Goal: Task Accomplishment & Management: Manage account settings

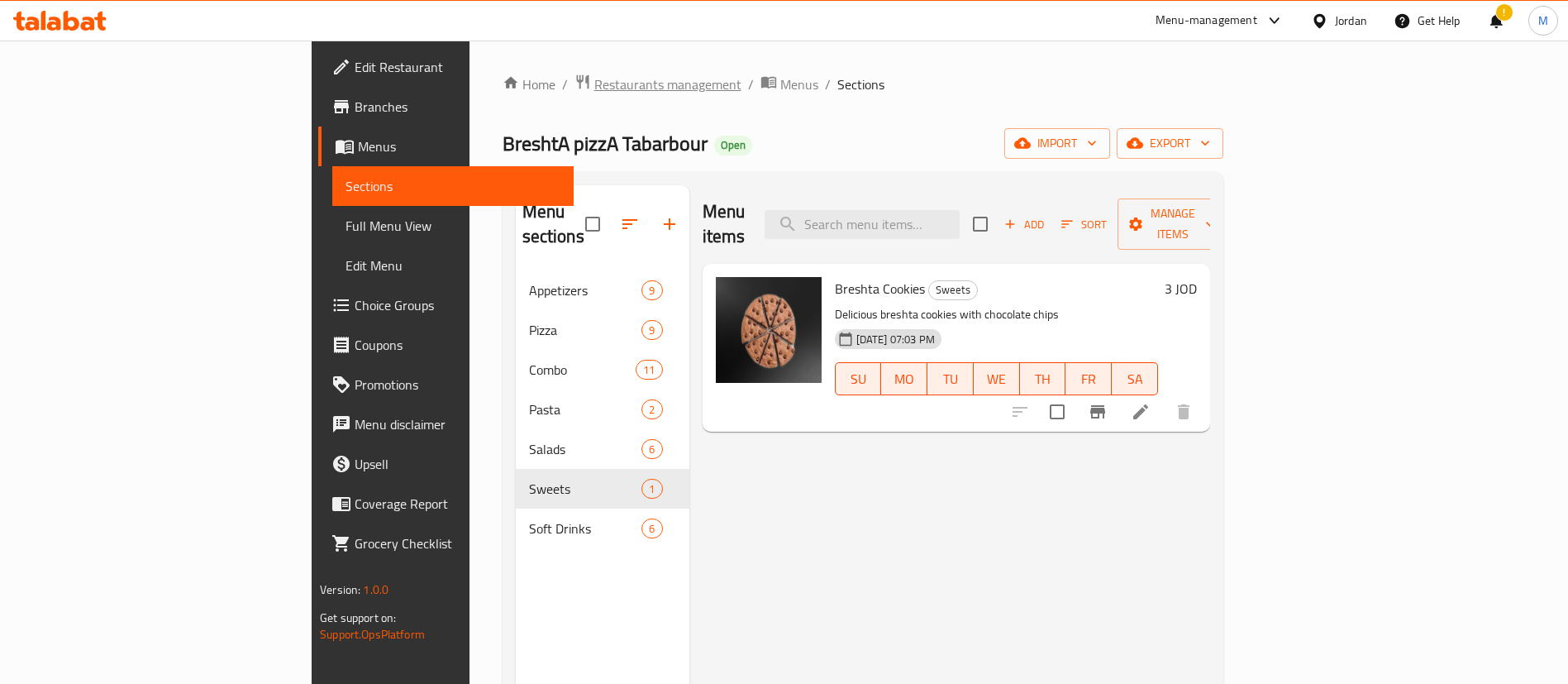
click at [594, 87] on span "Restaurants management" at bounding box center [667, 84] width 148 height 20
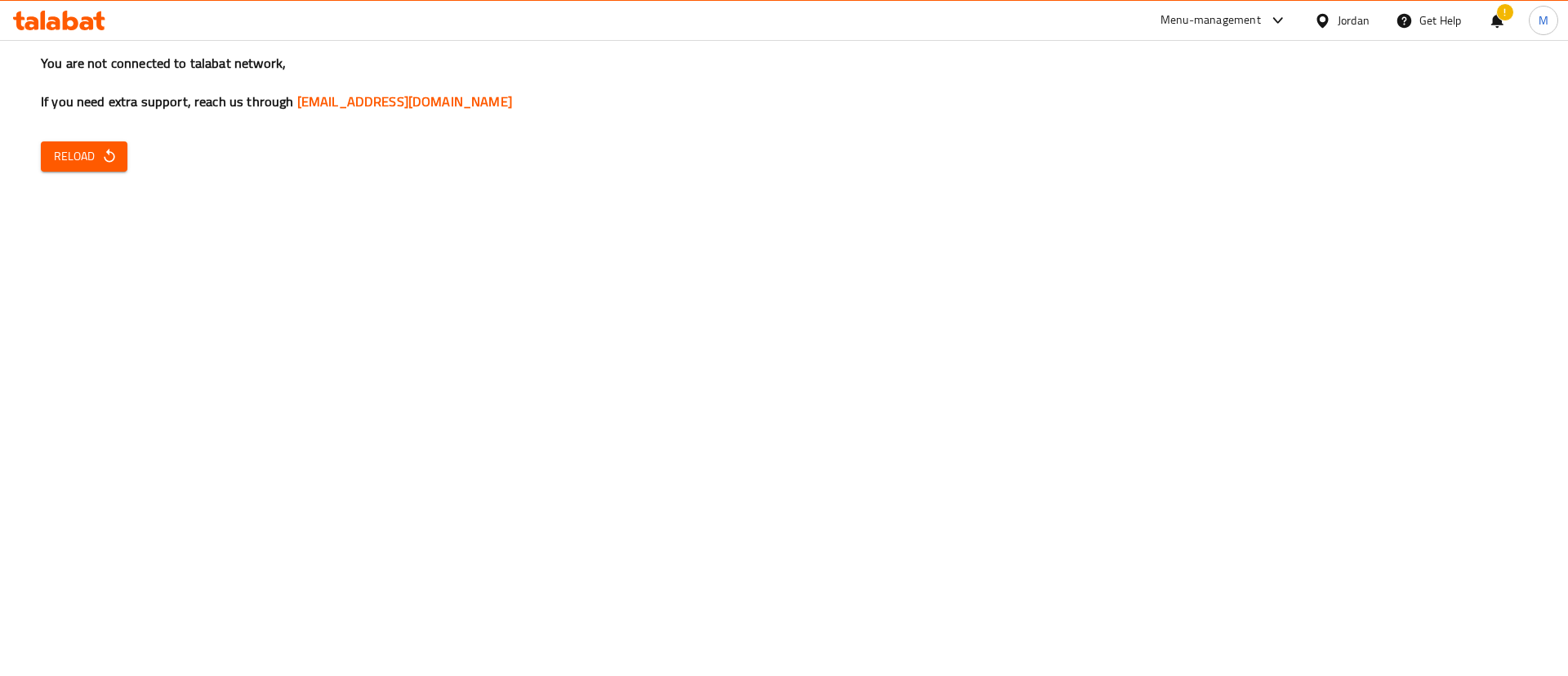
click at [21, 148] on div "You are not connected to talabat network, If you need extra support, reach us t…" at bounding box center [784, 338] width 1568 height 676
click at [63, 156] on span "Reload" at bounding box center [84, 156] width 61 height 21
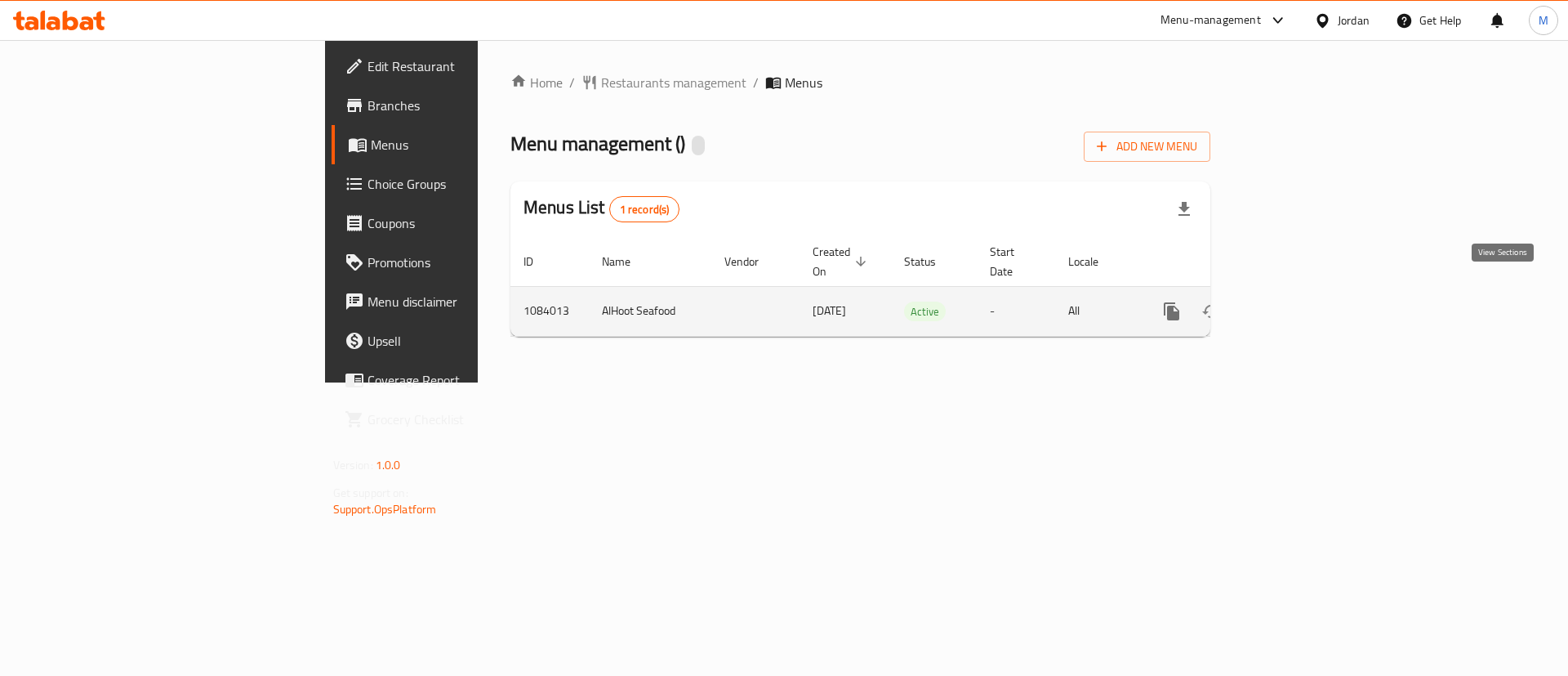
click at [1300, 302] on icon "enhanced table" at bounding box center [1290, 312] width 20 height 20
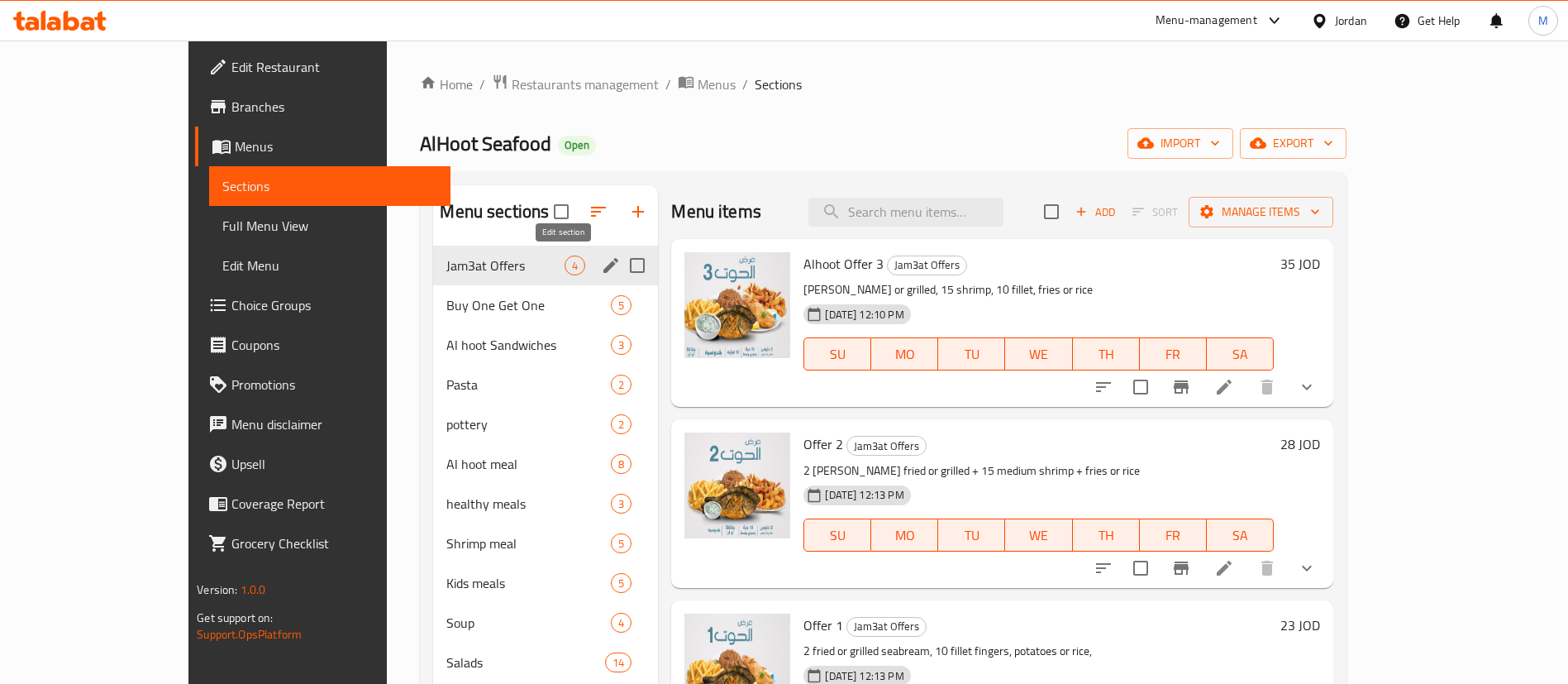
click at [601, 265] on icon "edit" at bounding box center [611, 266] width 20 height 20
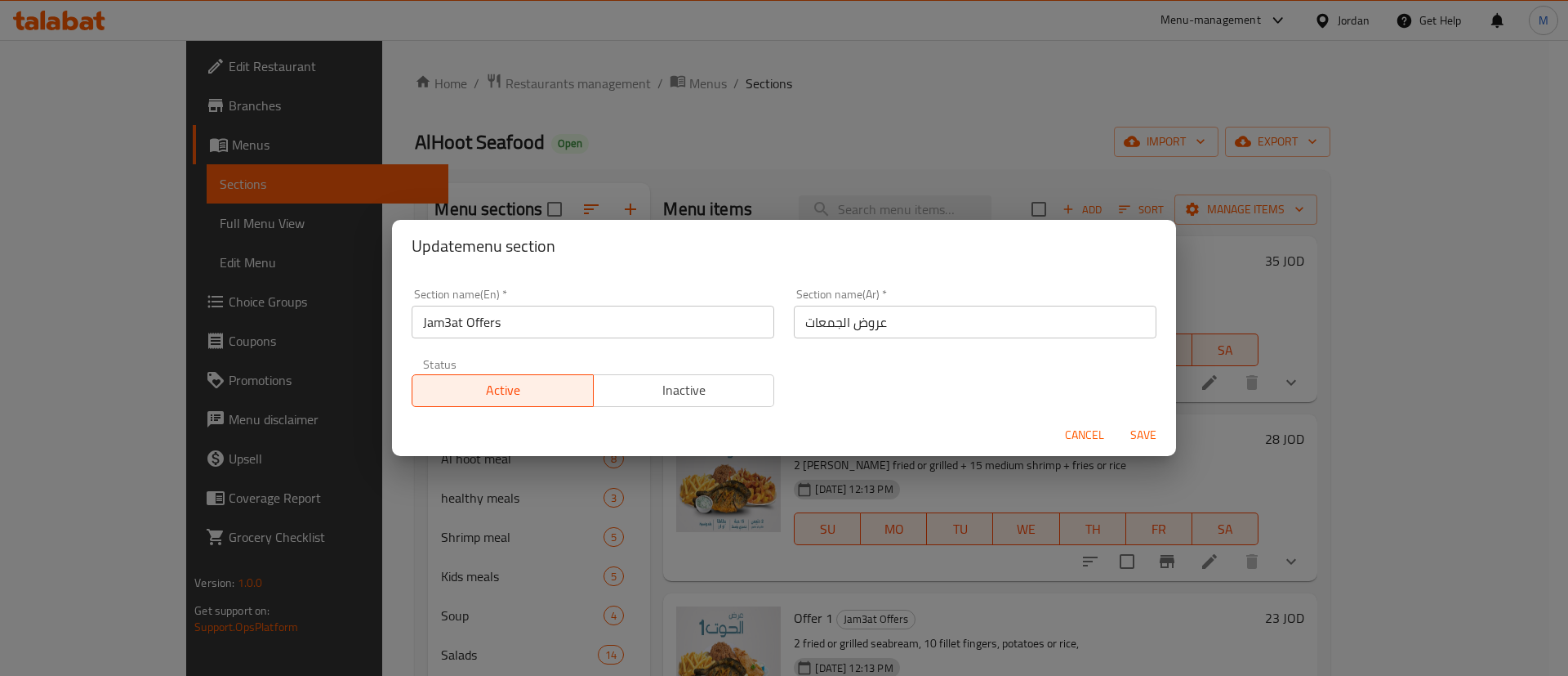
click at [555, 317] on input "Jam3at Offers" at bounding box center [593, 322] width 362 height 33
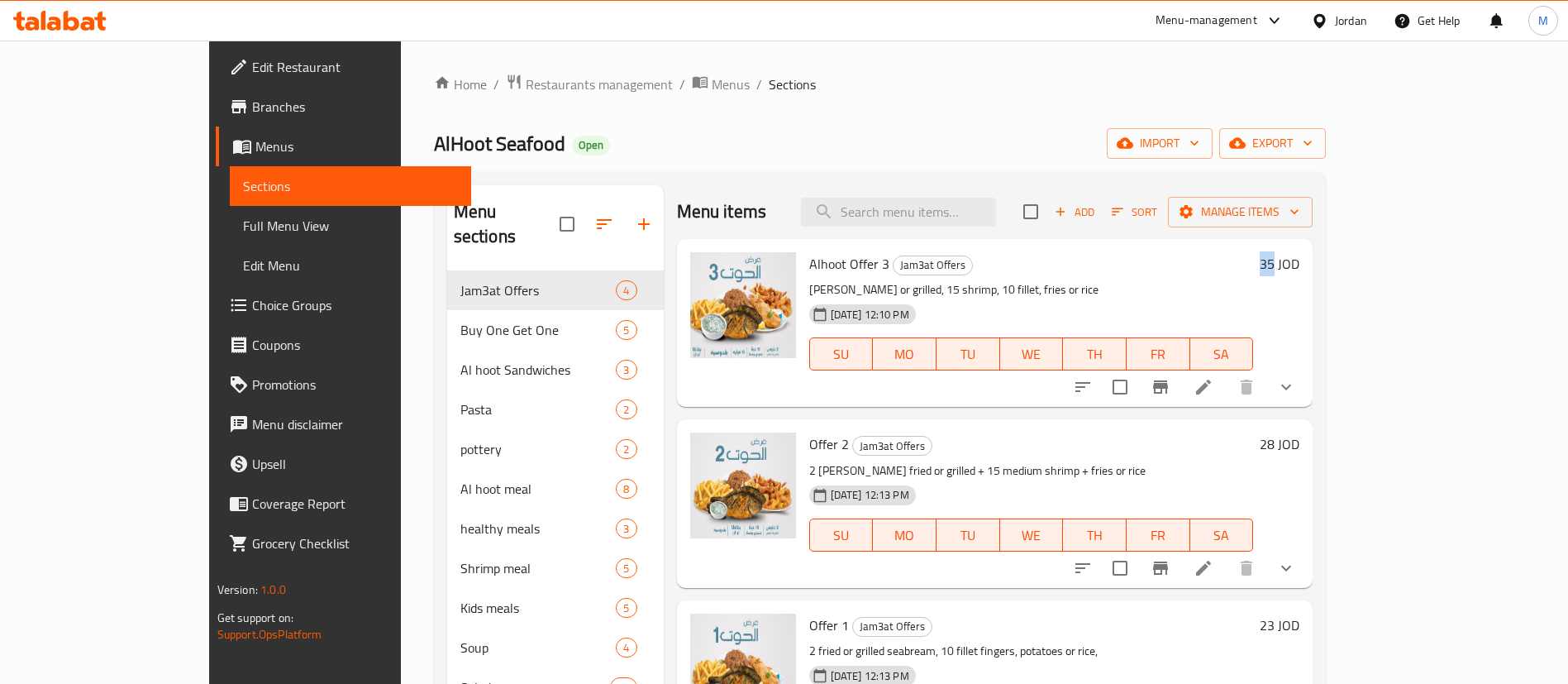
drag, startPoint x: 1450, startPoint y: 265, endPoint x: 1464, endPoint y: 265, distance: 14.0
click at [1299, 265] on div "35 JOD" at bounding box center [1276, 263] width 47 height 23
copy h6 "35"
drag, startPoint x: 1440, startPoint y: 443, endPoint x: 1467, endPoint y: 444, distance: 27.0
click at [1307, 444] on div "Offer 2 Jam3at Offers 2 deines fried or grilled + 15 medium shrimp + fries or r…" at bounding box center [1055, 502] width 504 height 155
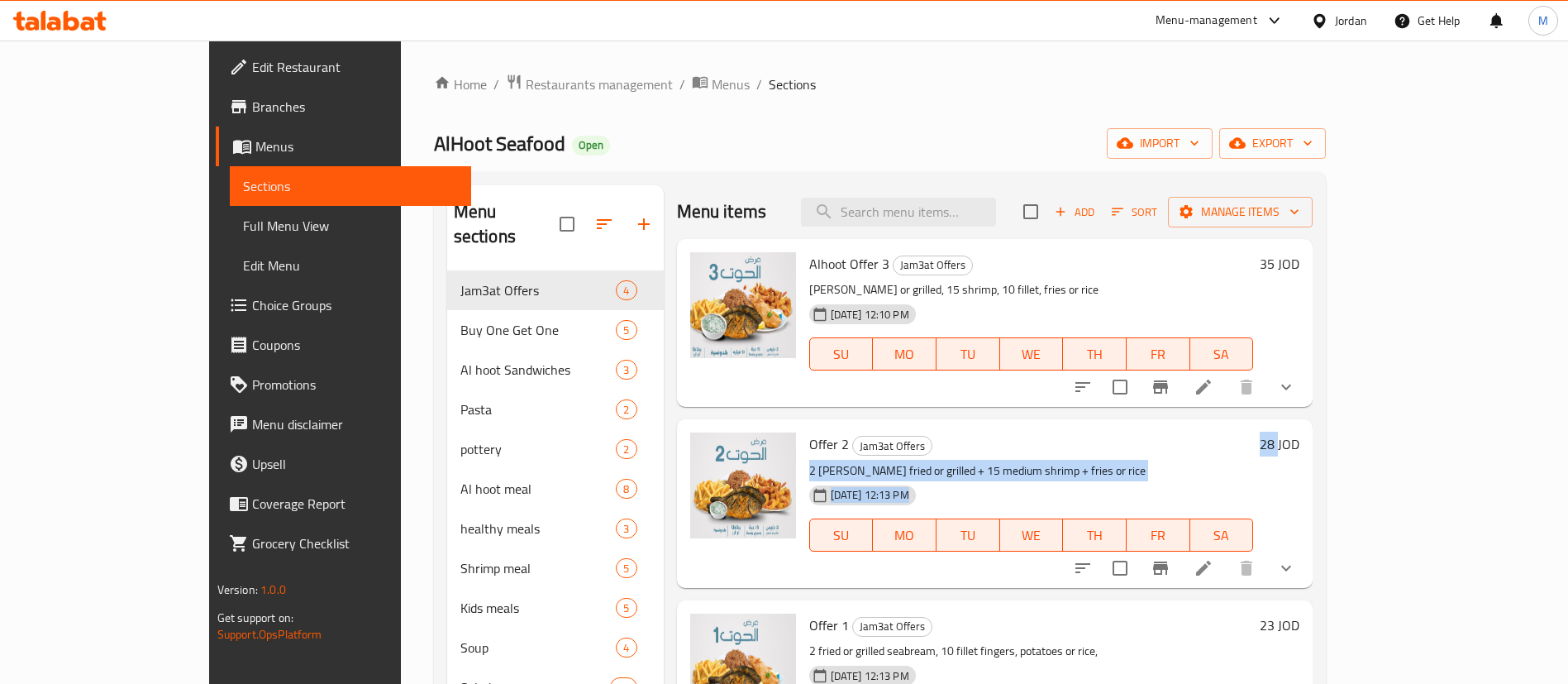
click at [1299, 444] on h6 "28 JOD" at bounding box center [1278, 444] width 39 height 23
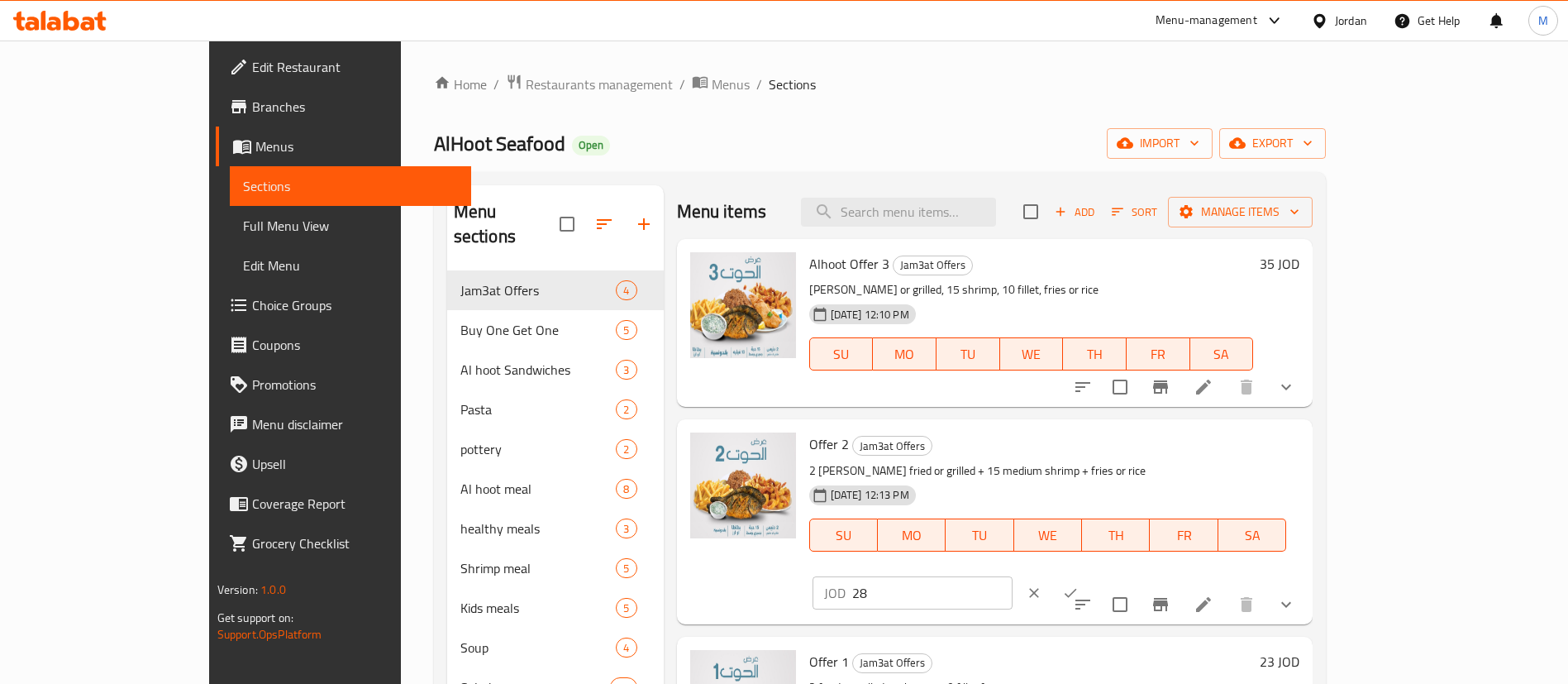
drag, startPoint x: 1223, startPoint y: 117, endPoint x: 1336, endPoint y: 227, distance: 157.7
click at [1223, 116] on div "Home / Restaurants management / Menus / Sections AlHoot Seafood Open import exp…" at bounding box center [880, 480] width 893 height 812
click at [1076, 588] on icon "ok" at bounding box center [1070, 592] width 13 height 9
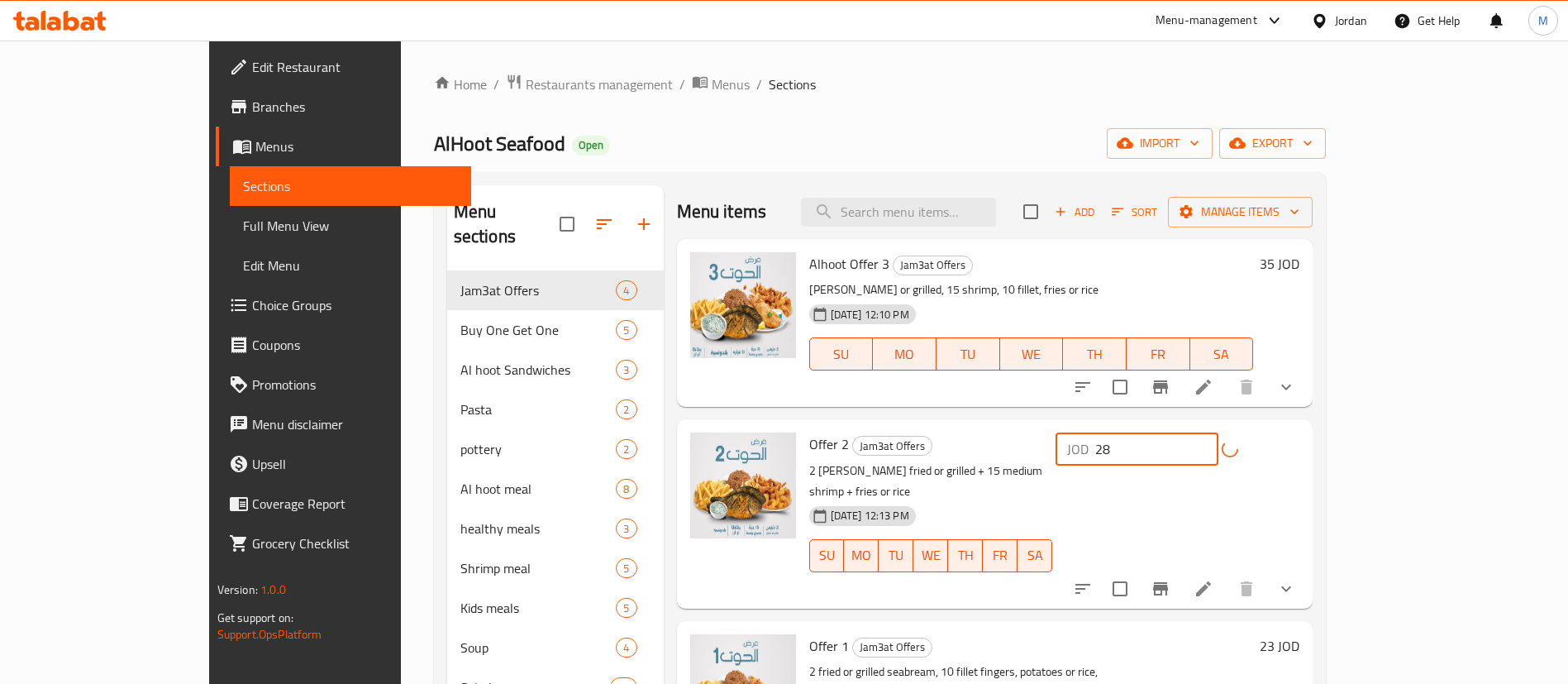
drag, startPoint x: 1369, startPoint y: 448, endPoint x: 1227, endPoint y: 448, distance: 142.0
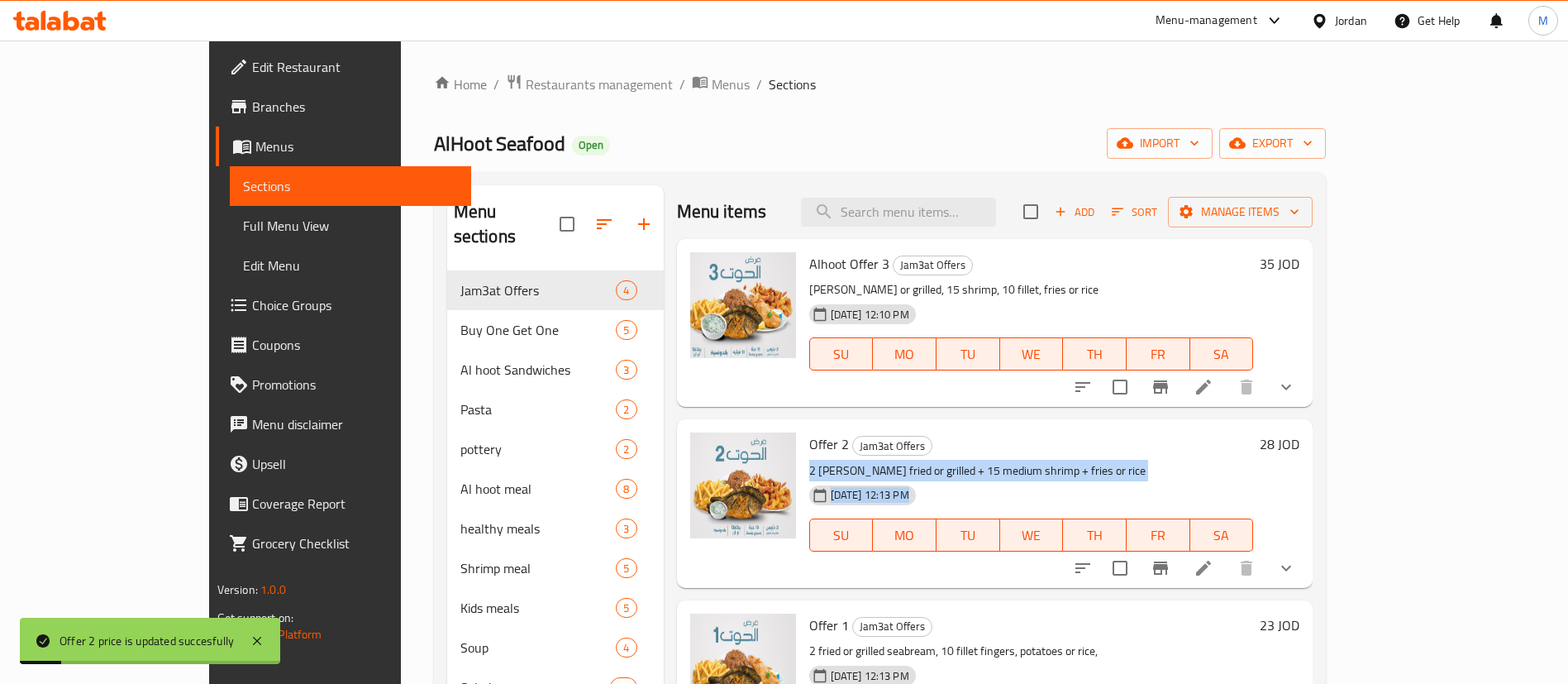
drag, startPoint x: 1443, startPoint y: 458, endPoint x: 1420, endPoint y: 464, distance: 23.8
click at [1260, 458] on div "Offer 2 Jam3at Offers 2 deines fried or grilled + 15 medium shrimp + fries or r…" at bounding box center [1032, 502] width 458 height 155
click at [1260, 484] on div "24-03-2024 12:13 PM SU MO TU WE TH FR SA" at bounding box center [1032, 523] width 458 height 89
drag, startPoint x: 1450, startPoint y: 446, endPoint x: 1468, endPoint y: 444, distance: 18.1
click at [1299, 444] on div "28 JOD" at bounding box center [1276, 444] width 47 height 23
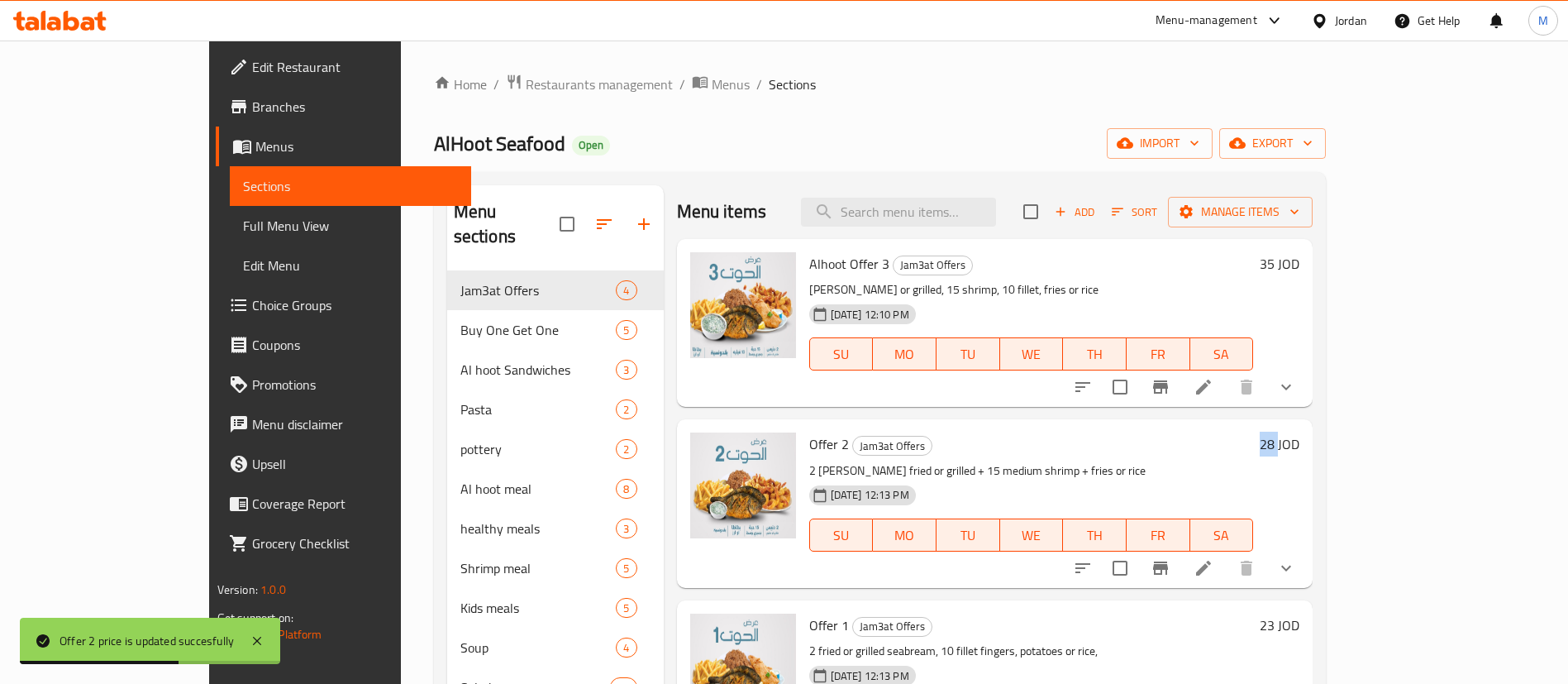
copy h6 "28"
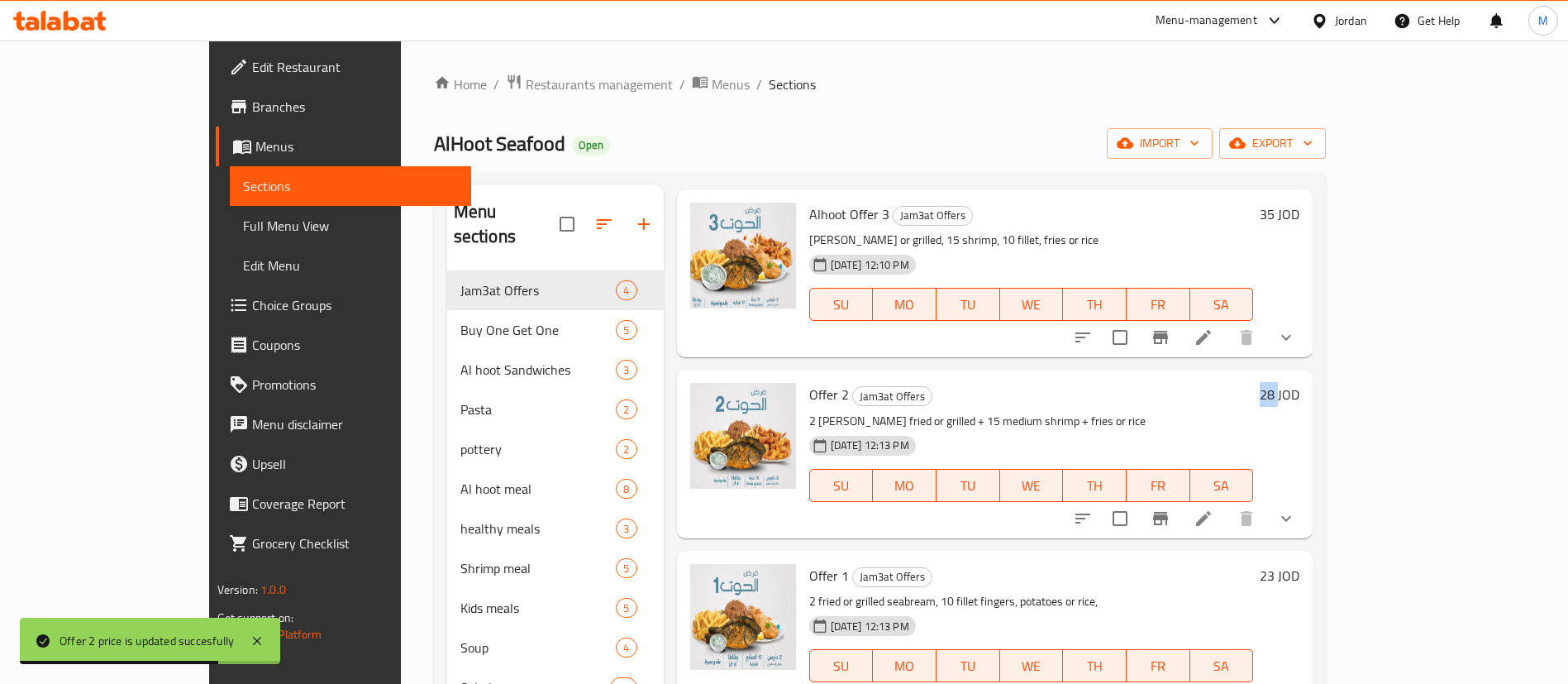
scroll to position [80, 0]
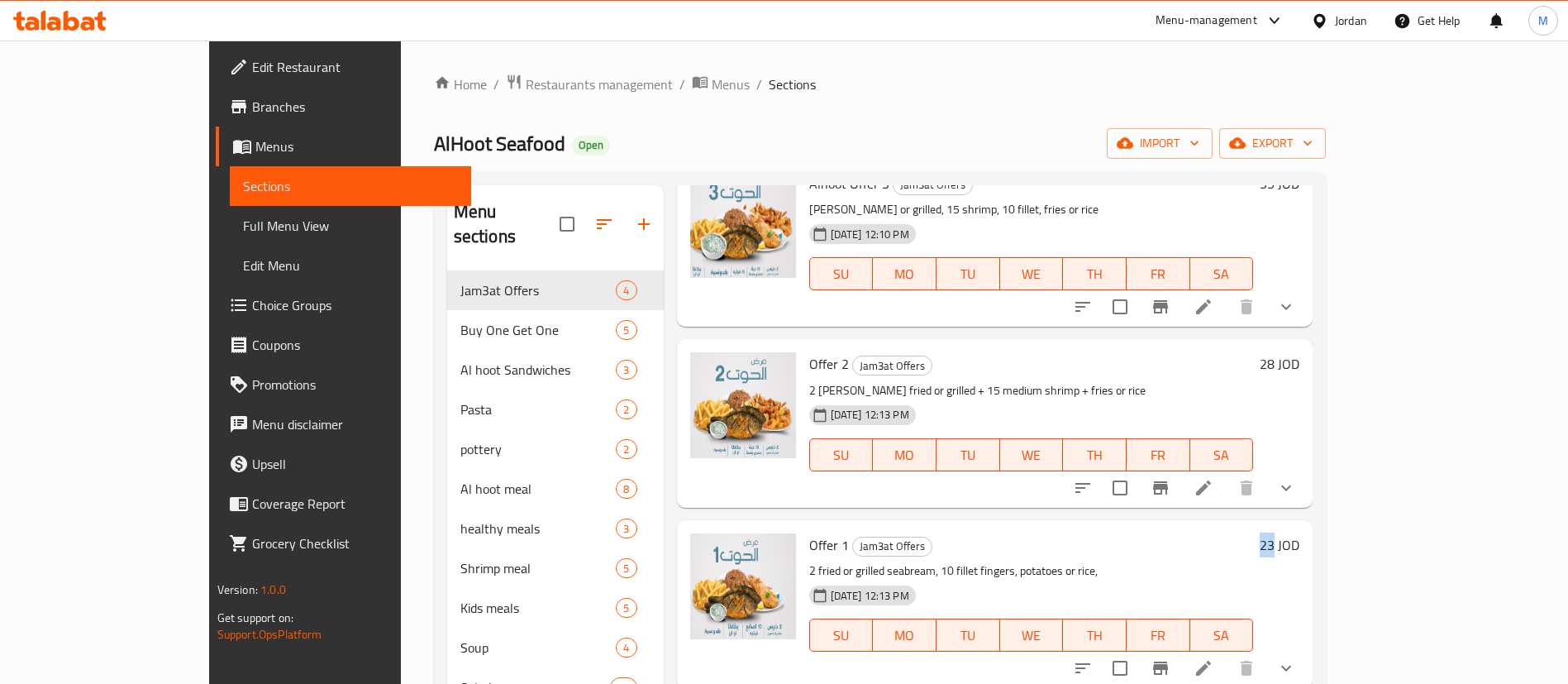
drag, startPoint x: 1449, startPoint y: 548, endPoint x: 1462, endPoint y: 548, distance: 13.0
click at [1299, 548] on div "23 JOD" at bounding box center [1276, 545] width 47 height 23
copy h6 "23"
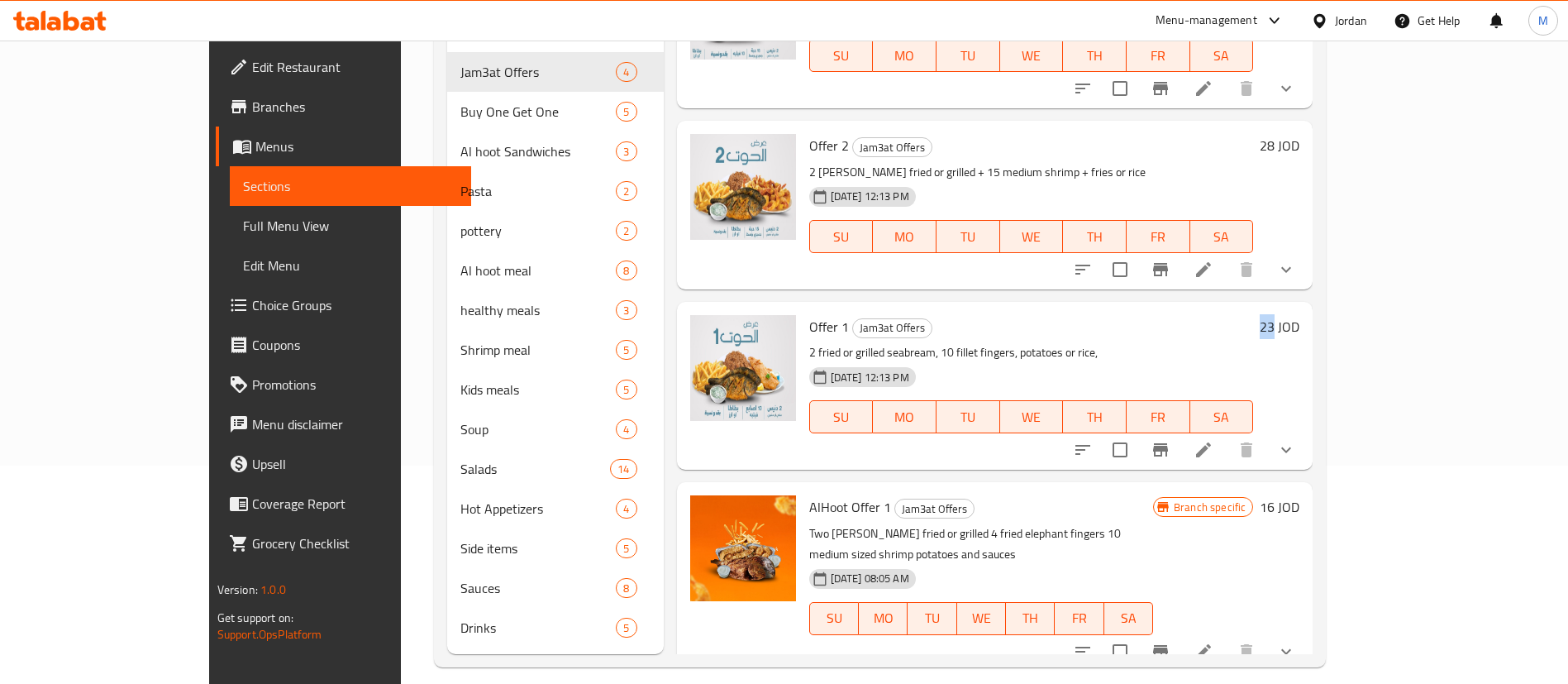
scroll to position [232, 0]
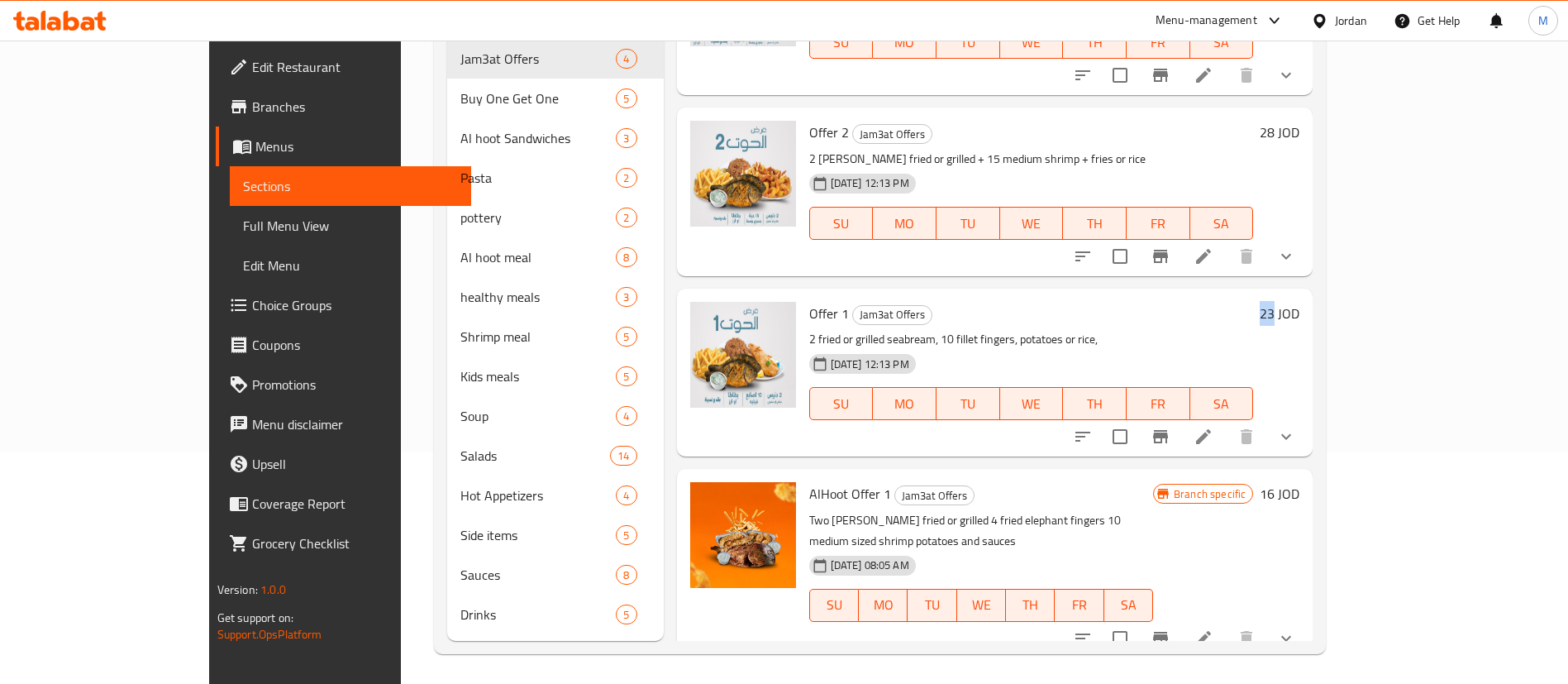
click at [1170, 628] on icon "Branch-specific-item" at bounding box center [1160, 638] width 20 height 20
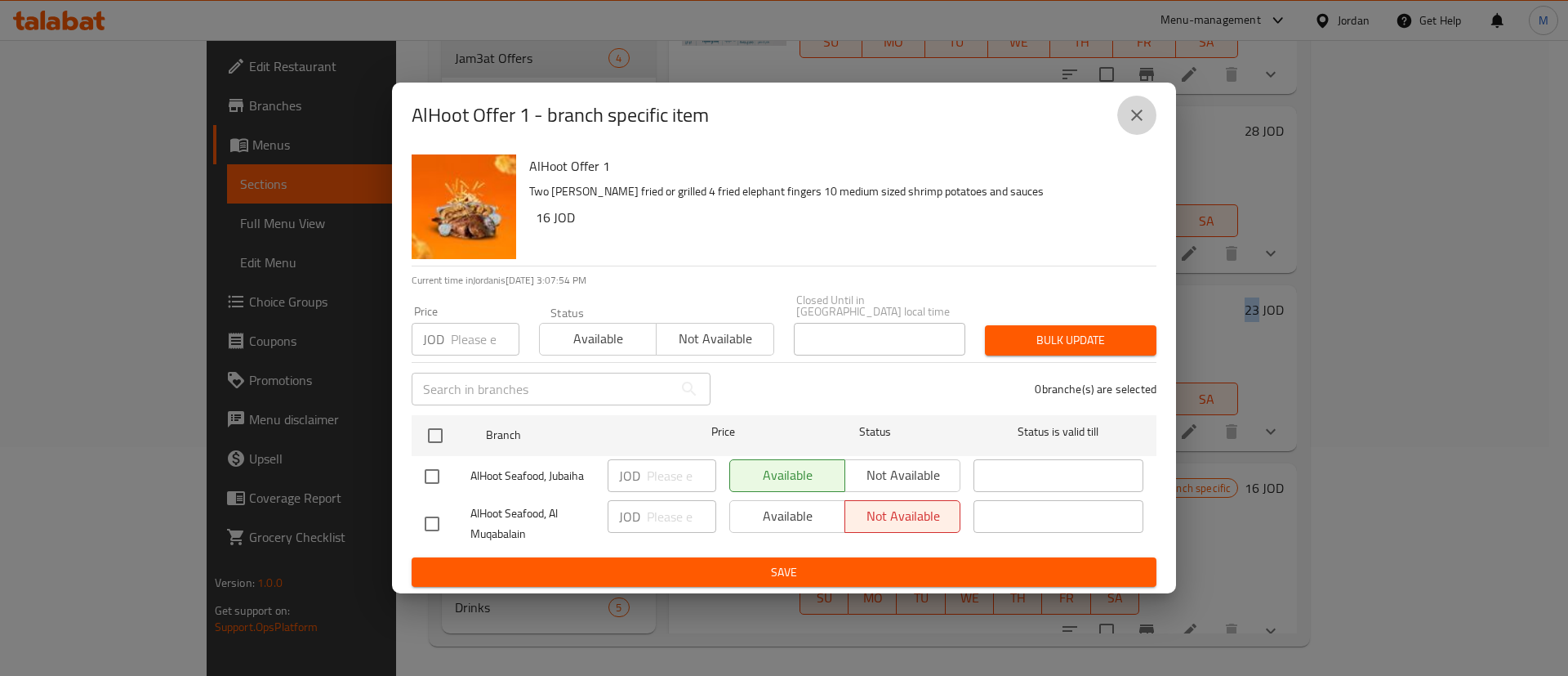
click at [1136, 114] on icon "close" at bounding box center [1138, 115] width 20 height 20
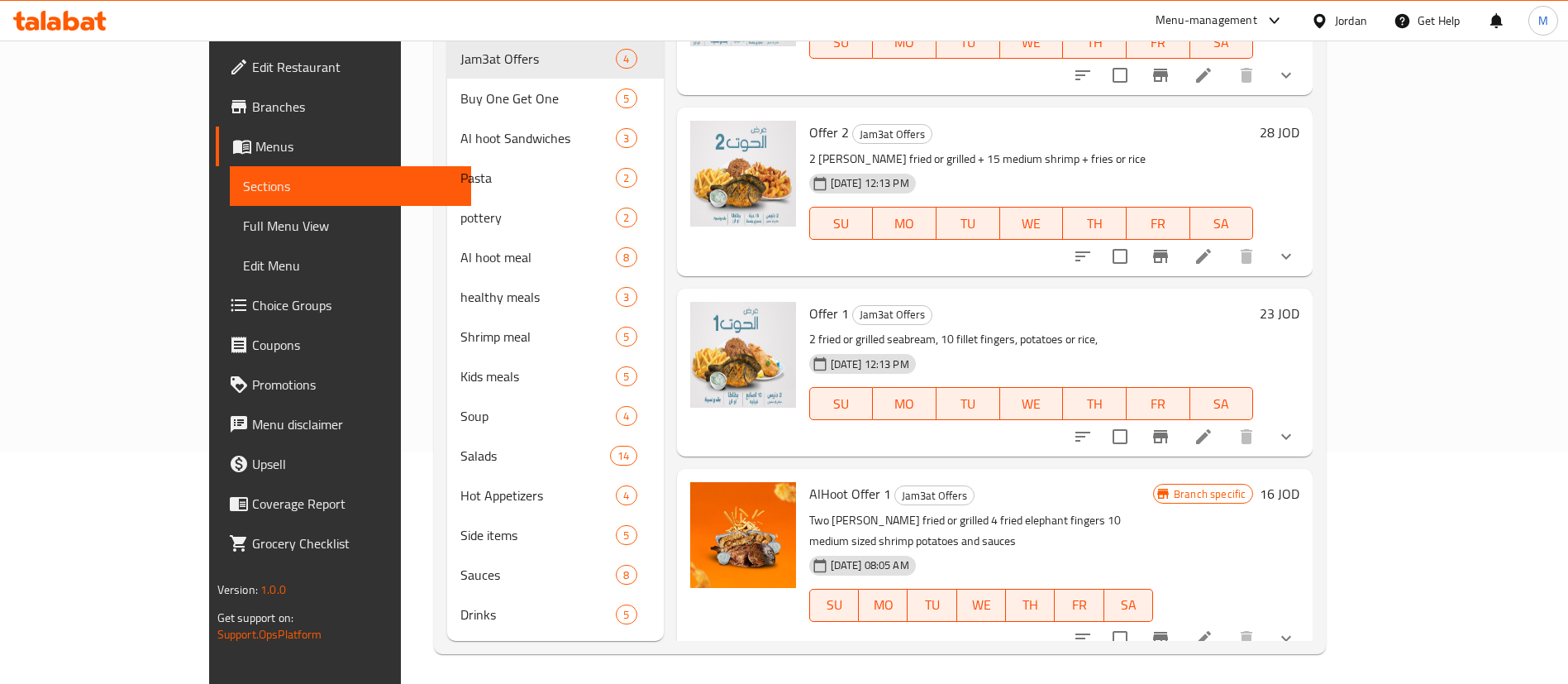
click at [1299, 493] on h6 "16 JOD" at bounding box center [1278, 493] width 39 height 23
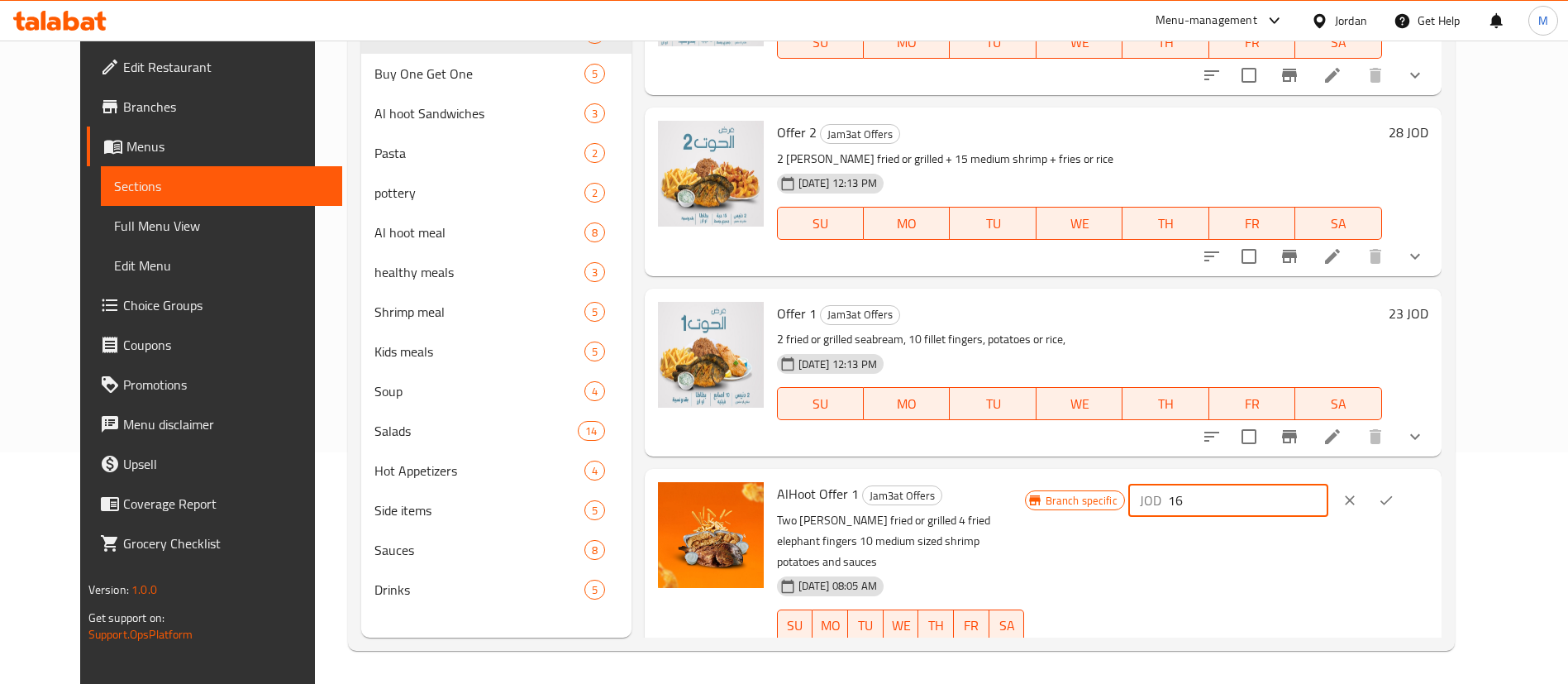
drag, startPoint x: 1327, startPoint y: 502, endPoint x: 1261, endPoint y: 502, distance: 66.0
click at [1261, 502] on div "JOD 16 ​" at bounding box center [1228, 501] width 200 height 33
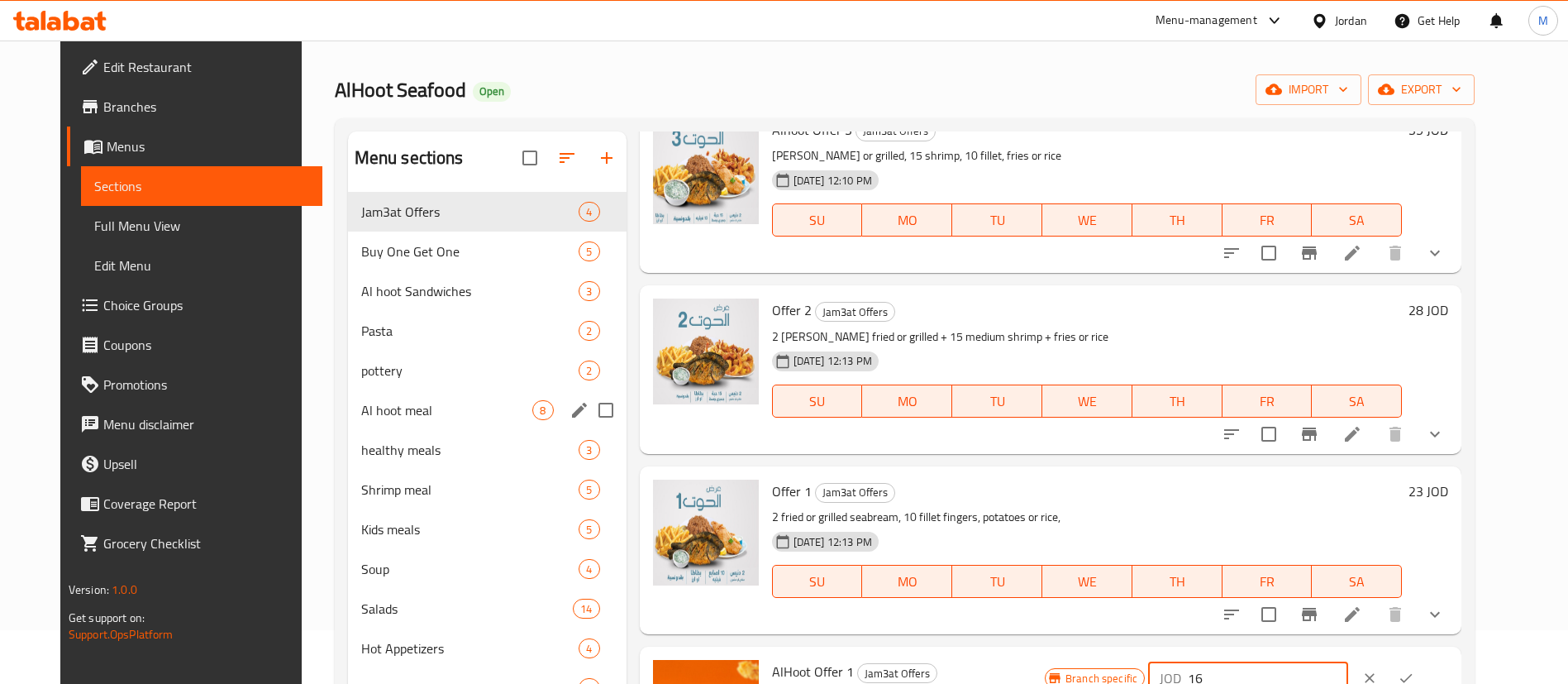
scroll to position [0, 0]
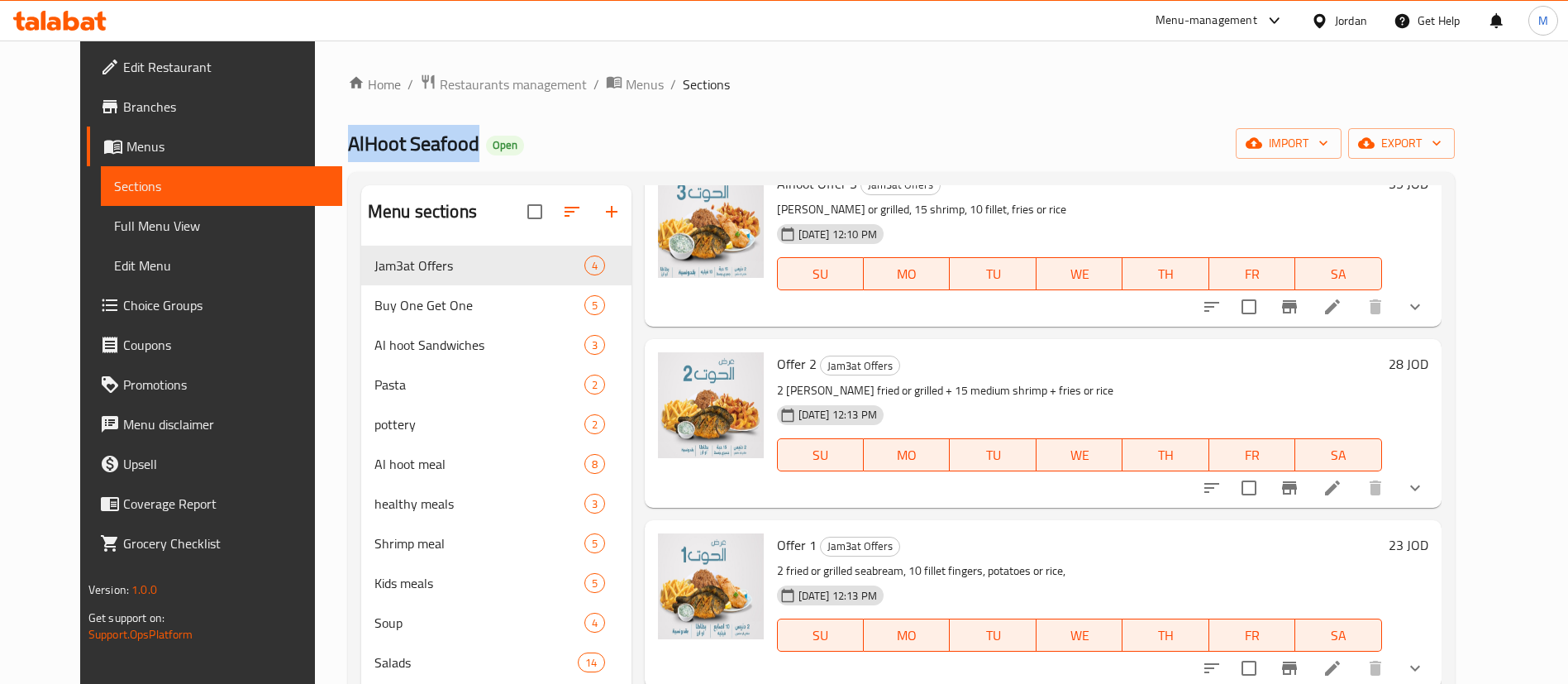
drag, startPoint x: 423, startPoint y: 143, endPoint x: 296, endPoint y: 128, distance: 127.9
click at [348, 128] on span "AlHoot Seafood" at bounding box center [413, 143] width 131 height 38
copy span "AlHoot Seafood"
click at [474, 85] on span "Restaurants management" at bounding box center [513, 84] width 148 height 20
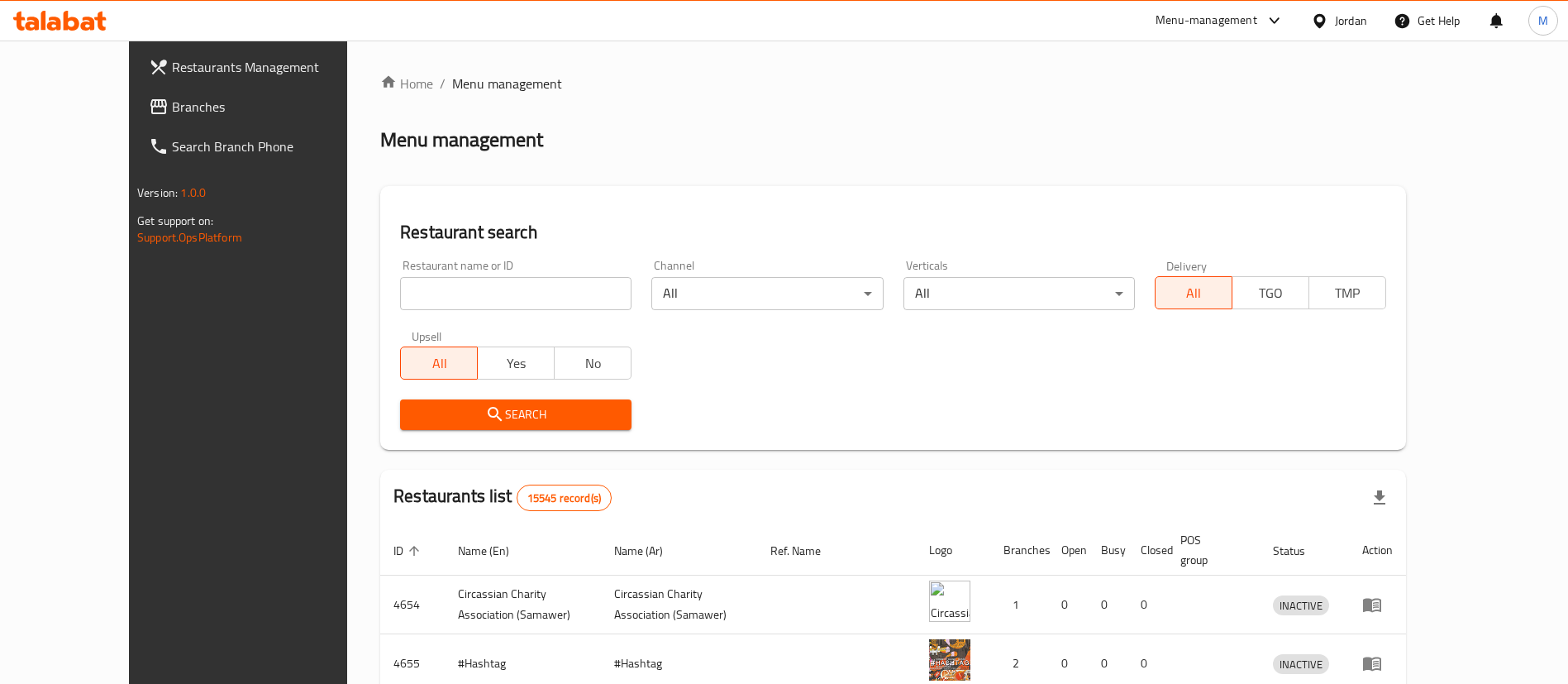
click at [427, 293] on input "search" at bounding box center [515, 293] width 232 height 33
click at [487, 404] on span "Search" at bounding box center [516, 414] width 205 height 21
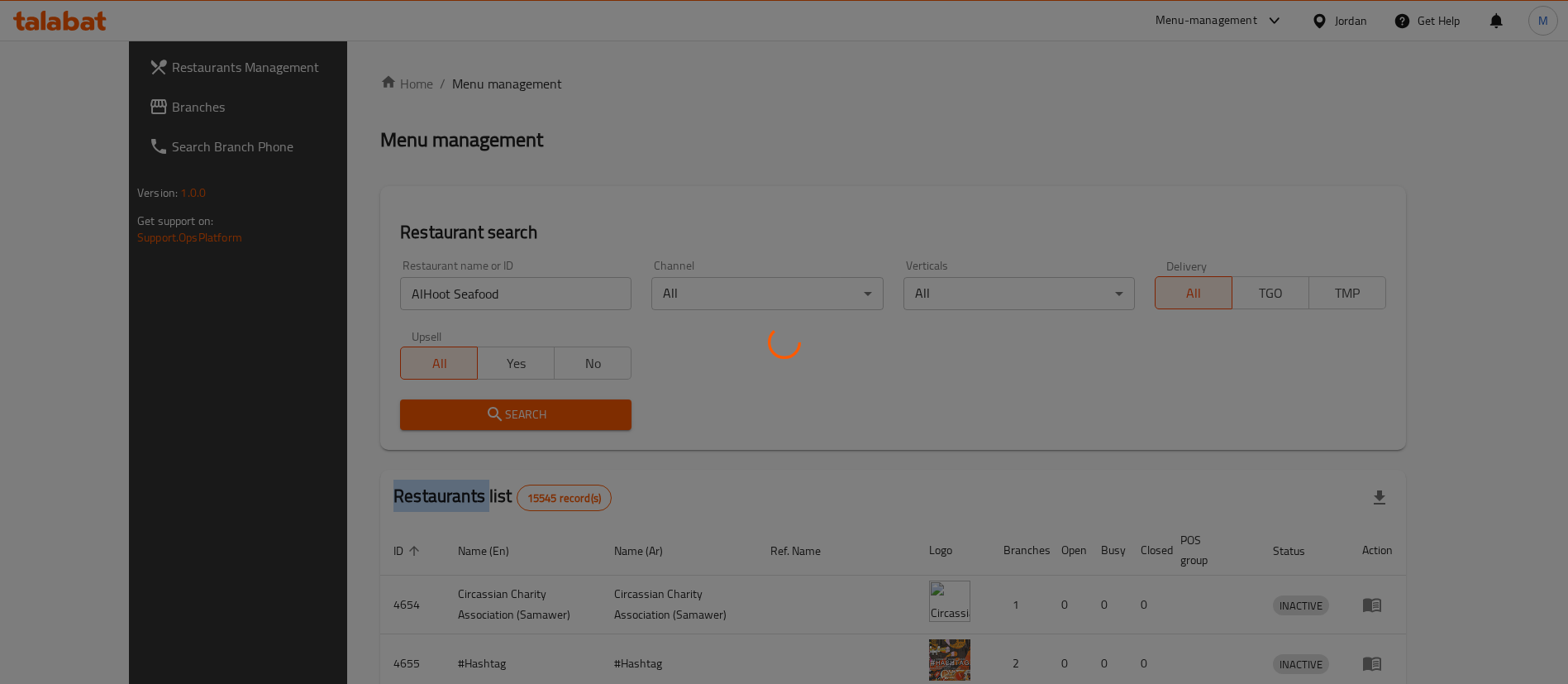
click at [487, 404] on div at bounding box center [784, 342] width 1568 height 684
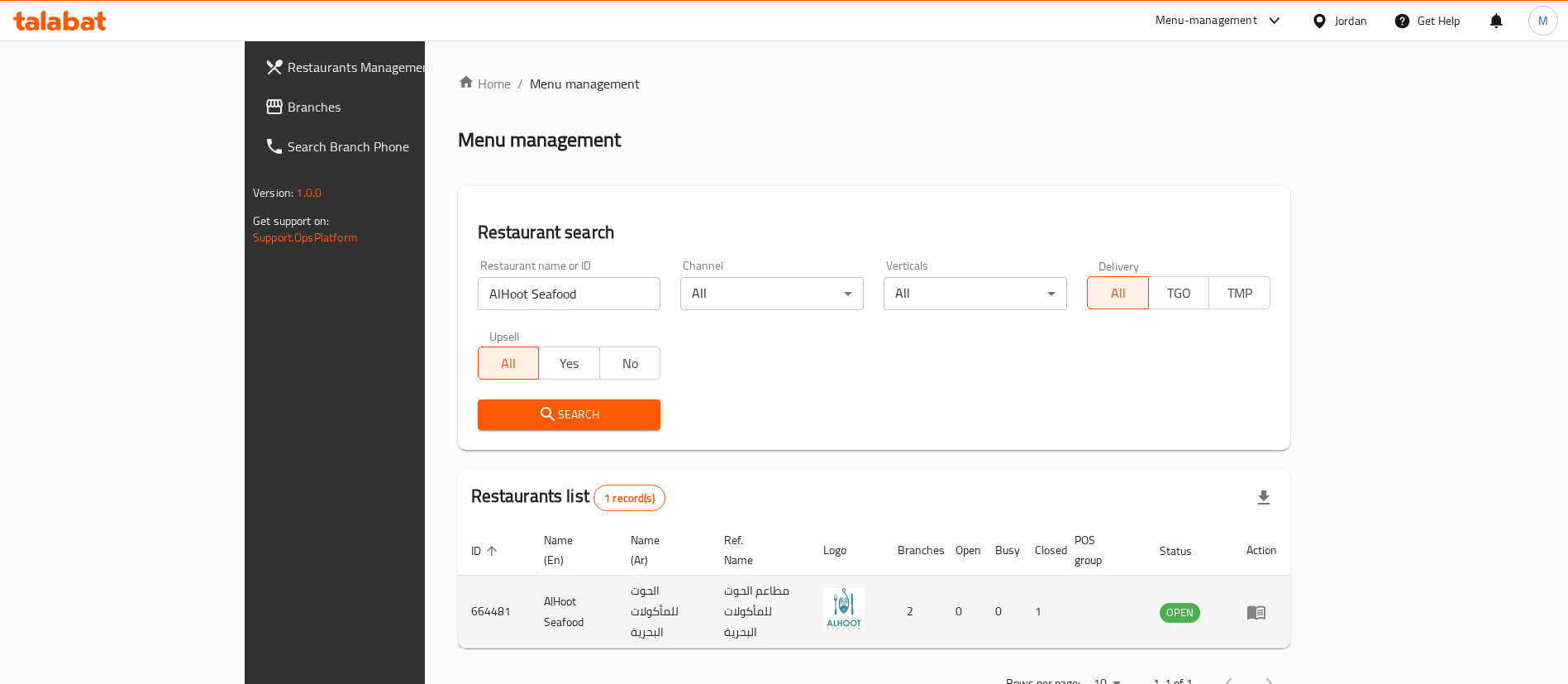
click at [458, 584] on td "664481" at bounding box center [494, 612] width 72 height 72
copy td "664481"
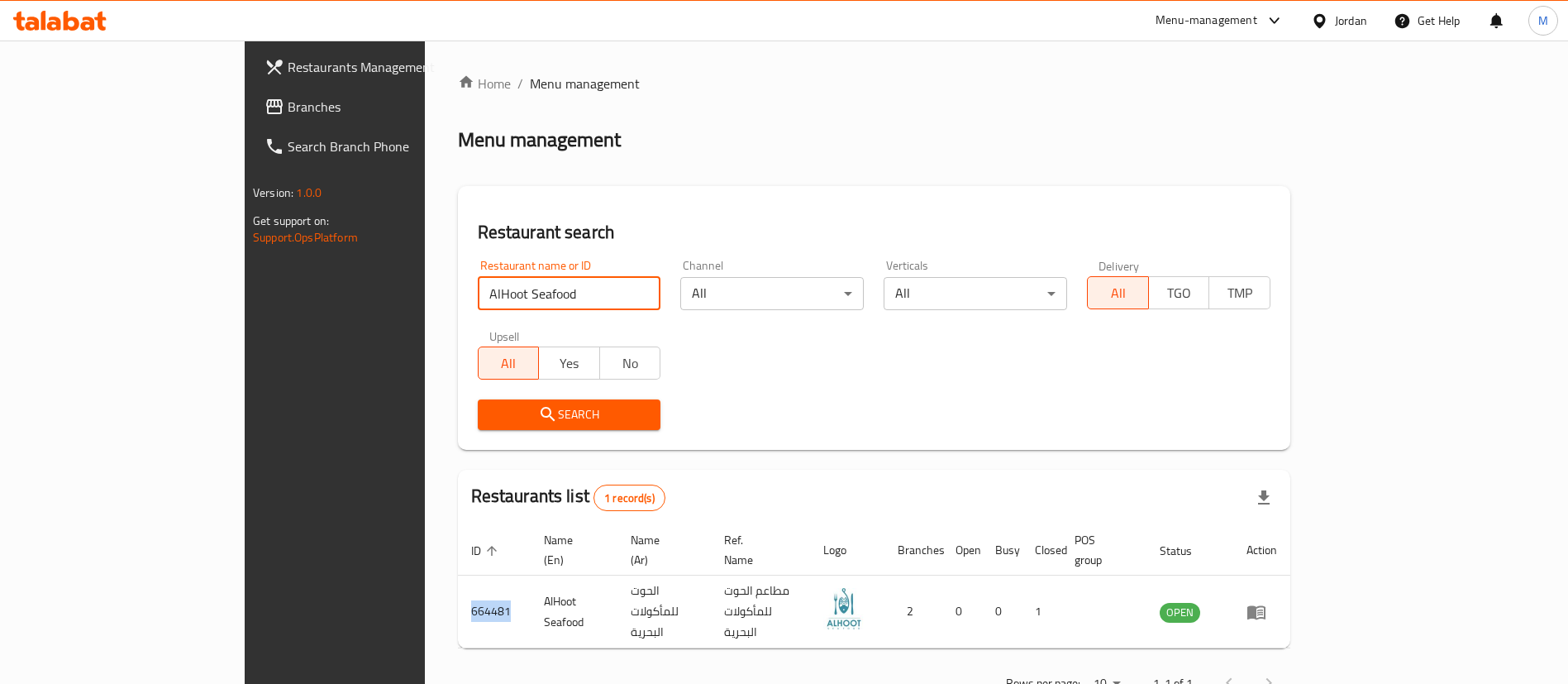
click at [530, 307] on input "AlHoot Seafood" at bounding box center [569, 293] width 183 height 33
type input "BreshtA pizzA"
click at [521, 401] on button "Search" at bounding box center [569, 414] width 183 height 30
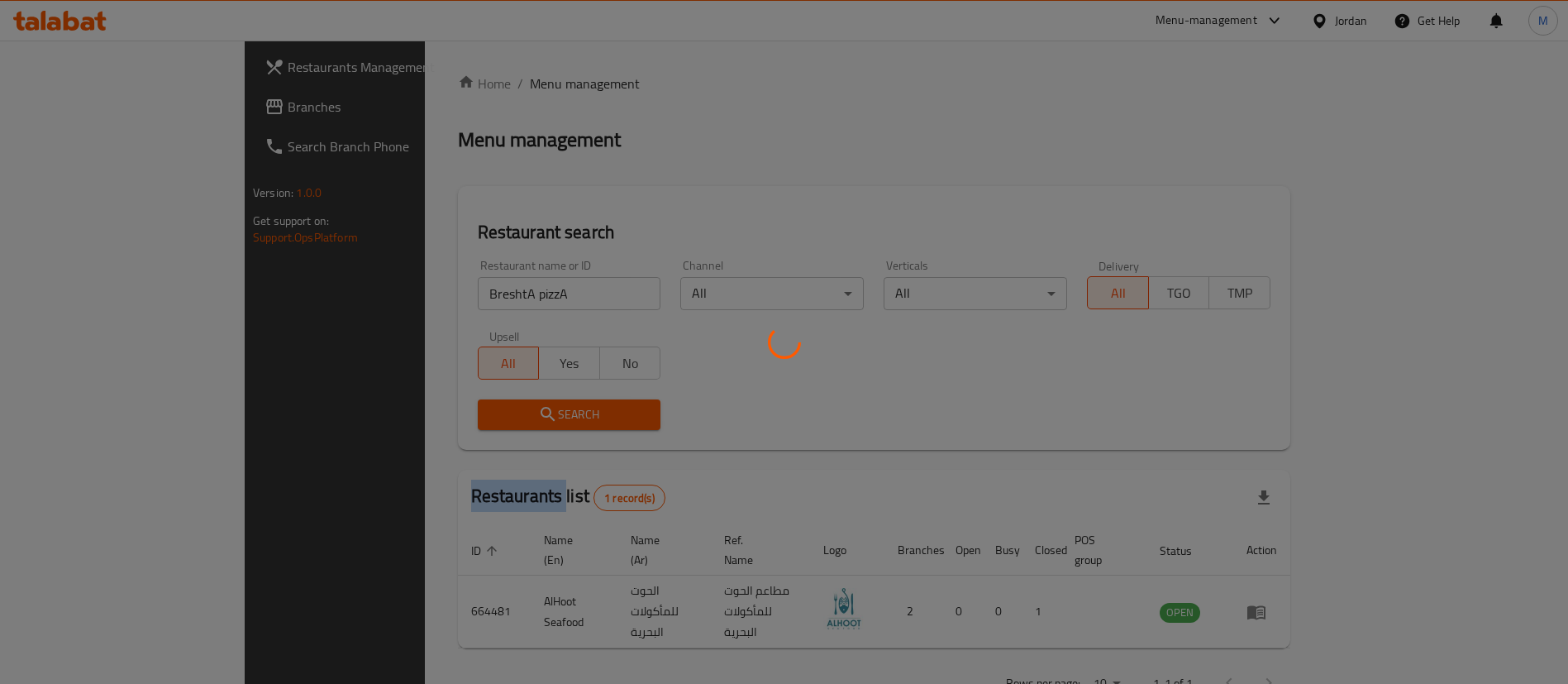
click at [521, 401] on div at bounding box center [784, 342] width 1568 height 684
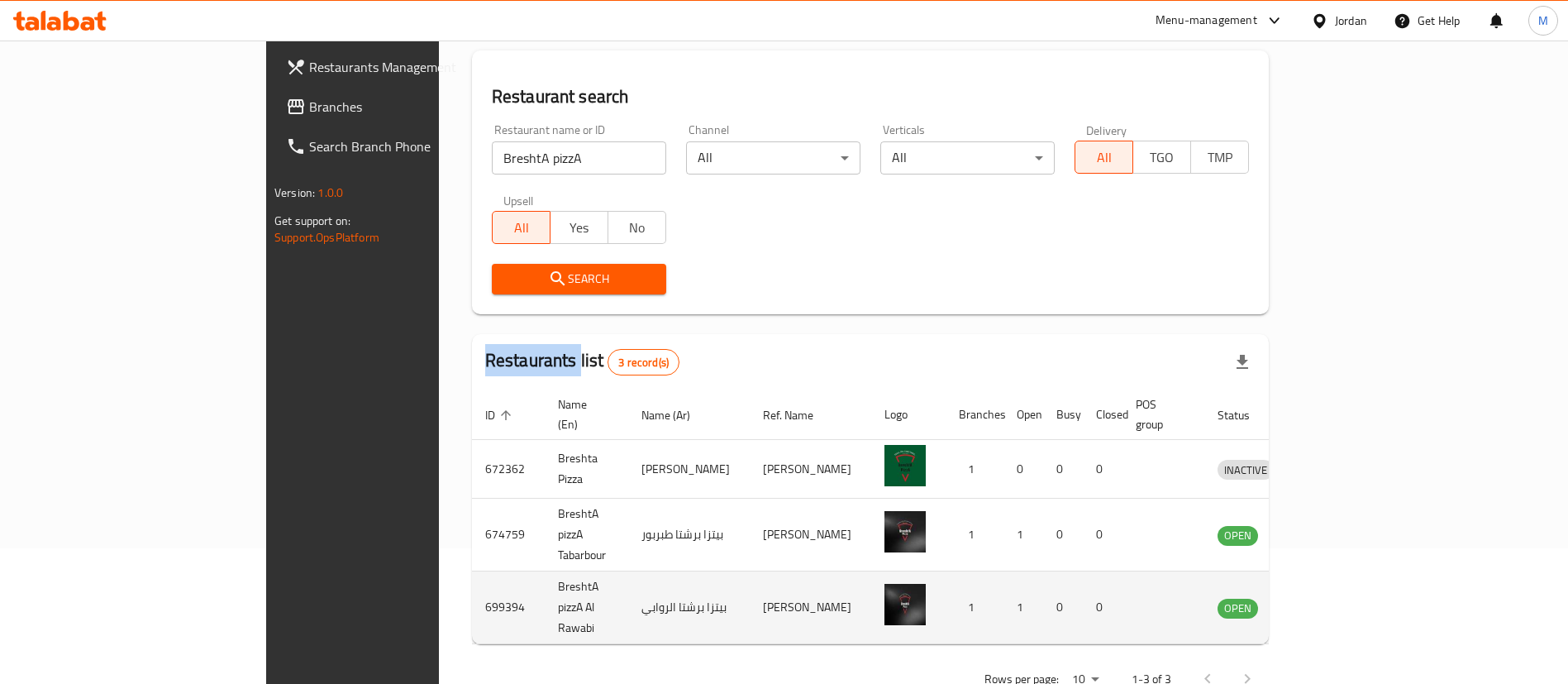
scroll to position [139, 0]
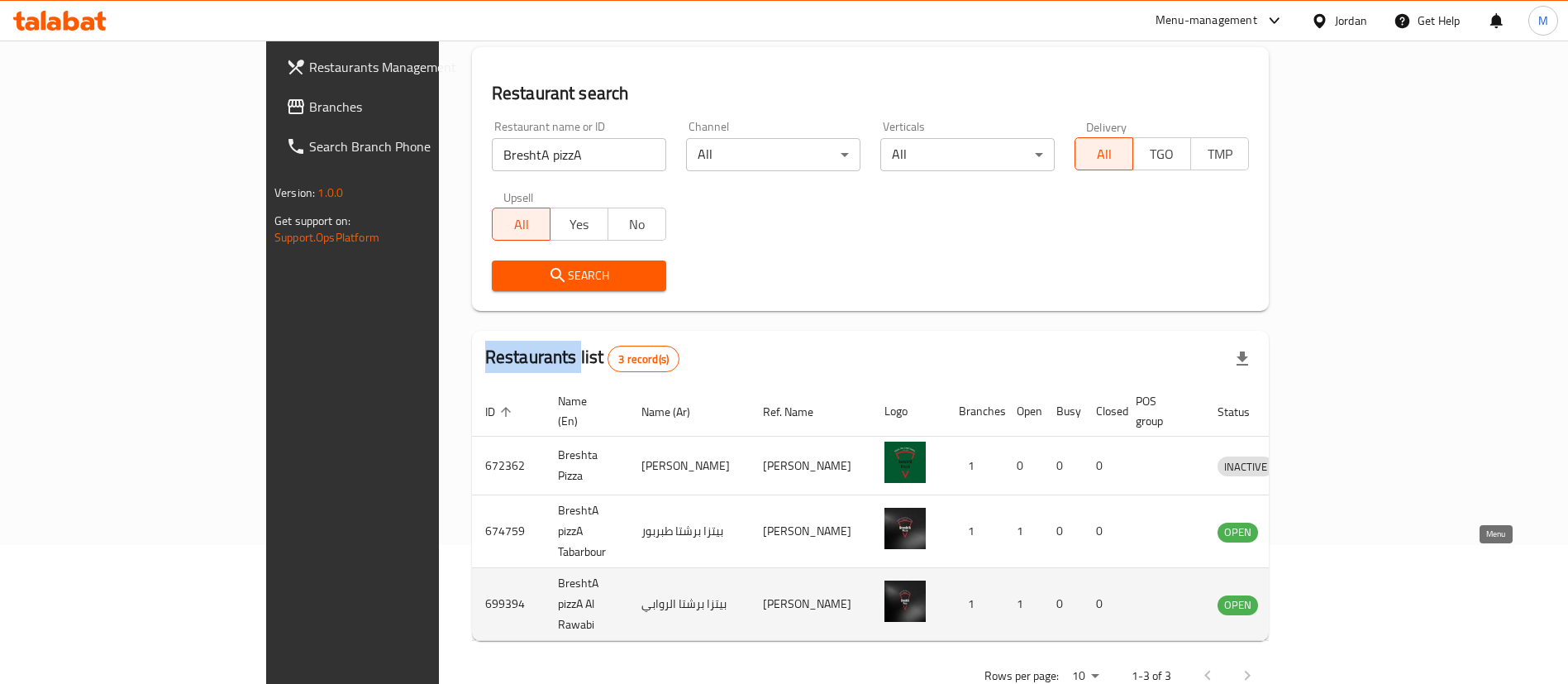
click at [1326, 594] on icon "enhanced table" at bounding box center [1317, 604] width 20 height 20
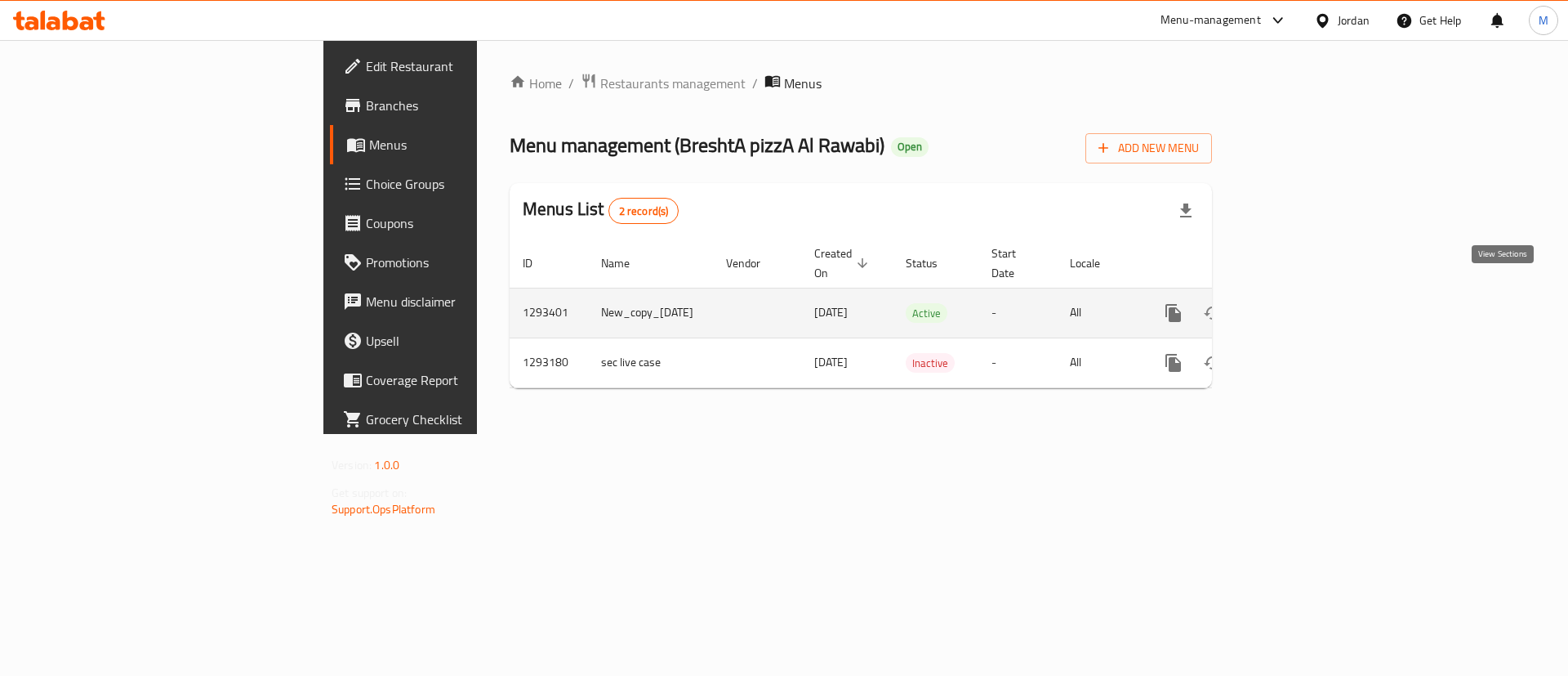
click at [1302, 304] on icon "enhanced table" at bounding box center [1292, 314] width 20 height 20
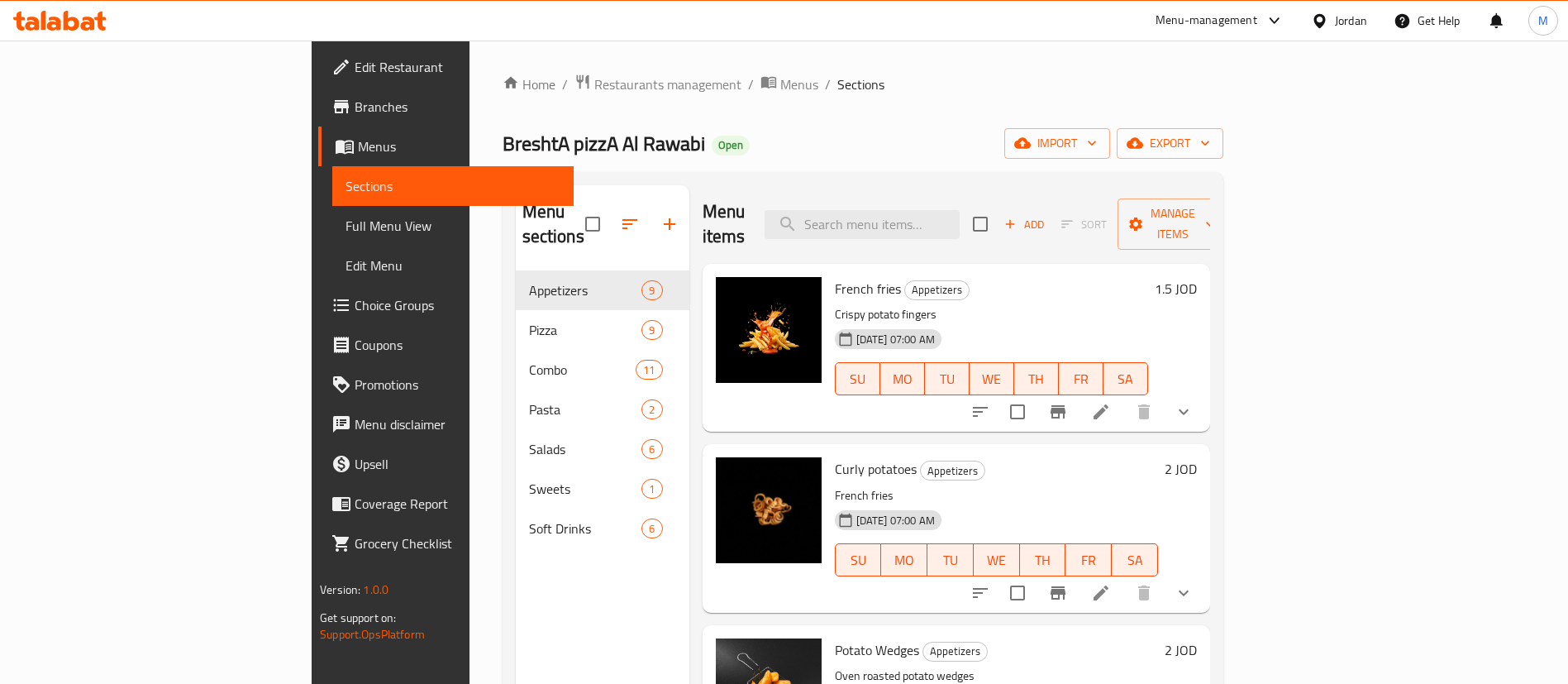
click at [1124, 397] on li at bounding box center [1101, 412] width 47 height 29
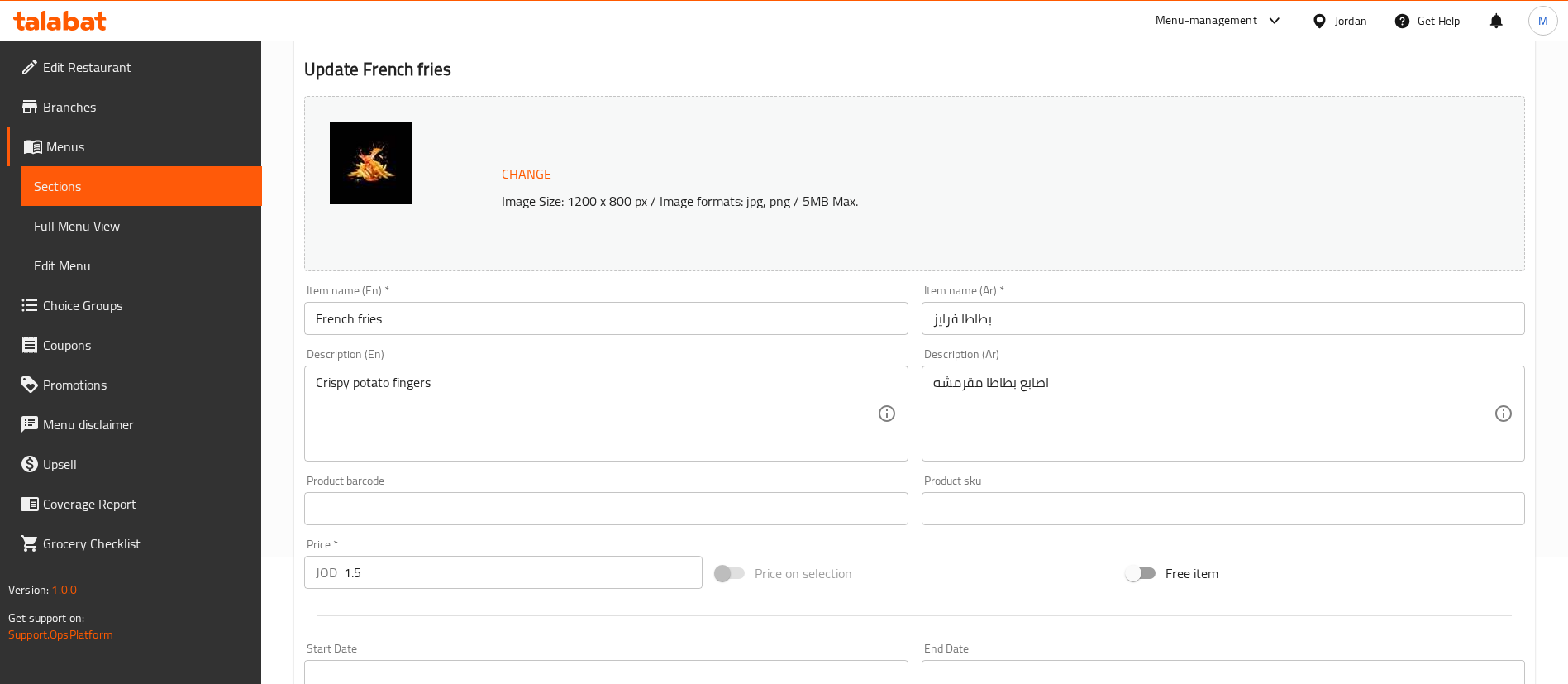
scroll to position [372, 0]
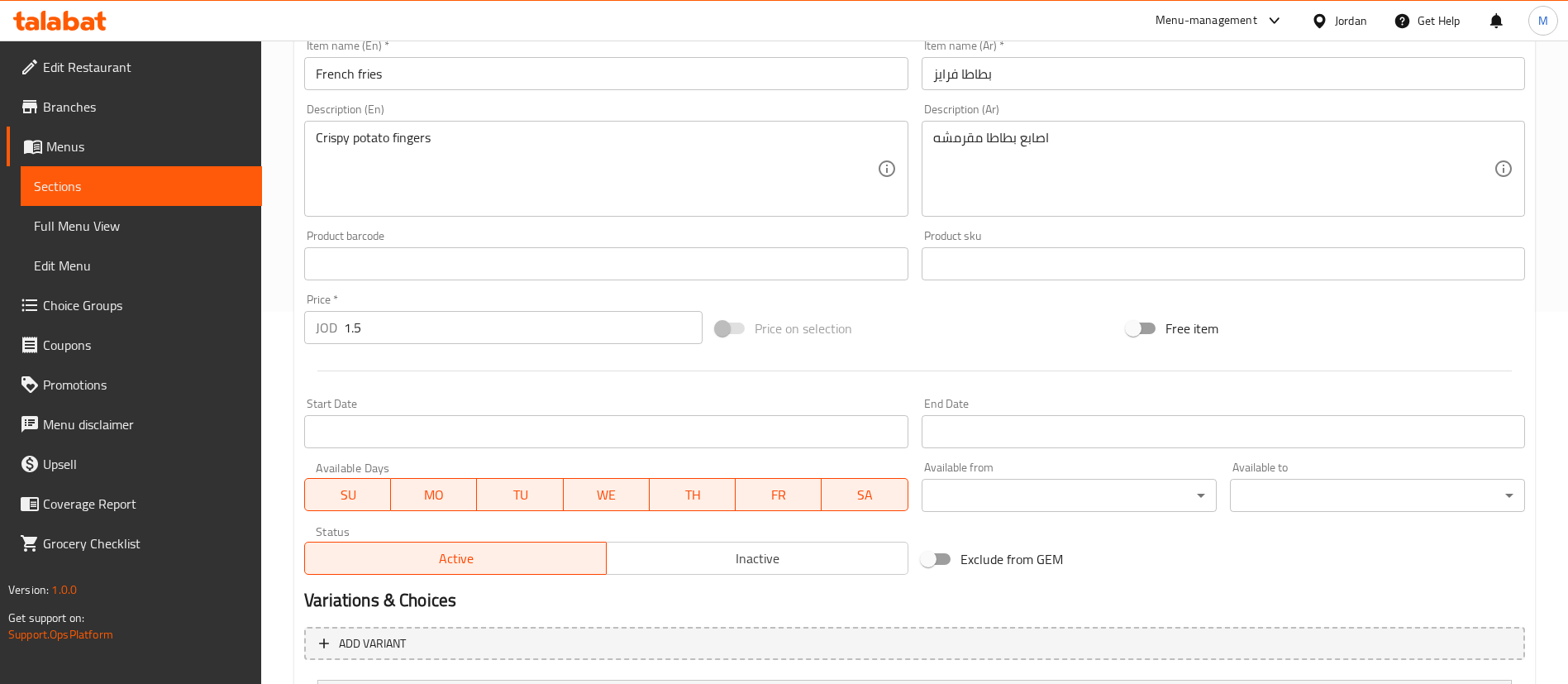
click at [478, 307] on div "Price   * JOD 1.5 Price *" at bounding box center [503, 318] width 399 height 50
click at [481, 316] on input "1.5" at bounding box center [522, 327] width 358 height 33
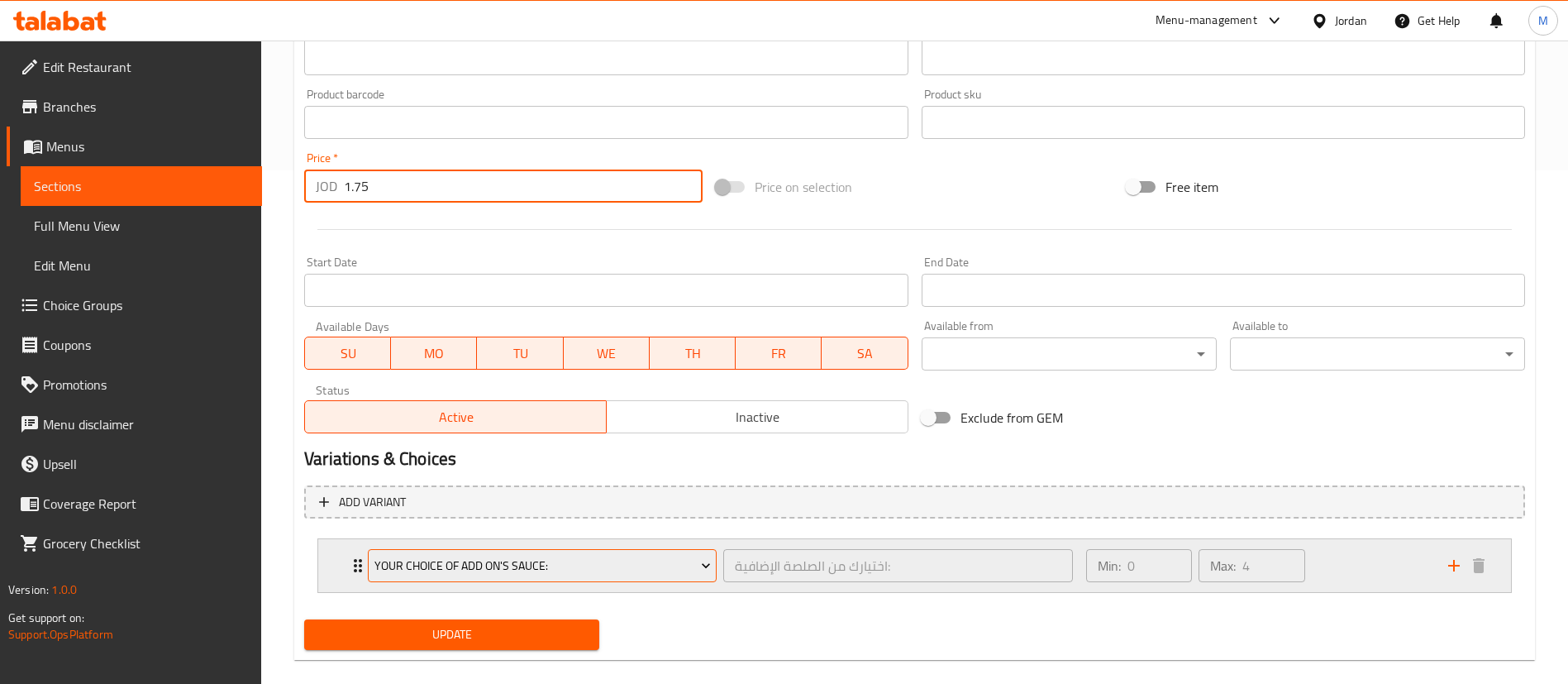
scroll to position [535, 0]
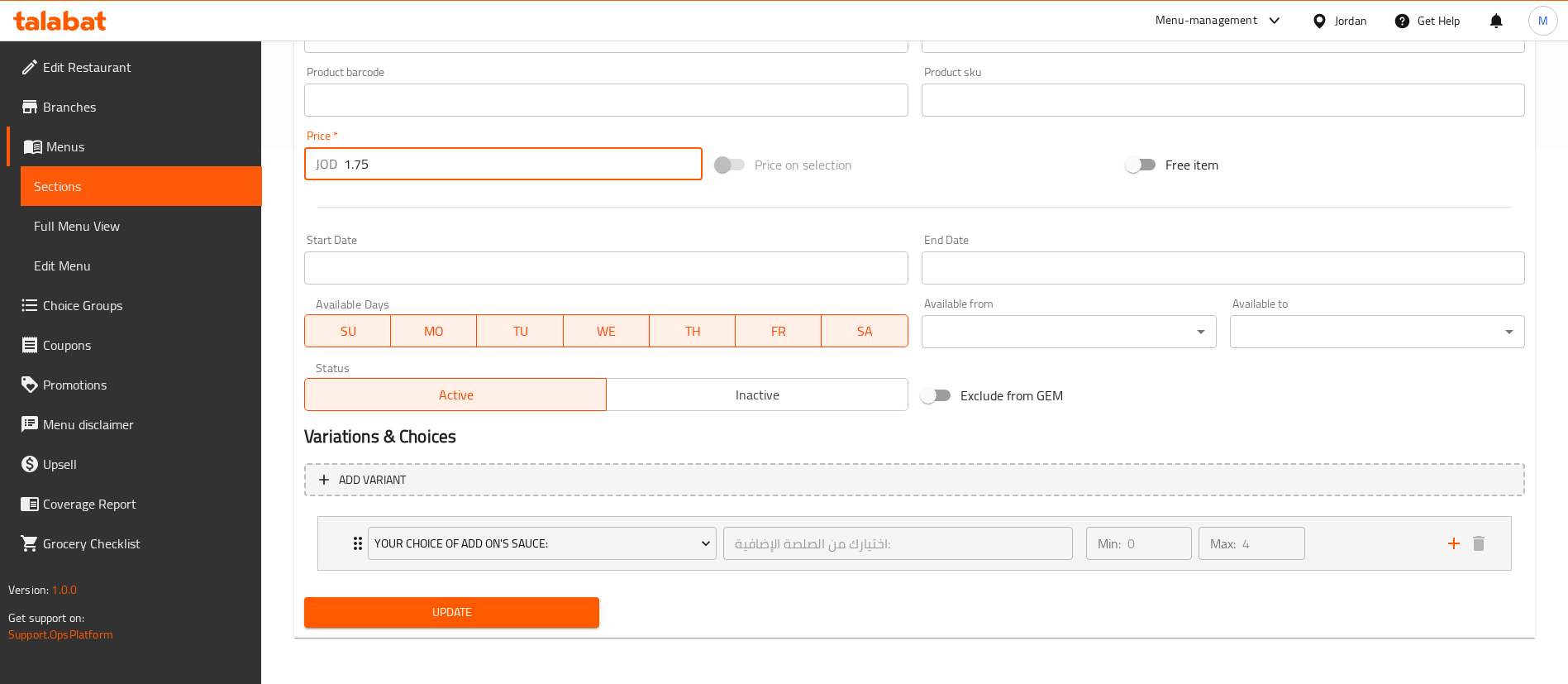
type input "1.75"
click at [580, 627] on div "Update" at bounding box center [452, 612] width 308 height 44
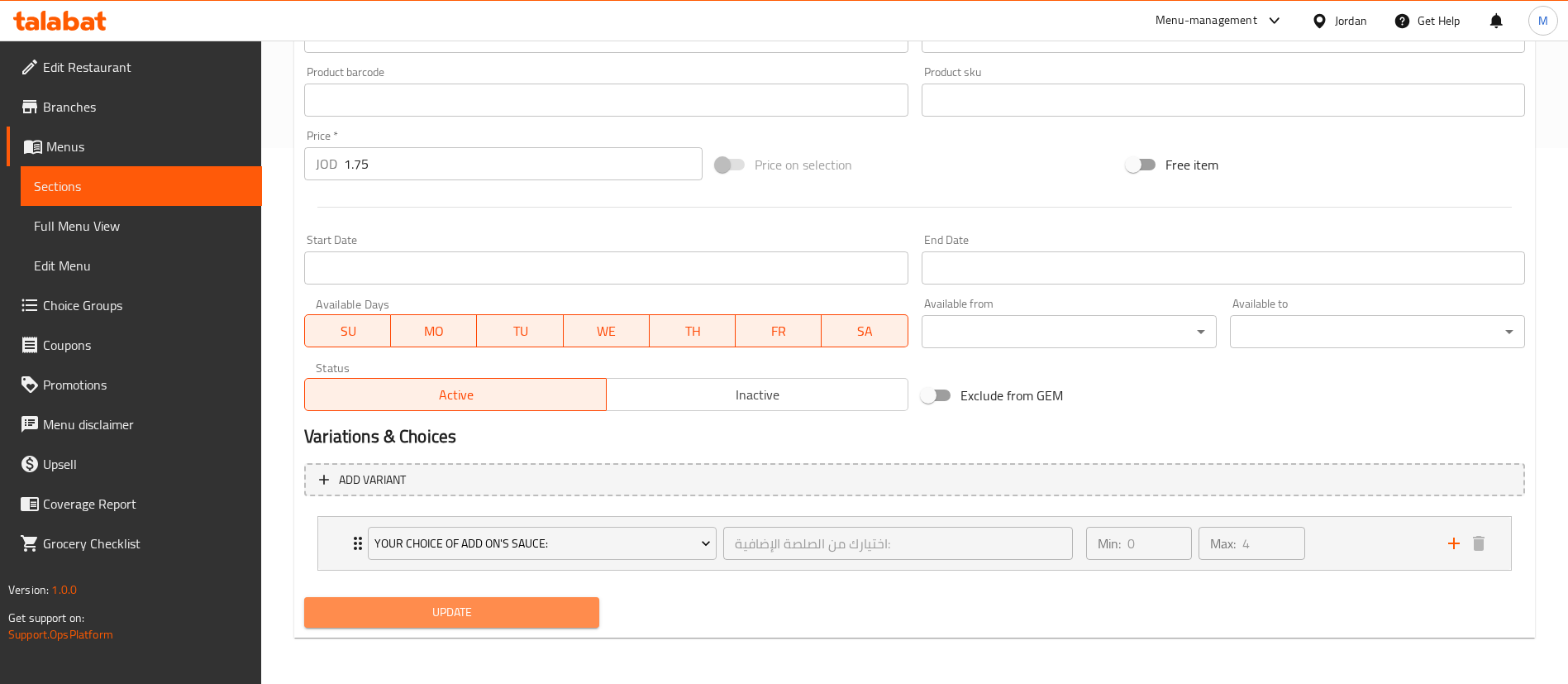
click at [585, 606] on span "Update" at bounding box center [451, 612] width 269 height 21
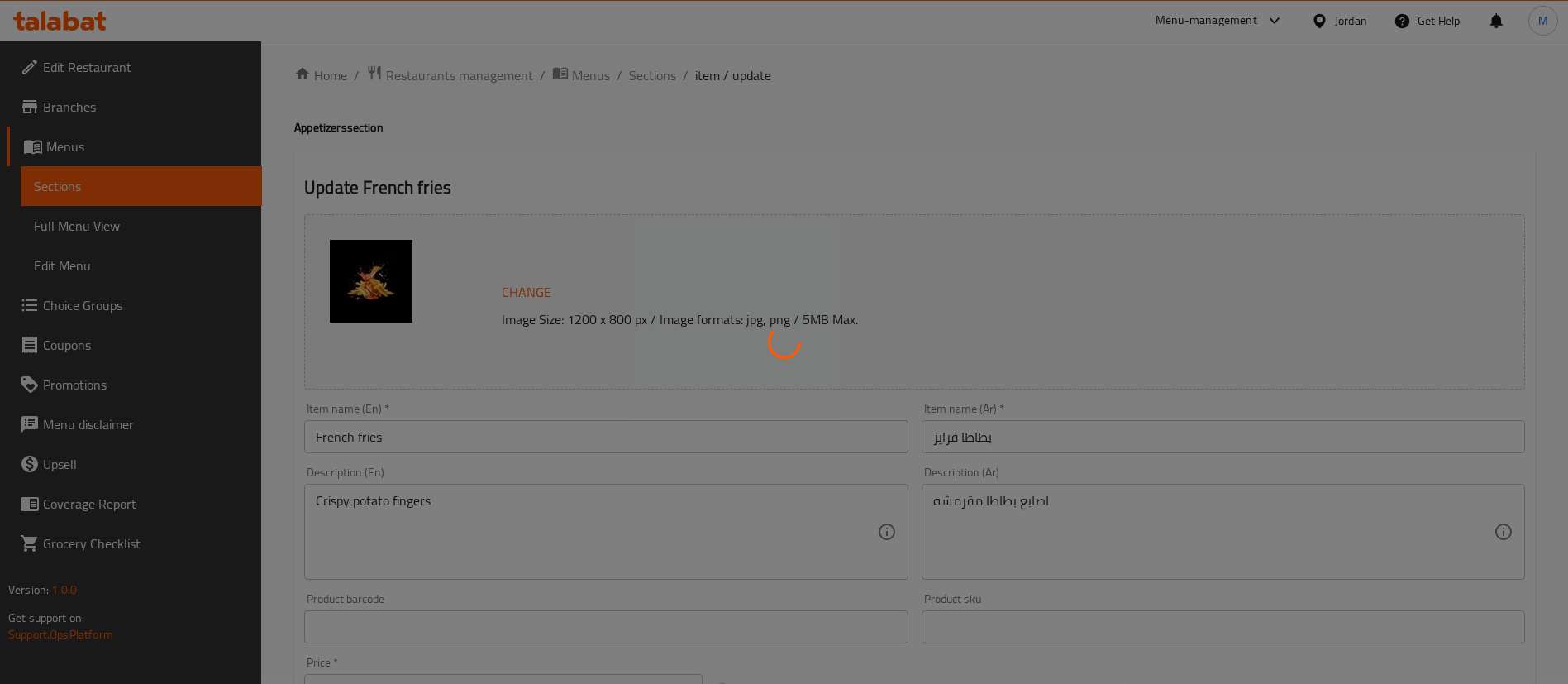
scroll to position [0, 0]
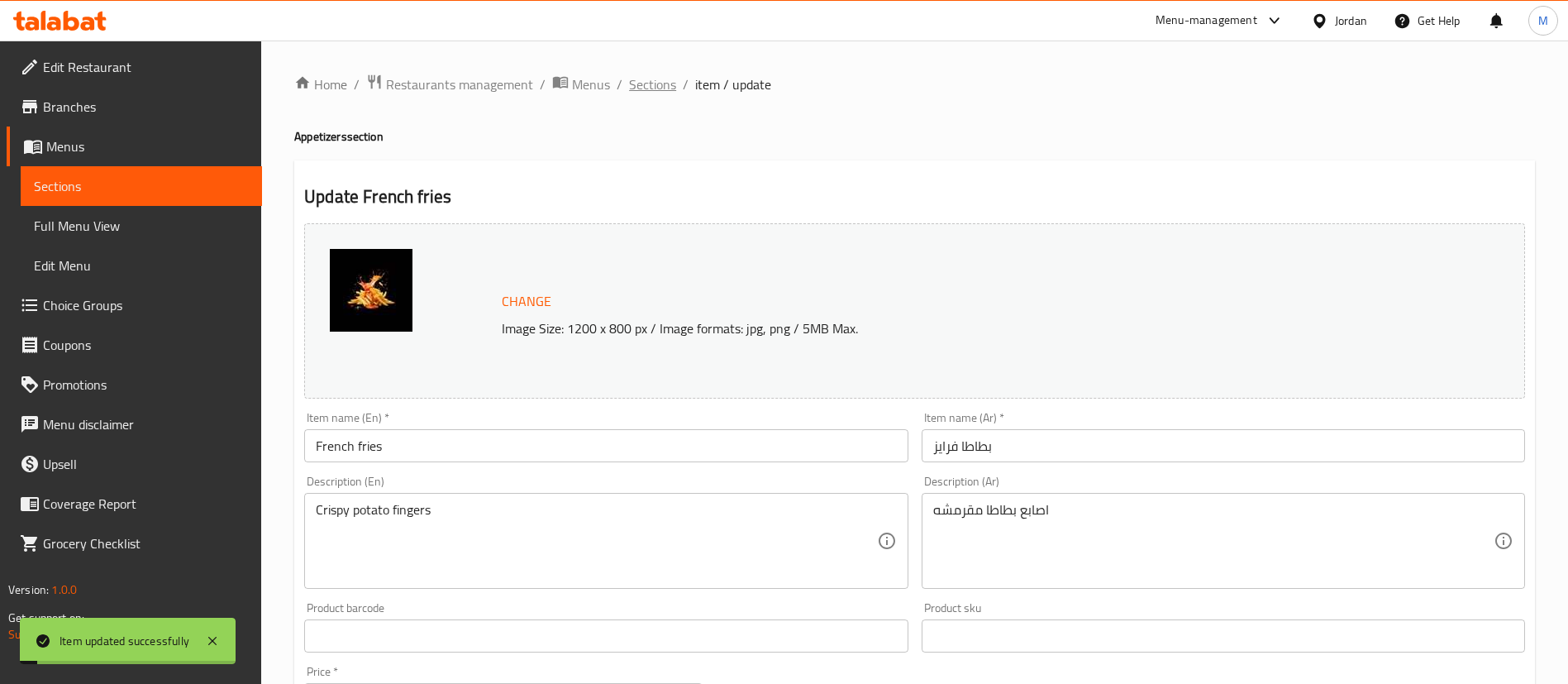
click at [665, 88] on span "Sections" at bounding box center [652, 84] width 47 height 20
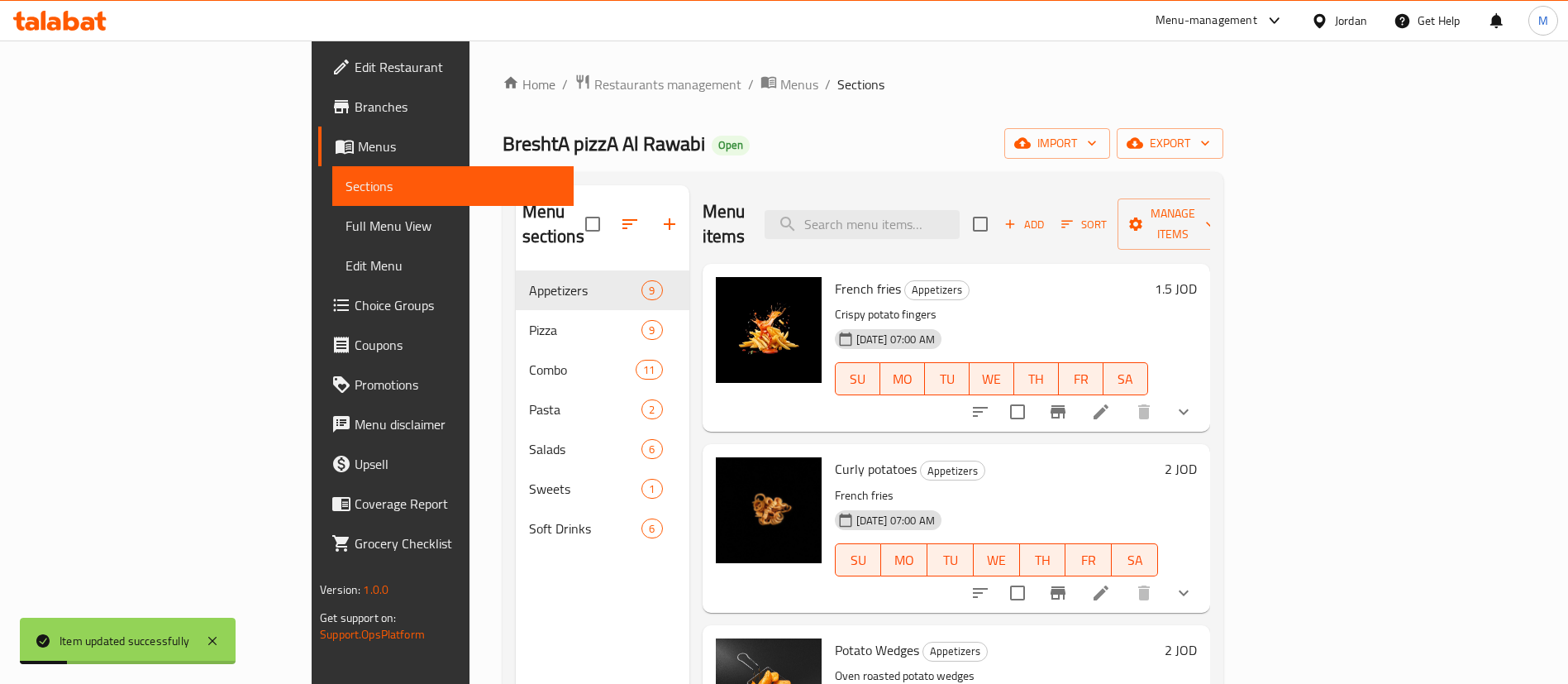
scroll to position [124, 0]
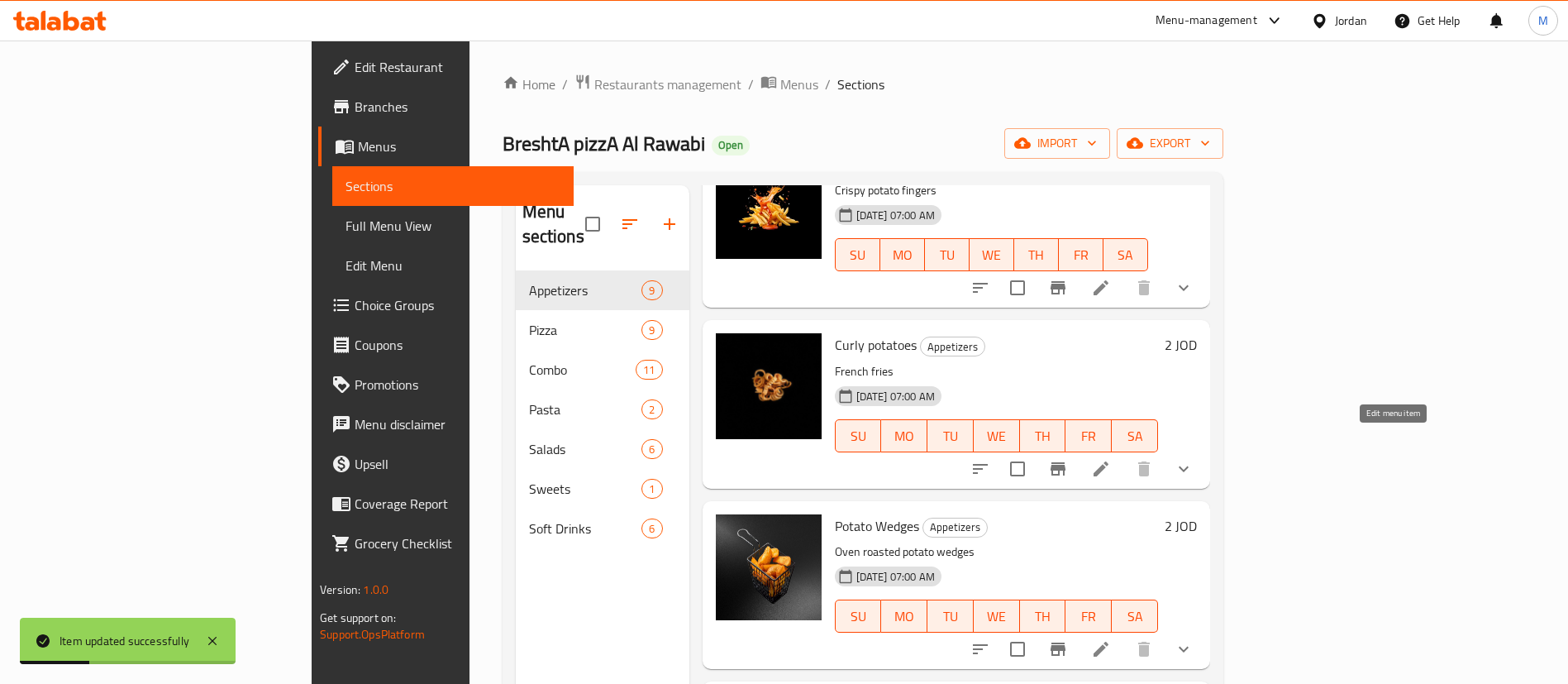
click at [1108, 461] on icon at bounding box center [1101, 469] width 15 height 15
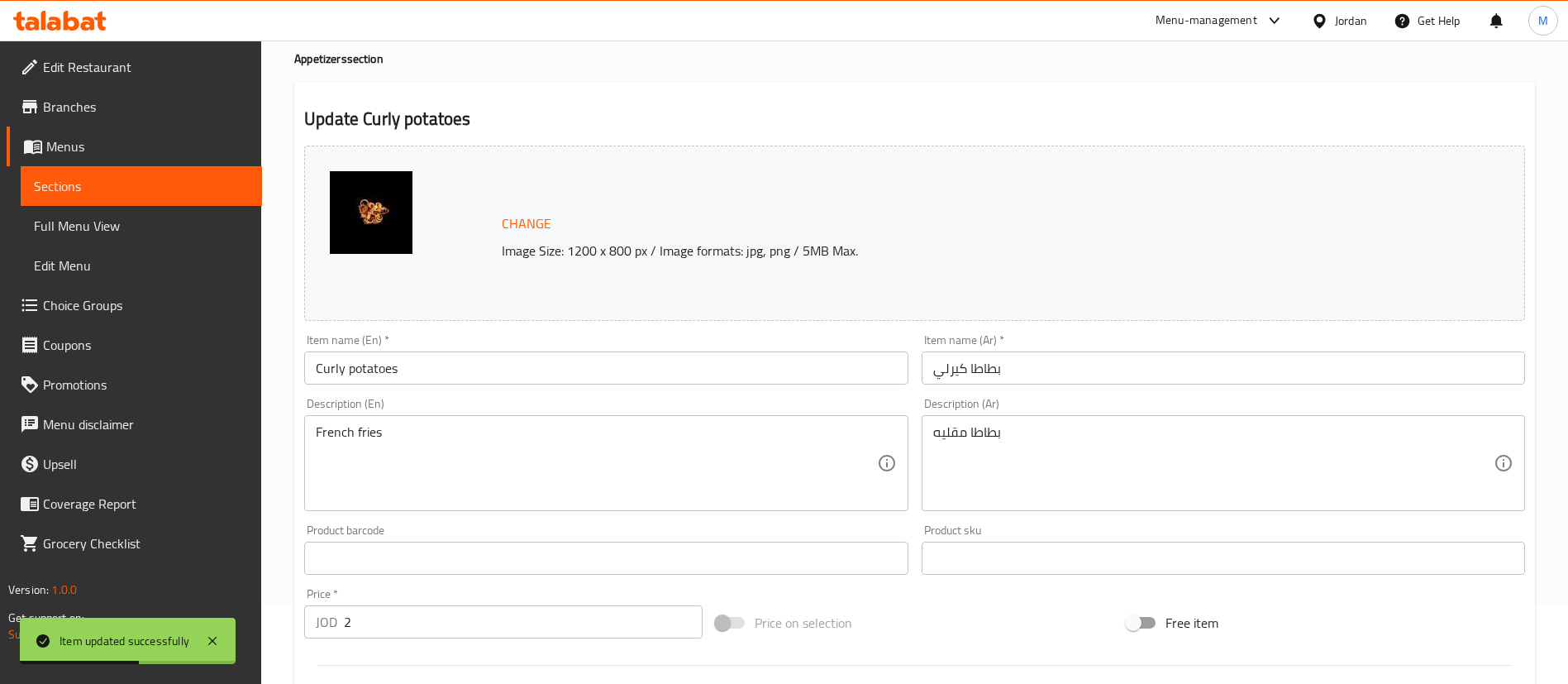
scroll to position [124, 0]
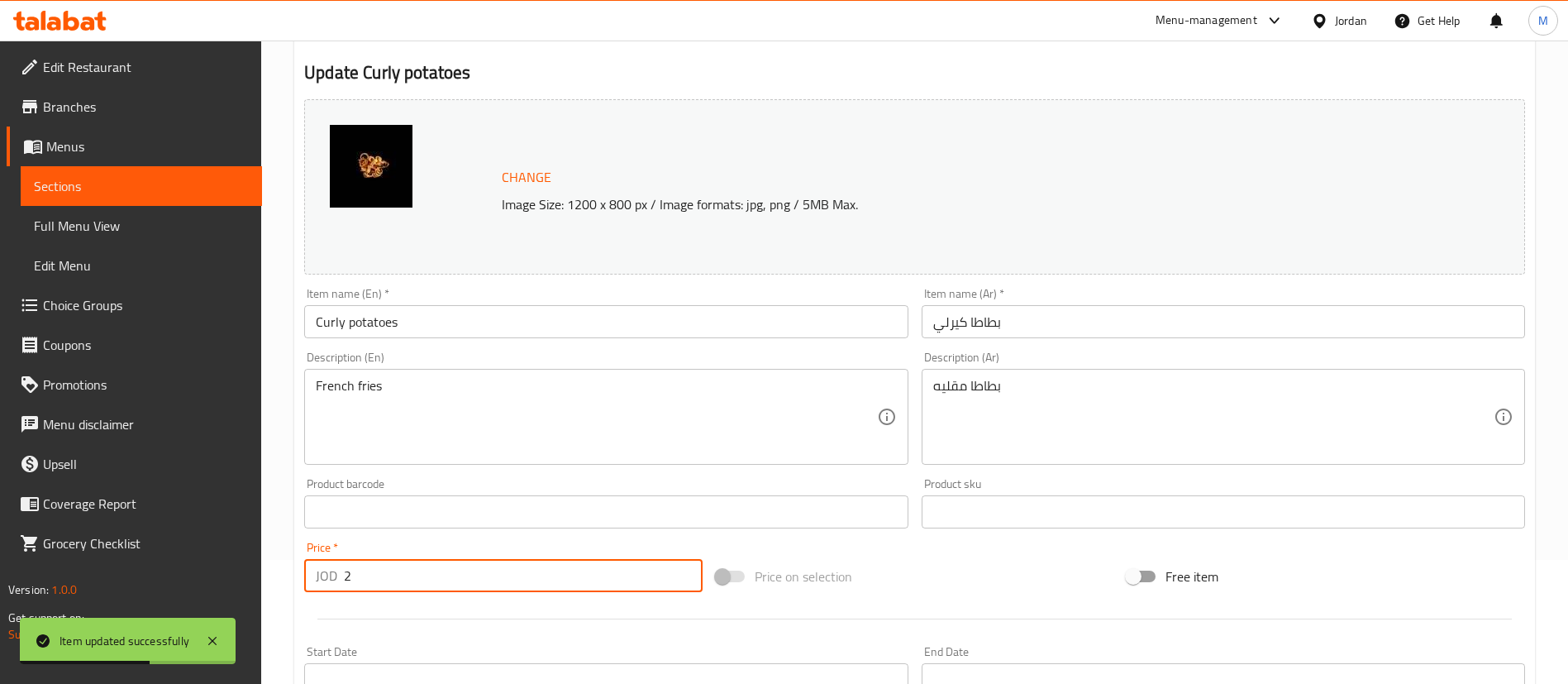
click at [509, 575] on input "2" at bounding box center [522, 576] width 358 height 33
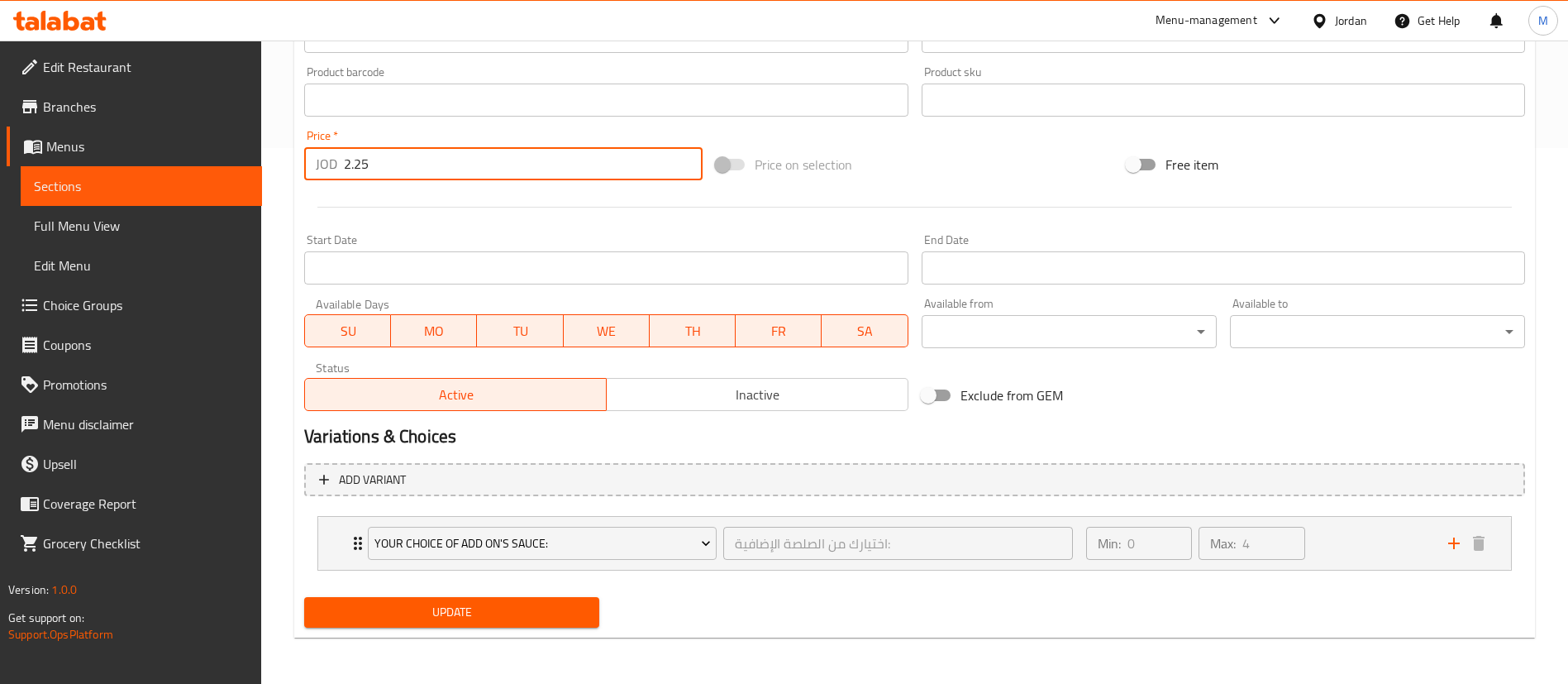
type input "2.25"
click at [545, 616] on span "Update" at bounding box center [451, 612] width 269 height 21
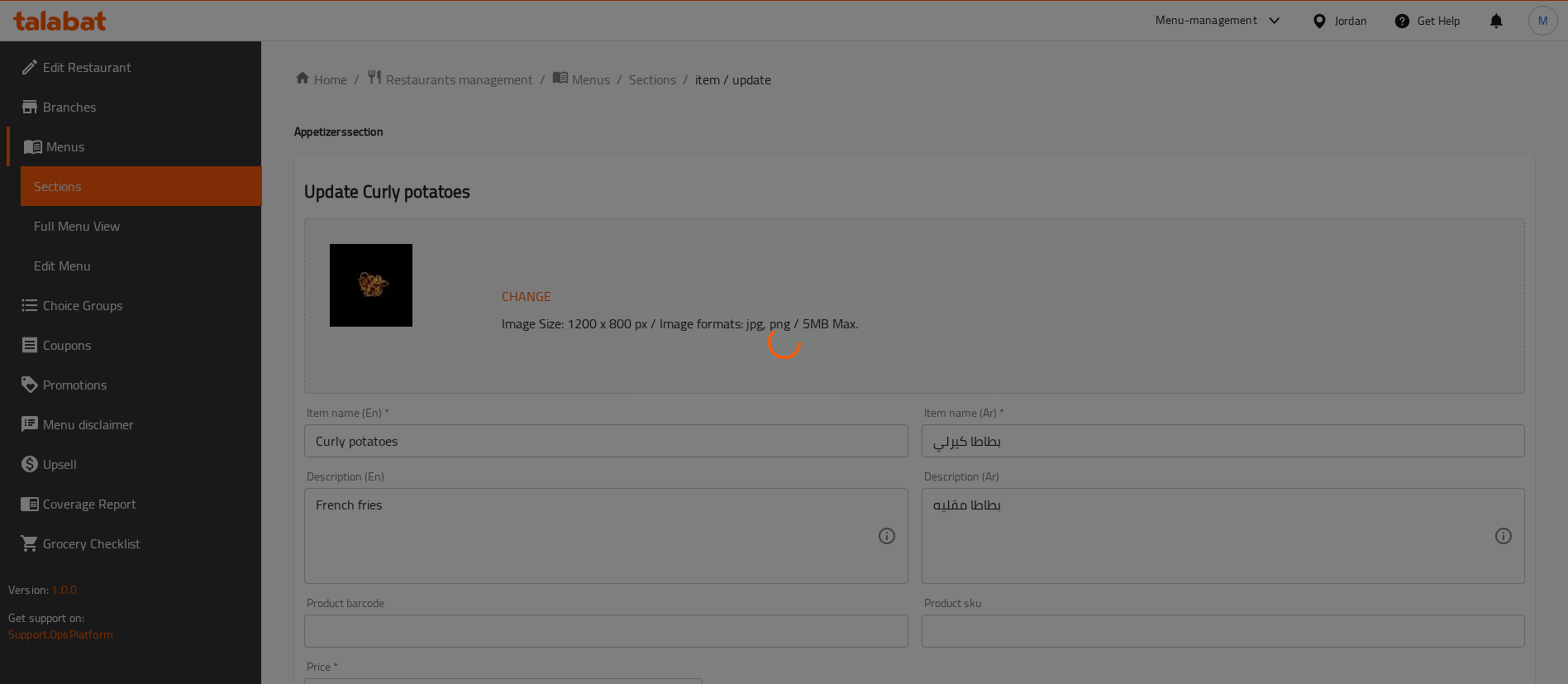
scroll to position [0, 0]
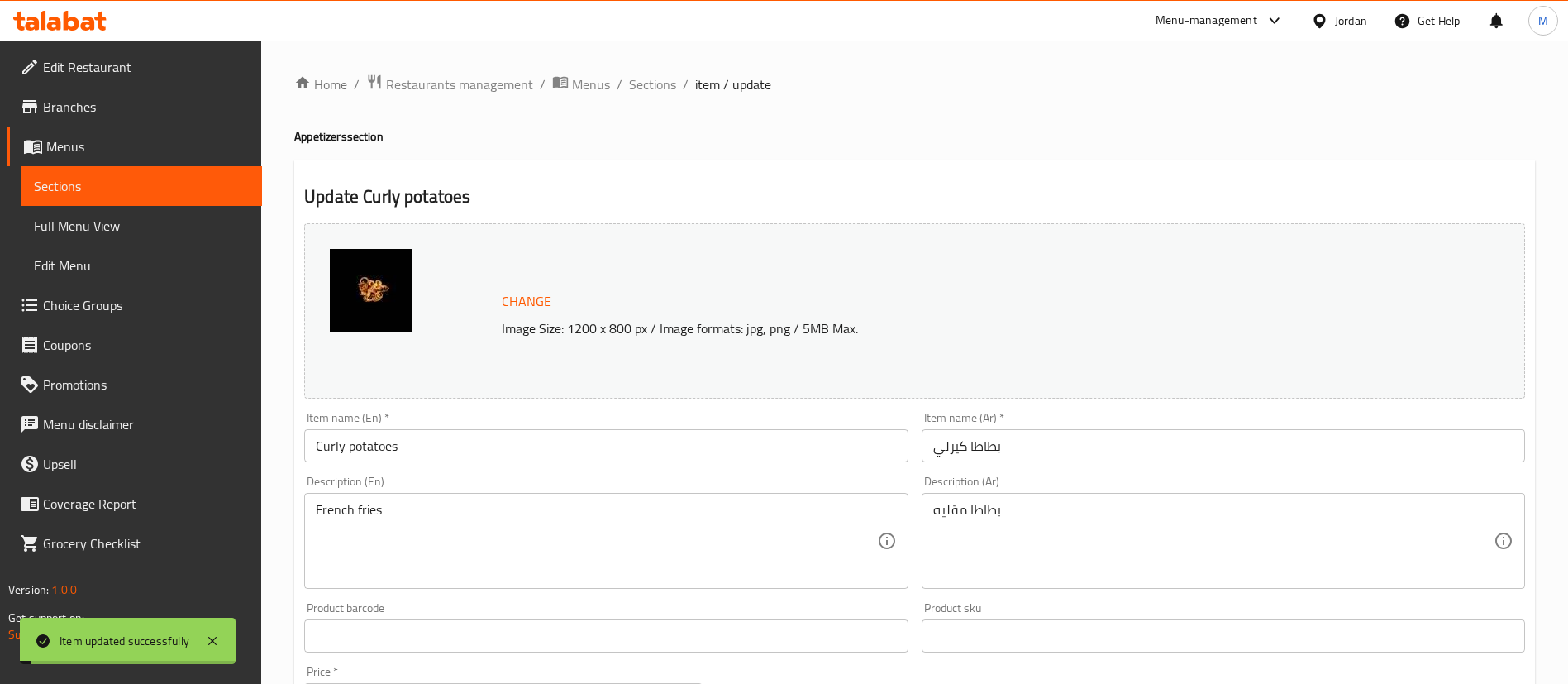
click at [652, 88] on span "Sections" at bounding box center [652, 84] width 47 height 20
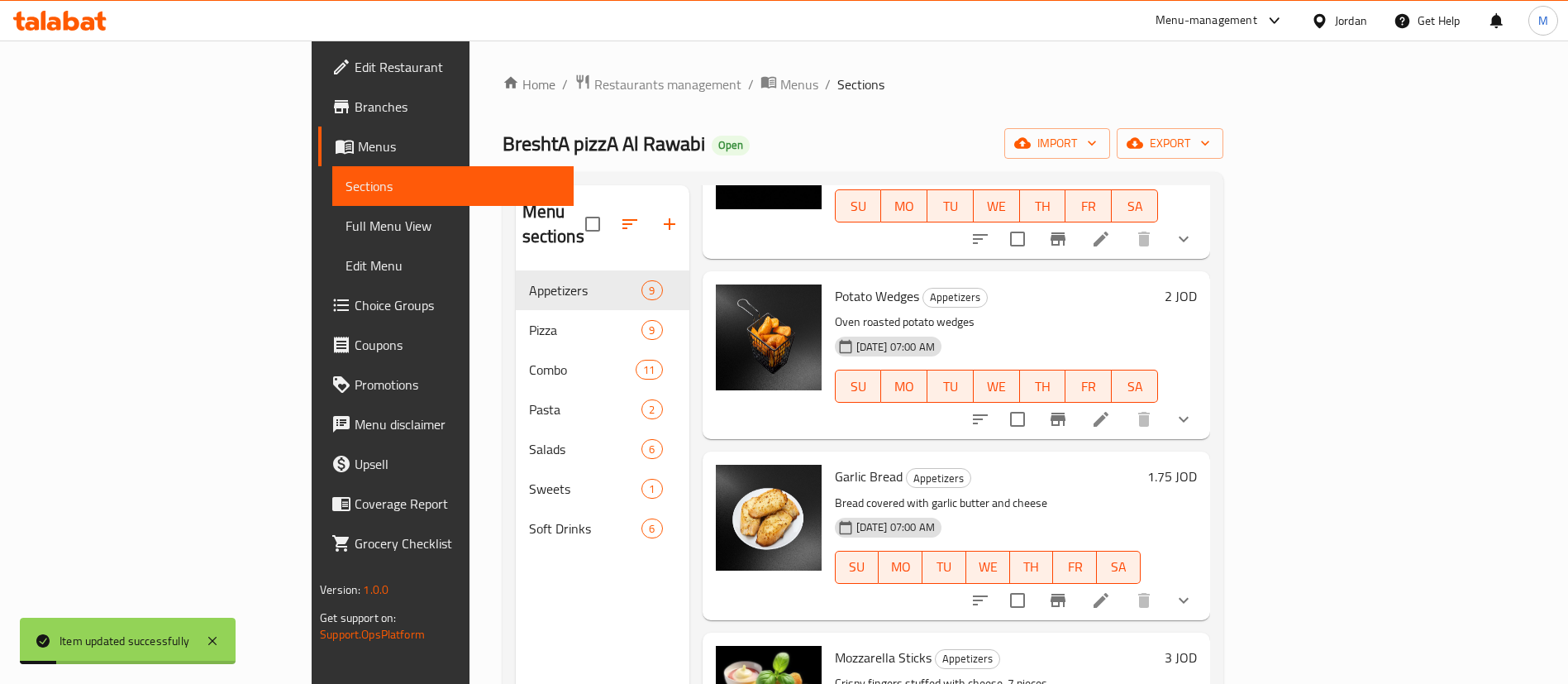
scroll to position [372, 0]
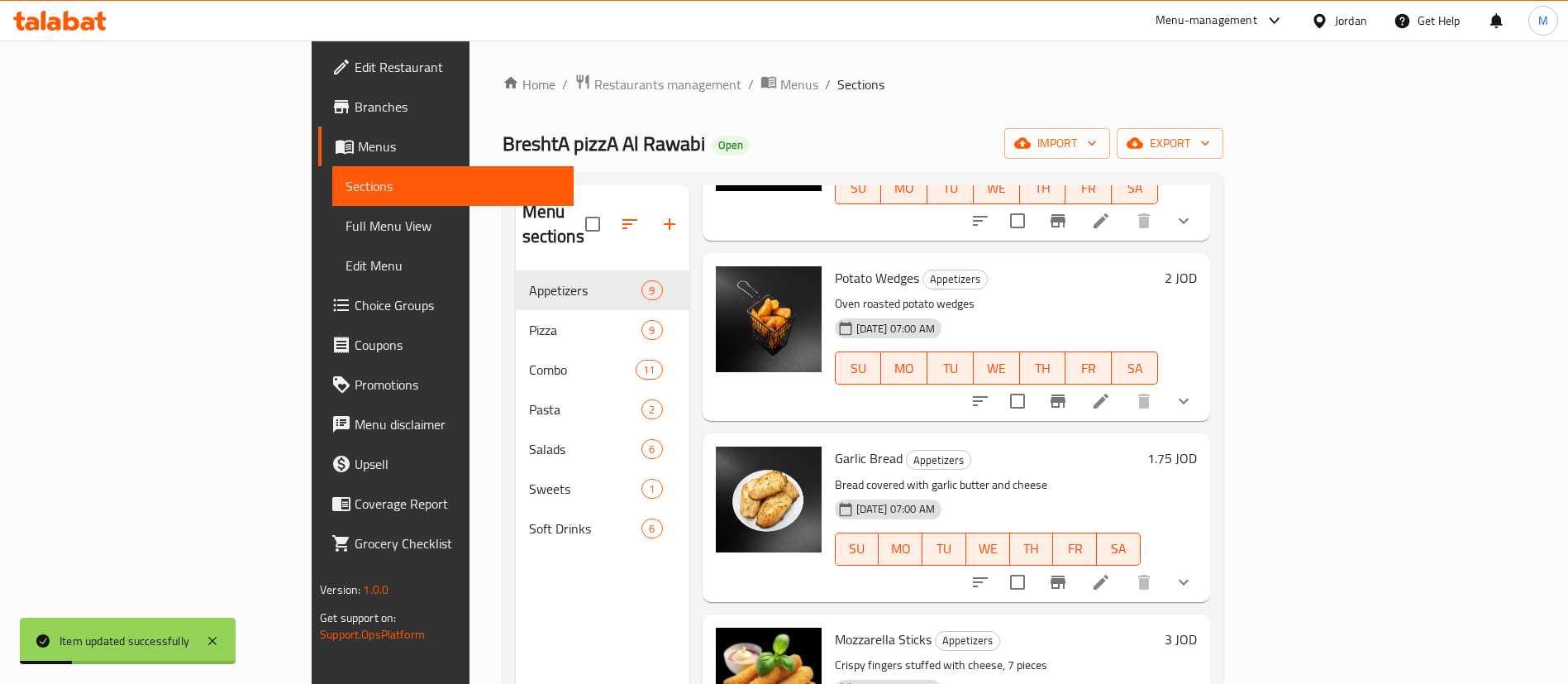
click at [1124, 568] on li at bounding box center [1101, 582] width 47 height 29
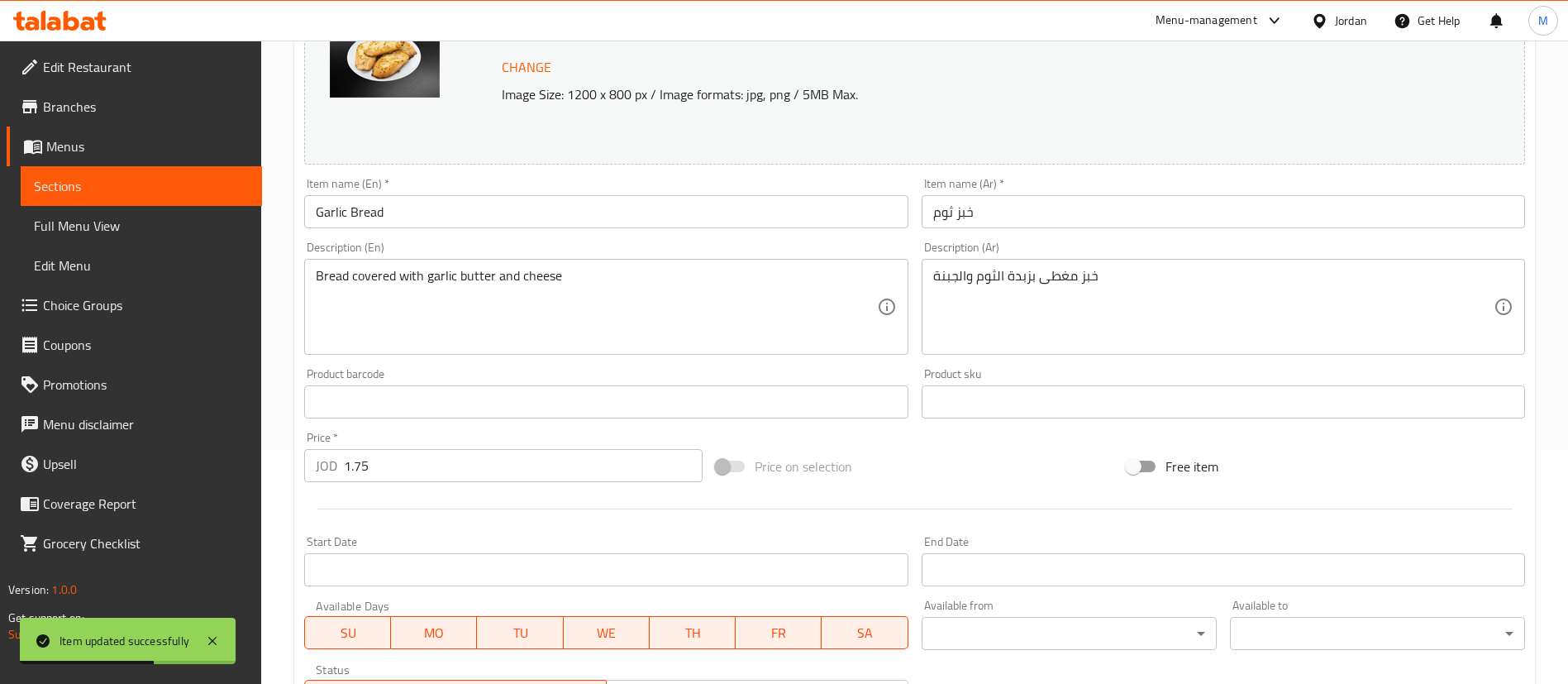
scroll to position [372, 0]
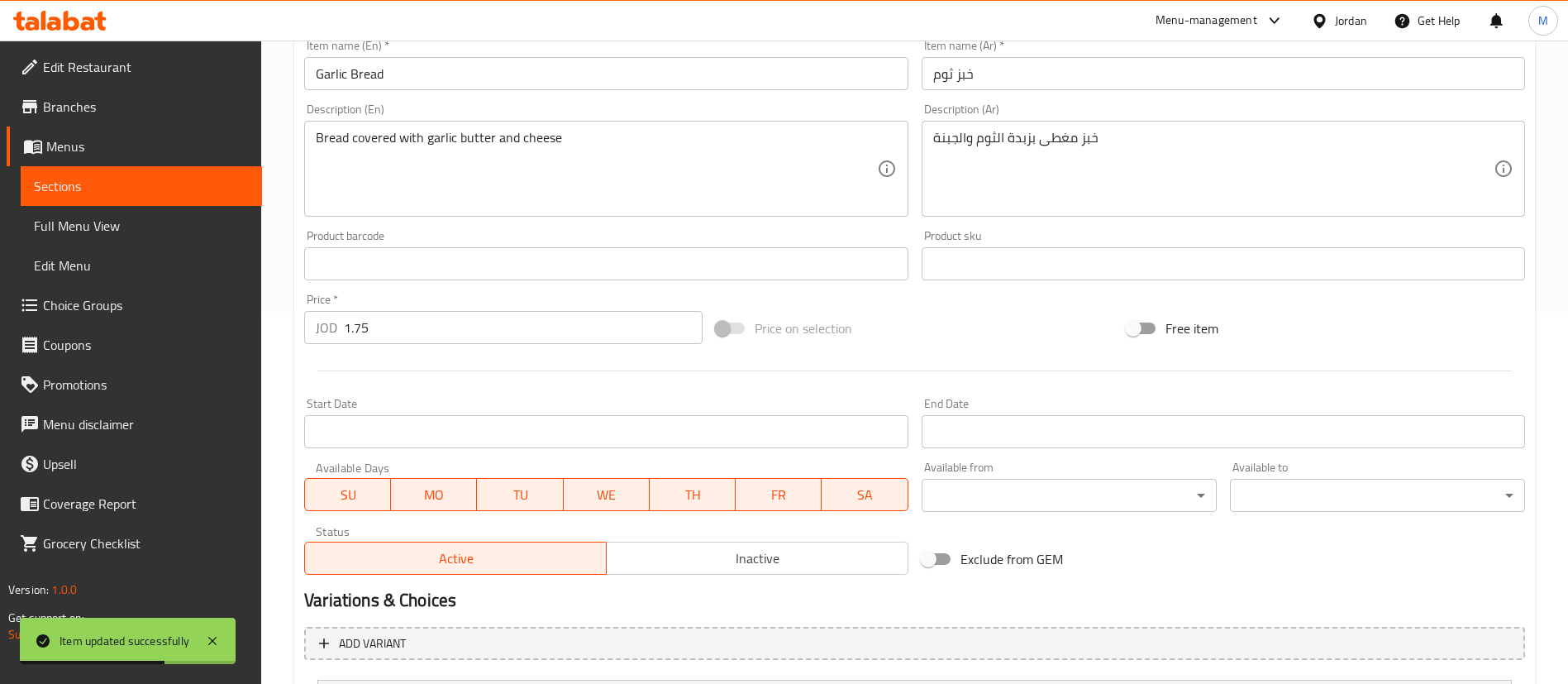
click at [425, 326] on input "1.75" at bounding box center [522, 327] width 358 height 33
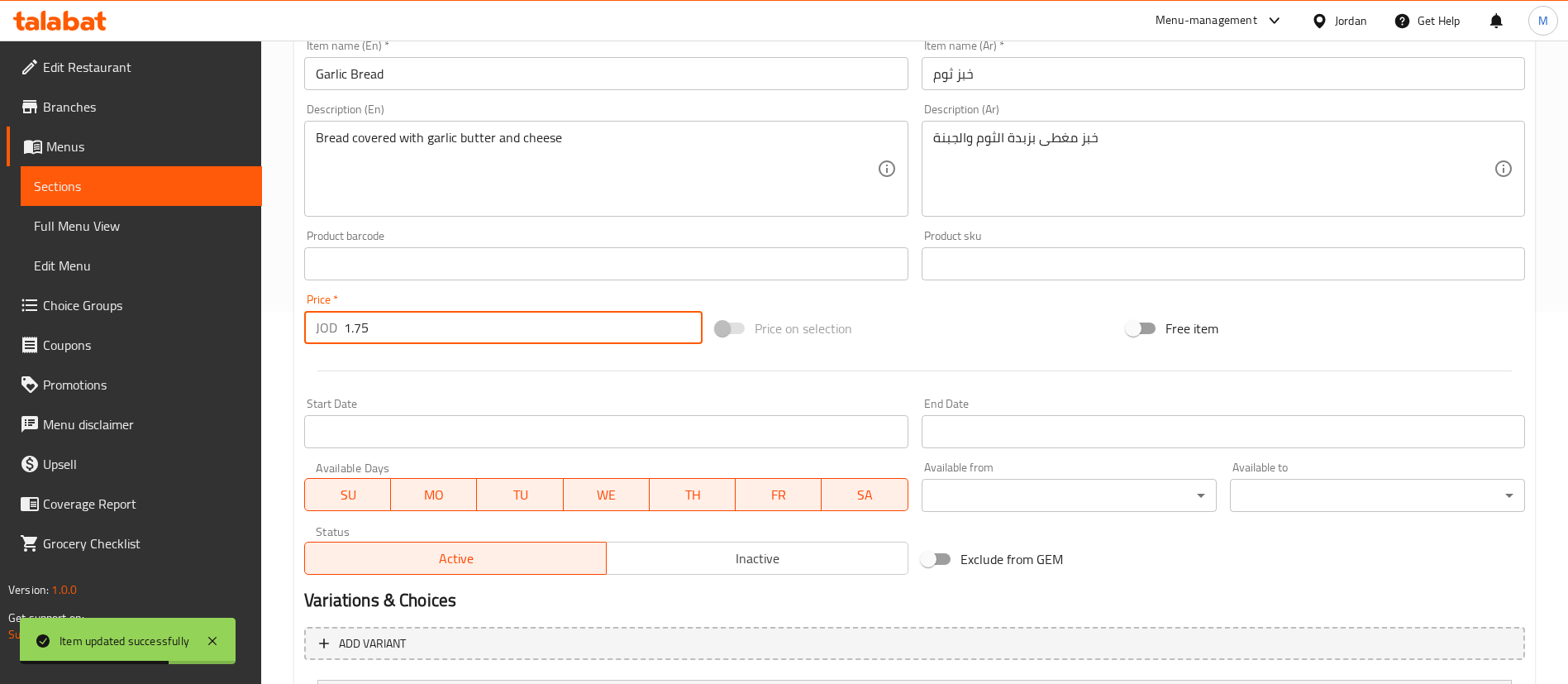
click at [425, 326] on input "1.75" at bounding box center [522, 327] width 358 height 33
type input "2"
click at [433, 369] on div at bounding box center [915, 370] width 1234 height 40
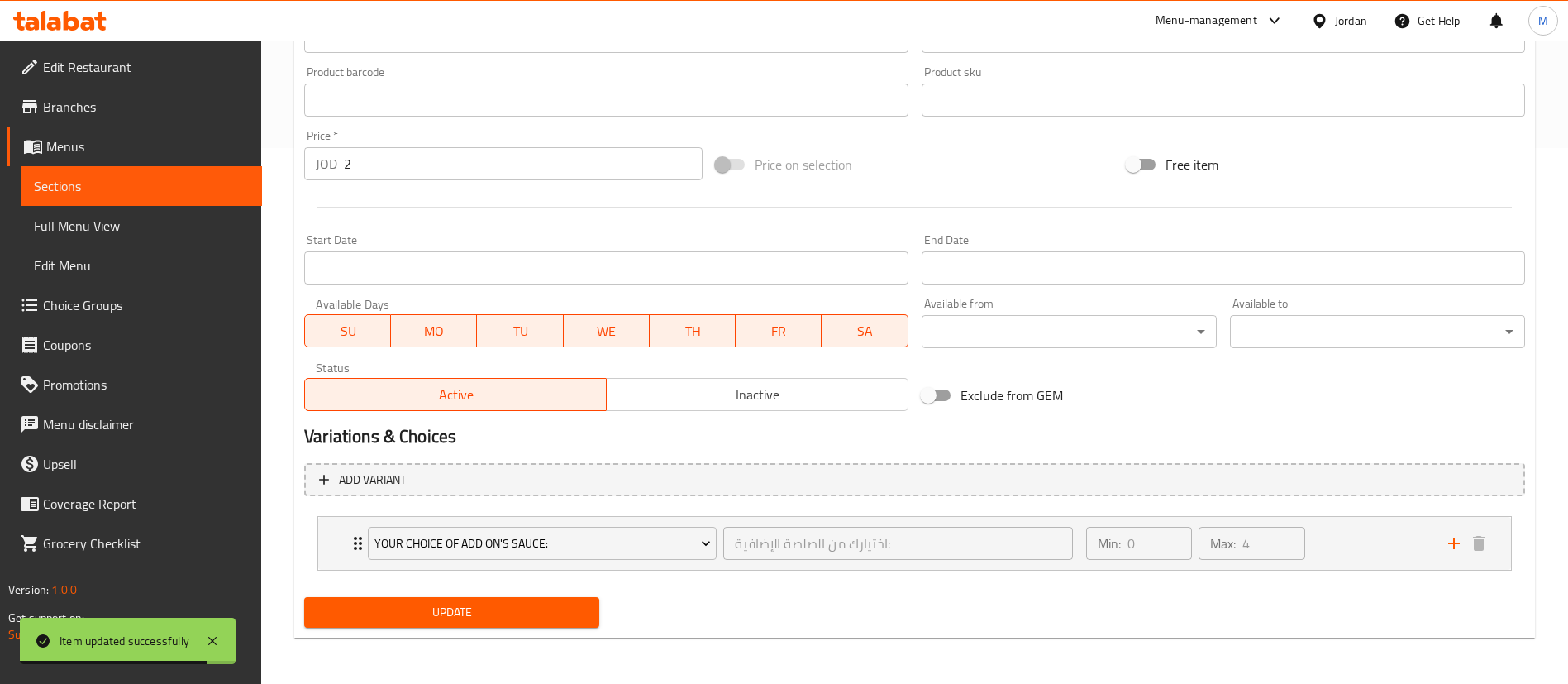
click at [531, 607] on span "Update" at bounding box center [451, 612] width 269 height 21
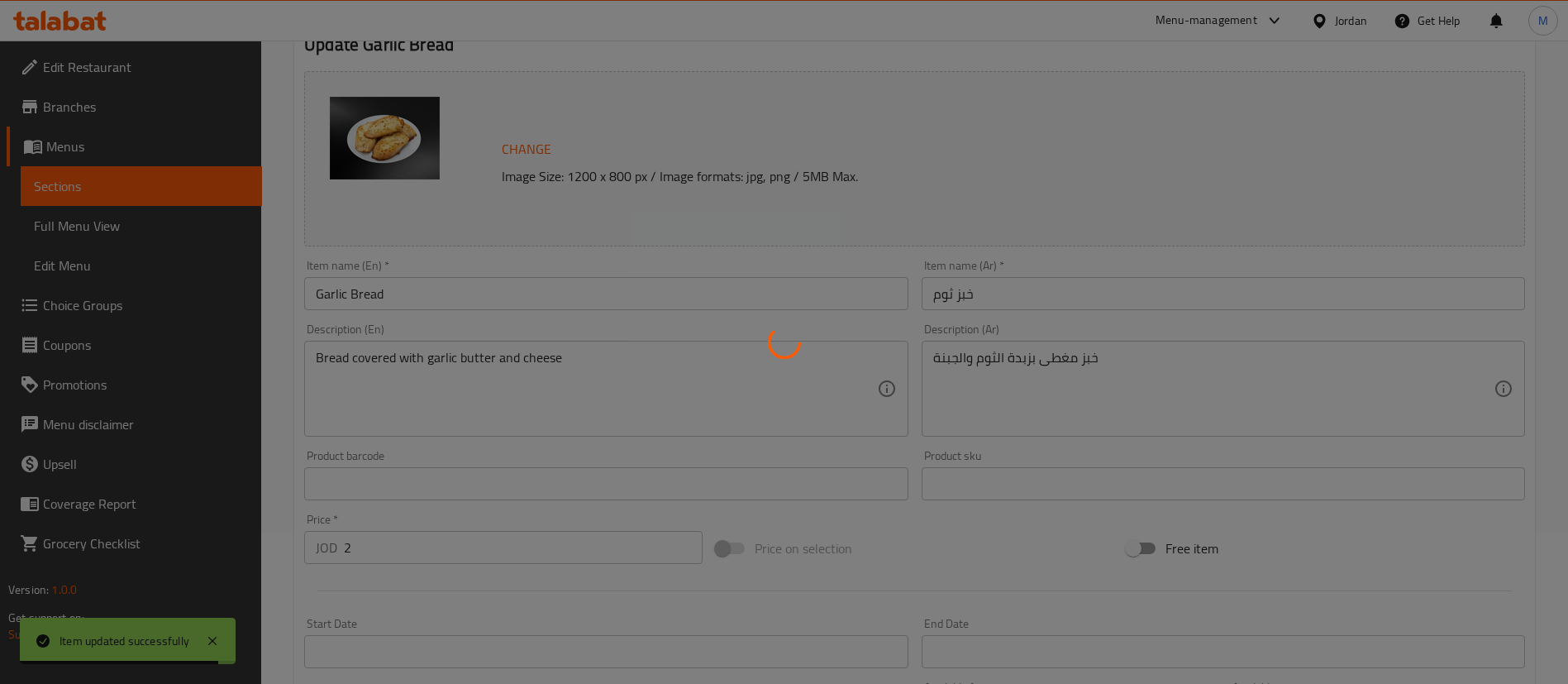
scroll to position [0, 0]
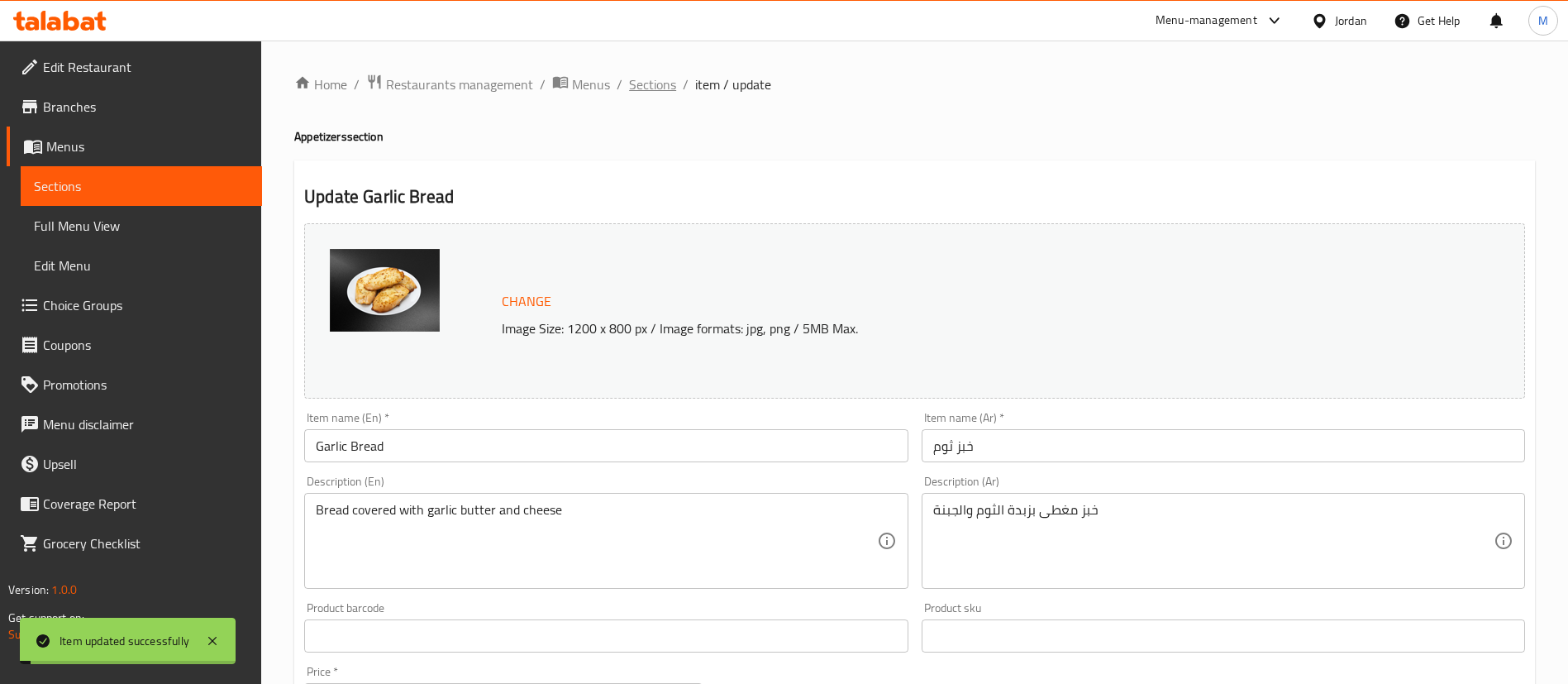
click at [658, 88] on span "Sections" at bounding box center [652, 84] width 47 height 20
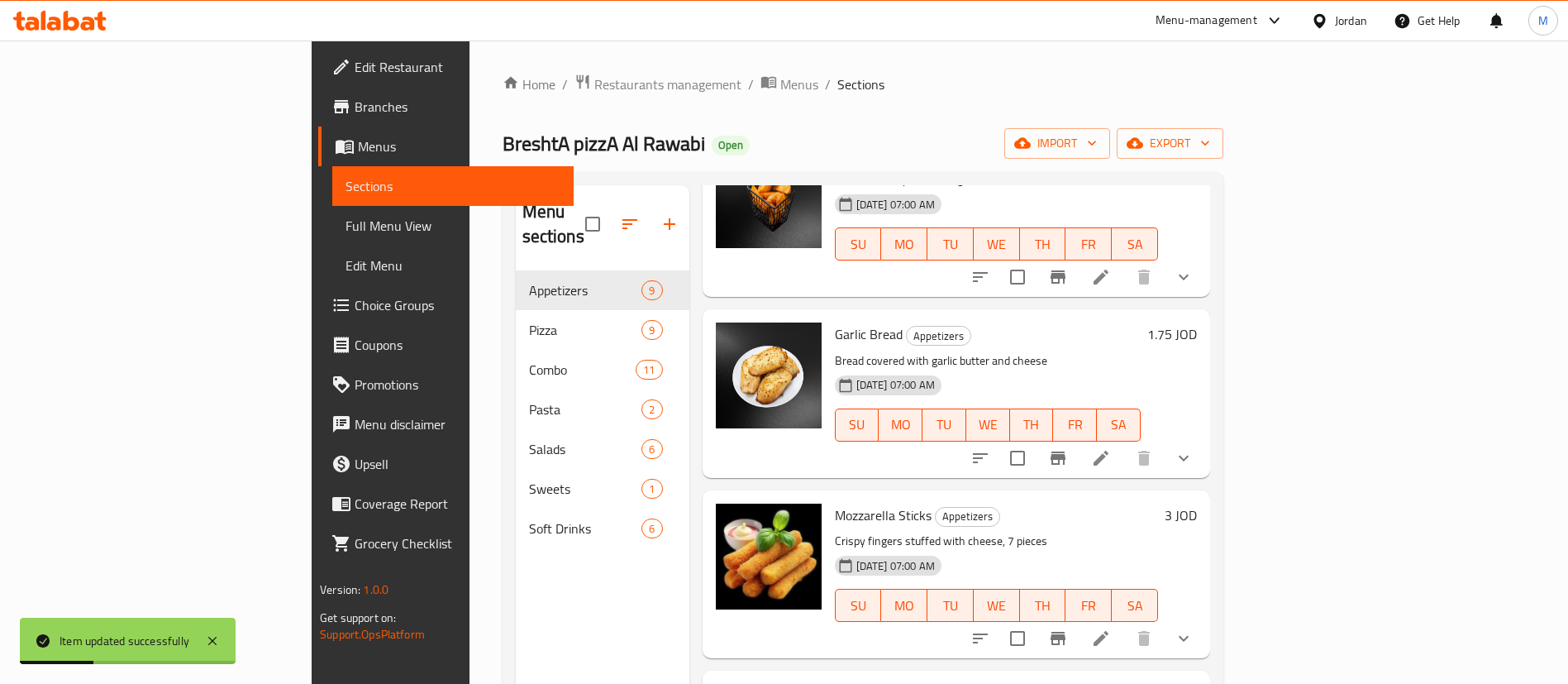
scroll to position [620, 0]
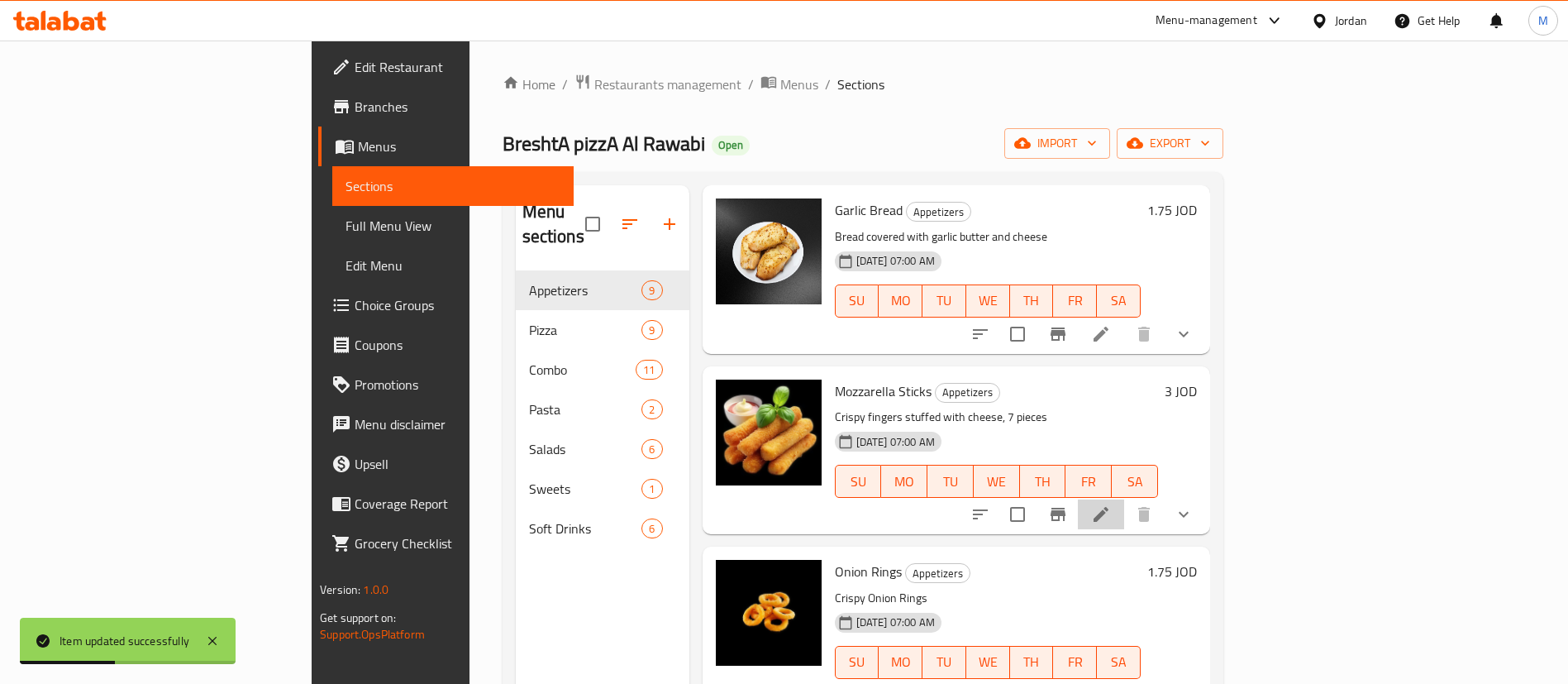
click at [1124, 501] on li at bounding box center [1101, 514] width 47 height 29
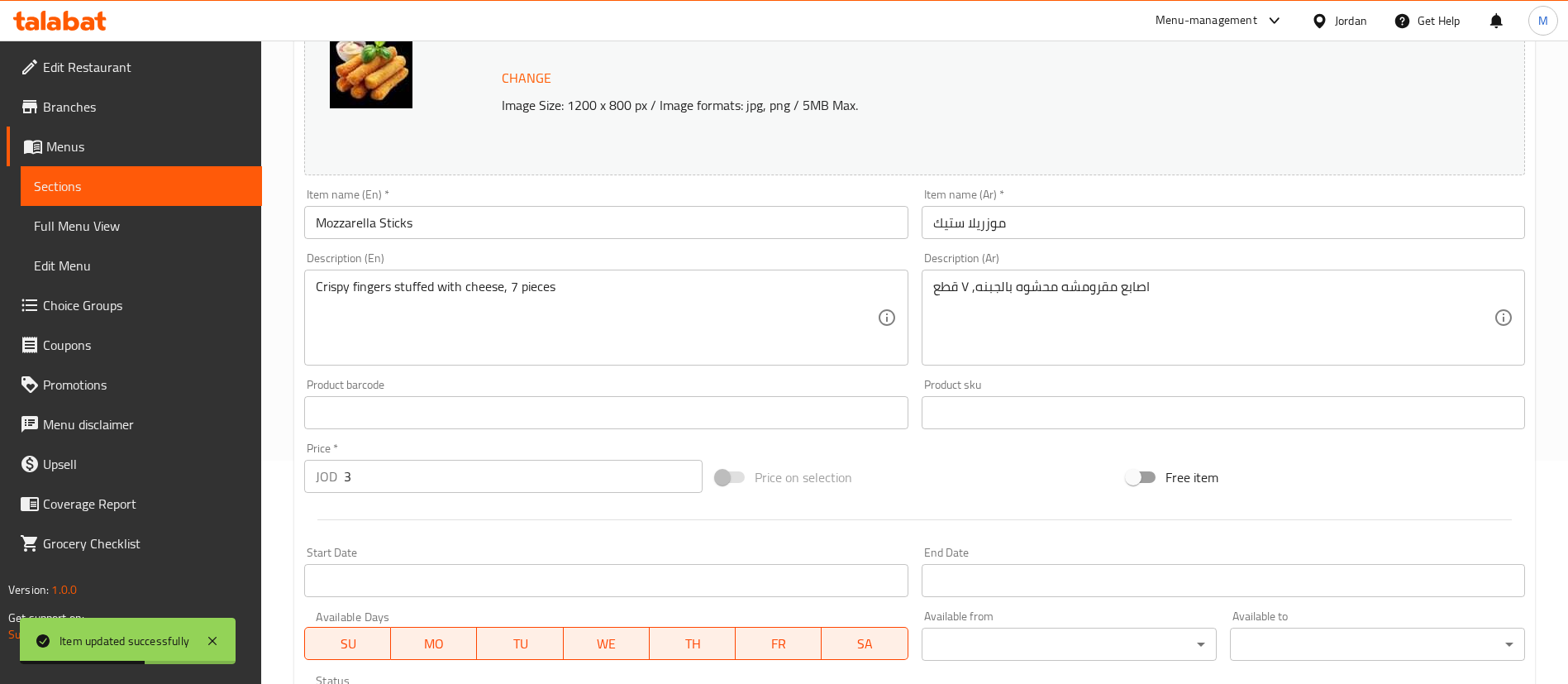
scroll to position [248, 0]
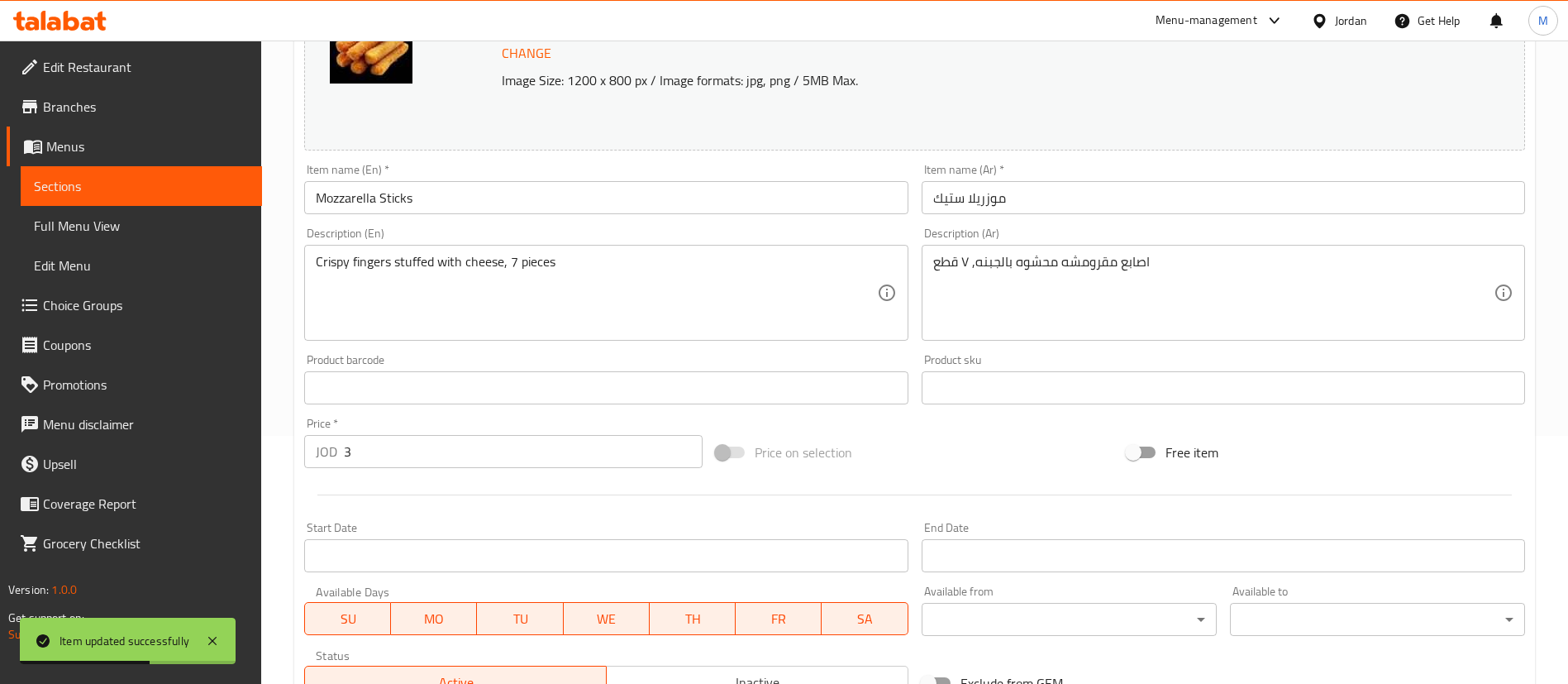
click at [531, 452] on input "3" at bounding box center [522, 451] width 358 height 33
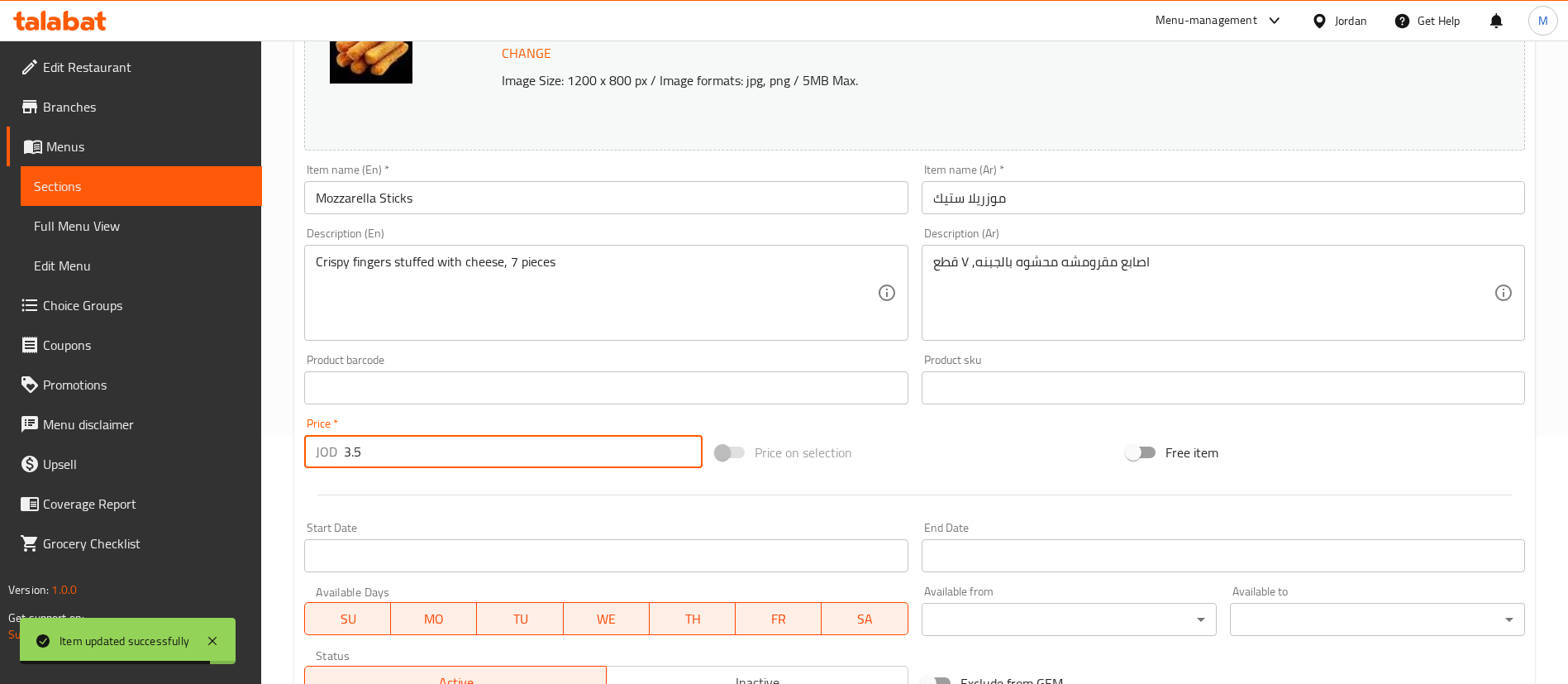
type input "3.5"
click at [566, 502] on div at bounding box center [915, 495] width 1234 height 40
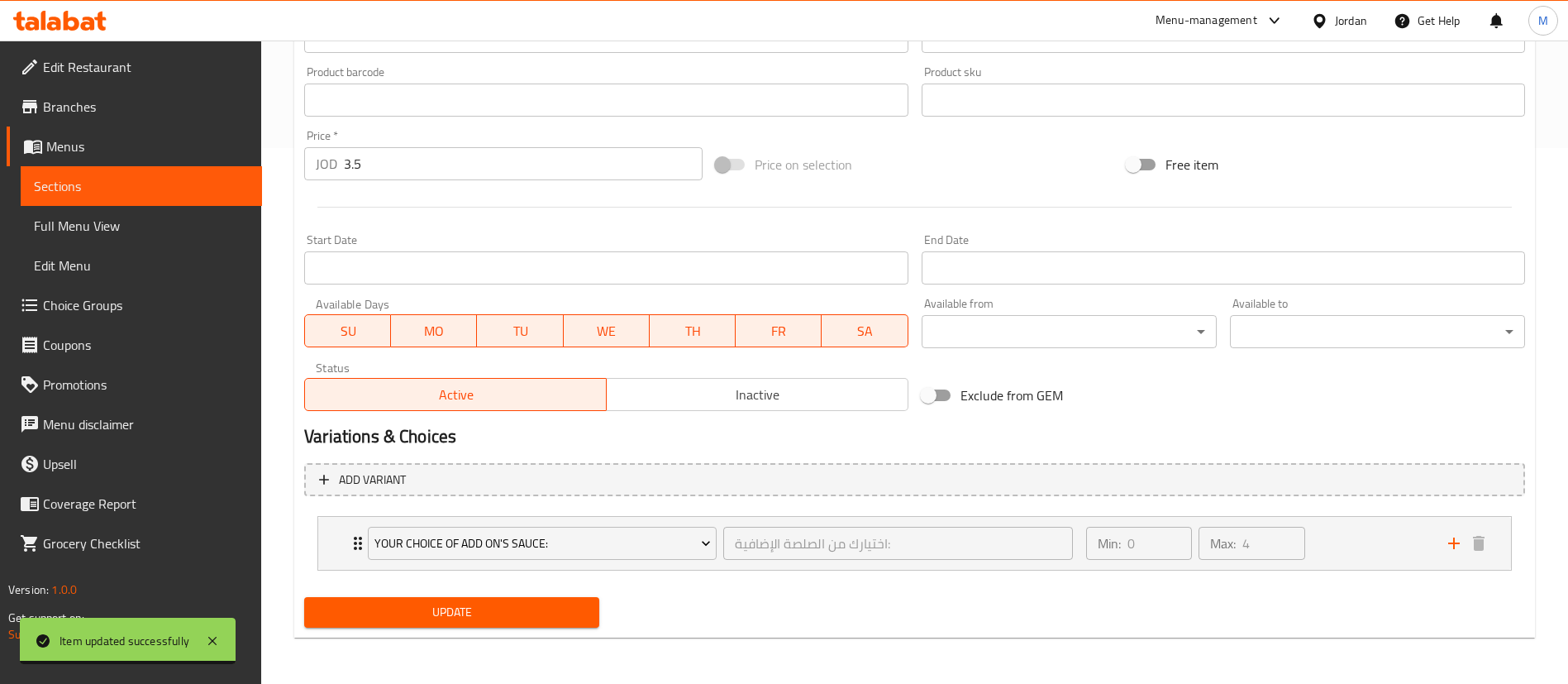
click at [578, 610] on span "Update" at bounding box center [451, 612] width 269 height 21
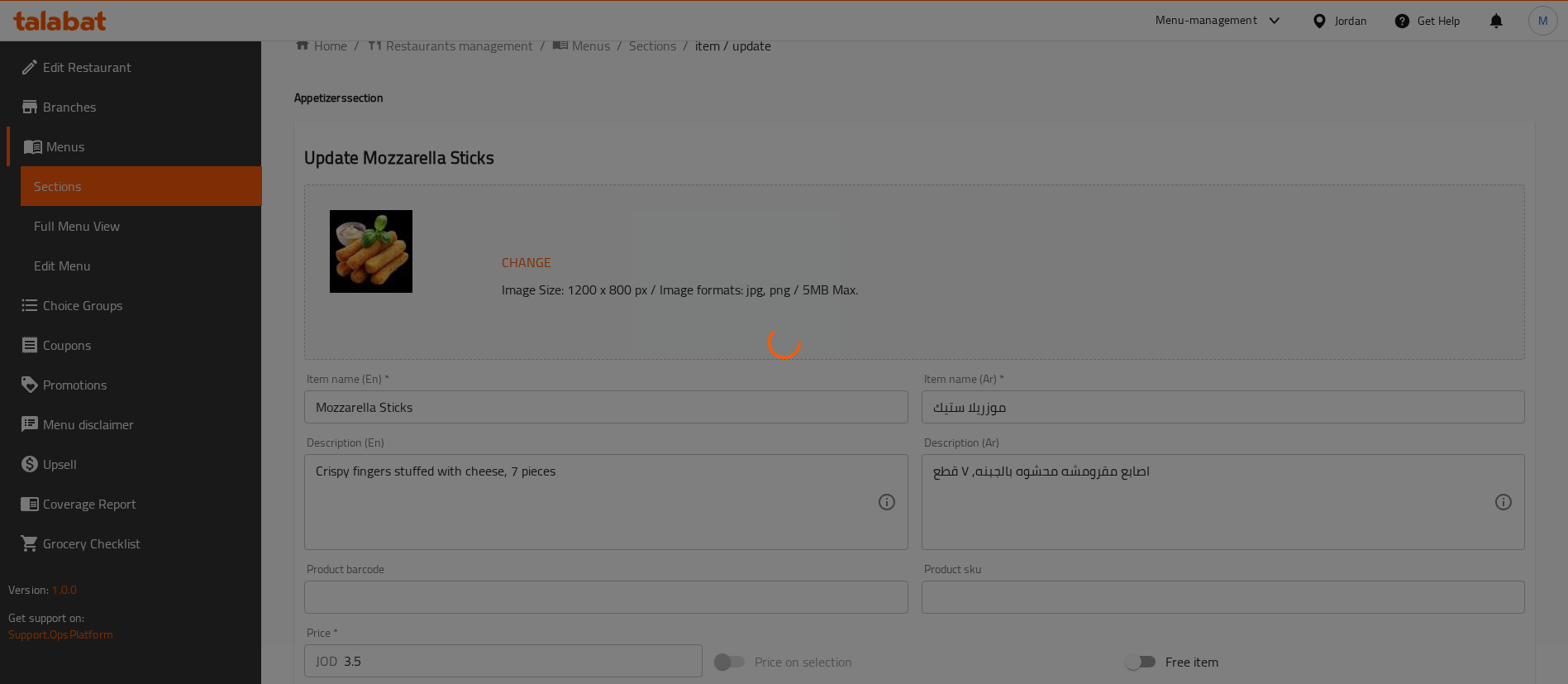
scroll to position [0, 0]
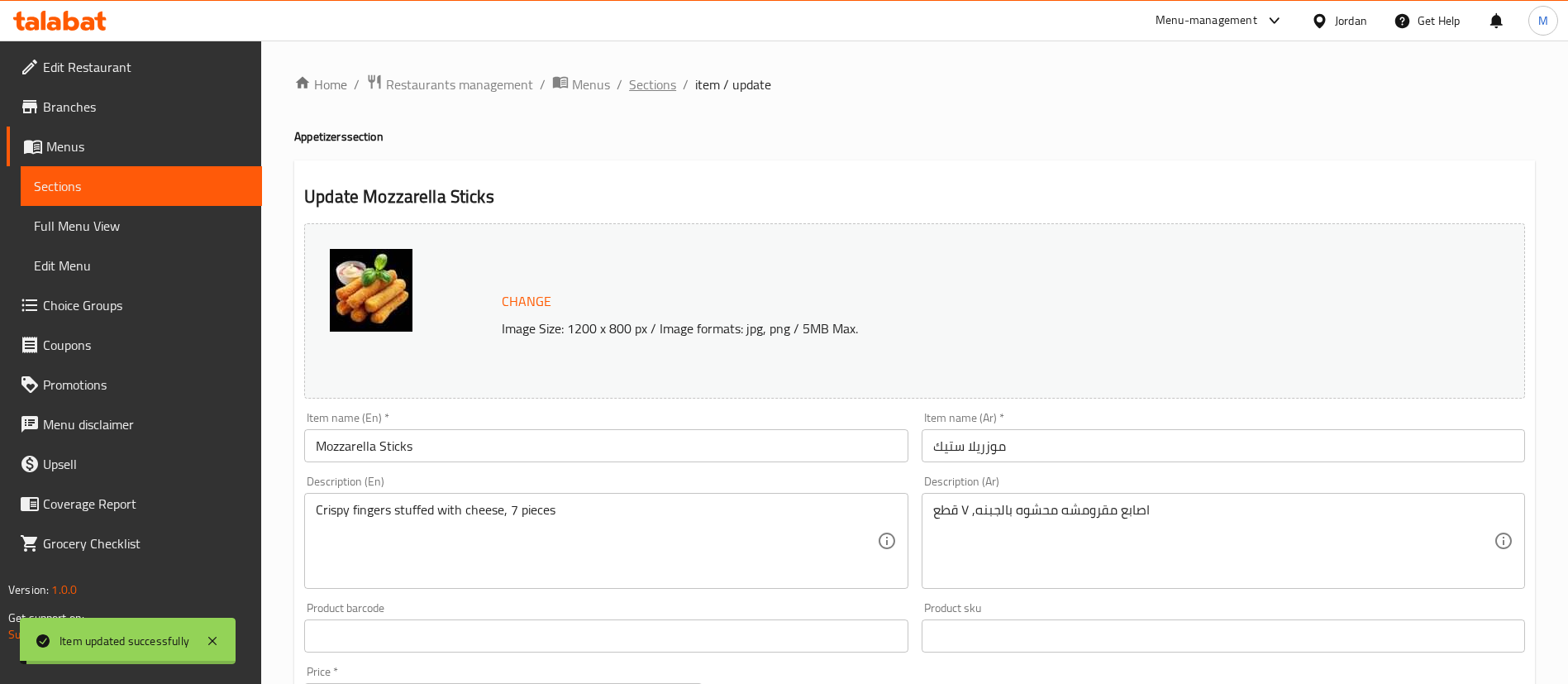
click at [656, 92] on span "Sections" at bounding box center [652, 84] width 47 height 20
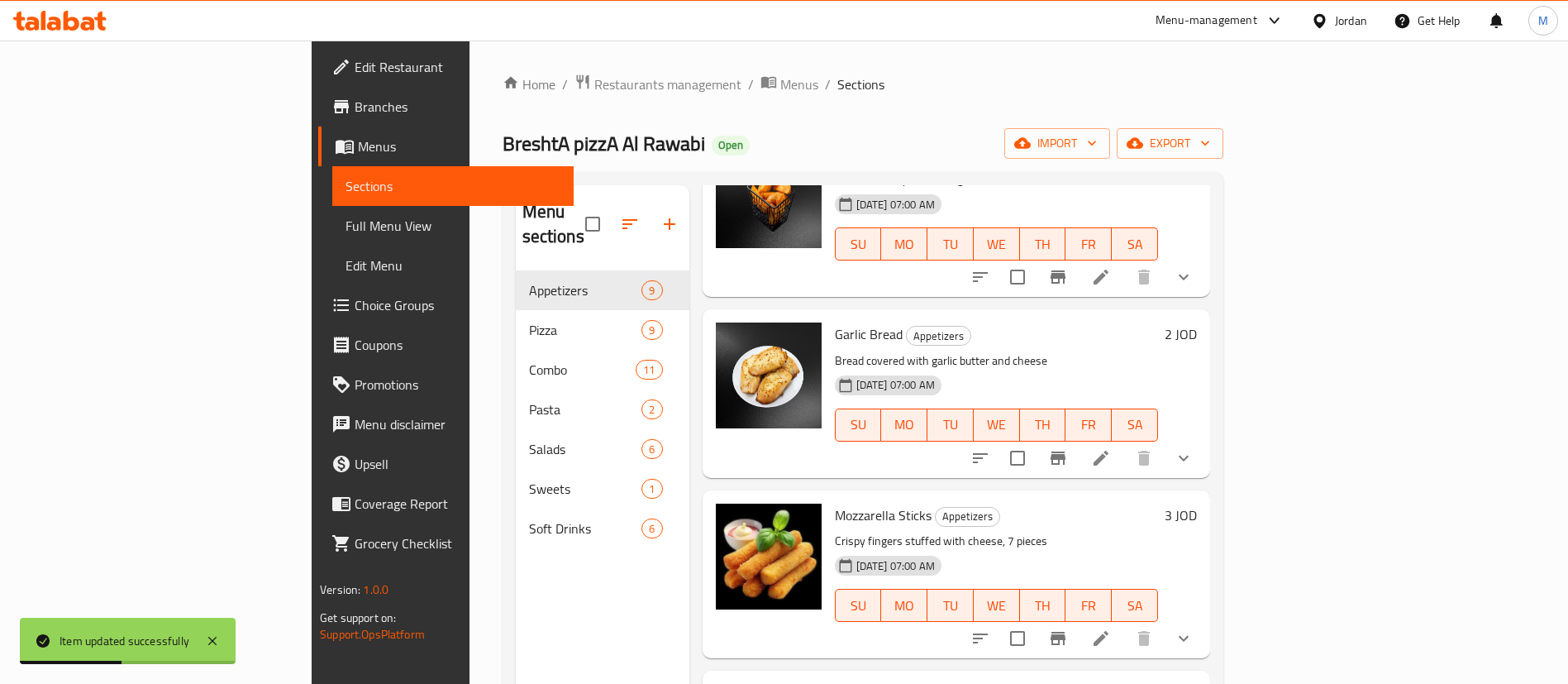
scroll to position [745, 0]
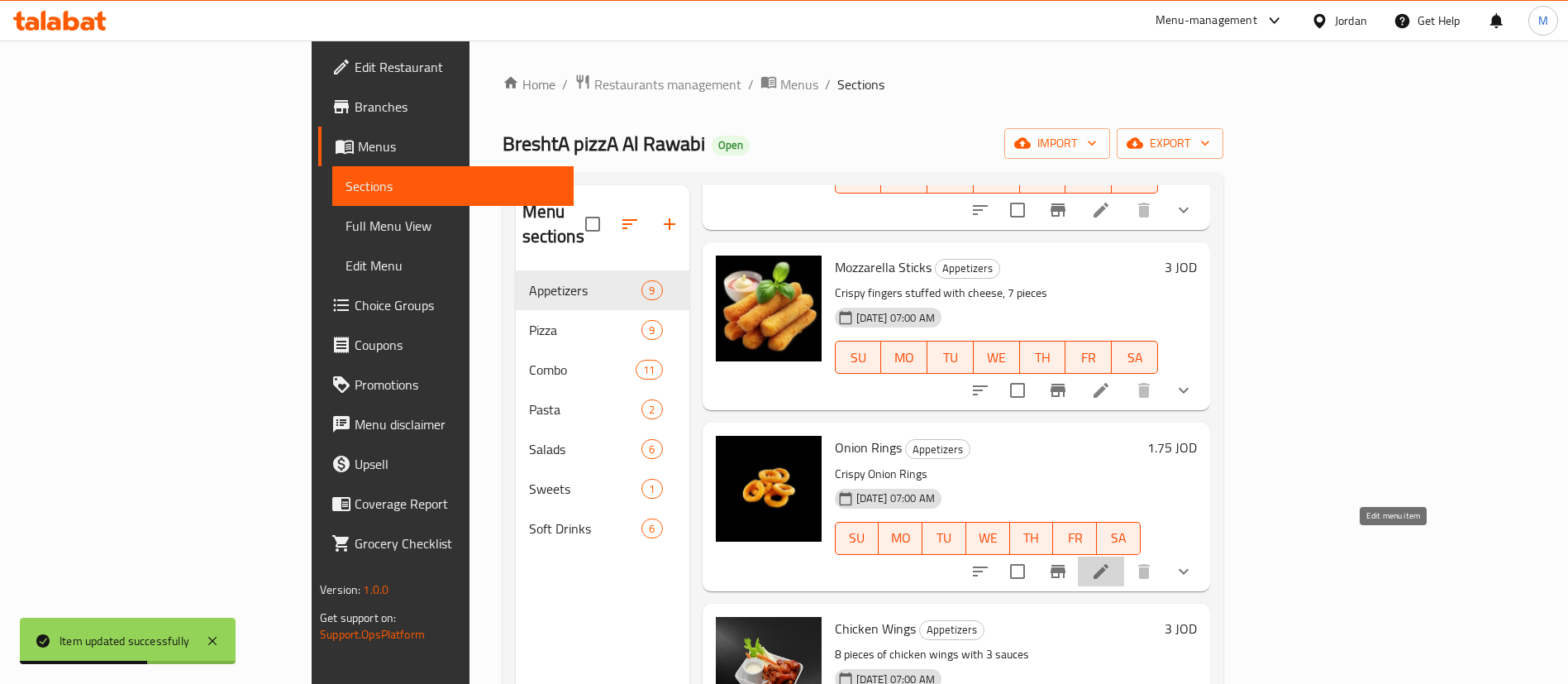
click at [1108, 564] on icon at bounding box center [1101, 571] width 15 height 15
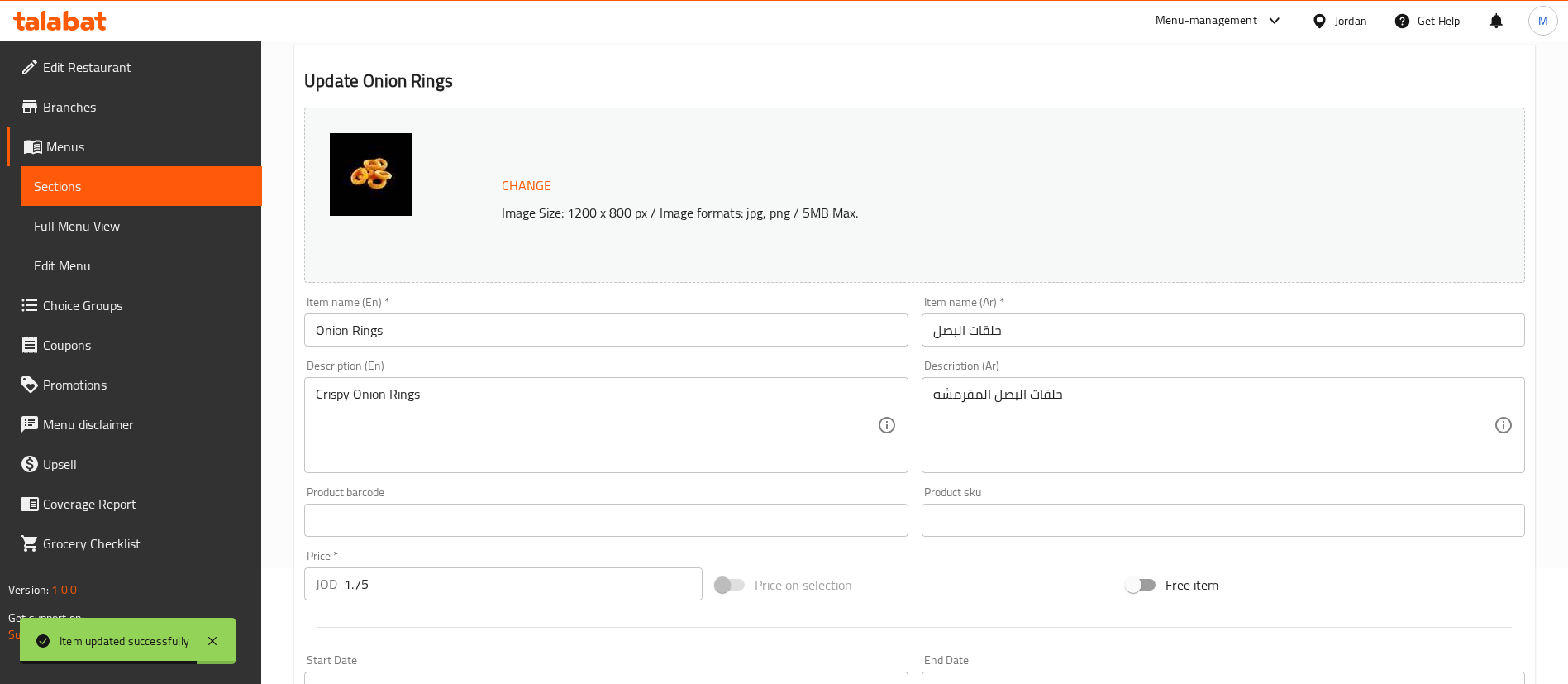
scroll to position [248, 0]
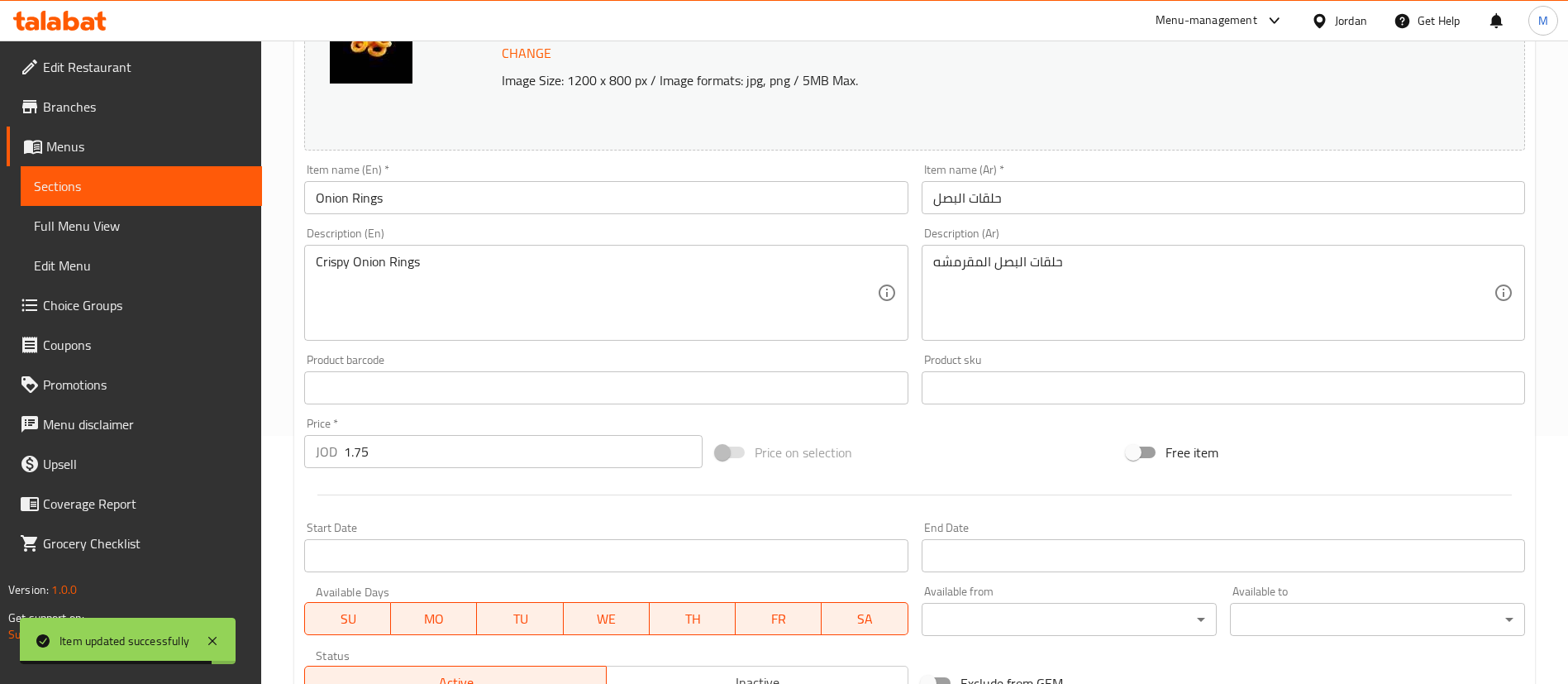
click at [484, 460] on input "1.75" at bounding box center [522, 451] width 358 height 33
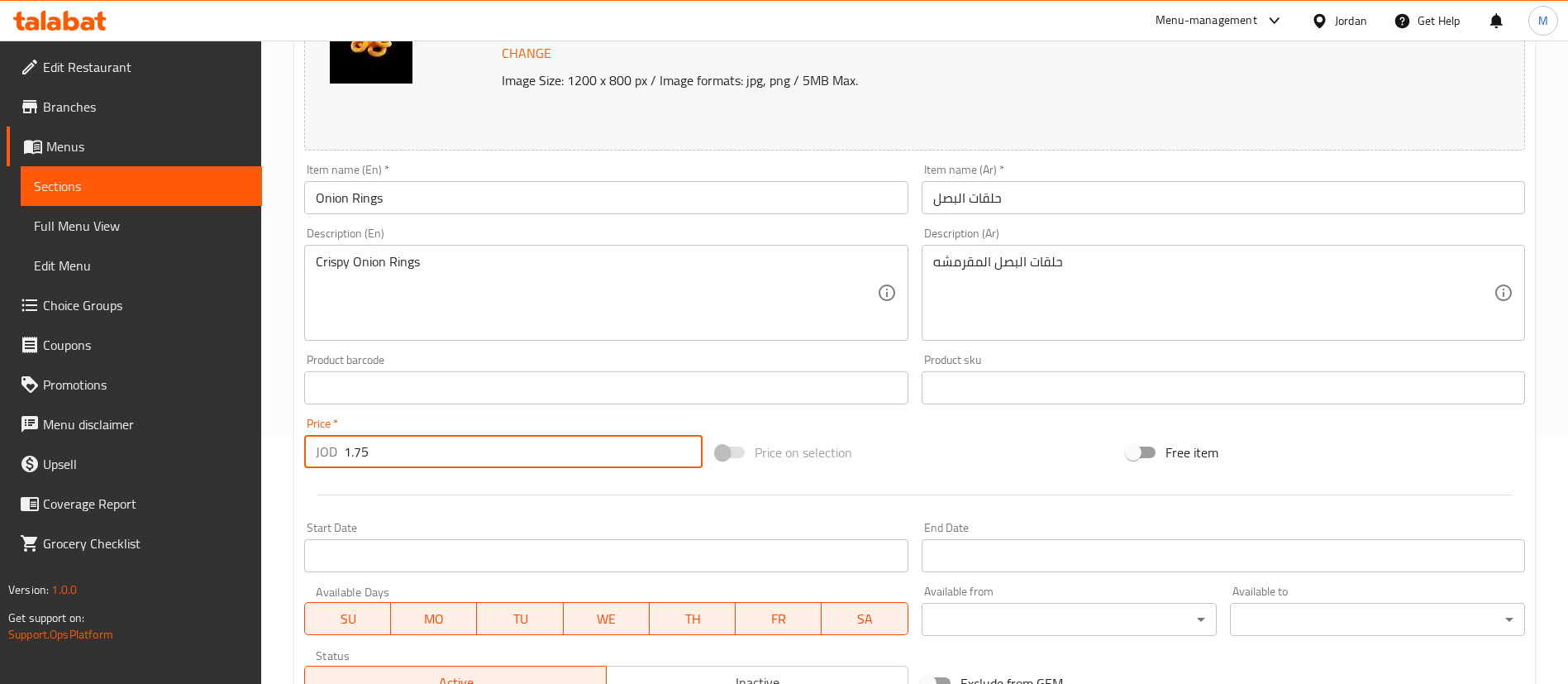
click at [484, 460] on input "1.75" at bounding box center [522, 451] width 358 height 33
type input "2"
click at [484, 491] on div at bounding box center [915, 495] width 1234 height 40
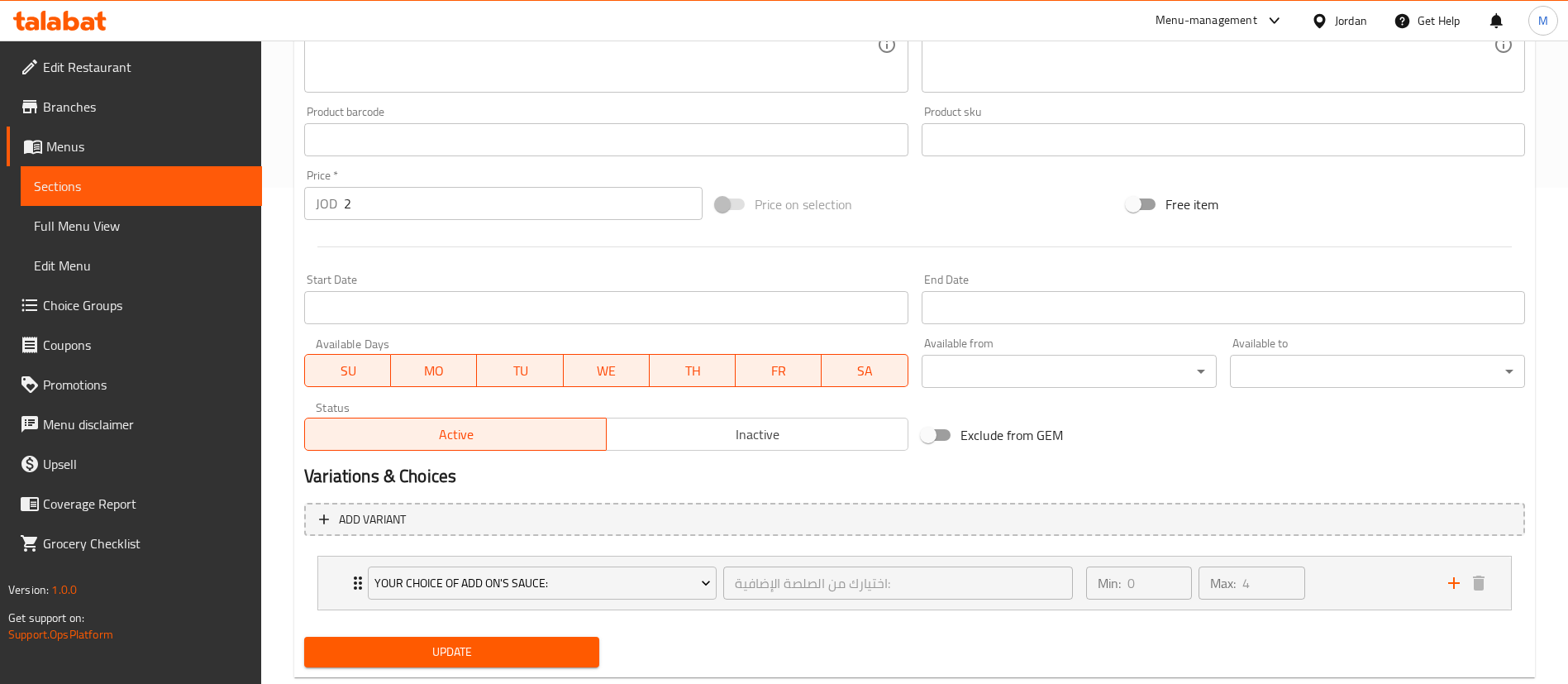
click at [515, 645] on span "Update" at bounding box center [451, 652] width 269 height 21
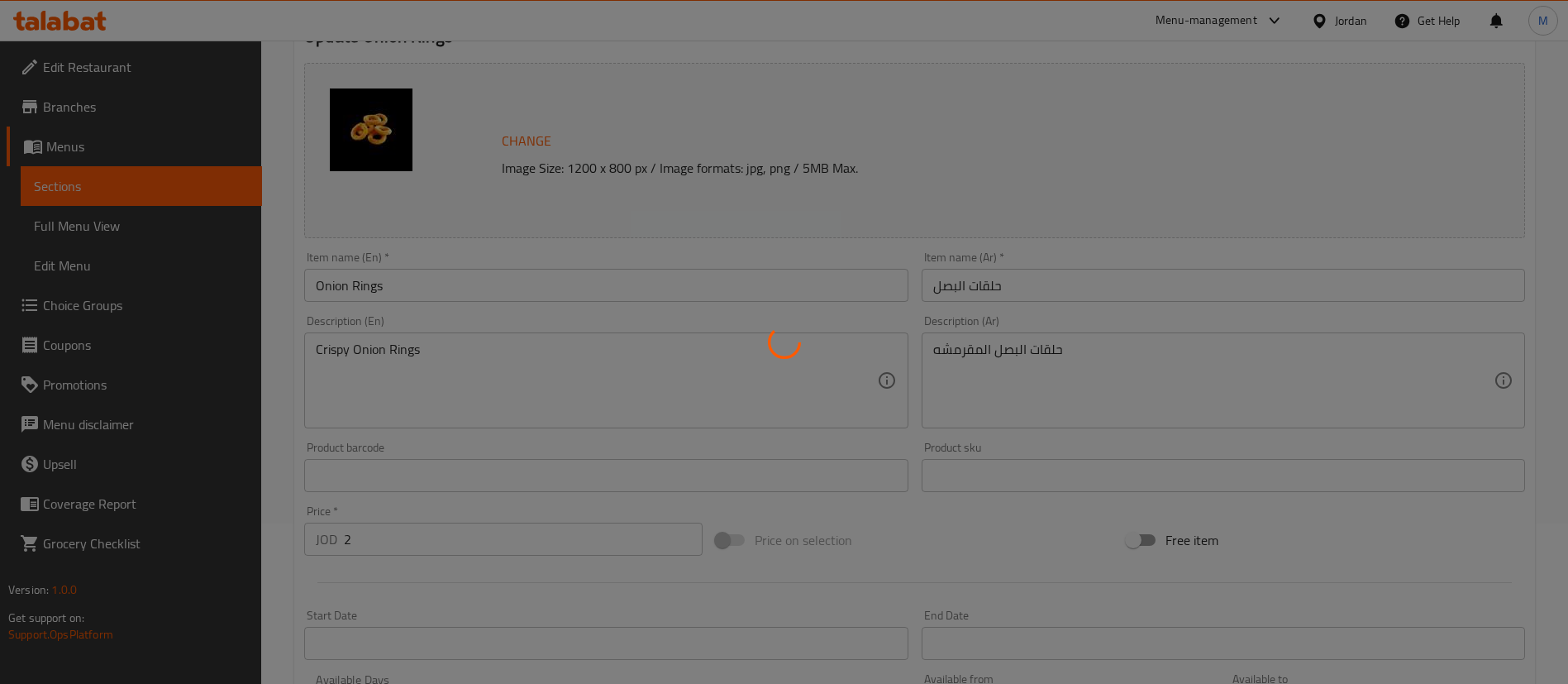
scroll to position [0, 0]
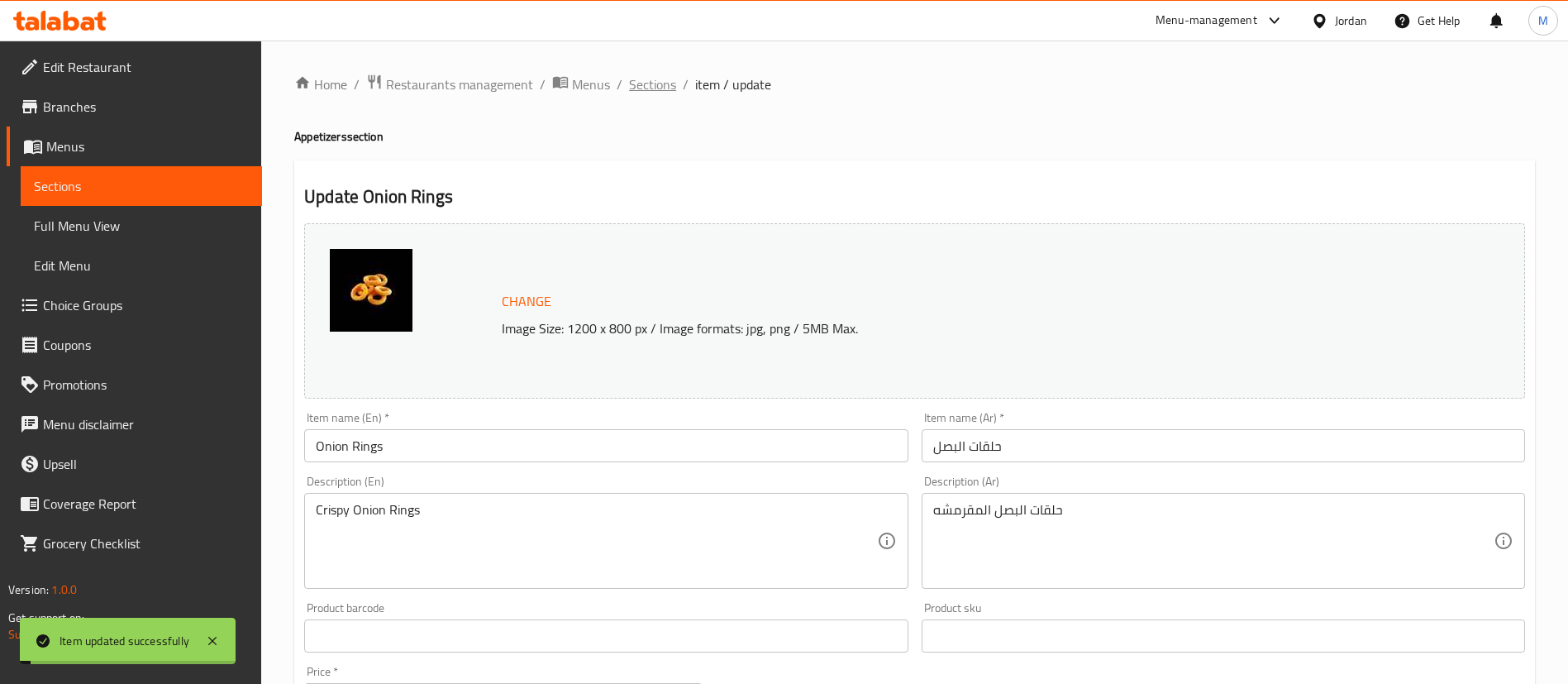
click at [661, 94] on span "Sections" at bounding box center [652, 84] width 47 height 20
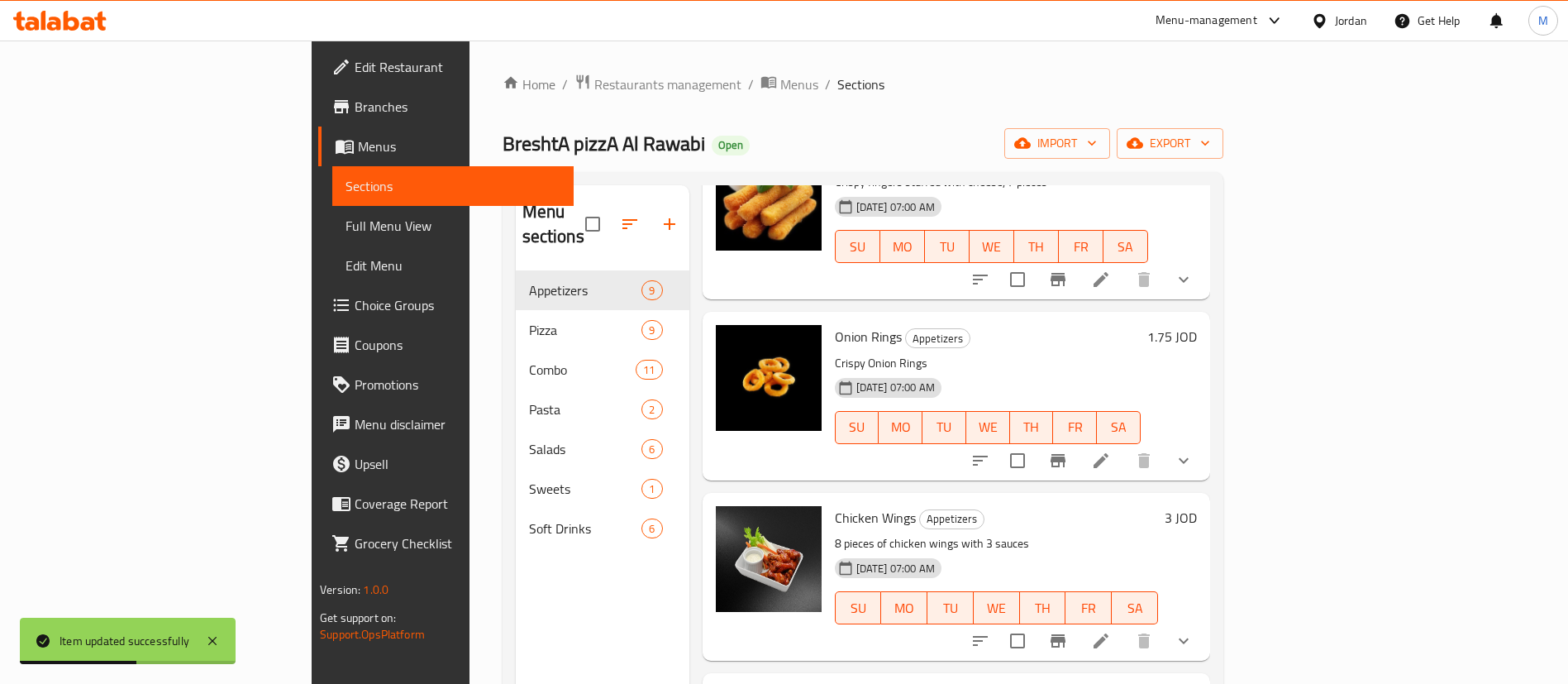
scroll to position [983, 0]
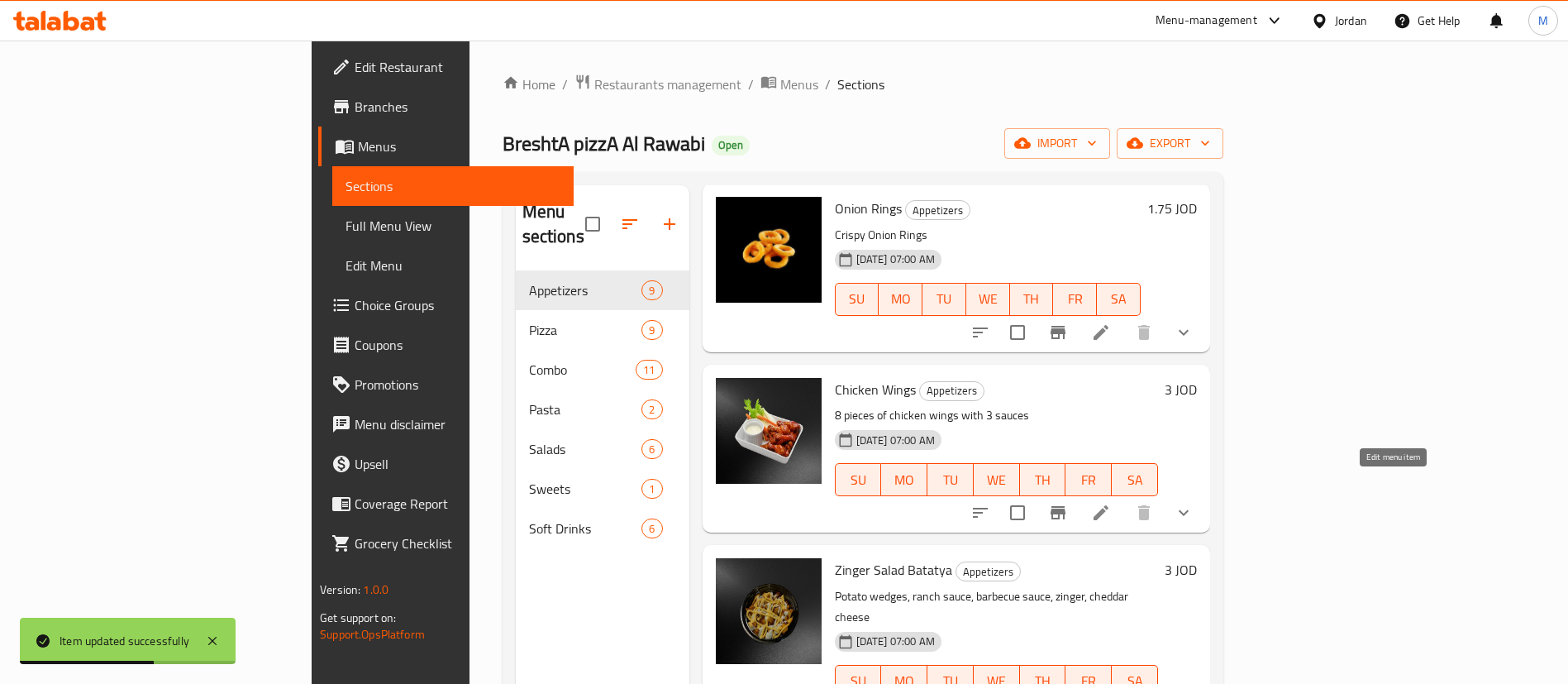
click at [1111, 502] on icon at bounding box center [1101, 513] width 20 height 20
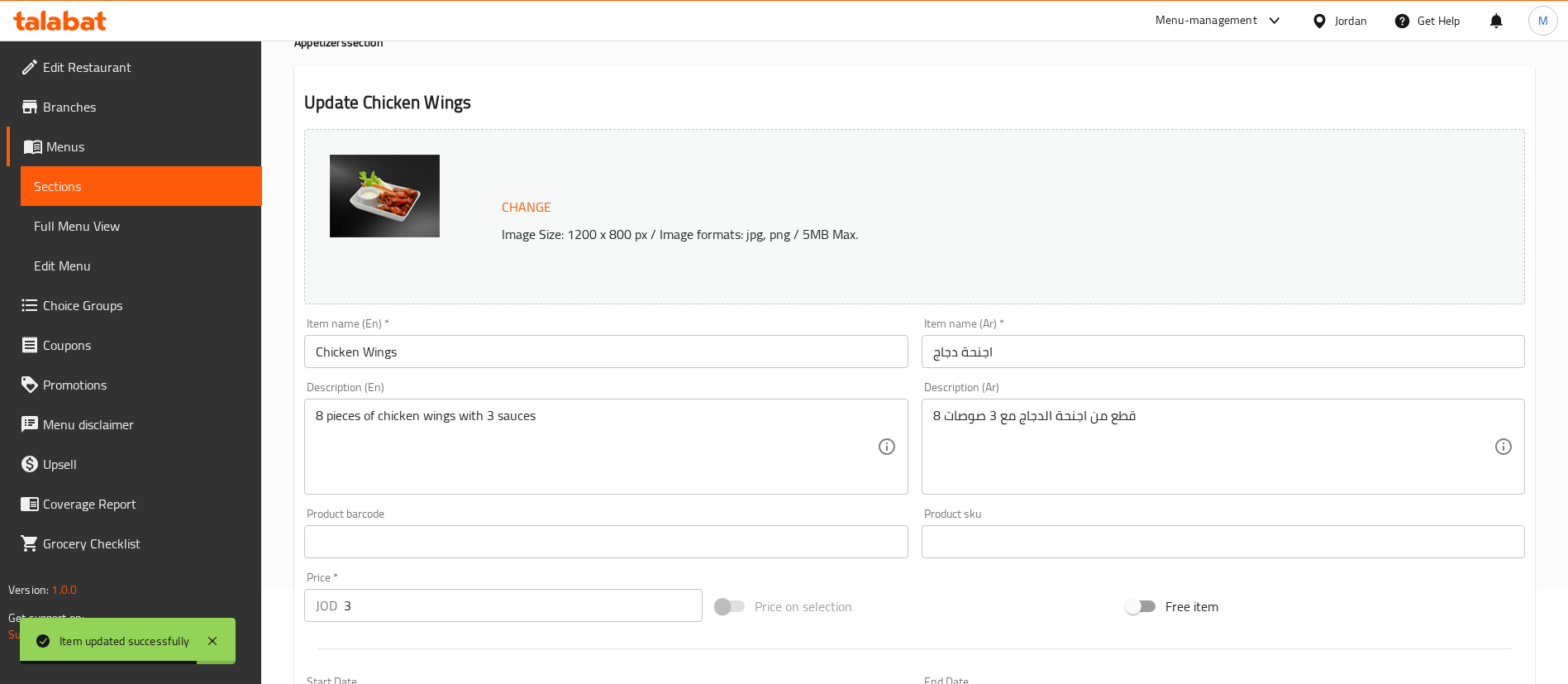
scroll to position [248, 0]
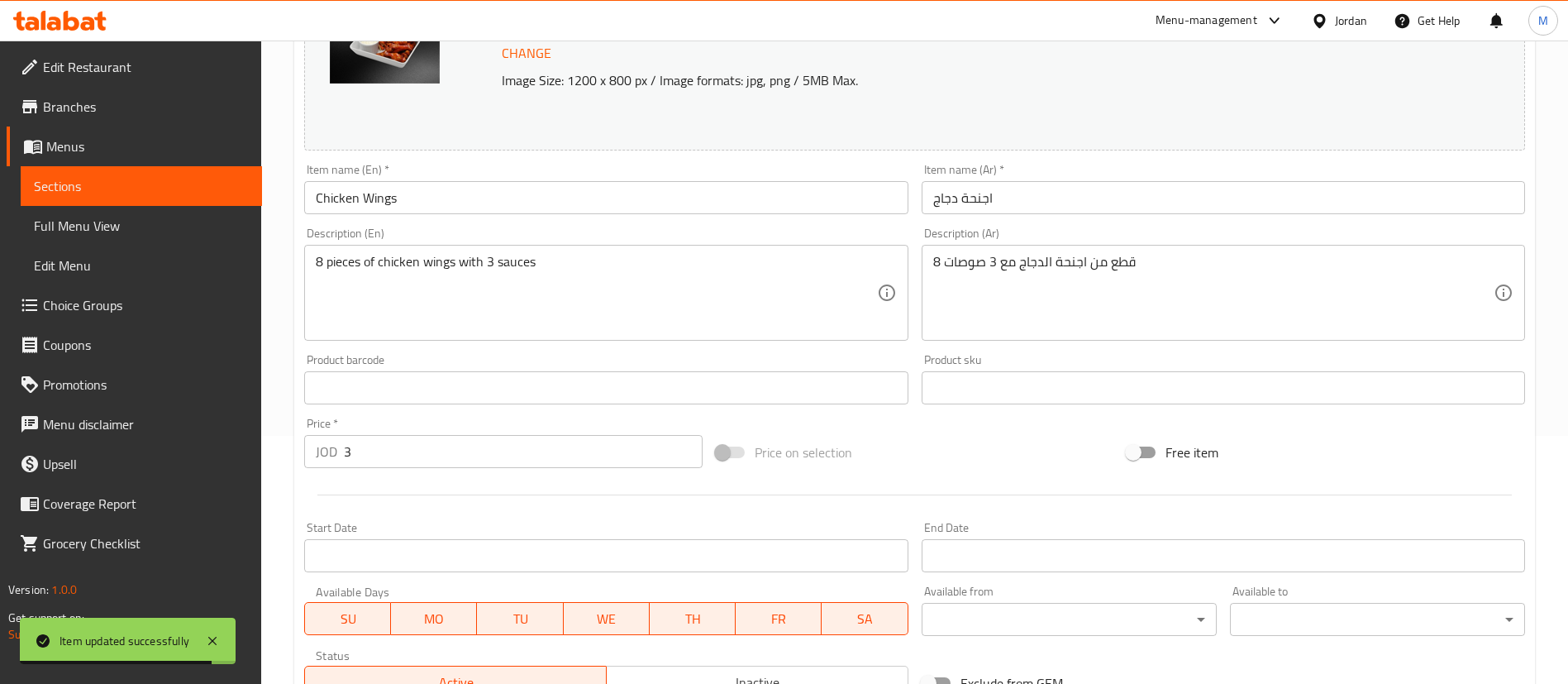
click at [457, 463] on input "3" at bounding box center [522, 451] width 358 height 33
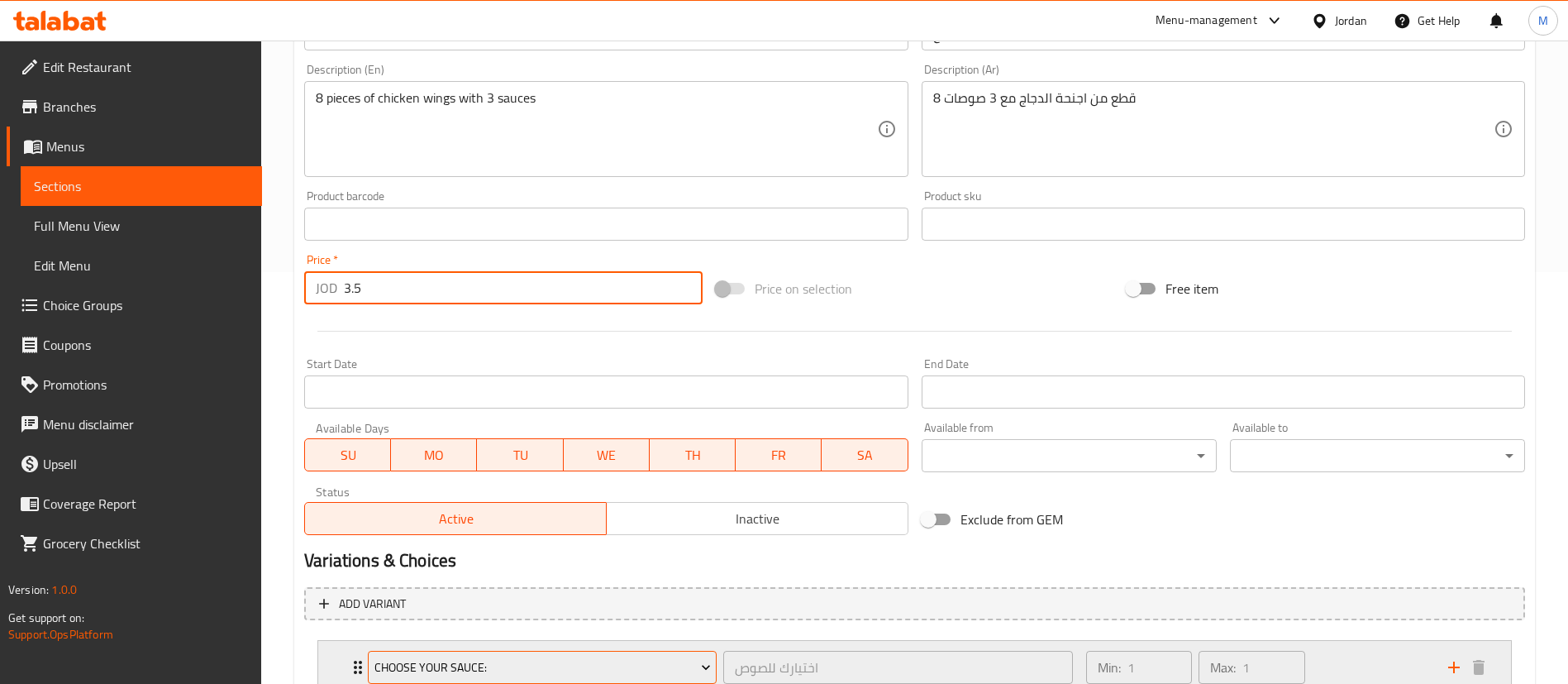
scroll to position [535, 0]
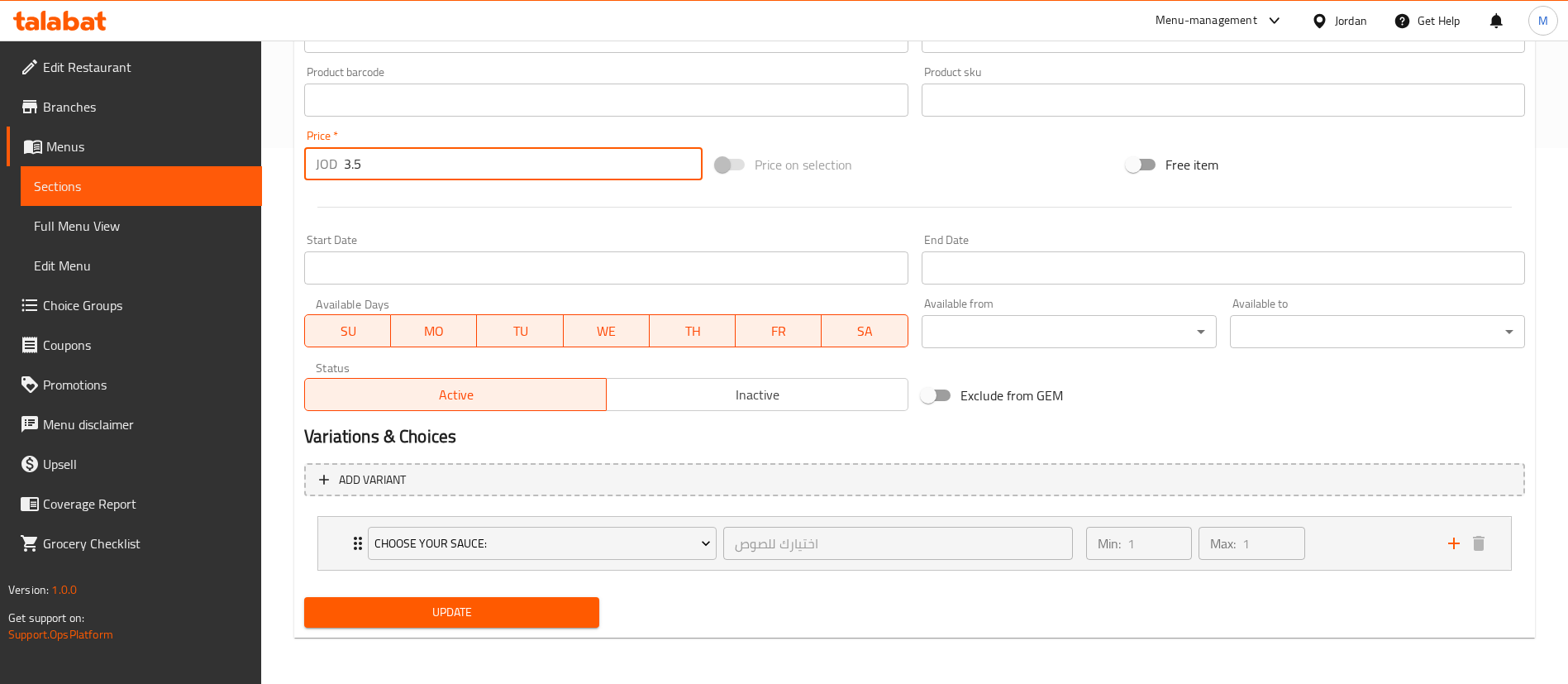
type input "3.5"
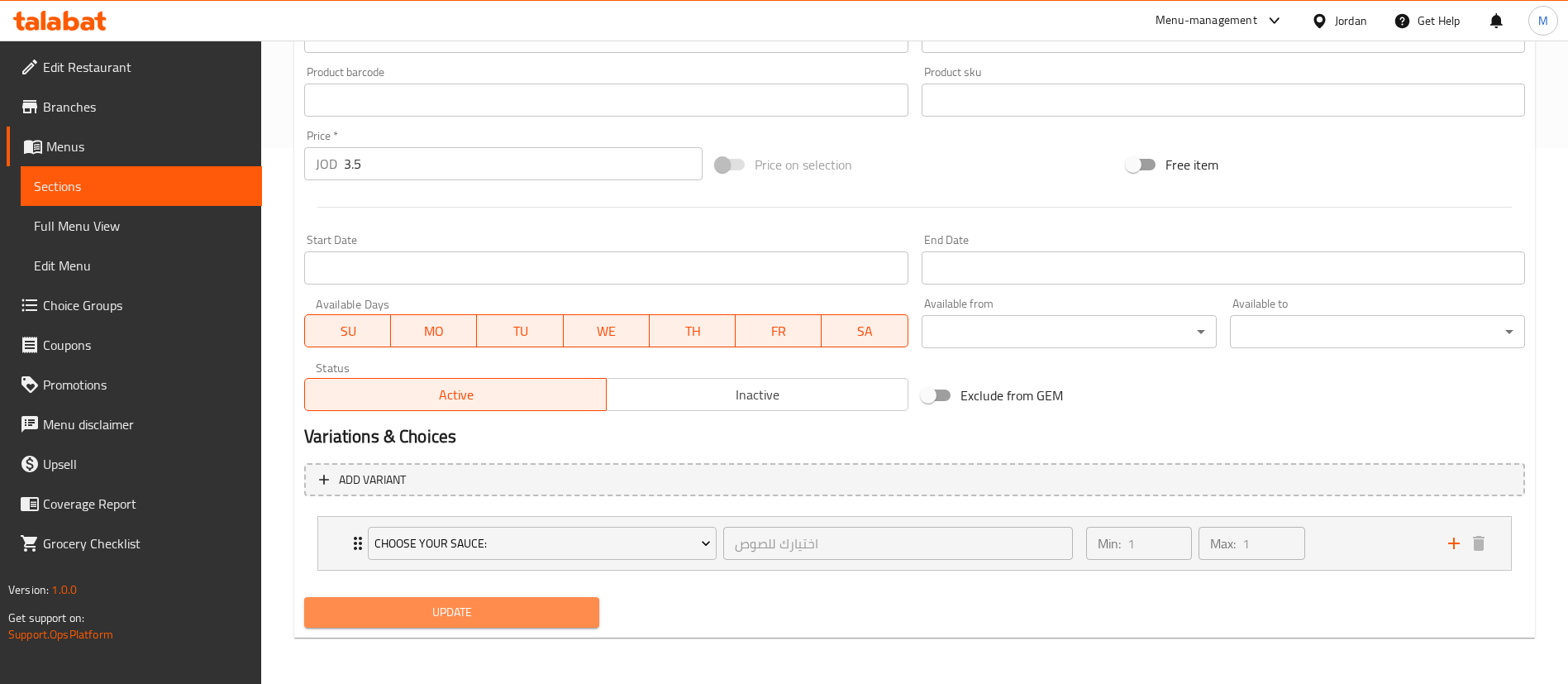
click at [509, 616] on span "Update" at bounding box center [451, 612] width 269 height 21
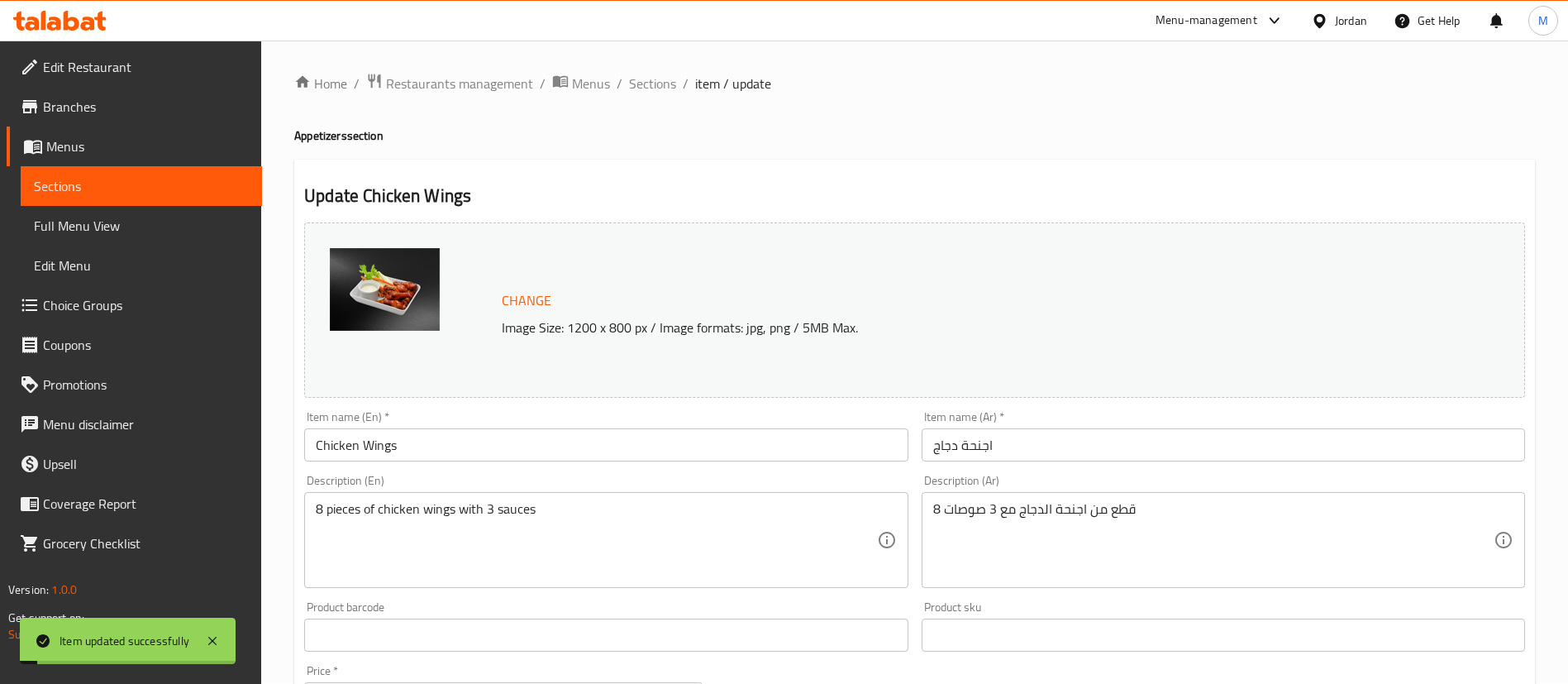
scroll to position [0, 0]
click at [645, 84] on span "Sections" at bounding box center [652, 84] width 47 height 20
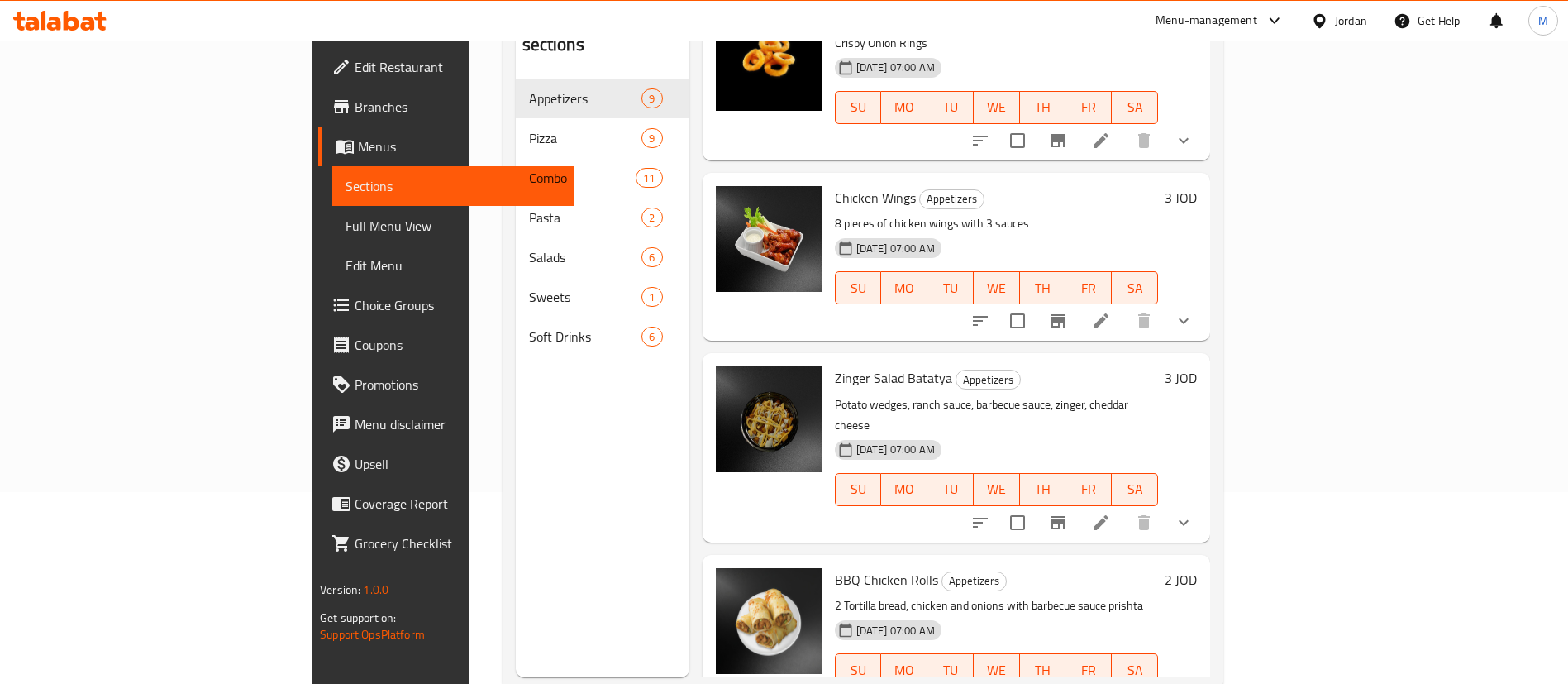
scroll to position [232, 0]
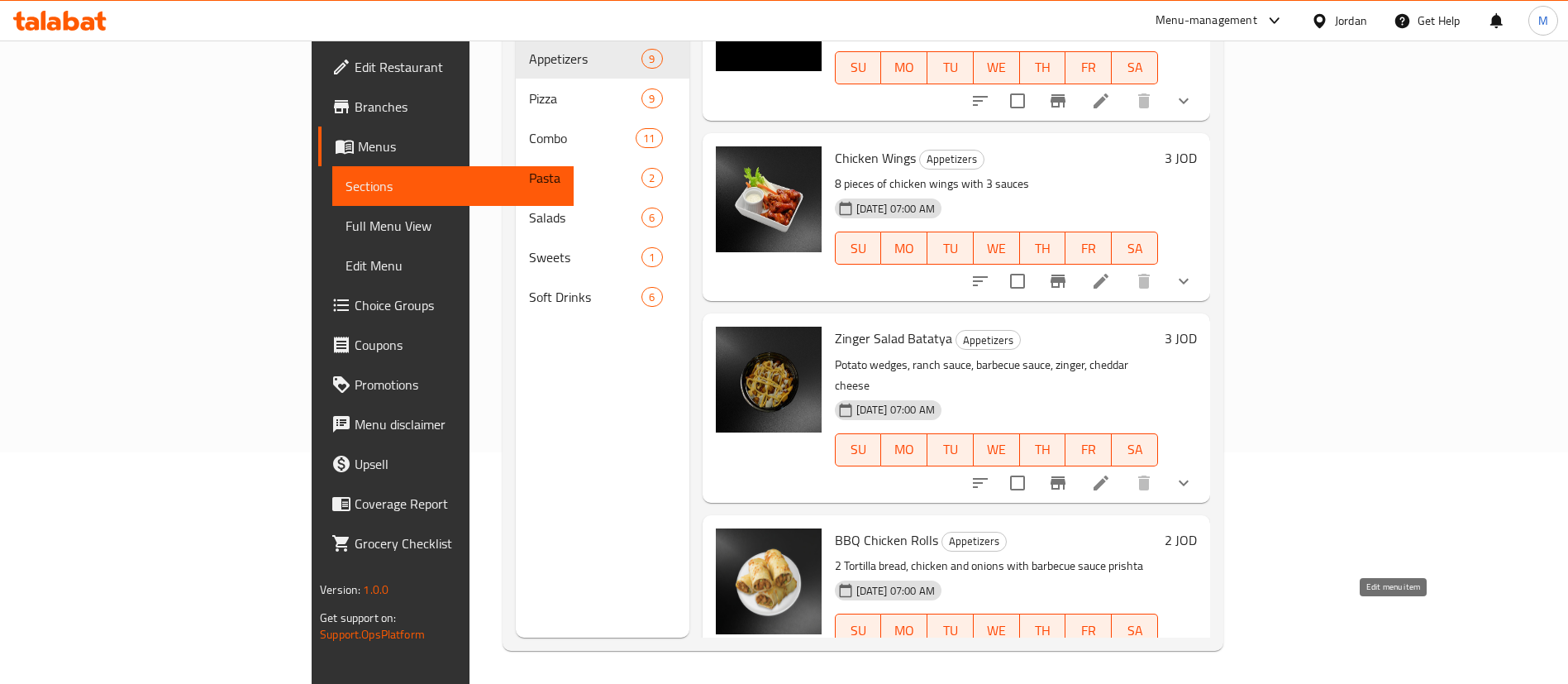
click at [1108, 656] on icon at bounding box center [1101, 663] width 15 height 15
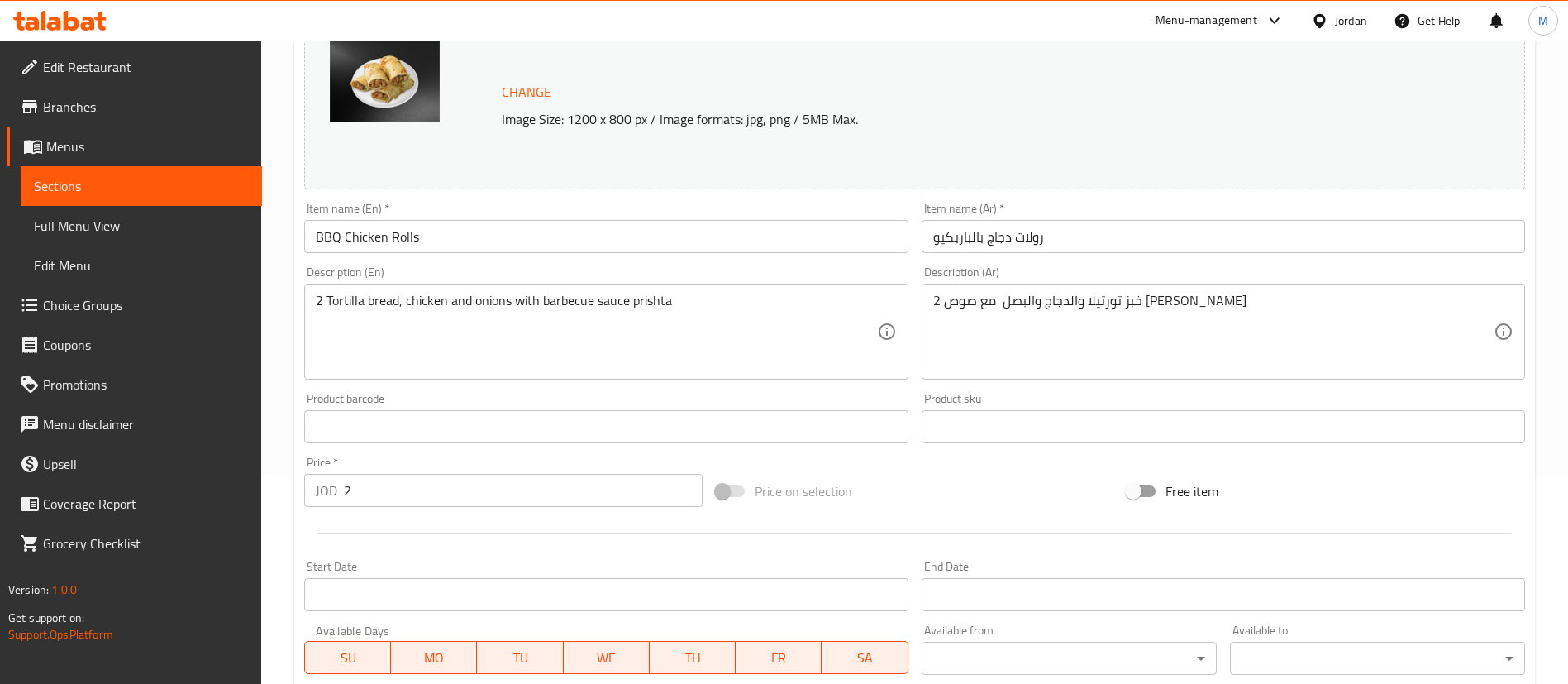
scroll to position [248, 0]
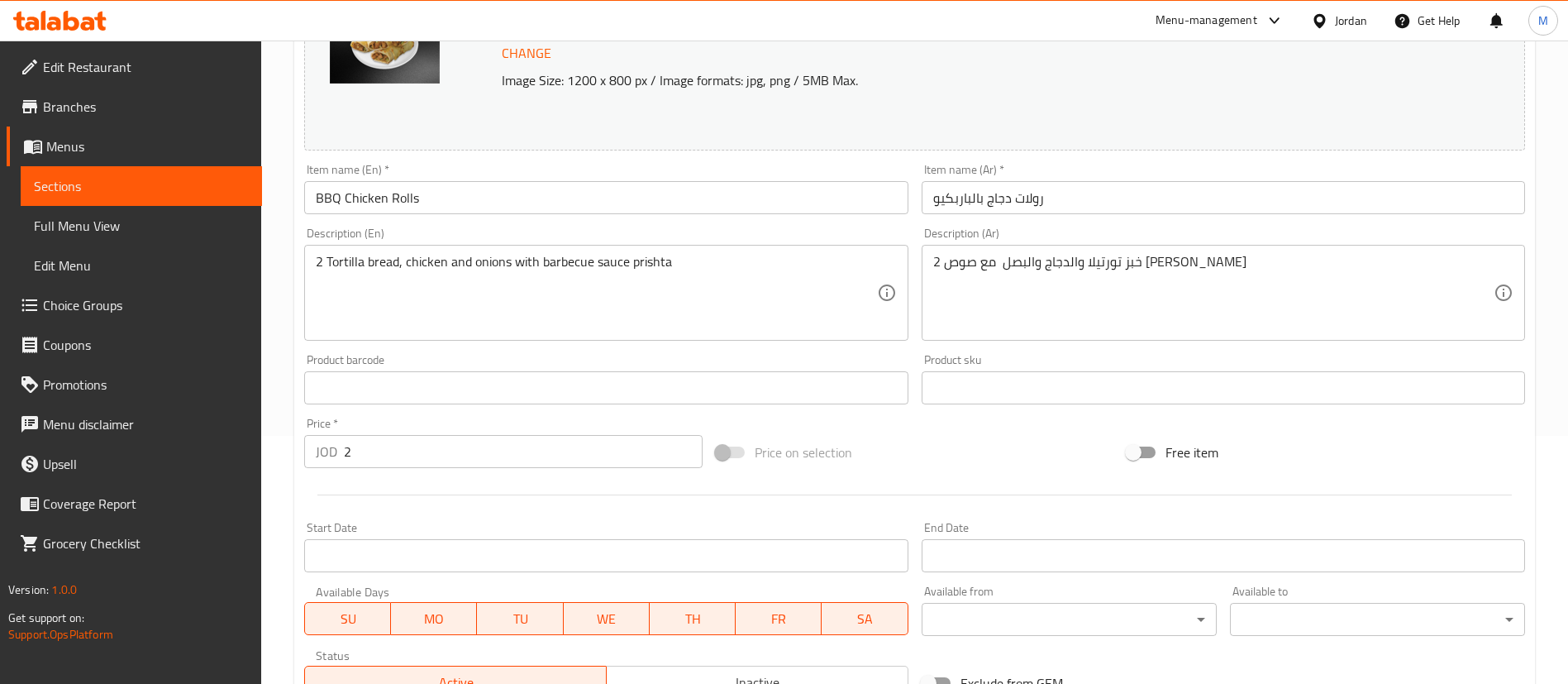
click at [460, 439] on input "2" at bounding box center [522, 451] width 358 height 33
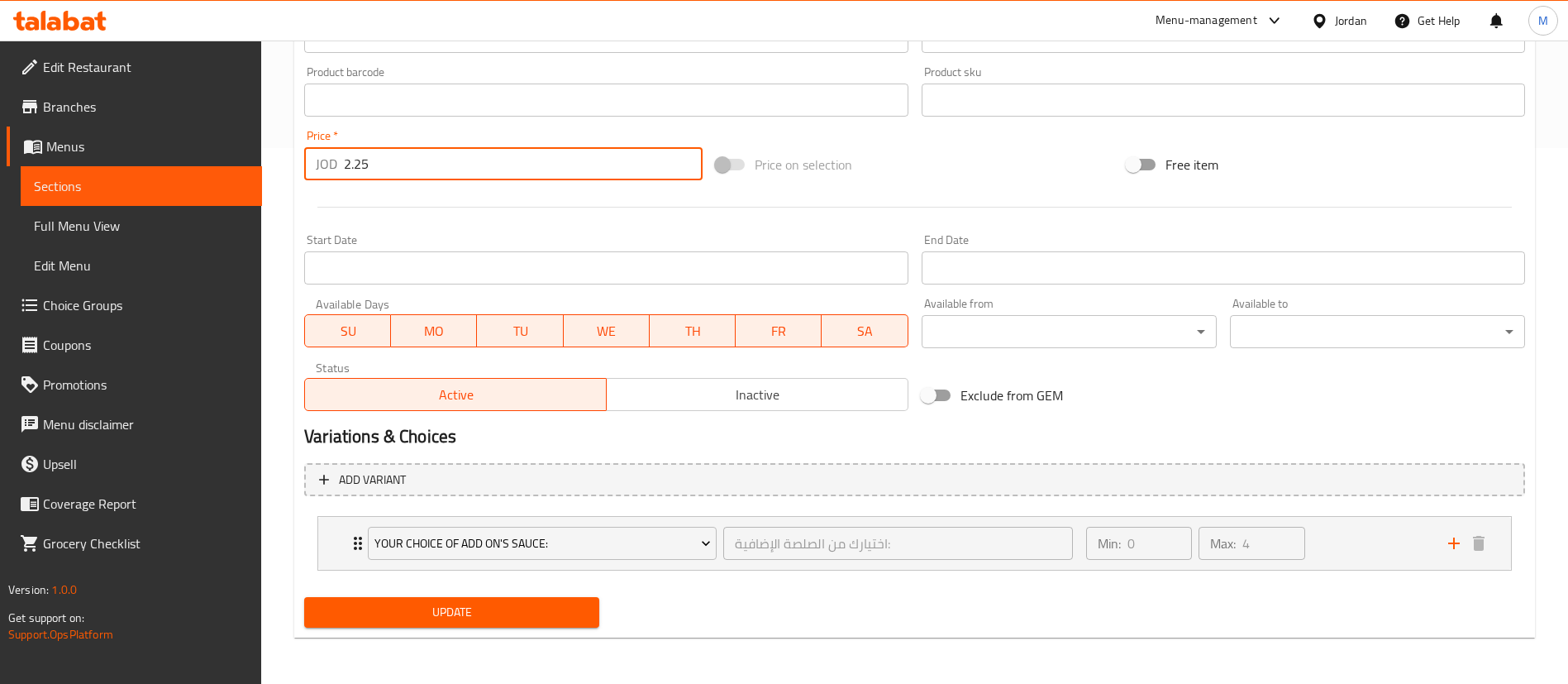
type input "2.25"
click at [547, 604] on span "Update" at bounding box center [451, 612] width 269 height 21
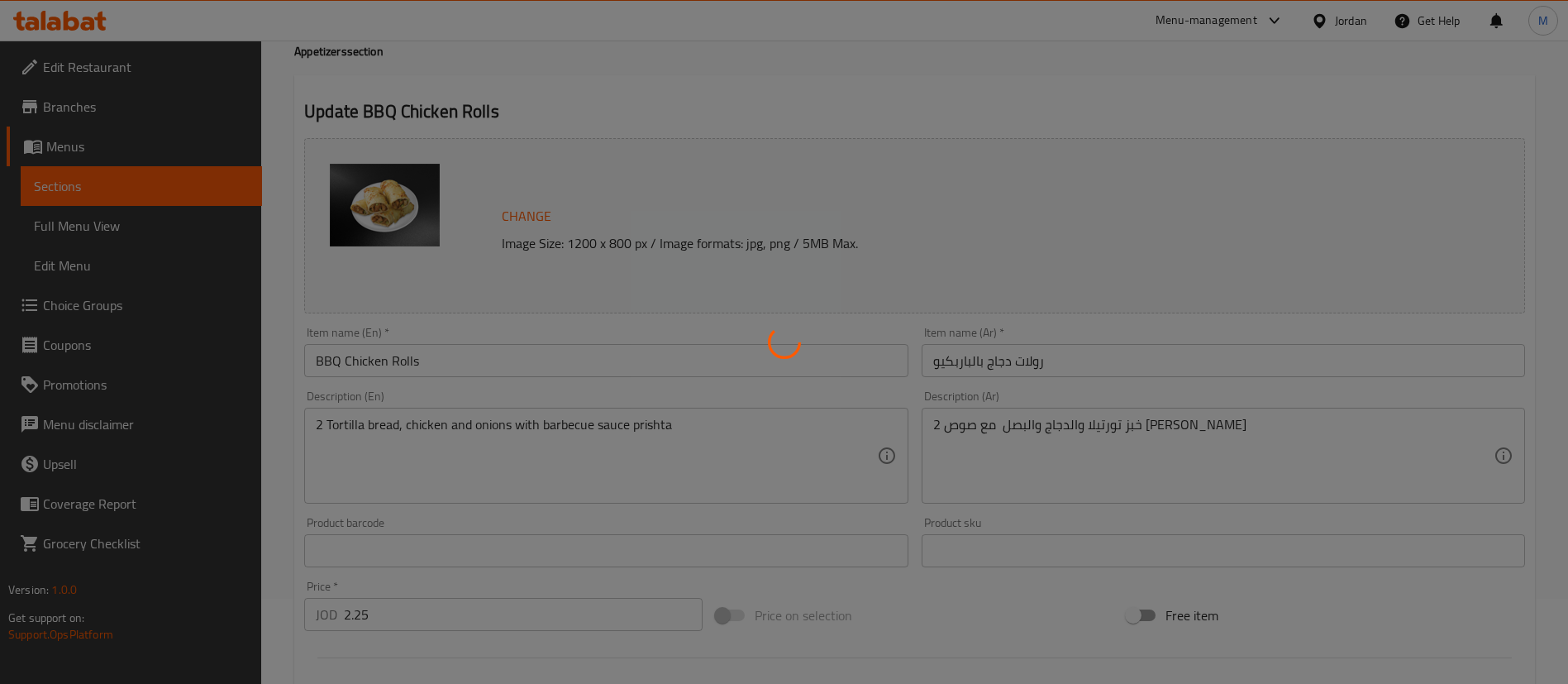
scroll to position [0, 0]
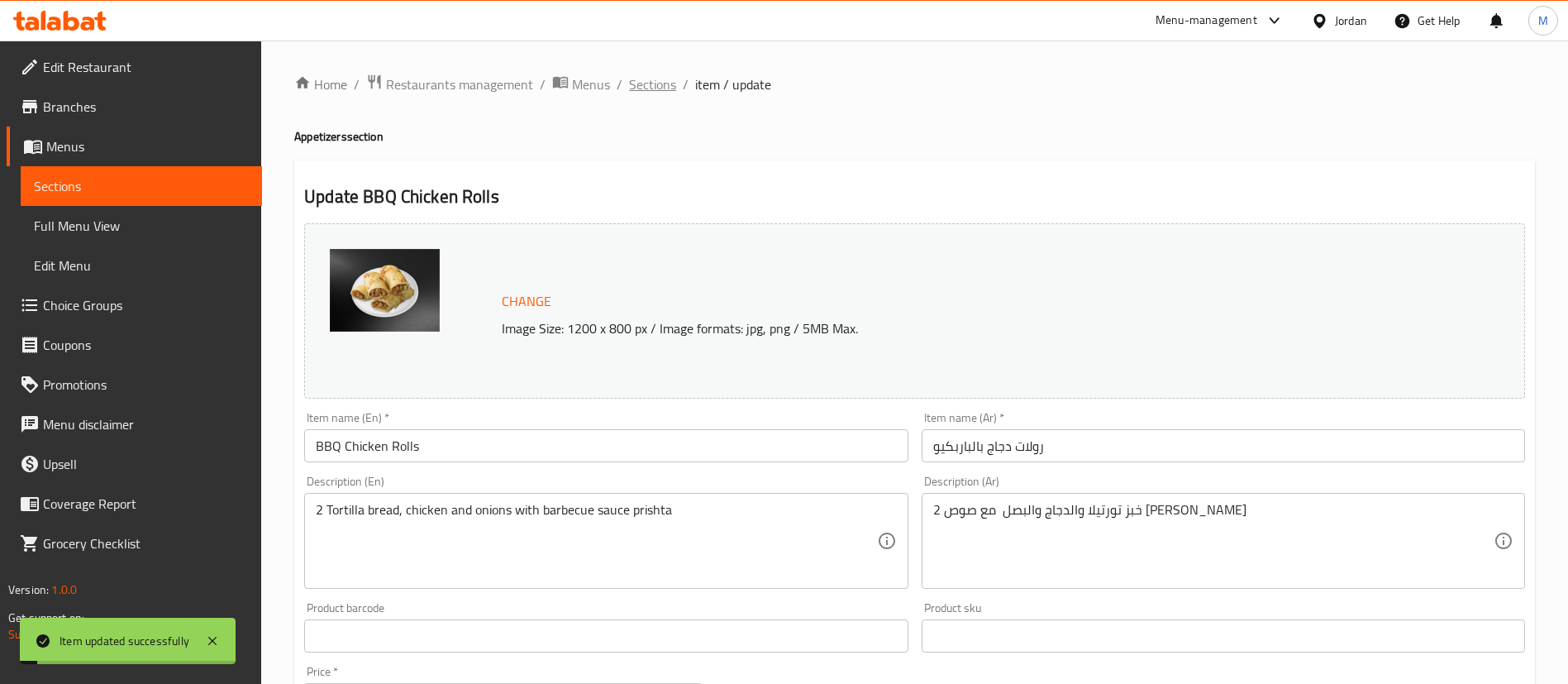
click at [655, 86] on span "Sections" at bounding box center [652, 84] width 47 height 20
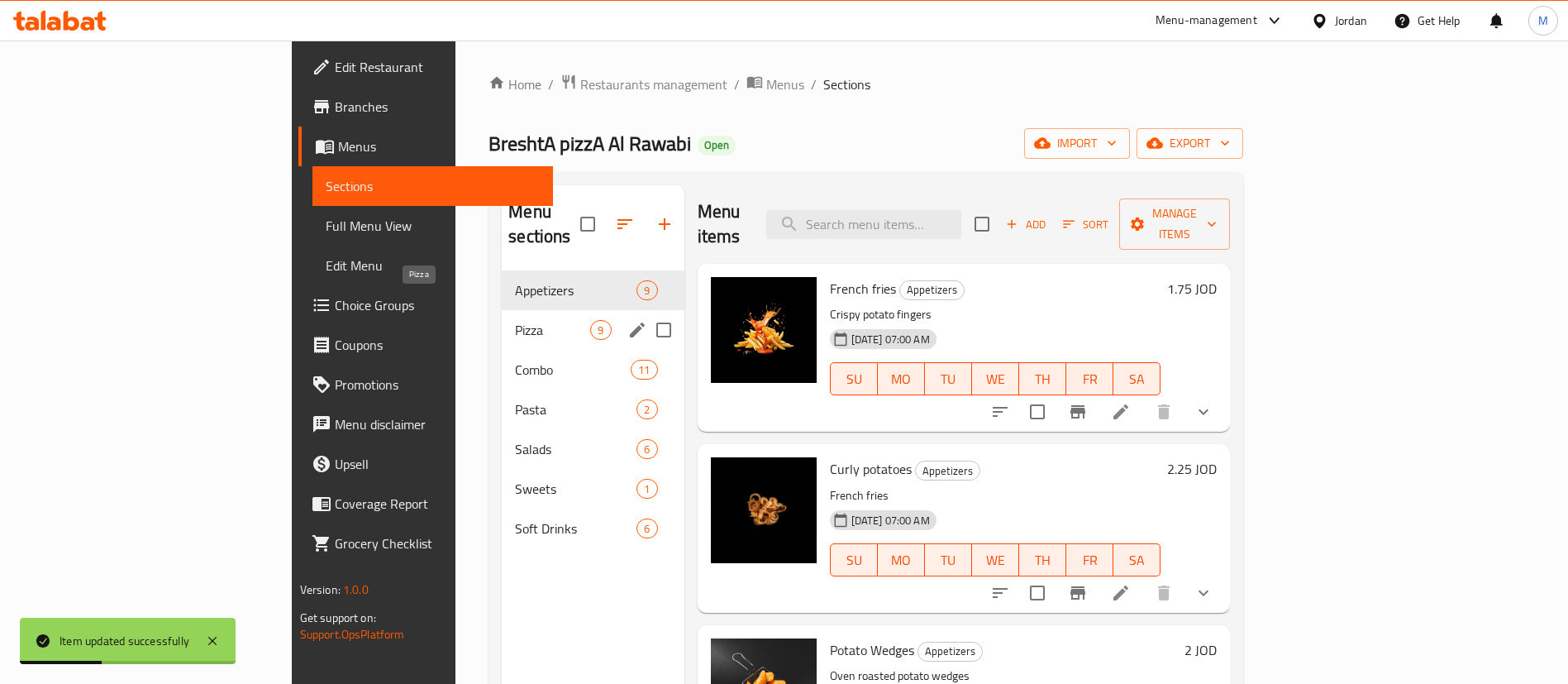
click at [515, 320] on span "Pizza" at bounding box center [553, 330] width 75 height 20
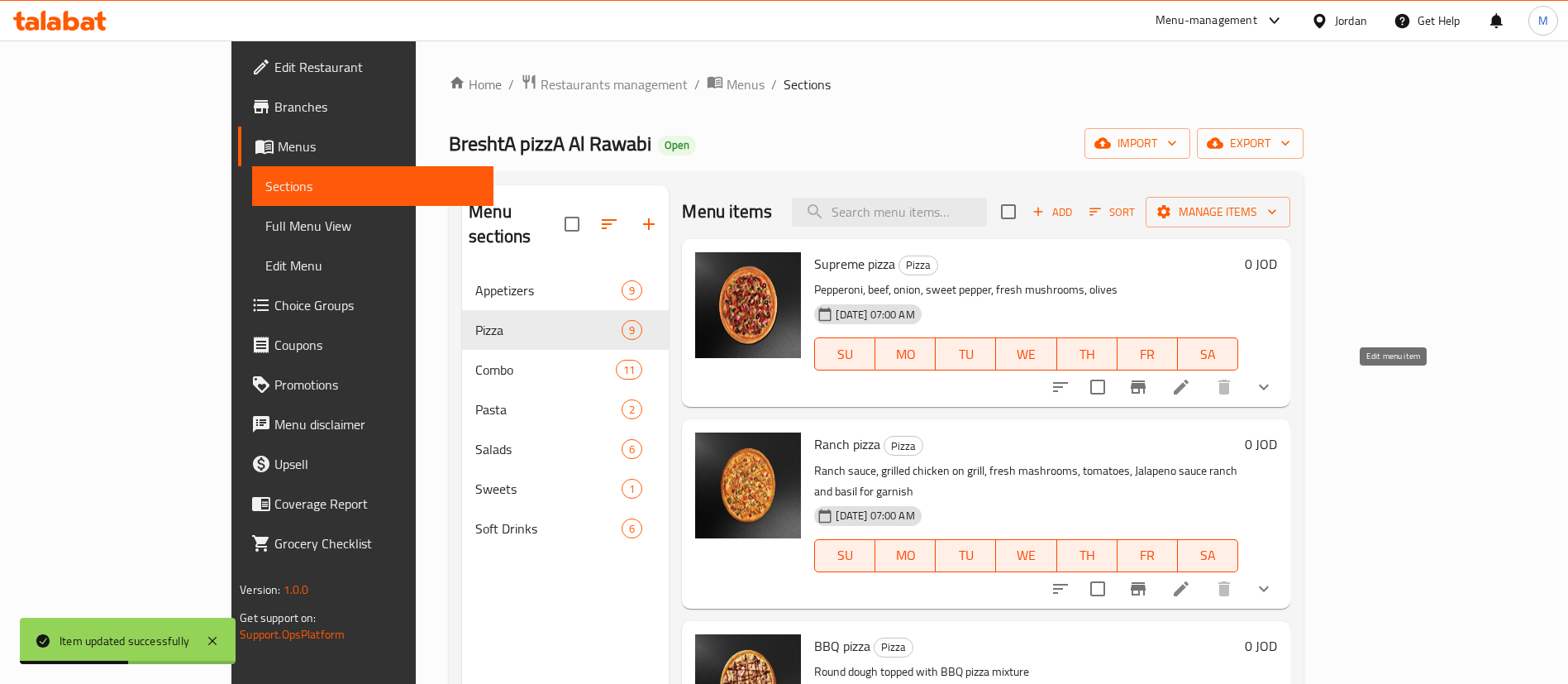
click at [1191, 389] on icon at bounding box center [1181, 387] width 20 height 20
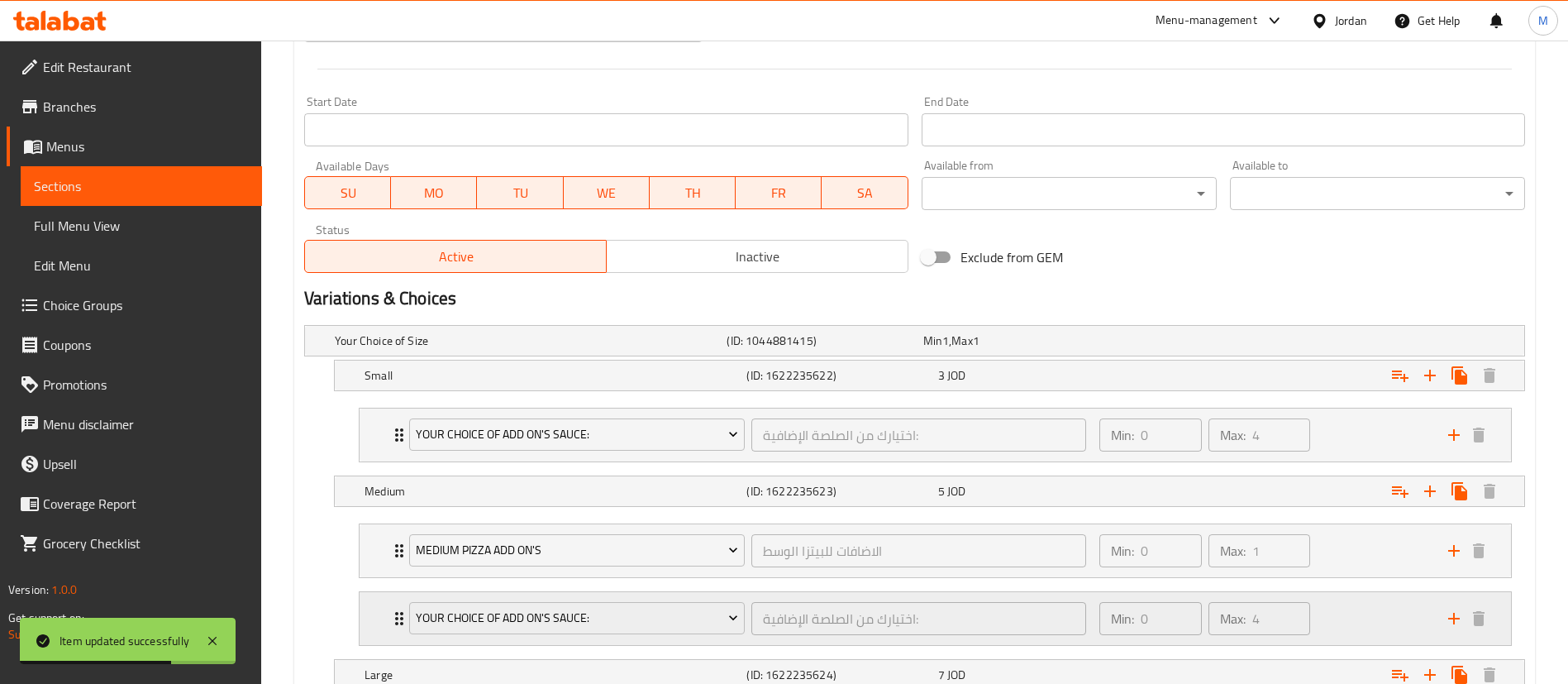
scroll to position [868, 0]
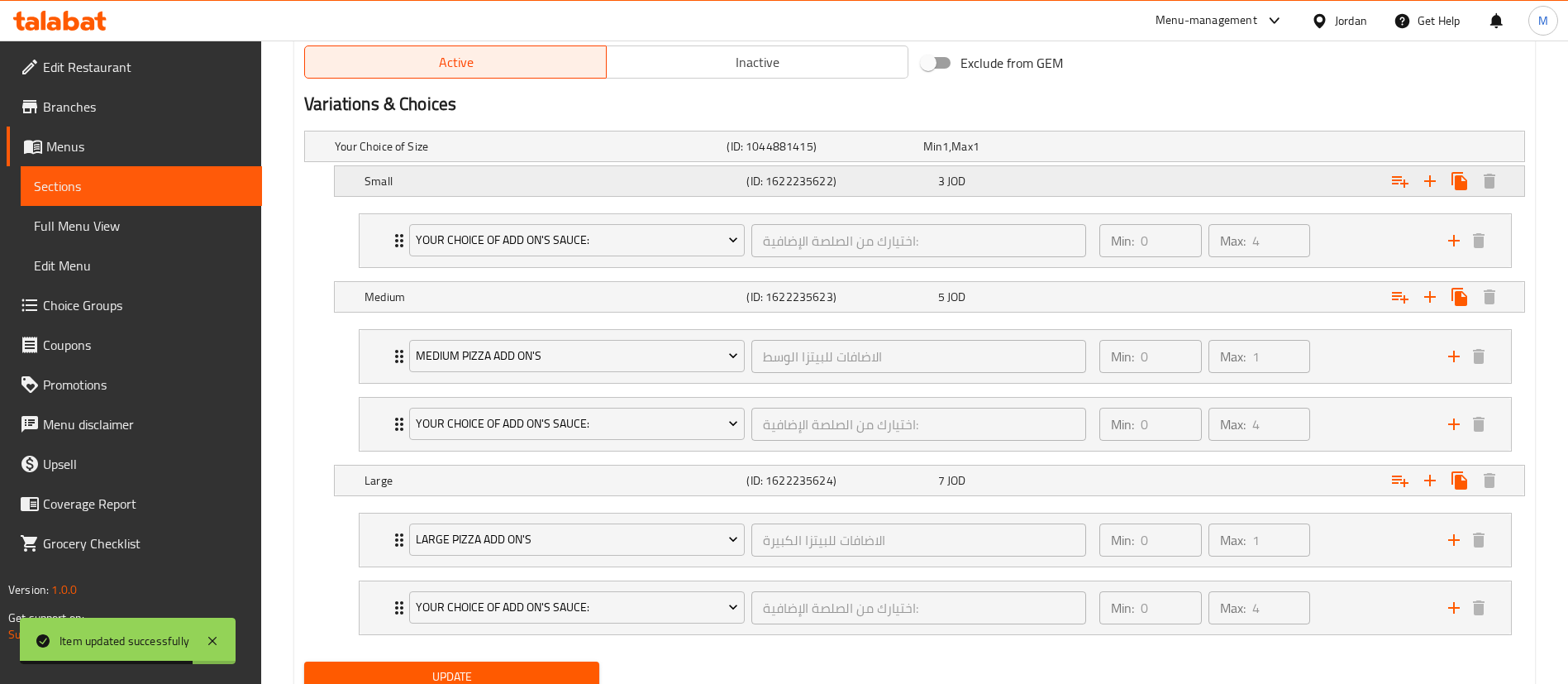
click at [1062, 193] on div "Small (ID: 1622235622) 3 JOD" at bounding box center [934, 182] width 1146 height 37
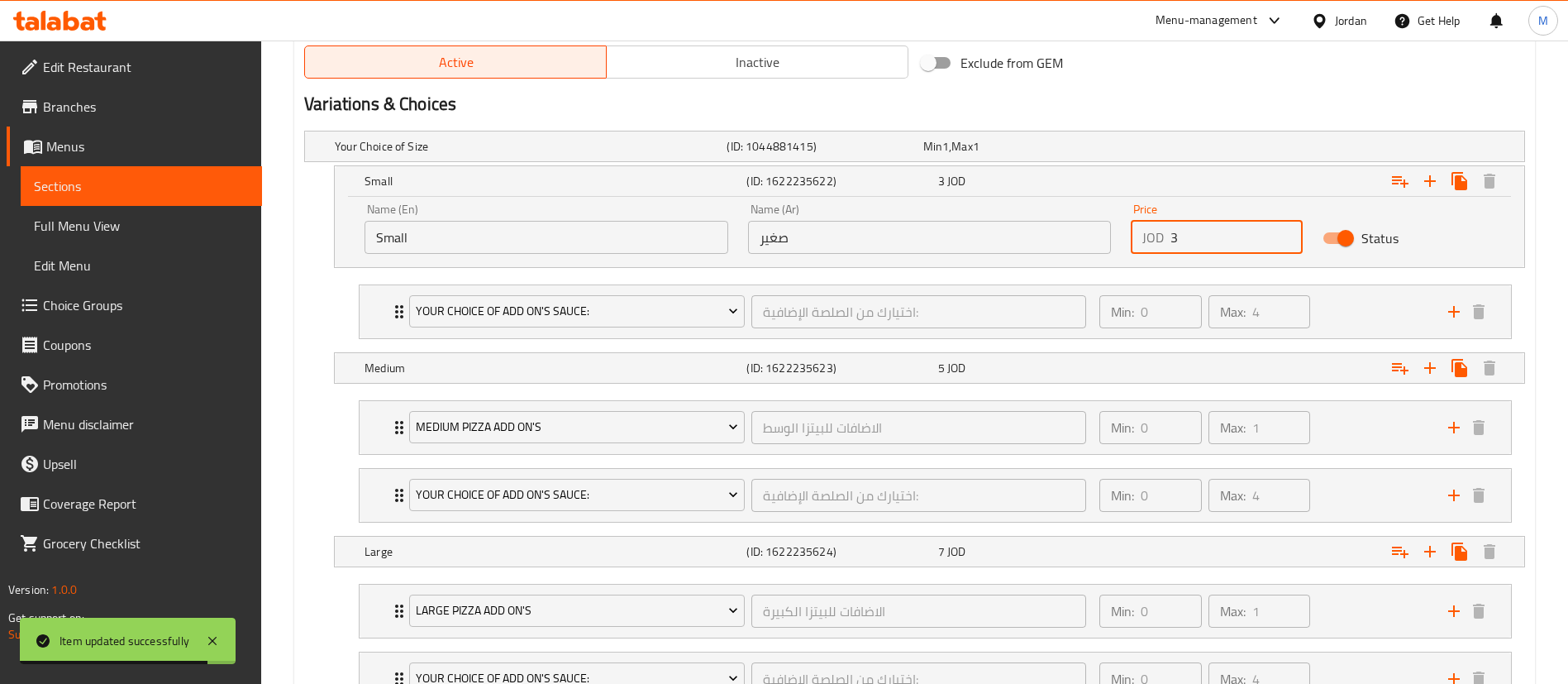
click at [1217, 241] on input "3" at bounding box center [1236, 237] width 132 height 33
type input "3.5"
click at [1100, 370] on div "5 JOD" at bounding box center [1030, 368] width 184 height 17
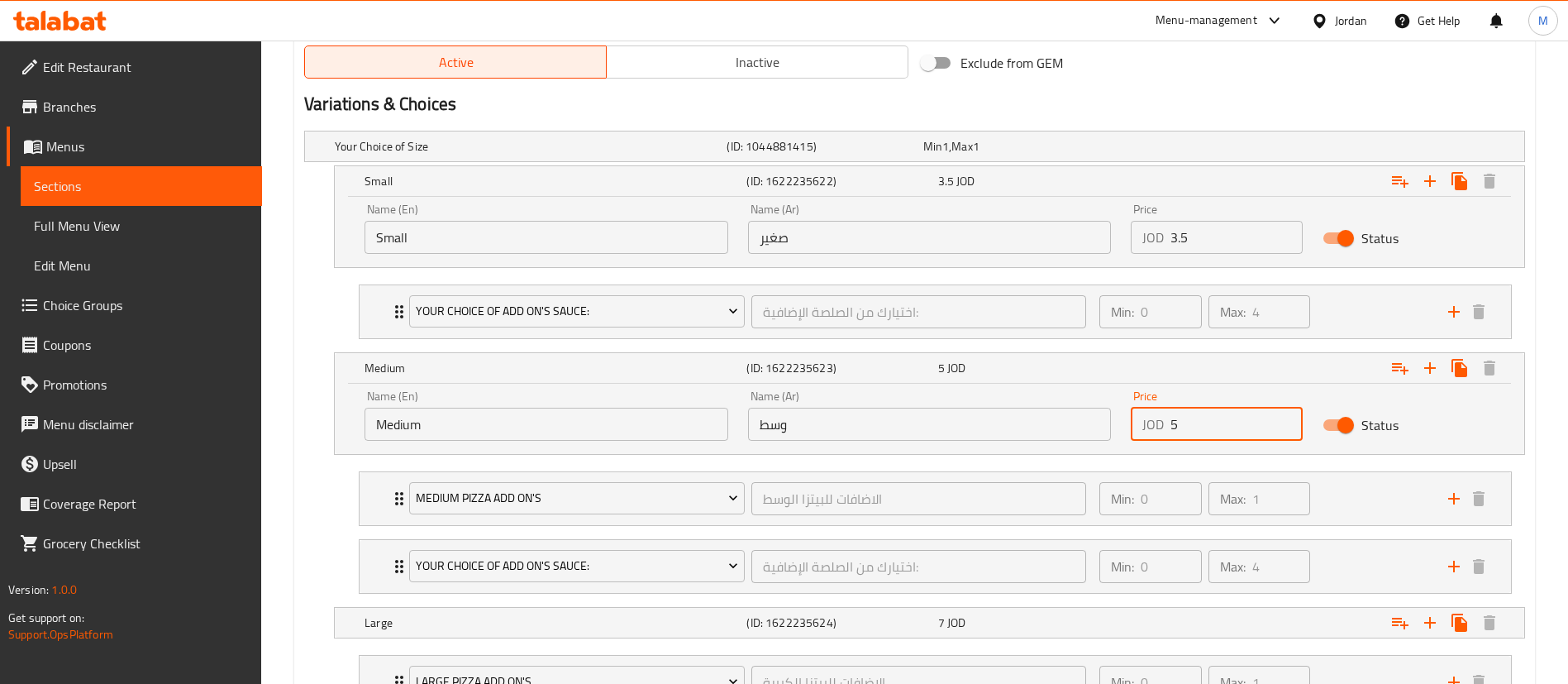
click at [1198, 425] on input "5" at bounding box center [1236, 425] width 132 height 33
type input "5.75"
click at [1214, 633] on div "Expand" at bounding box center [1316, 623] width 382 height 37
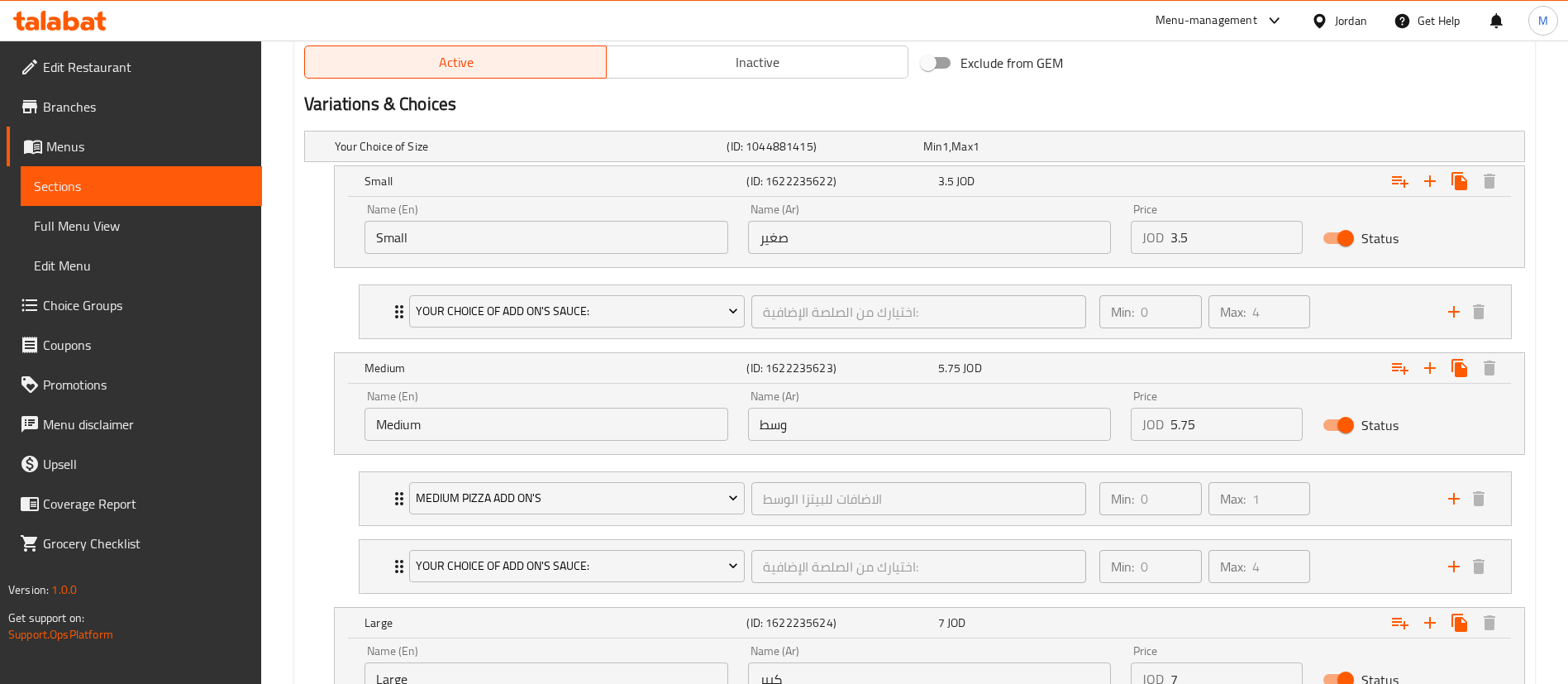
click at [1215, 670] on input "7" at bounding box center [1236, 678] width 132 height 33
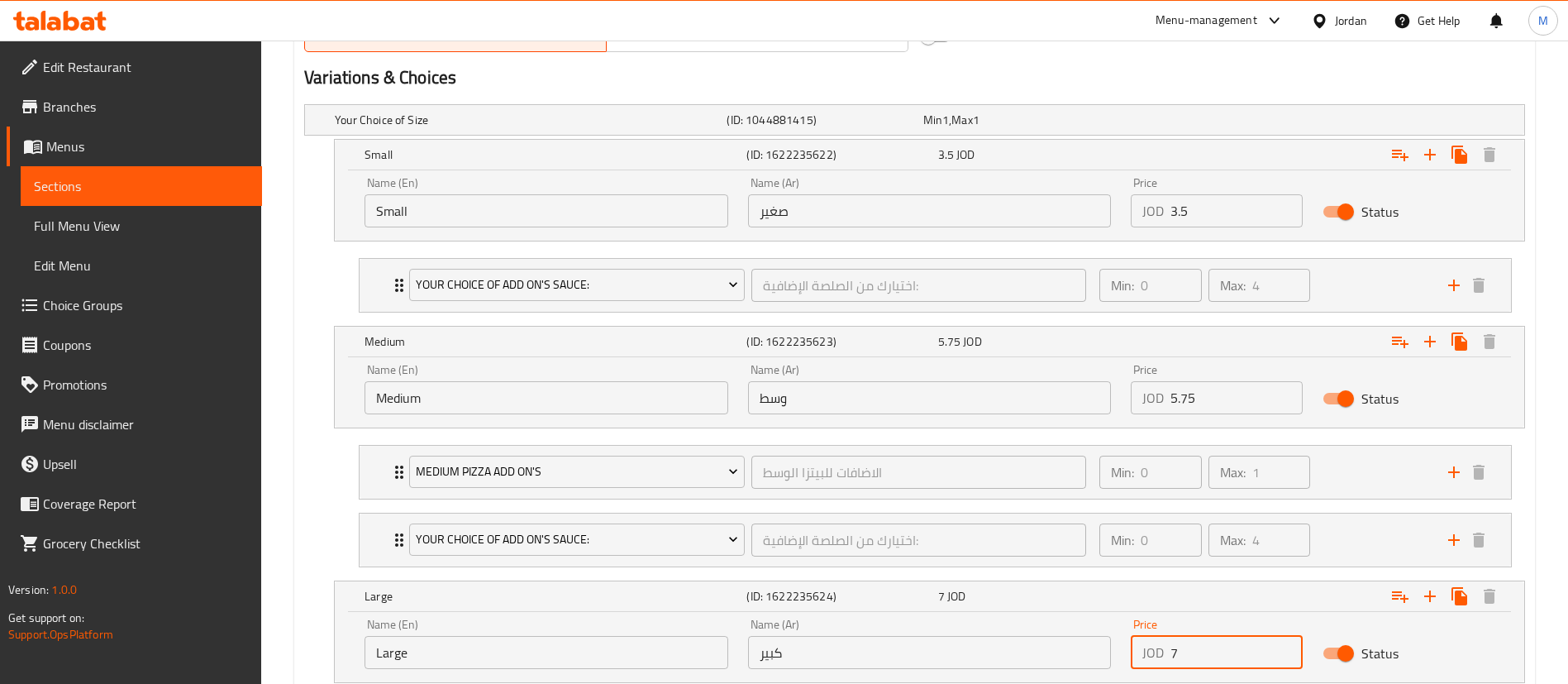
click at [1215, 670] on div "Price JOD 7 Price" at bounding box center [1216, 644] width 192 height 71
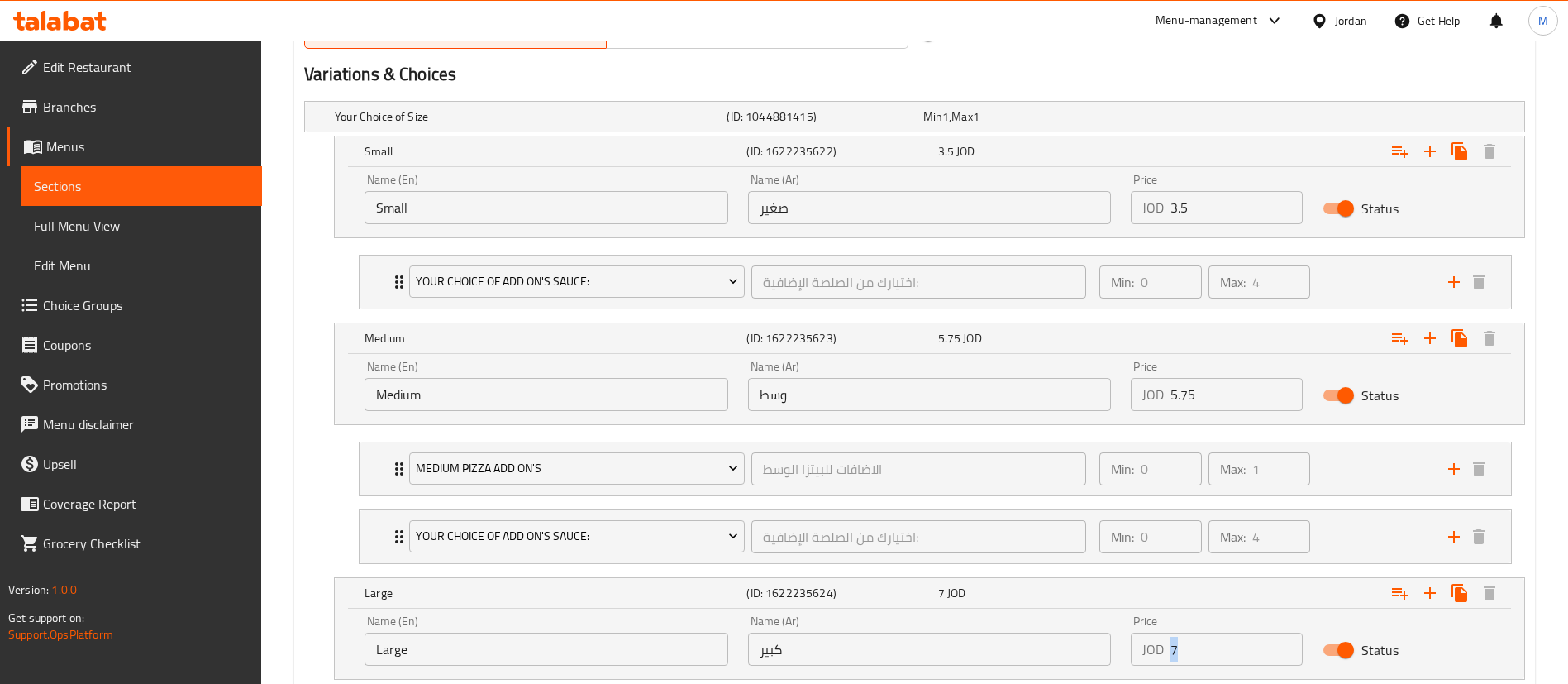
click at [1215, 670] on div "Price JOD 7 Price" at bounding box center [1216, 640] width 192 height 71
click at [1213, 653] on input "7" at bounding box center [1236, 649] width 132 height 33
type input "8"
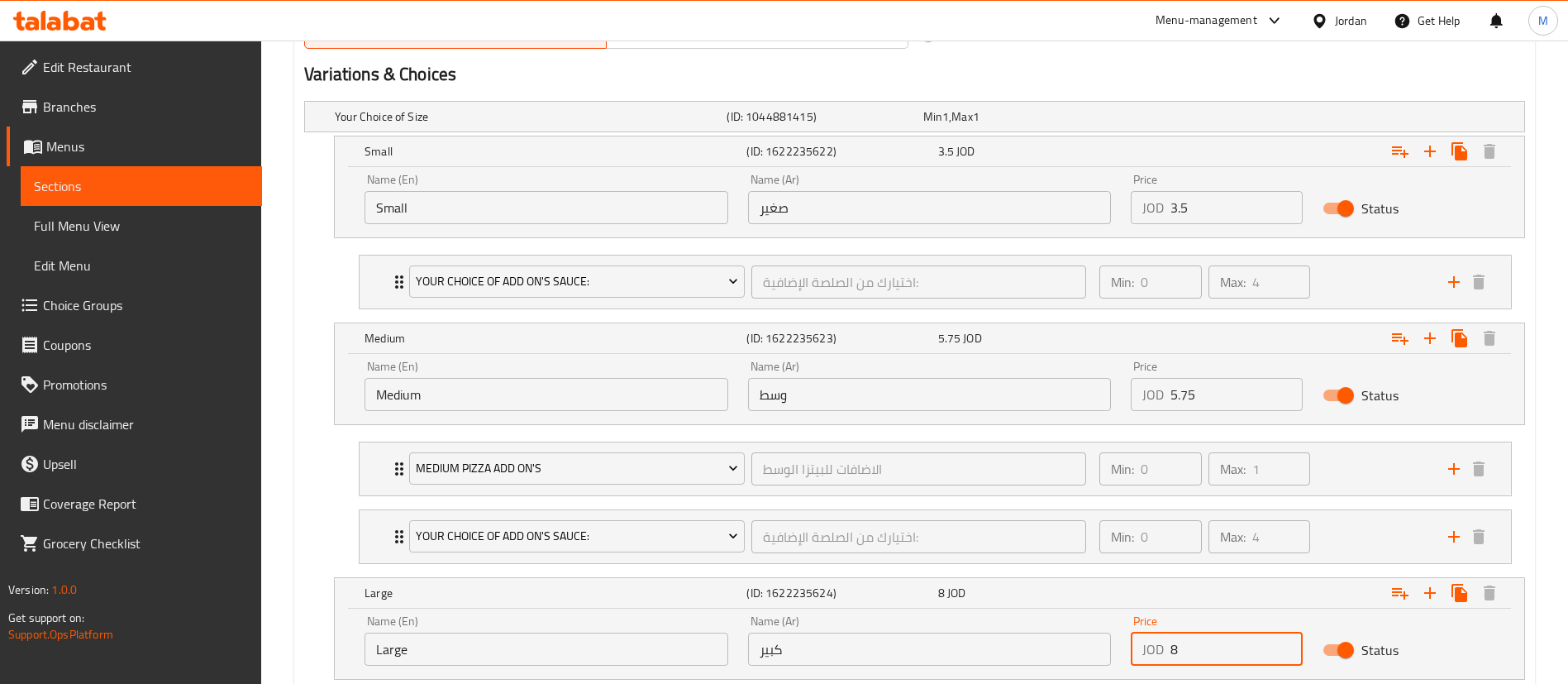
click at [1214, 616] on div "Price JOD 8 Price" at bounding box center [1217, 640] width 172 height 50
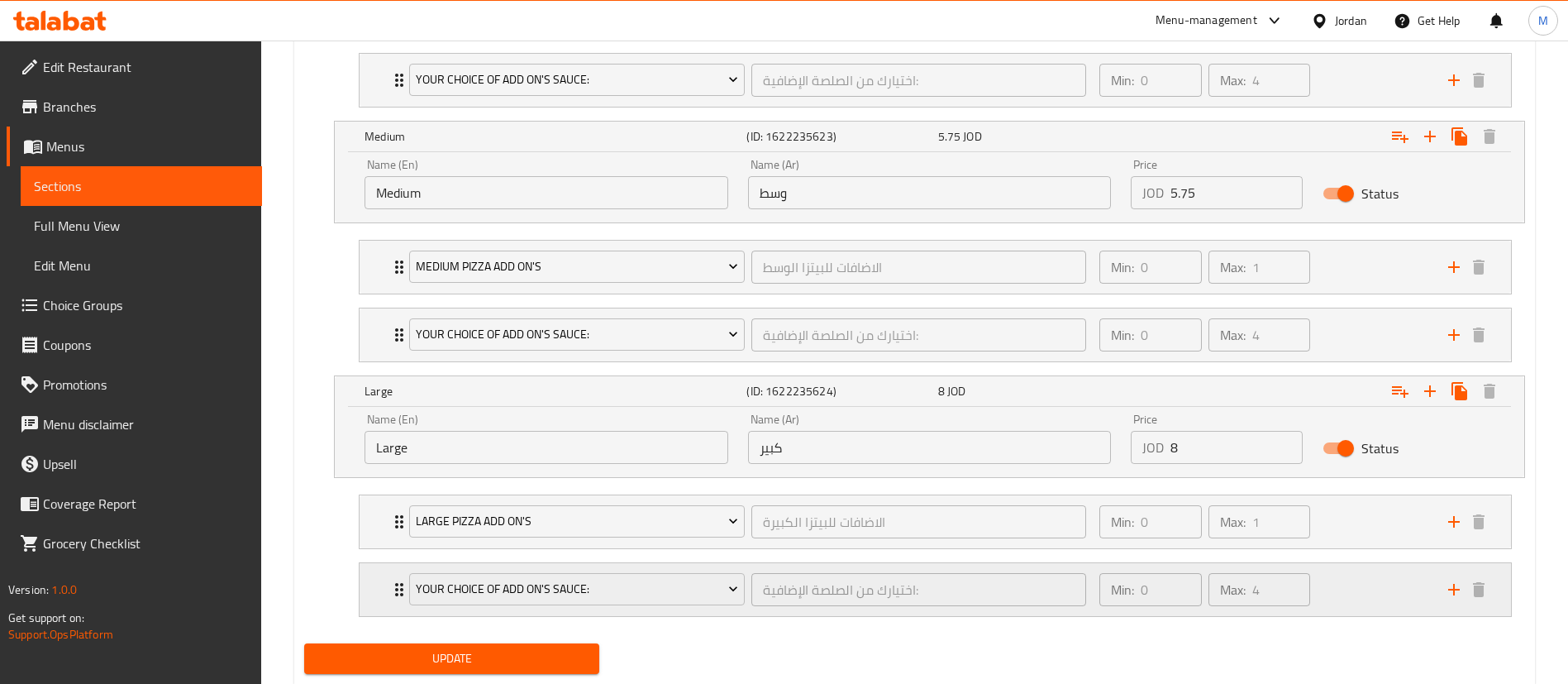
scroll to position [1146, 0]
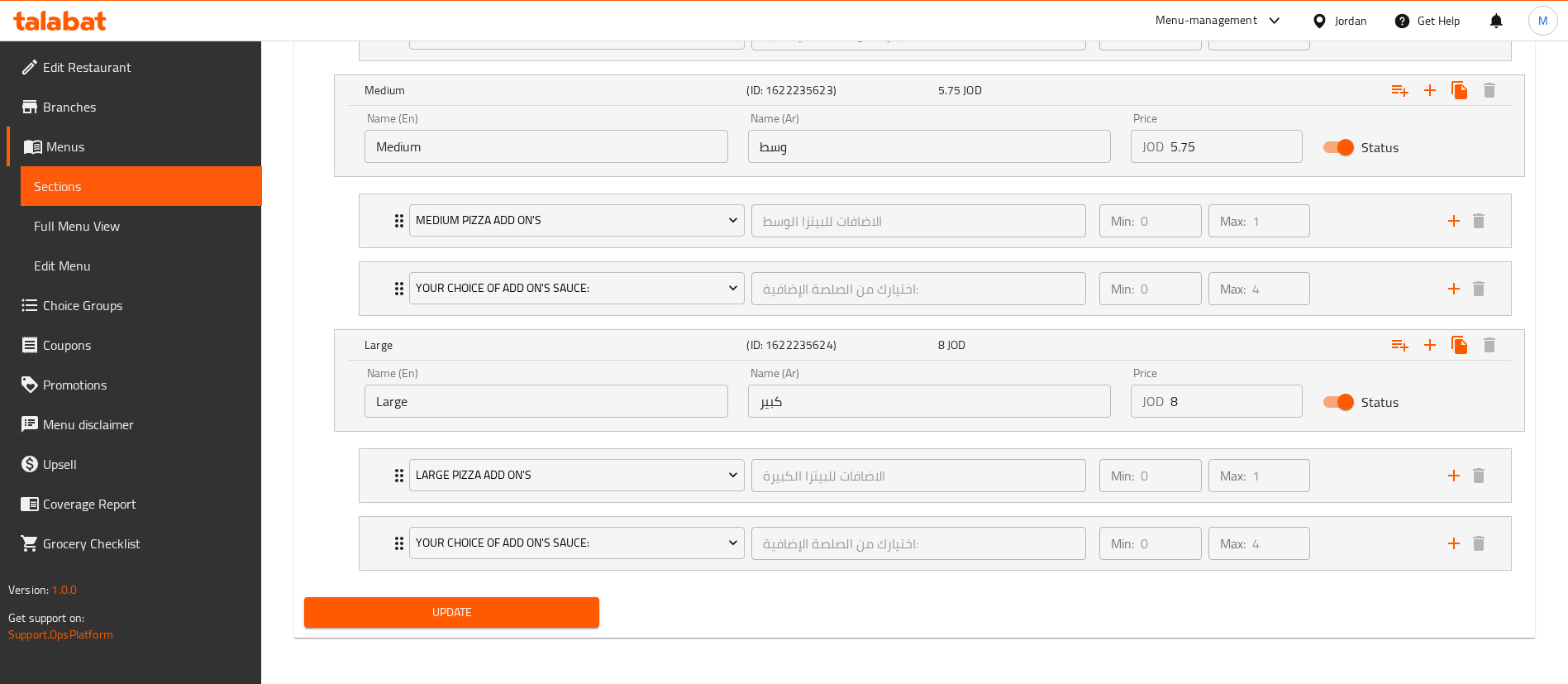
click at [569, 612] on span "Update" at bounding box center [451, 612] width 269 height 21
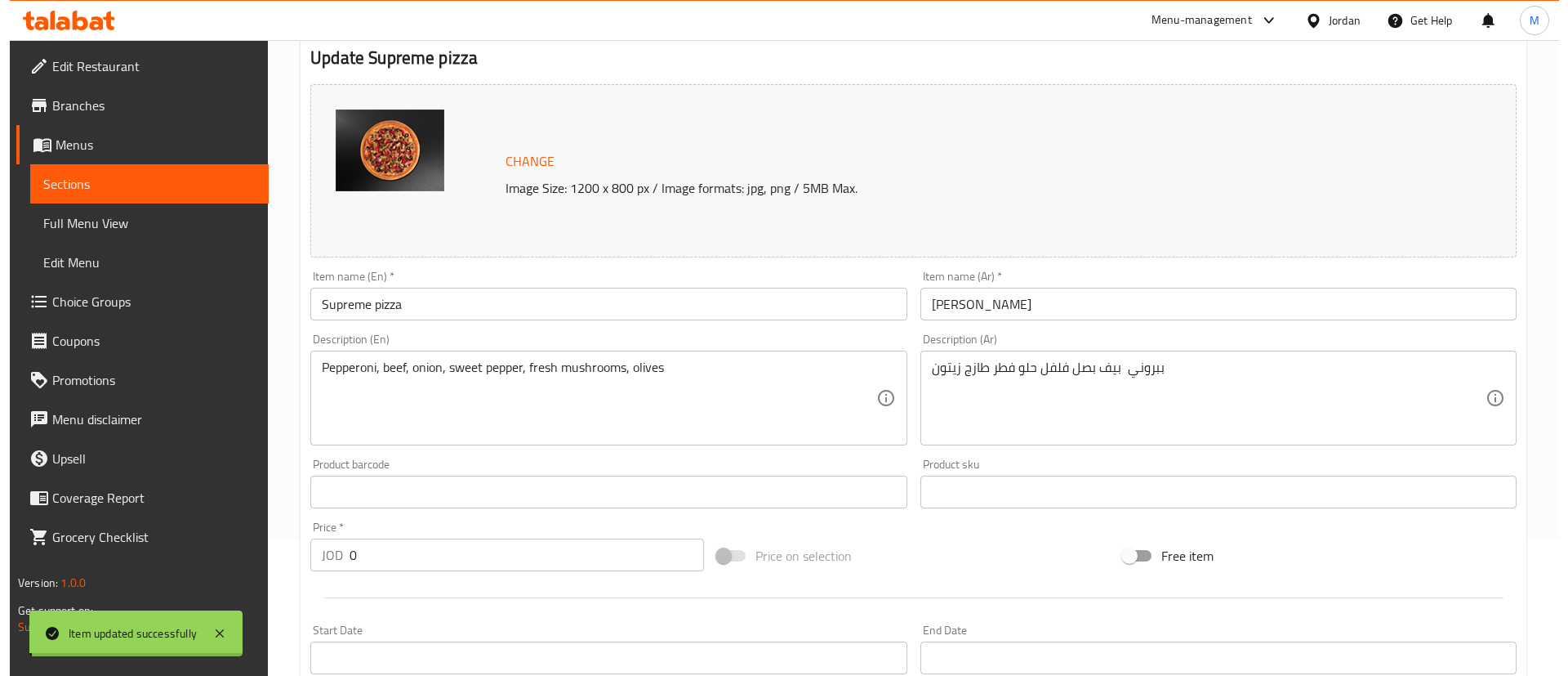
scroll to position [0, 0]
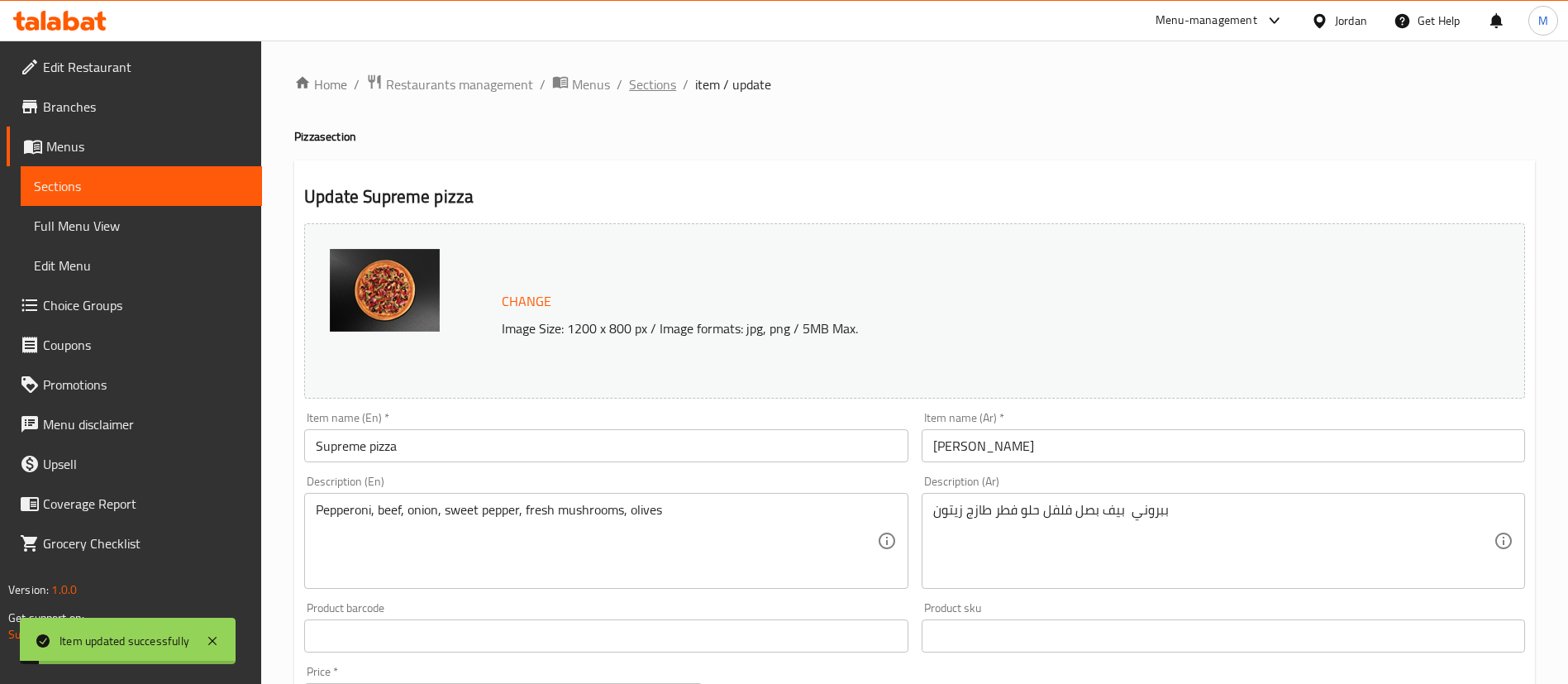
click at [661, 94] on span "Sections" at bounding box center [652, 84] width 47 height 20
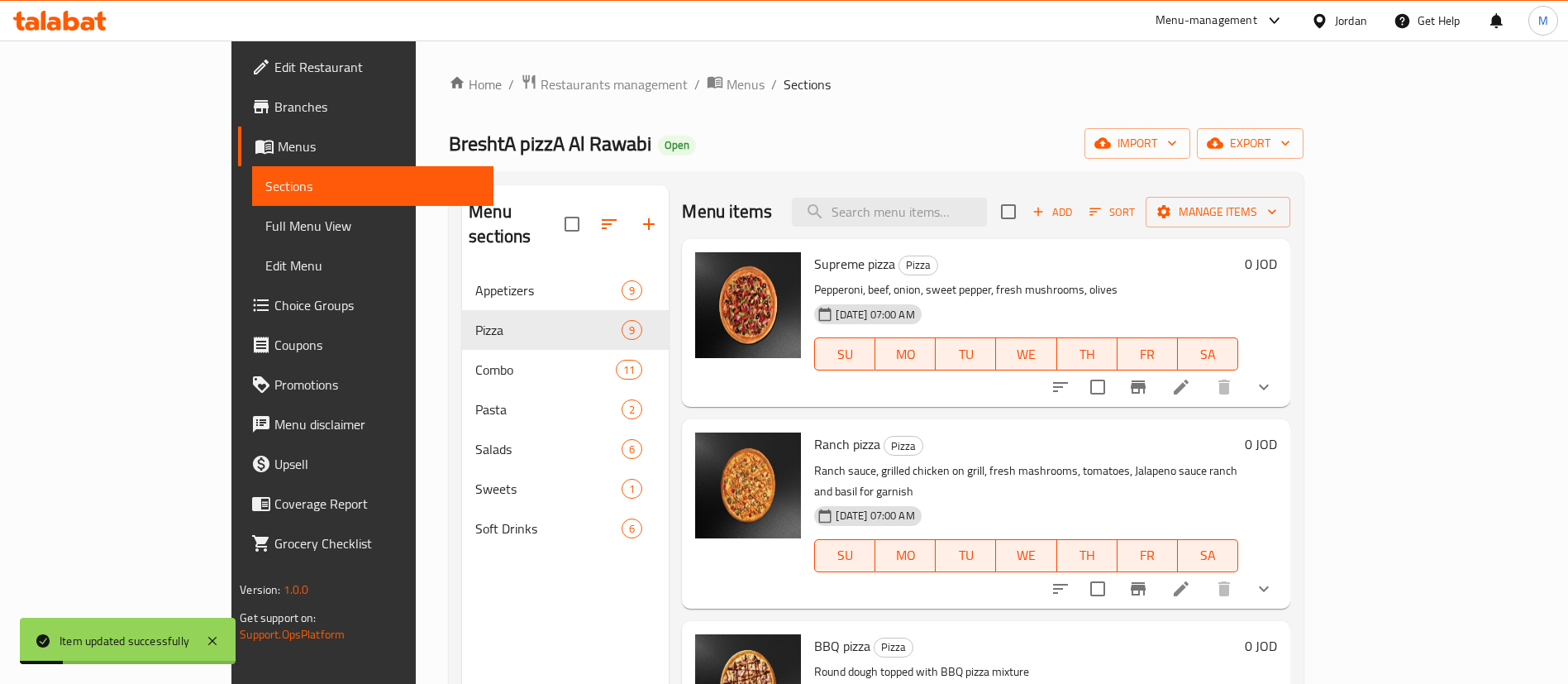
click at [1204, 574] on li at bounding box center [1180, 589] width 47 height 29
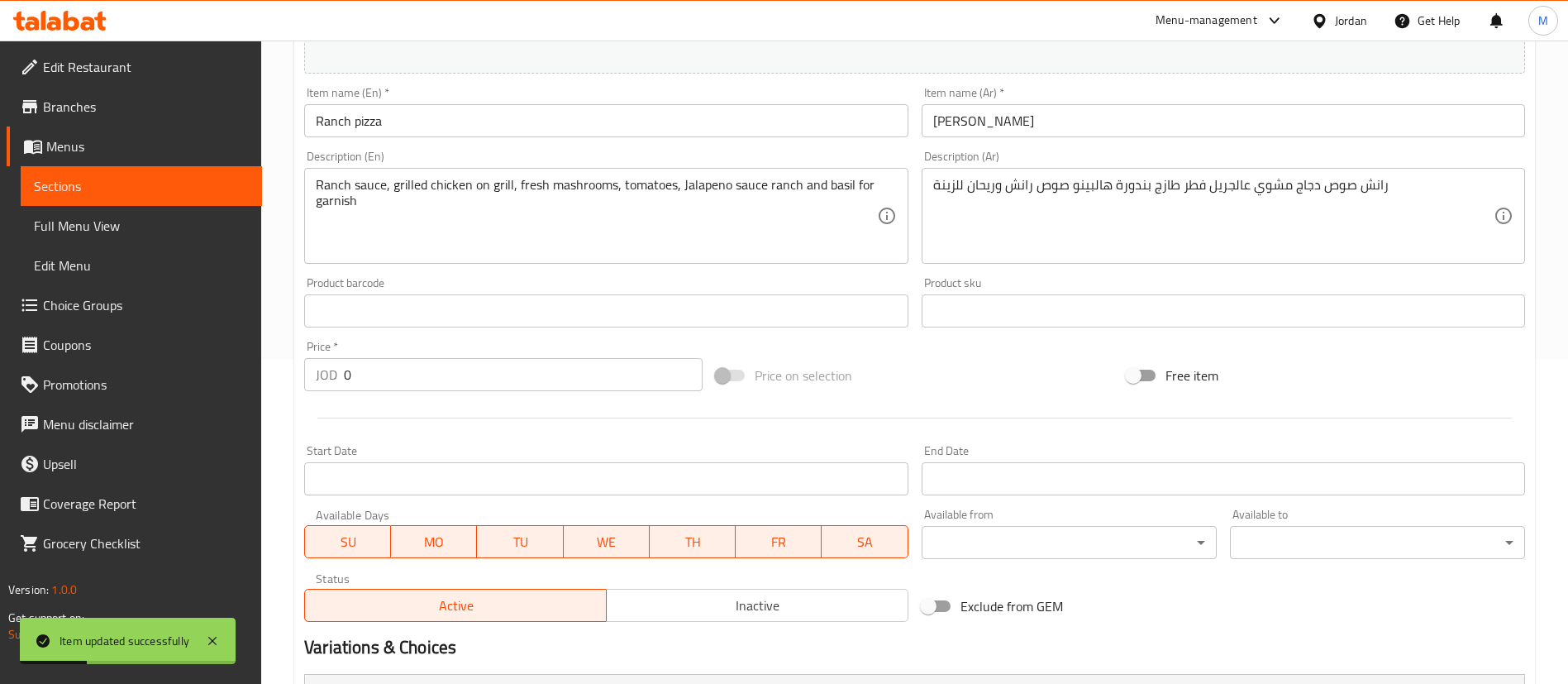
scroll to position [496, 0]
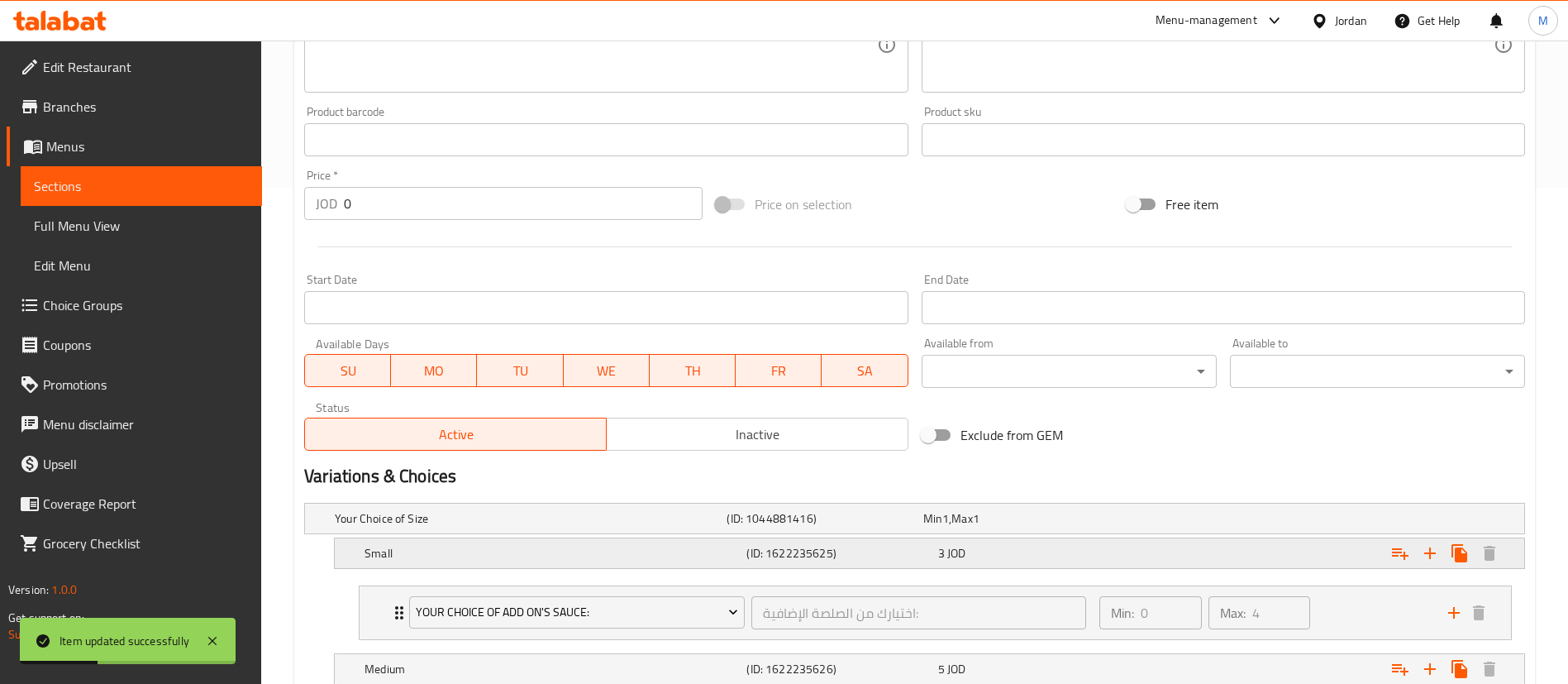
click at [1062, 551] on div "3 JOD" at bounding box center [1030, 553] width 184 height 17
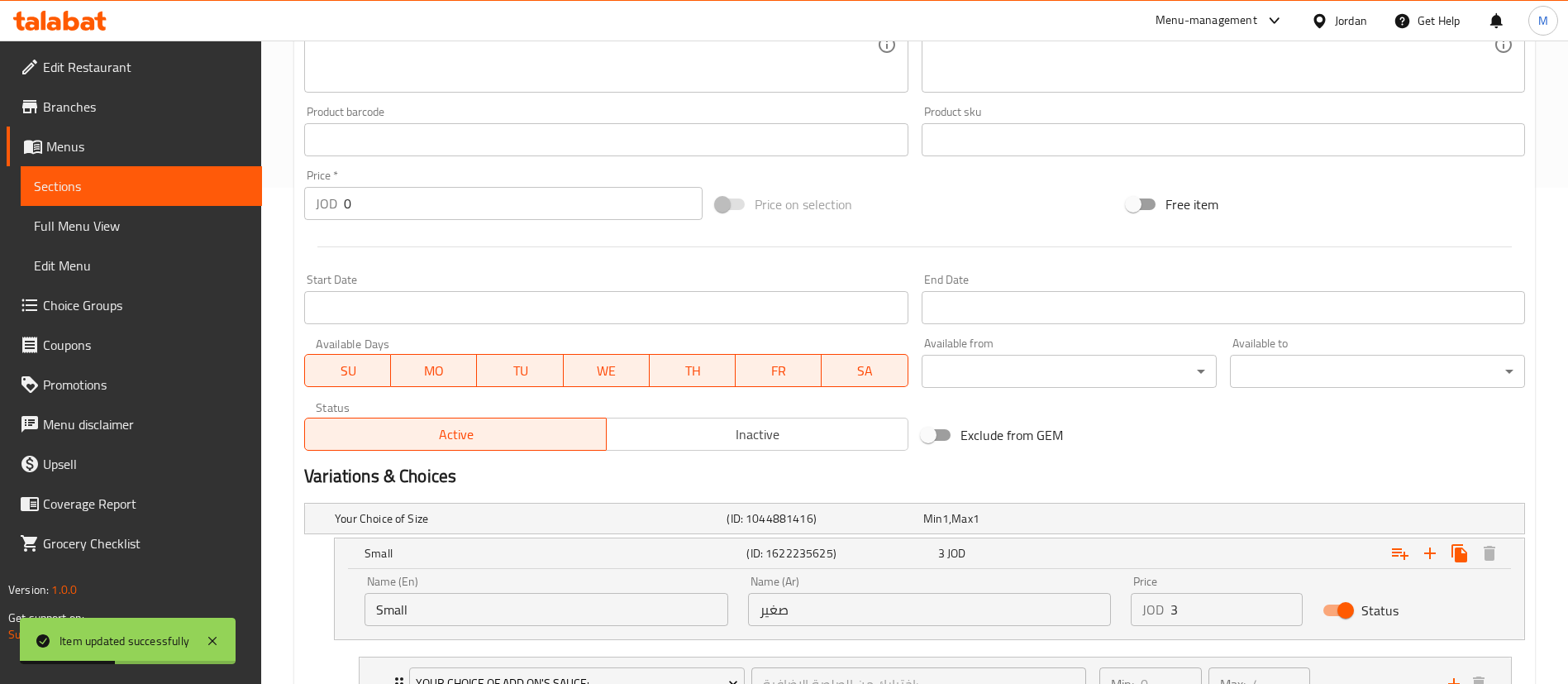
click at [1191, 605] on input "3" at bounding box center [1236, 610] width 132 height 33
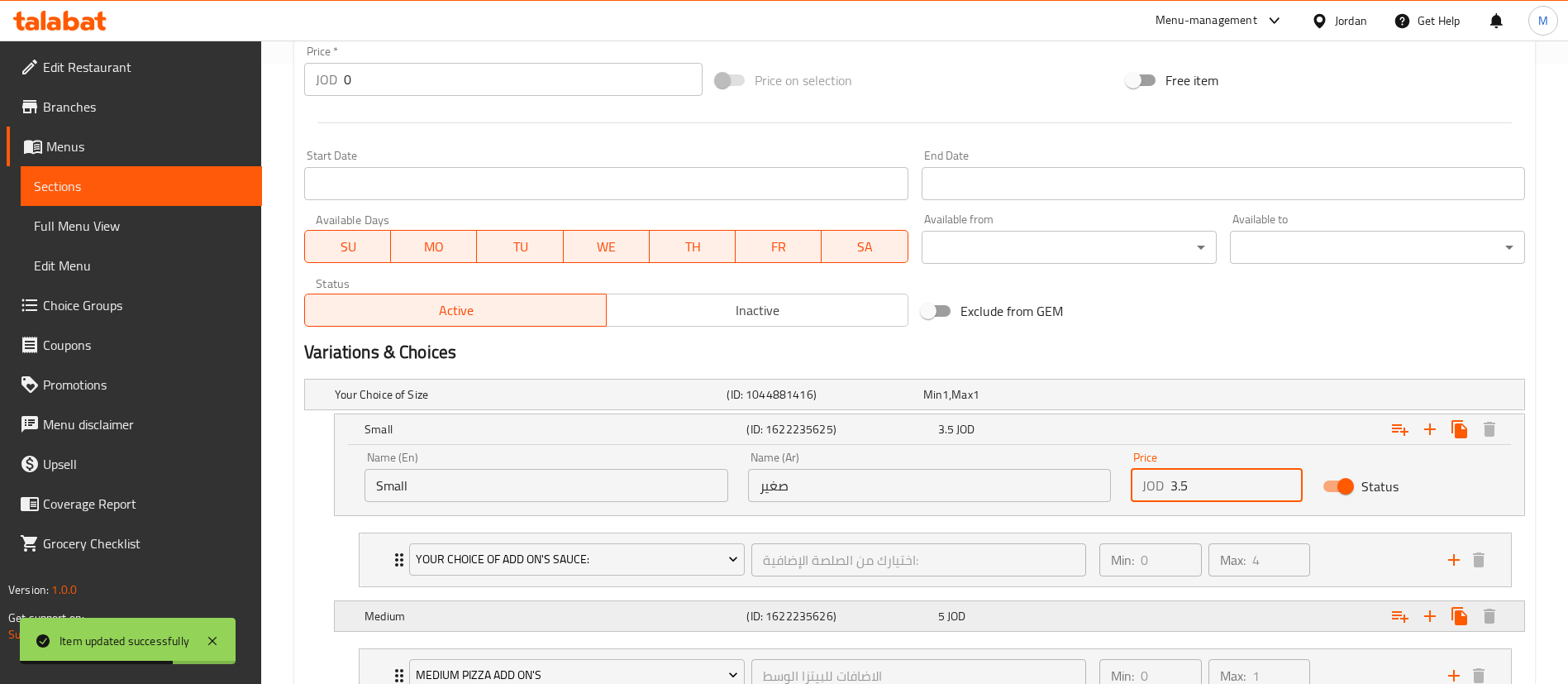
type input "3.5"
click at [1222, 627] on div "Expand" at bounding box center [1316, 616] width 382 height 37
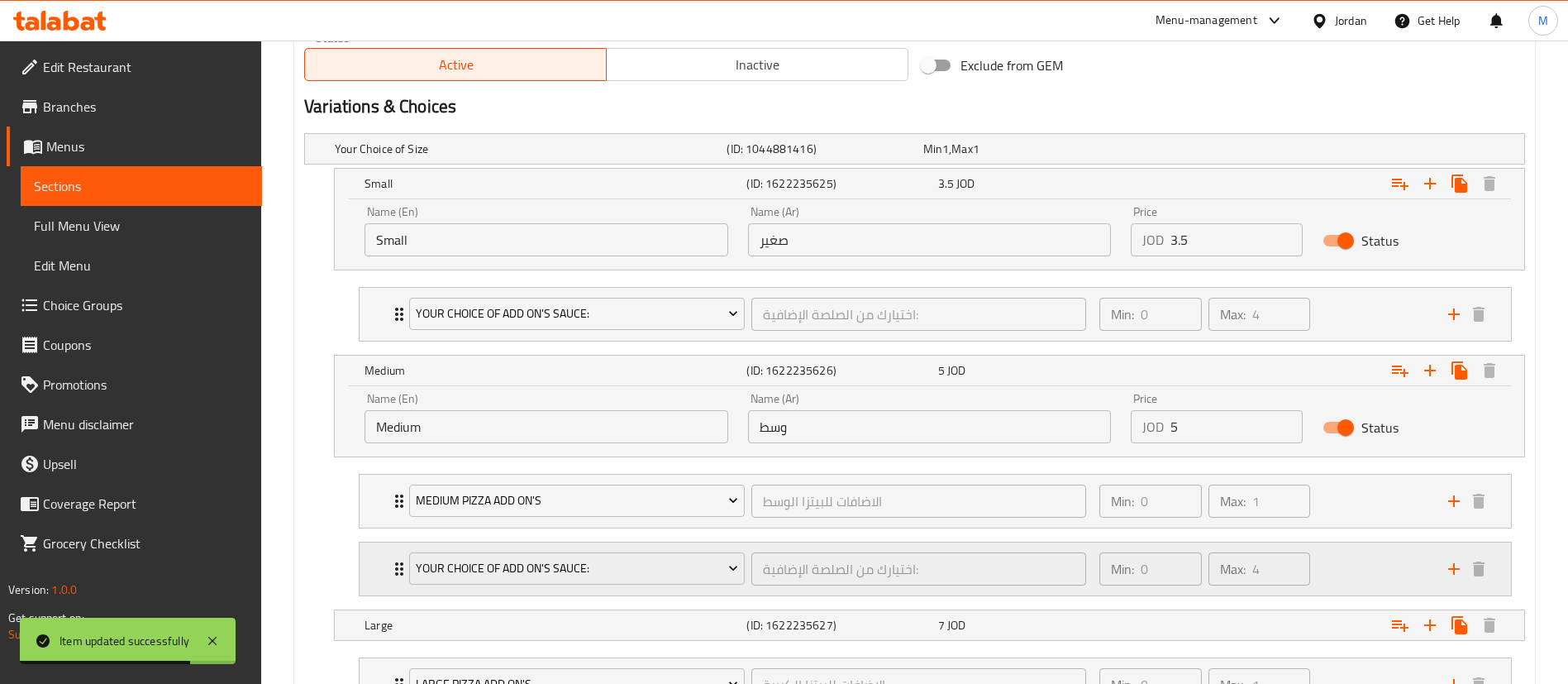
scroll to position [868, 0]
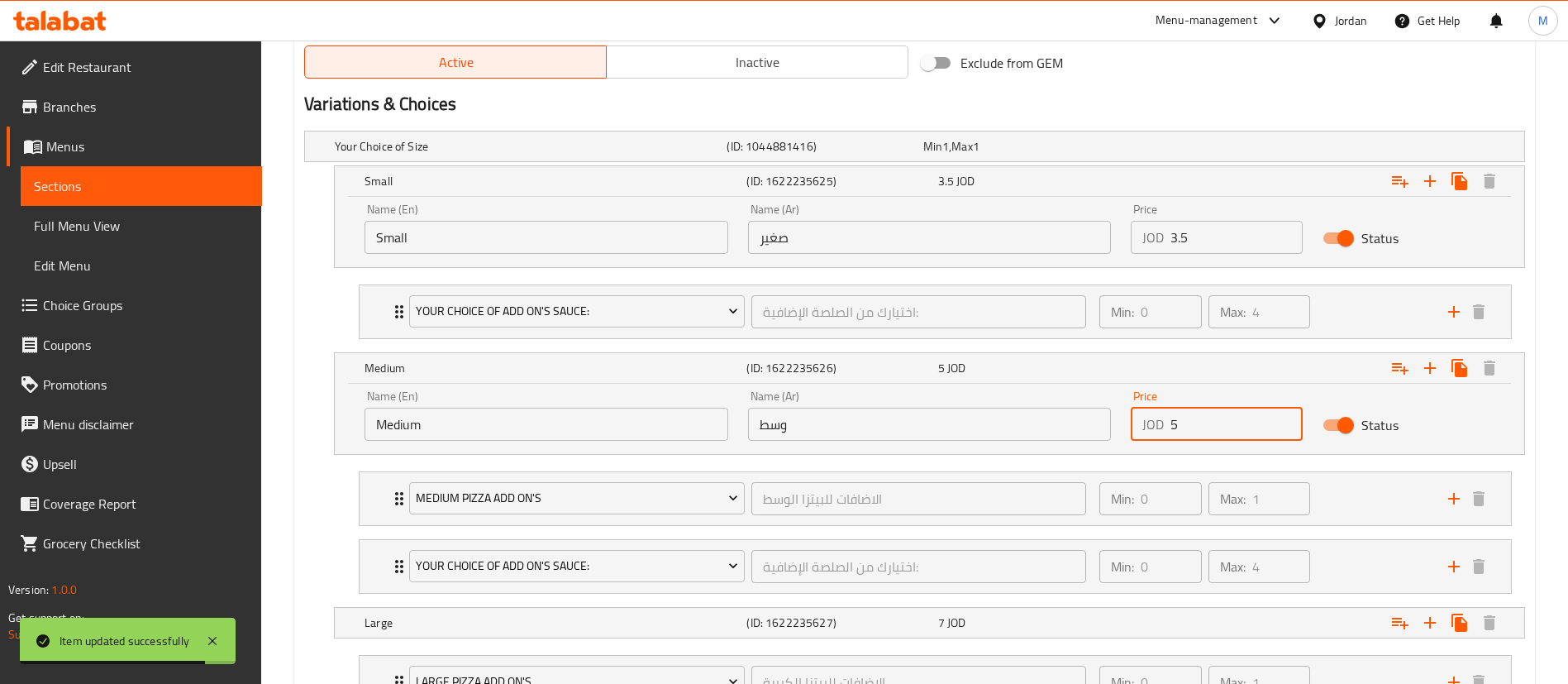
click at [1218, 428] on input "5" at bounding box center [1236, 425] width 132 height 33
type input "5.75"
click at [1234, 623] on div "Expand" at bounding box center [1316, 623] width 382 height 37
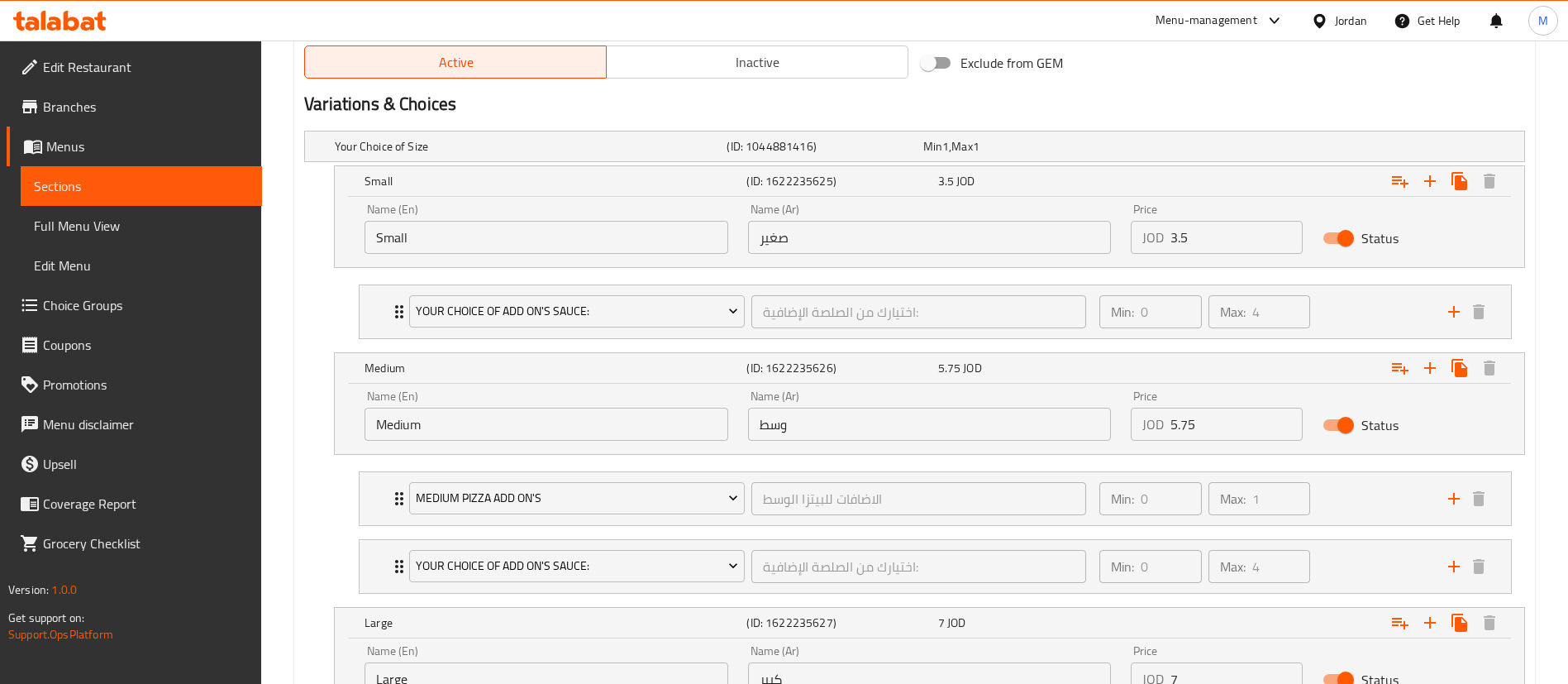
click at [1224, 670] on input "7" at bounding box center [1236, 678] width 132 height 33
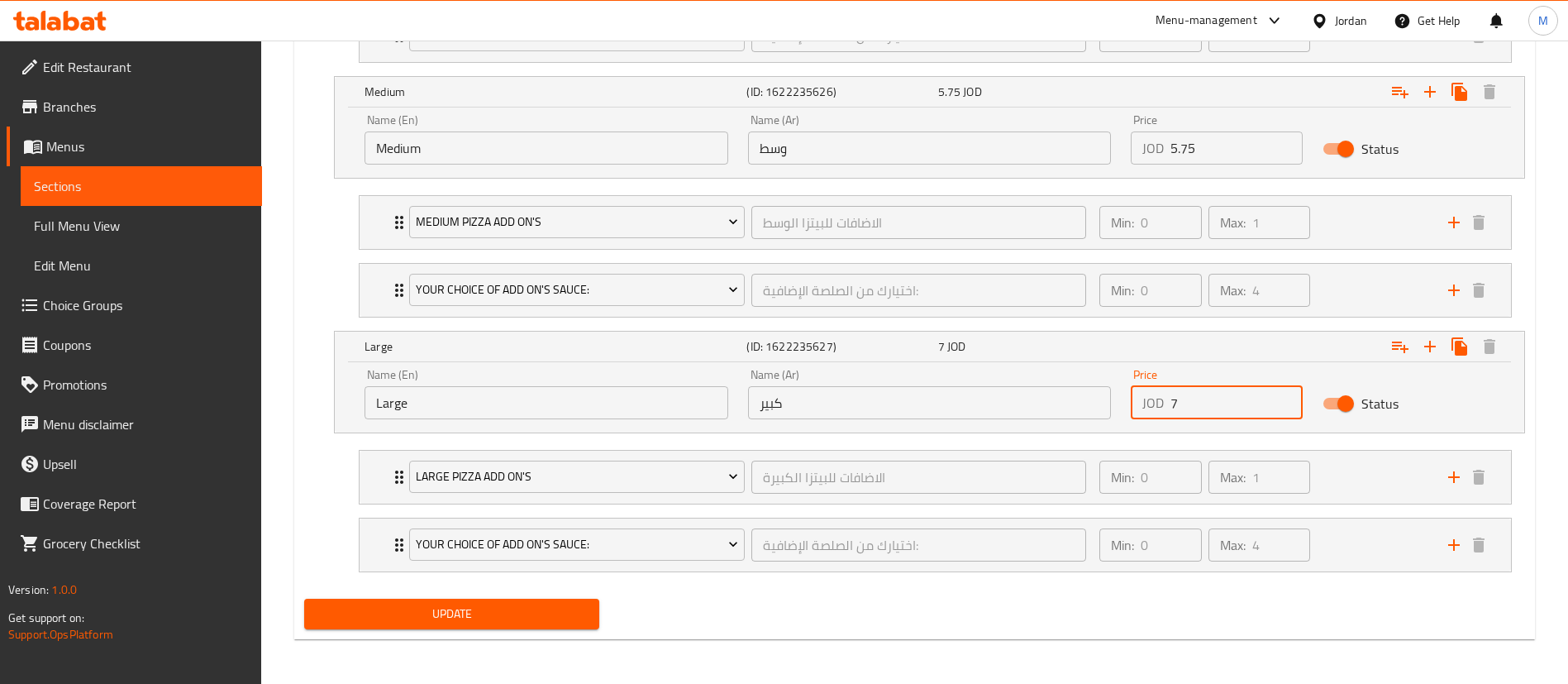
scroll to position [1146, 0]
type input "8"
click at [507, 607] on span "Update" at bounding box center [451, 612] width 269 height 21
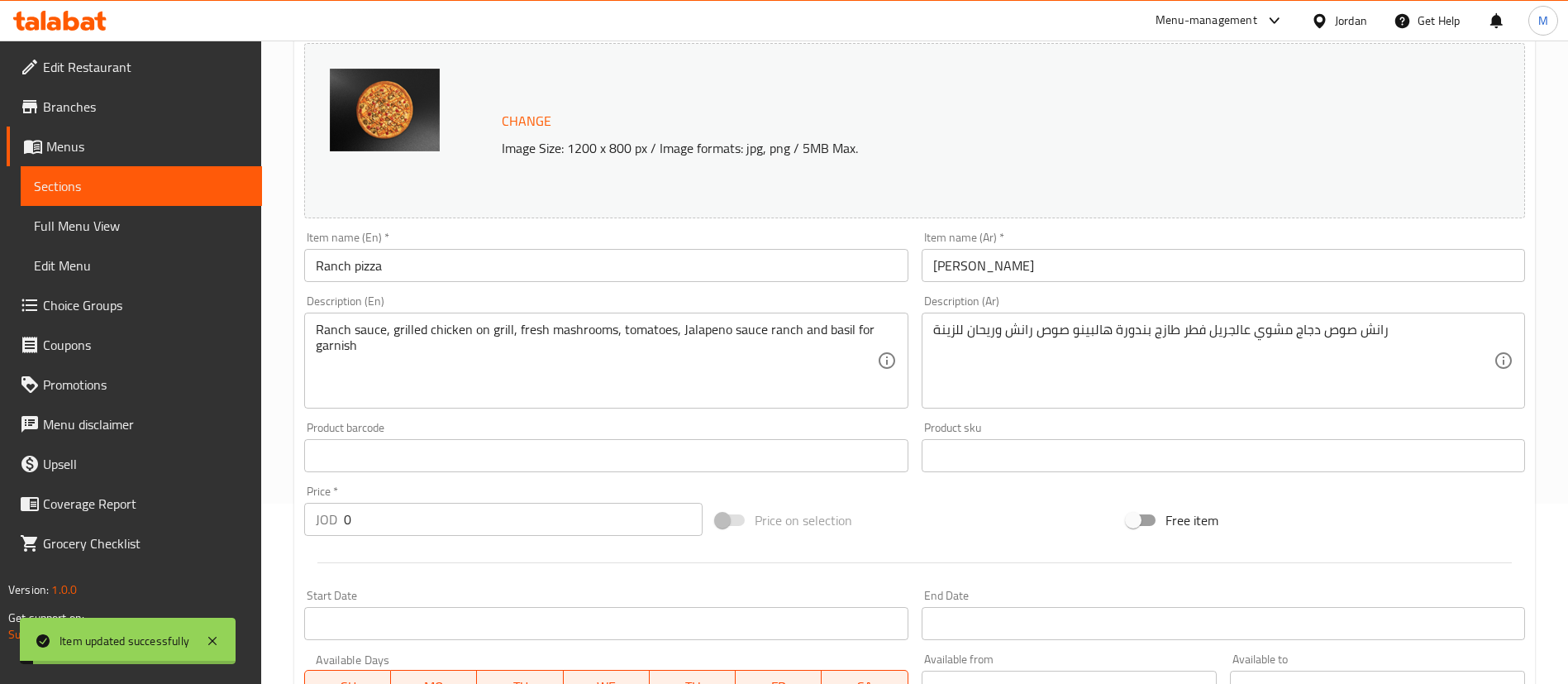
scroll to position [0, 0]
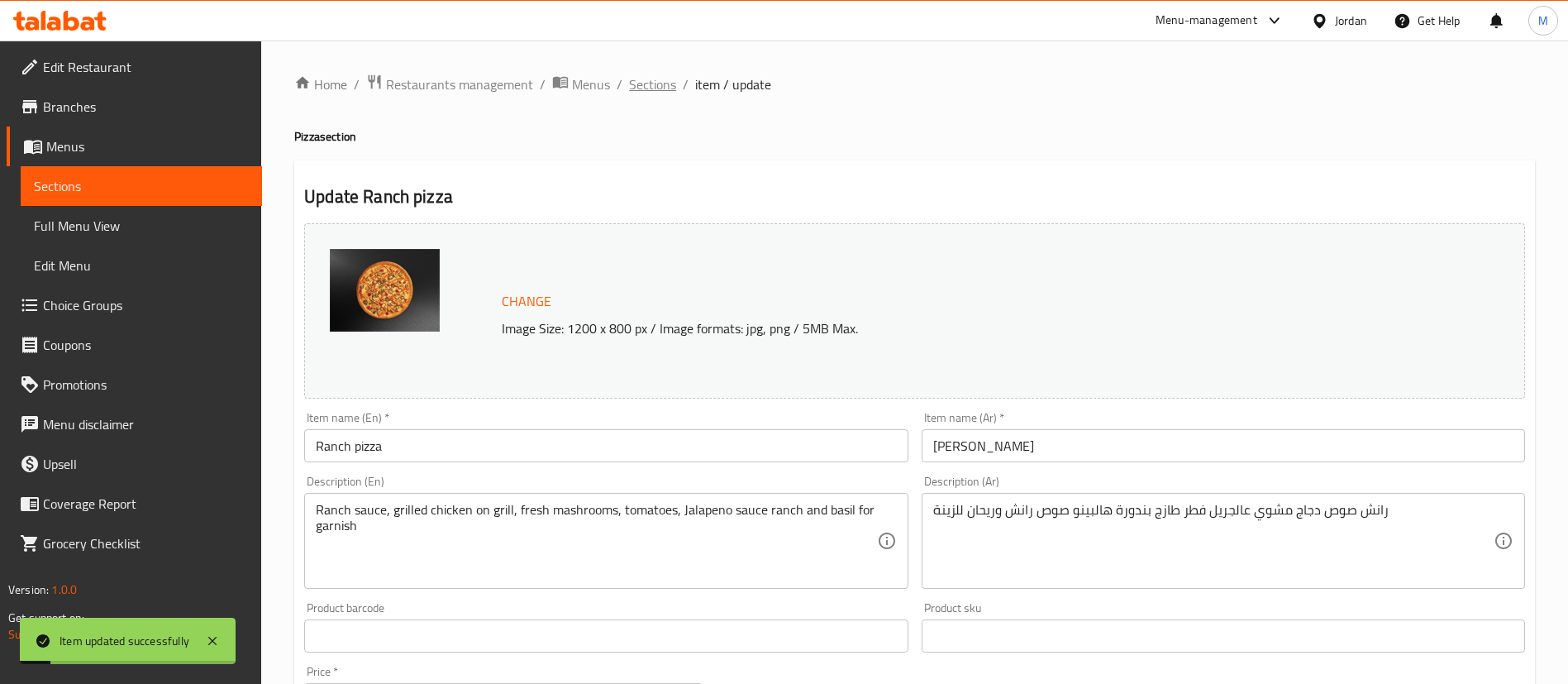
click at [657, 81] on span "Sections" at bounding box center [652, 84] width 47 height 20
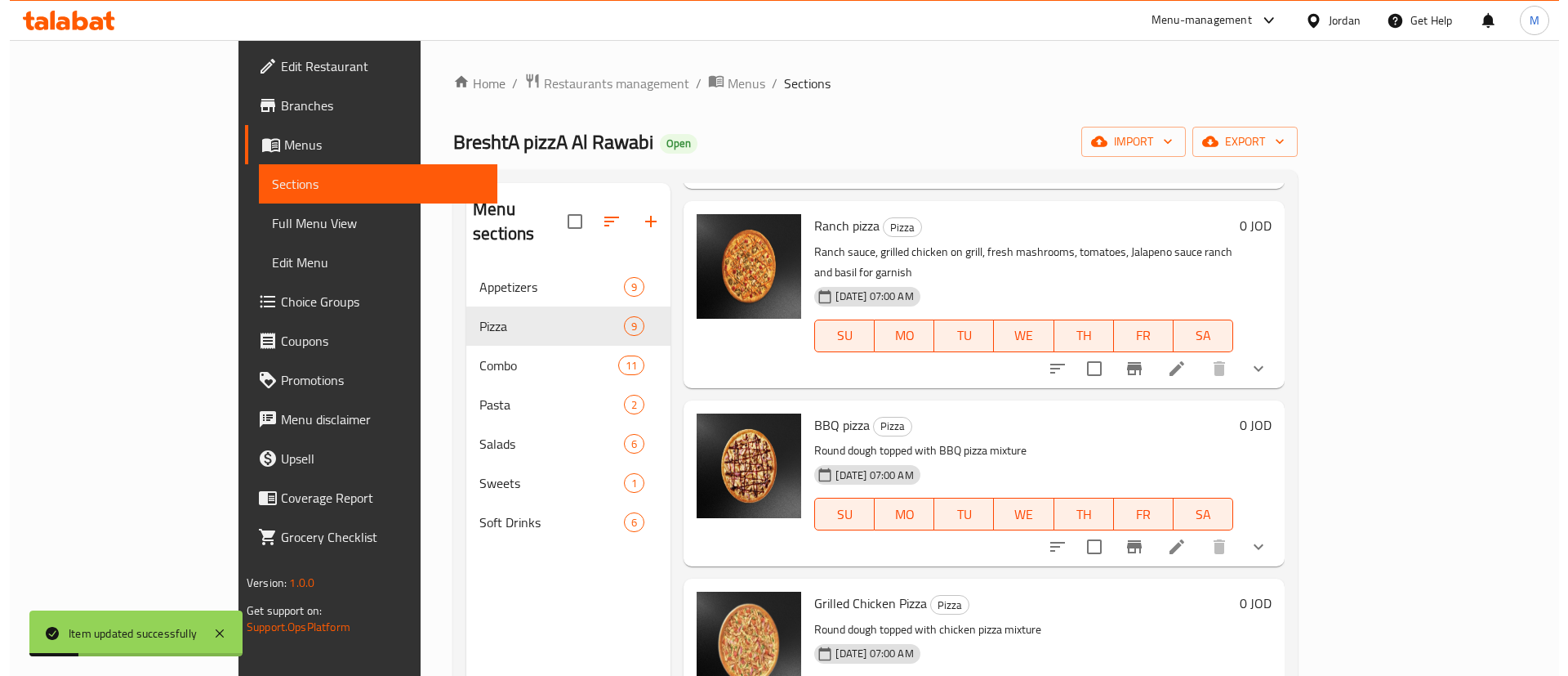
scroll to position [246, 0]
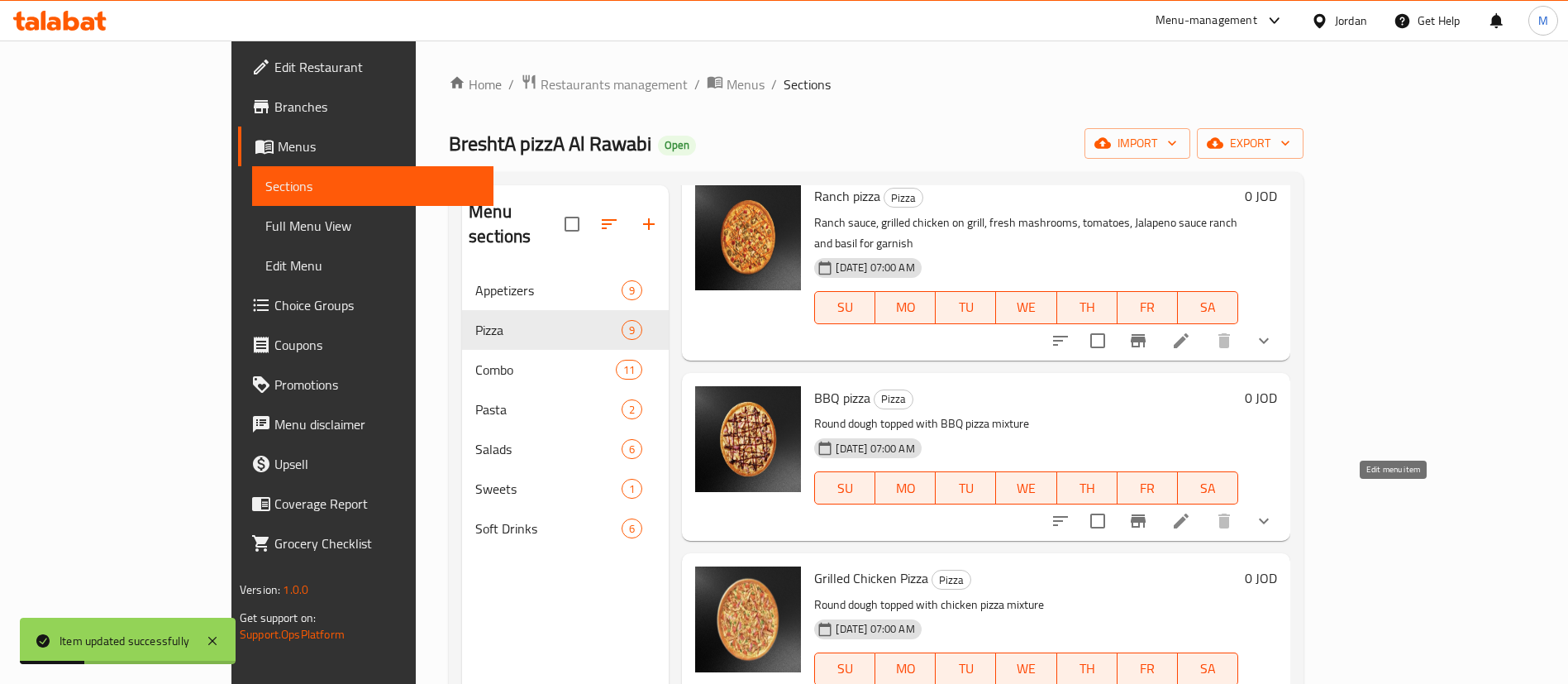
click at [1191, 511] on icon at bounding box center [1181, 521] width 20 height 20
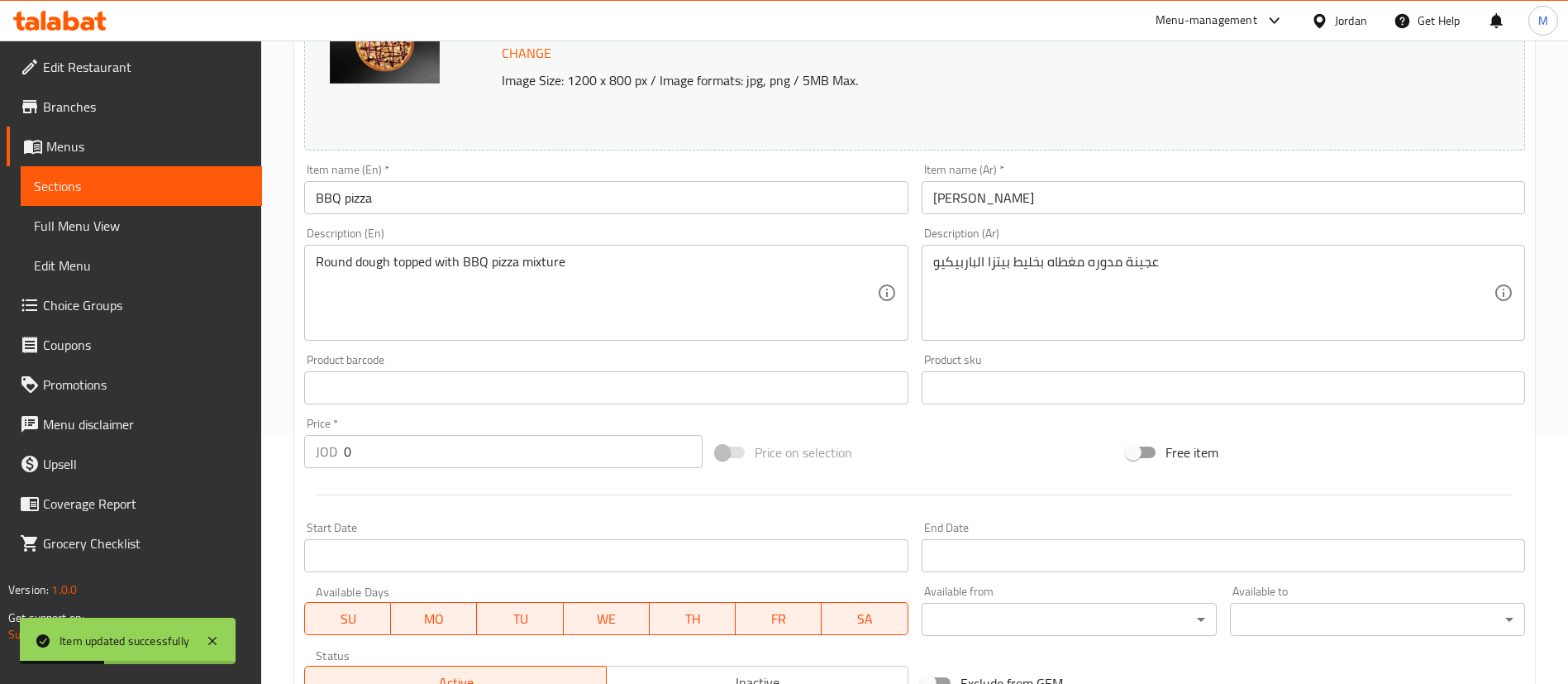
scroll to position [496, 0]
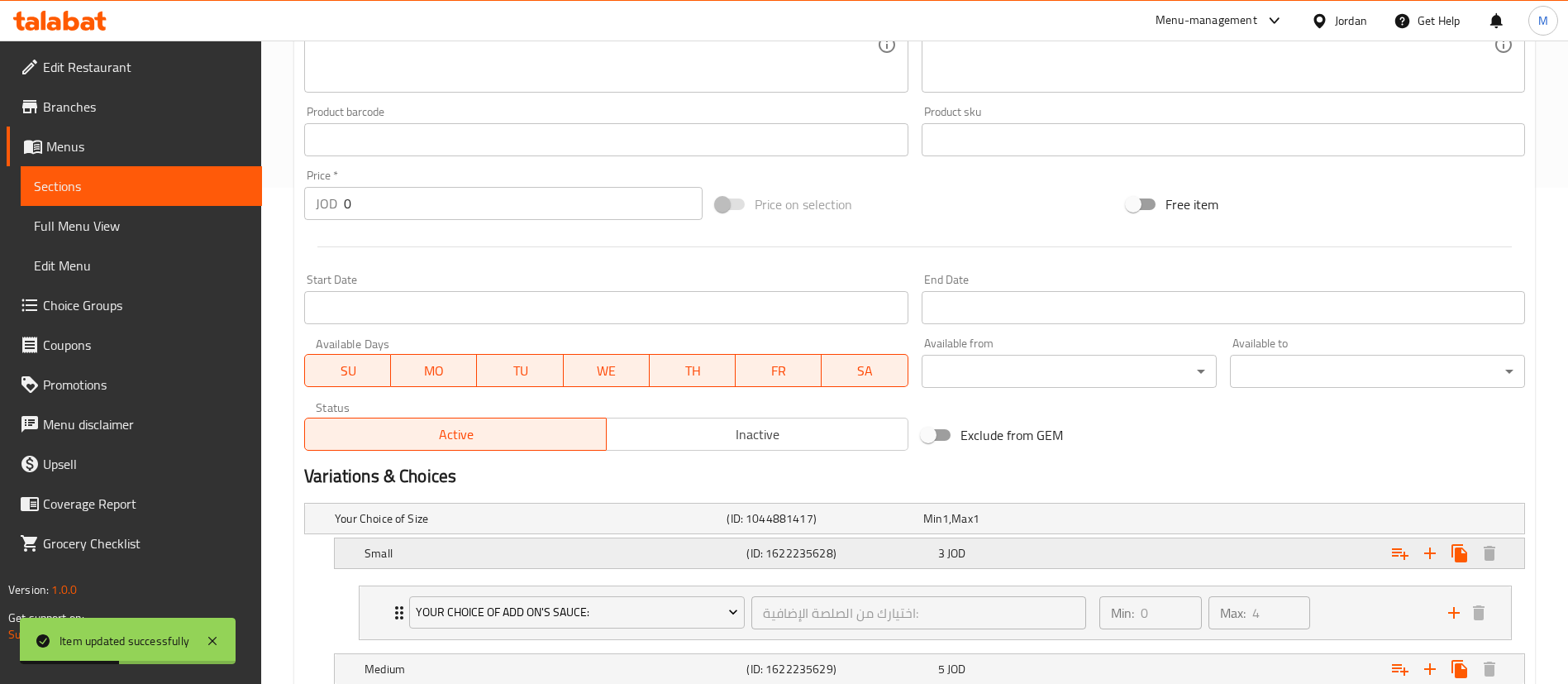
click at [1100, 567] on div "Small (ID: 1622235628) 3 JOD" at bounding box center [934, 553] width 1146 height 37
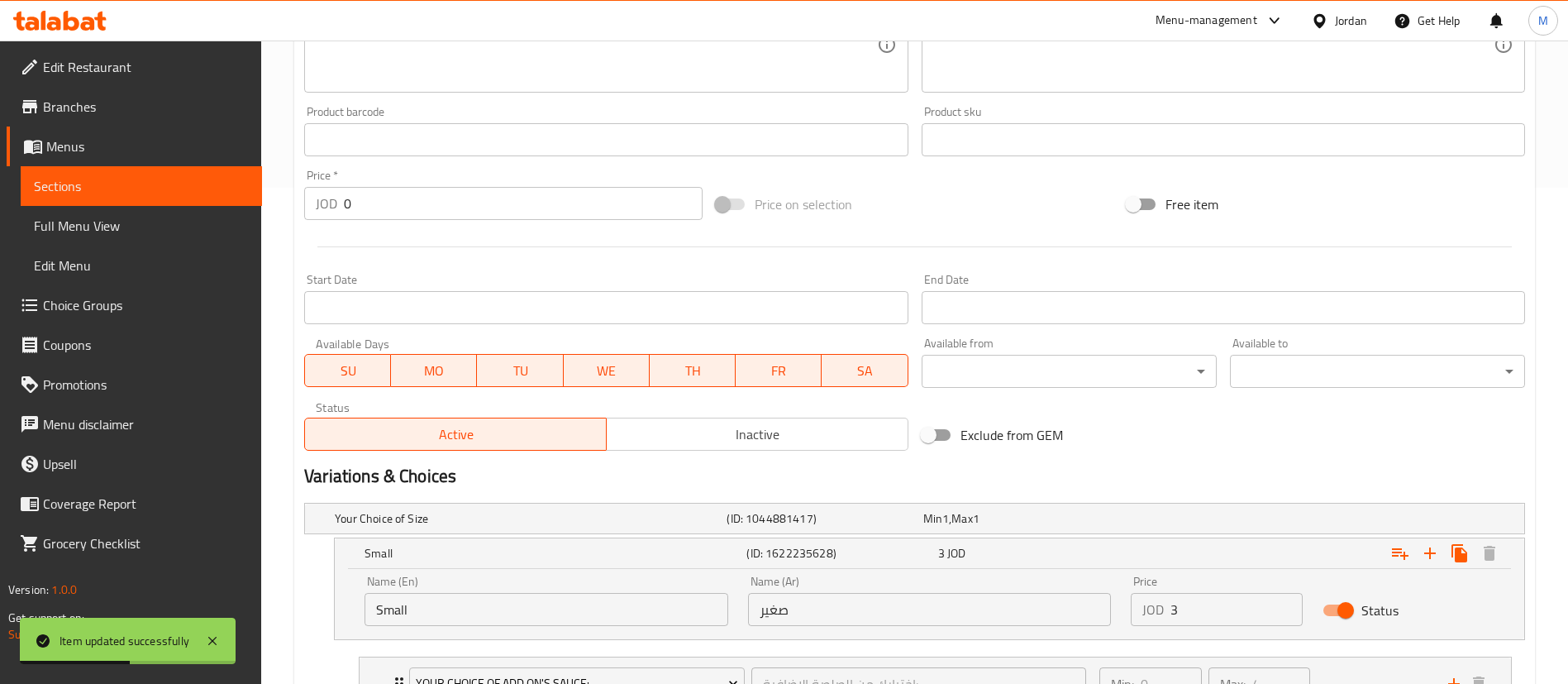
click at [1214, 613] on input "3" at bounding box center [1236, 610] width 132 height 33
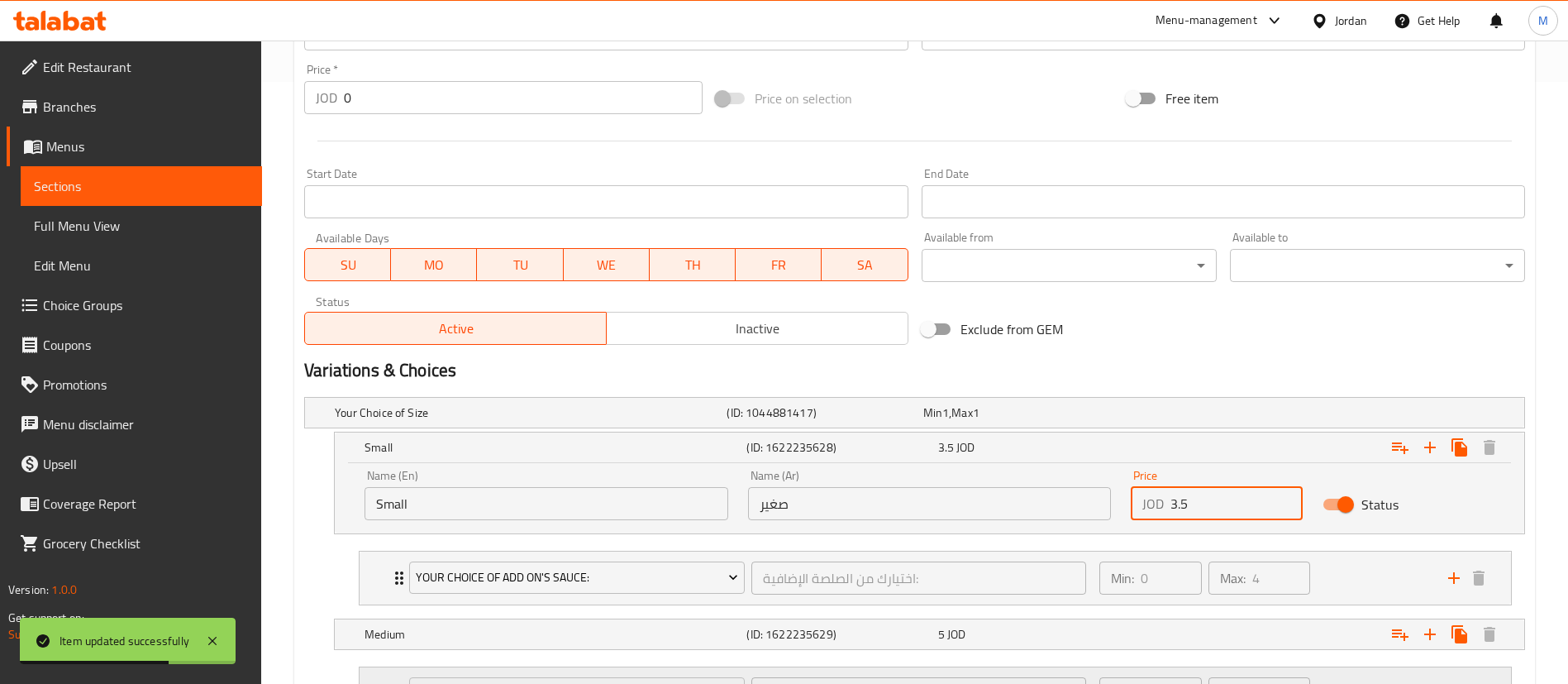
scroll to position [745, 0]
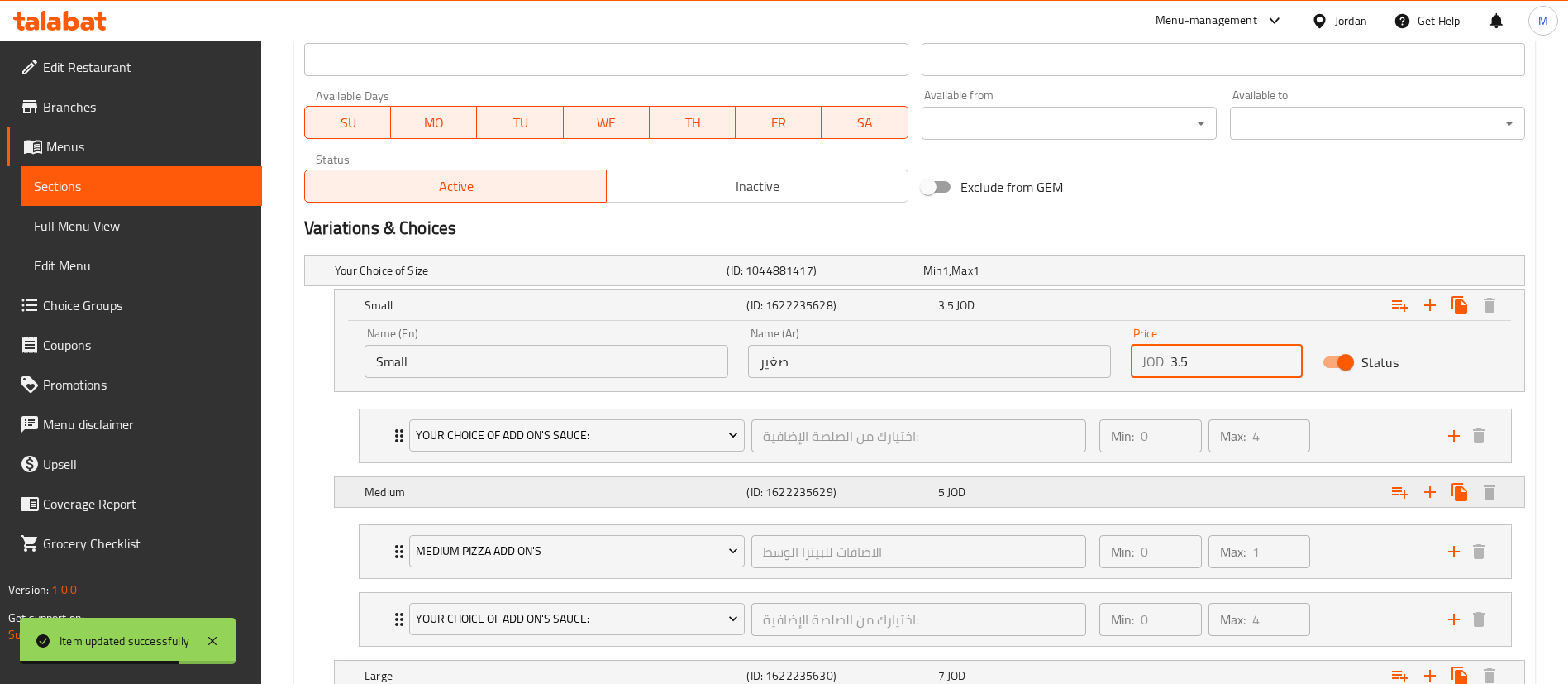
type input "3.5"
click at [1217, 492] on div "Expand" at bounding box center [1316, 492] width 382 height 37
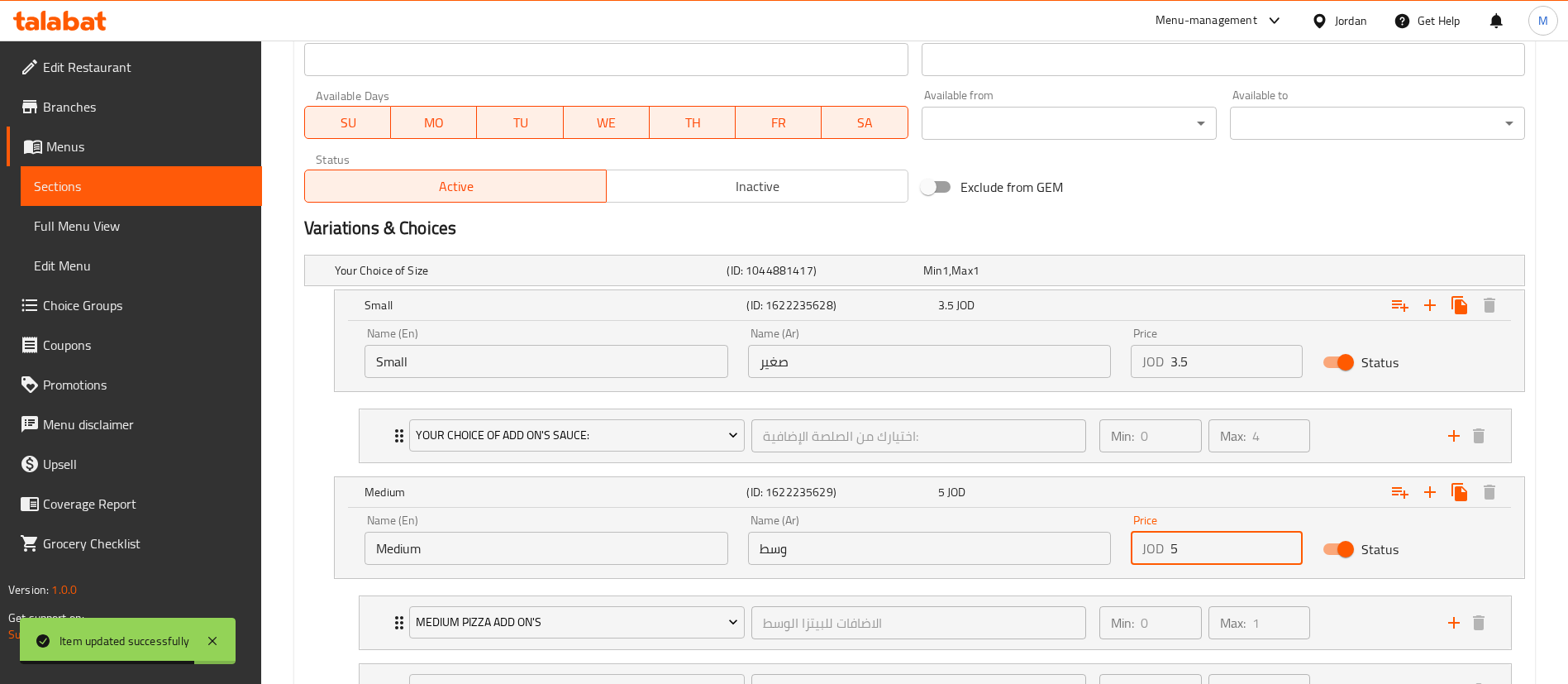
click at [1212, 549] on input "5" at bounding box center [1236, 548] width 132 height 33
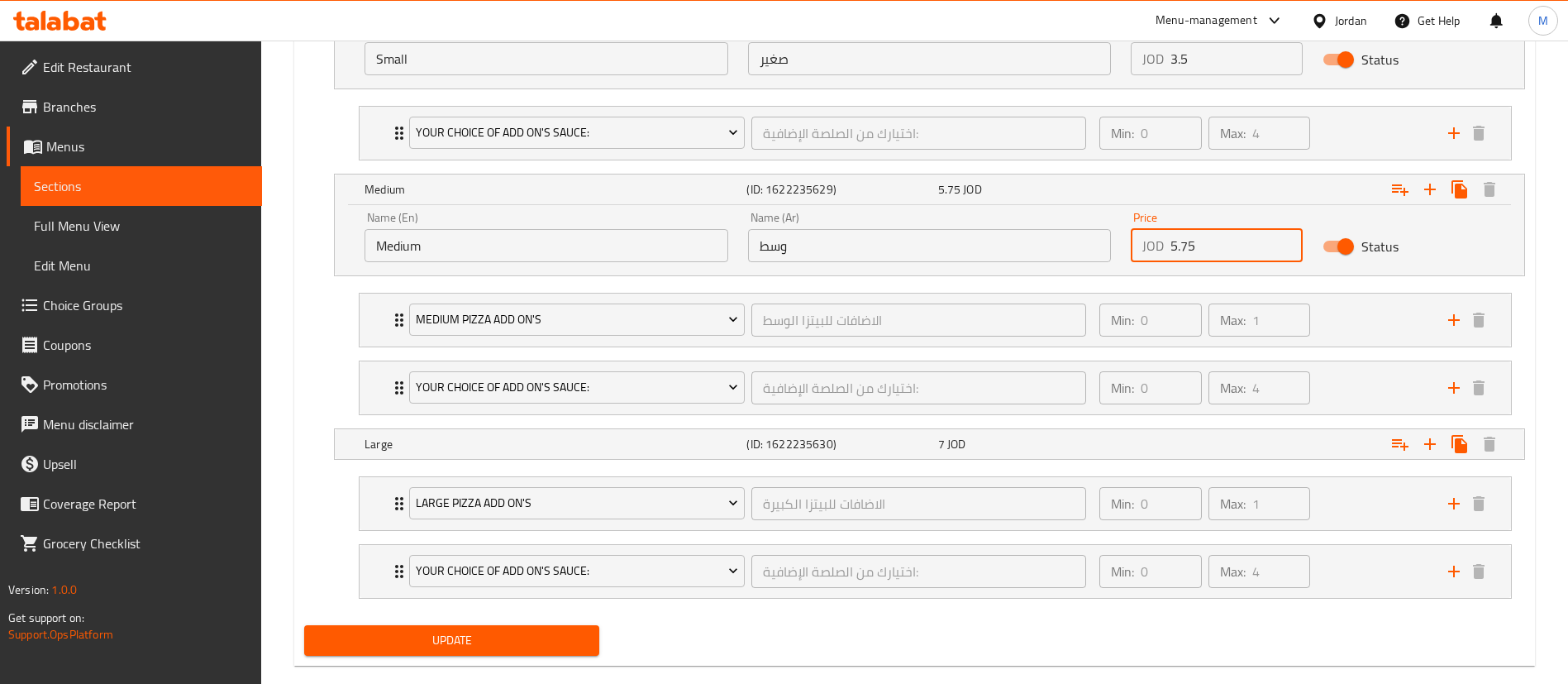
scroll to position [1075, 0]
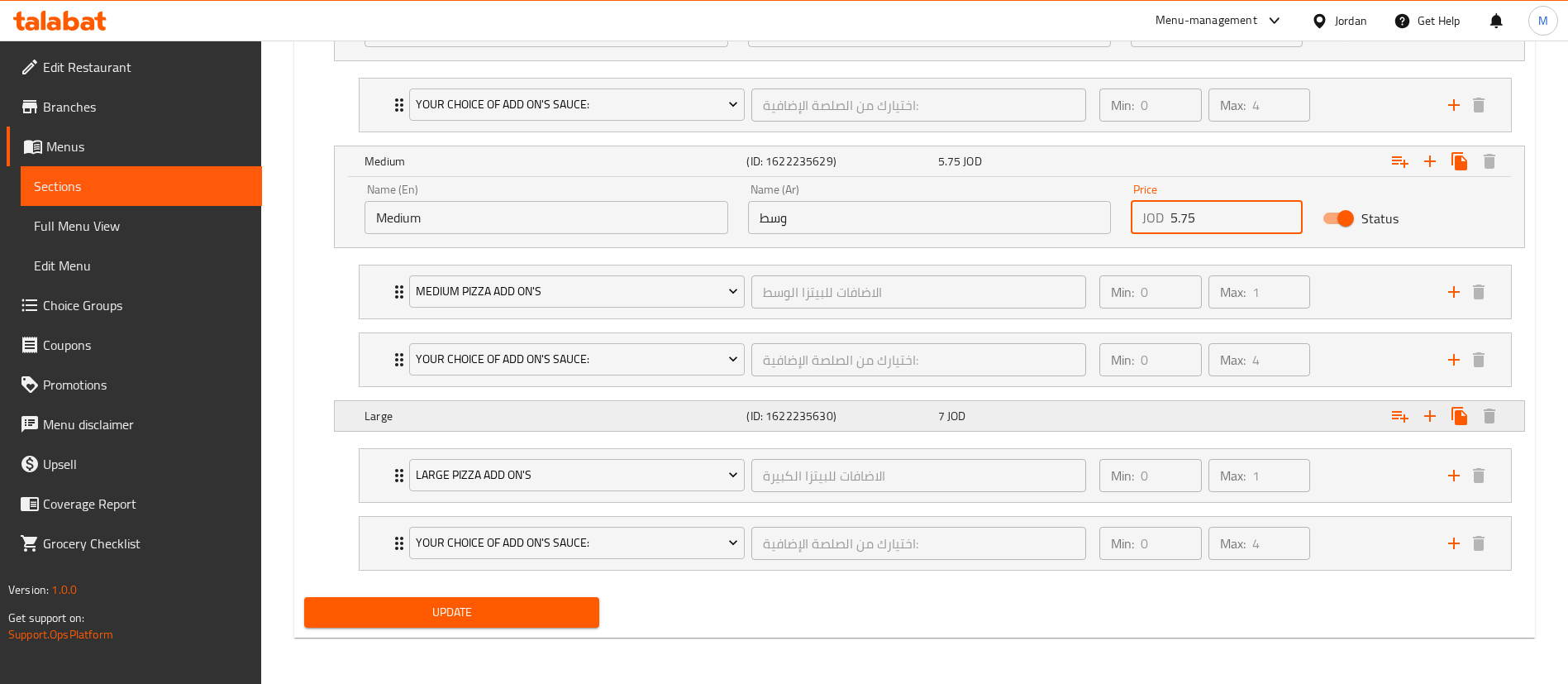
type input "5.75"
click at [1169, 418] on div "Expand" at bounding box center [1316, 416] width 382 height 37
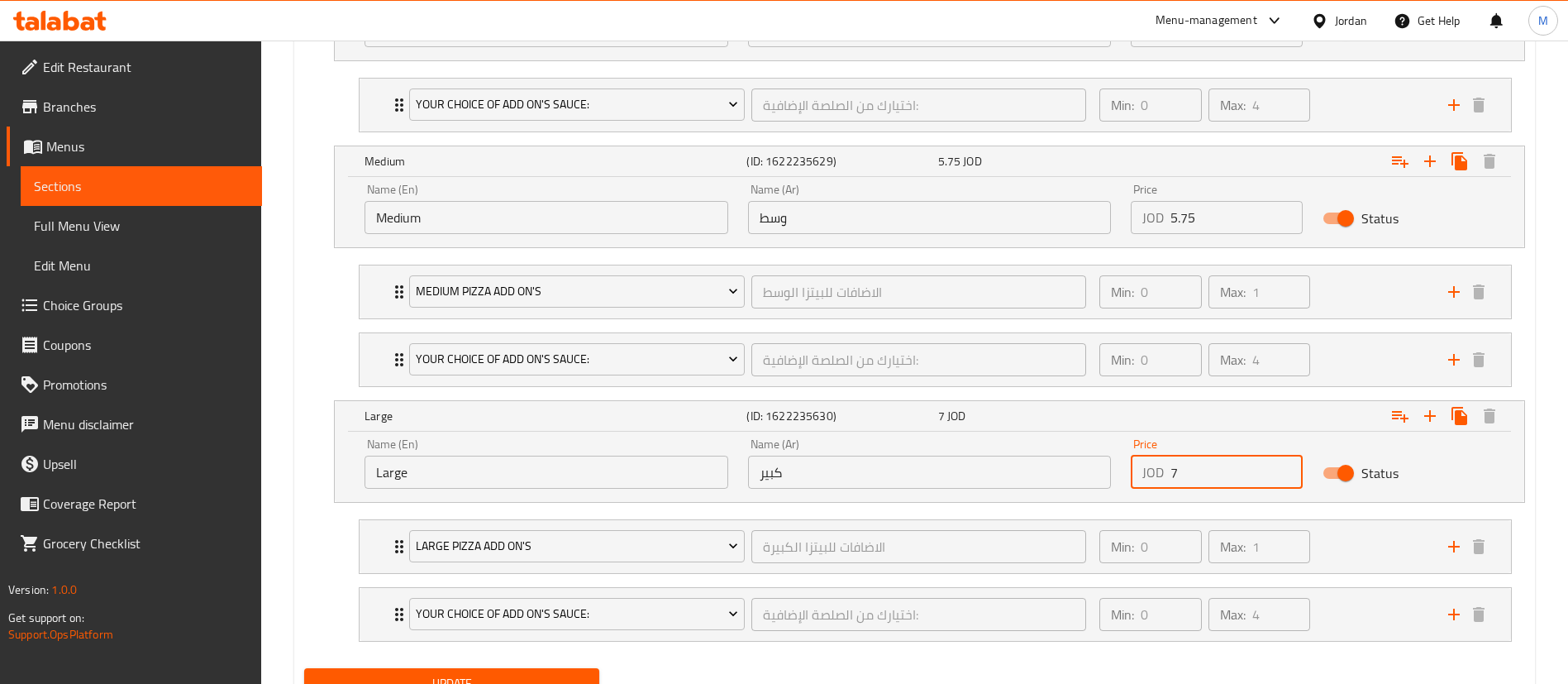
click at [1175, 480] on input "7" at bounding box center [1236, 472] width 132 height 33
type input "8"
click at [1141, 656] on div "Your Choice of Size (ID: 1044881417) Min 1 , Max 1 Name (En) Your Choice of Siz…" at bounding box center [915, 290] width 1234 height 745
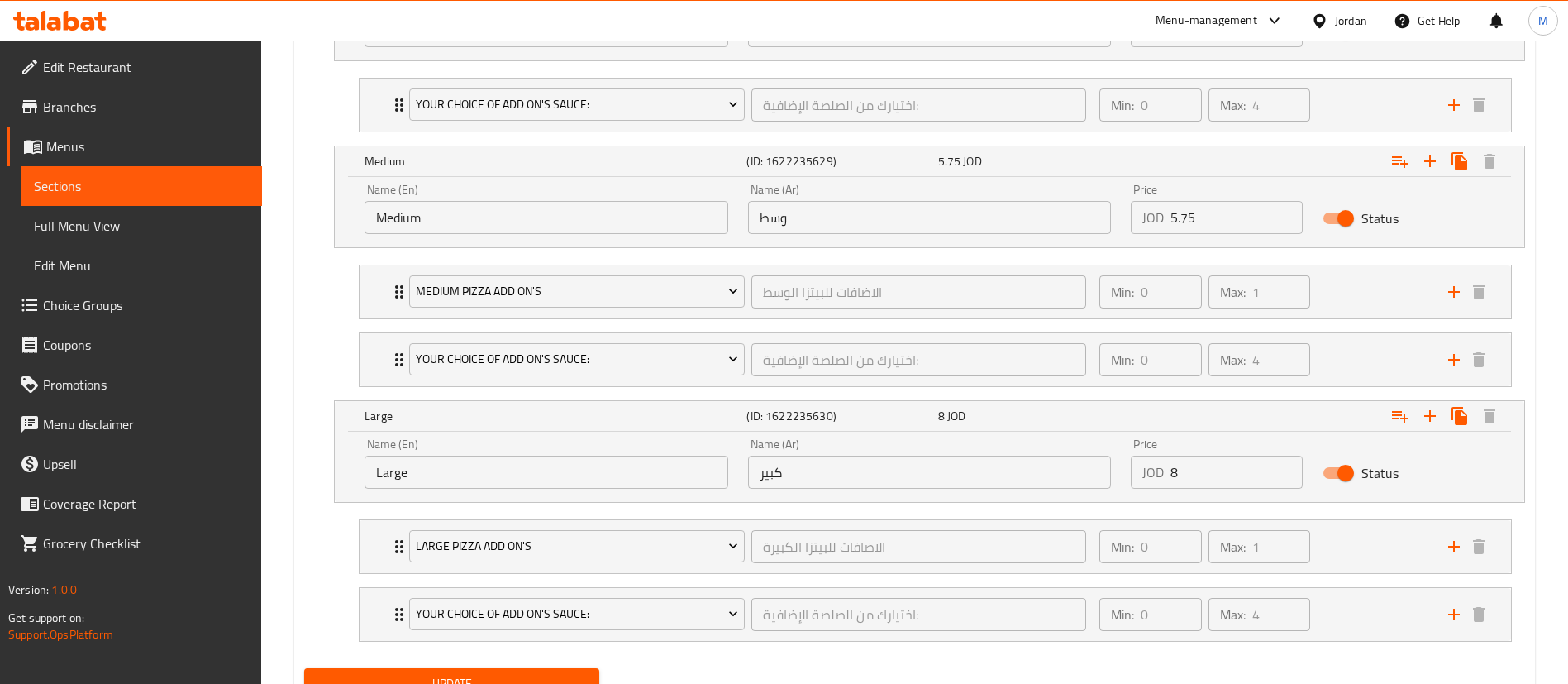
click at [576, 669] on button "Update" at bounding box center [452, 683] width 295 height 30
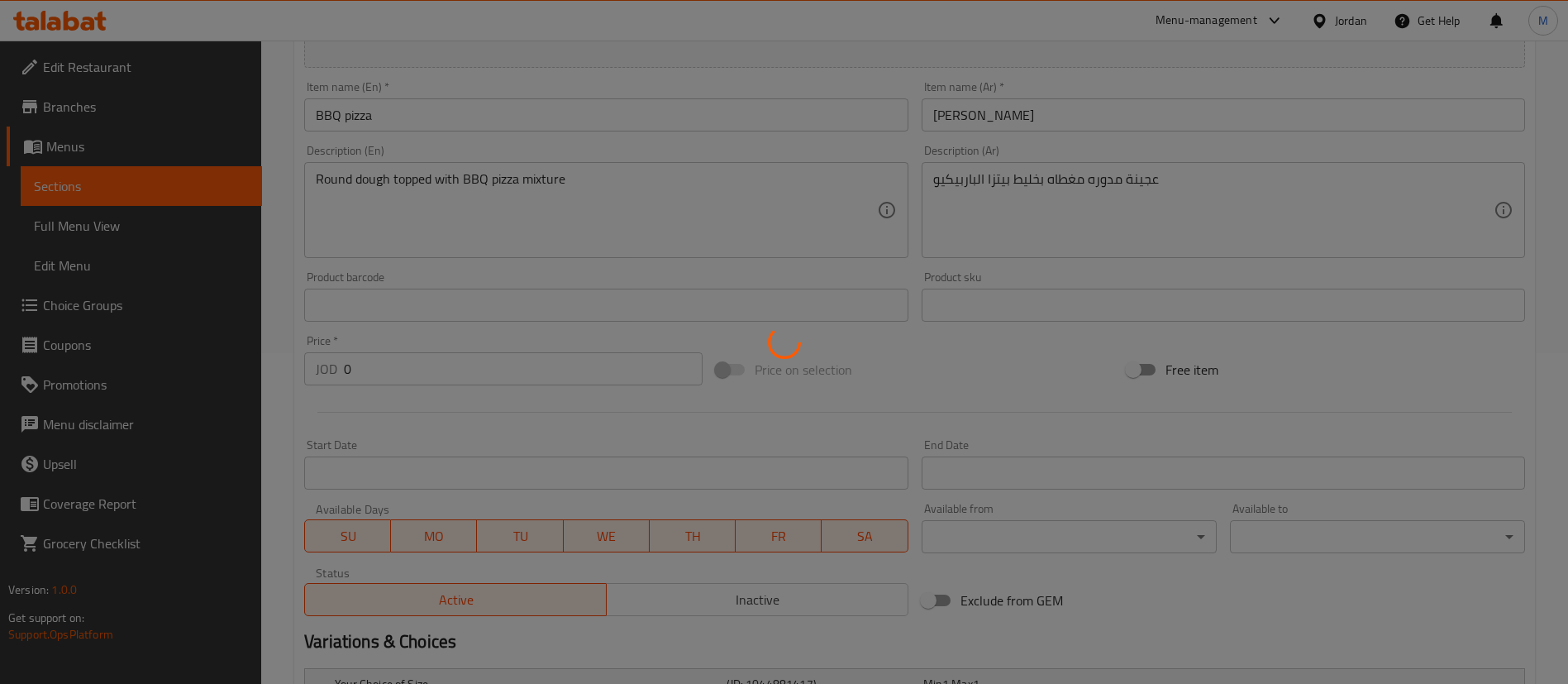
scroll to position [0, 0]
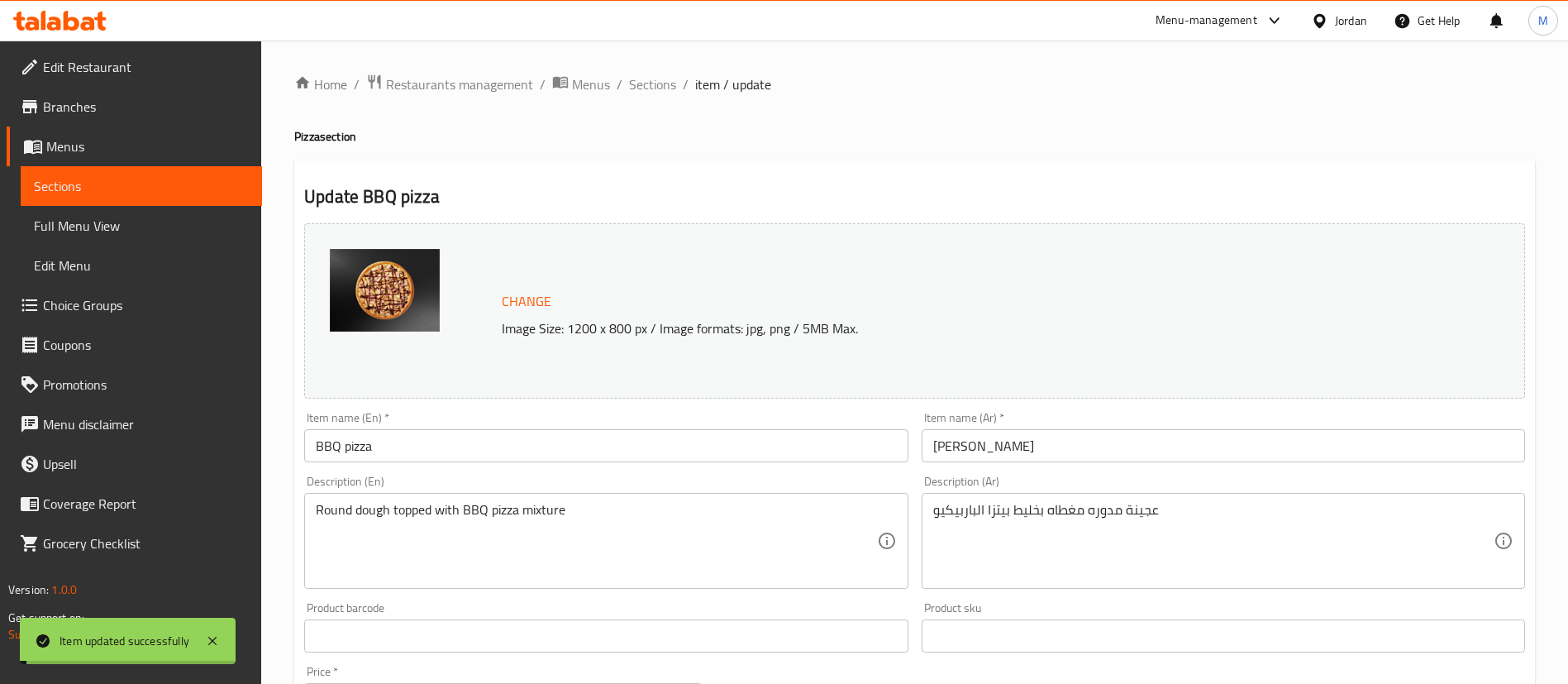
drag, startPoint x: 662, startPoint y: 89, endPoint x: 672, endPoint y: 109, distance: 22.4
click at [662, 89] on span "Sections" at bounding box center [652, 84] width 47 height 20
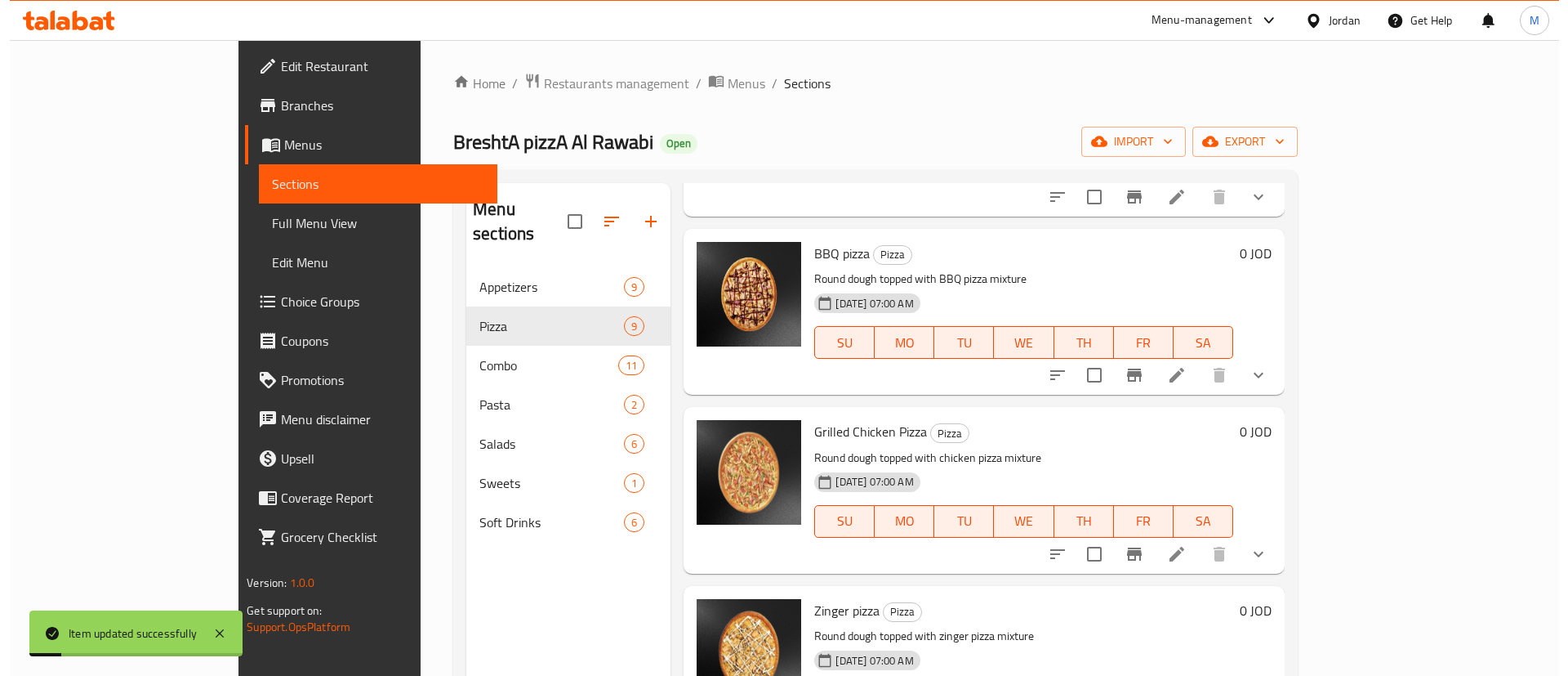
scroll to position [490, 0]
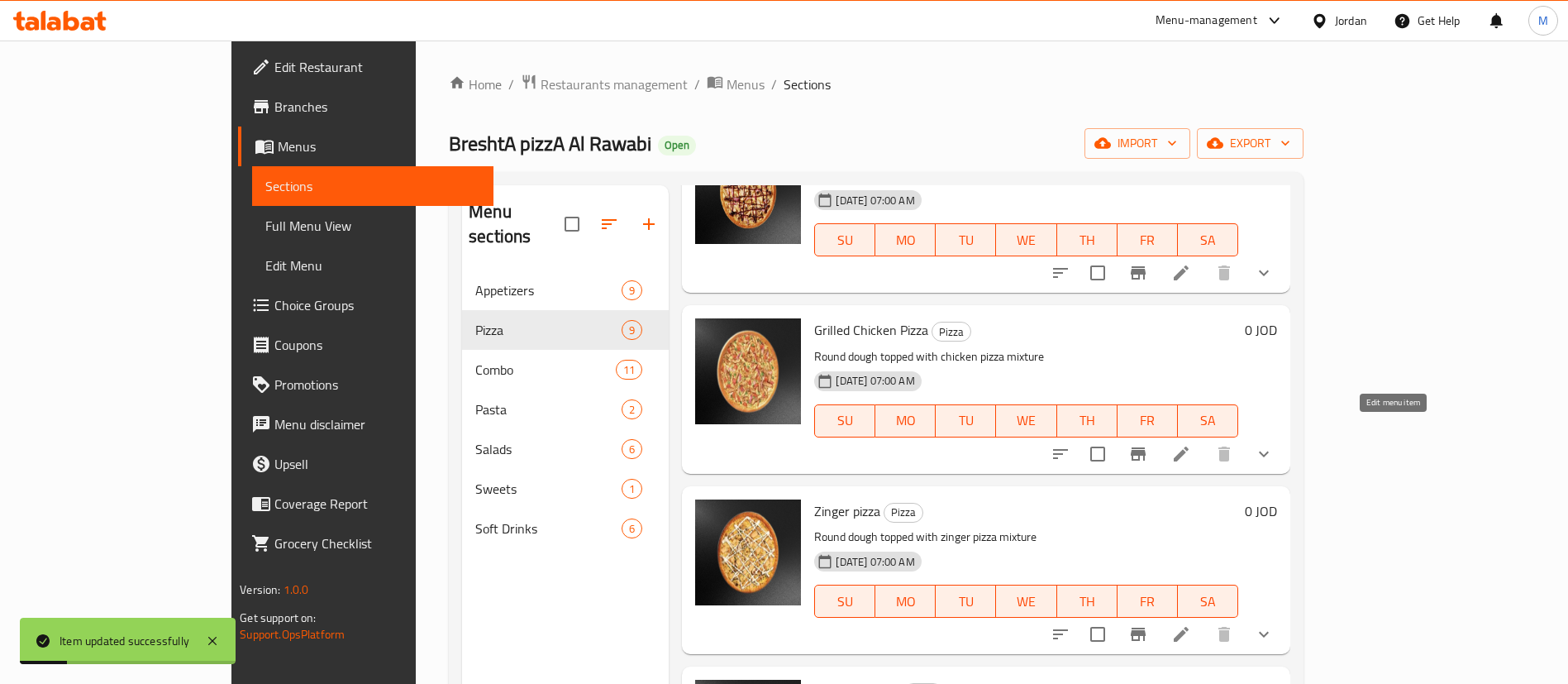
click at [1191, 444] on icon at bounding box center [1181, 454] width 20 height 20
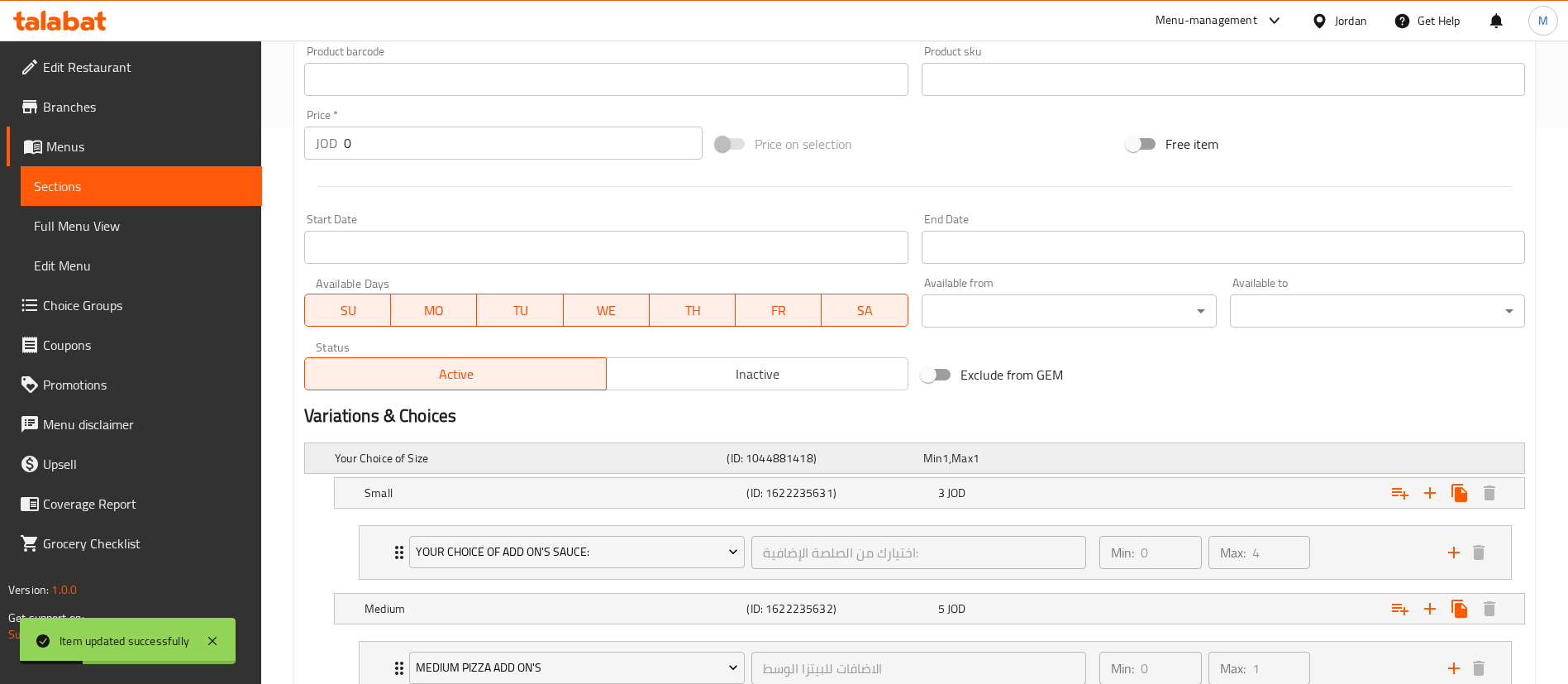
scroll to position [620, 0]
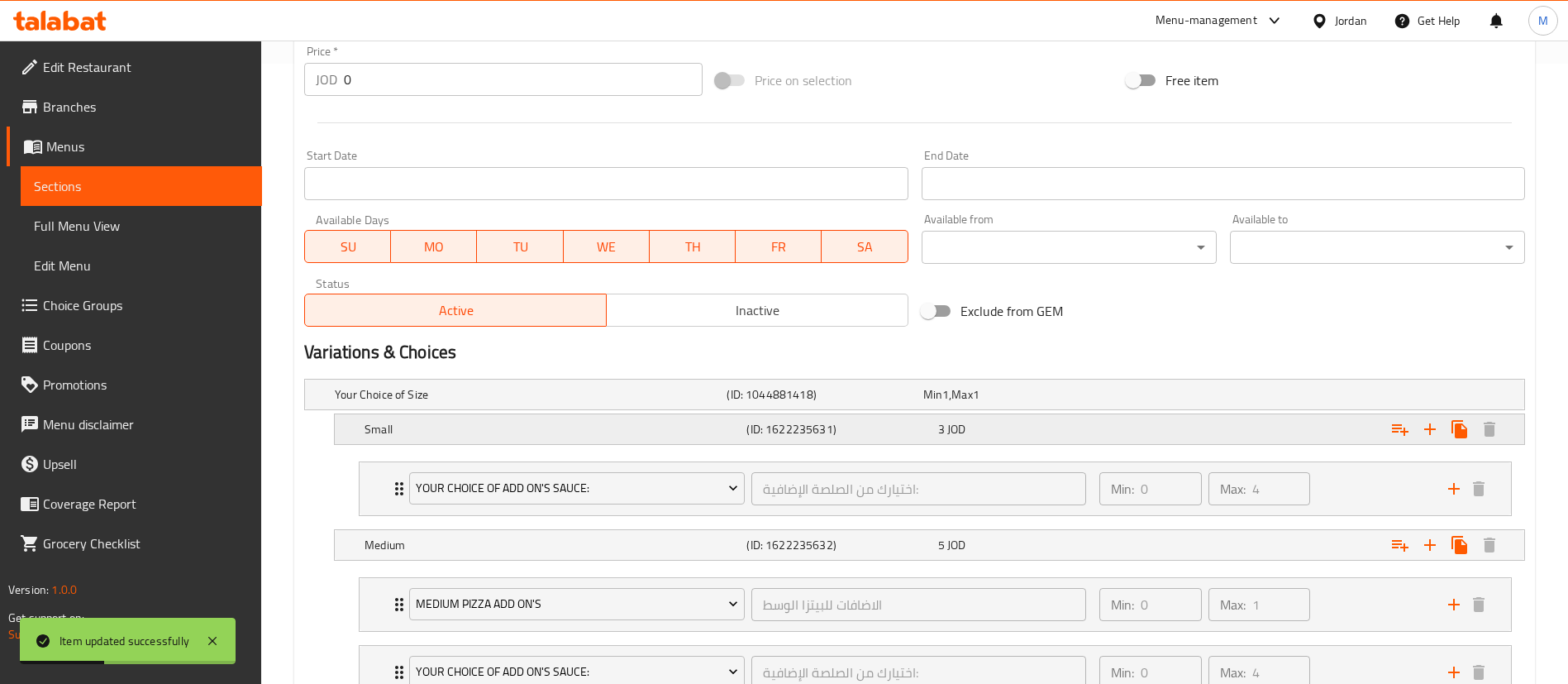
click at [1183, 429] on div "Expand" at bounding box center [1316, 429] width 382 height 37
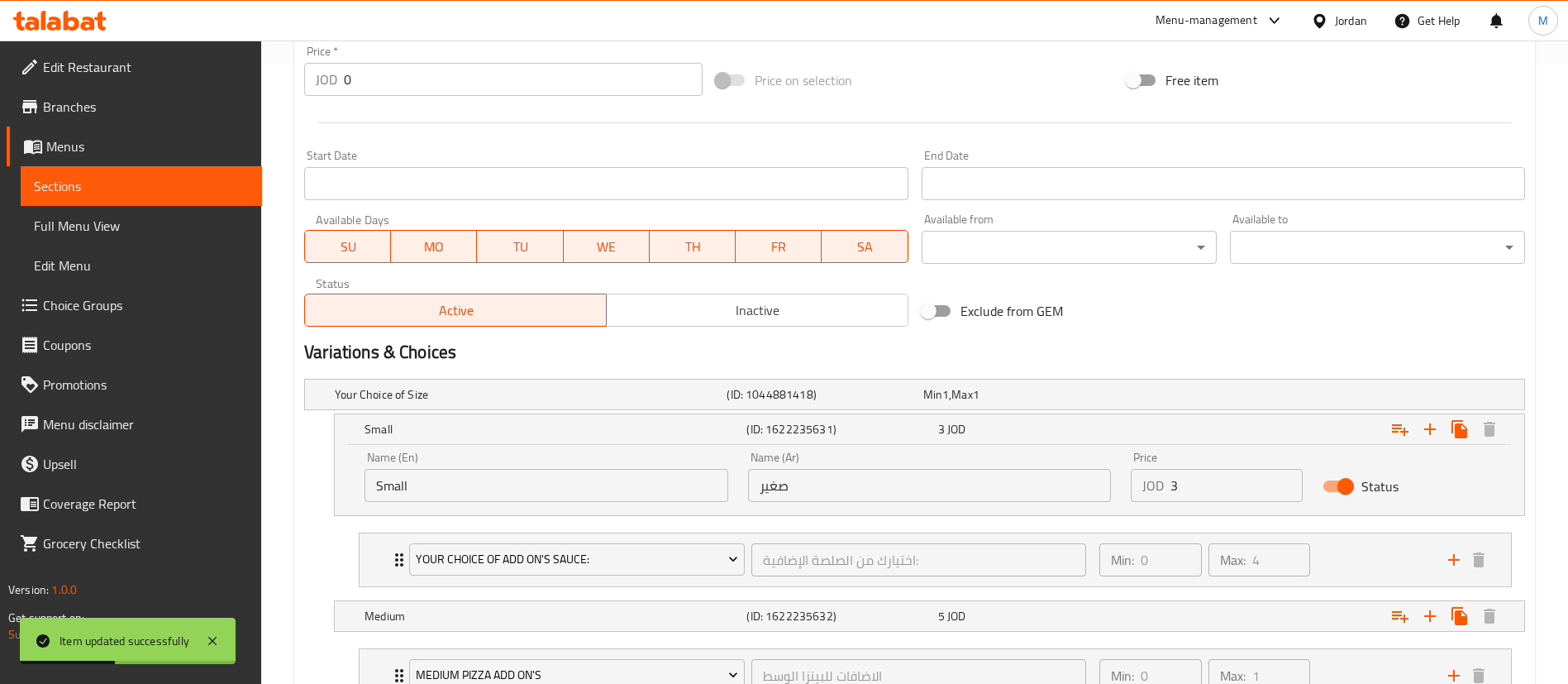
click at [1211, 497] on input "3" at bounding box center [1236, 485] width 132 height 33
type input "3.5"
click at [1200, 332] on div "Exclude from GEM" at bounding box center [1120, 311] width 411 height 45
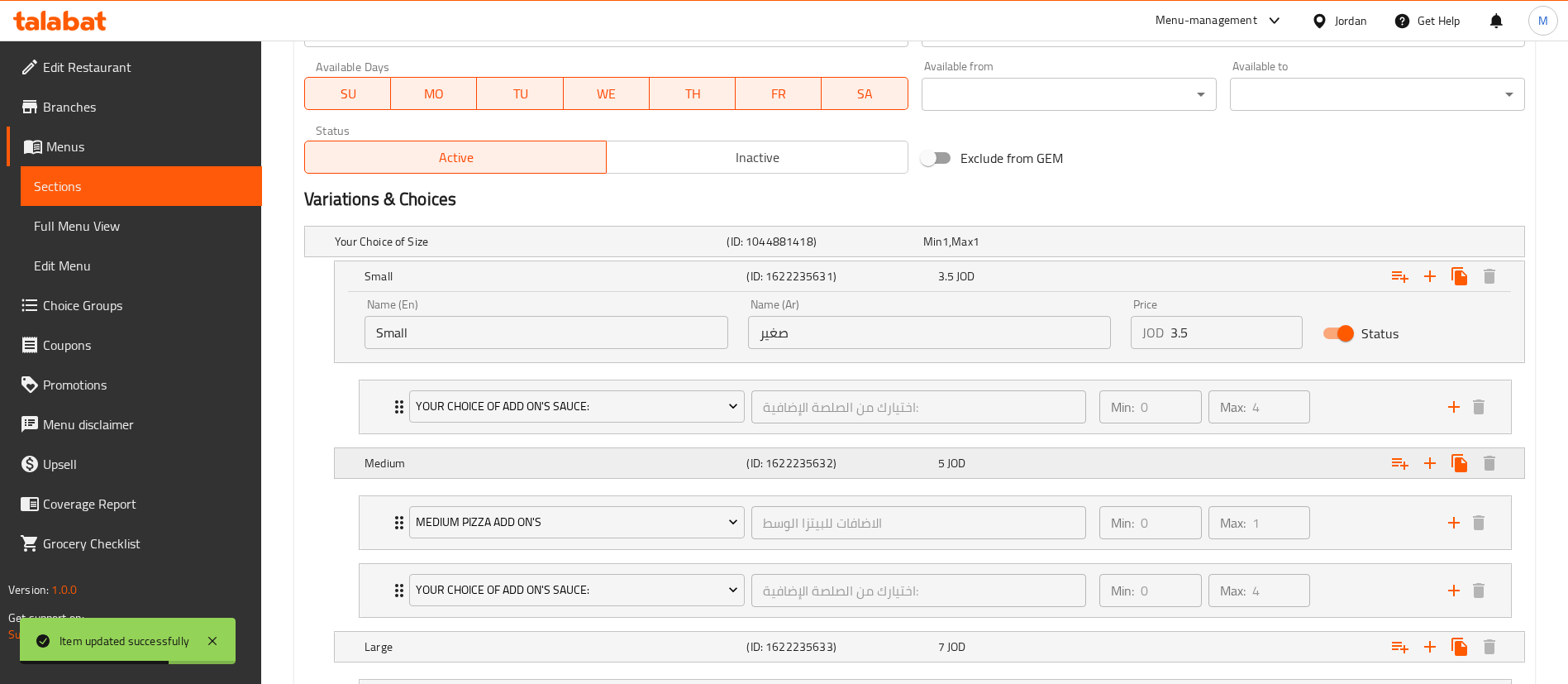
scroll to position [868, 0]
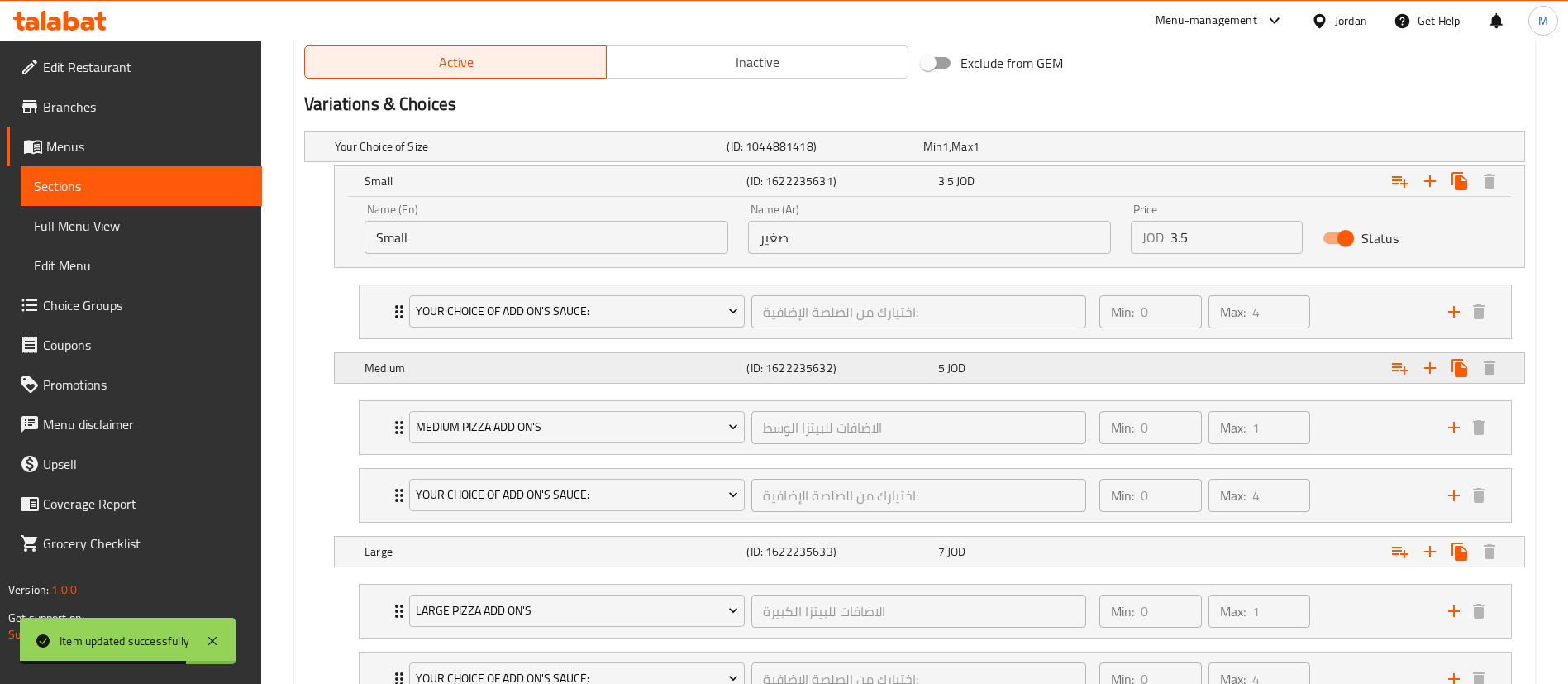
click at [1213, 375] on div "Expand" at bounding box center [1316, 368] width 382 height 37
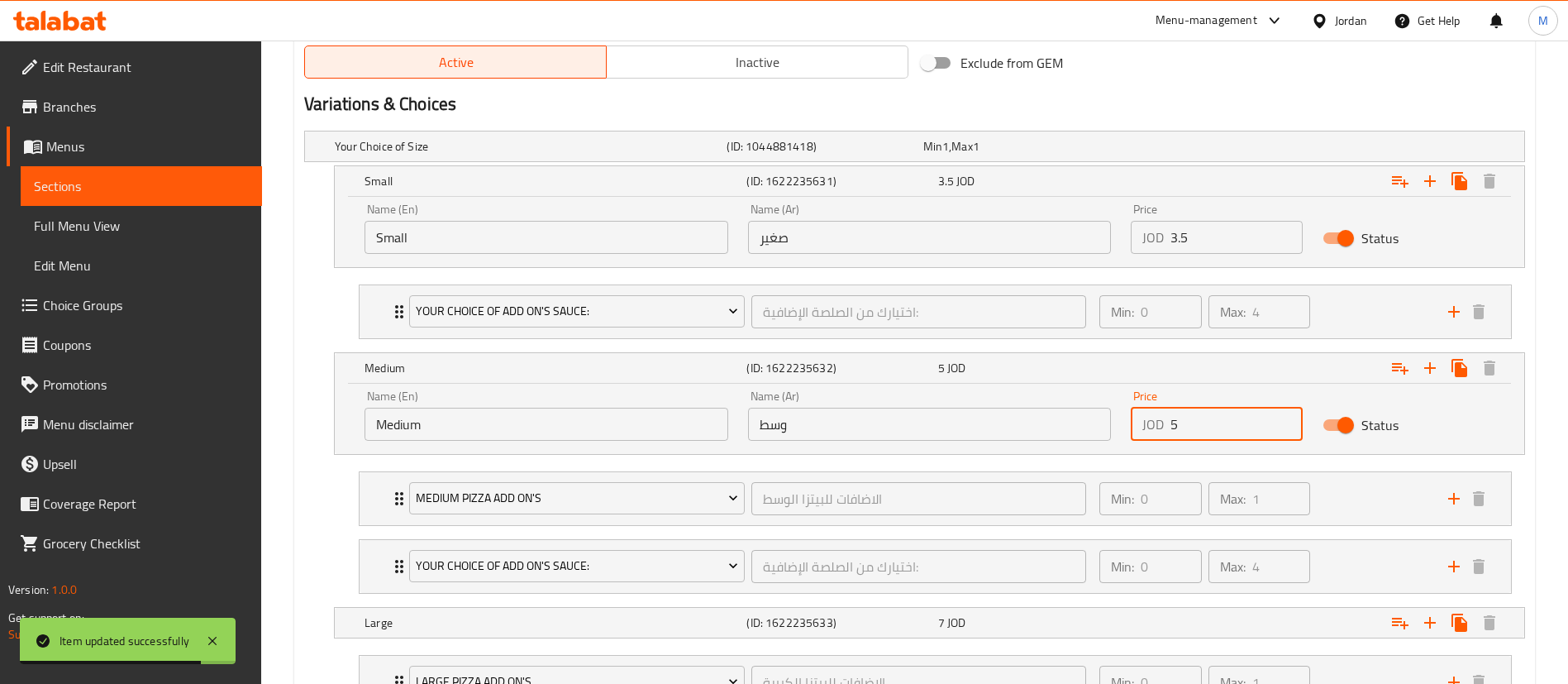
click at [1216, 412] on input "5" at bounding box center [1236, 425] width 132 height 33
type input "5.75"
click at [1141, 614] on div "Expand" at bounding box center [1316, 623] width 382 height 37
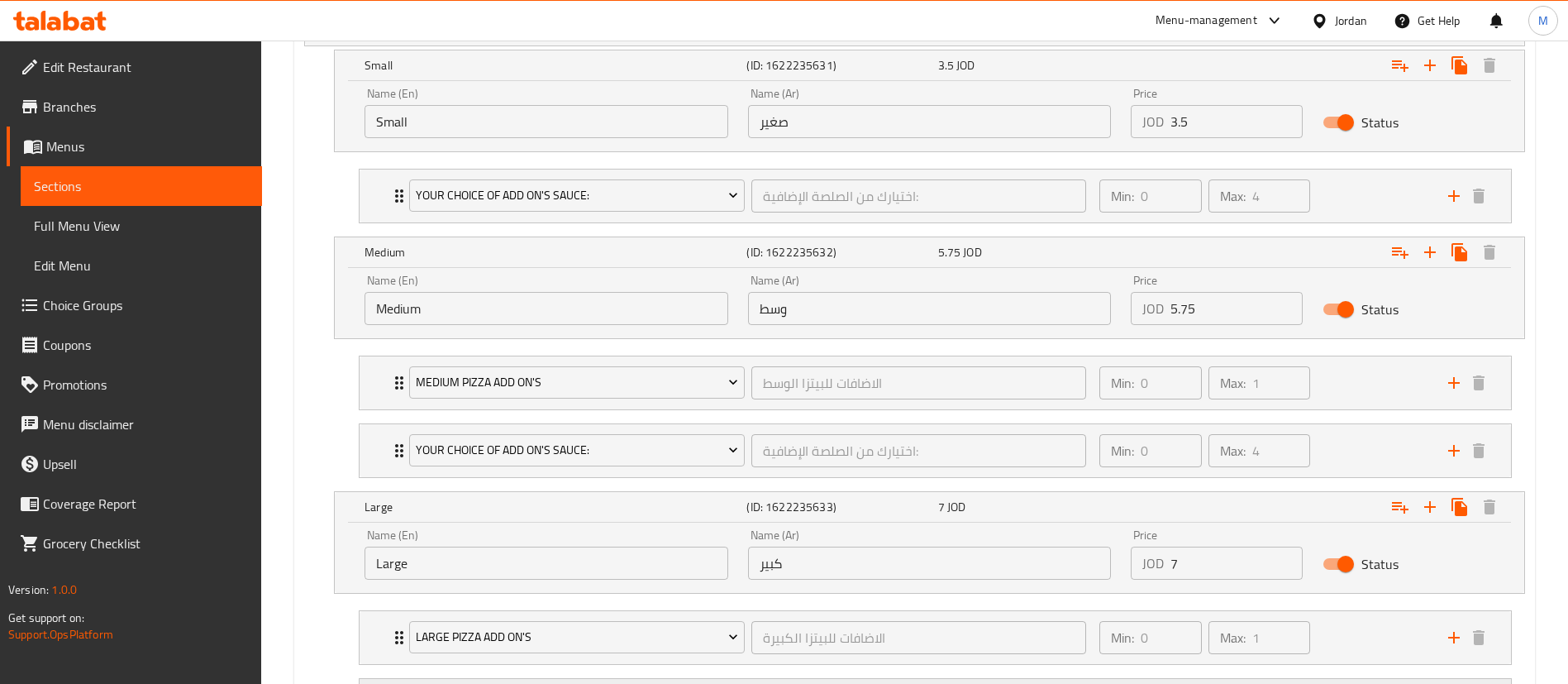
scroll to position [1116, 0]
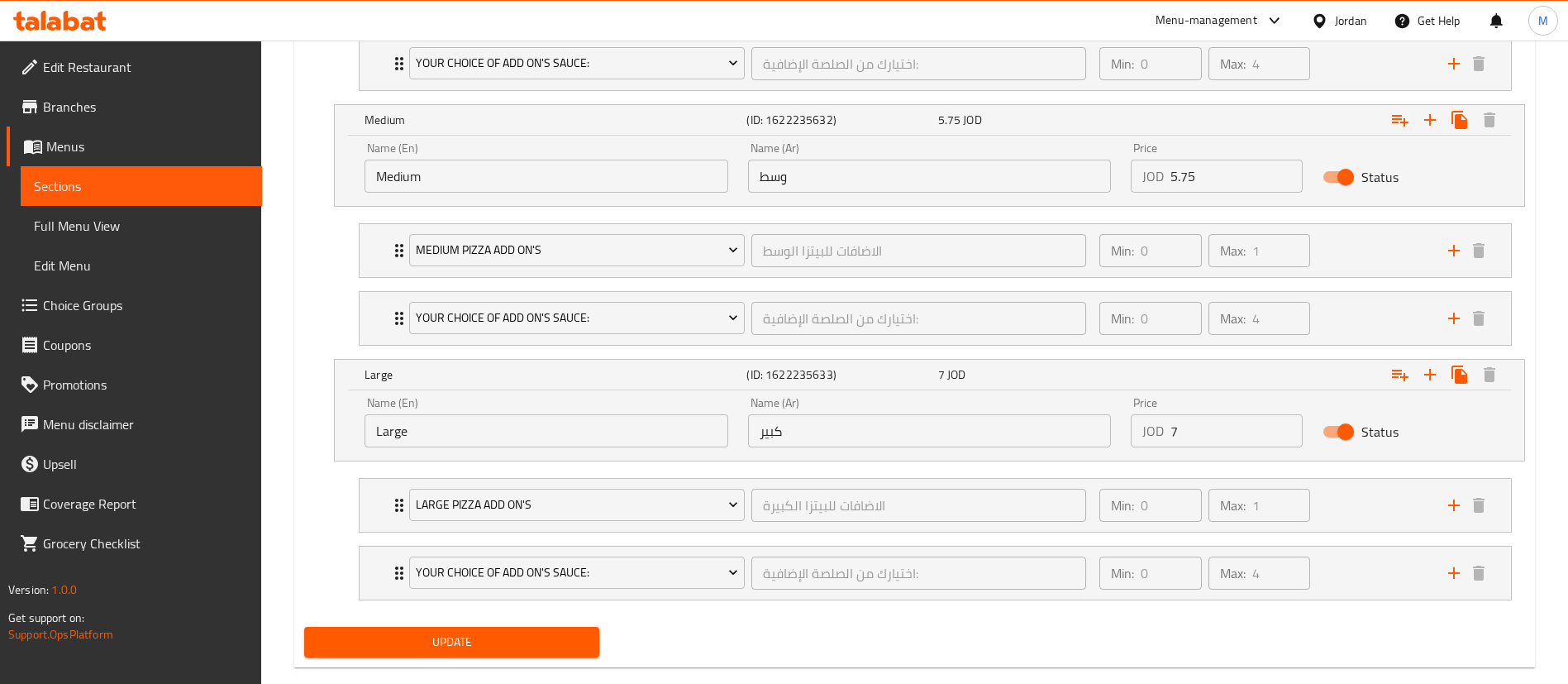
click at [1191, 430] on input "7" at bounding box center [1236, 431] width 132 height 33
type input "8"
click at [1036, 626] on div "Update" at bounding box center [915, 642] width 1234 height 44
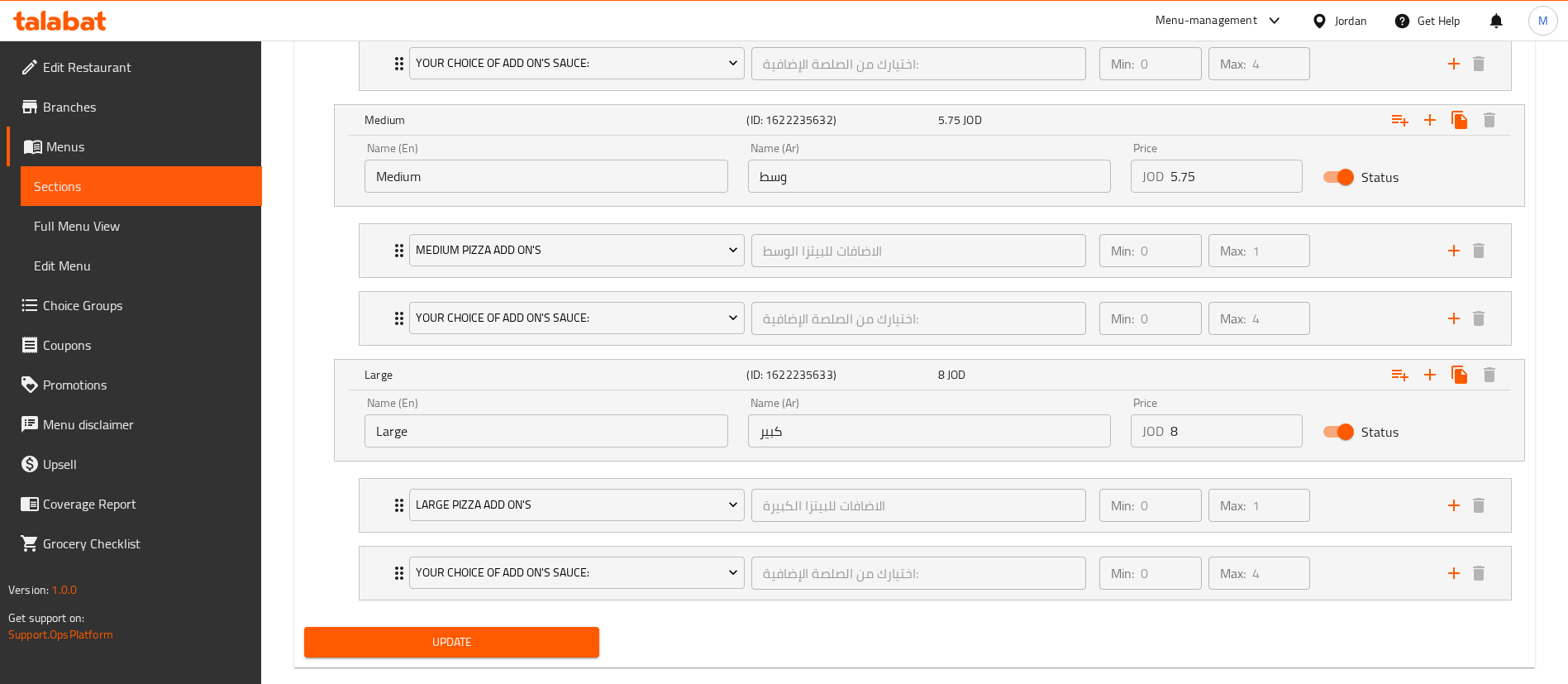
click at [551, 640] on span "Update" at bounding box center [451, 642] width 269 height 21
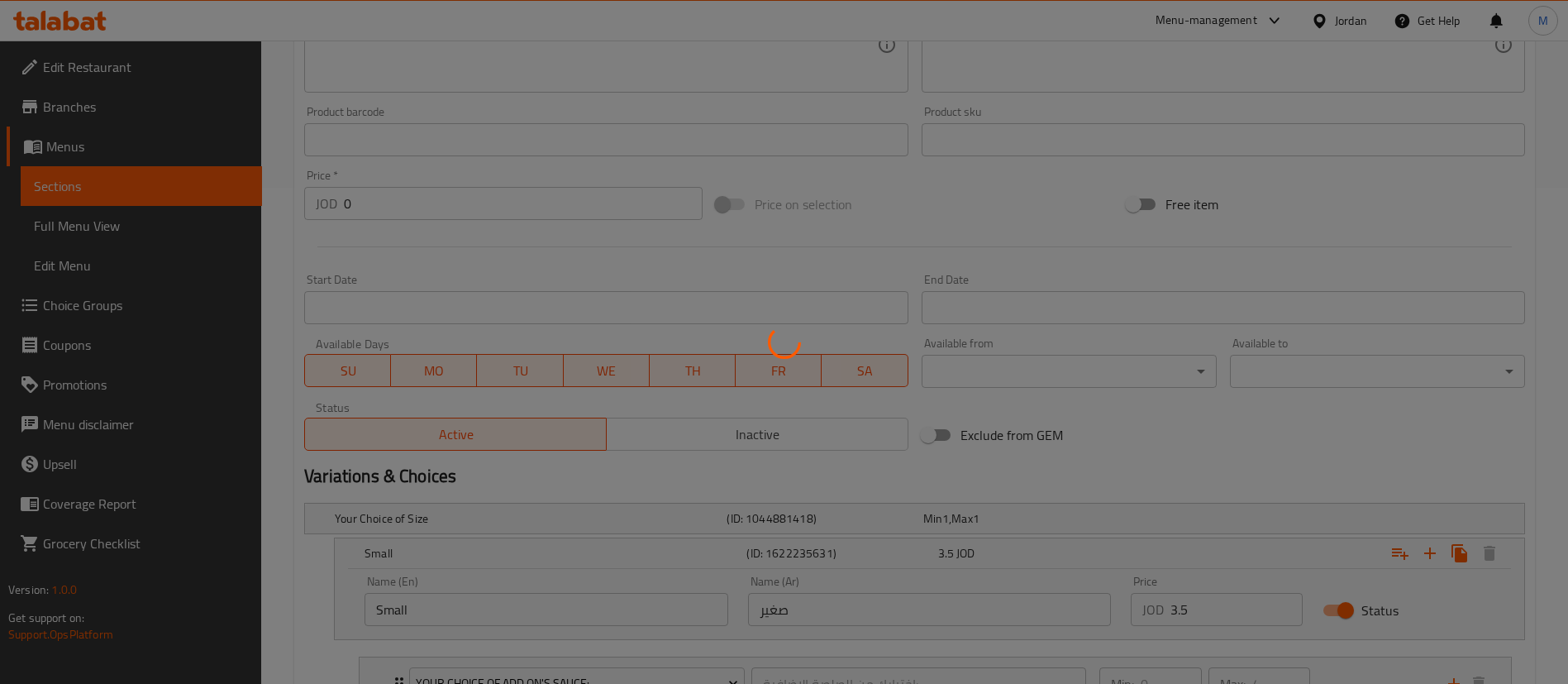
scroll to position [0, 0]
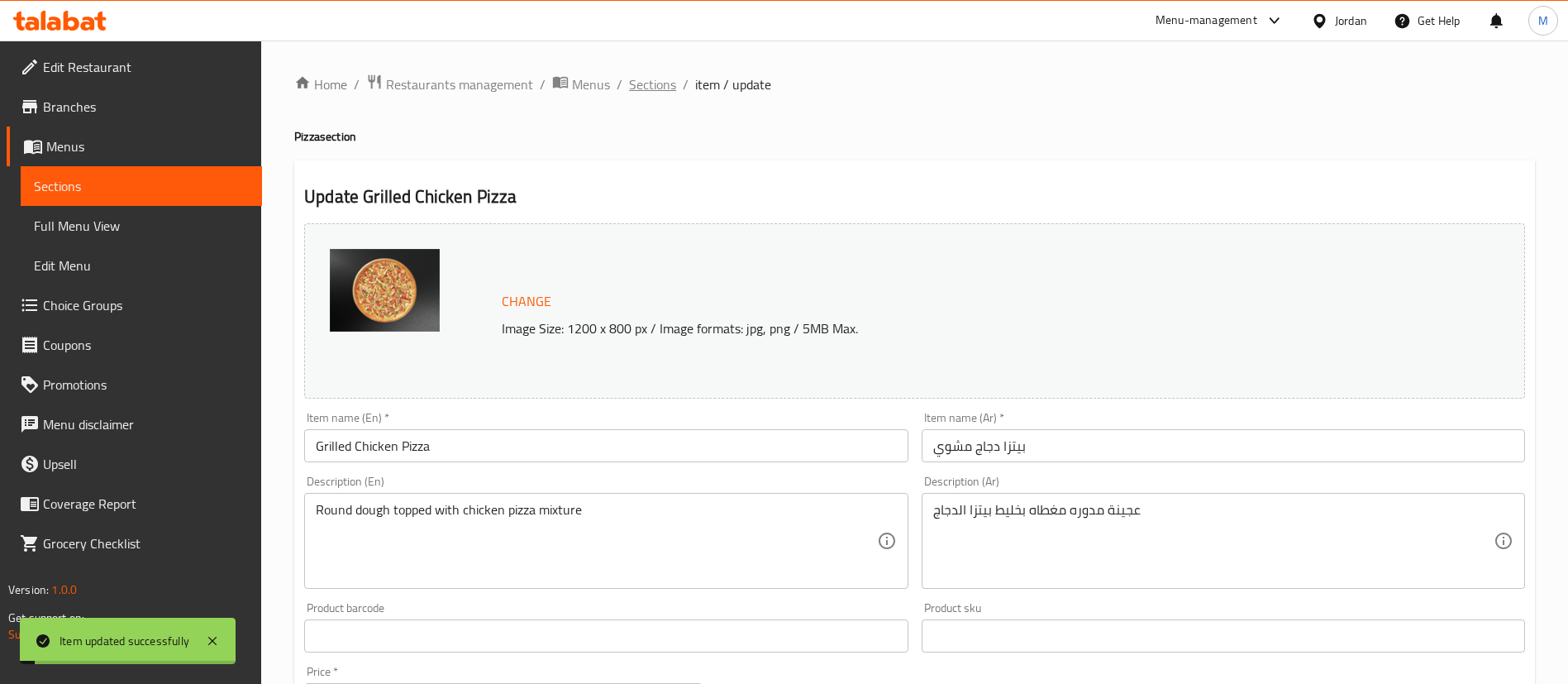
click at [658, 88] on span "Sections" at bounding box center [652, 84] width 47 height 20
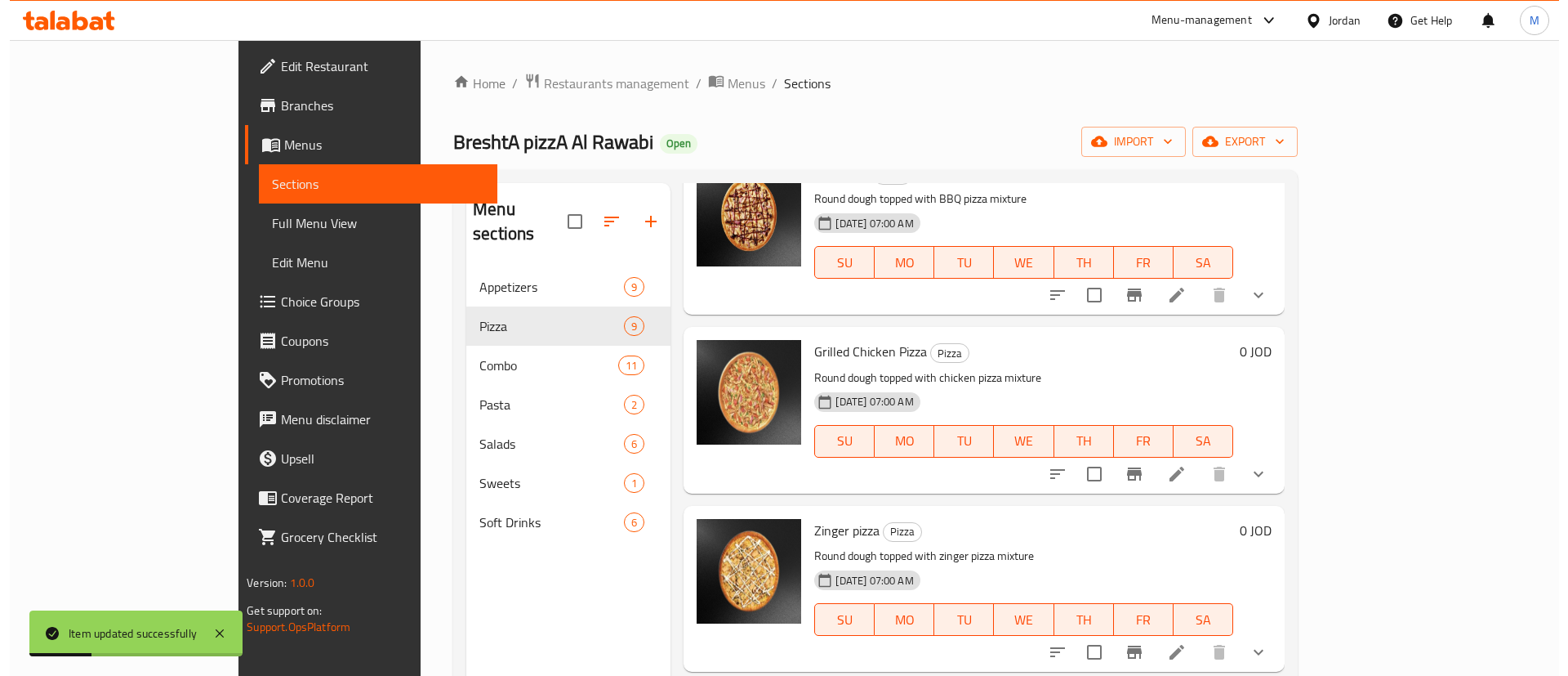
scroll to position [613, 0]
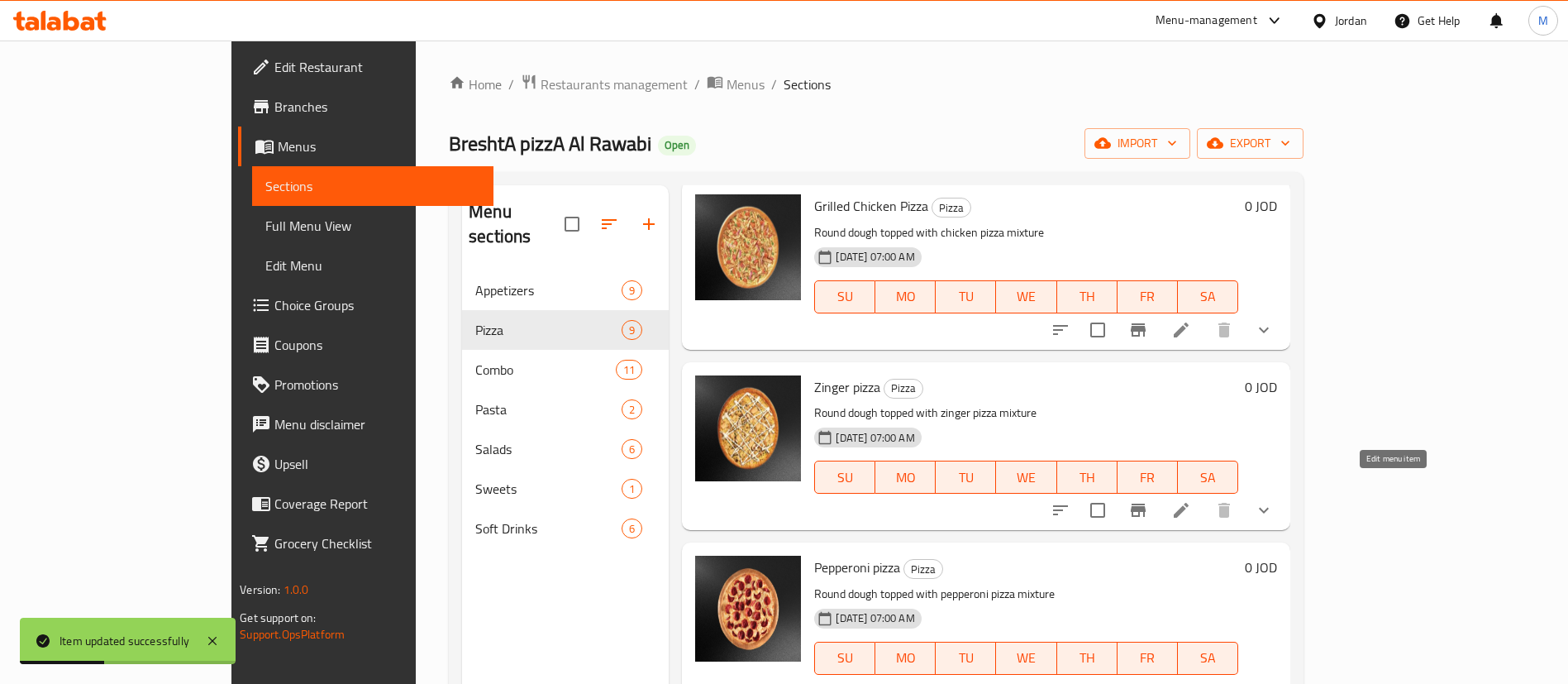
click at [1189, 502] on icon at bounding box center [1181, 510] width 15 height 15
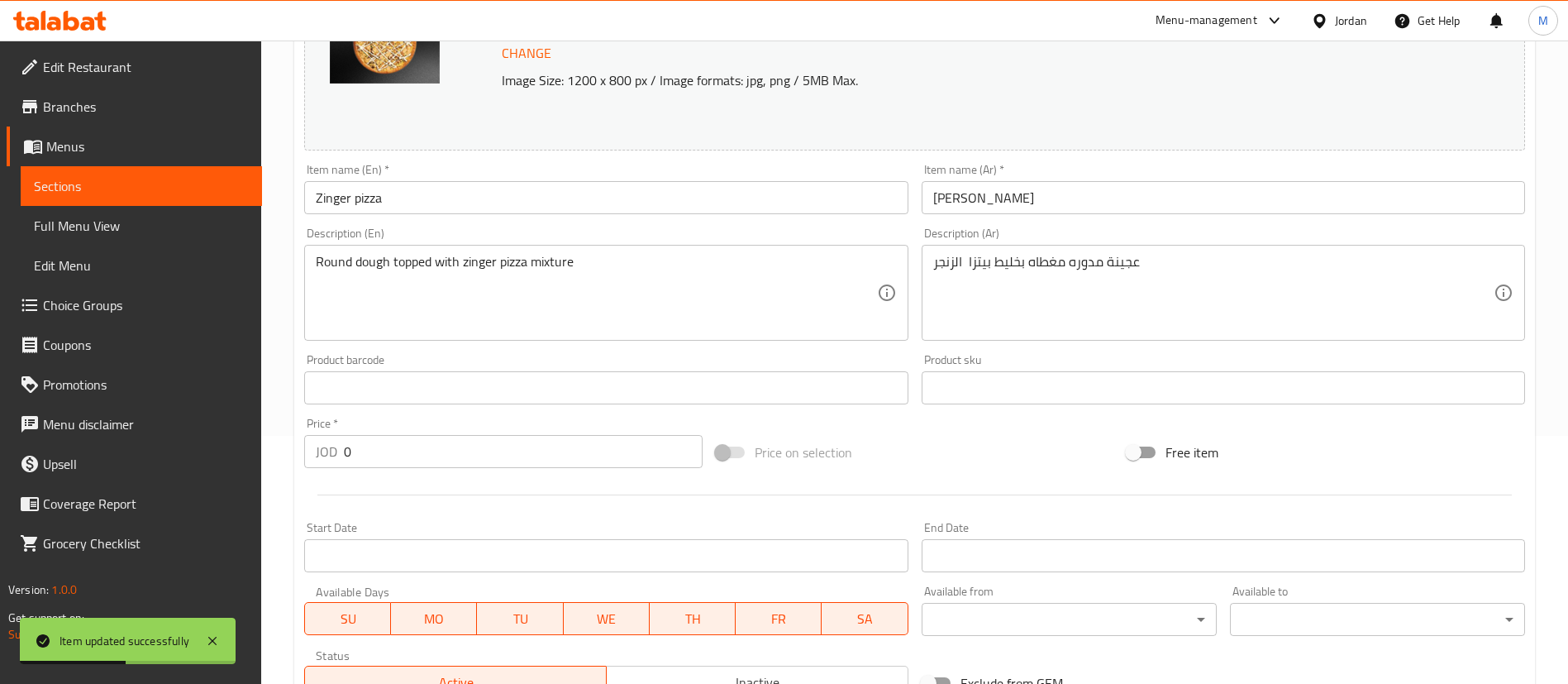
scroll to position [620, 0]
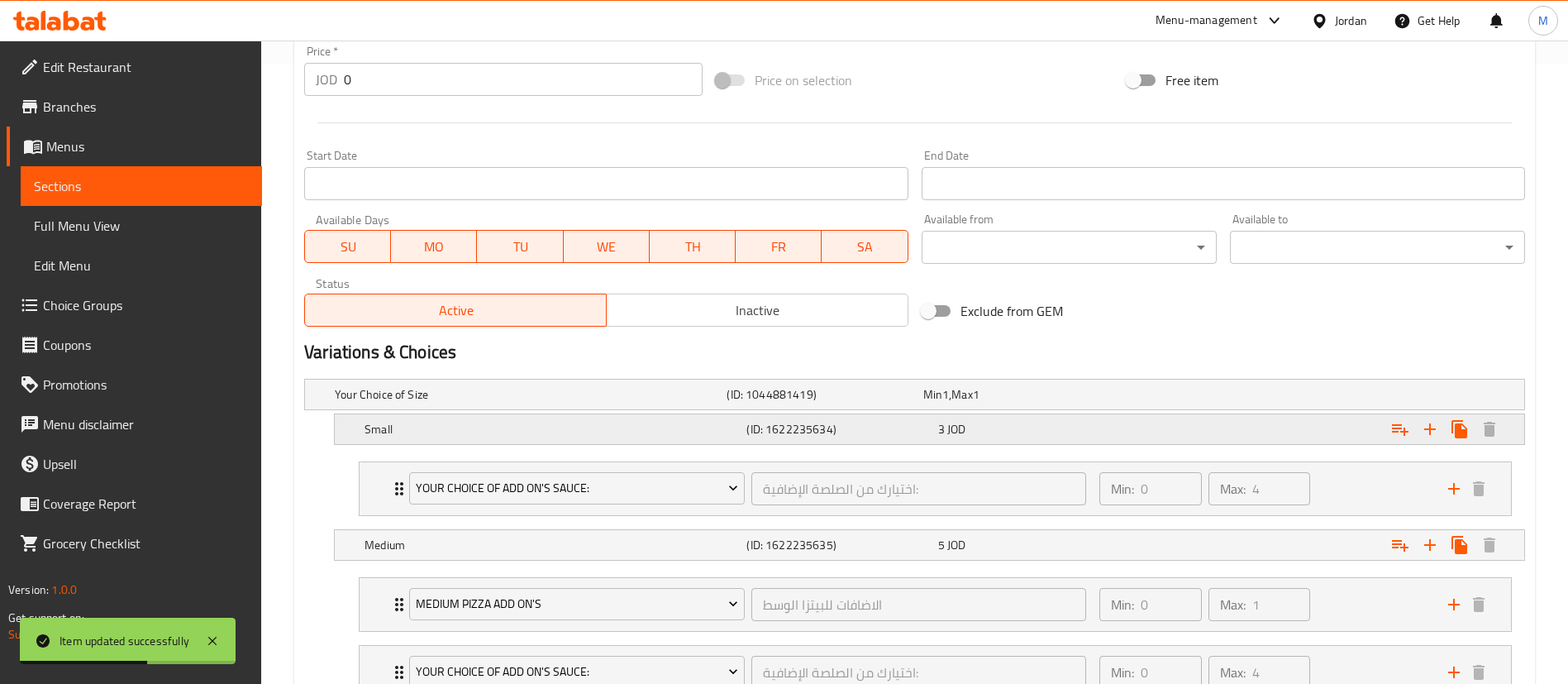
click at [1149, 435] on div "Expand" at bounding box center [1316, 429] width 382 height 37
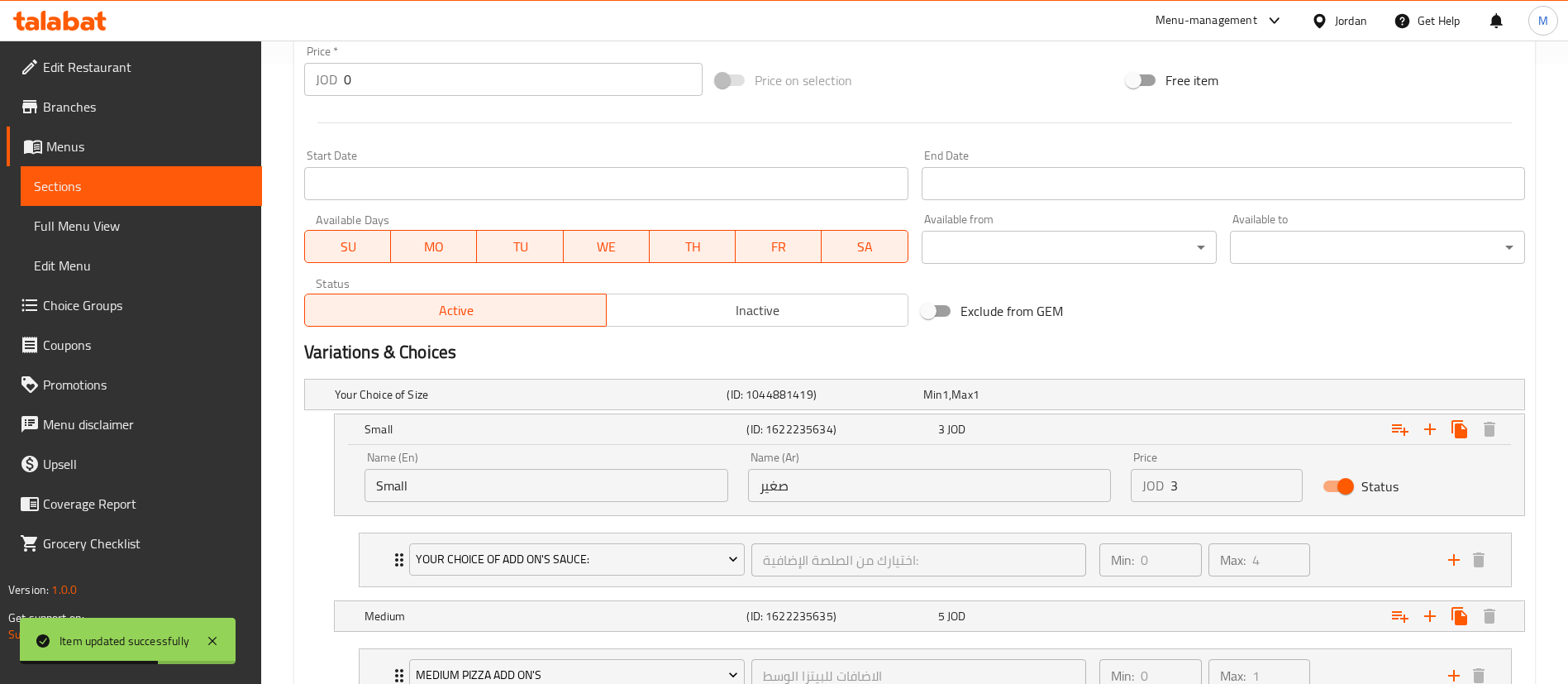
click at [1201, 490] on input "3" at bounding box center [1236, 485] width 132 height 33
type input "3.5"
click at [1215, 623] on div "Expand" at bounding box center [1316, 616] width 382 height 37
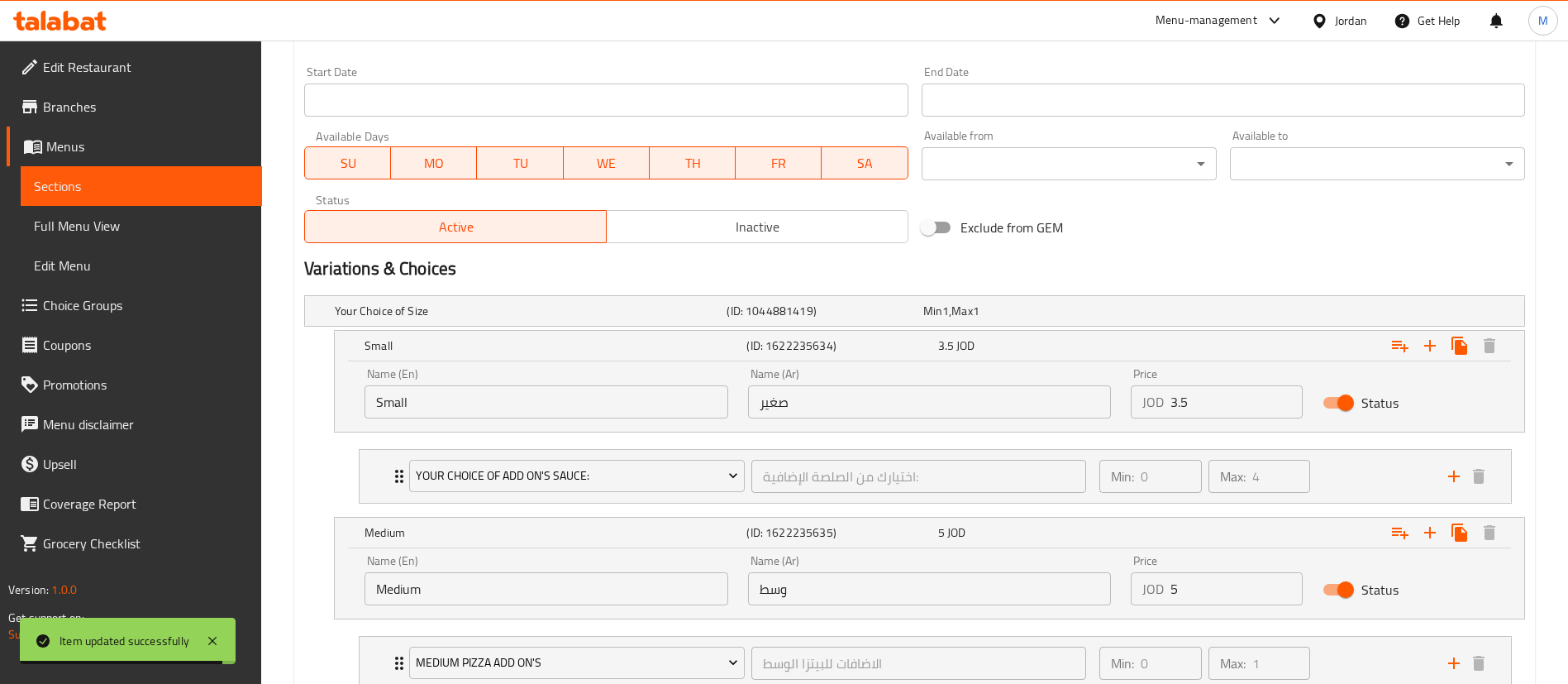
scroll to position [745, 0]
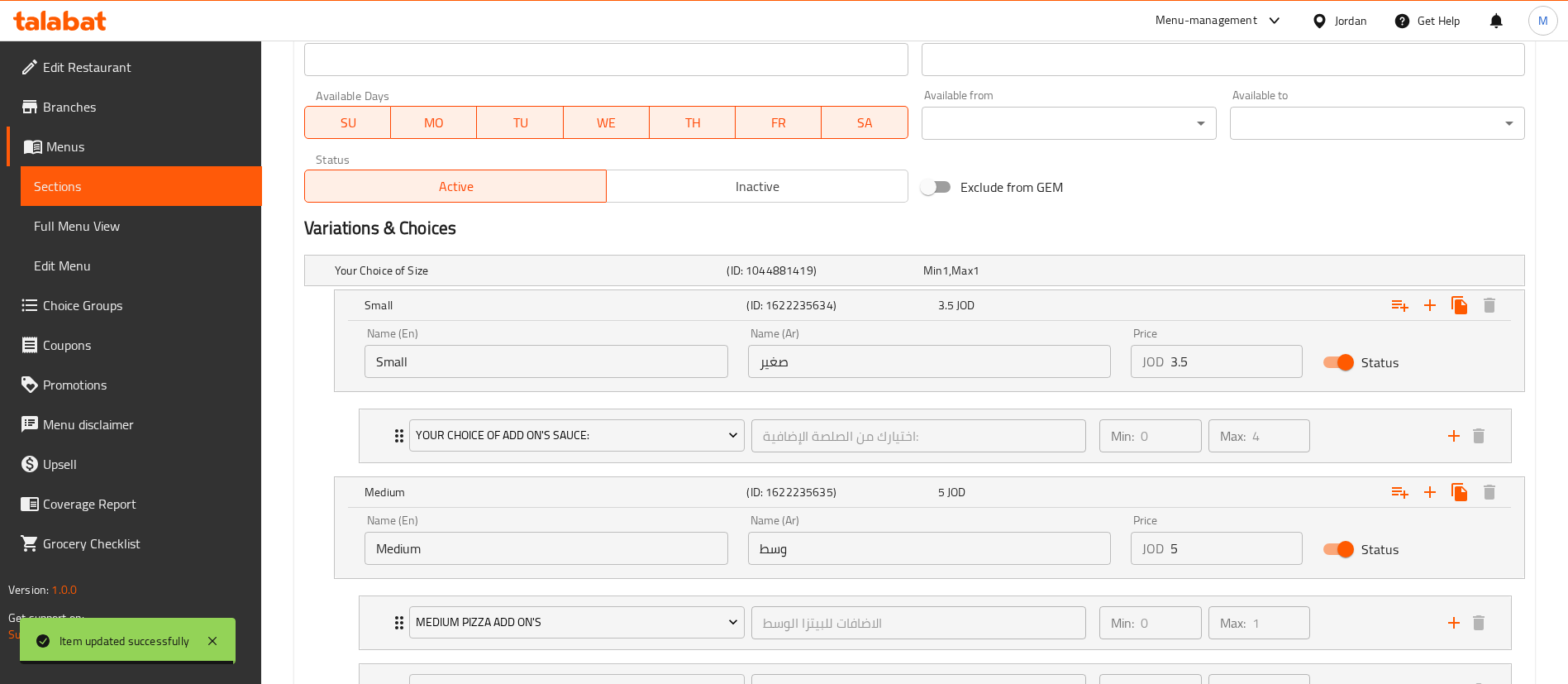
click at [1224, 552] on input "5" at bounding box center [1236, 548] width 132 height 33
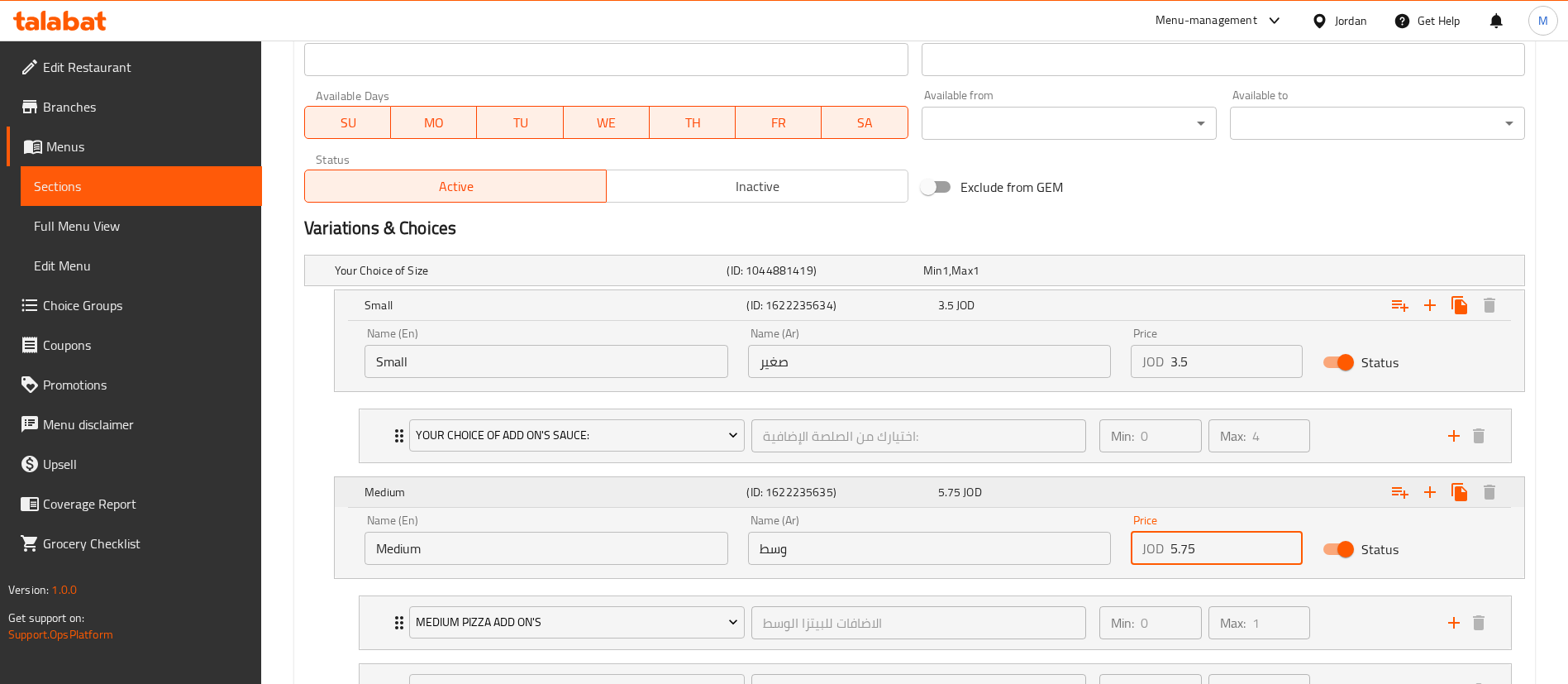
type input "5.75"
click at [1231, 484] on div "Expand" at bounding box center [1316, 492] width 382 height 37
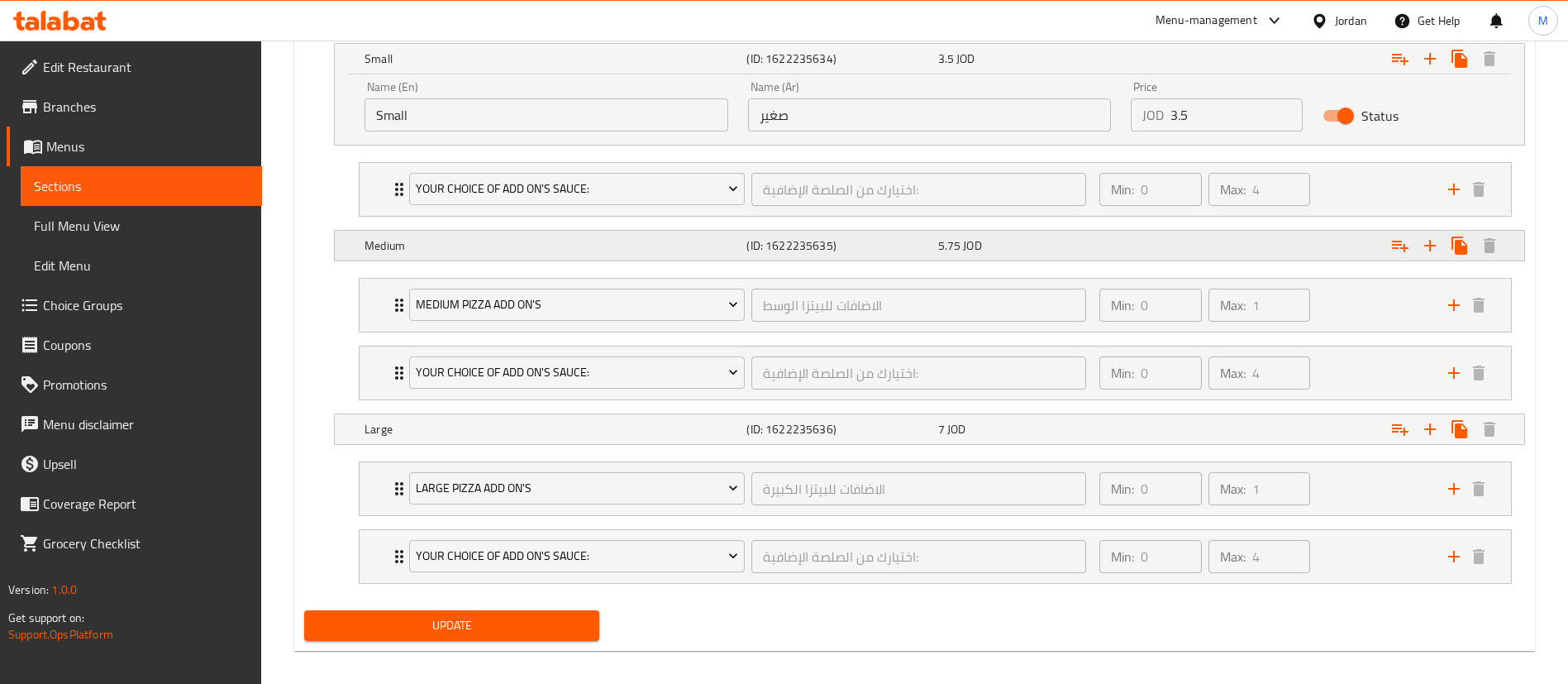
scroll to position [1004, 0]
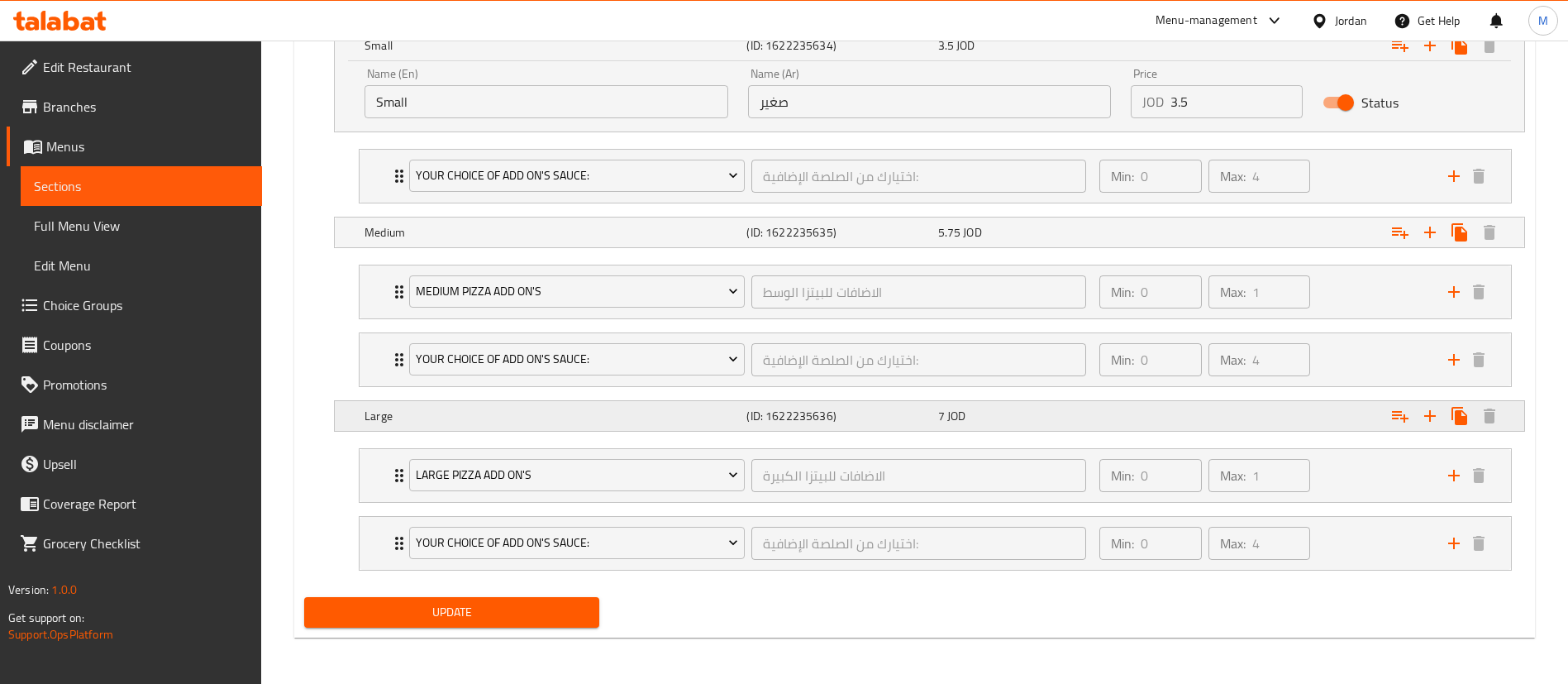
click at [1231, 422] on div "Expand" at bounding box center [1316, 416] width 382 height 37
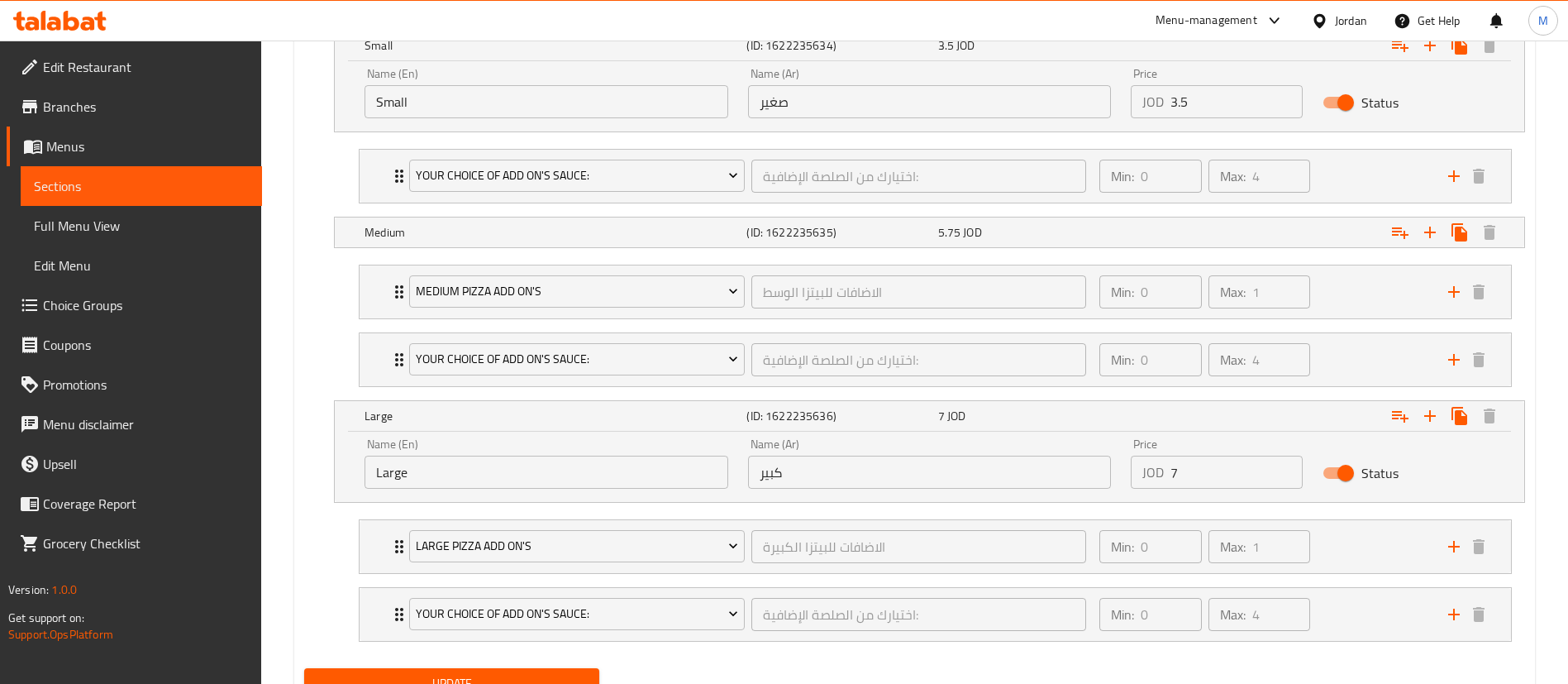
click at [1223, 478] on input "7" at bounding box center [1236, 472] width 132 height 33
type input "8"
click at [1201, 654] on nav "Large Pizza Add On's الاضافات للبيتزا الكبيرة ​ Min: 0 ​ Max: 1 ​ Stuffed Crust…" at bounding box center [915, 580] width 1221 height 149
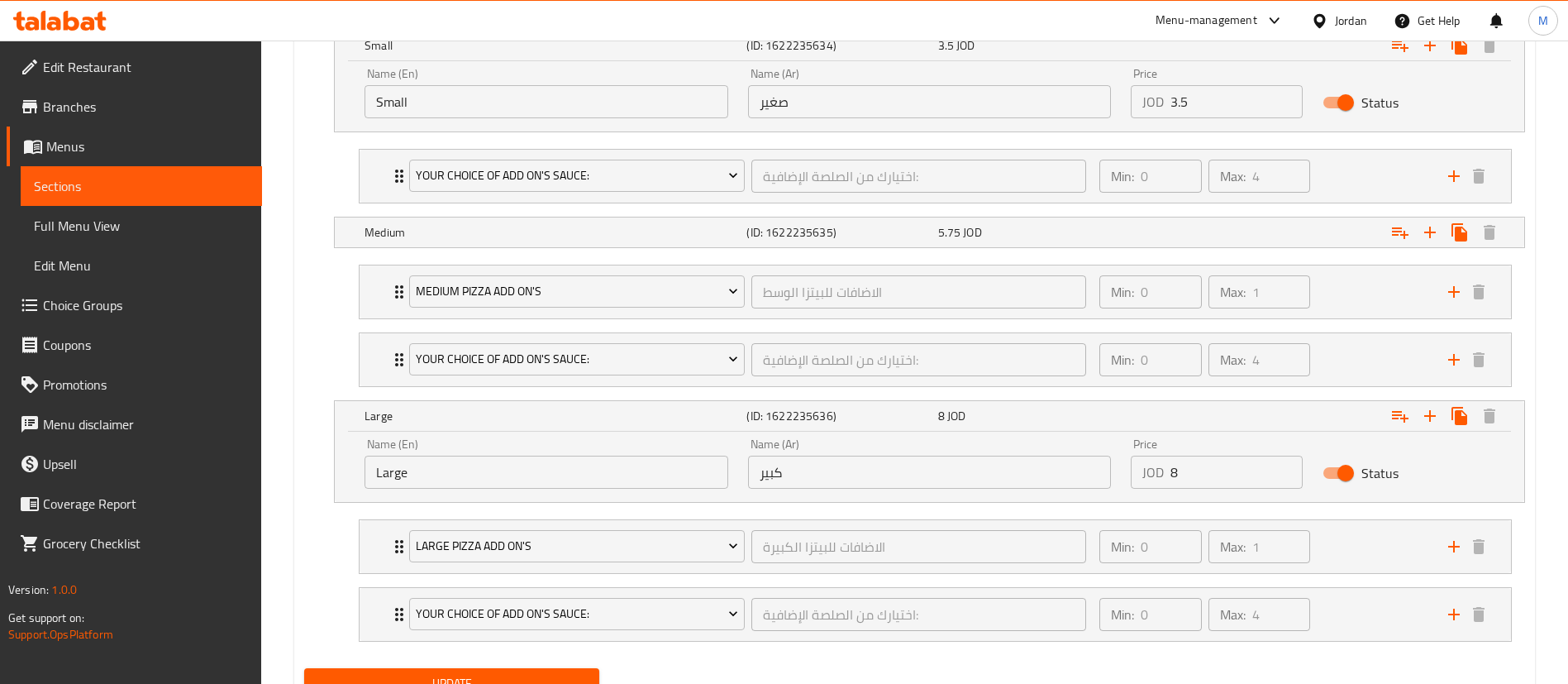
click at [589, 671] on button "Update" at bounding box center [452, 683] width 295 height 30
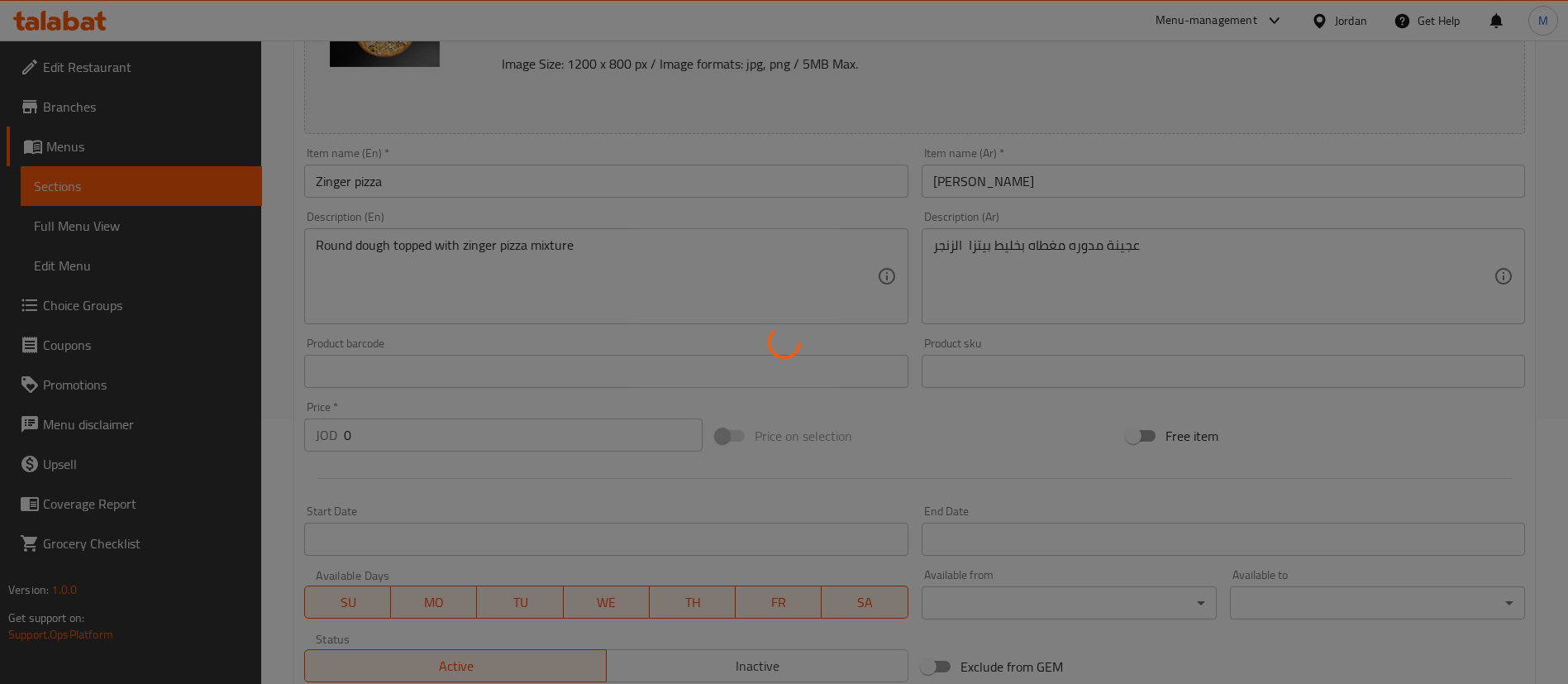
scroll to position [0, 0]
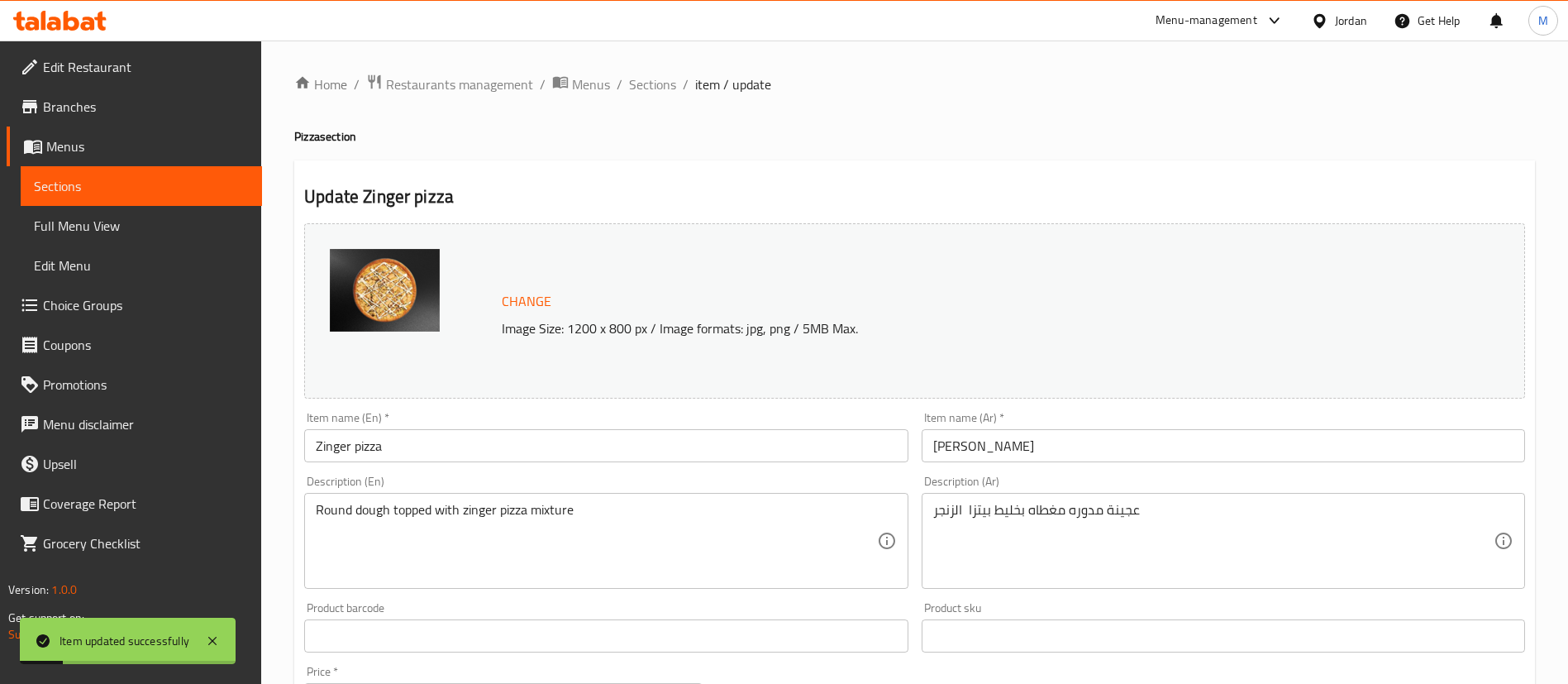
drag, startPoint x: 657, startPoint y: 91, endPoint x: 677, endPoint y: 116, distance: 32.0
click at [657, 91] on span "Sections" at bounding box center [652, 84] width 47 height 20
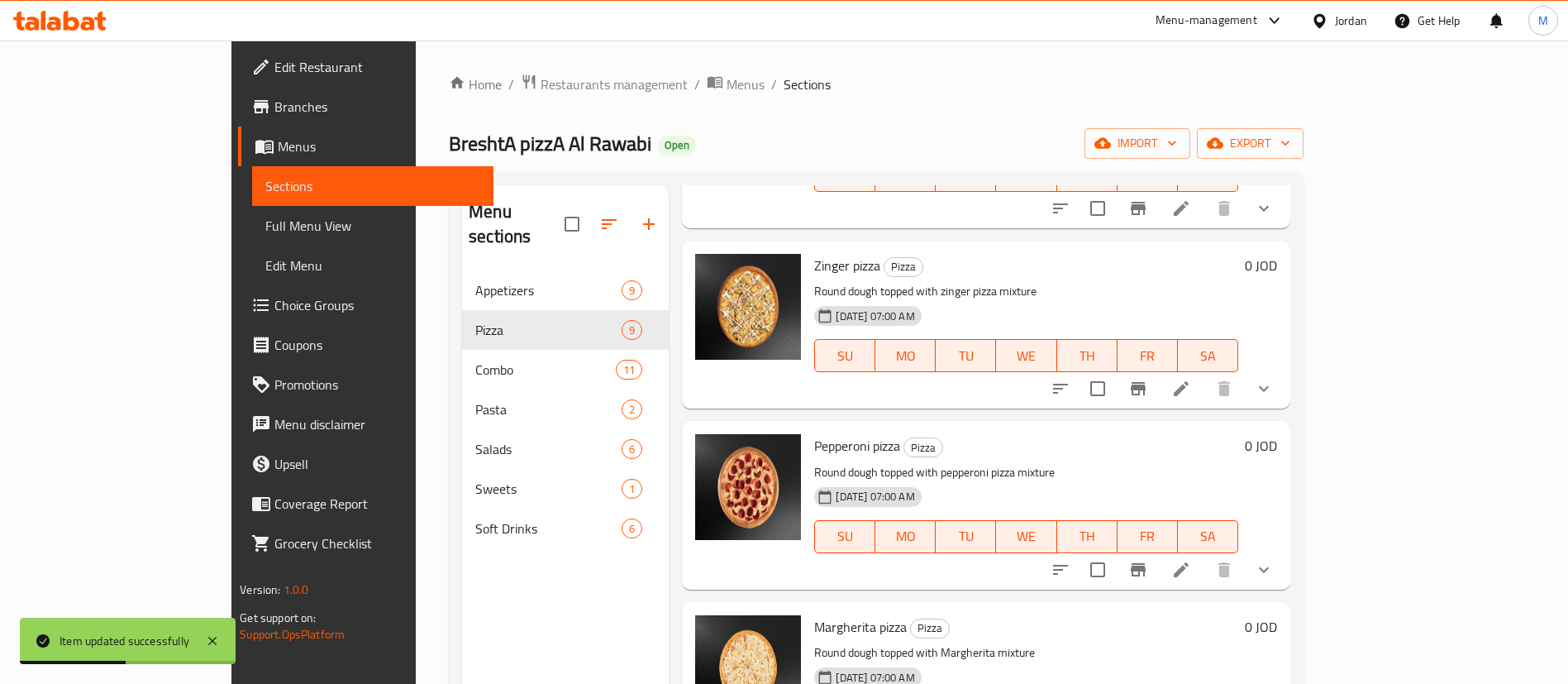
scroll to position [745, 0]
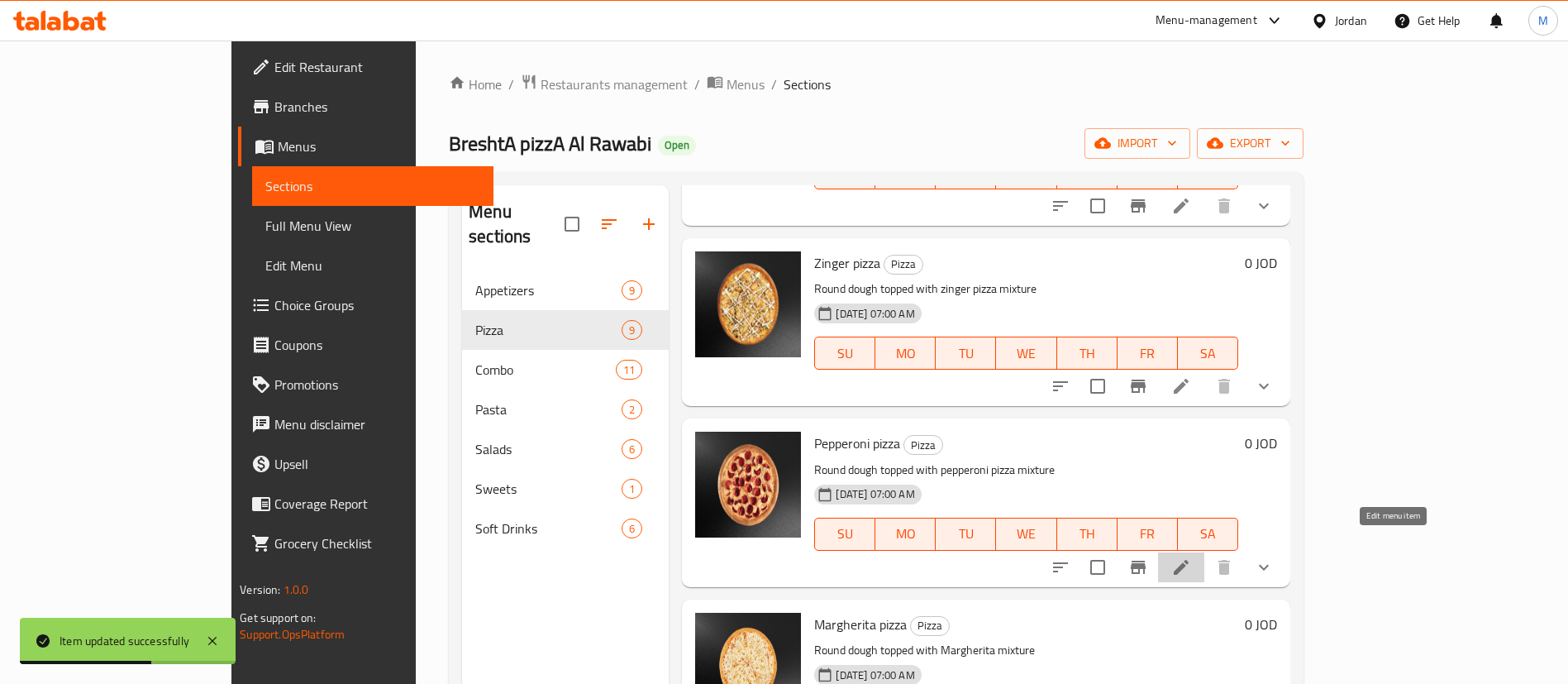
click at [1191, 557] on icon at bounding box center [1181, 568] width 20 height 20
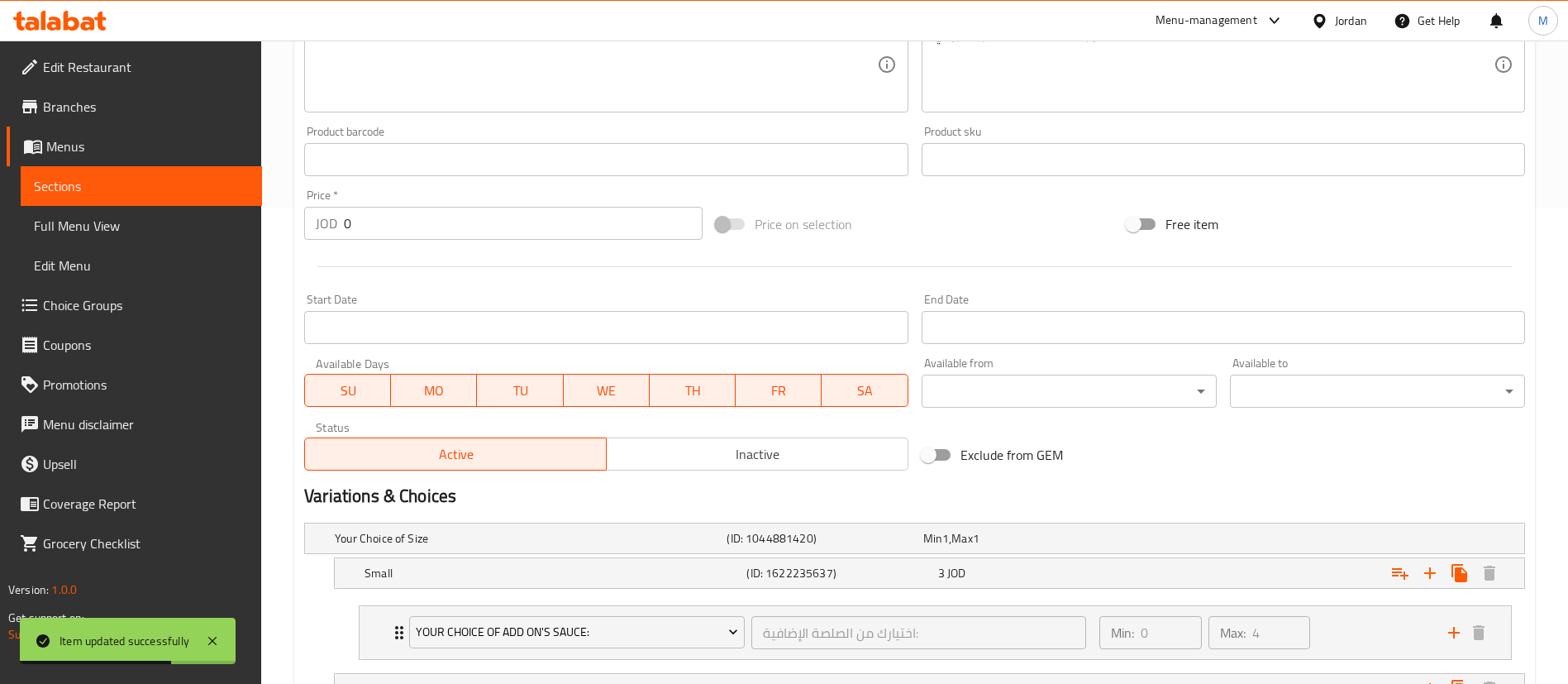
scroll to position [620, 0]
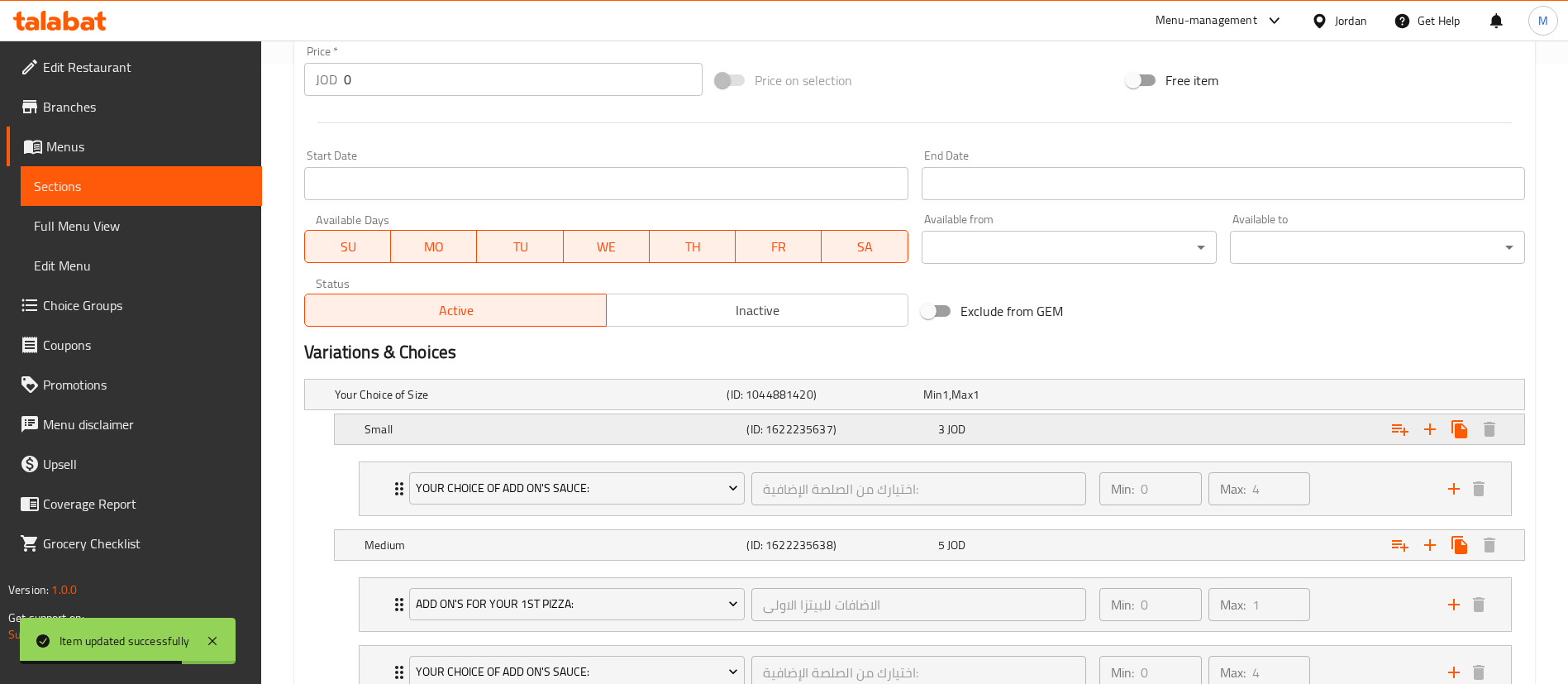
click at [1099, 422] on div "3 JOD" at bounding box center [1030, 429] width 184 height 17
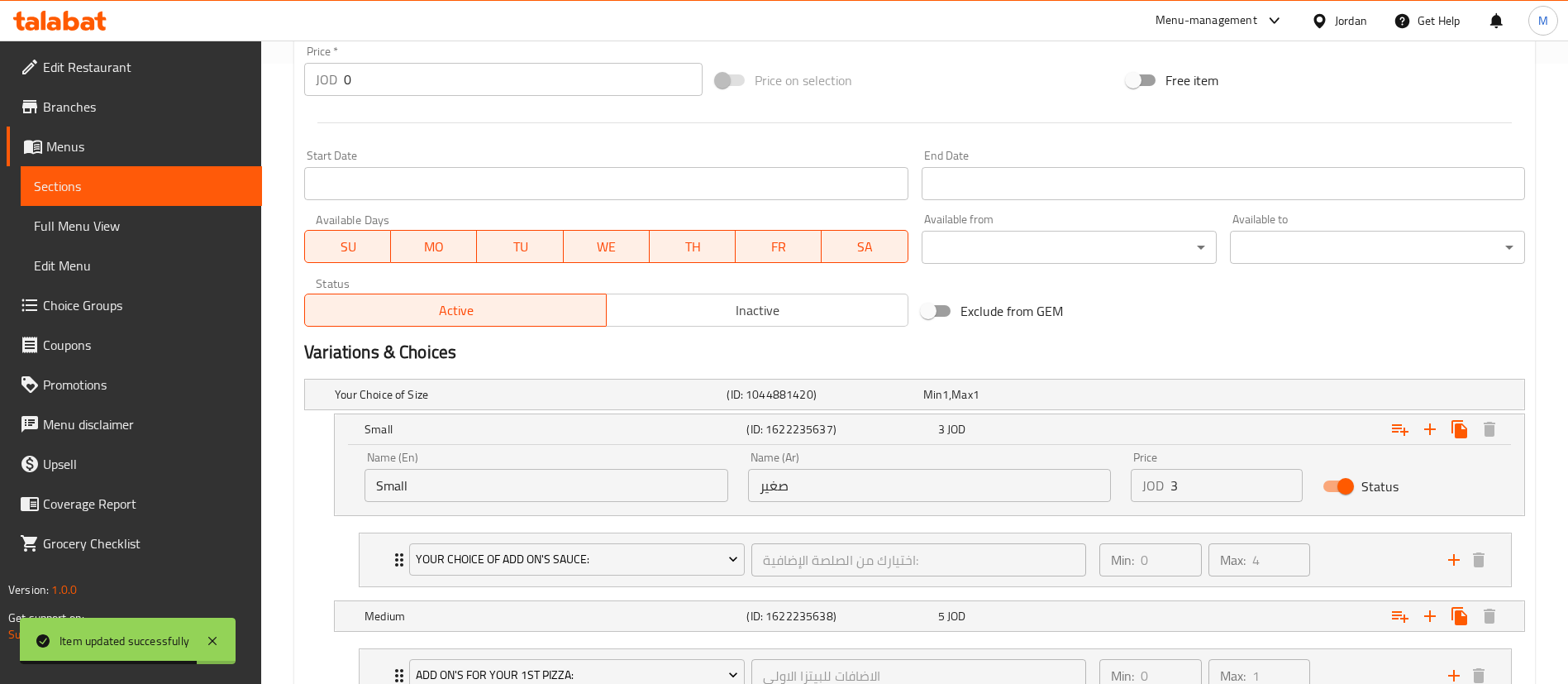
click at [1194, 491] on input "3" at bounding box center [1236, 485] width 132 height 33
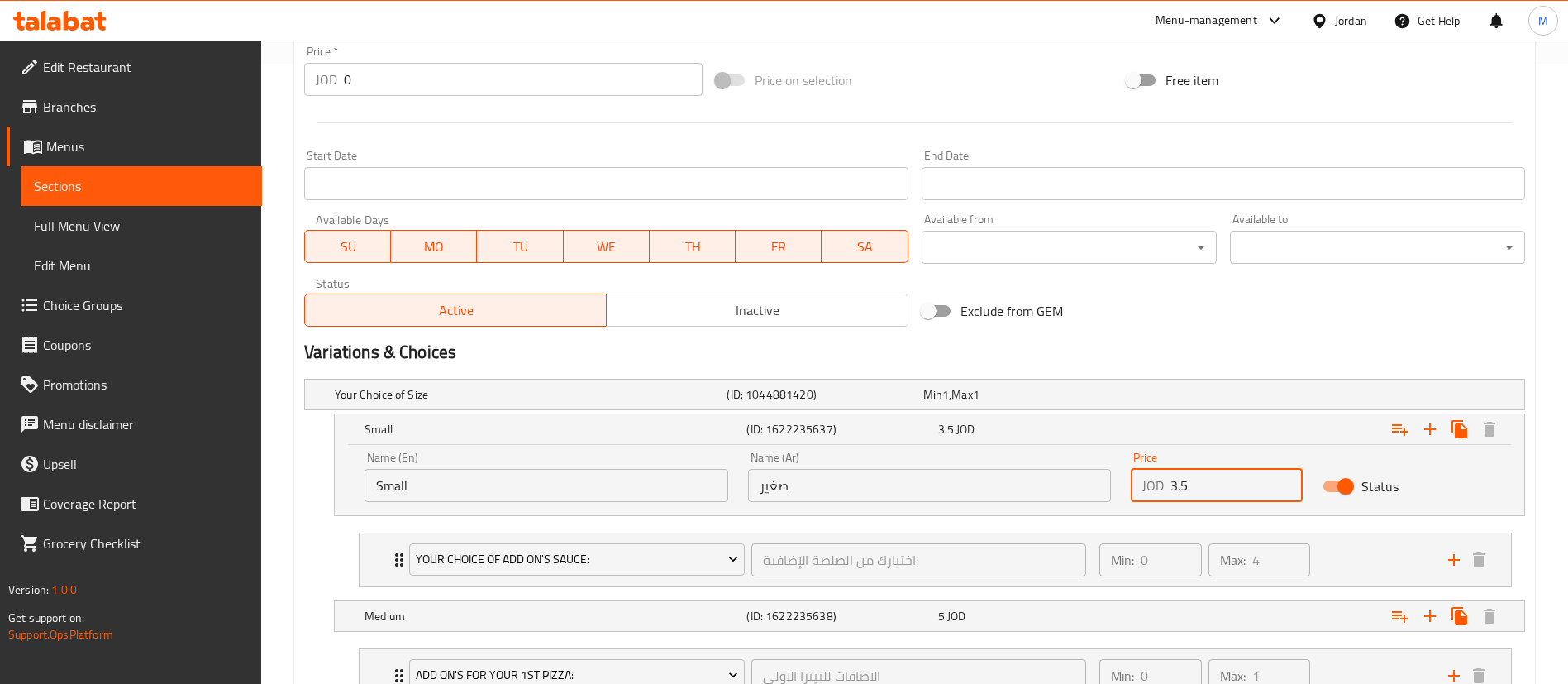
type input "3.5"
click at [1221, 349] on h2 "Variations & Choices" at bounding box center [915, 352] width 1221 height 25
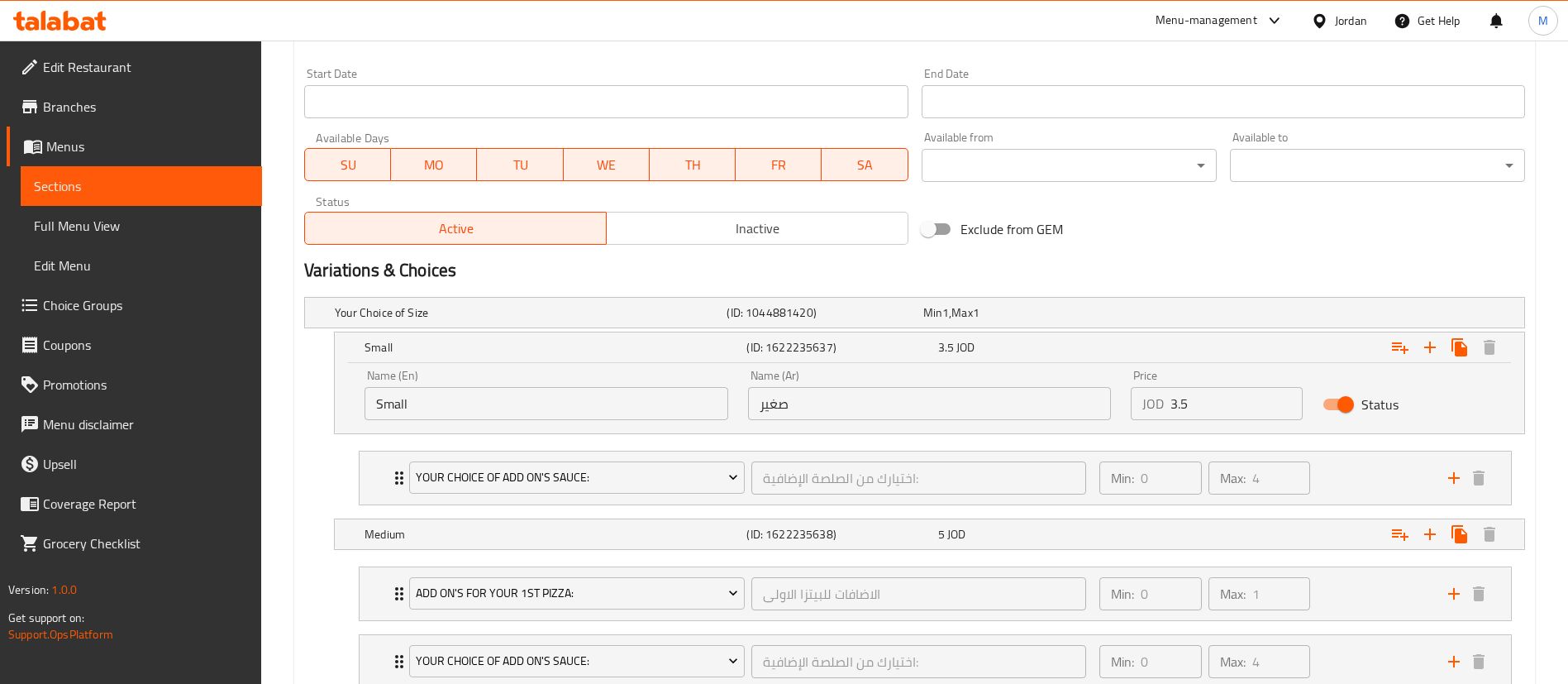
scroll to position [745, 0]
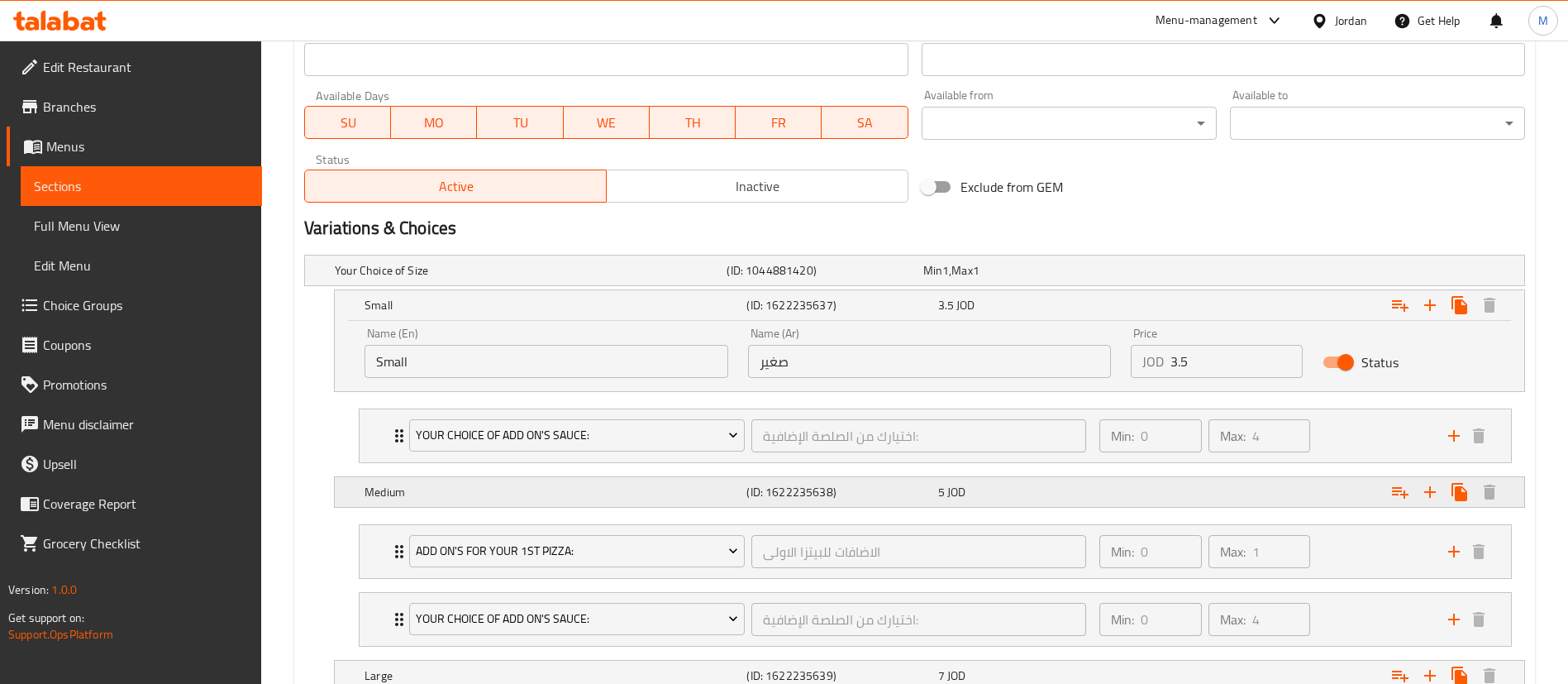
click at [1199, 502] on div "Expand" at bounding box center [1316, 492] width 382 height 37
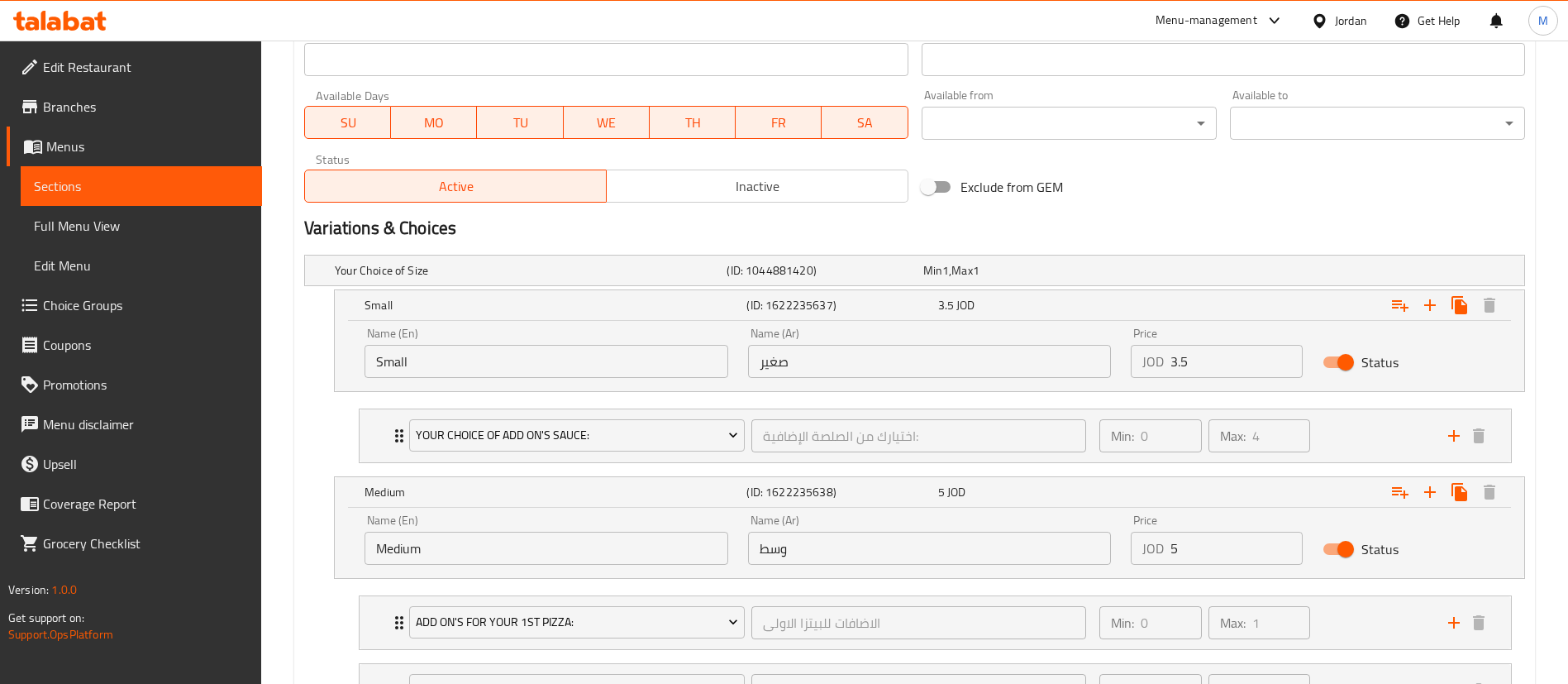
click at [1195, 562] on input "5" at bounding box center [1236, 548] width 132 height 33
type input "5.75"
click at [1168, 196] on div "Exclude from GEM" at bounding box center [1120, 186] width 411 height 45
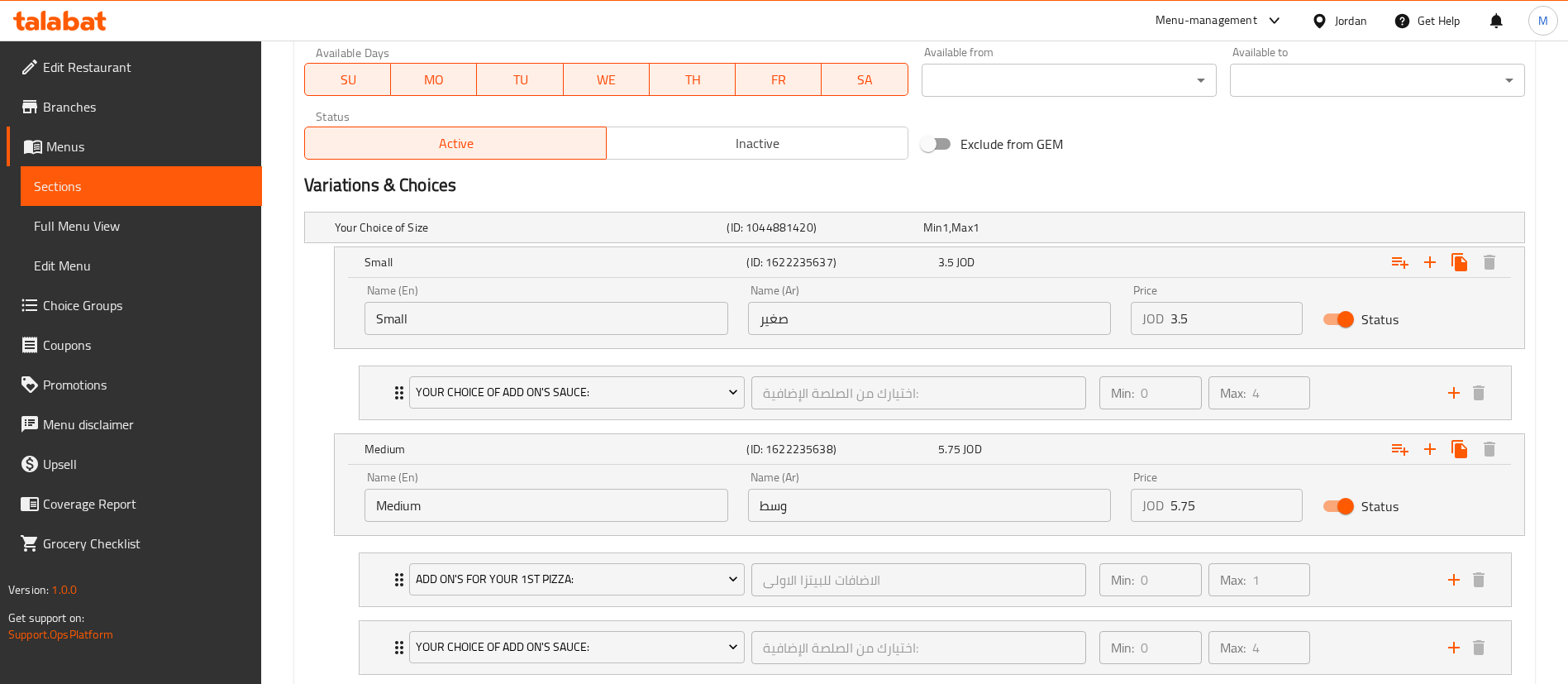
scroll to position [868, 0]
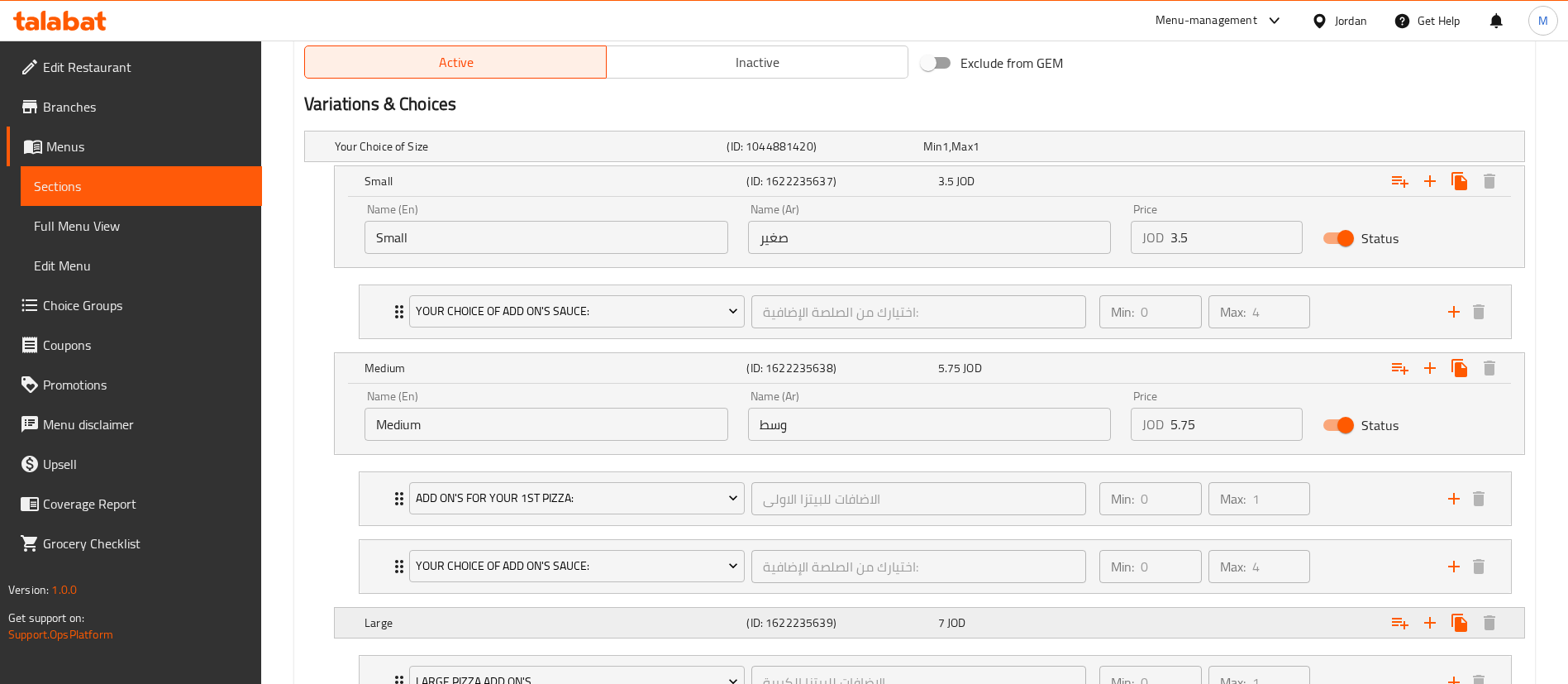
click at [1186, 619] on div "Expand" at bounding box center [1316, 623] width 382 height 37
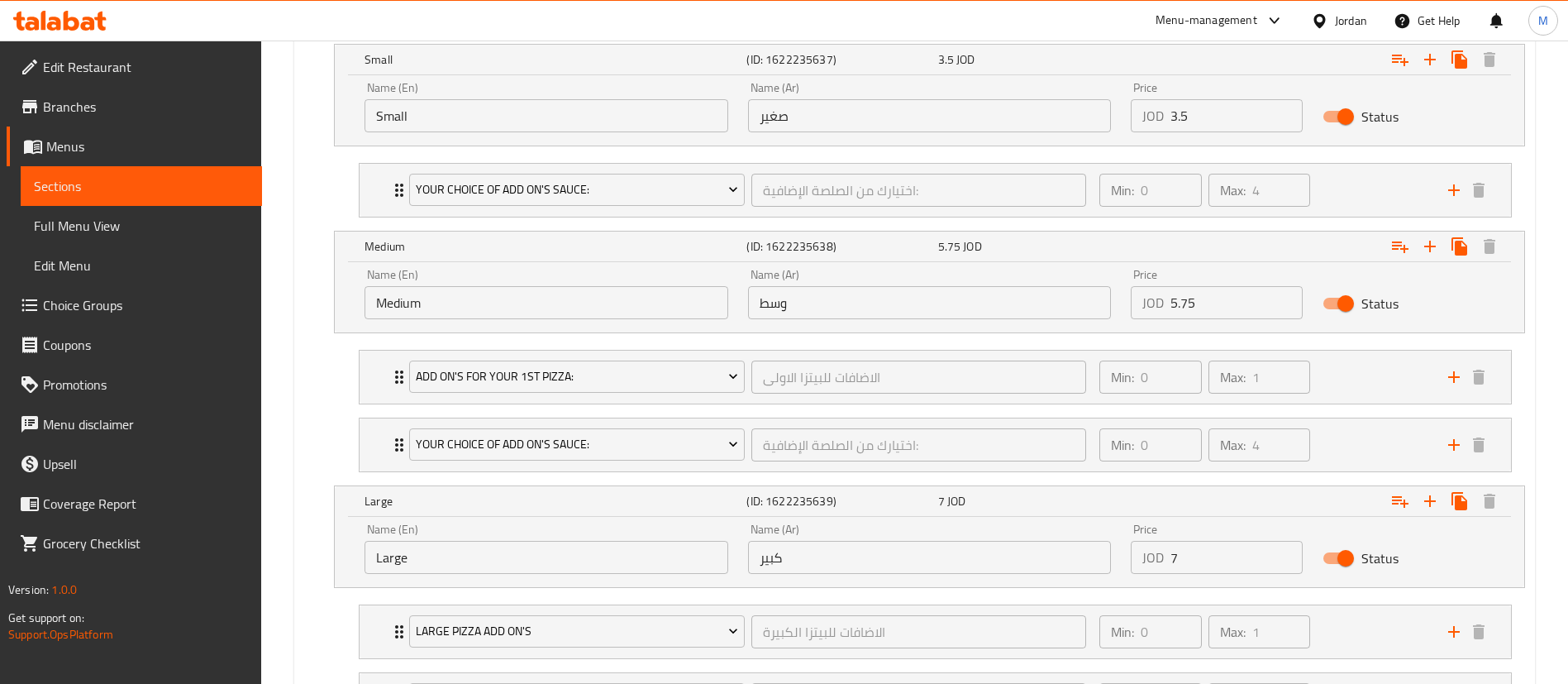
scroll to position [992, 0]
click at [1189, 560] on input "7" at bounding box center [1236, 555] width 132 height 33
type input "8"
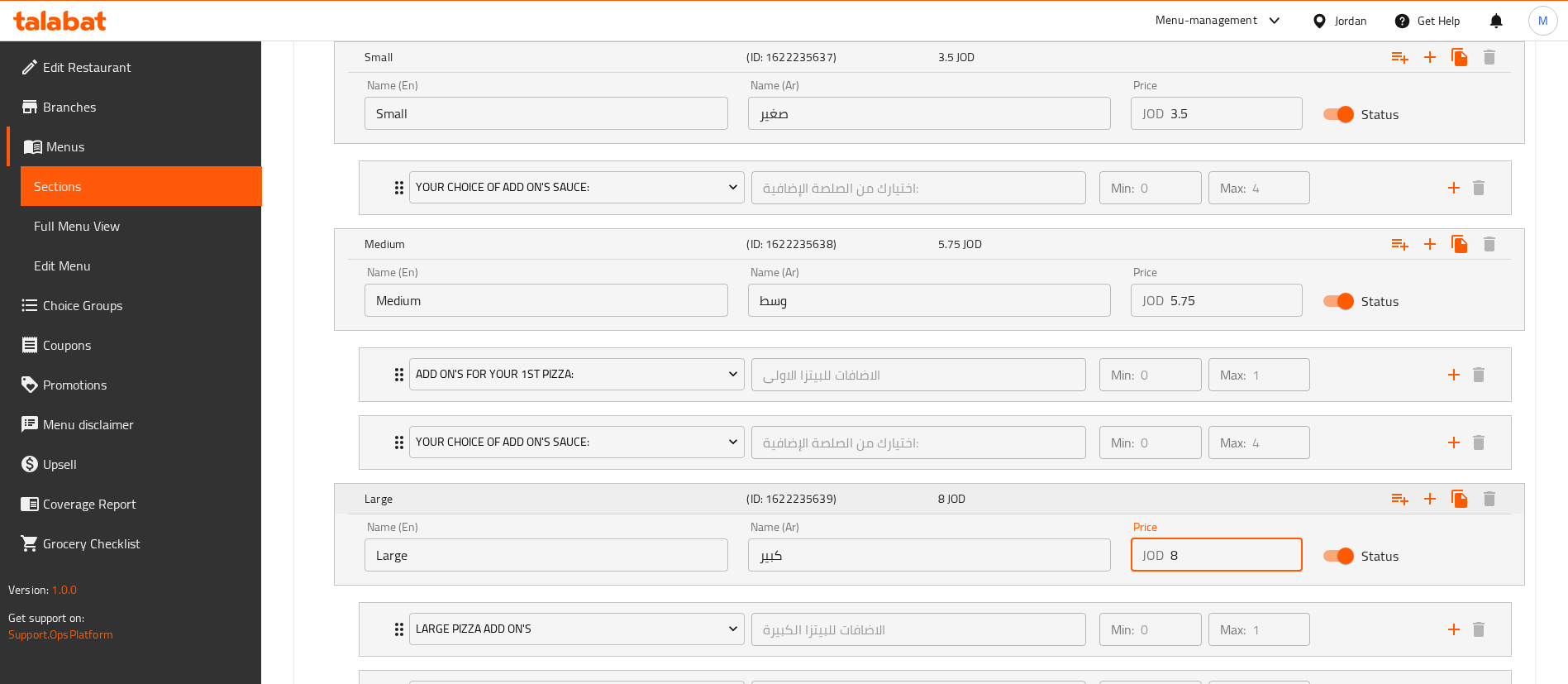
click at [1203, 496] on div "Expand" at bounding box center [1316, 499] width 382 height 37
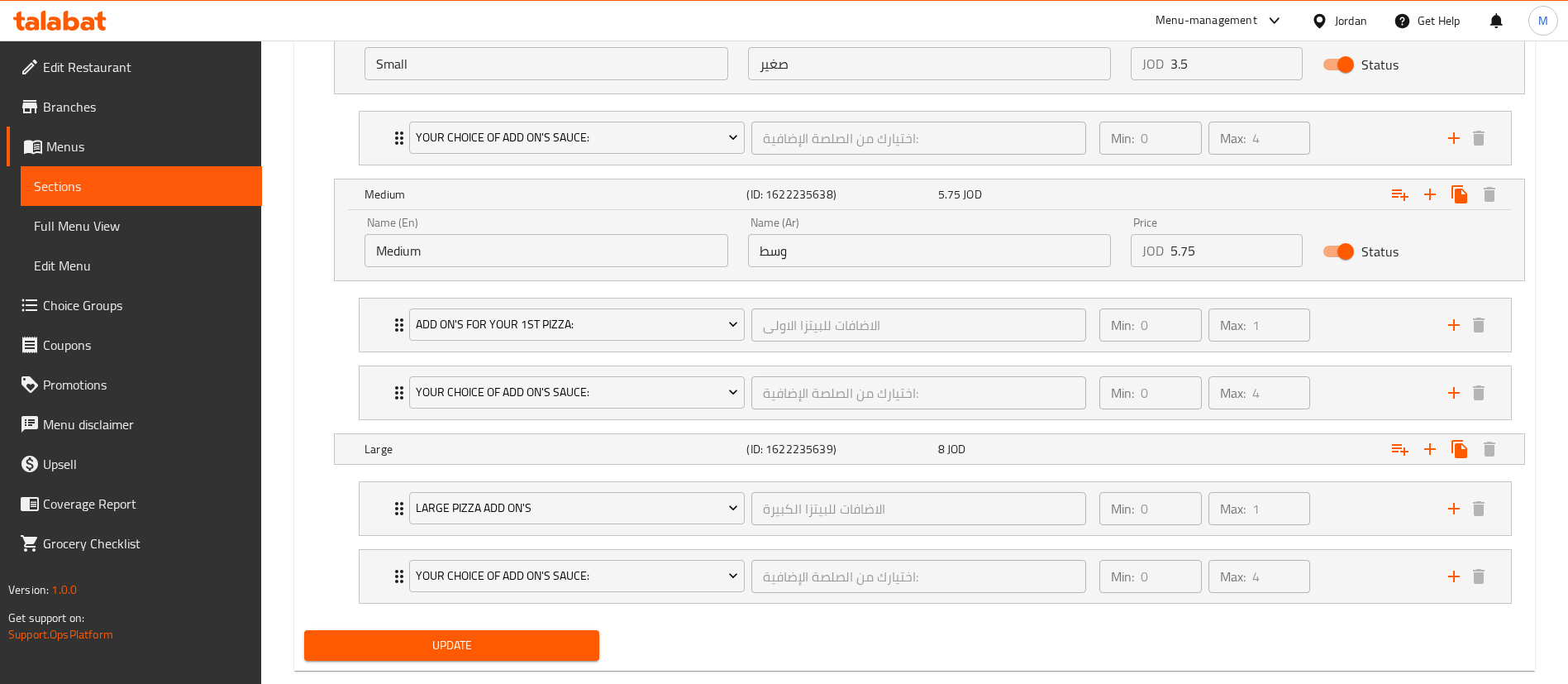
scroll to position [1075, 0]
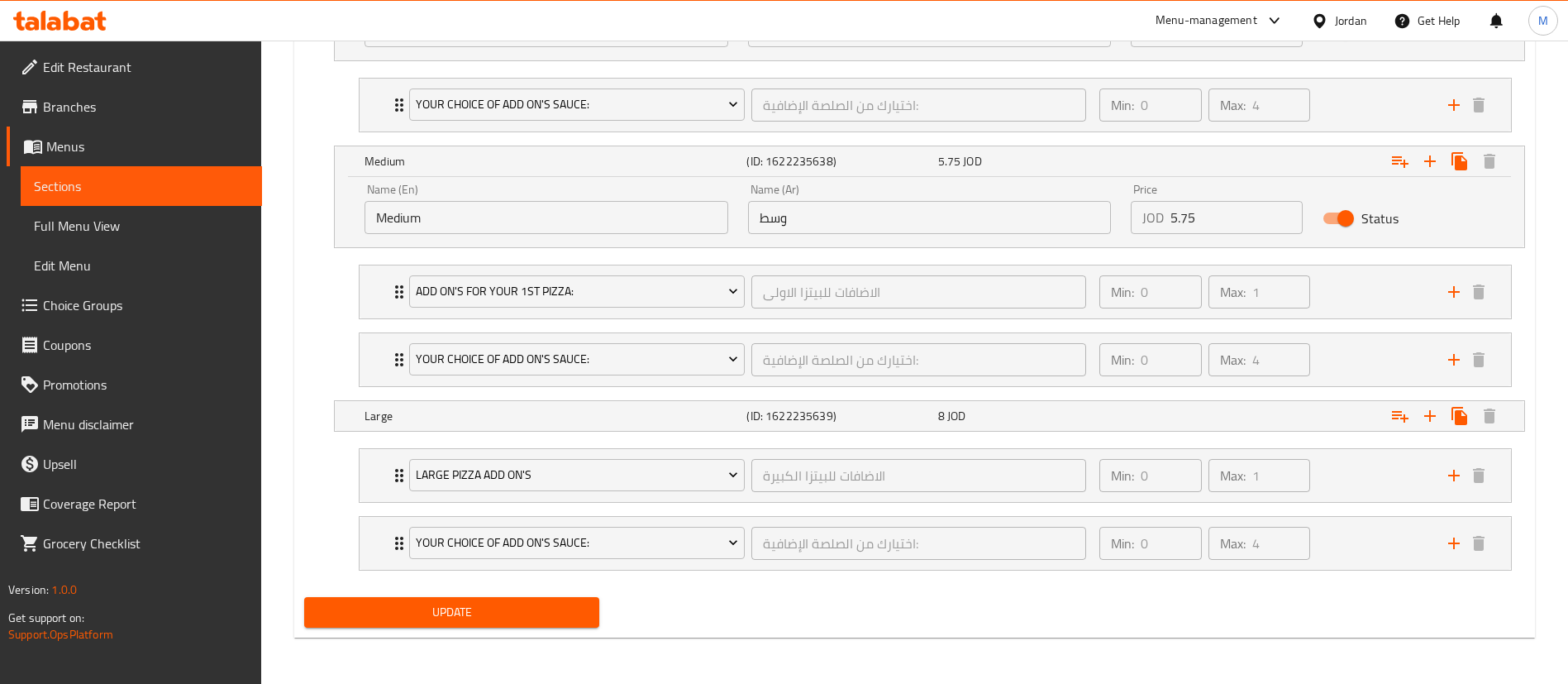
click at [519, 615] on span "Update" at bounding box center [451, 612] width 269 height 21
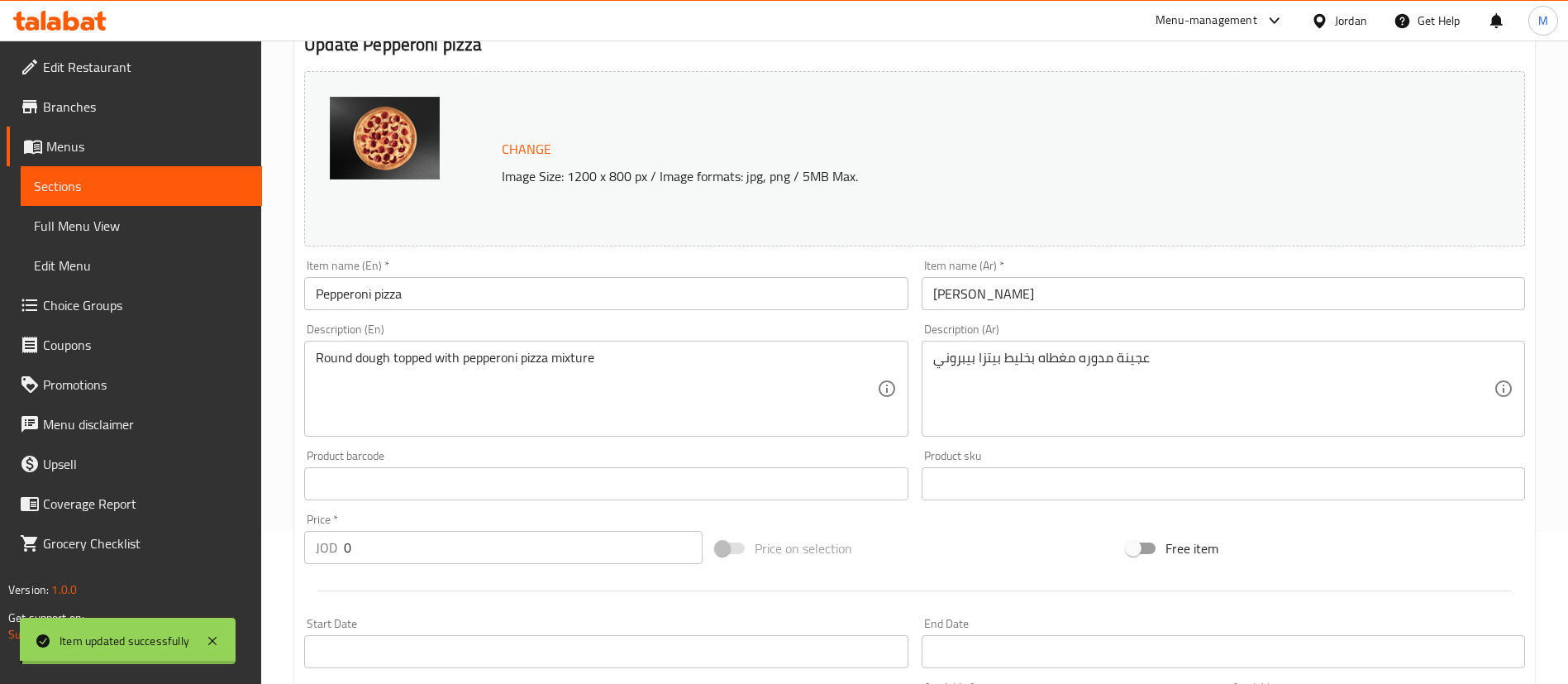
scroll to position [0, 0]
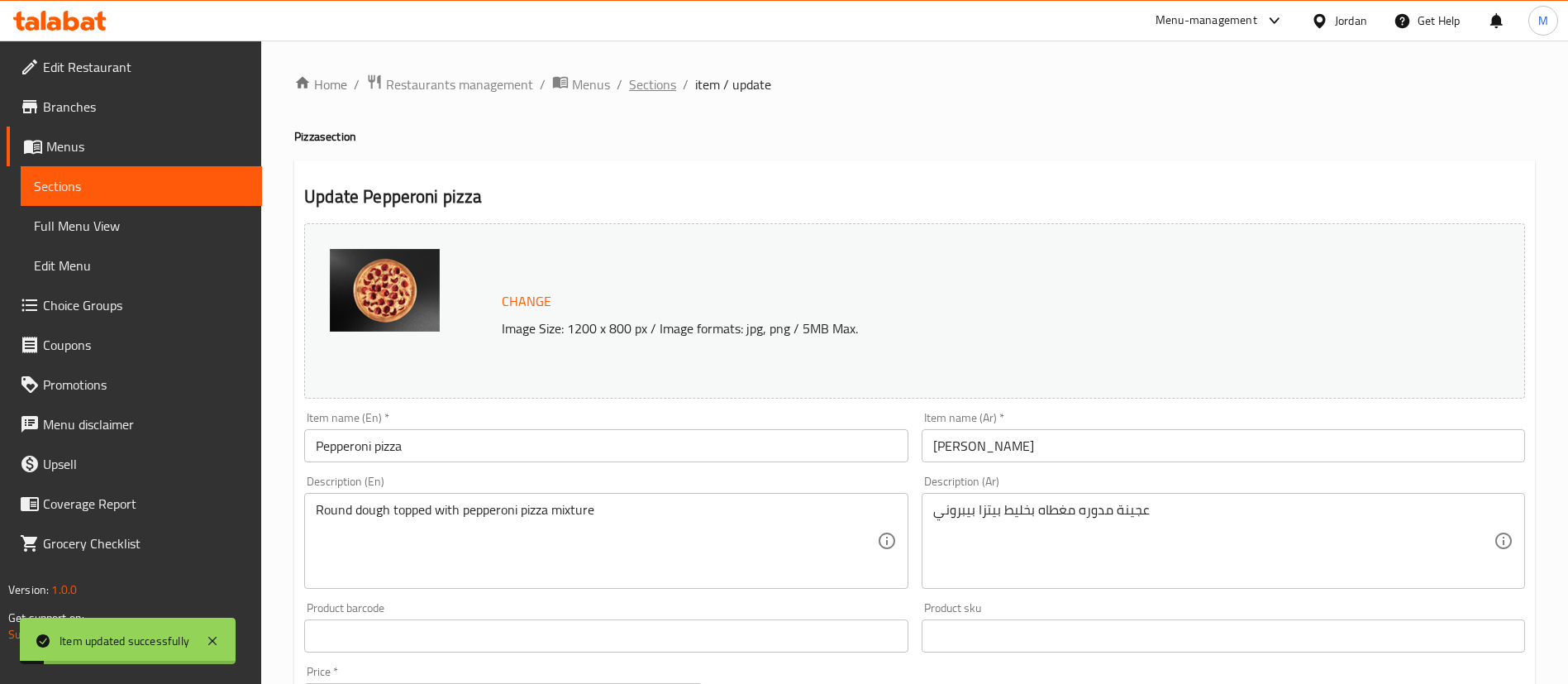
click at [644, 88] on span "Sections" at bounding box center [652, 84] width 47 height 20
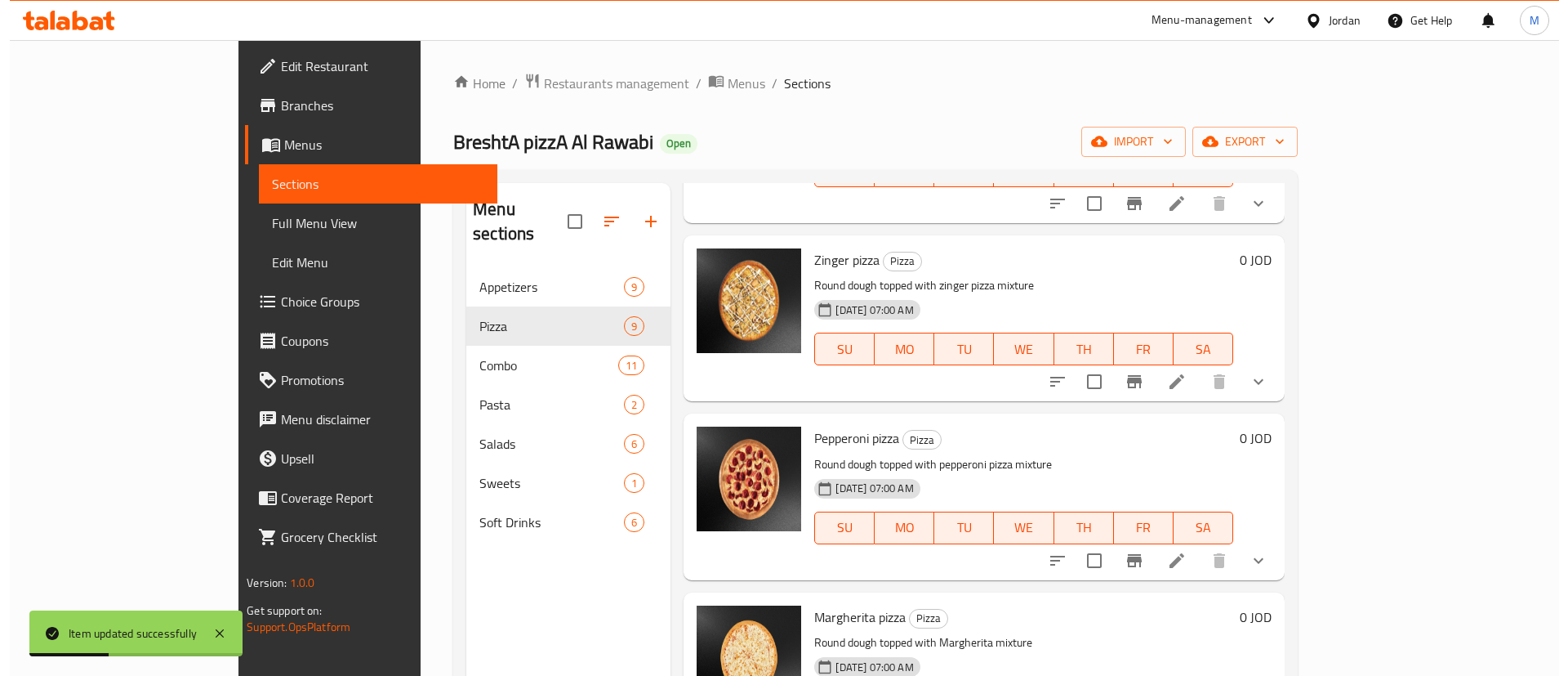
scroll to position [971, 0]
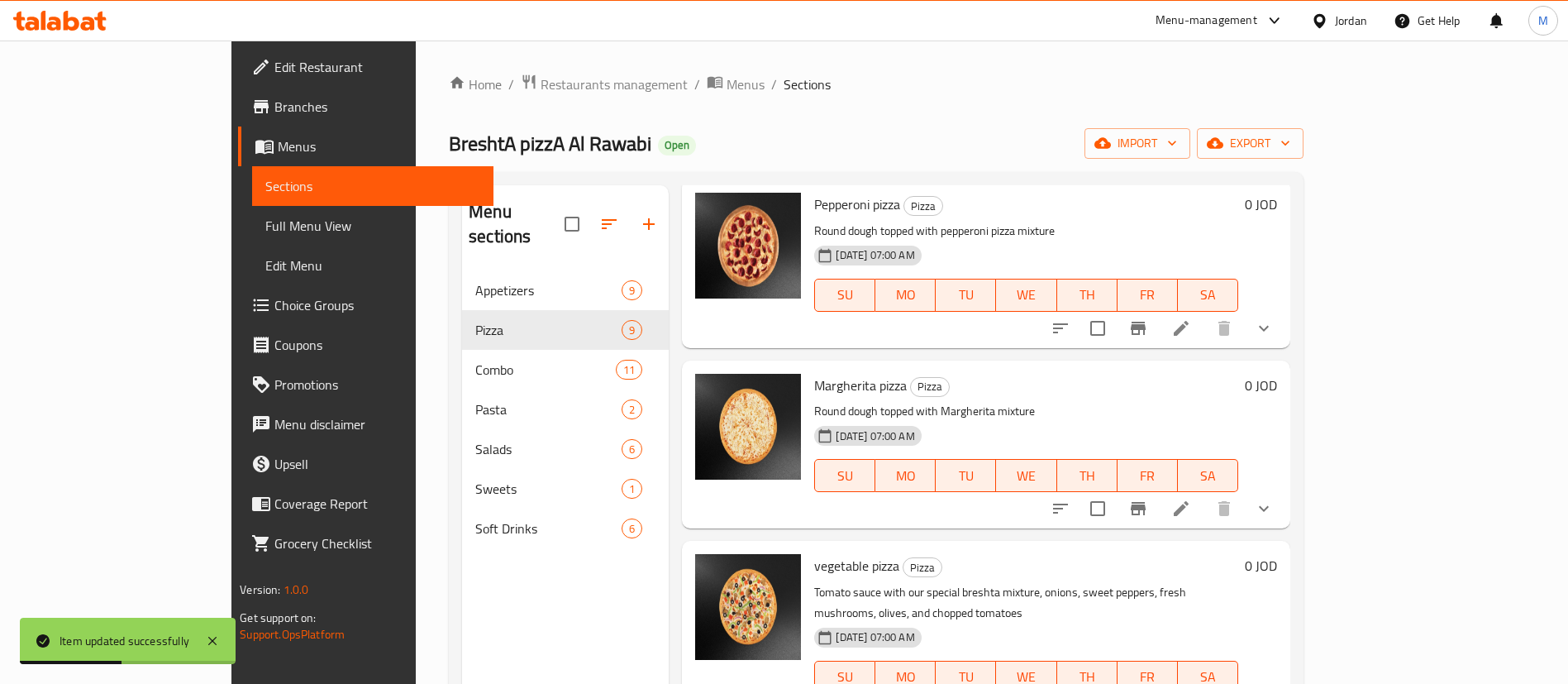
click at [1189, 502] on icon at bounding box center [1181, 509] width 15 height 15
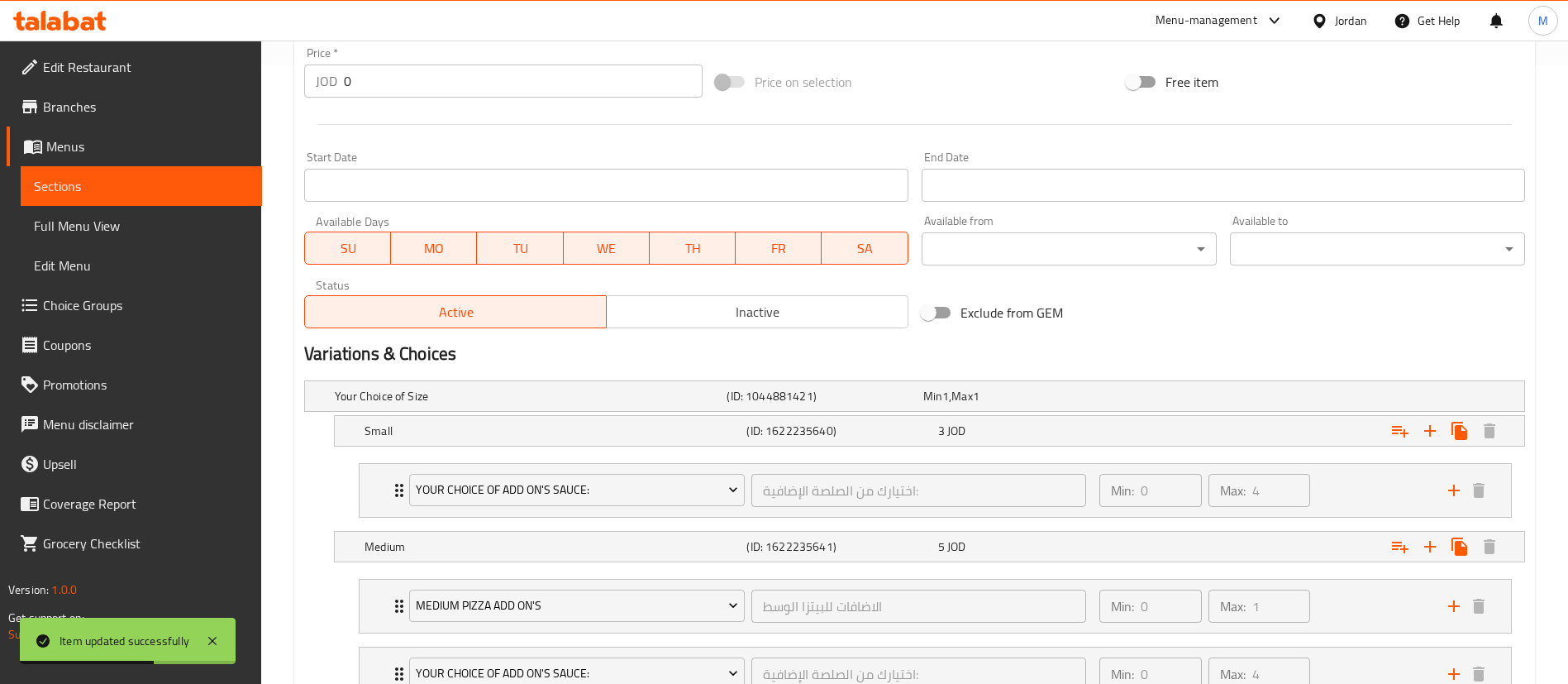
scroll to position [620, 0]
click at [1080, 427] on div "3 JOD" at bounding box center [1030, 429] width 184 height 17
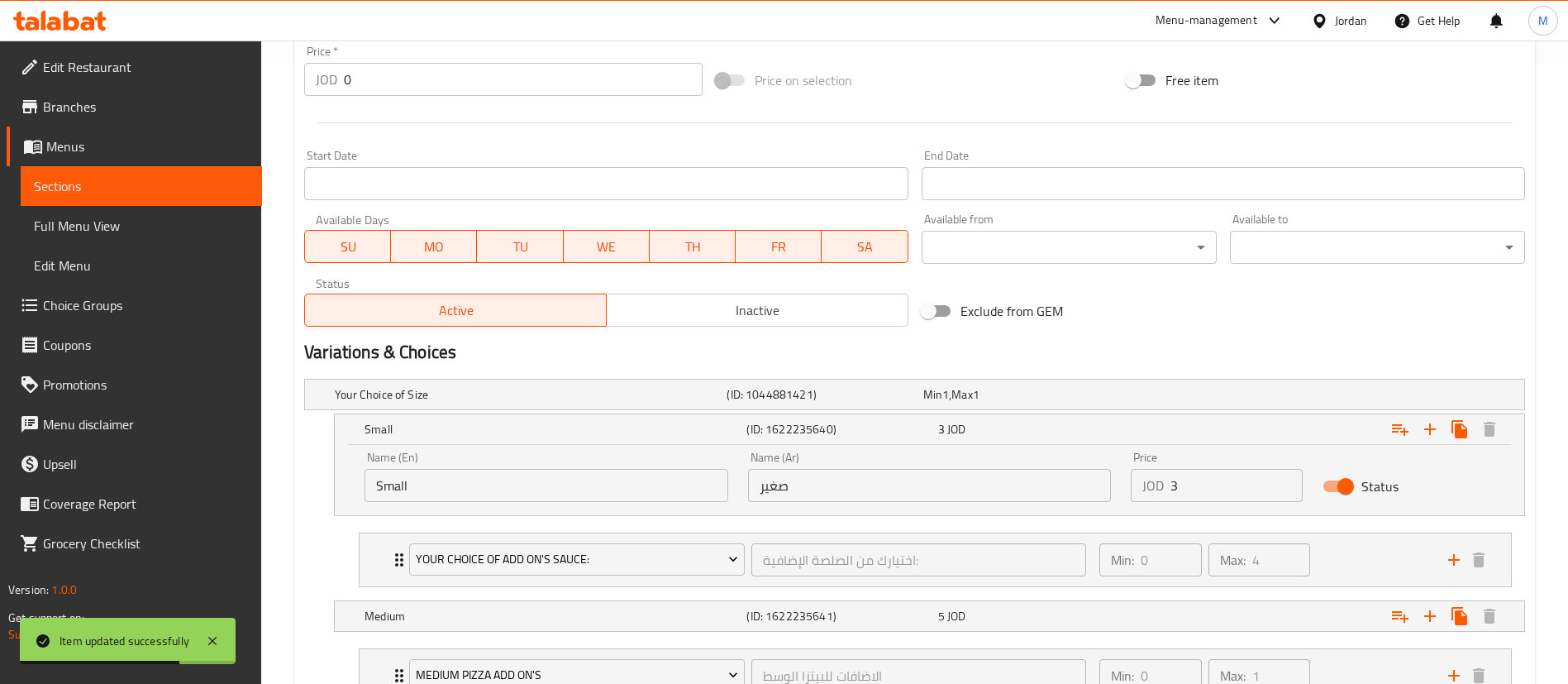
click at [1223, 491] on input "3" at bounding box center [1236, 485] width 132 height 33
type input "3.5"
click at [1218, 621] on div "Expand" at bounding box center [1316, 616] width 382 height 37
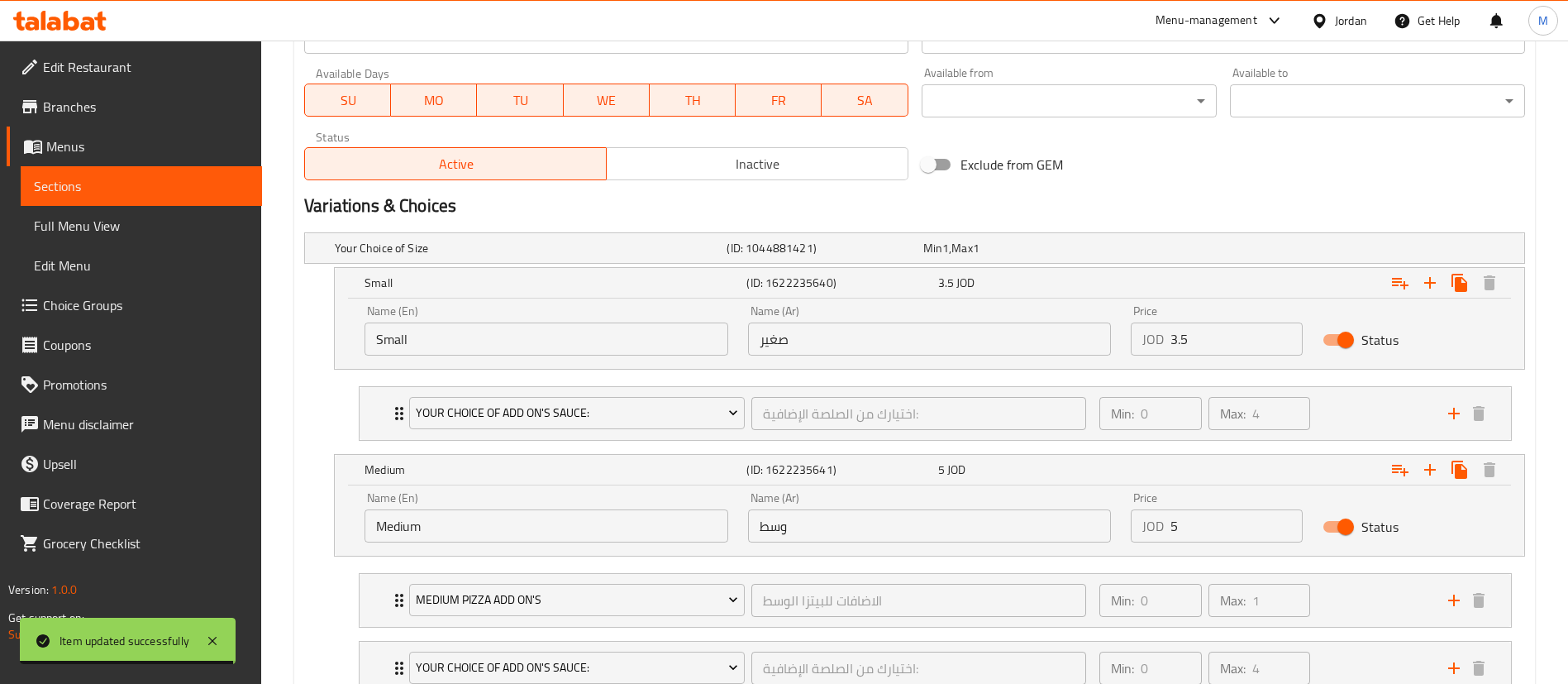
scroll to position [992, 0]
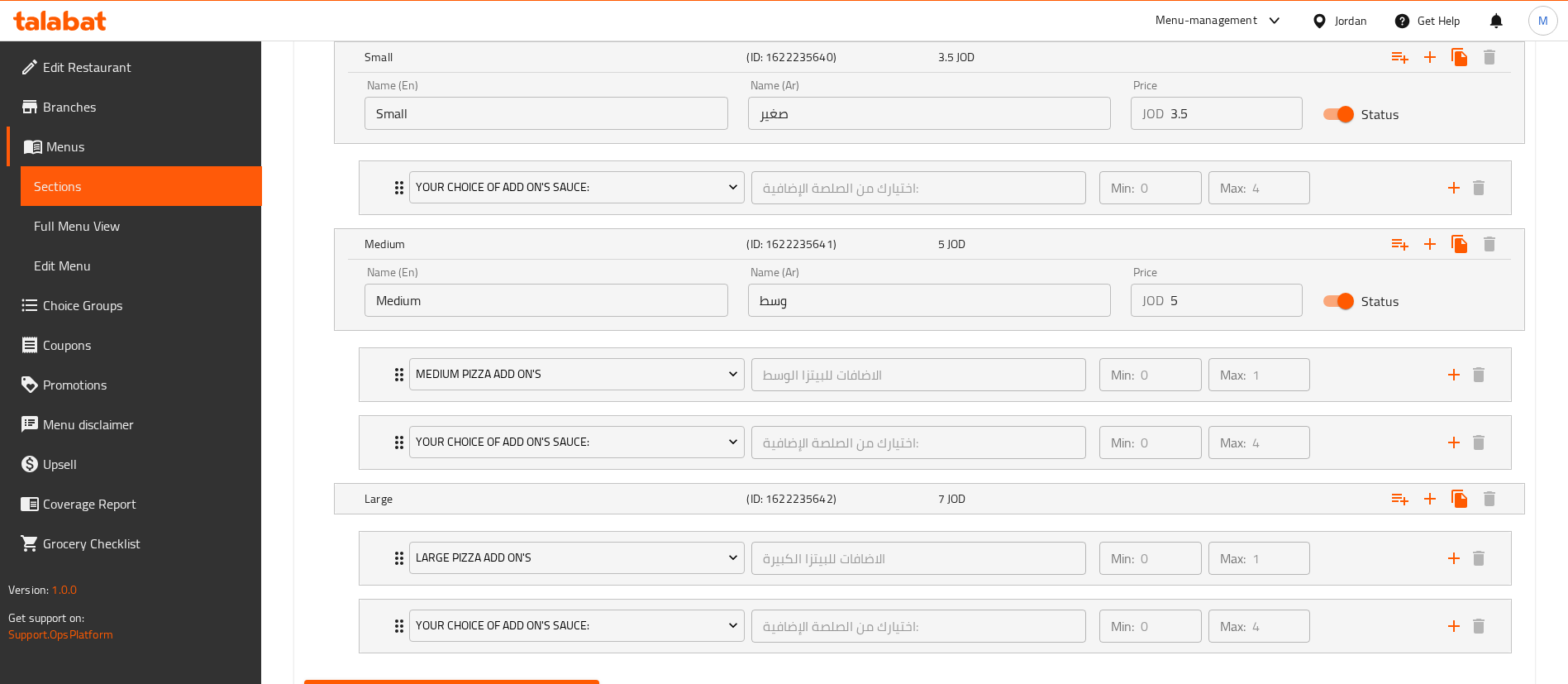
click at [1224, 304] on input "5" at bounding box center [1236, 300] width 132 height 33
type input "5.75"
click at [1220, 239] on div "Expand" at bounding box center [1316, 244] width 382 height 37
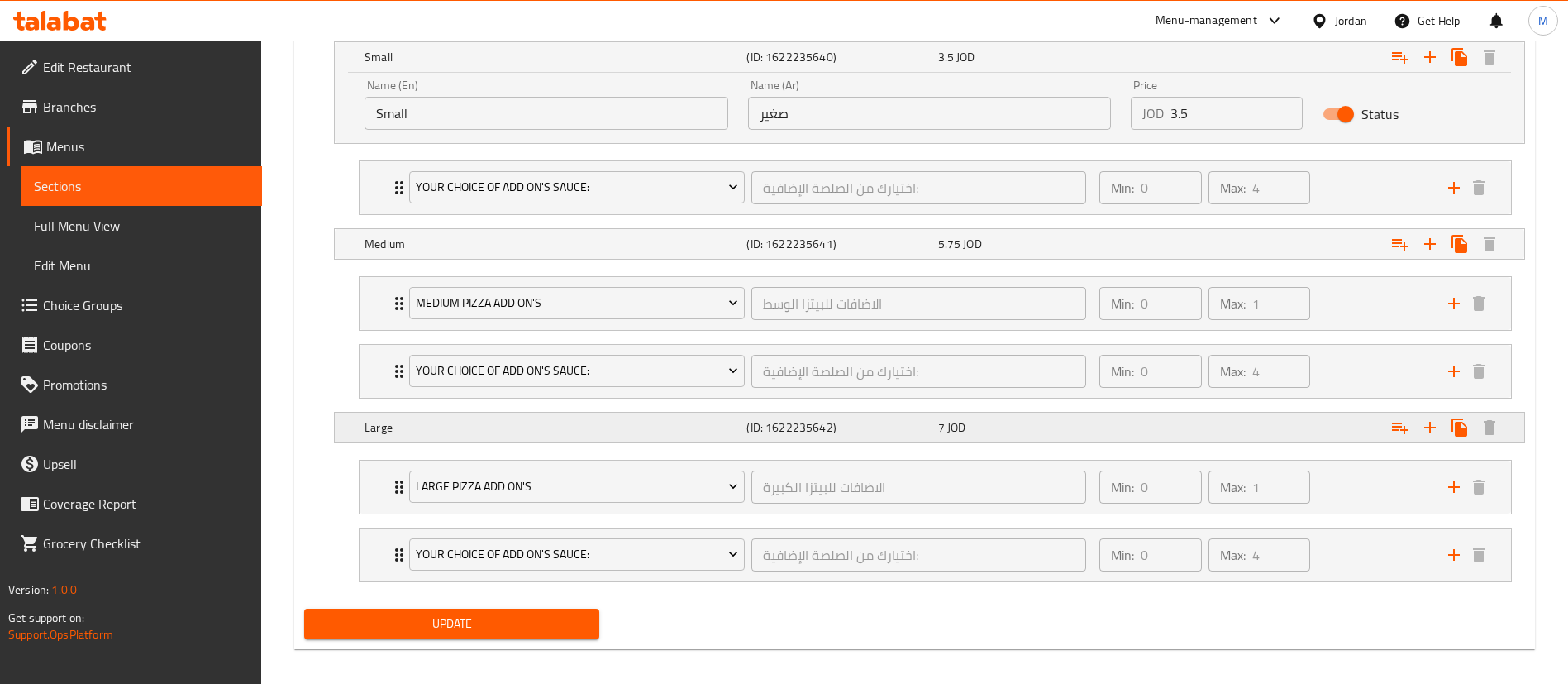
click at [1126, 425] on div "Expand" at bounding box center [1316, 427] width 382 height 37
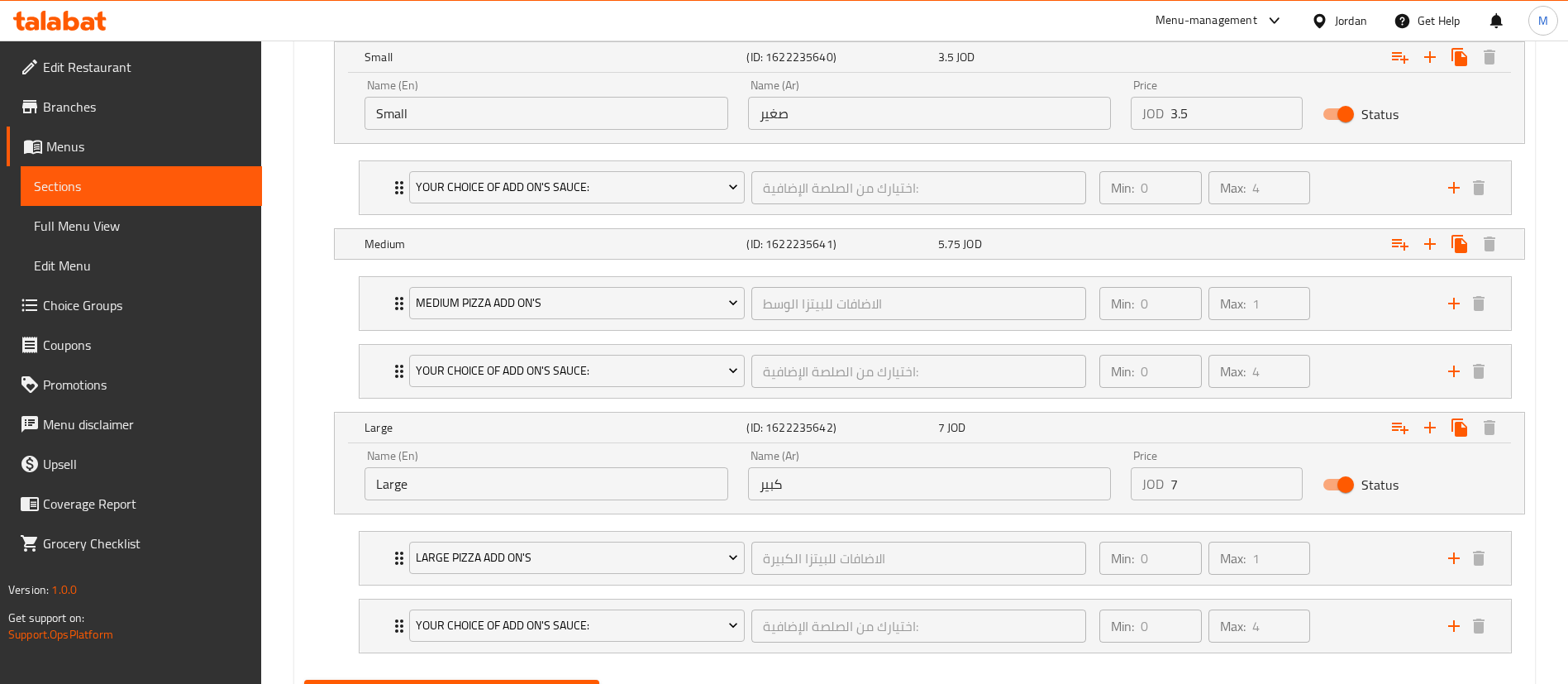
click at [1181, 484] on input "7" at bounding box center [1236, 484] width 132 height 33
type input "8"
click at [1173, 423] on div "Expand" at bounding box center [1316, 427] width 382 height 37
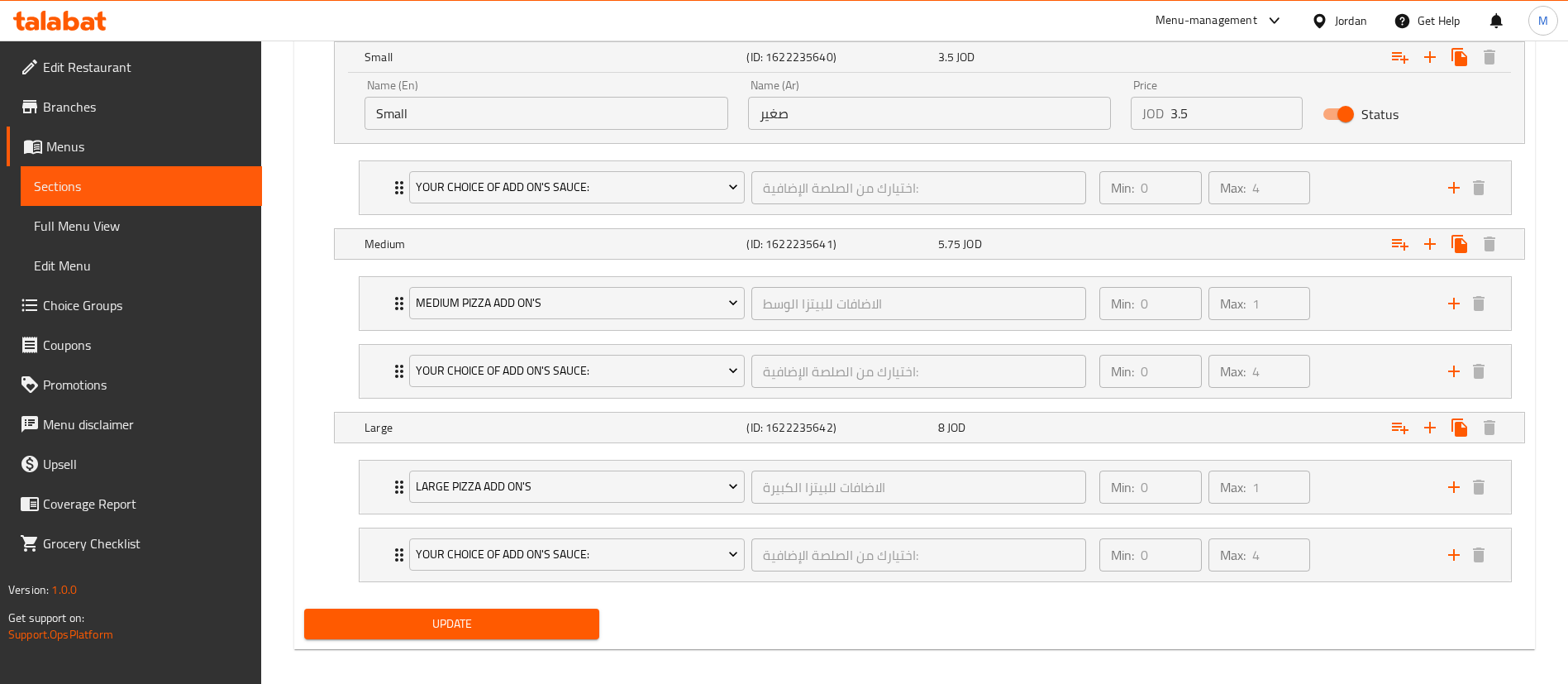
click at [599, 618] on div "Update" at bounding box center [452, 624] width 308 height 44
click at [590, 618] on button "Update" at bounding box center [452, 623] width 295 height 30
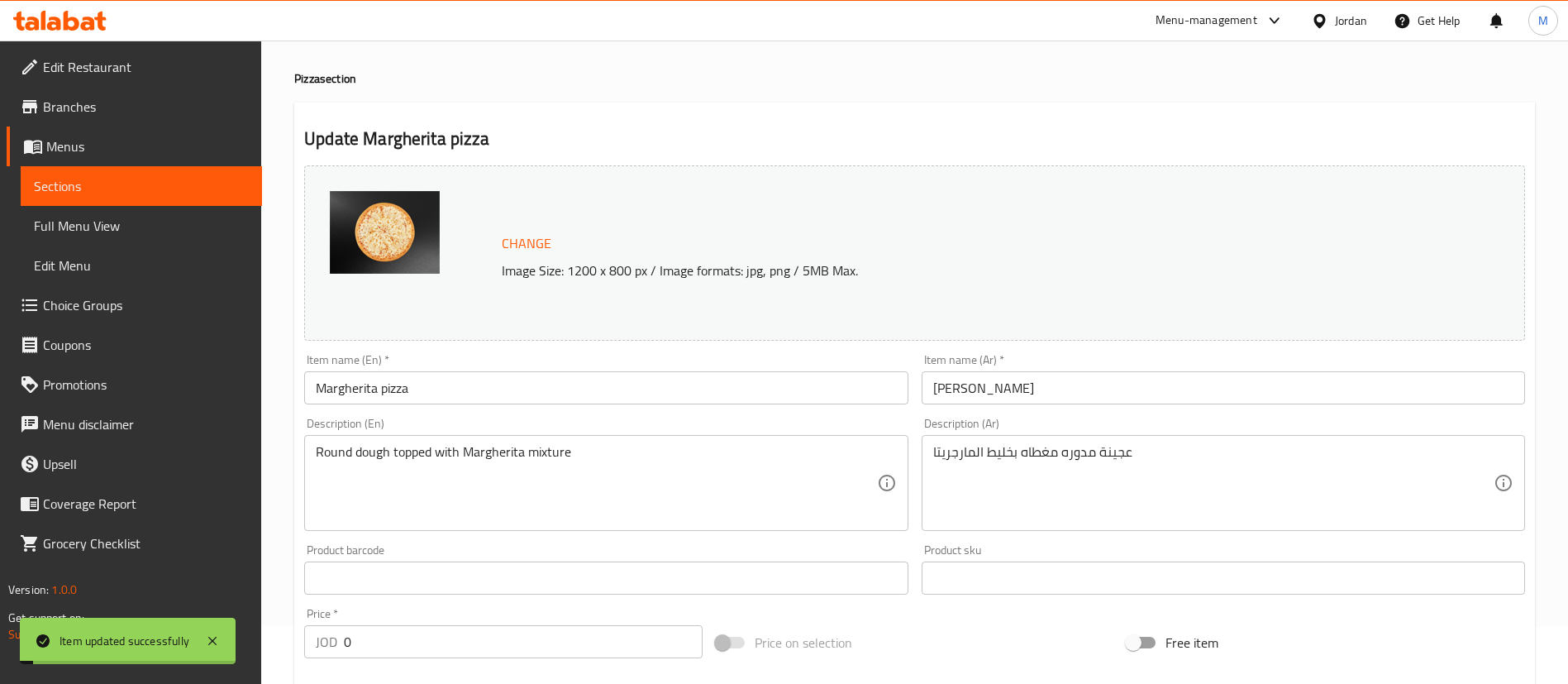
scroll to position [0, 0]
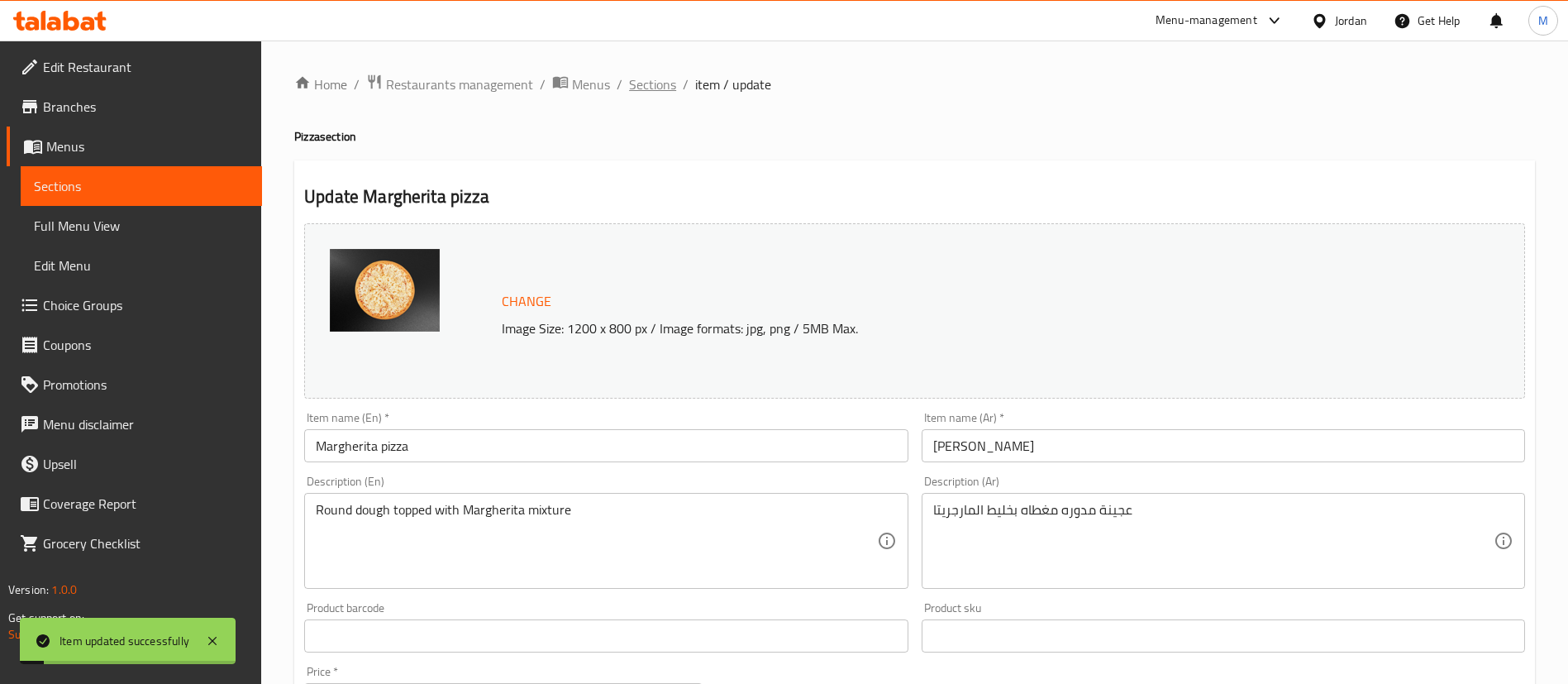
click at [652, 83] on span "Sections" at bounding box center [652, 84] width 47 height 20
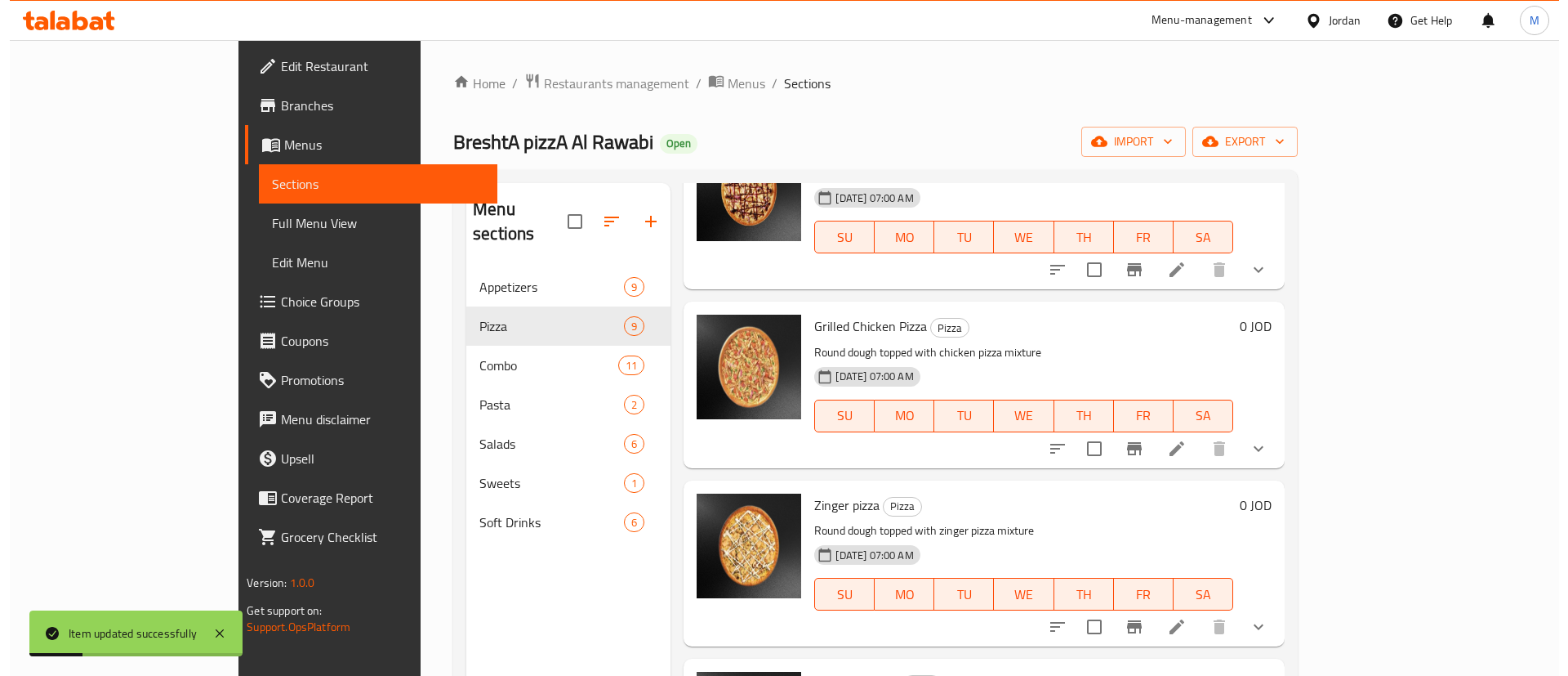
scroll to position [736, 0]
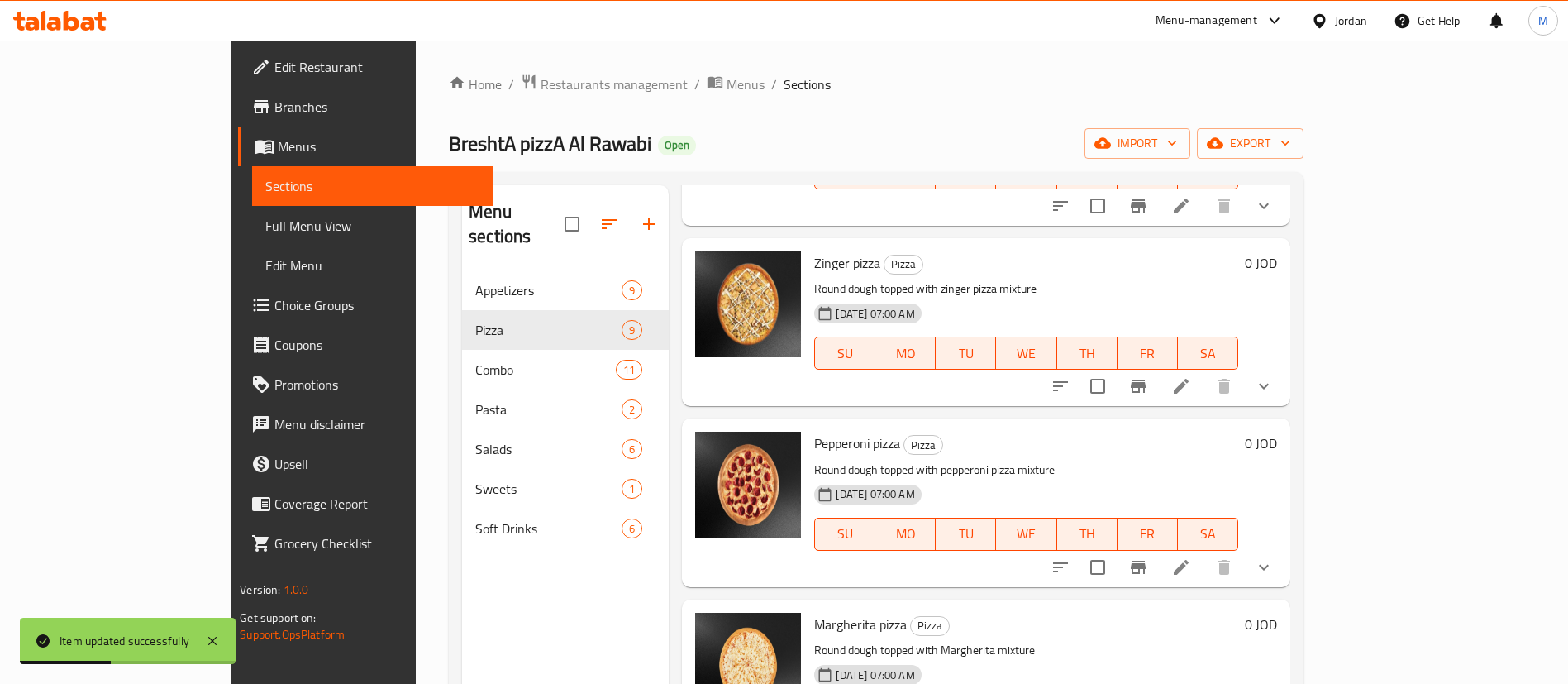
click at [1204, 552] on li at bounding box center [1180, 567] width 47 height 29
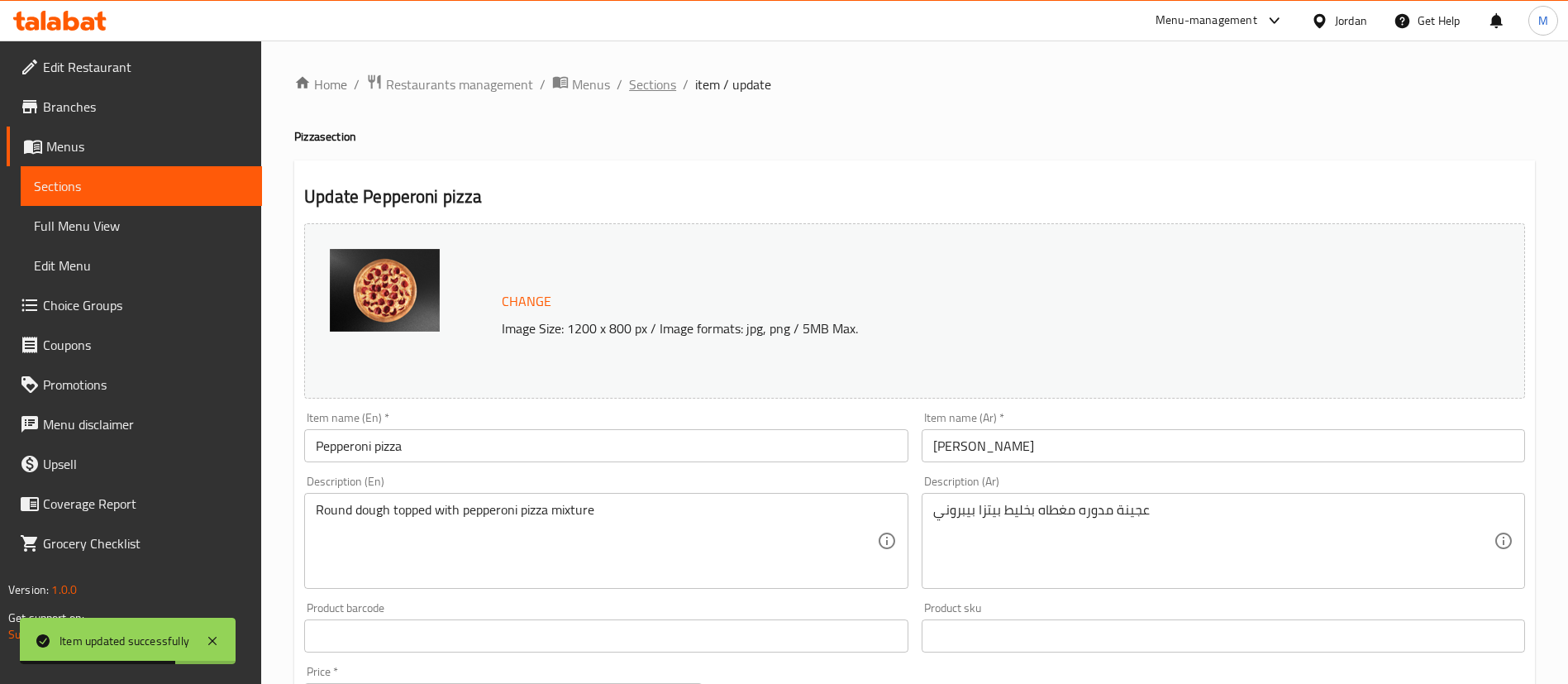
click at [650, 86] on span "Sections" at bounding box center [652, 84] width 47 height 20
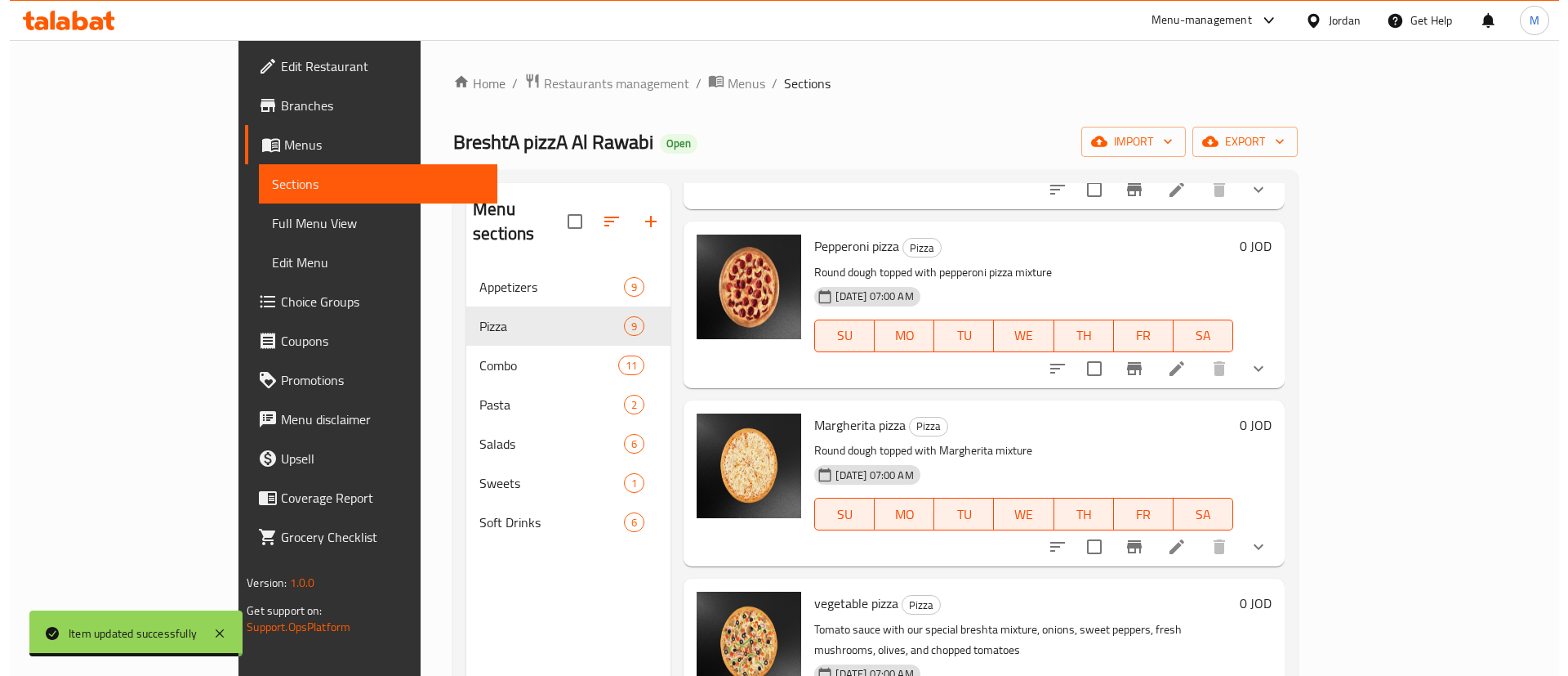
scroll to position [971, 0]
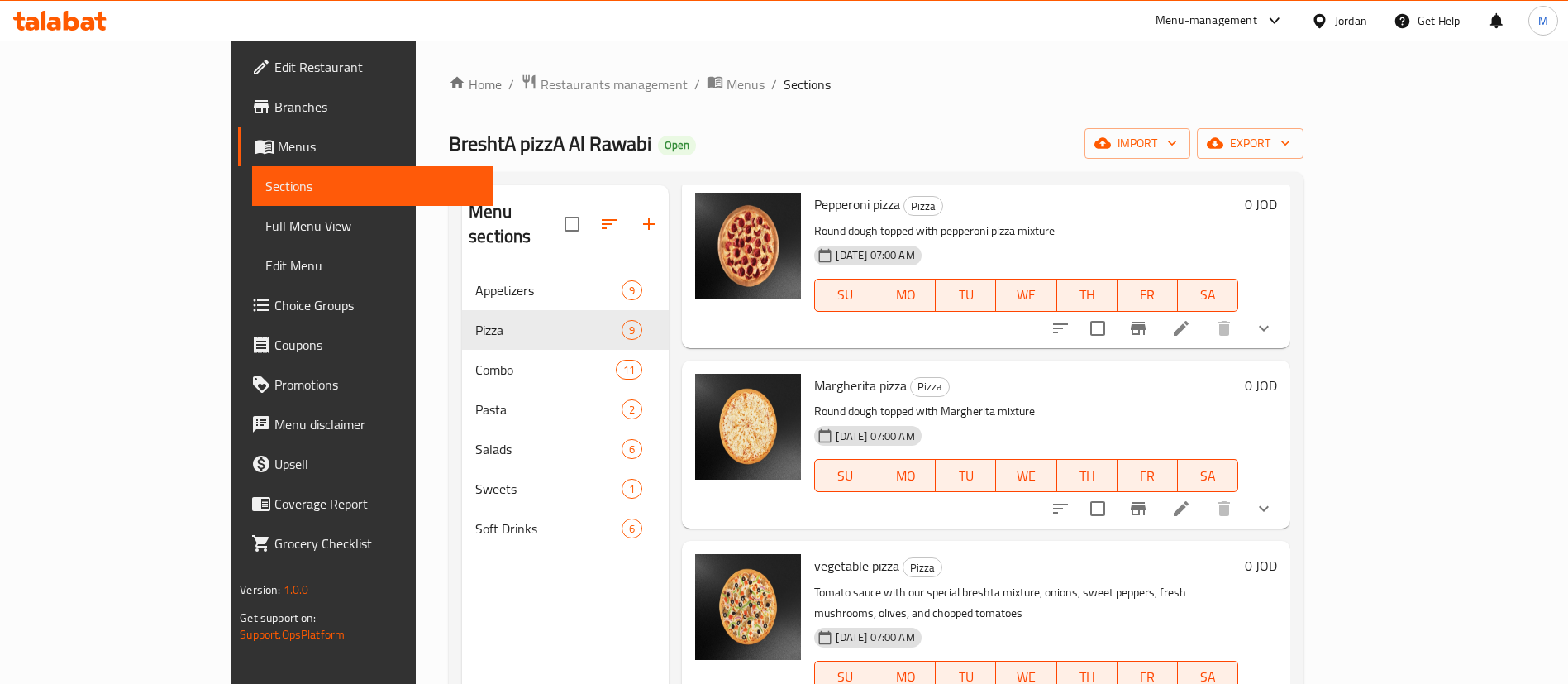
click at [1189, 502] on icon at bounding box center [1181, 509] width 15 height 15
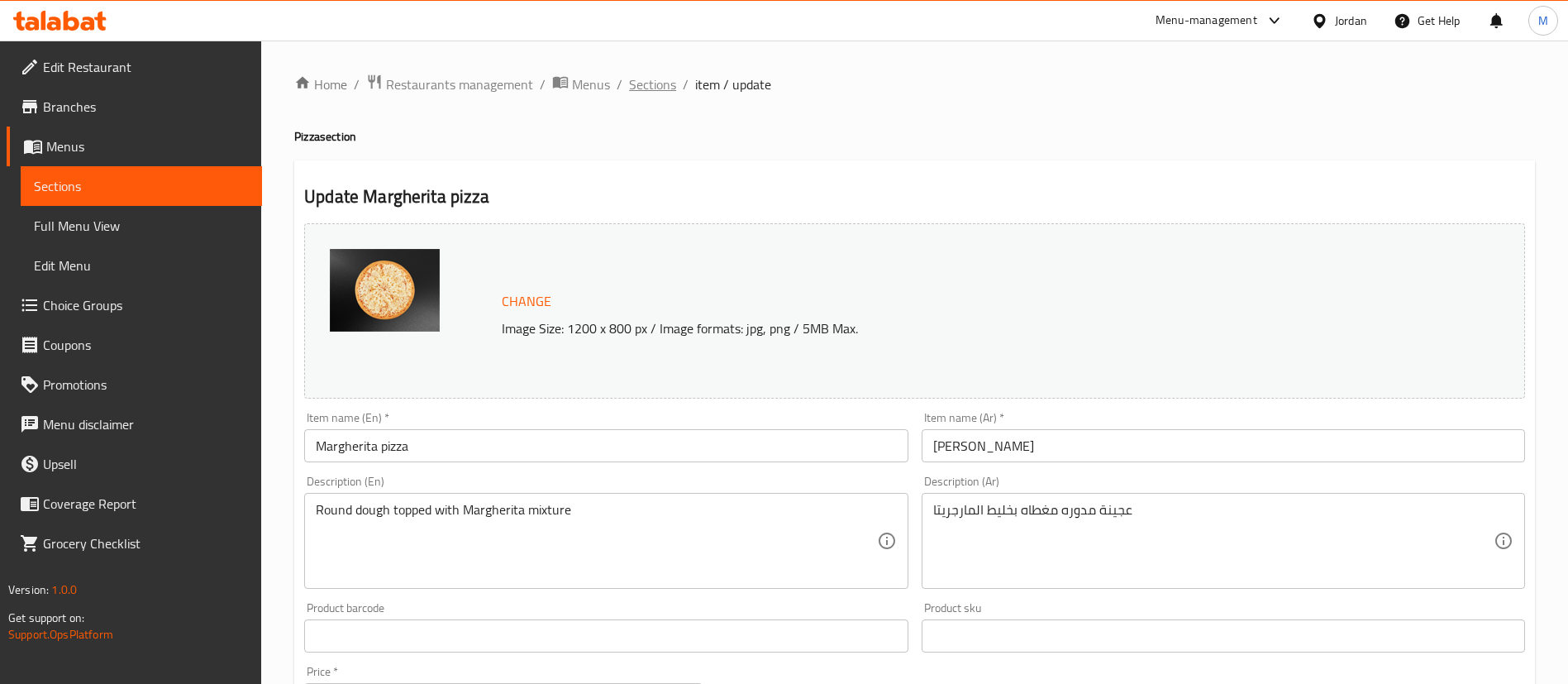
click at [663, 89] on span "Sections" at bounding box center [652, 84] width 47 height 20
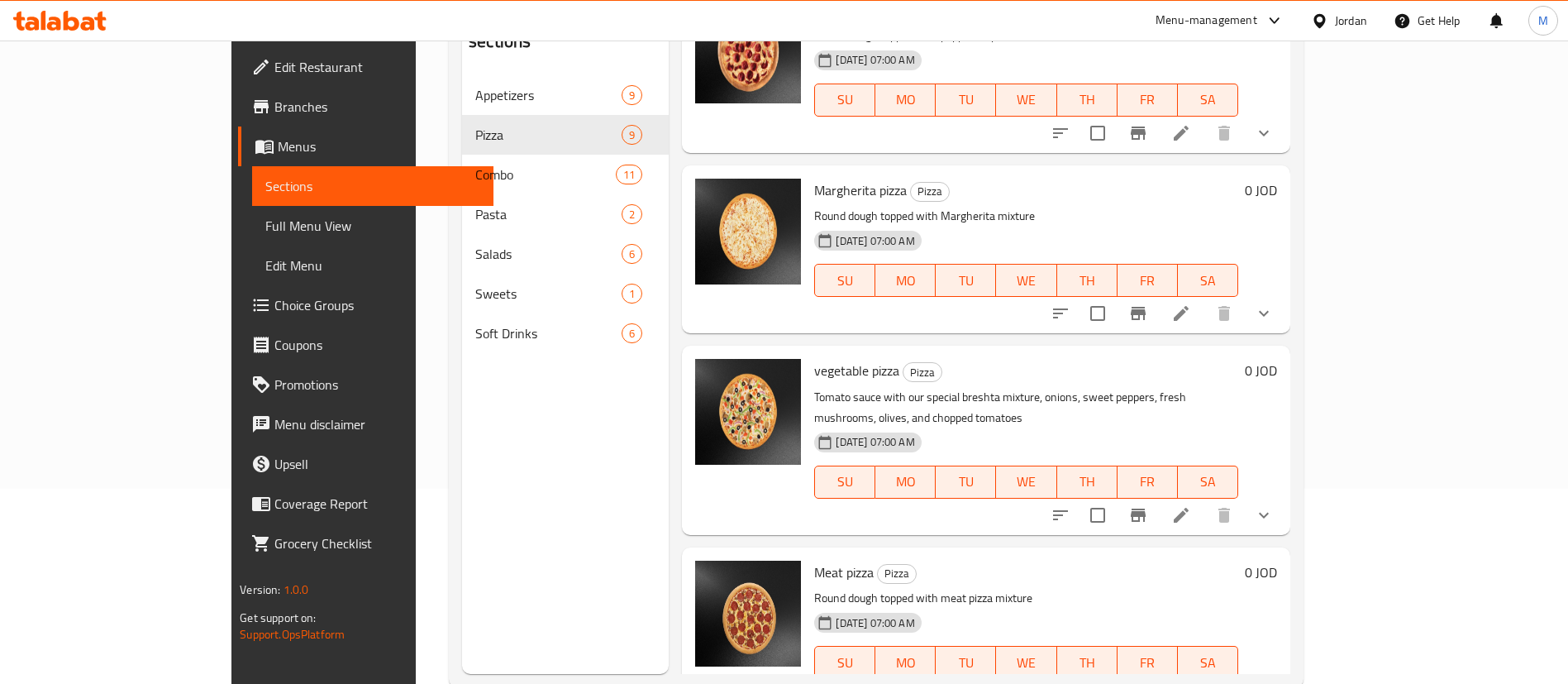
scroll to position [232, 0]
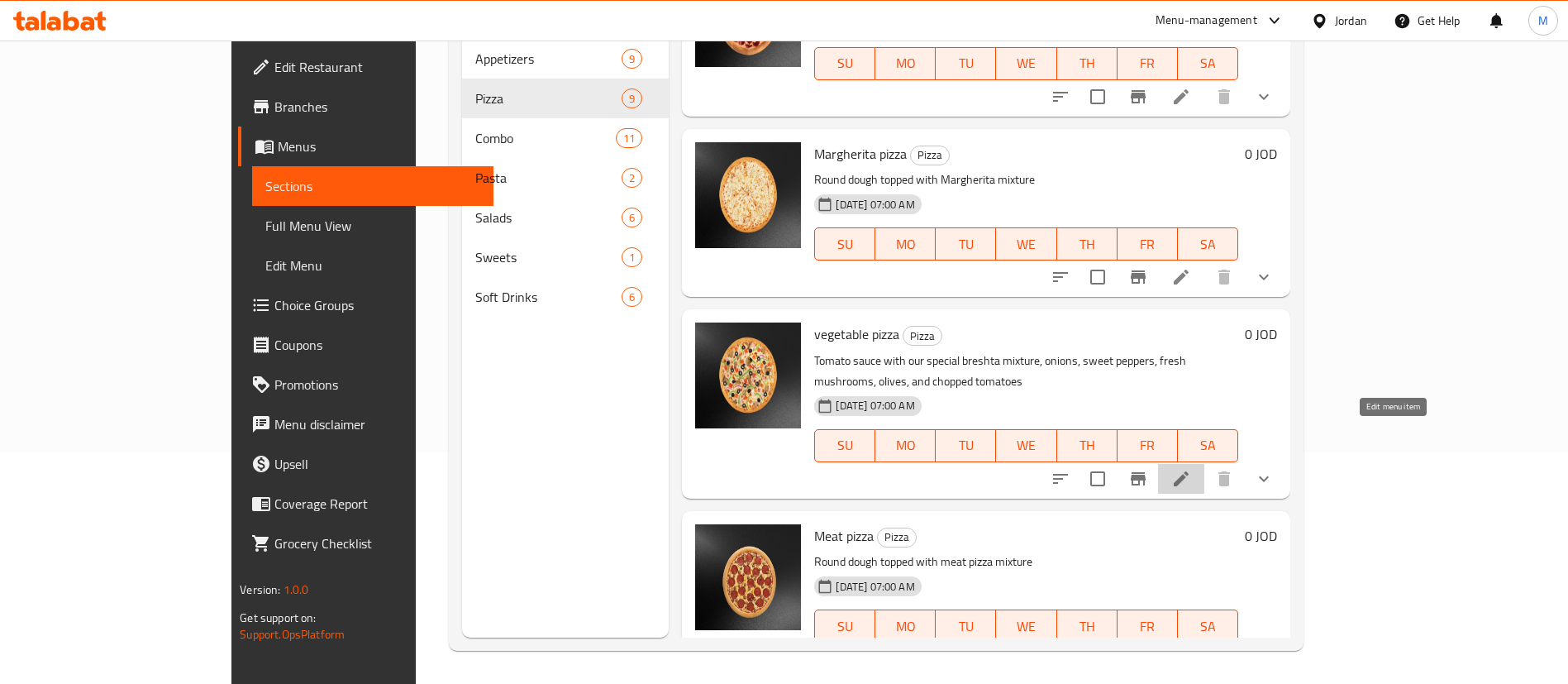
click at [1191, 469] on icon at bounding box center [1181, 479] width 20 height 20
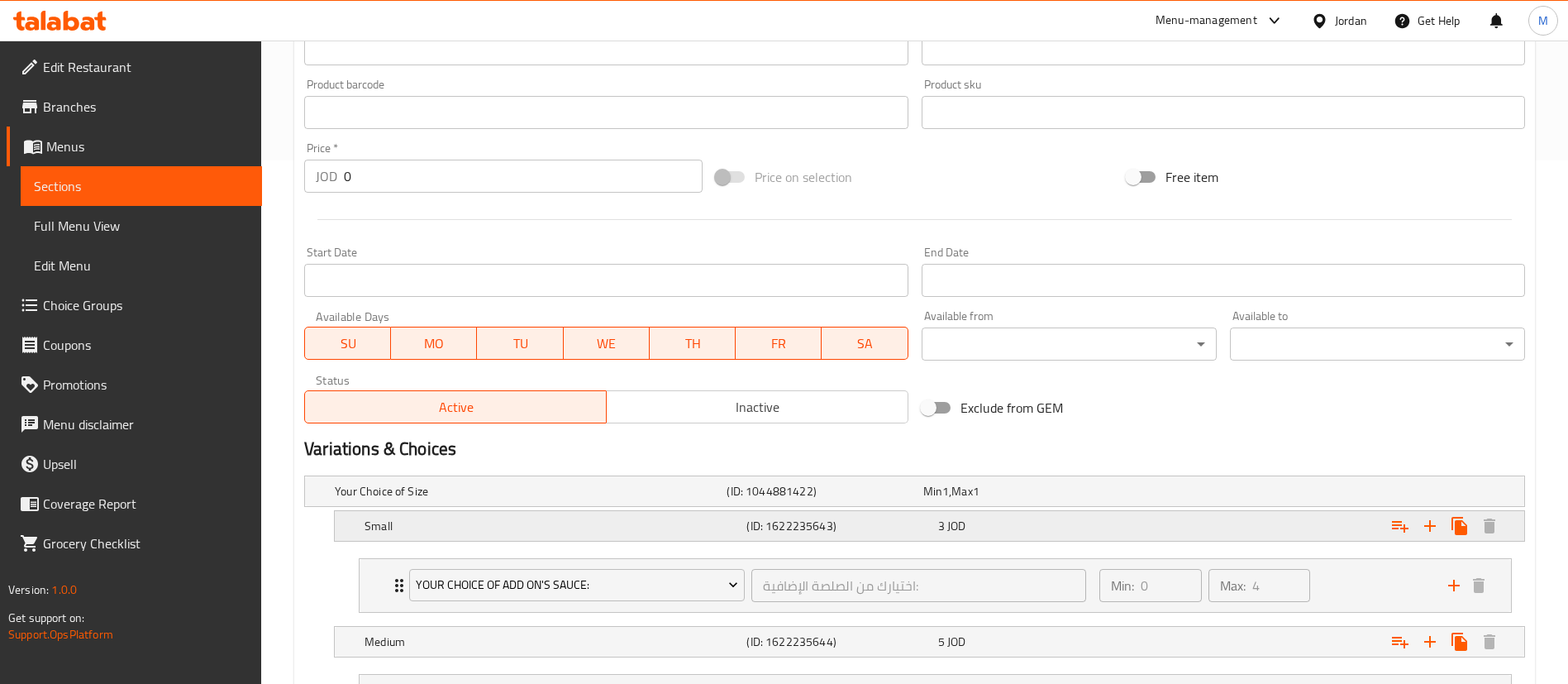
scroll to position [620, 0]
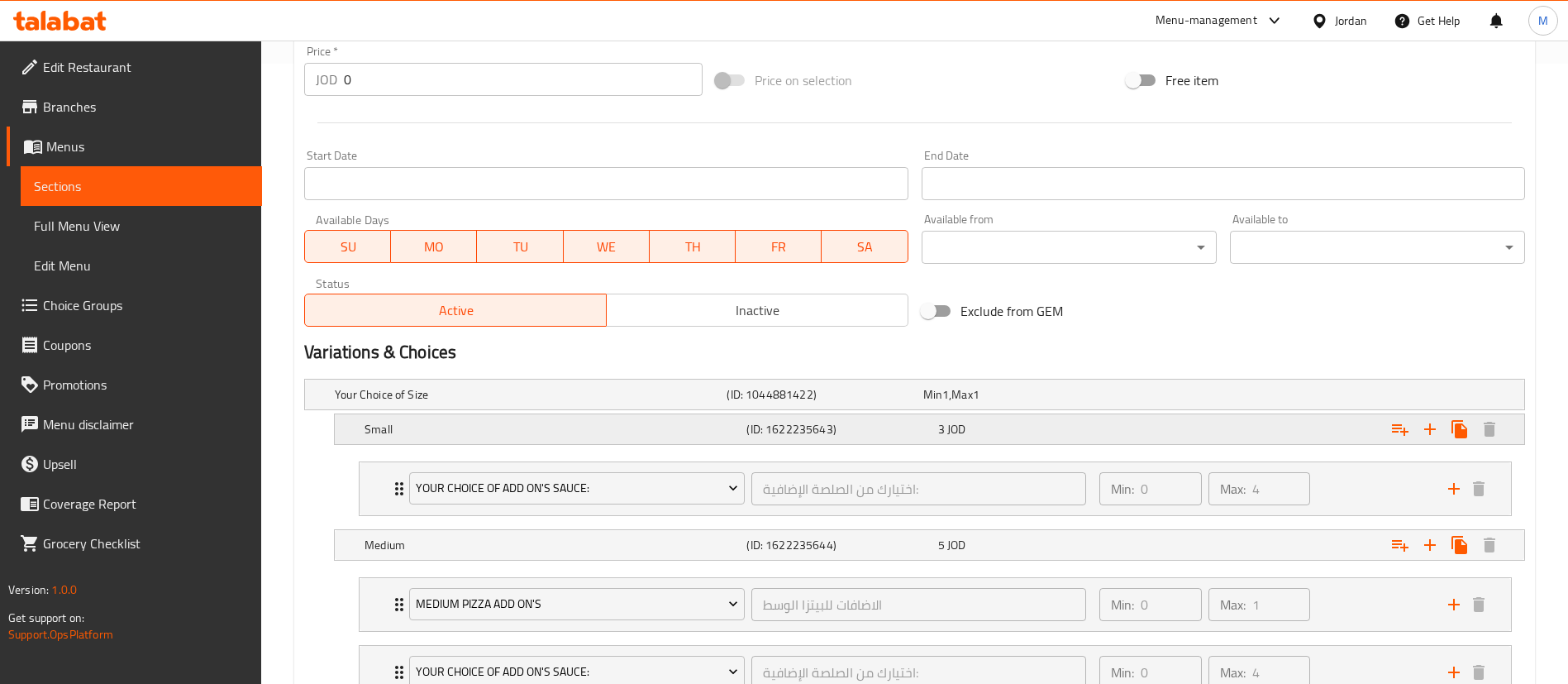
click at [1107, 435] on div "3 JOD" at bounding box center [1030, 429] width 184 height 17
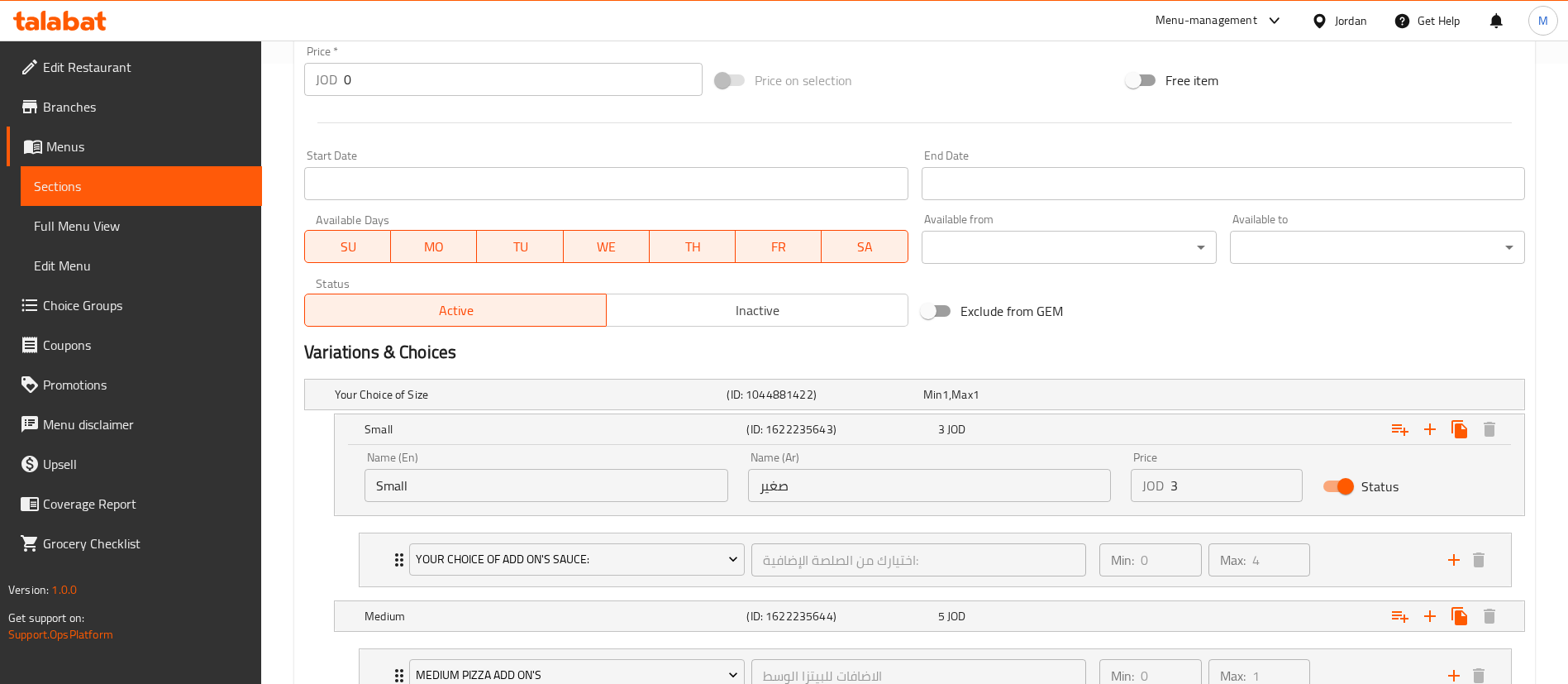
click at [1198, 474] on input "3" at bounding box center [1236, 485] width 132 height 33
type input "3.5"
click at [1225, 614] on div "Expand" at bounding box center [1316, 616] width 382 height 37
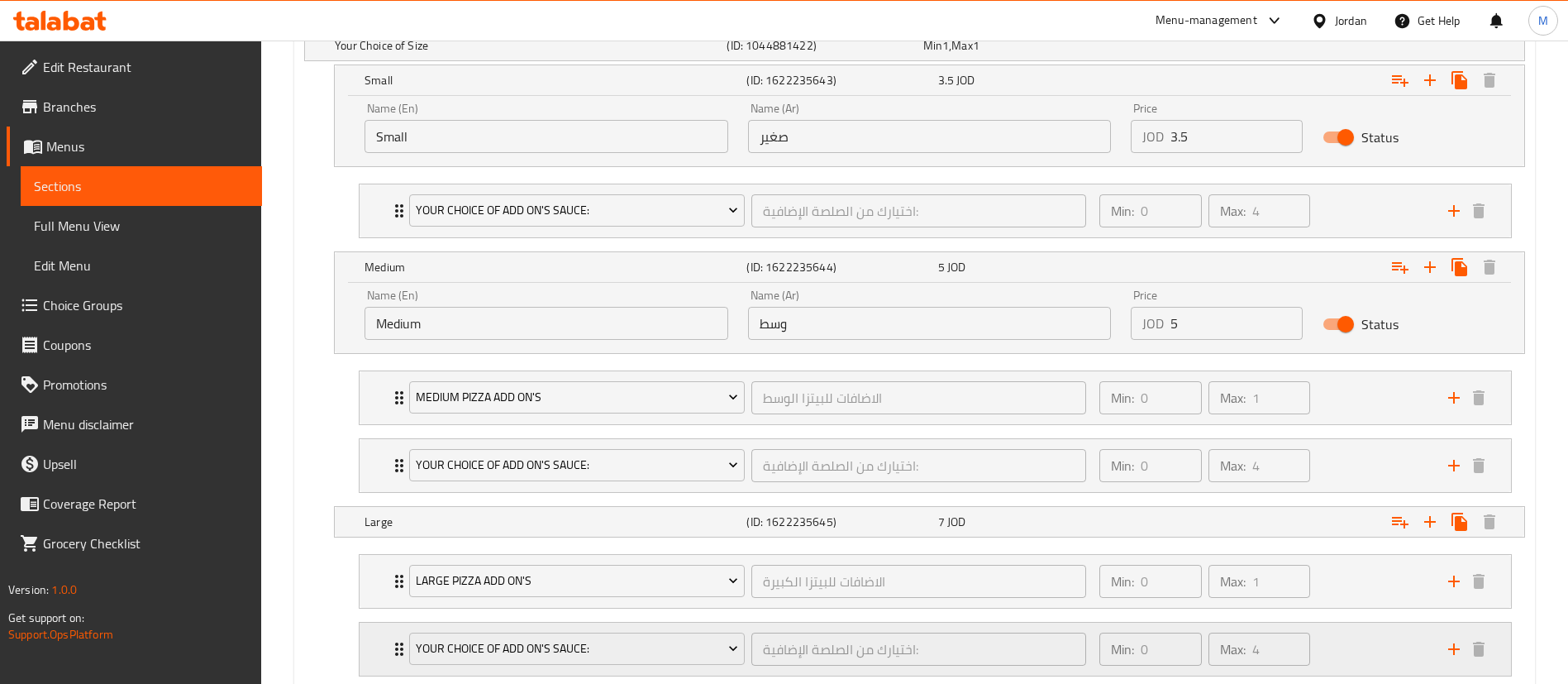
scroll to position [1075, 0]
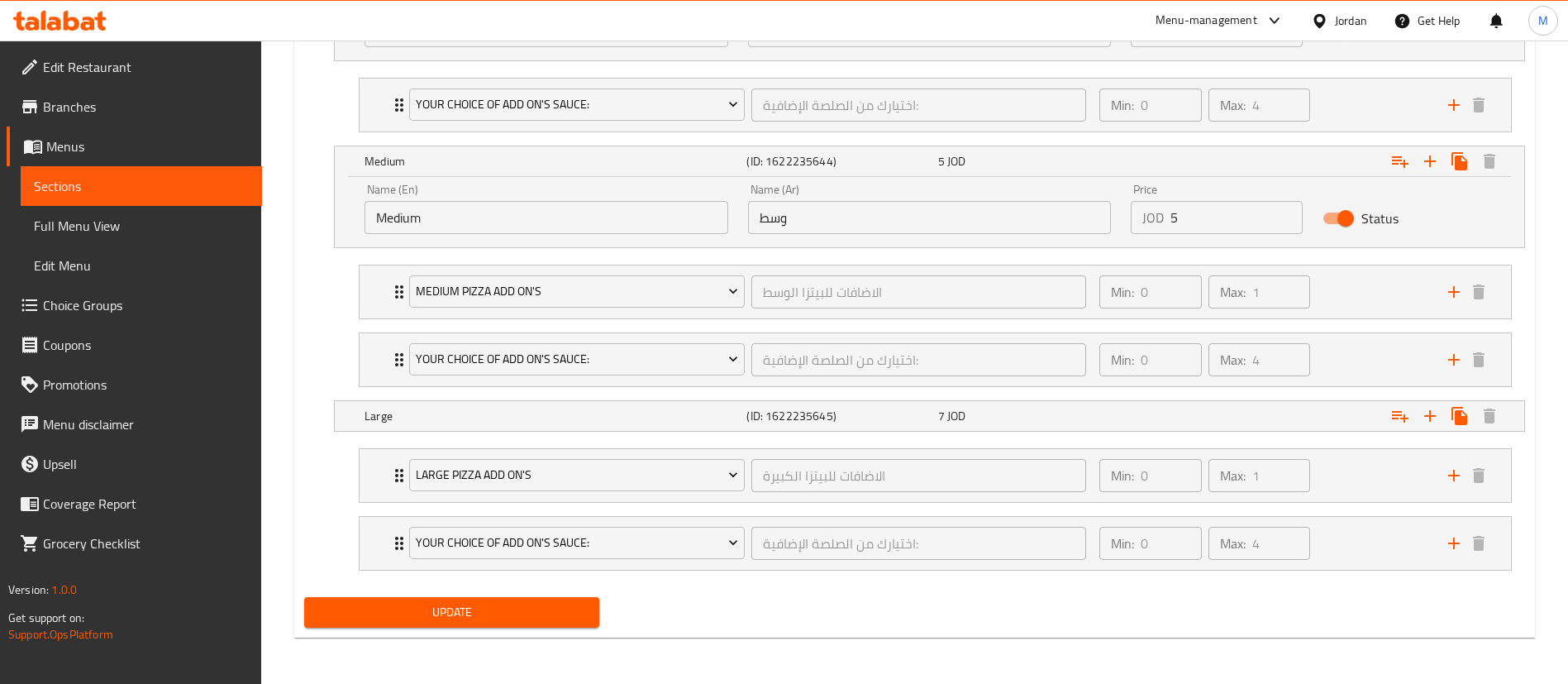
click at [1234, 230] on input "5" at bounding box center [1236, 217] width 132 height 33
type input "5.75"
click at [1136, 406] on div "Expand" at bounding box center [1316, 416] width 382 height 37
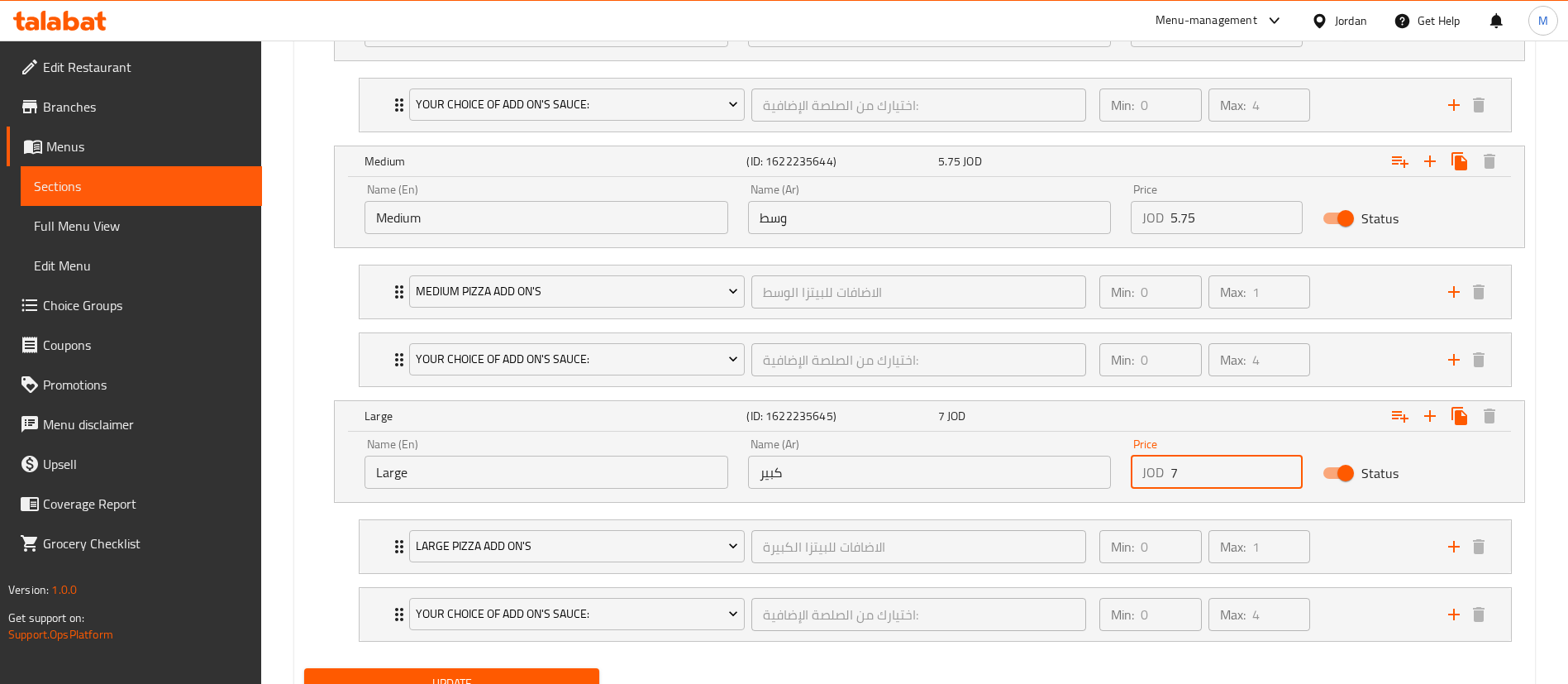
click at [1191, 475] on input "7" at bounding box center [1236, 472] width 132 height 33
click at [1185, 644] on li "Your Choice Of Add on's Sauce: اختيارك من الصلصة الإضافية: ​ Min: 0 ​ Max: 4 ​ …" at bounding box center [935, 614] width 1179 height 68
type input "8"
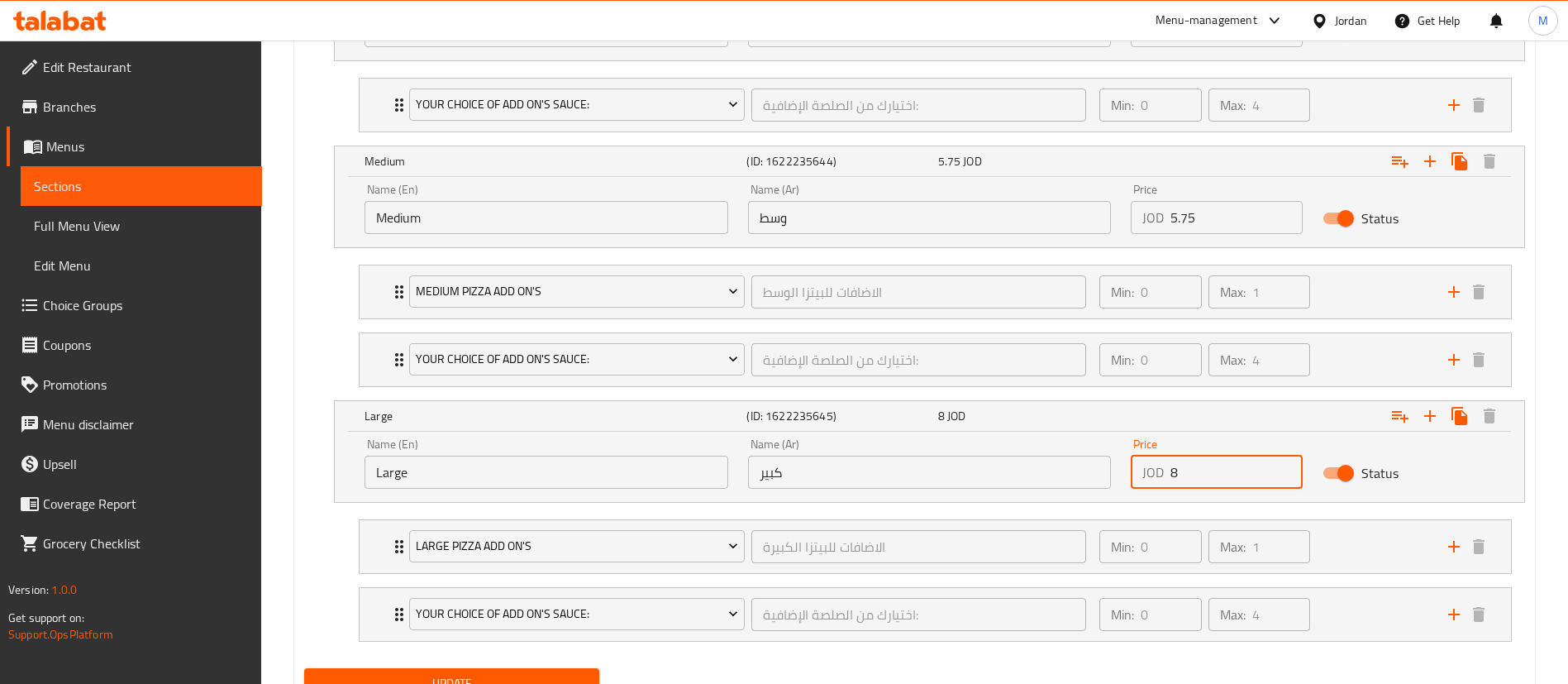
click at [588, 668] on button "Update" at bounding box center [452, 683] width 295 height 30
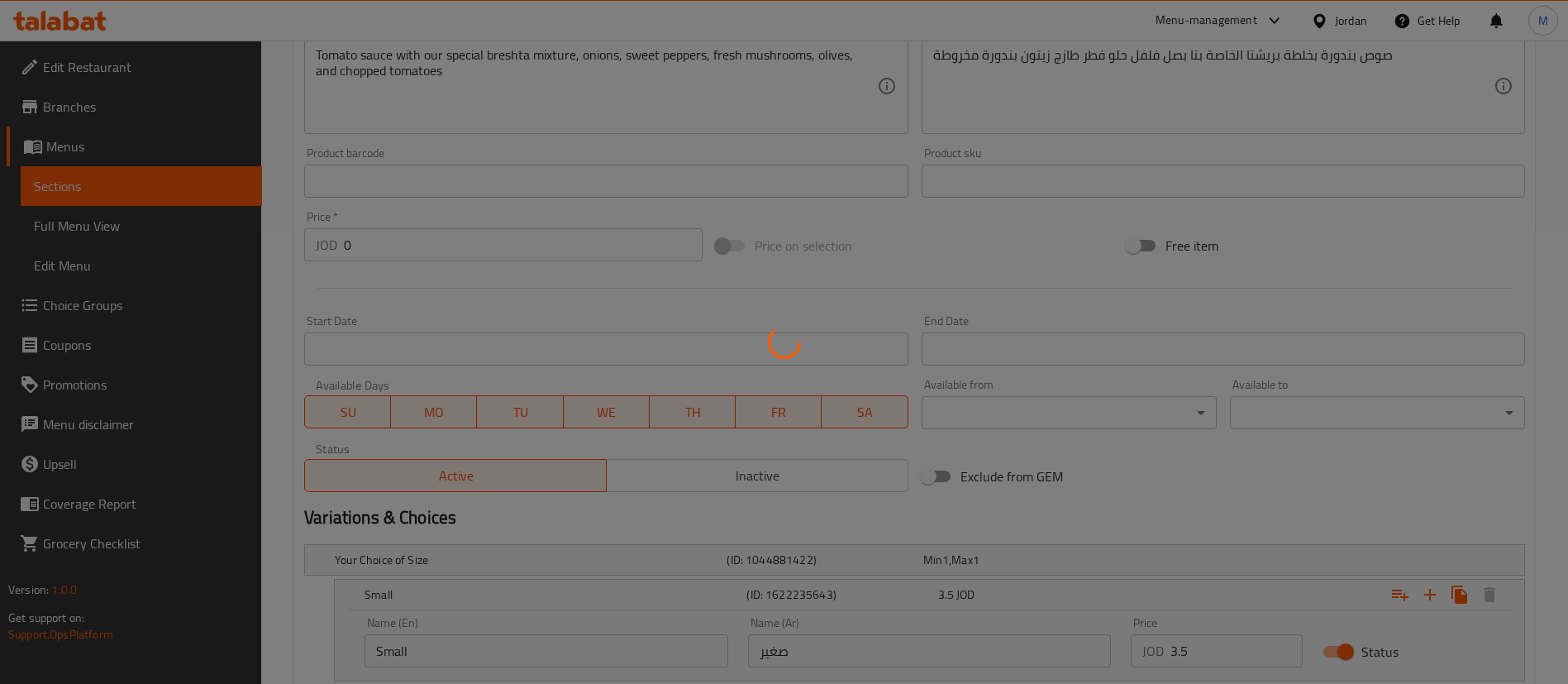
scroll to position [0, 0]
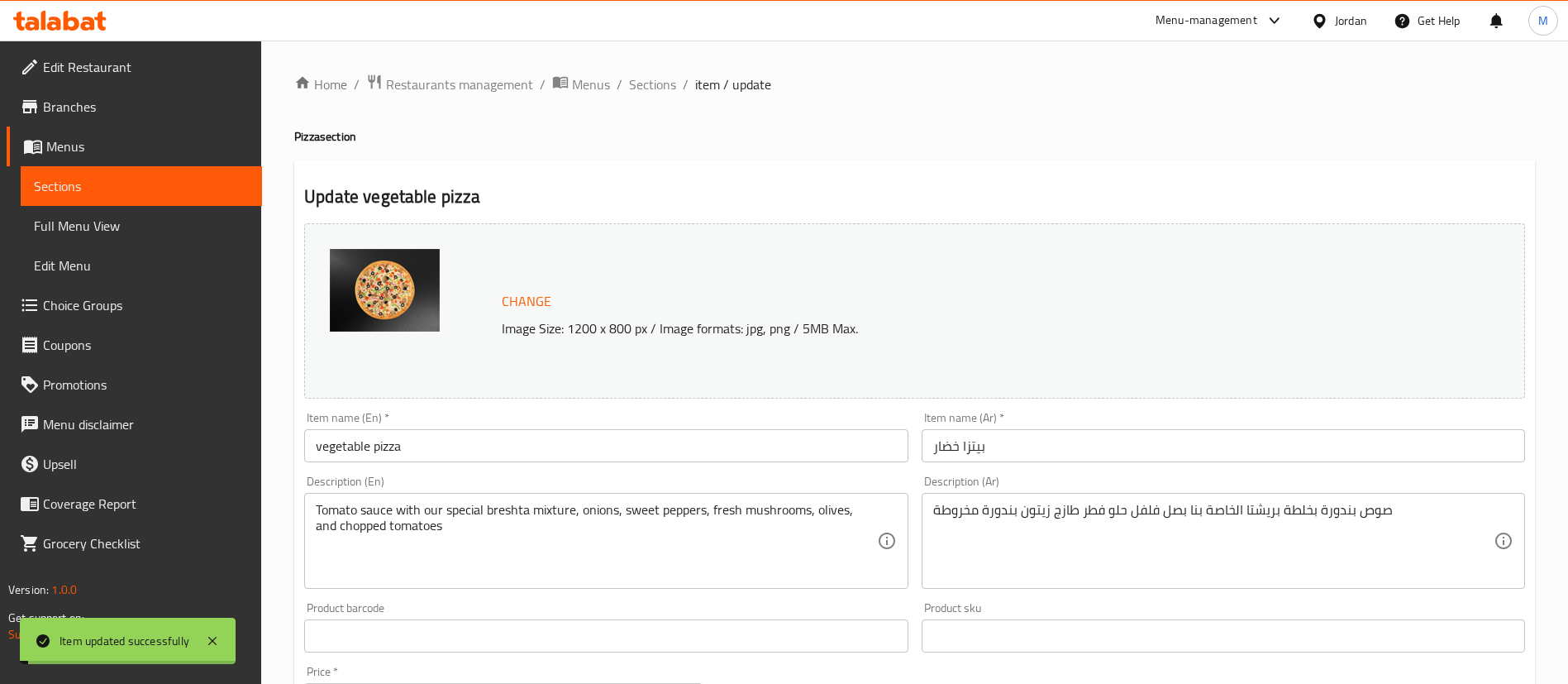
drag, startPoint x: 648, startPoint y: 81, endPoint x: 691, endPoint y: 97, distance: 45.9
click at [648, 81] on span "Sections" at bounding box center [652, 84] width 47 height 20
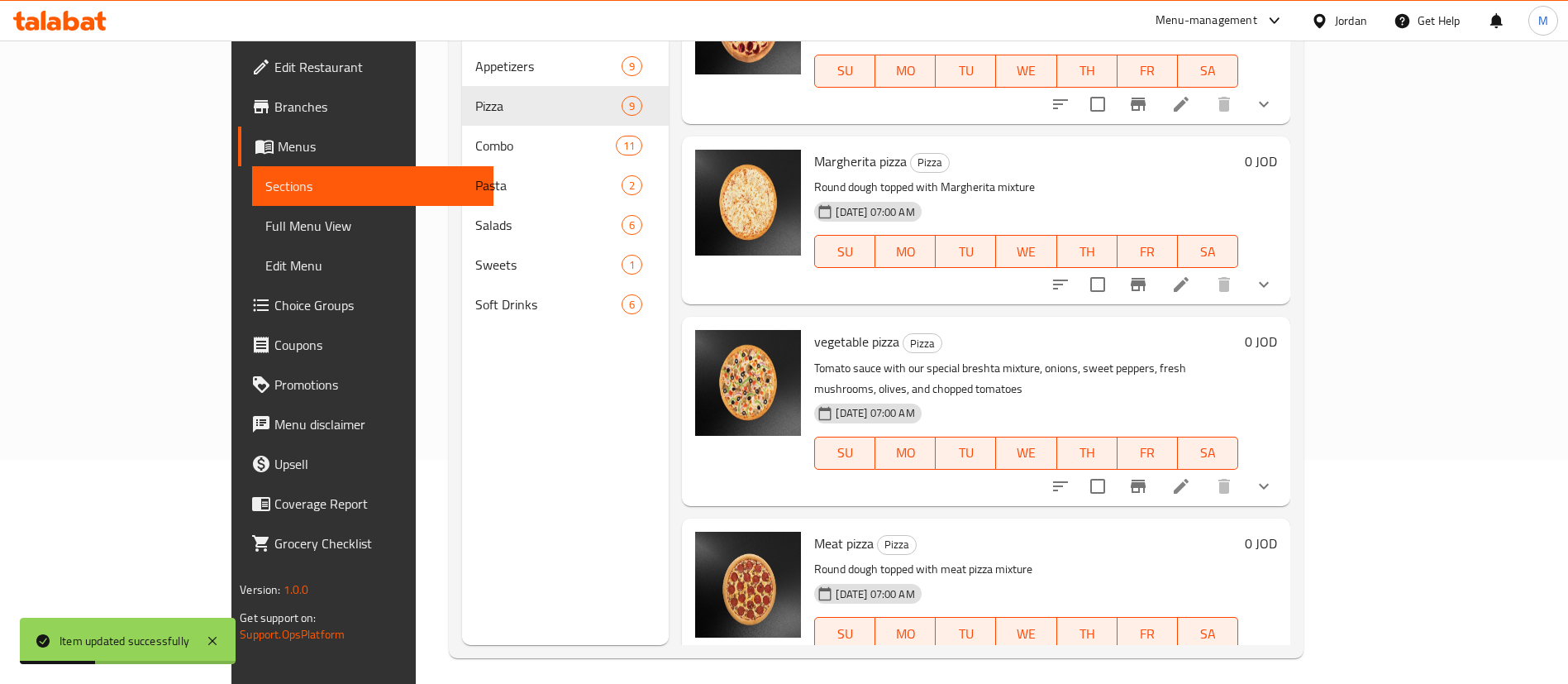
scroll to position [232, 0]
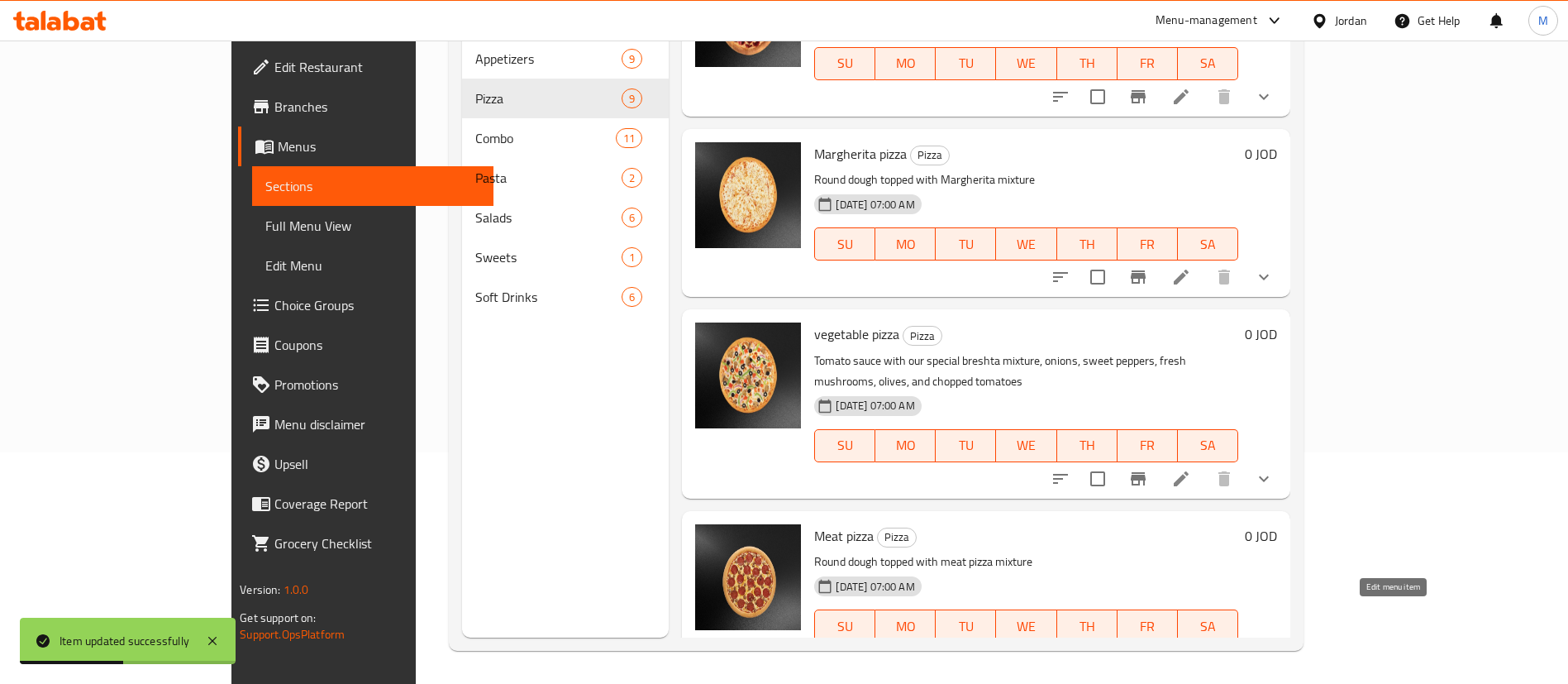
click at [1189, 652] on icon at bounding box center [1181, 659] width 15 height 15
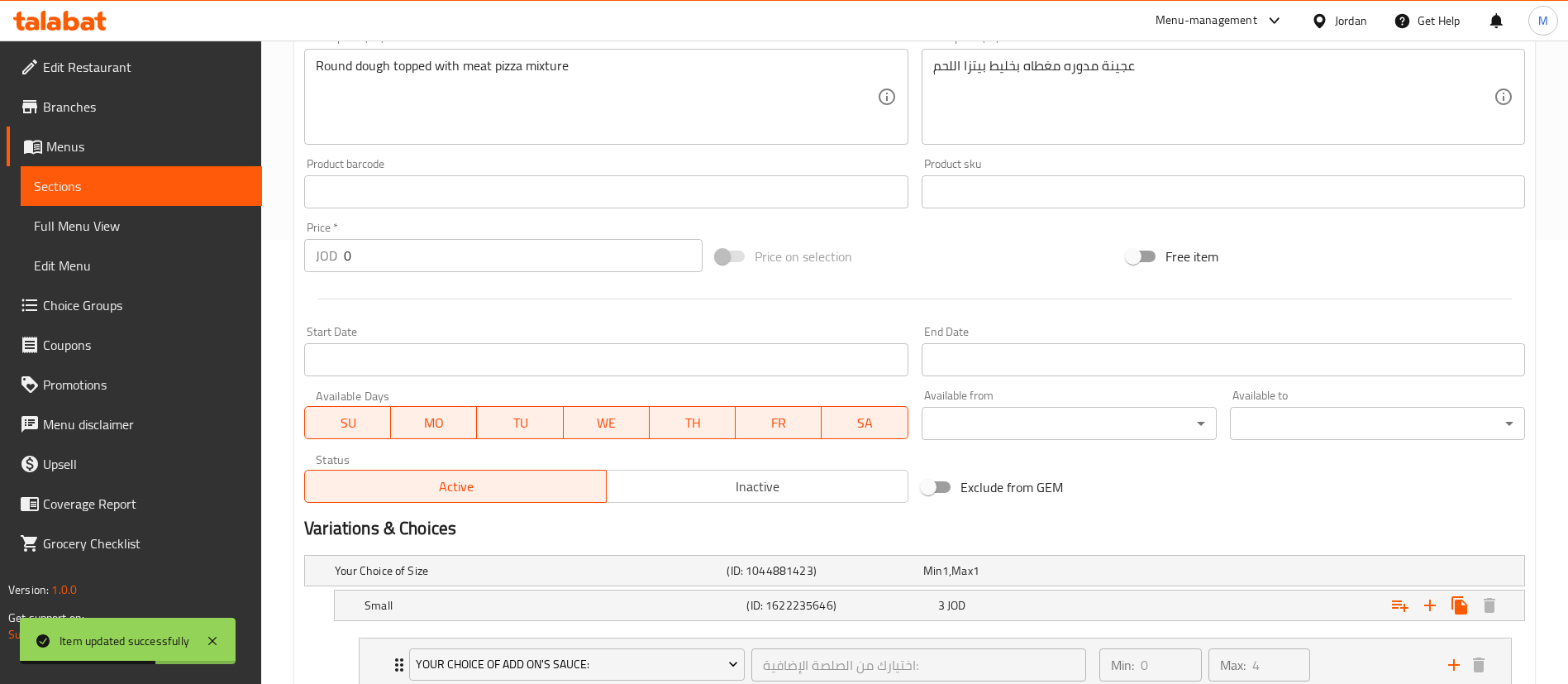
scroll to position [496, 0]
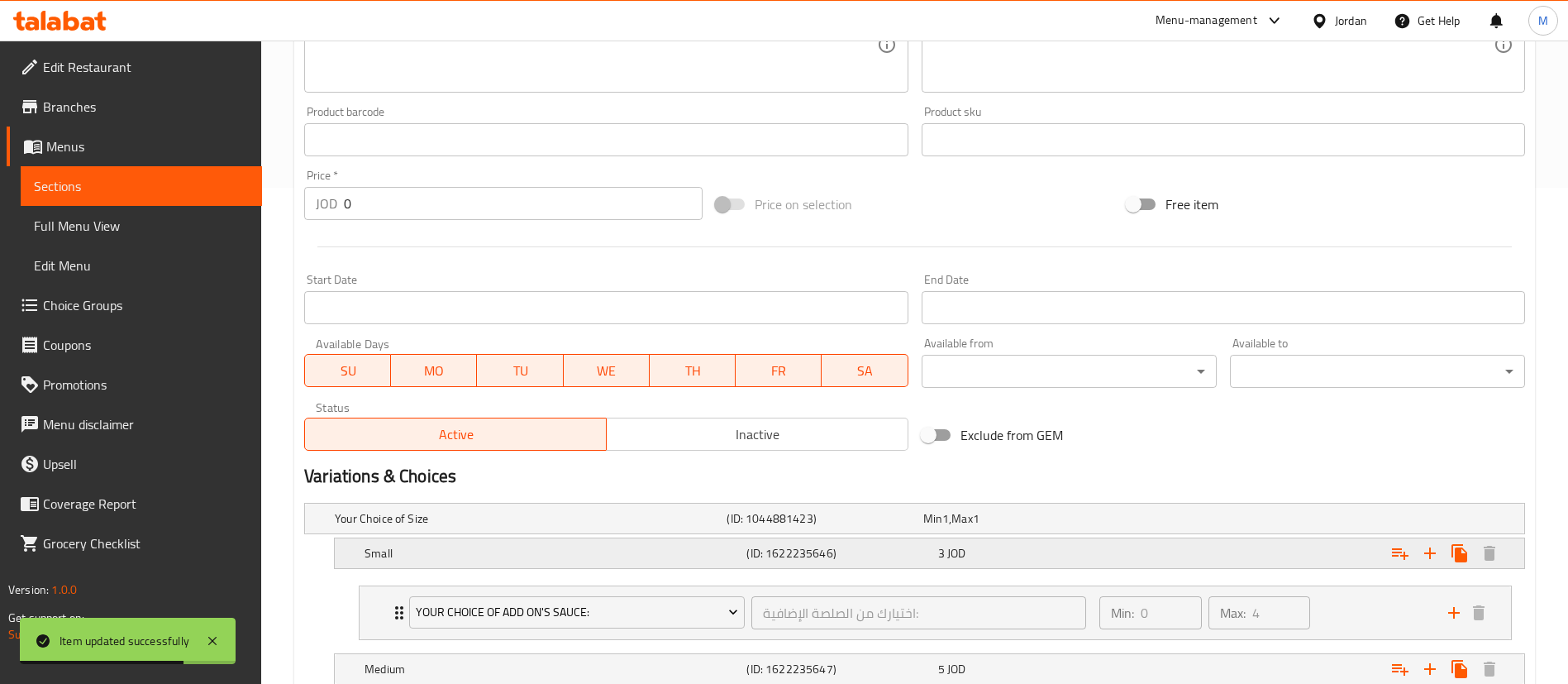
click at [1146, 557] on div "Expand" at bounding box center [1316, 553] width 382 height 37
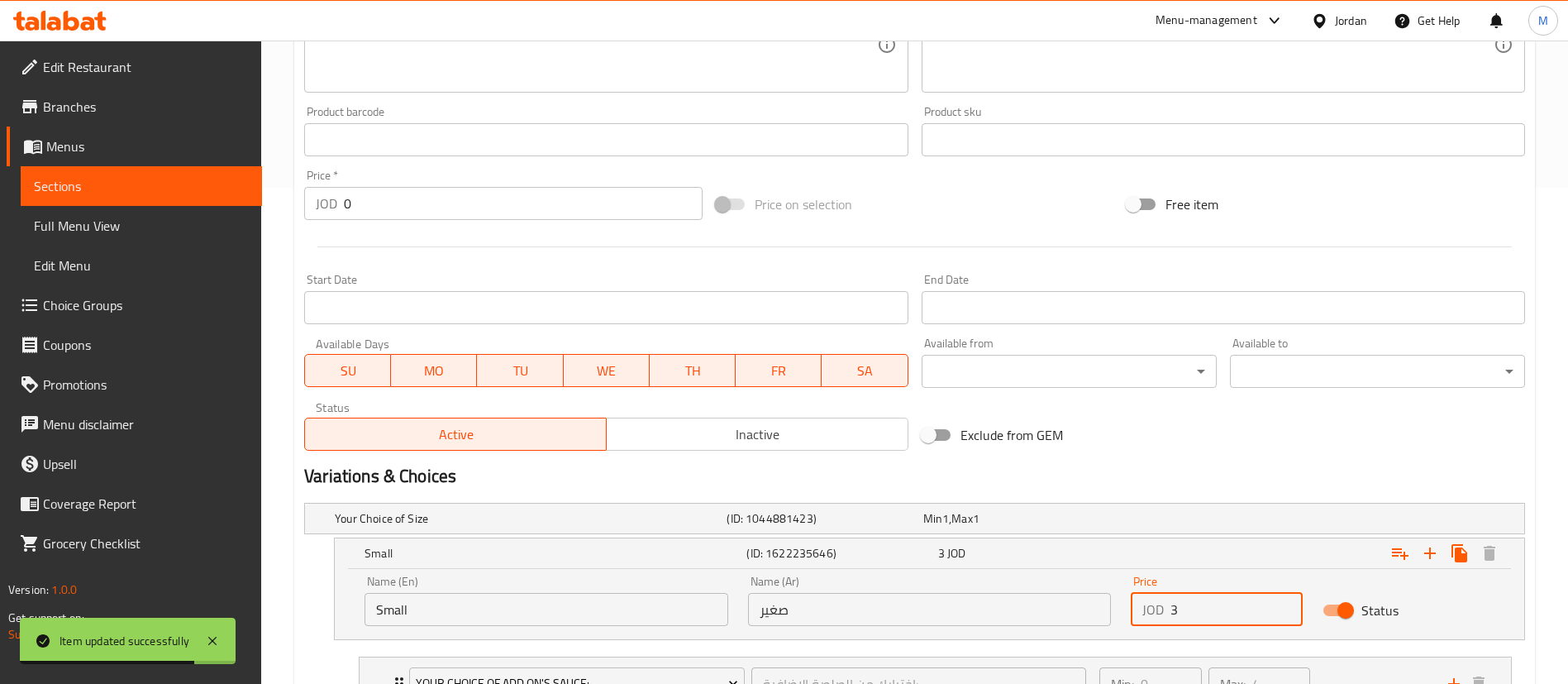
click at [1191, 602] on input "3" at bounding box center [1236, 610] width 132 height 33
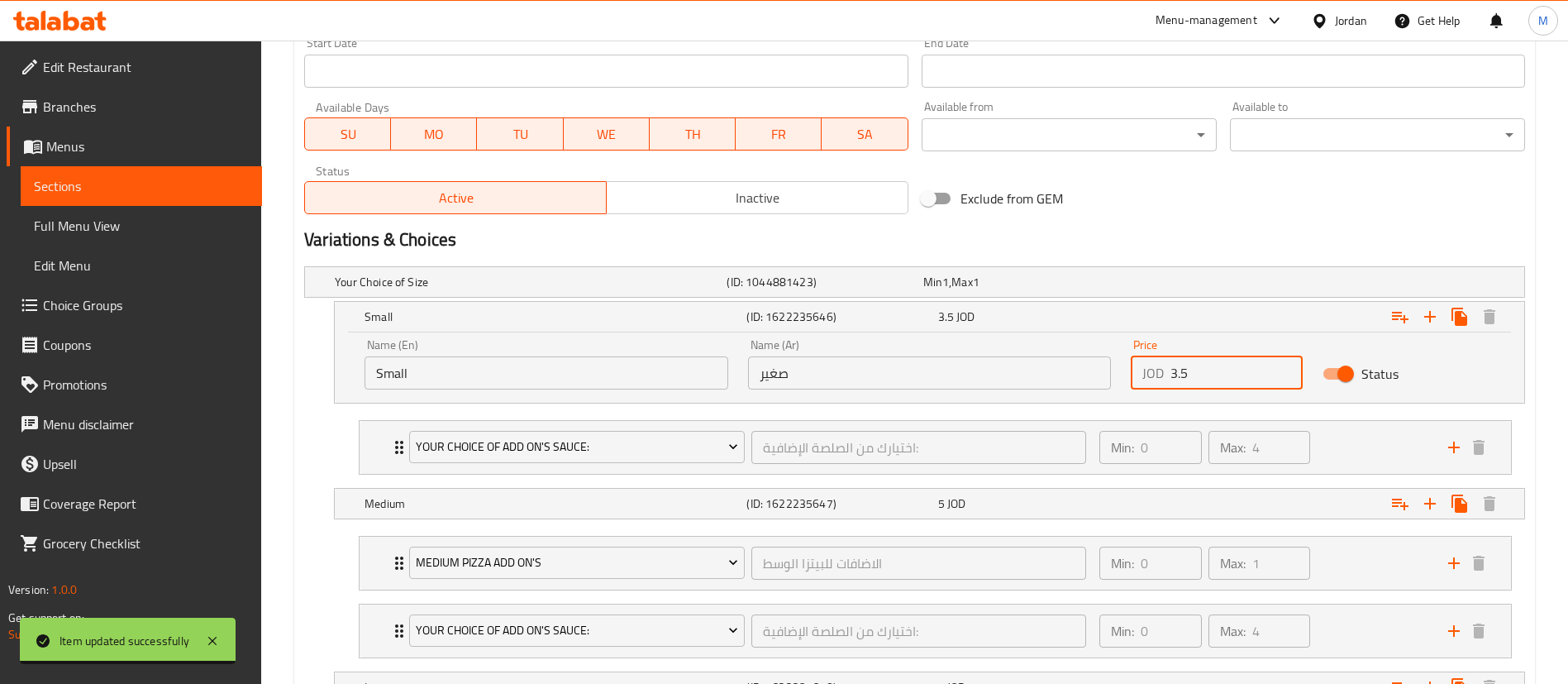
scroll to position [745, 0]
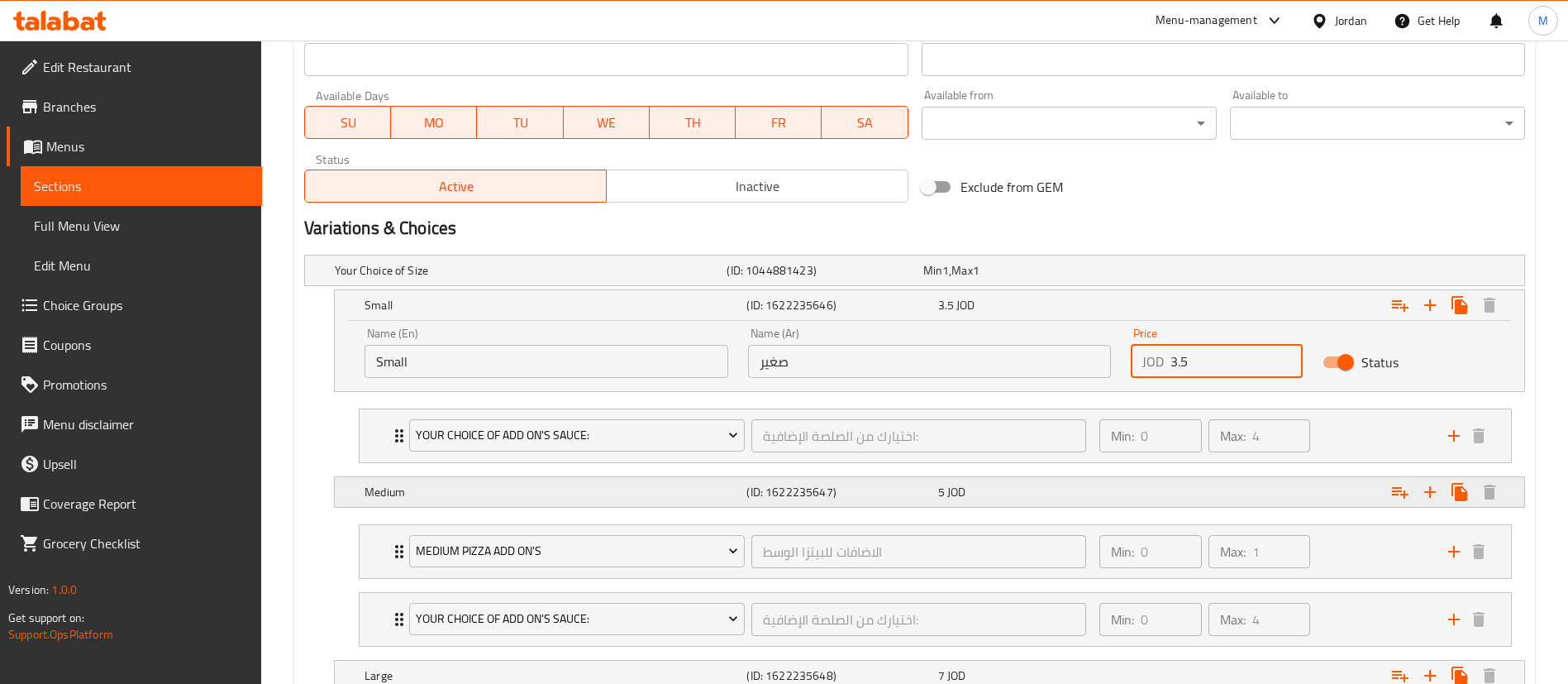
type input "3.5"
click at [1213, 493] on div "Expand" at bounding box center [1316, 492] width 382 height 37
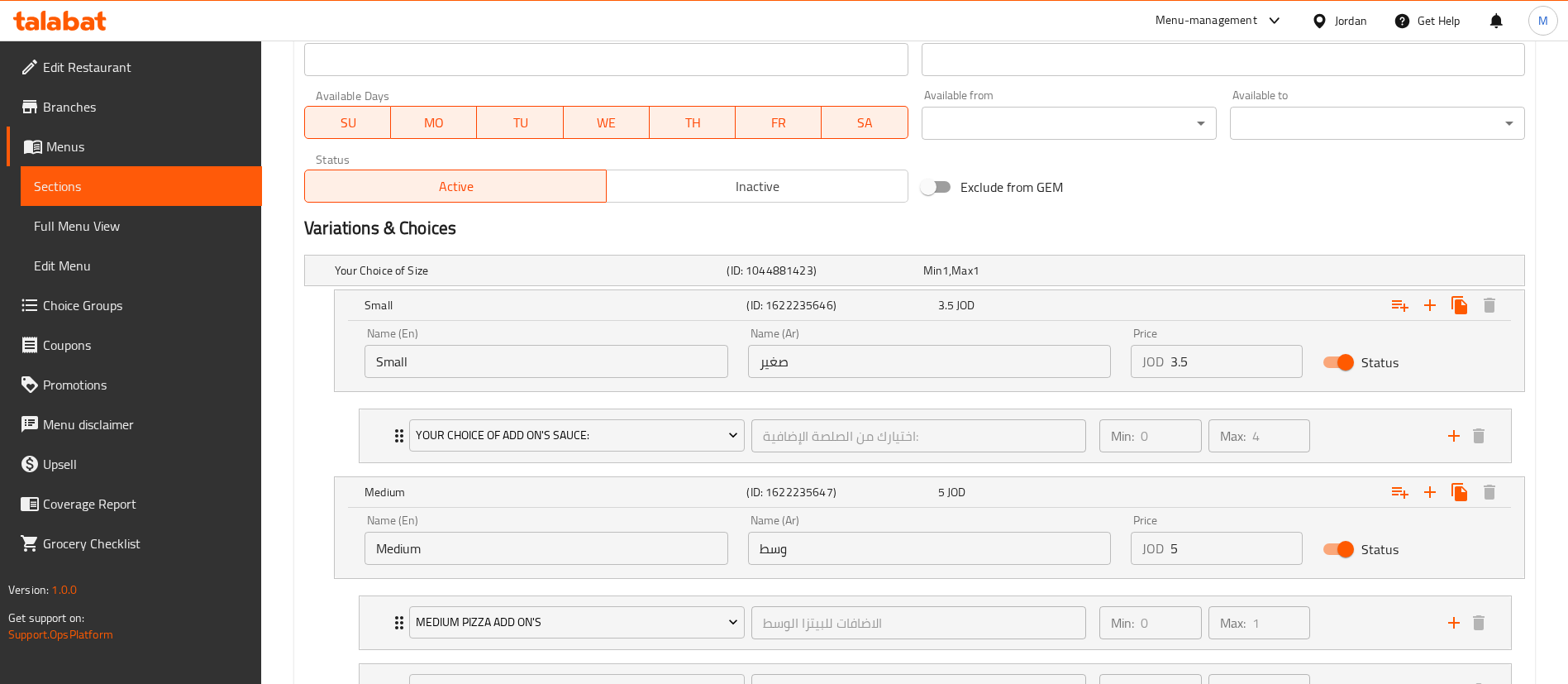
click at [1197, 543] on input "5" at bounding box center [1236, 548] width 132 height 33
type input "5.75"
click at [1225, 491] on div "Expand" at bounding box center [1316, 492] width 382 height 37
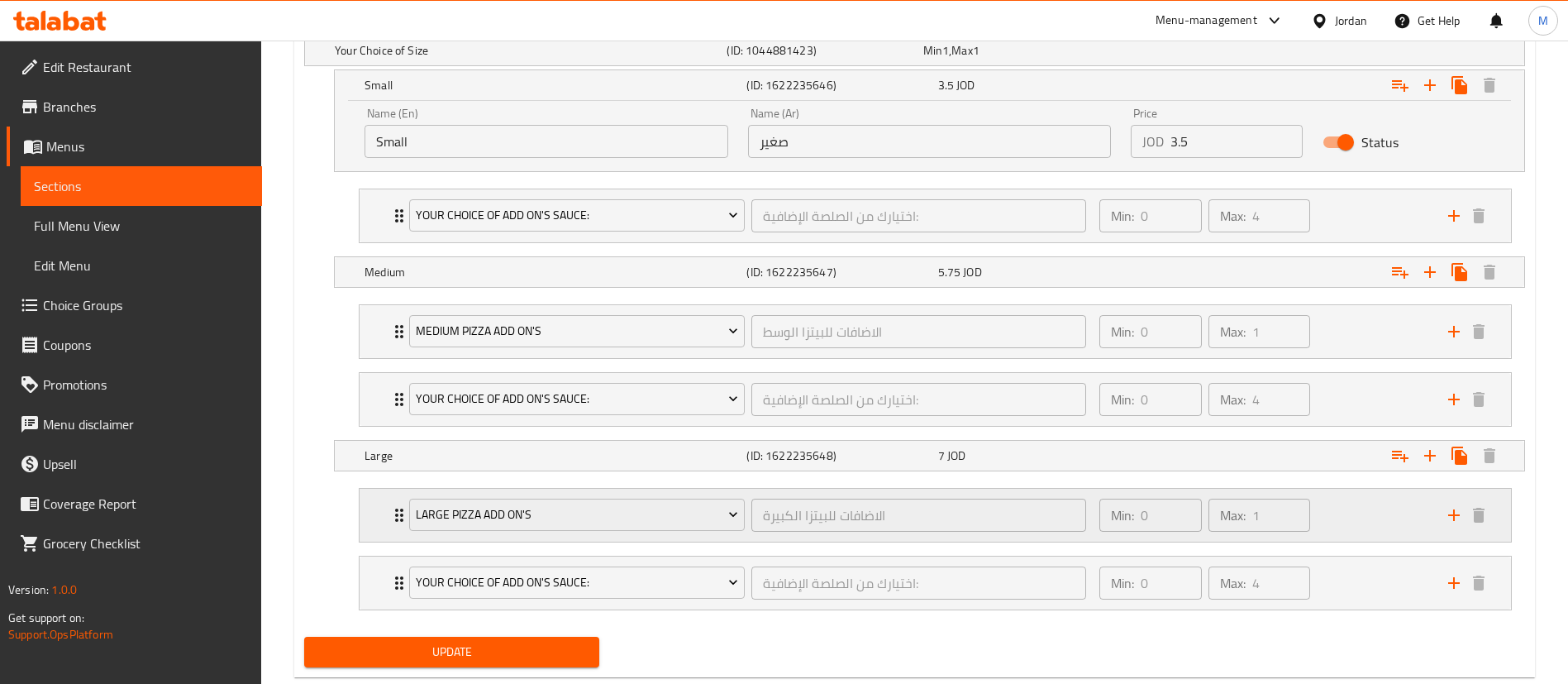
scroll to position [1004, 0]
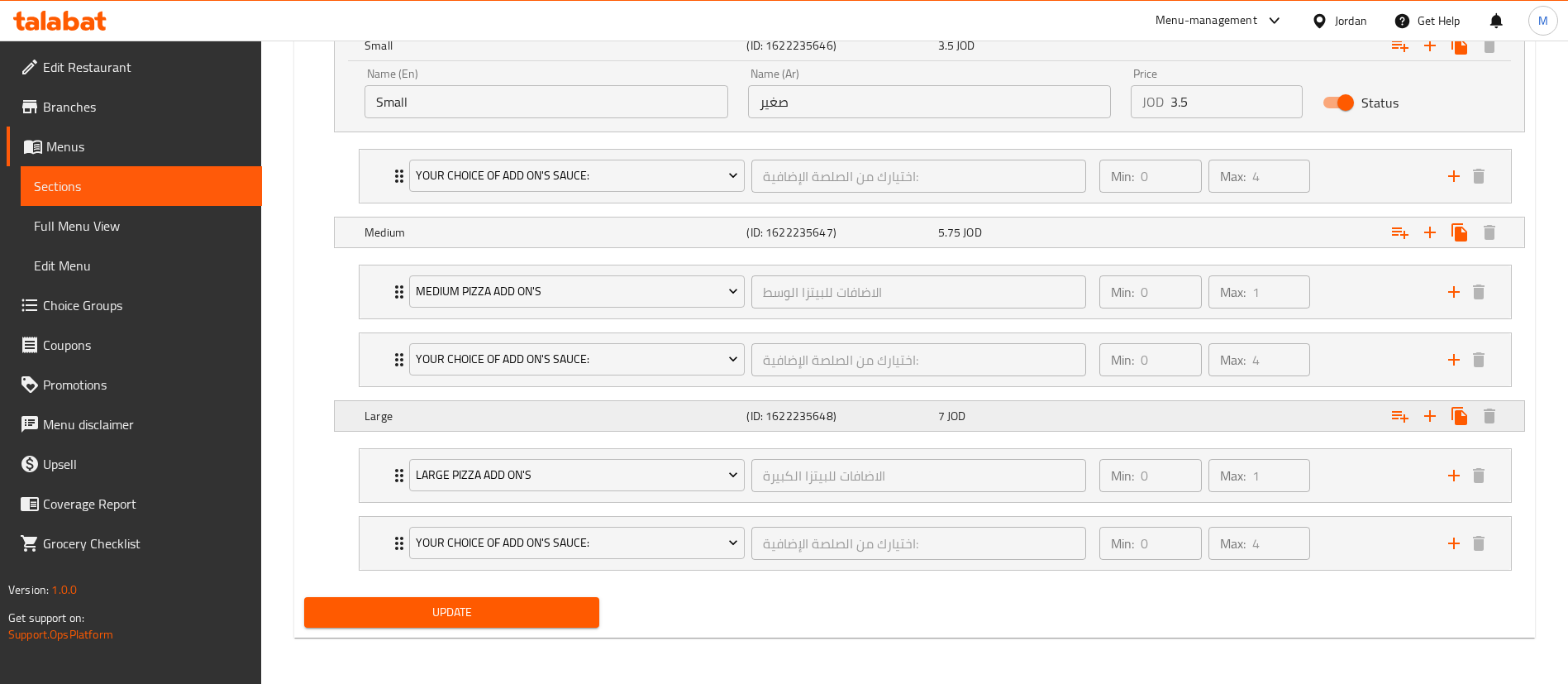
click at [1207, 420] on div "Expand" at bounding box center [1316, 416] width 382 height 37
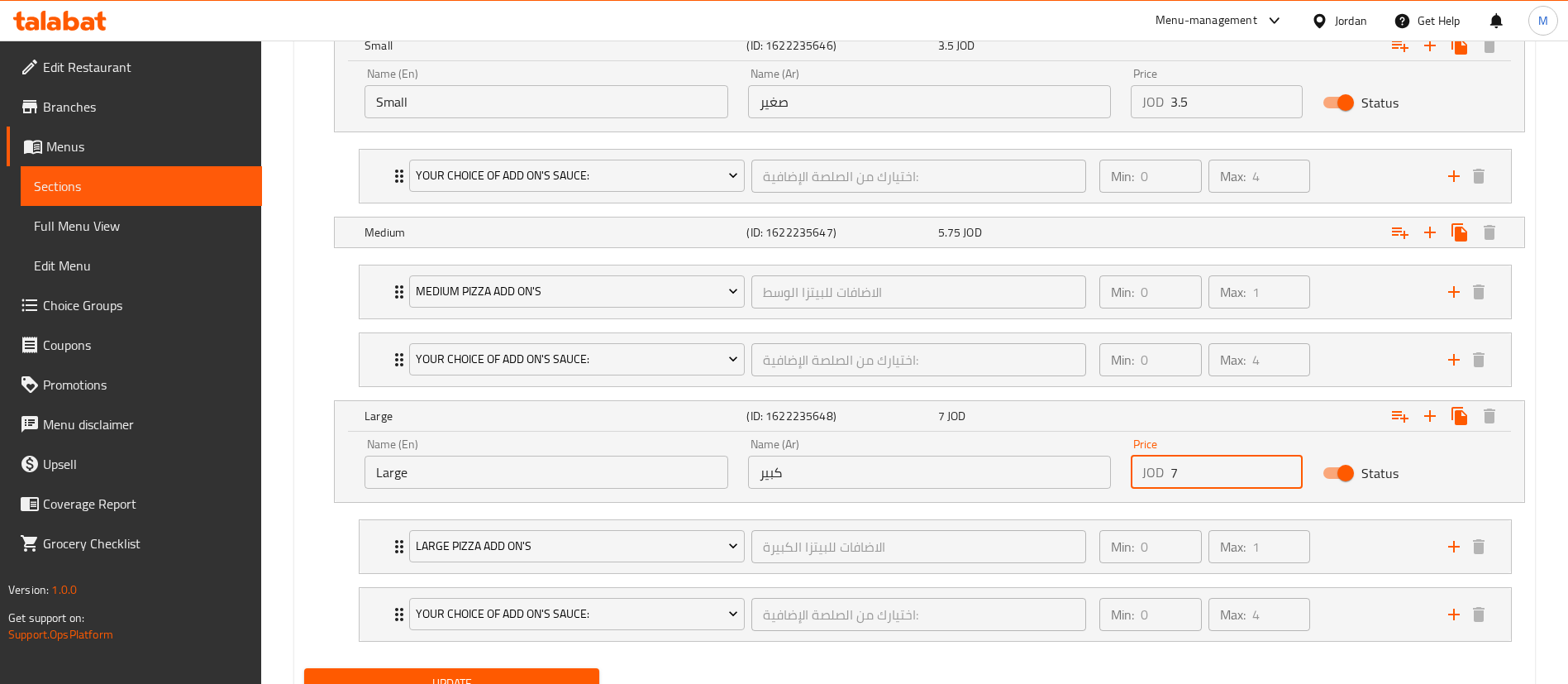
click at [1218, 474] on input "7" at bounding box center [1236, 472] width 132 height 33
type input "8"
click at [594, 672] on button "Update" at bounding box center [452, 683] width 295 height 30
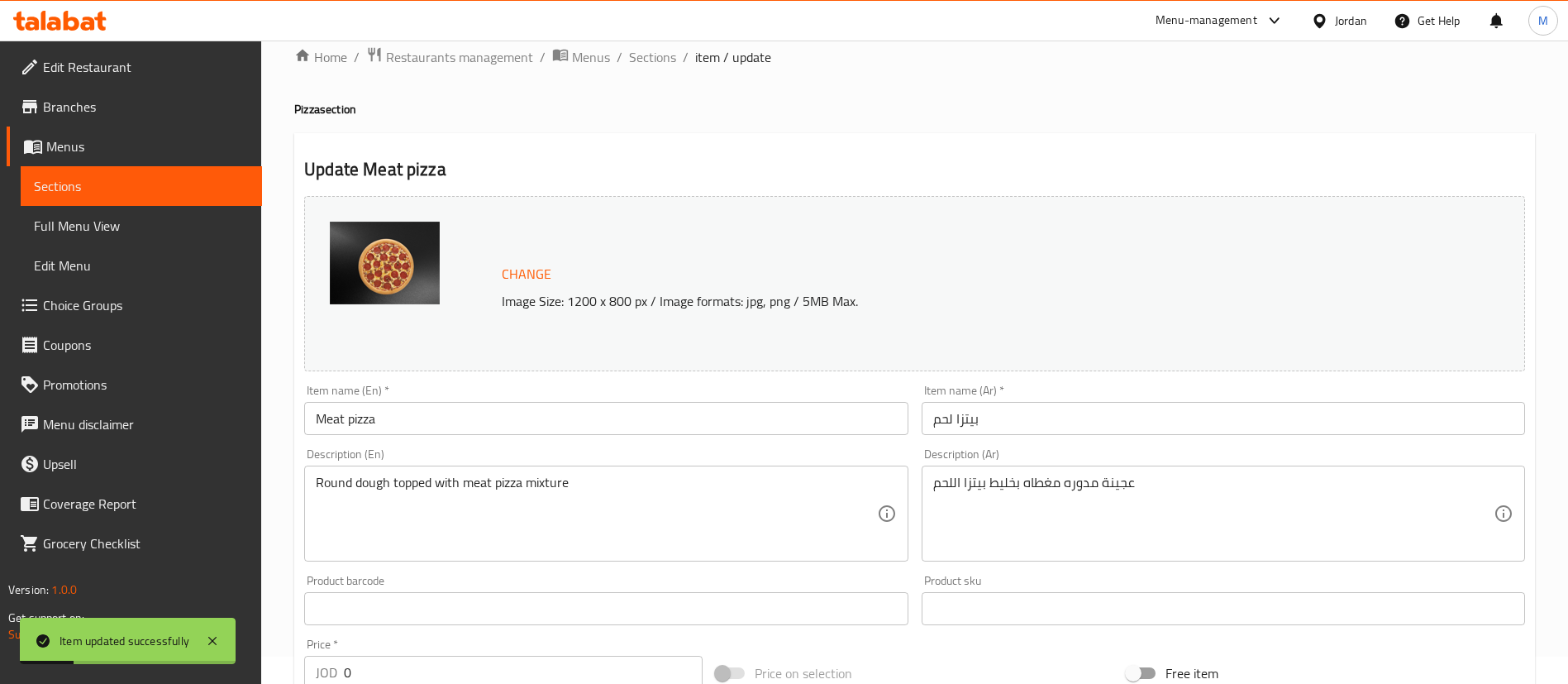
scroll to position [0, 0]
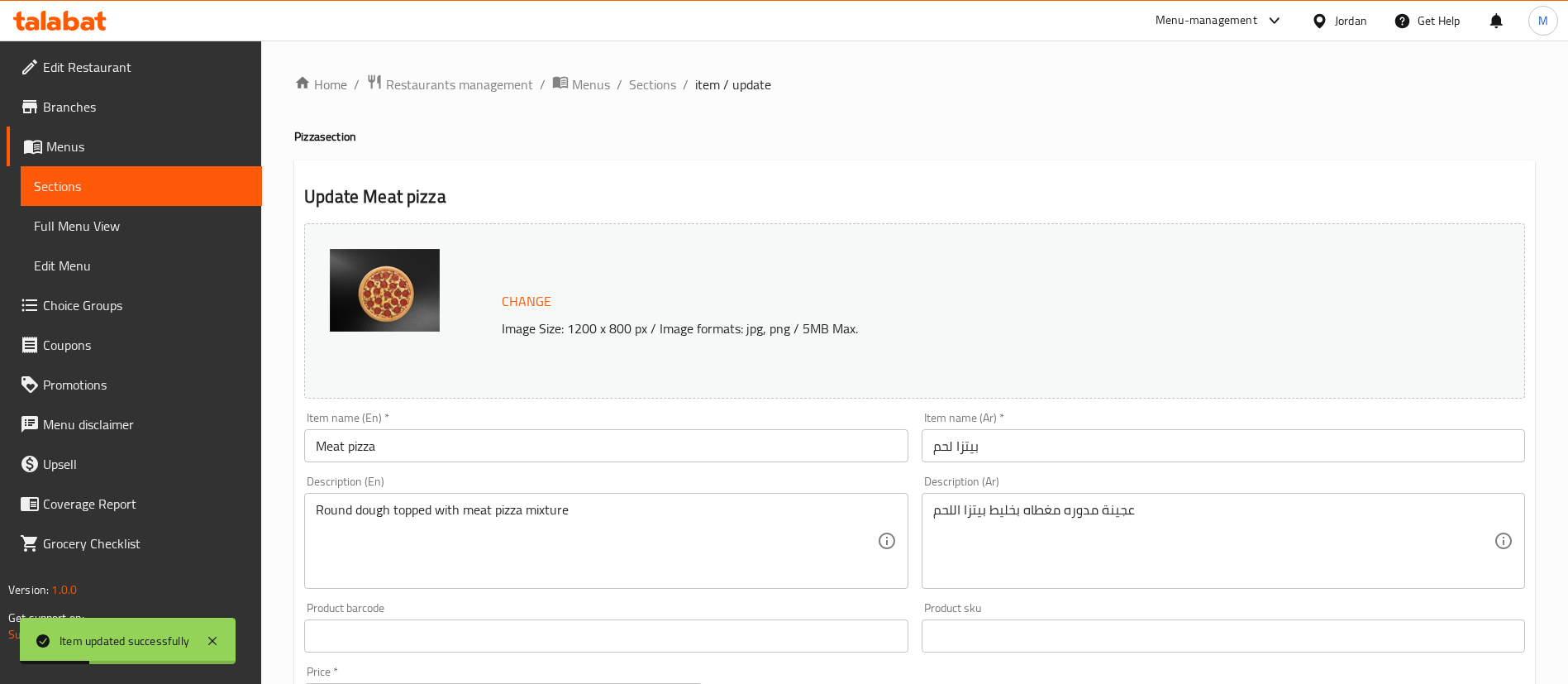
drag, startPoint x: 659, startPoint y: 94, endPoint x: 695, endPoint y: 111, distance: 39.8
click at [659, 94] on span "Sections" at bounding box center [652, 84] width 47 height 20
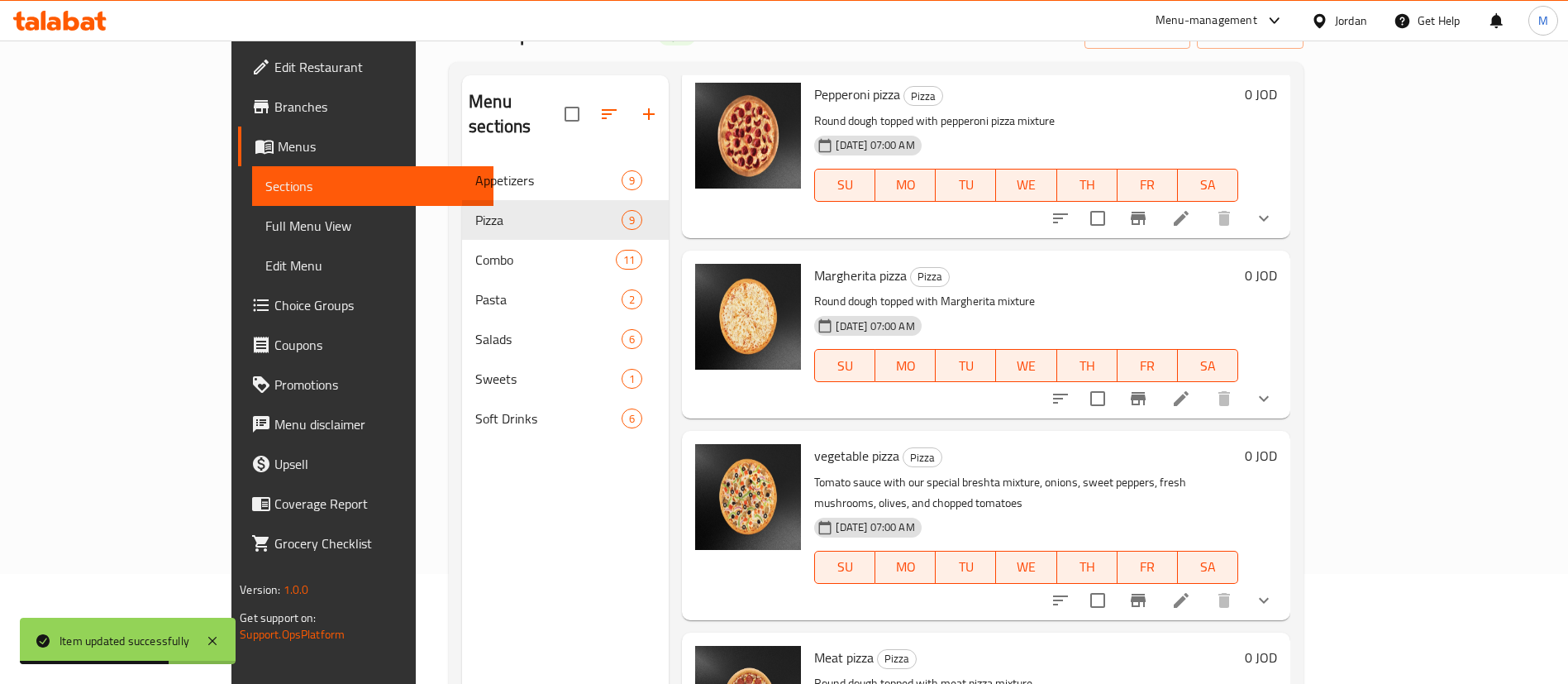
scroll to position [107, 0]
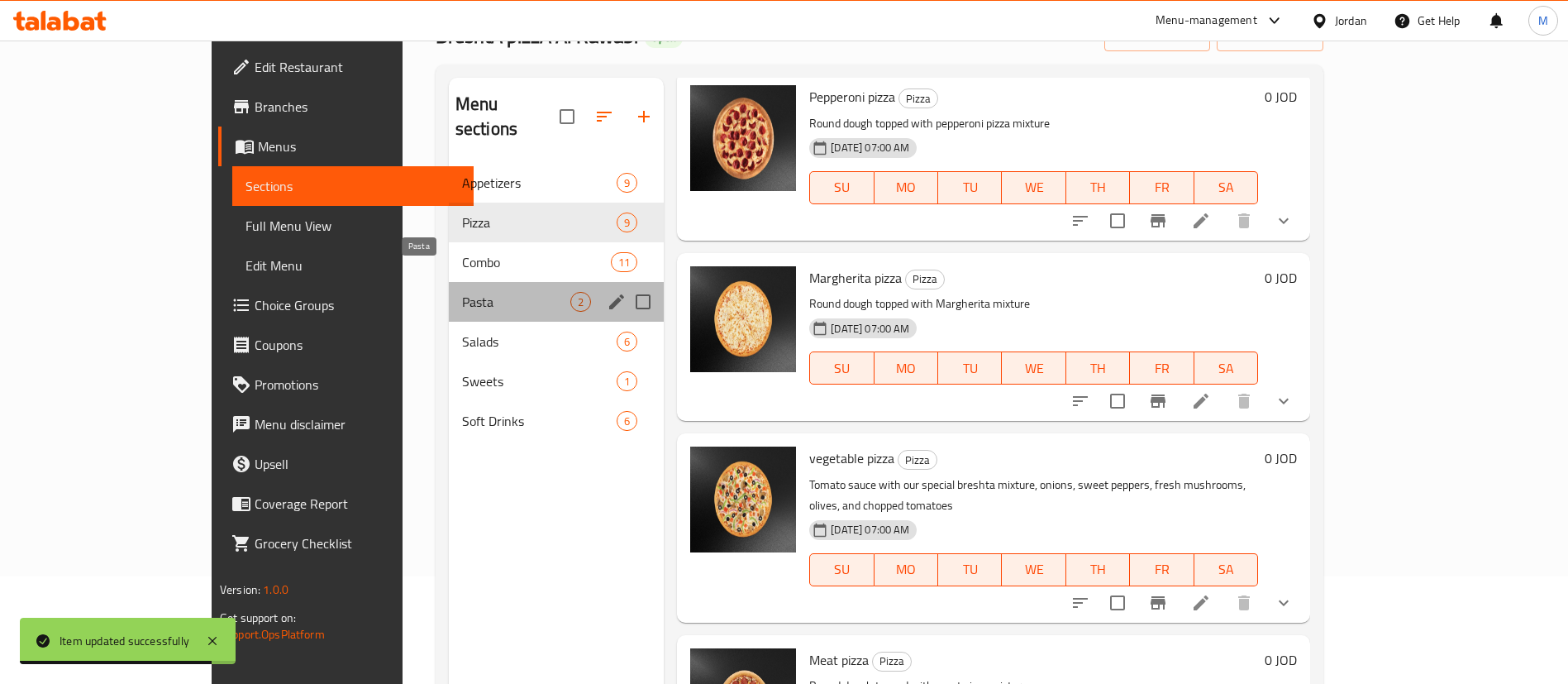
click at [462, 292] on span "Pasta" at bounding box center [516, 302] width 108 height 20
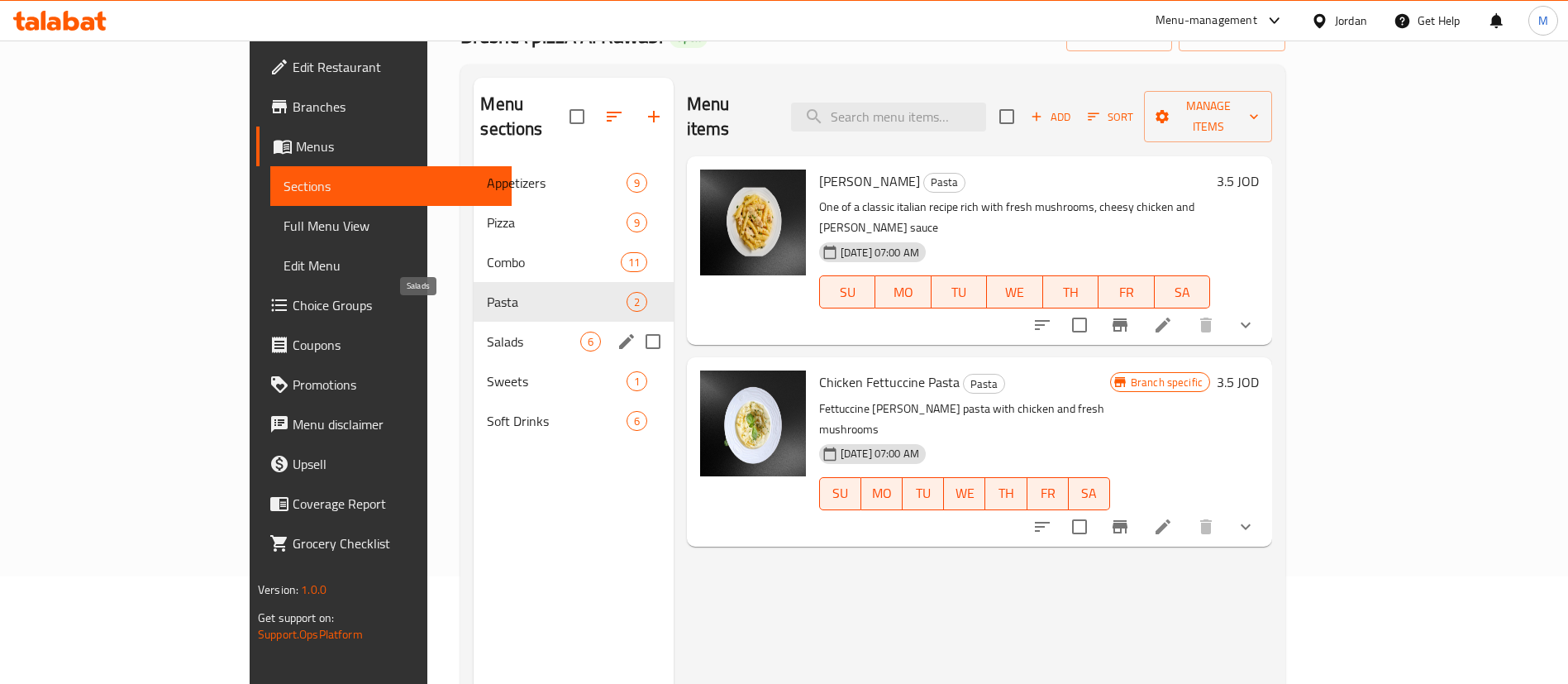
click at [487, 332] on span "Salads" at bounding box center [532, 342] width 93 height 20
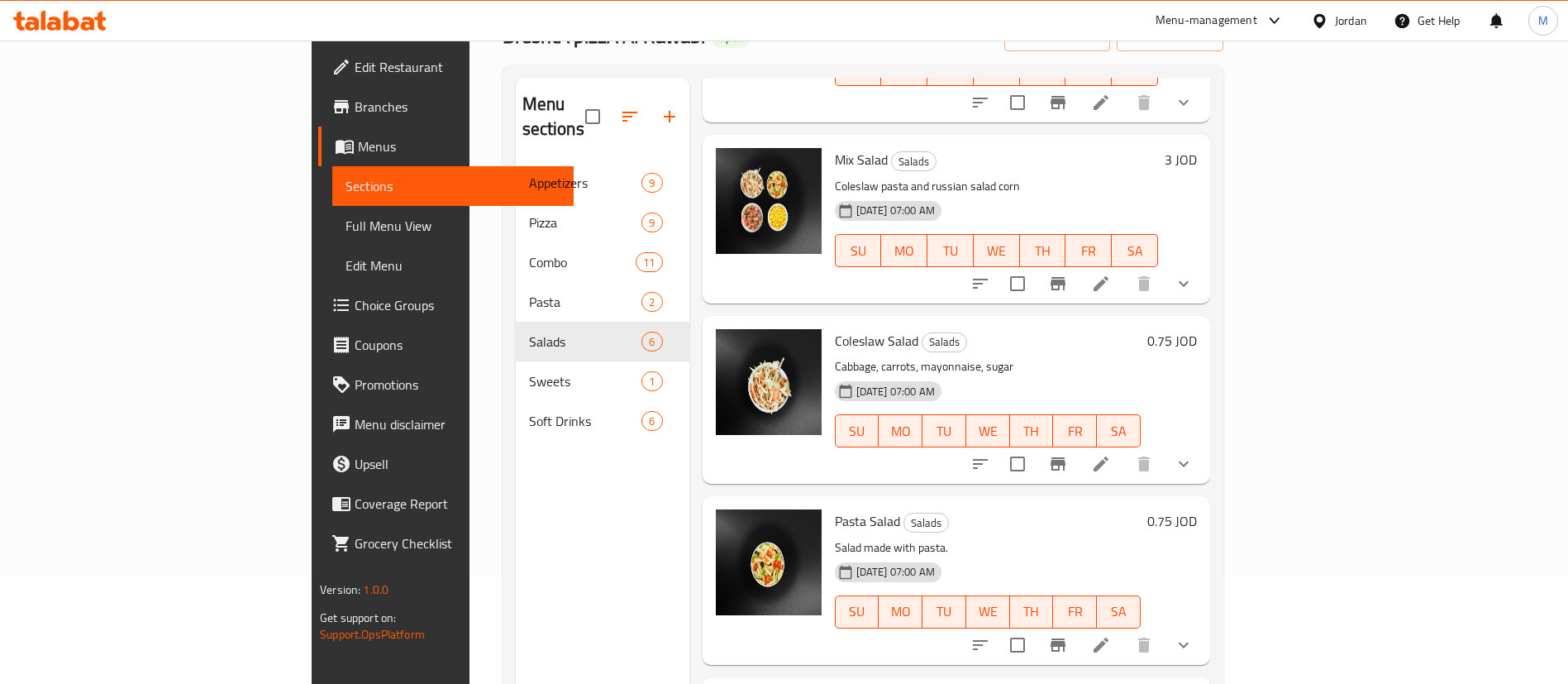
scroll to position [248, 0]
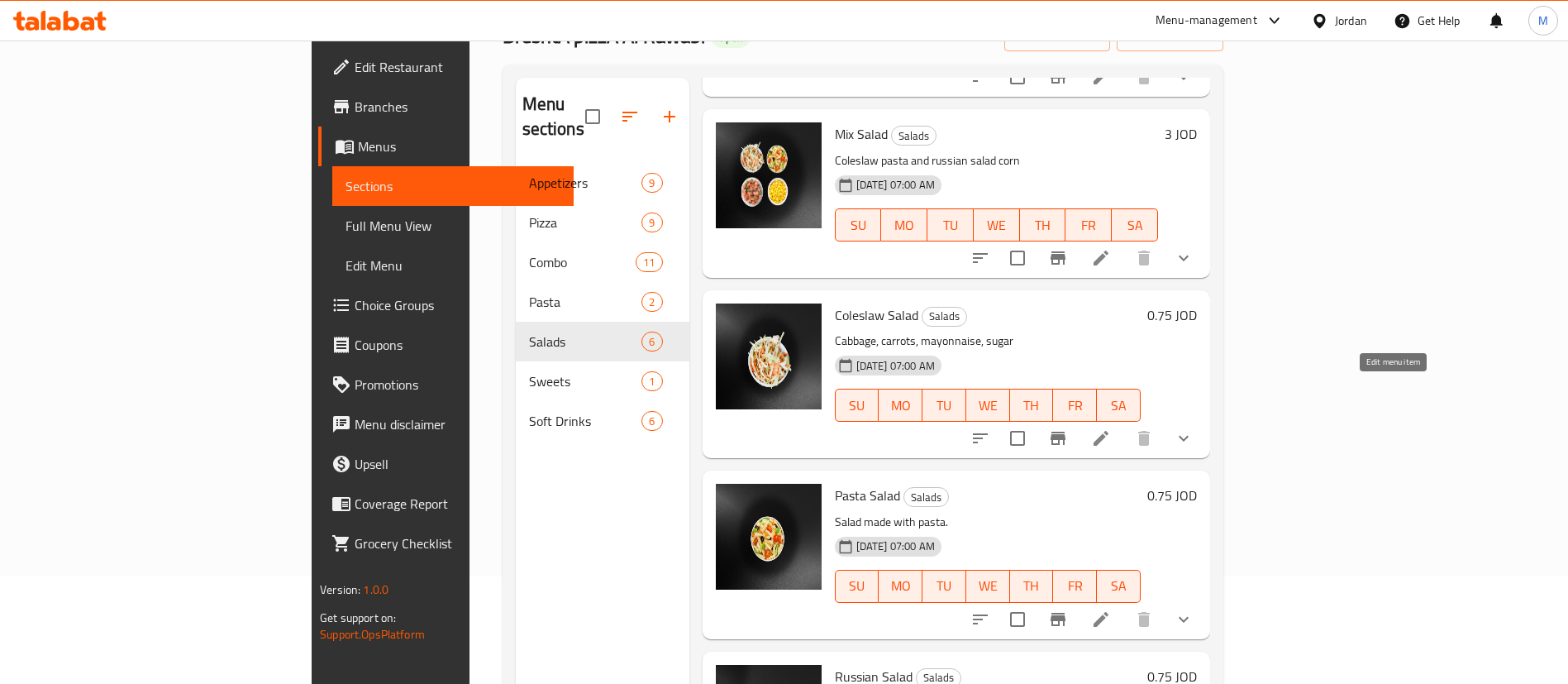
click at [1111, 428] on icon at bounding box center [1101, 438] width 20 height 20
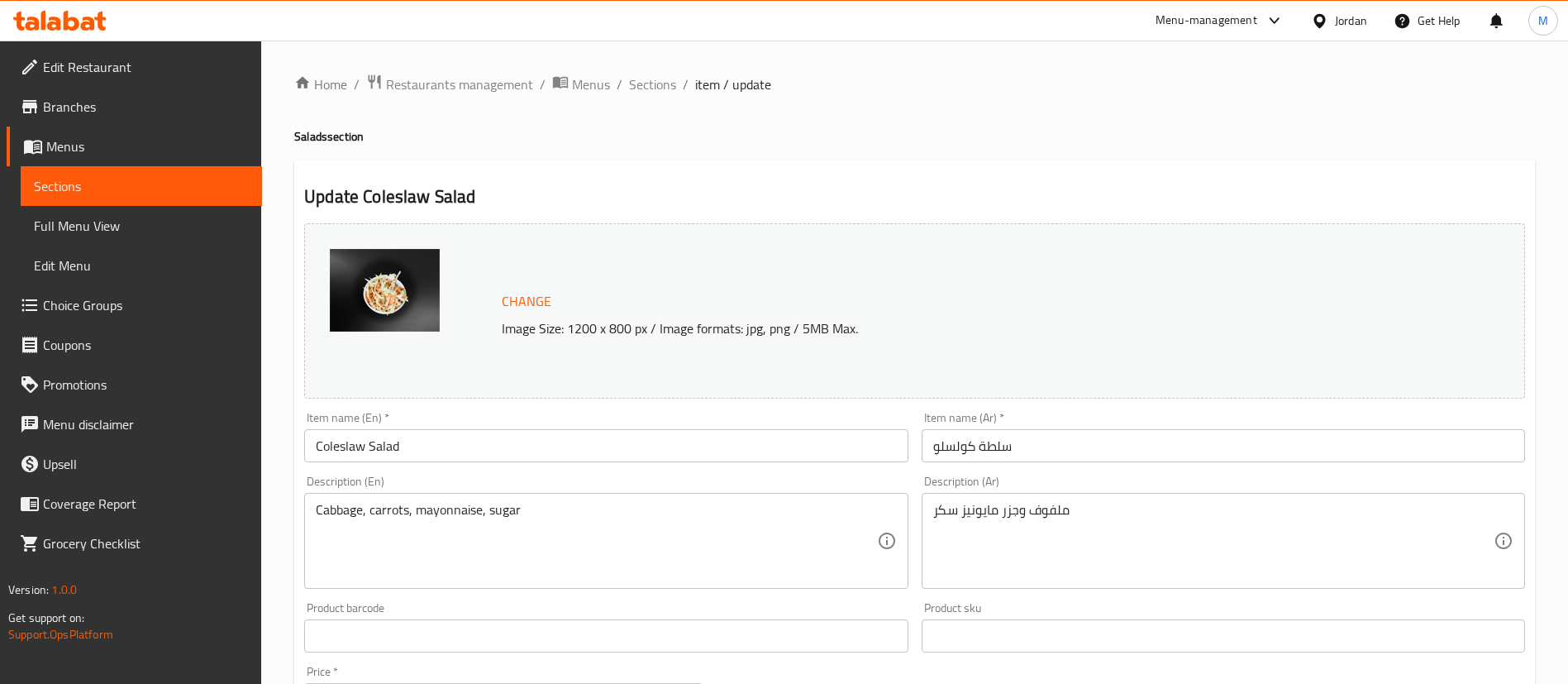
scroll to position [124, 0]
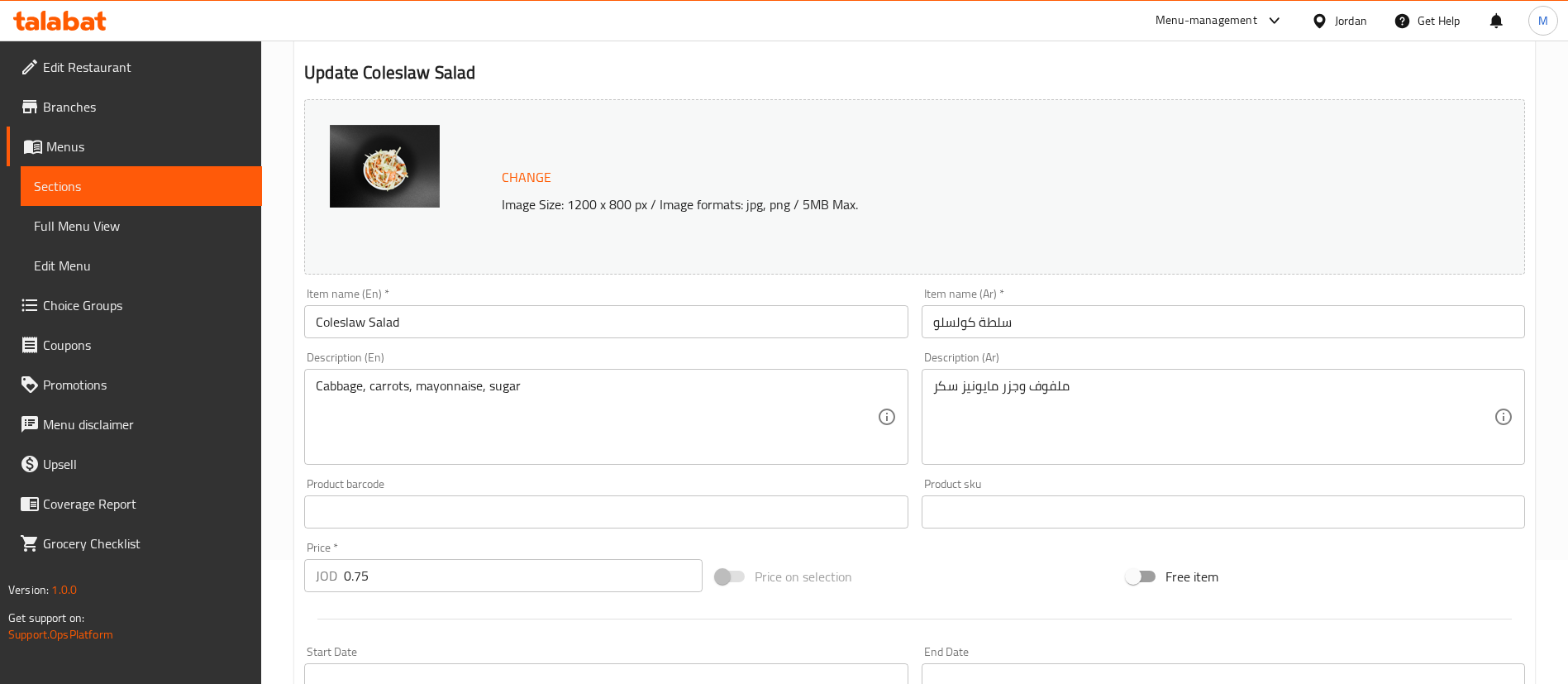
click at [518, 570] on input "0.75" at bounding box center [522, 576] width 358 height 33
click at [518, 570] on input "0.9" at bounding box center [522, 576] width 358 height 33
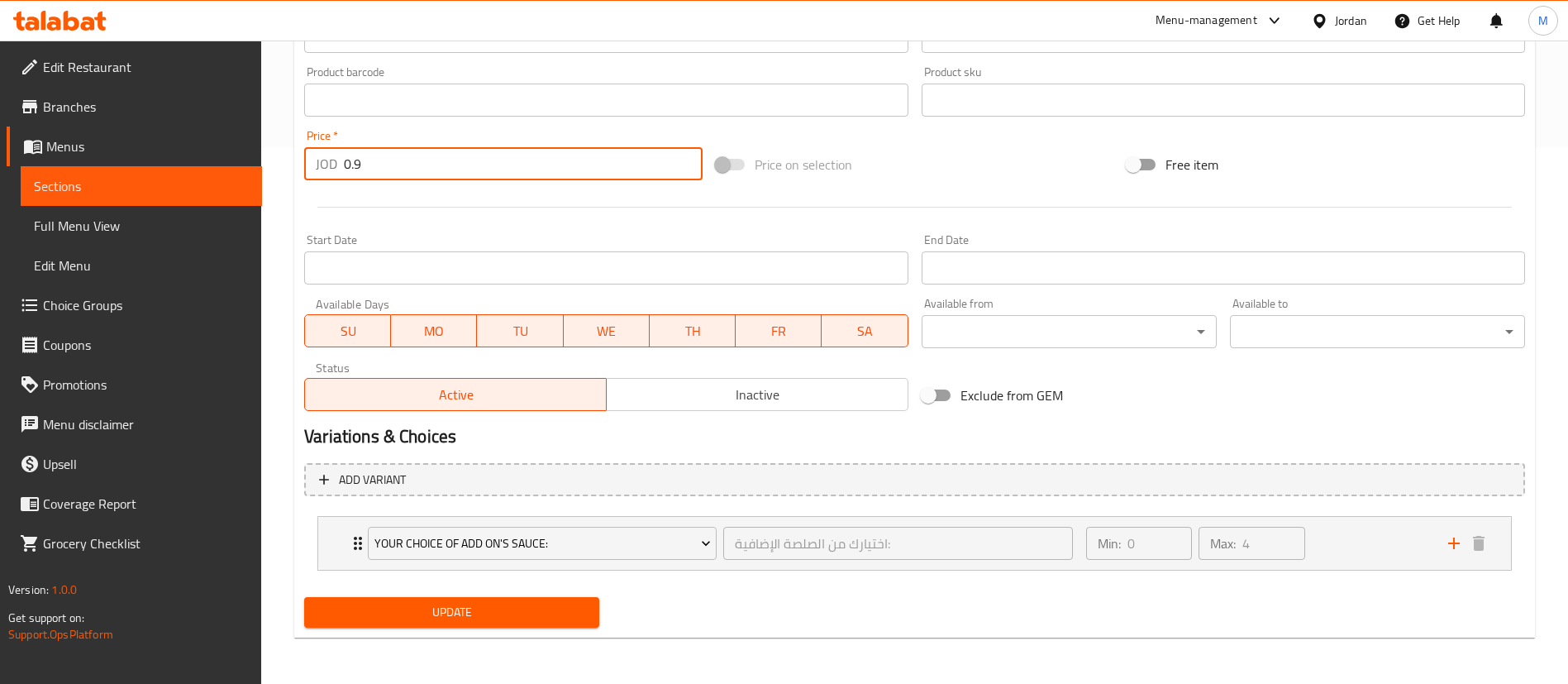
type input "0.9"
click at [524, 608] on span "Update" at bounding box center [451, 612] width 269 height 21
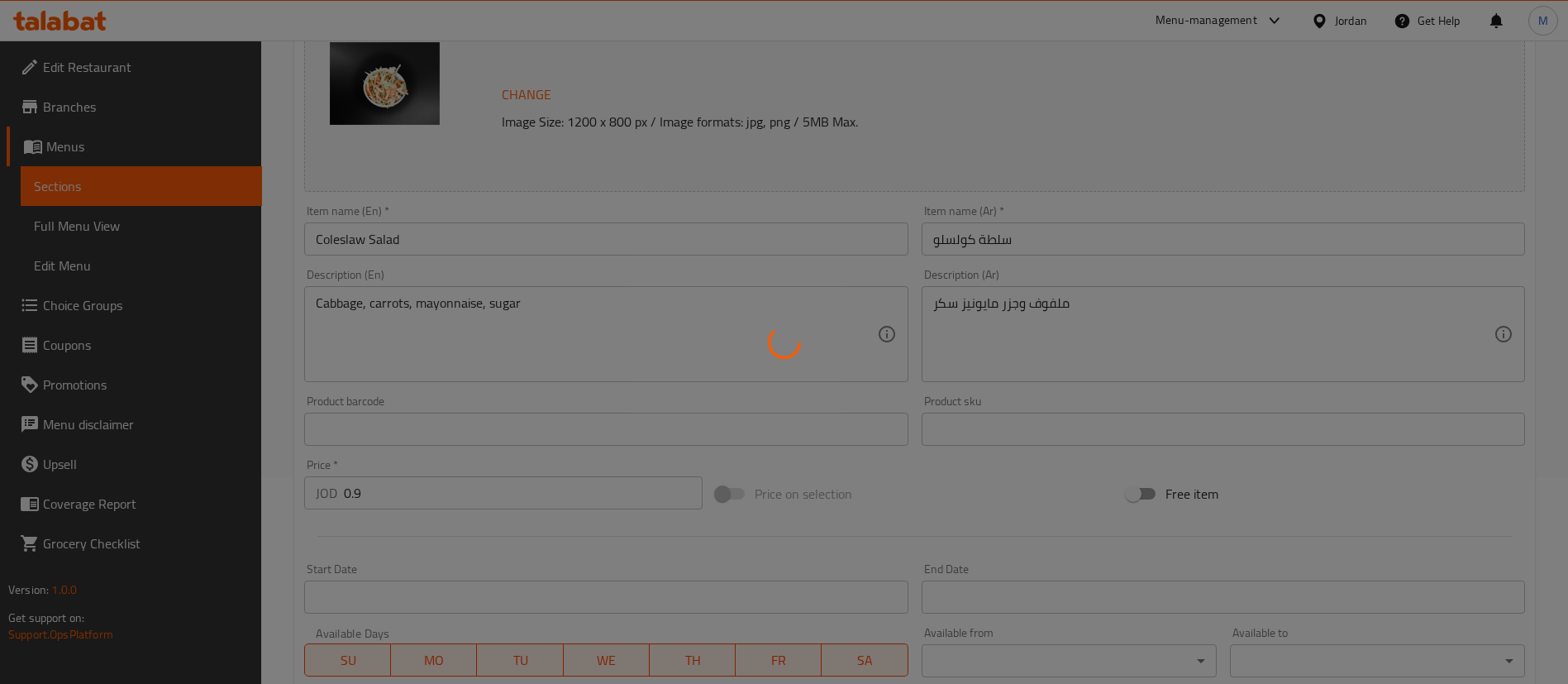
scroll to position [0, 0]
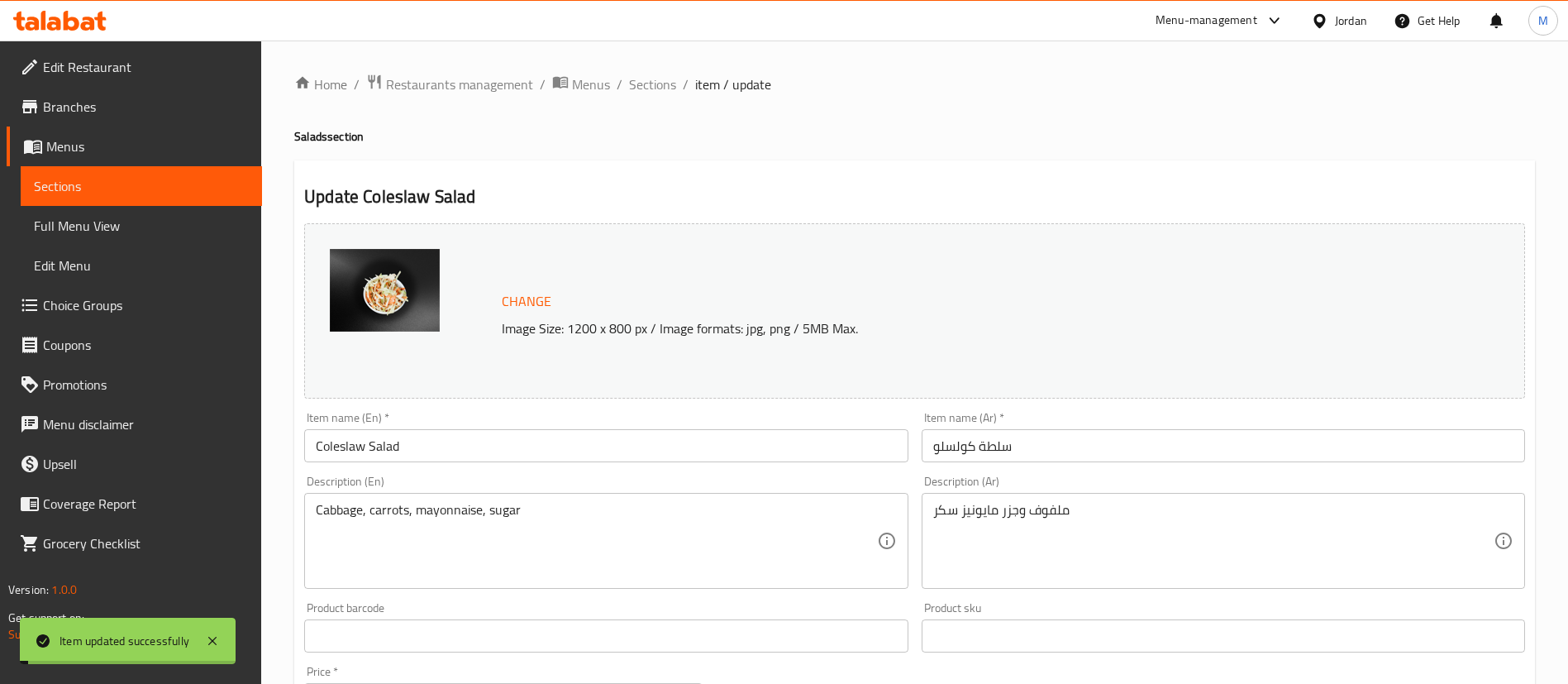
drag, startPoint x: 651, startPoint y: 88, endPoint x: 663, endPoint y: 109, distance: 24.2
click at [650, 88] on span "Sections" at bounding box center [652, 84] width 47 height 20
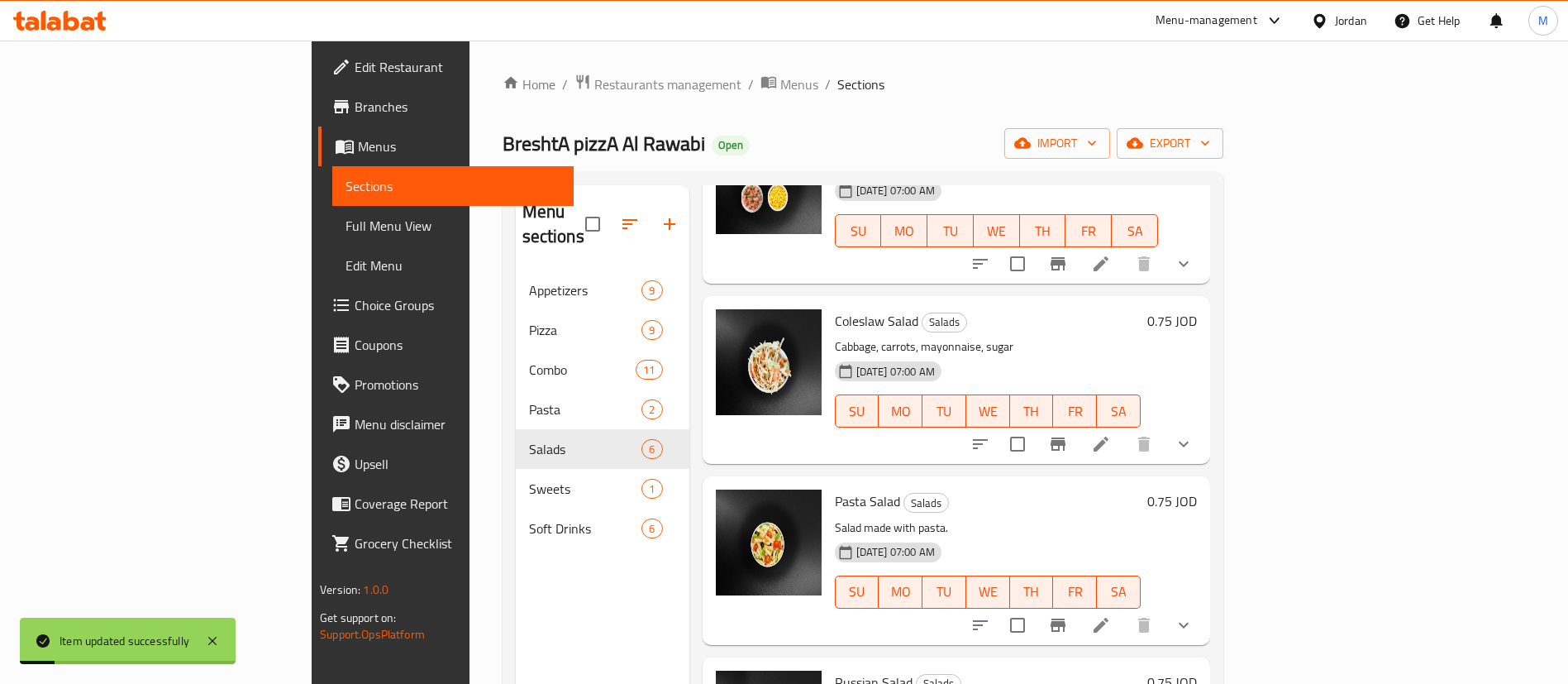
scroll to position [372, 0]
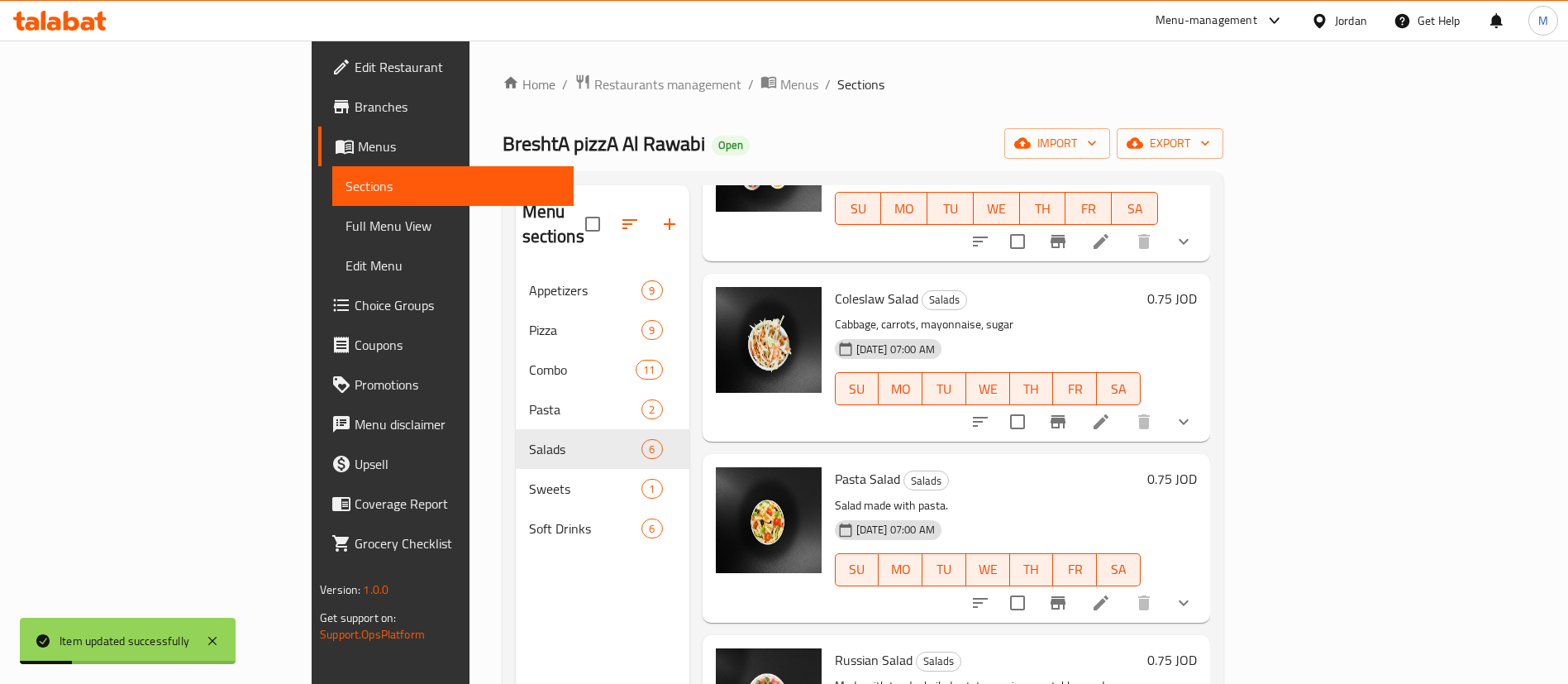
click at [1124, 588] on li at bounding box center [1101, 602] width 47 height 29
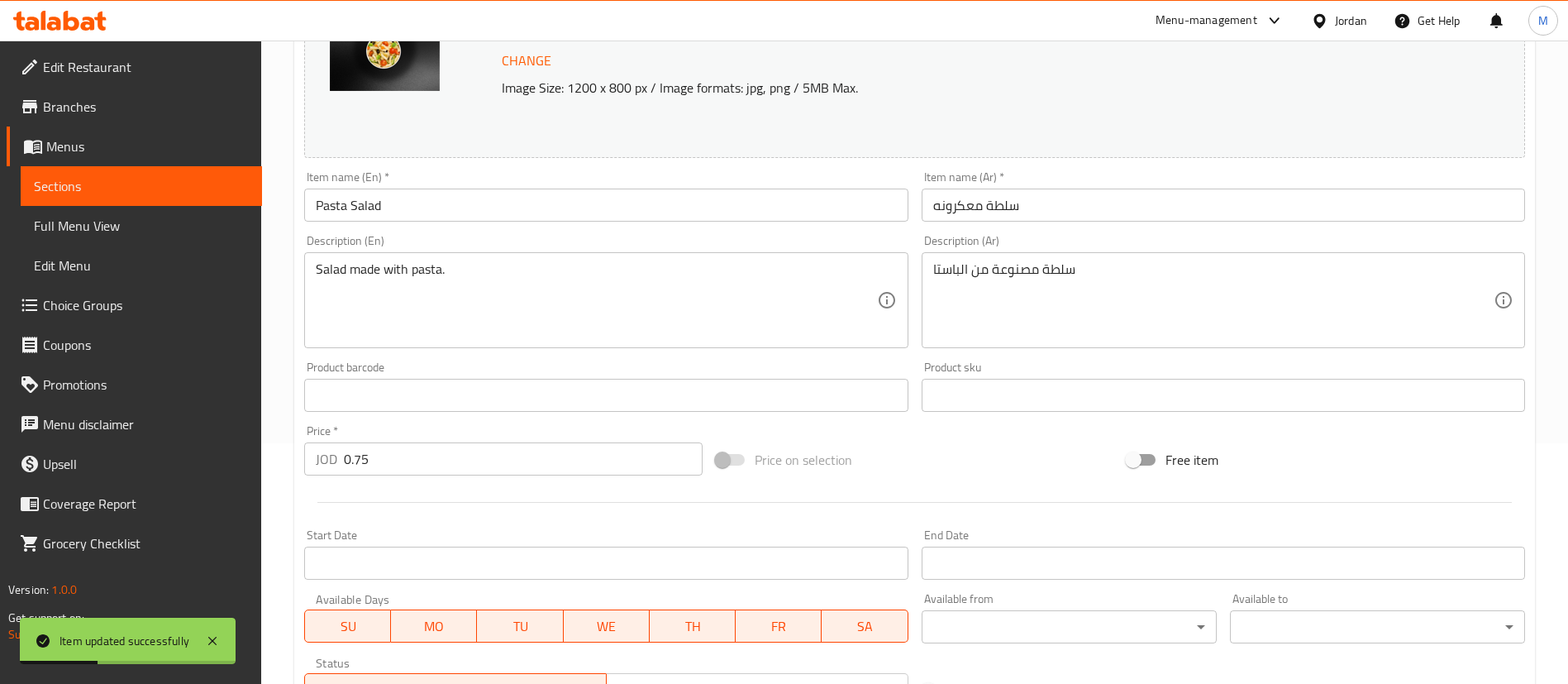
scroll to position [248, 0]
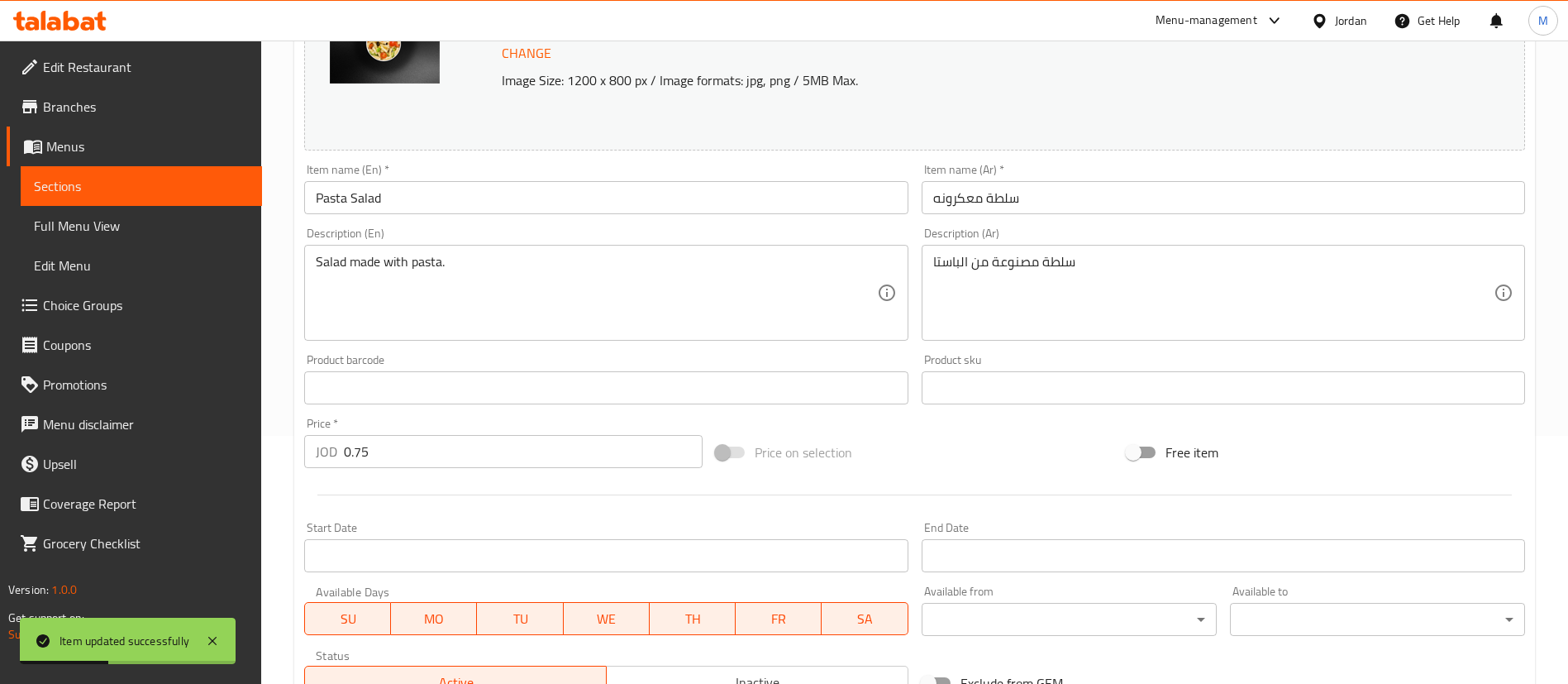
click at [494, 451] on input "0.75" at bounding box center [522, 451] width 358 height 33
paste input "9"
type input "0.9"
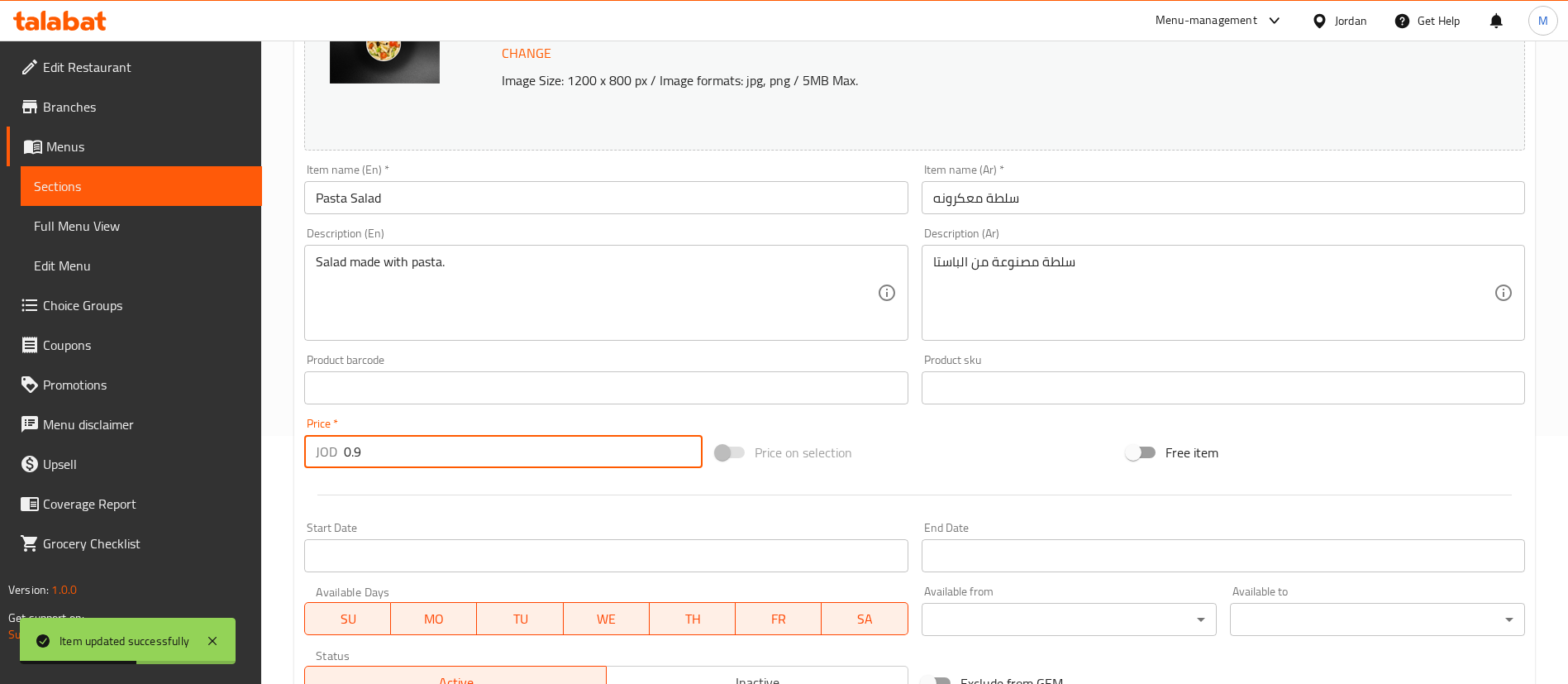
click at [488, 503] on div at bounding box center [915, 495] width 1234 height 40
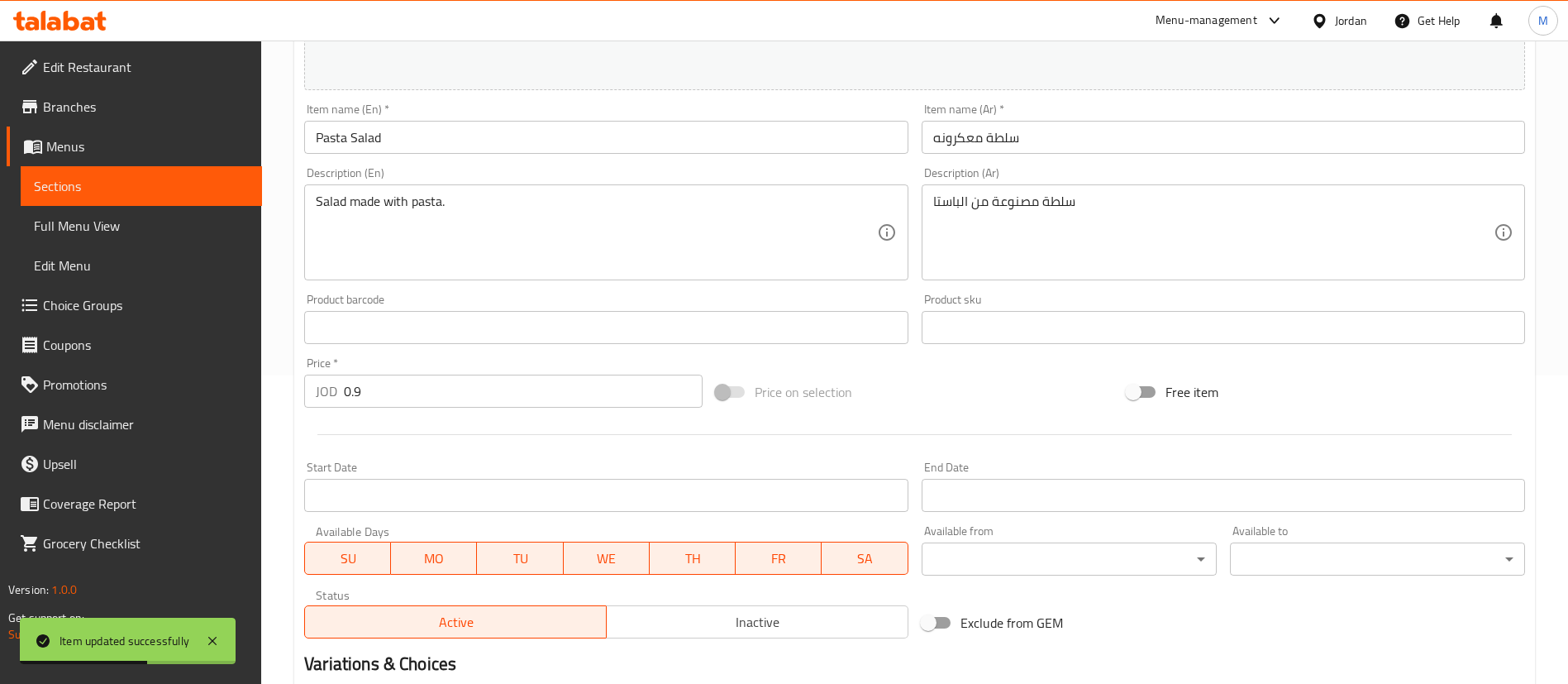
scroll to position [496, 0]
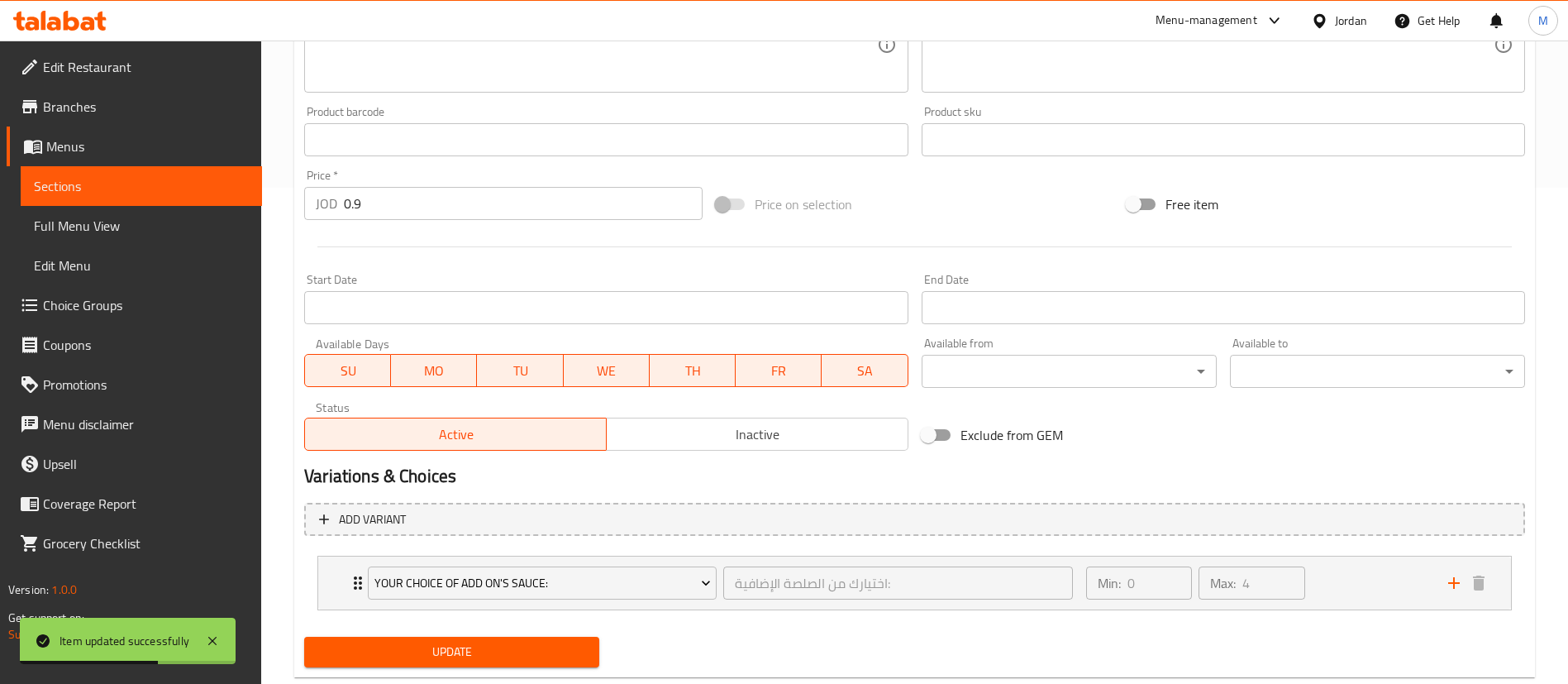
click at [531, 639] on button "Update" at bounding box center [452, 651] width 295 height 30
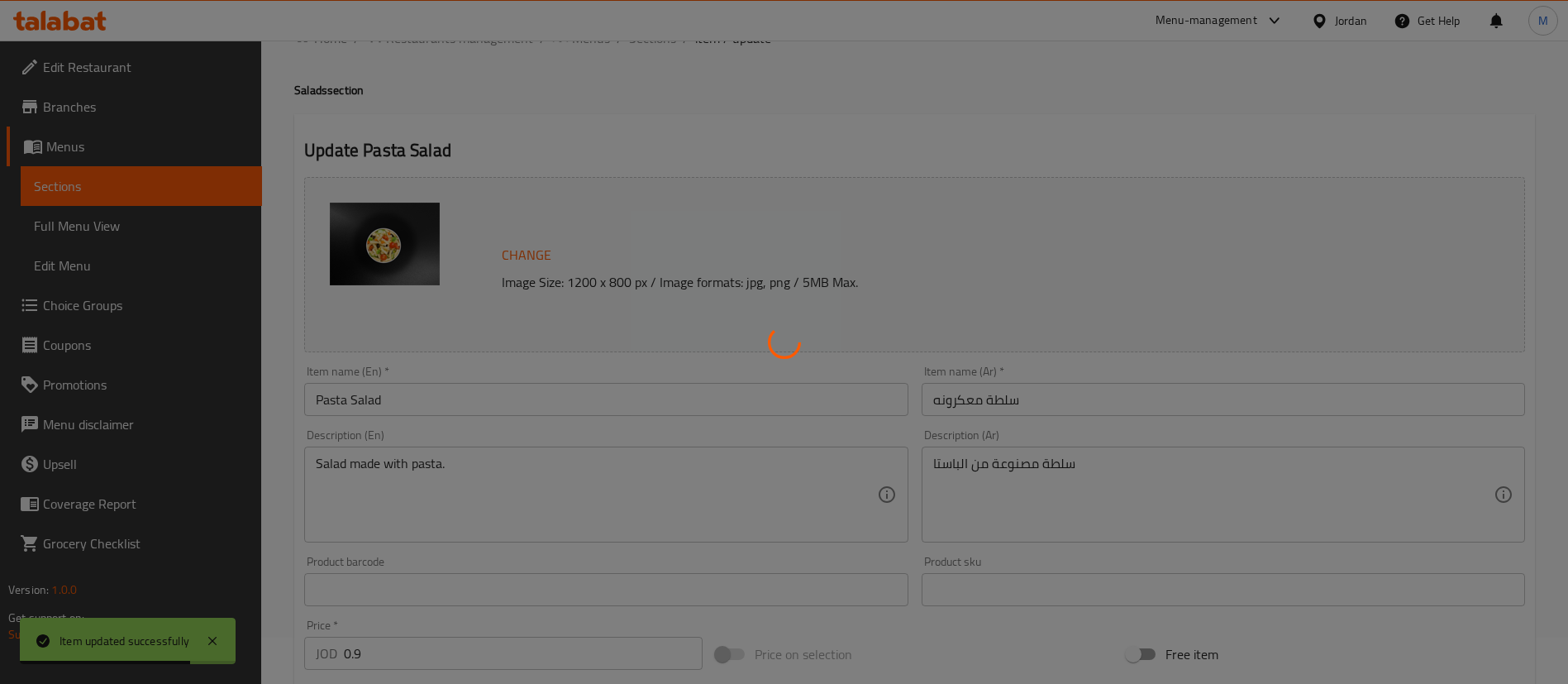
scroll to position [0, 0]
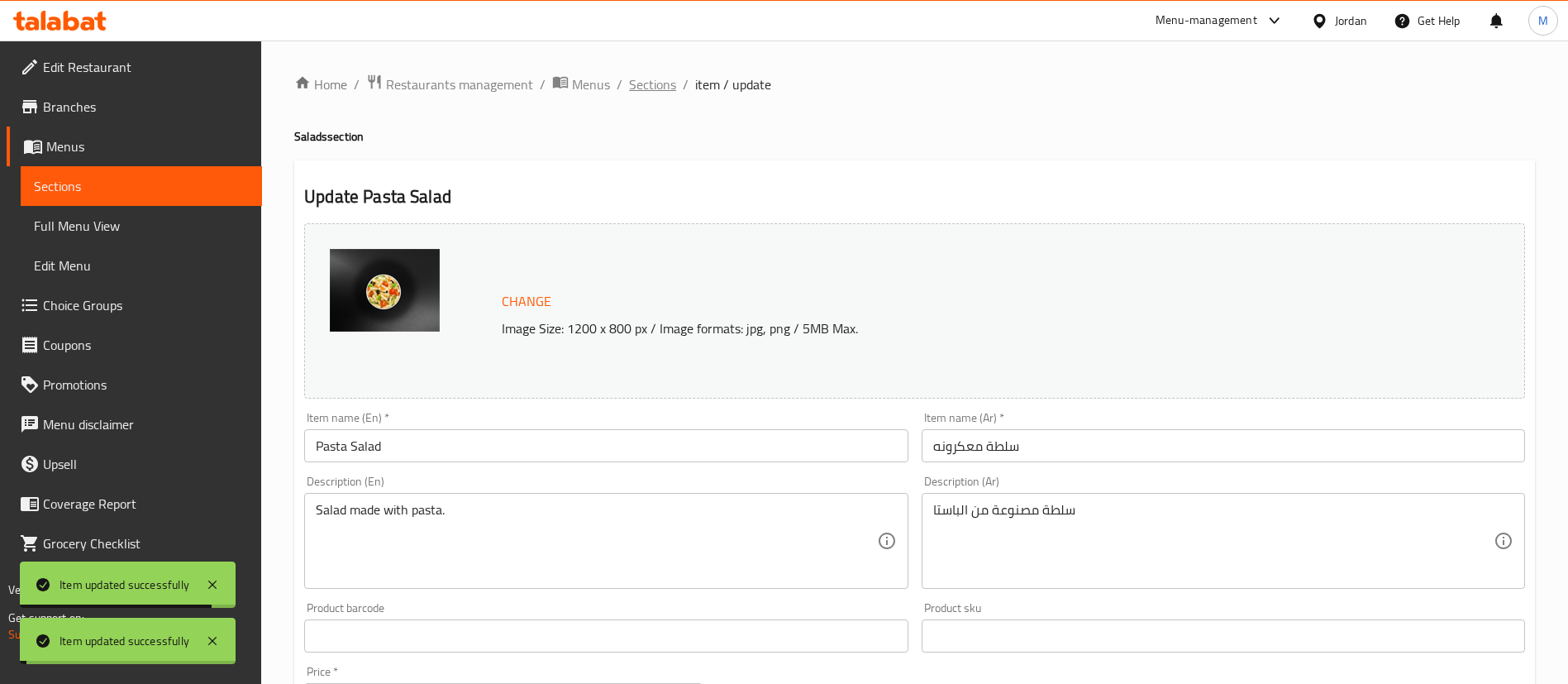
click at [661, 84] on span "Sections" at bounding box center [652, 84] width 47 height 20
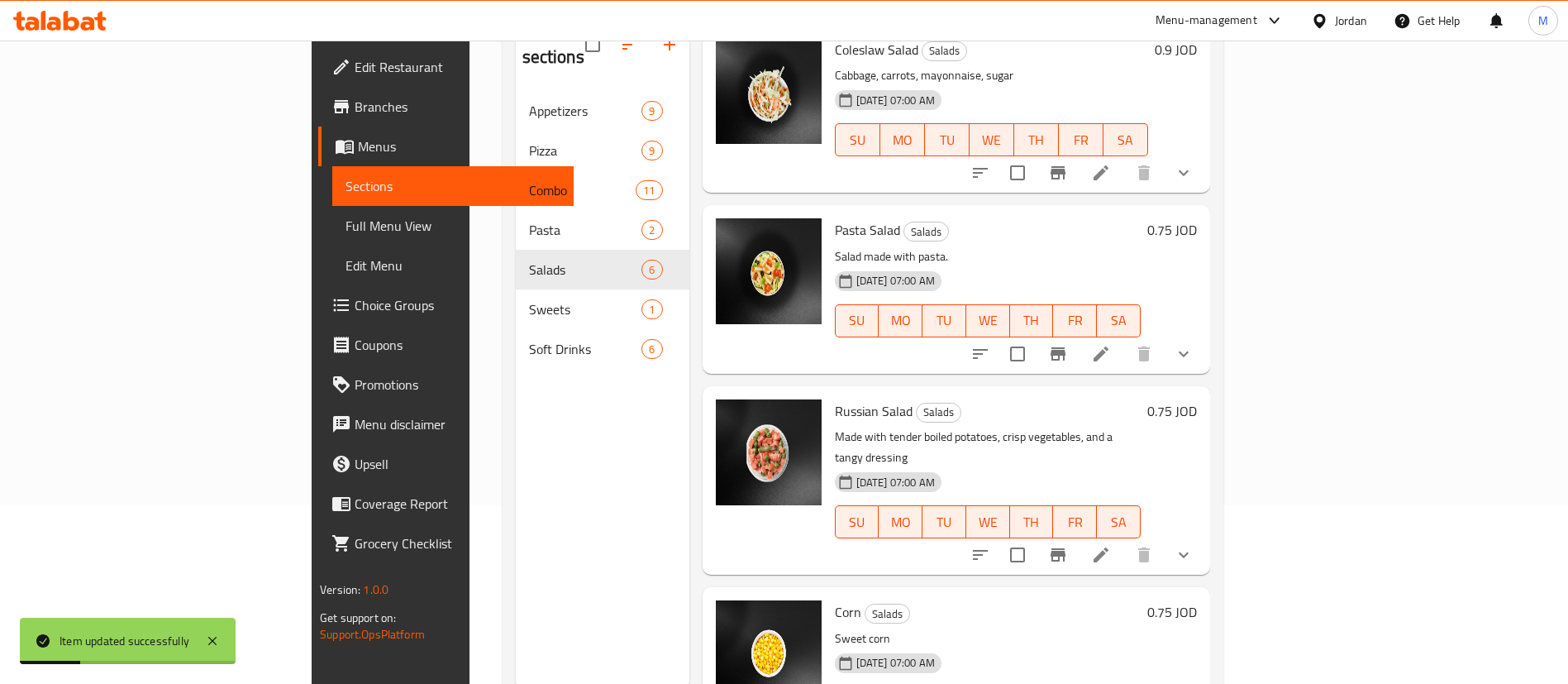
scroll to position [232, 0]
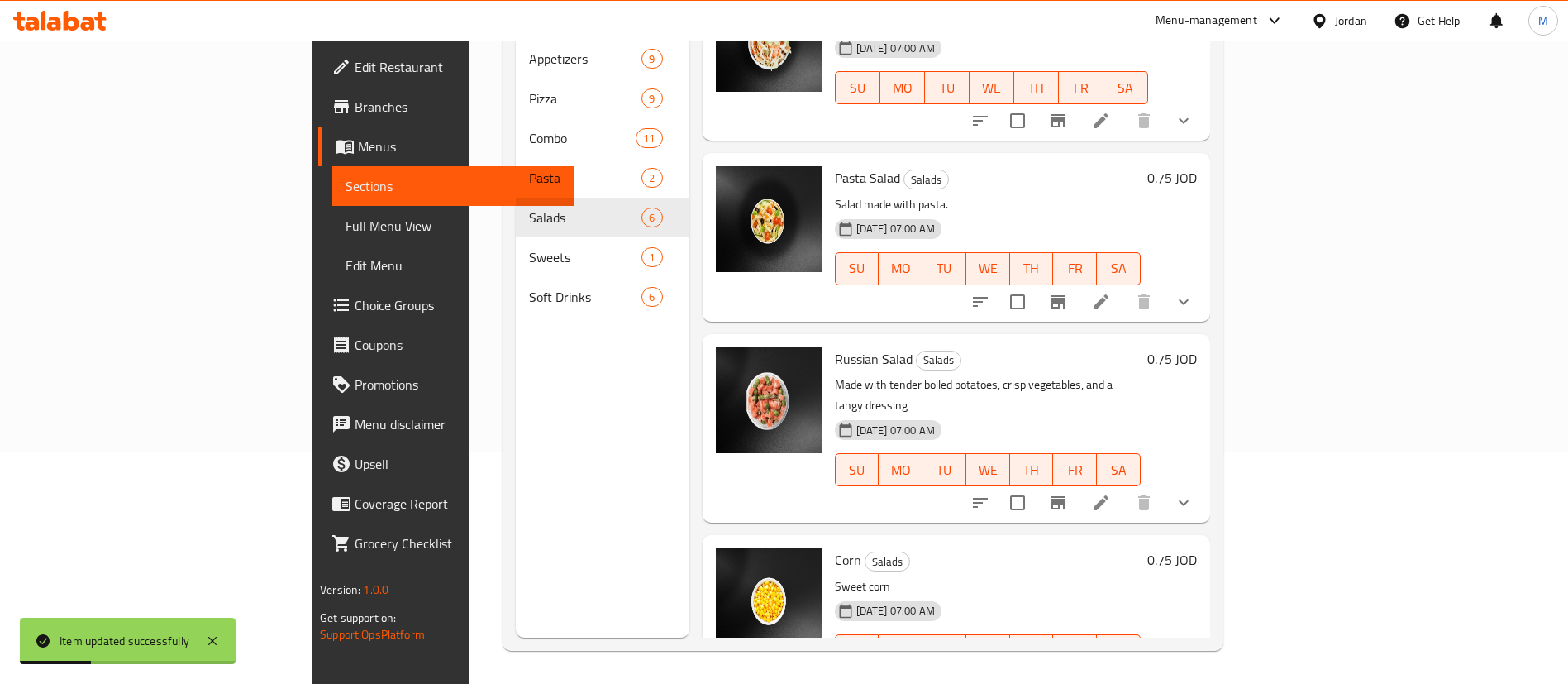
click at [1124, 488] on li at bounding box center [1101, 502] width 47 height 29
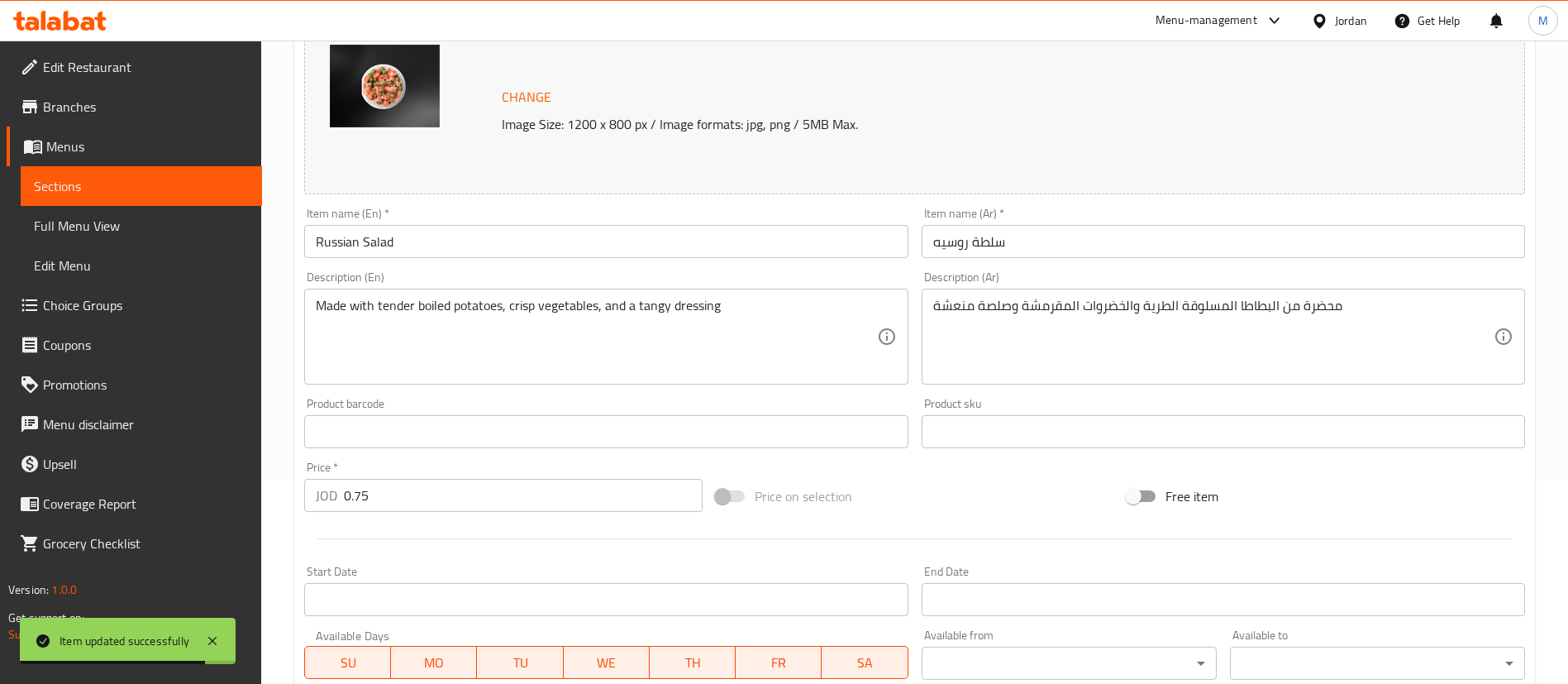
scroll to position [496, 0]
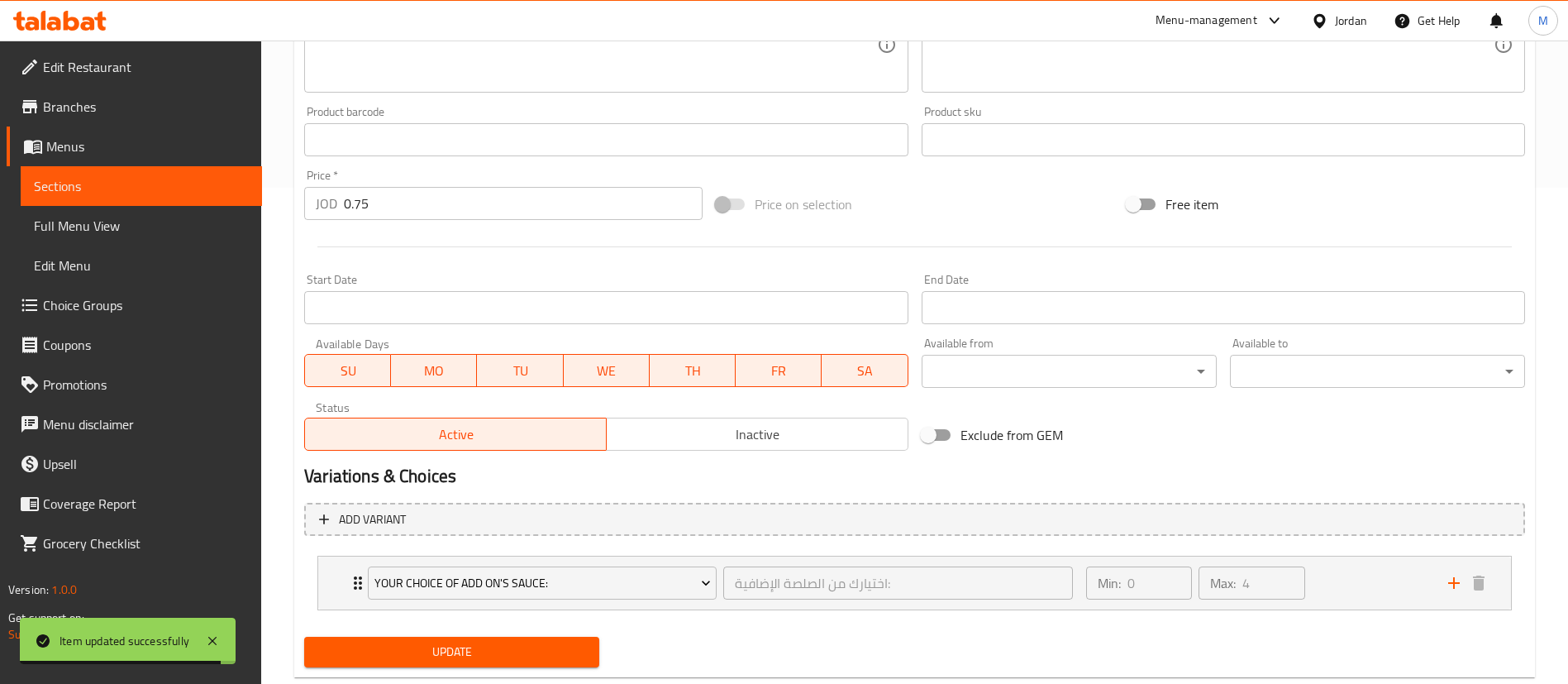
click at [456, 204] on input "0.75" at bounding box center [522, 204] width 358 height 33
paste input "9"
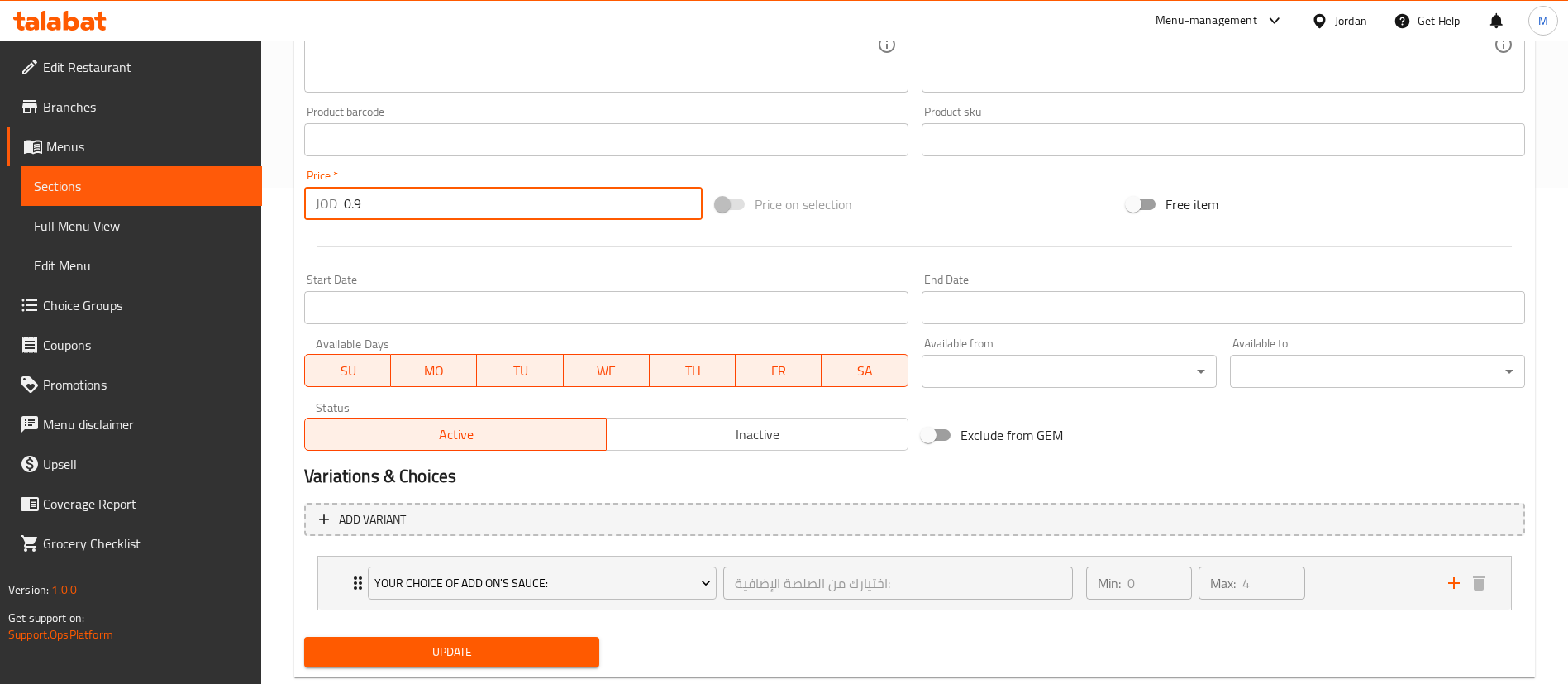
type input "0.9"
click at [465, 236] on div at bounding box center [915, 247] width 1234 height 40
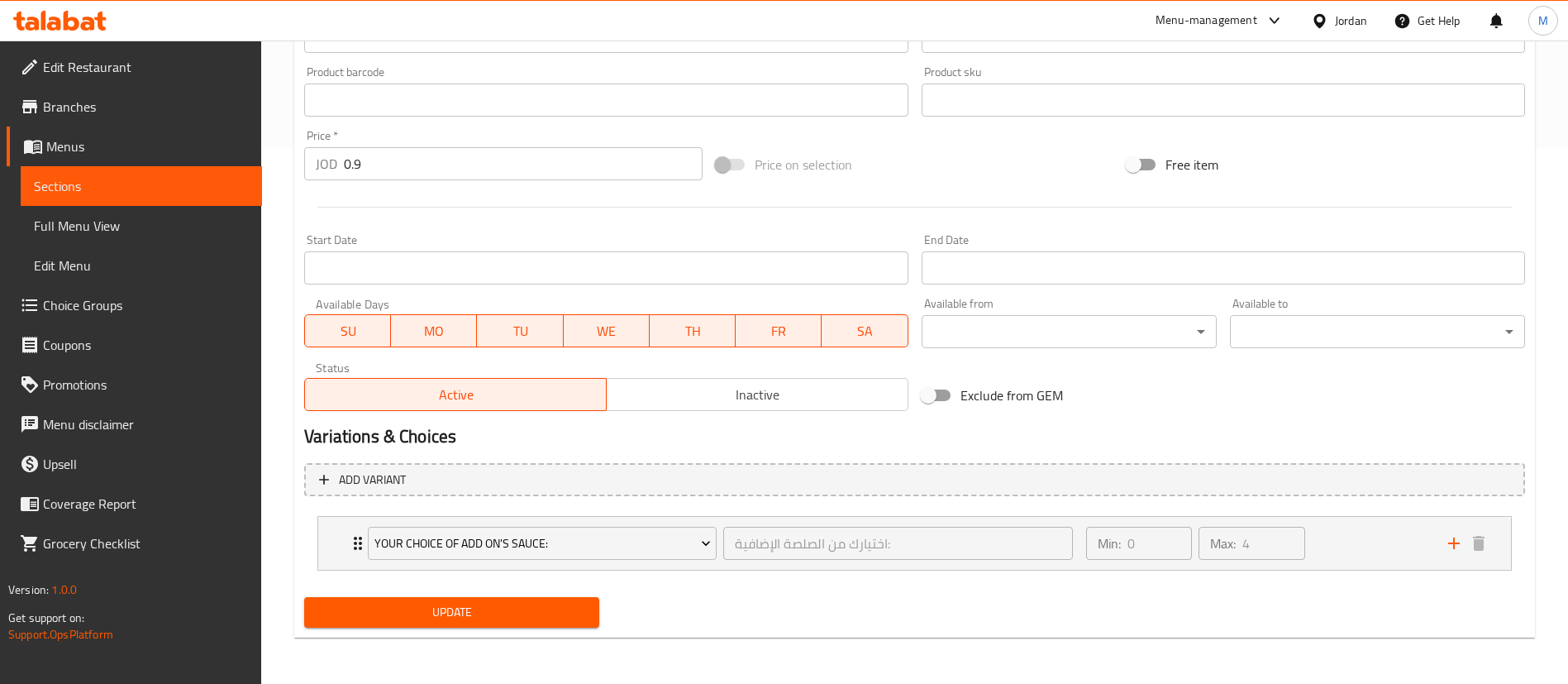
click at [499, 619] on span "Update" at bounding box center [451, 612] width 269 height 21
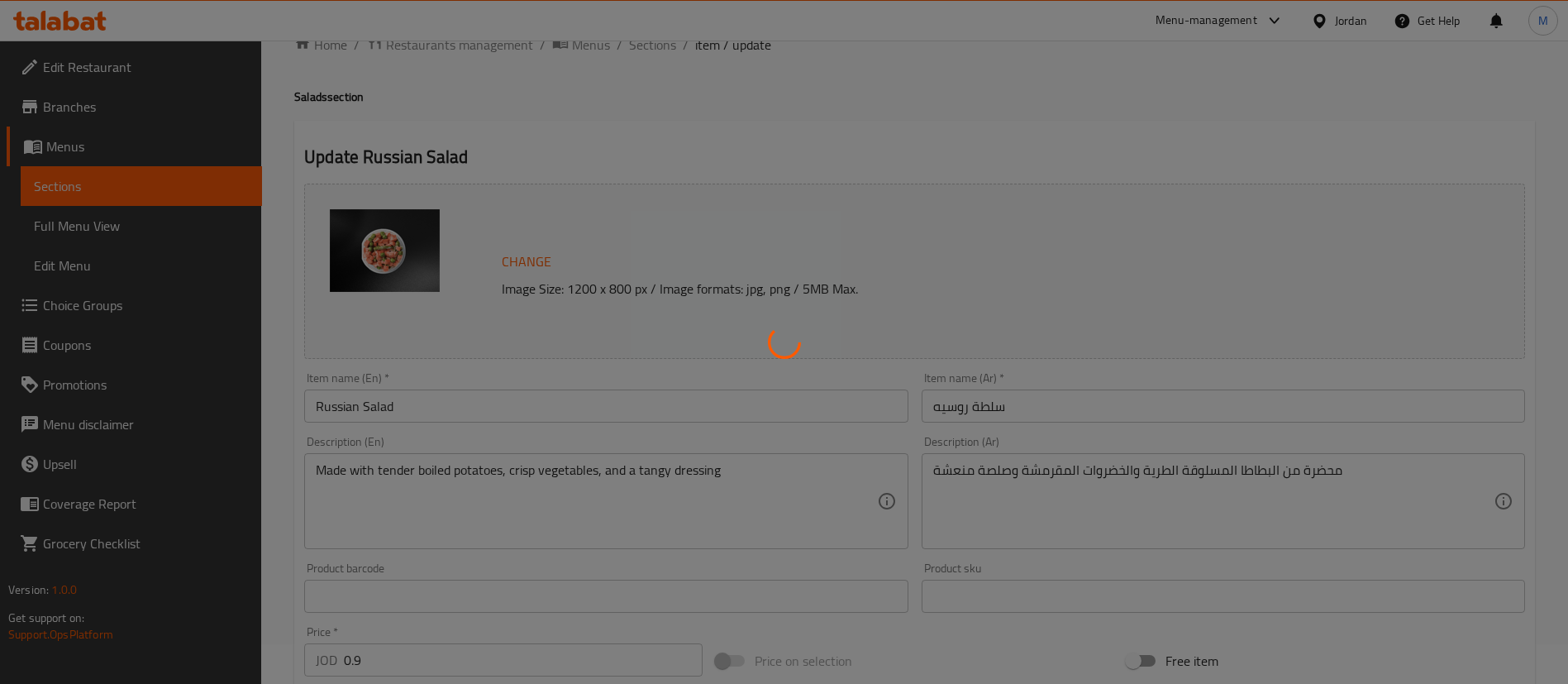
scroll to position [0, 0]
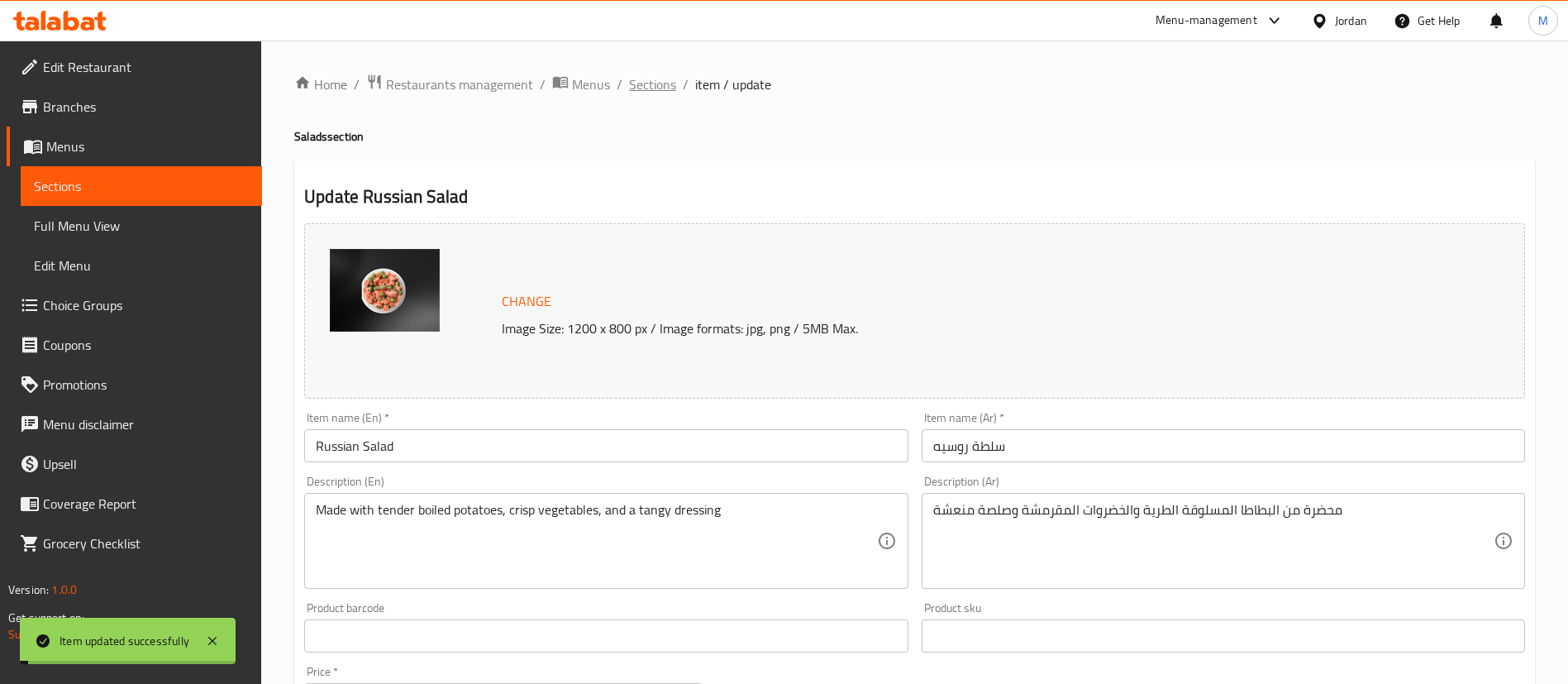
click at [652, 88] on span "Sections" at bounding box center [652, 84] width 47 height 20
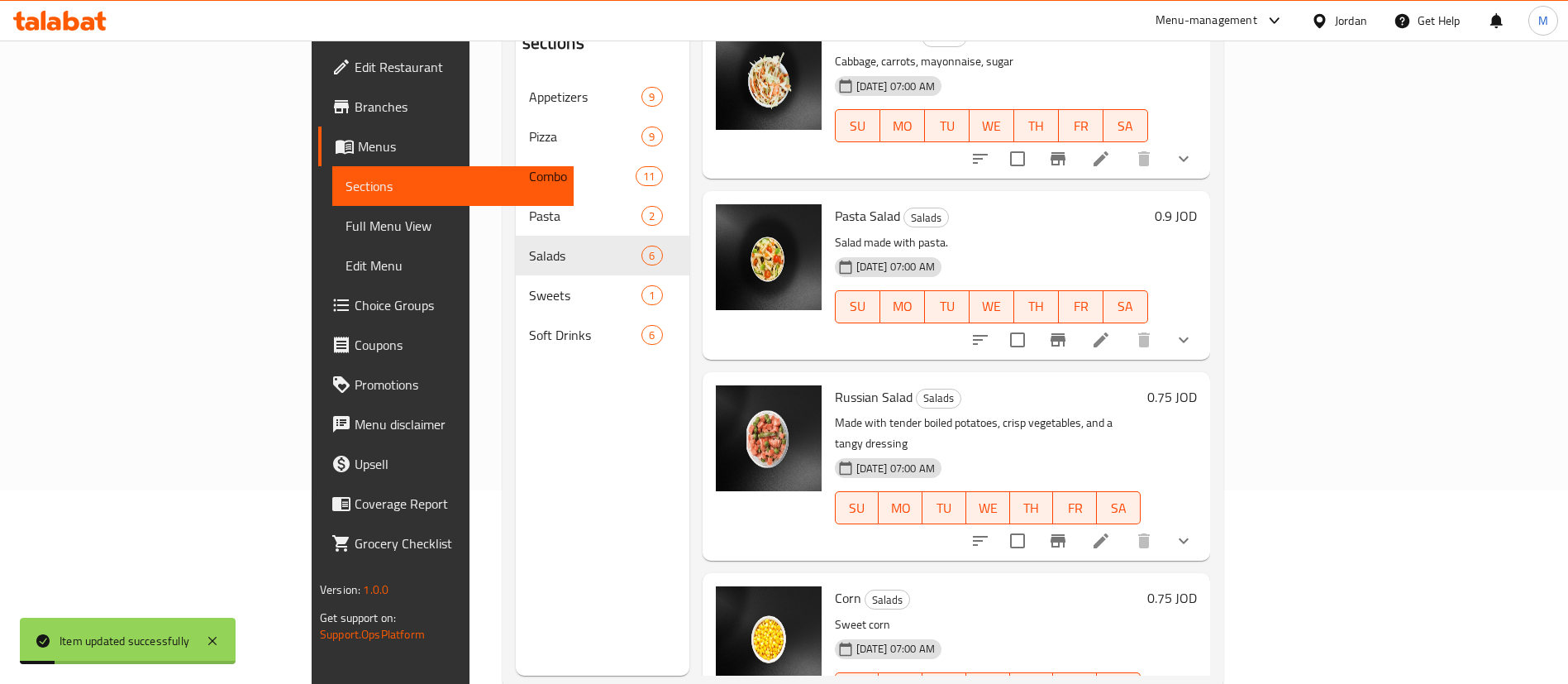
scroll to position [232, 0]
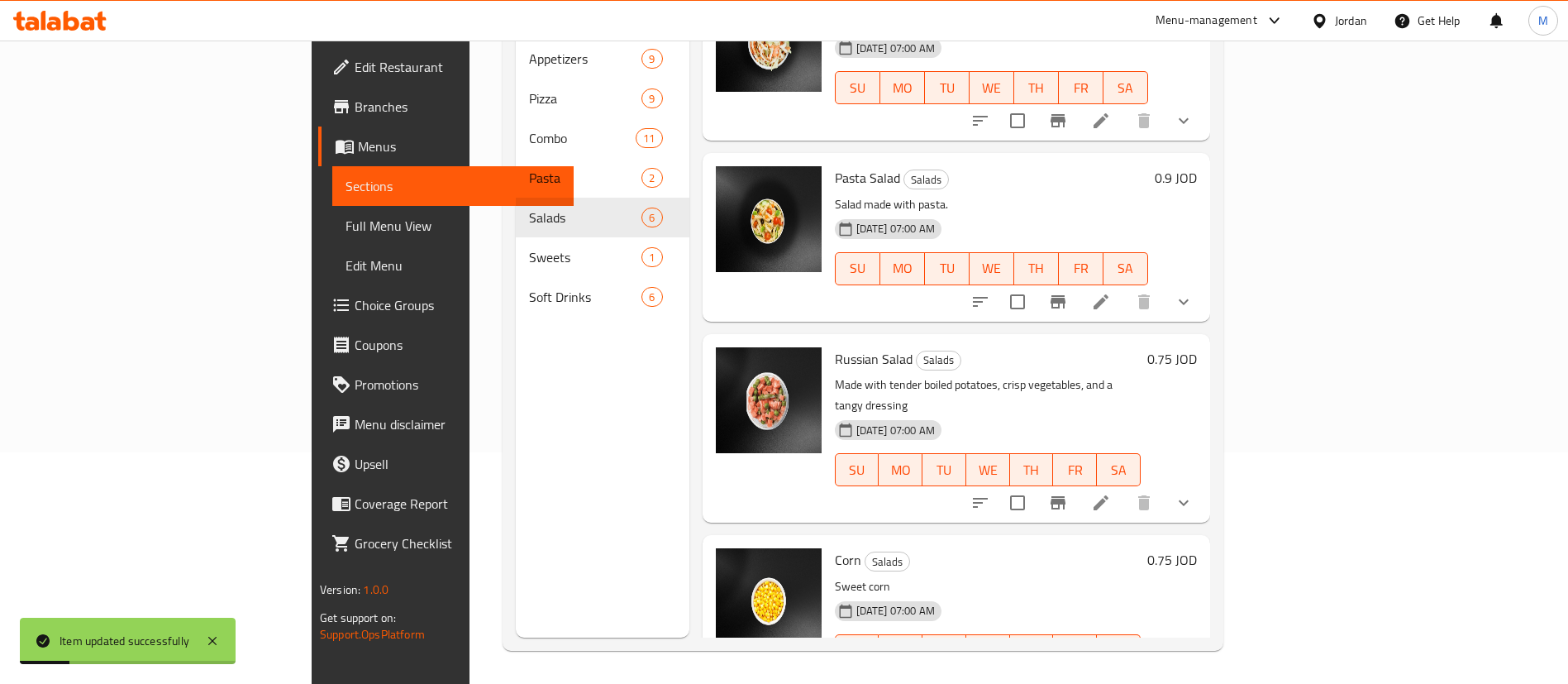
click at [1111, 674] on icon at bounding box center [1101, 684] width 20 height 20
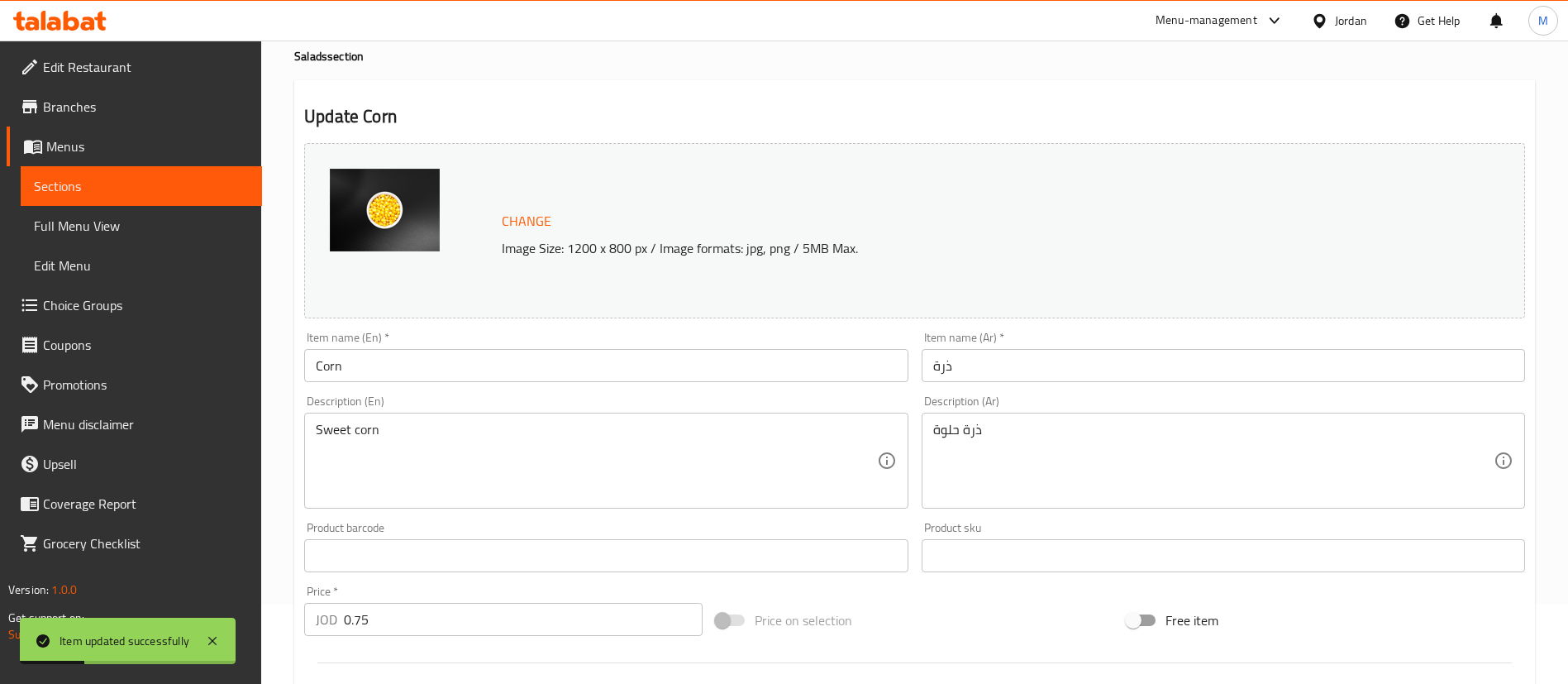
scroll to position [124, 0]
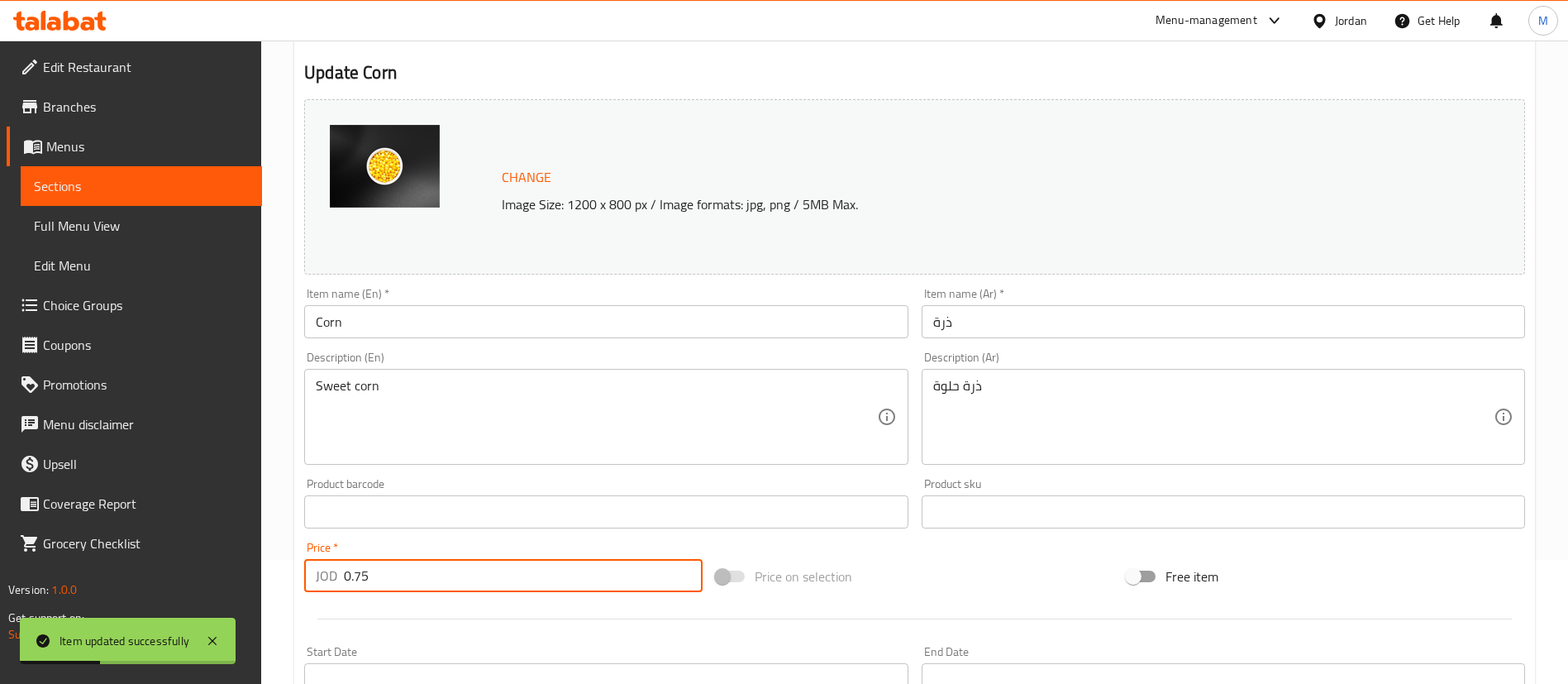
click at [502, 571] on input "0.75" at bounding box center [522, 576] width 358 height 33
paste input "9"
type input "0.9"
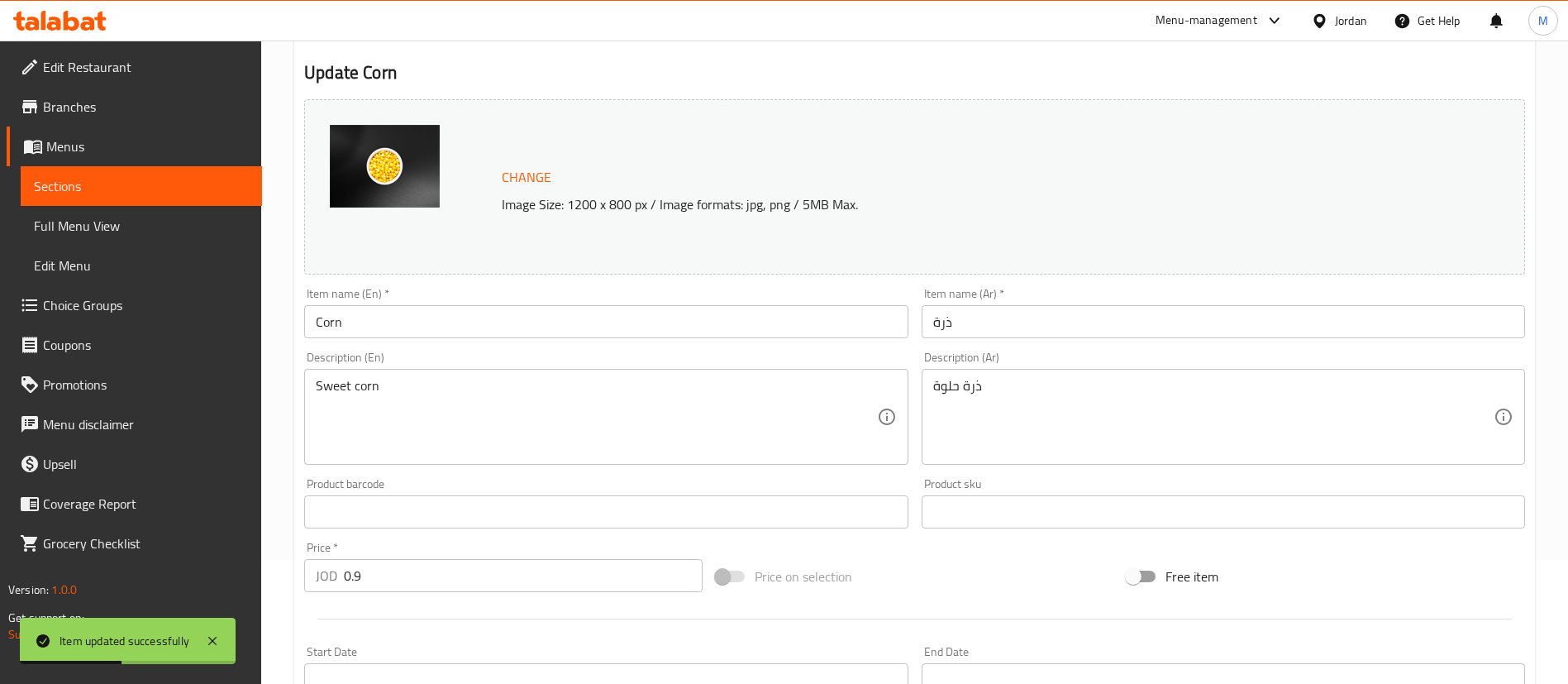
click at [501, 606] on div at bounding box center [915, 619] width 1234 height 40
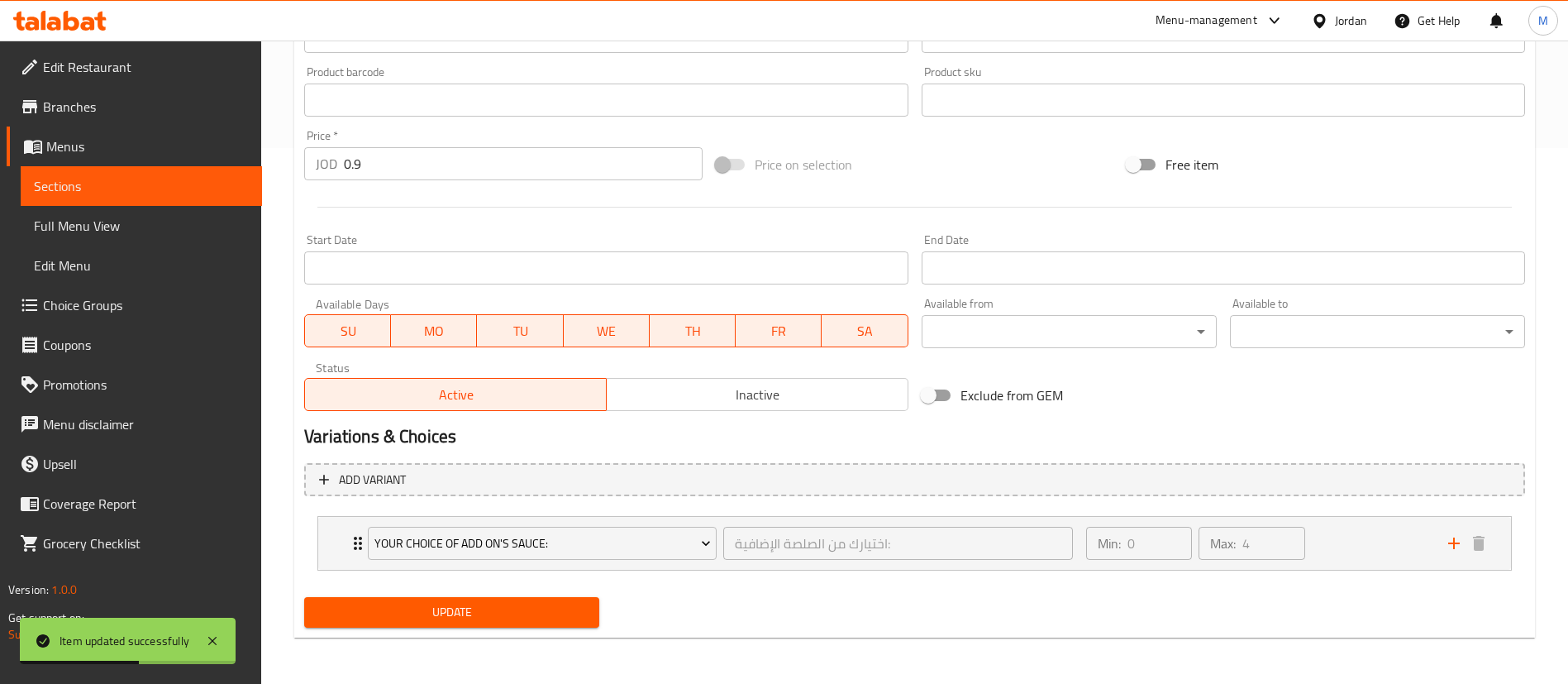
click at [507, 605] on span "Update" at bounding box center [451, 612] width 269 height 21
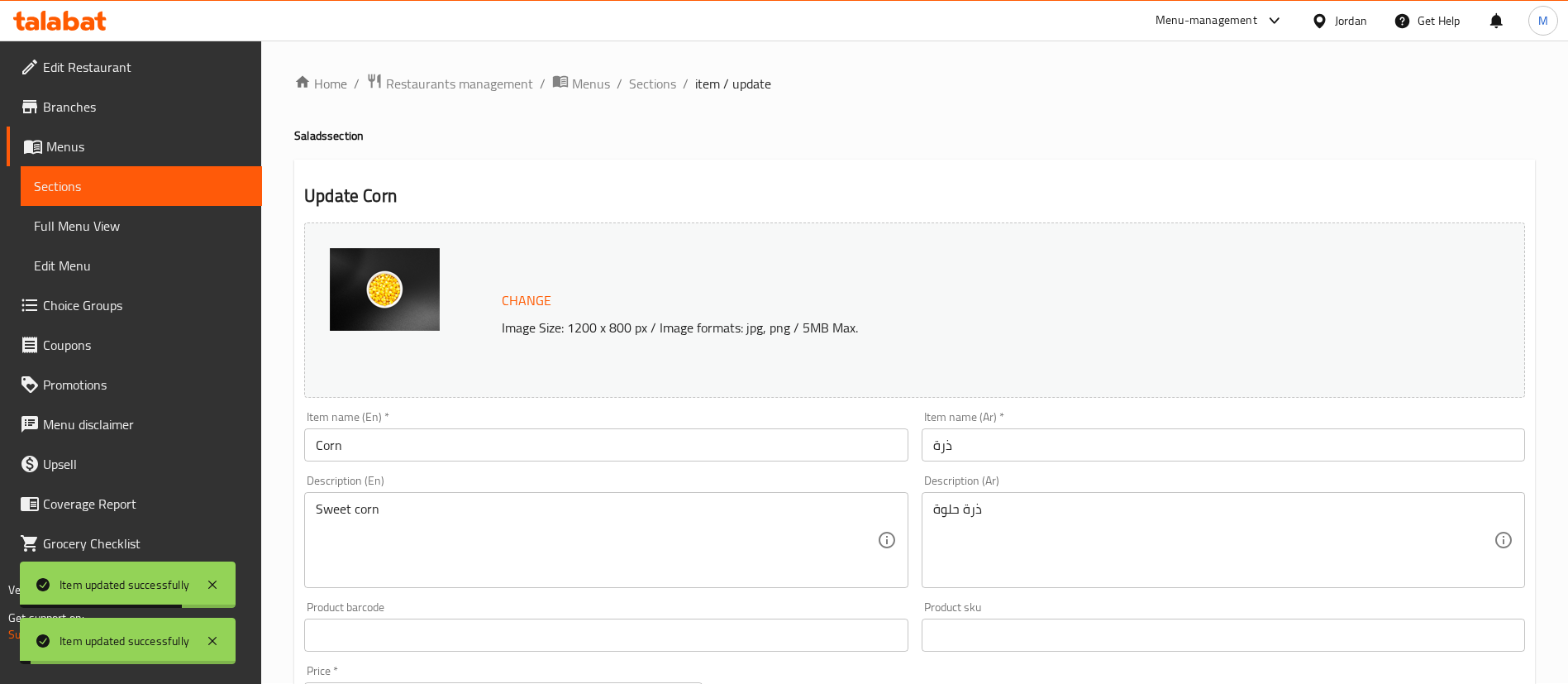
scroll to position [0, 0]
click at [661, 80] on span "Sections" at bounding box center [652, 84] width 47 height 20
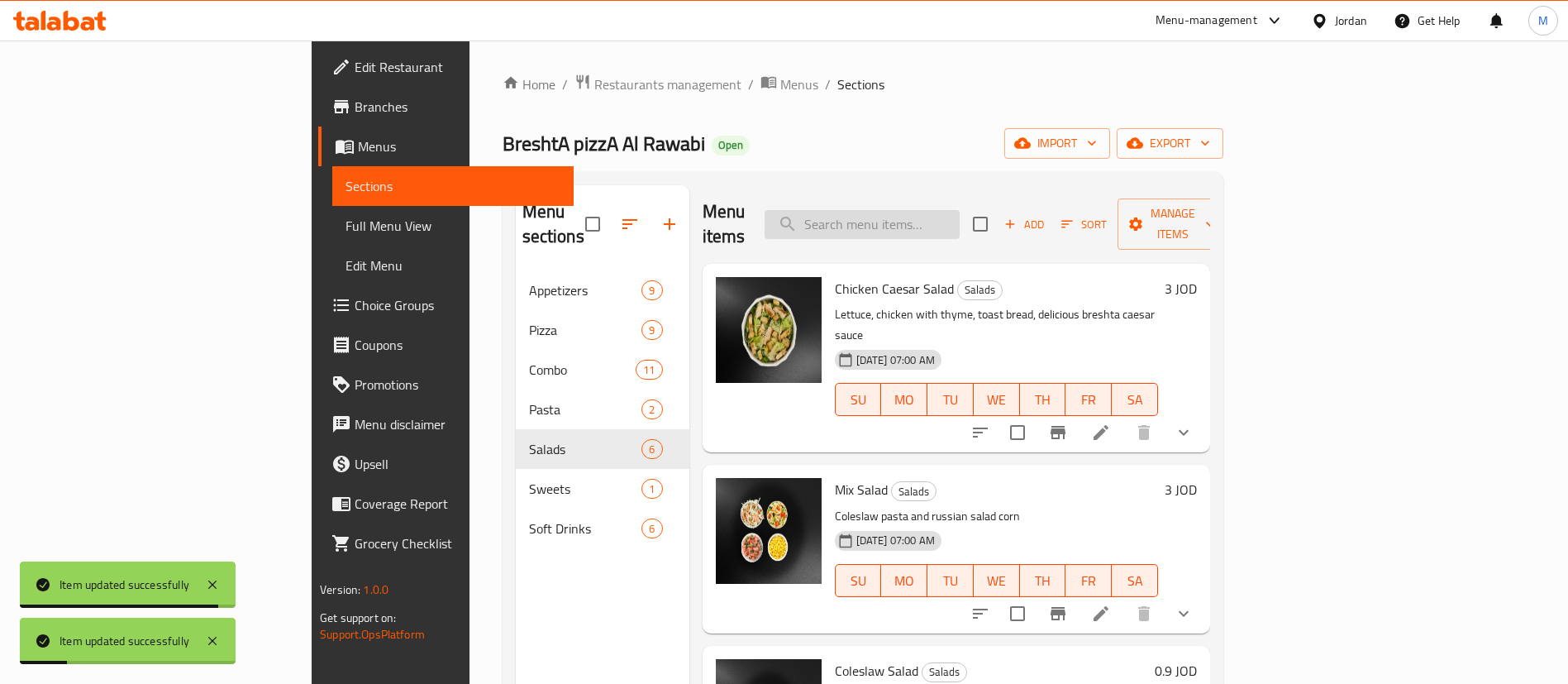
click at [959, 210] on input "search" at bounding box center [861, 225] width 195 height 29
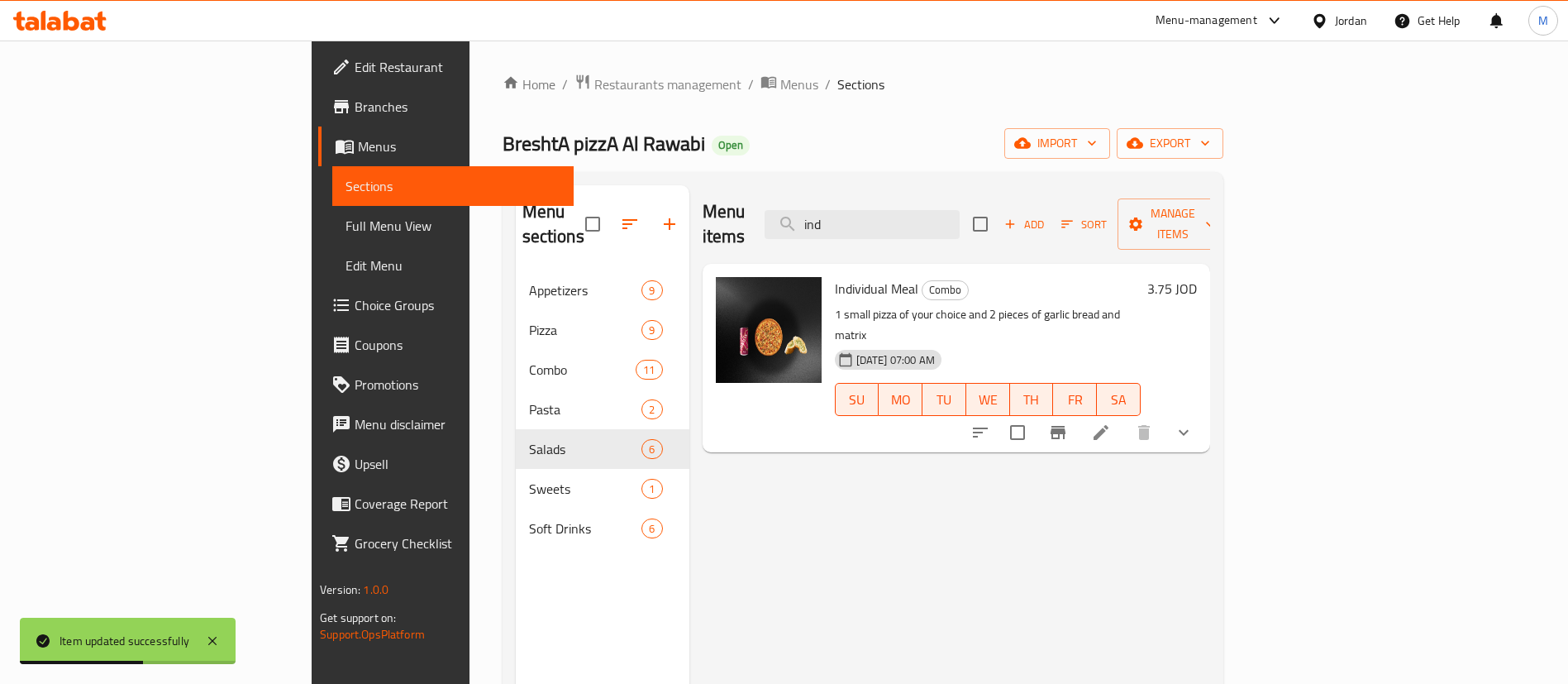
type input "ind"
click at [1111, 423] on icon at bounding box center [1101, 433] width 20 height 20
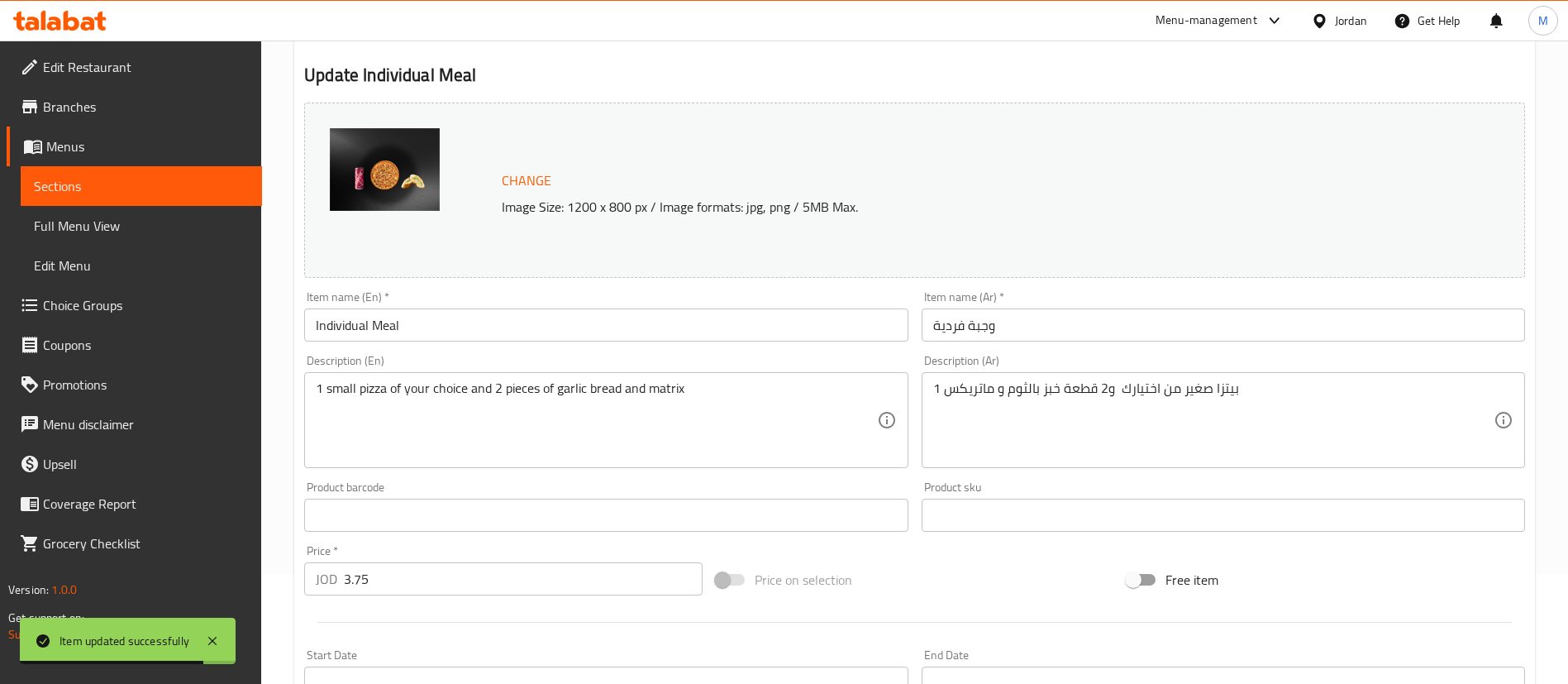
scroll to position [248, 0]
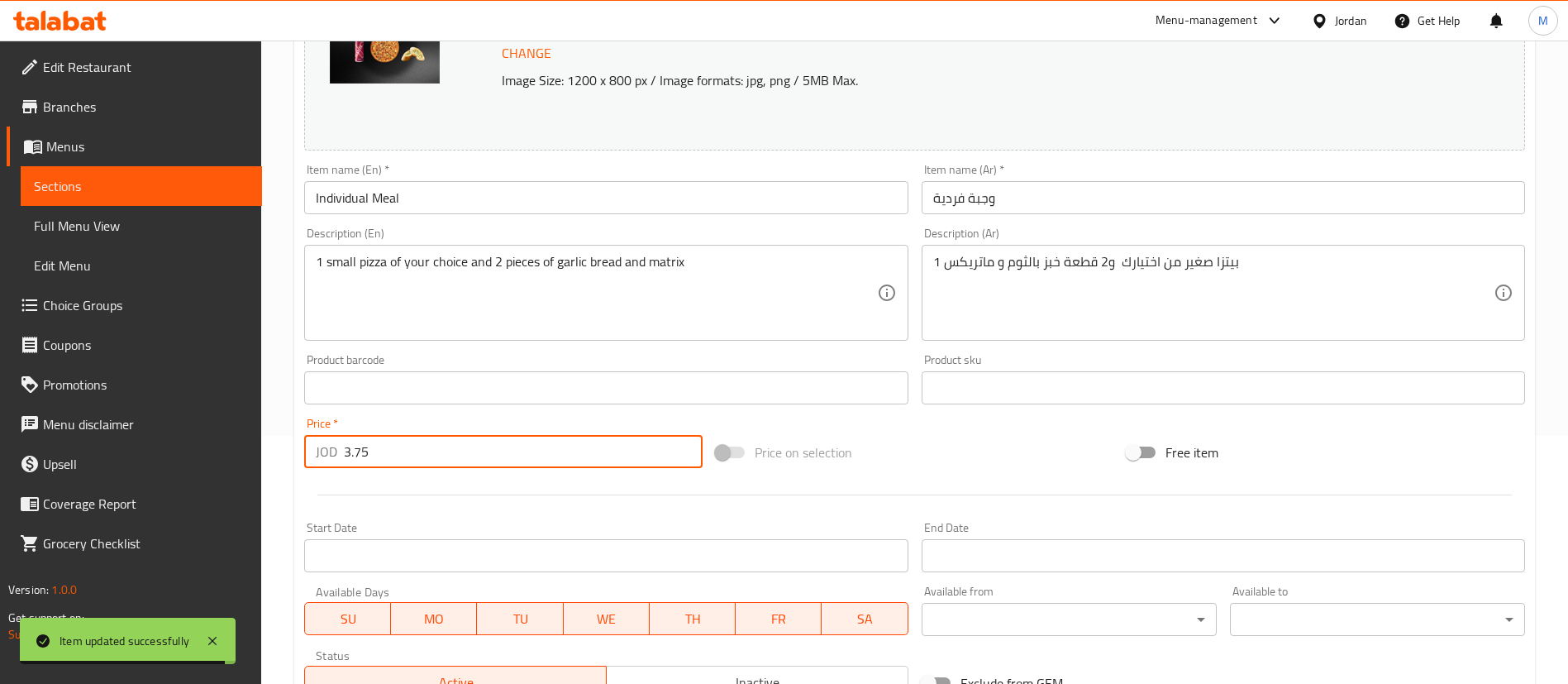
click at [521, 454] on input "3.75" at bounding box center [522, 451] width 358 height 33
type input "4"
click at [537, 512] on div at bounding box center [915, 495] width 1234 height 40
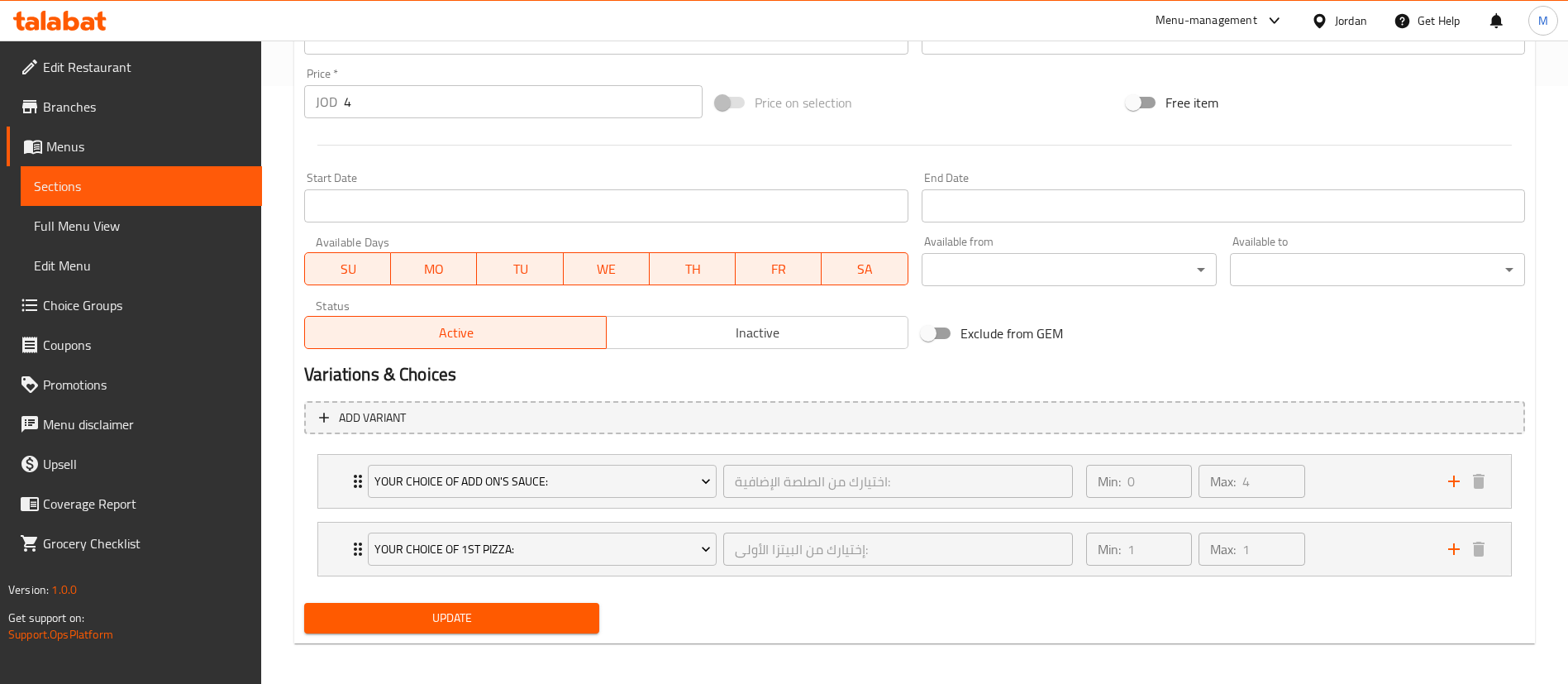
scroll to position [603, 0]
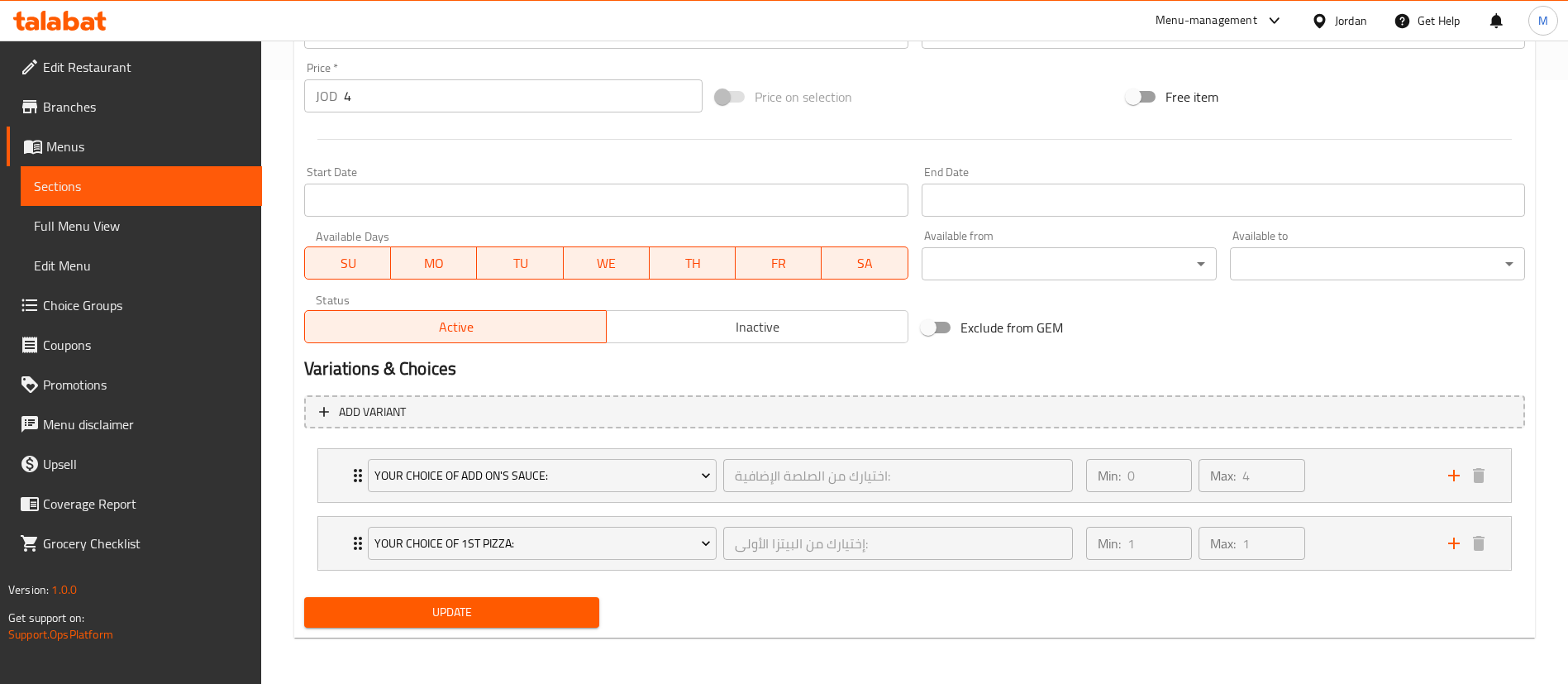
drag, startPoint x: 546, startPoint y: 619, endPoint x: 611, endPoint y: 560, distance: 87.8
click at [544, 618] on span "Update" at bounding box center [451, 612] width 269 height 21
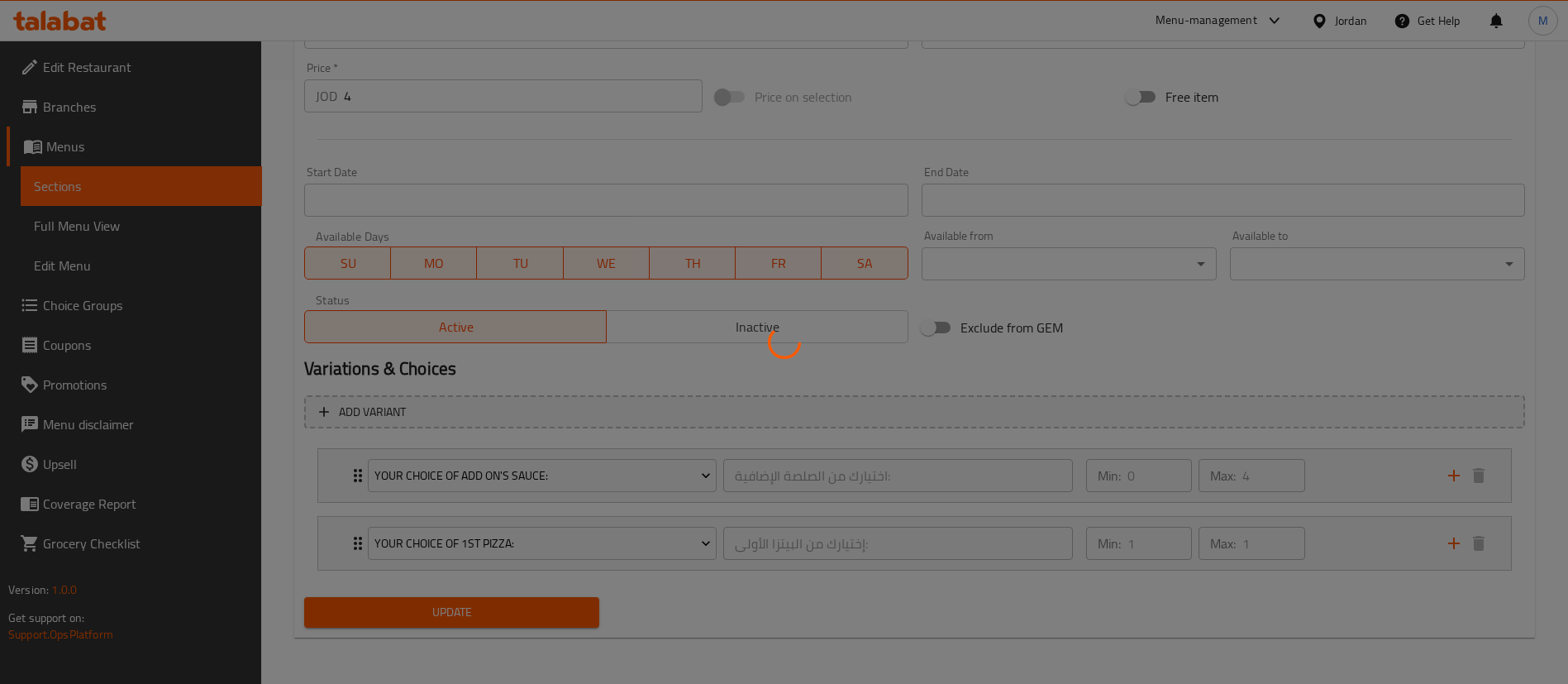
scroll to position [0, 0]
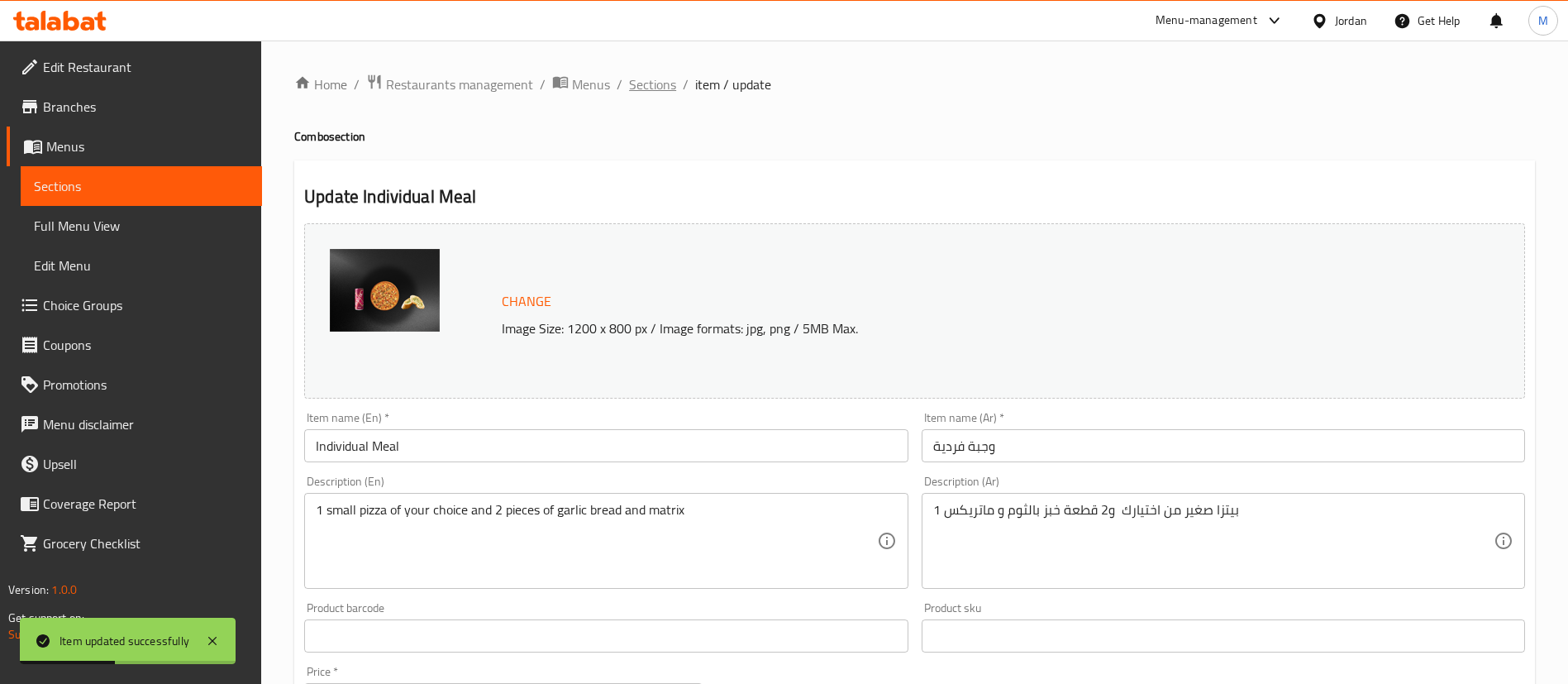
click at [662, 83] on span "Sections" at bounding box center [652, 84] width 47 height 20
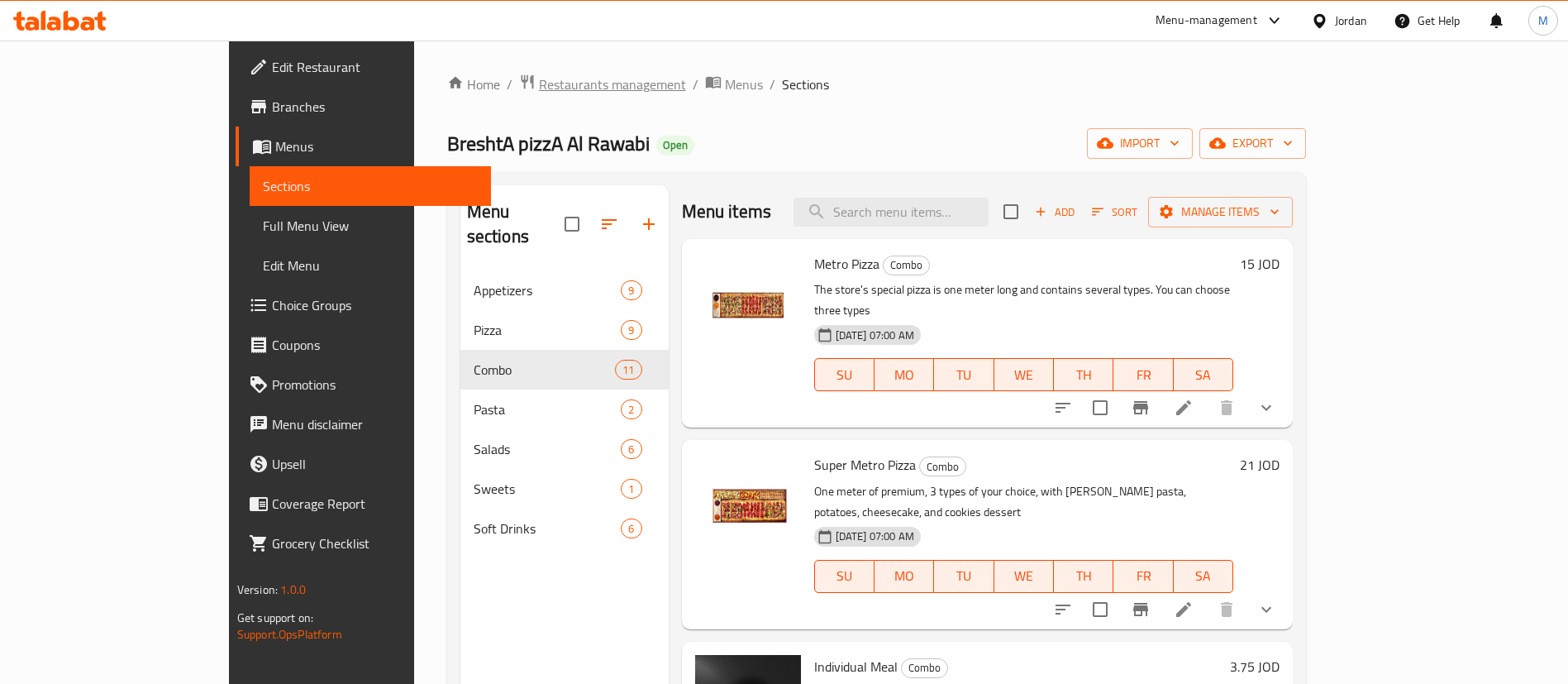
click at [539, 86] on span "Restaurants management" at bounding box center [612, 84] width 148 height 20
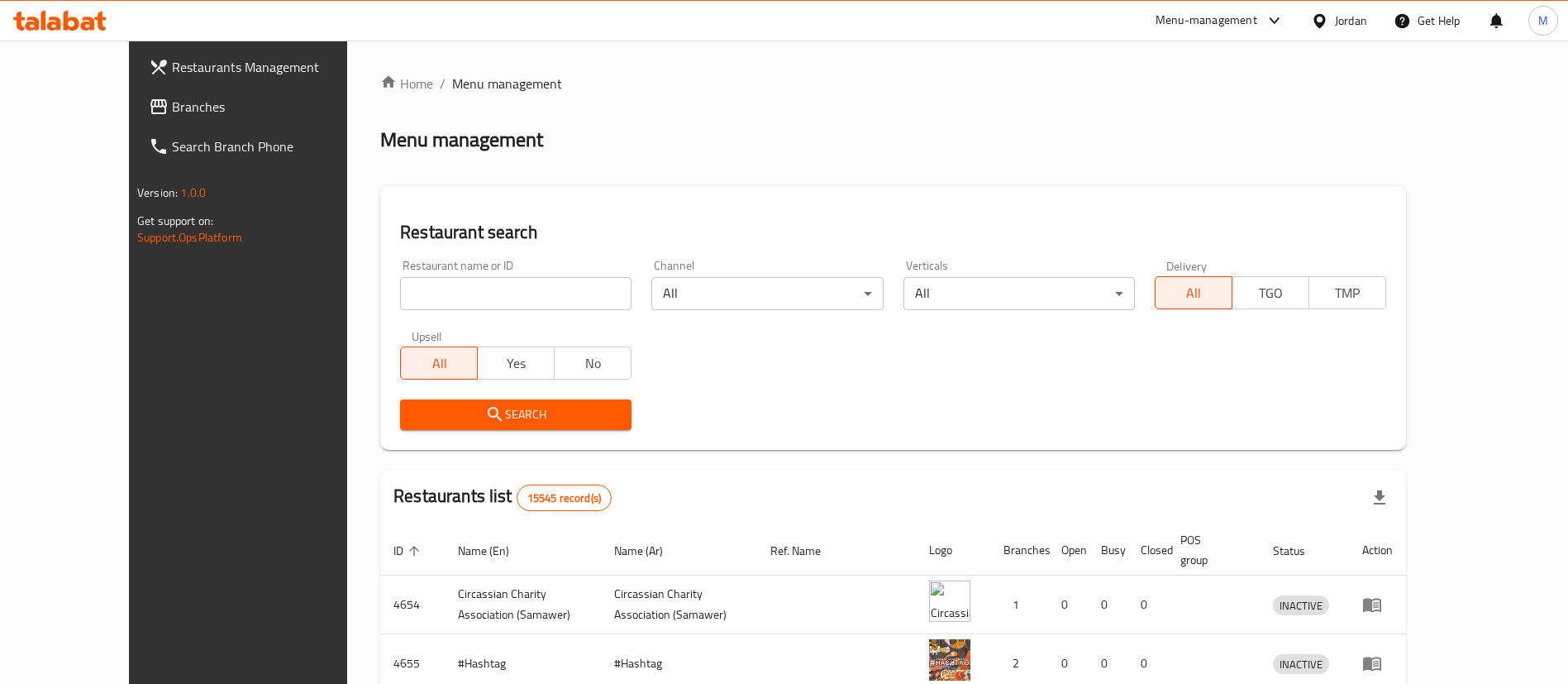
click at [451, 288] on input "search" at bounding box center [515, 293] width 232 height 33
type input "Azzurro"
click at [515, 410] on span "Search" at bounding box center [516, 414] width 205 height 21
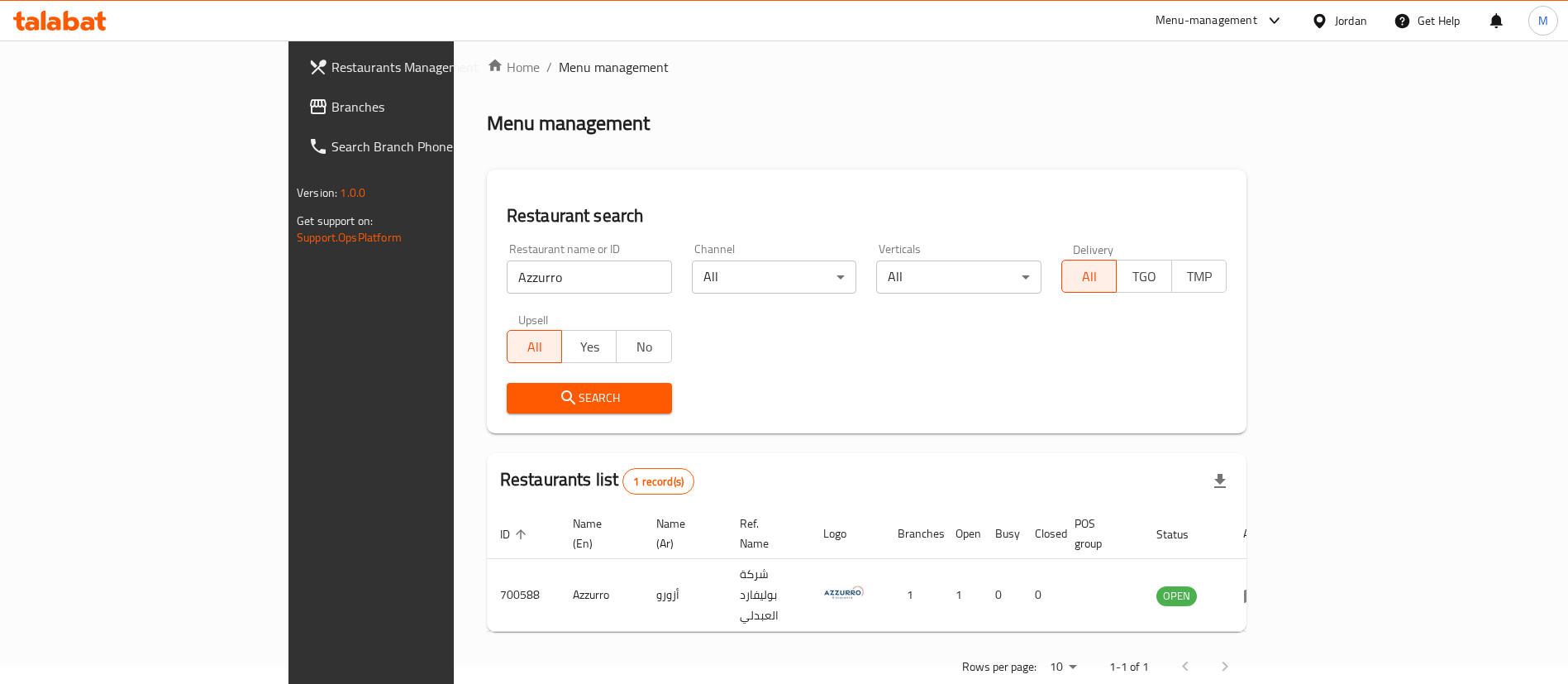
scroll to position [21, 0]
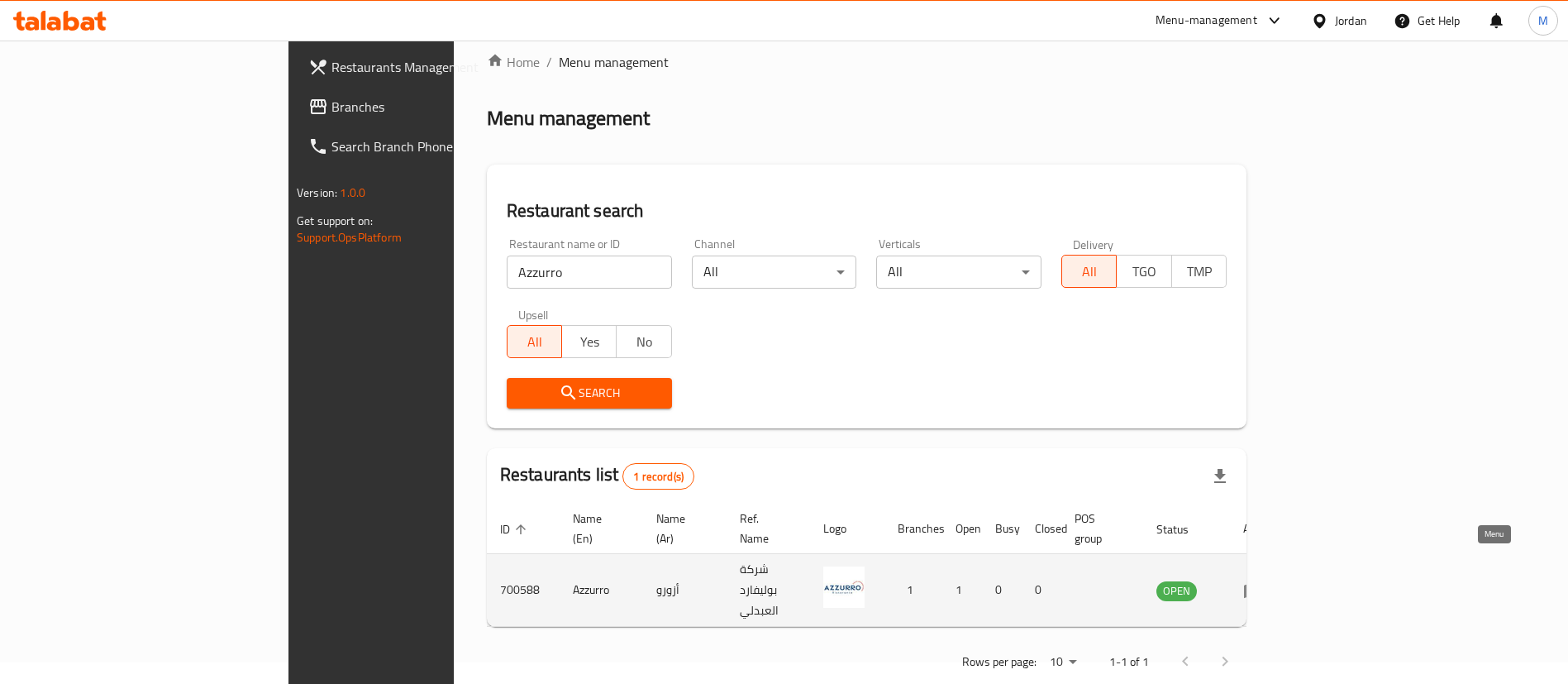
click at [1263, 580] on icon "enhanced table" at bounding box center [1253, 590] width 20 height 20
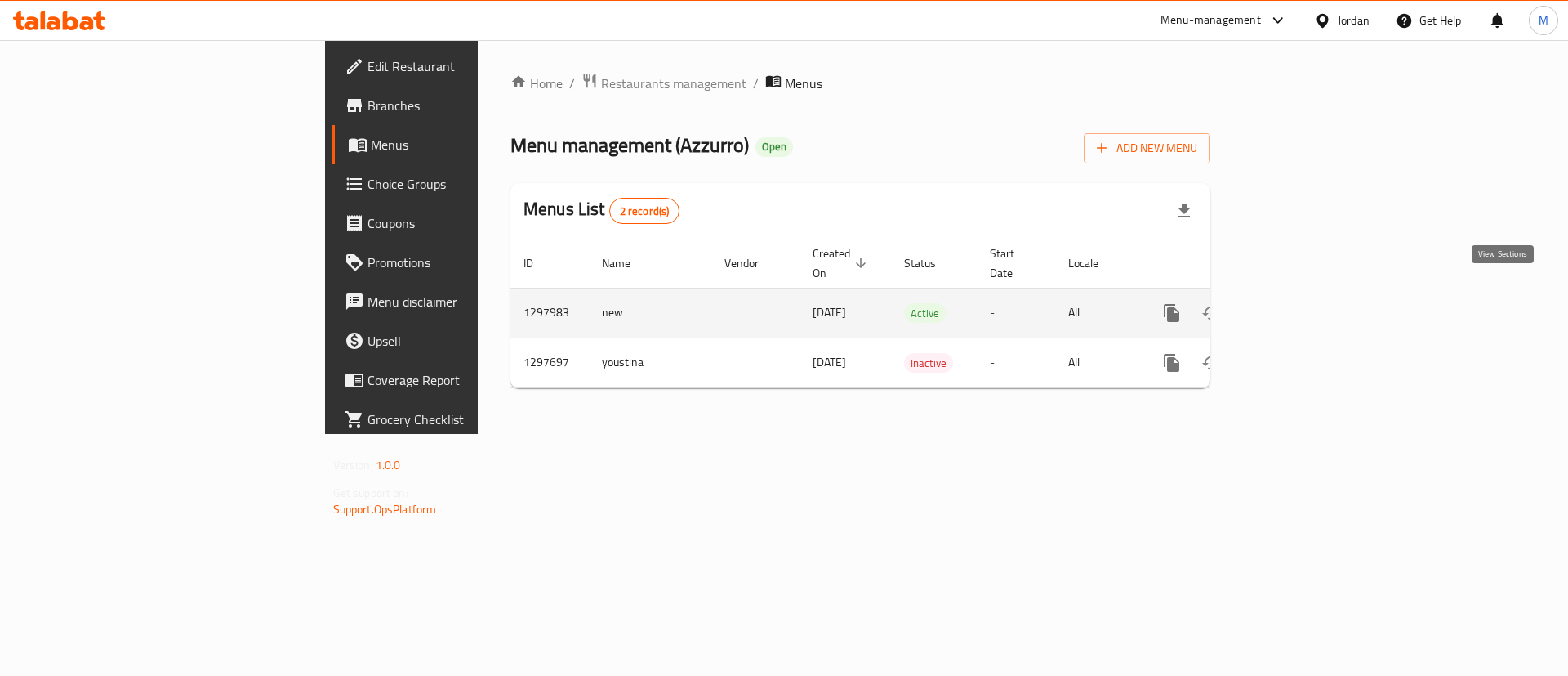
click at [1310, 294] on link "enhanced table" at bounding box center [1289, 313] width 39 height 39
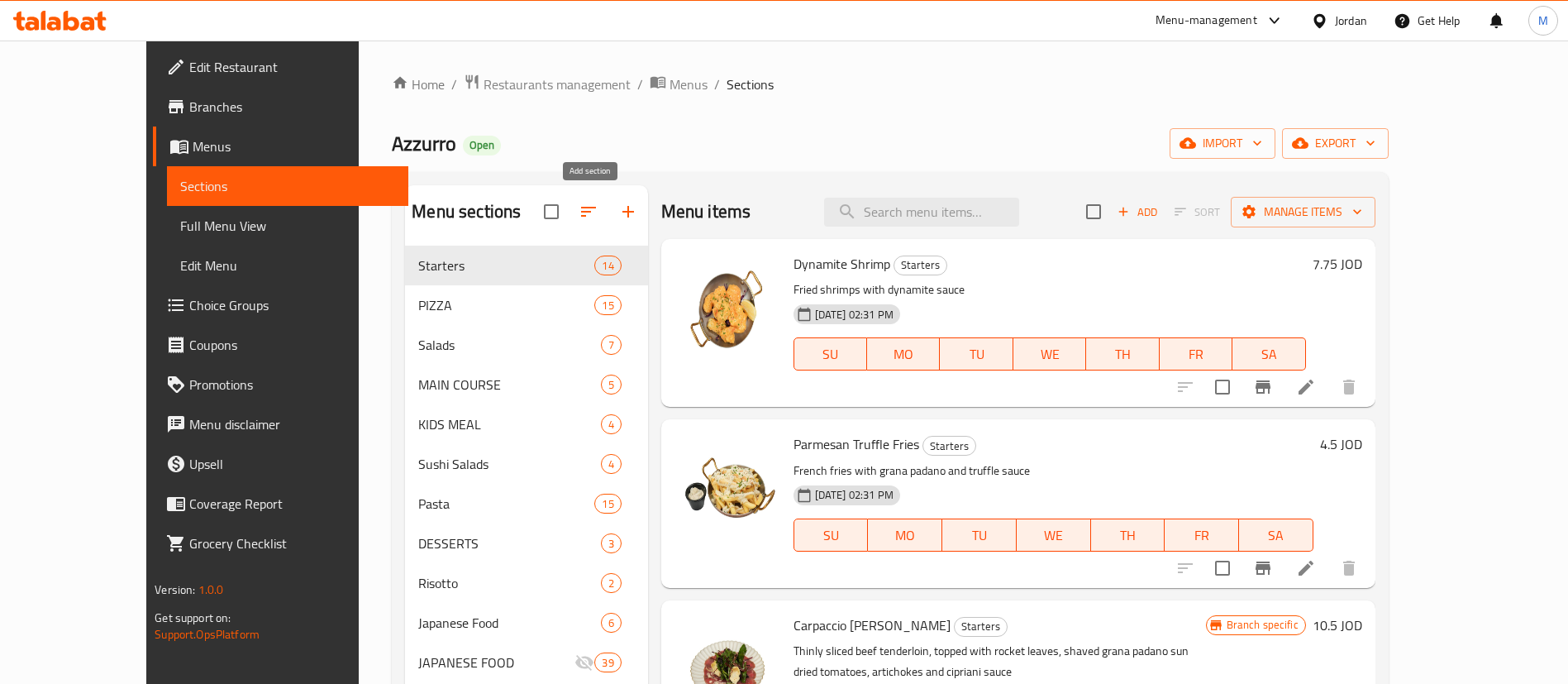
click at [619, 215] on icon "button" at bounding box center [629, 212] width 20 height 20
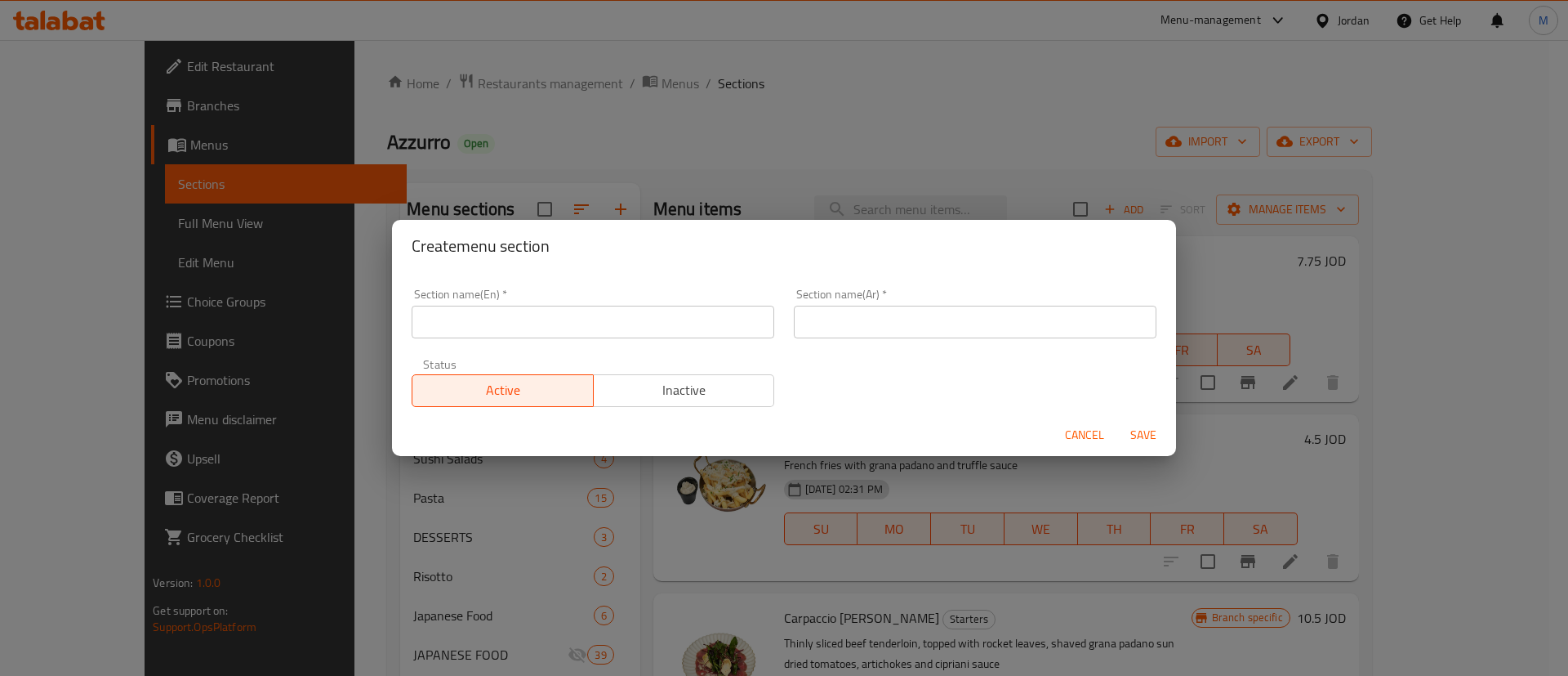
click at [565, 334] on input "text" at bounding box center [593, 322] width 362 height 33
type input "O"
click at [565, 334] on input "Hot Offers:" at bounding box center [593, 322] width 362 height 33
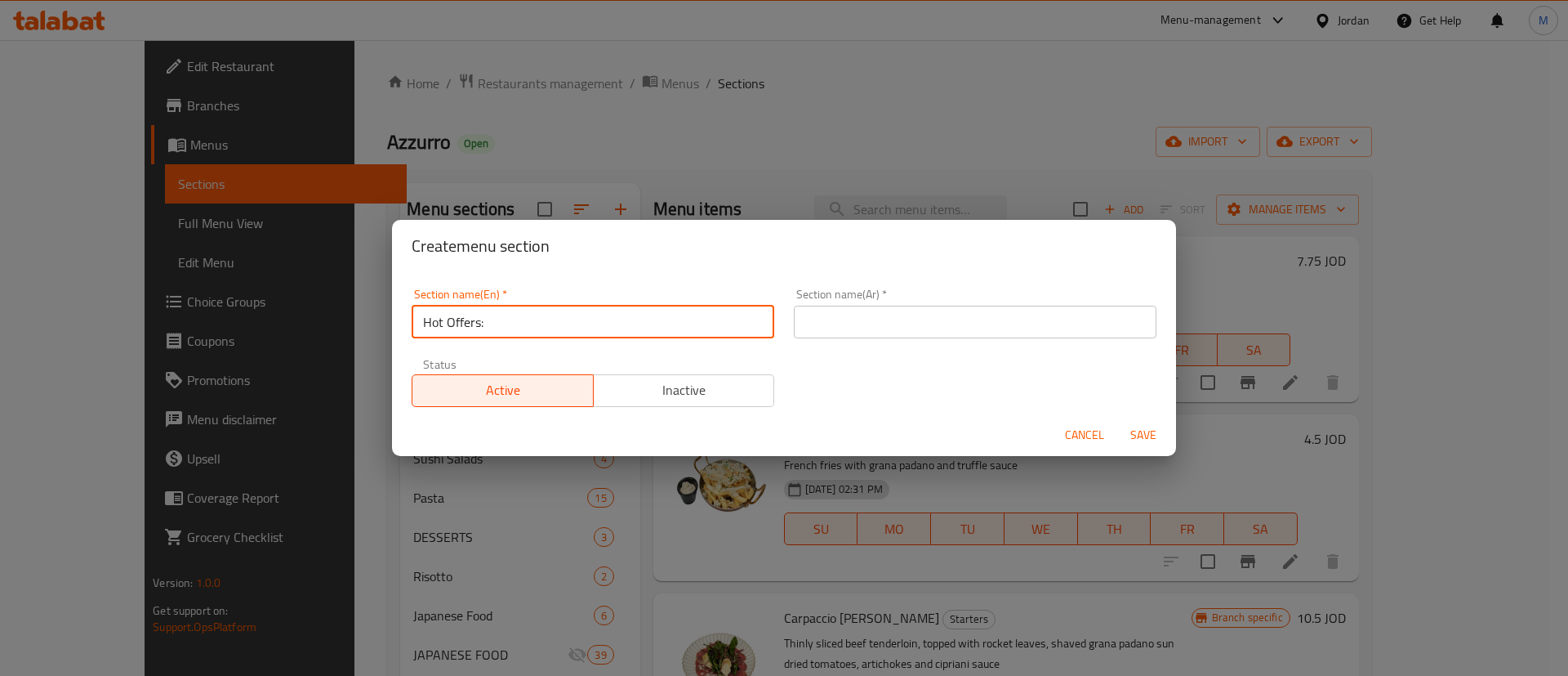
type input "Hot Offers:"
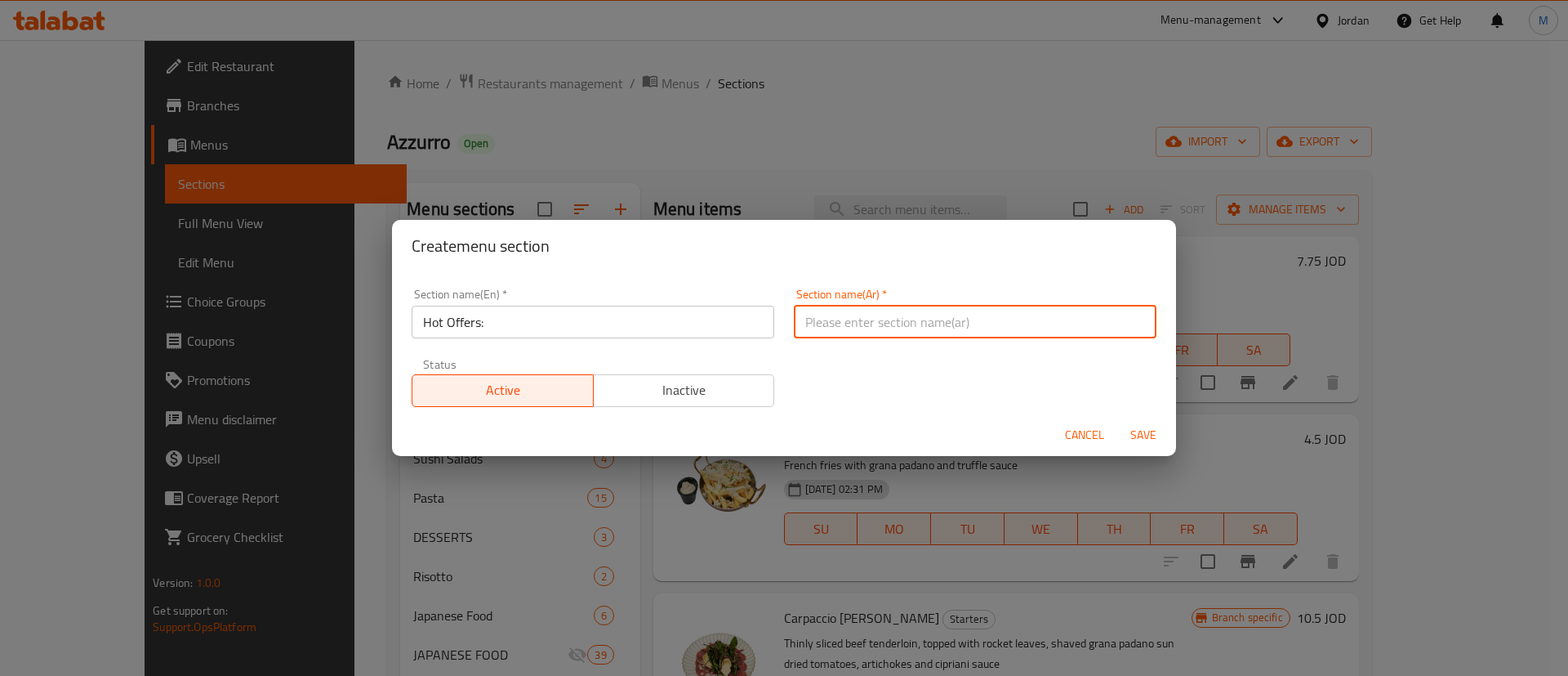
click at [834, 324] on input "text" at bounding box center [976, 322] width 362 height 33
paste input "العروض الساخنة:"
click at [820, 322] on input "العروض الساخنة:" at bounding box center [976, 322] width 362 height 33
type input "العروض :"
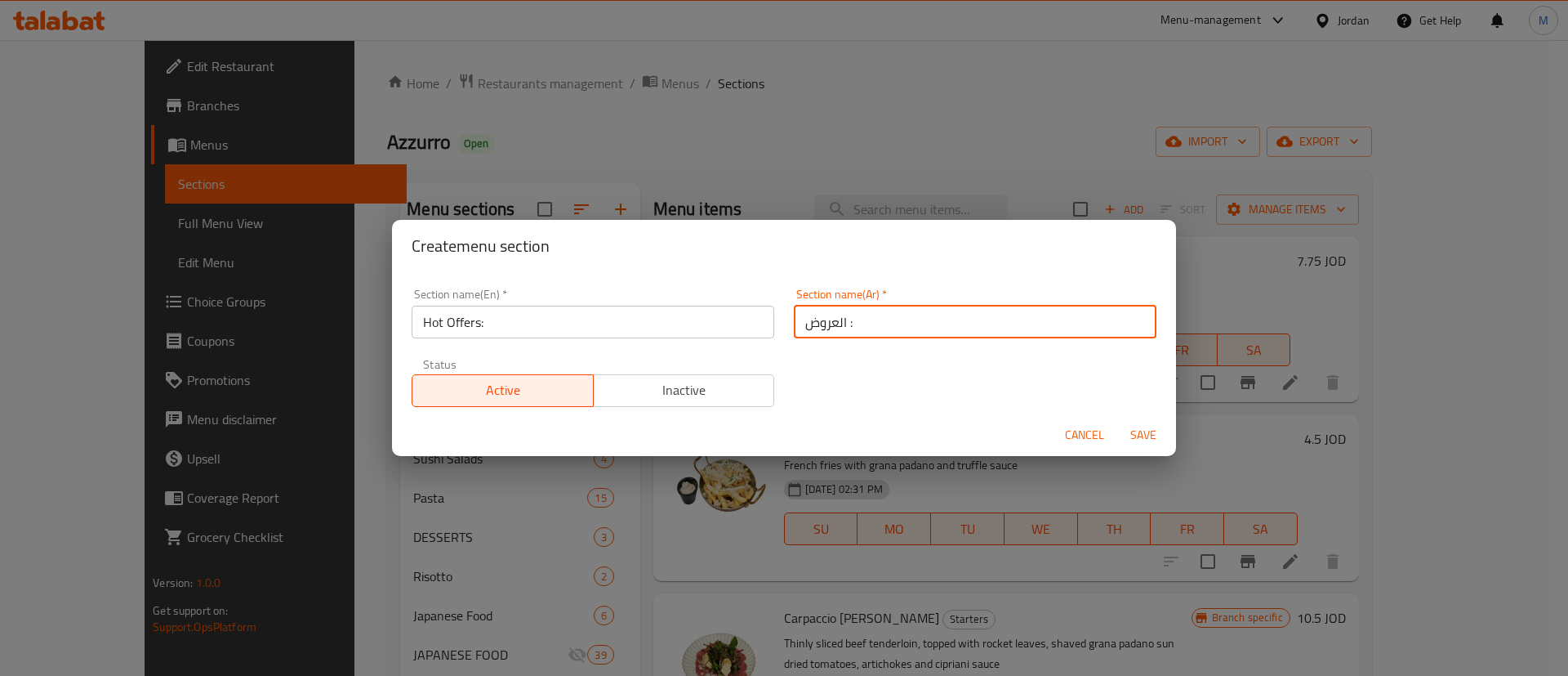
click at [431, 323] on input "Hot Offers:" at bounding box center [593, 322] width 362 height 33
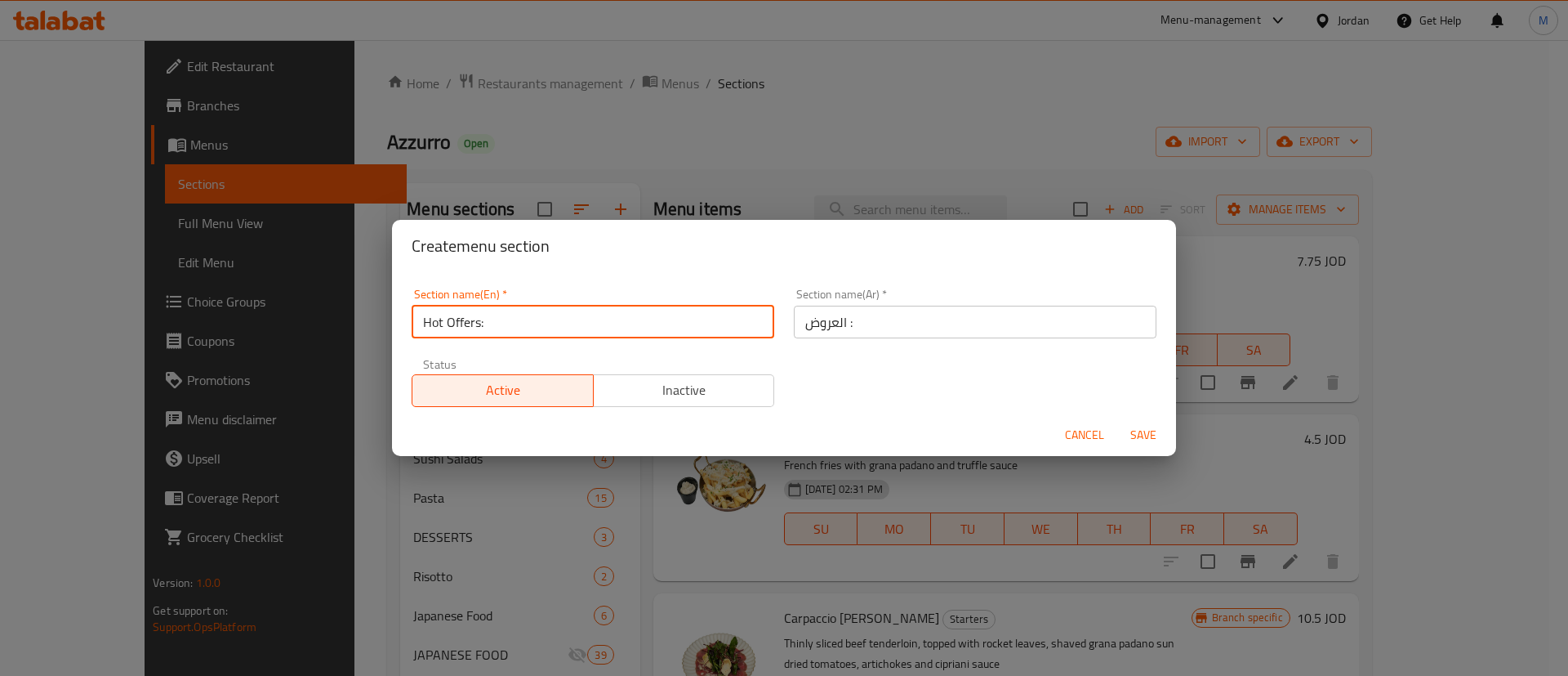
click at [431, 323] on input "Hot Offers:" at bounding box center [593, 322] width 362 height 33
type input "Offers:"
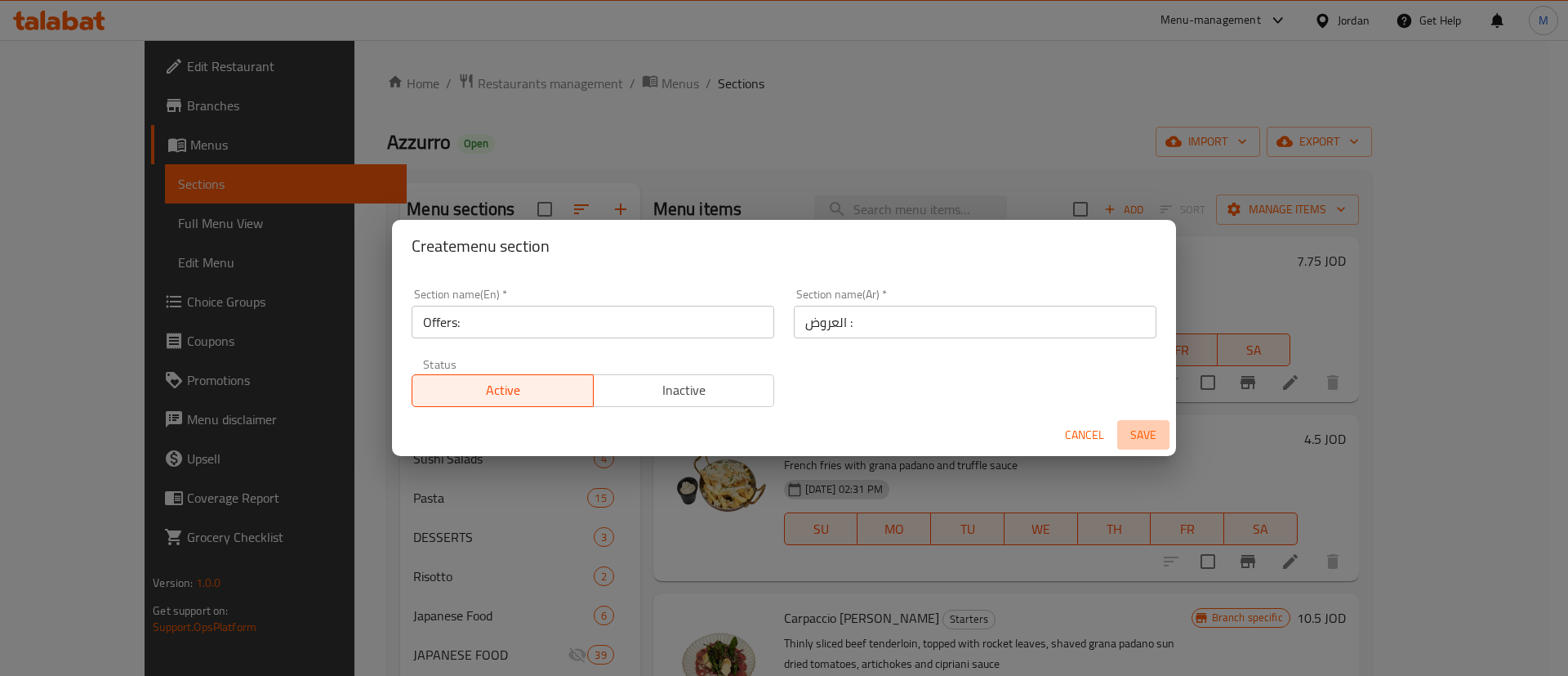
click at [1152, 435] on span "Save" at bounding box center [1143, 435] width 39 height 21
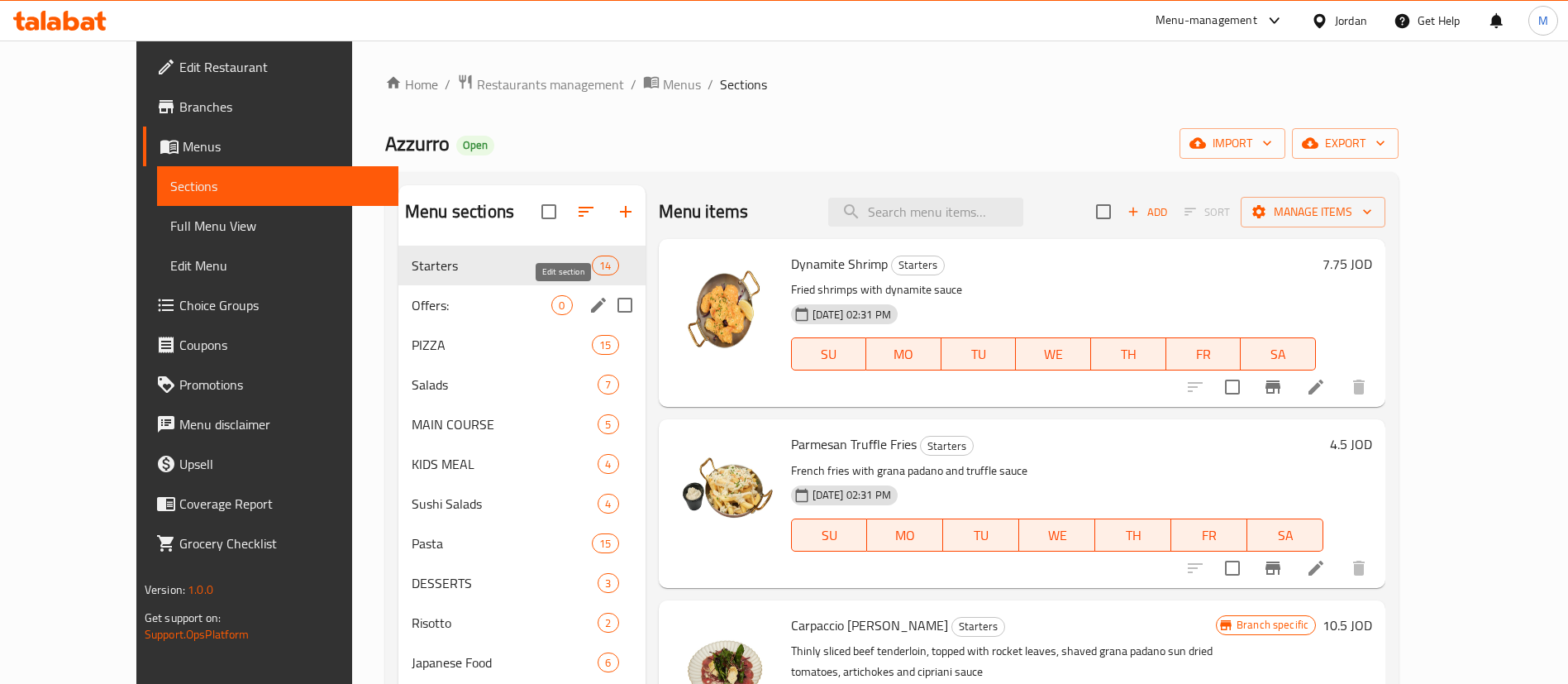
click at [588, 300] on icon "edit" at bounding box center [598, 305] width 20 height 20
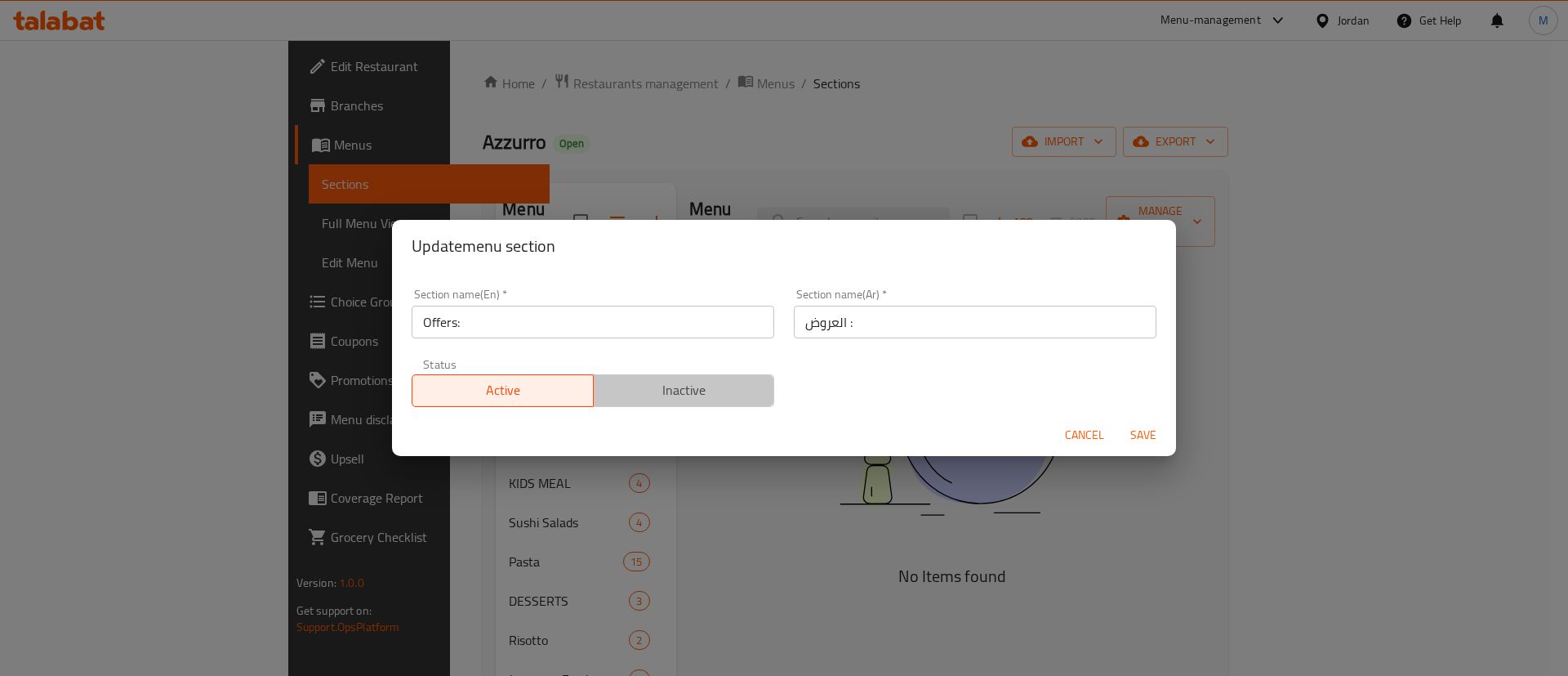
click at [739, 401] on span "Inactive" at bounding box center [685, 391] width 168 height 24
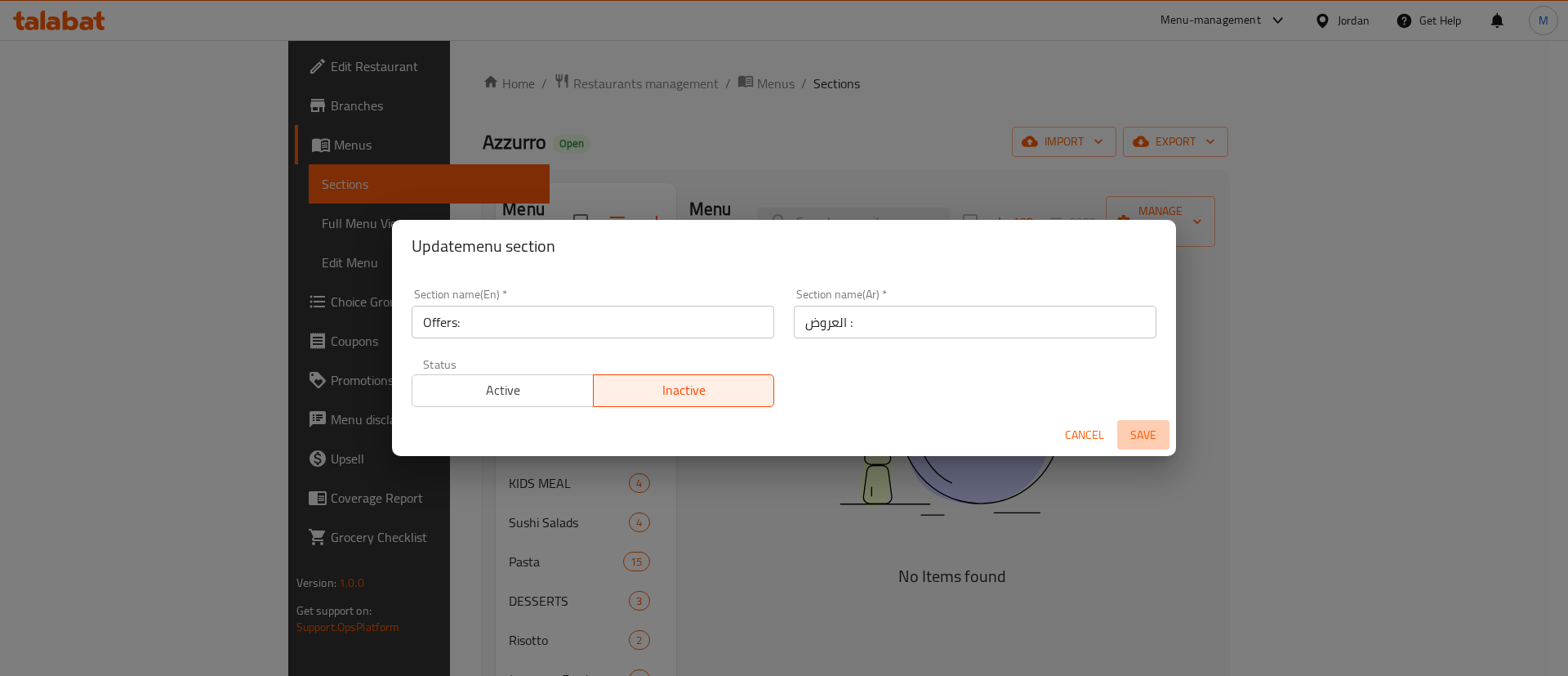
click at [1150, 430] on span "Save" at bounding box center [1143, 435] width 39 height 21
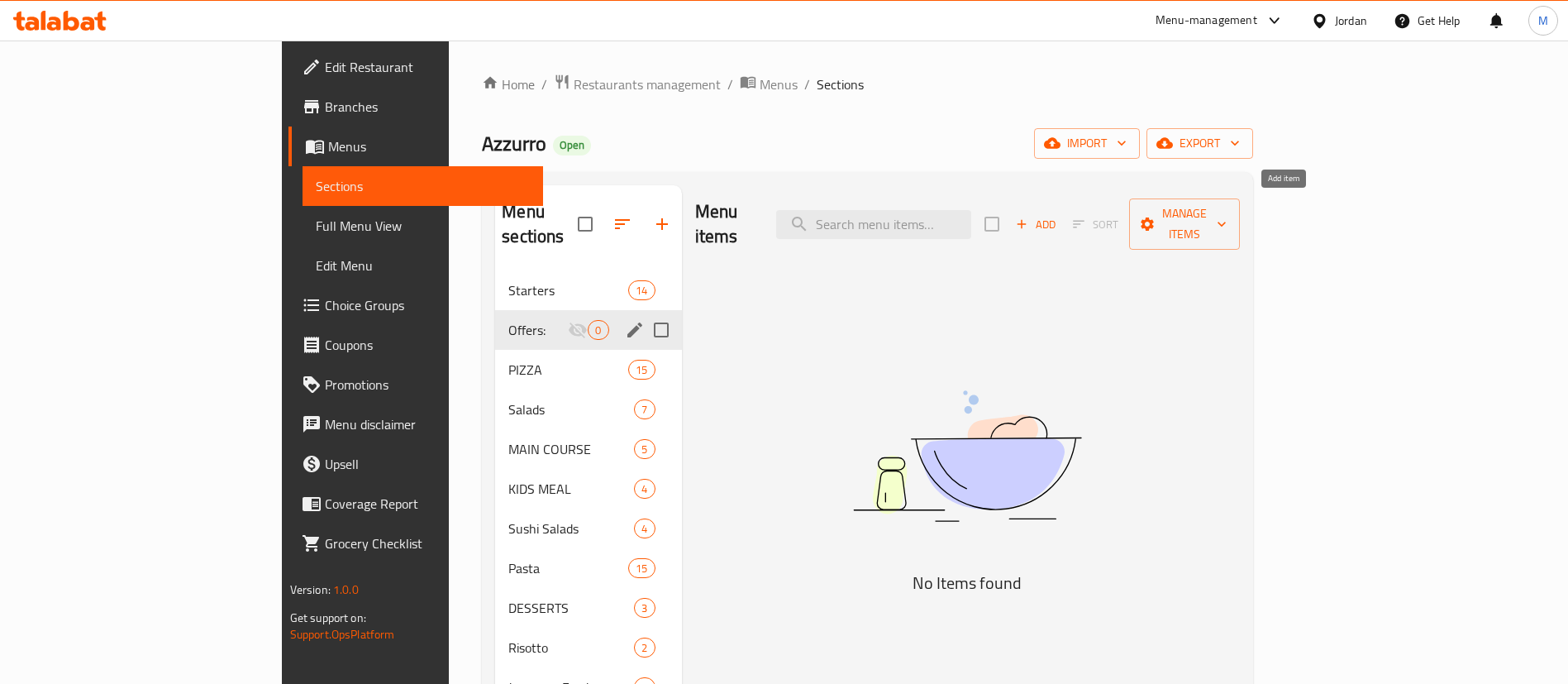
click at [1058, 215] on span "Add" at bounding box center [1036, 224] width 45 height 19
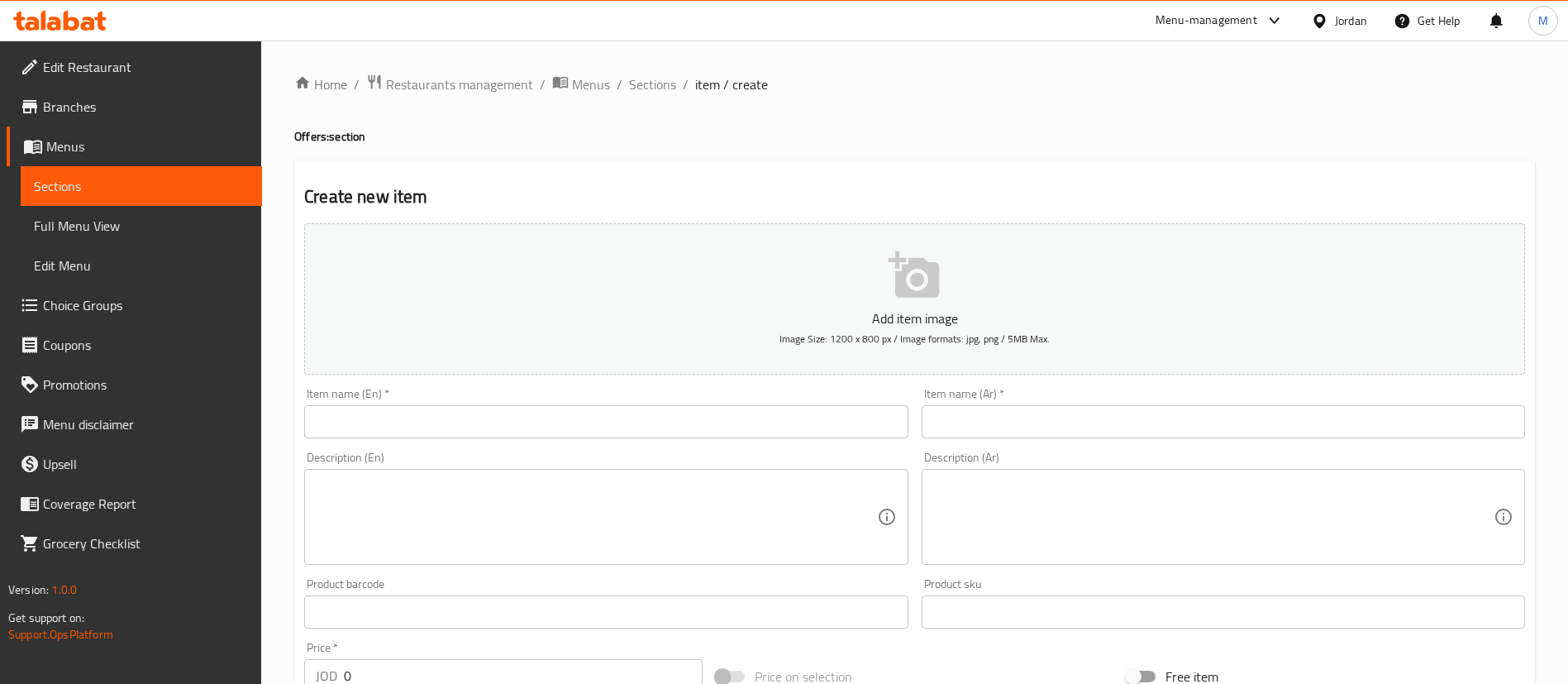
click at [644, 418] on input "text" at bounding box center [606, 422] width 603 height 33
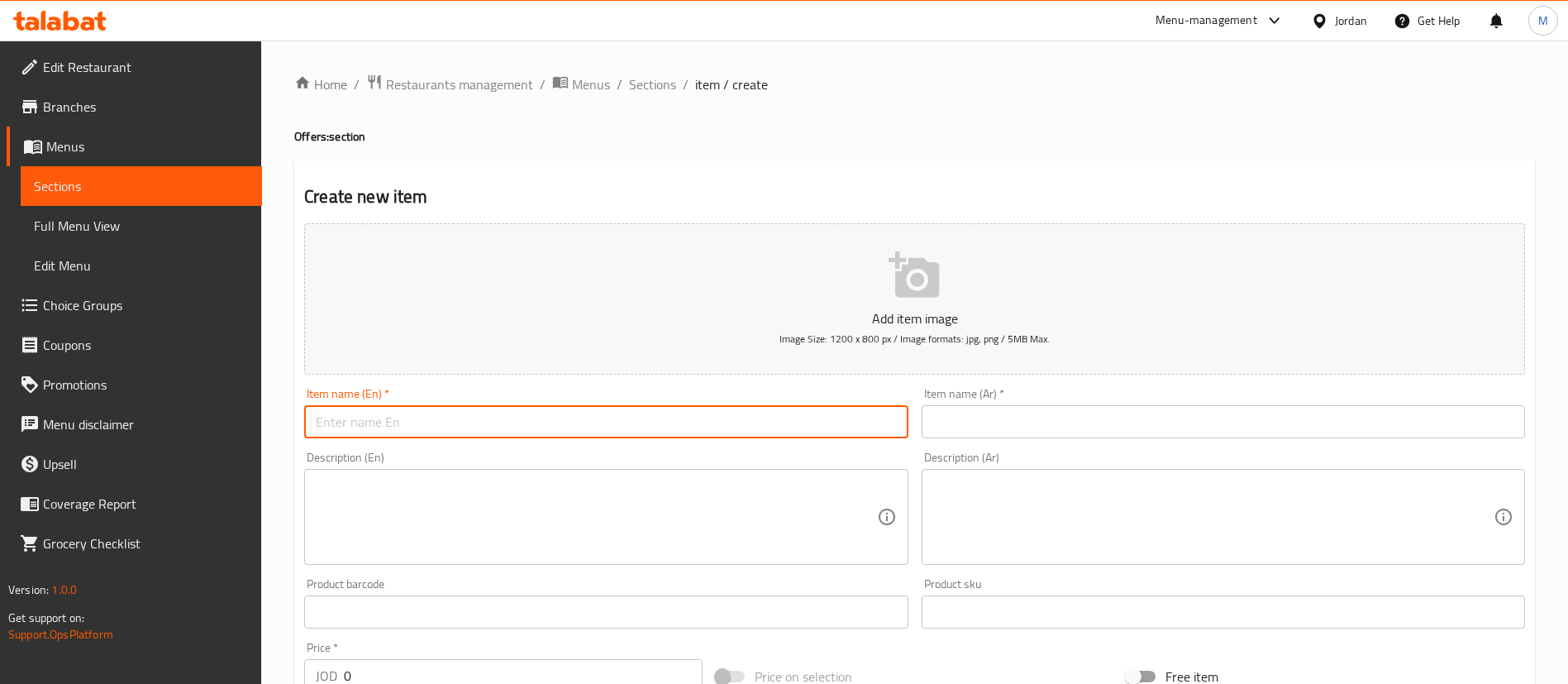
paste input "The new business lunch"
click at [644, 418] on input "The new business lunch offer" at bounding box center [606, 422] width 603 height 33
type input "The new business lunch offer"
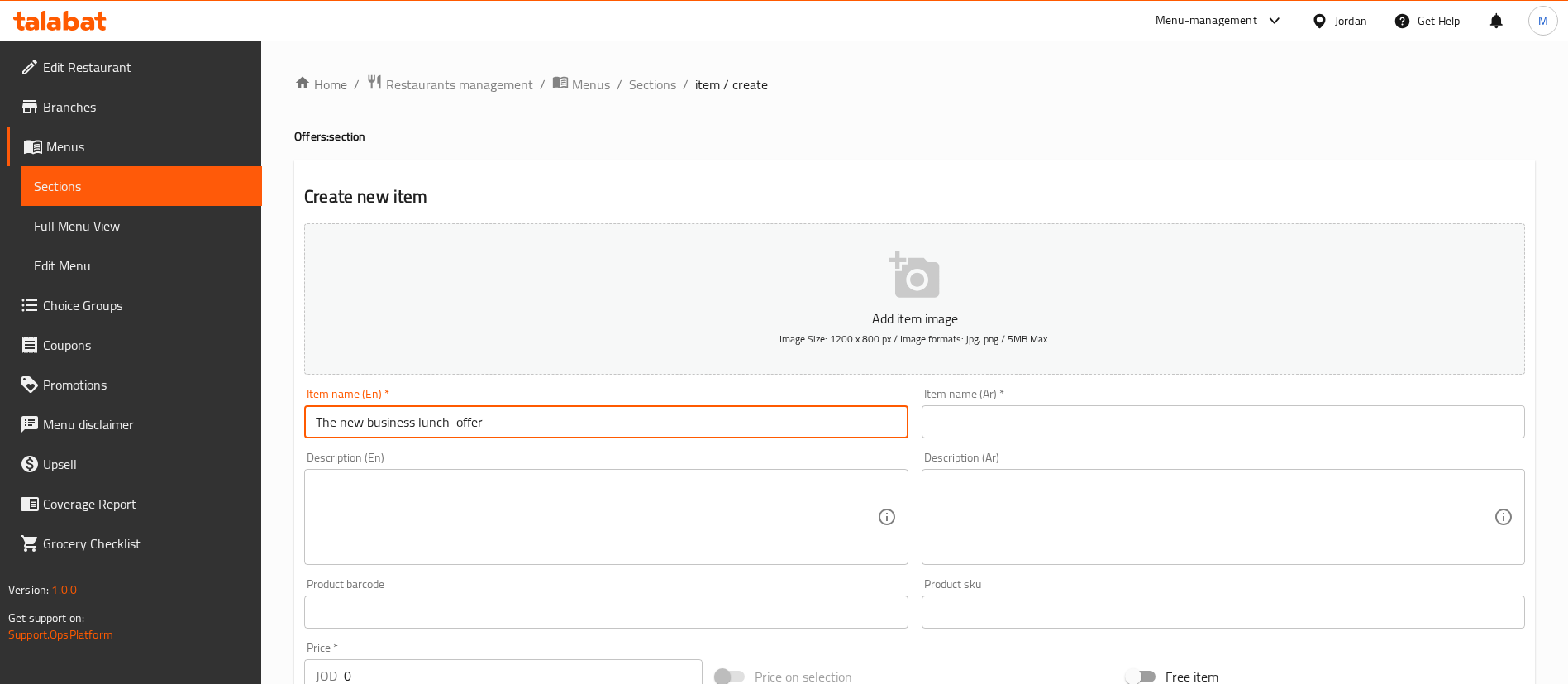
click at [1091, 414] on input "text" at bounding box center [1223, 422] width 603 height 33
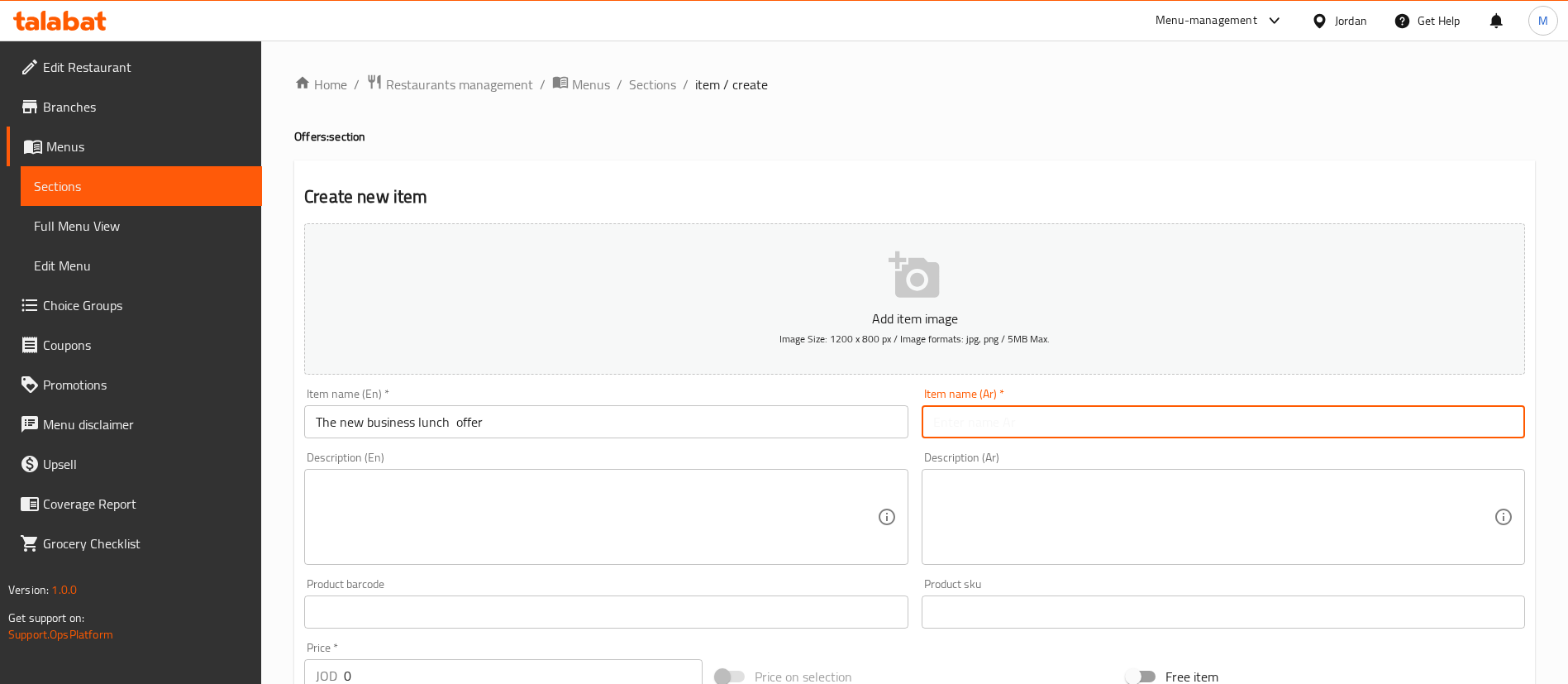
paste input "عرض غداء العمل الجديد"
type input "عرض غداء العمل الجديد"
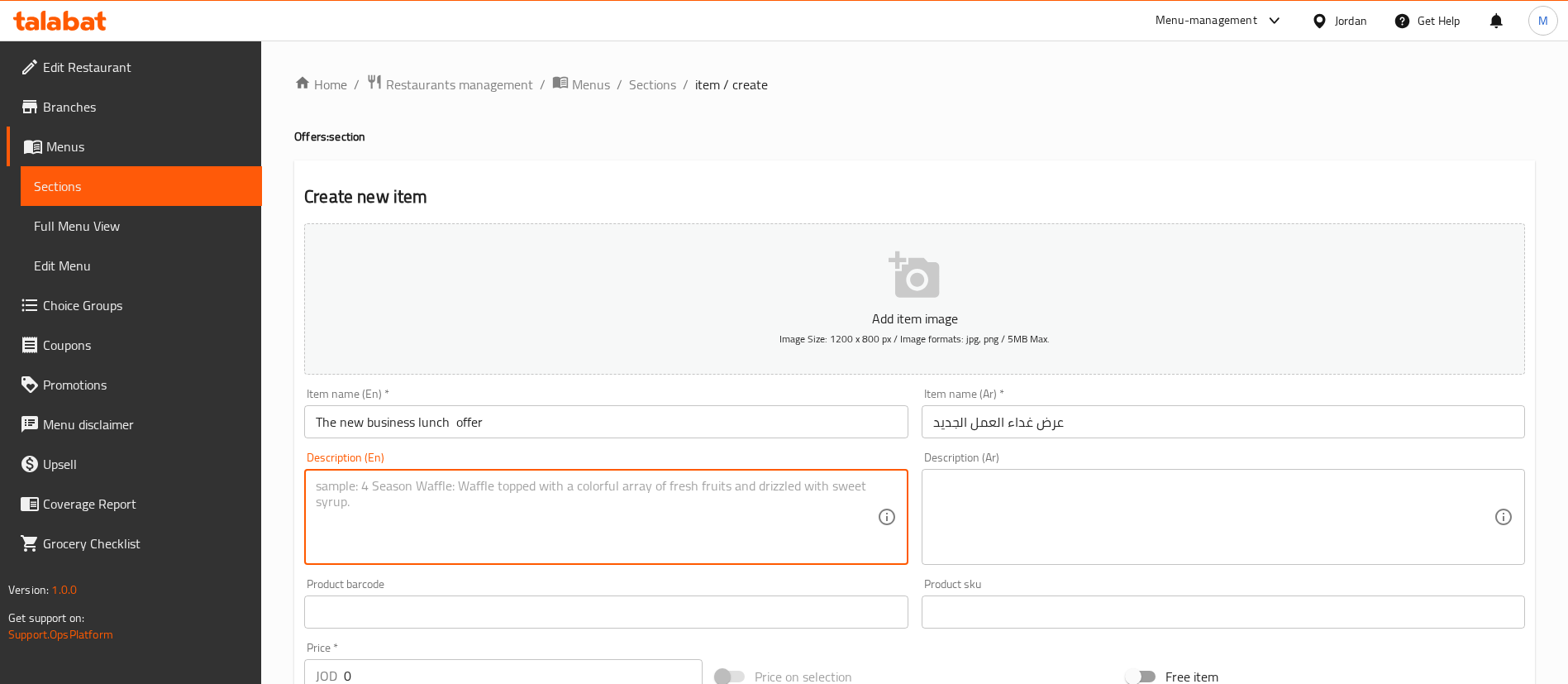
click at [830, 513] on textarea at bounding box center [595, 517] width 560 height 79
paste textarea "Choose one from salad and sou"
paste textarea "Choose one from pasta"
paste textarea "Choose one from pizza"
paste textarea "Choose one from this"
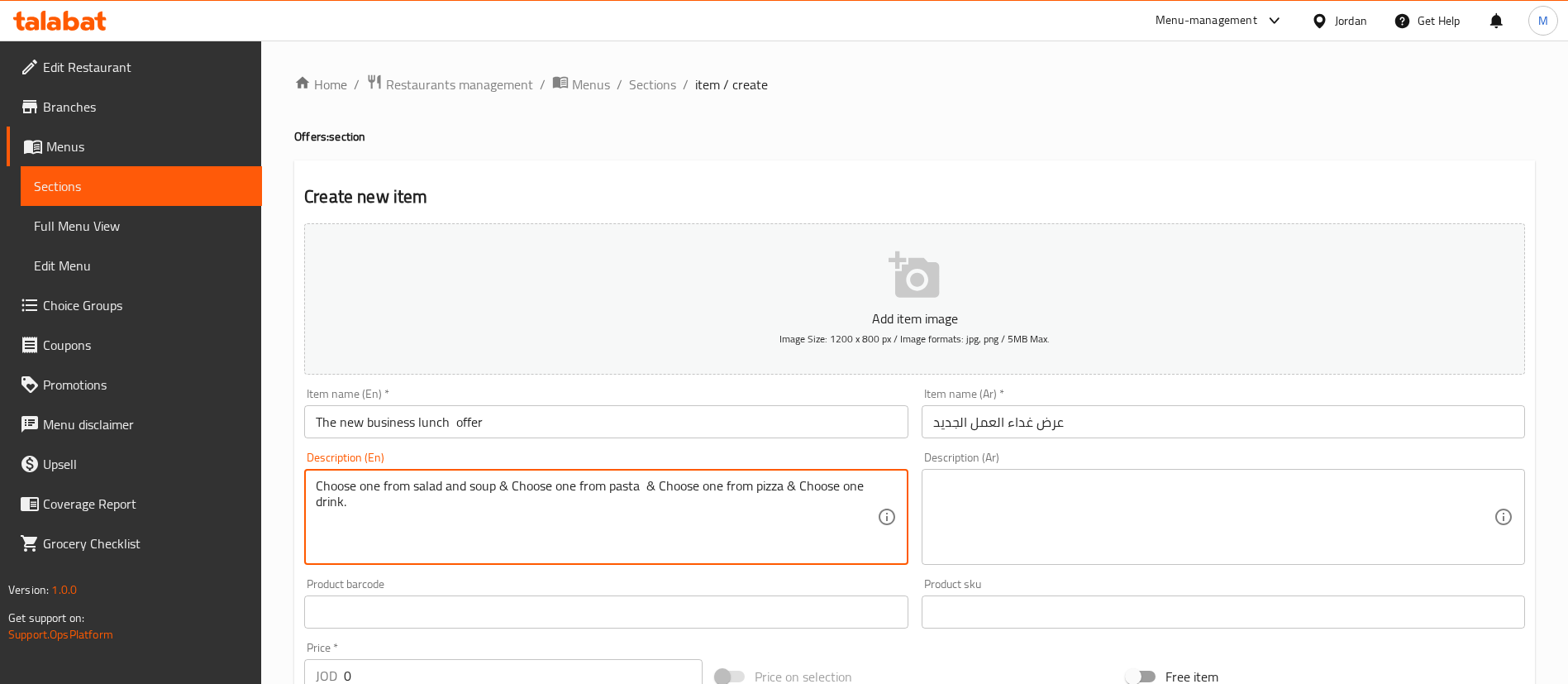
click at [548, 520] on textarea "Choose one from salad and soup & Choose one from pasta & Choose one from pizza …" at bounding box center [595, 517] width 560 height 79
type textarea "Choose one from salad and soup & Choose one from pasta & Choose one from pizza …"
click at [1077, 514] on textarea at bounding box center [1212, 517] width 560 height 79
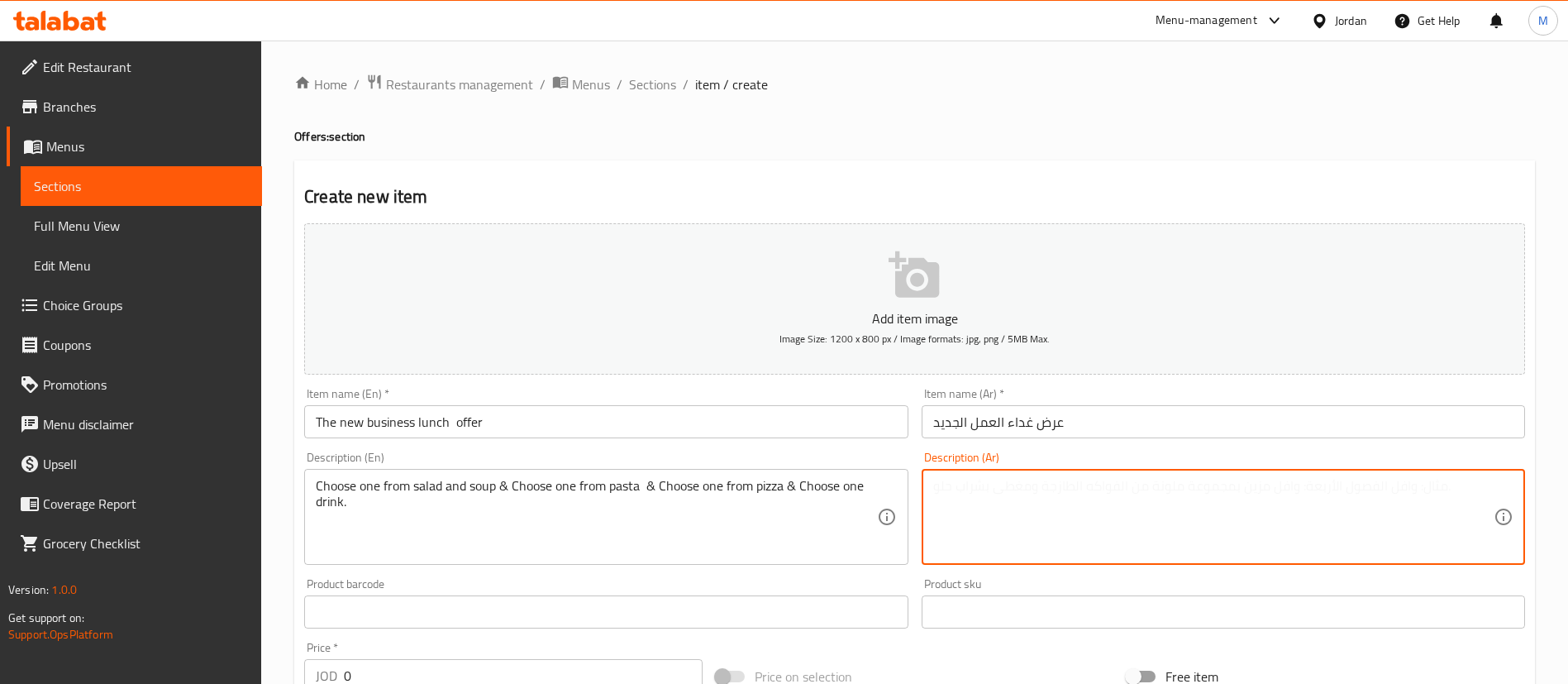
paste textarea "اختر واحدًا من السلطة والحساء، واختر واحدًا من المعكرونة واختر واحدًا من البيتز…"
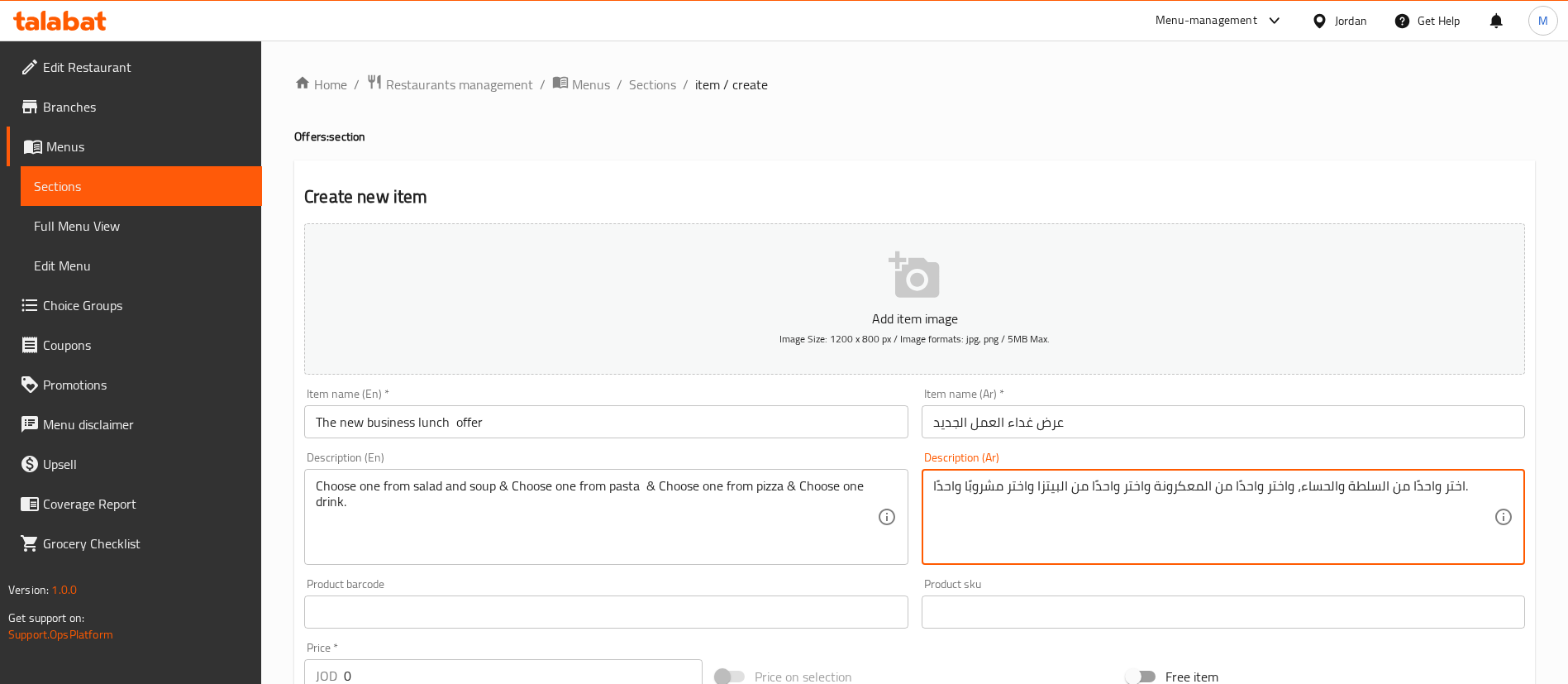
click at [1341, 491] on textarea "اختر واحدًا من السلطة والحساء، واختر واحدًا من المعكرونة واختر واحدًا من البيتز…" at bounding box center [1212, 517] width 560 height 79
click at [1334, 491] on textarea "اختر واحدًا من السلطة والحساء، واختر واحدًا من المعكرونة واختر واحدًا من البيتز…" at bounding box center [1212, 517] width 560 height 79
type textarea "اختر واحدًا من السلطة او الحساء، واختر واحدًا من المعكرونة واختر واحدًا من البي…"
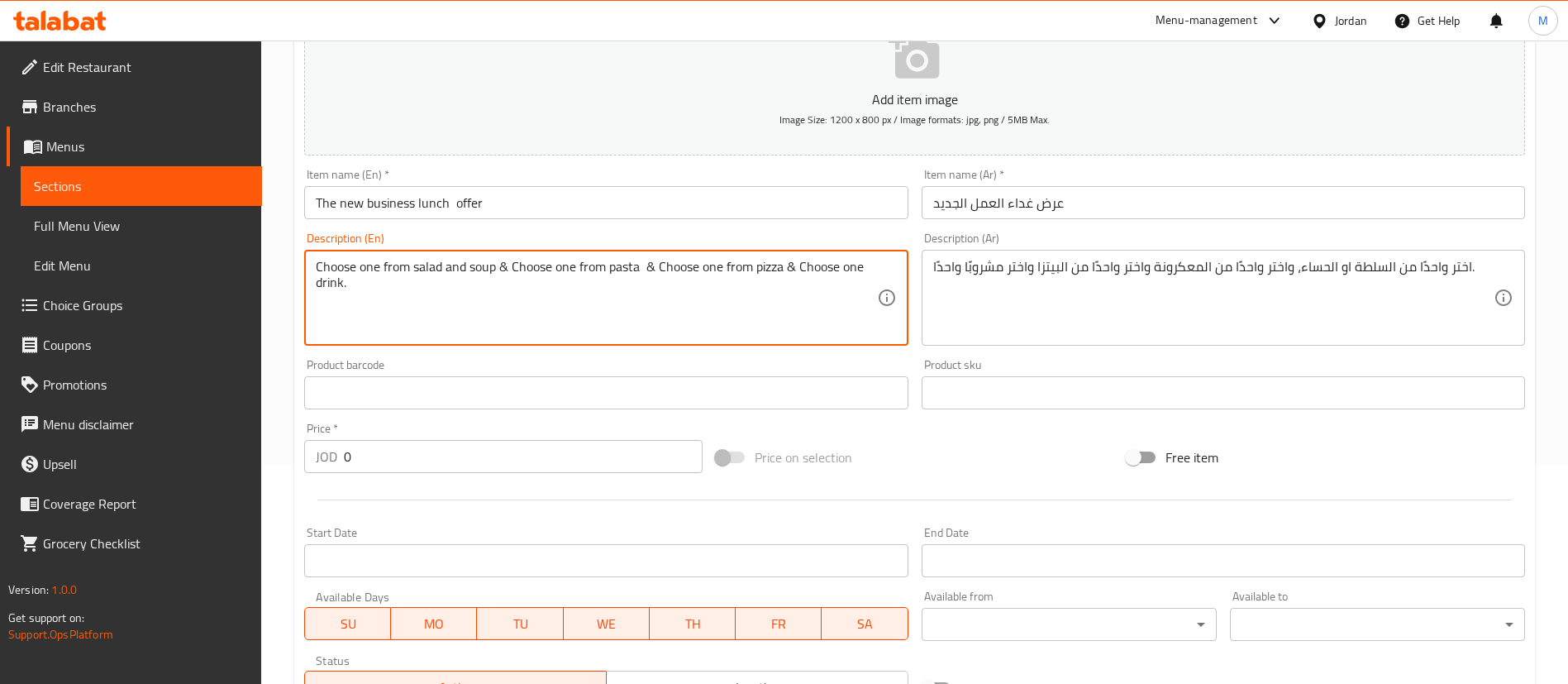
scroll to position [248, 0]
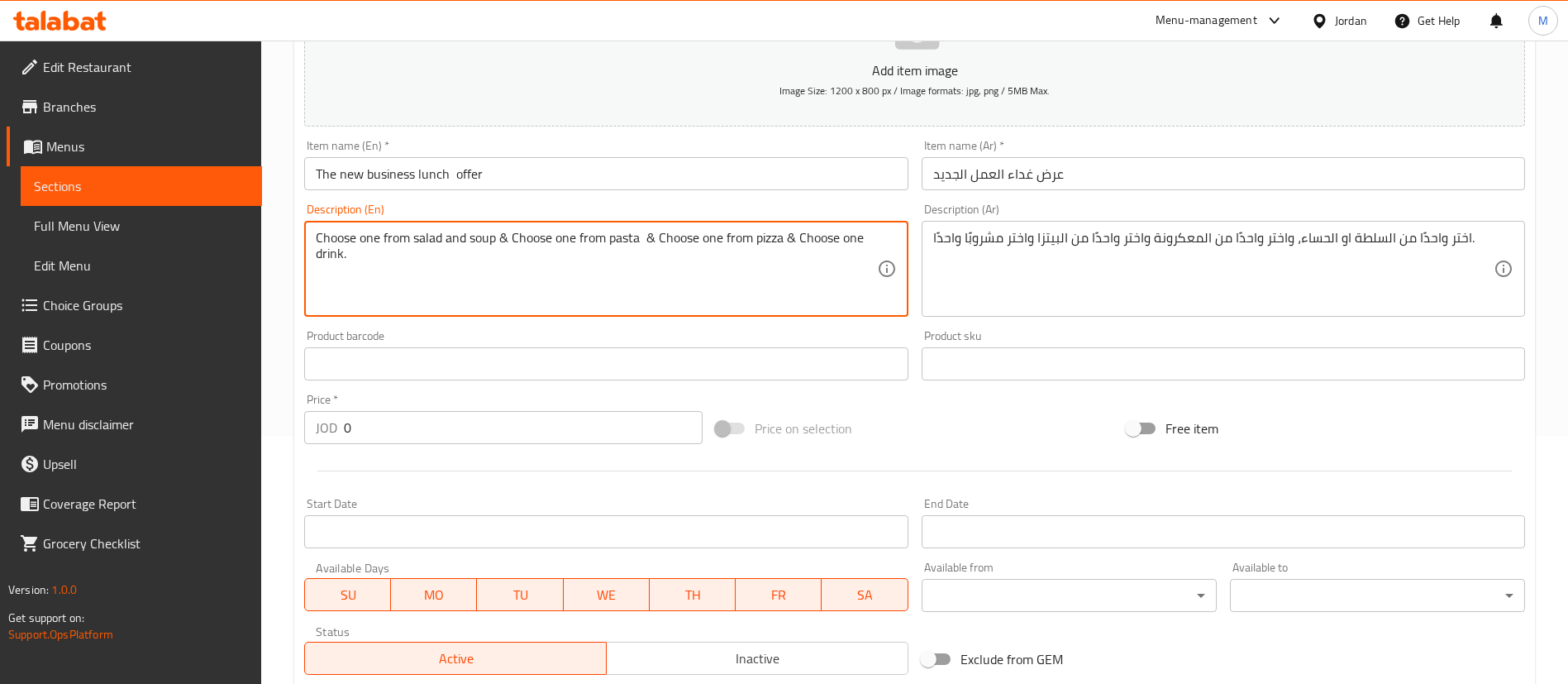
click at [488, 436] on input "0" at bounding box center [522, 427] width 358 height 33
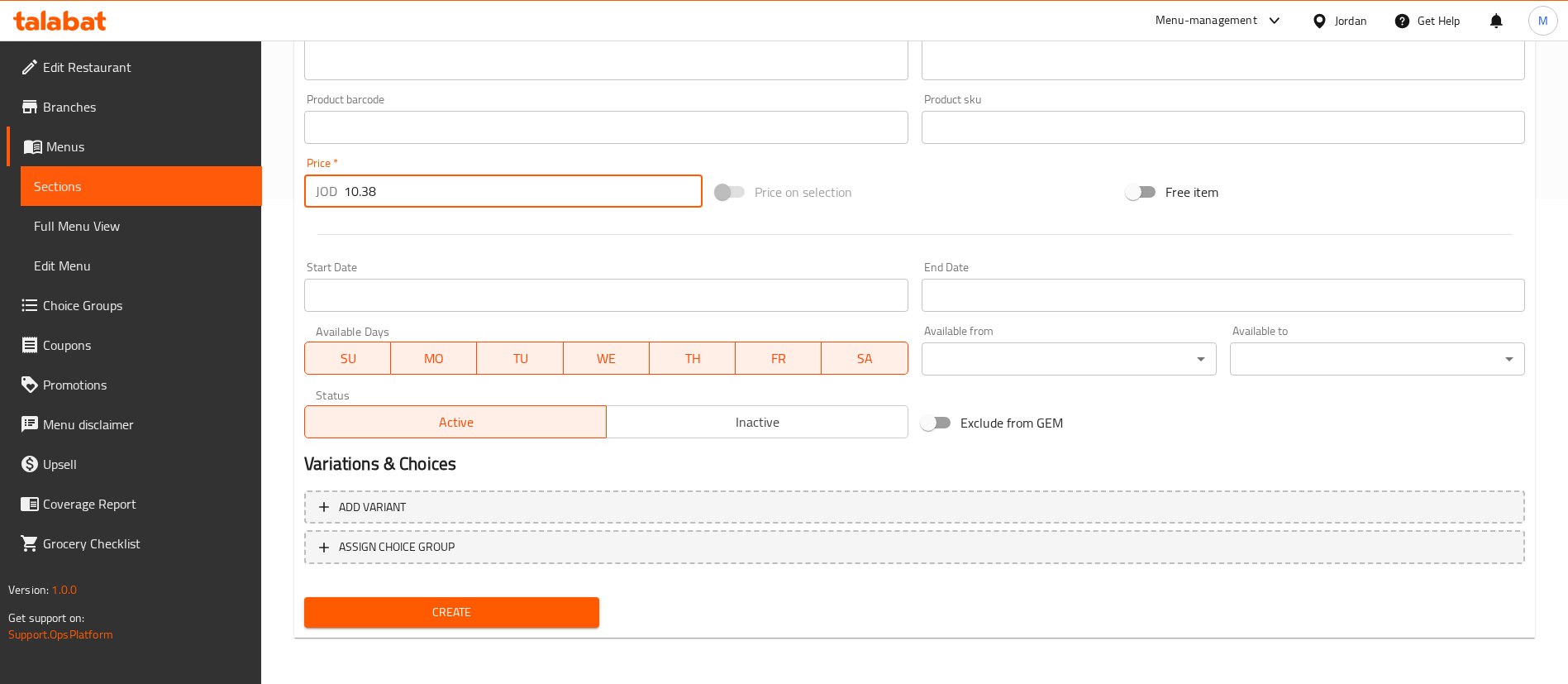
type input "10.38"
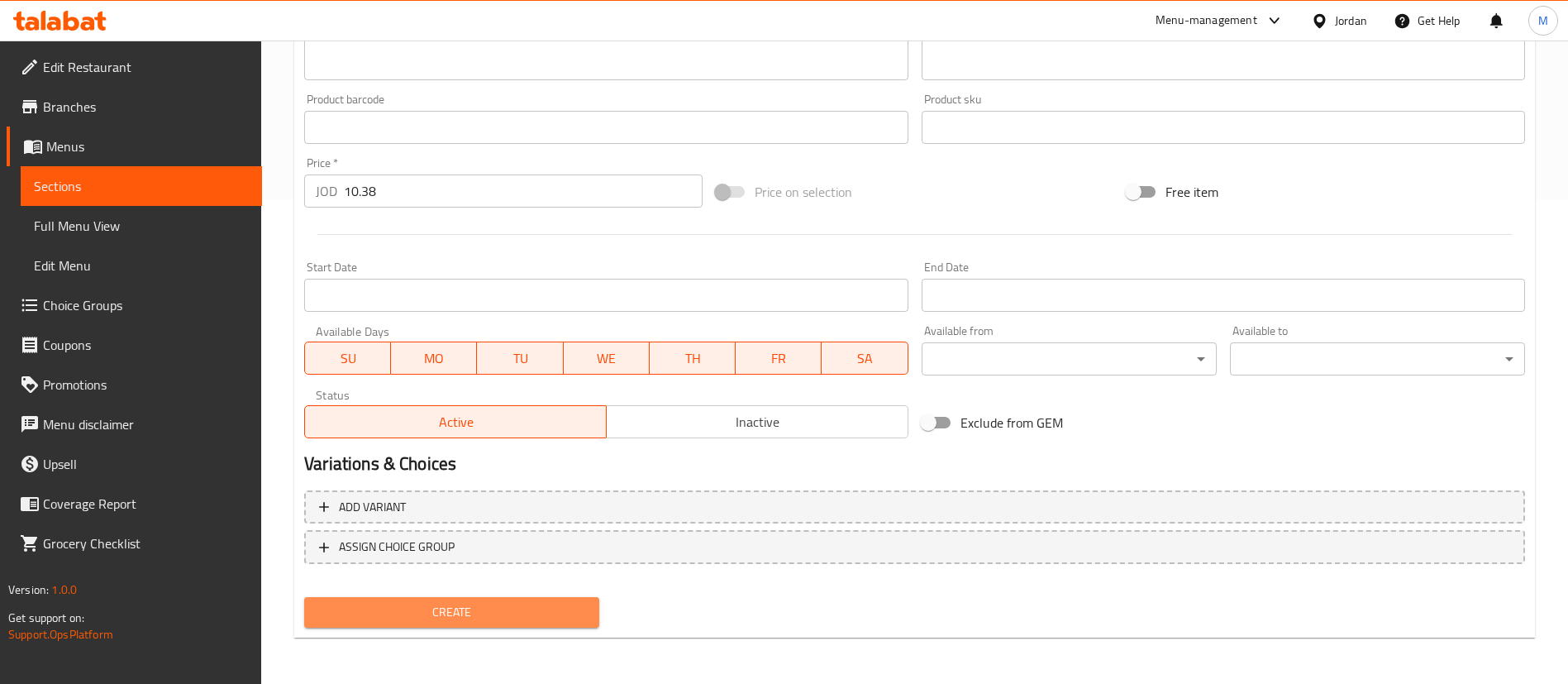
click at [582, 607] on span "Create" at bounding box center [451, 612] width 269 height 21
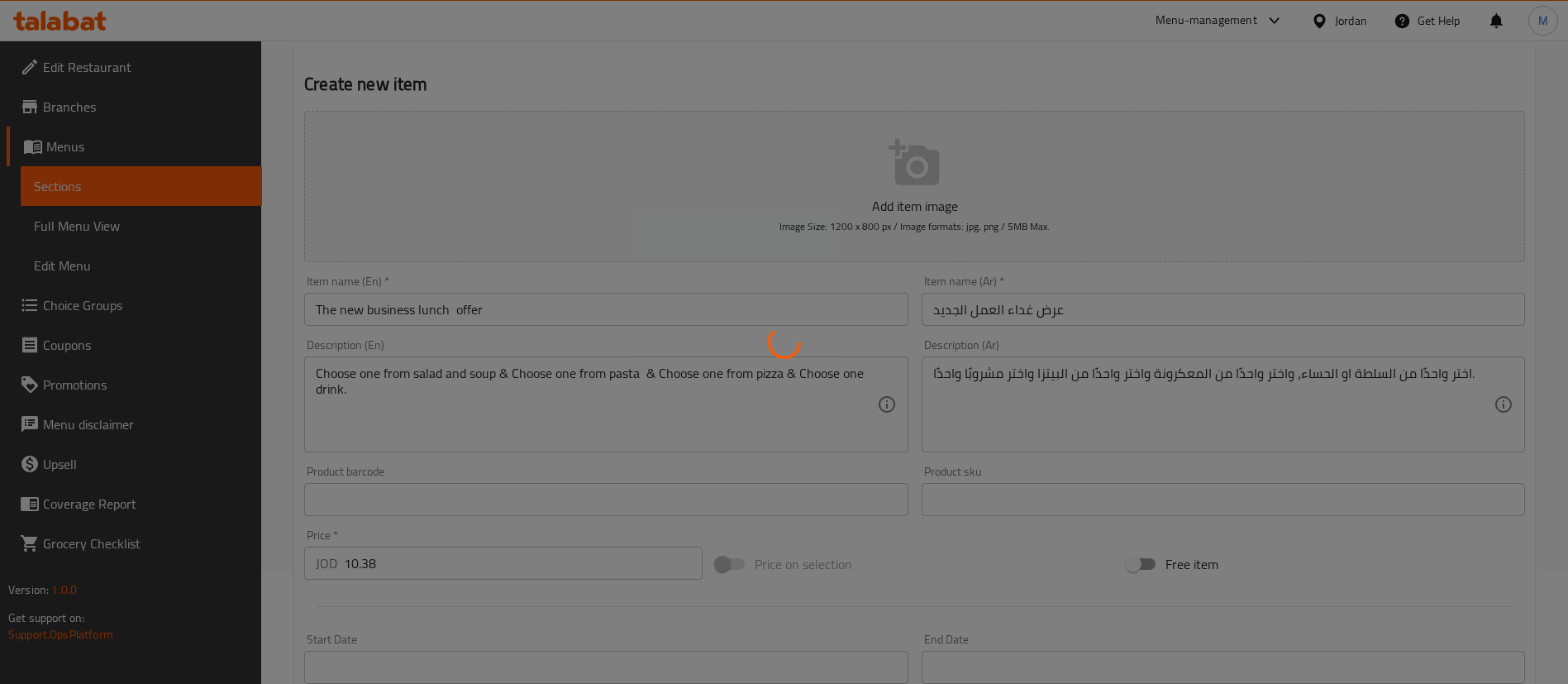
type input "0"
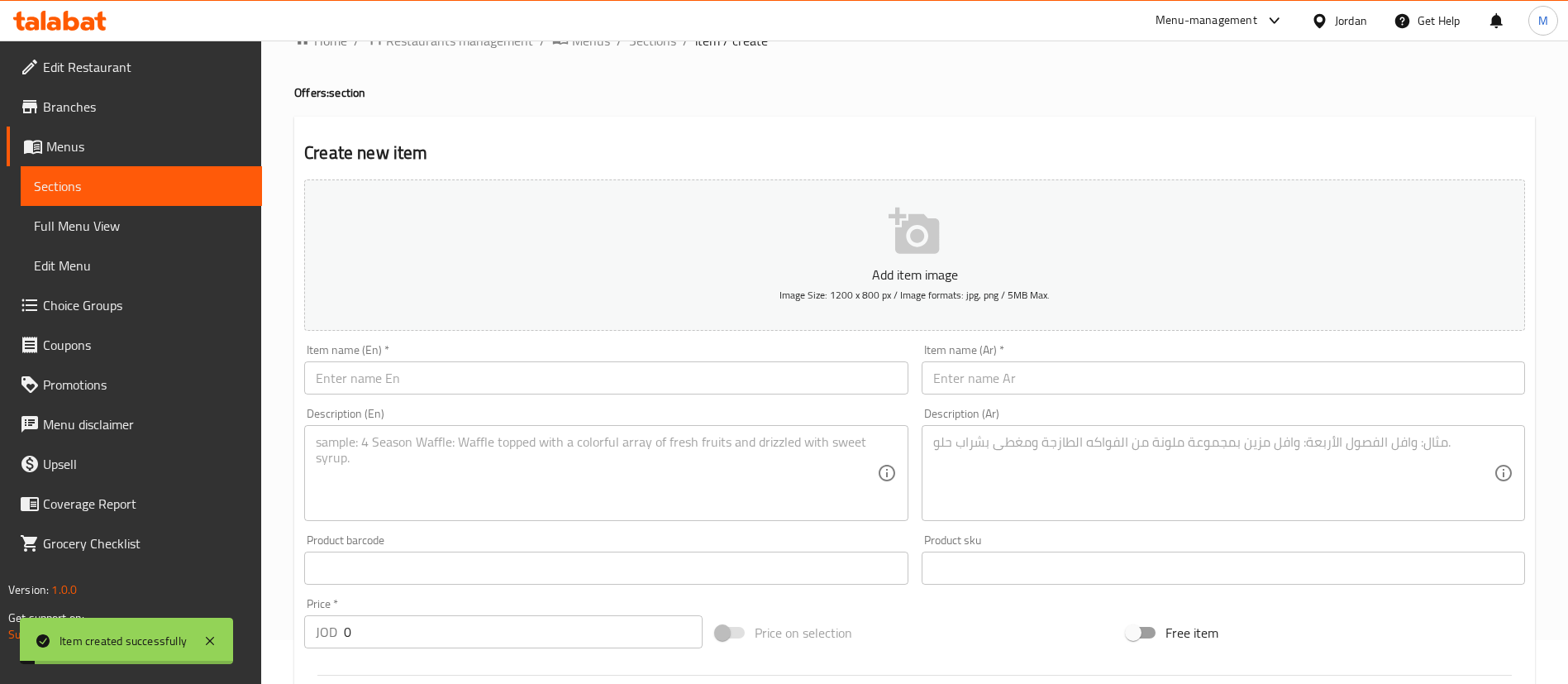
scroll to position [0, 0]
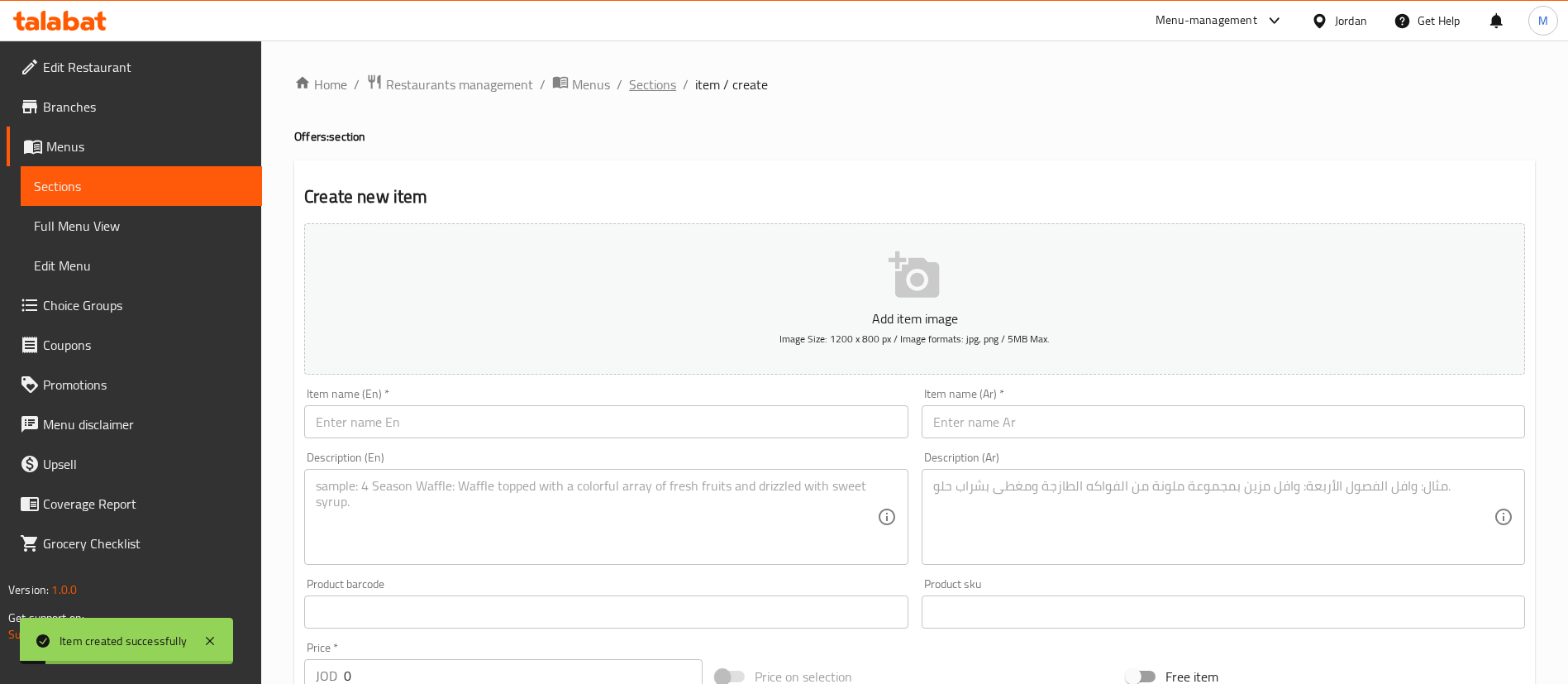
click at [666, 81] on span "Sections" at bounding box center [652, 84] width 47 height 20
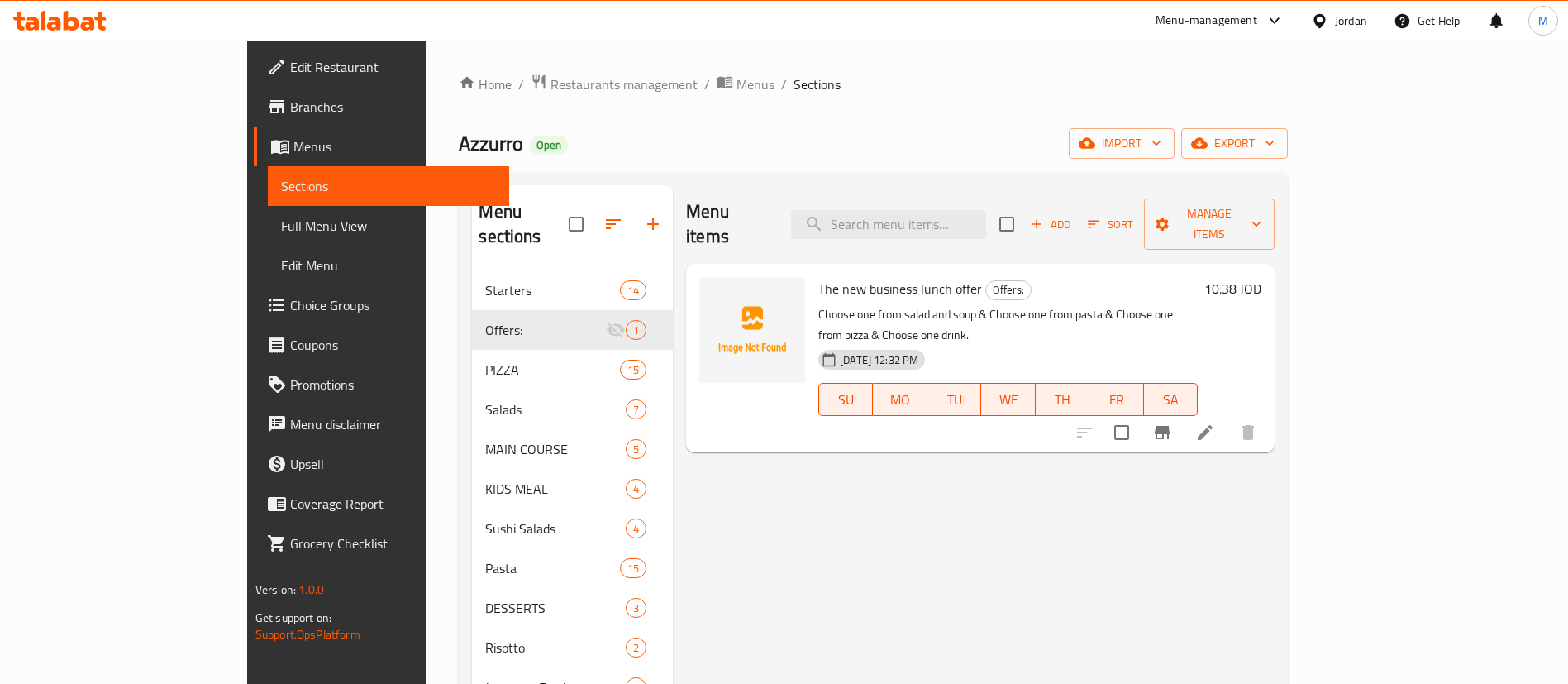
click at [291, 307] on span "Choice Groups" at bounding box center [393, 305] width 206 height 20
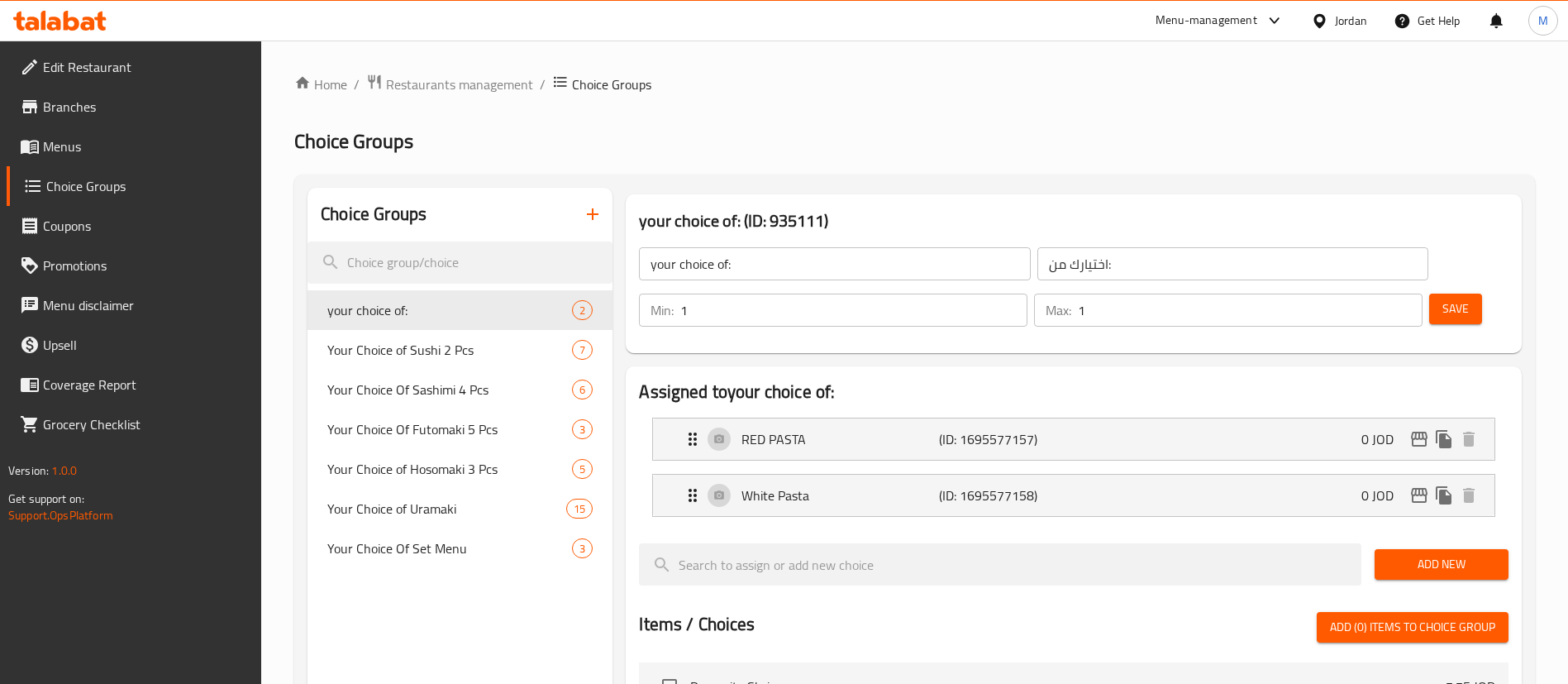
click at [599, 213] on icon "button" at bounding box center [593, 215] width 20 height 20
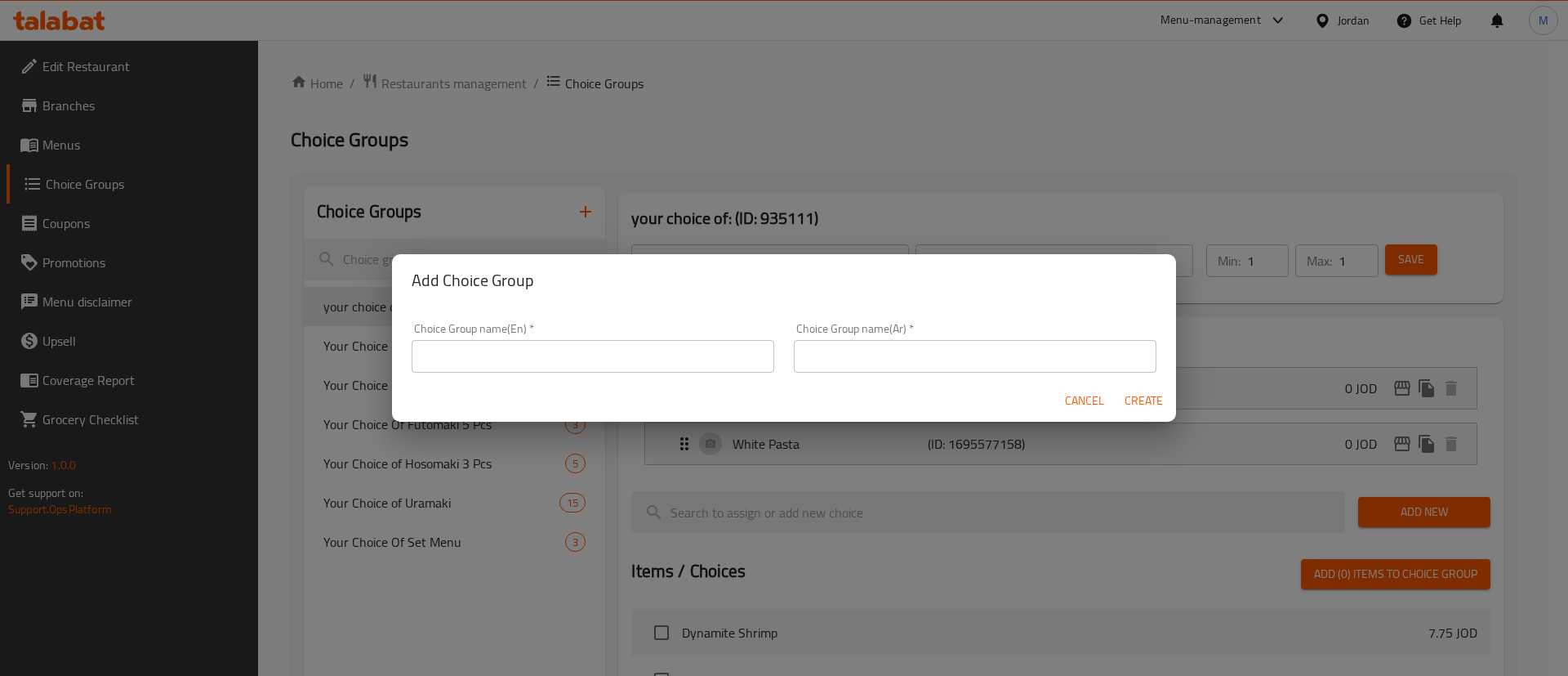
click at [572, 373] on div "Choice Group name(En)   * Choice Group name(En) *" at bounding box center [593, 347] width 382 height 70
click at [572, 346] on input "text" at bounding box center [593, 356] width 362 height 33
paste input "Choose one from salad and sou"
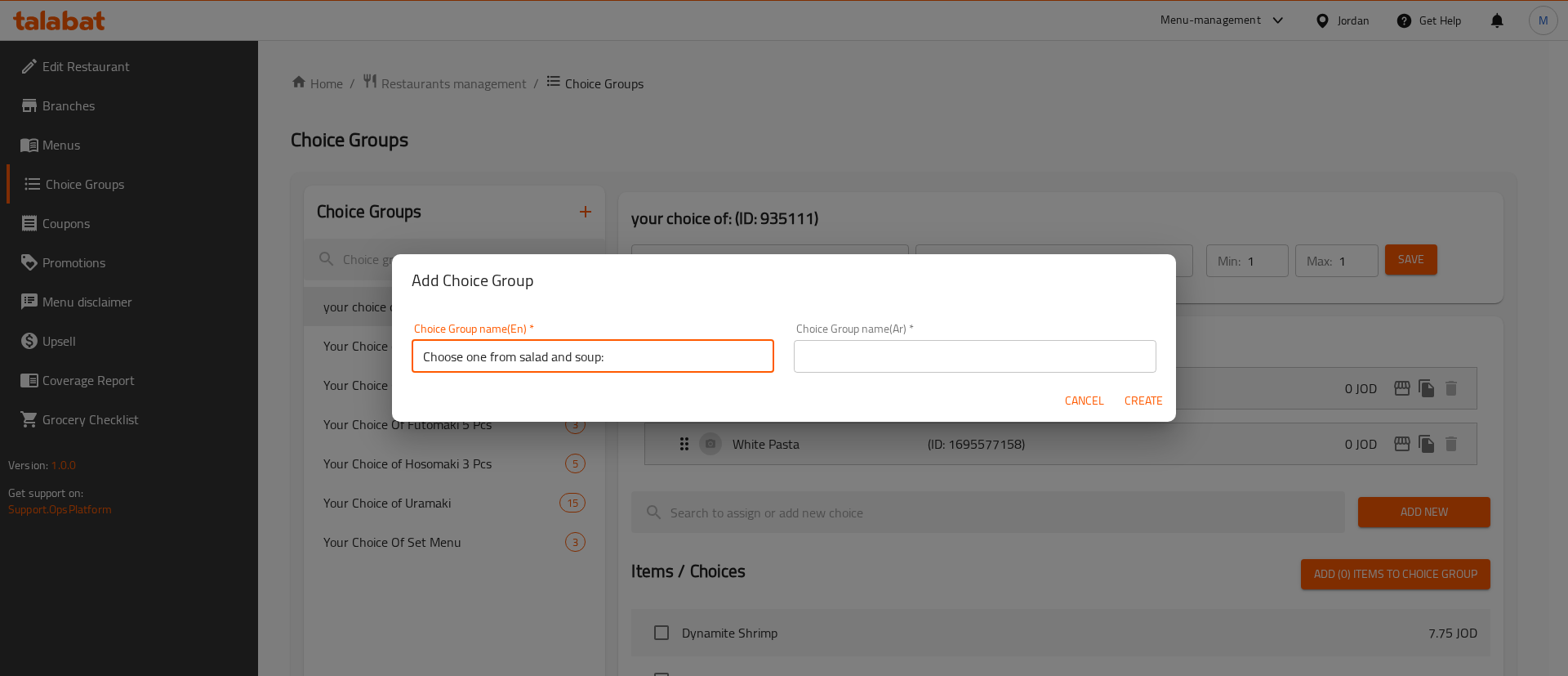
click at [624, 360] on input "Choose one from salad and soup:" at bounding box center [593, 356] width 362 height 33
click at [721, 353] on input "Choose one from salad and soup:" at bounding box center [593, 356] width 362 height 33
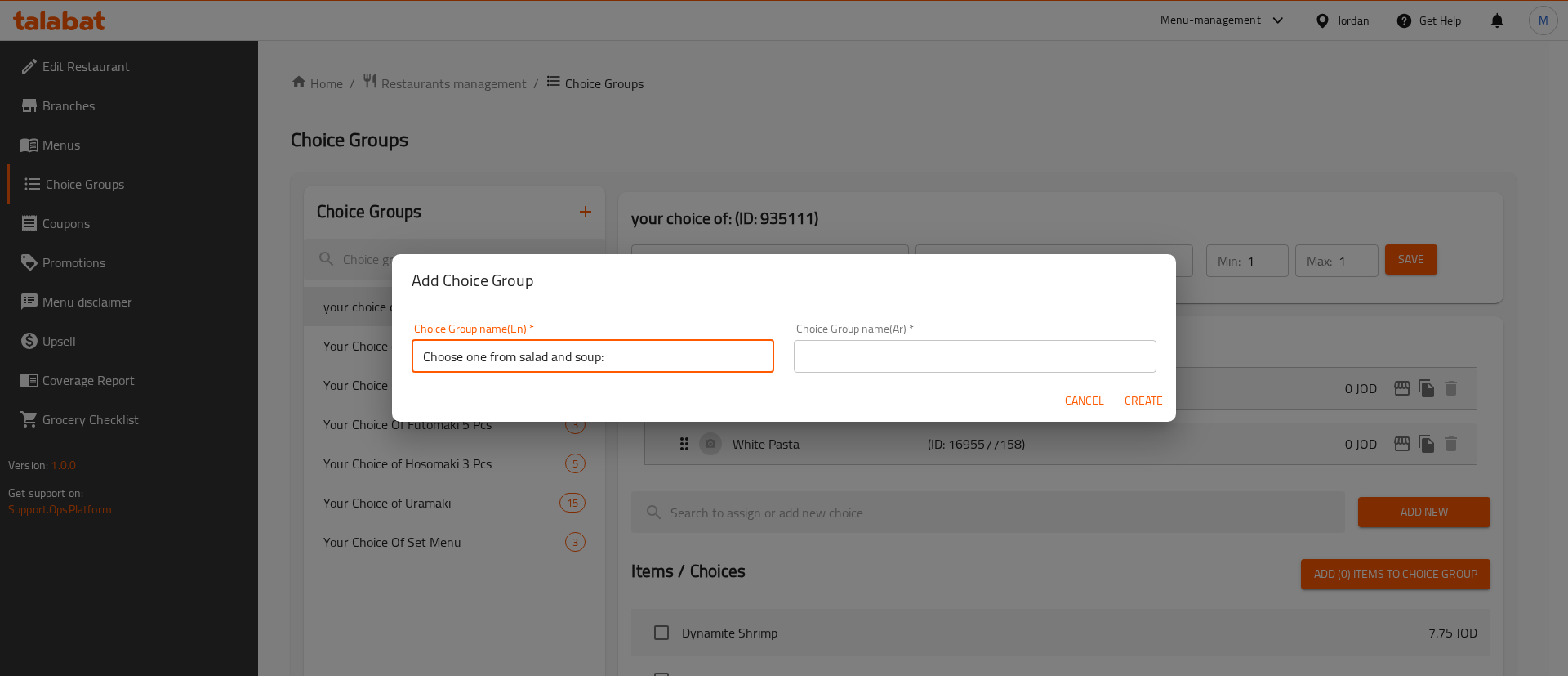
type input "Choose one from salad and soup:"
click at [920, 362] on input "text" at bounding box center [976, 356] width 362 height 33
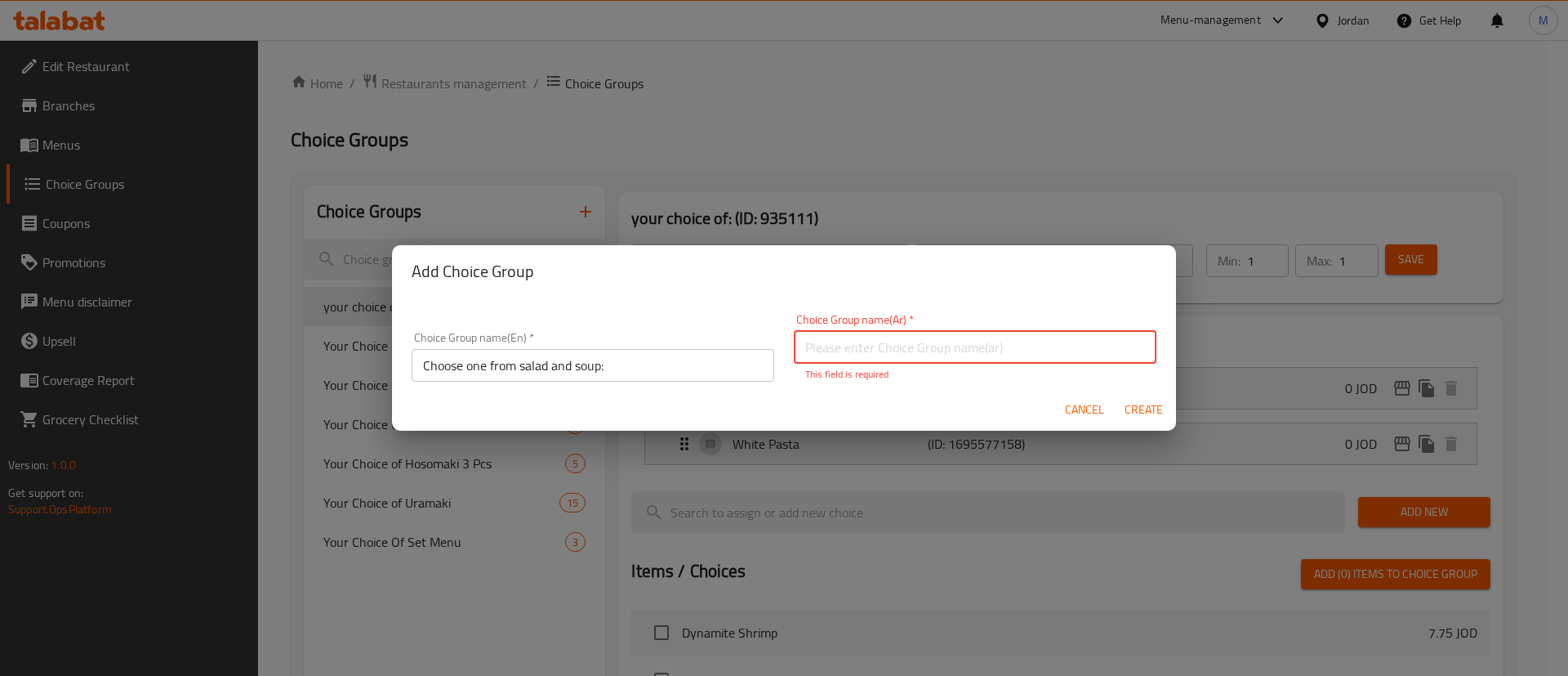
paste input "اختر واحدًا من السلطة والحساء:"
type input "اختر واحدًا من السلطة والحساء:"
click at [1132, 403] on span "Create" at bounding box center [1143, 410] width 39 height 21
type input "Choose one from salad and soup:"
type input "اختر واحدًا من السلطة والحساء:"
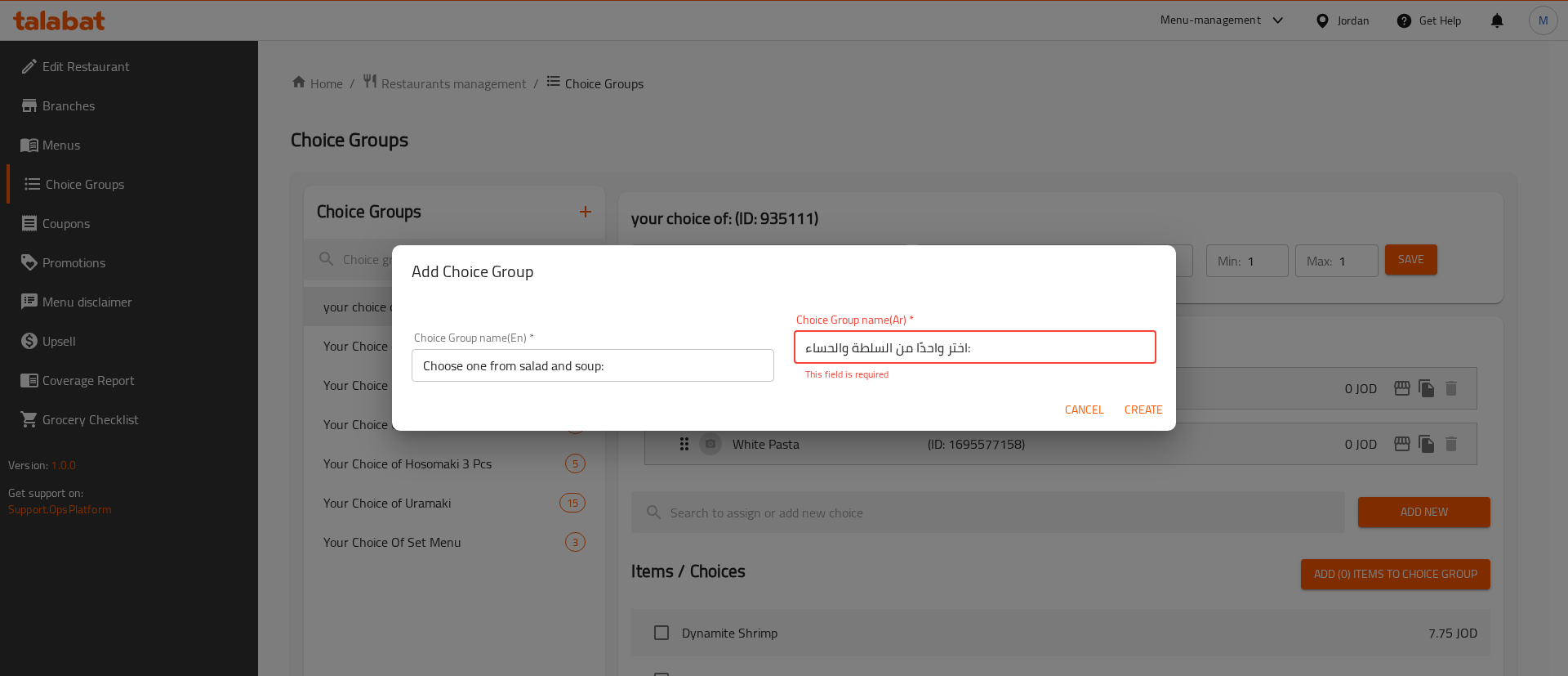
type input "0"
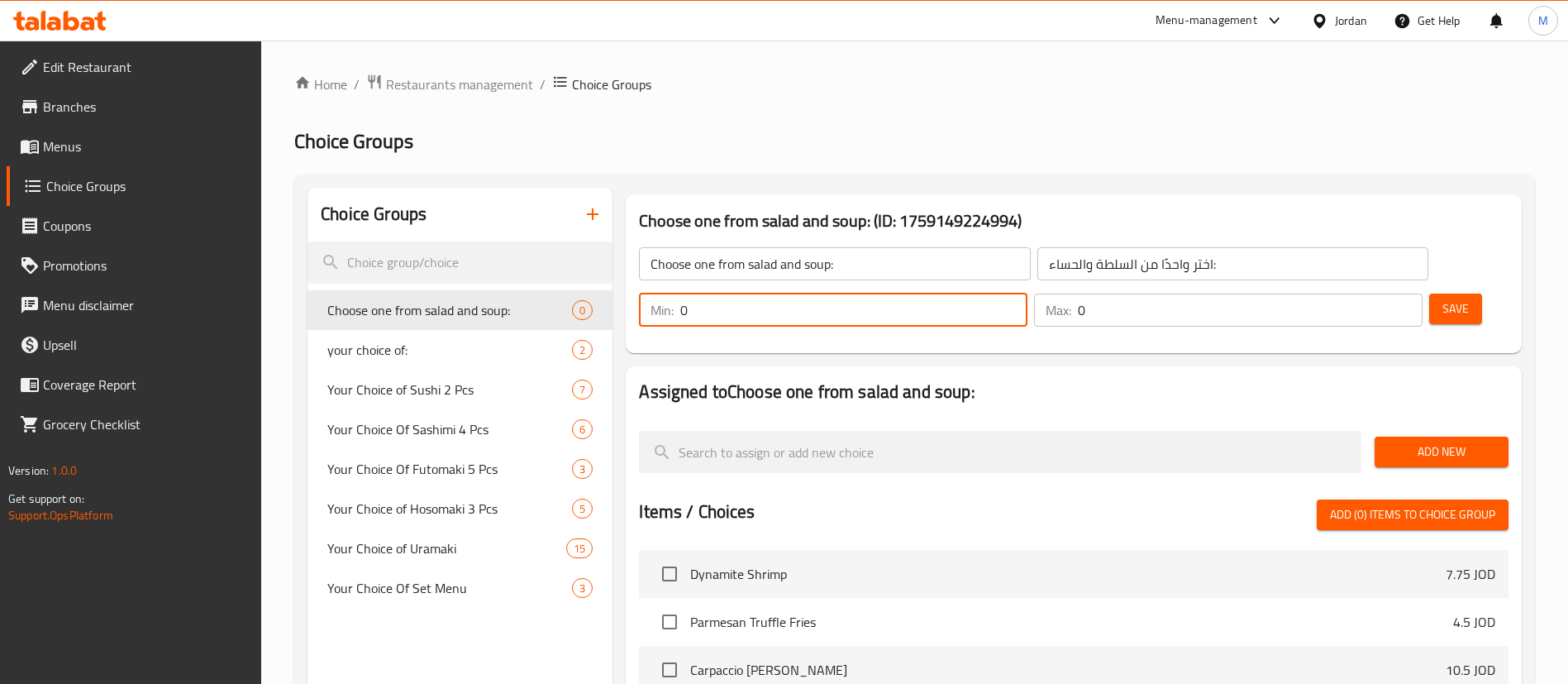
drag, startPoint x: 1273, startPoint y: 268, endPoint x: 1251, endPoint y: 265, distance: 22.2
click at [1027, 293] on div "Min: 0 ​" at bounding box center [833, 310] width 389 height 33
type input "1"
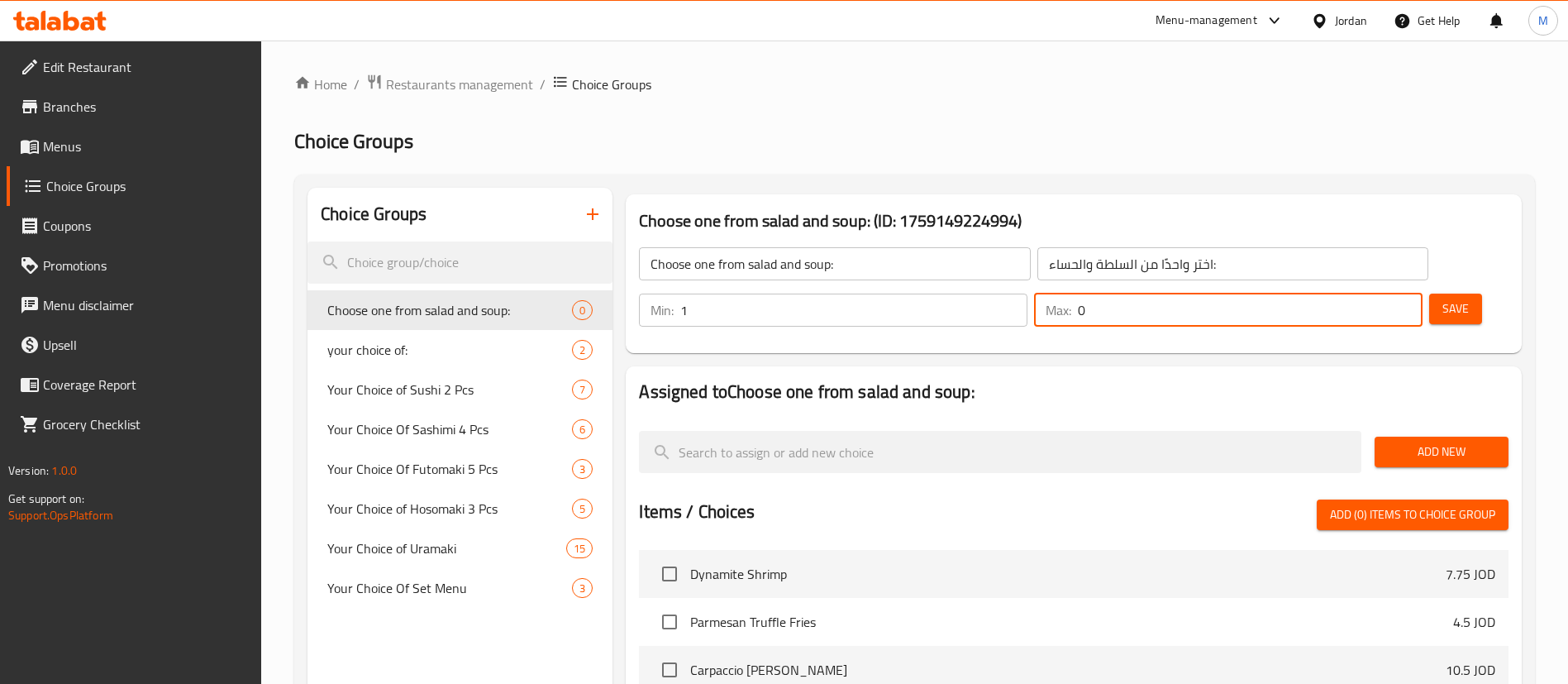
drag, startPoint x: 1368, startPoint y: 265, endPoint x: 1353, endPoint y: 265, distance: 15.0
click at [1353, 293] on div "Max: 0 ​" at bounding box center [1228, 310] width 389 height 33
type input "1"
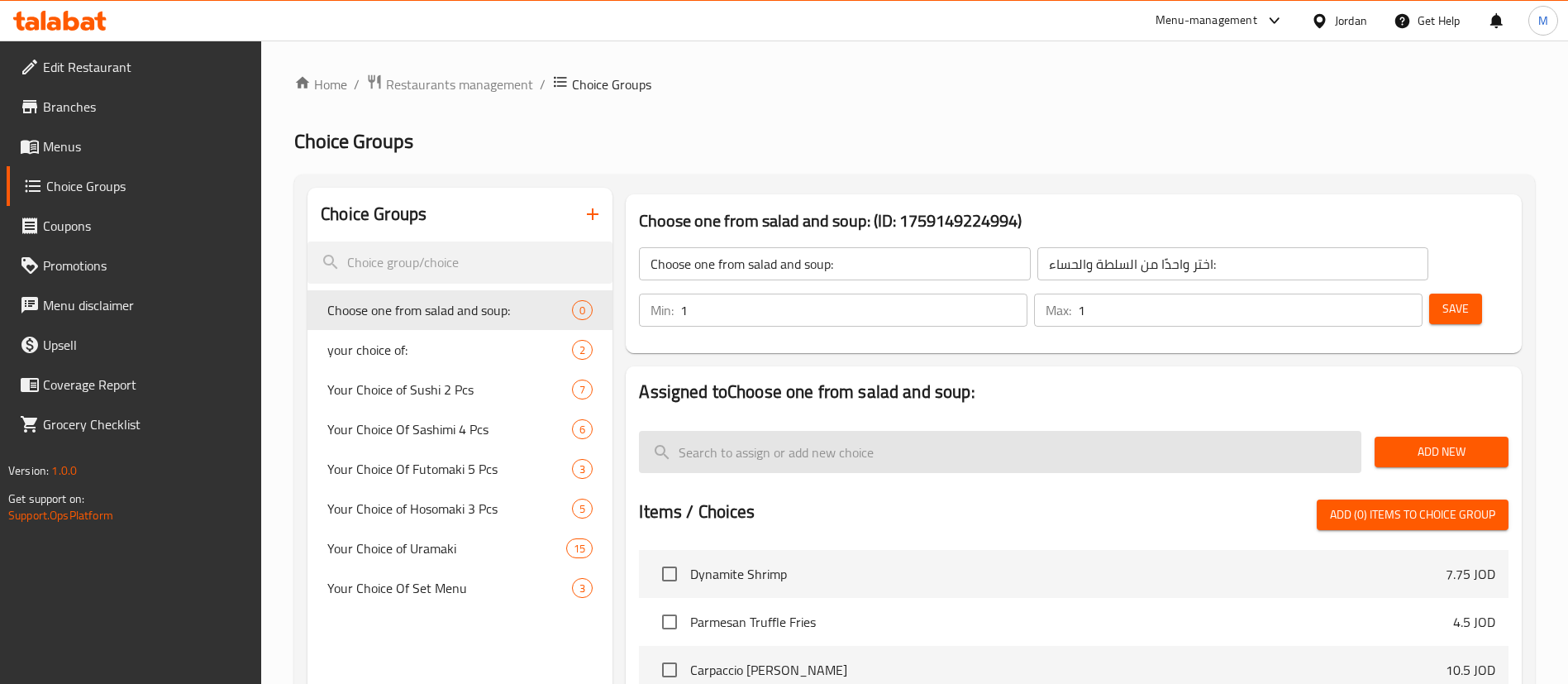
click at [1043, 431] on input "search" at bounding box center [1000, 452] width 722 height 42
paste input "Caesar salad"
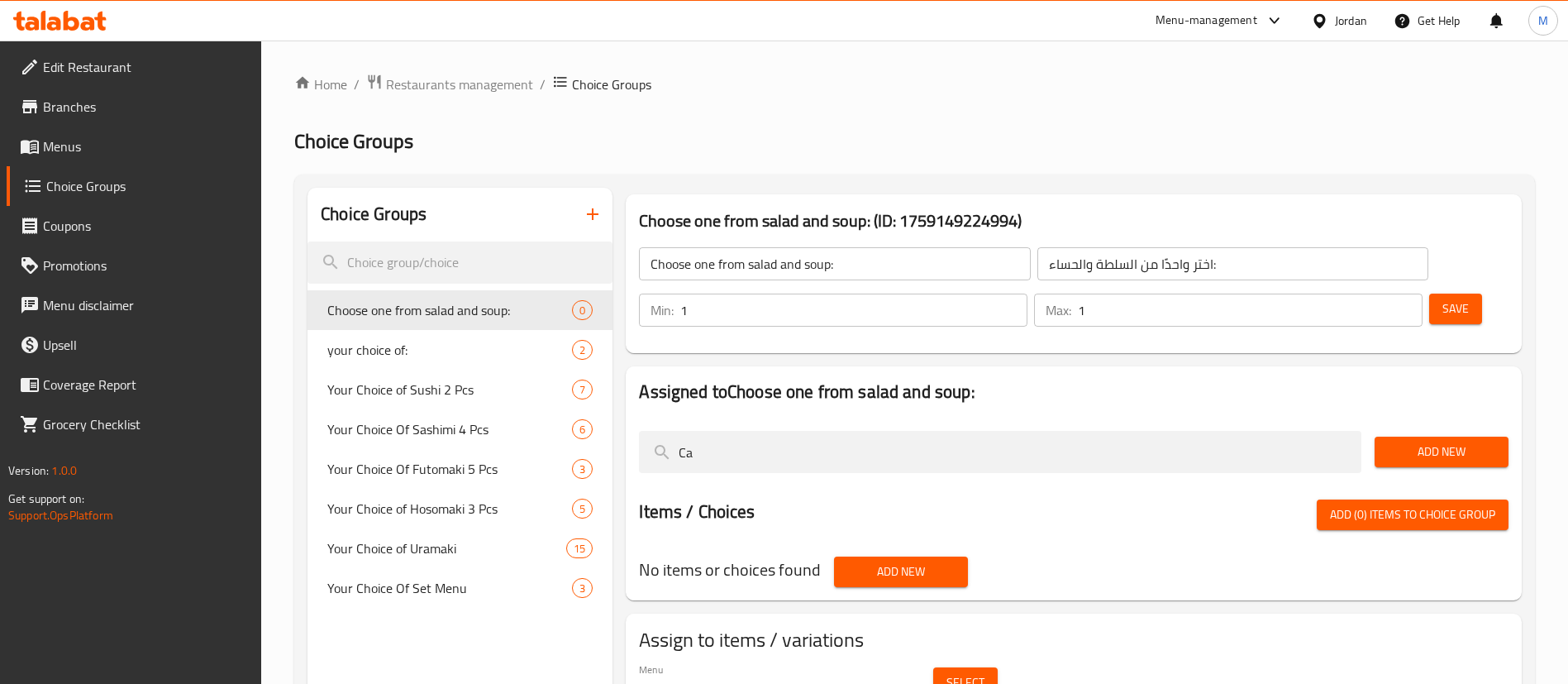
type input "C"
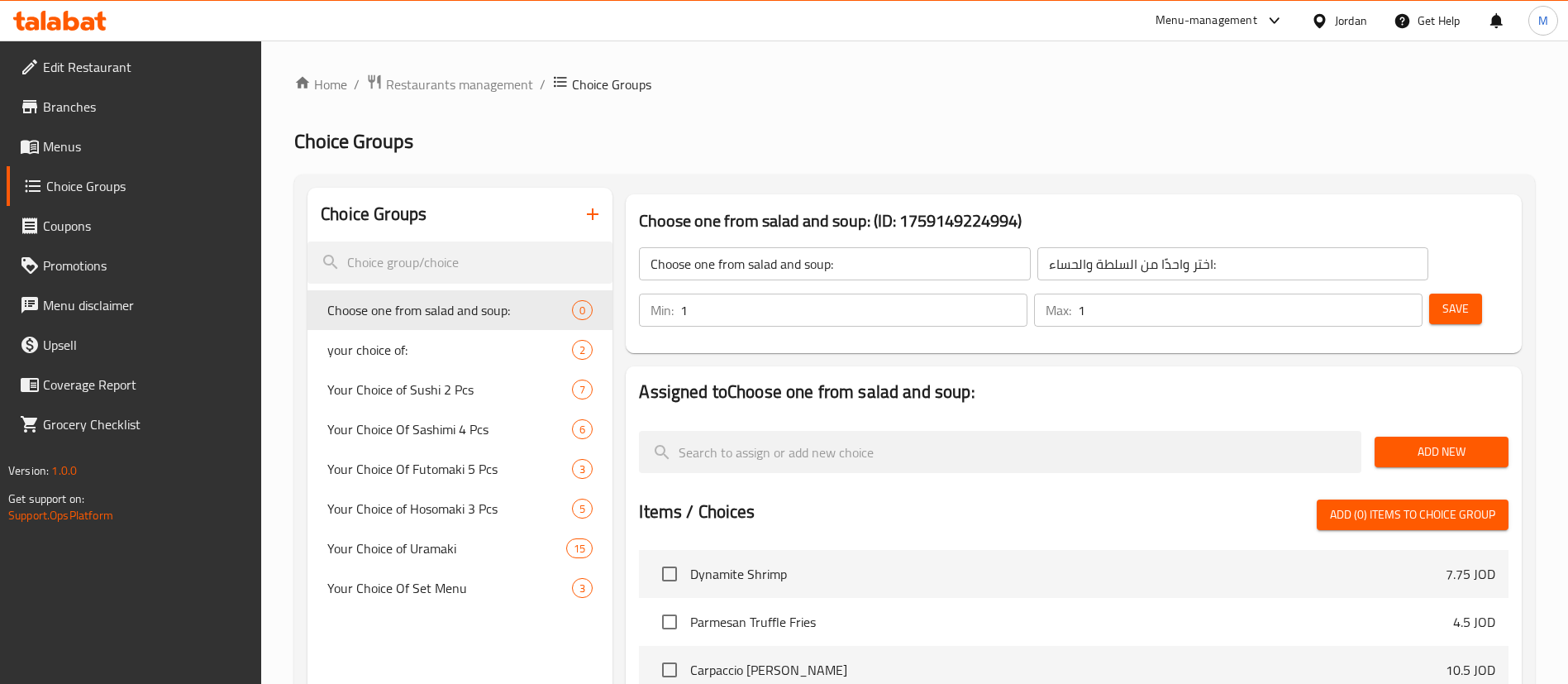
scroll to position [124, 0]
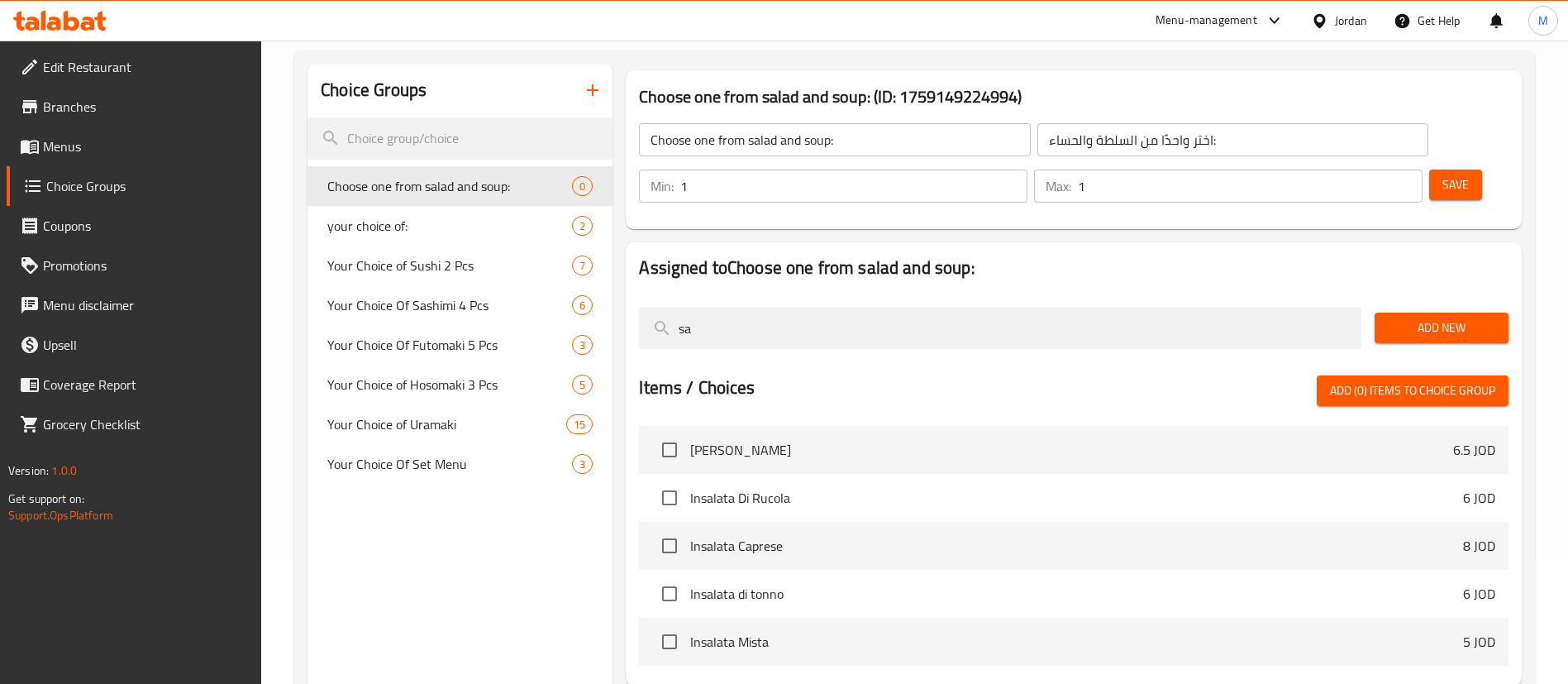
type input "s"
click at [1357, 381] on span "Add (0) items to choice group" at bounding box center [1412, 391] width 165 height 21
click at [1376, 381] on span "Add (0) items to choice group" at bounding box center [1412, 391] width 165 height 21
click at [1312, 293] on div at bounding box center [1073, 300] width 870 height 13
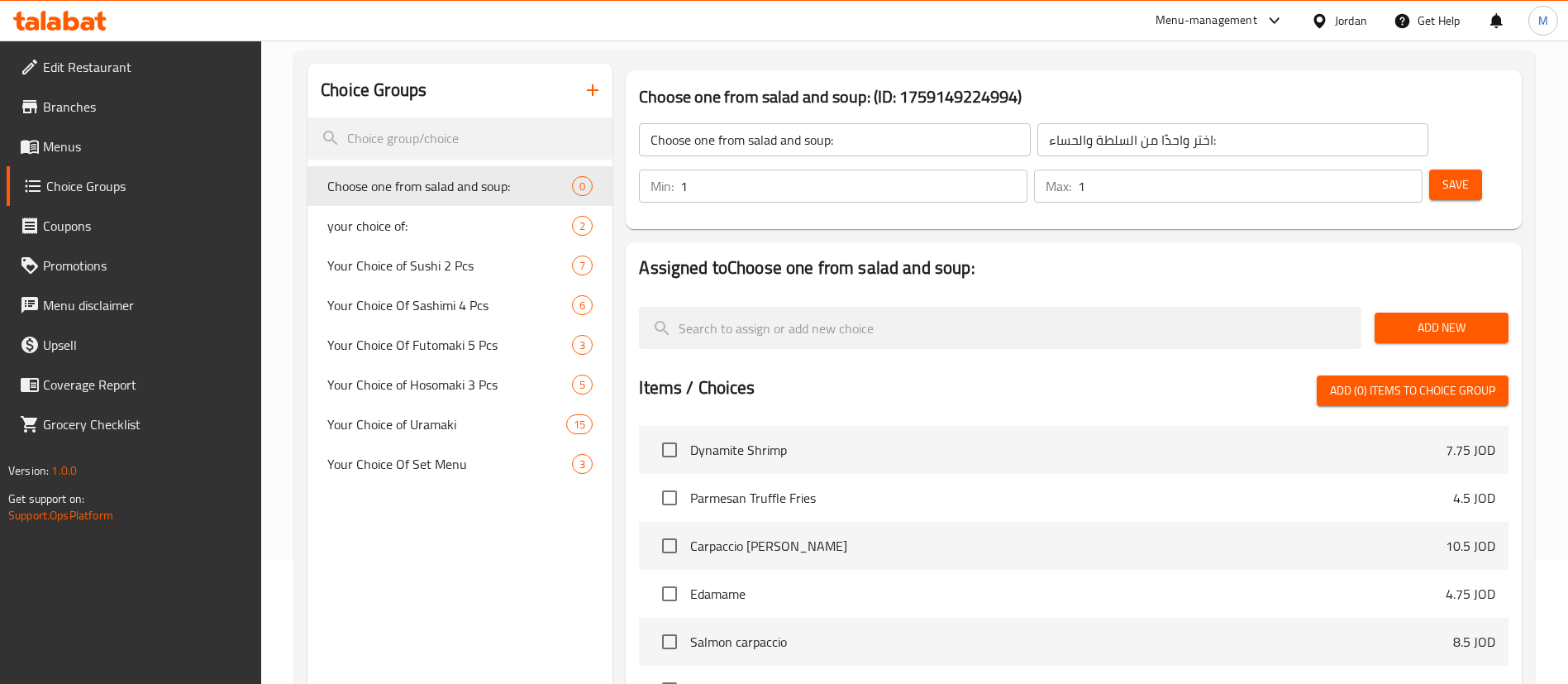
click at [1203, 281] on nav at bounding box center [1073, 287] width 870 height 13
click at [1014, 300] on div at bounding box center [1000, 327] width 736 height 55
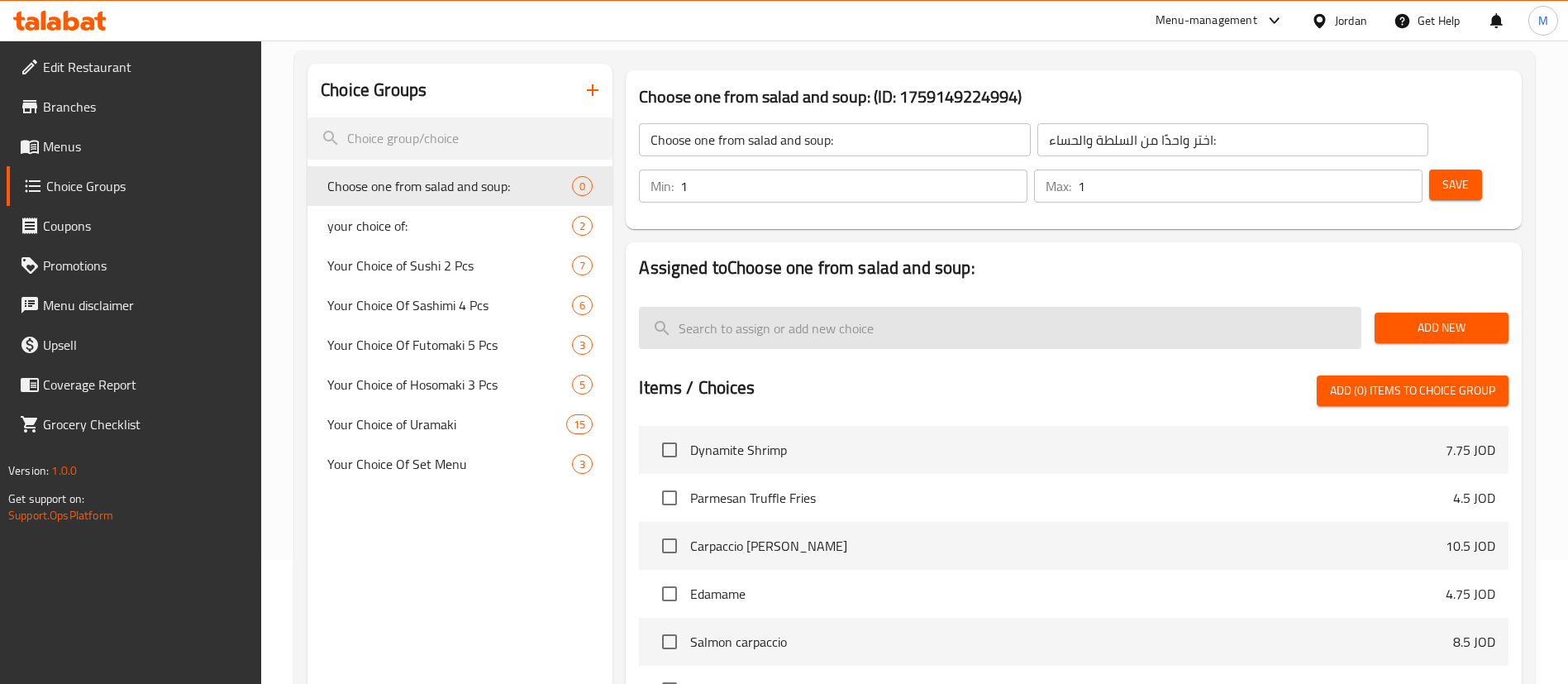
click at [1016, 307] on input "search" at bounding box center [1000, 328] width 722 height 42
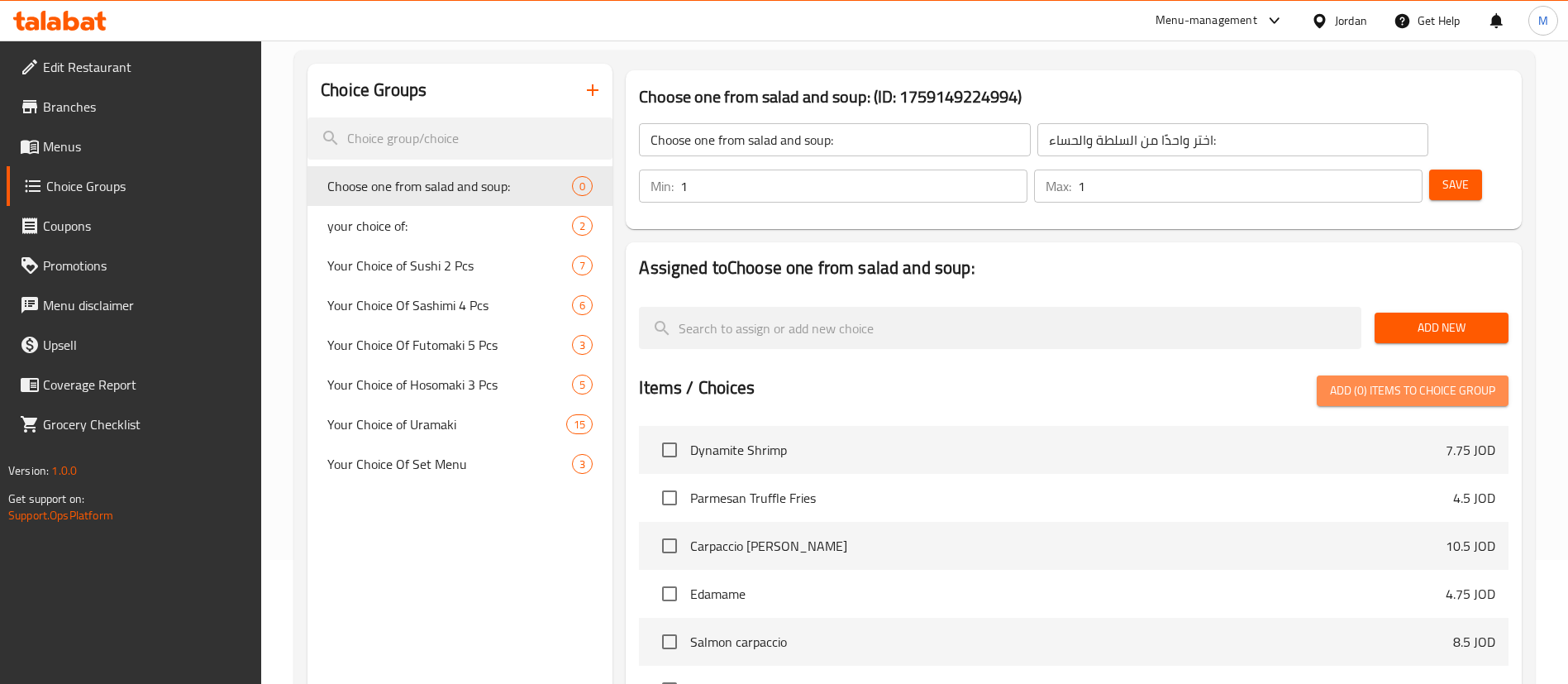
click at [1355, 381] on span "Add (0) items to choice group" at bounding box center [1412, 391] width 165 height 21
click at [1178, 375] on div "Items / Choices Add (0) items to choice group" at bounding box center [1073, 390] width 870 height 30
click at [1543, 388] on div "Home / Restaurants management / Choice Groups Choice Groups Choice Groups Choos…" at bounding box center [915, 464] width 1307 height 1095
click at [1477, 381] on span "Add (0) items to choice group" at bounding box center [1412, 391] width 165 height 21
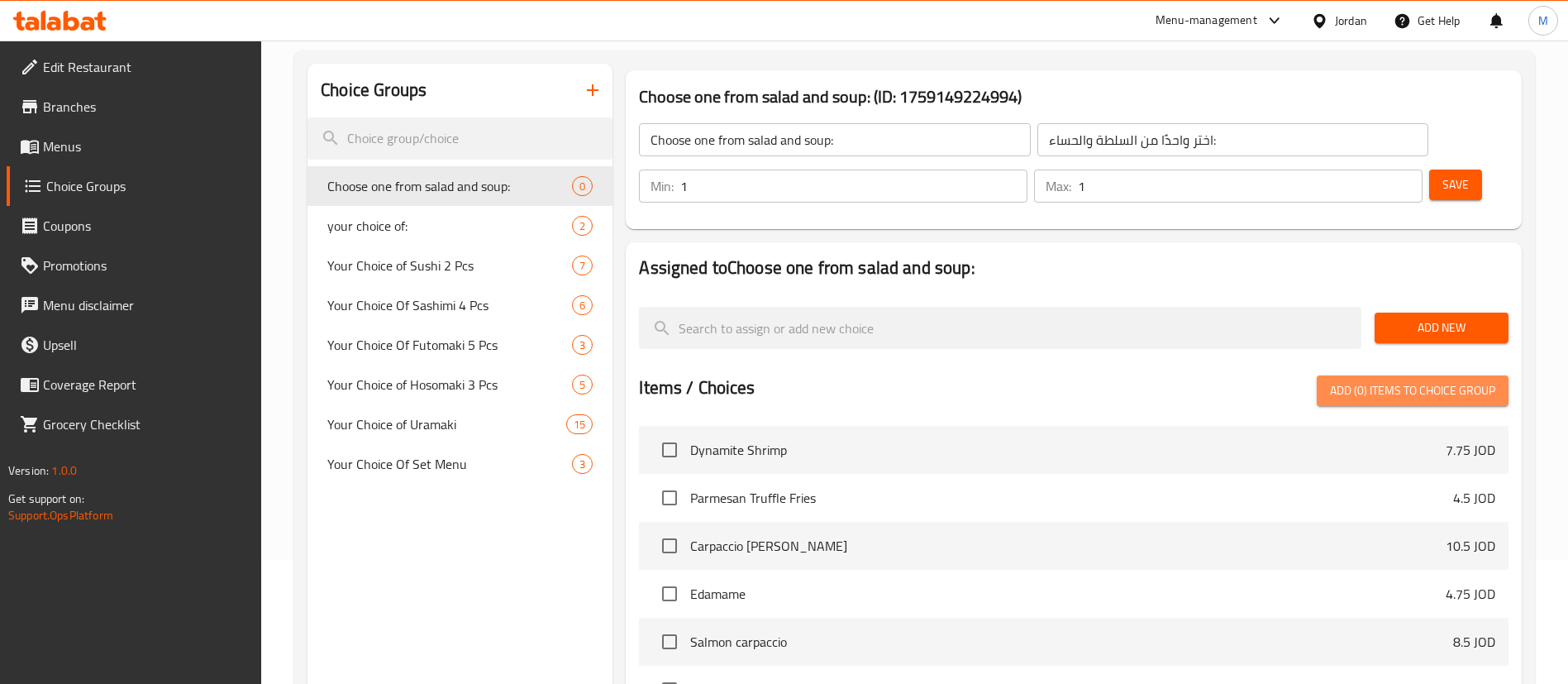
click at [1477, 381] on span "Add (0) items to choice group" at bounding box center [1412, 391] width 165 height 21
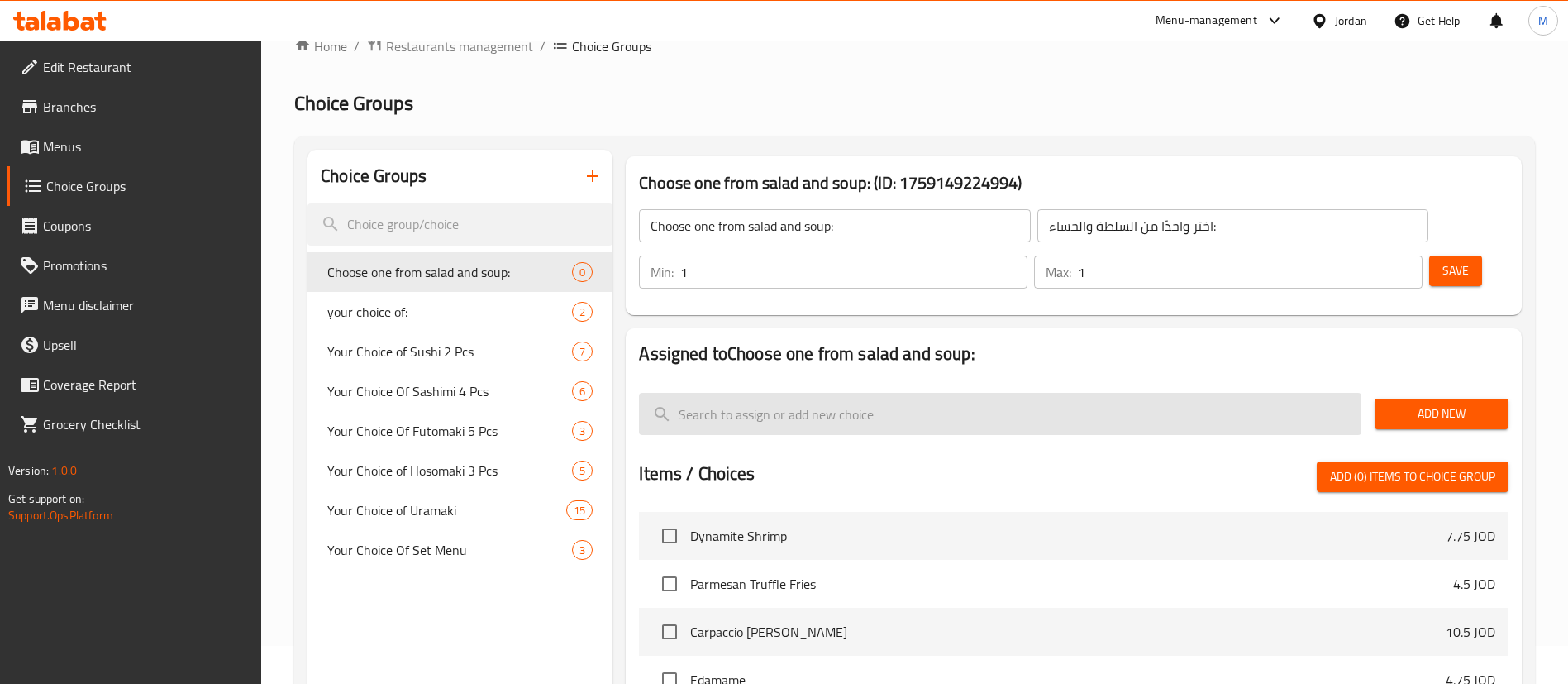
scroll to position [0, 0]
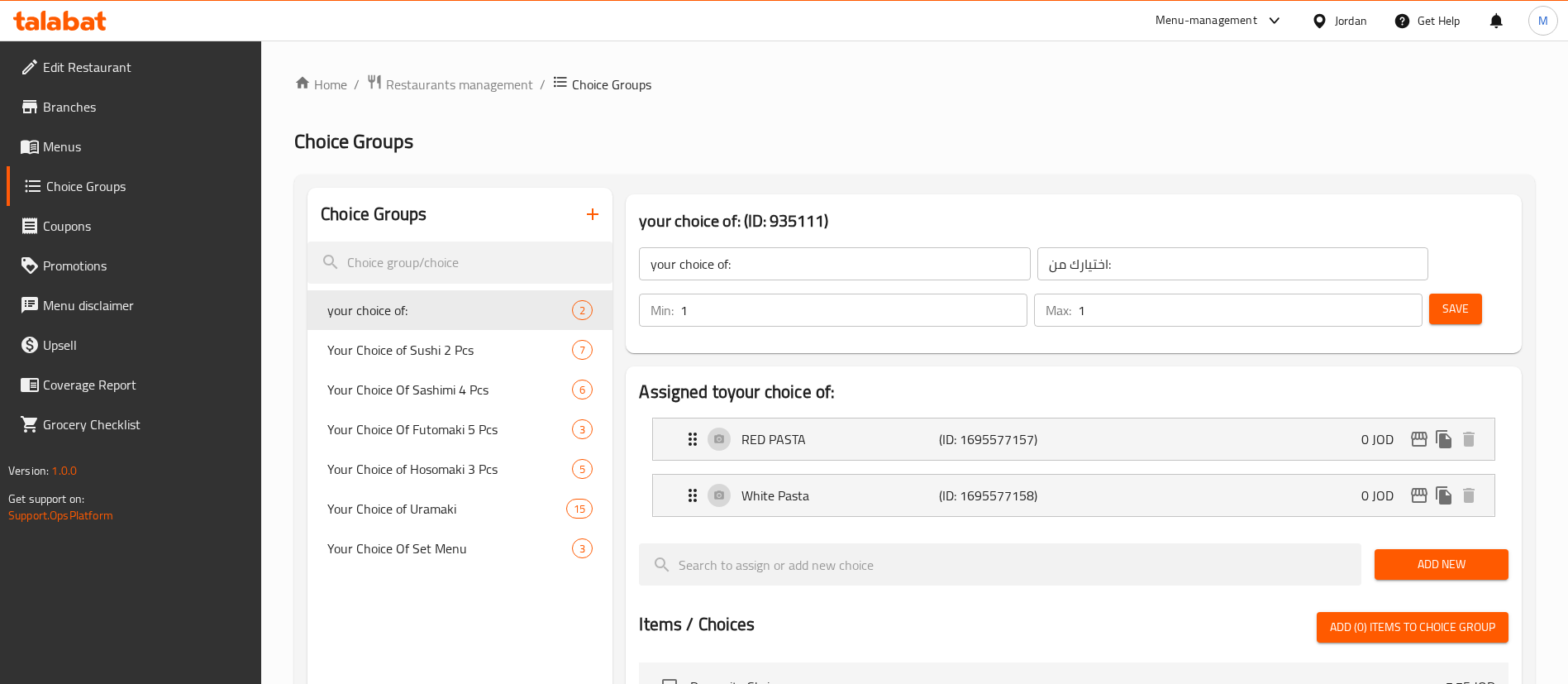
click at [591, 208] on icon "button" at bounding box center [593, 215] width 20 height 20
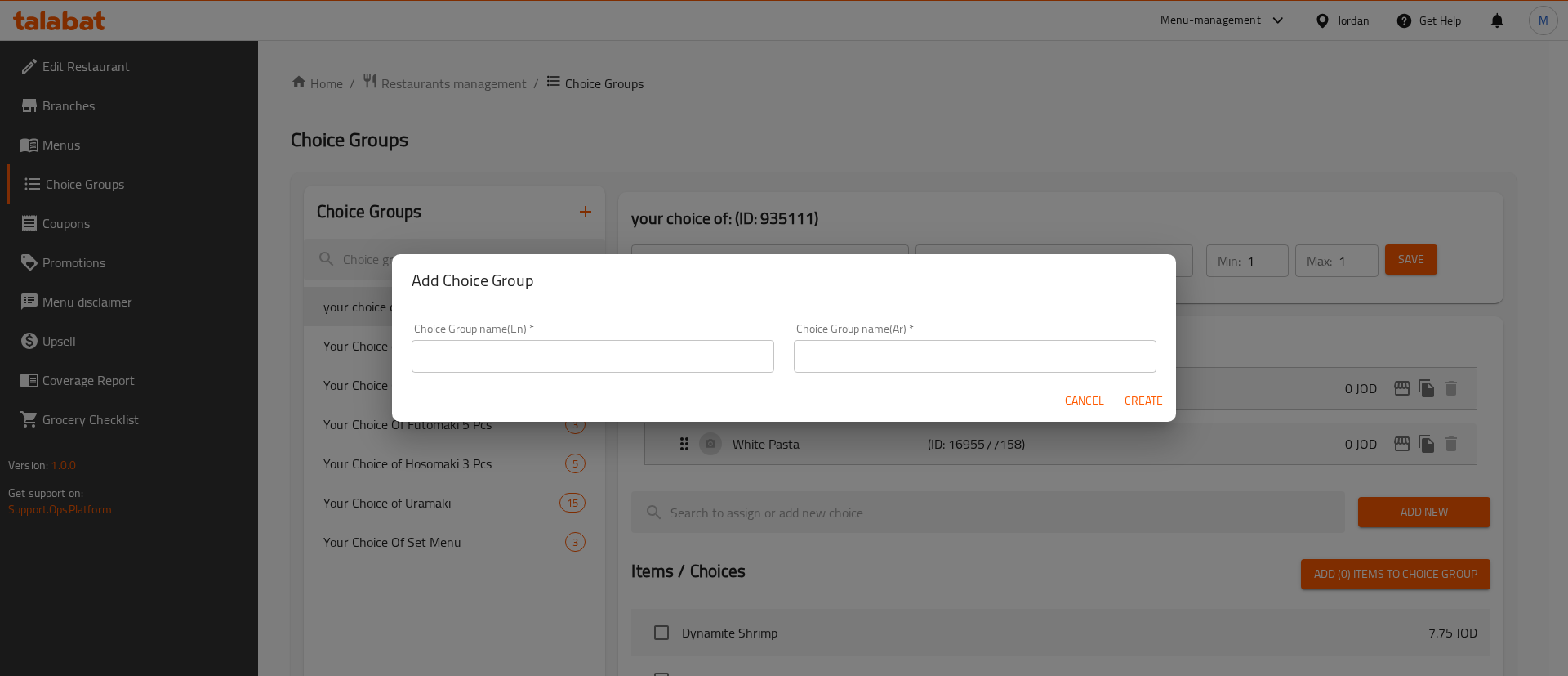
click at [601, 366] on input "text" at bounding box center [593, 356] width 362 height 33
paste input "Choose one from salad and soup:"
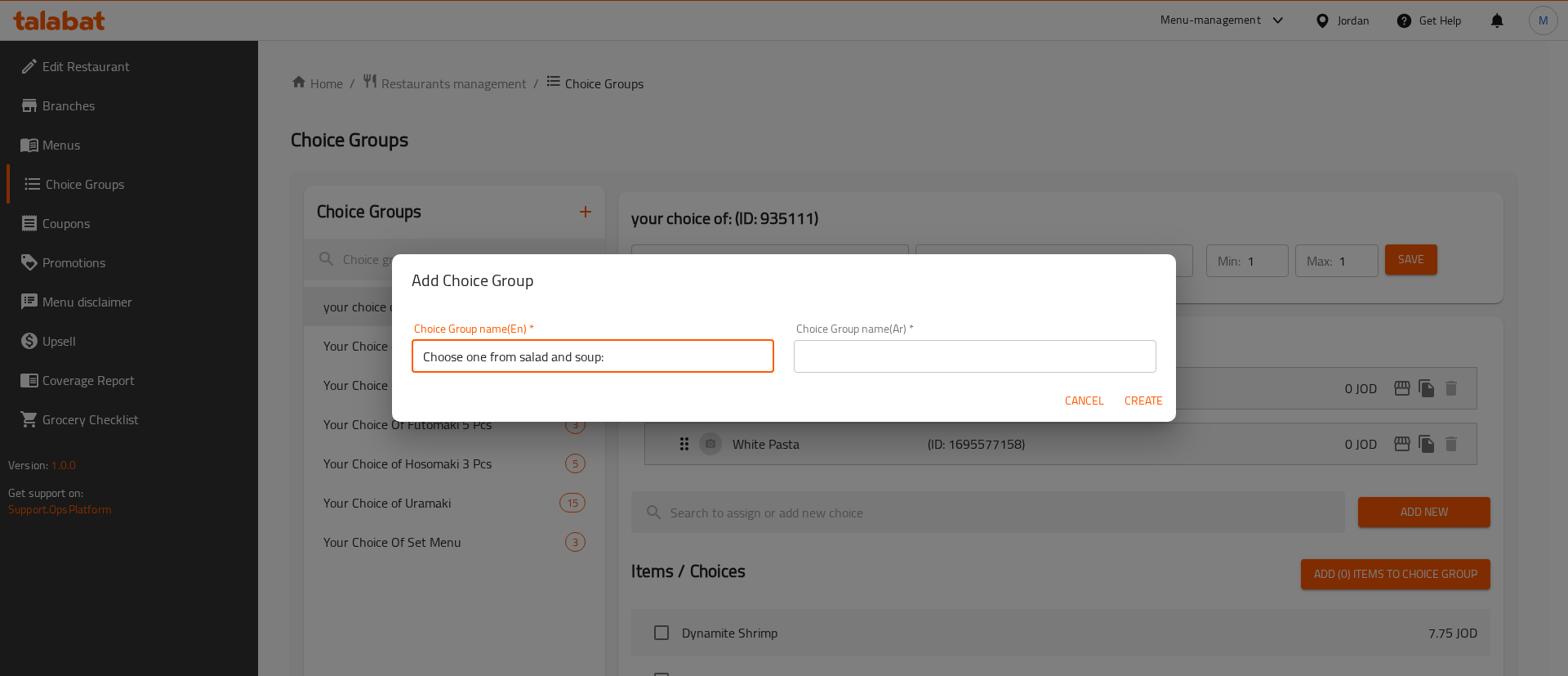
type input "Choose one from salad and soup:"
click at [911, 362] on input "text" at bounding box center [976, 356] width 362 height 33
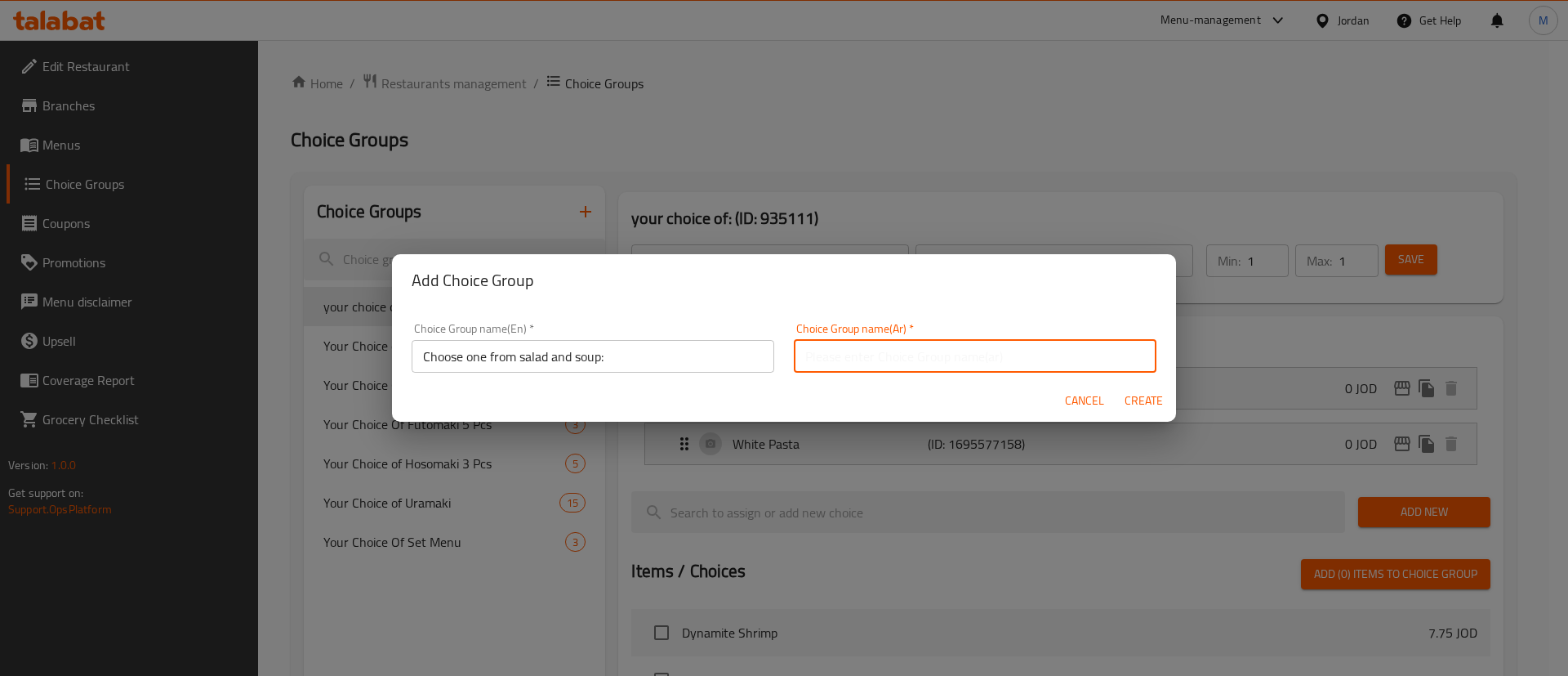
paste input "اختر واحدًا من السلطة والحساء:"
type input "اختر واحدًا من السلطة والحساء:"
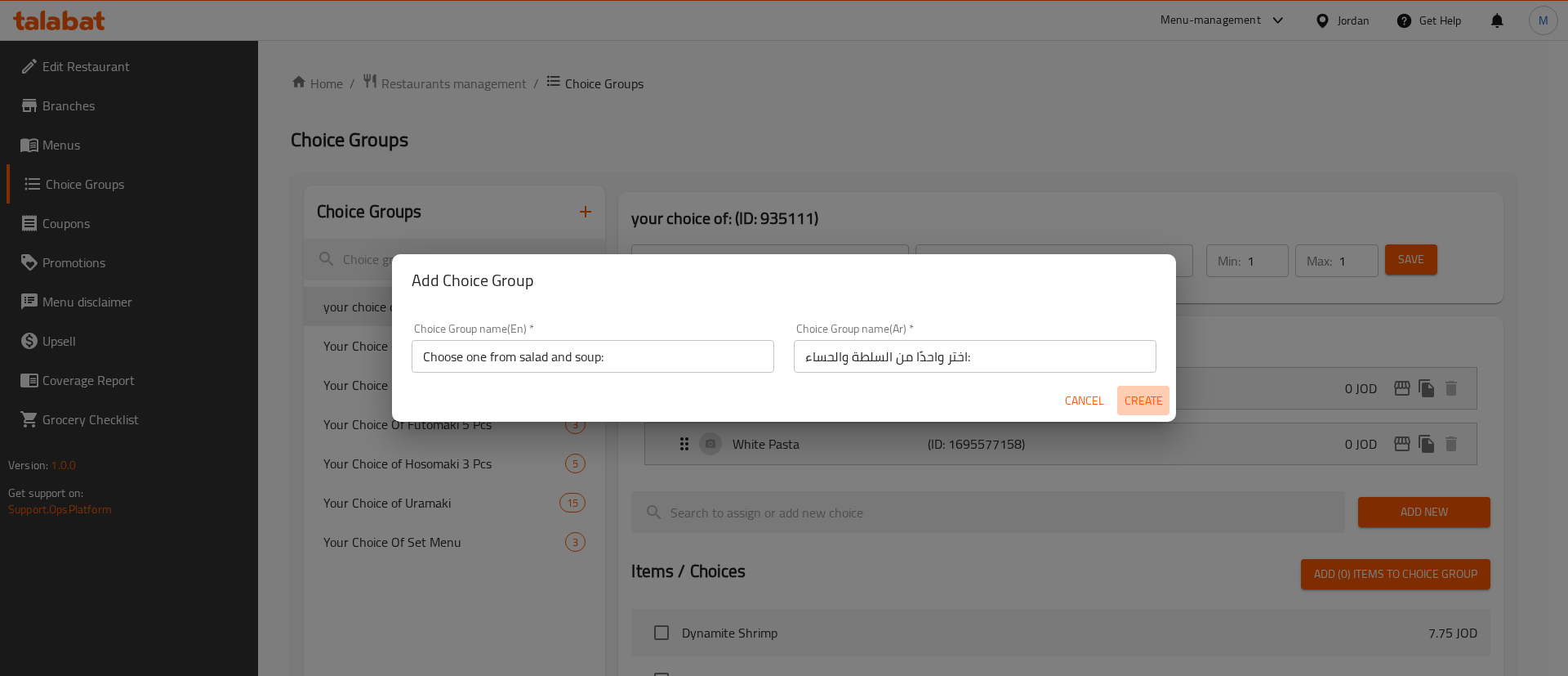
click at [1128, 400] on span "Create" at bounding box center [1143, 401] width 39 height 21
type input "Choose one from salad and soup:"
type input "اختر واحدًا من السلطة والحساء:"
type input "0"
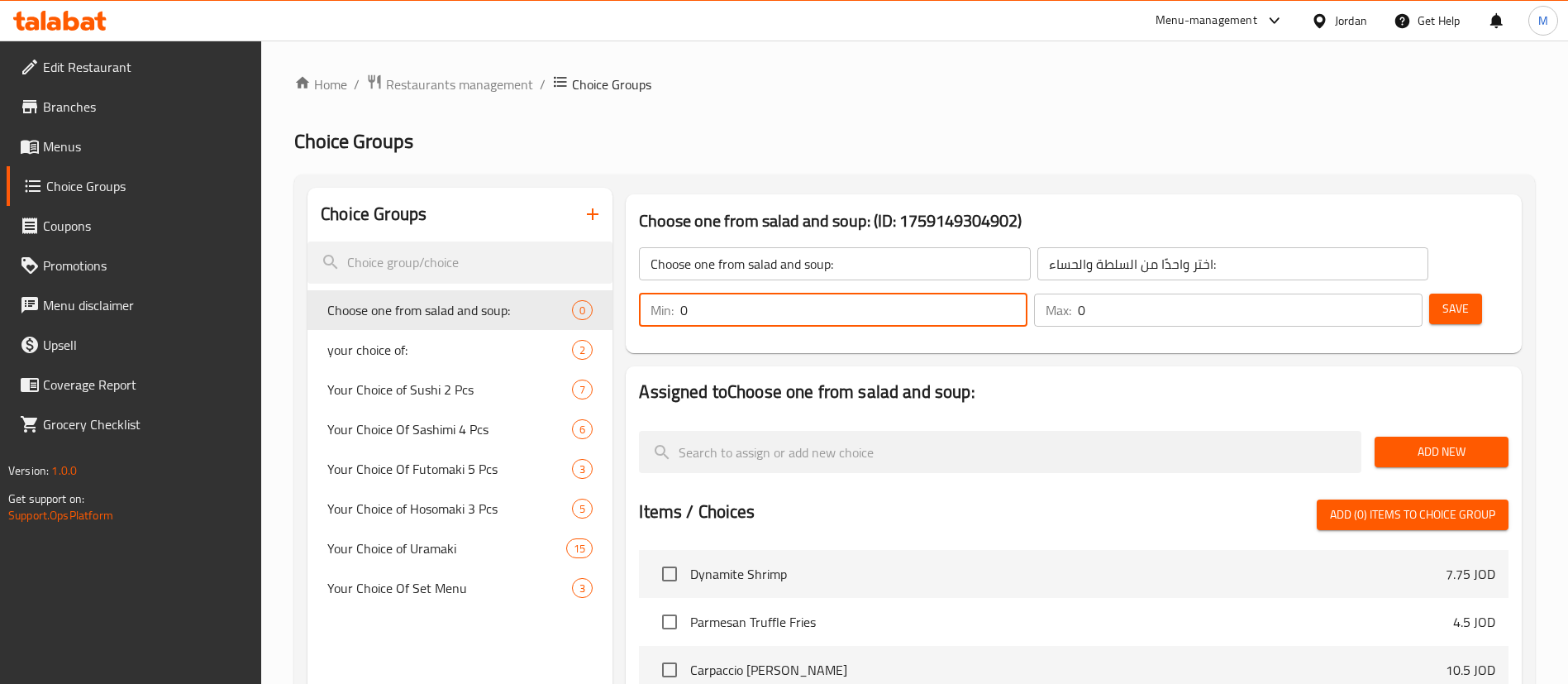
click at [1027, 293] on div "Min: 0 ​" at bounding box center [833, 310] width 389 height 33
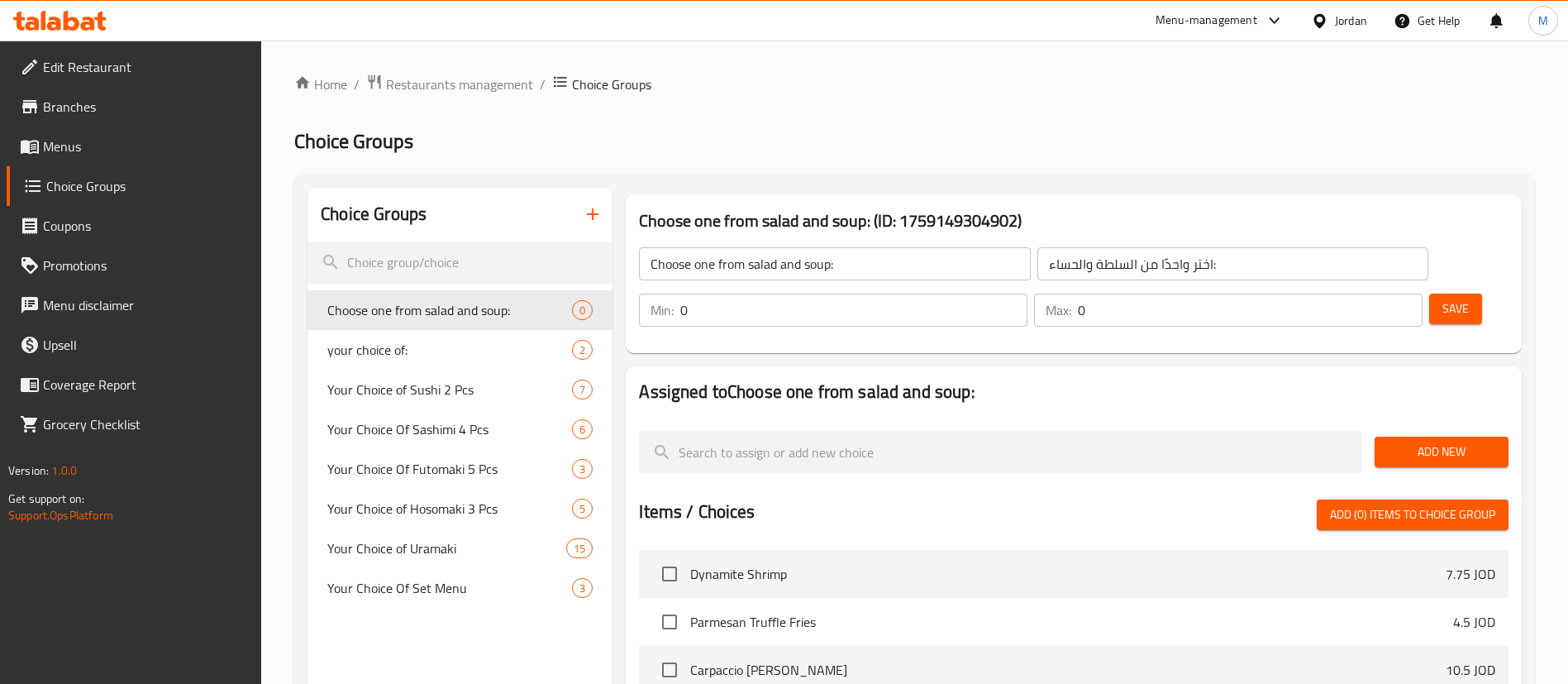
click at [1027, 293] on div "Min: 0 ​" at bounding box center [833, 310] width 389 height 33
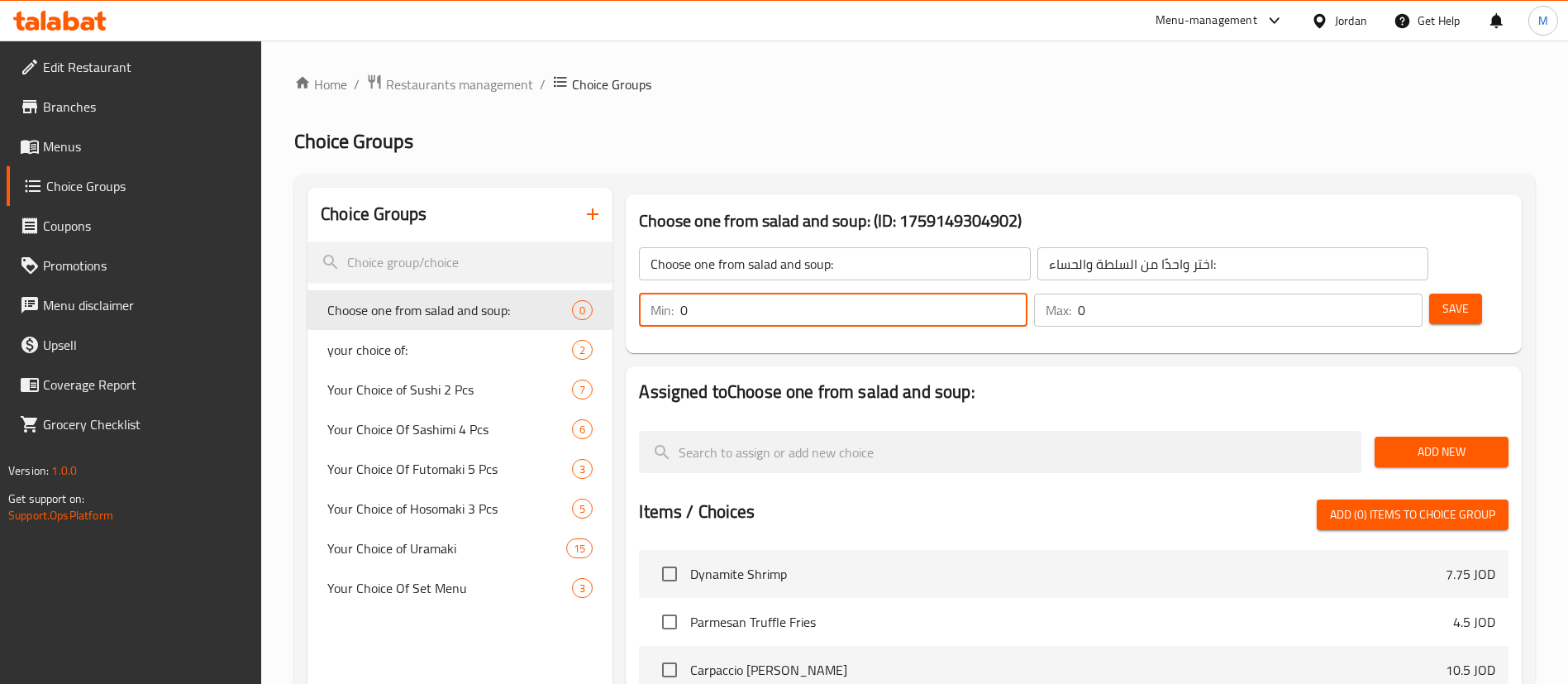
click at [1027, 293] on div "Min: 0 ​" at bounding box center [833, 310] width 389 height 33
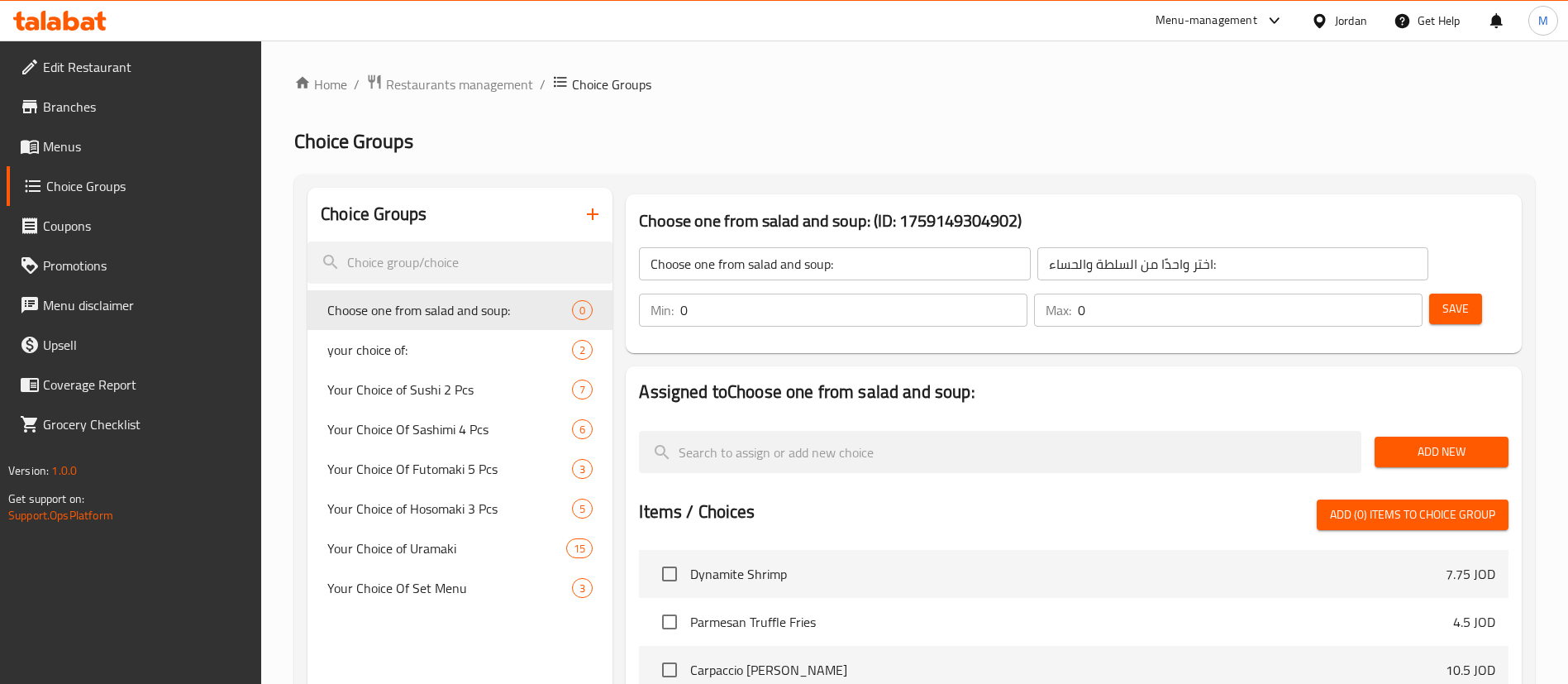
click at [1027, 293] on div "Min: 0 ​" at bounding box center [833, 310] width 389 height 33
click at [1027, 293] on input "0" at bounding box center [853, 310] width 347 height 33
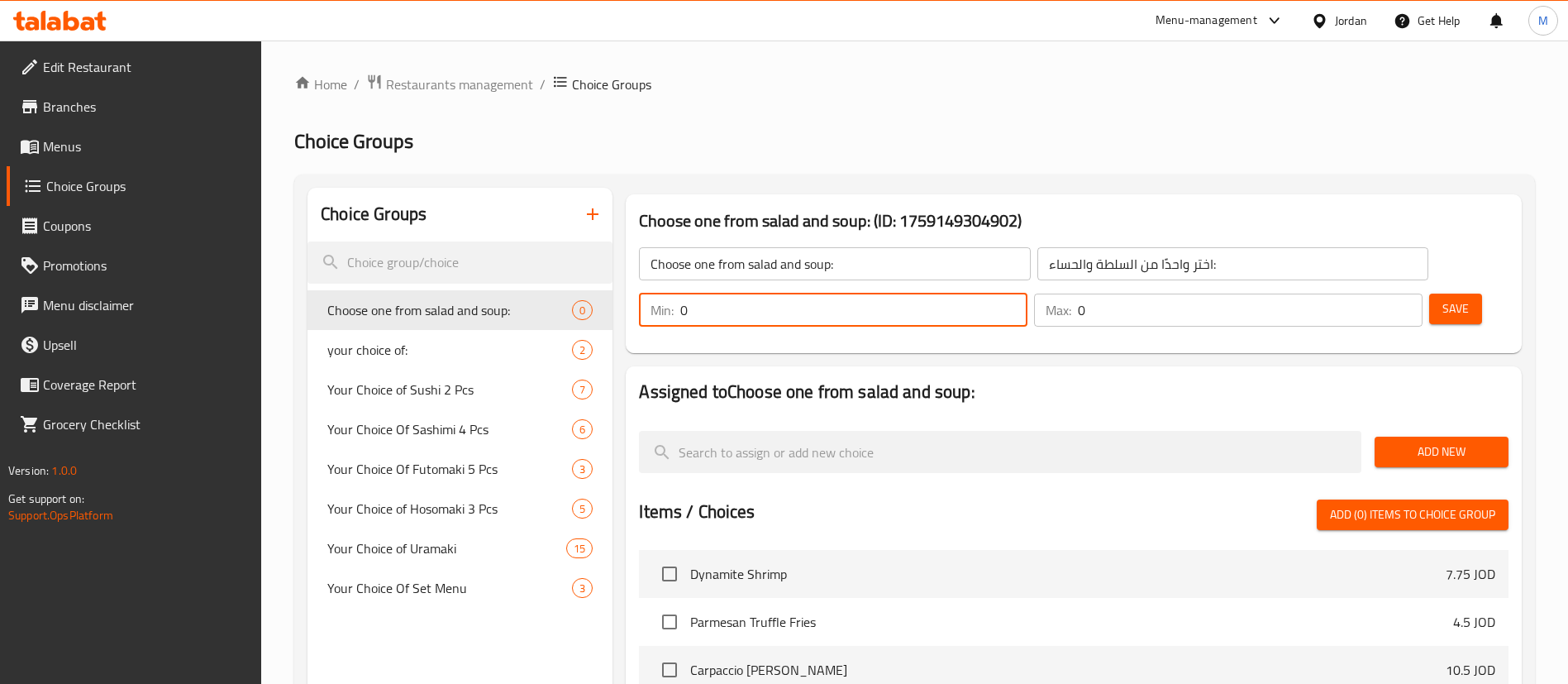
click at [1027, 293] on input "0" at bounding box center [853, 310] width 347 height 33
type input "1"
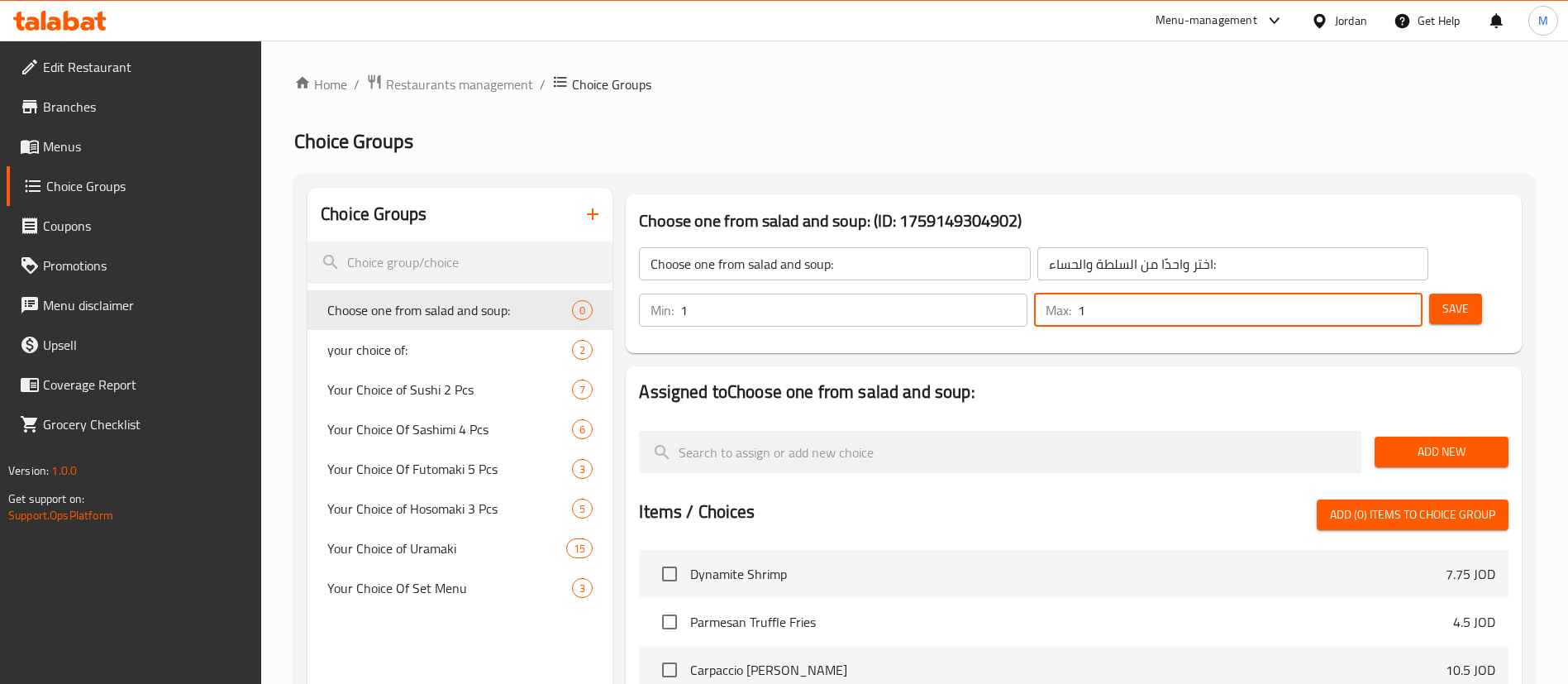
drag, startPoint x: 1374, startPoint y: 257, endPoint x: 1351, endPoint y: 258, distance: 23.0
type input "1"
click at [1351, 293] on input "1" at bounding box center [1250, 310] width 345 height 33
click at [1344, 380] on h2 "Assigned to Choose one from salad and soup:" at bounding box center [1073, 392] width 870 height 25
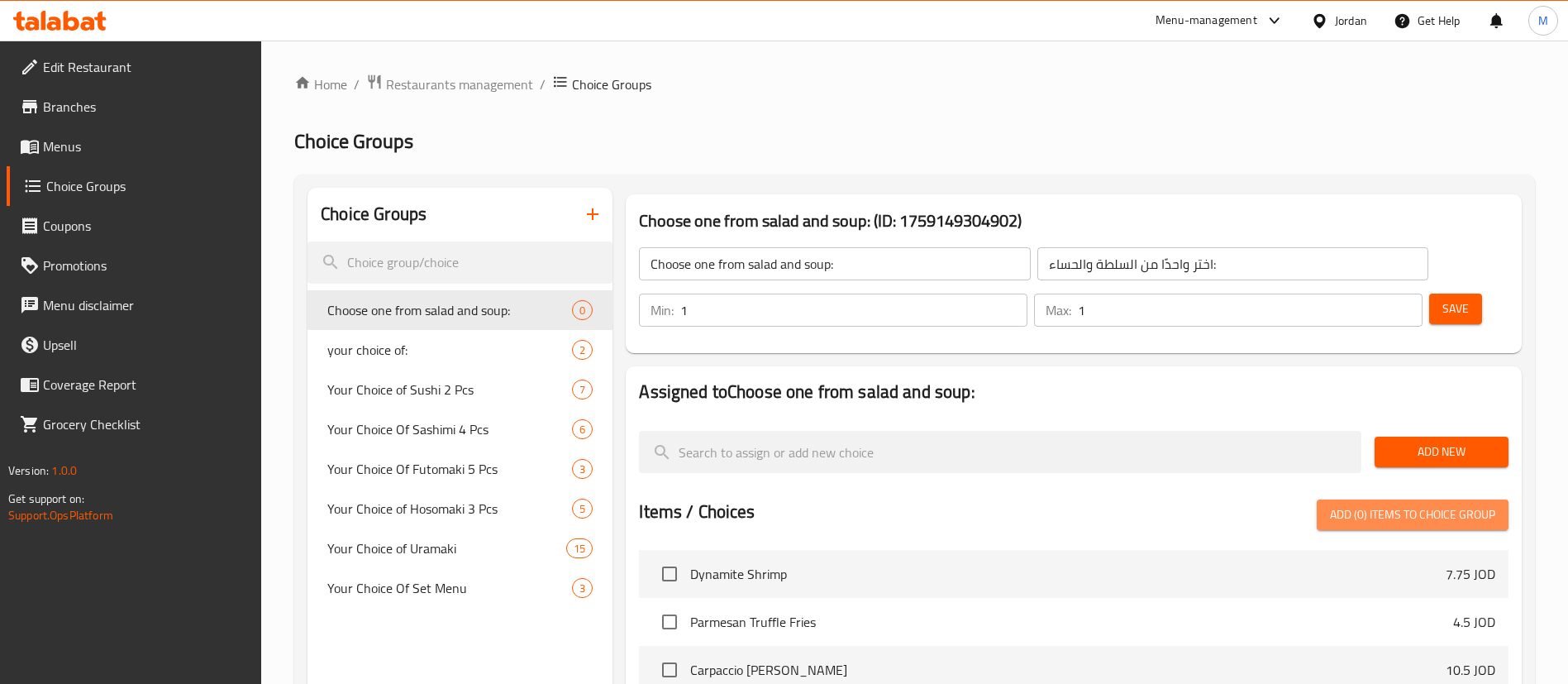
click at [1402, 504] on span "Add (0) items to choice group" at bounding box center [1412, 514] width 165 height 21
click at [1336, 504] on span "Add (0) items to choice group" at bounding box center [1412, 514] width 165 height 21
click at [1373, 504] on span "Add (0) items to choice group" at bounding box center [1412, 514] width 165 height 21
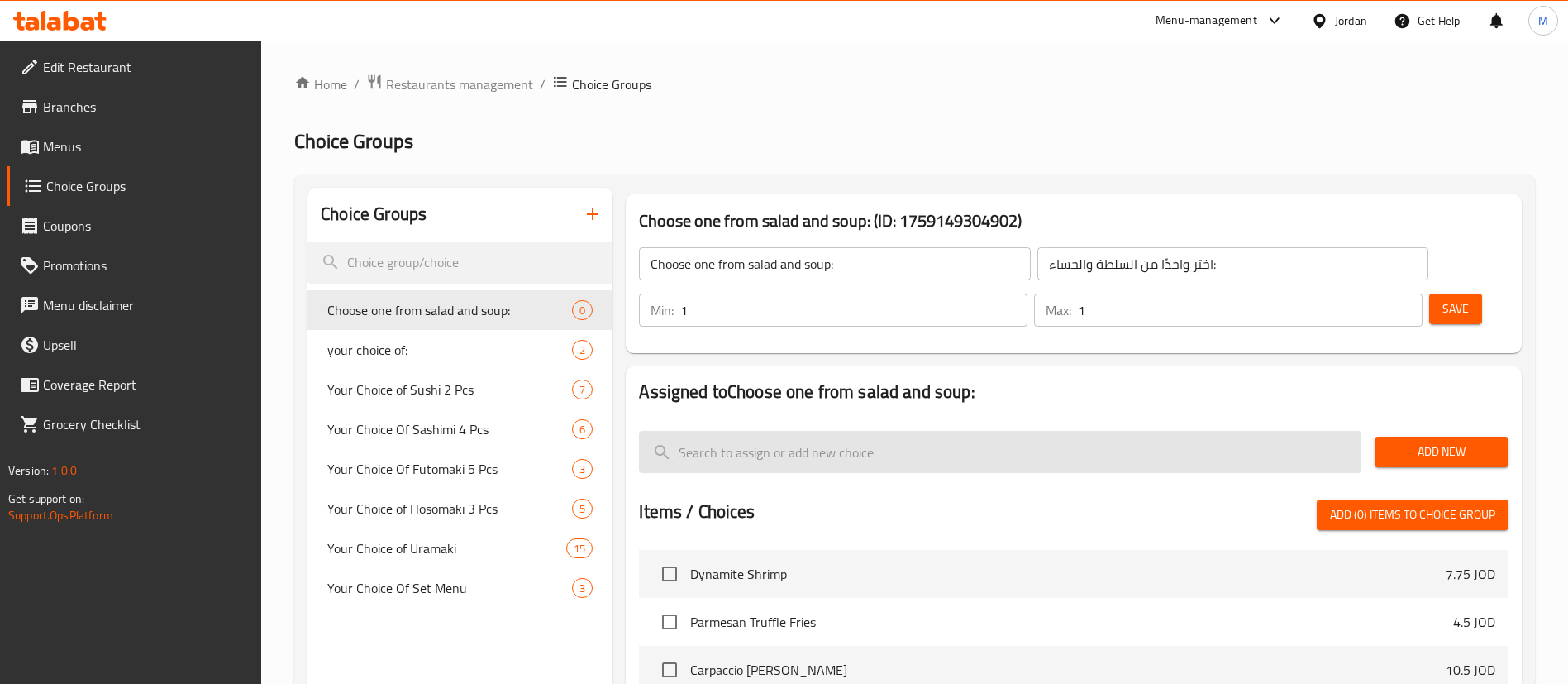
click at [1157, 431] on input "search" at bounding box center [1000, 452] width 722 height 42
paste input "Mista salad"
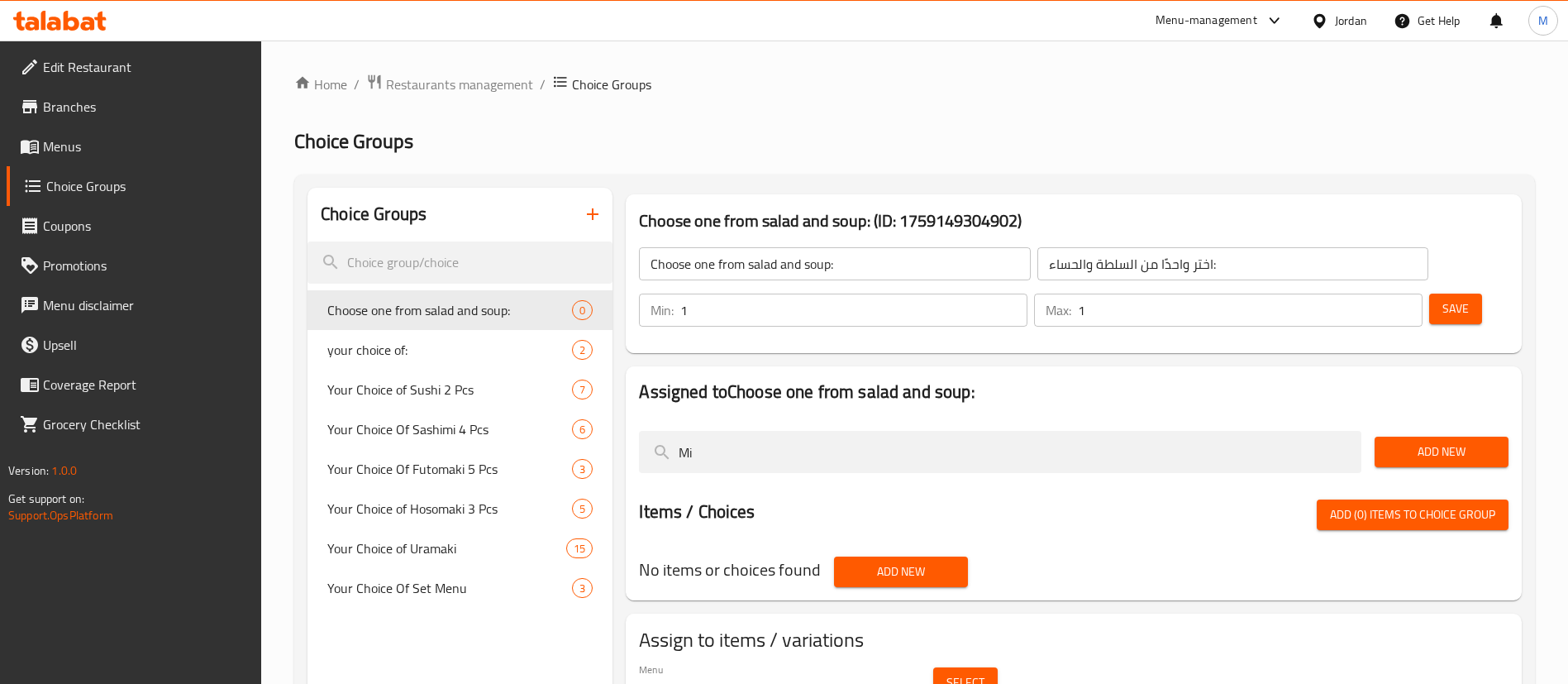
type input "M"
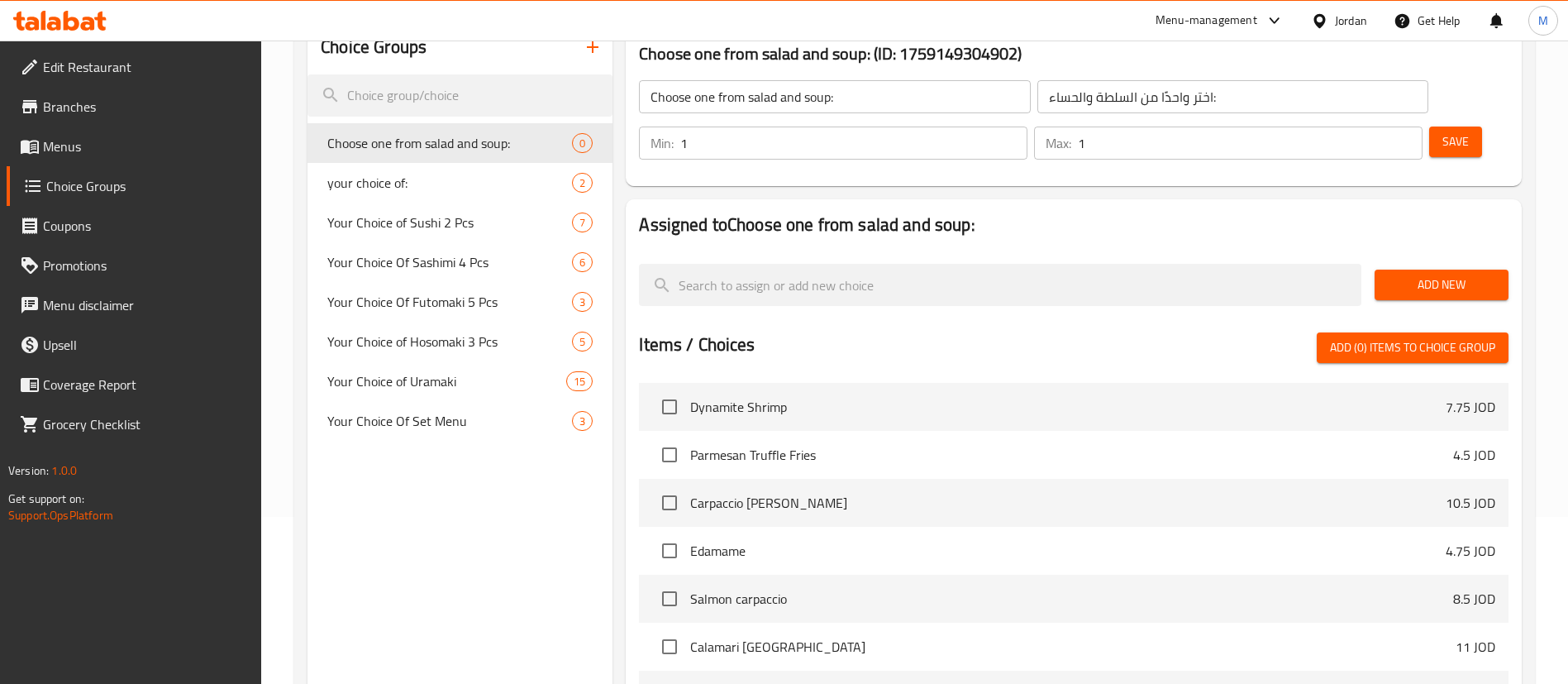
scroll to position [157, 0]
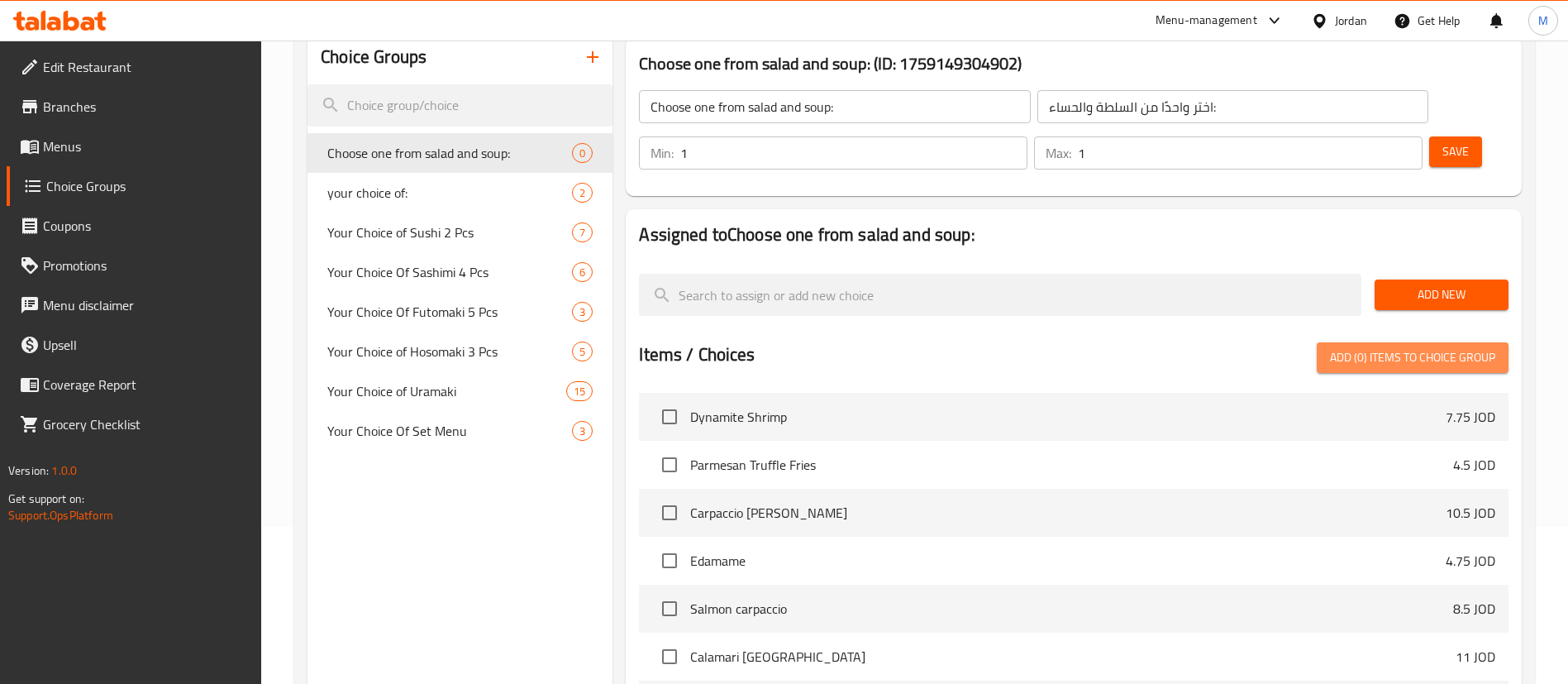
click at [1430, 348] on span "Add (0) items to choice group" at bounding box center [1412, 358] width 165 height 21
click at [977, 274] on div at bounding box center [1000, 294] width 736 height 55
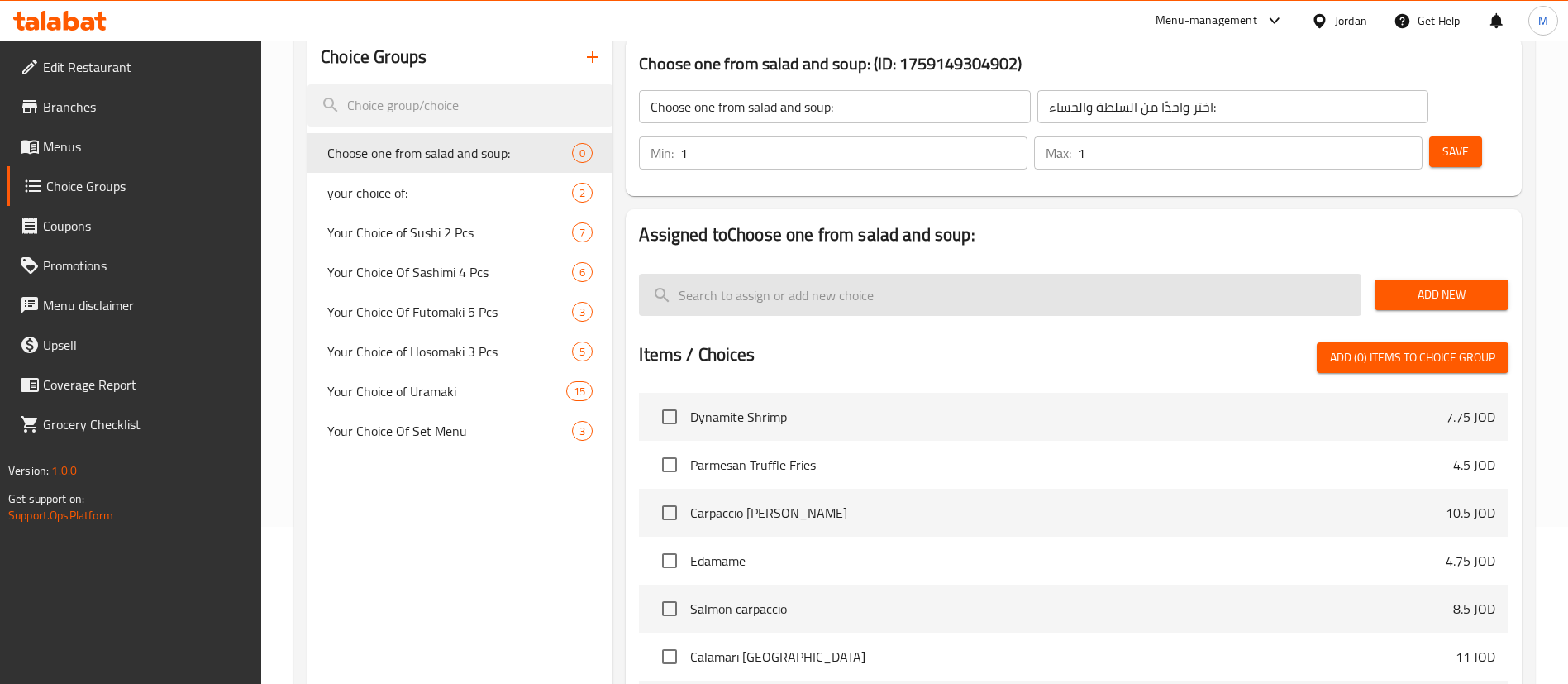
click at [974, 274] on input "search" at bounding box center [1000, 295] width 722 height 42
paste input "Chicken soup"
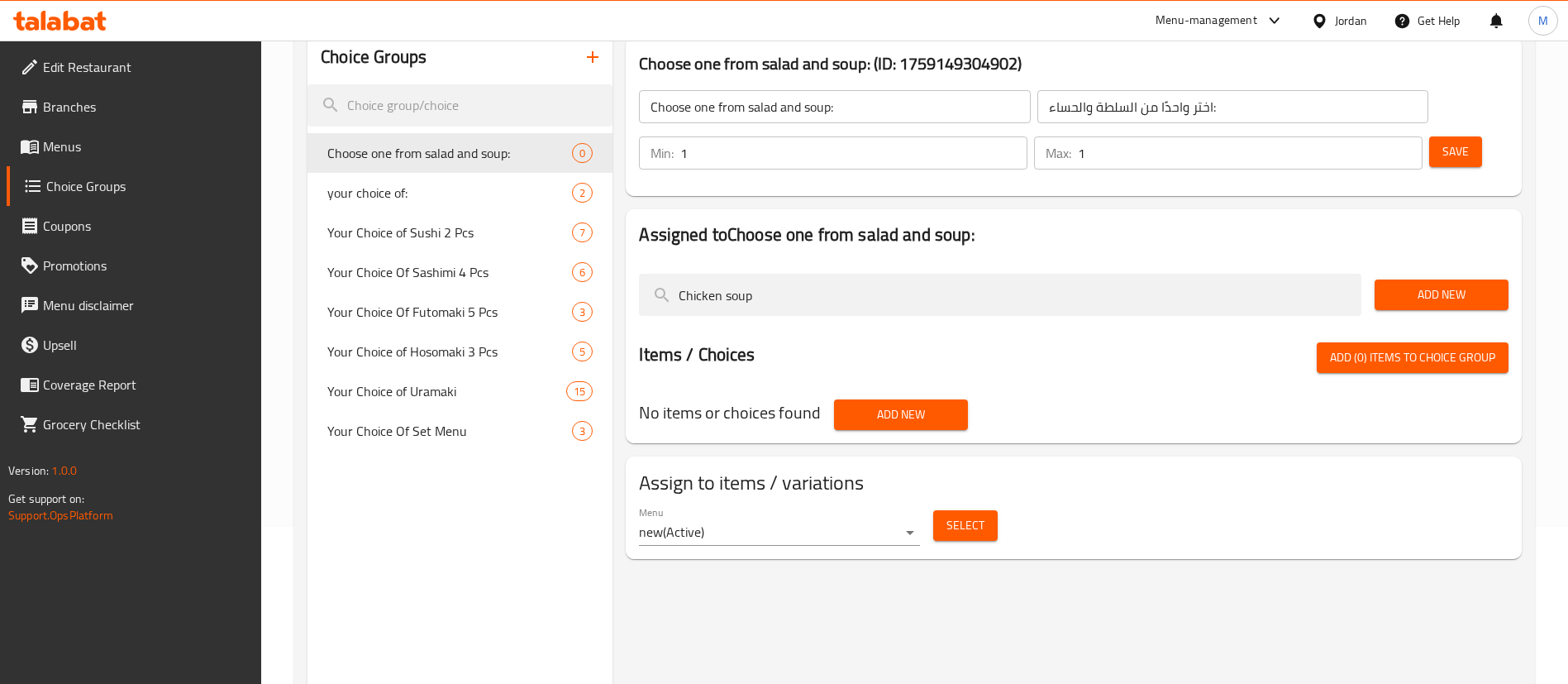
type input "Chicken soup"
click at [925, 404] on span "Add New" at bounding box center [900, 414] width 107 height 21
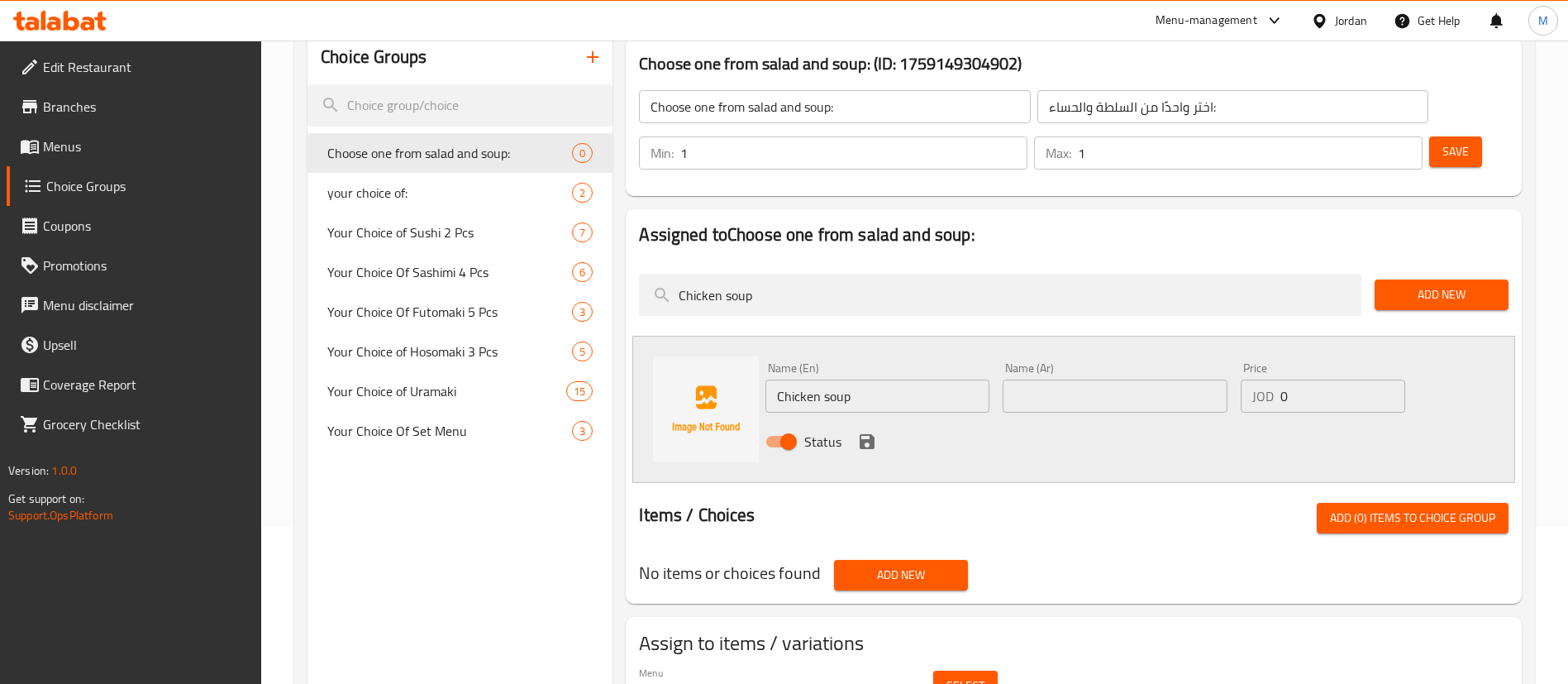
click at [917, 380] on input "Chicken soup" at bounding box center [877, 396] width 224 height 33
click at [1043, 380] on input "text" at bounding box center [1114, 396] width 224 height 33
paste input "حساء الدجاج"
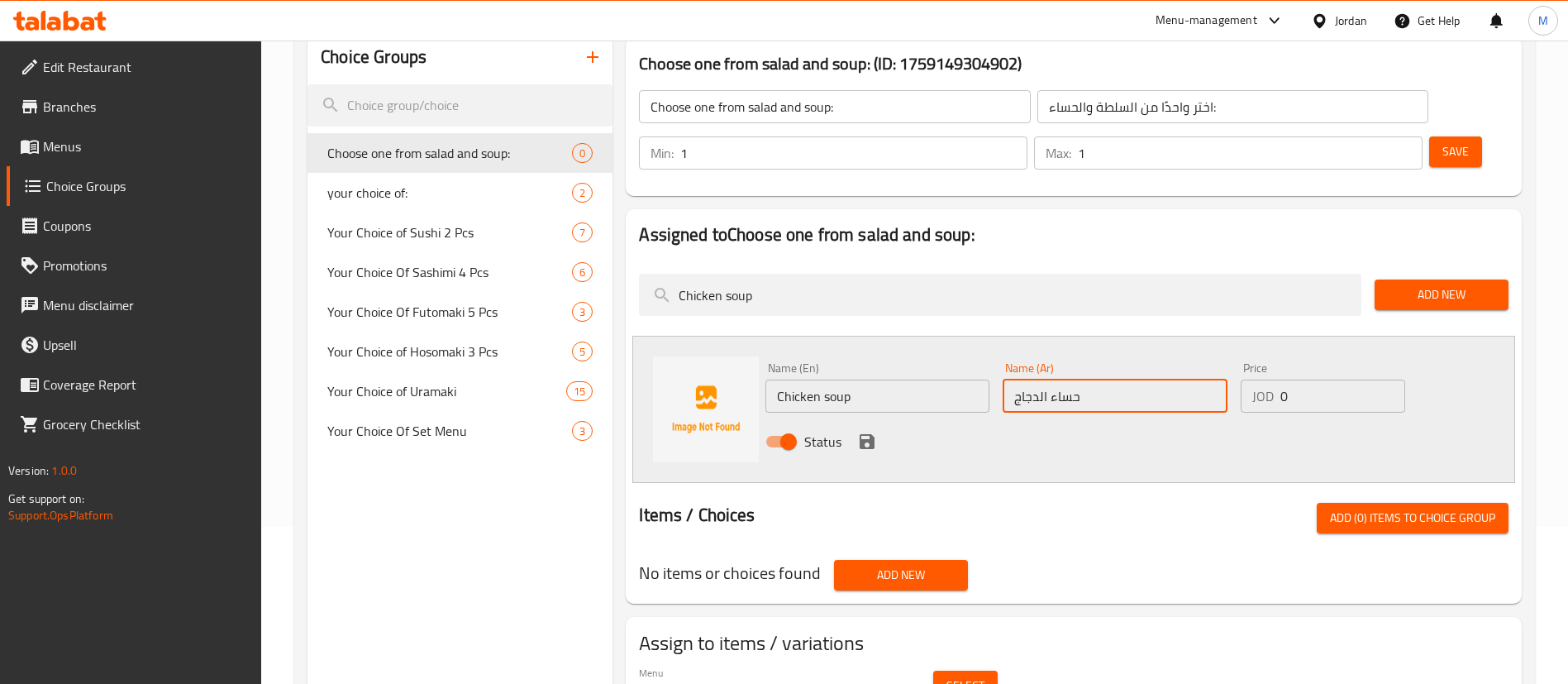
type input "حساء الدجاج"
click at [871, 434] on icon "save" at bounding box center [867, 441] width 15 height 15
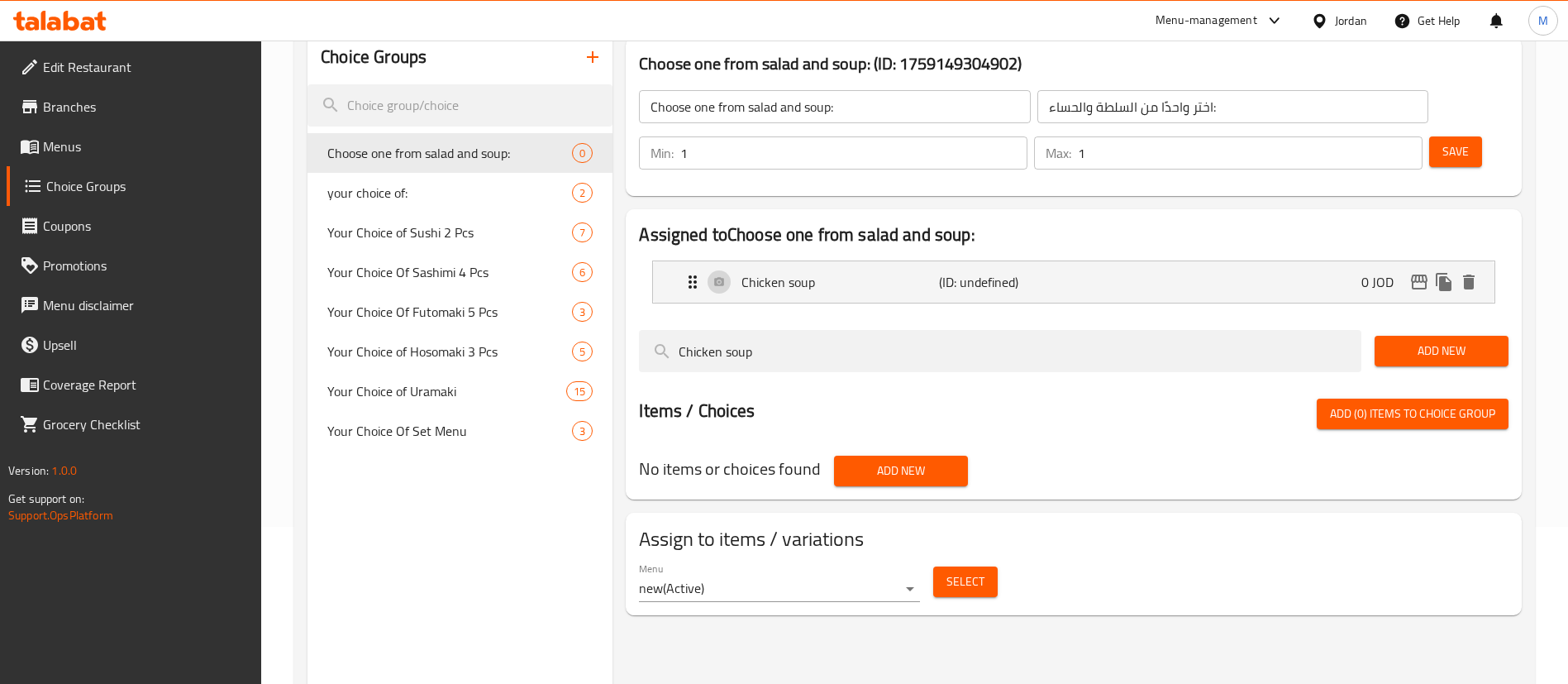
click at [939, 460] on span "Add New" at bounding box center [900, 470] width 107 height 21
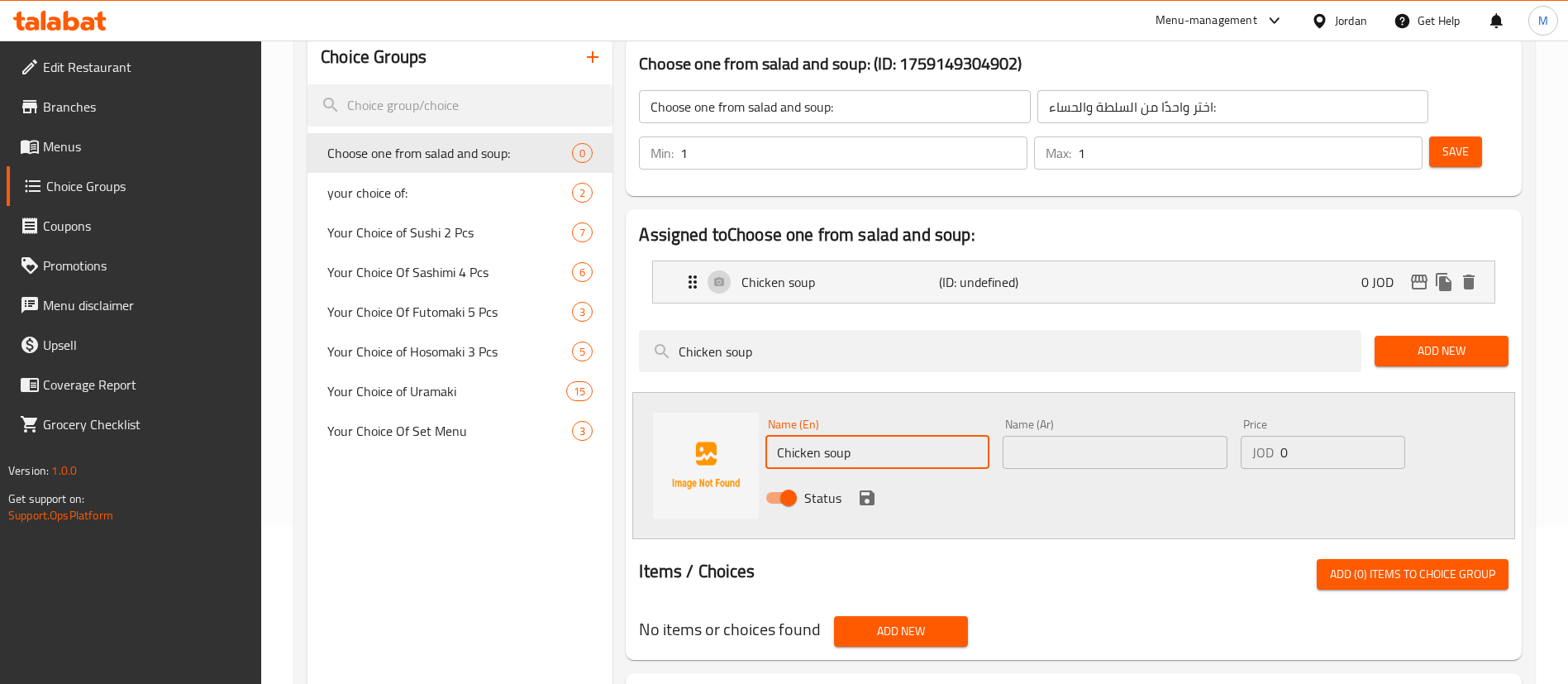
click at [904, 436] on input "Chicken soup" at bounding box center [877, 452] width 224 height 33
paste input "Mushroom"
type input "Mushroom soup"
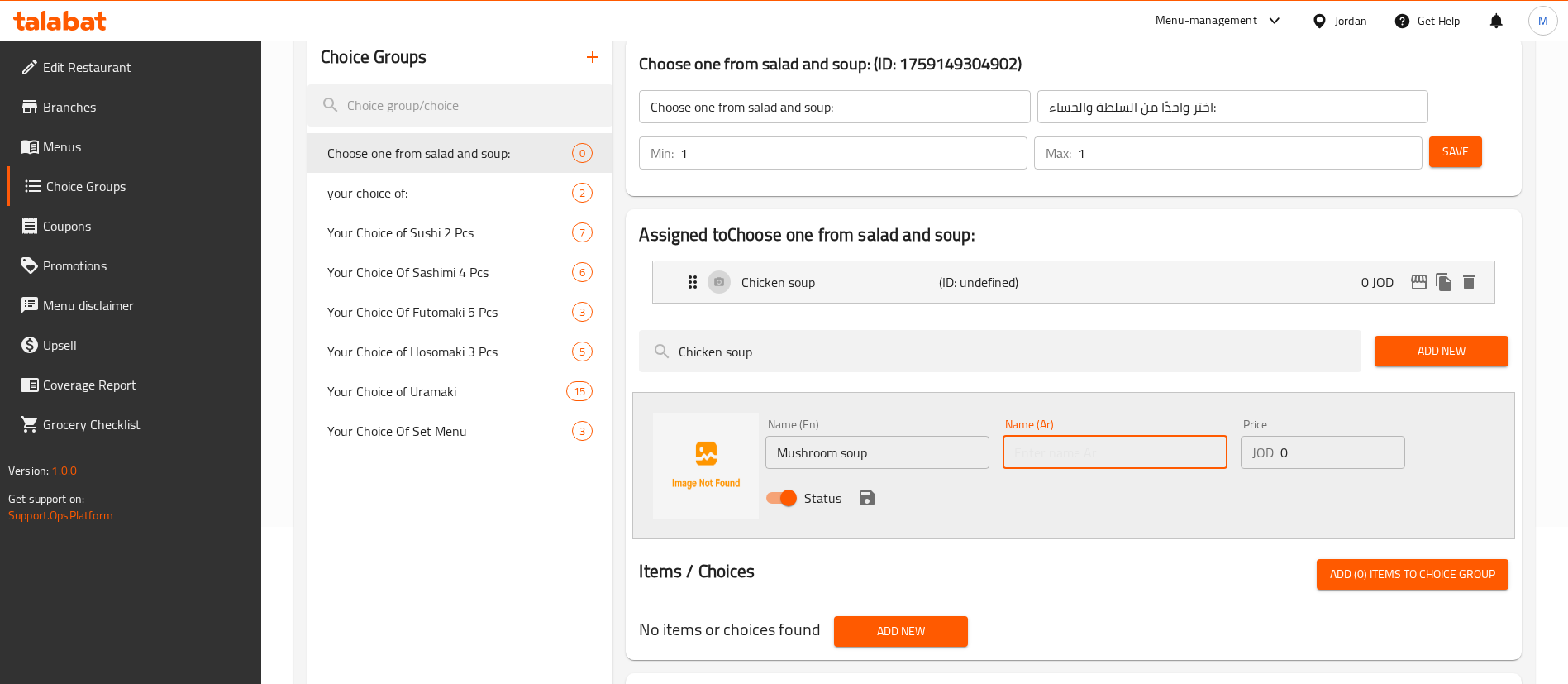
click at [1030, 436] on input "text" at bounding box center [1114, 452] width 224 height 33
paste input "حساء الفطر"
type input "حساء الفطر"
click at [870, 491] on icon "save" at bounding box center [867, 498] width 15 height 15
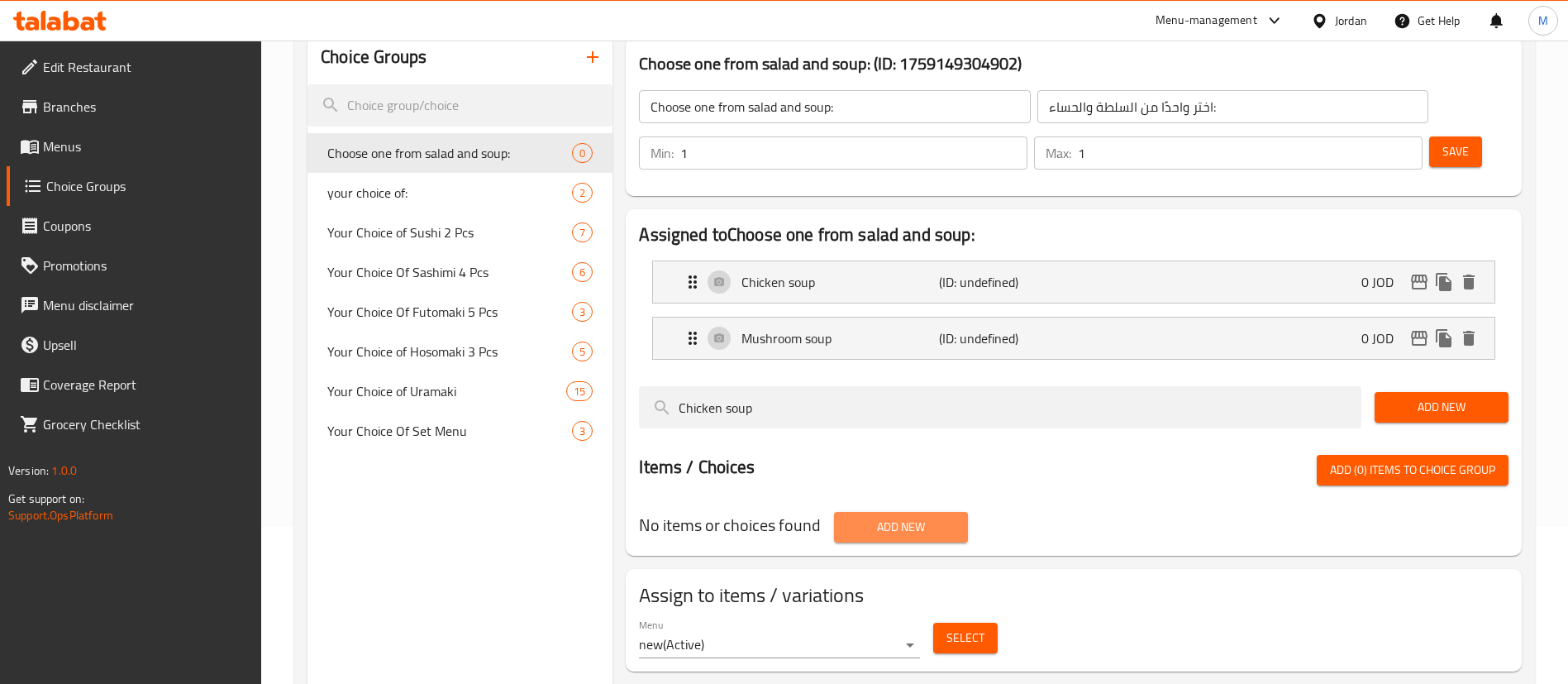
click at [902, 517] on span "Add New" at bounding box center [900, 527] width 107 height 21
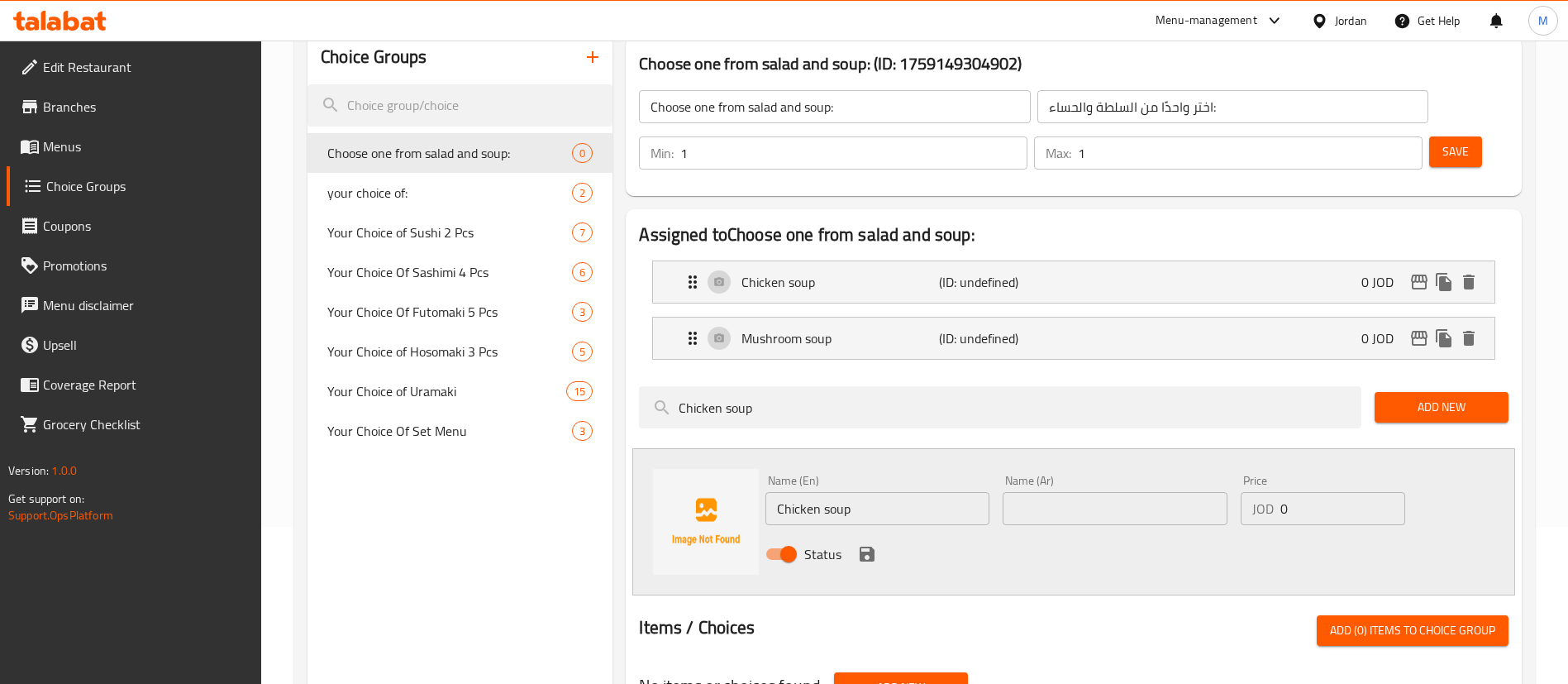
click at [872, 492] on input "Chicken soup" at bounding box center [877, 509] width 224 height 33
paste input "Mista salad"
type input "Mista salad"
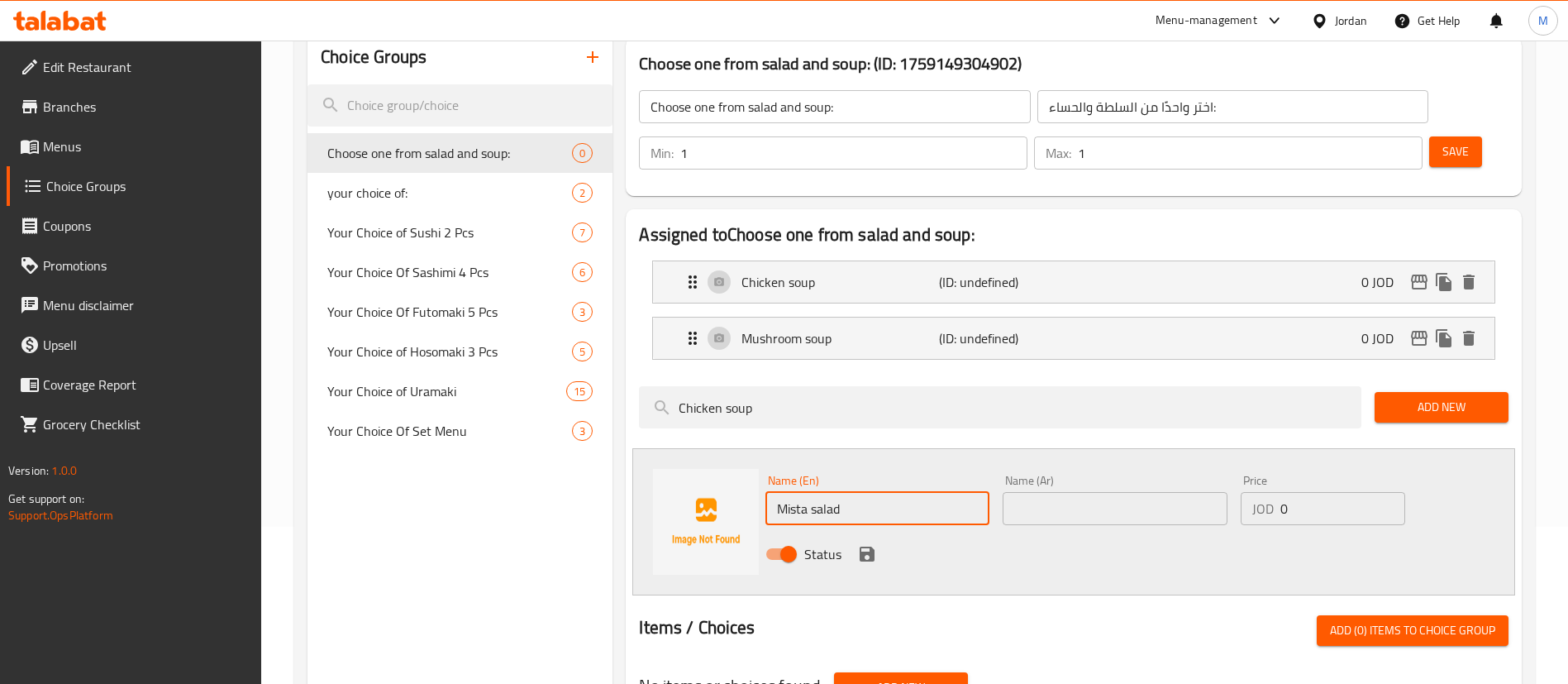
click at [1069, 492] on input "text" at bounding box center [1114, 509] width 224 height 33
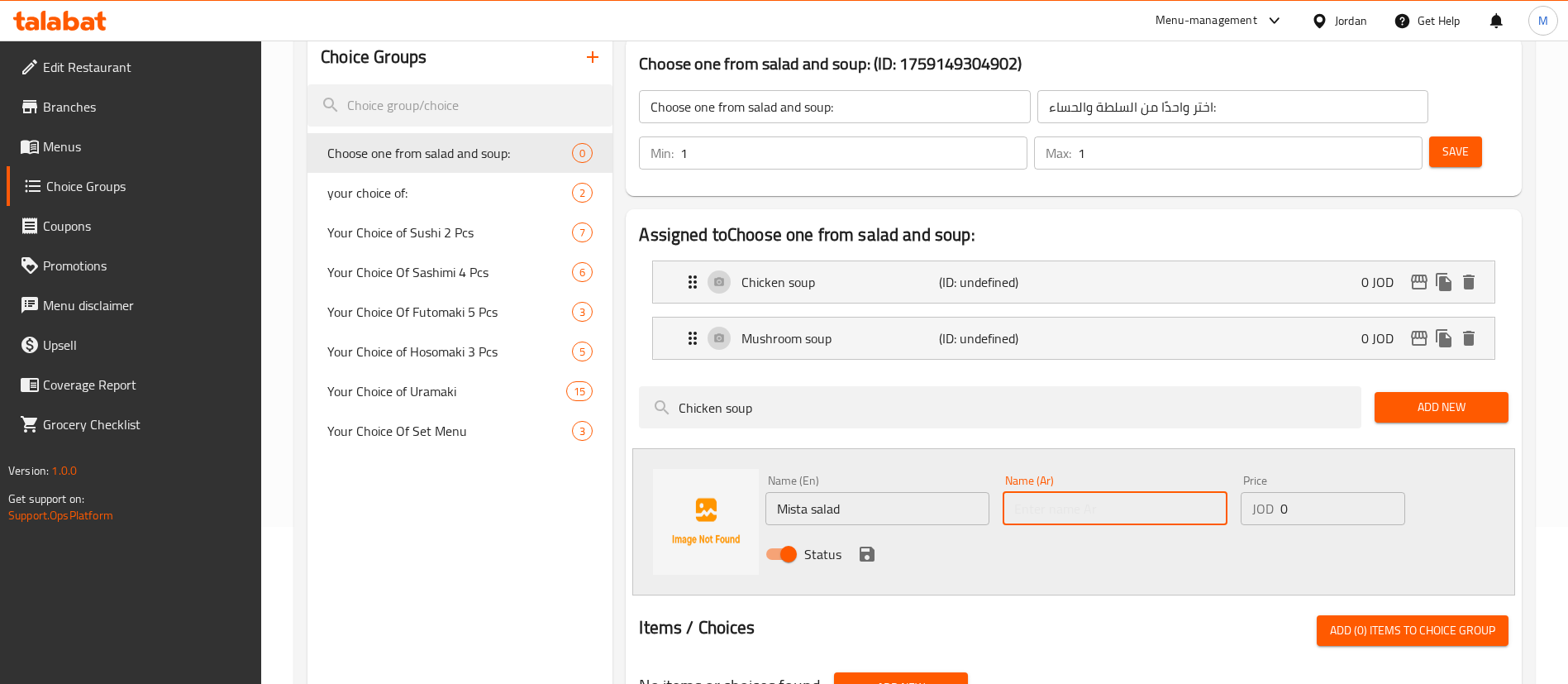
paste input "سلطة ميستا"
type input "سلطة ميستا"
click at [872, 546] on icon "save" at bounding box center [867, 554] width 15 height 15
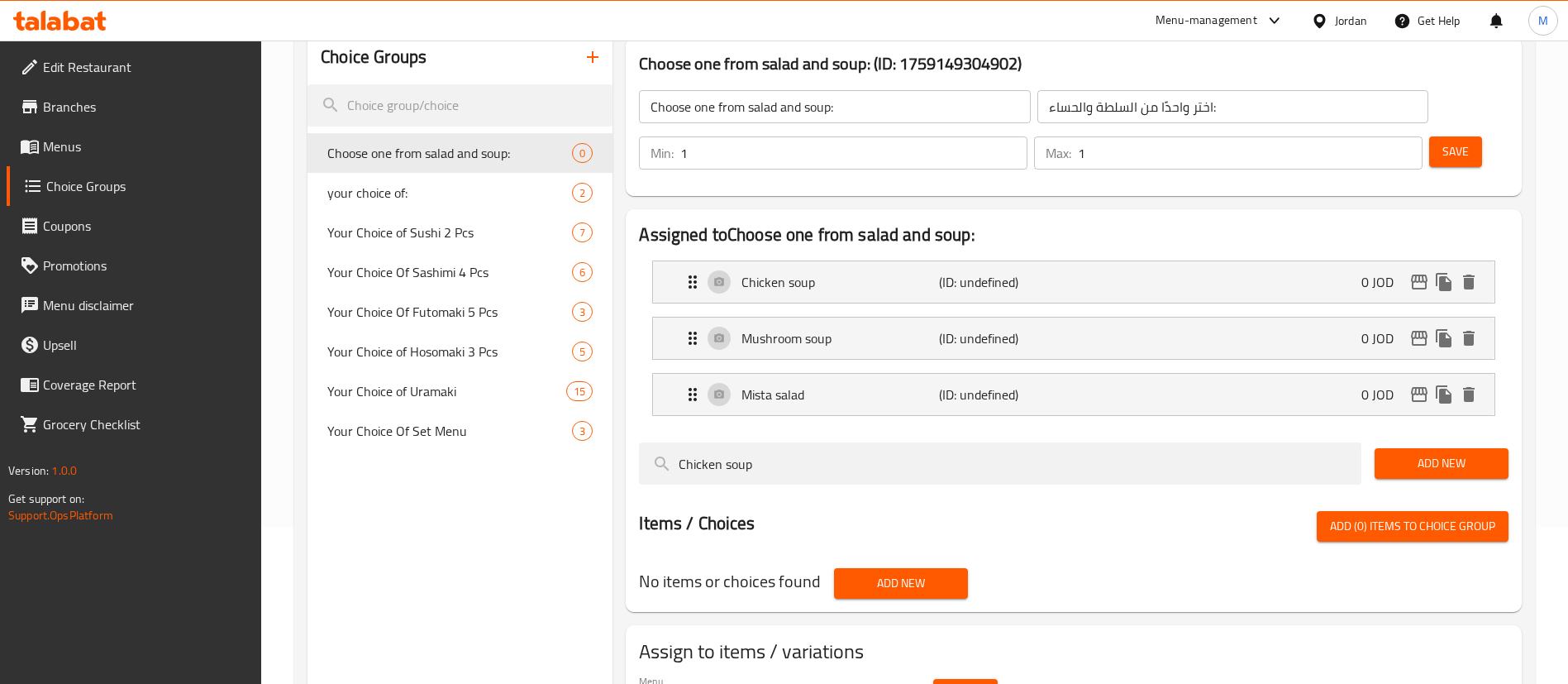
click at [932, 573] on span "Add New" at bounding box center [900, 583] width 107 height 21
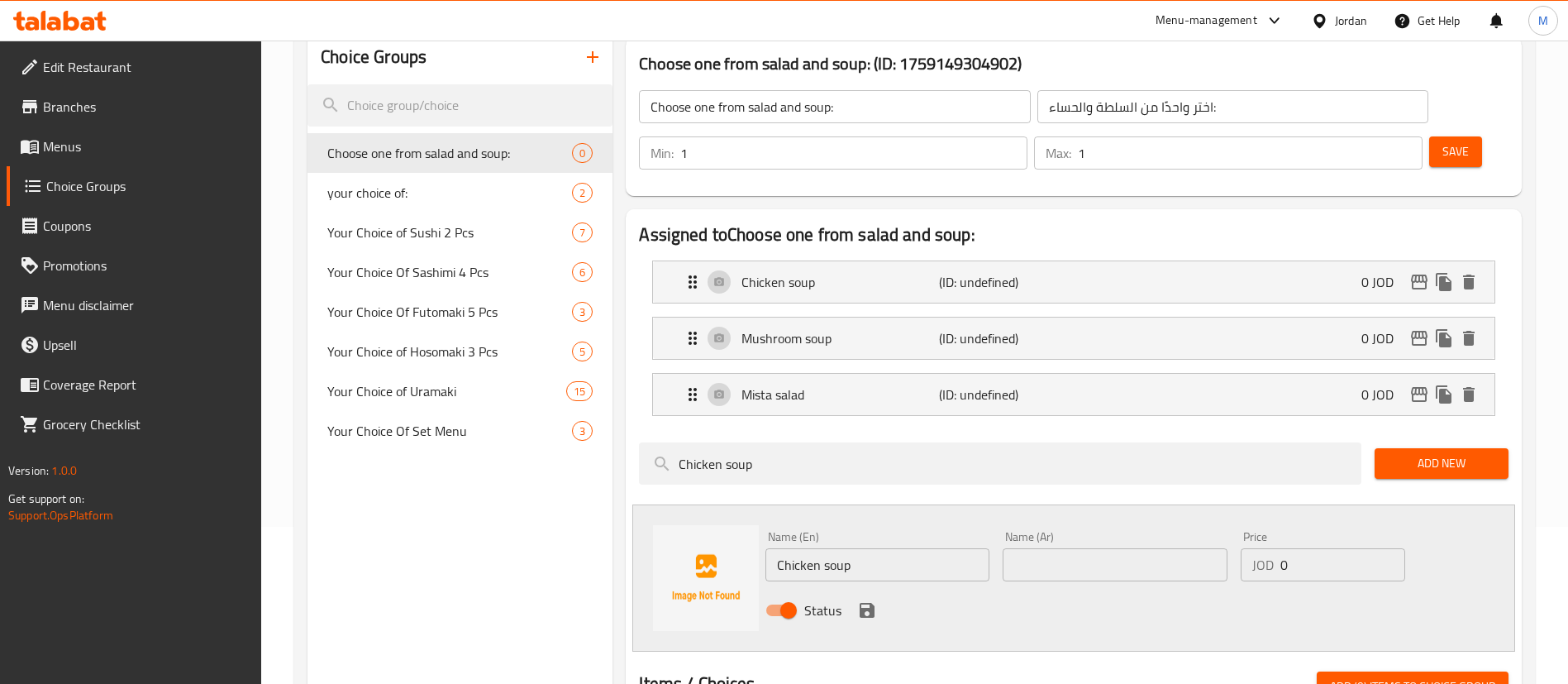
click at [865, 548] on input "Chicken soup" at bounding box center [877, 565] width 224 height 33
paste input "Rucola salad"
type input "Rucola salad"
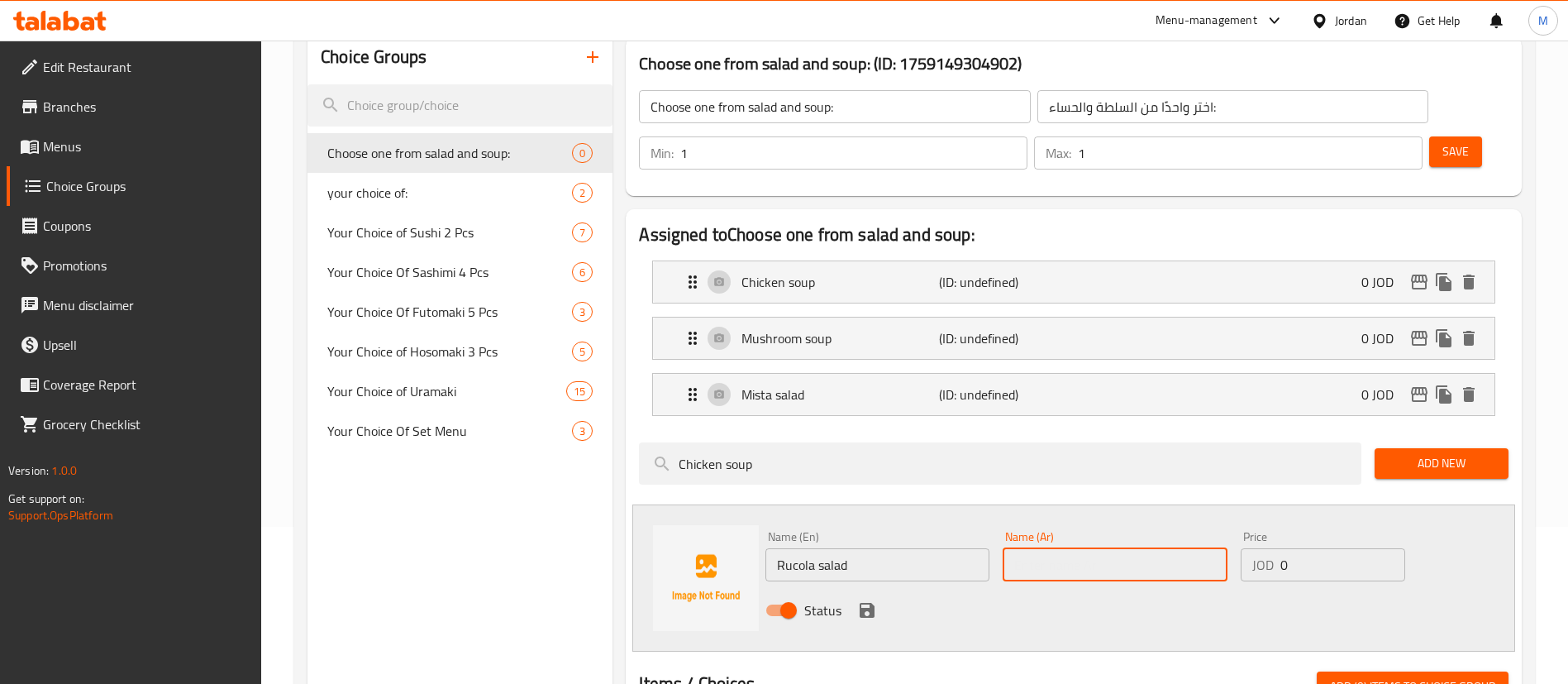
click at [1069, 548] on input "text" at bounding box center [1114, 565] width 224 height 33
paste input "سلطة جرجير"
type input "سلطة جرجير"
click at [872, 602] on icon "save" at bounding box center [867, 610] width 15 height 15
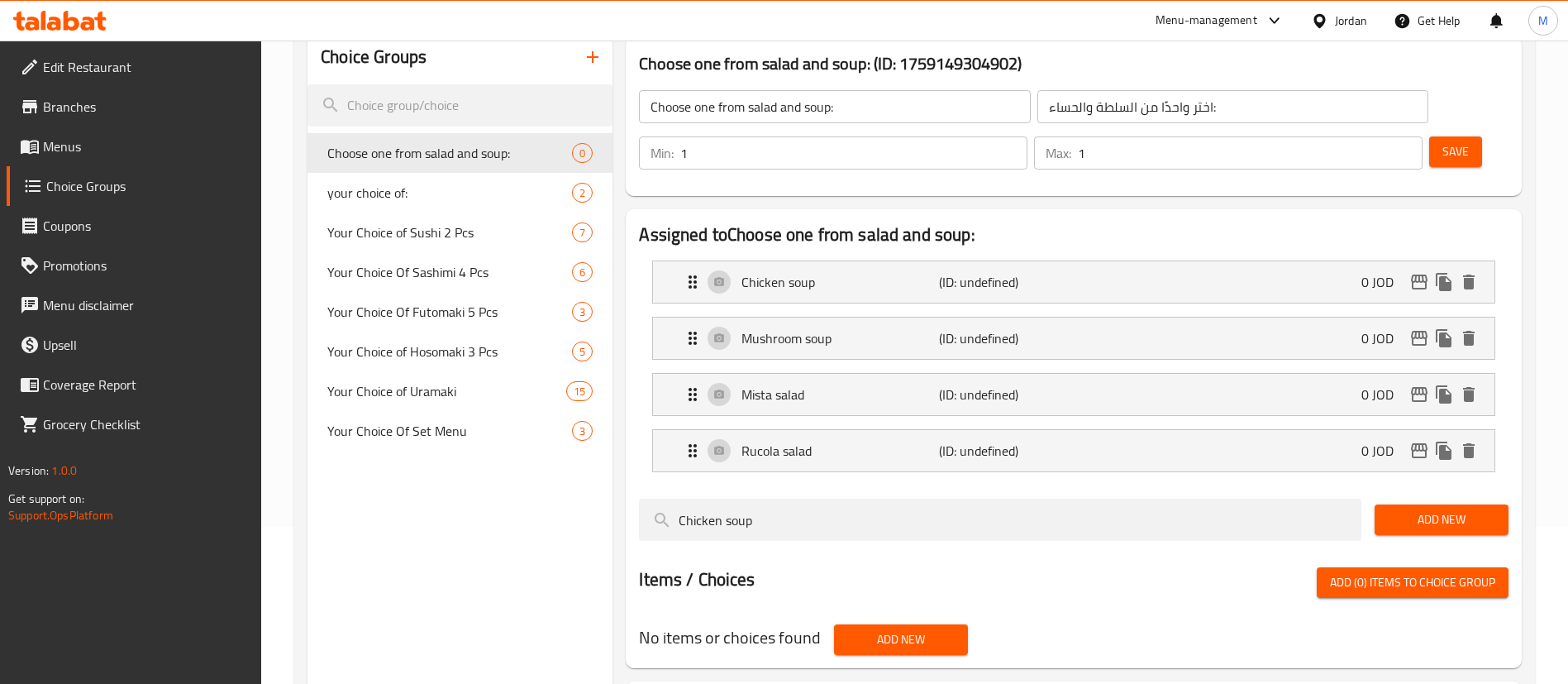
click at [877, 629] on span "Add New" at bounding box center [900, 639] width 107 height 21
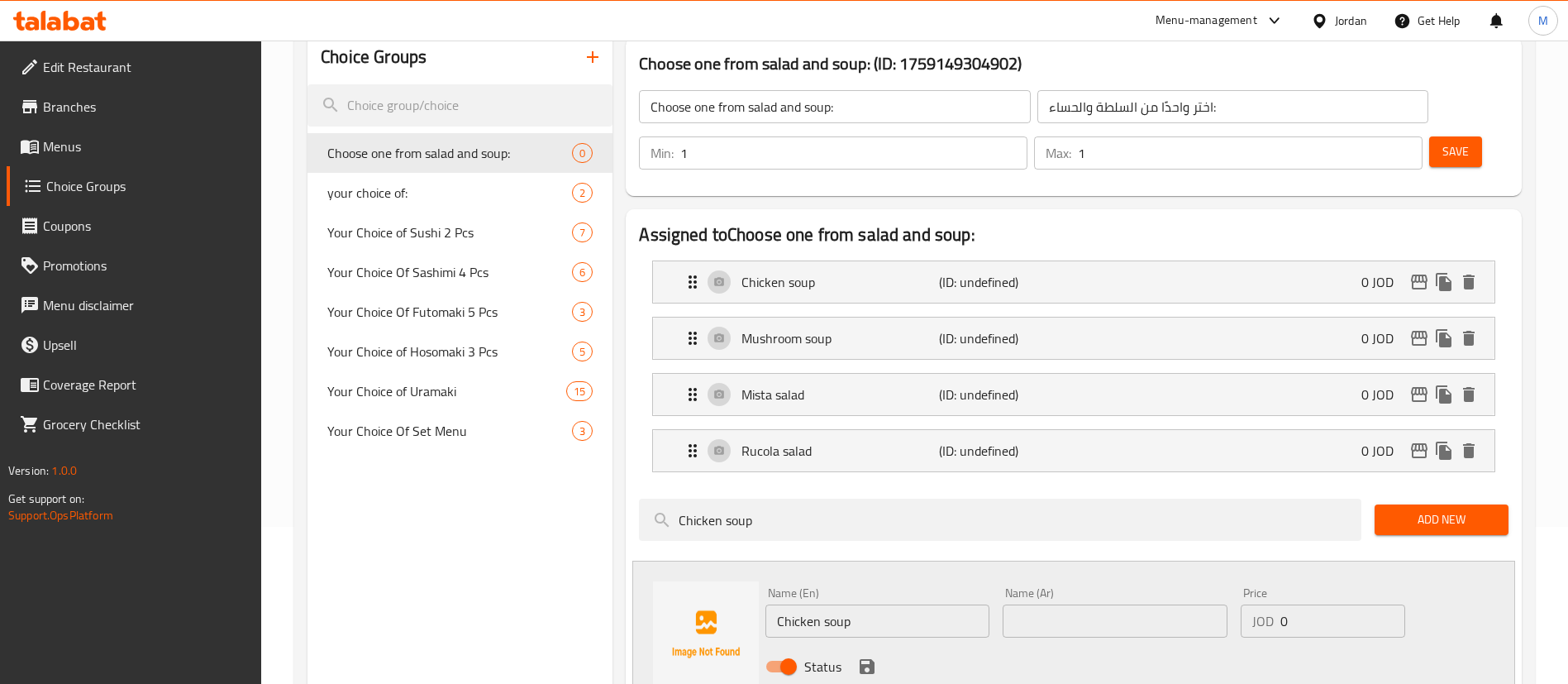
click at [871, 604] on input "Chicken soup" at bounding box center [877, 621] width 224 height 33
paste input "aesar salad"
type input "Caesar salad"
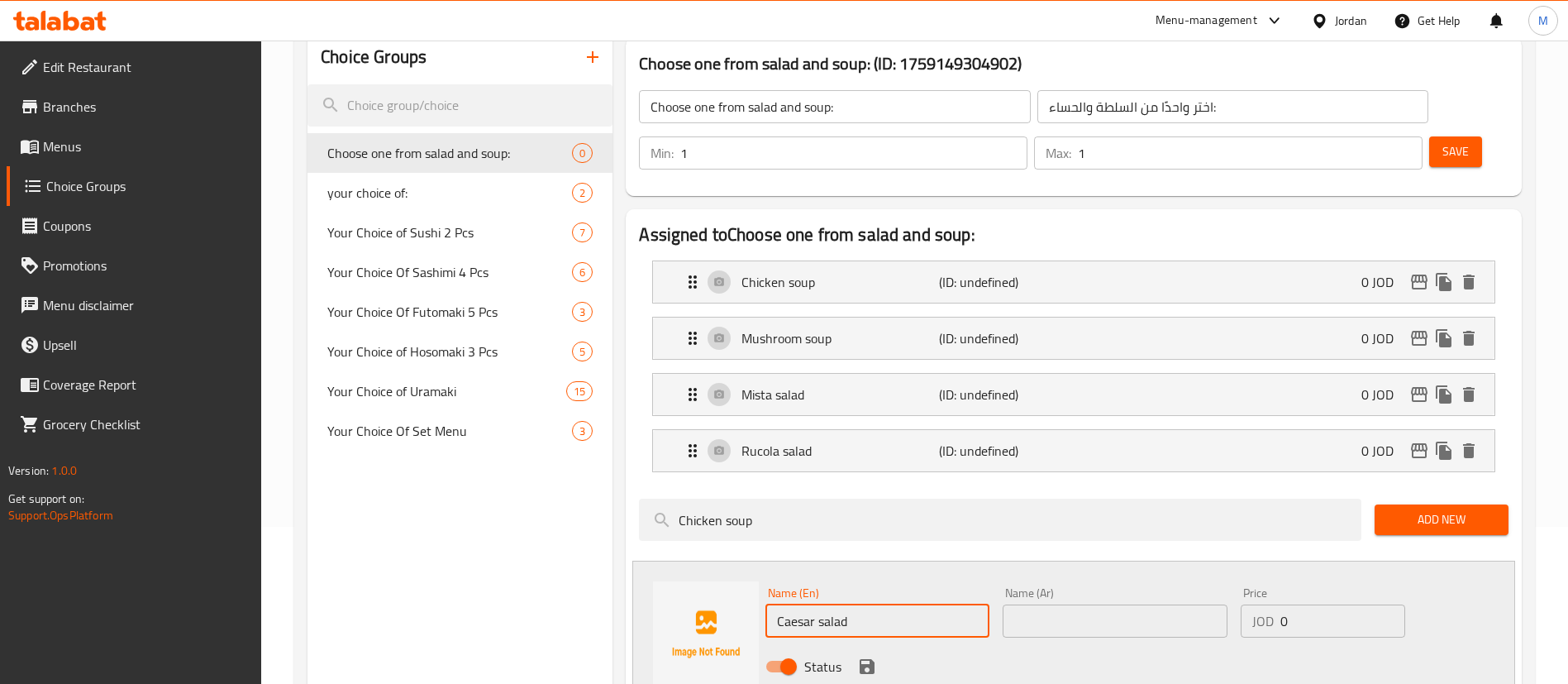
click at [1036, 604] on input "text" at bounding box center [1114, 621] width 224 height 33
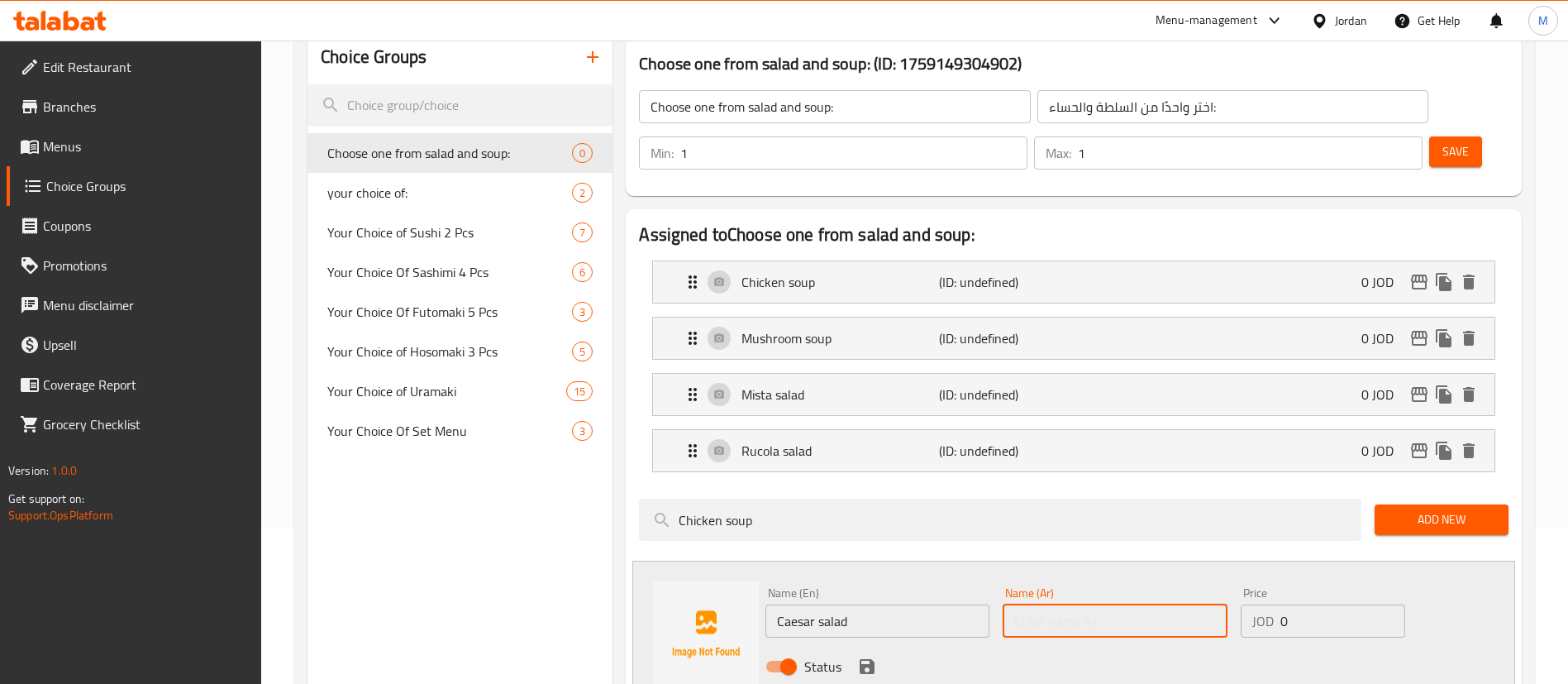
paste input "سلطة قيصر"
type input "سلطة قيصر"
click at [869, 659] on icon "save" at bounding box center [867, 667] width 15 height 15
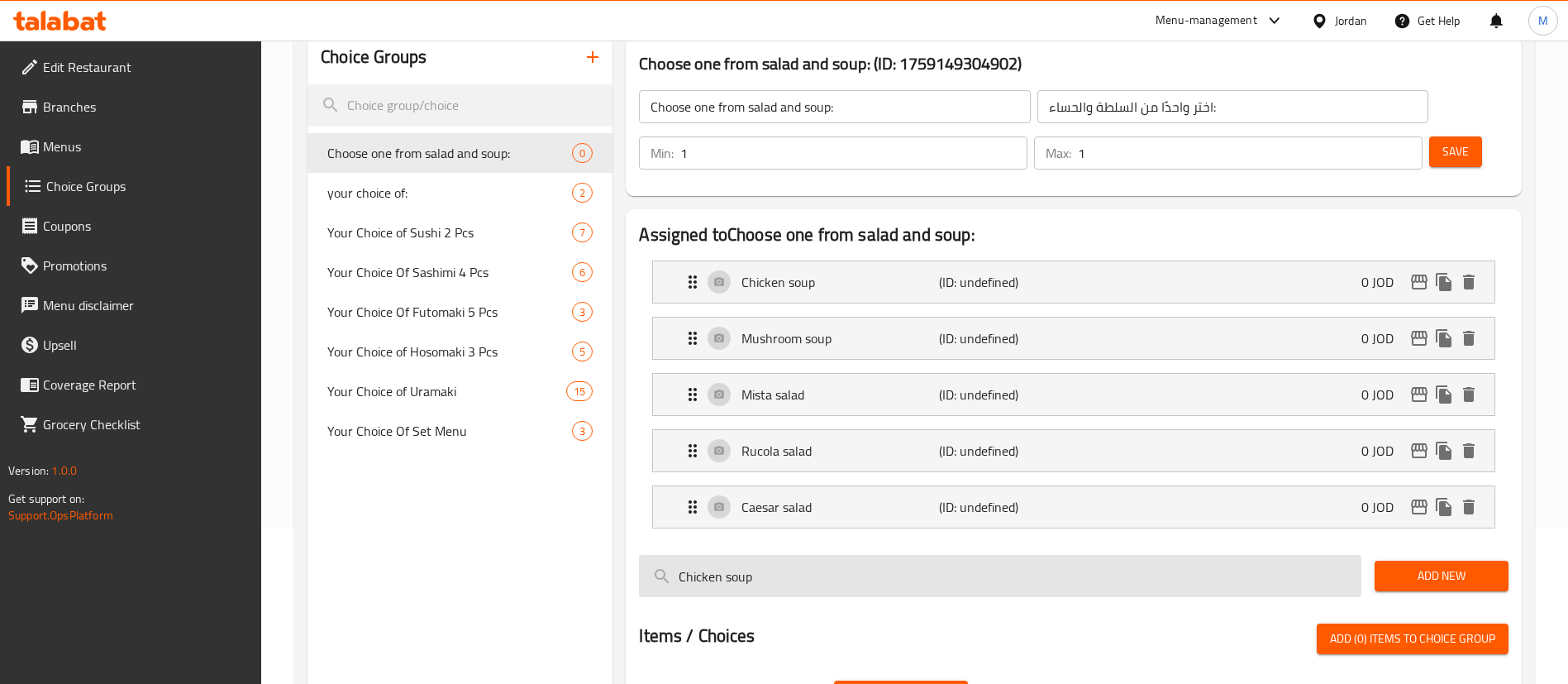
click at [866, 555] on input "Chicken soup" at bounding box center [1000, 576] width 722 height 42
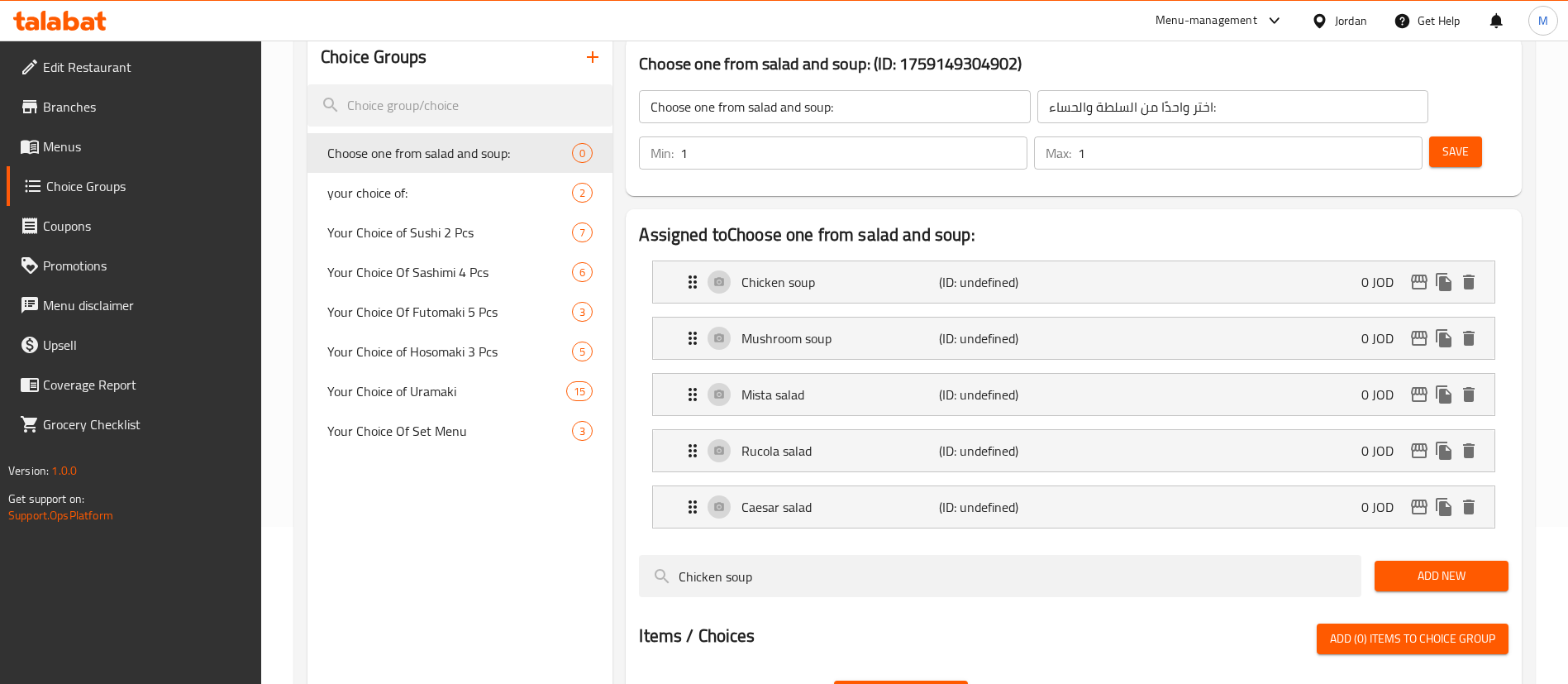
click at [894, 683] on span "Add New" at bounding box center [900, 696] width 107 height 21
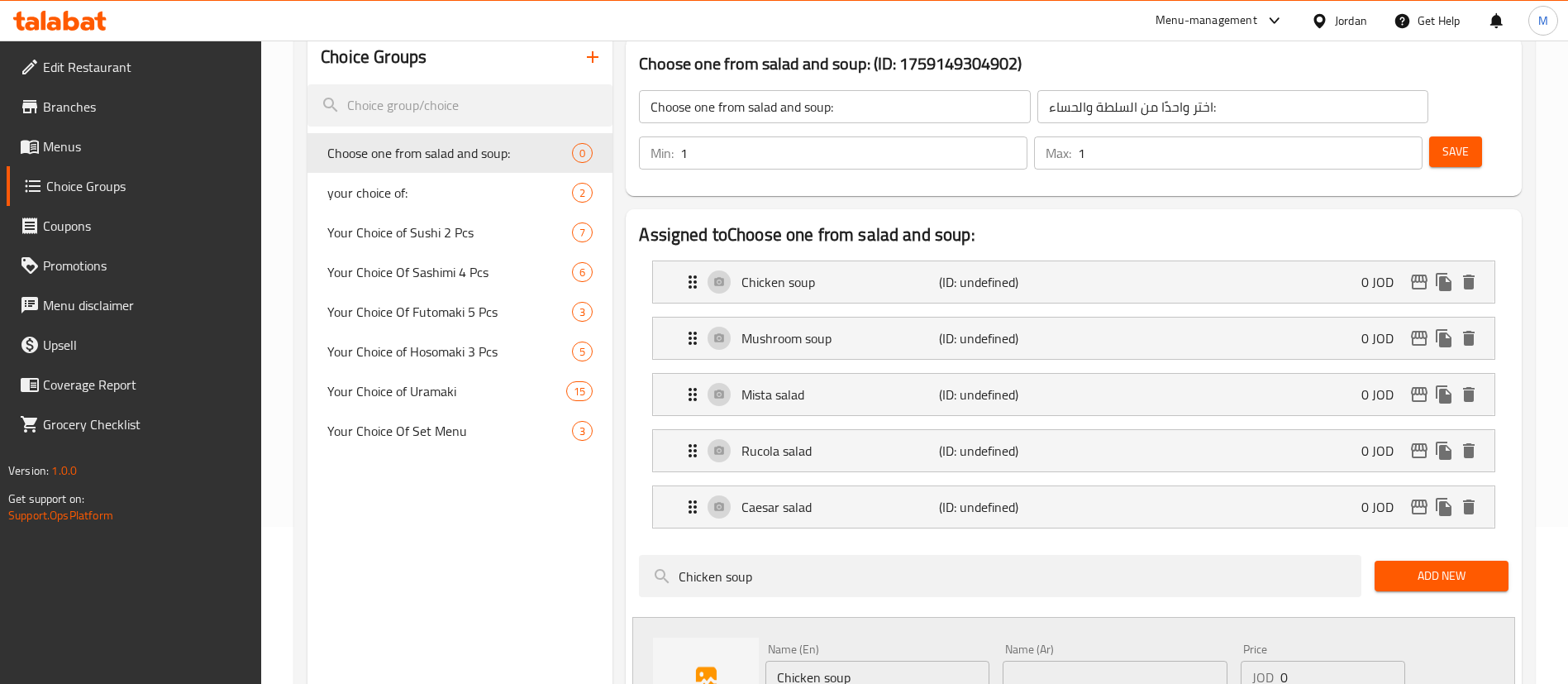
click at [875, 661] on input "Chicken soup" at bounding box center [877, 678] width 224 height 33
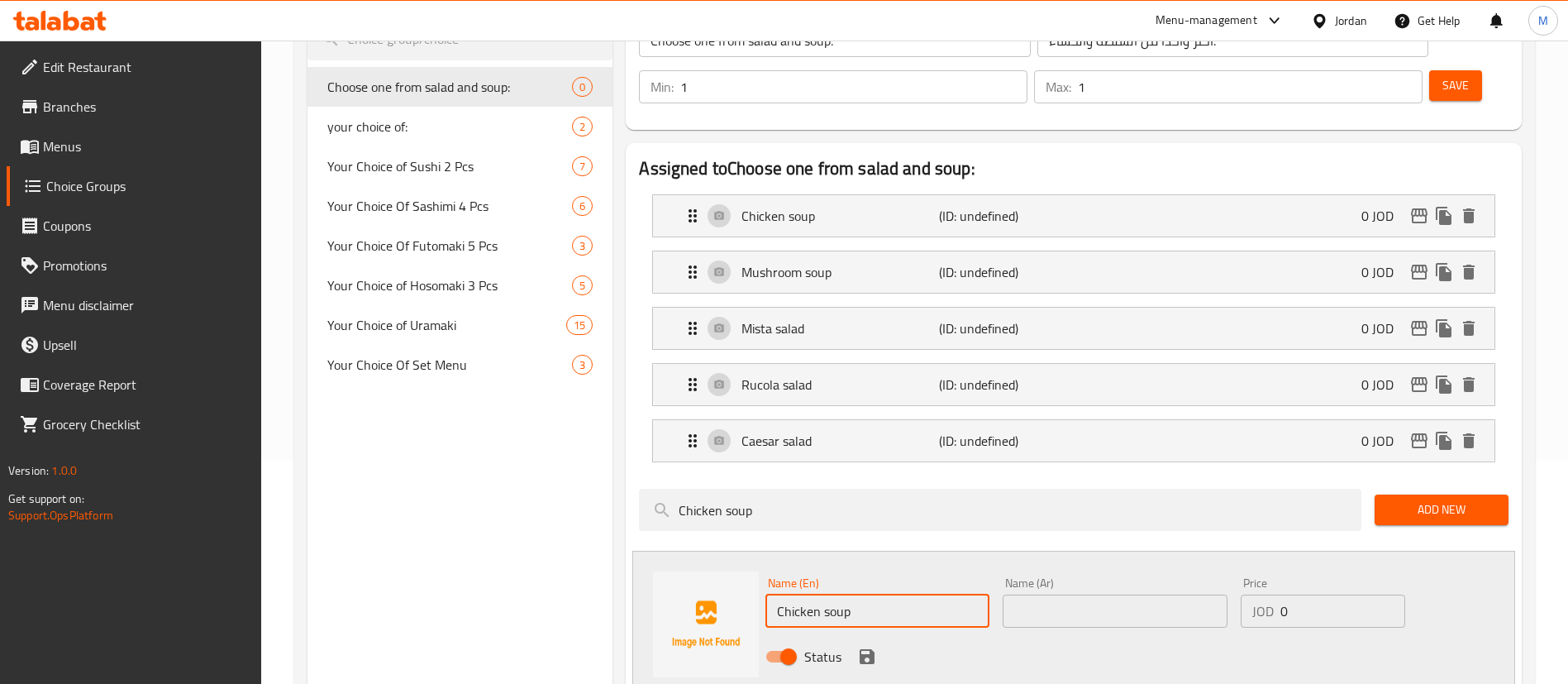
scroll to position [281, 0]
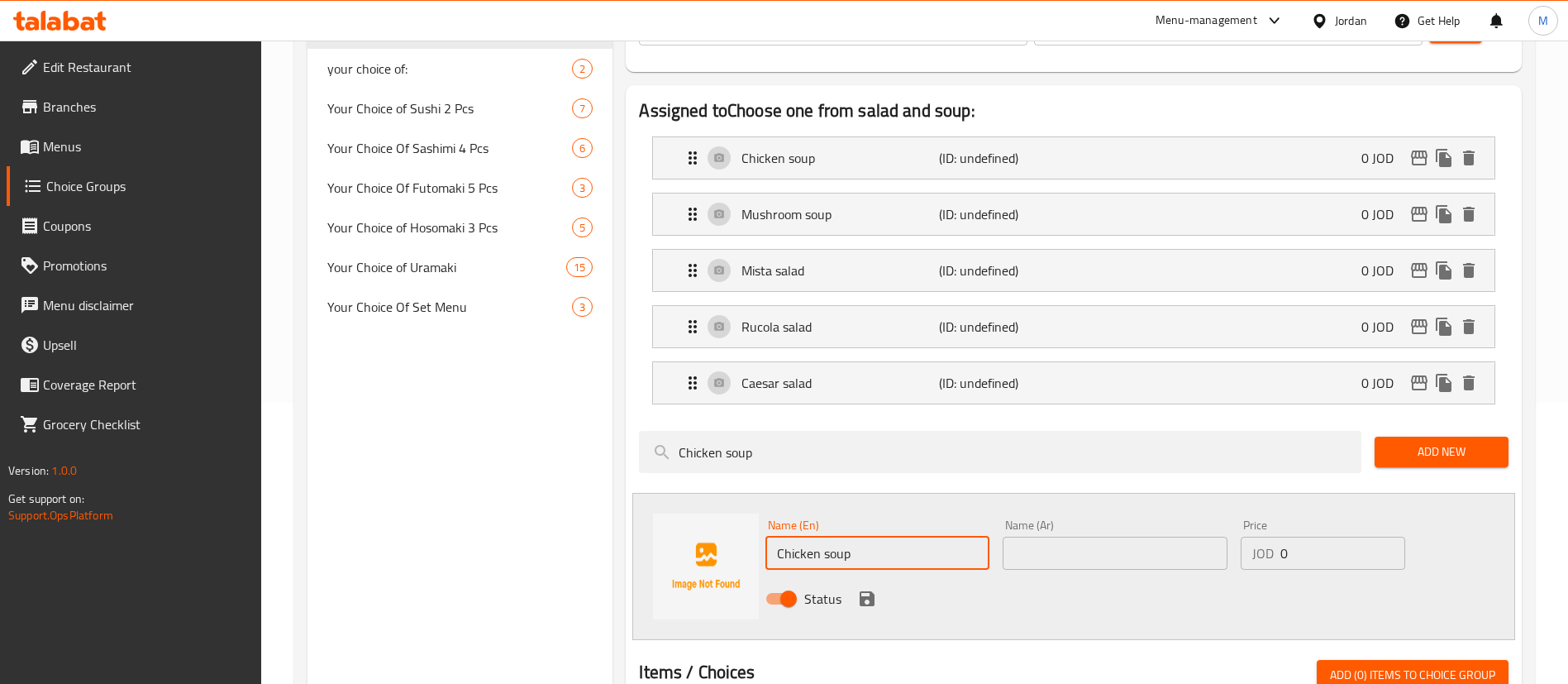
click at [1524, 424] on div "Assigned to Choose one from salad and soup: Chicken soup (ID: undefined) 0 JOD …" at bounding box center [1073, 423] width 909 height 689
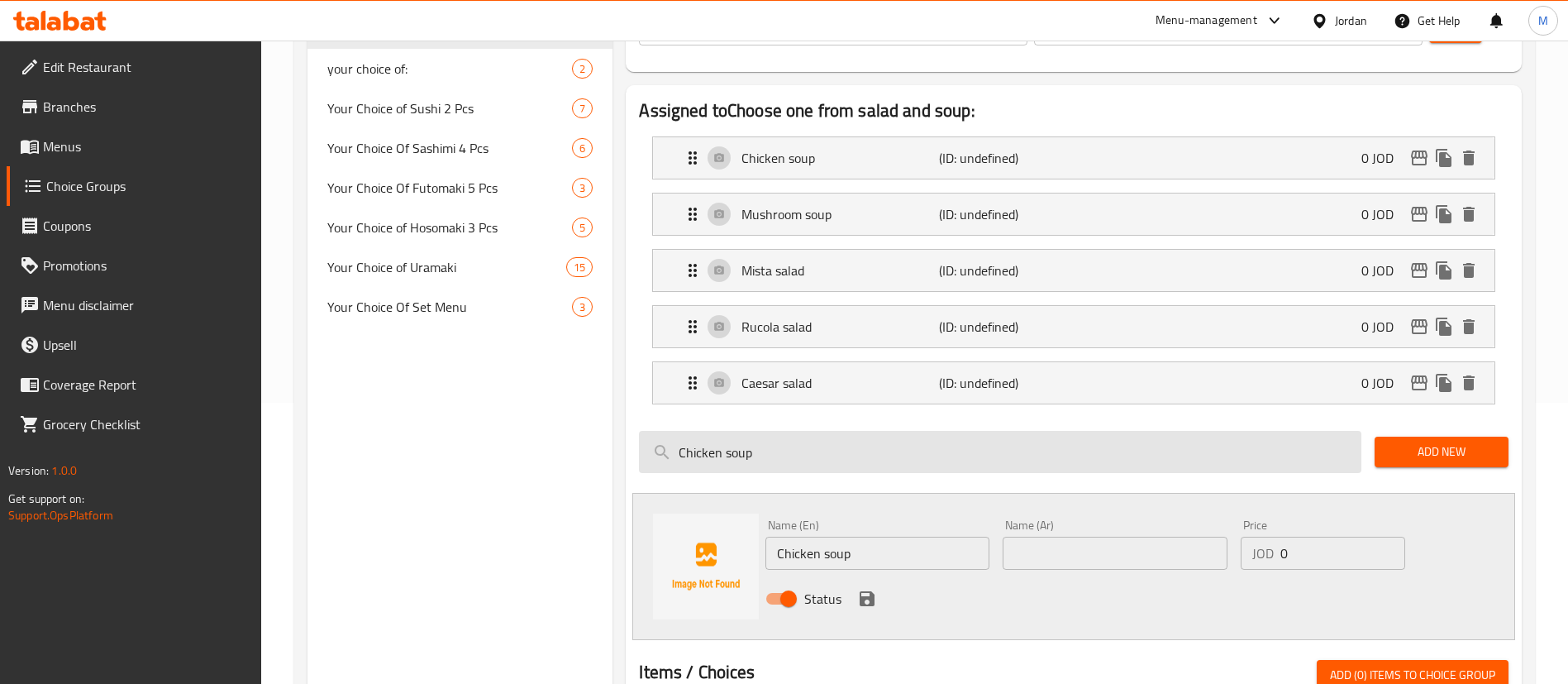
click at [796, 431] on input "Chicken soup" at bounding box center [1000, 452] width 722 height 42
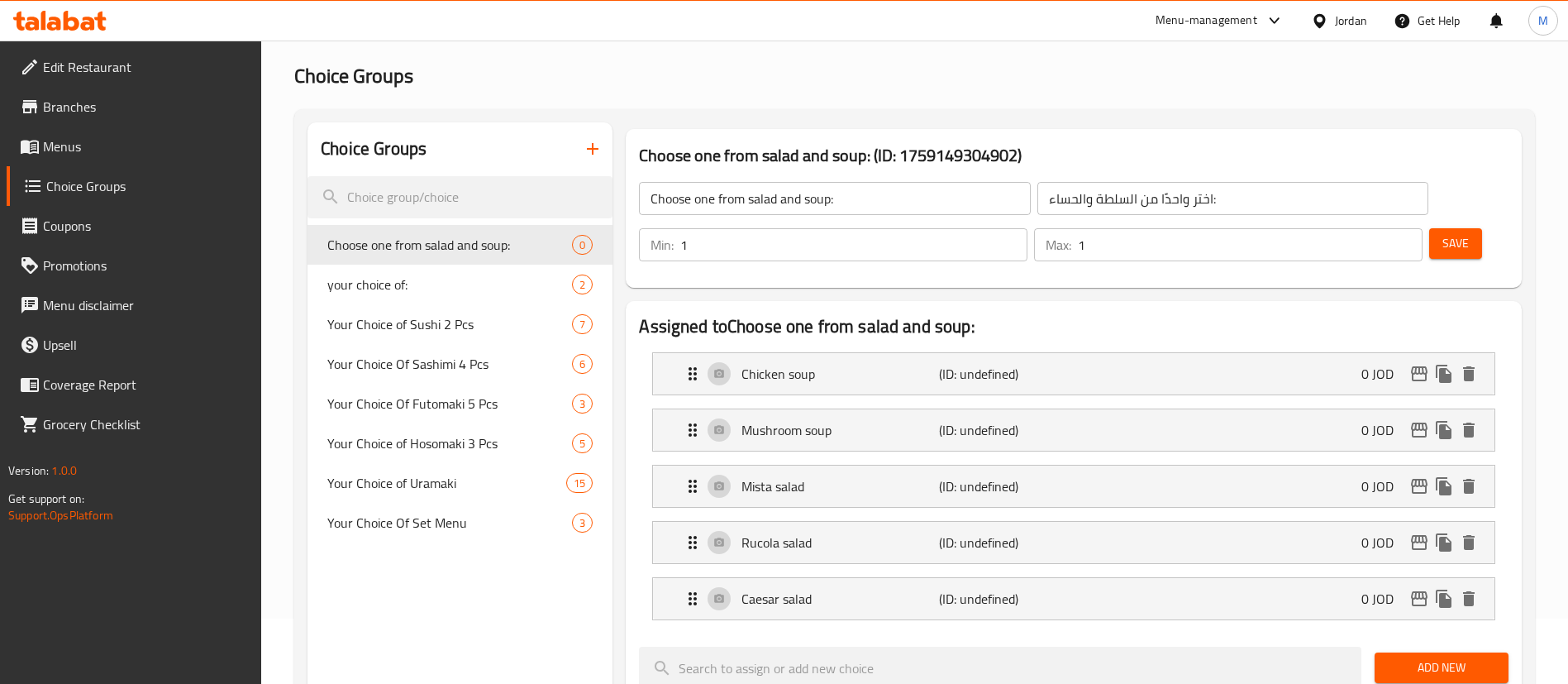
scroll to position [0, 0]
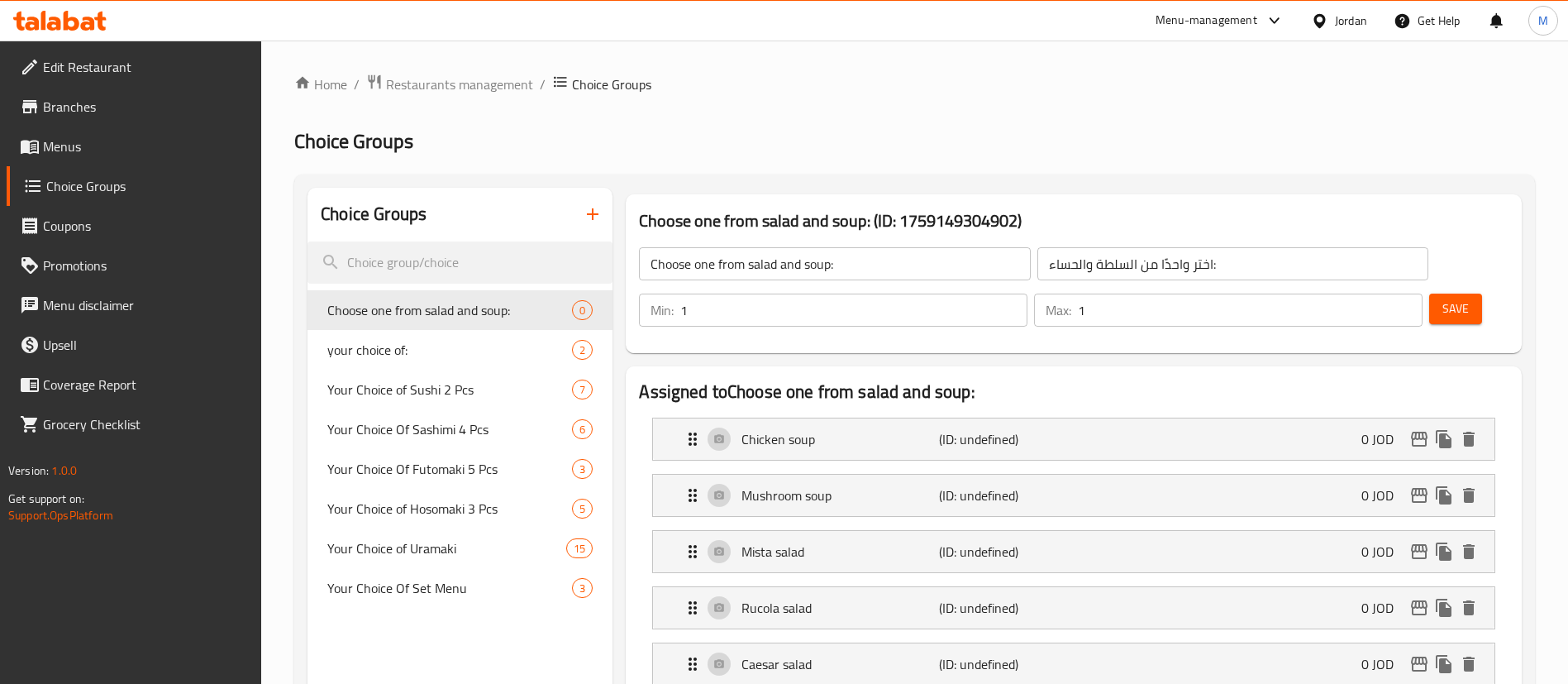
click at [1451, 293] on button "Save" at bounding box center [1455, 308] width 53 height 30
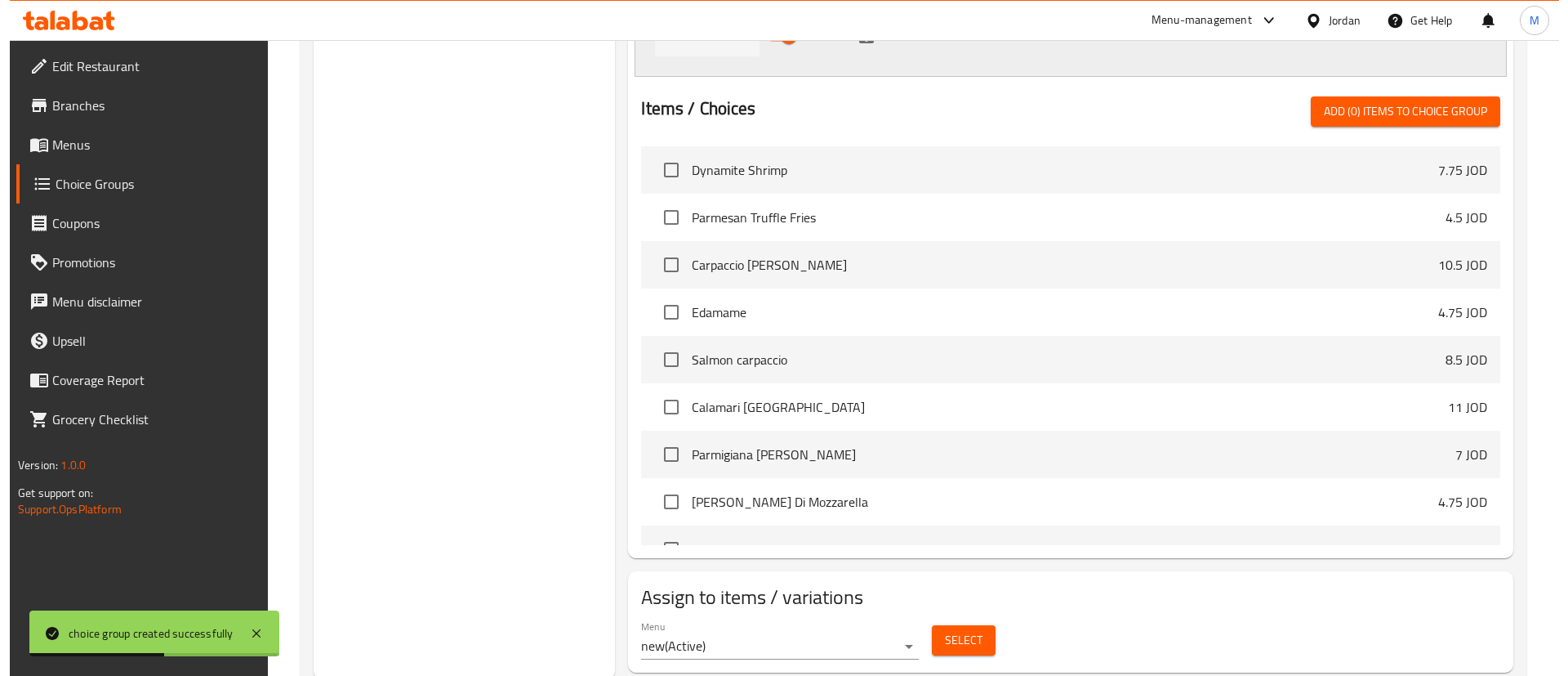
scroll to position [836, 0]
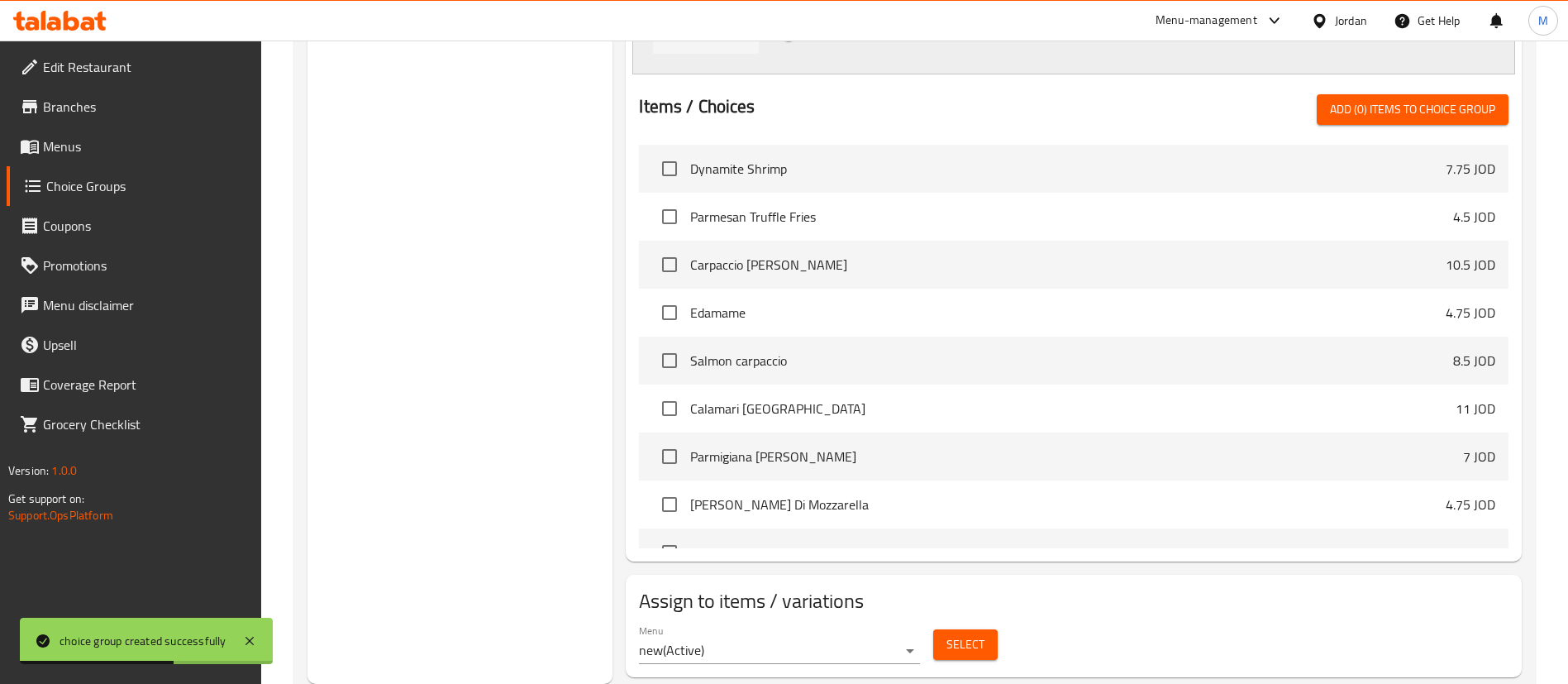
click at [997, 623] on div "Select" at bounding box center [965, 645] width 78 height 44
click at [992, 629] on button "Select" at bounding box center [965, 644] width 64 height 30
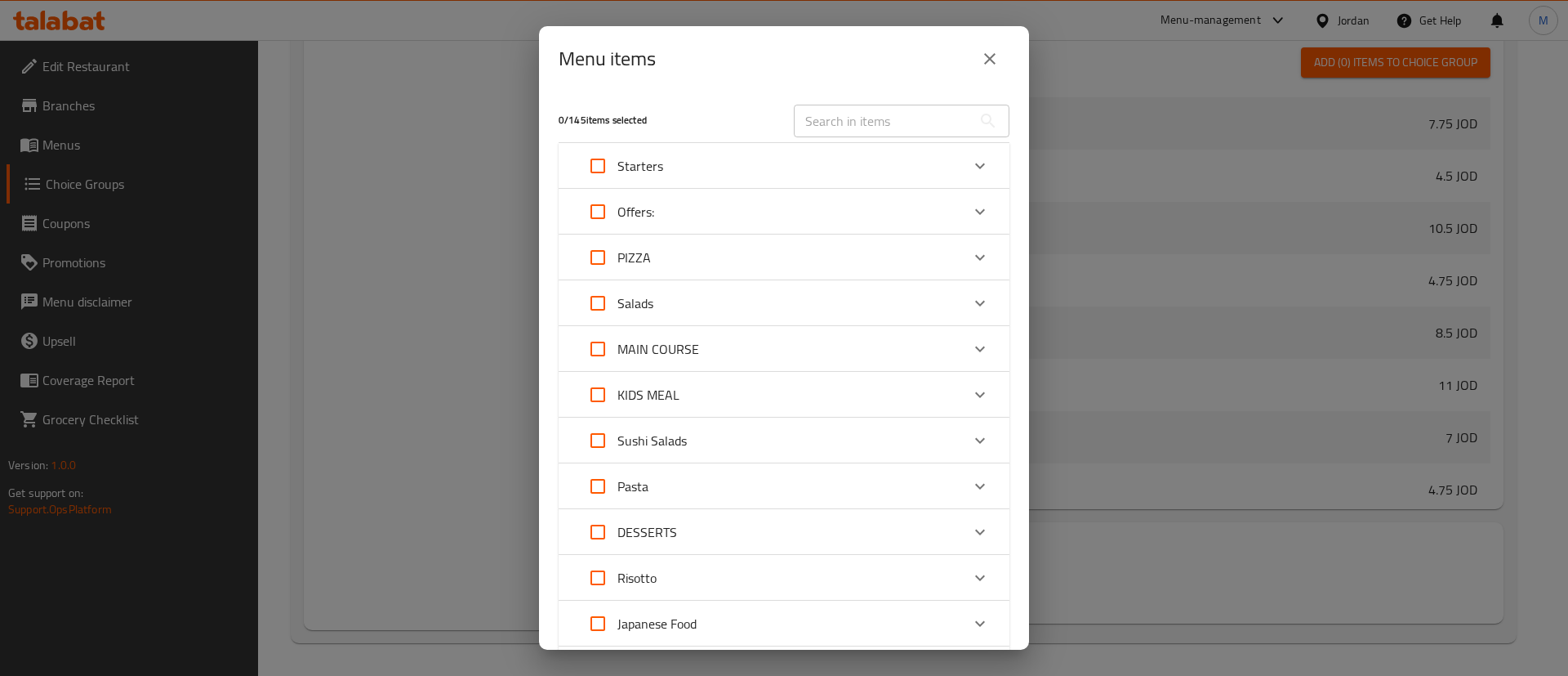
click at [695, 210] on div "Offers:" at bounding box center [769, 211] width 382 height 39
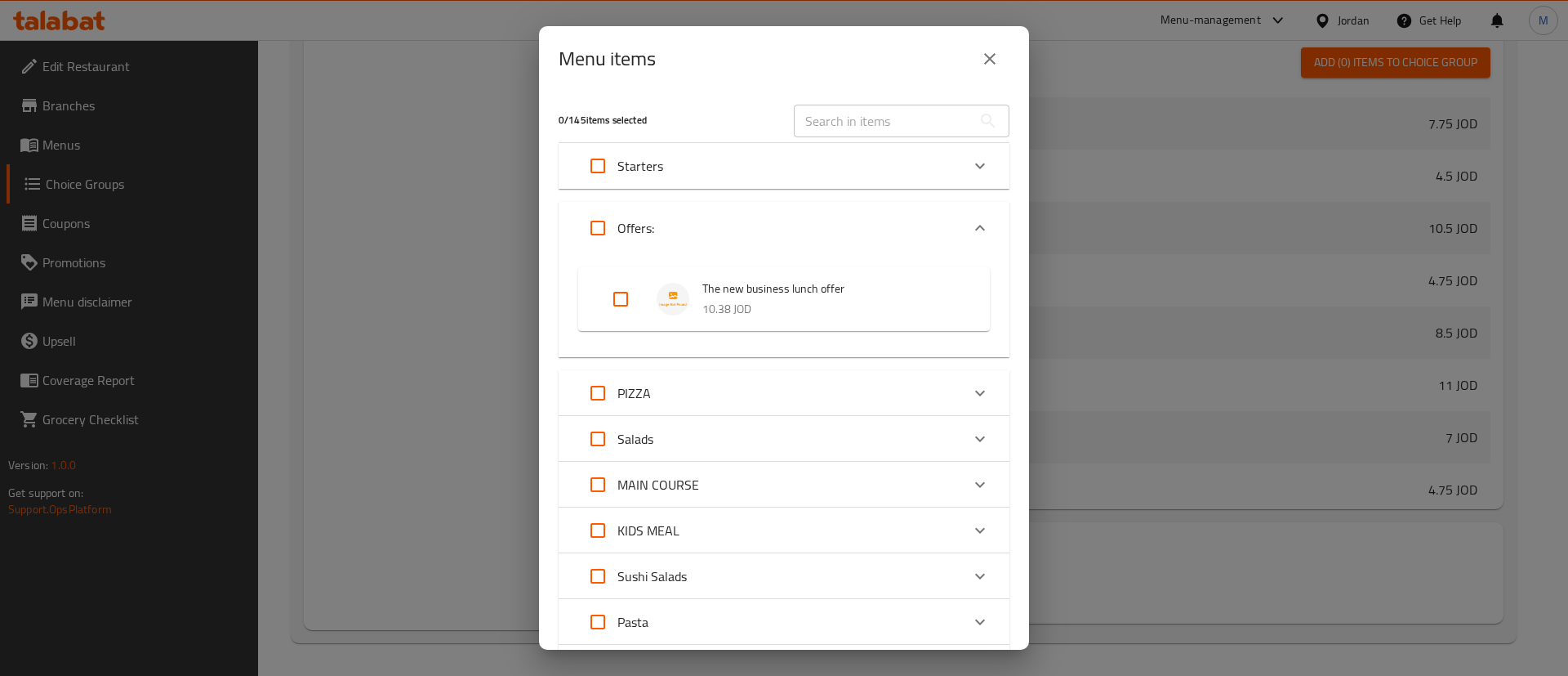
click at [619, 296] on input "Expand" at bounding box center [620, 298] width 39 height 39
checkbox input "true"
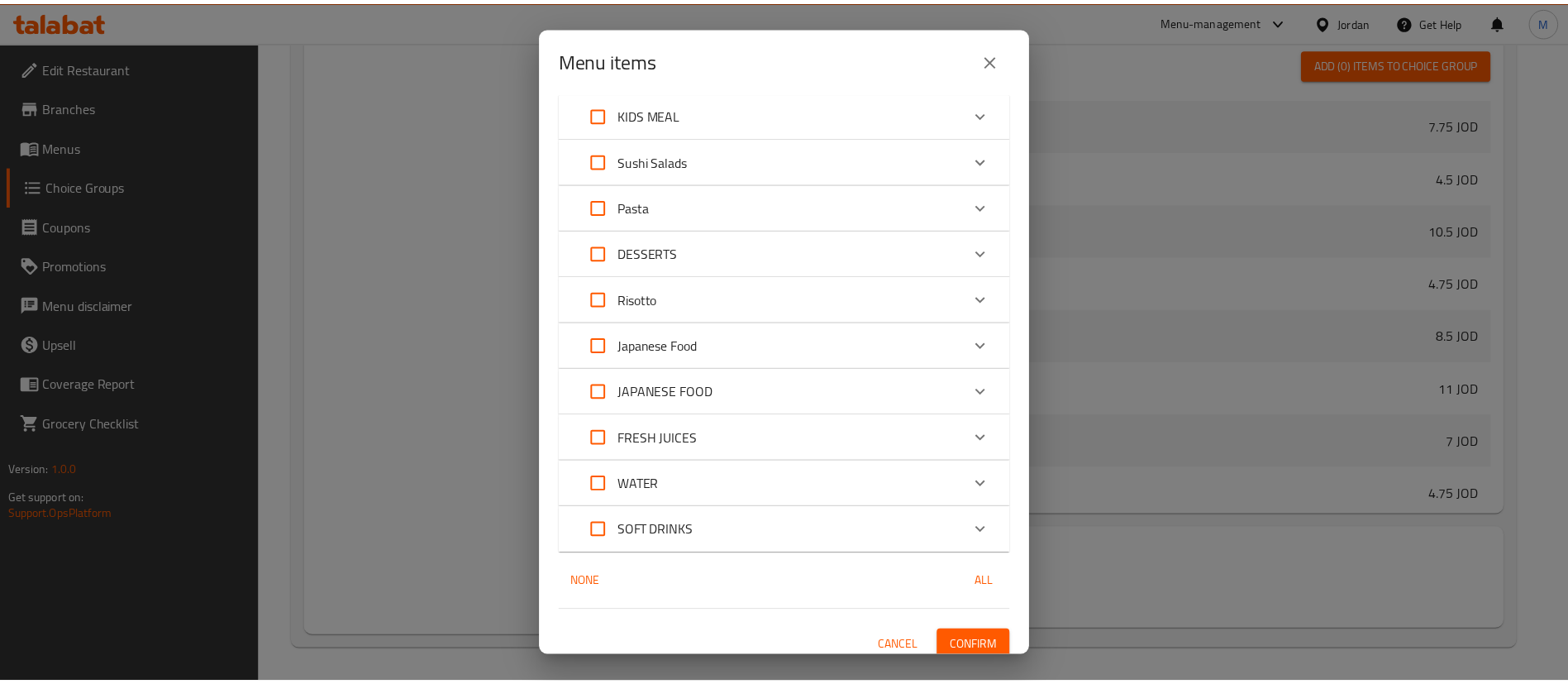
scroll to position [434, 0]
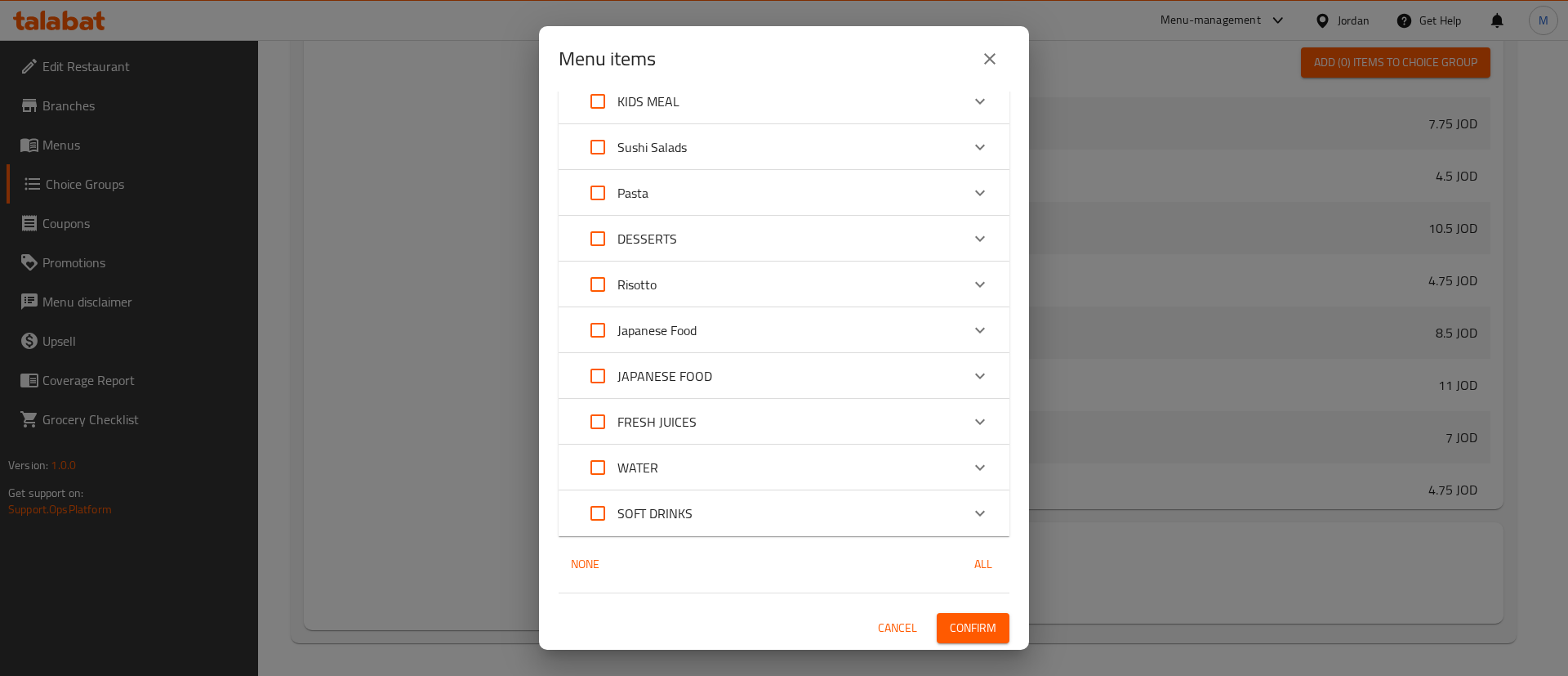
click at [969, 634] on span "Confirm" at bounding box center [973, 628] width 46 height 21
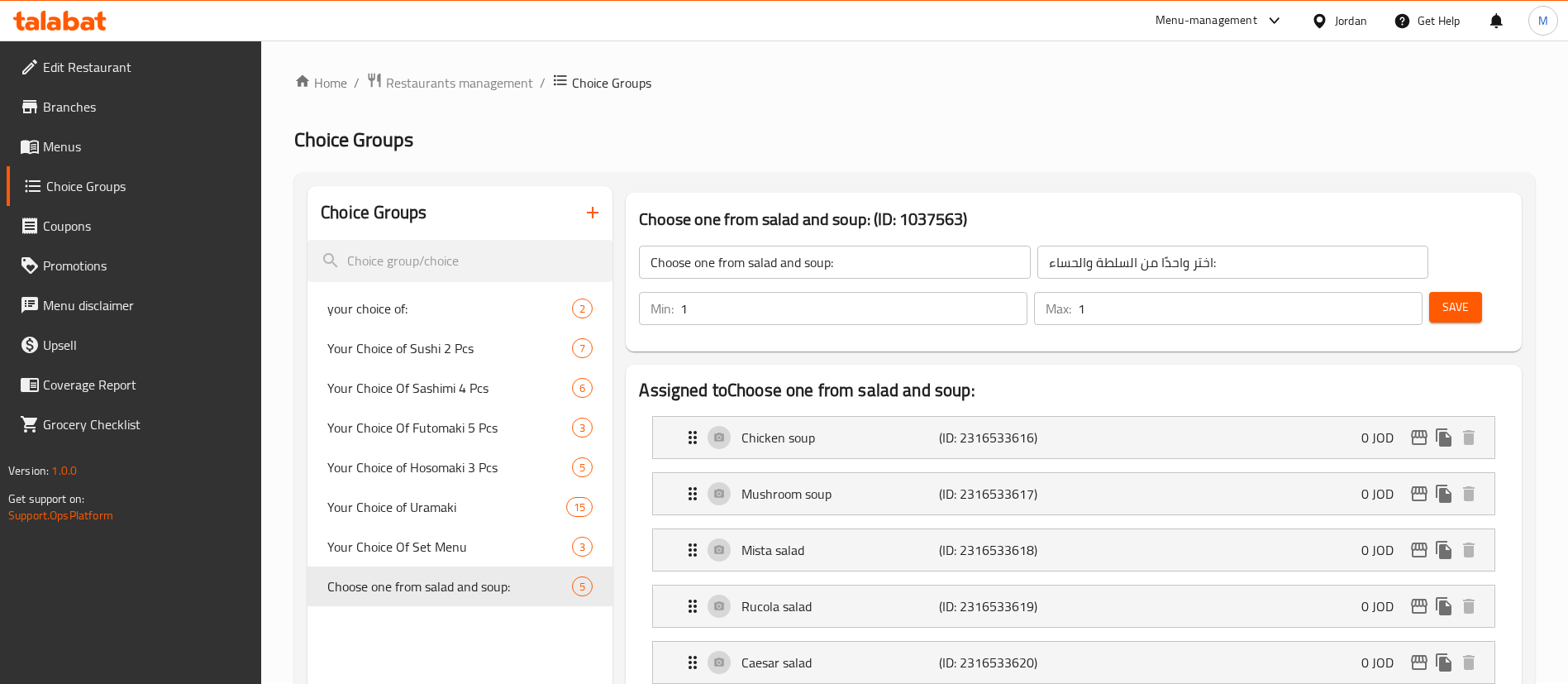
scroll to position [0, 0]
click at [600, 213] on icon "button" at bounding box center [593, 215] width 20 height 20
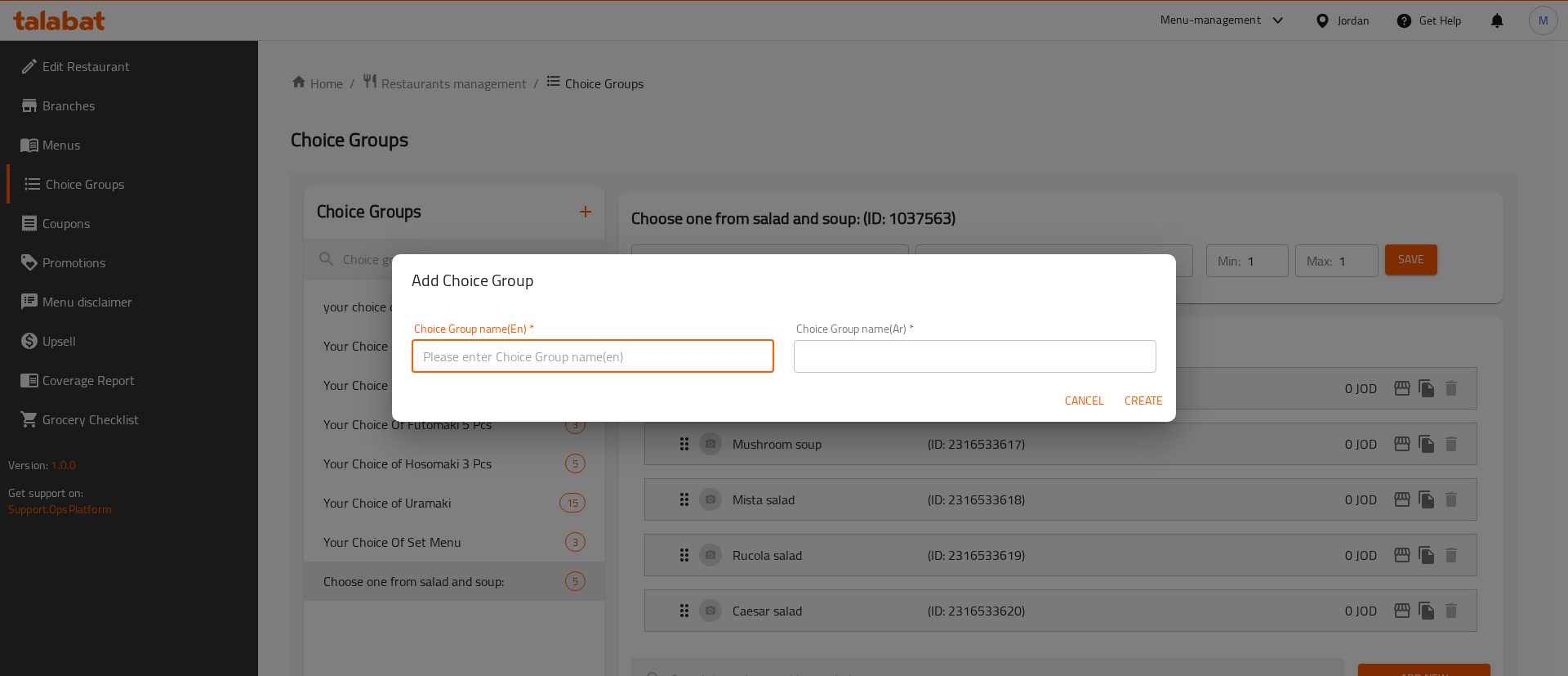
click at [653, 348] on input "text" at bounding box center [593, 356] width 362 height 33
paste input "Choose one from pasta"
type input "Choose one from pasta:"
click at [880, 349] on input "text" at bounding box center [976, 356] width 362 height 33
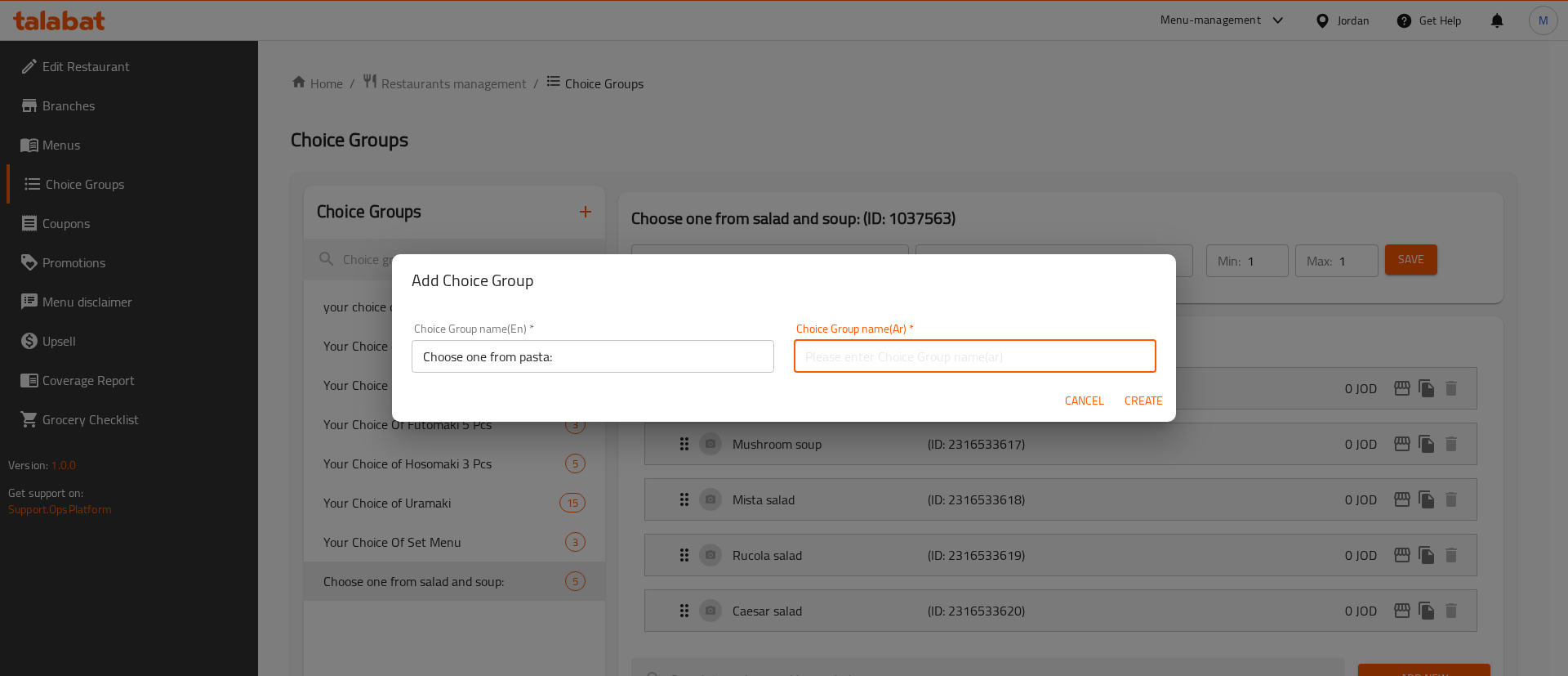
paste input "اختر واحدة من المعكرونة"
type input "اختر واحدة من المعكرونة:"
click at [1127, 396] on span "Create" at bounding box center [1143, 401] width 39 height 21
type input "Choose one from pasta:"
type input "اختر واحدة من المعكرونة:"
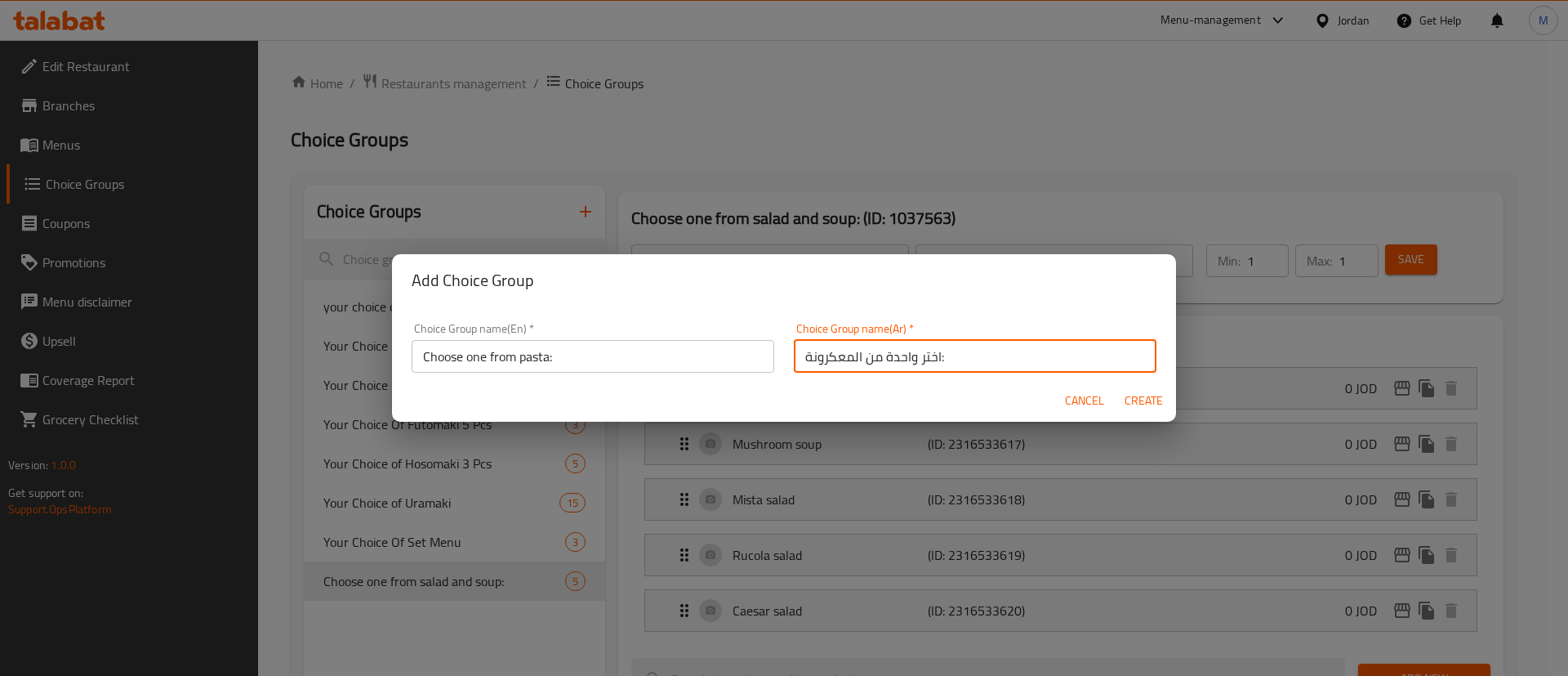
type input "0"
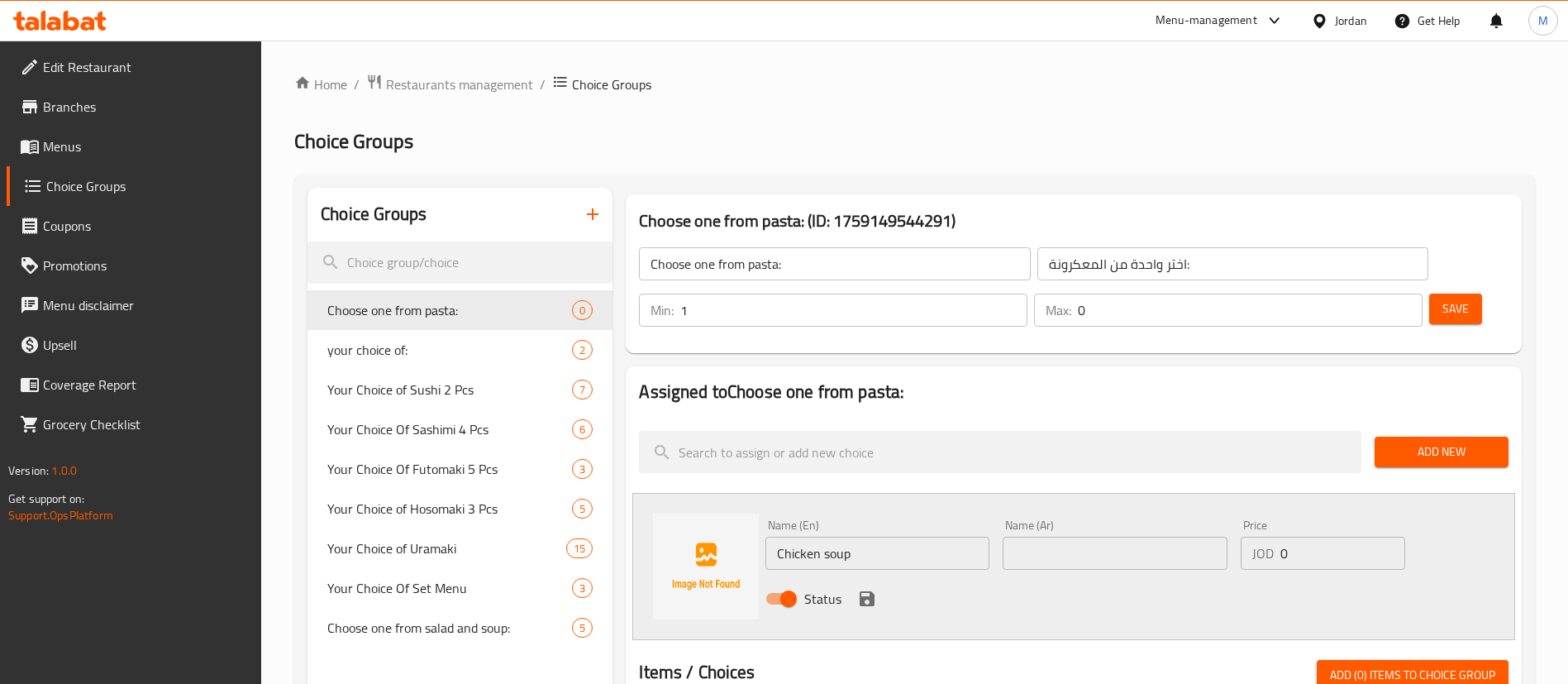
type input "1"
click at [1027, 293] on input "1" at bounding box center [853, 310] width 347 height 33
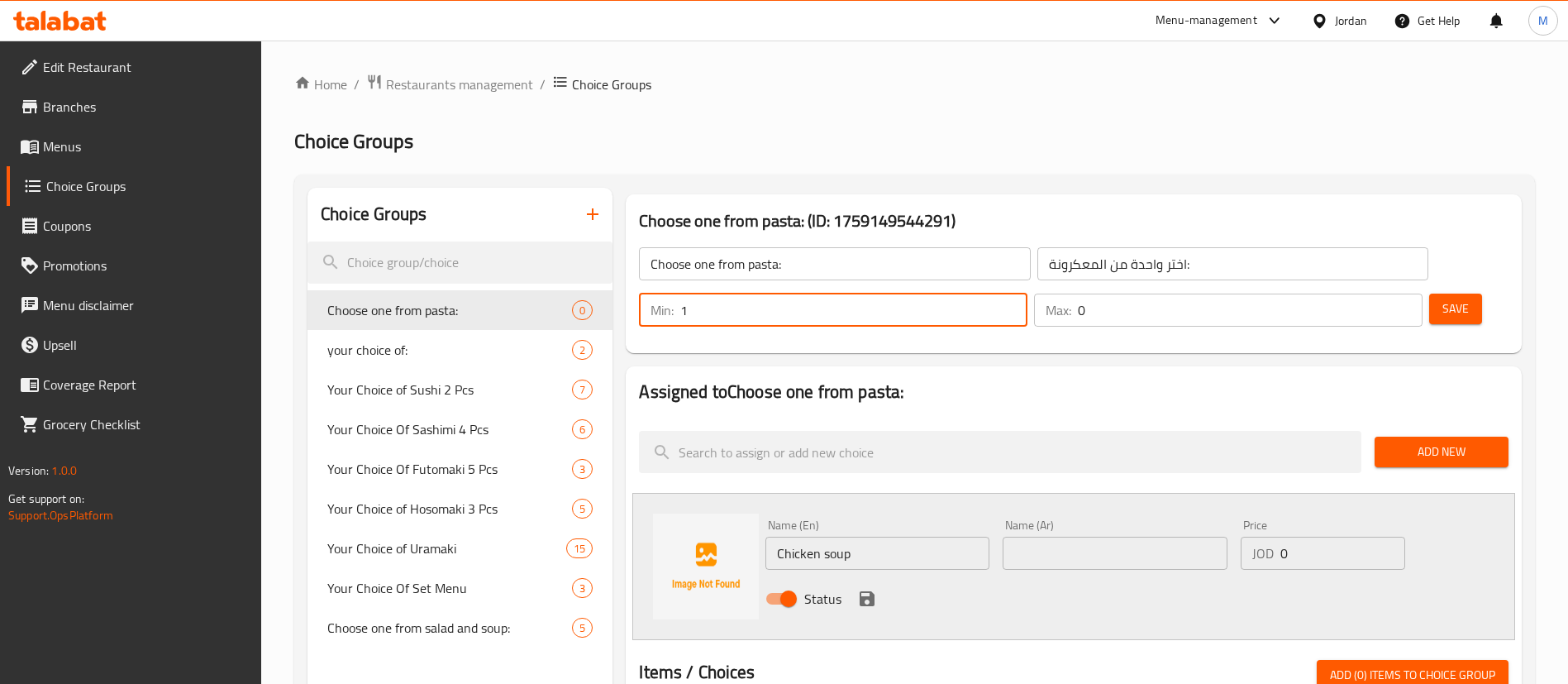
type input "1"
click at [1378, 293] on input "1" at bounding box center [1250, 310] width 345 height 33
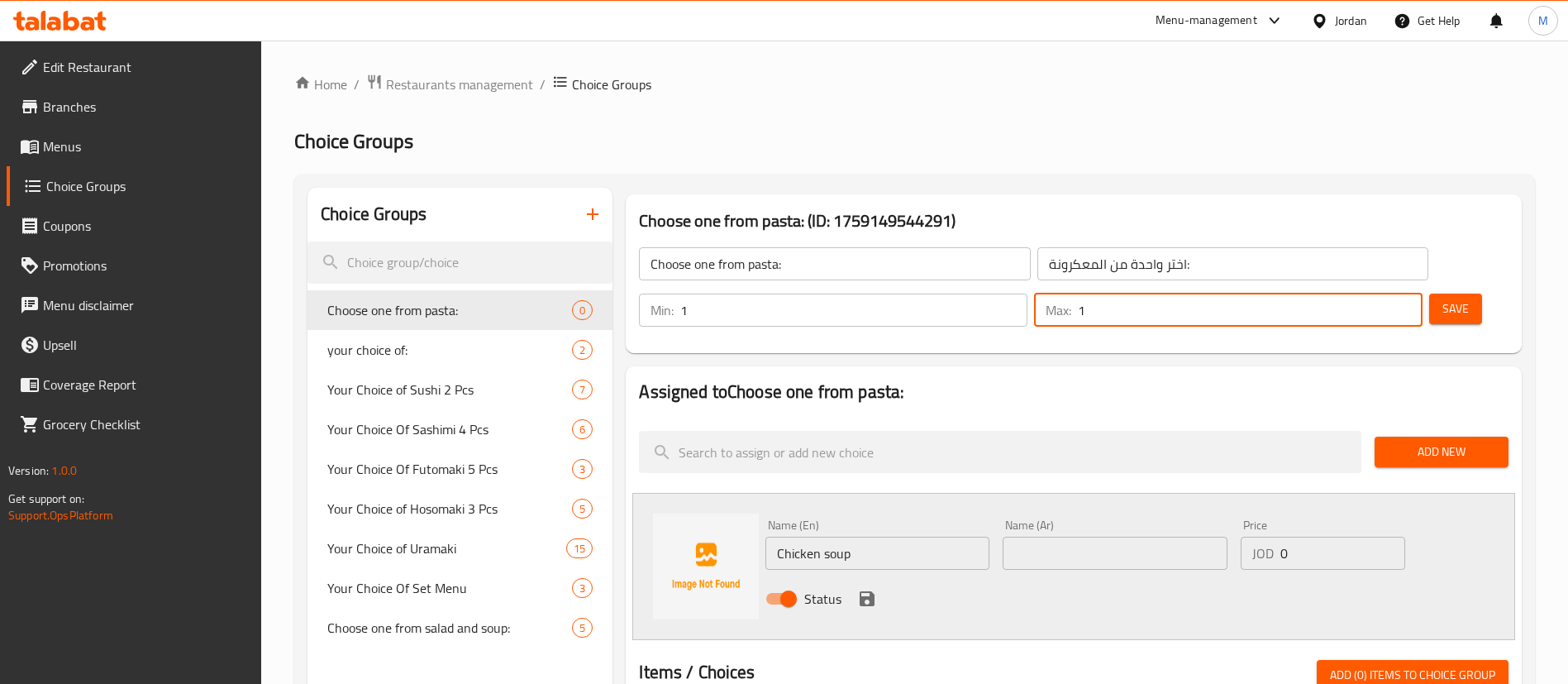
click at [891, 536] on input "Chicken soup" at bounding box center [877, 553] width 224 height 33
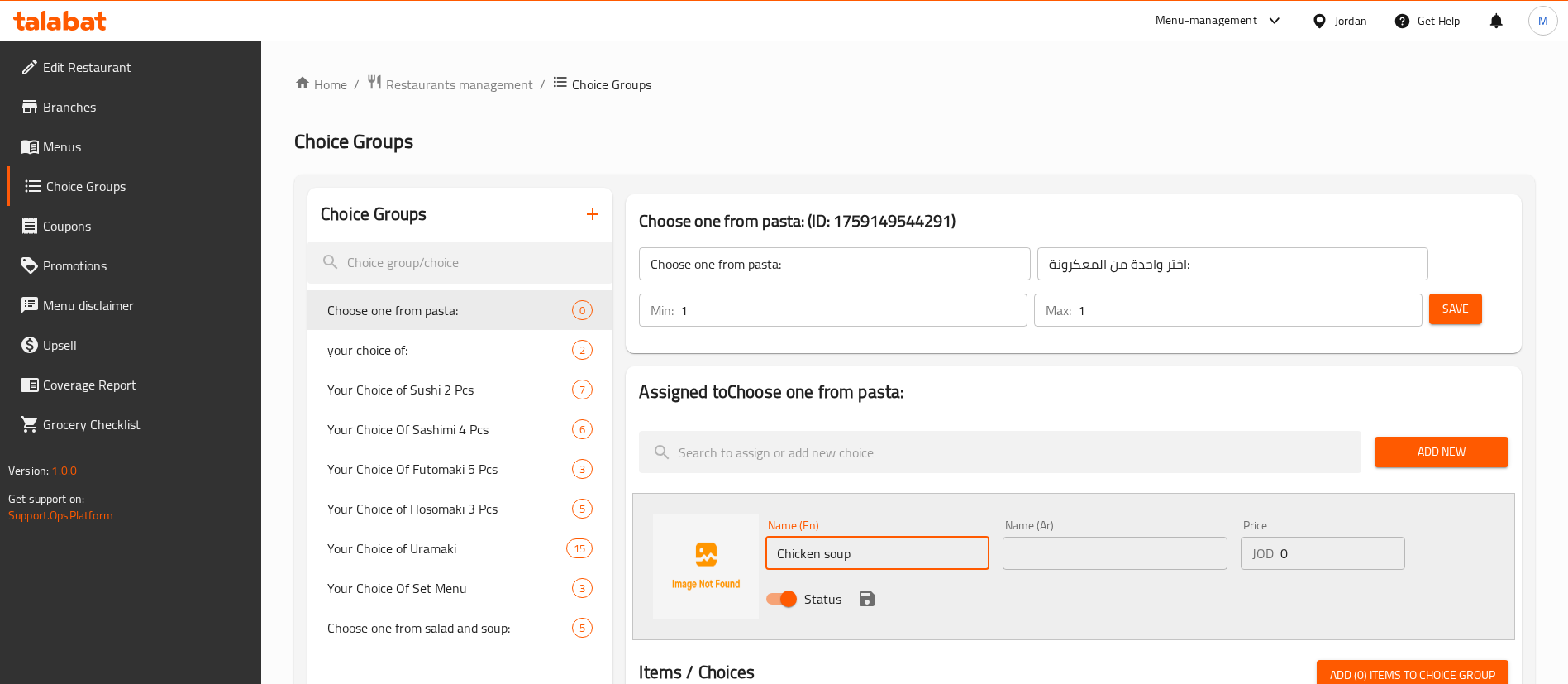
click at [891, 536] on input "Chicken soup" at bounding box center [877, 553] width 224 height 33
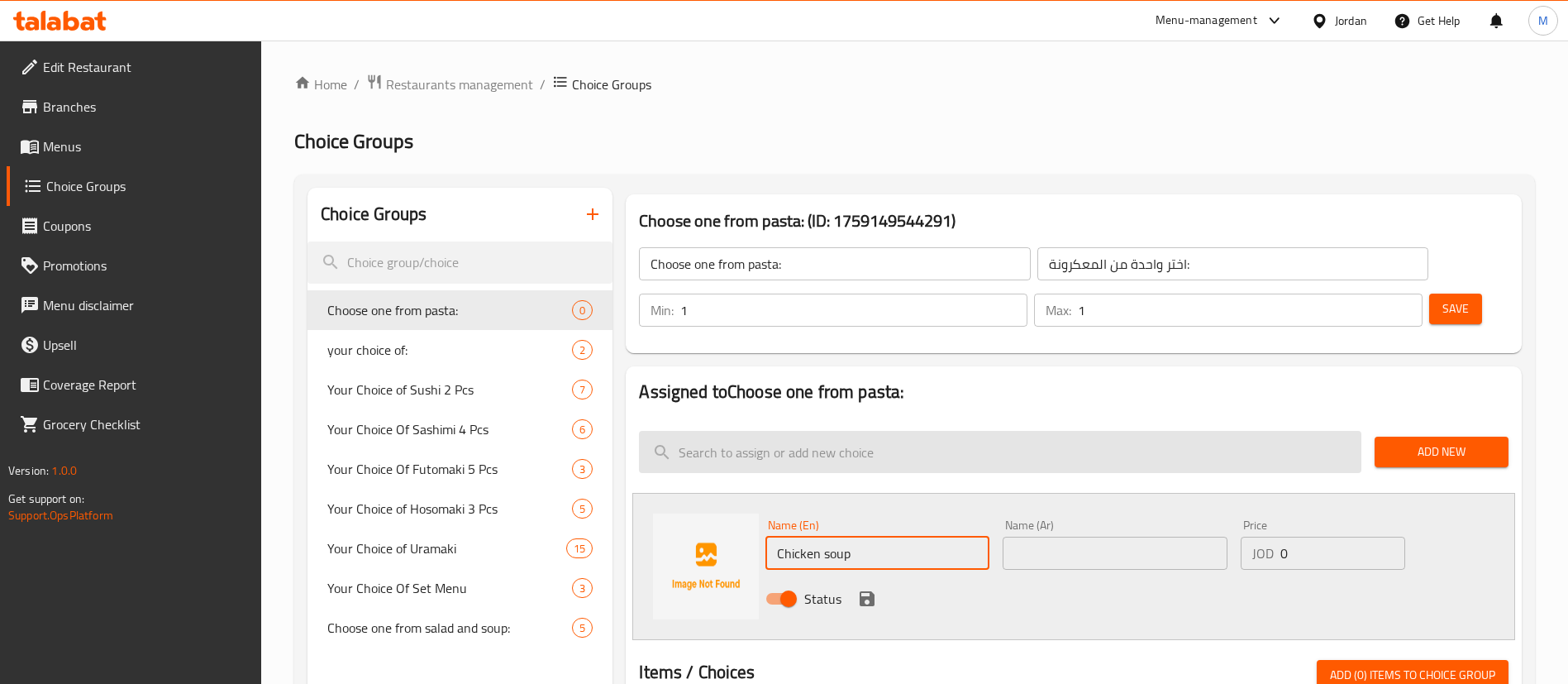
click at [804, 431] on input "search" at bounding box center [1000, 452] width 722 height 42
paste input "Penne alfredo"
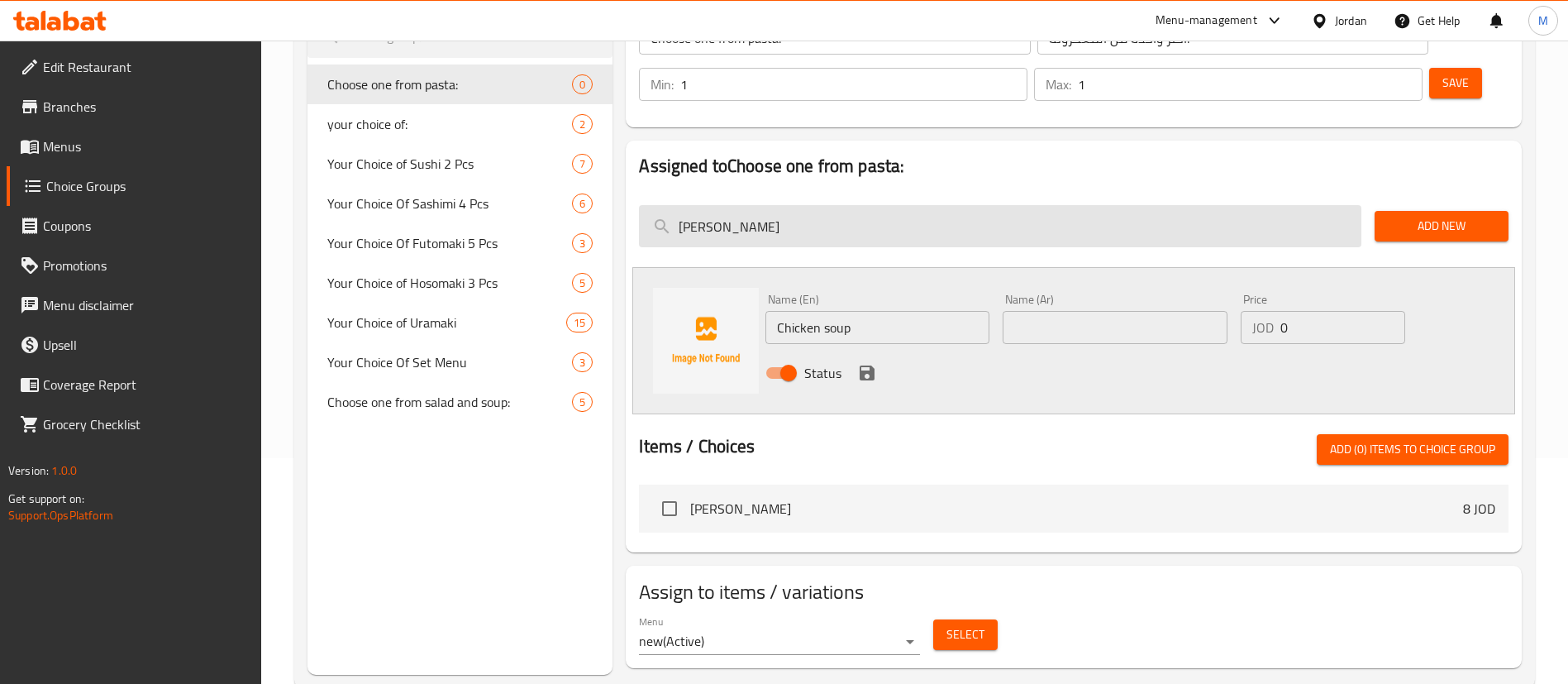
scroll to position [234, 0]
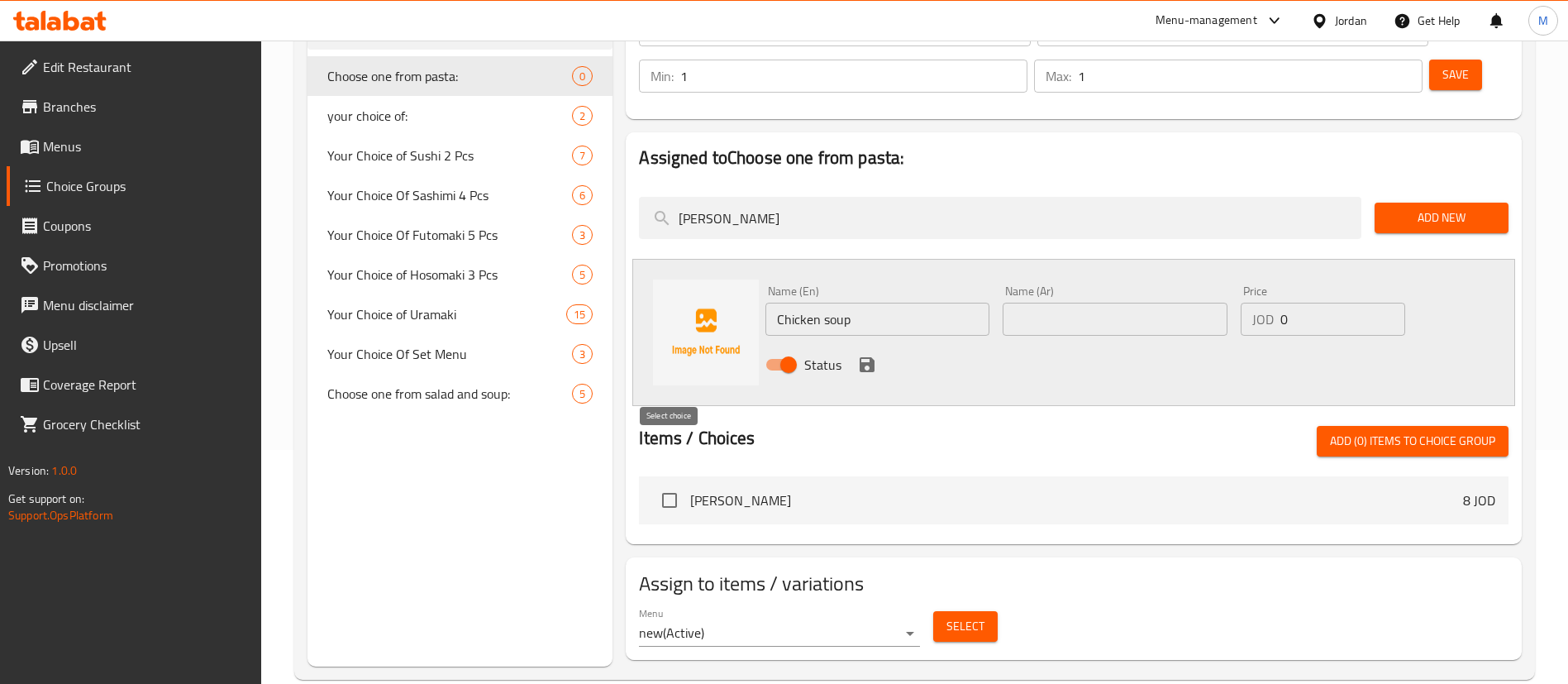
type input "Penne alfredo"
click at [684, 483] on input "checkbox" at bounding box center [670, 501] width 35 height 35
click at [1357, 431] on span "Add (1) items to choice group" at bounding box center [1412, 441] width 165 height 21
checkbox input "false"
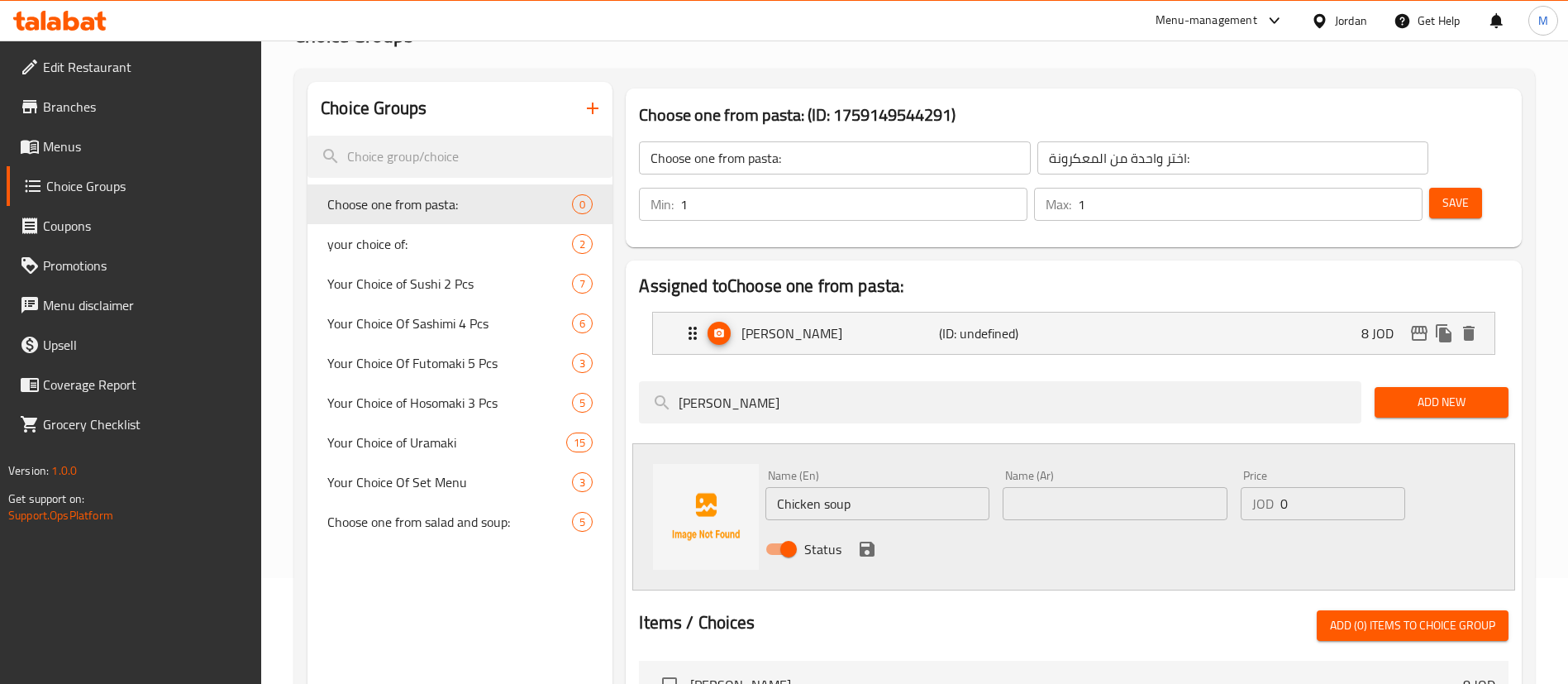
scroll to position [0, 0]
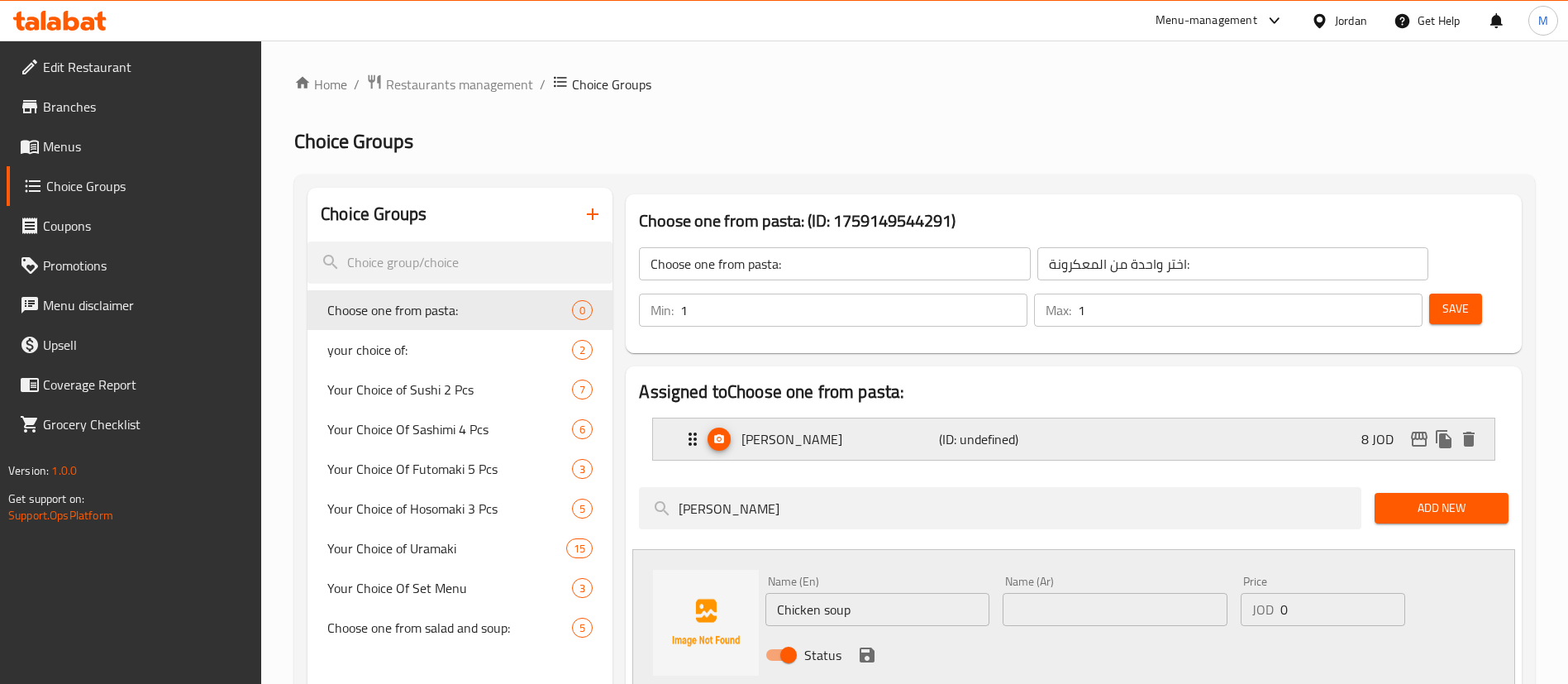
click at [883, 429] on p "Penne Alfredo" at bounding box center [839, 439] width 197 height 20
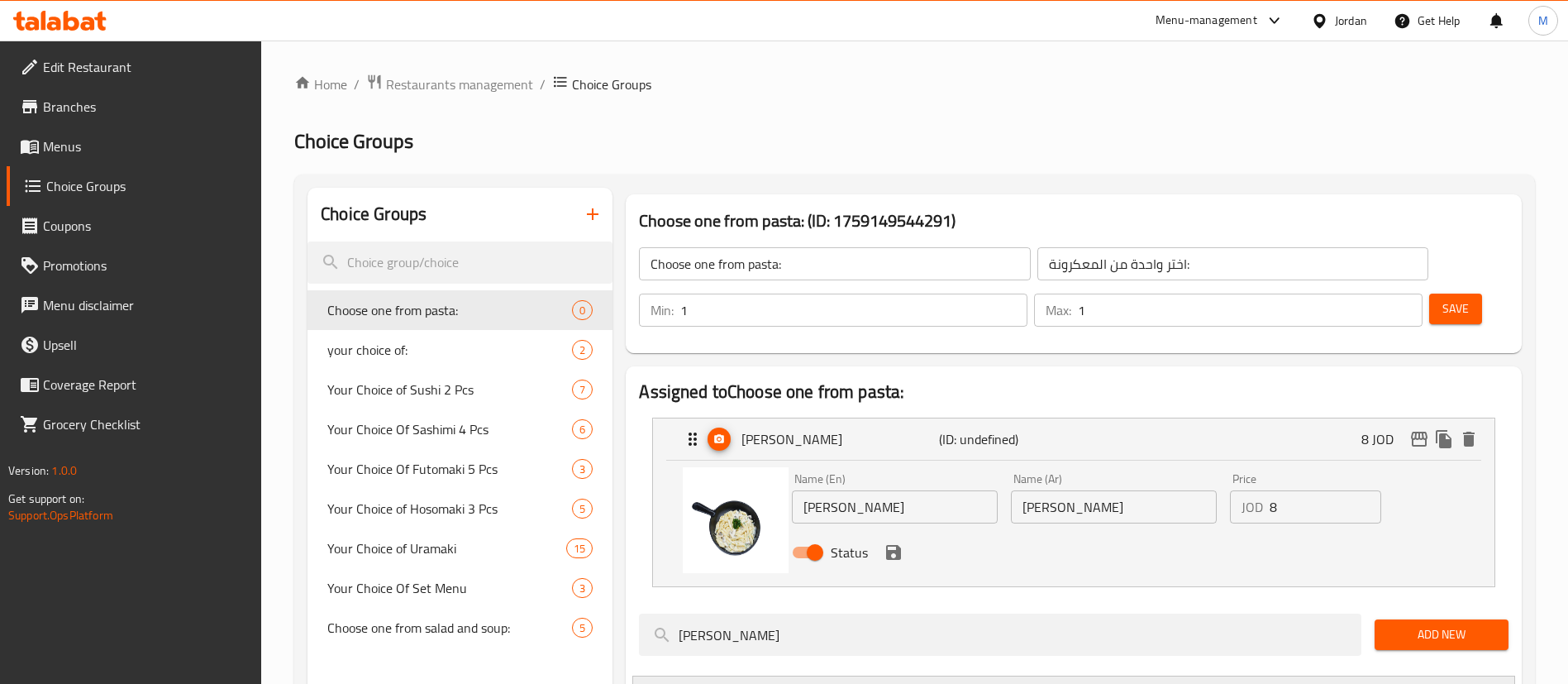
click at [881, 491] on input "Penne Alfredo" at bounding box center [894, 507] width 206 height 33
click at [1276, 491] on input "8" at bounding box center [1325, 507] width 112 height 33
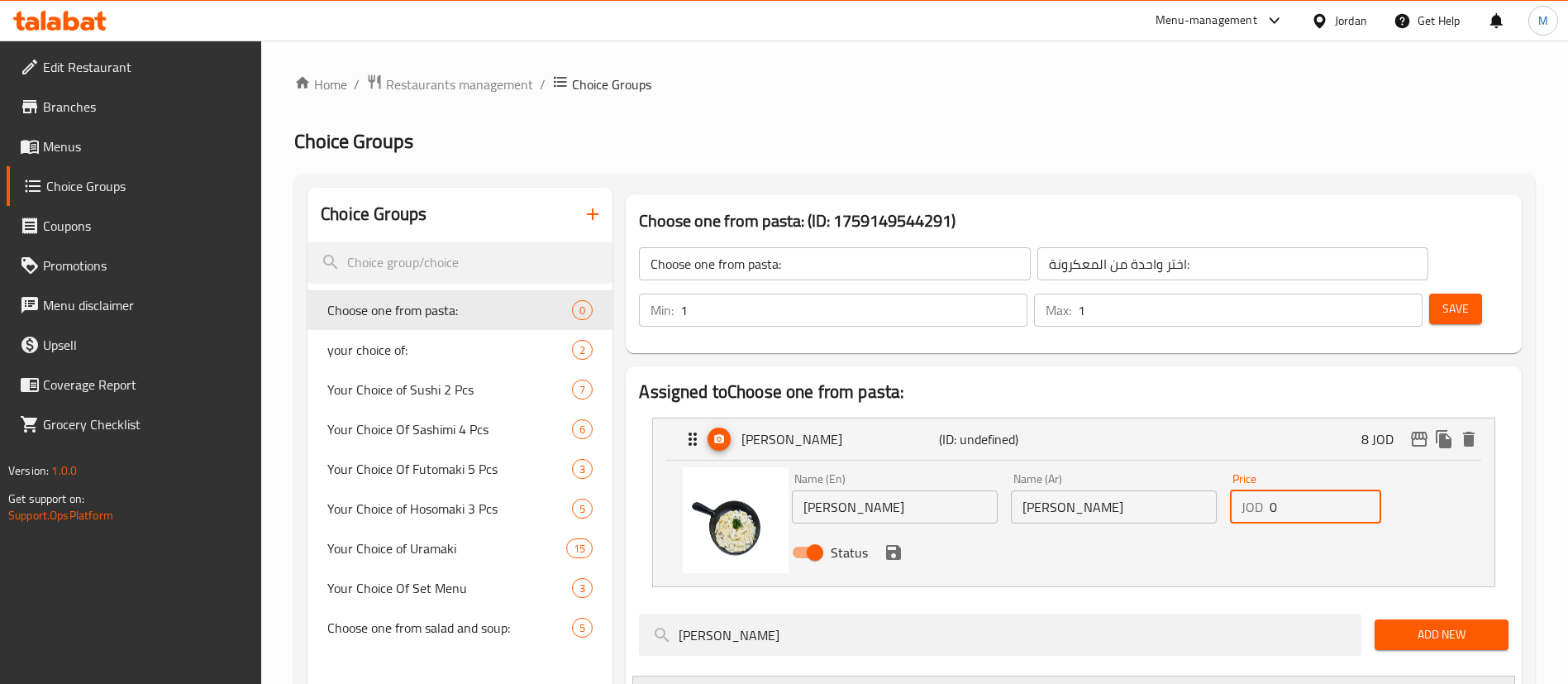
click at [895, 545] on icon "save" at bounding box center [894, 552] width 15 height 15
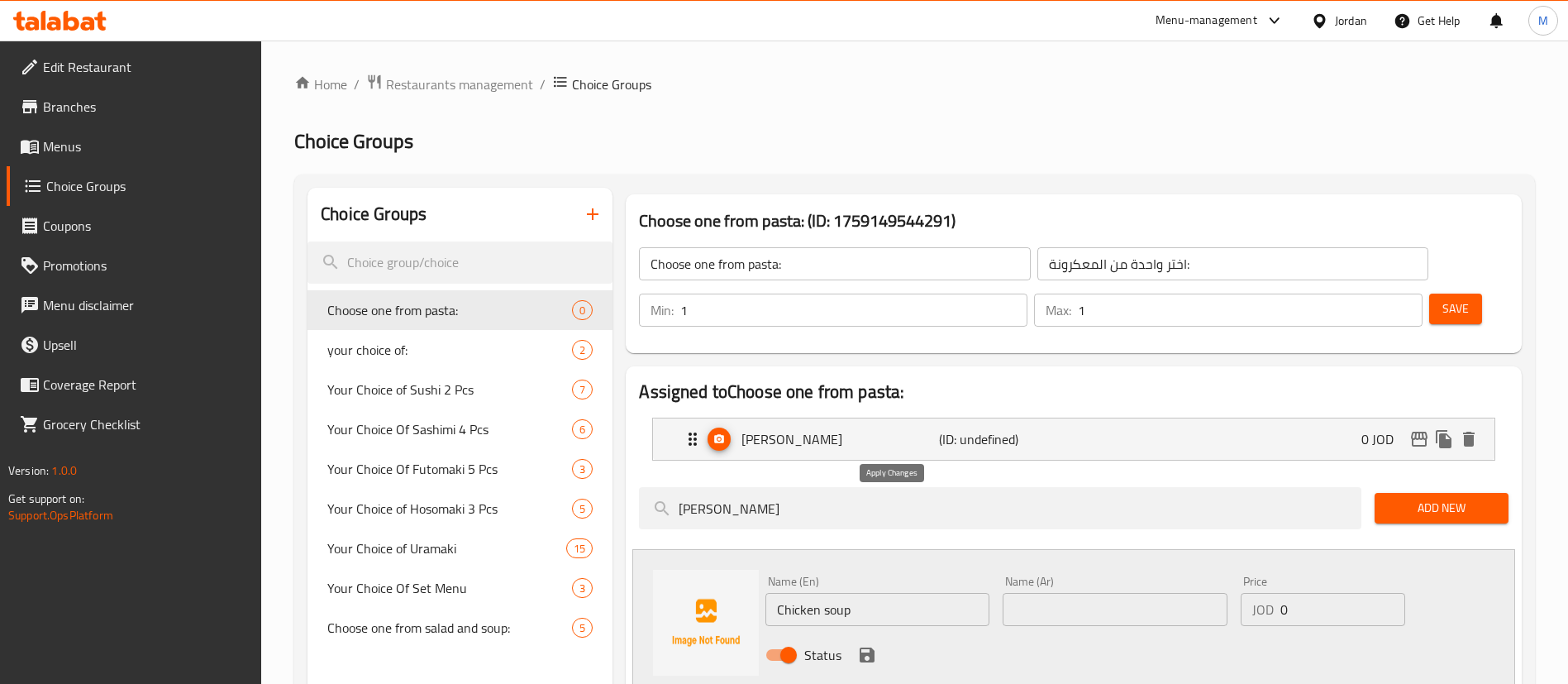
type input "0"
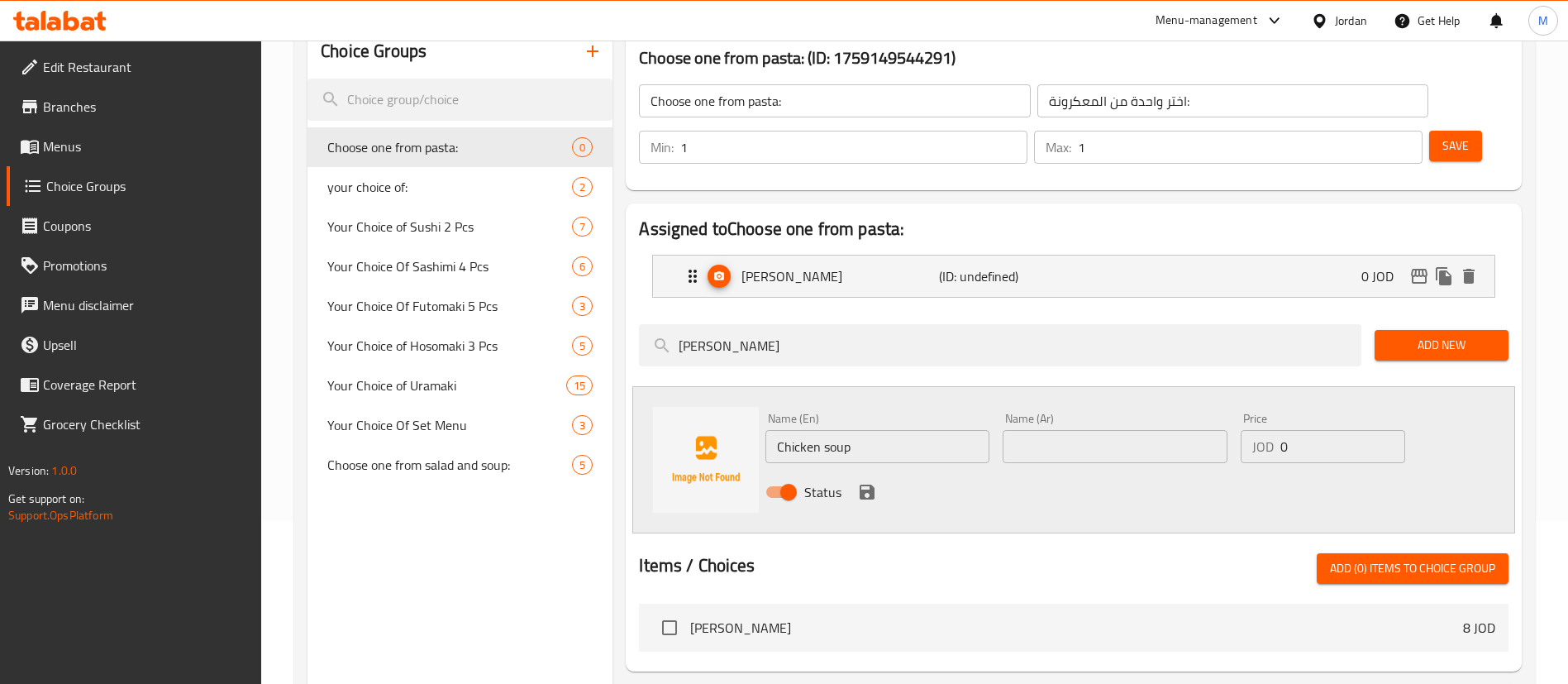
scroll to position [273, 0]
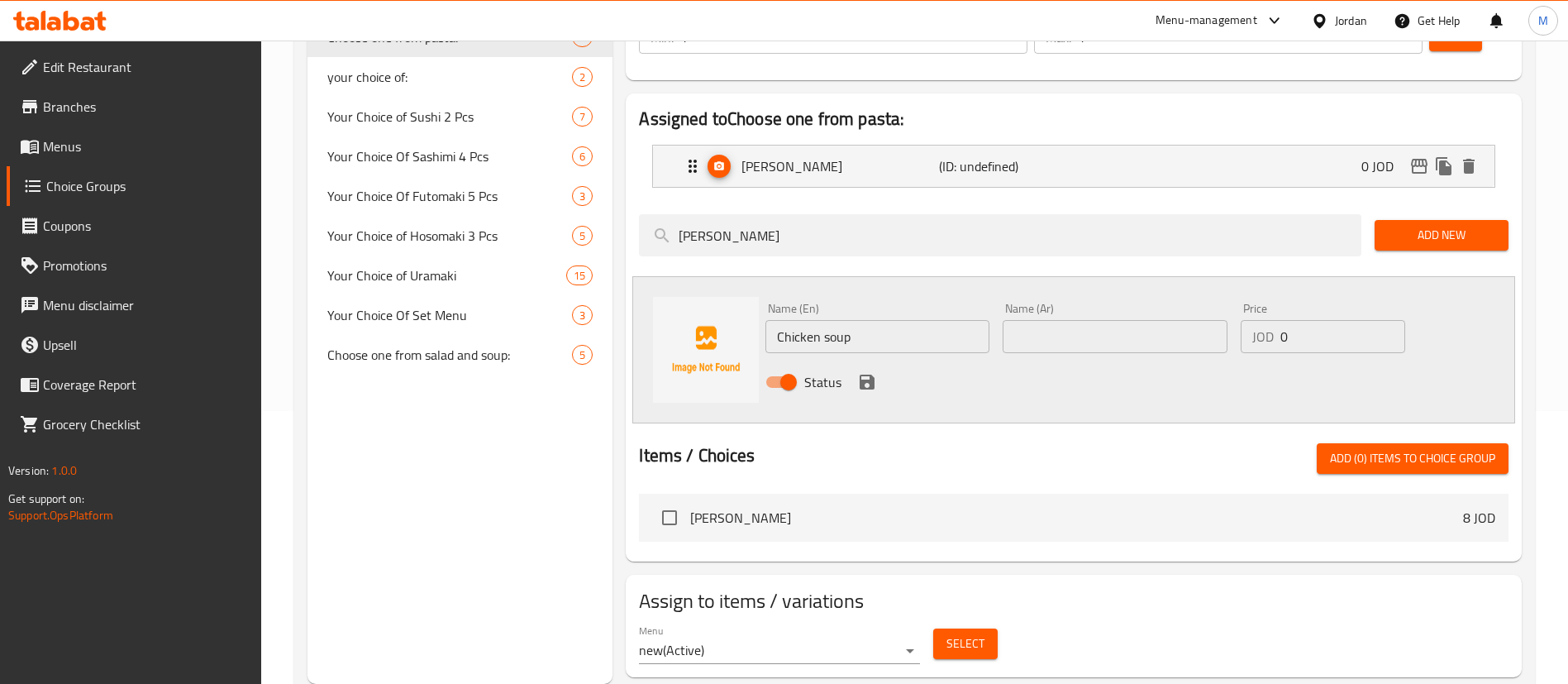
click at [866, 508] on span "Penne Alfredo" at bounding box center [1076, 518] width 773 height 20
click at [857, 508] on span "Penne Alfredo" at bounding box center [1076, 518] width 773 height 20
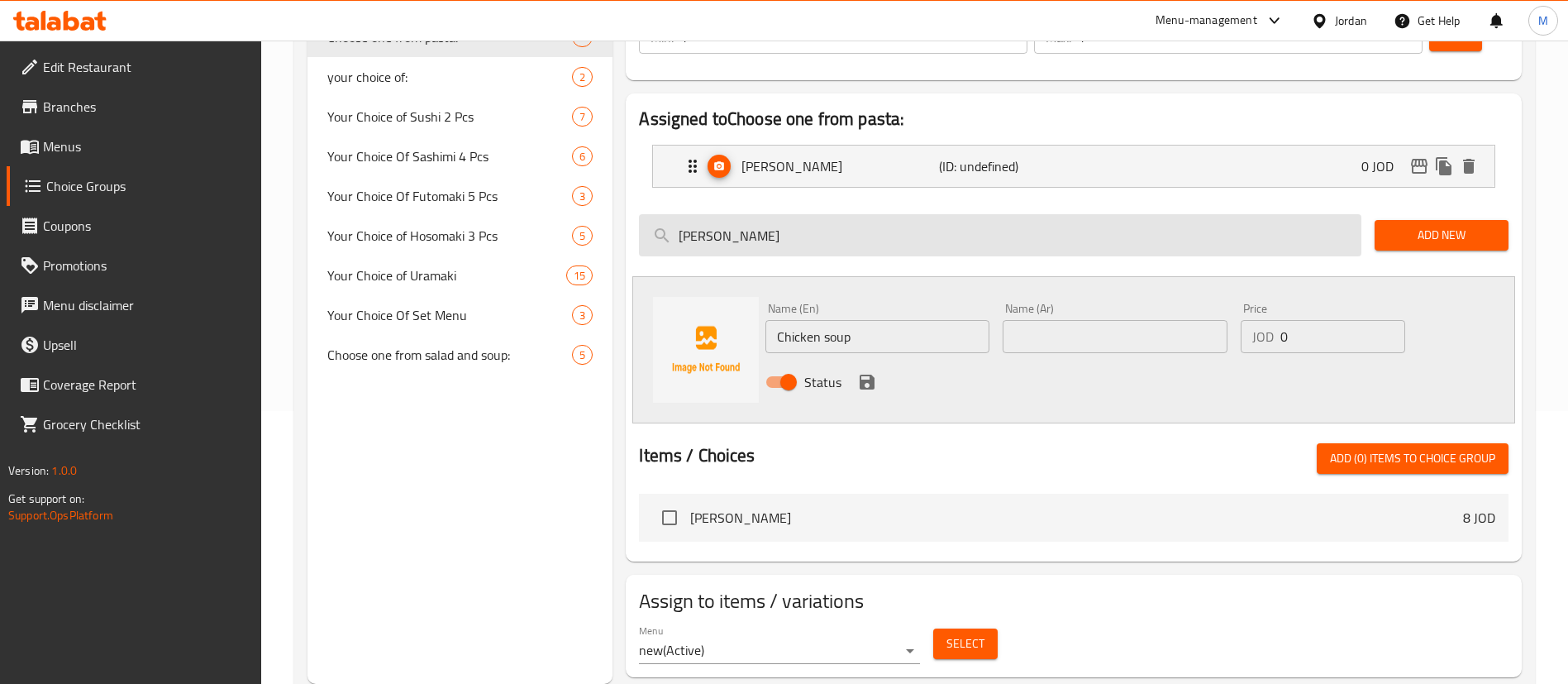
click at [825, 215] on input "Penne alfredo" at bounding box center [1000, 236] width 722 height 42
paste input "l’arrabbiata"
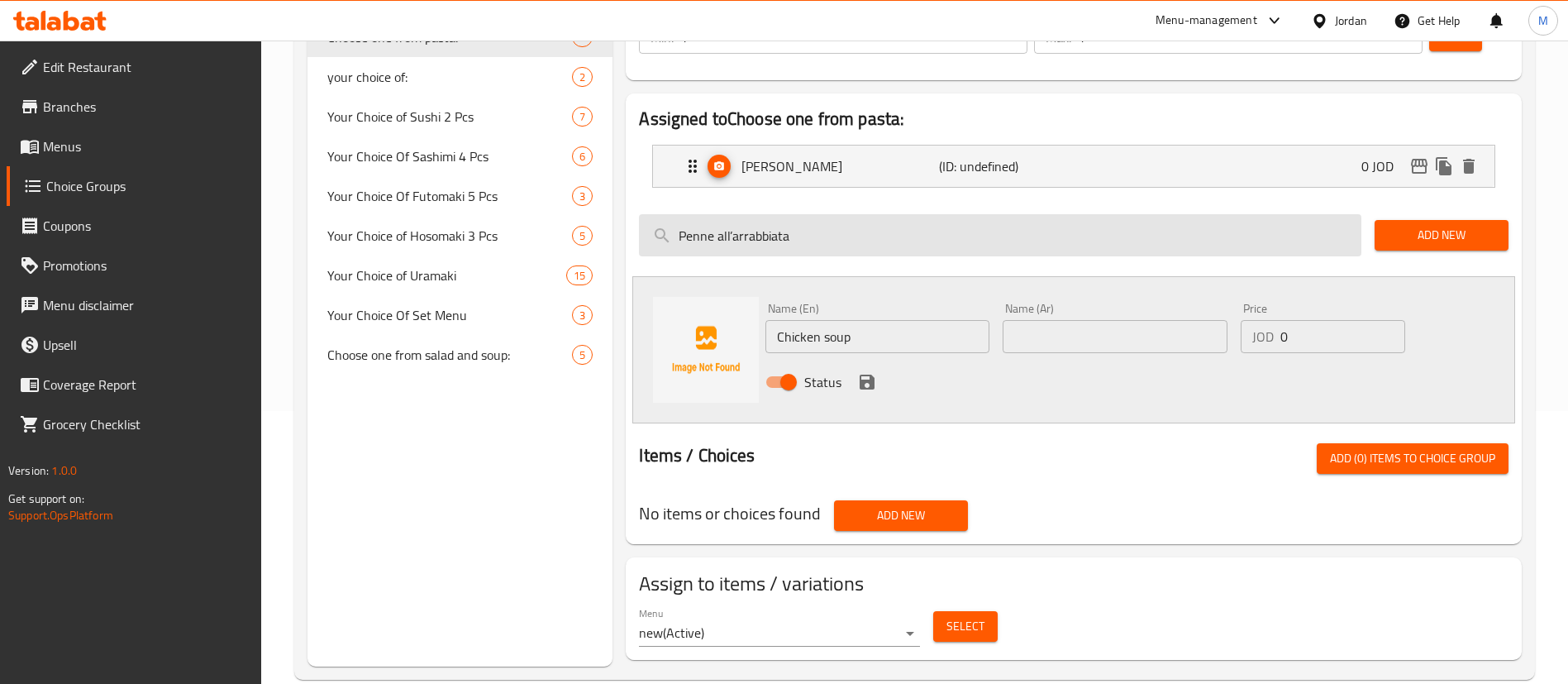
scroll to position [256, 0]
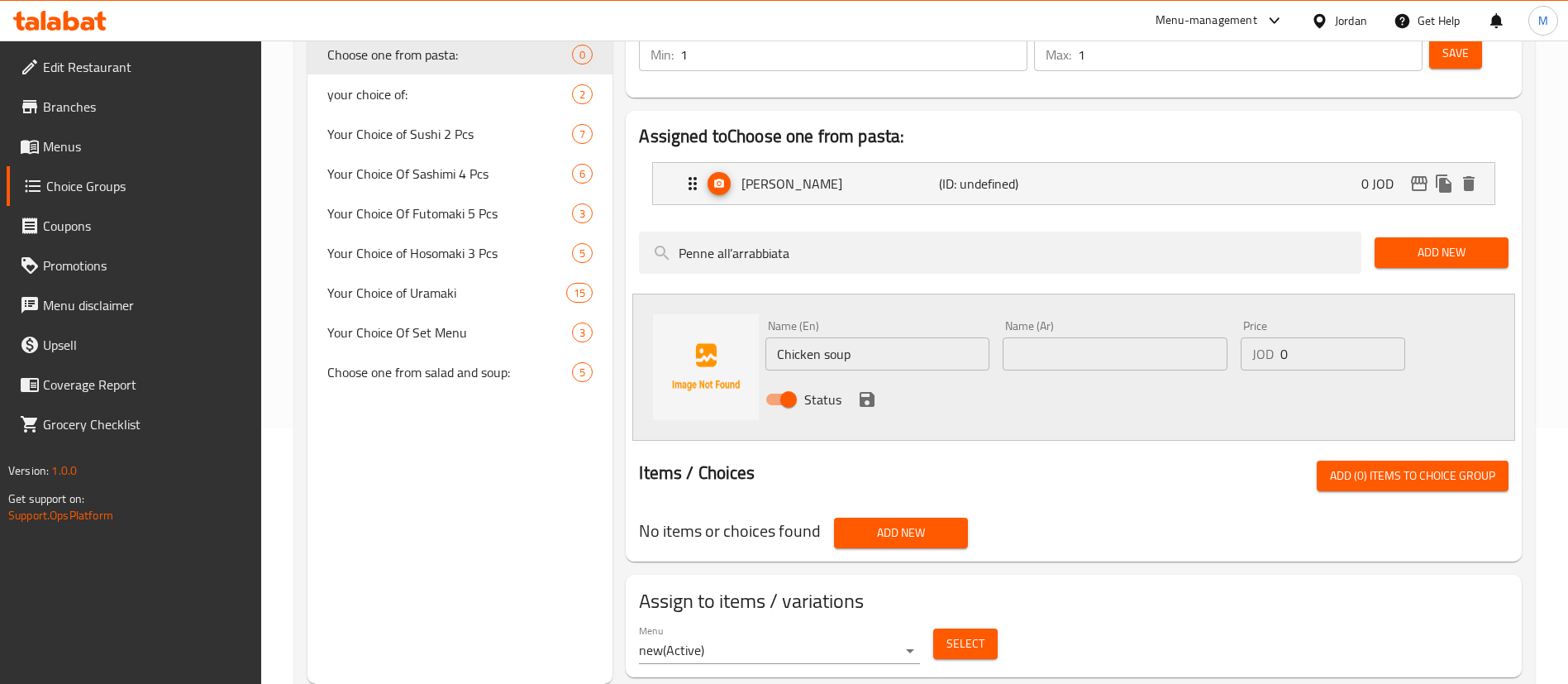
type input "Penne all’arrabbiata"
click at [875, 337] on input "Chicken soup" at bounding box center [877, 354] width 224 height 33
paste input "Penne all’arrabbiata"
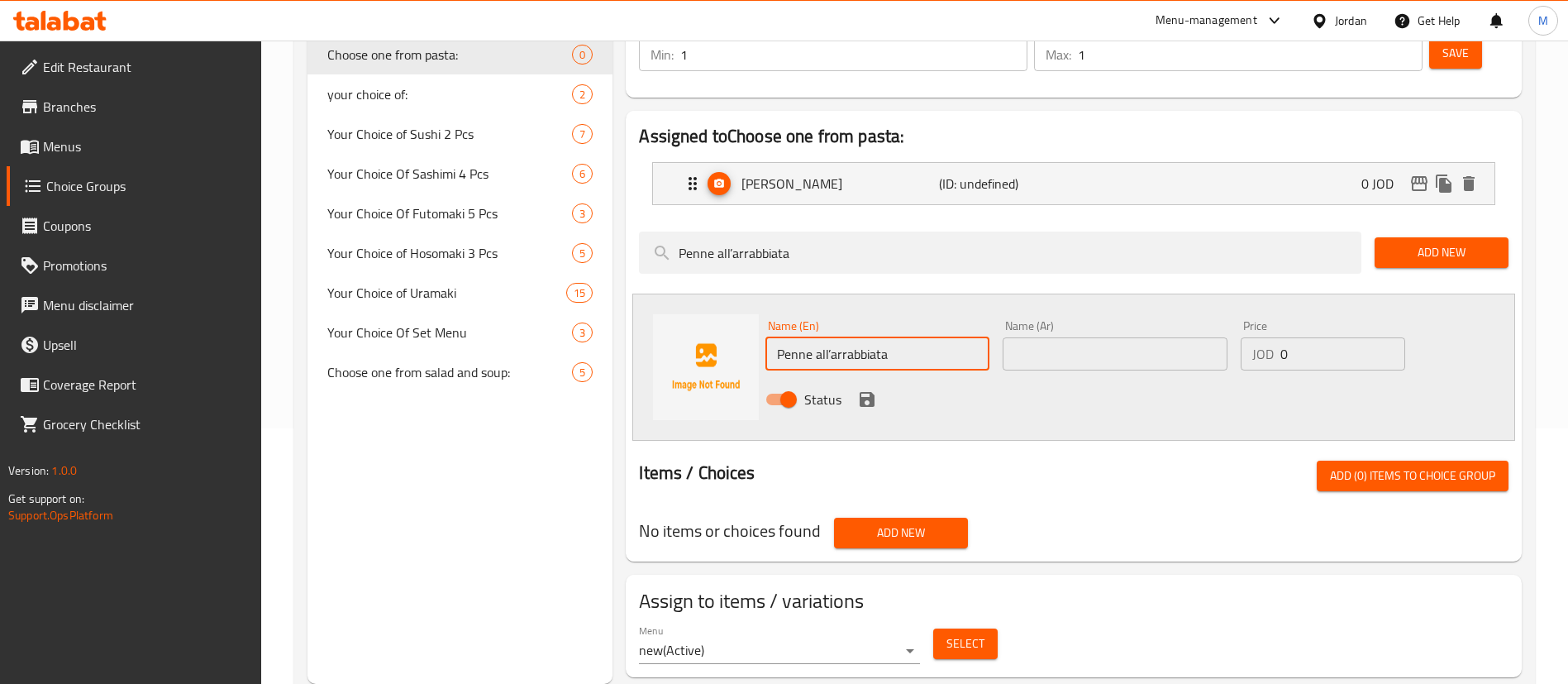
type input "Penne all’arrabbiata"
click at [1122, 337] on input "text" at bounding box center [1114, 354] width 224 height 33
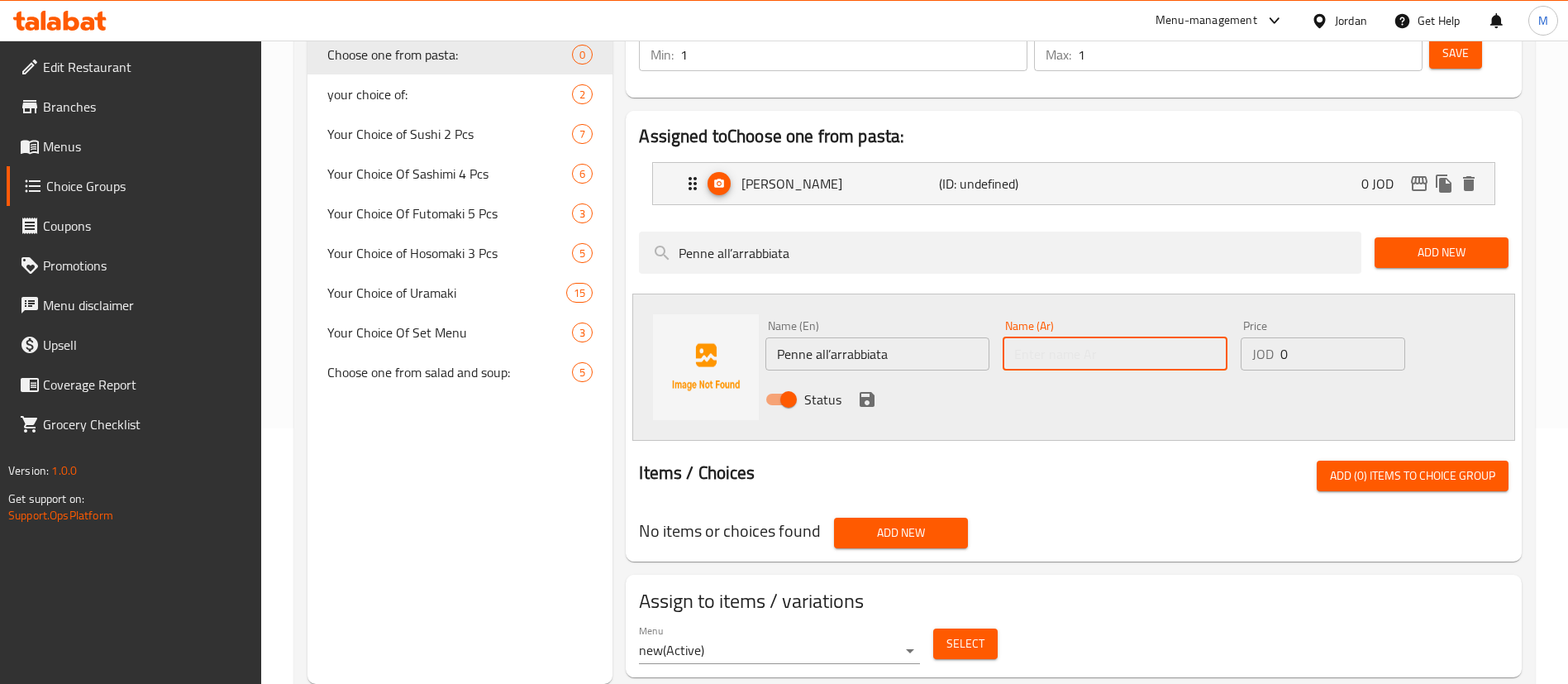
paste input "بيني أرابياتا"
type input "بيني أرابياتا"
click at [863, 392] on icon "save" at bounding box center [867, 399] width 15 height 15
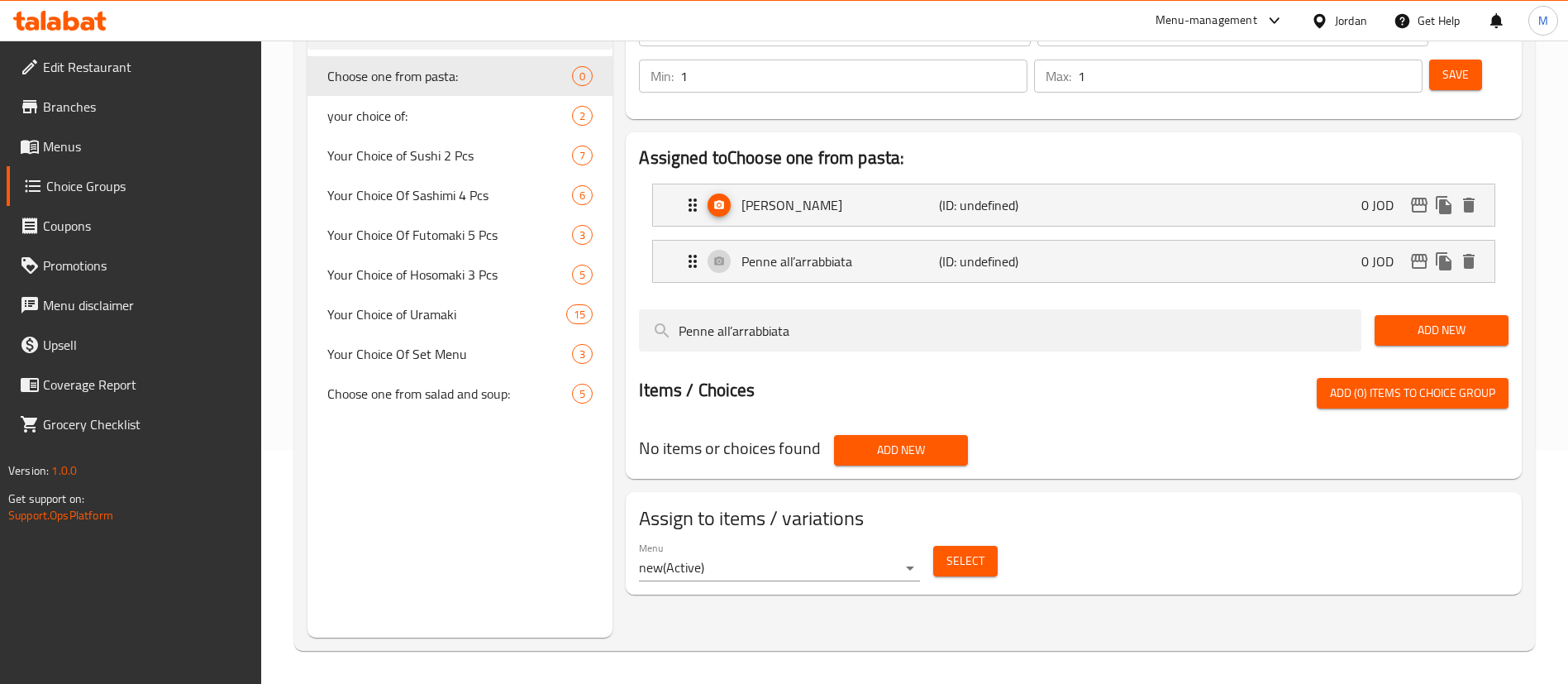
scroll to position [234, 0]
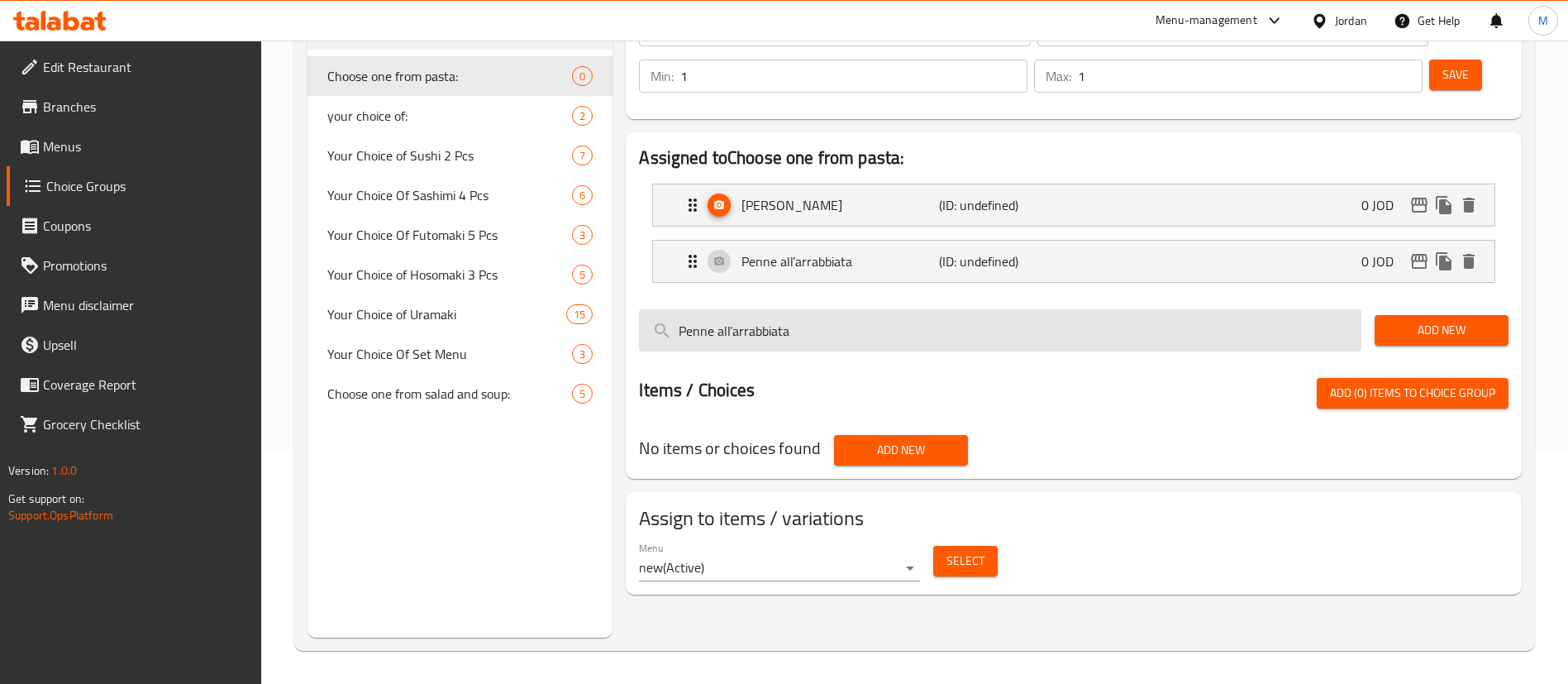
click at [827, 309] on input "Penne all’arrabbiata" at bounding box center [1000, 330] width 722 height 42
paste input "Spaghetti pomodoro"
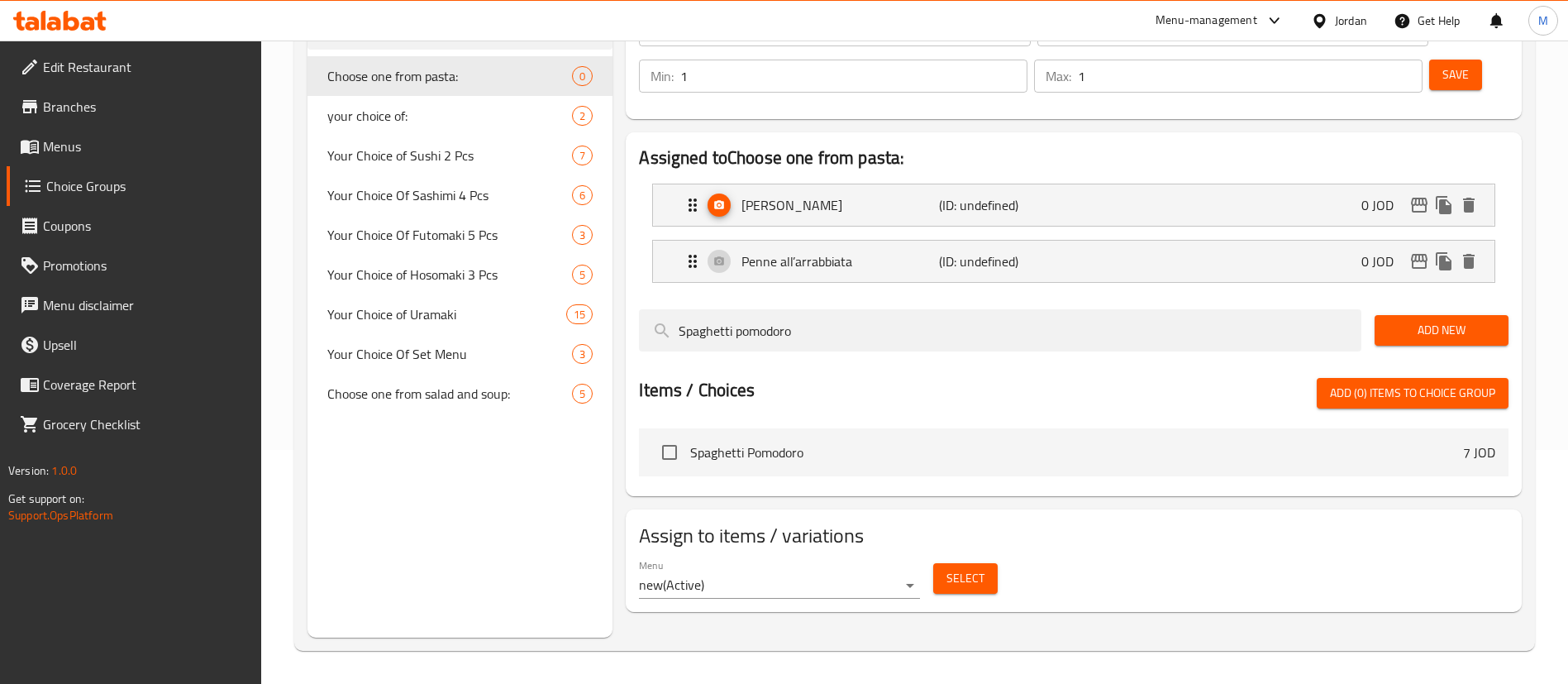
type input "Spaghetti pomodoro"
click at [680, 435] on input "checkbox" at bounding box center [670, 452] width 35 height 35
click at [1363, 383] on span "Add (1) items to choice group" at bounding box center [1412, 393] width 165 height 21
checkbox input "false"
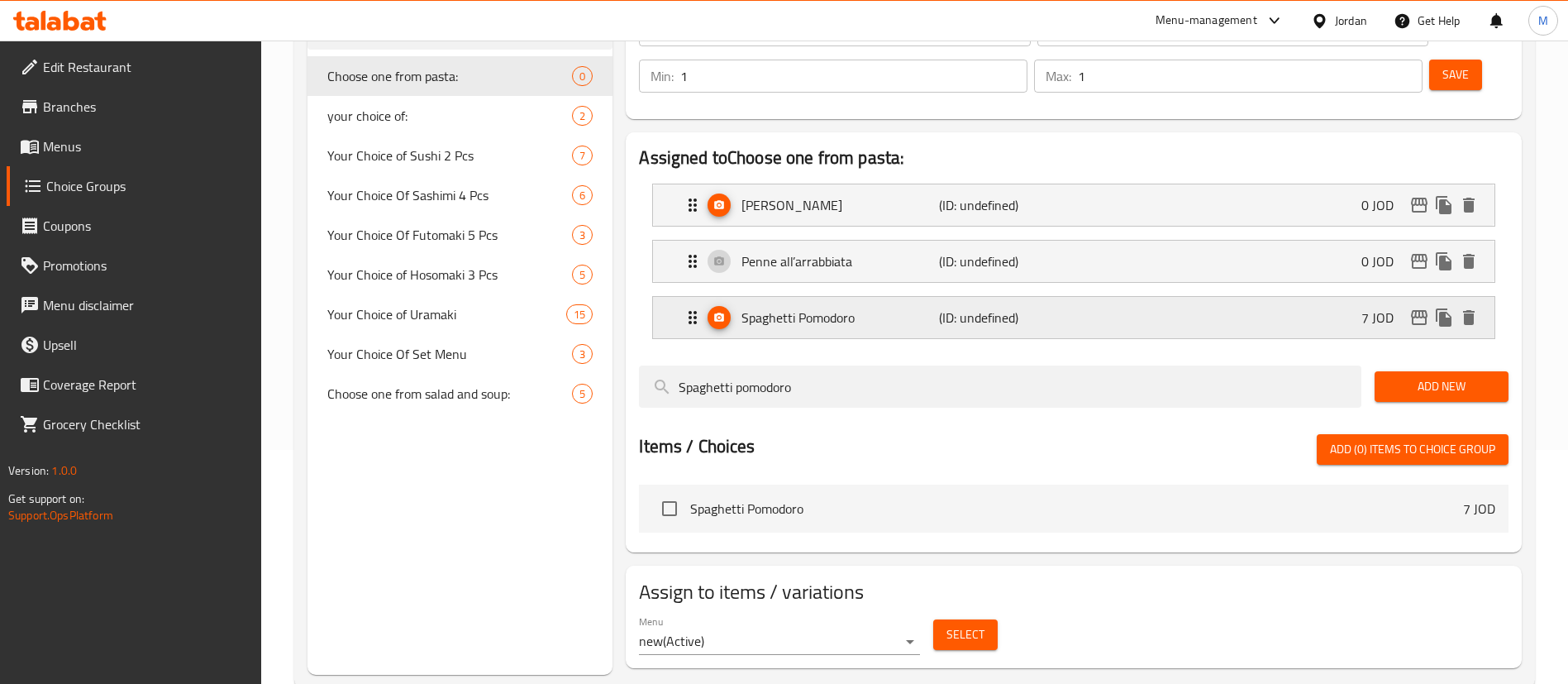
click at [1223, 297] on div "Spaghetti Pomodoro (ID: undefined) 7 JOD" at bounding box center [1079, 317] width 792 height 41
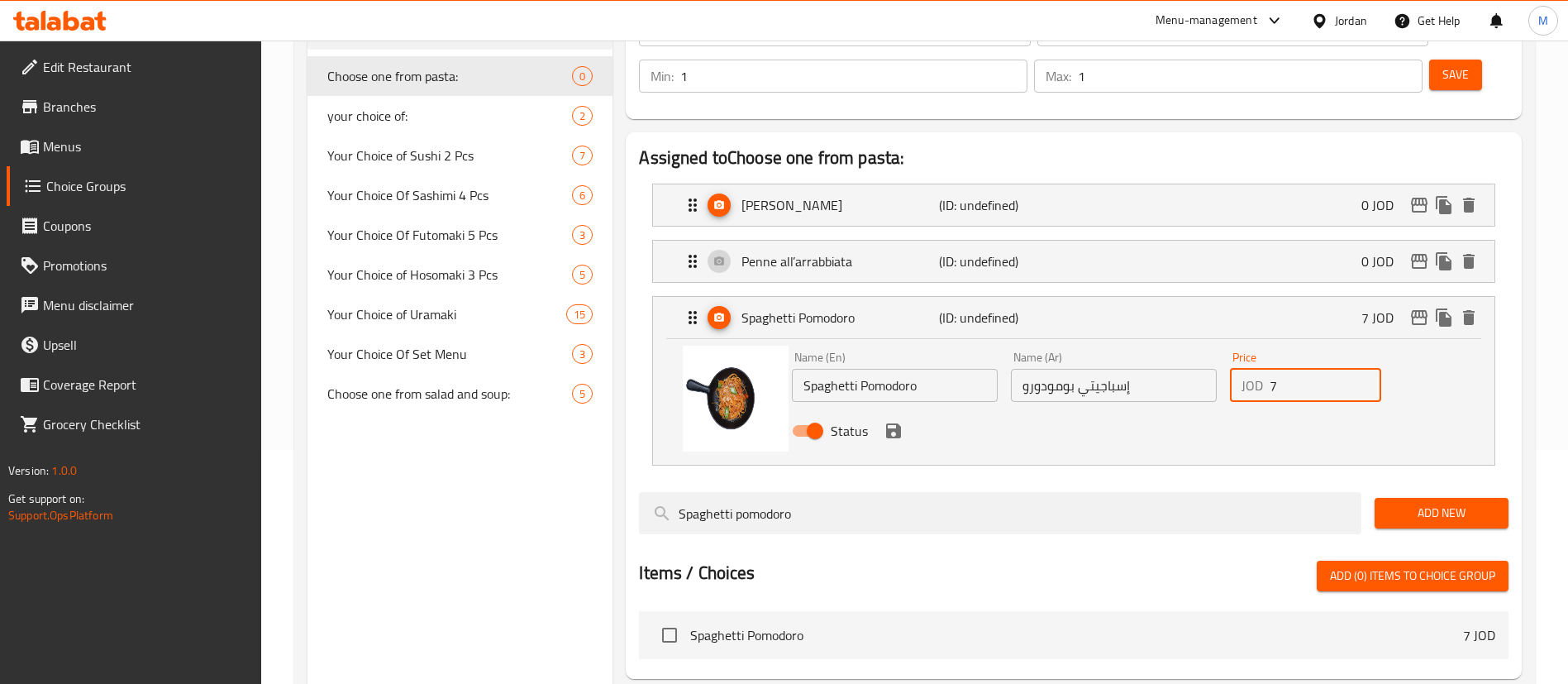
drag, startPoint x: 1295, startPoint y: 342, endPoint x: 1255, endPoint y: 341, distance: 40.0
click at [1255, 369] on div "JOD 7 Price" at bounding box center [1305, 385] width 151 height 33
click at [895, 421] on icon "save" at bounding box center [894, 431] width 20 height 20
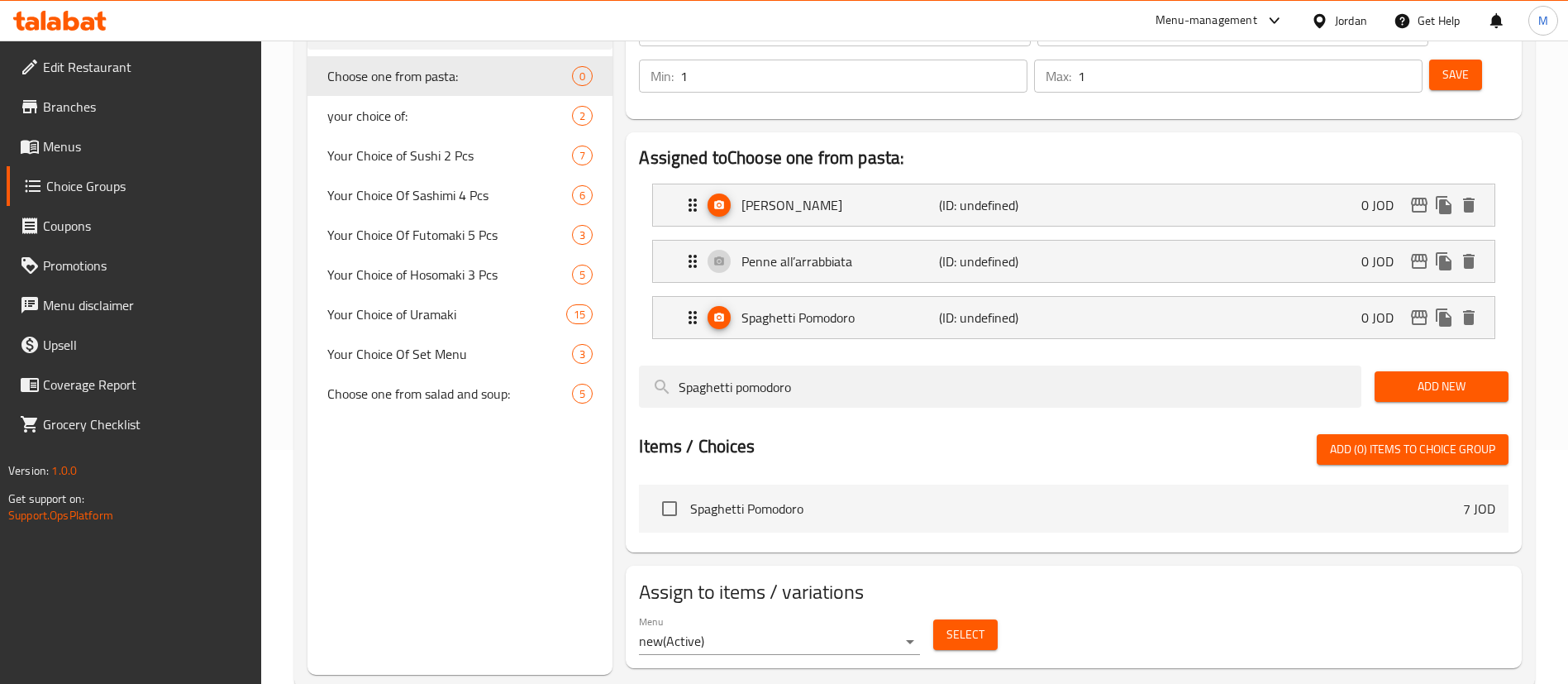
type input "0"
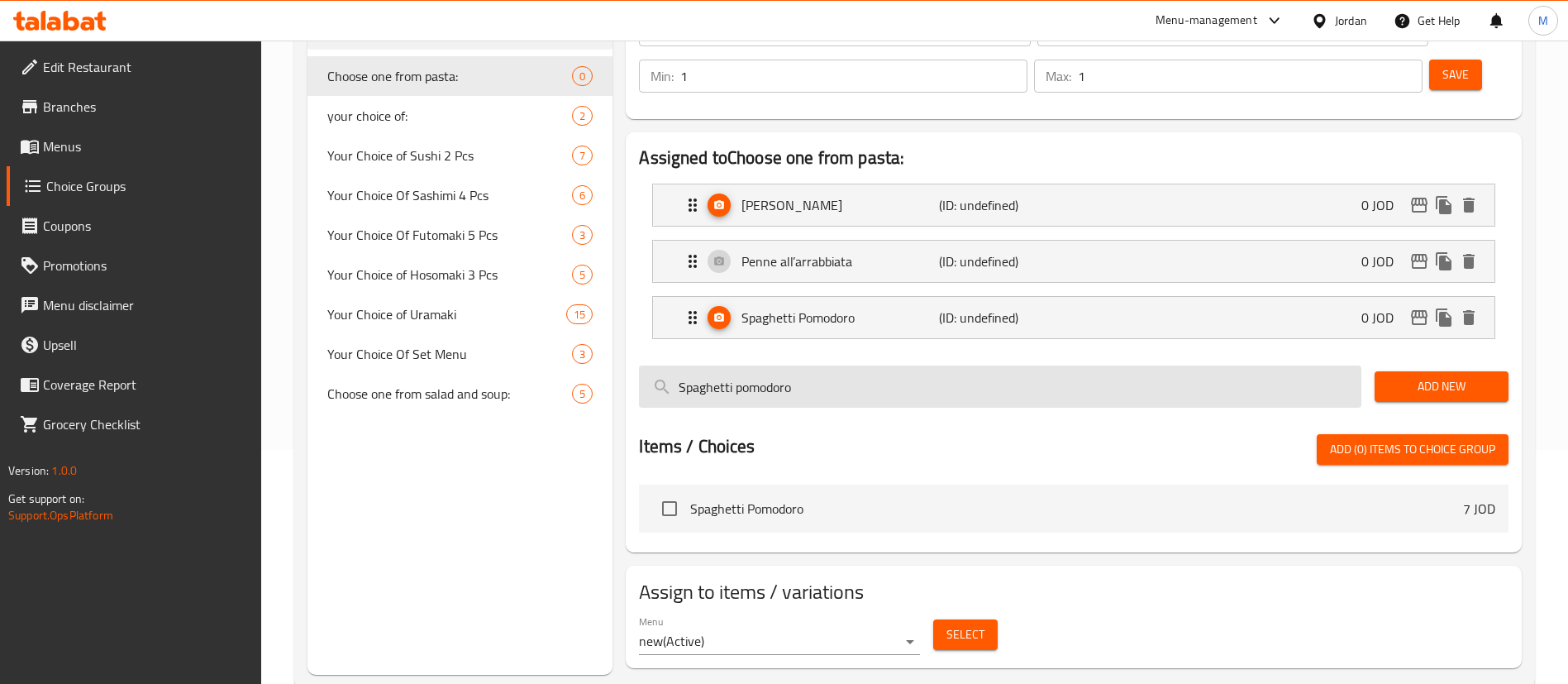
click at [854, 366] on input "Spaghetti pomodoro" at bounding box center [1000, 387] width 722 height 42
paste input "carbonara"
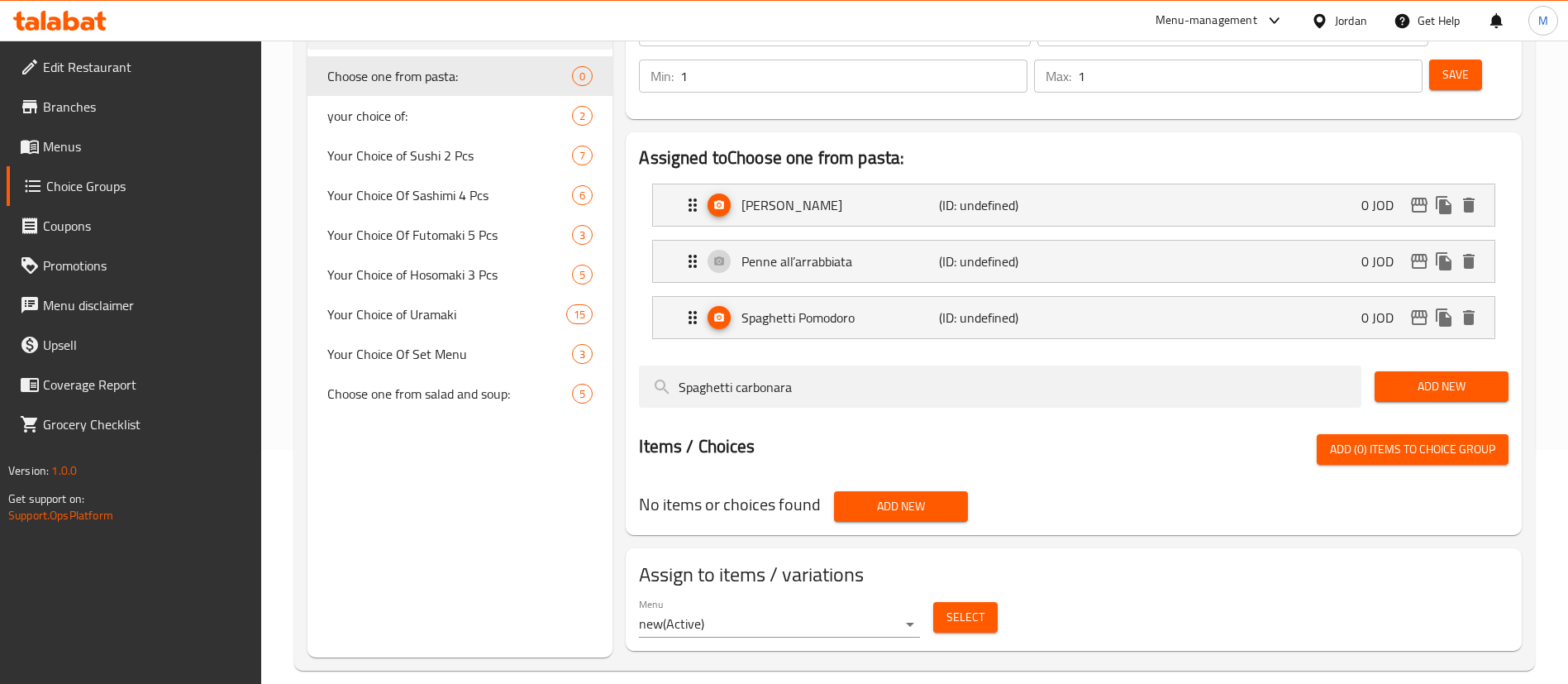
type input "Spaghetti carbonara"
click at [927, 496] on span "Add New" at bounding box center [900, 506] width 107 height 21
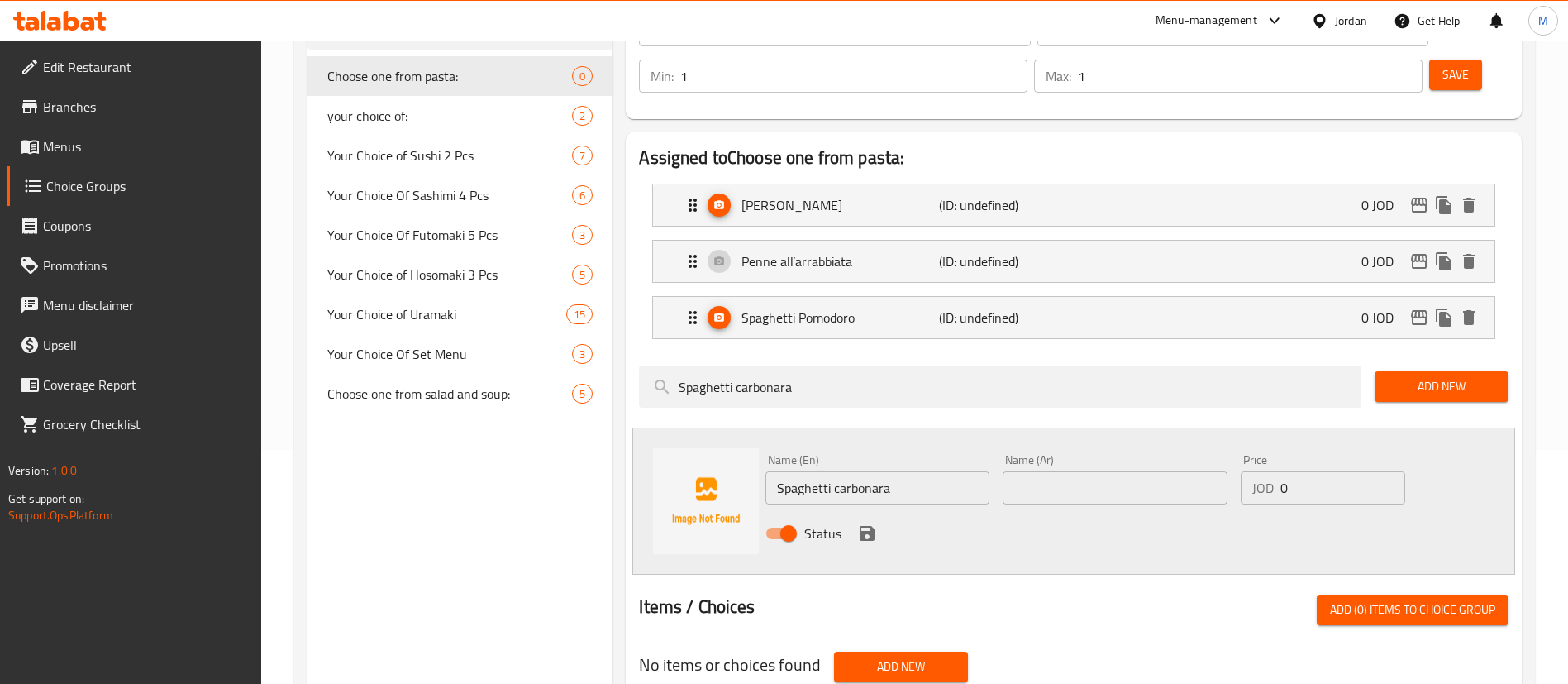
click at [1073, 471] on input "text" at bounding box center [1114, 488] width 224 height 33
paste input "سباغيتي كاربونارا"
type input "سباغيتي كاربونارا"
click at [866, 526] on icon "save" at bounding box center [867, 534] width 15 height 15
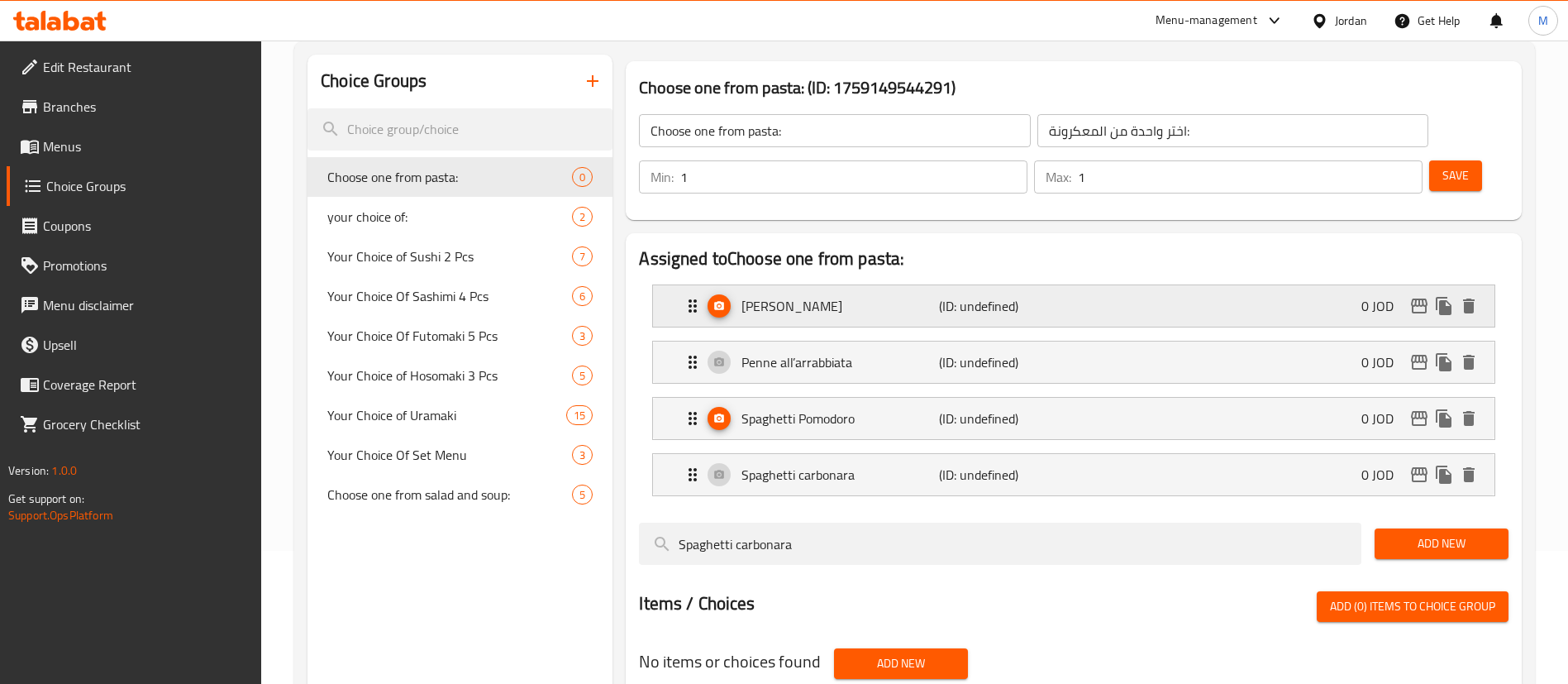
scroll to position [0, 0]
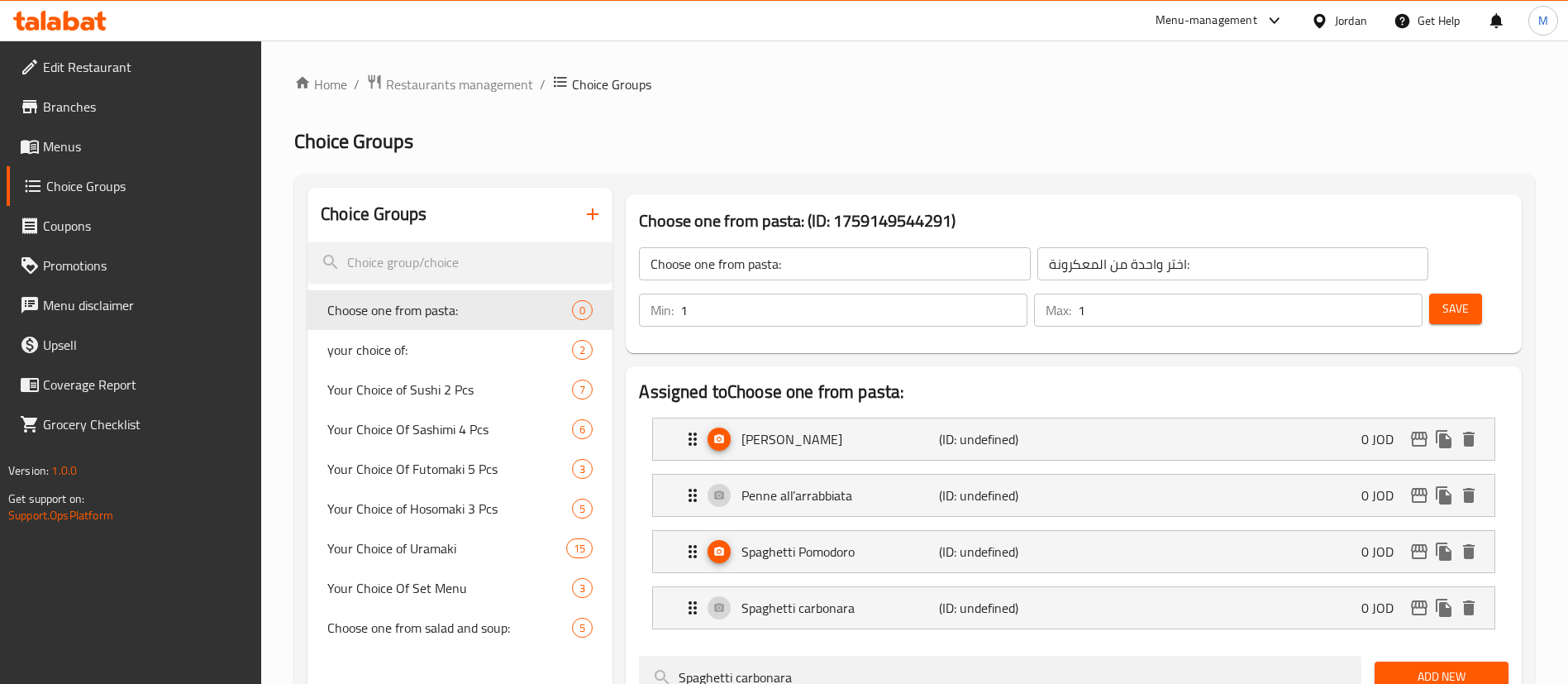
click at [1442, 299] on span "Save" at bounding box center [1455, 309] width 27 height 21
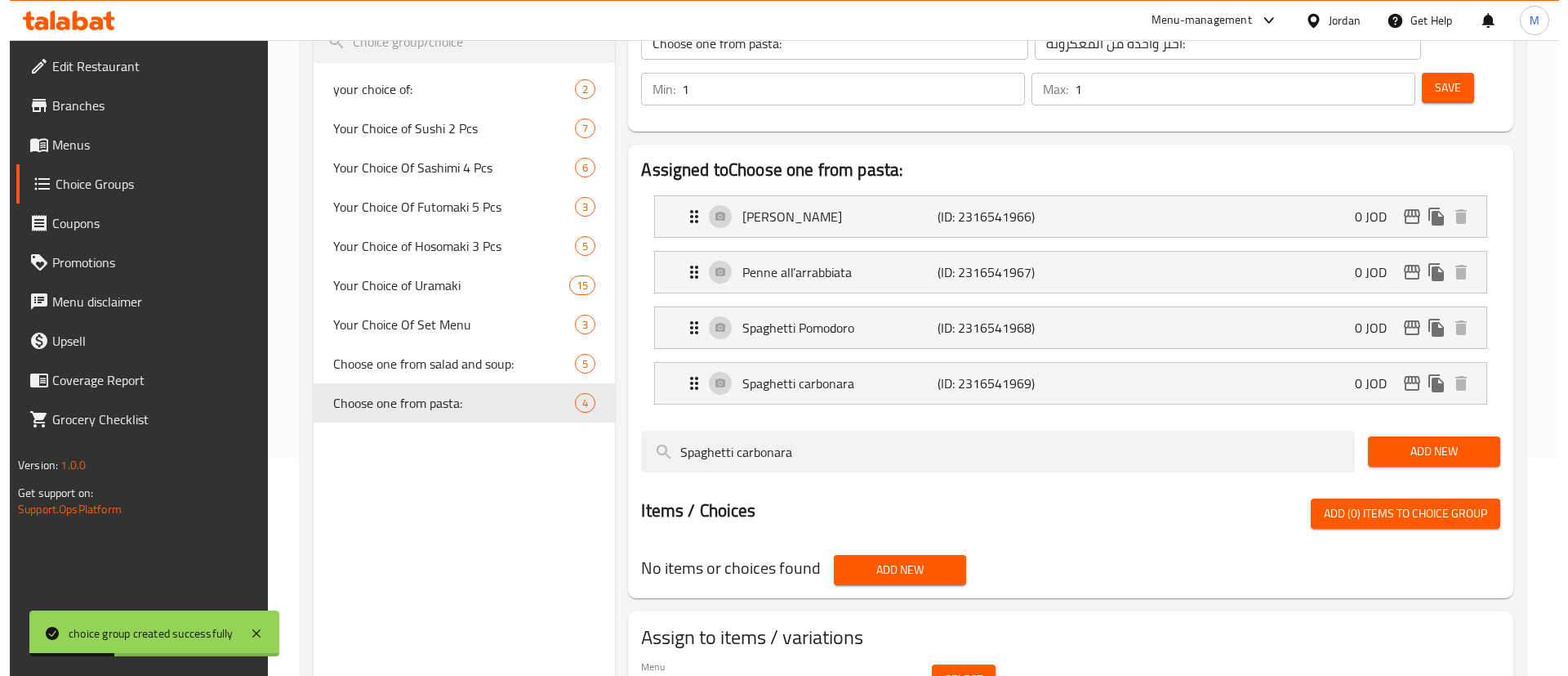
scroll to position [261, 0]
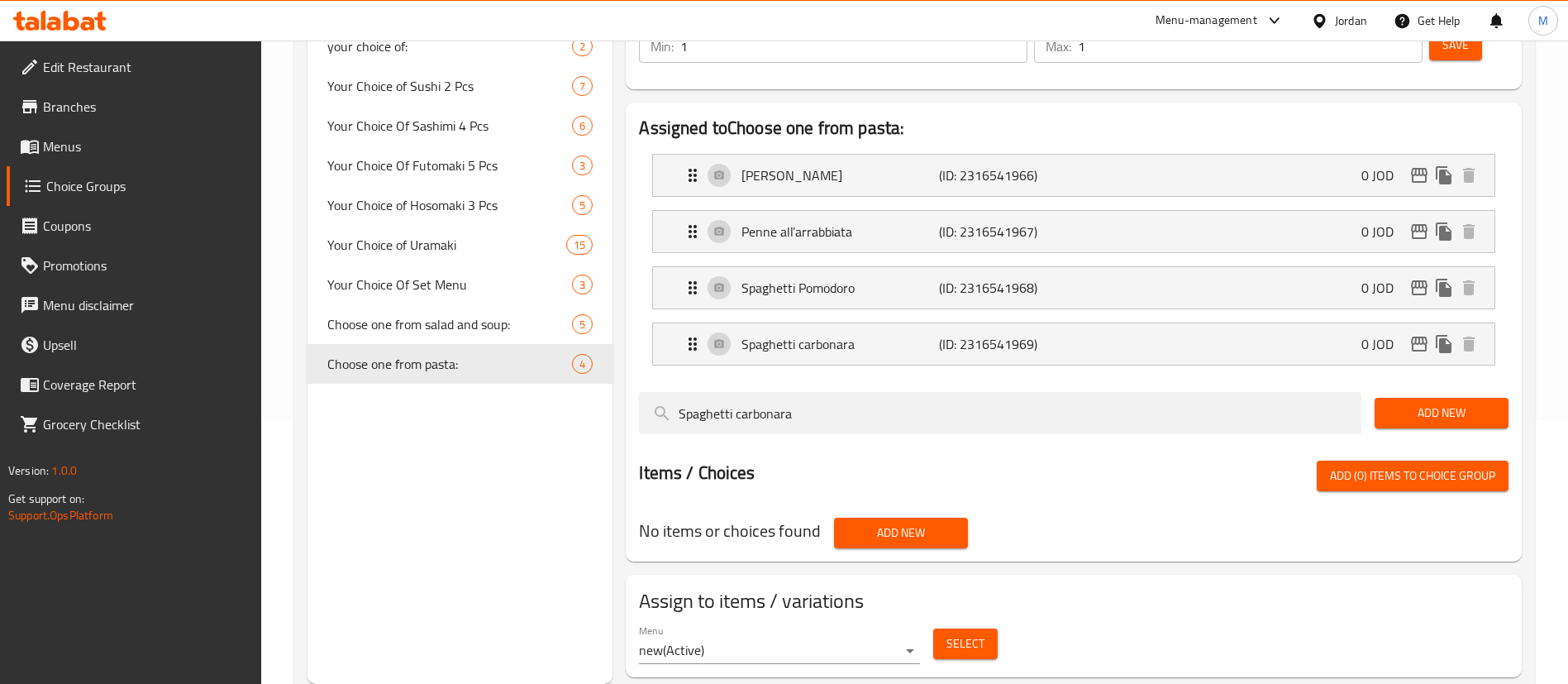
click at [963, 634] on span "Select" at bounding box center [965, 644] width 38 height 21
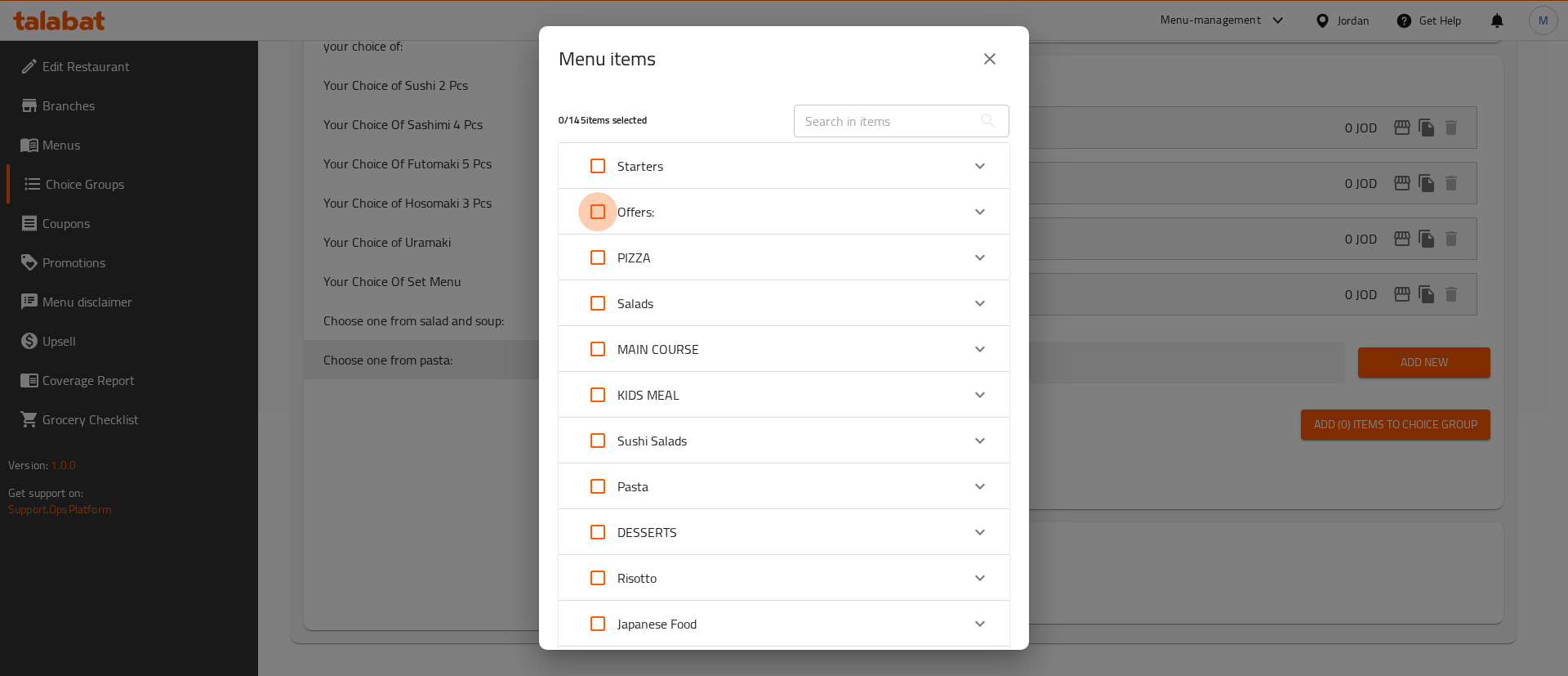
click at [601, 207] on input "Expand" at bounding box center [597, 211] width 39 height 39
checkbox input "true"
click at [736, 207] on div "Offers:" at bounding box center [769, 211] width 382 height 39
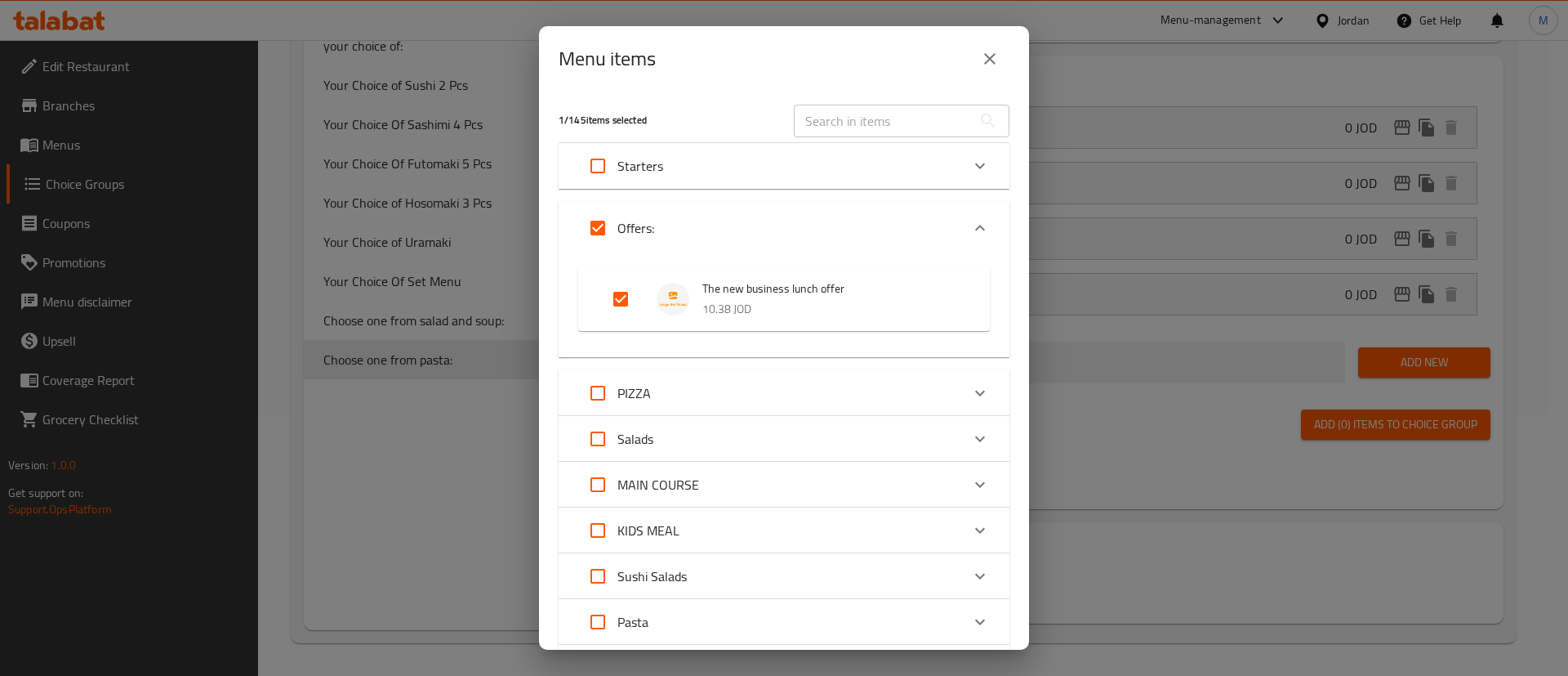
click at [601, 224] on input "Expand" at bounding box center [597, 227] width 39 height 39
checkbox input "false"
click at [620, 294] on input "Expand" at bounding box center [620, 298] width 39 height 39
checkbox input "true"
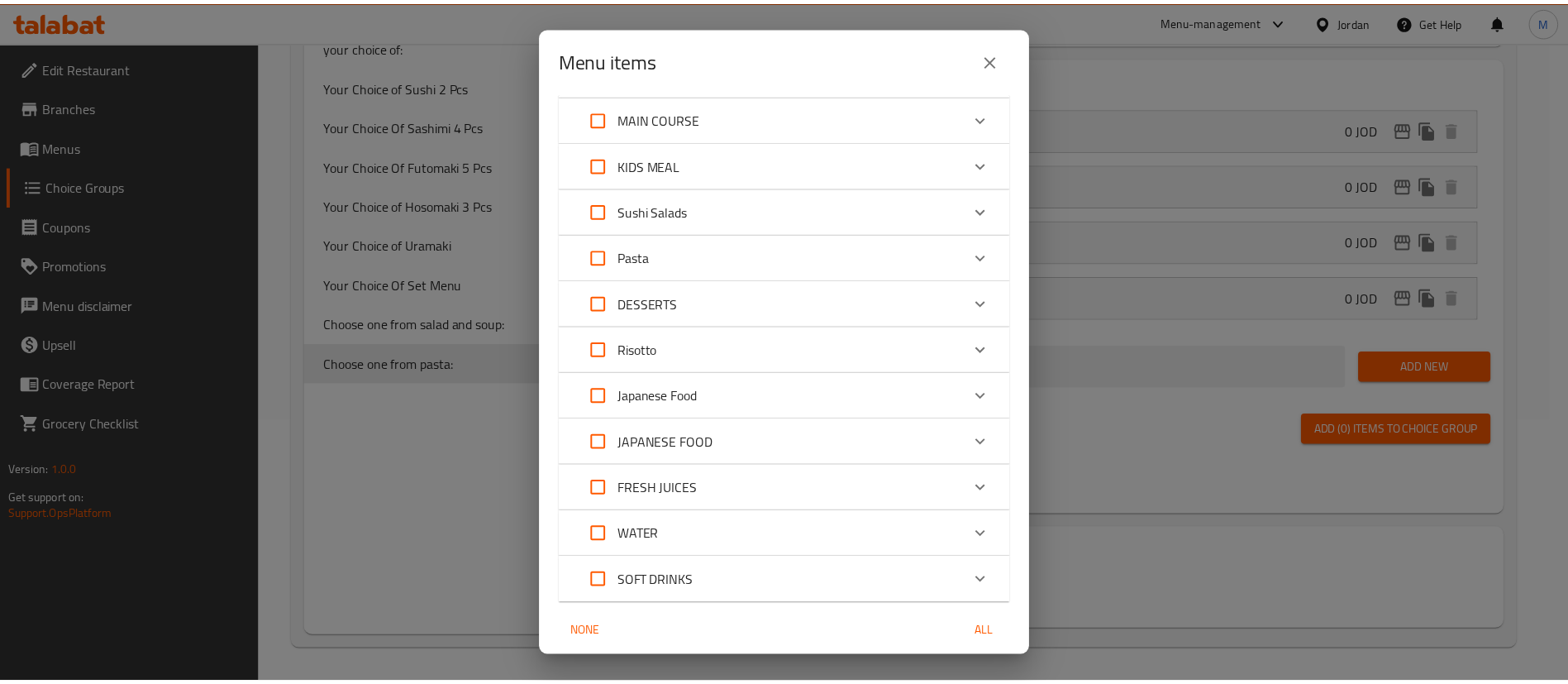
scroll to position [434, 0]
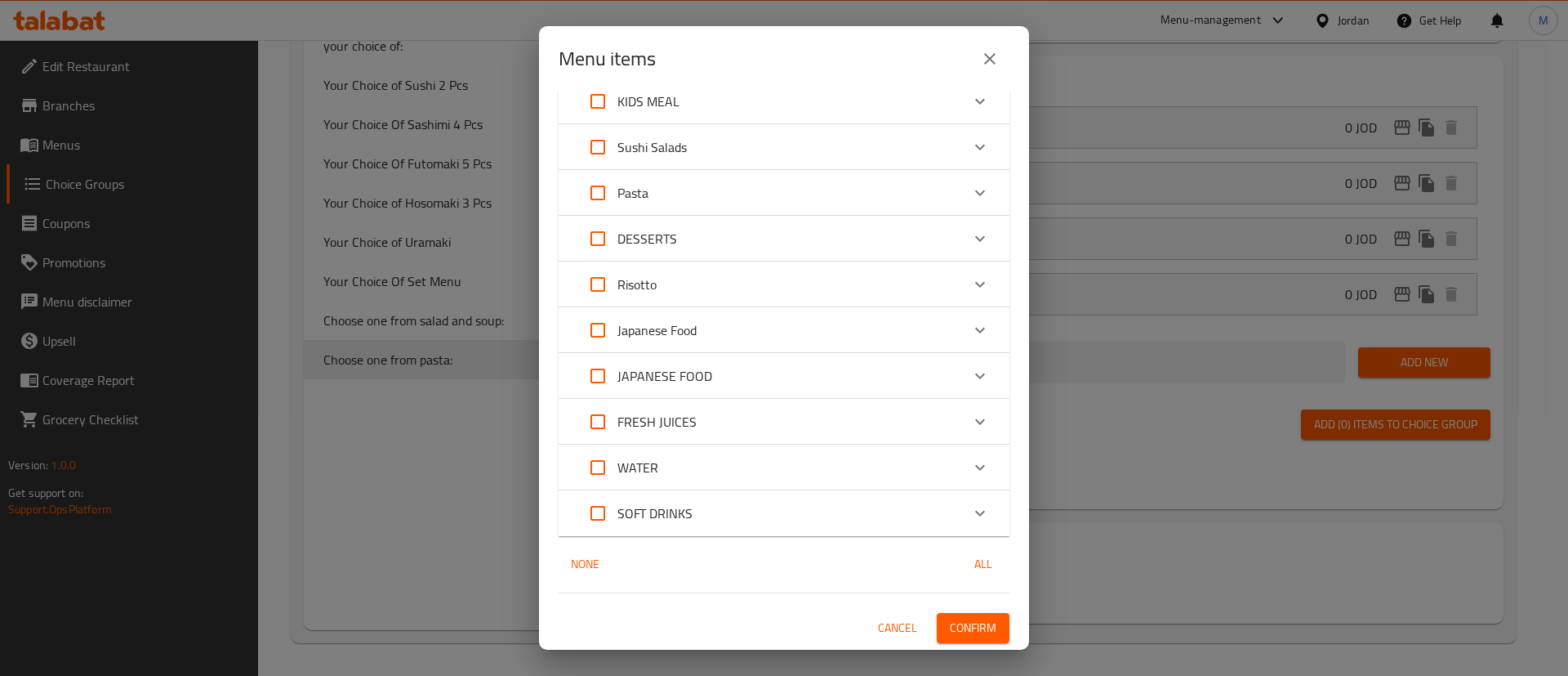
click at [954, 620] on span "Confirm" at bounding box center [973, 628] width 46 height 21
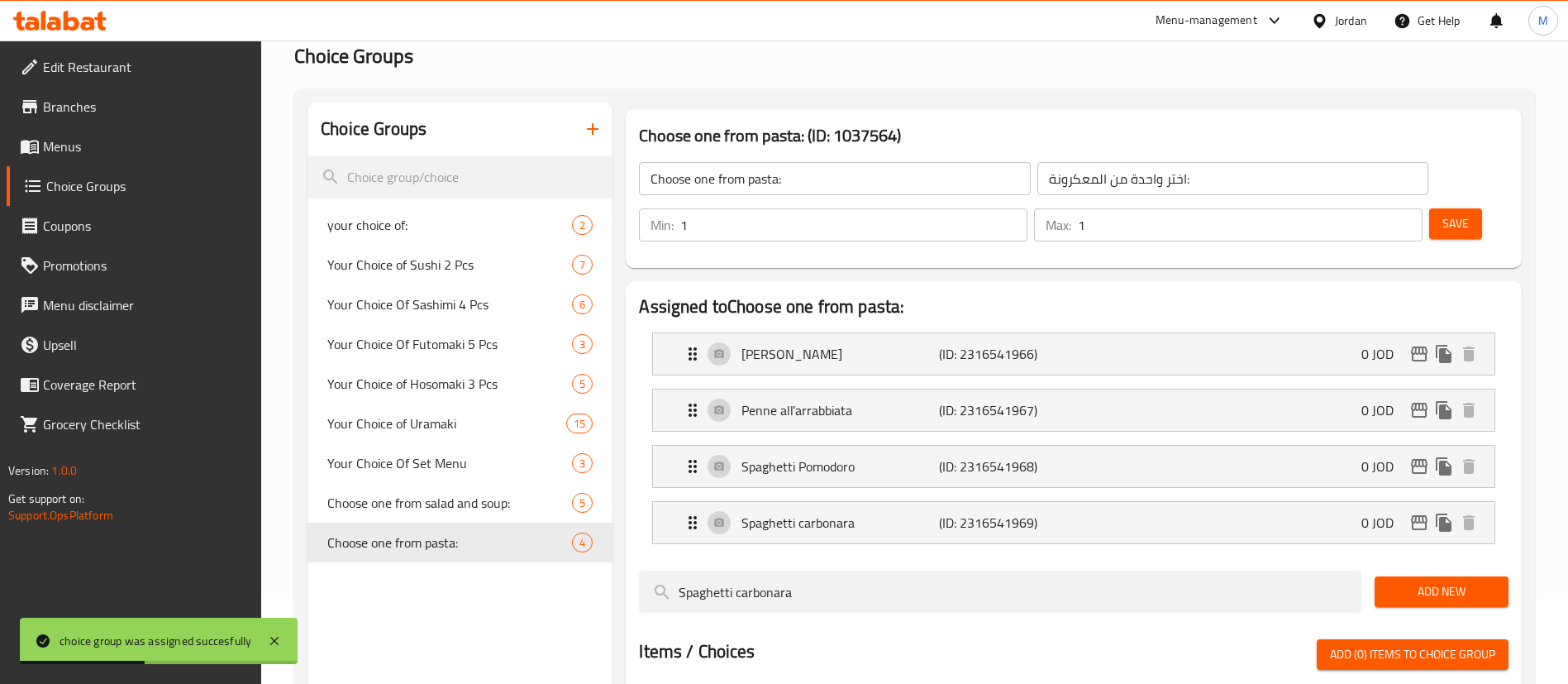
scroll to position [16, 0]
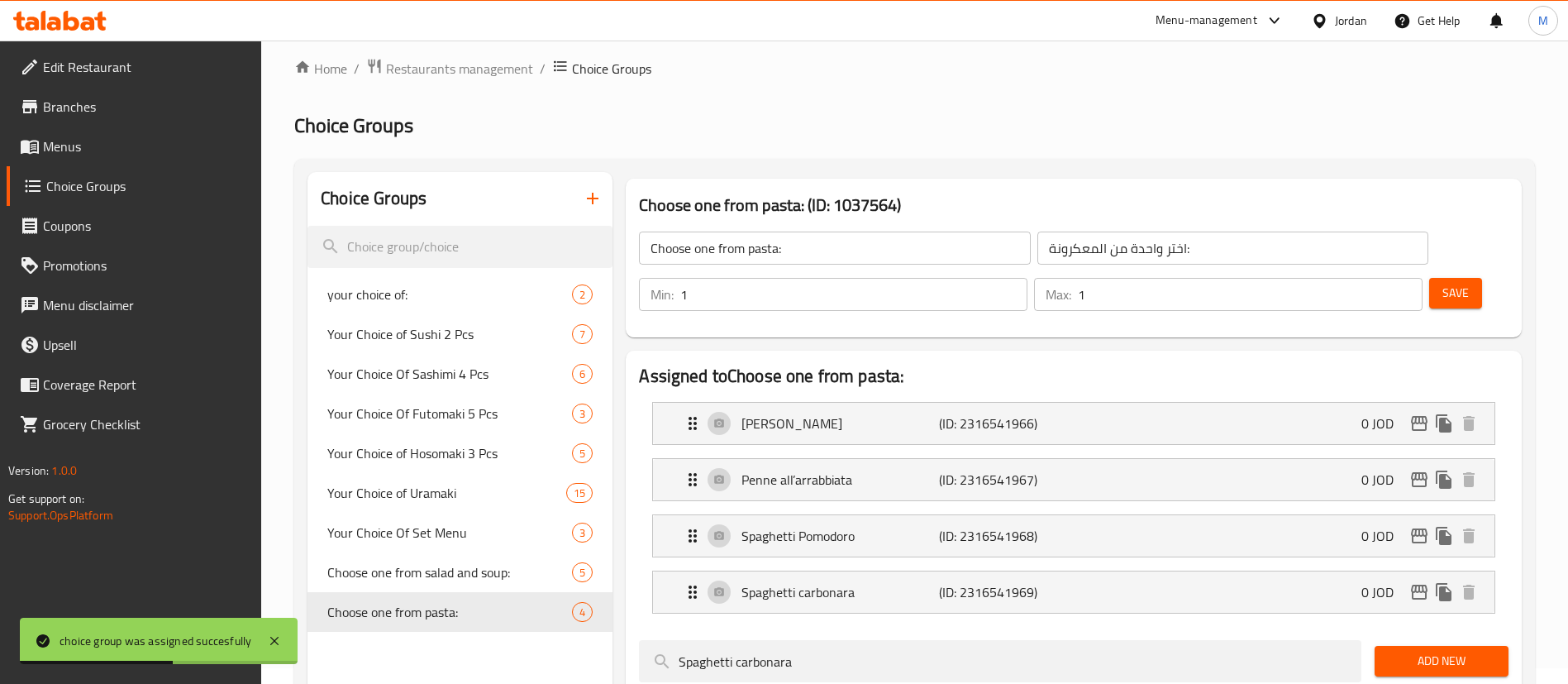
click at [594, 202] on icon "button" at bounding box center [592, 198] width 12 height 12
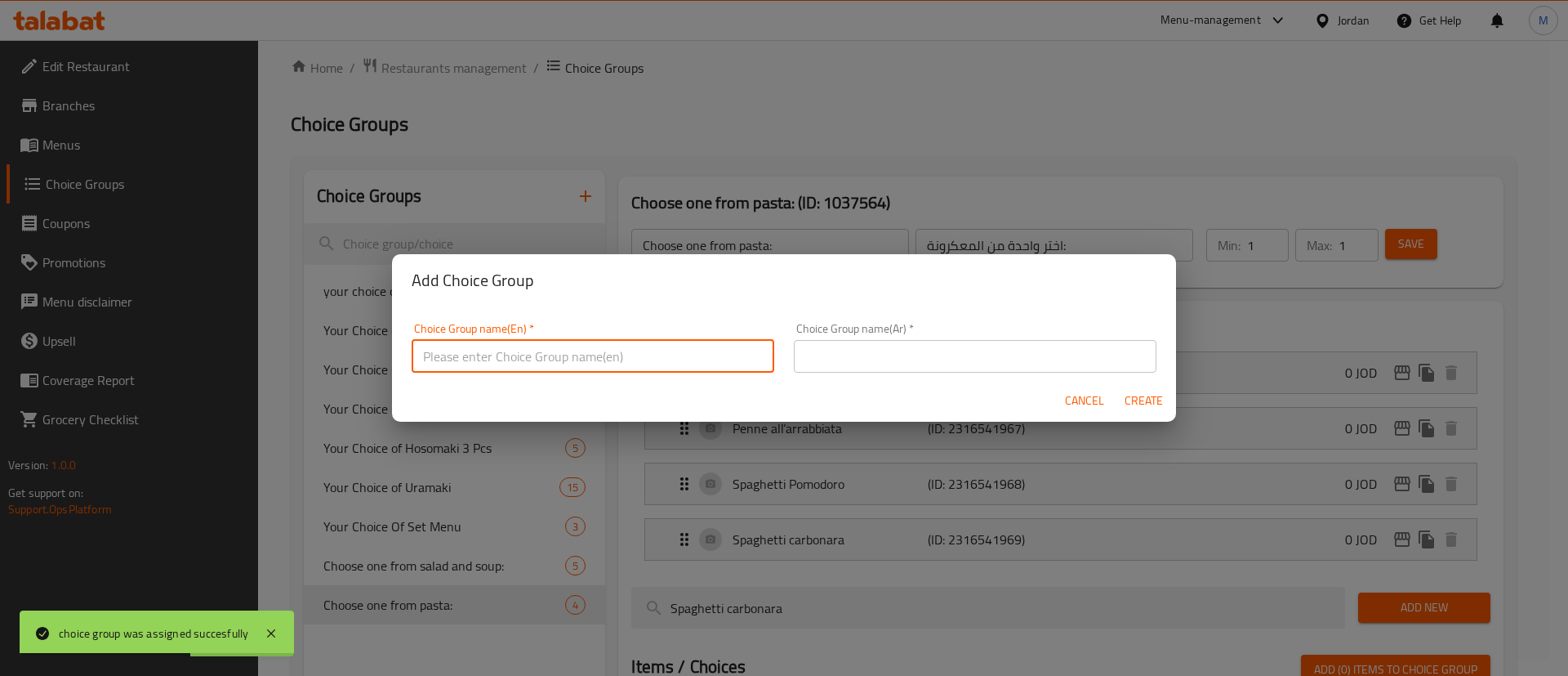
click at [629, 361] on input "text" at bounding box center [593, 356] width 362 height 33
paste input "Choose one from pizza"
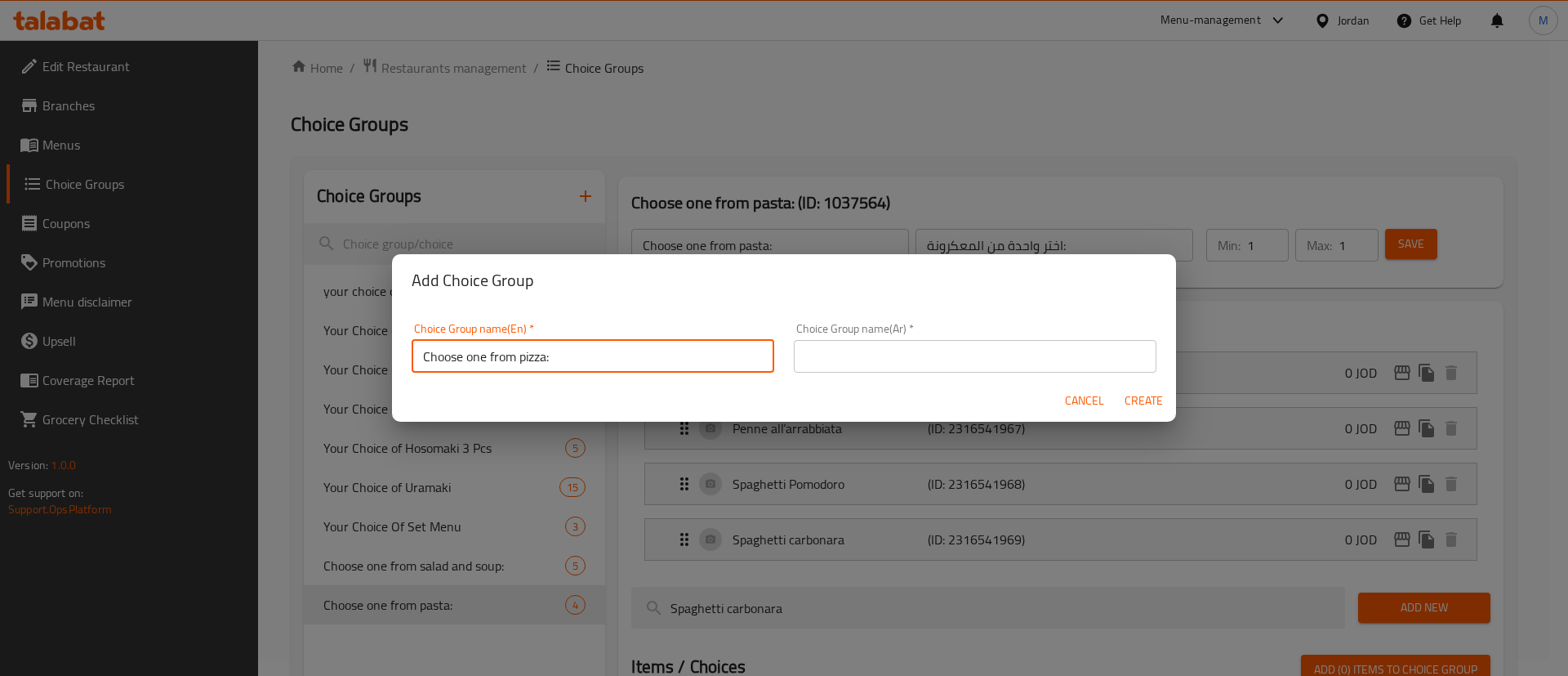
type input "Choose one from pizza:"
drag, startPoint x: 832, startPoint y: 366, endPoint x: 832, endPoint y: 355, distance: 11.0
click at [832, 366] on input "text" at bounding box center [976, 356] width 362 height 33
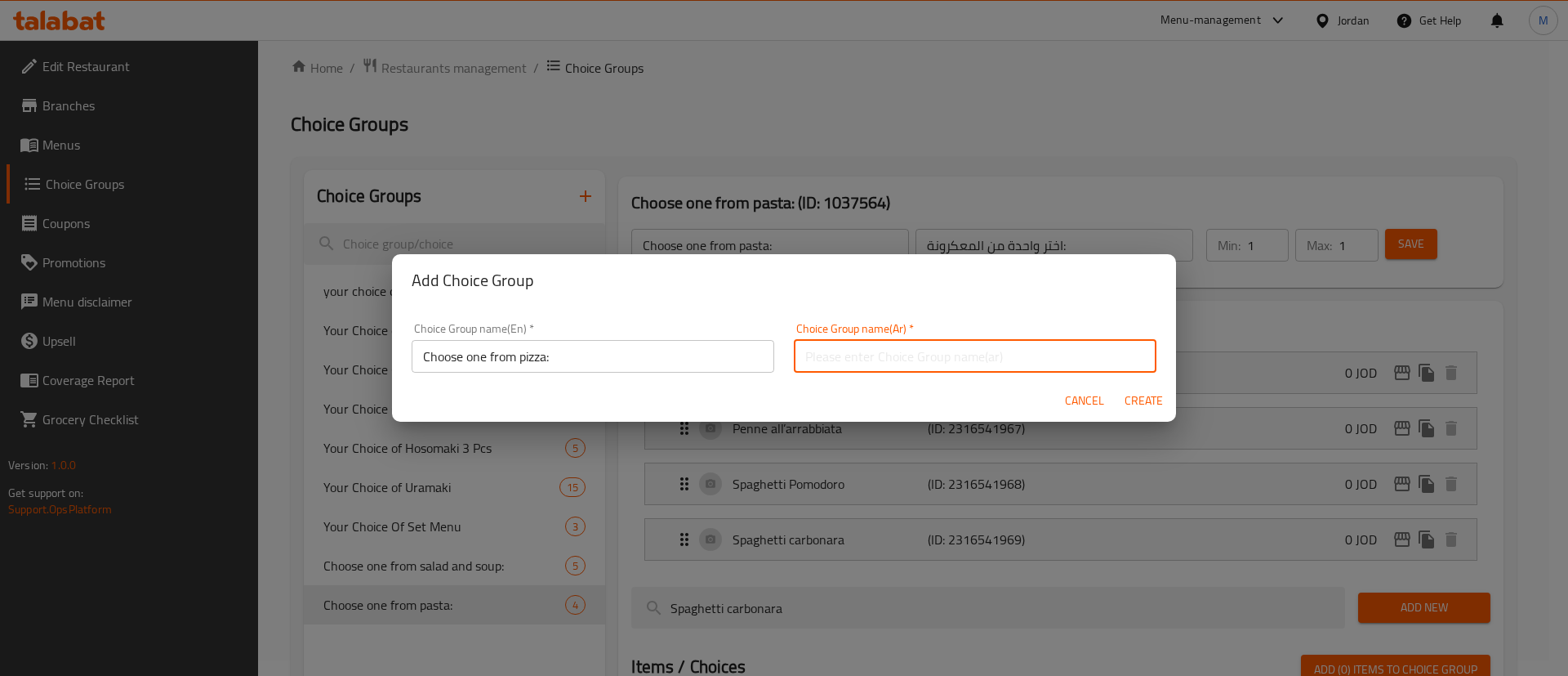
paste input "اختر واحدة من البيتزا"
type input "اختر واحدة من البيتزا:"
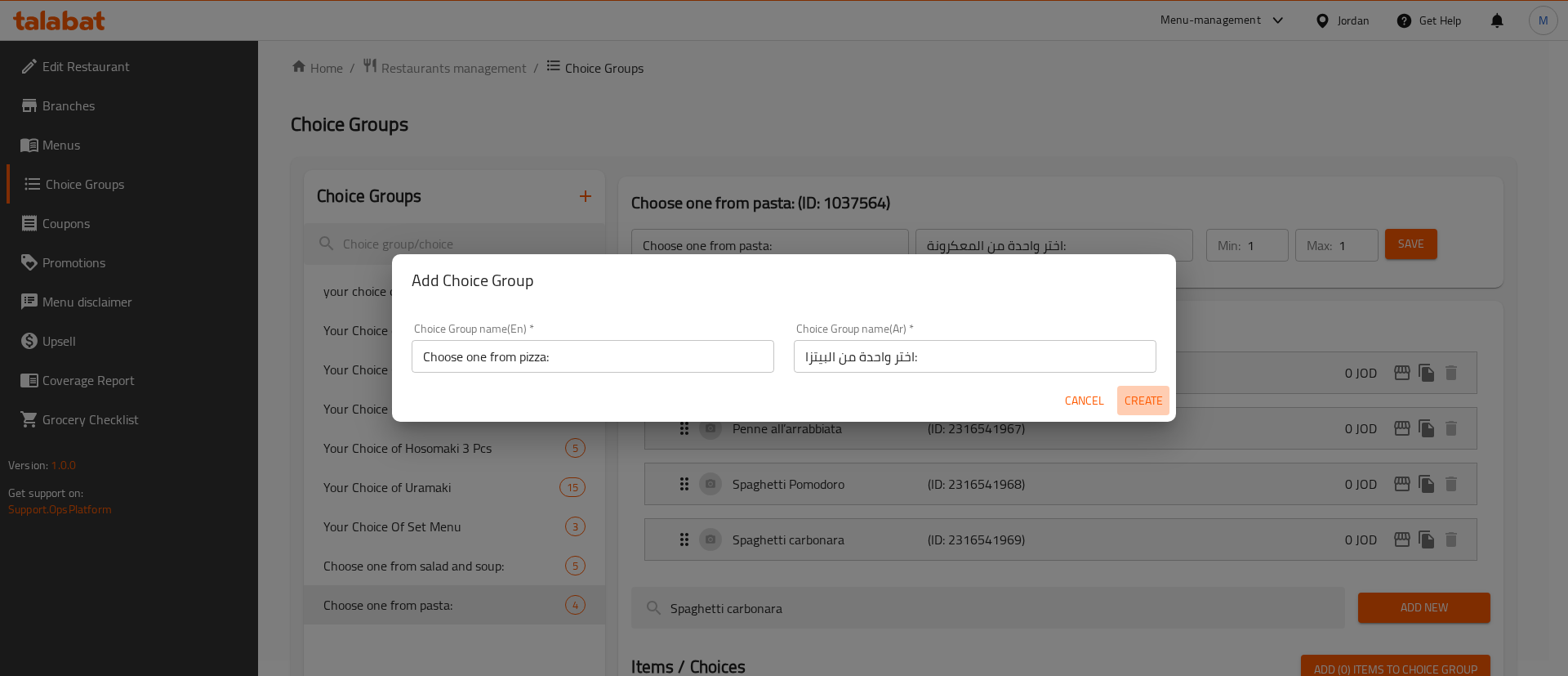
click at [1160, 393] on span "Create" at bounding box center [1143, 401] width 39 height 21
type input "Choose one from pizza:"
type input "اختر واحدة من البيتزا:"
type input "0"
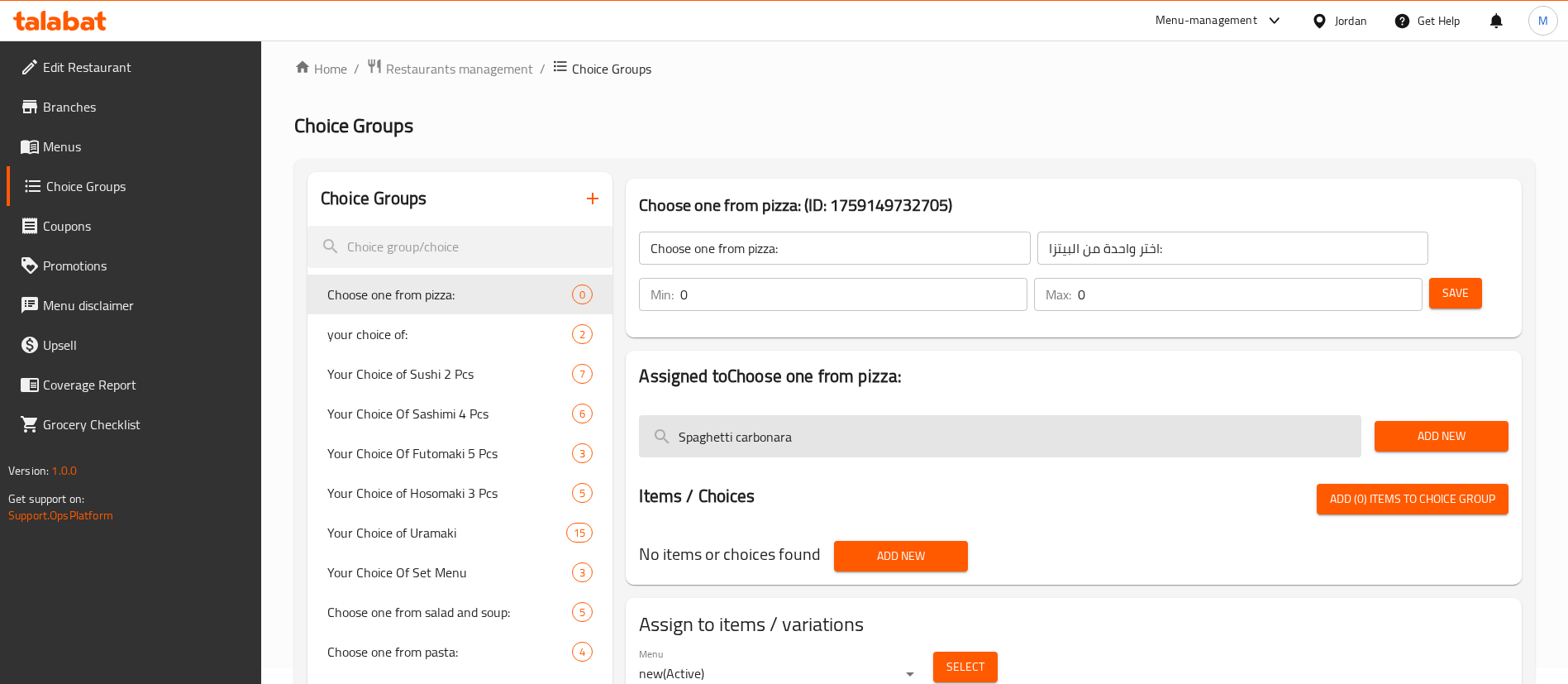
click at [910, 408] on div "Spaghetti carbonara" at bounding box center [1000, 436] width 736 height 55
click at [906, 415] on input "Spaghetti carbonara" at bounding box center [1000, 436] width 722 height 42
click at [905, 415] on input "Spaghetti carbonara" at bounding box center [1000, 436] width 722 height 42
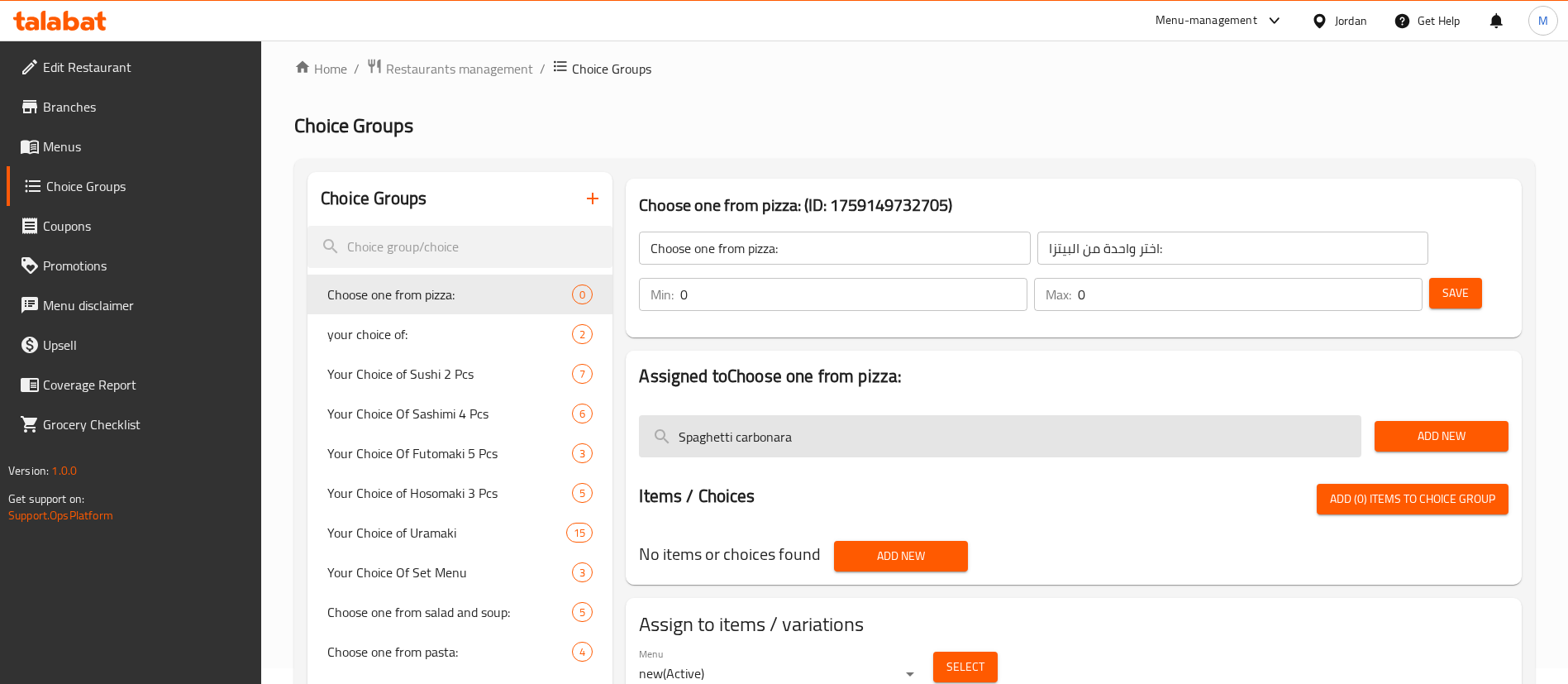
click at [905, 415] on input "Spaghetti carbonara" at bounding box center [1000, 436] width 722 height 42
click at [1224, 415] on input "Spaghetti carbonara" at bounding box center [1000, 436] width 722 height 42
click at [972, 415] on input "Spaghetti carbonara" at bounding box center [1000, 436] width 722 height 42
click at [971, 415] on input "Spaghetti carbonara" at bounding box center [1000, 436] width 722 height 42
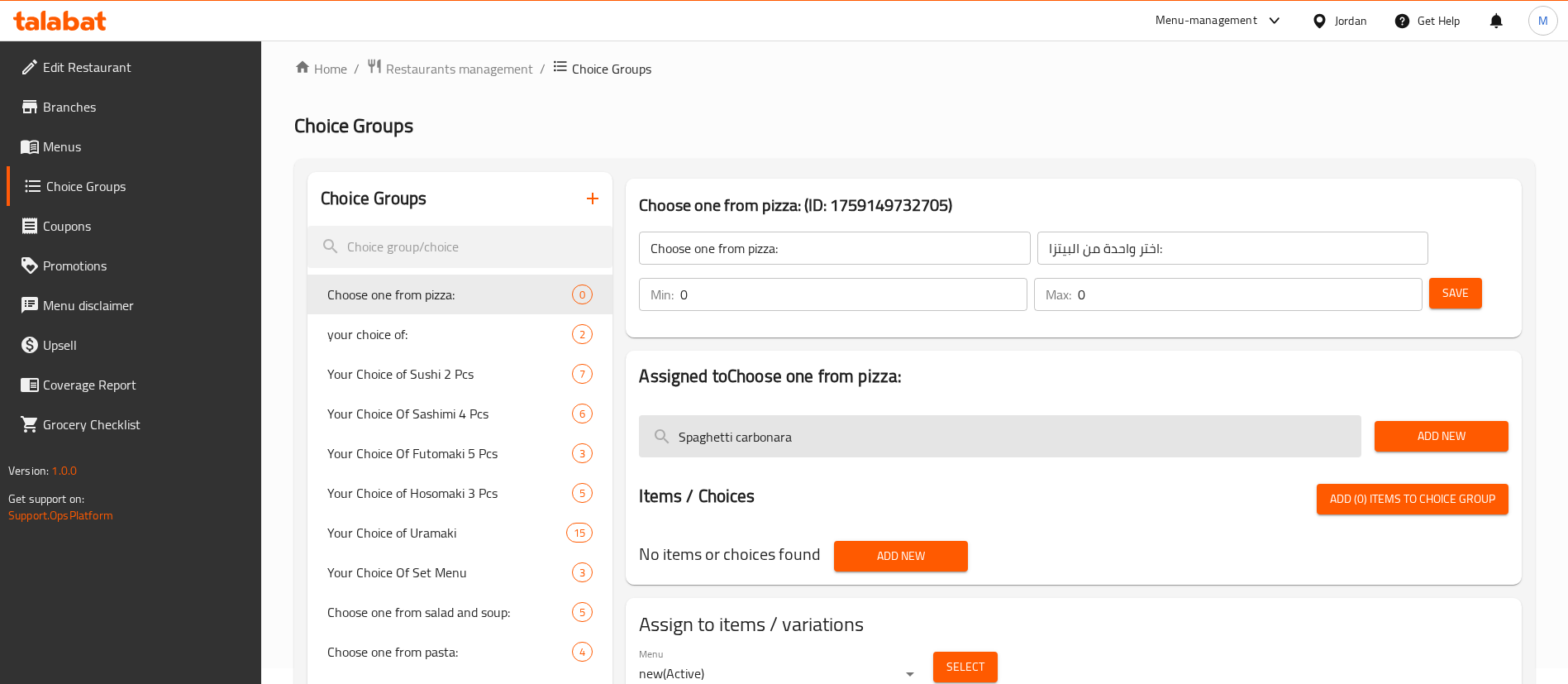
paste input "Vegetariana"
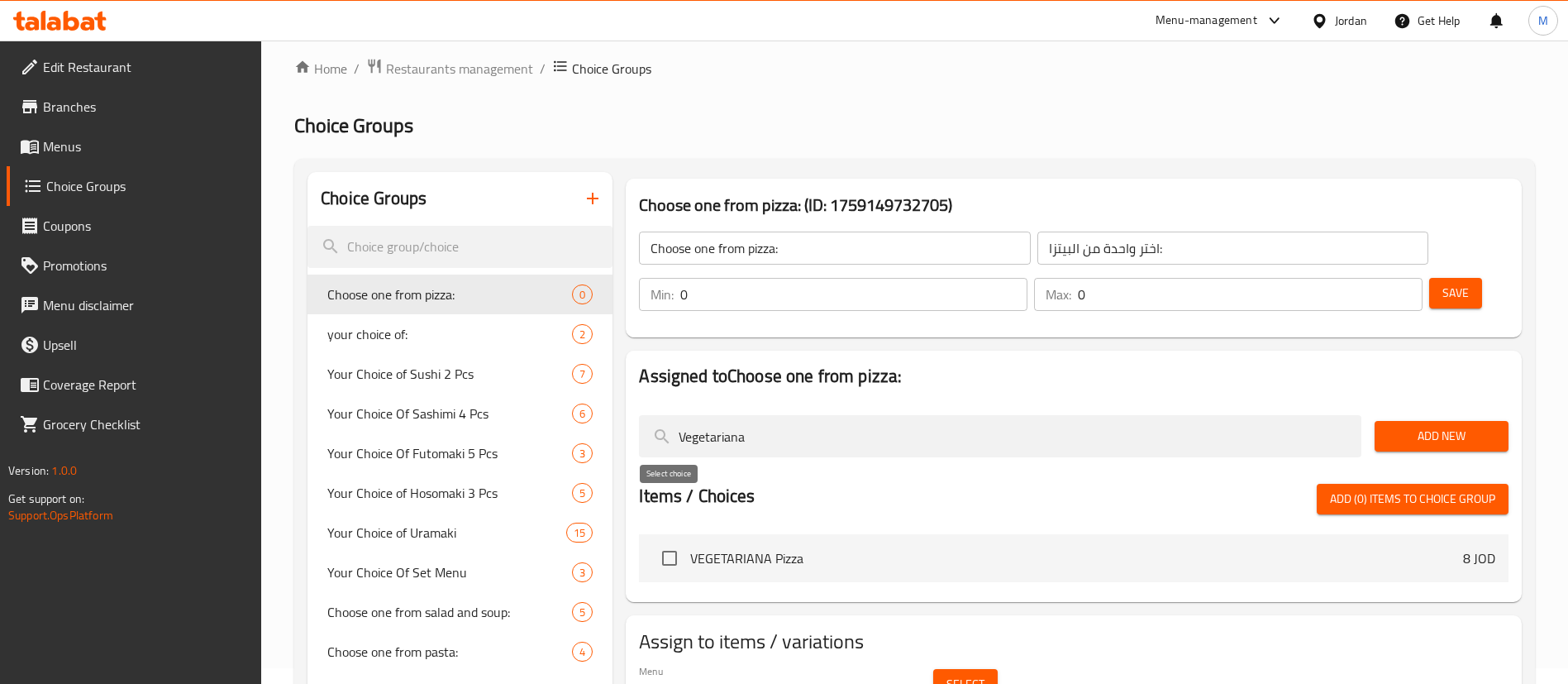
type input "Vegetariana"
click at [654, 541] on input "checkbox" at bounding box center [670, 558] width 35 height 35
click at [1330, 489] on span "Add (1) items to choice group" at bounding box center [1412, 499] width 165 height 21
checkbox input "false"
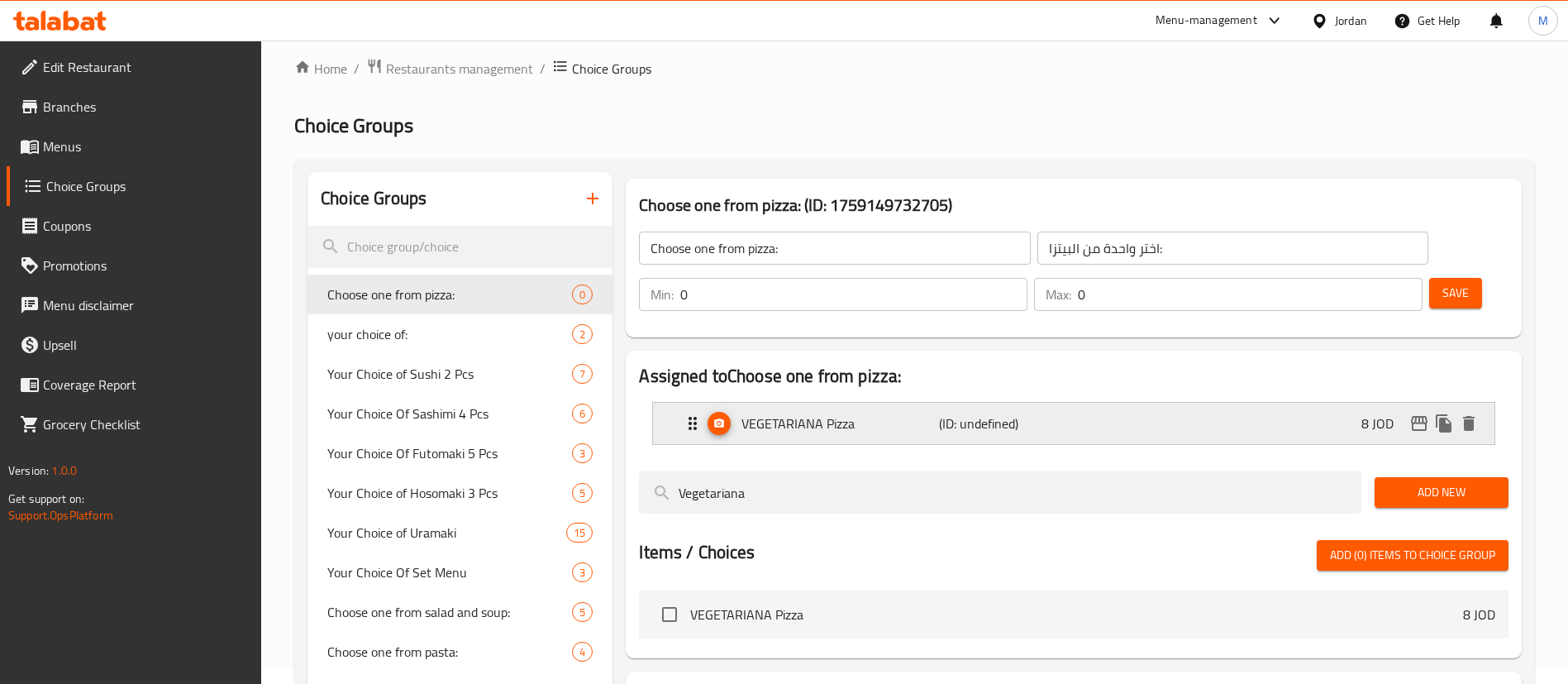
click at [1352, 403] on div "VEGETARIANA Pizza (ID: undefined) 8 JOD" at bounding box center [1079, 423] width 792 height 41
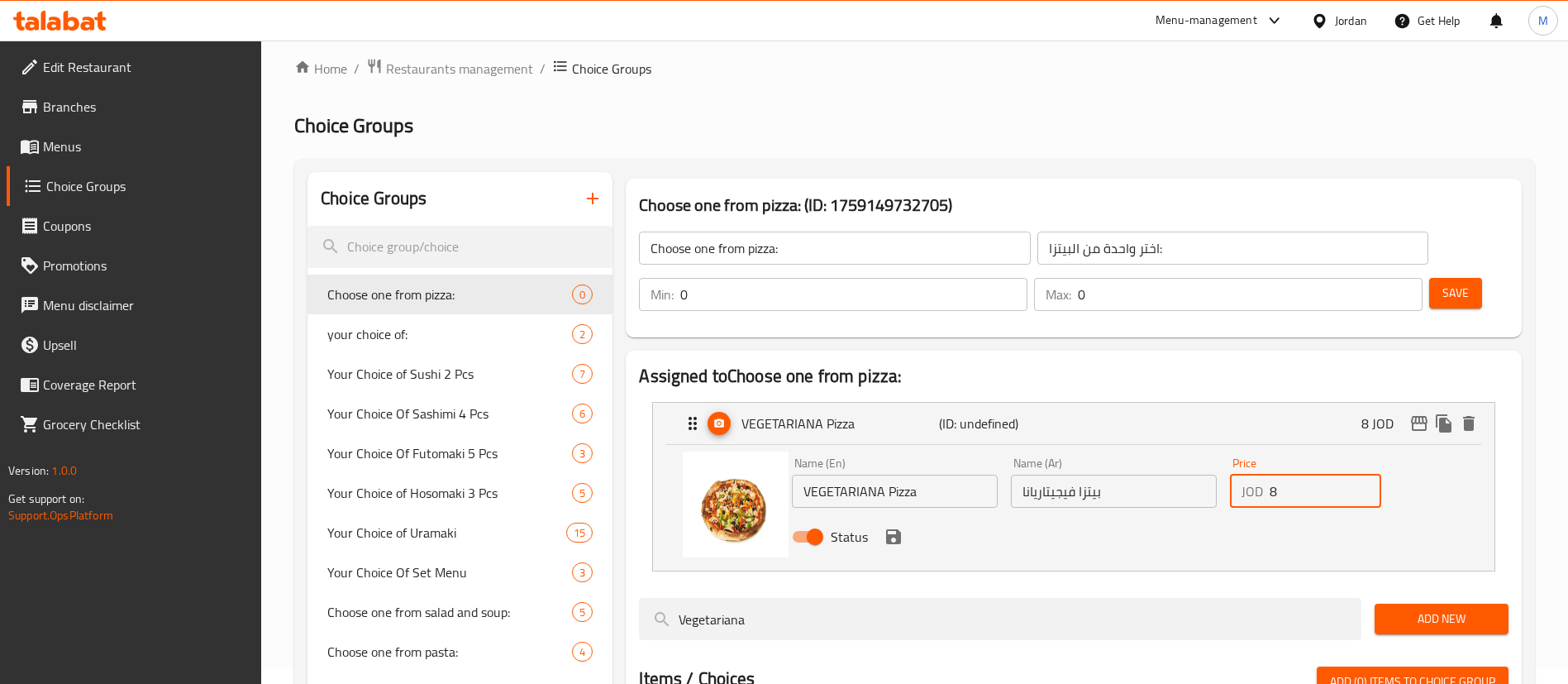
drag, startPoint x: 1312, startPoint y: 437, endPoint x: 1252, endPoint y: 446, distance: 60.7
click at [1252, 475] on div "JOD 8 Price" at bounding box center [1305, 491] width 151 height 33
click at [902, 526] on icon "save" at bounding box center [894, 536] width 20 height 20
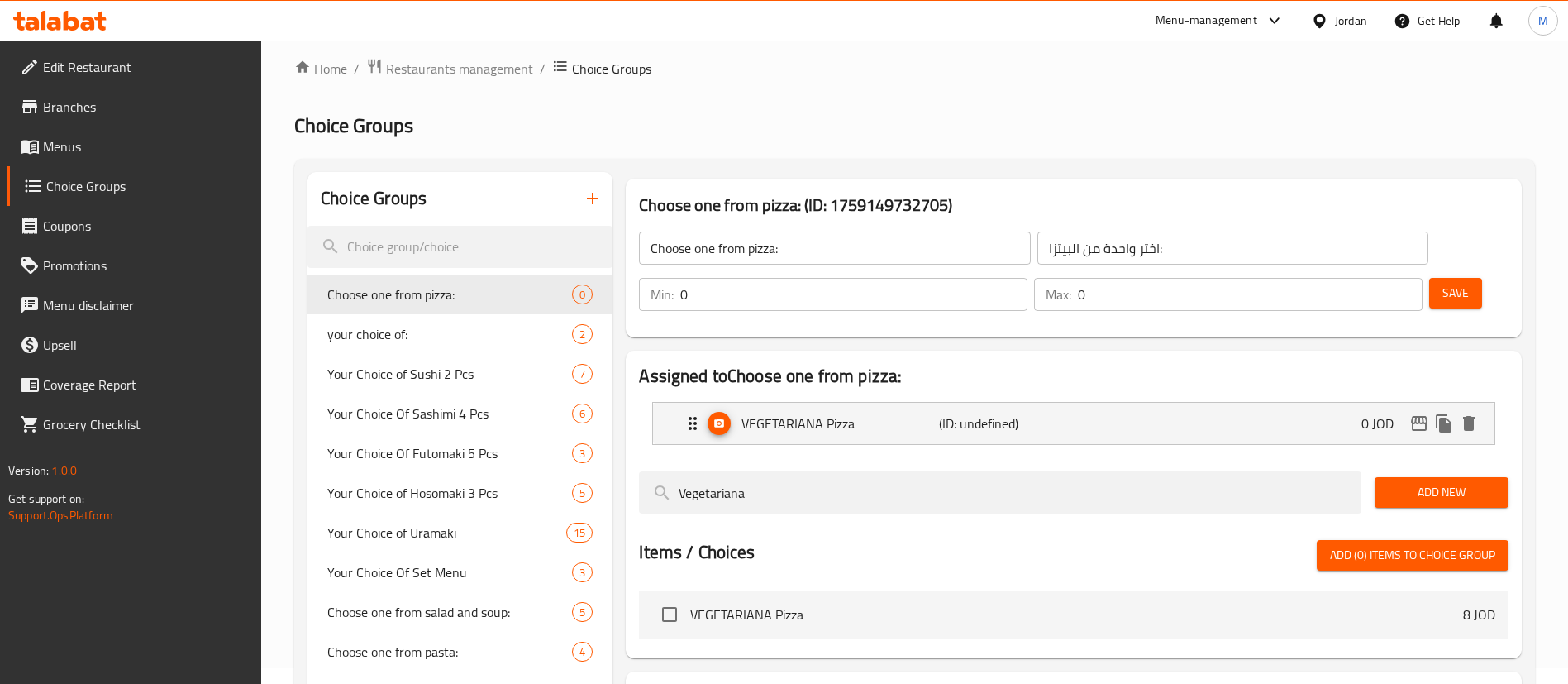
type input "0"
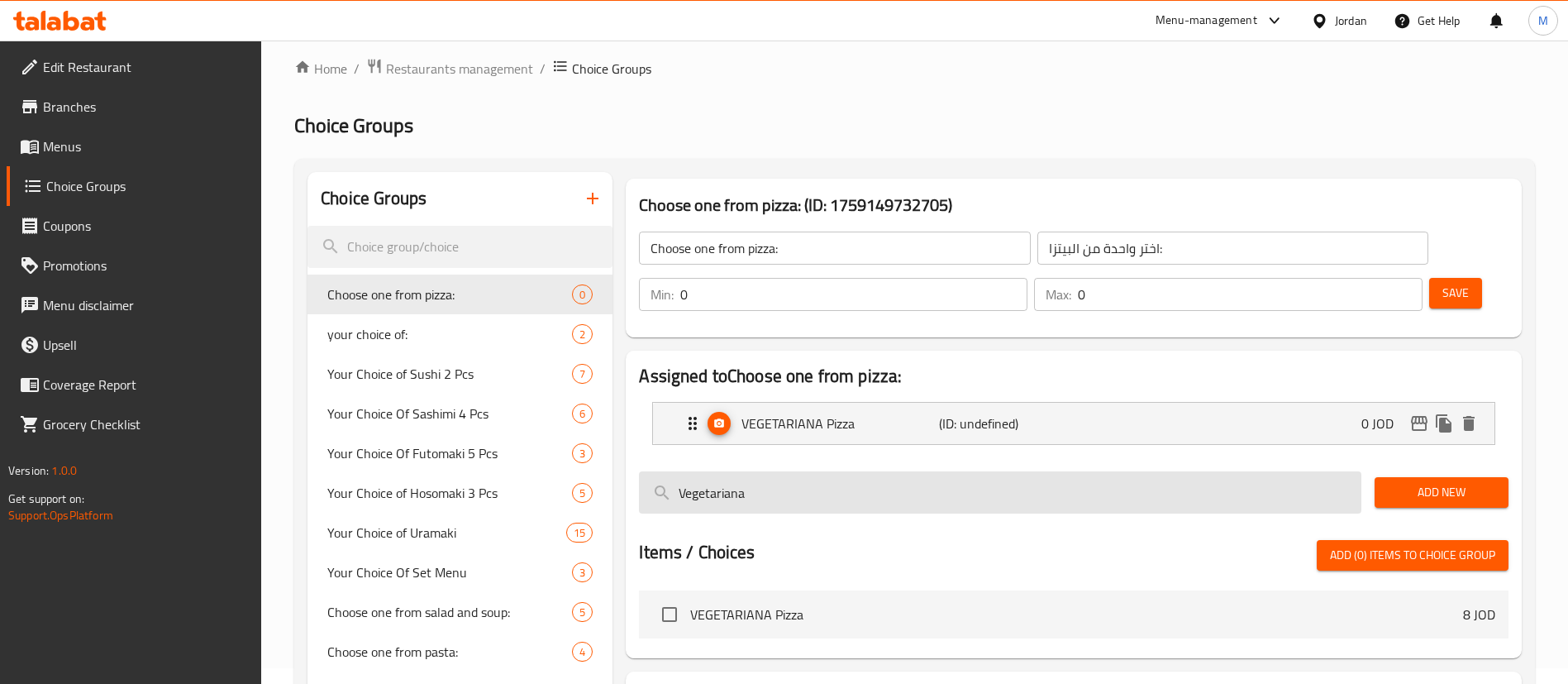
click at [991, 471] on input "Vegetariana" at bounding box center [1000, 492] width 722 height 42
paste input "Focaccia napoletna"
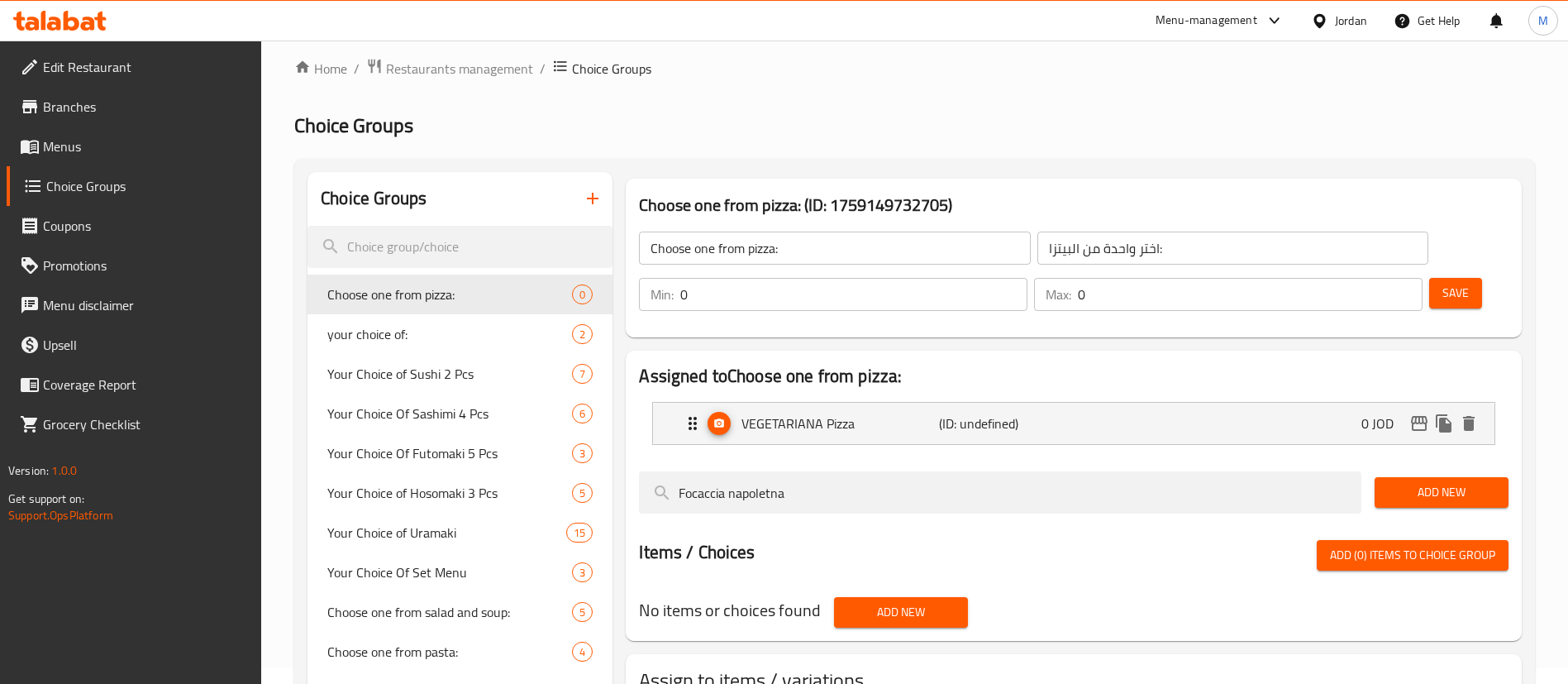
type input "Focaccia napoletna"
click at [908, 602] on span "Add New" at bounding box center [900, 612] width 107 height 21
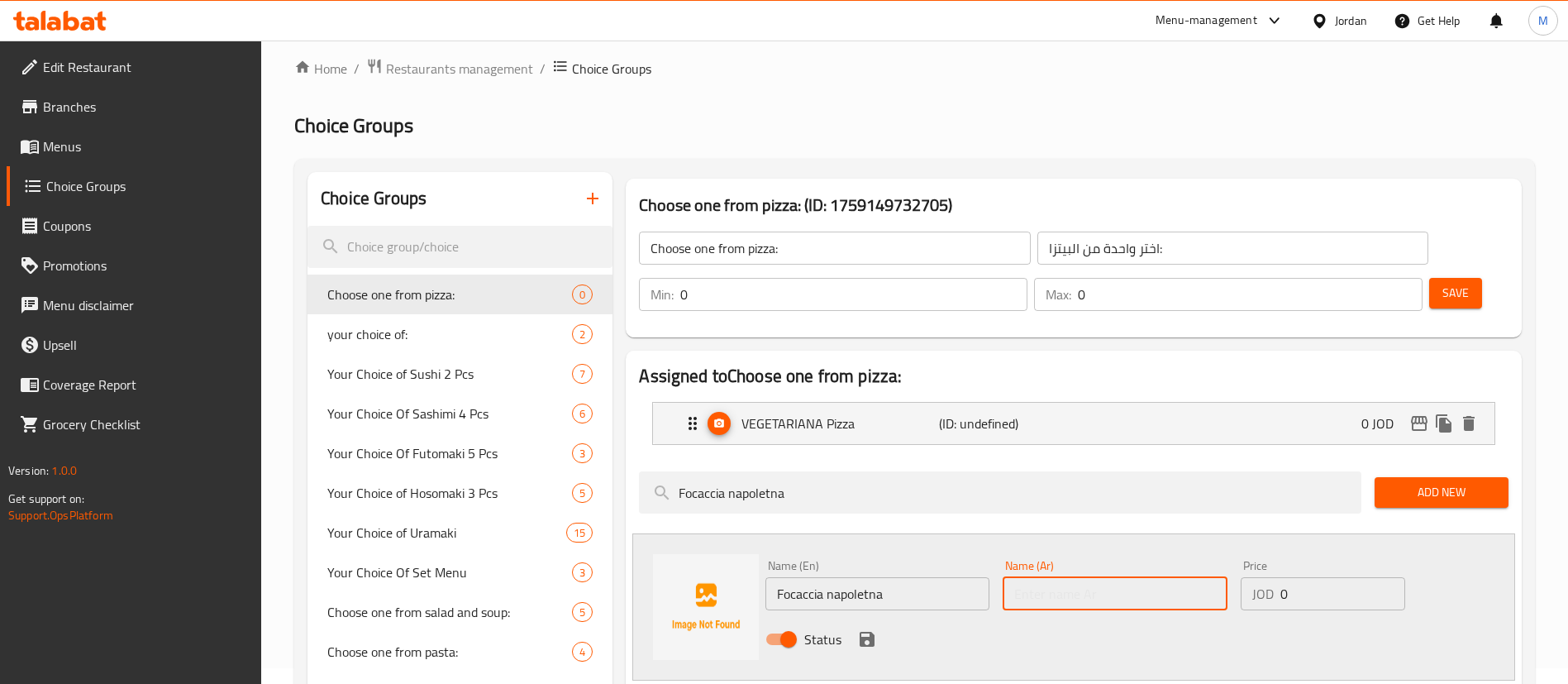
click at [1048, 577] on input "text" at bounding box center [1114, 593] width 224 height 33
paste input "فوكاتشيا نابوليتانا"
type input "فوكاتشيا نابوليتانا"
click at [866, 632] on icon "save" at bounding box center [867, 639] width 15 height 15
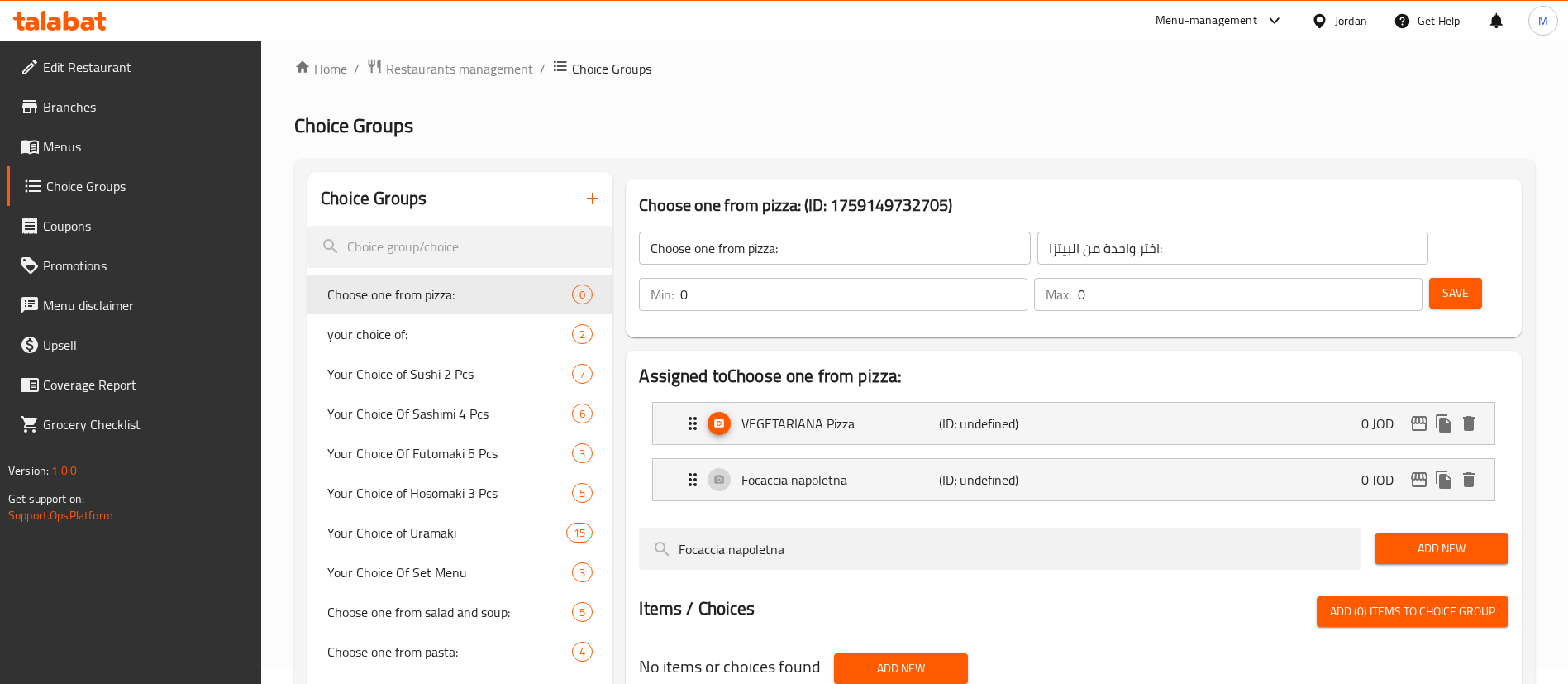
click at [1423, 538] on span "Add New" at bounding box center [1441, 548] width 107 height 21
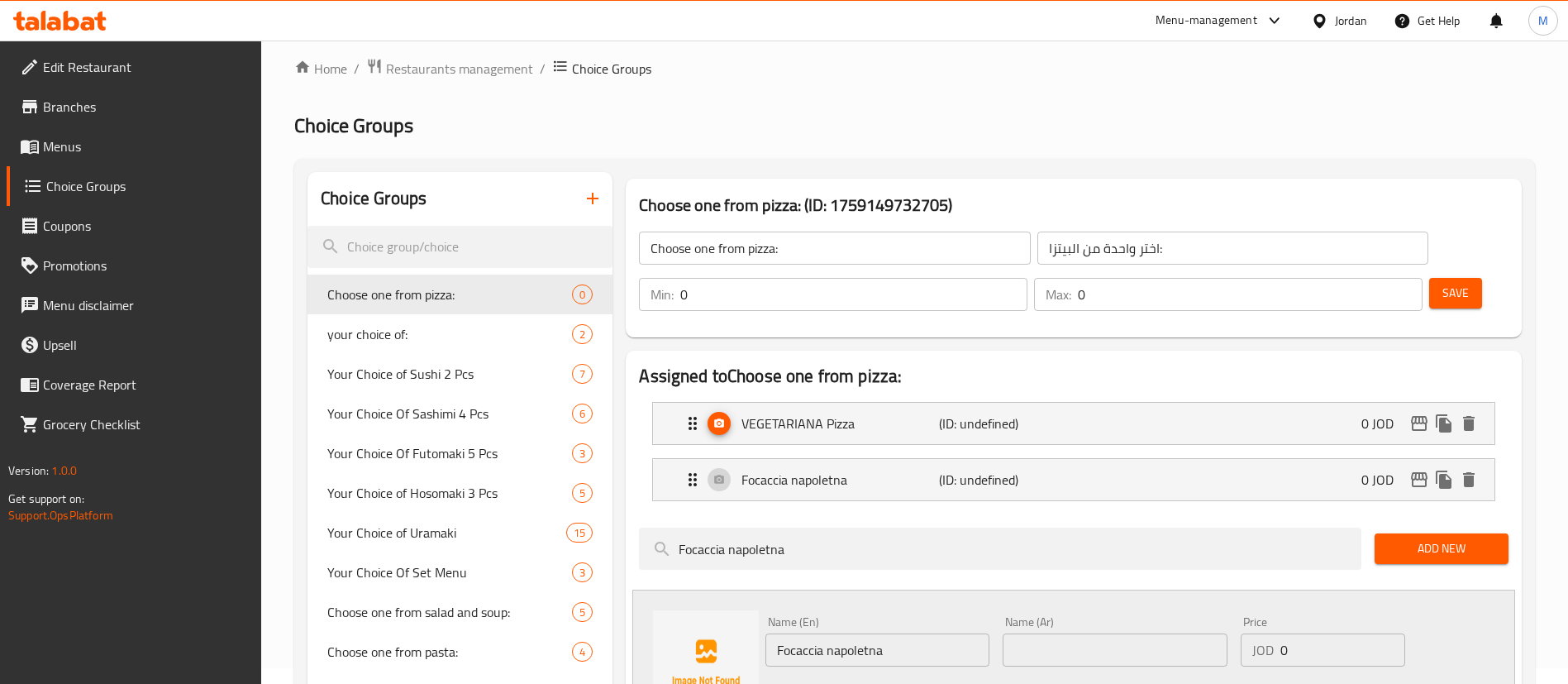
click at [937, 634] on input "Focaccia napoletna" at bounding box center [877, 650] width 224 height 33
paste input "Margarit"
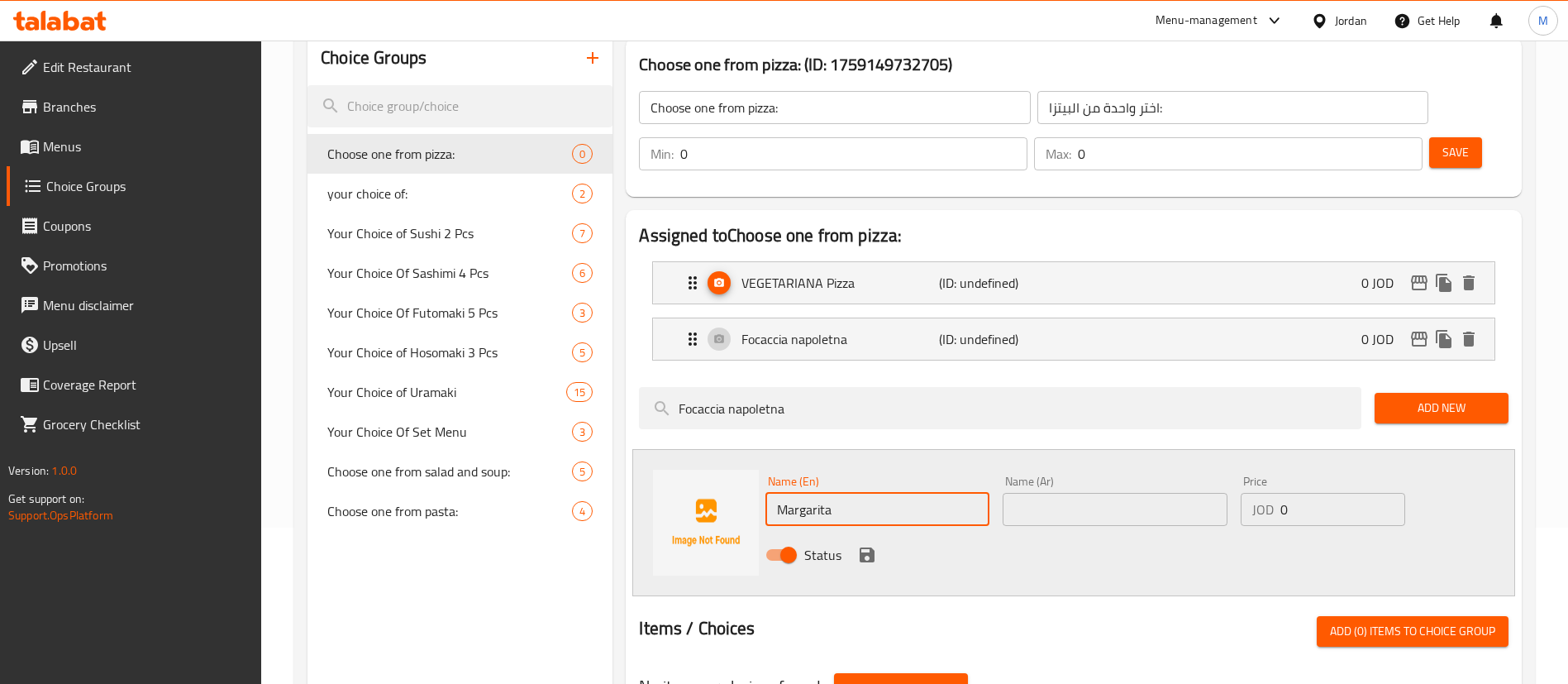
scroll to position [312, 0]
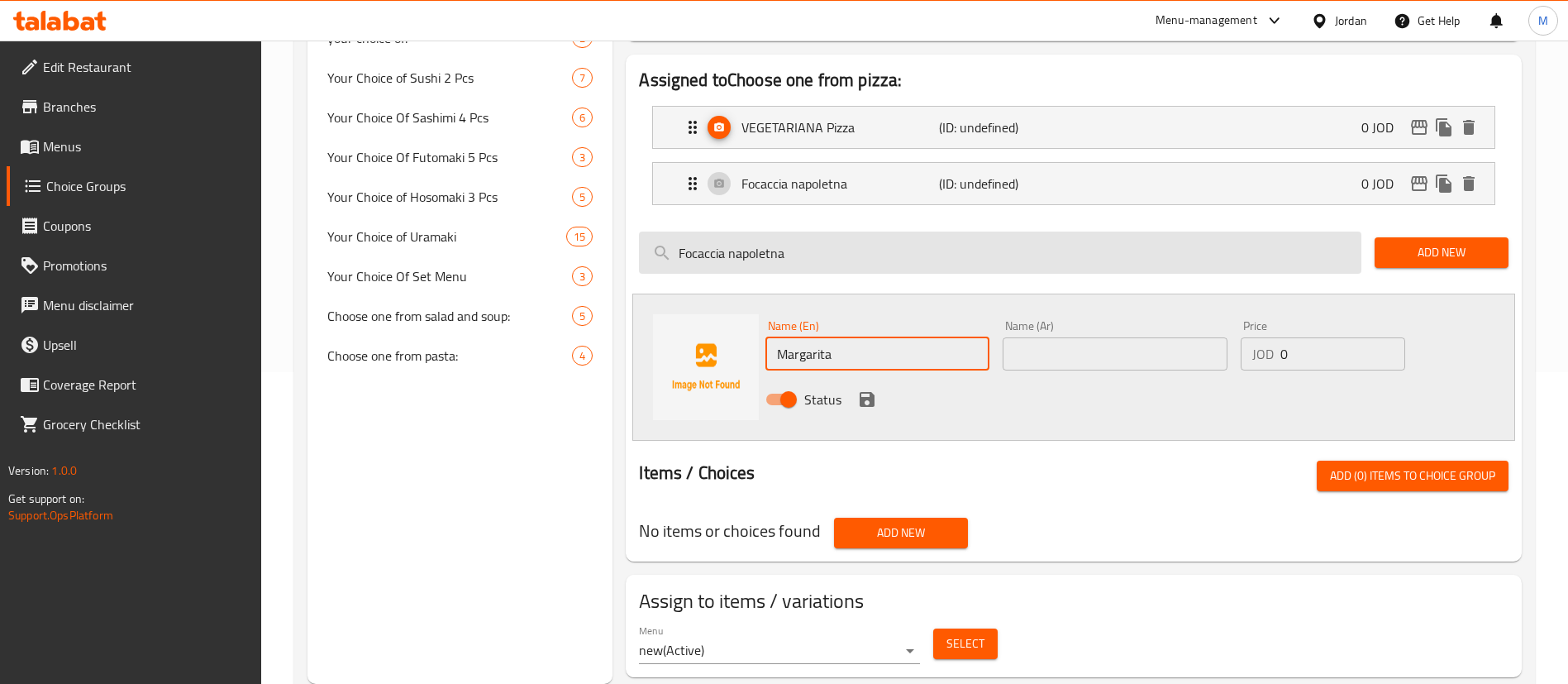
type input "Margarita"
click at [899, 232] on input "Focaccia napoletna" at bounding box center [1000, 253] width 722 height 42
paste input "Margarit"
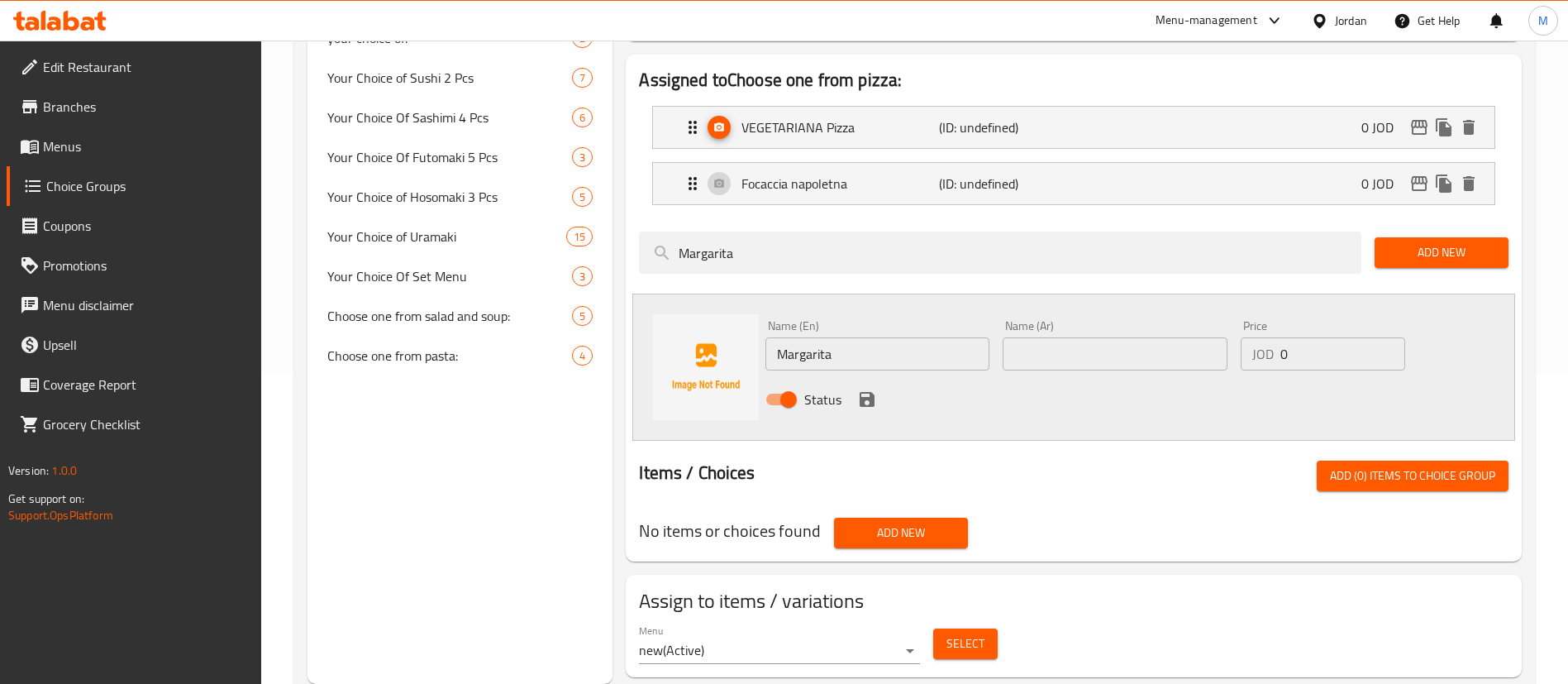
type input "Margarita"
click at [1058, 337] on input "text" at bounding box center [1114, 354] width 224 height 33
paste input "مارجريتا"
type input "مارجريتا"
click at [861, 392] on icon "save" at bounding box center [867, 399] width 15 height 15
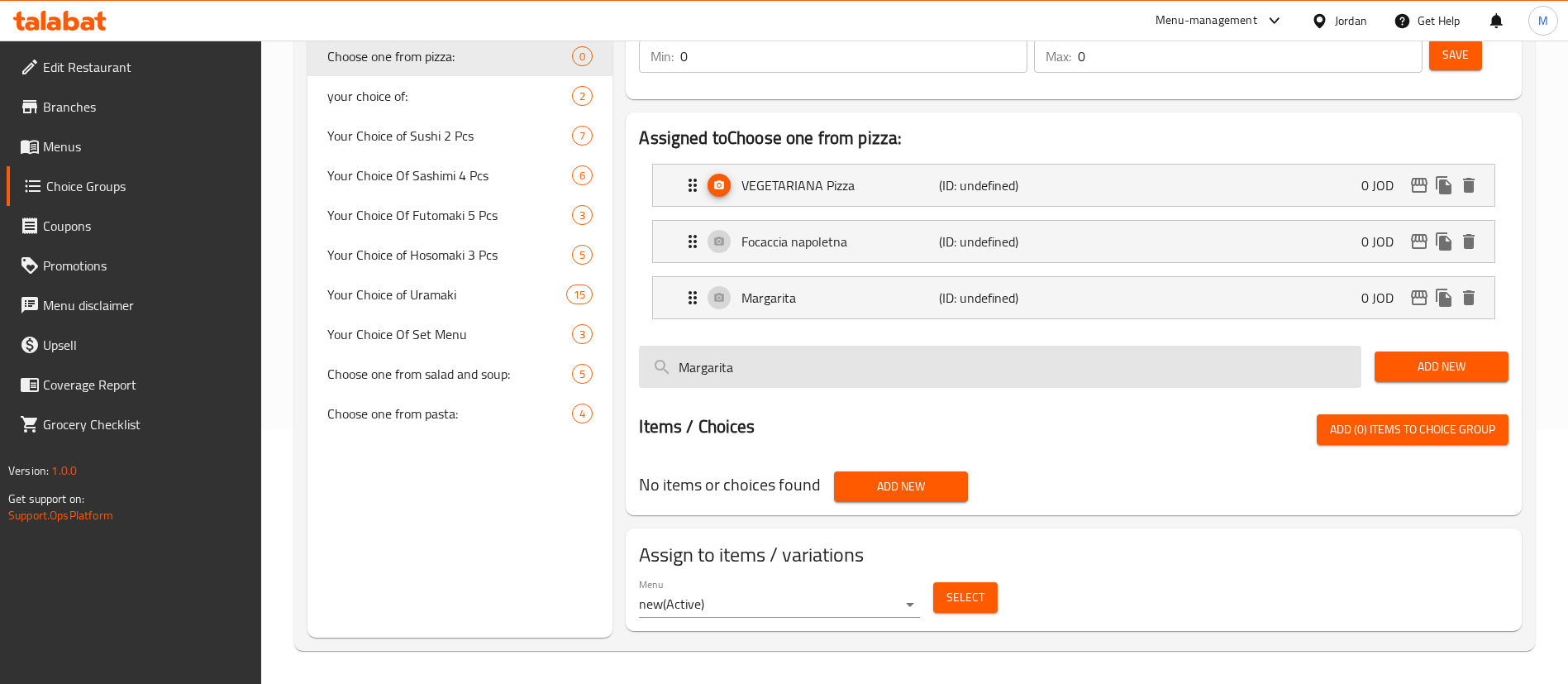
scroll to position [234, 0]
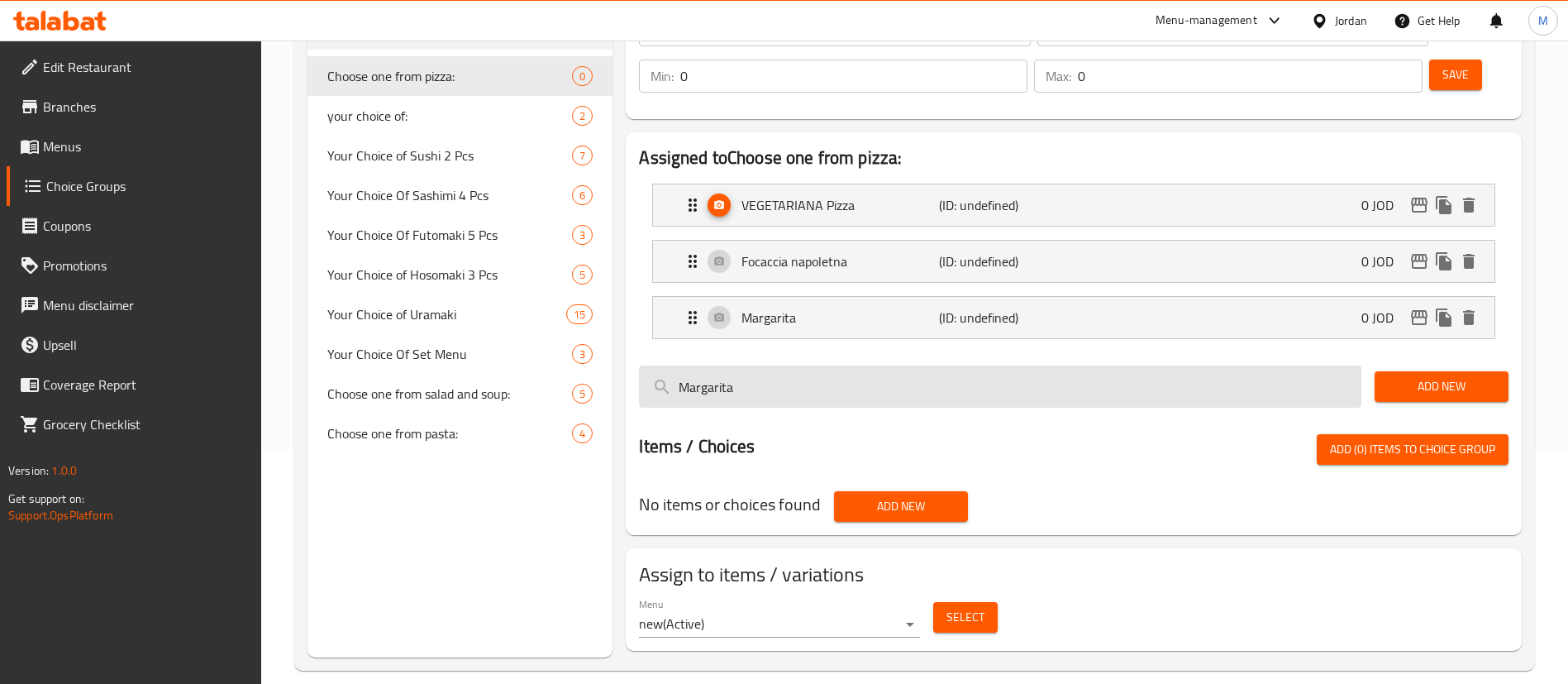
click at [1014, 366] on input "Margarita" at bounding box center [1000, 387] width 722 height 42
paste input "Focaccia napoletn"
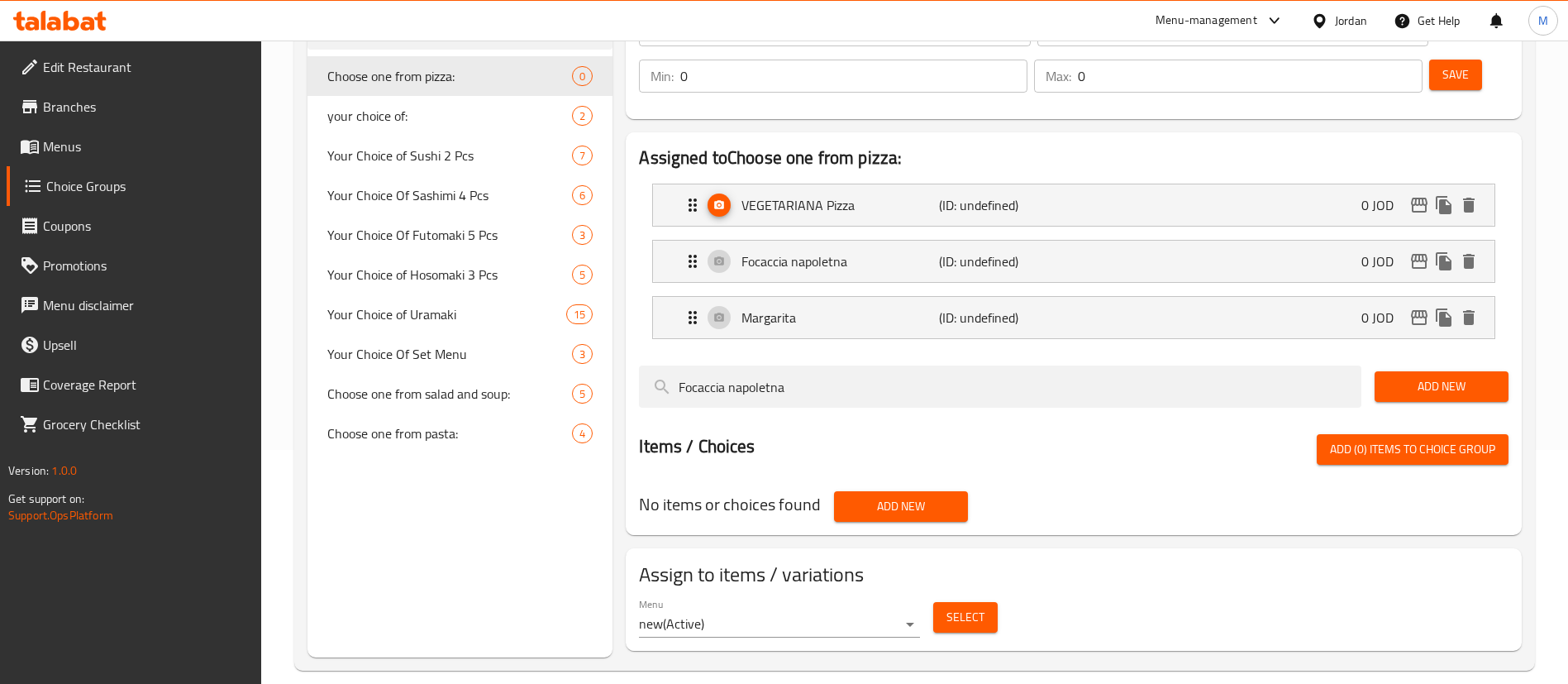
type input "Focaccia napoletna"
click at [888, 496] on span "Add New" at bounding box center [900, 506] width 107 height 21
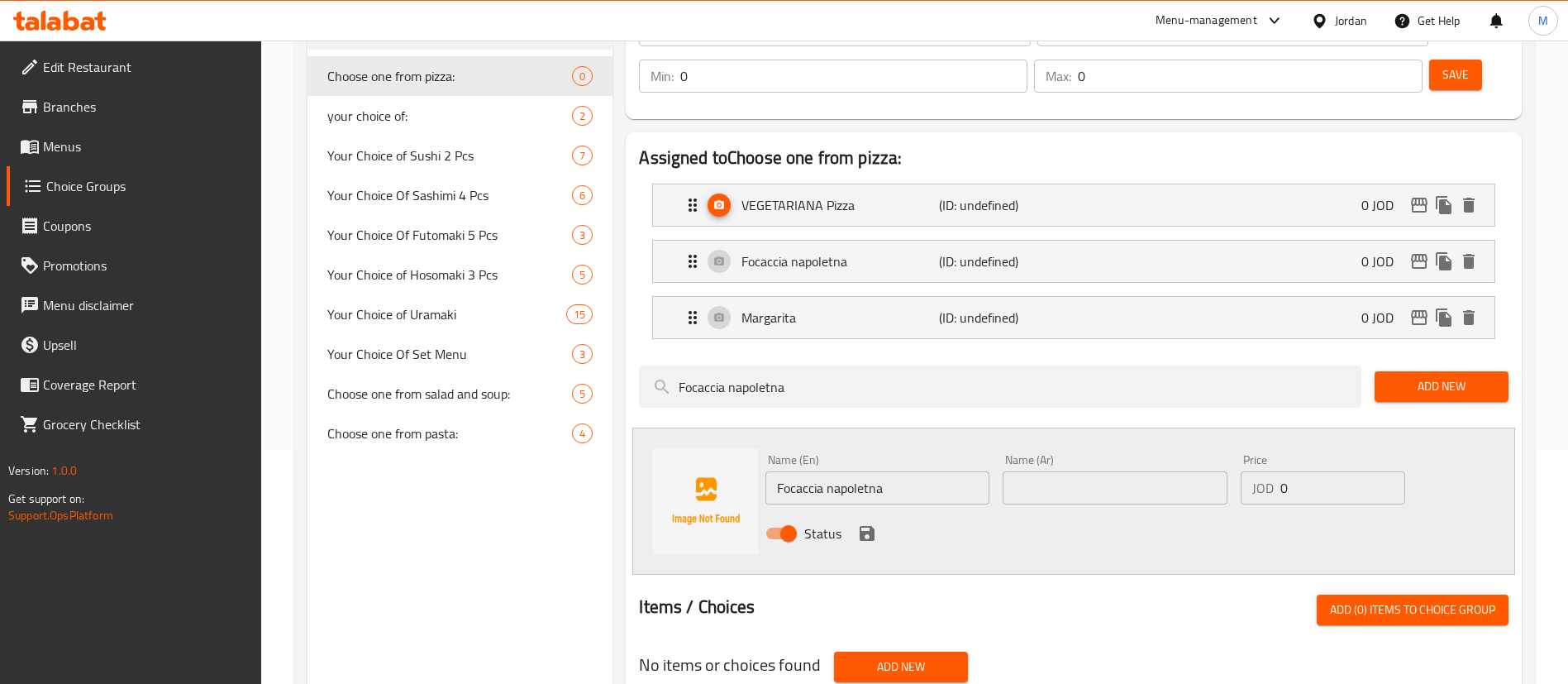
click at [1029, 471] on input "text" at bounding box center [1114, 488] width 224 height 33
click at [953, 471] on input "Focaccia napoletna" at bounding box center [877, 488] width 224 height 33
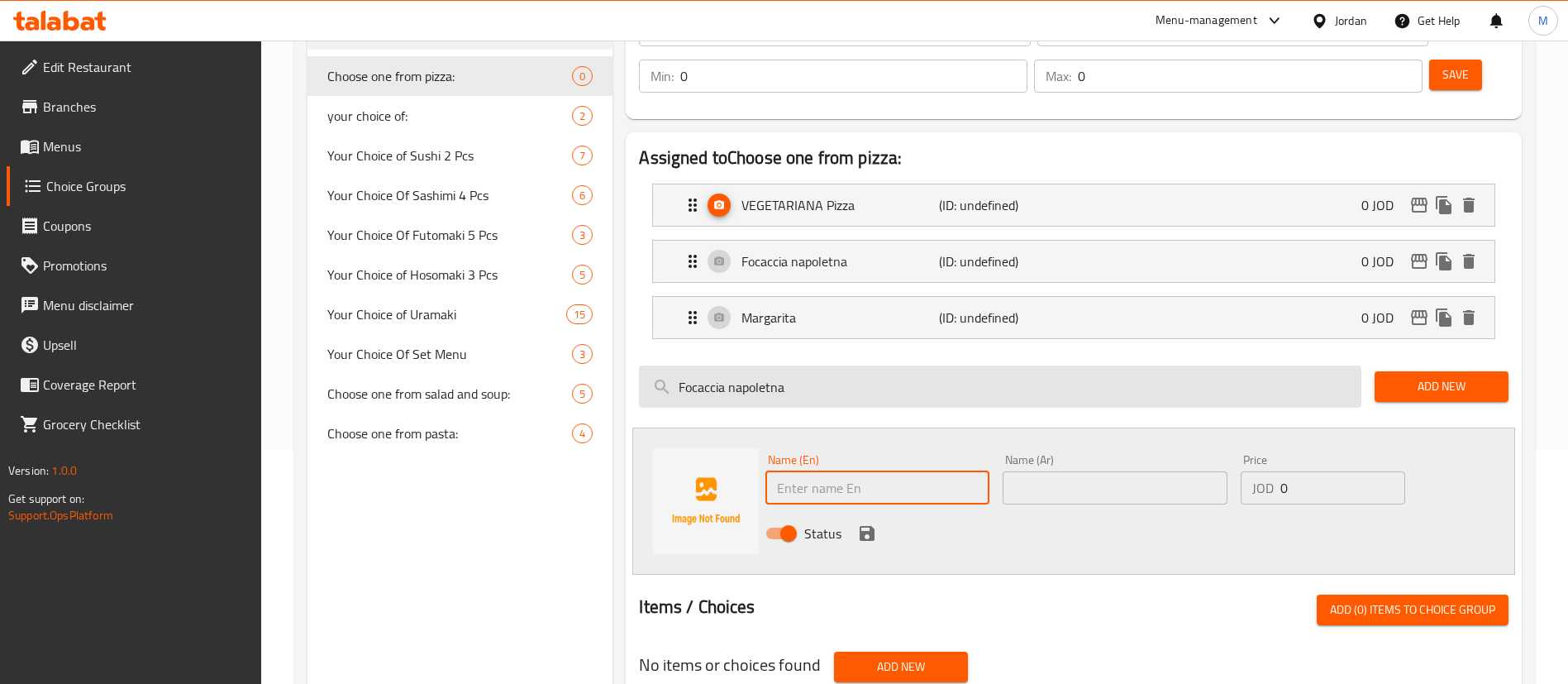
click at [835, 366] on input "Focaccia napoletna" at bounding box center [1000, 387] width 722 height 42
paste input "Pepperoni"
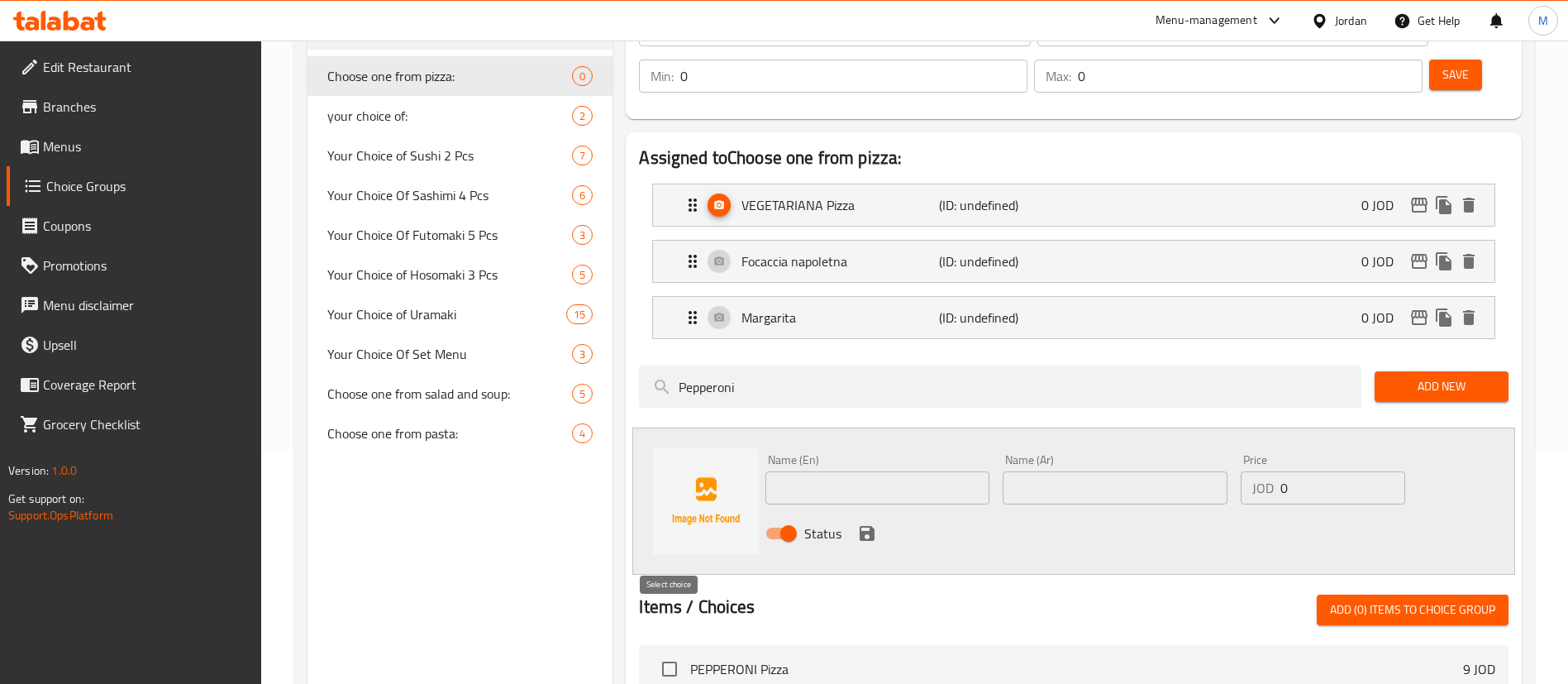
type input "Pepperoni"
click at [669, 652] on input "checkbox" at bounding box center [670, 669] width 35 height 35
click at [1332, 600] on span "Add (1) items to choice group" at bounding box center [1412, 610] width 165 height 21
checkbox input "false"
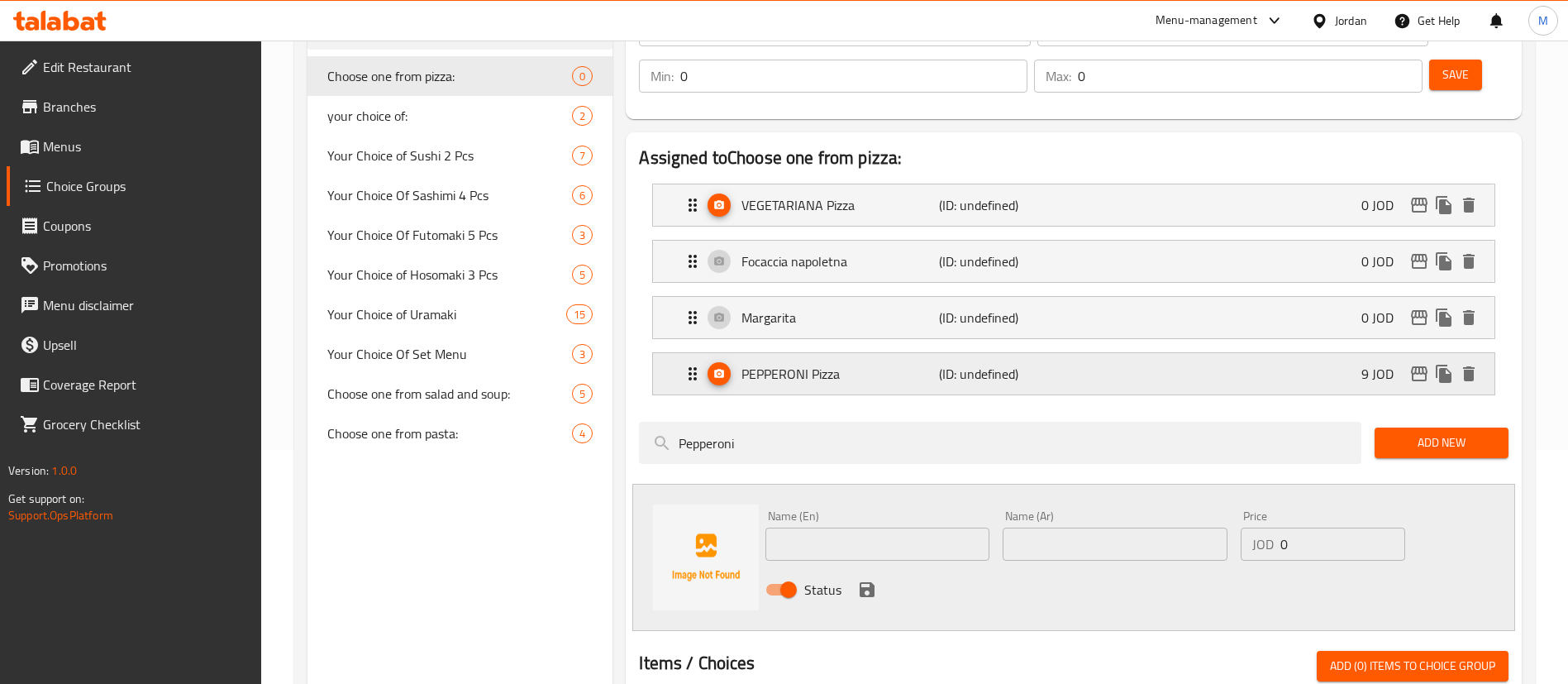
click at [914, 364] on p "PEPPERONI Pizza" at bounding box center [839, 374] width 197 height 20
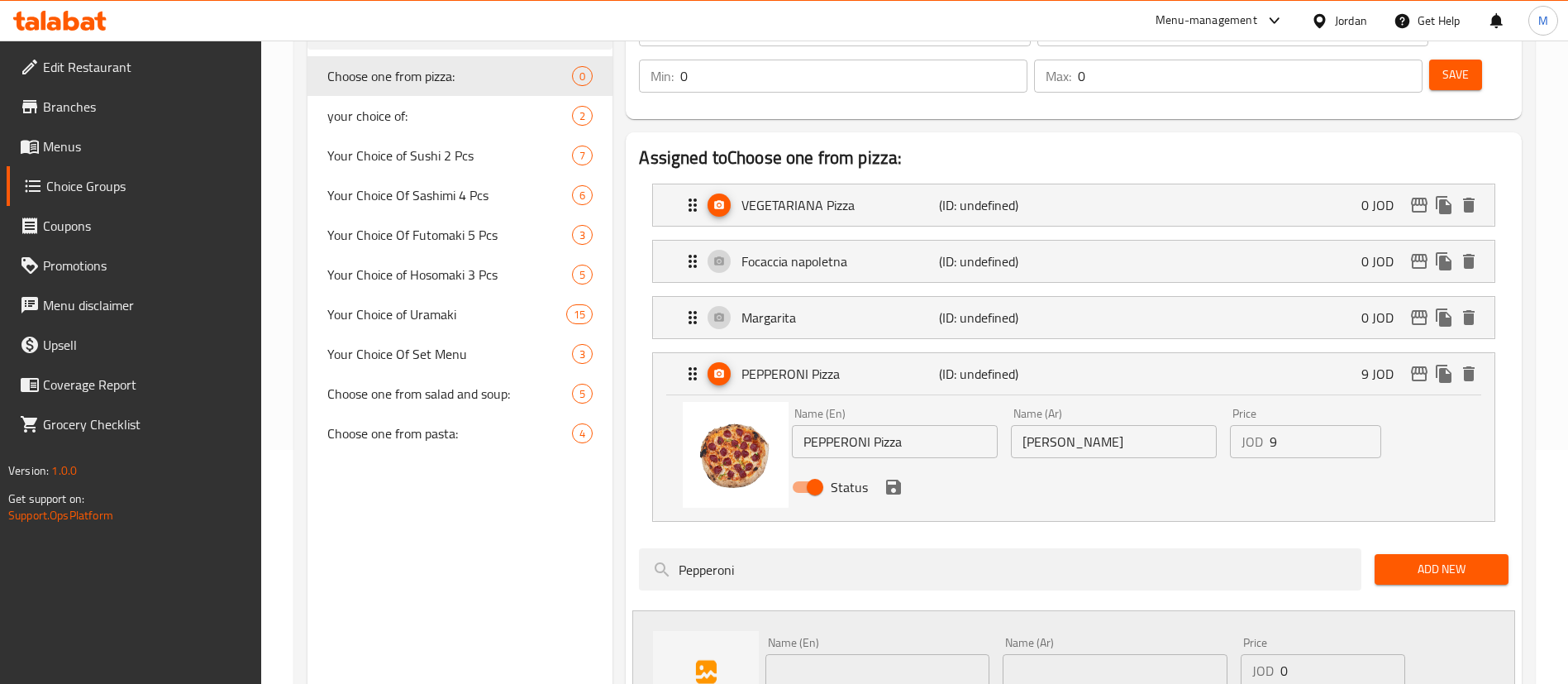
click at [1301, 425] on input "9" at bounding box center [1325, 442] width 112 height 33
type input "0"
drag, startPoint x: 943, startPoint y: 397, endPoint x: 874, endPoint y: 392, distance: 69.2
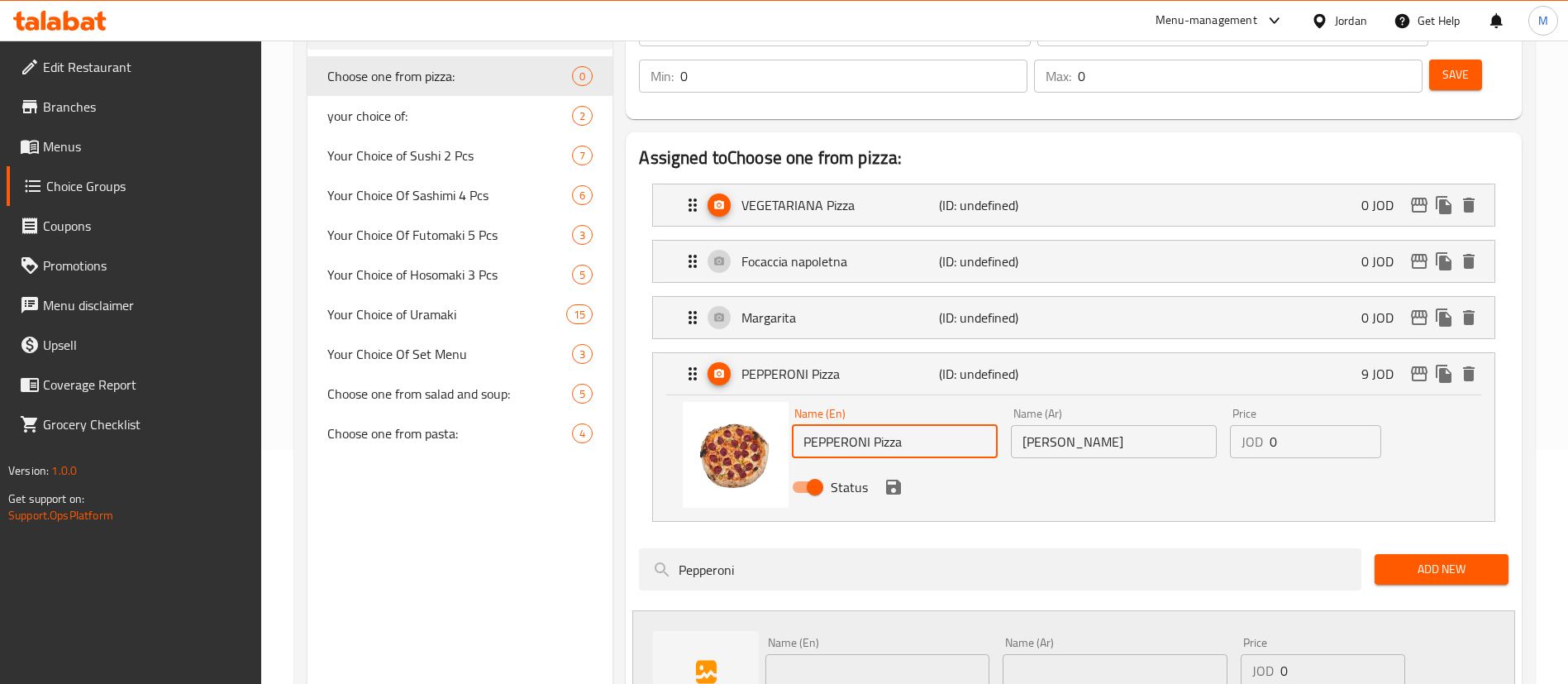
click at [874, 425] on input "PEPPERONI Pizza" at bounding box center [894, 442] width 206 height 33
type input "PEPPERONI"
click at [1080, 425] on input "بيتزا بيبروني" at bounding box center [1113, 442] width 206 height 33
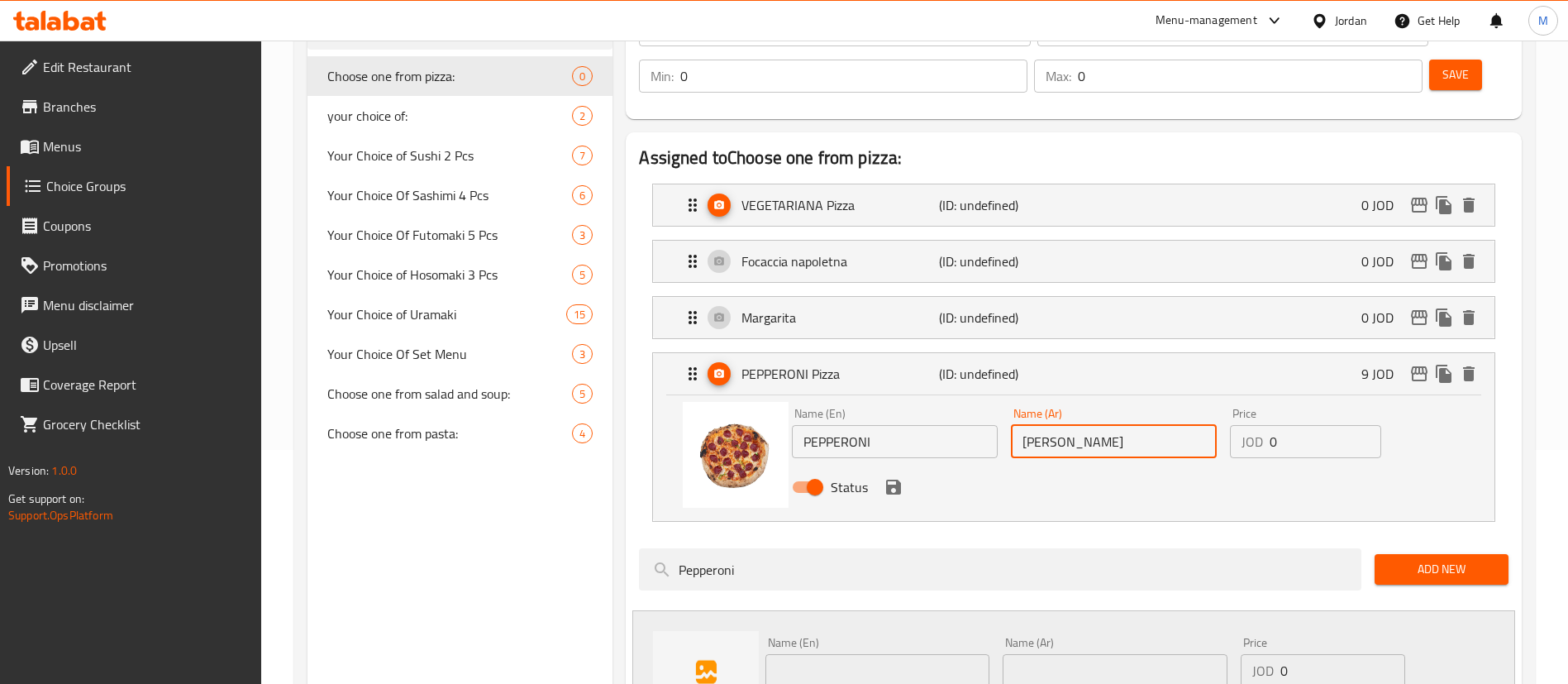
click at [1080, 425] on input "بيتزا بيبروني" at bounding box center [1113, 442] width 206 height 33
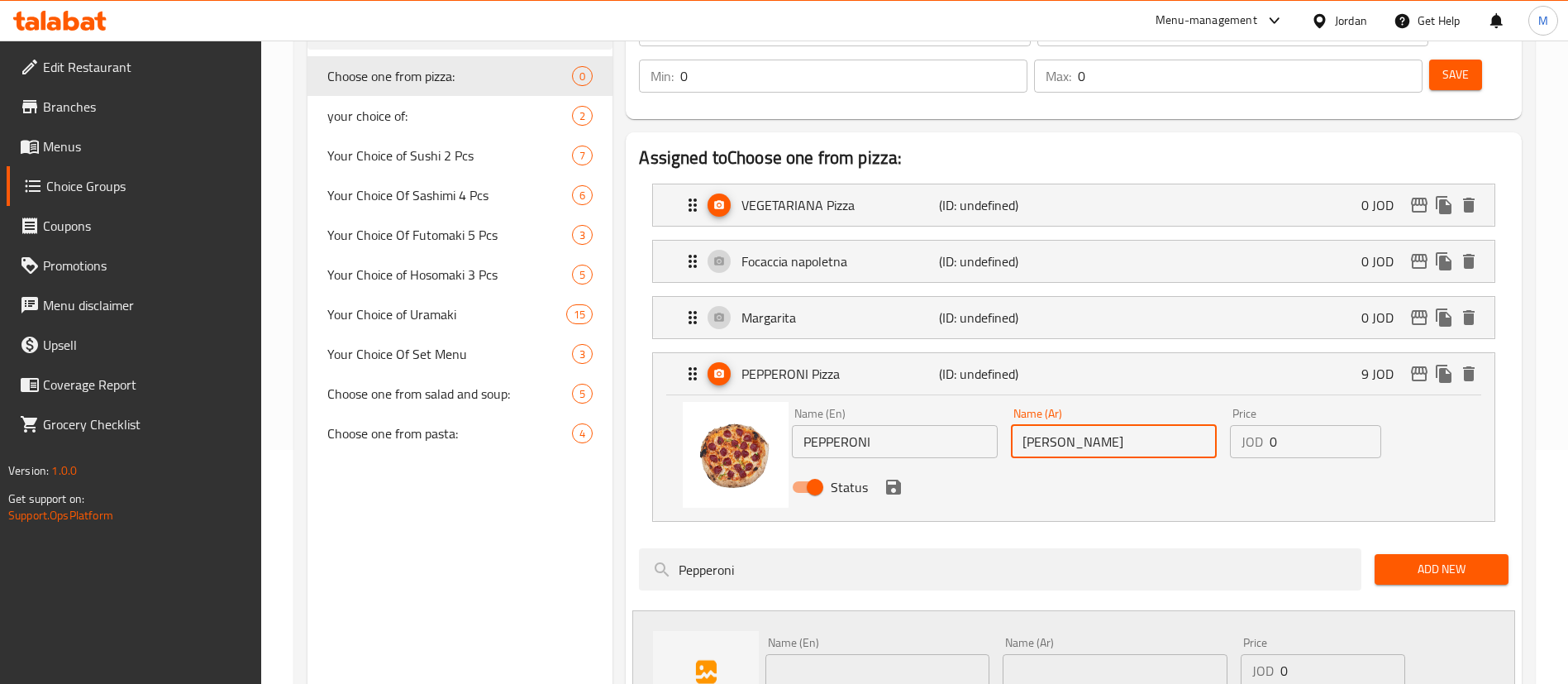
click at [1082, 425] on input "بيتزا بيبروني" at bounding box center [1113, 442] width 206 height 33
type input "بيبروني"
click at [898, 475] on button "save" at bounding box center [893, 487] width 25 height 25
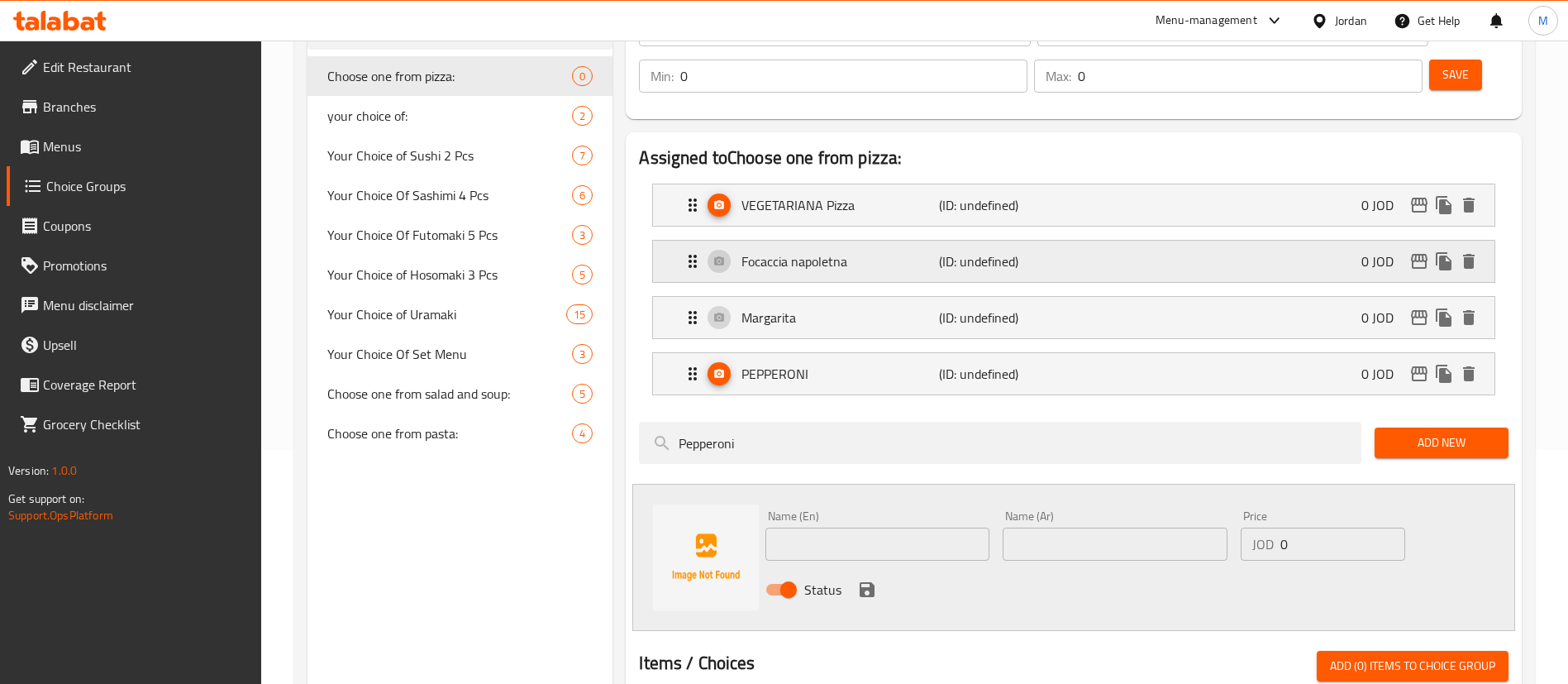
click at [912, 251] on p "Focaccia napoletna" at bounding box center [839, 261] width 197 height 20
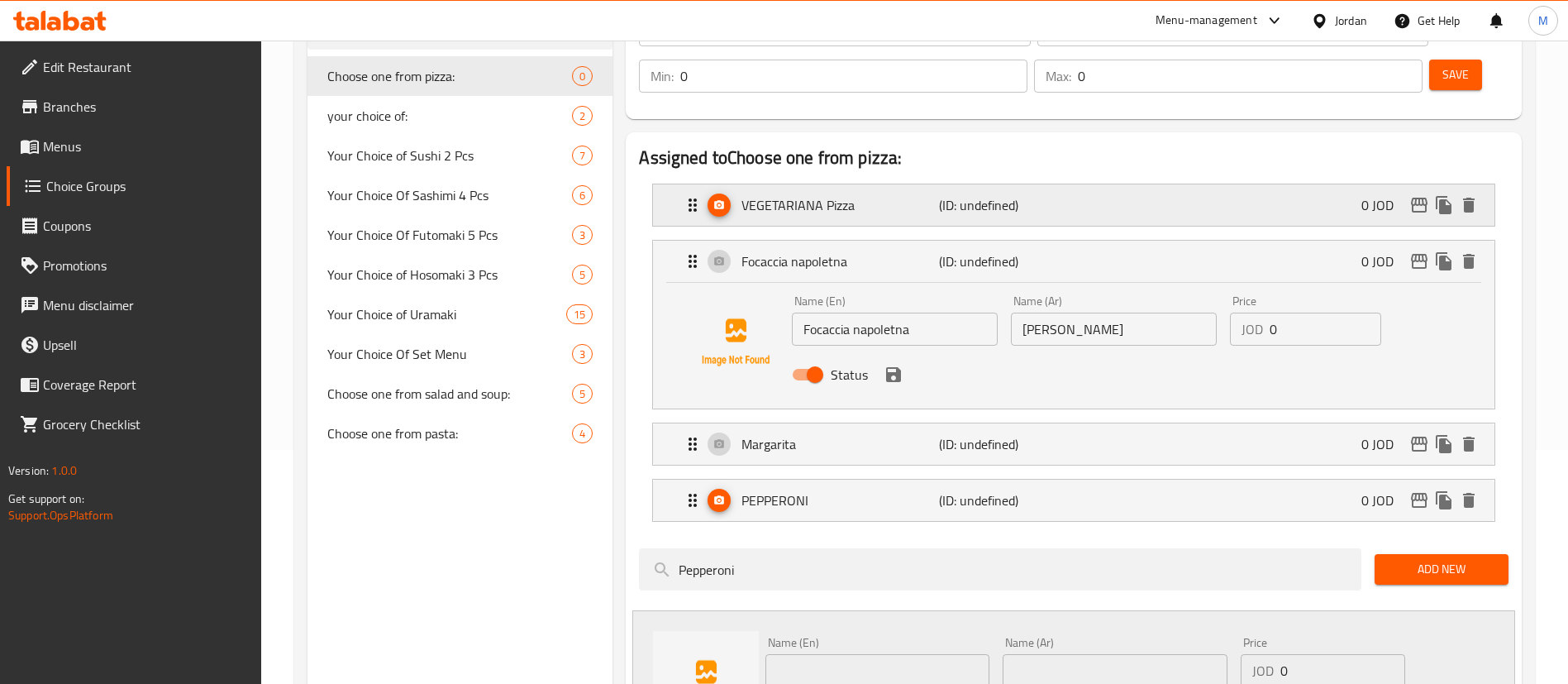
click at [927, 184] on div "VEGETARIANA Pizza (ID: undefined) 0 JOD" at bounding box center [1079, 204] width 792 height 41
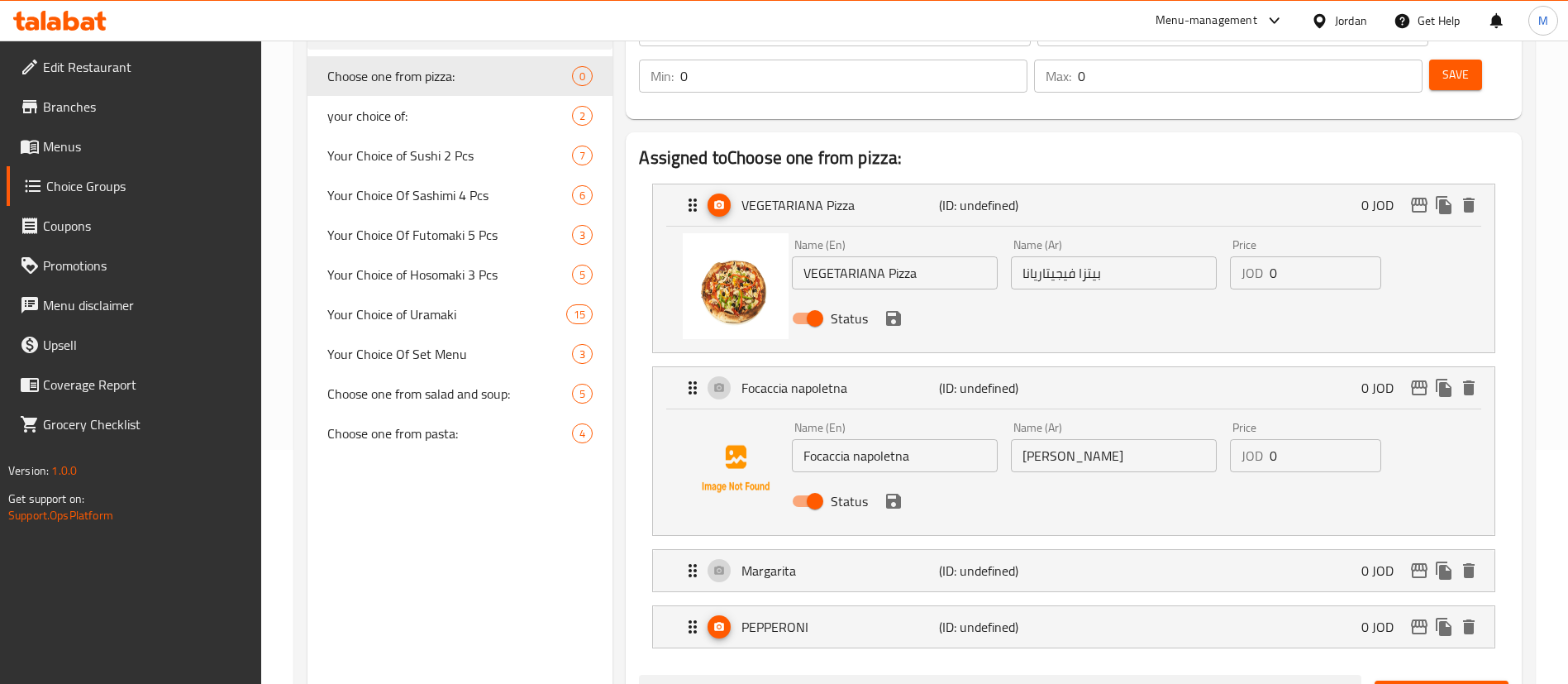
click at [906, 257] on input "VEGETARIANA Pizza" at bounding box center [894, 273] width 206 height 33
click at [896, 311] on icon "save" at bounding box center [894, 318] width 15 height 15
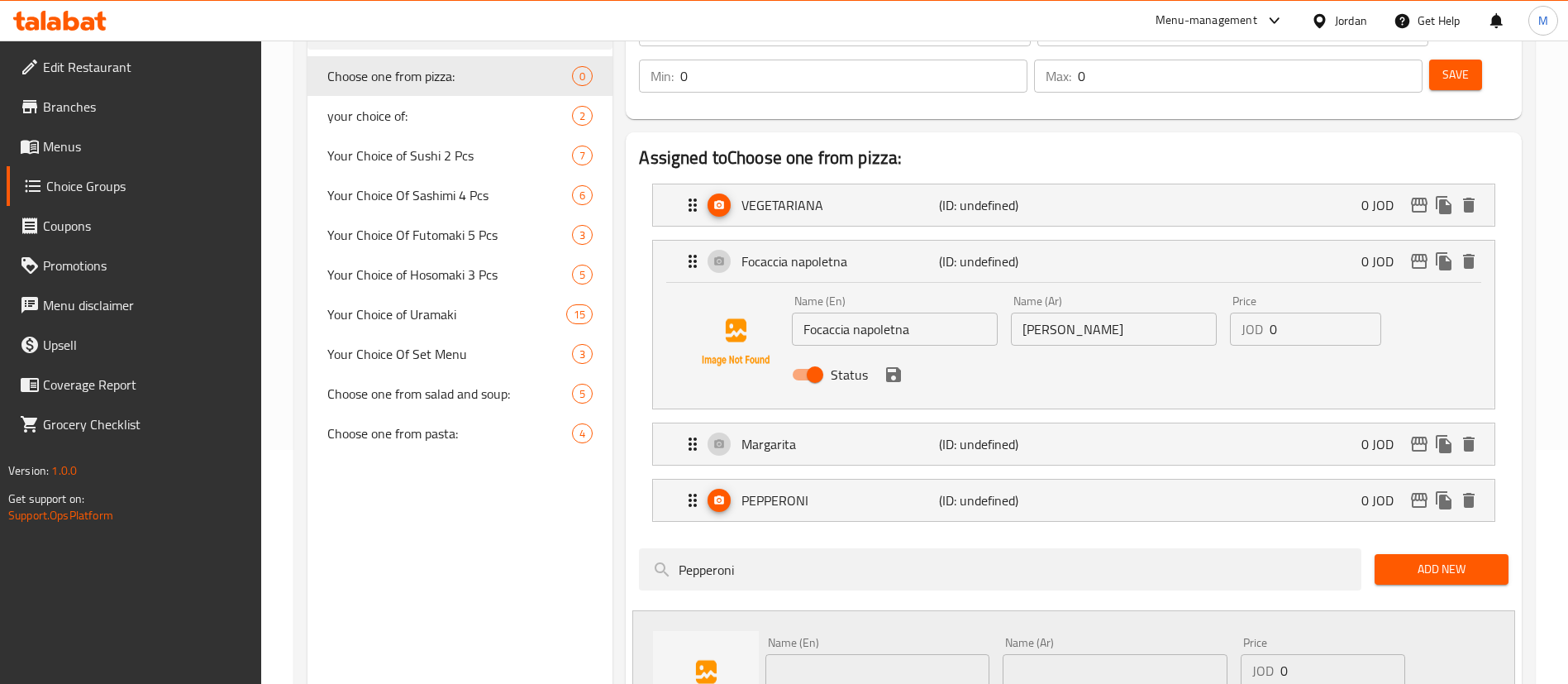
type input "VEGETARIANA"
click at [991, 195] on p "(ID: undefined)" at bounding box center [1003, 205] width 131 height 20
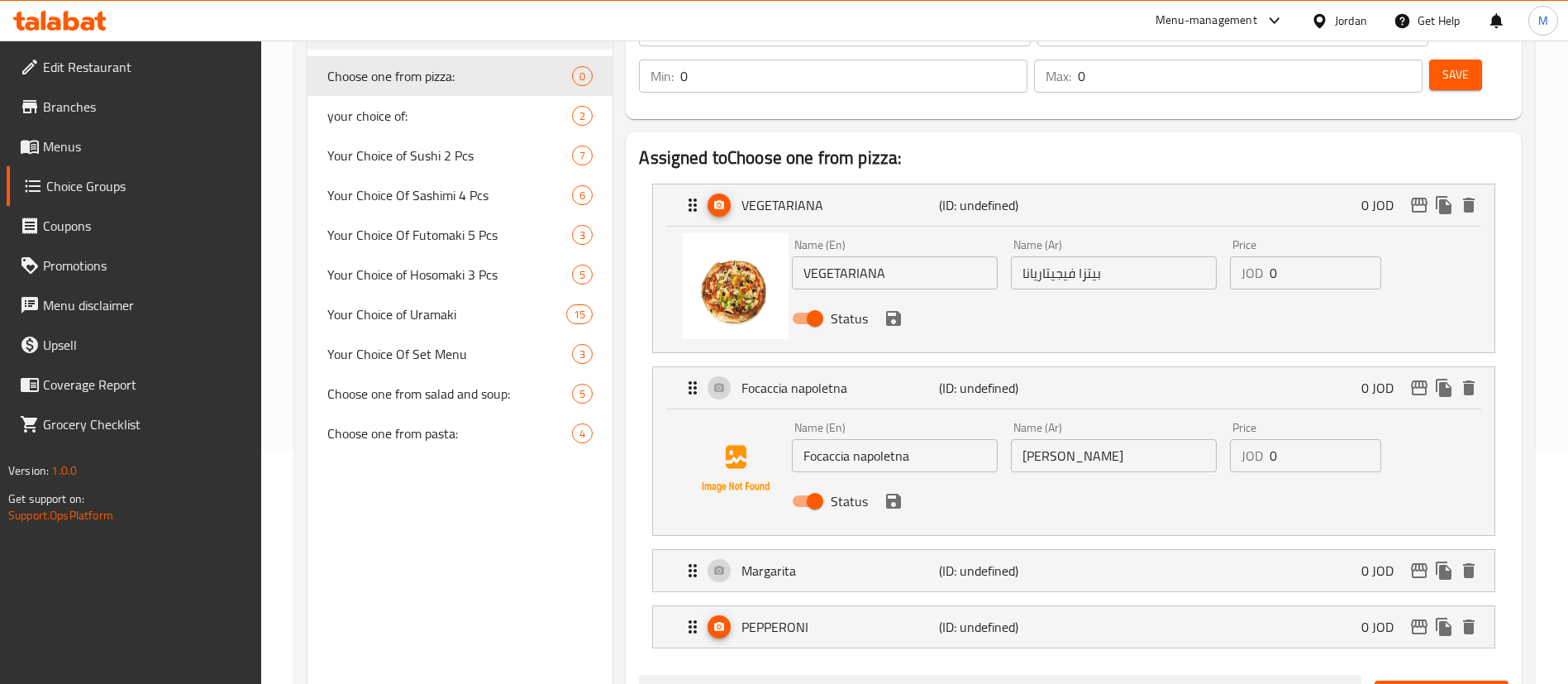
click at [1097, 257] on input "بيتزا فيجيتاريانا" at bounding box center [1113, 273] width 206 height 33
click at [898, 311] on icon "save" at bounding box center [894, 318] width 15 height 15
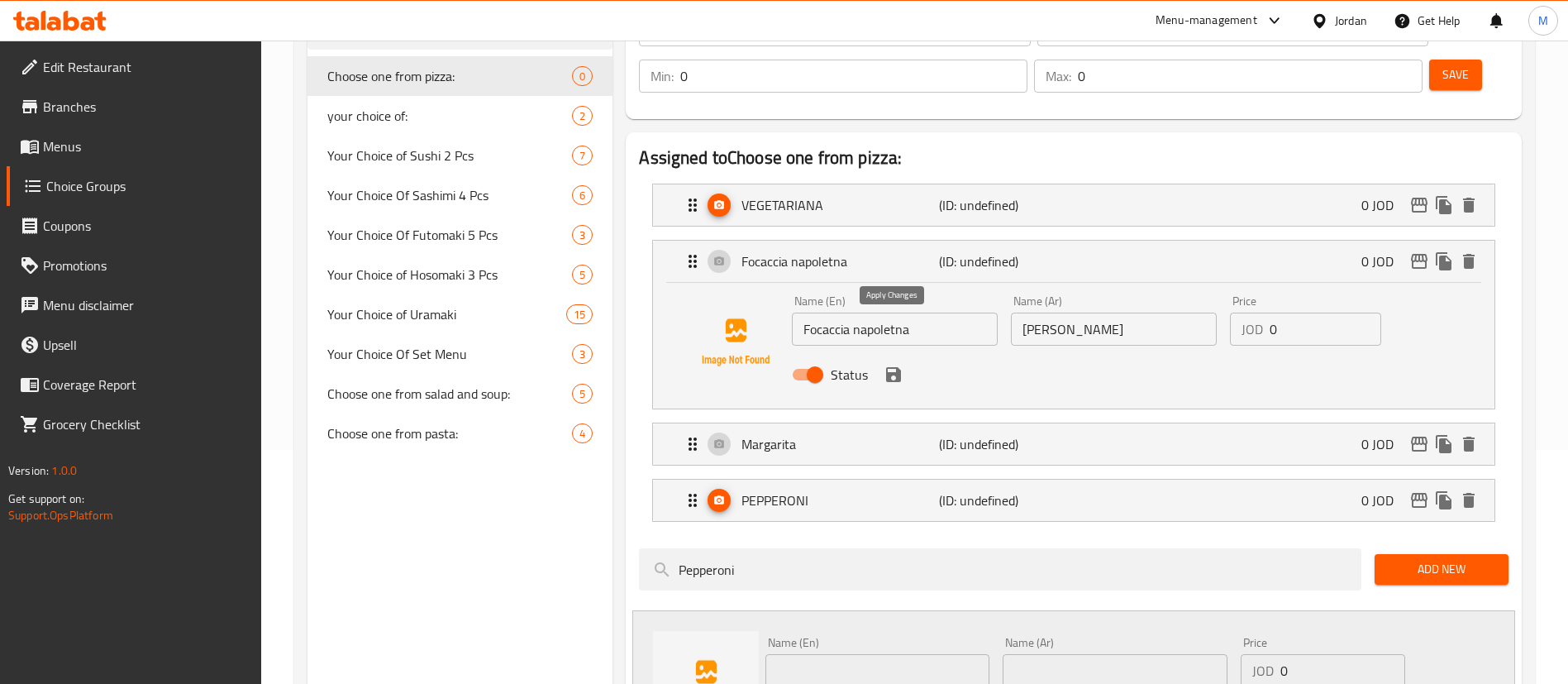
click at [896, 367] on icon "save" at bounding box center [894, 374] width 15 height 15
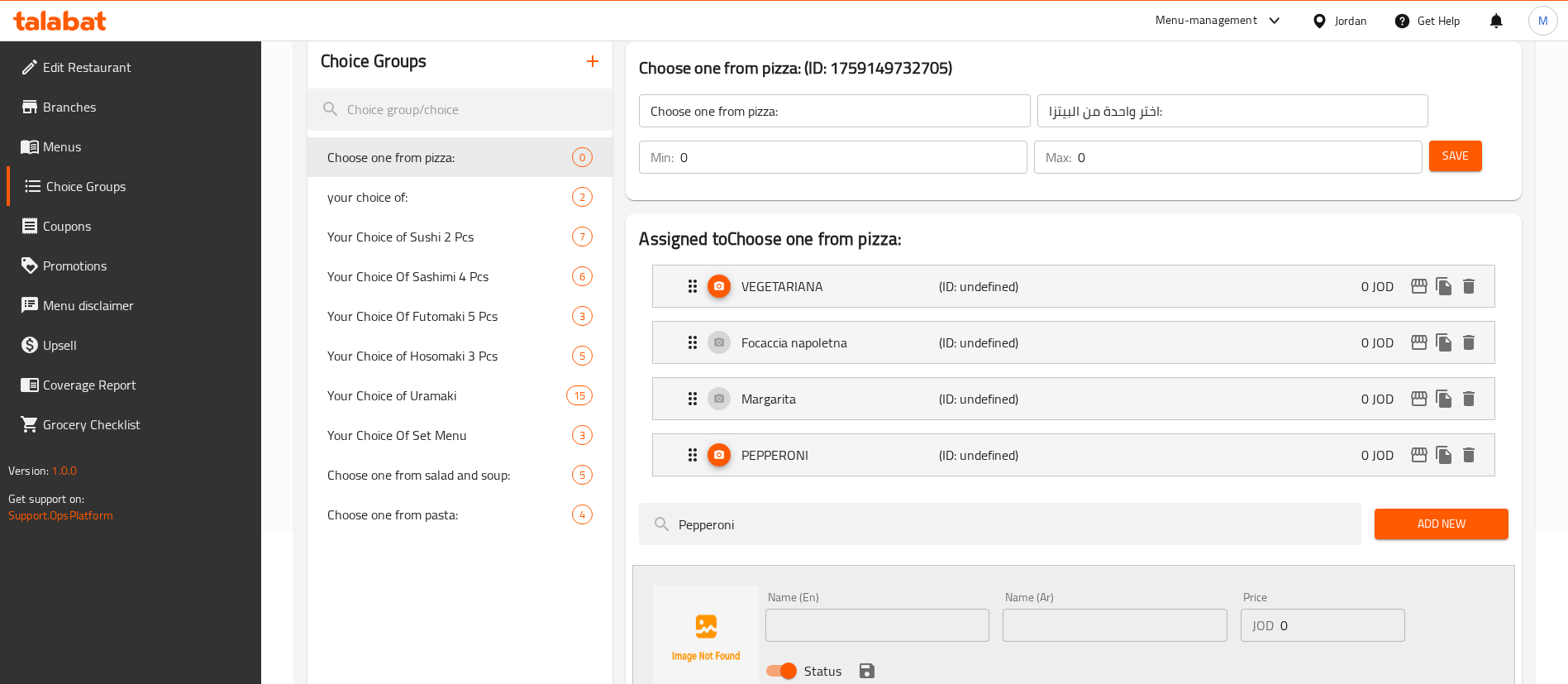
scroll to position [0, 0]
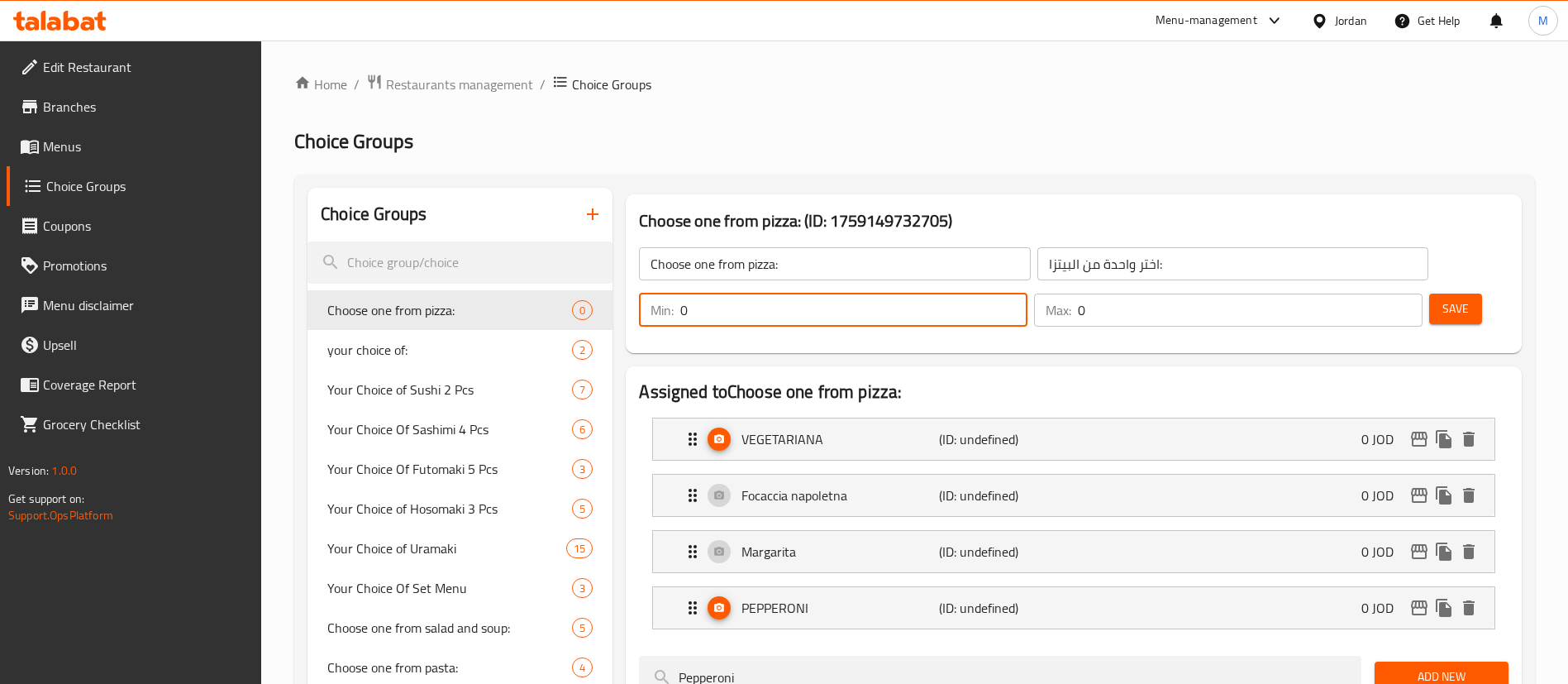
drag, startPoint x: 1267, startPoint y: 265, endPoint x: 1258, endPoint y: 266, distance: 9.1
click at [1027, 293] on div "Min: 0 ​" at bounding box center [833, 310] width 389 height 33
type input "1"
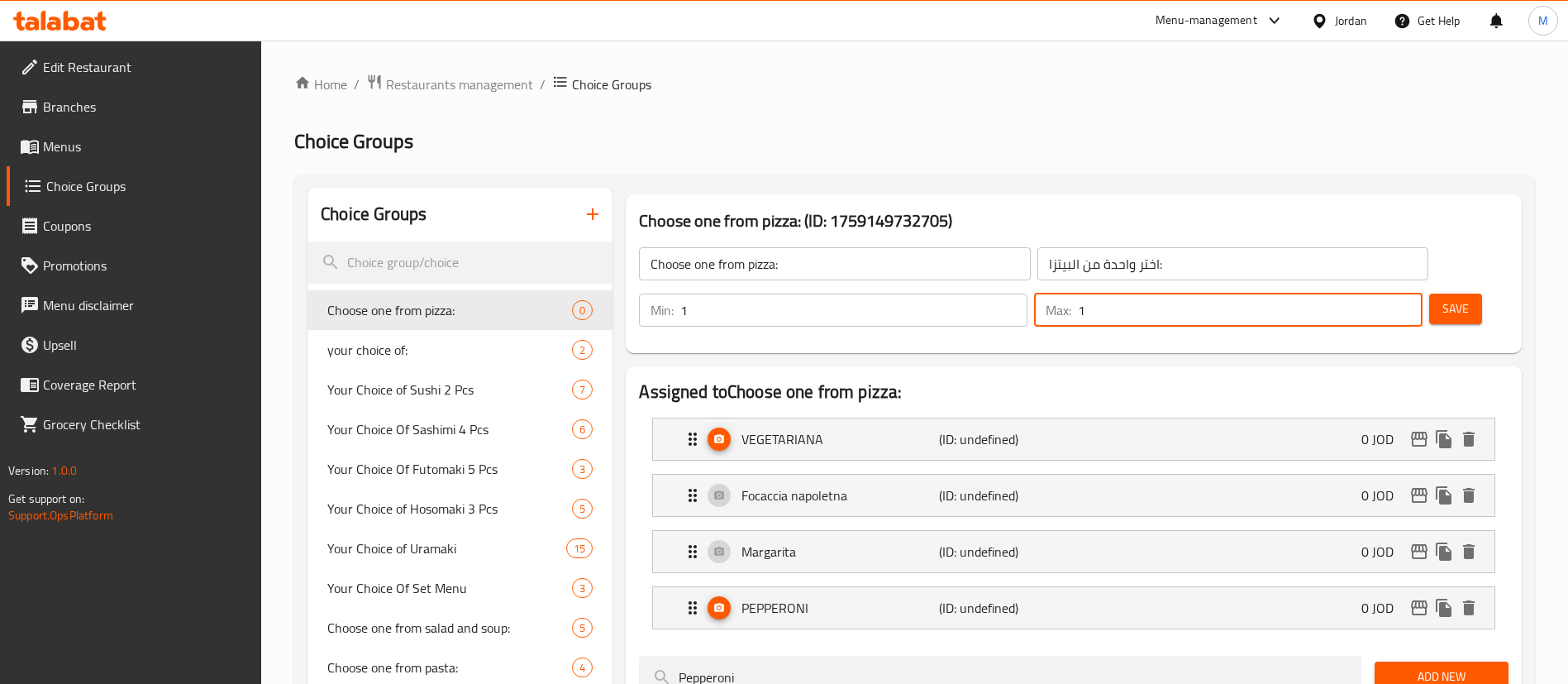
drag, startPoint x: 1359, startPoint y: 268, endPoint x: 1348, endPoint y: 267, distance: 11.0
click at [1348, 293] on div "Max: 1 ​" at bounding box center [1228, 310] width 389 height 33
type input "1"
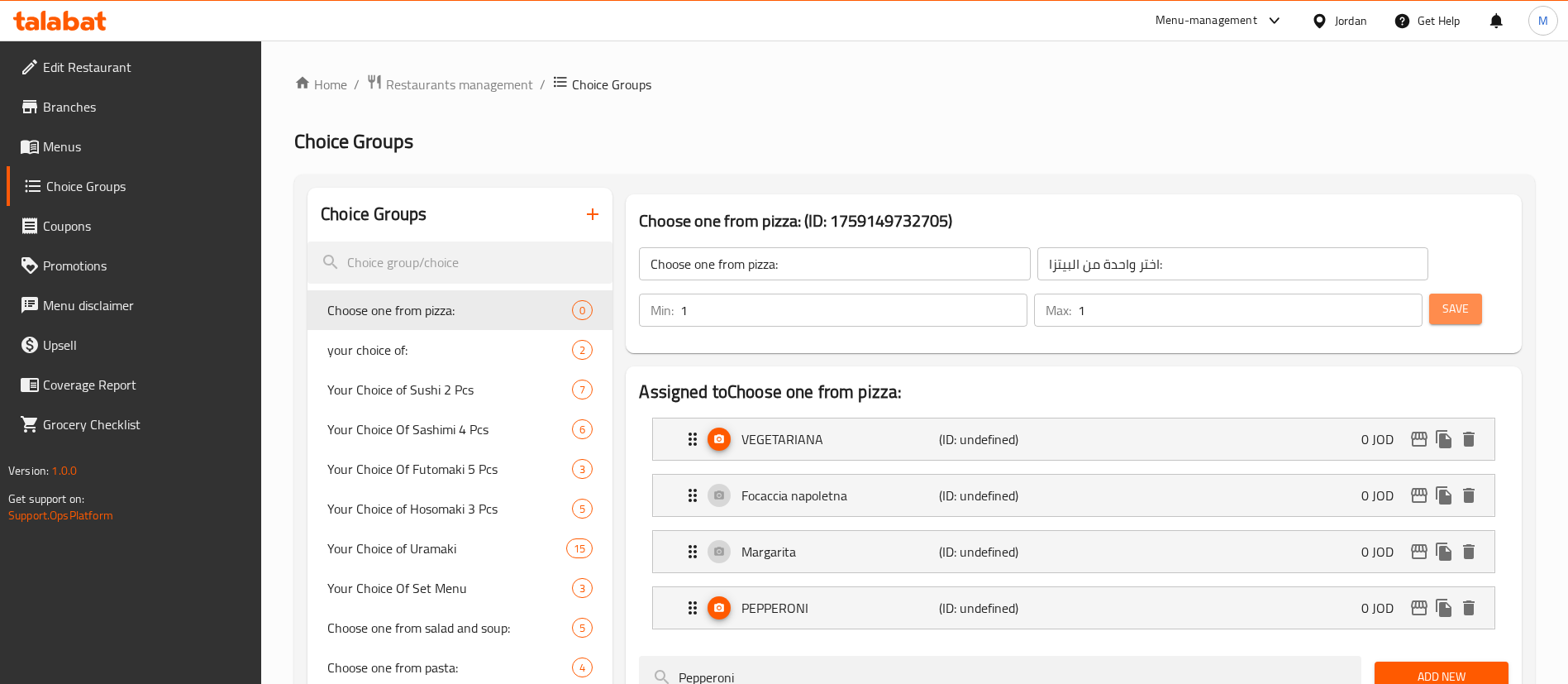
click at [1442, 299] on span "Save" at bounding box center [1455, 309] width 27 height 21
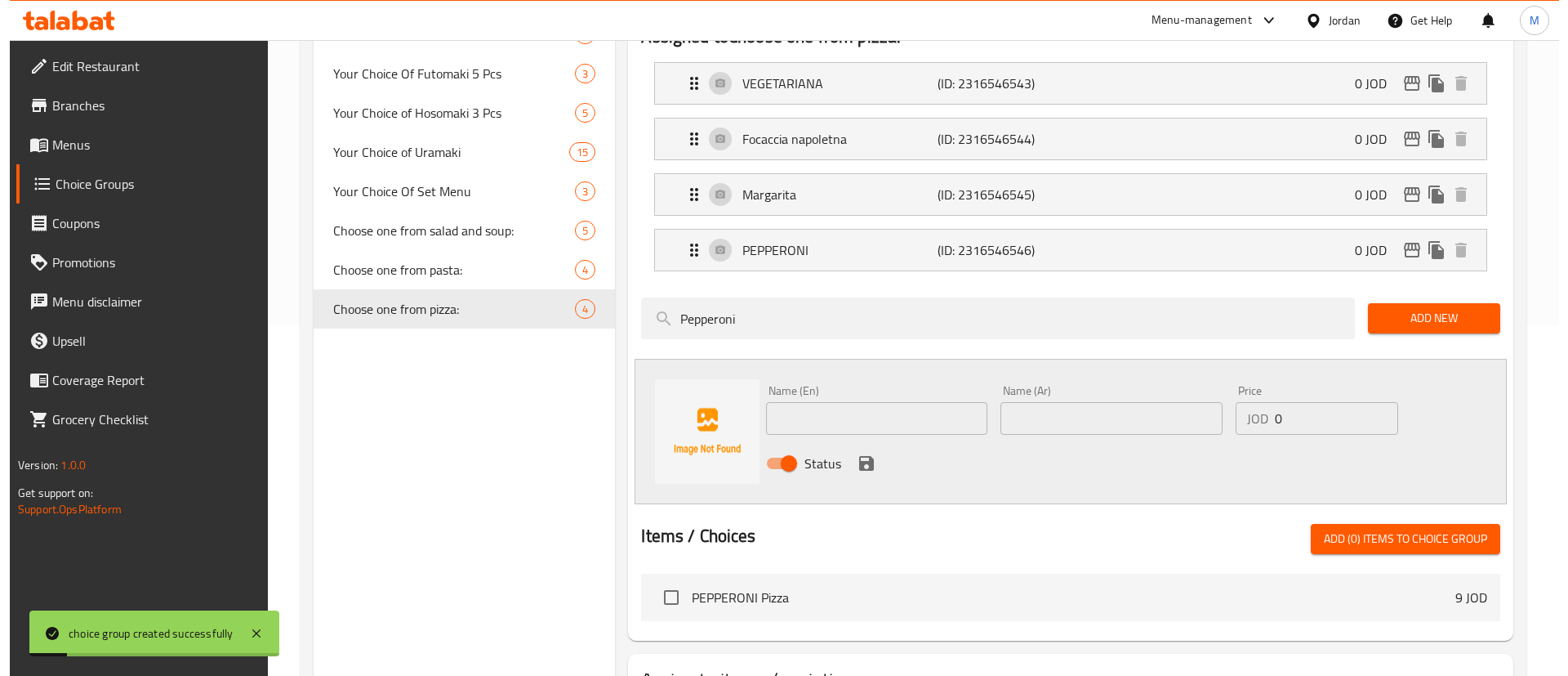
scroll to position [437, 0]
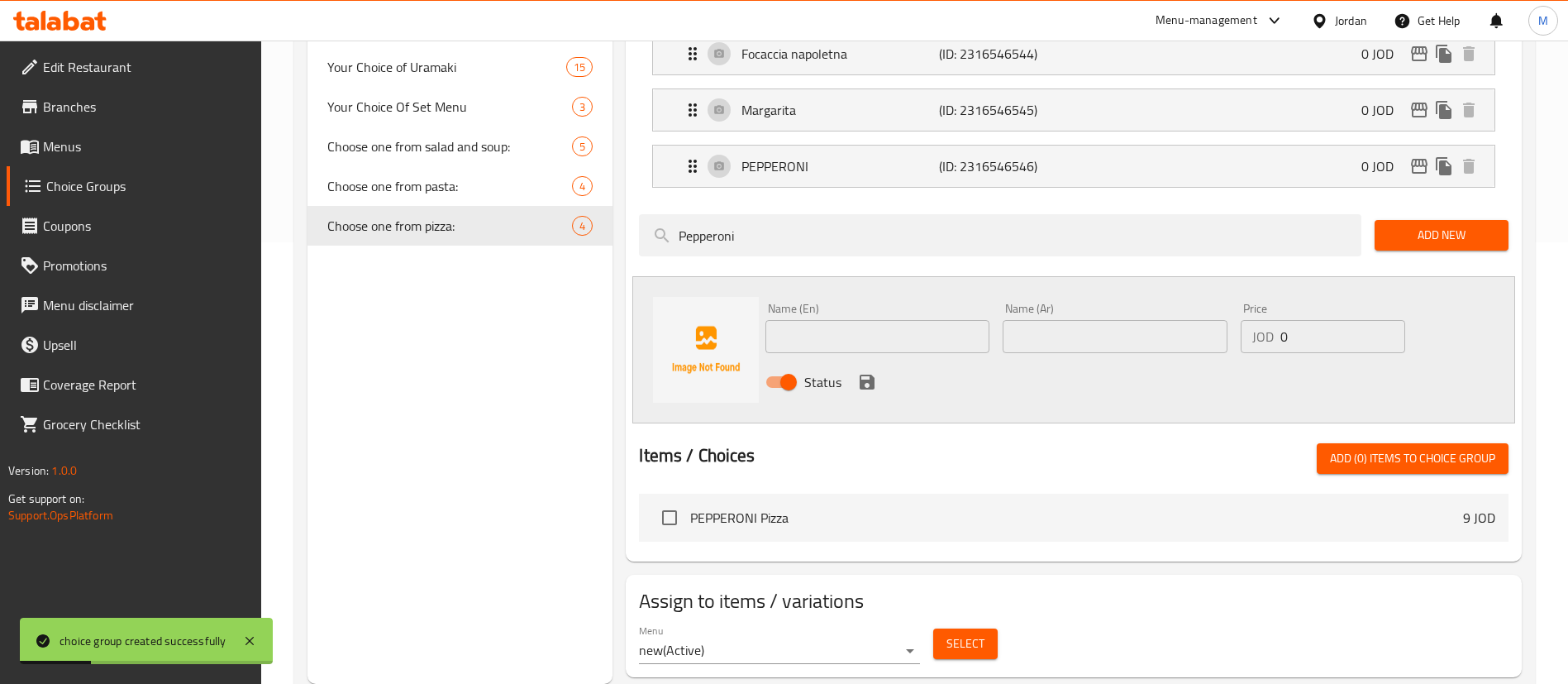
click at [974, 634] on span "Select" at bounding box center [965, 644] width 38 height 21
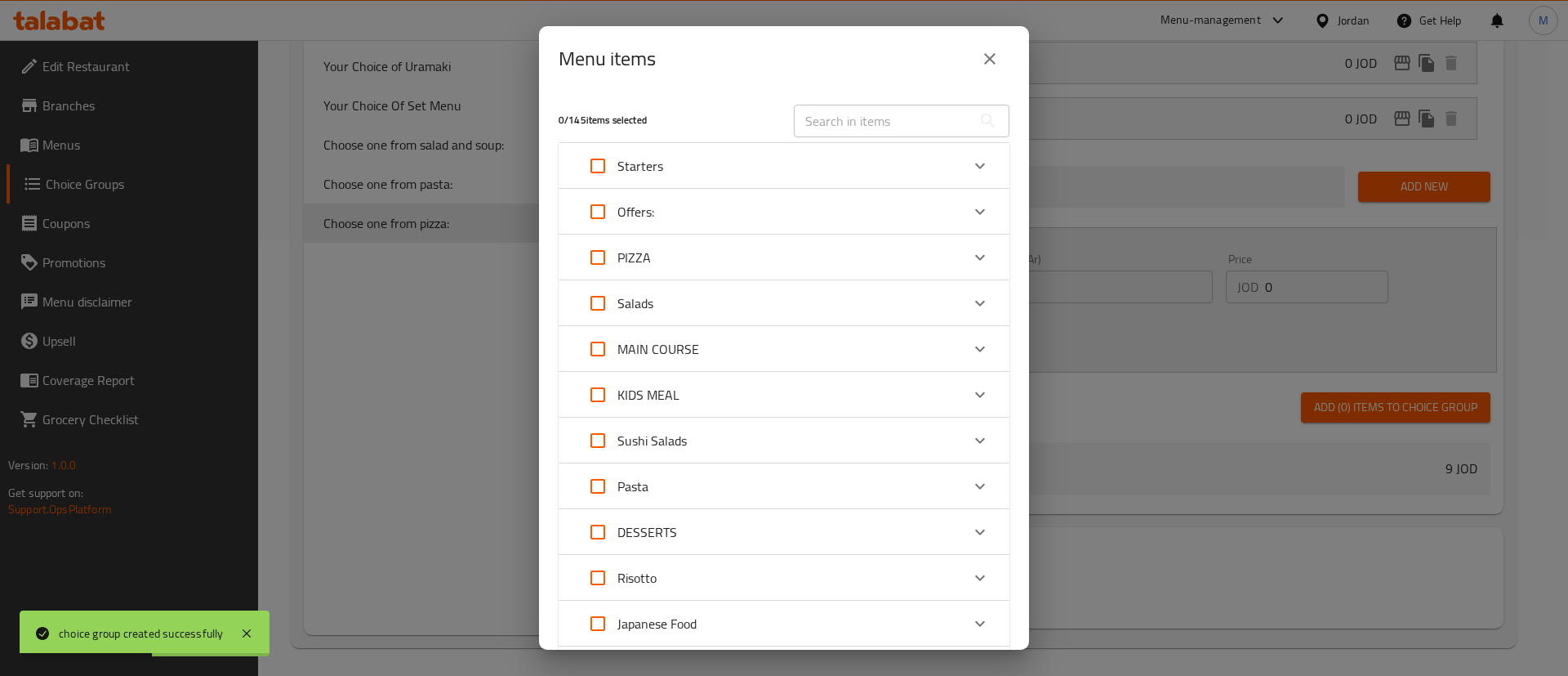
click at [685, 204] on div "Offers:" at bounding box center [769, 211] width 382 height 39
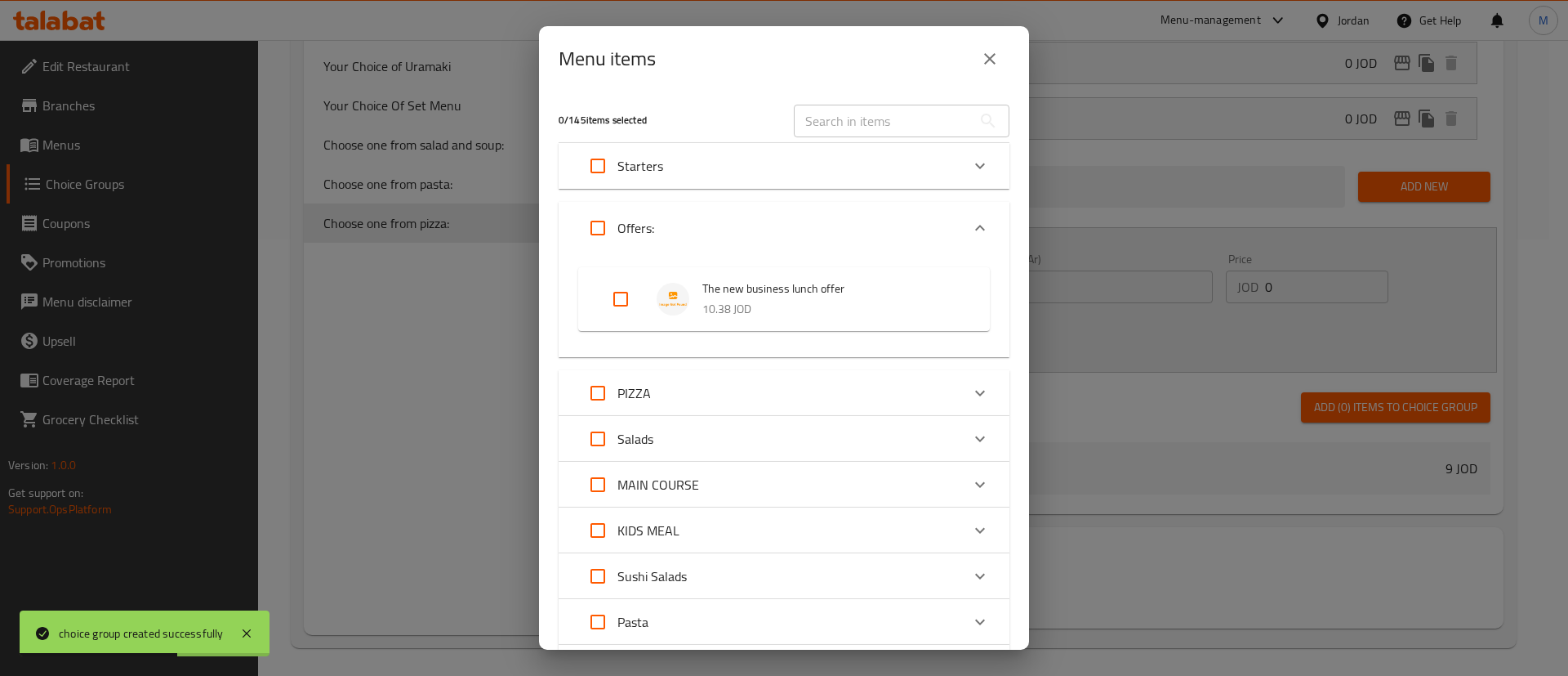
click at [620, 293] on input "Expand" at bounding box center [620, 298] width 39 height 39
checkbox input "true"
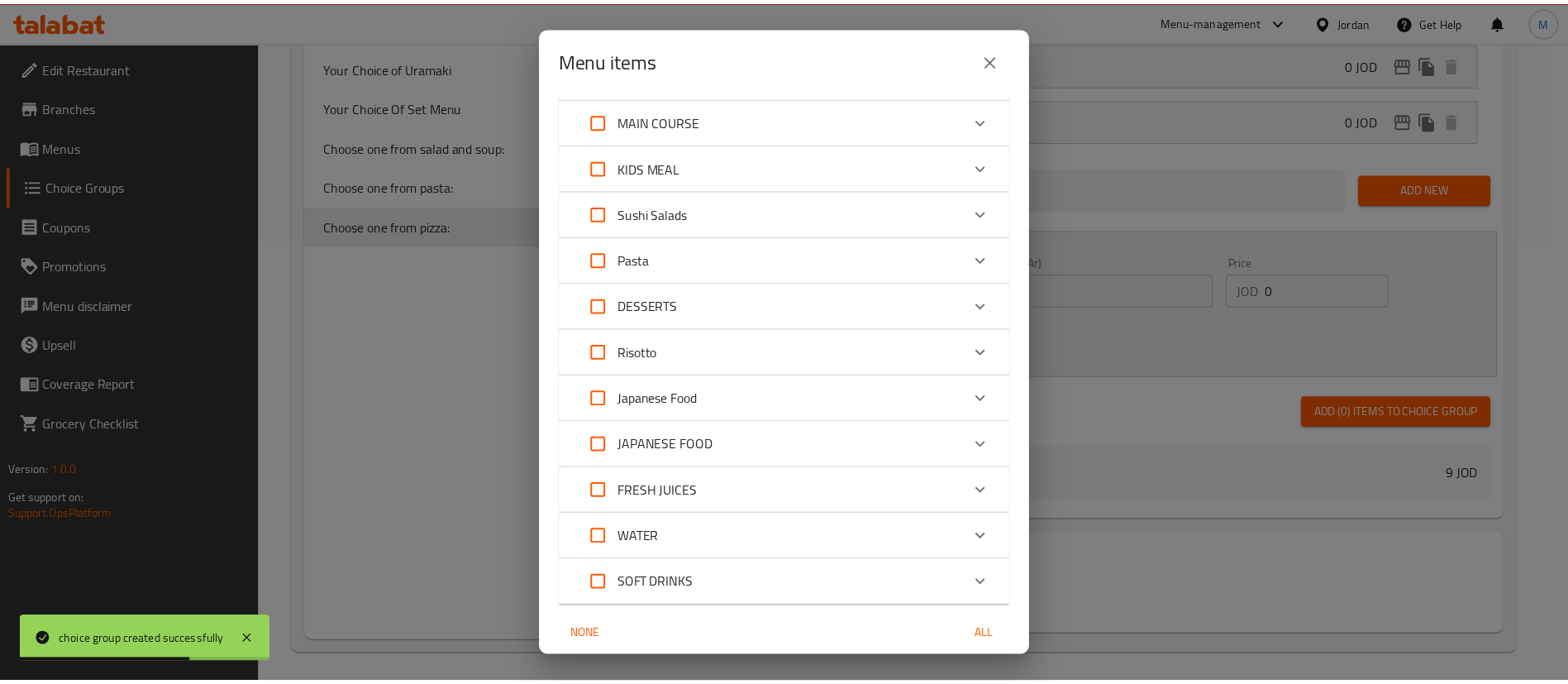
scroll to position [434, 0]
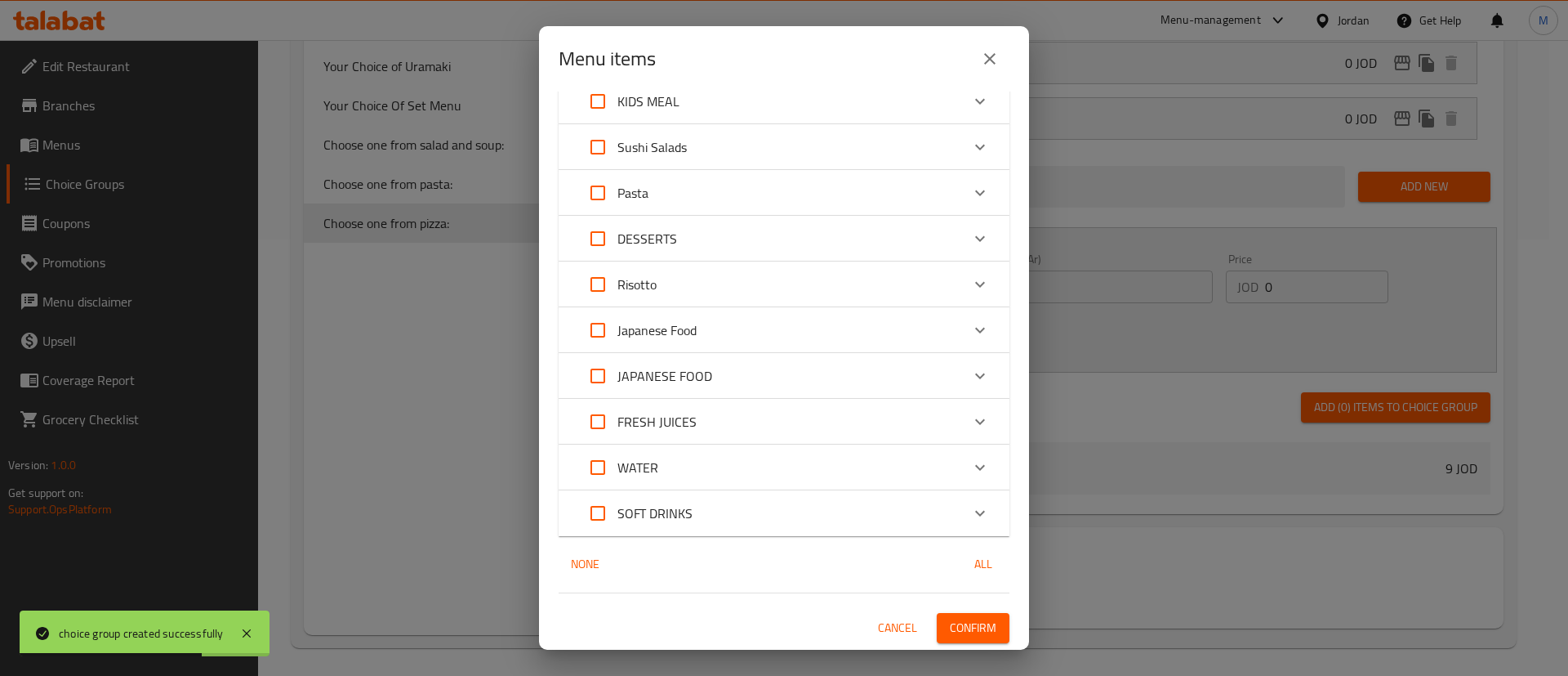
click at [950, 622] on span "Confirm" at bounding box center [973, 628] width 46 height 21
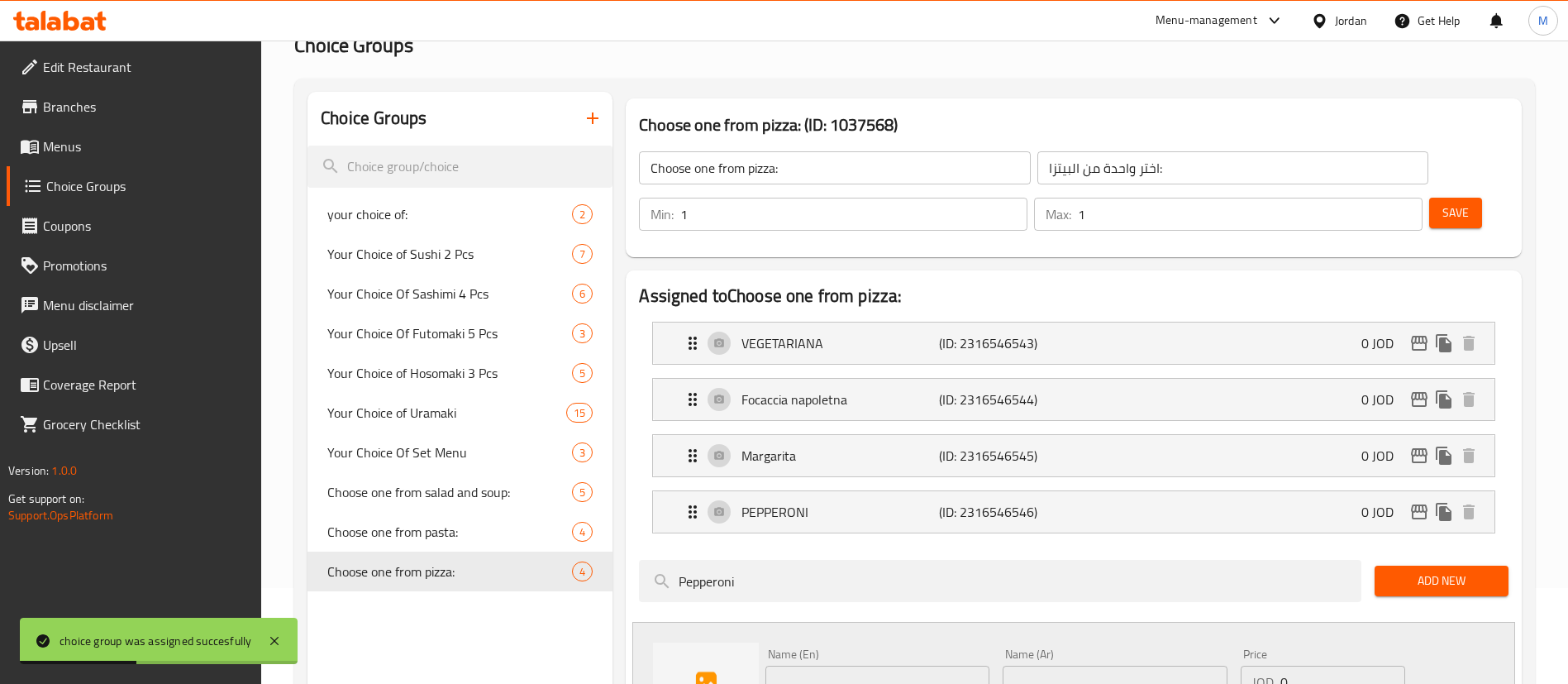
scroll to position [0, 0]
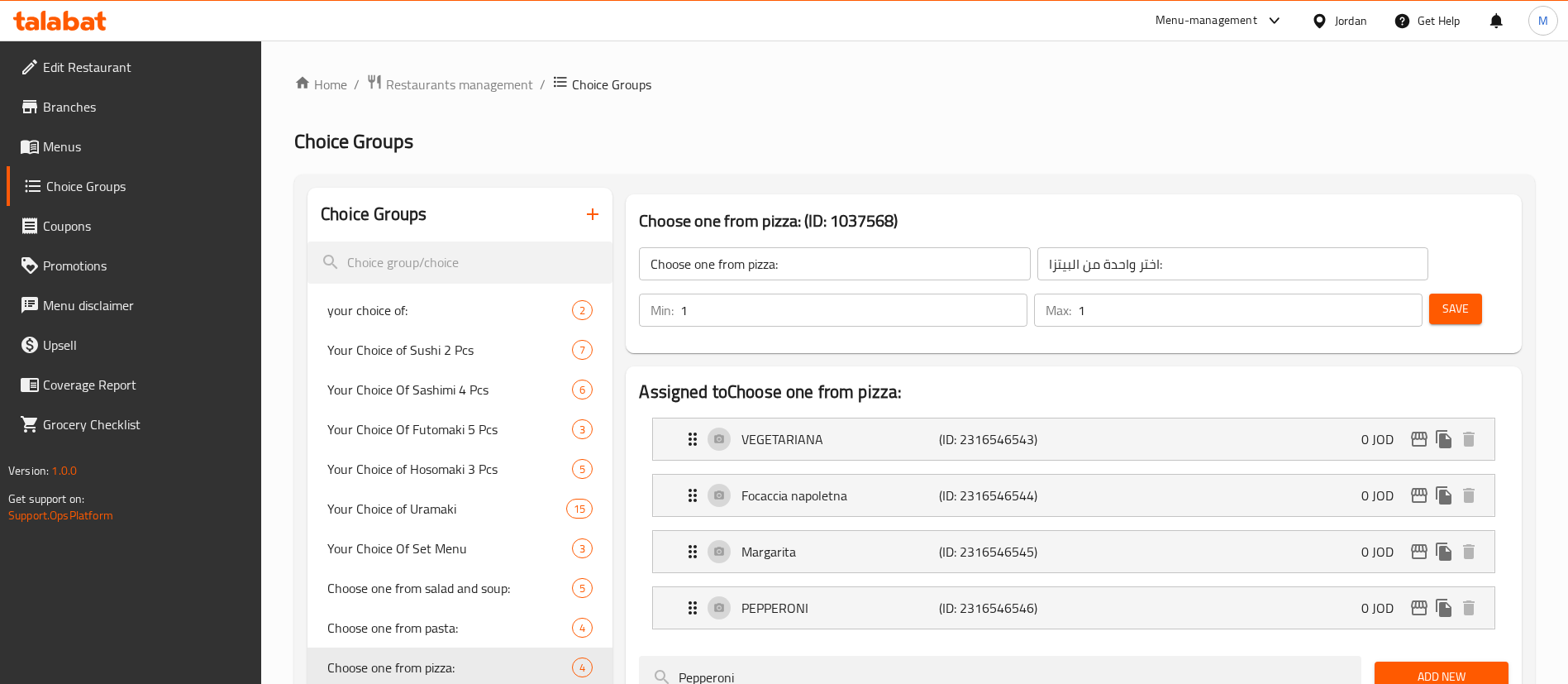
click at [589, 216] on icon "button" at bounding box center [593, 215] width 20 height 20
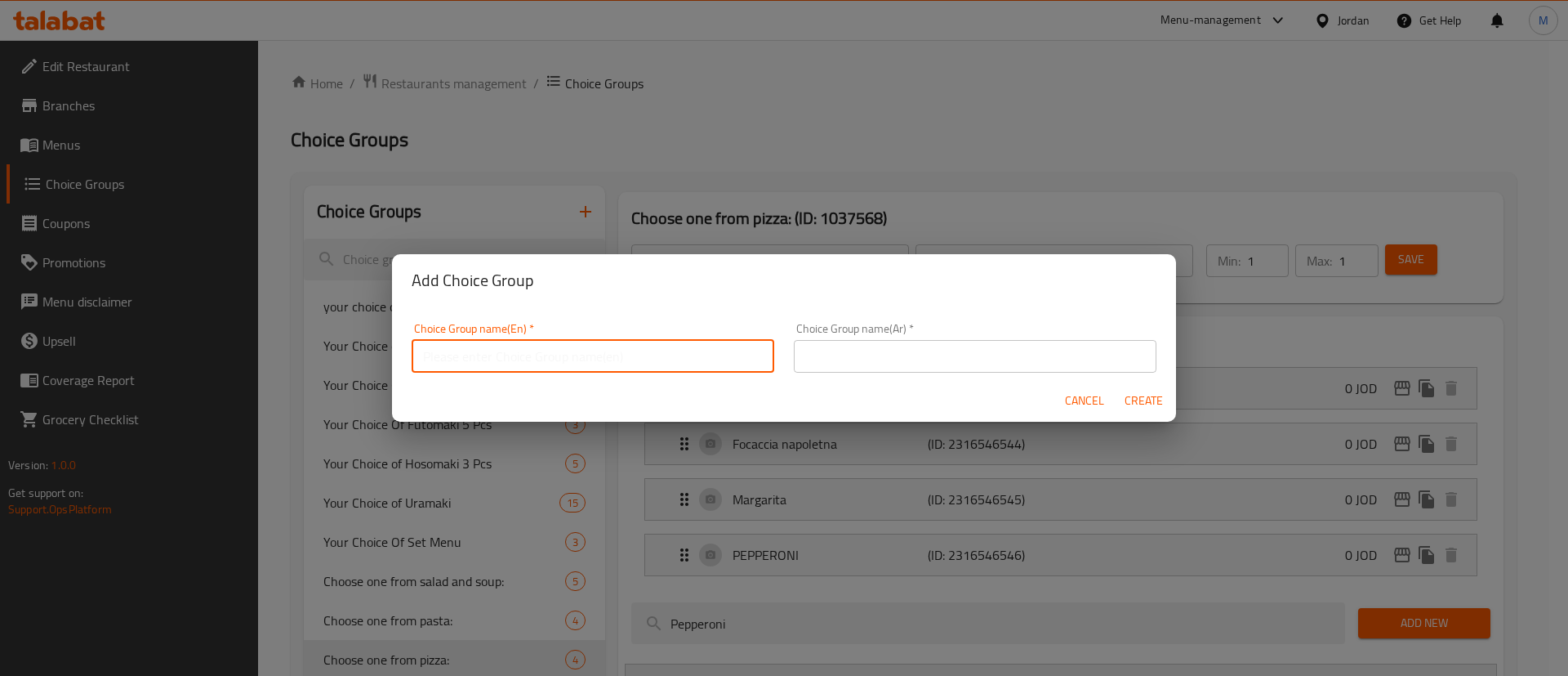
click at [645, 345] on input "text" at bounding box center [593, 356] width 362 height 33
paste input "Choose one from this"
drag, startPoint x: 546, startPoint y: 353, endPoint x: 490, endPoint y: 352, distance: 56.0
click at [490, 352] on input "Choose one from this" at bounding box center [593, 356] width 362 height 33
click at [490, 352] on input "Choose one Drink:" at bounding box center [593, 356] width 362 height 33
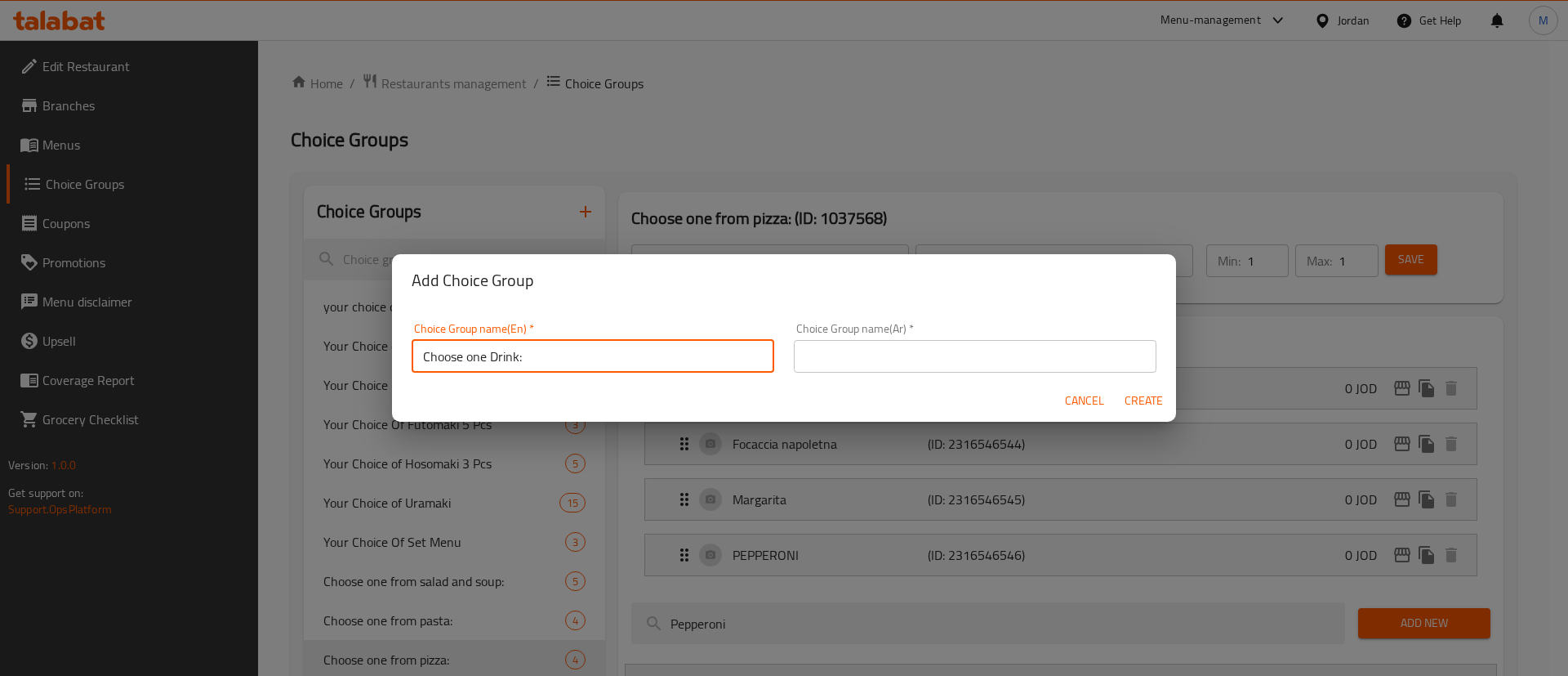
click at [490, 352] on input "Choose one Drink:" at bounding box center [593, 356] width 362 height 33
type input "Choose one Drink:"
click at [849, 358] on input "text" at bounding box center [976, 356] width 362 height 33
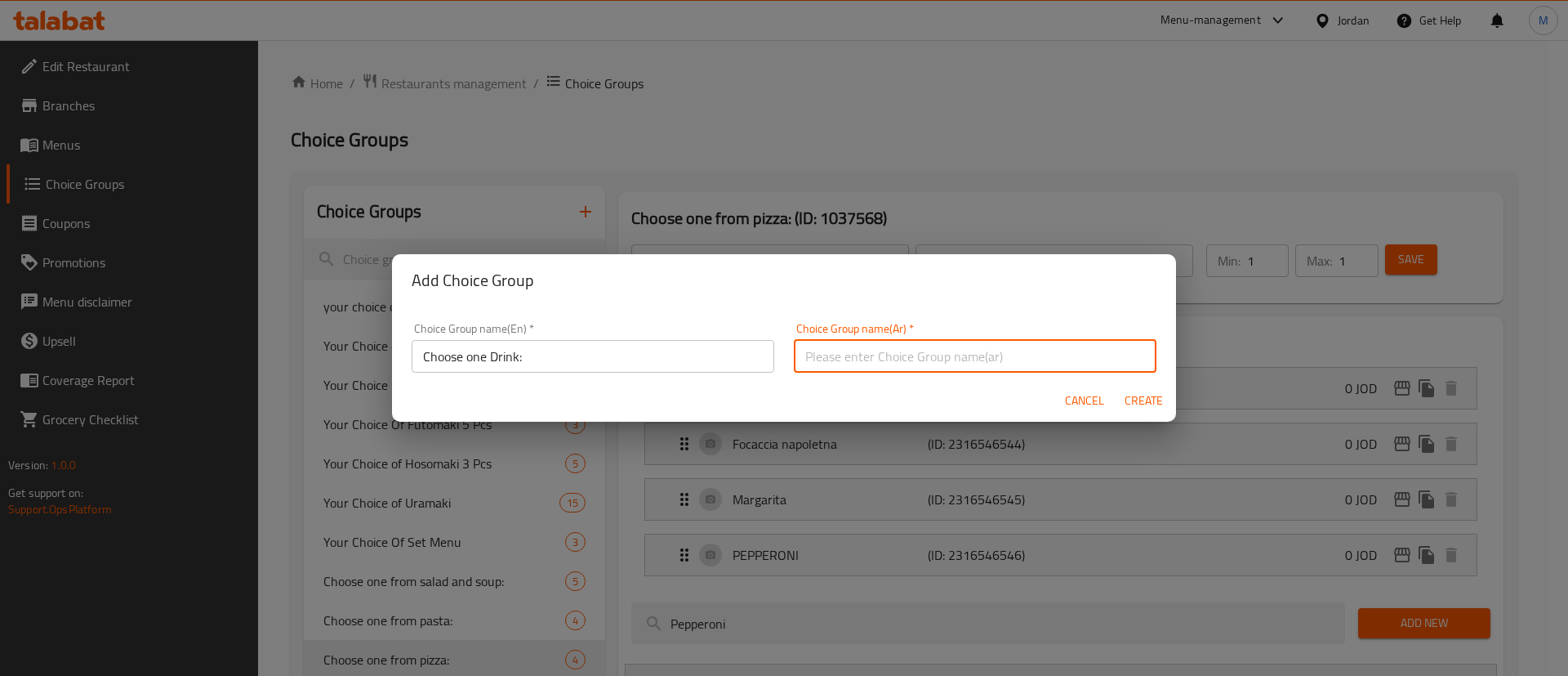
paste input "اختر مشروبًا واحدًا:"
type input "اختر مشروبًا واحدًا:"
click at [1134, 399] on span "Create" at bounding box center [1143, 401] width 39 height 21
type input "Choose one Drink:"
type input "اختر مشروبًا واحدًا:"
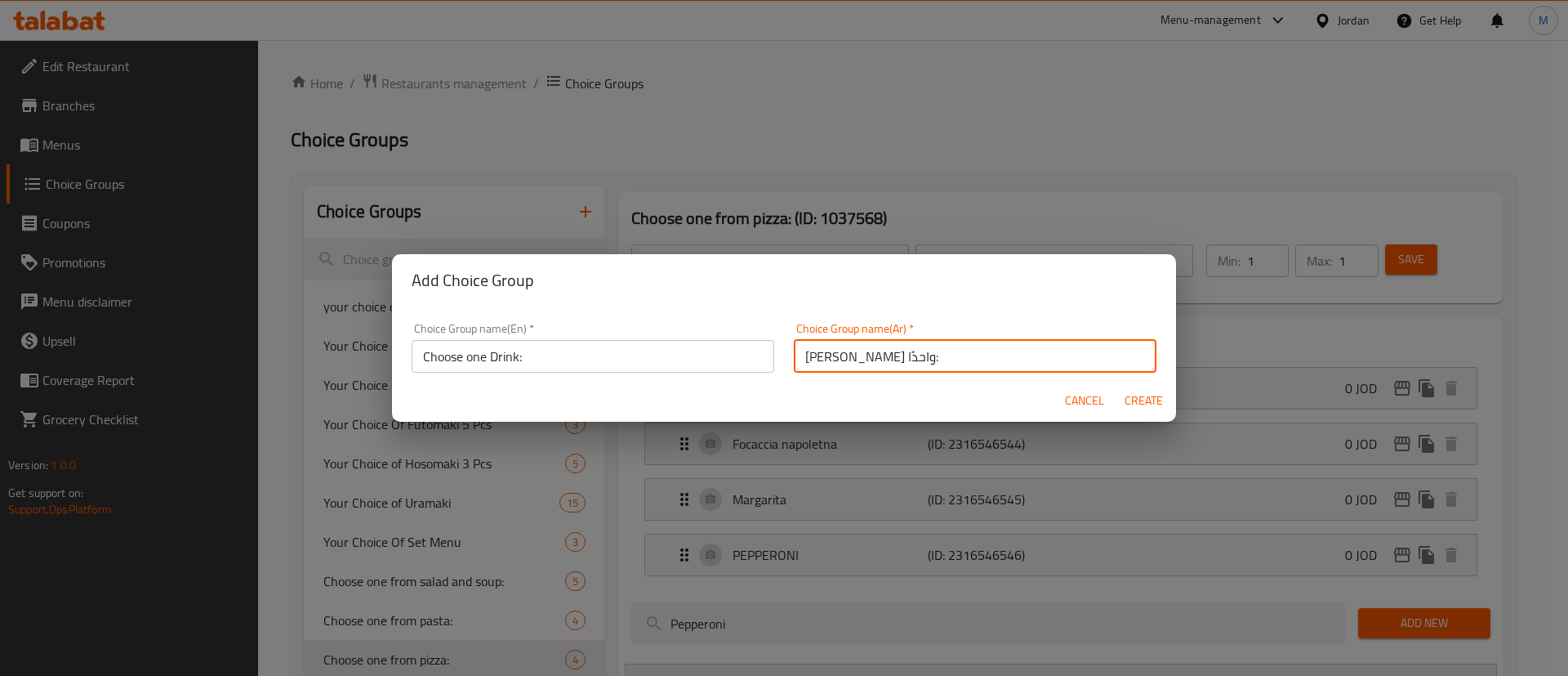
type input "0"
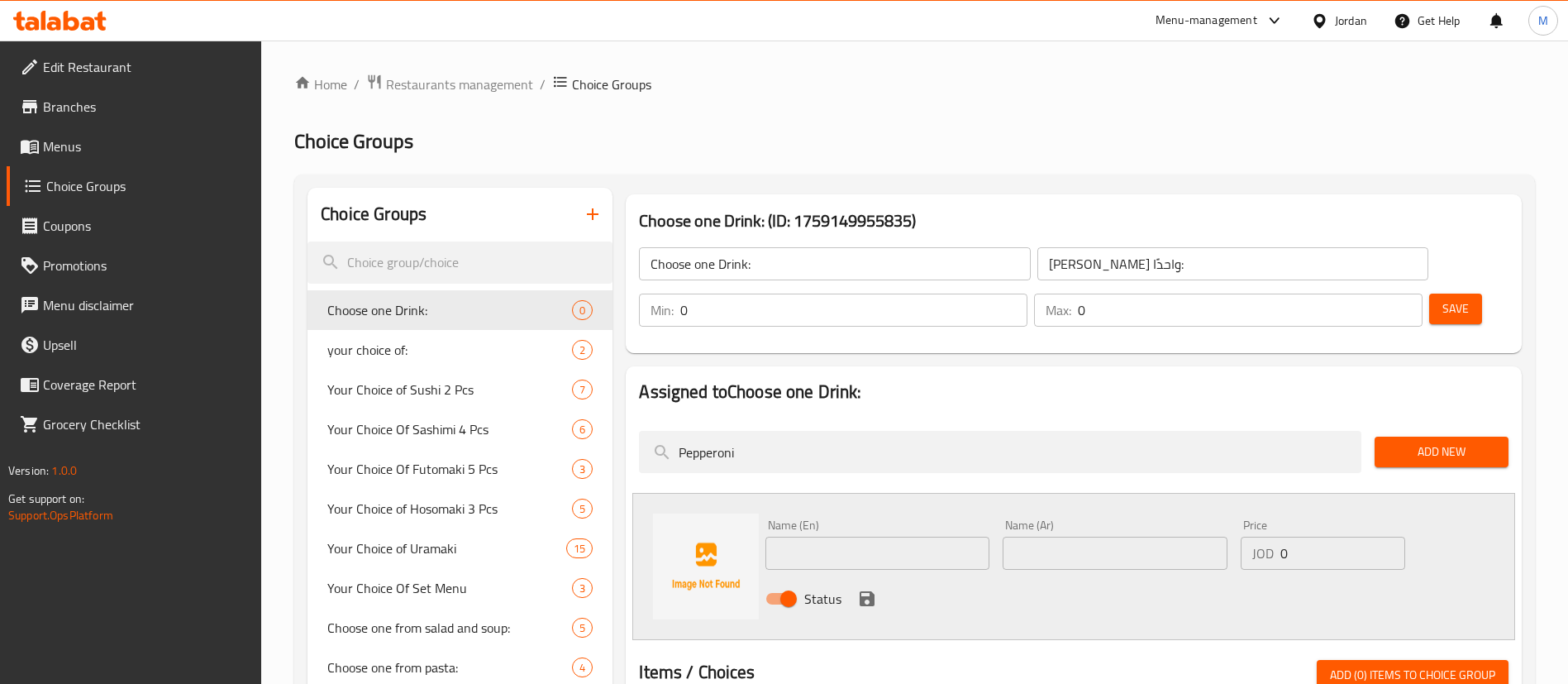
click at [891, 536] on input "text" at bounding box center [877, 553] width 224 height 33
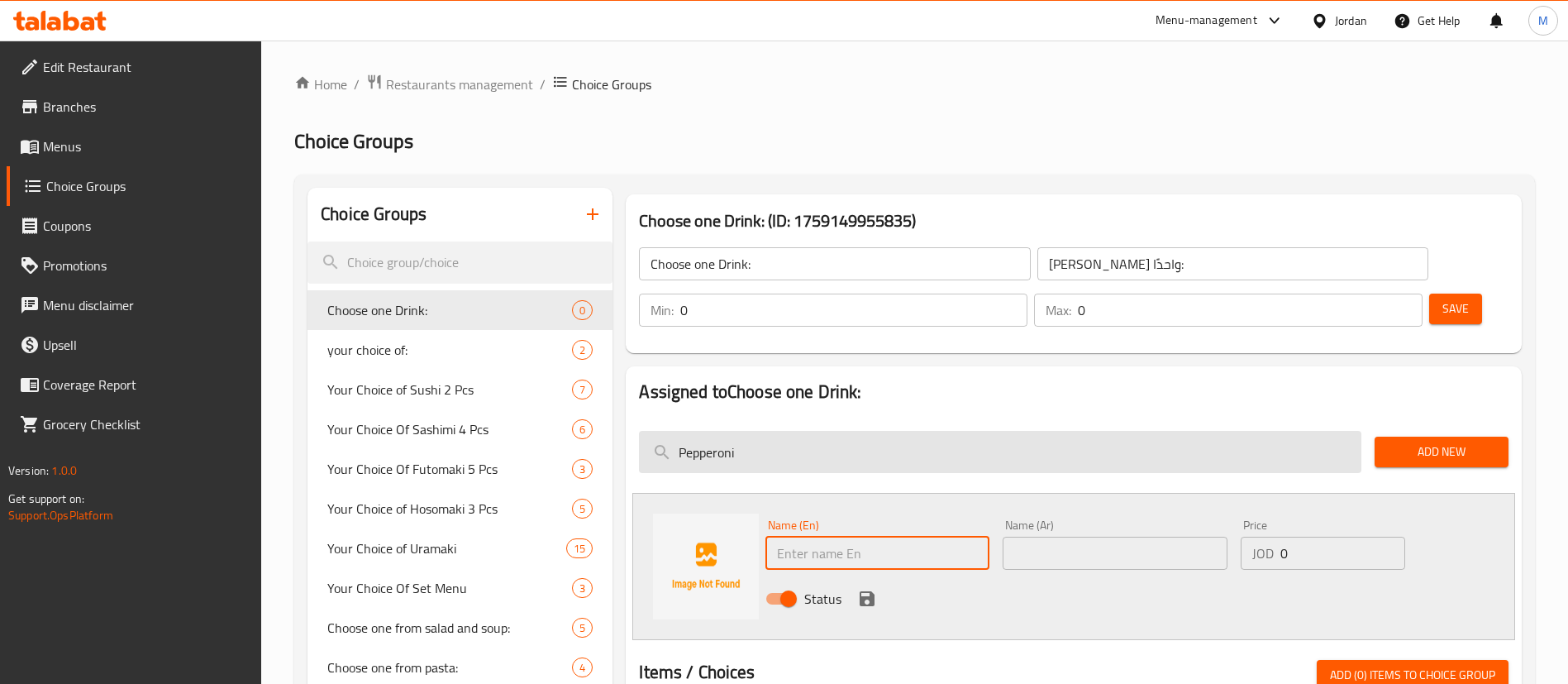
click at [747, 431] on input "Pepperoni" at bounding box center [1000, 452] width 722 height 42
paste input "ماتريكس"
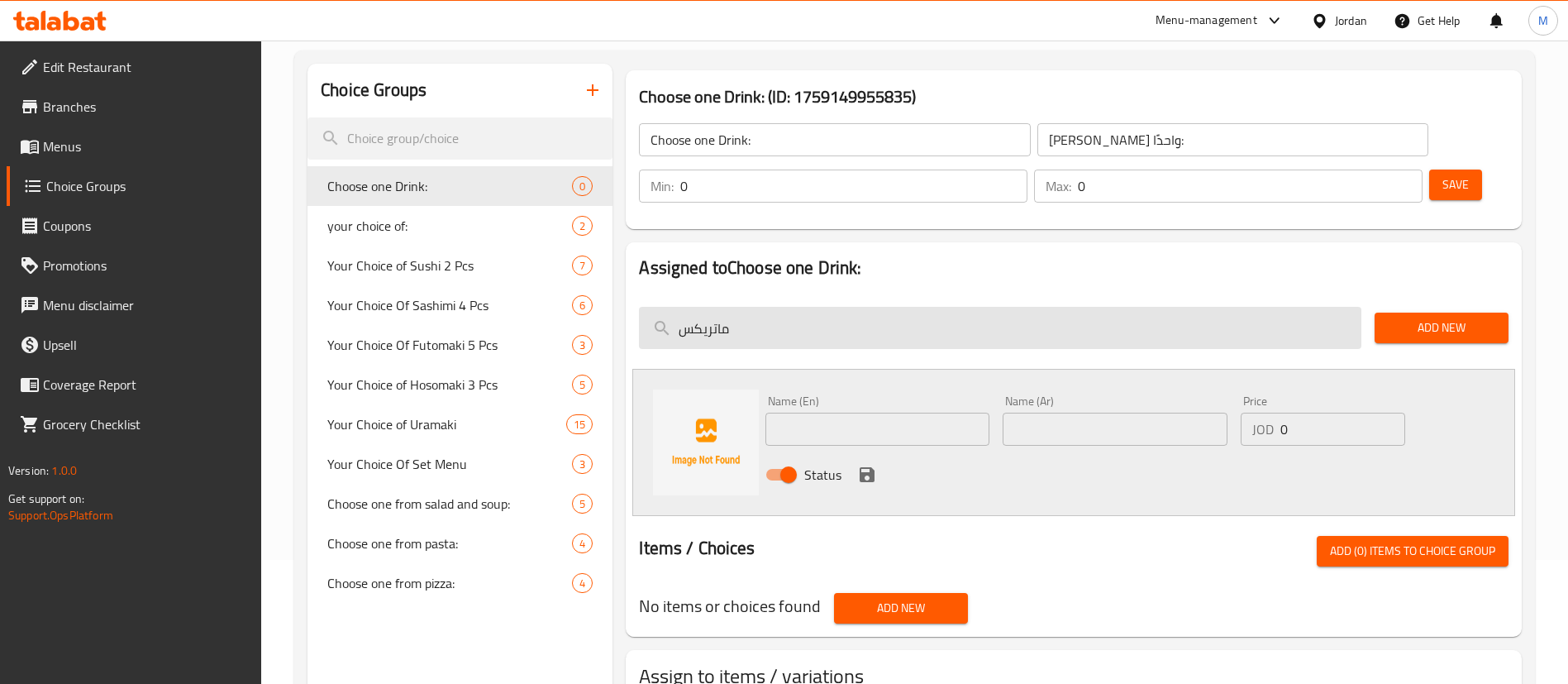
click at [835, 307] on input "ماتريكس" at bounding box center [1000, 328] width 722 height 42
paste input "Matrix"
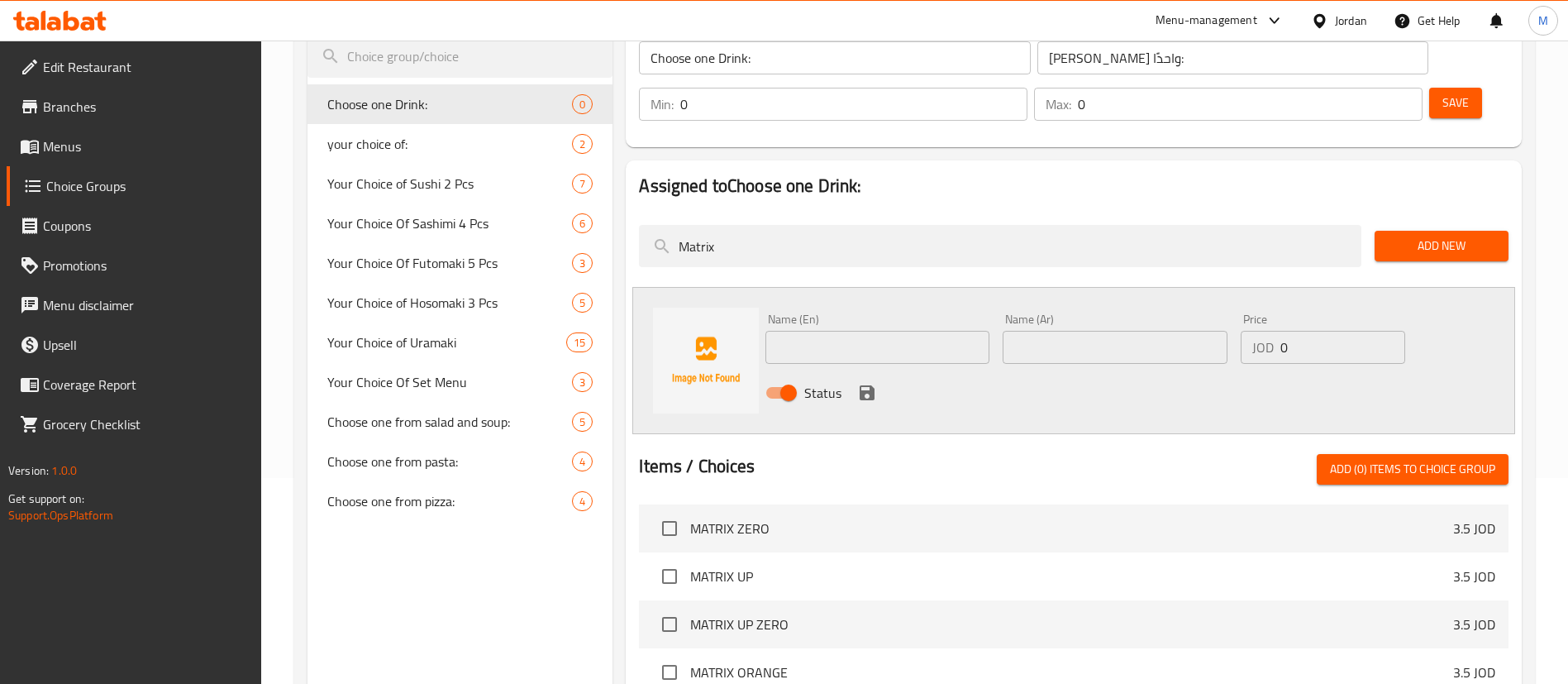
scroll to position [248, 0]
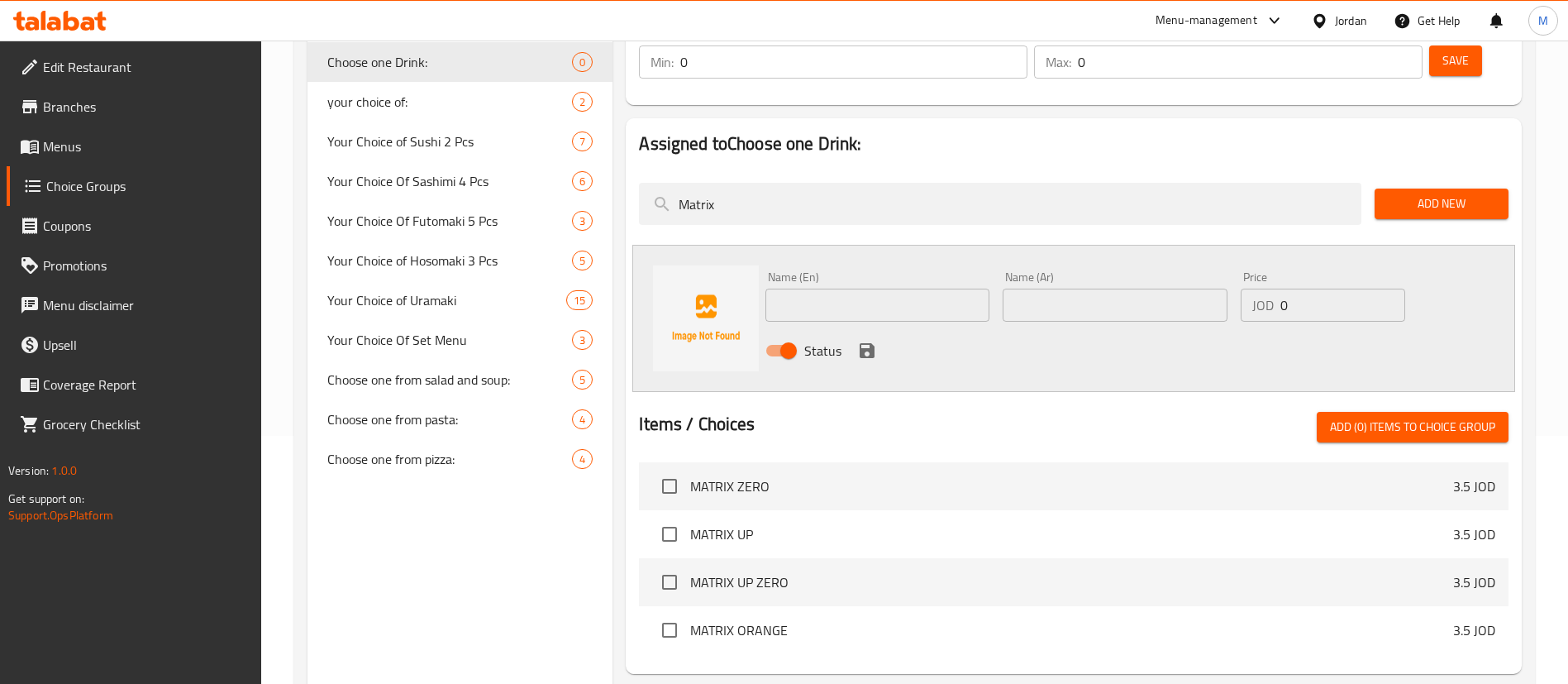
type input "Matrix"
click at [669, 469] on input "checkbox" at bounding box center [670, 486] width 35 height 35
checkbox input "true"
click at [669, 517] on input "checkbox" at bounding box center [670, 535] width 35 height 35
checkbox input "true"
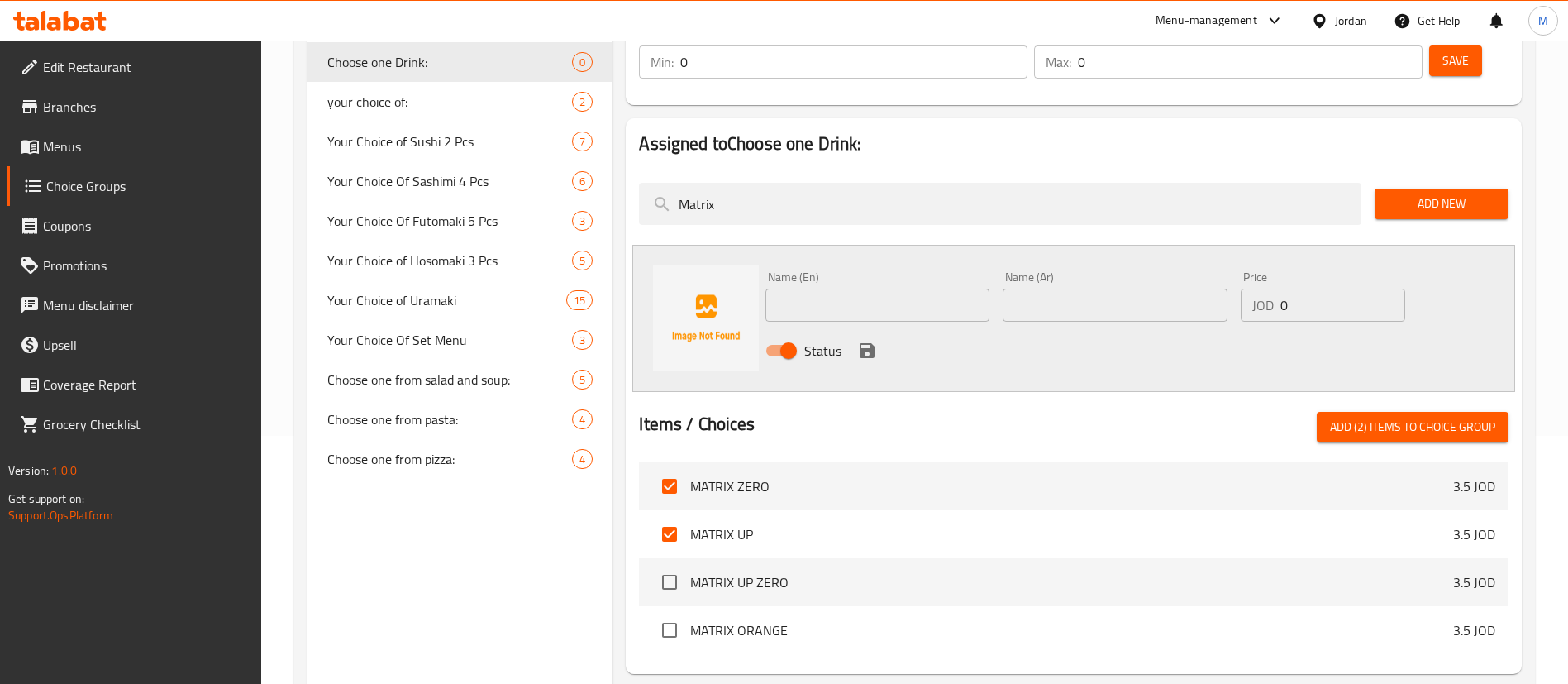
click at [669, 565] on input "checkbox" at bounding box center [670, 582] width 35 height 35
checkbox input "true"
click at [662, 612] on input "checkbox" at bounding box center [670, 630] width 35 height 35
checkbox input "true"
click at [1337, 417] on span "Add (4) items to choice group" at bounding box center [1412, 427] width 165 height 21
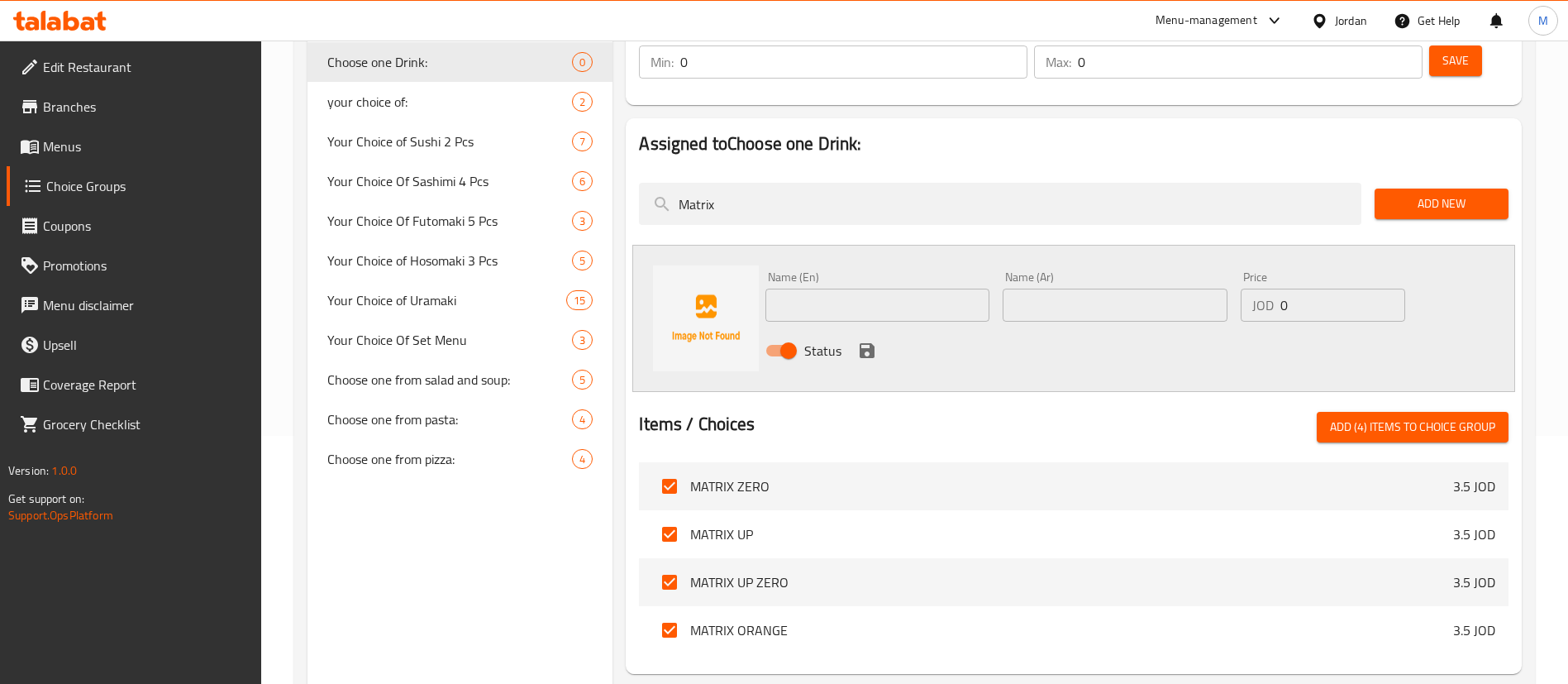
checkbox input "false"
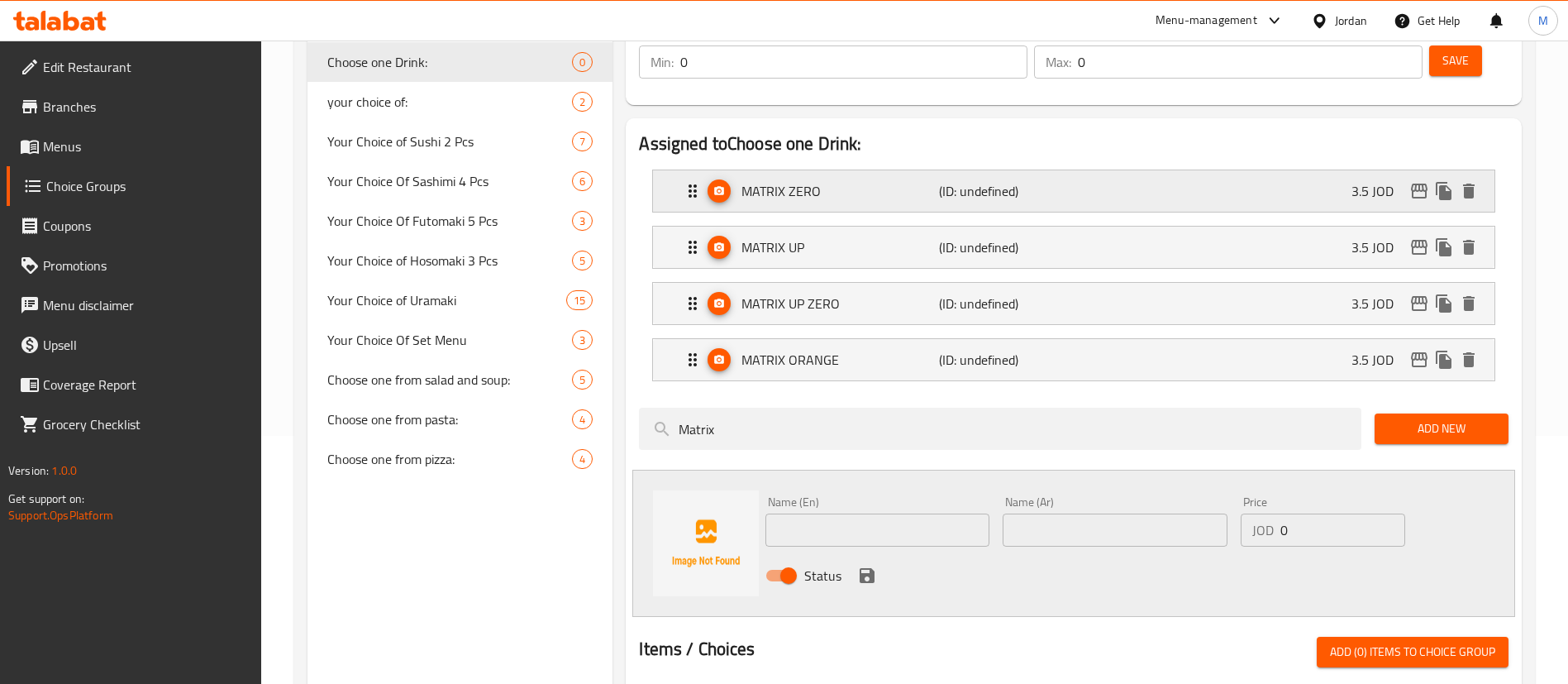
click at [1378, 181] on p "3.5 JOD" at bounding box center [1378, 191] width 55 height 20
click at [1331, 171] on div "MATRIX ZERO (ID: undefined) 3.5 JOD" at bounding box center [1079, 191] width 792 height 41
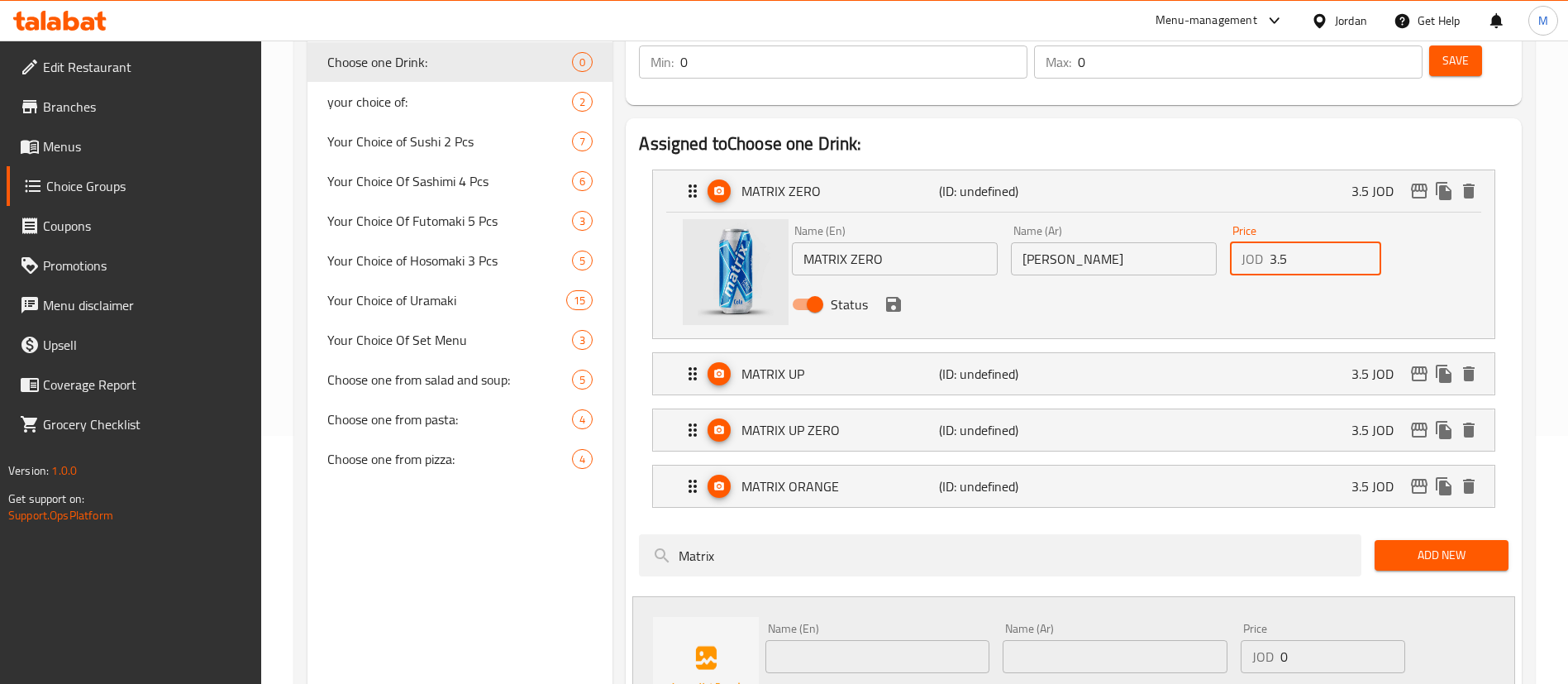
click at [1333, 242] on input "3.5" at bounding box center [1325, 259] width 112 height 33
click at [897, 297] on icon "save" at bounding box center [894, 304] width 15 height 15
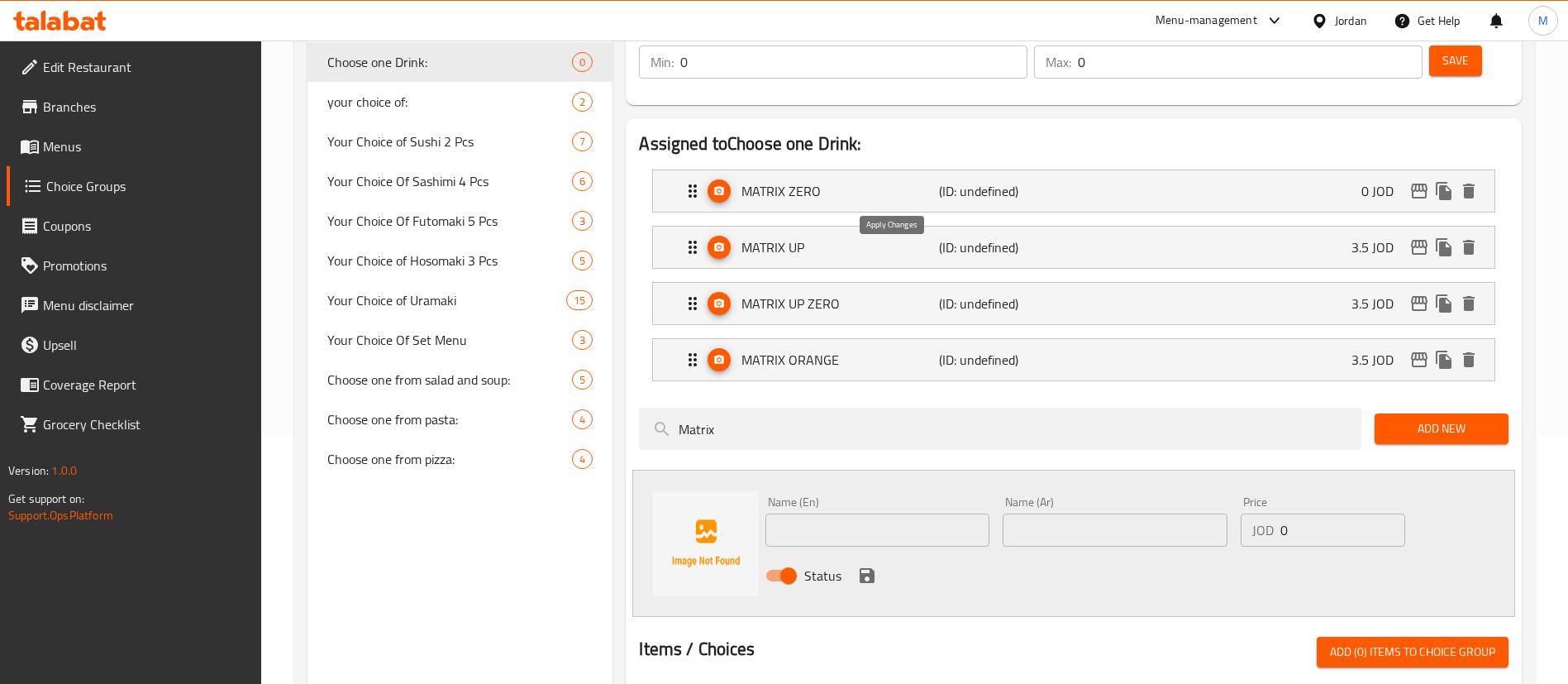
type input "0"
click at [1260, 226] on div "MATRIX UP (ID: undefined) 3.5 JOD" at bounding box center [1079, 247] width 792 height 41
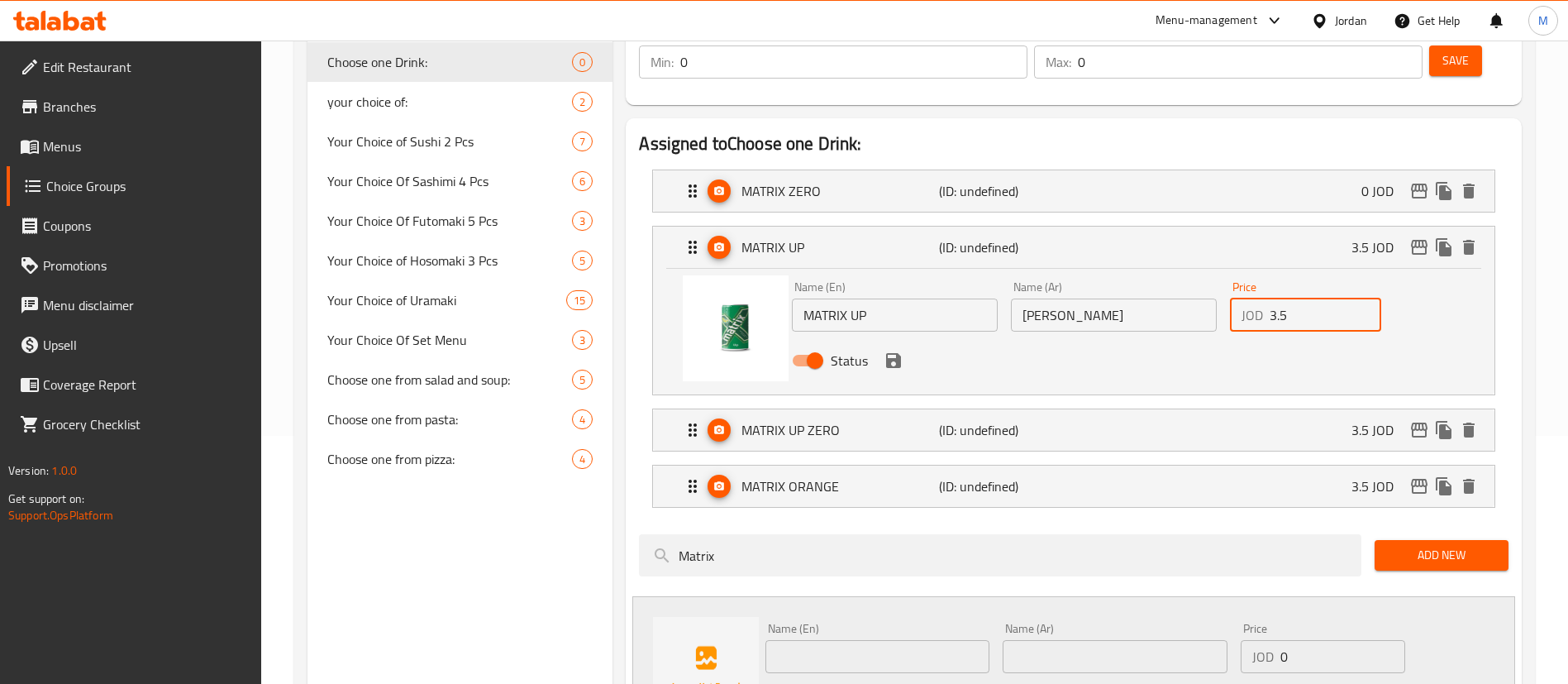
click at [1318, 299] on input "3.5" at bounding box center [1325, 315] width 112 height 33
click at [1317, 299] on input "3.5" at bounding box center [1325, 315] width 112 height 33
click at [897, 353] on icon "save" at bounding box center [894, 360] width 15 height 15
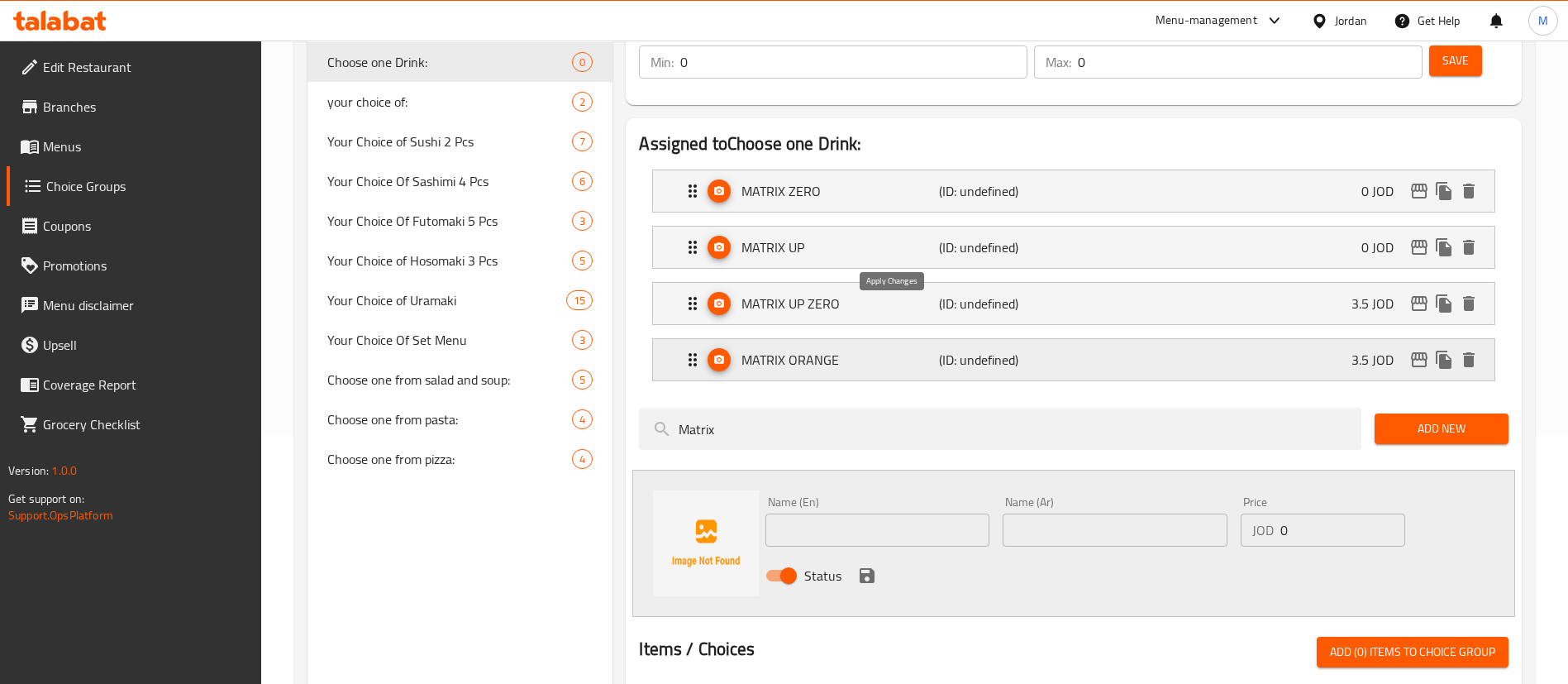
type input "0"
click at [1255, 282] on div "MATRIX UP ZERO (ID: undefined) 3.5 JOD" at bounding box center [1079, 303] width 792 height 41
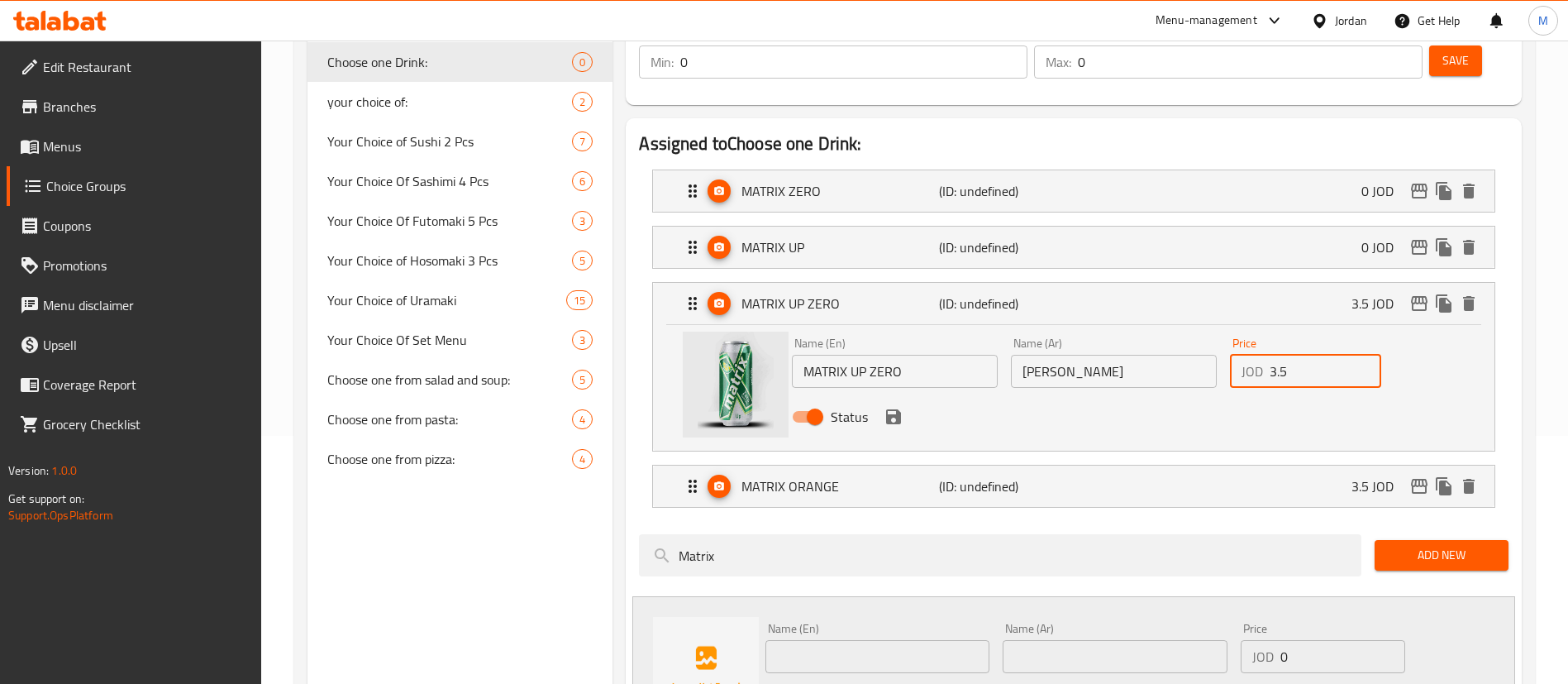
click at [1295, 355] on input "3.5" at bounding box center [1325, 371] width 112 height 33
click at [892, 407] on icon "save" at bounding box center [894, 417] width 20 height 20
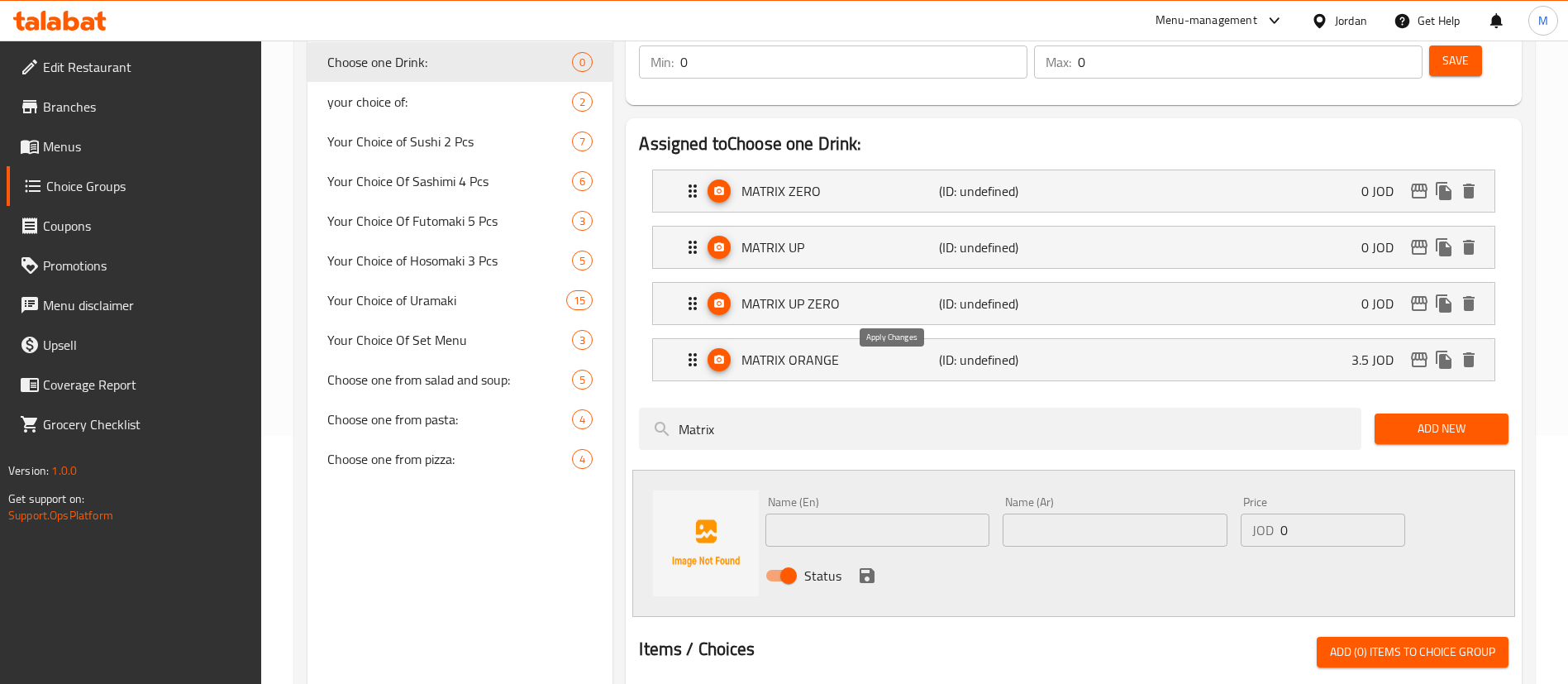
type input "0"
click at [1187, 339] on div "MATRIX ORANGE (ID: undefined) 3.5 JOD" at bounding box center [1079, 359] width 792 height 41
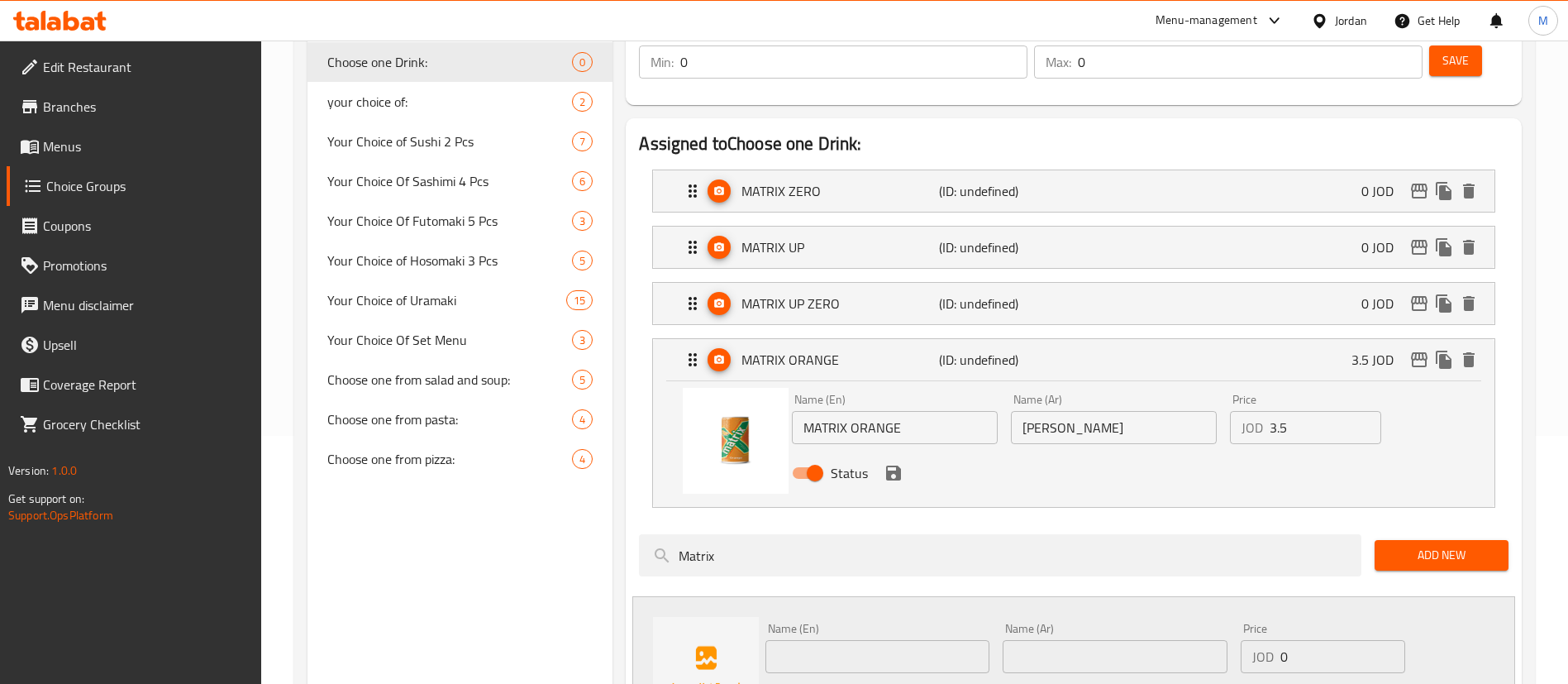
click at [1285, 411] on input "3.5" at bounding box center [1325, 427] width 112 height 33
click at [883, 463] on icon "save" at bounding box center [894, 473] width 20 height 20
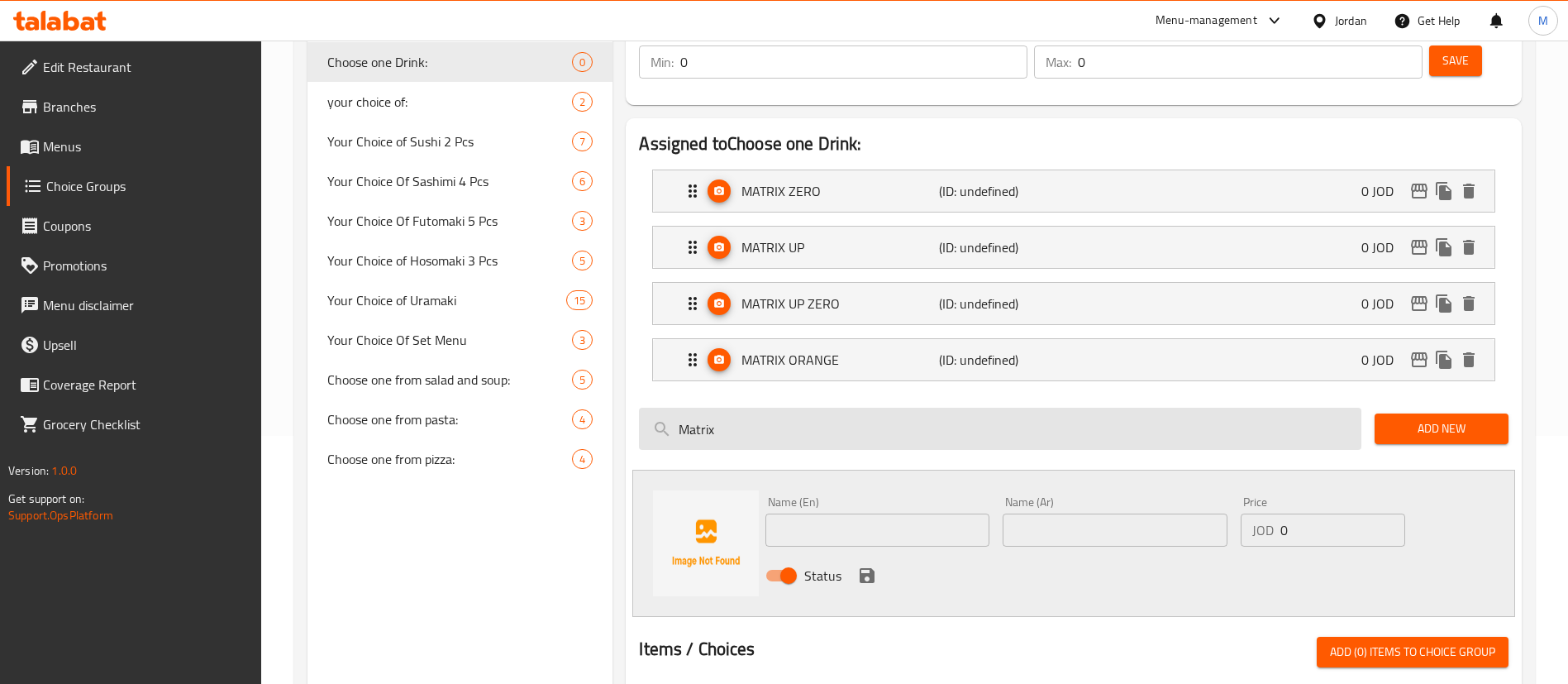
type input "0"
click at [917, 408] on input "Matrix" at bounding box center [1000, 429] width 722 height 42
paste input "Via still water"
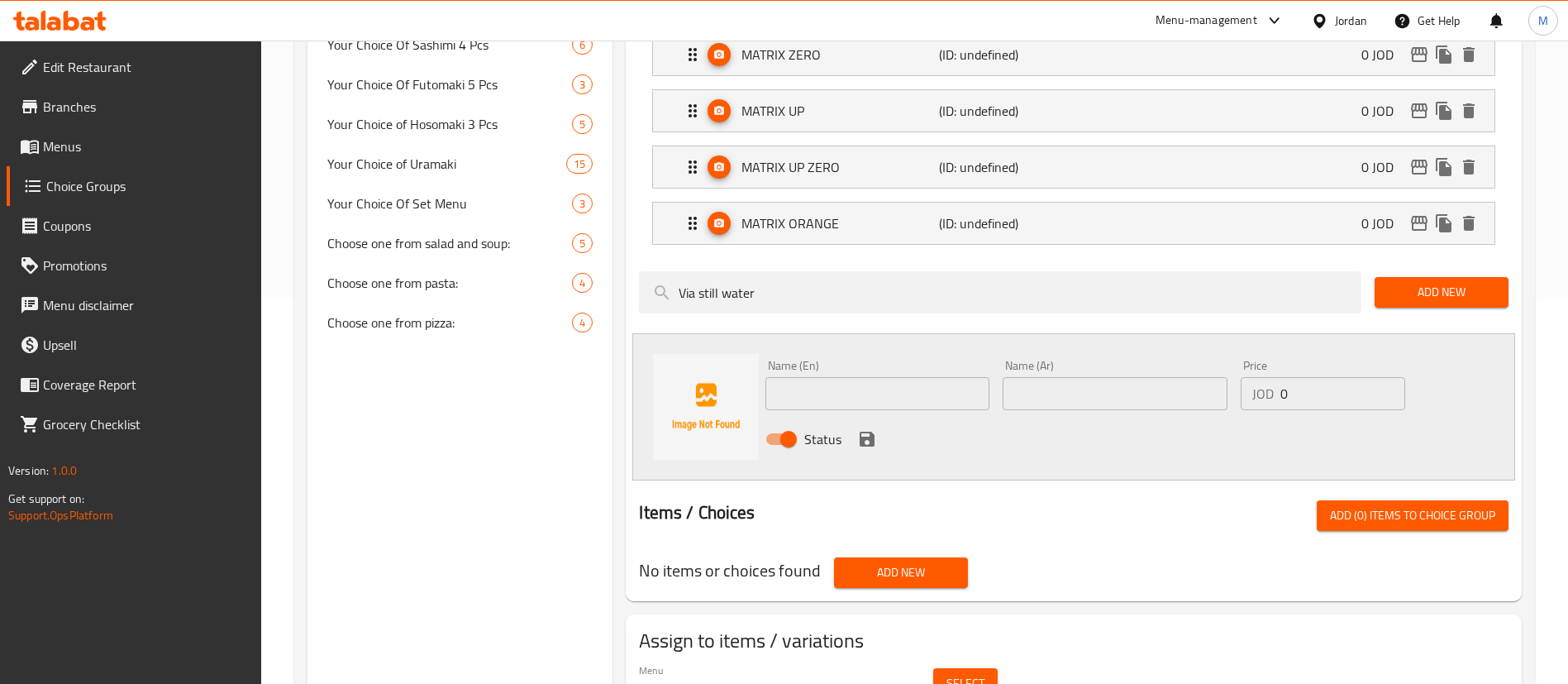
scroll to position [425, 0]
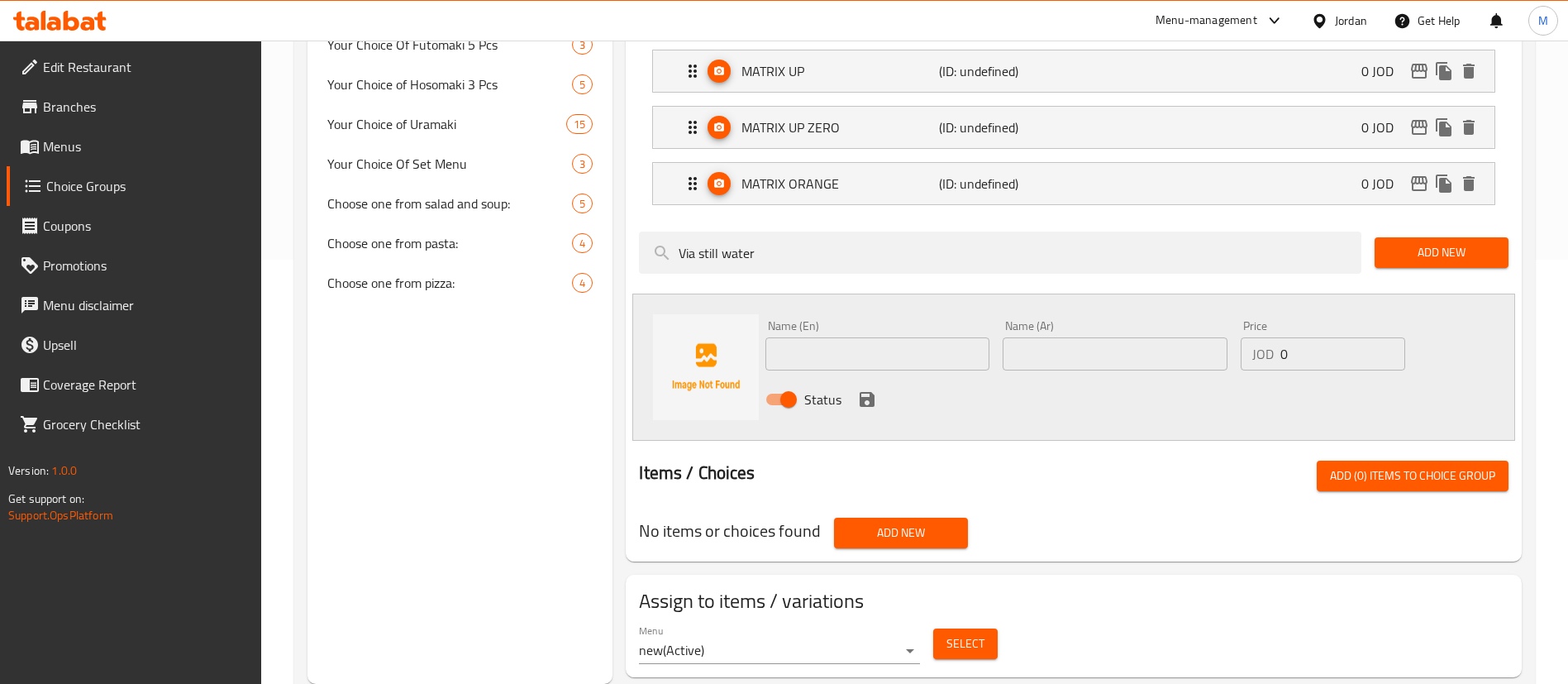
type input "Via still water"
click at [889, 337] on input "text" at bounding box center [877, 354] width 224 height 33
paste input "Via still water"
type input "Via still water"
click at [1139, 337] on input "text" at bounding box center [1114, 354] width 224 height 33
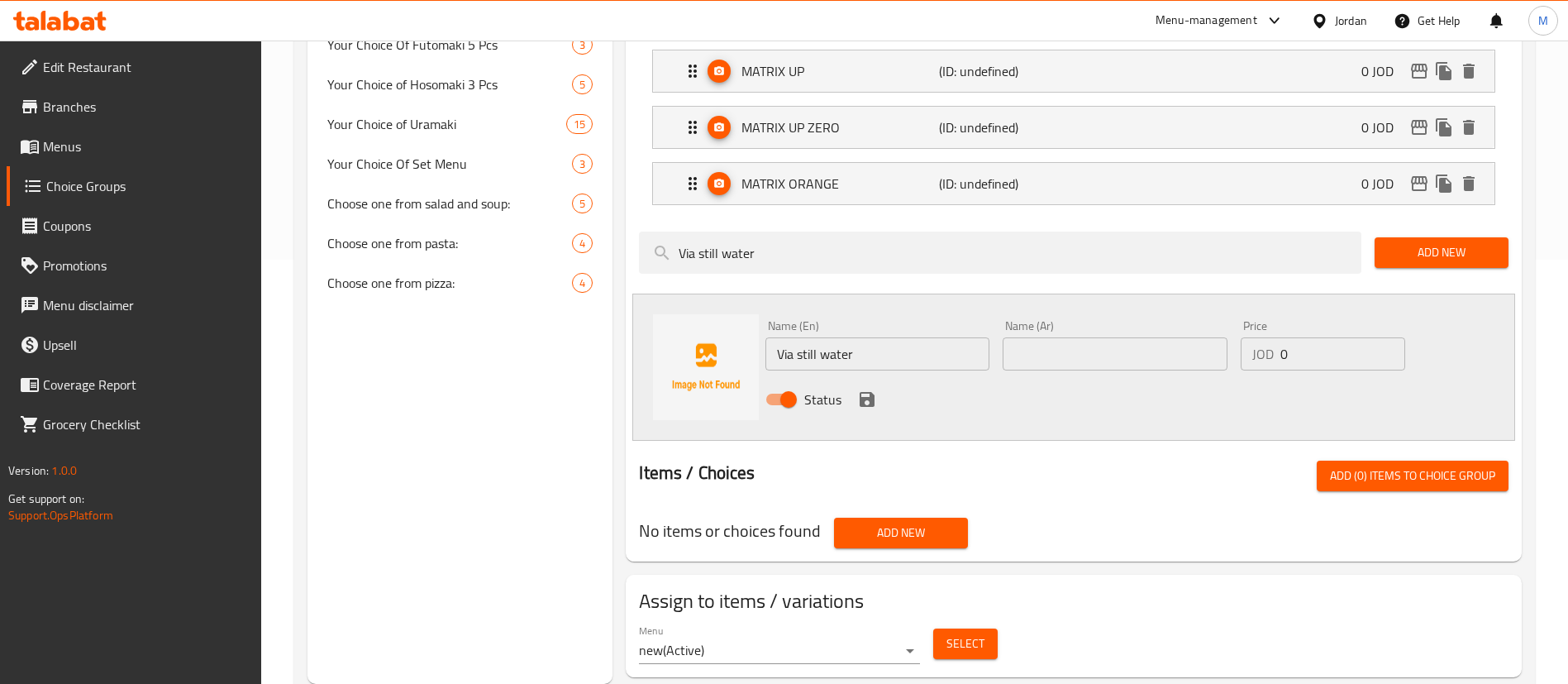
click at [1060, 325] on div "Name (Ar) Name (Ar)" at bounding box center [1114, 345] width 237 height 63
click at [1068, 337] on input "text" at bounding box center [1114, 354] width 224 height 33
paste input "فيا مياه معدنية"
type input "فيا مياه معدنية"
click at [862, 392] on icon "save" at bounding box center [867, 399] width 15 height 15
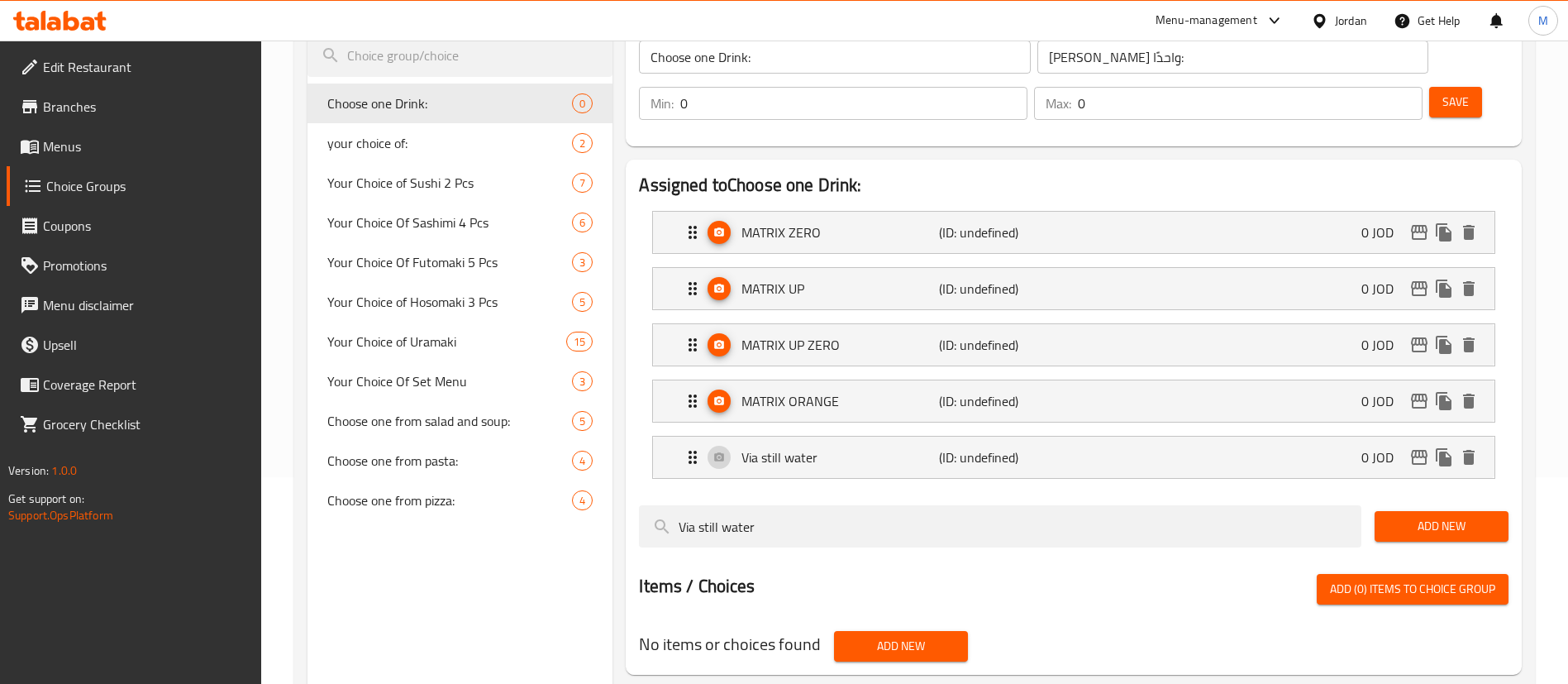
scroll to position [0, 0]
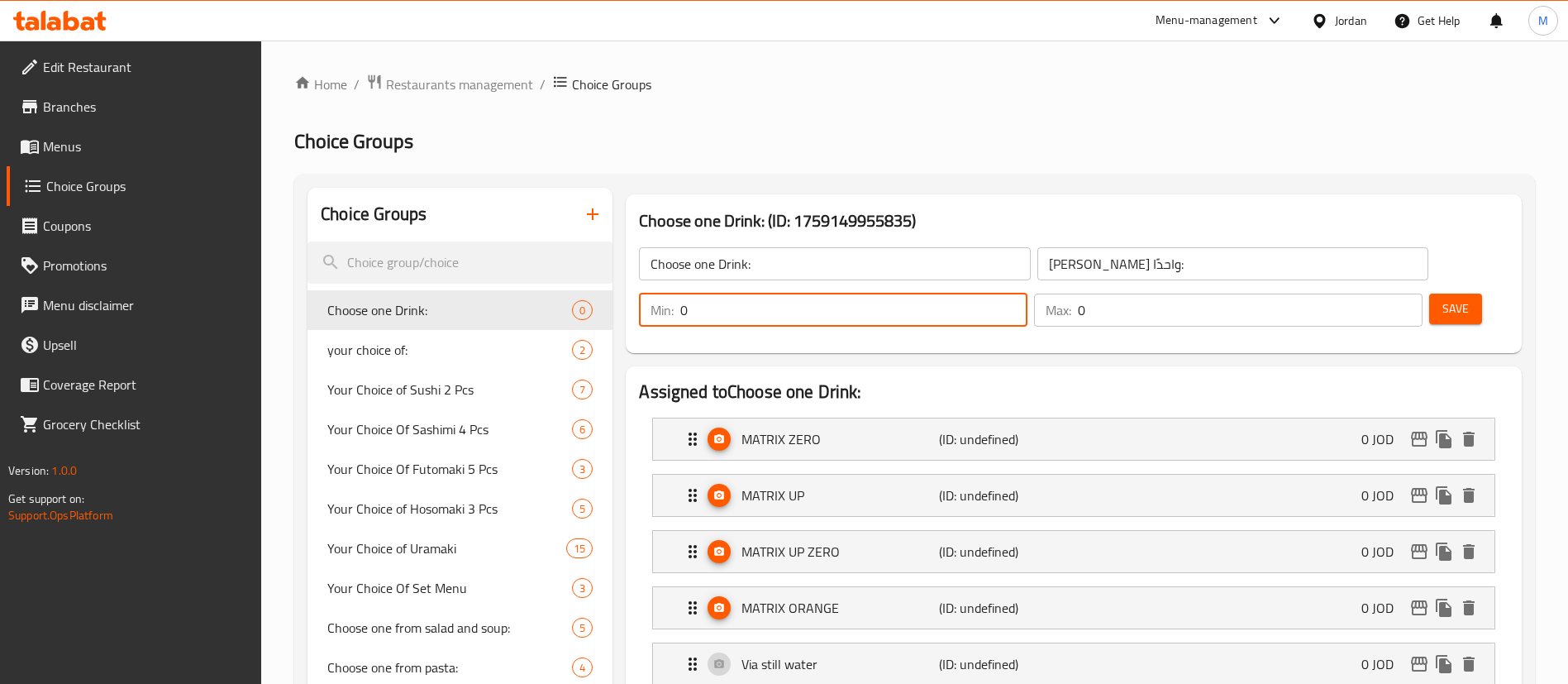
click at [1027, 293] on input "0" at bounding box center [853, 310] width 347 height 33
type input "1"
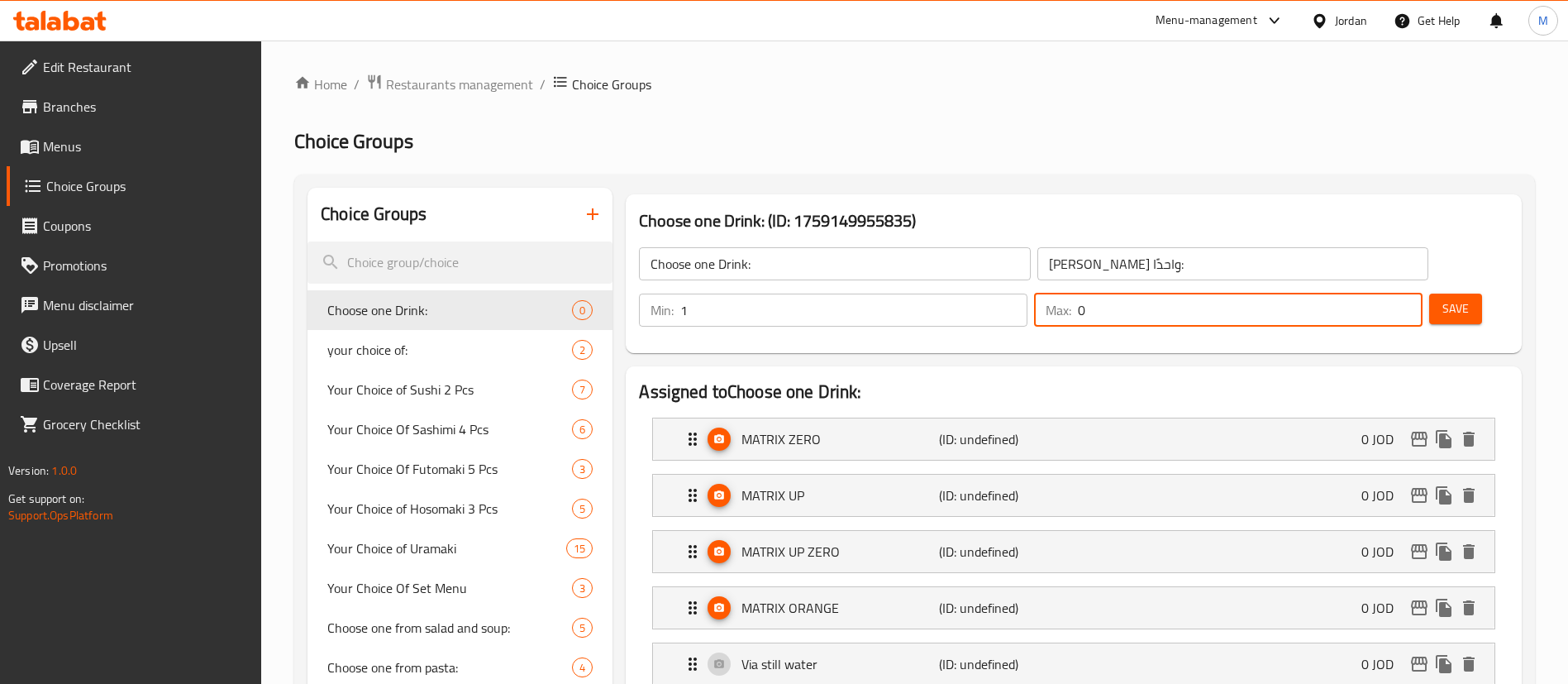
click at [1359, 293] on input "0" at bounding box center [1250, 310] width 345 height 33
click at [1359, 293] on input "10" at bounding box center [1250, 310] width 345 height 33
type input "1"
click at [1442, 299] on span "Save" at bounding box center [1455, 309] width 27 height 21
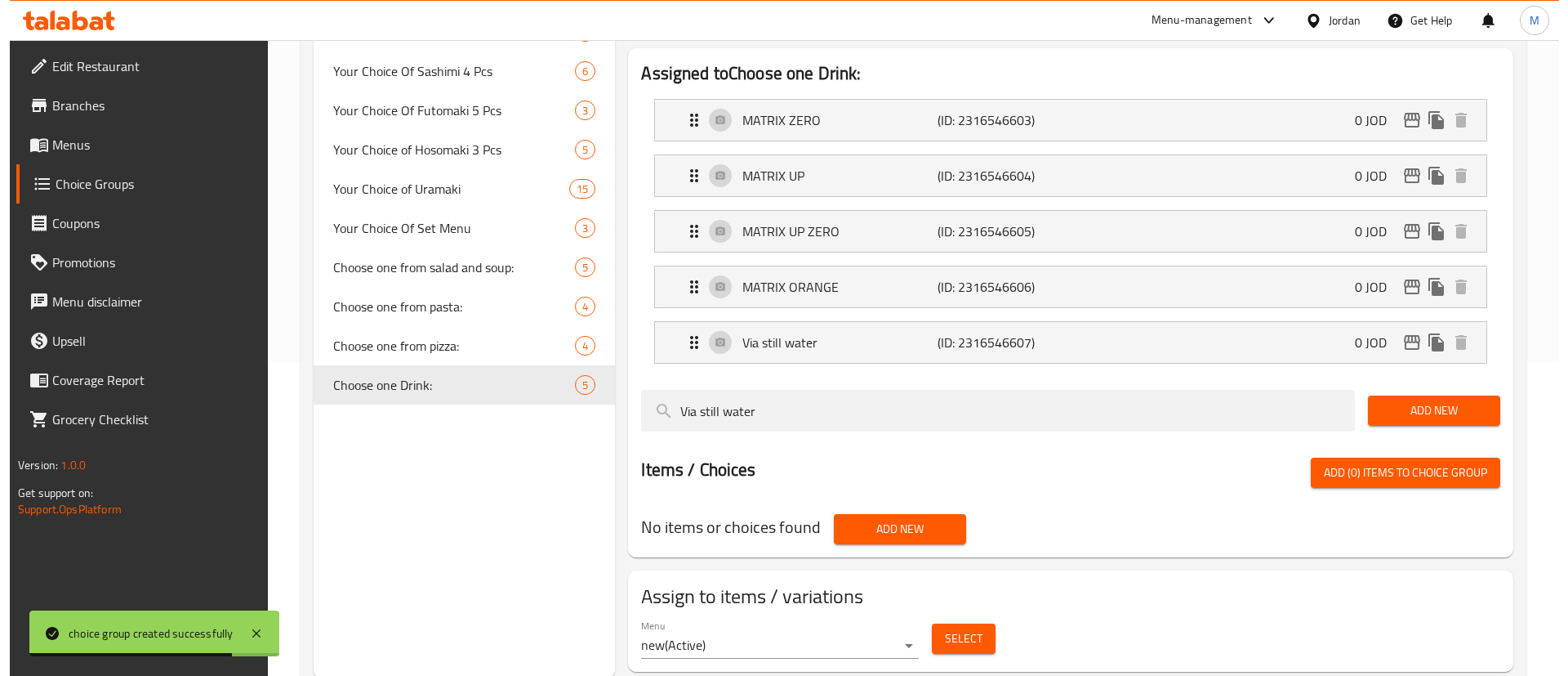
scroll to position [316, 0]
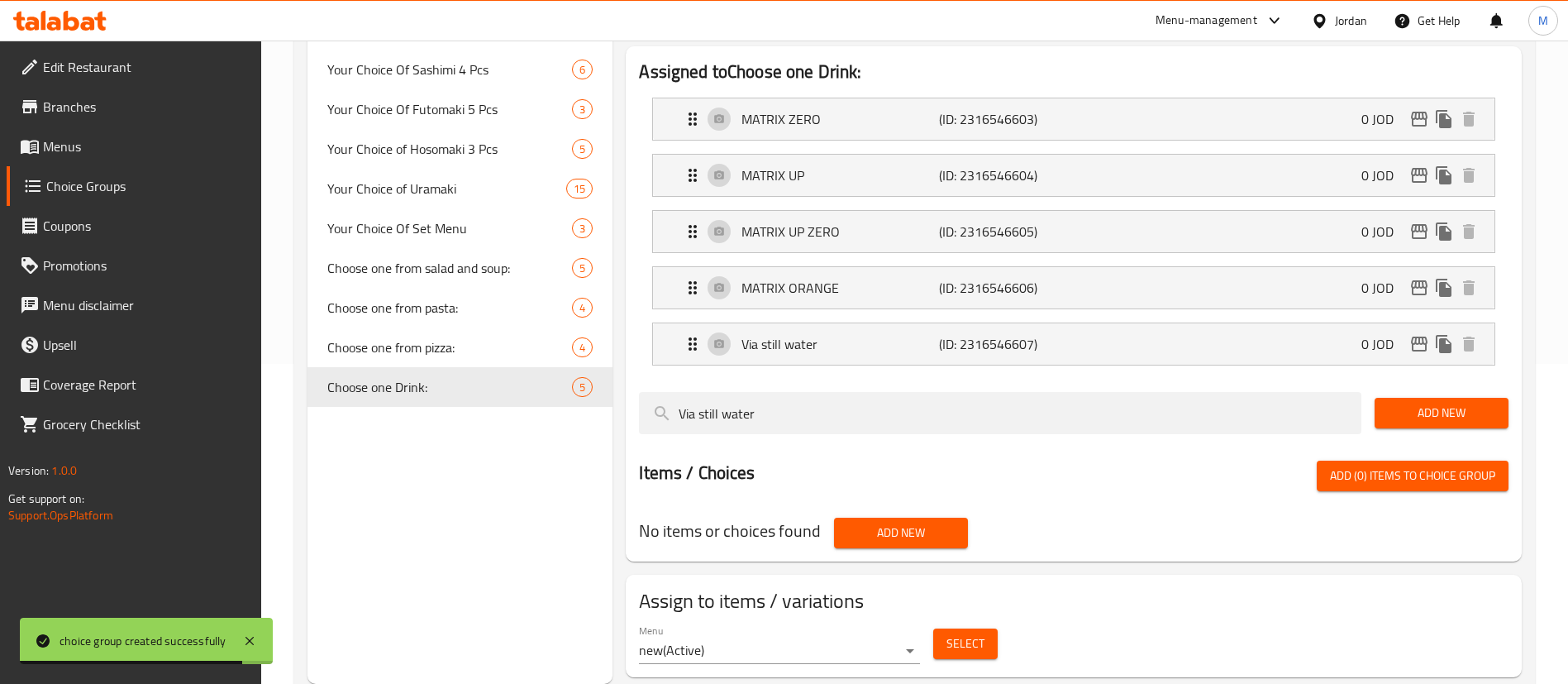
click at [927, 622] on div "Select" at bounding box center [965, 644] width 78 height 44
click at [949, 634] on span "Select" at bounding box center [965, 644] width 38 height 21
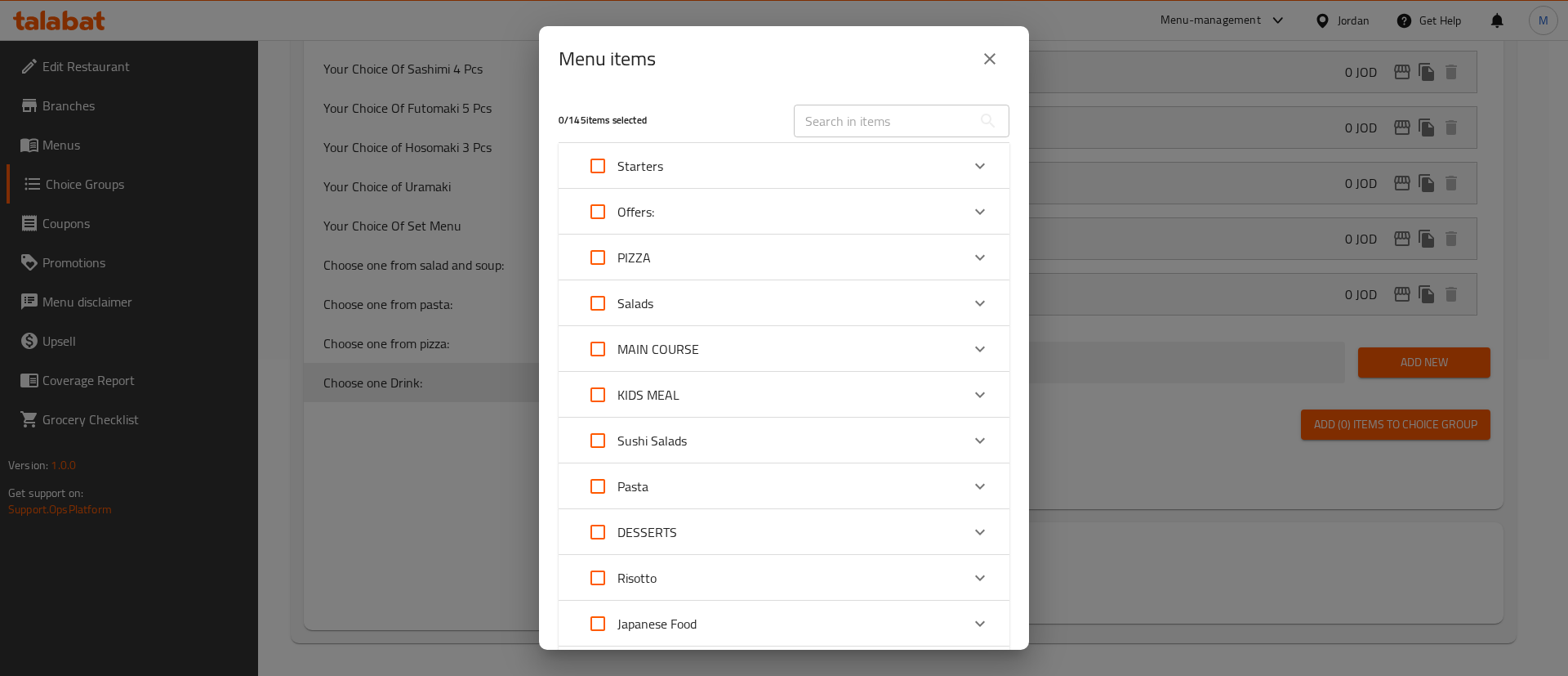
click at [677, 213] on div "Offers:" at bounding box center [769, 211] width 382 height 39
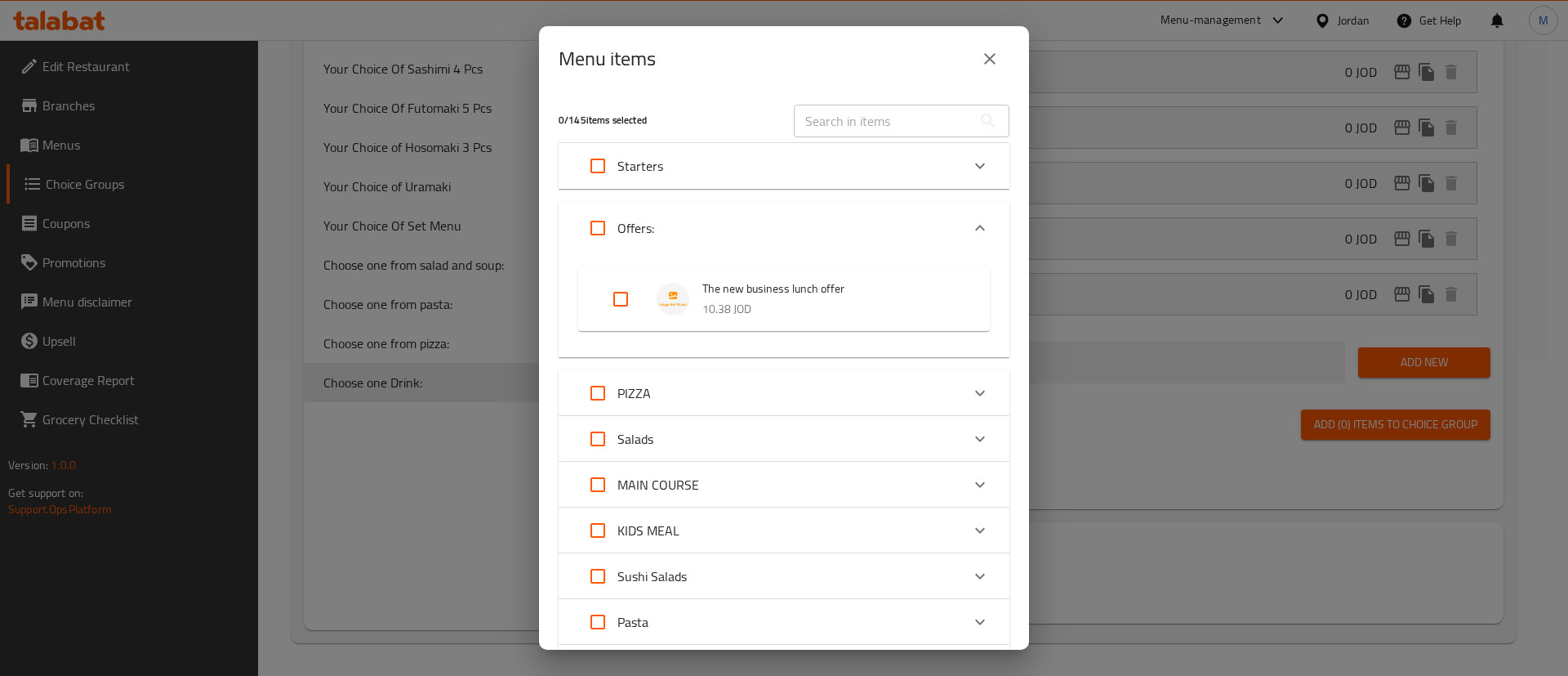
click at [618, 295] on input "Expand" at bounding box center [620, 298] width 39 height 39
checkbox input "true"
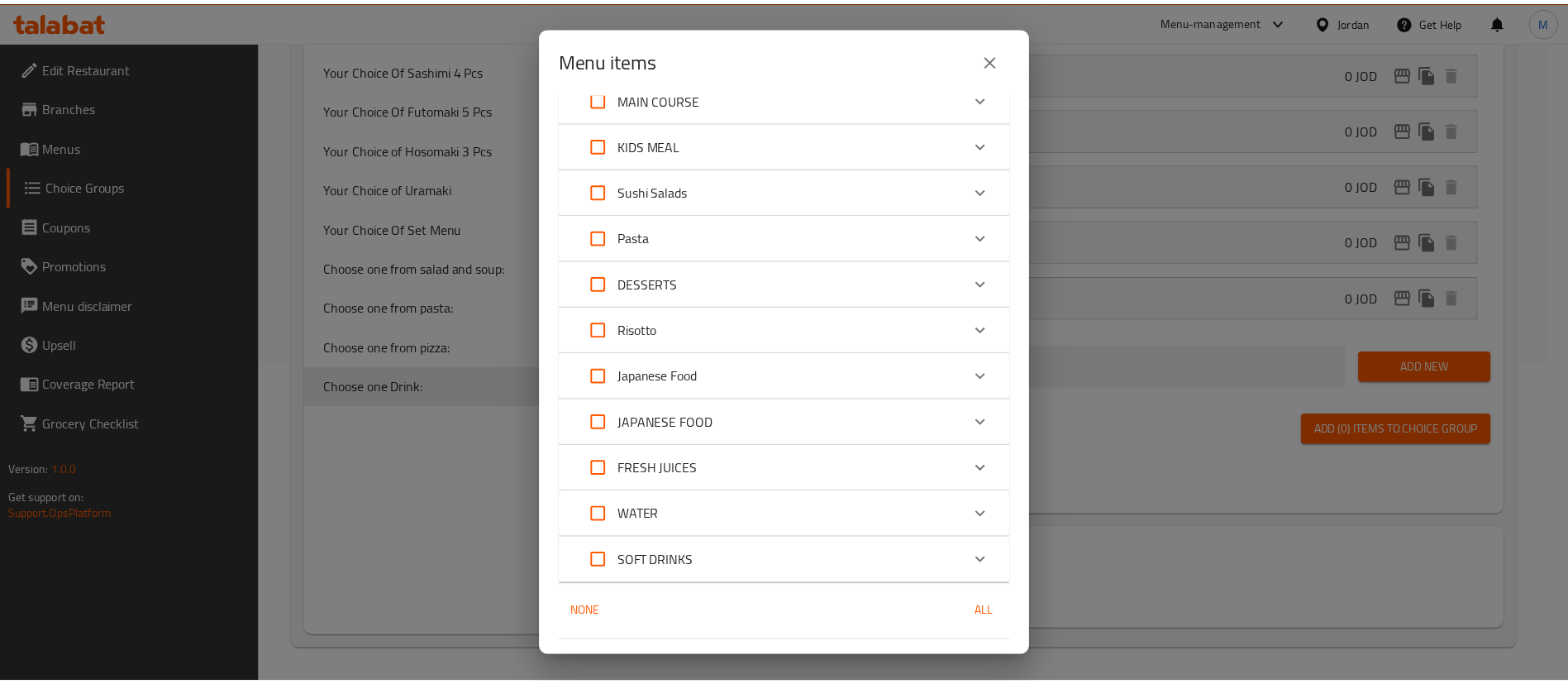
scroll to position [434, 0]
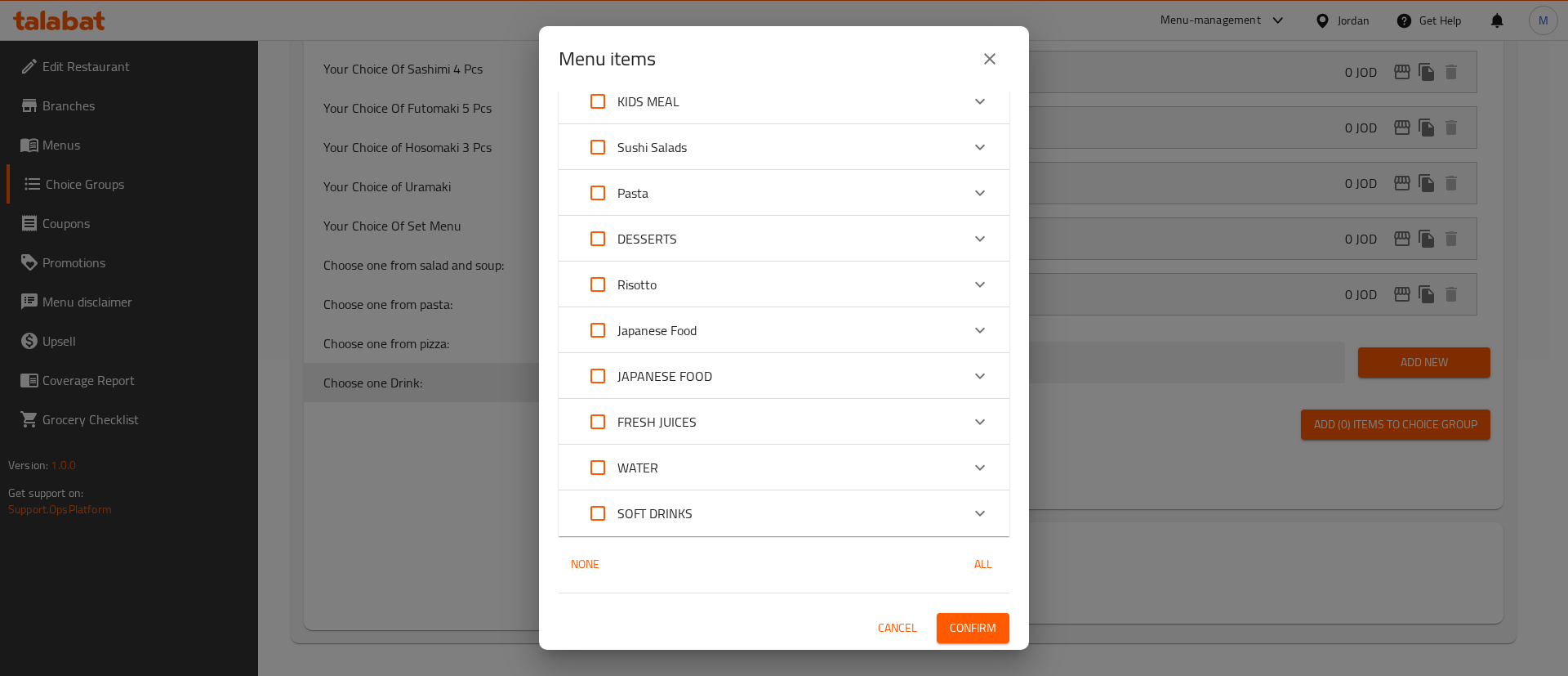
click at [982, 632] on button "Confirm" at bounding box center [973, 627] width 72 height 30
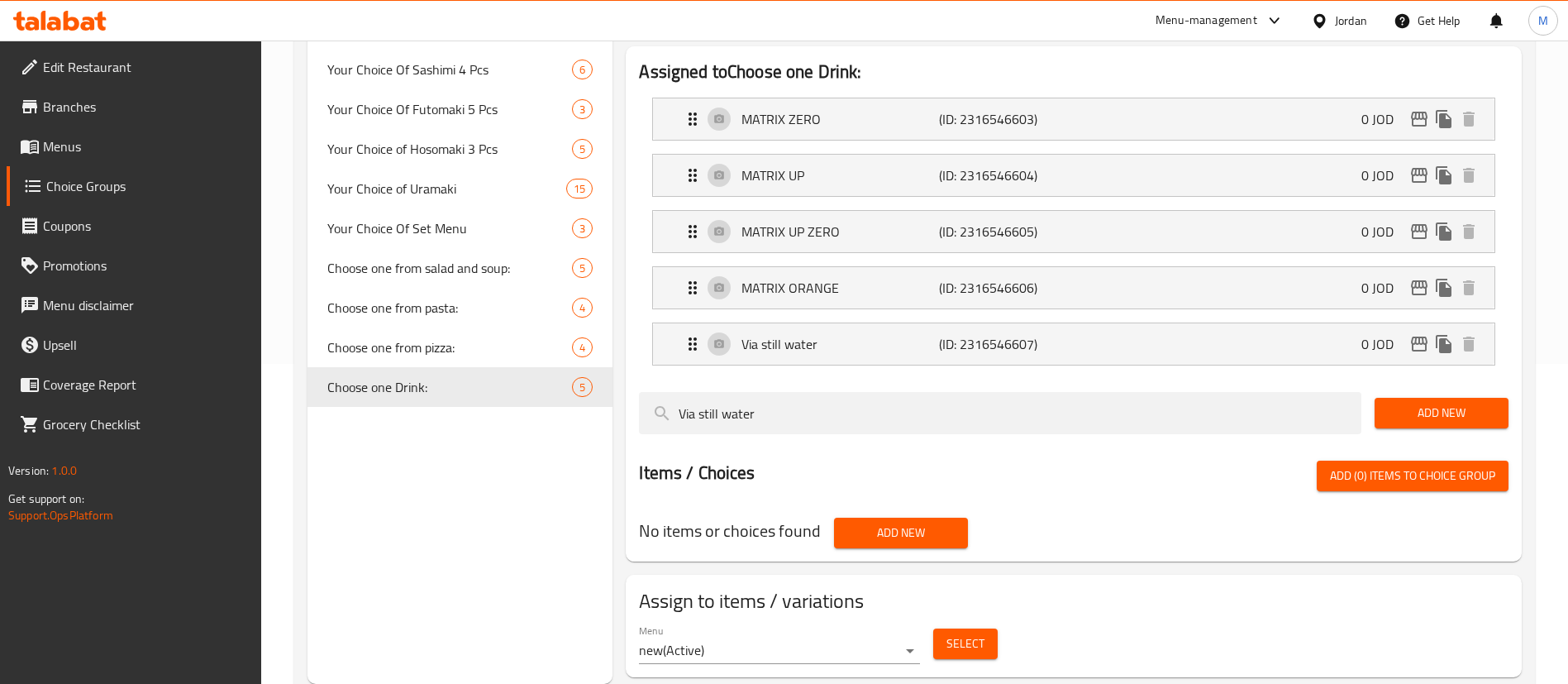
click at [979, 634] on span "Select" at bounding box center [965, 644] width 38 height 21
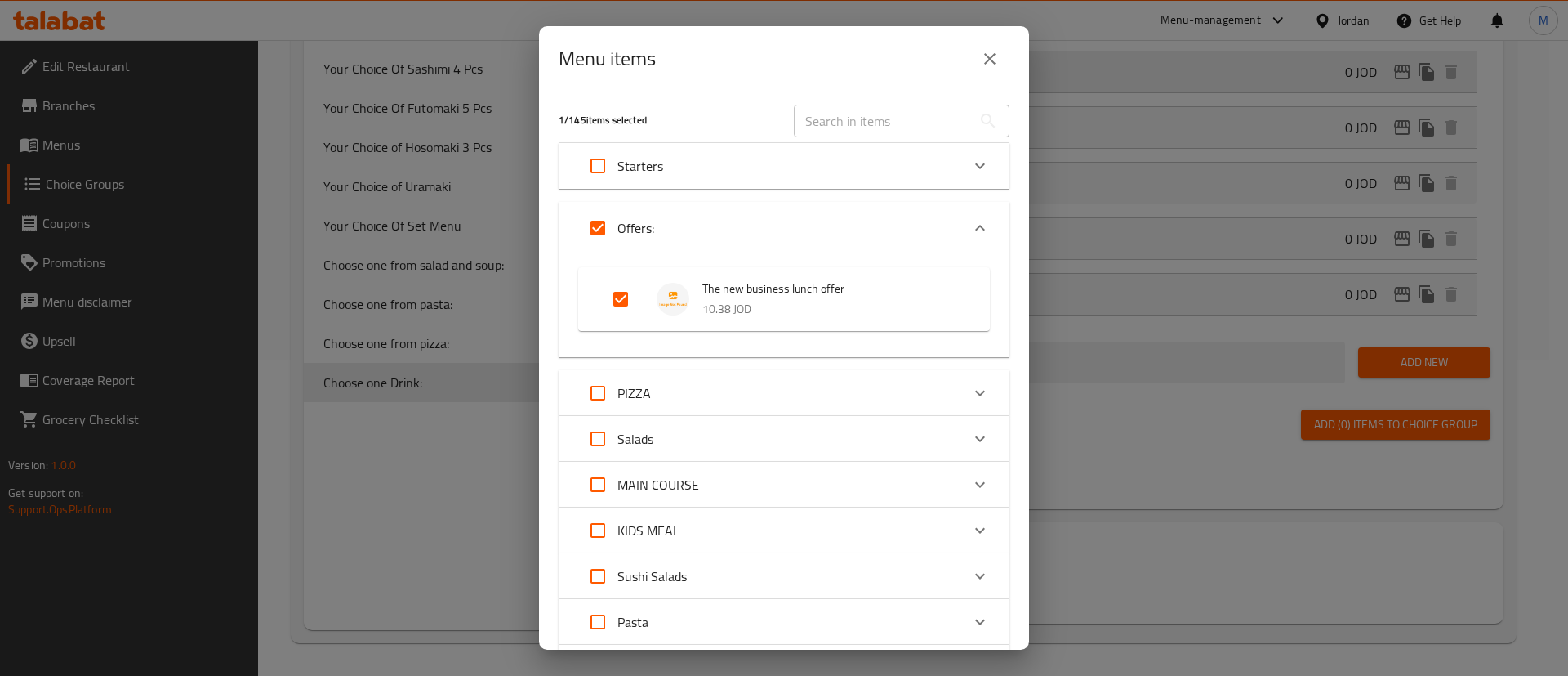
click at [983, 63] on icon "close" at bounding box center [990, 59] width 20 height 20
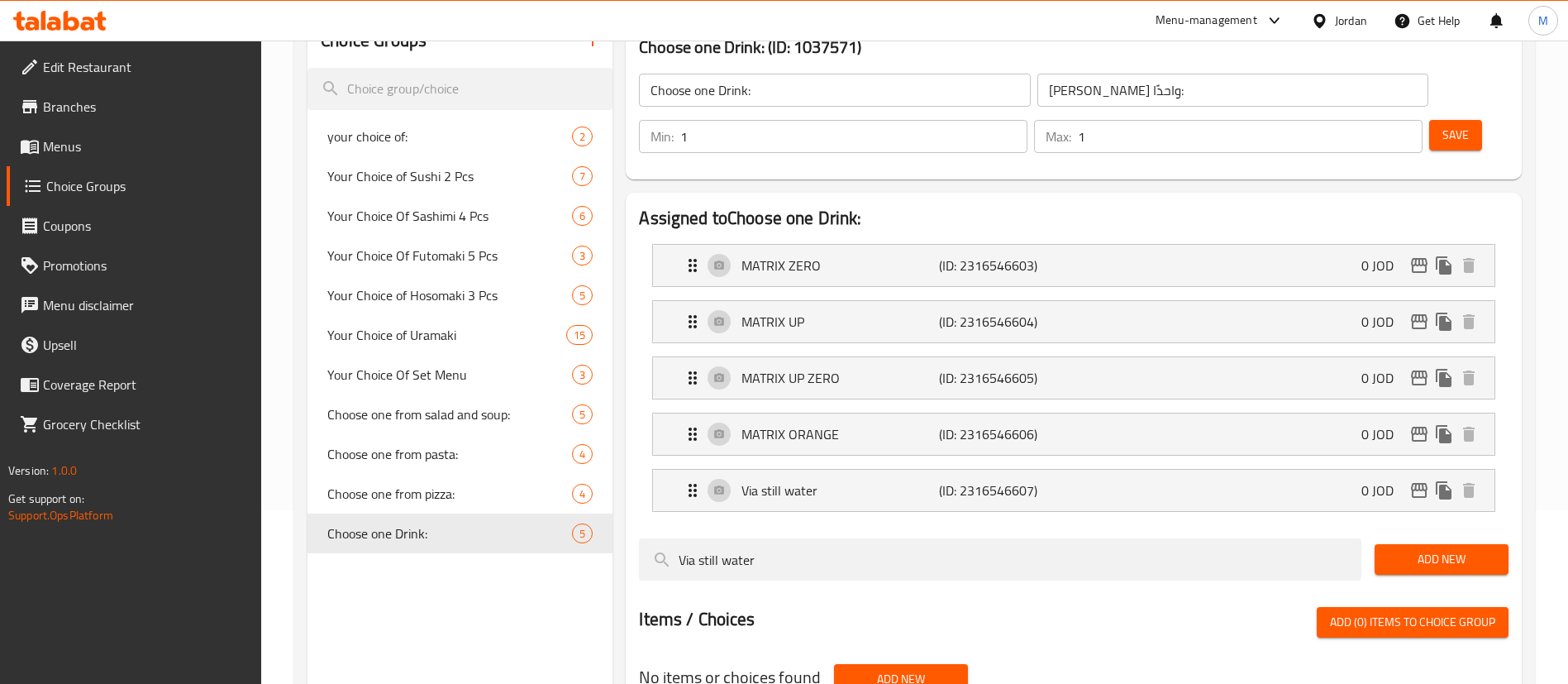
scroll to position [0, 0]
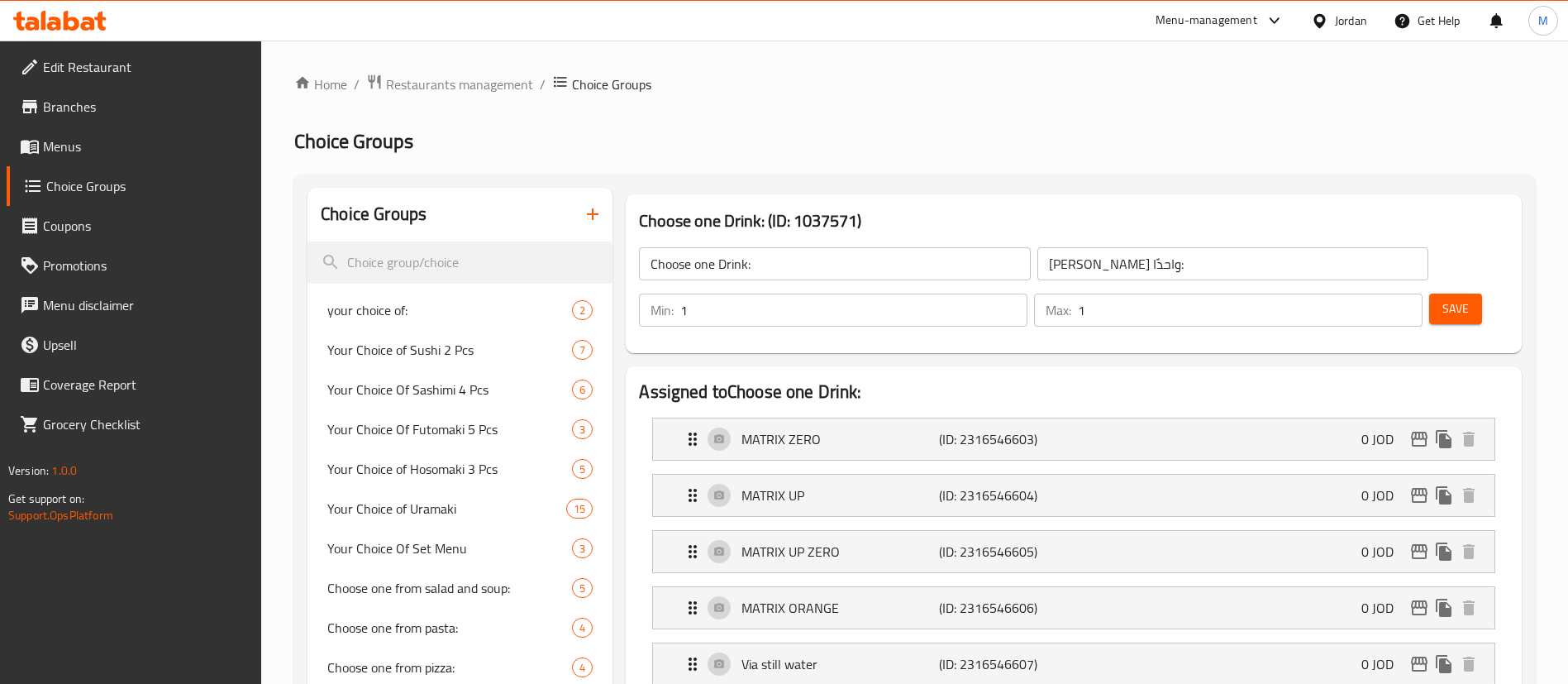
click at [105, 142] on span "Menus" at bounding box center [146, 147] width 206 height 20
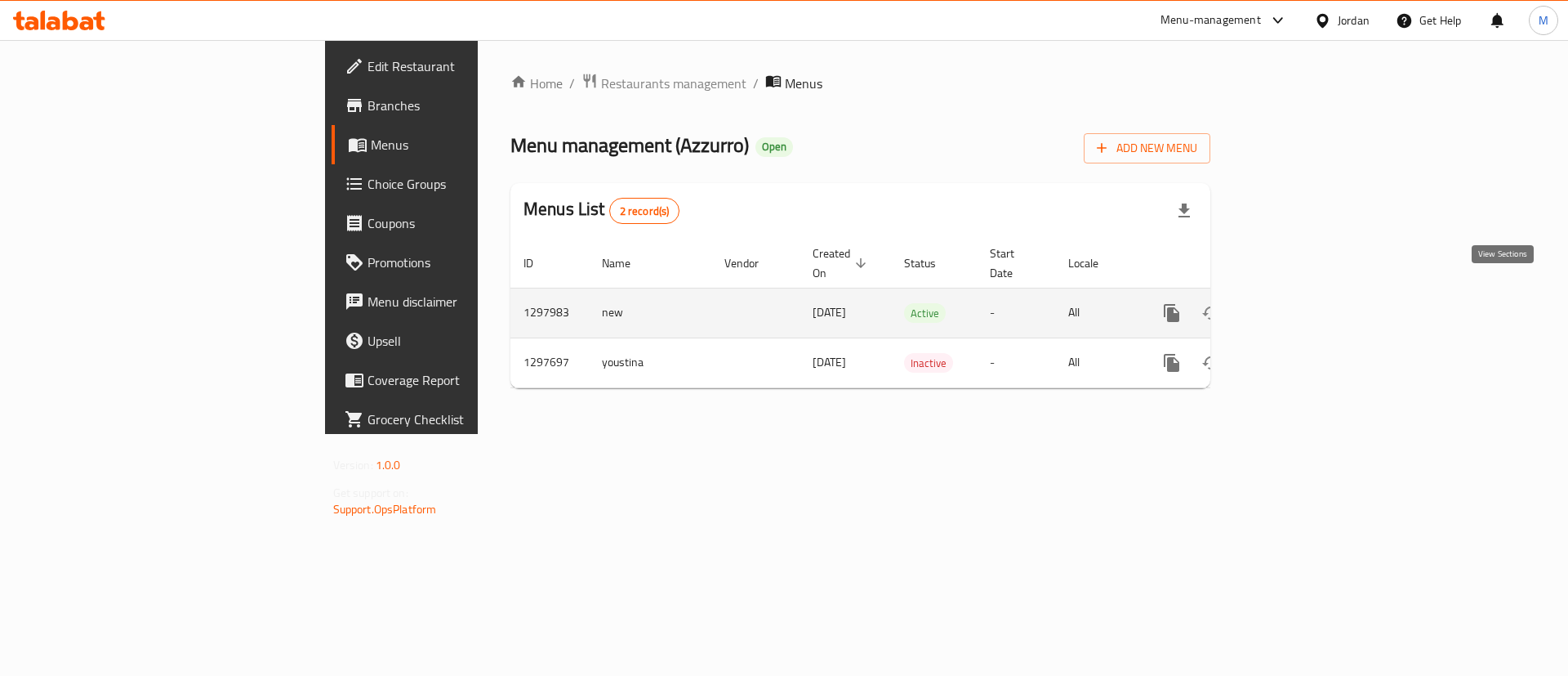
click at [1310, 300] on link "enhanced table" at bounding box center [1289, 313] width 39 height 39
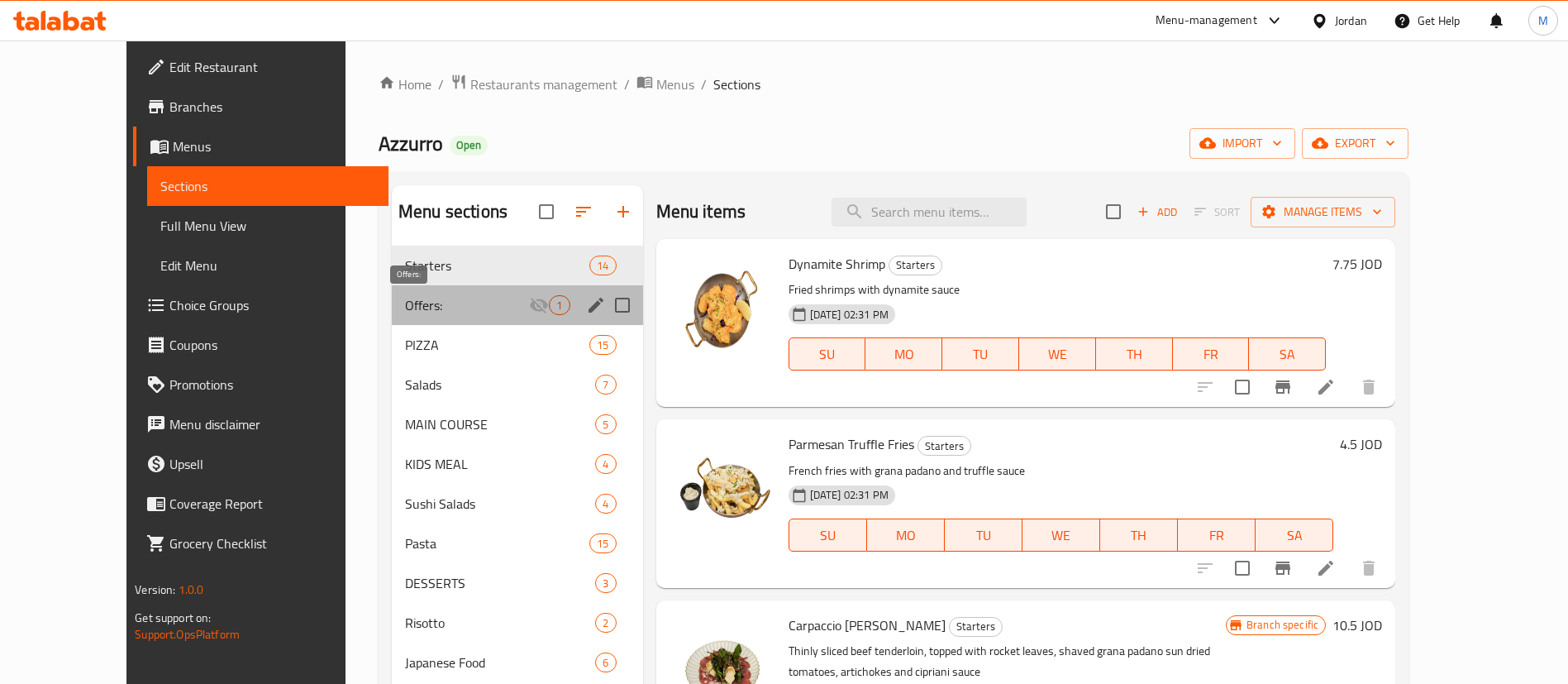
click at [414, 300] on span "Offers:" at bounding box center [466, 305] width 124 height 20
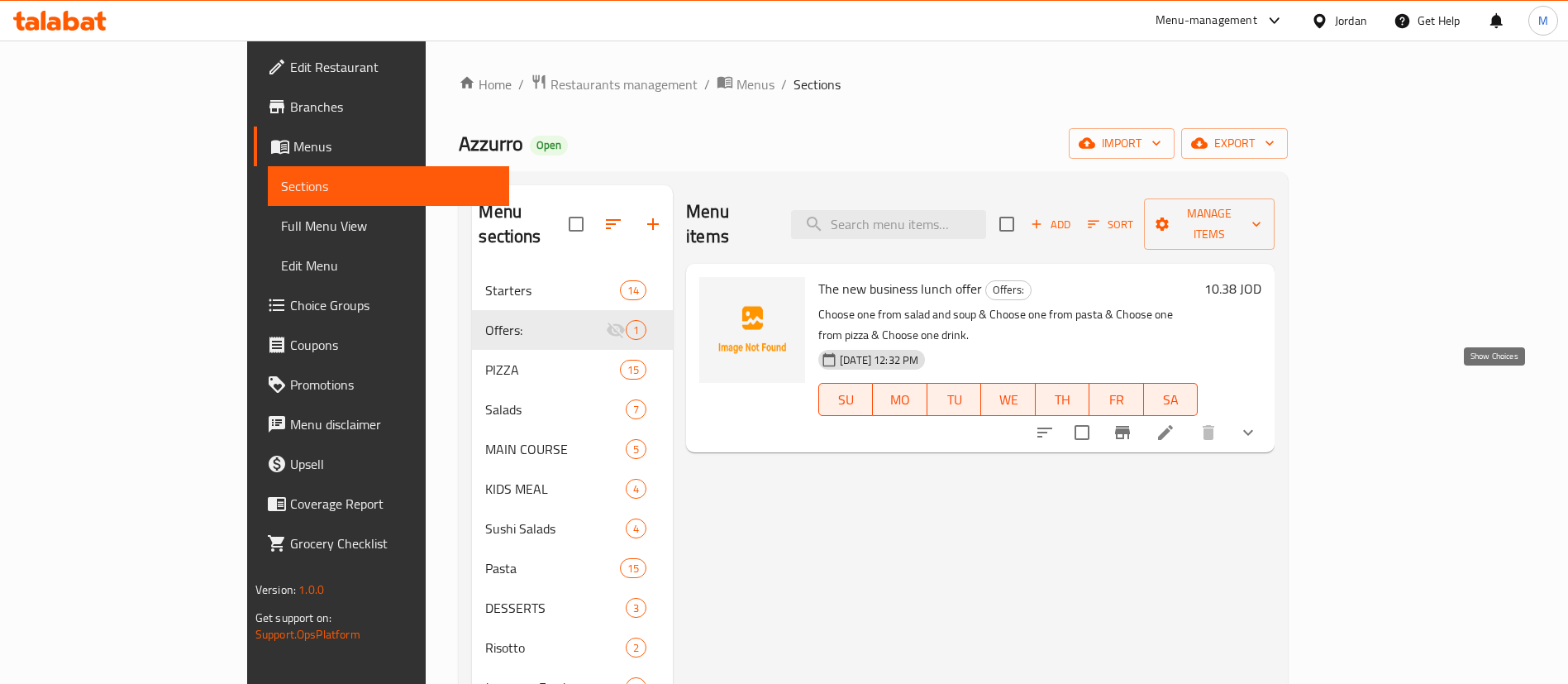
click at [1258, 423] on icon "show more" at bounding box center [1248, 433] width 20 height 20
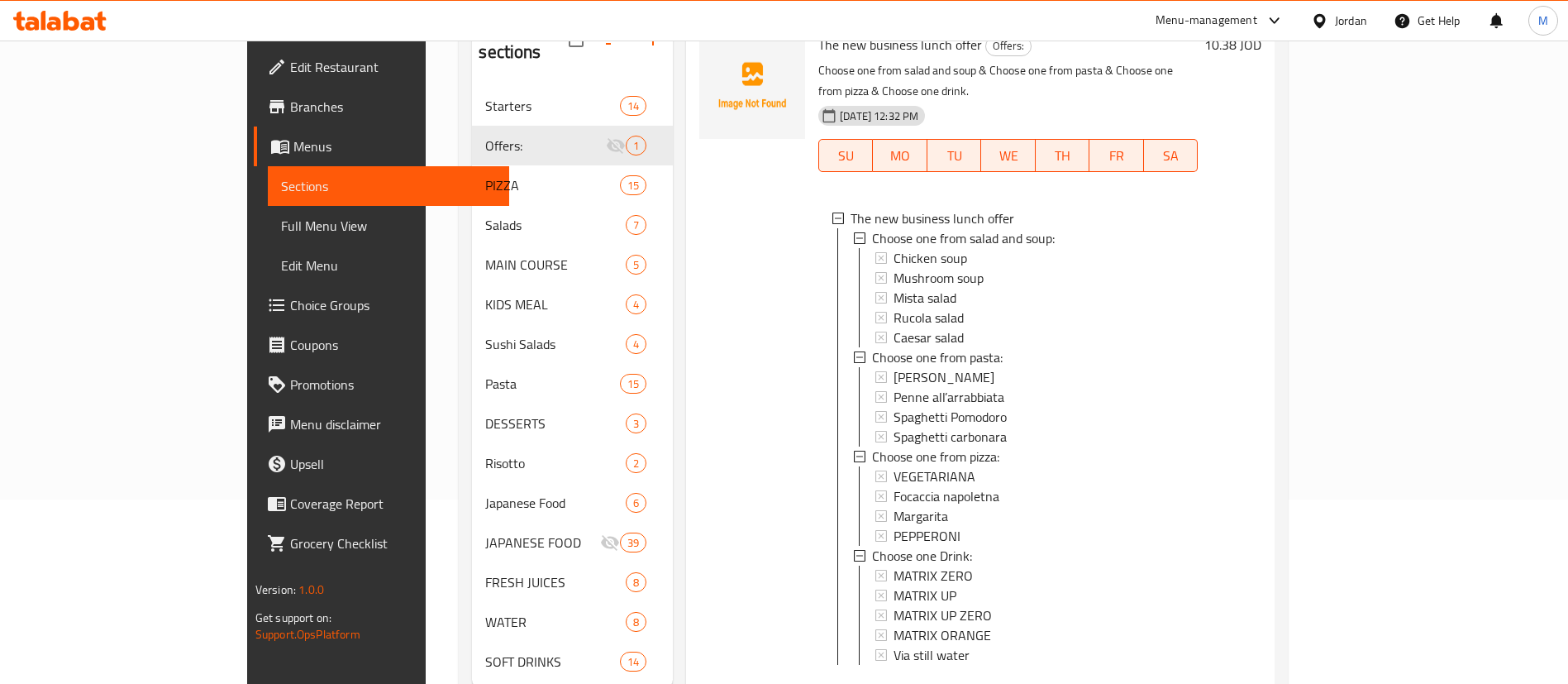
scroll to position [232, 0]
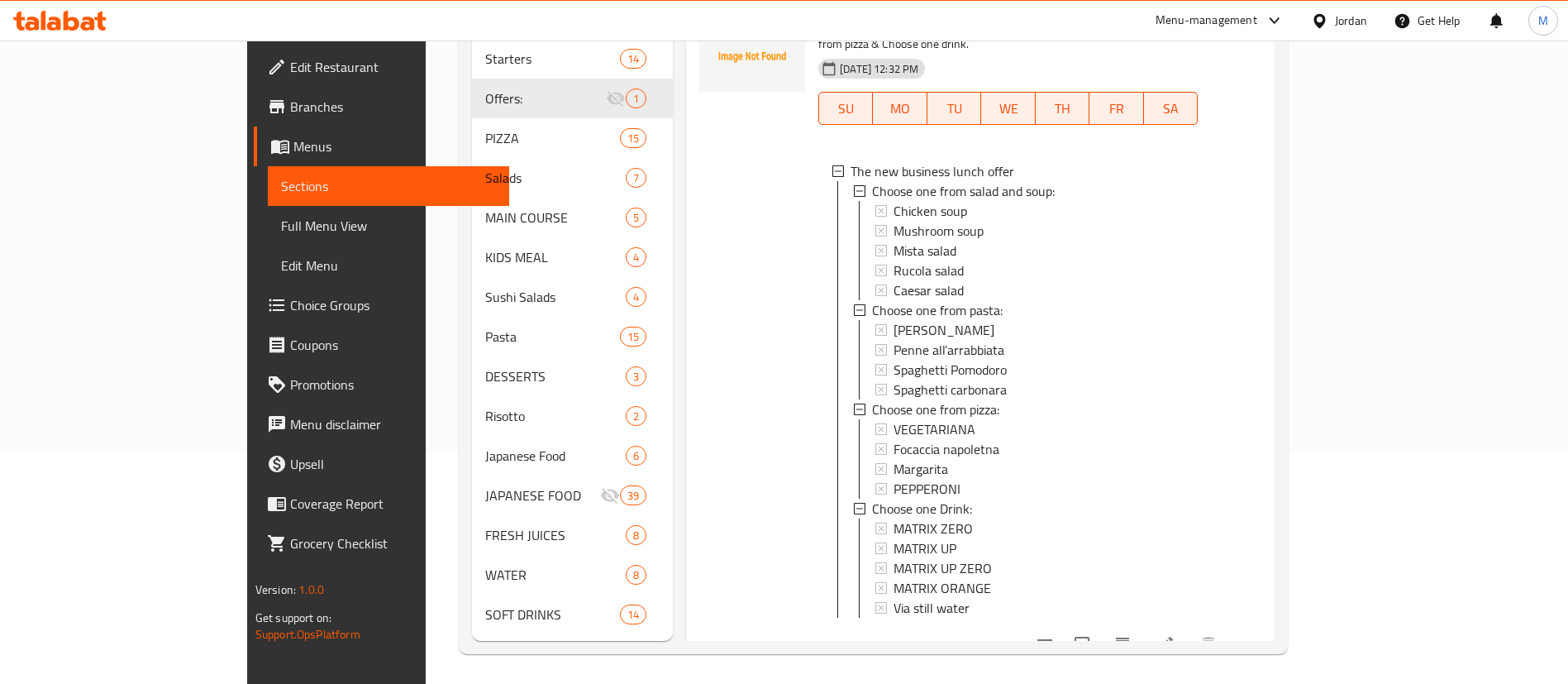
click at [1049, 674] on div "Home / Restaurants management / Menus / Sections Azzurro Open import export Men…" at bounding box center [872, 248] width 895 height 878
click at [293, 151] on span "Menus" at bounding box center [394, 147] width 203 height 20
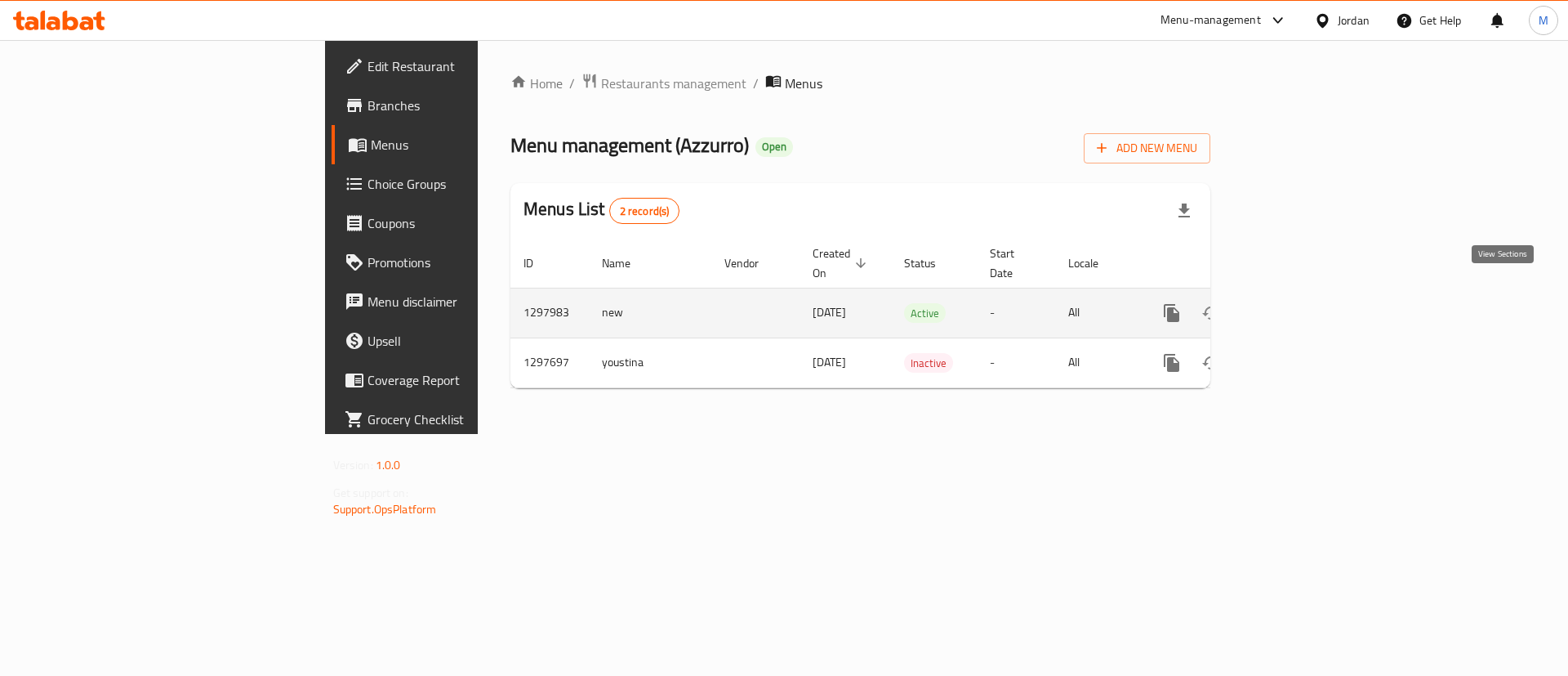
click at [1300, 304] on icon "enhanced table" at bounding box center [1290, 314] width 20 height 20
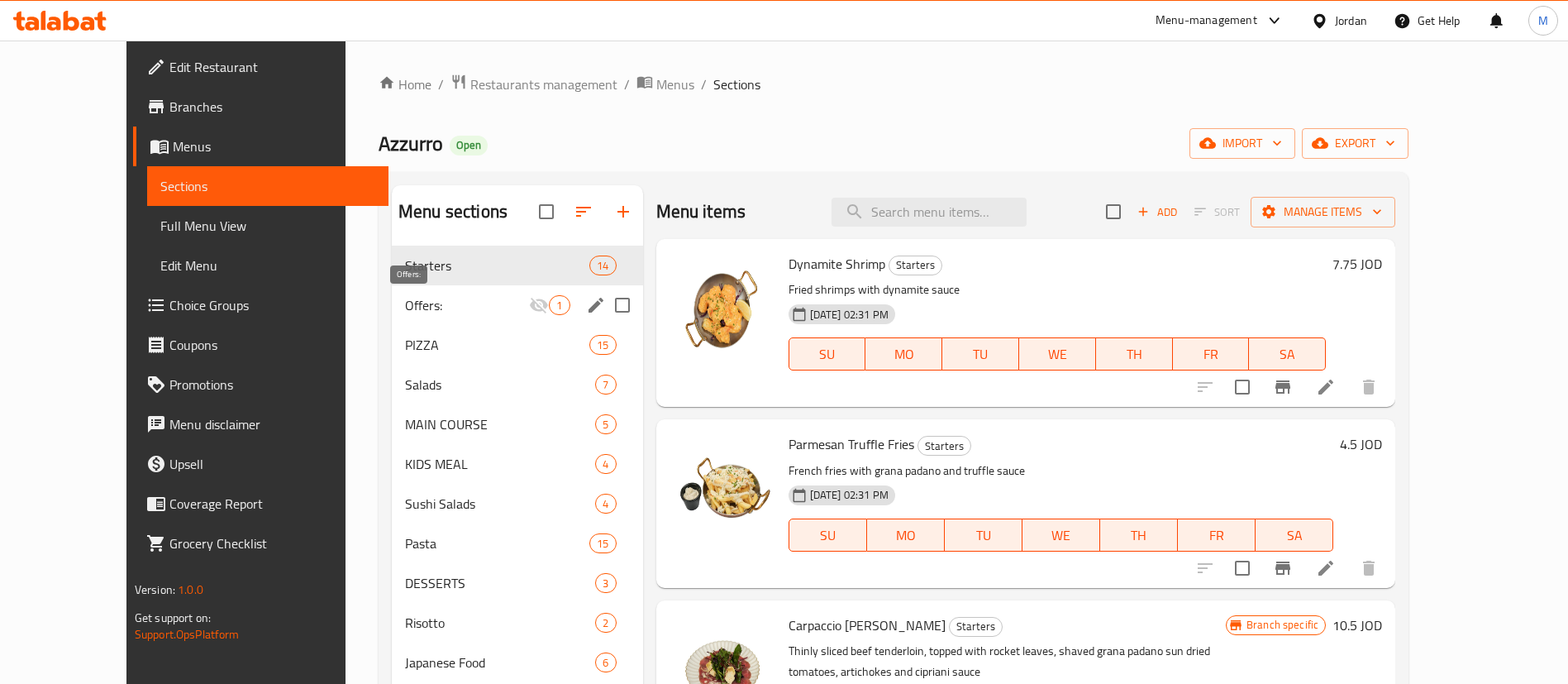
click at [407, 313] on span "Offers:" at bounding box center [466, 305] width 124 height 20
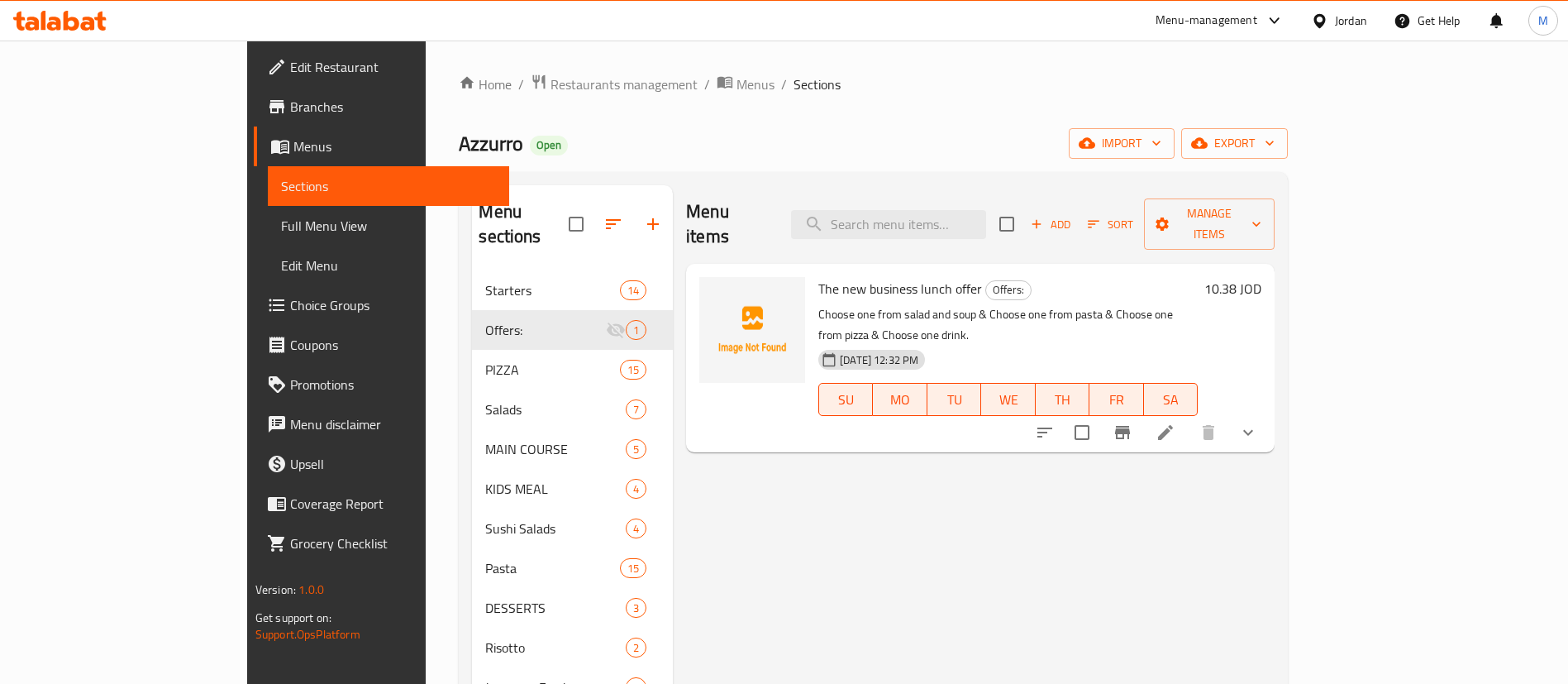
click at [1073, 215] on span "Add" at bounding box center [1050, 224] width 45 height 19
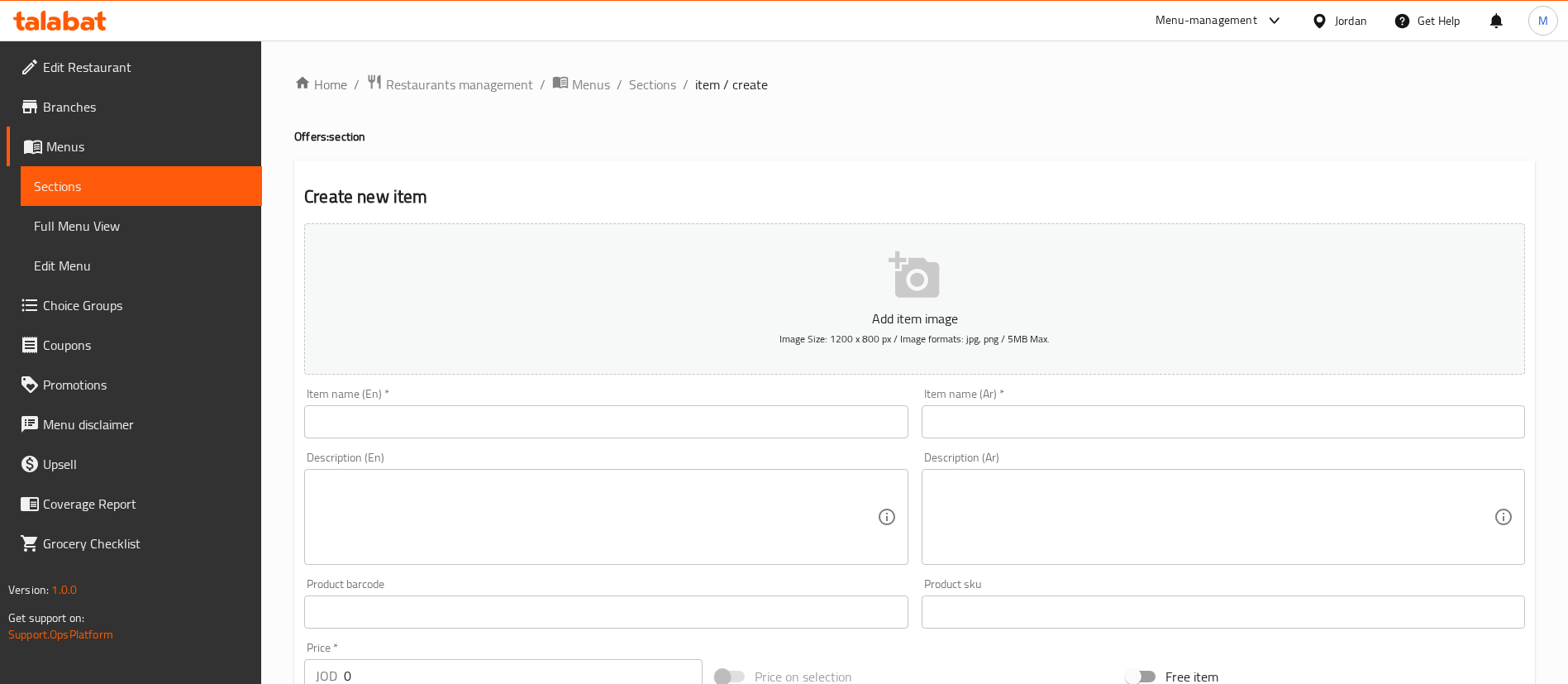
click at [699, 435] on input "text" at bounding box center [606, 422] width 603 height 33
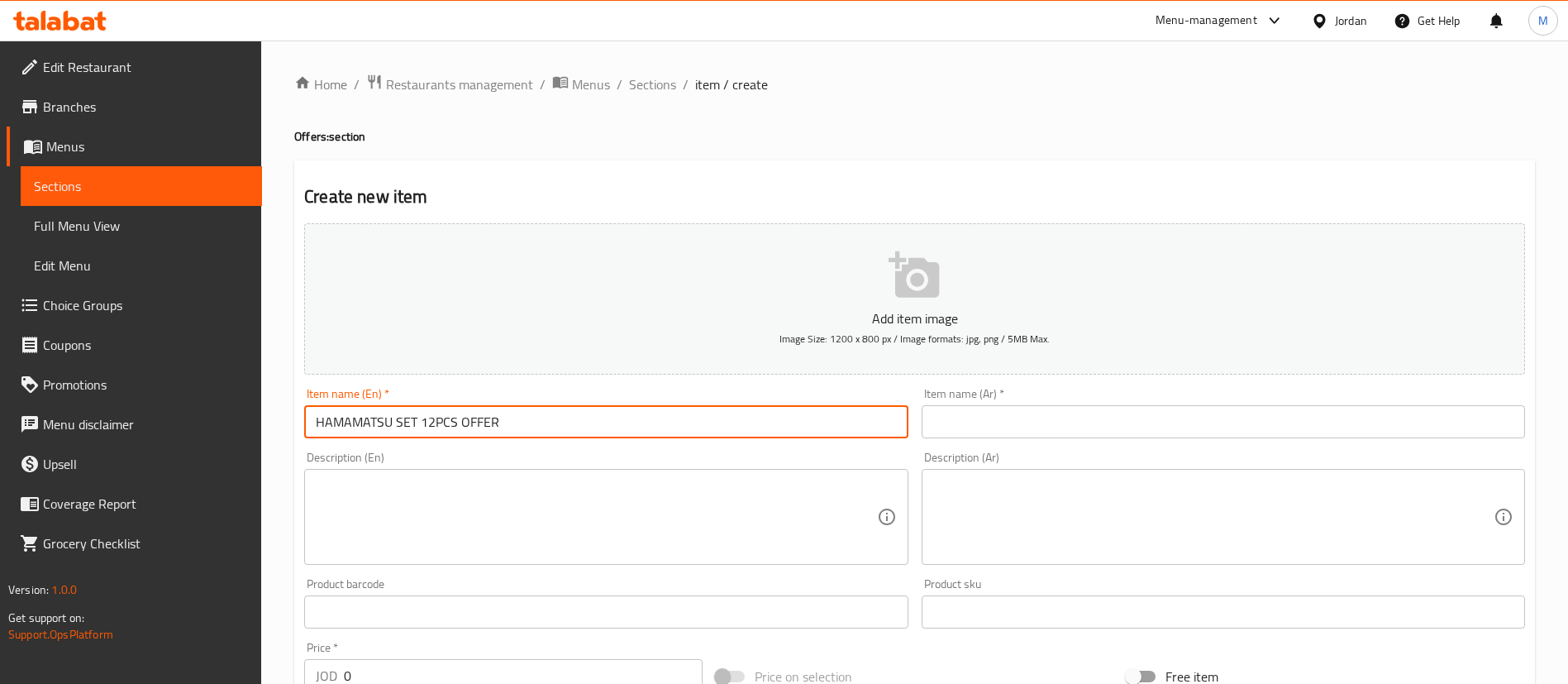
type input "HAMAMATSU SET 12PCS OFFER"
click at [697, 497] on textarea at bounding box center [595, 517] width 560 height 79
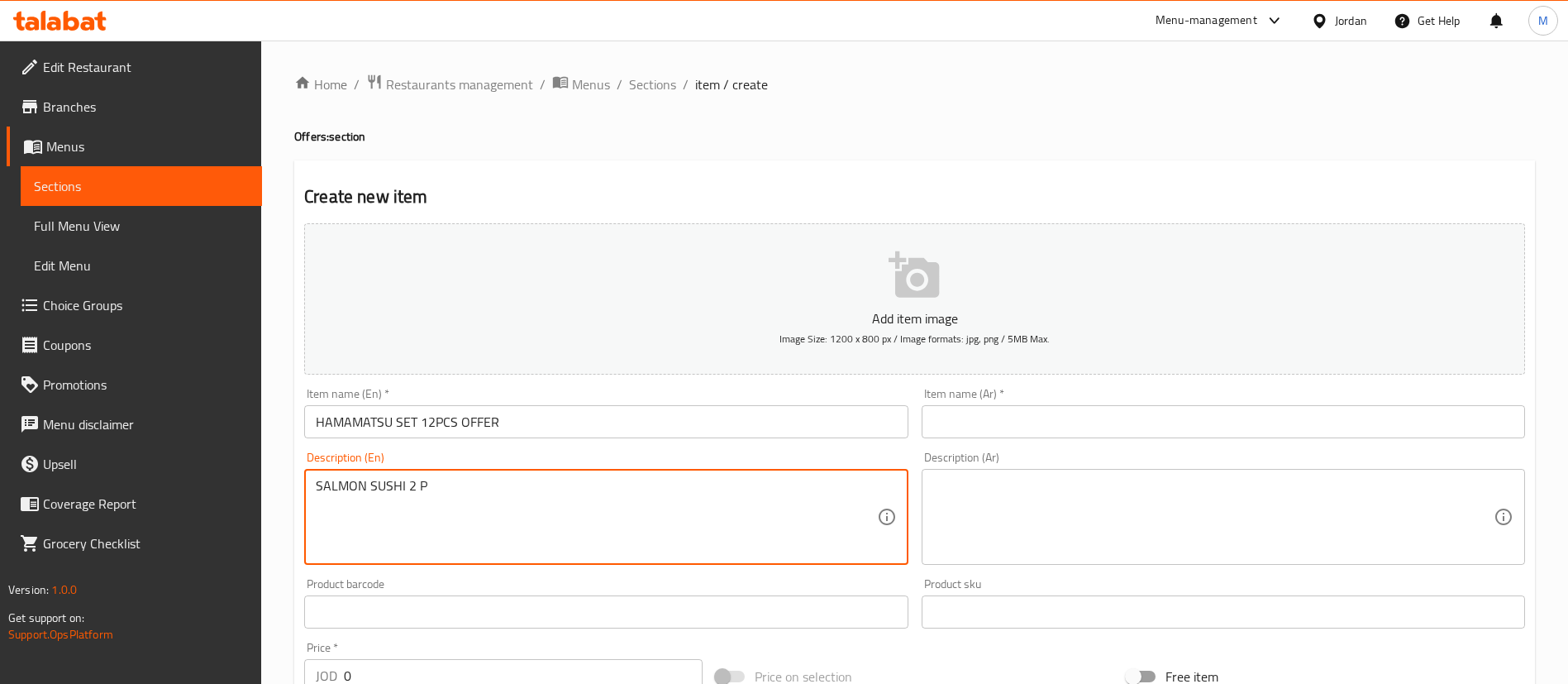
type textarea "SALMON SUSHI 2 P"
click at [434, 423] on input "HAMAMATSU SET 12PCS OFFER" at bounding box center [606, 422] width 603 height 33
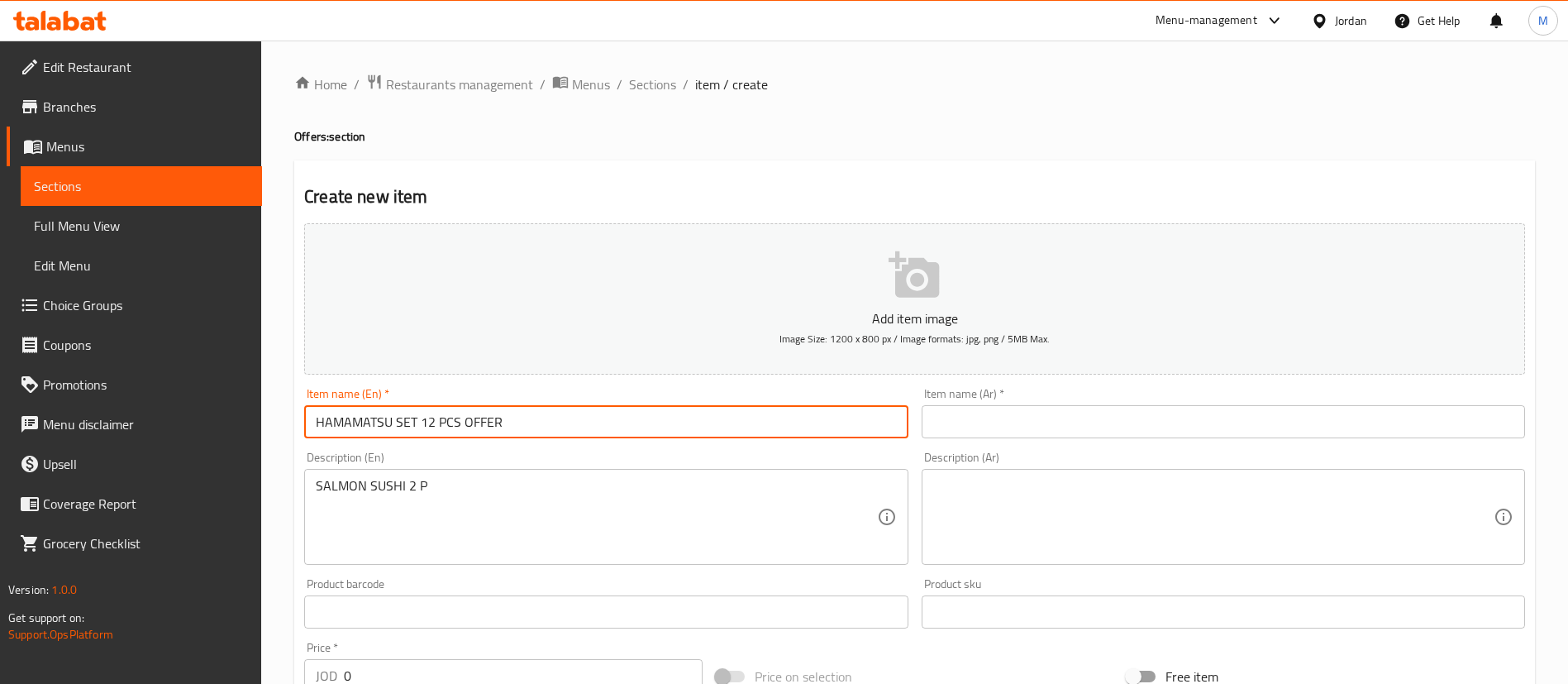
type input "HAMAMATSU SET 12 PCS OFFER"
click at [466, 469] on div "SALMON SUSHI 2 P Description (En)" at bounding box center [606, 516] width 603 height 96
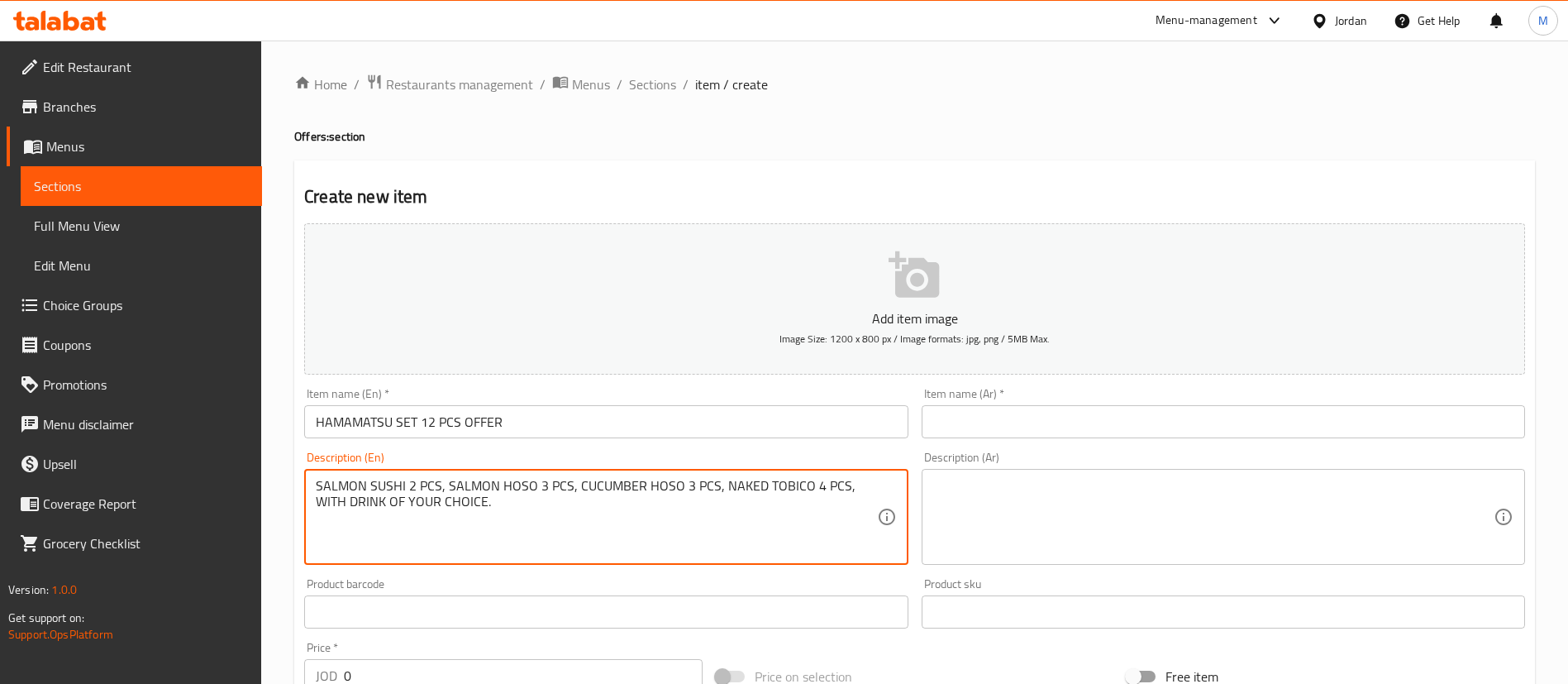
type textarea "SALMON SUSHI 2 PCS, SALMON HOSO 3 PCS, CUCUMBER HOSO 3 PCS, NAKED TOBICO 4 PCS,…"
click at [518, 428] on input "HAMAMATSU SET 12 PCS OFFER" at bounding box center [606, 422] width 603 height 33
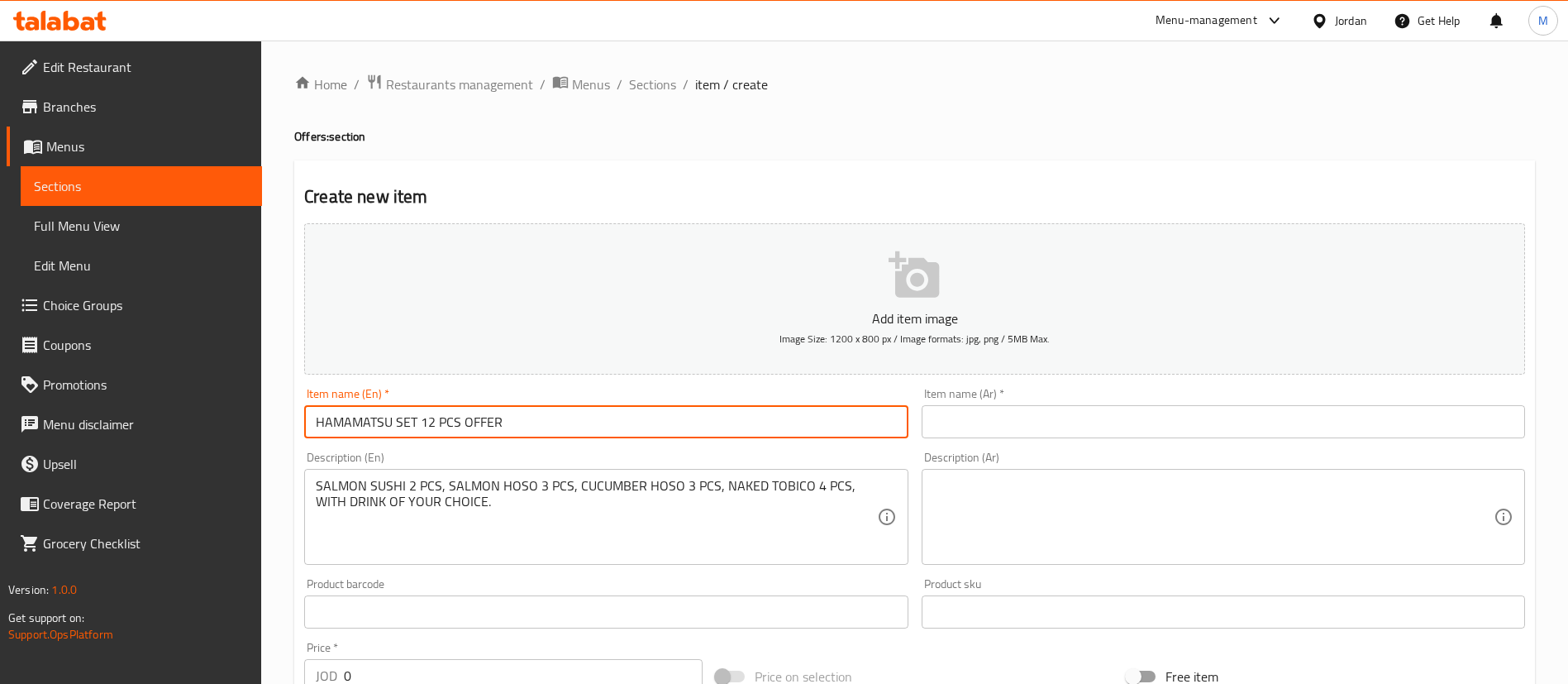
click at [518, 428] on input "HAMAMATSU SET 12 PCS OFFER" at bounding box center [606, 422] width 603 height 33
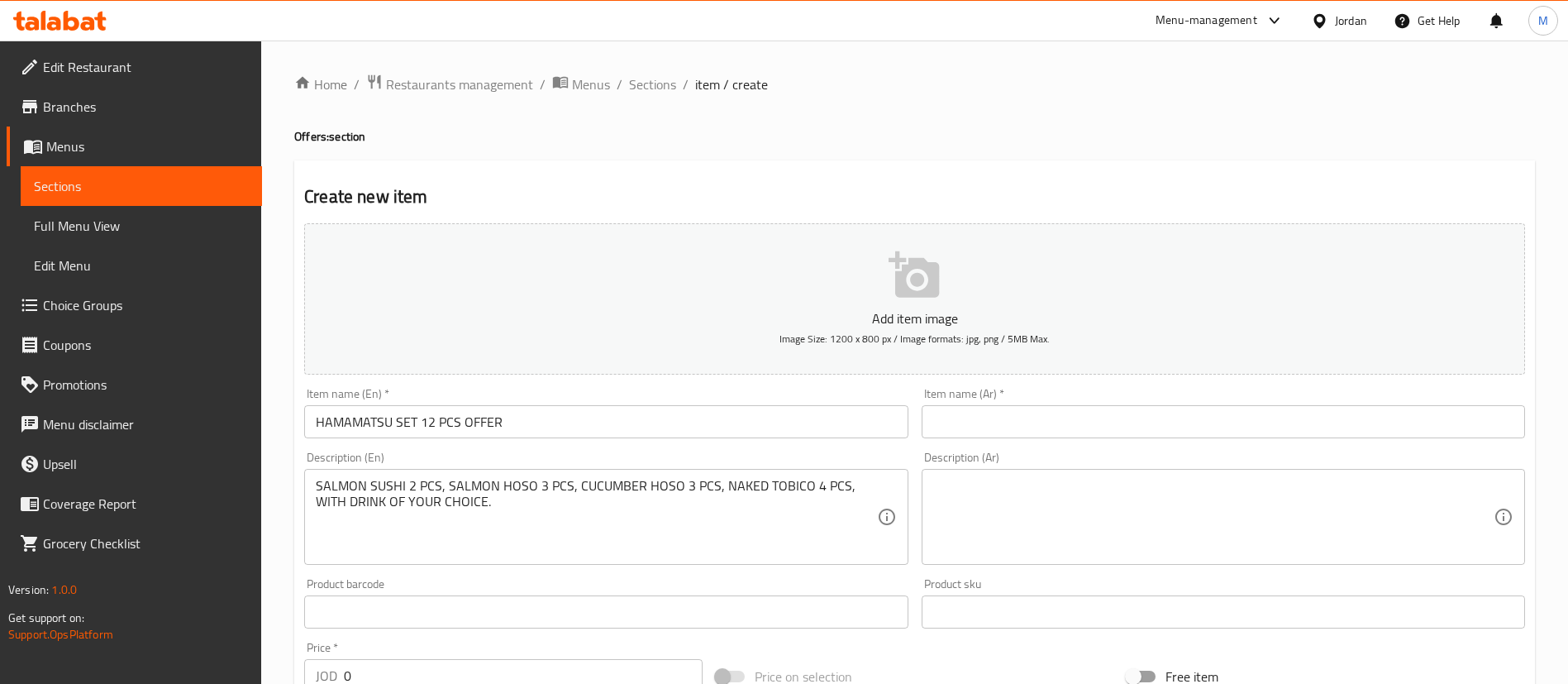
click at [535, 526] on textarea "SALMON SUSHI 2 PCS, SALMON HOSO 3 PCS, CUCUMBER HOSO 3 PCS, NAKED TOBICO 4 PCS,…" at bounding box center [595, 517] width 560 height 79
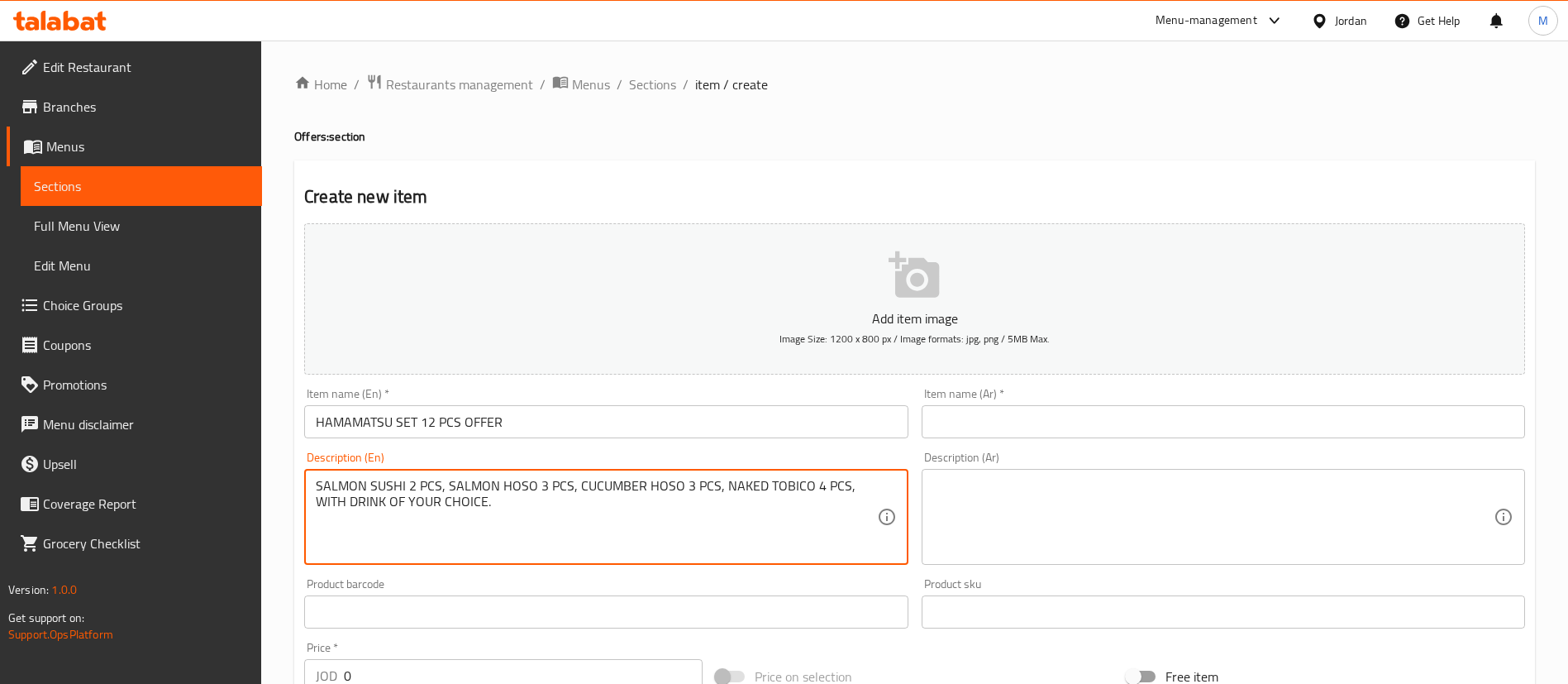
click at [574, 506] on textarea "SALMON SUSHI 2 PCS, SALMON HOSO 3 PCS, CUCUMBER HOSO 3 PCS, NAKED TOBICO 4 PCS,…" at bounding box center [595, 517] width 560 height 79
click at [569, 518] on textarea "SALMON SUSHI 2 PCS, SALMON HOSO 3 PCS, CUCUMBER HOSO 3 PCS, NAKED TOBICO 4 PCS,…" at bounding box center [595, 517] width 560 height 79
click at [568, 517] on textarea "SALMON SUSHI 2 PCS, SALMON HOSO 3 PCS, CUCUMBER HOSO 3 PCS, NAKED TOBICO 4 PCS,…" at bounding box center [595, 517] width 560 height 79
click at [999, 410] on input "text" at bounding box center [1223, 422] width 603 height 33
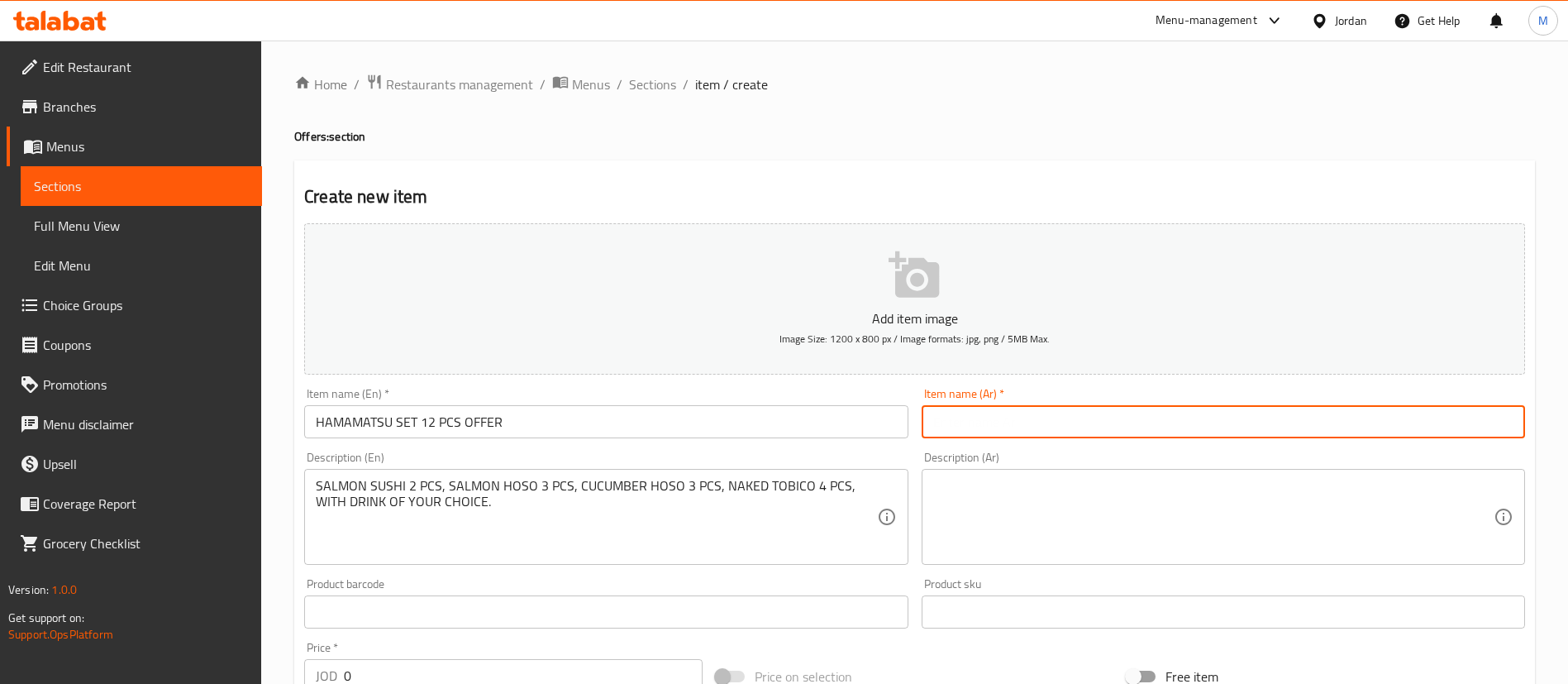
paste input "مجموعة هاماماتسو (١٢ قطعة)"
type input "مجموعة هاماماتسو (١٢ قطعة)"
click at [1076, 513] on textarea at bounding box center [1212, 517] width 560 height 79
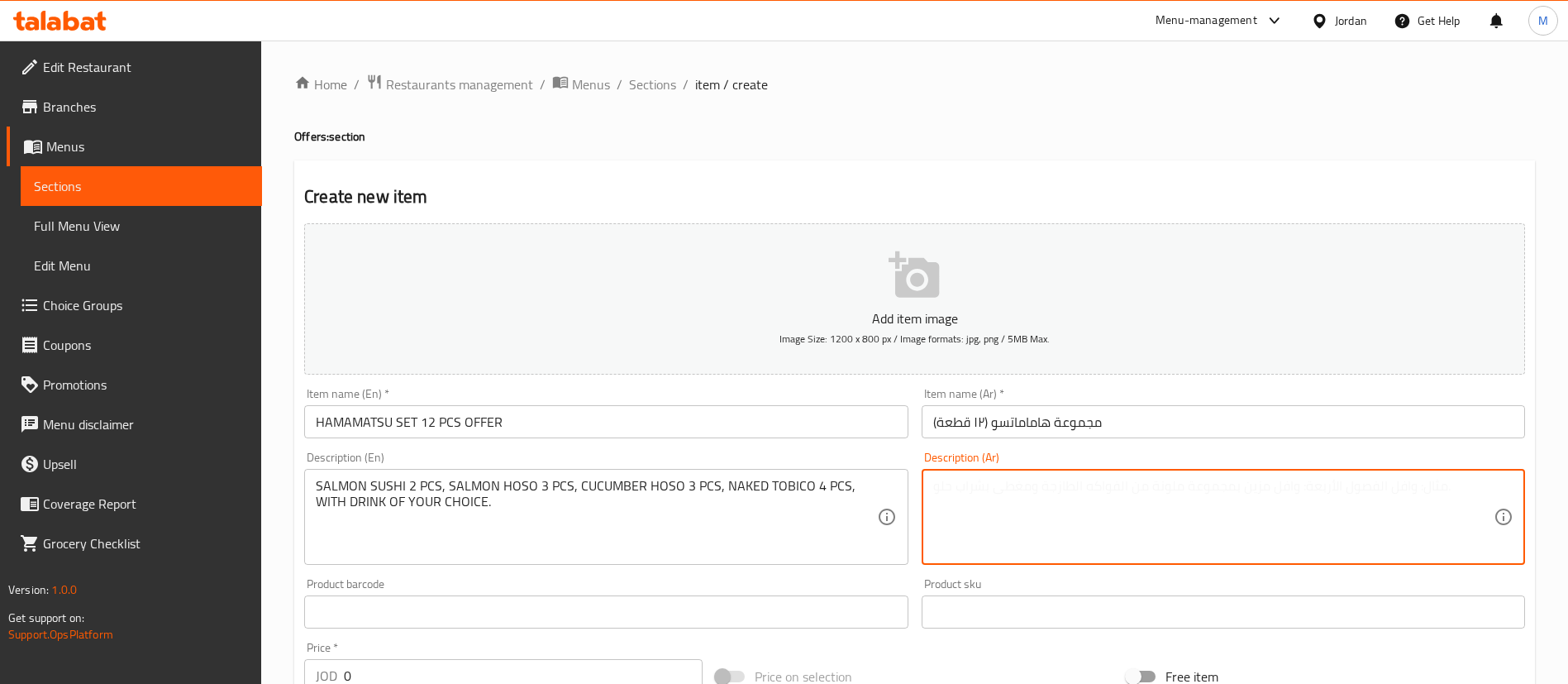
paste textarea "سوشي سلمون (قطعتان)، سلمون هوسو (٣ قطع)، خيار هوسو (٣ قطع)، توبيكو (٤ قطع)، مع …"
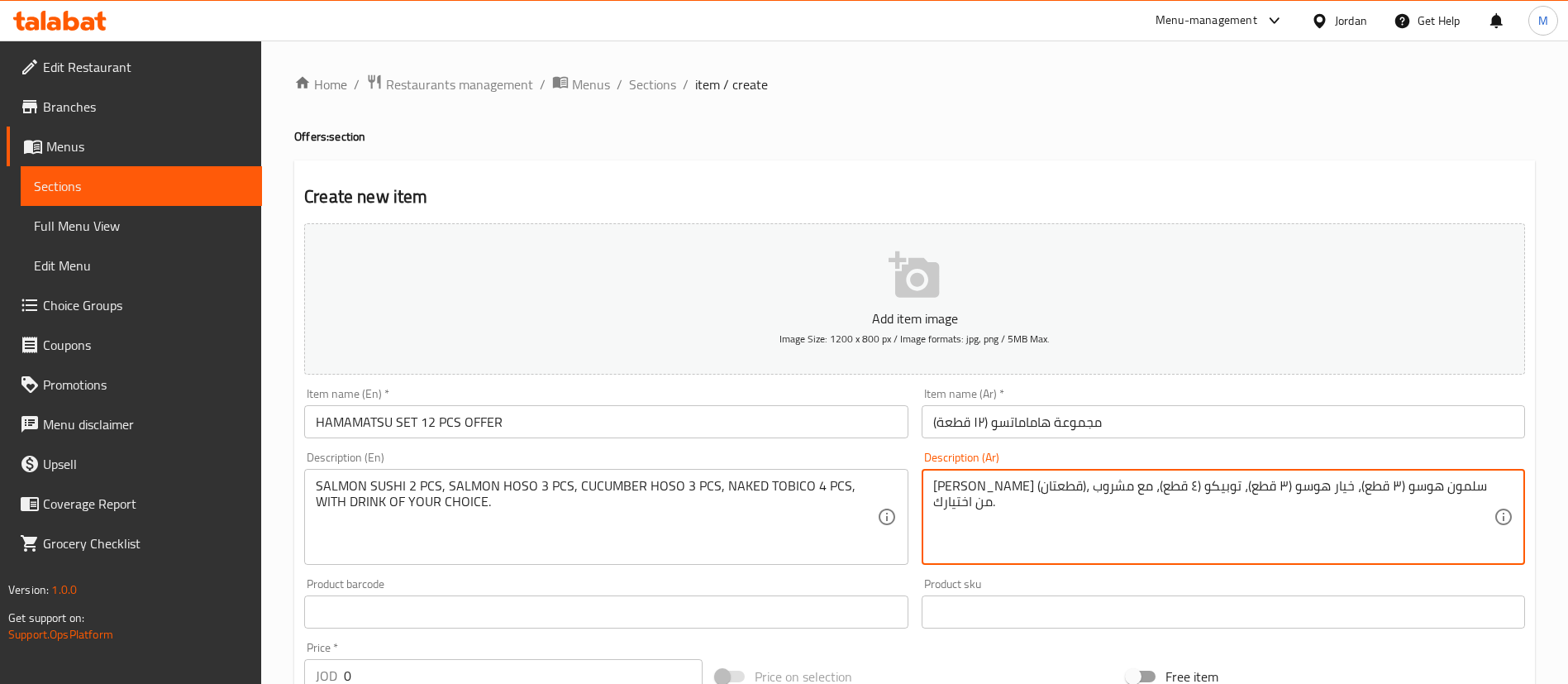
type textarea "سوشي سلمون (قطعتان)، سلمون هوسو (٣ قطع)، خيار هوسو (٣ قطع)، توبيكو (٤ قطع)، مع …"
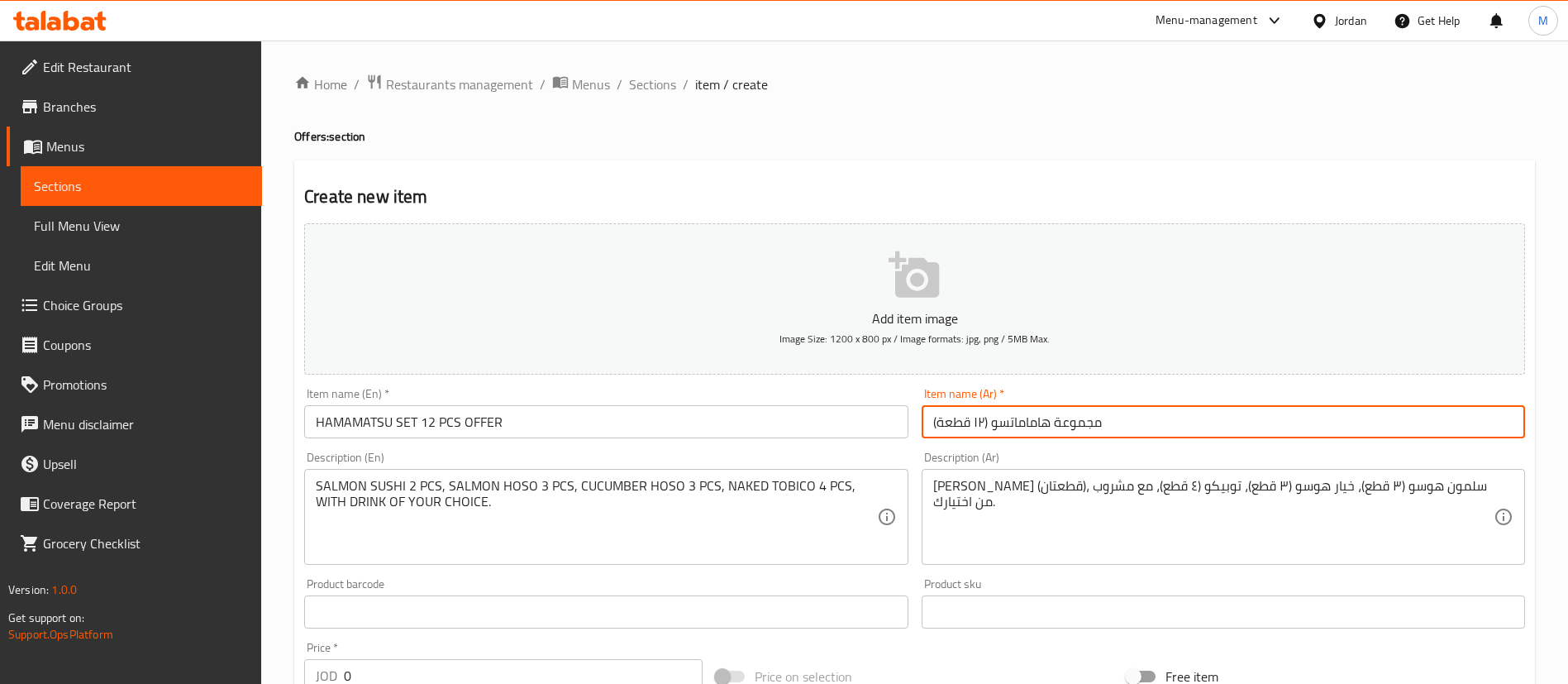
click at [985, 422] on input "مجموعة هاماماتسو (١٢ قطعة)" at bounding box center [1223, 422] width 603 height 33
click at [984, 422] on input "مجموعة هاماماتسو (١٢ قطعة)" at bounding box center [1223, 422] width 603 height 33
click at [989, 425] on input "مجموعة هاماماتسو (١٢ قطعة)" at bounding box center [1223, 422] width 603 height 33
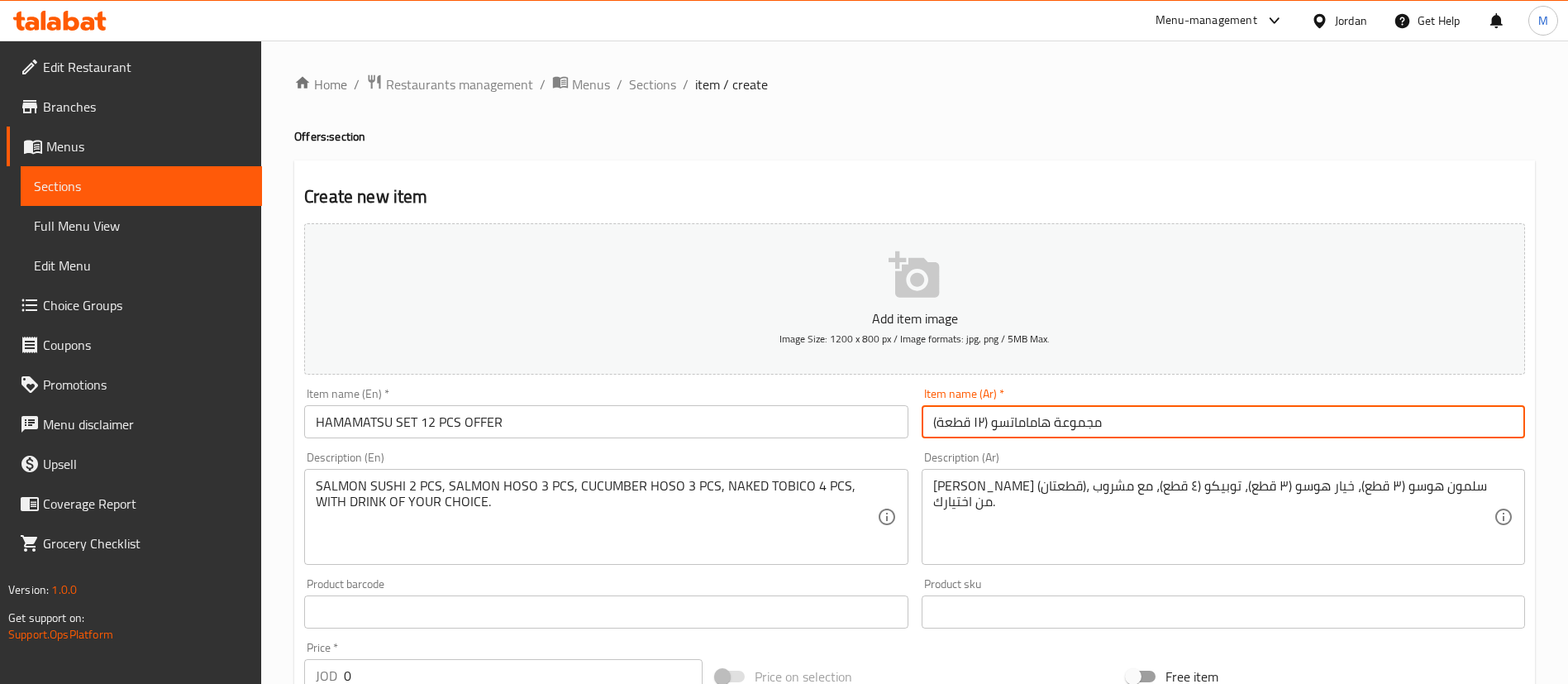
click at [989, 425] on input "مجموعة هاماماتسو (١٢ قطعة)" at bounding box center [1223, 422] width 603 height 33
click at [932, 422] on input "مجموعة هاماماتسو (١٢ قطعة)" at bounding box center [1223, 422] width 603 height 33
click at [982, 421] on input "مجموعة هاماماتسو (١٢ قطعة" at bounding box center [1223, 422] width 603 height 33
click at [984, 420] on input "مجموعة هاماماتسو (١٢ قطعة" at bounding box center [1223, 422] width 603 height 33
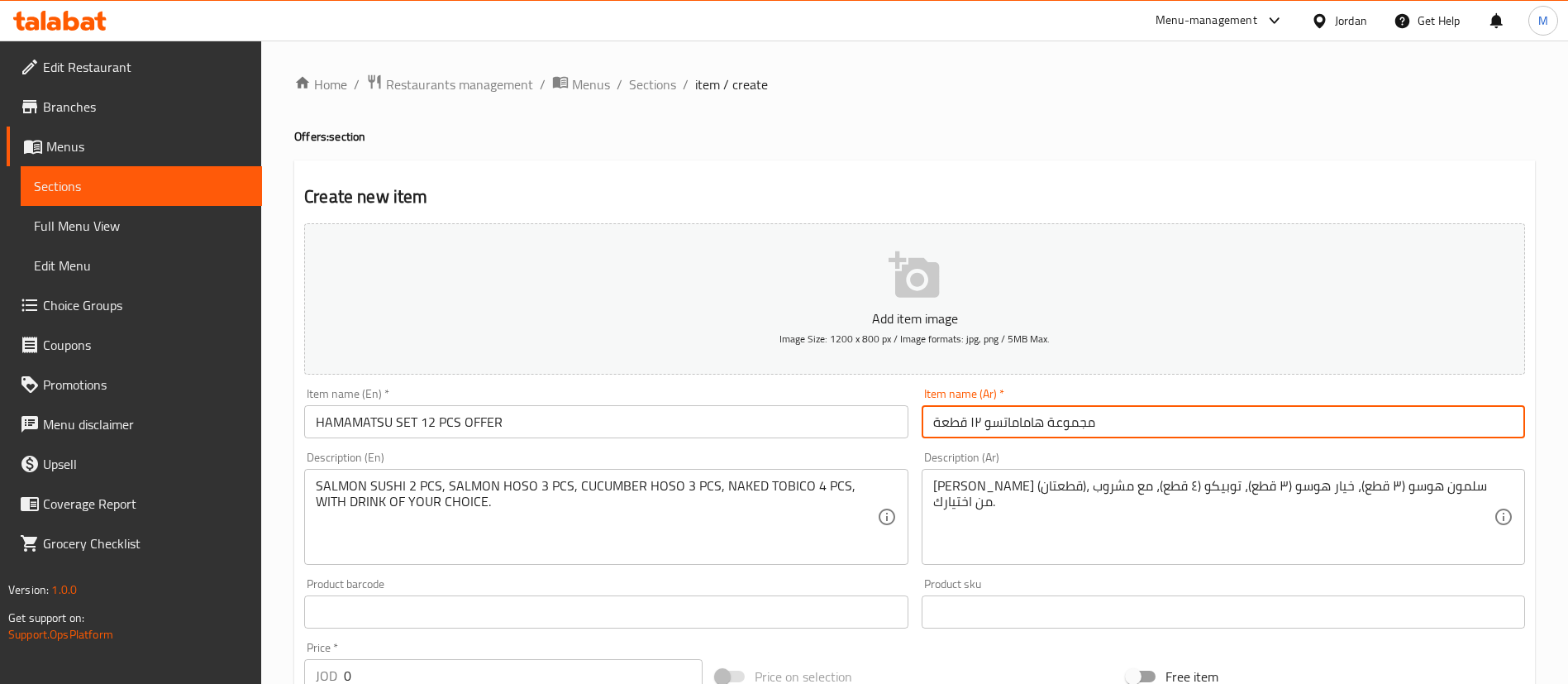
type input "مجموعة هاماماتسو ١٢ قطعة"
click at [962, 134] on h4 "Offers: section" at bounding box center [915, 137] width 1241 height 17
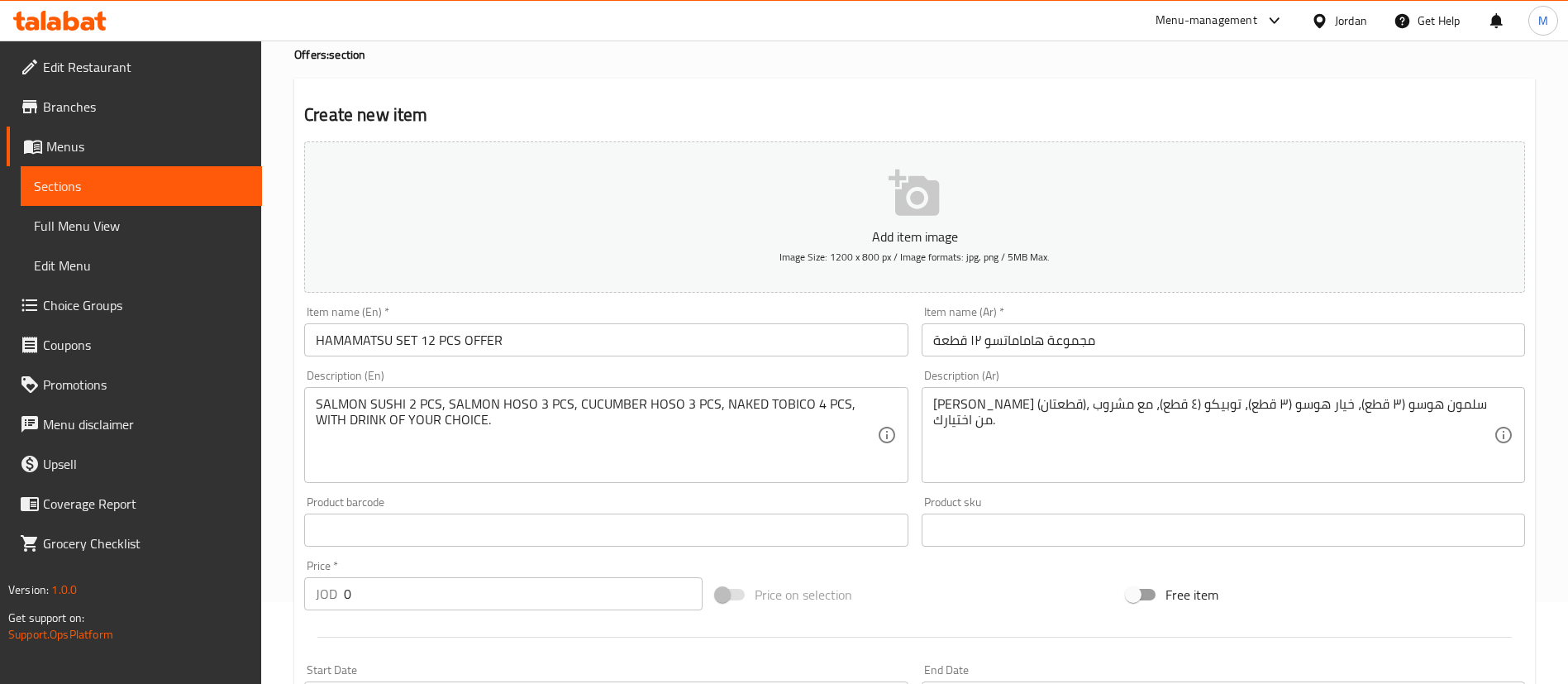
scroll to position [248, 0]
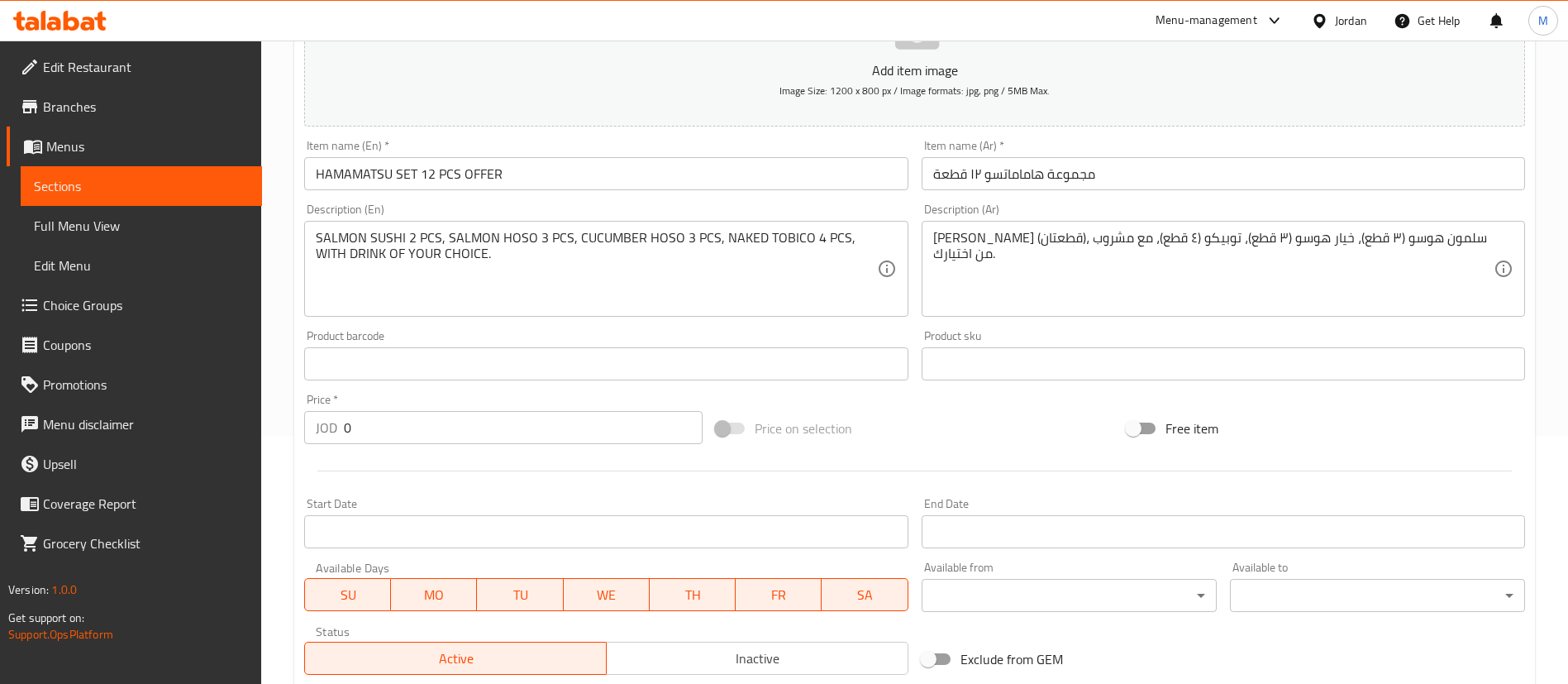
click at [459, 434] on input "0" at bounding box center [522, 427] width 358 height 33
type input "0"
type input "20"
click at [478, 491] on div "Start Date Start Date" at bounding box center [606, 523] width 617 height 63
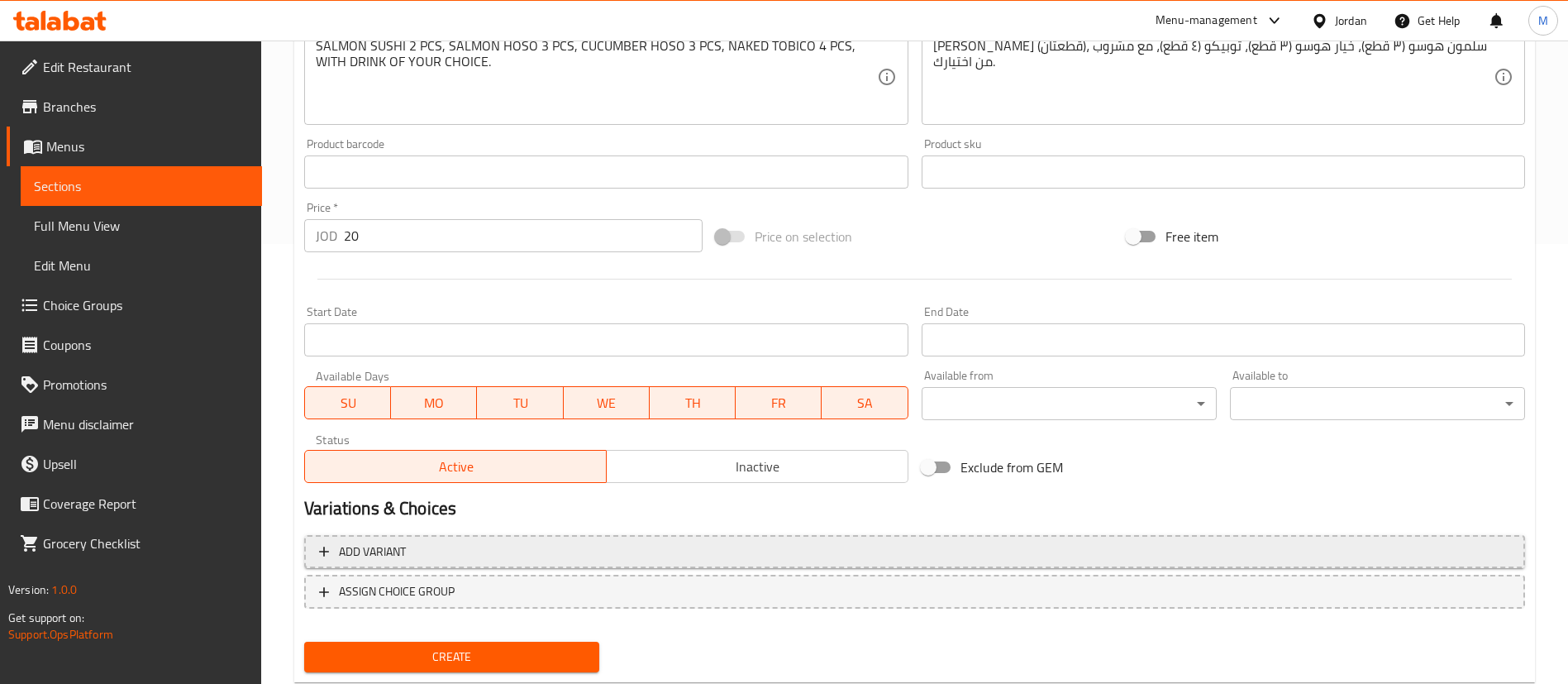
scroll to position [484, 0]
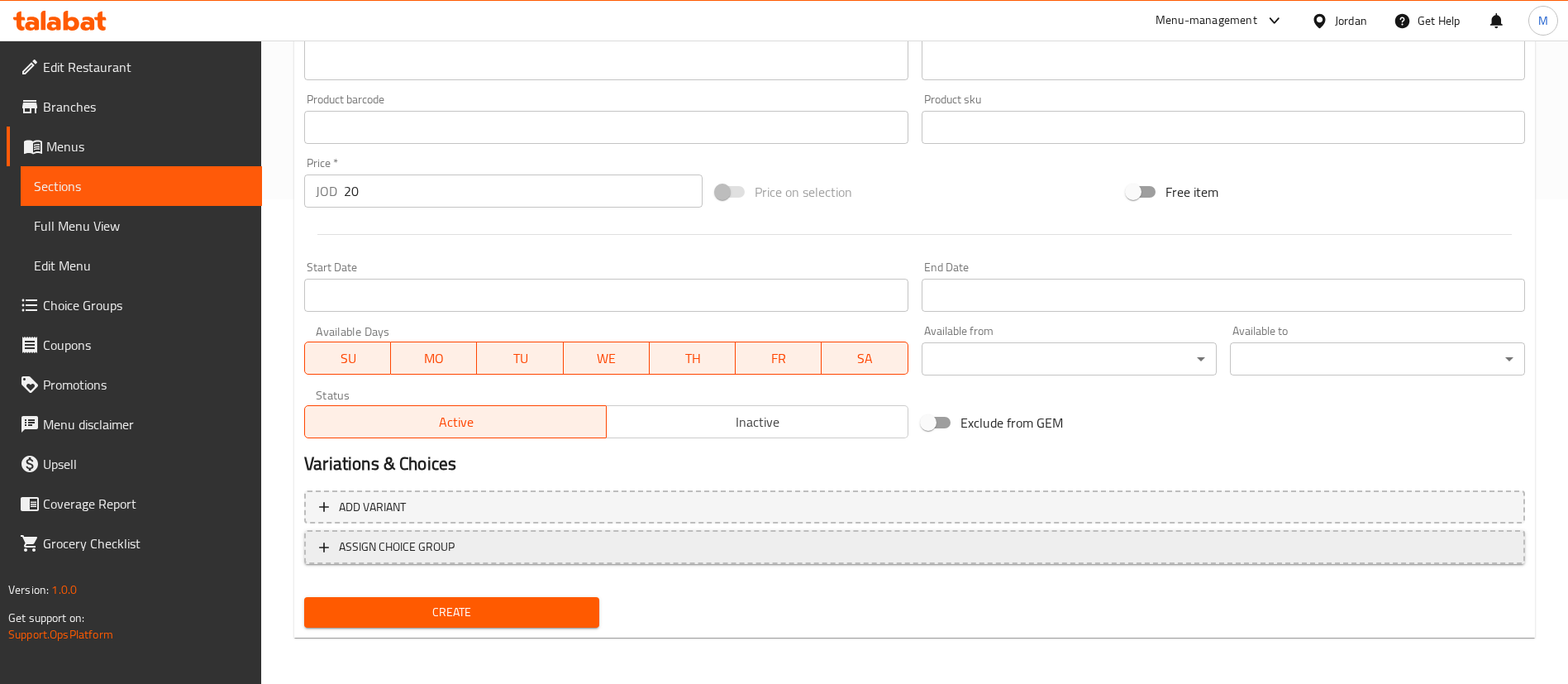
click at [534, 544] on span "ASSIGN CHOICE GROUP" at bounding box center [915, 546] width 1191 height 21
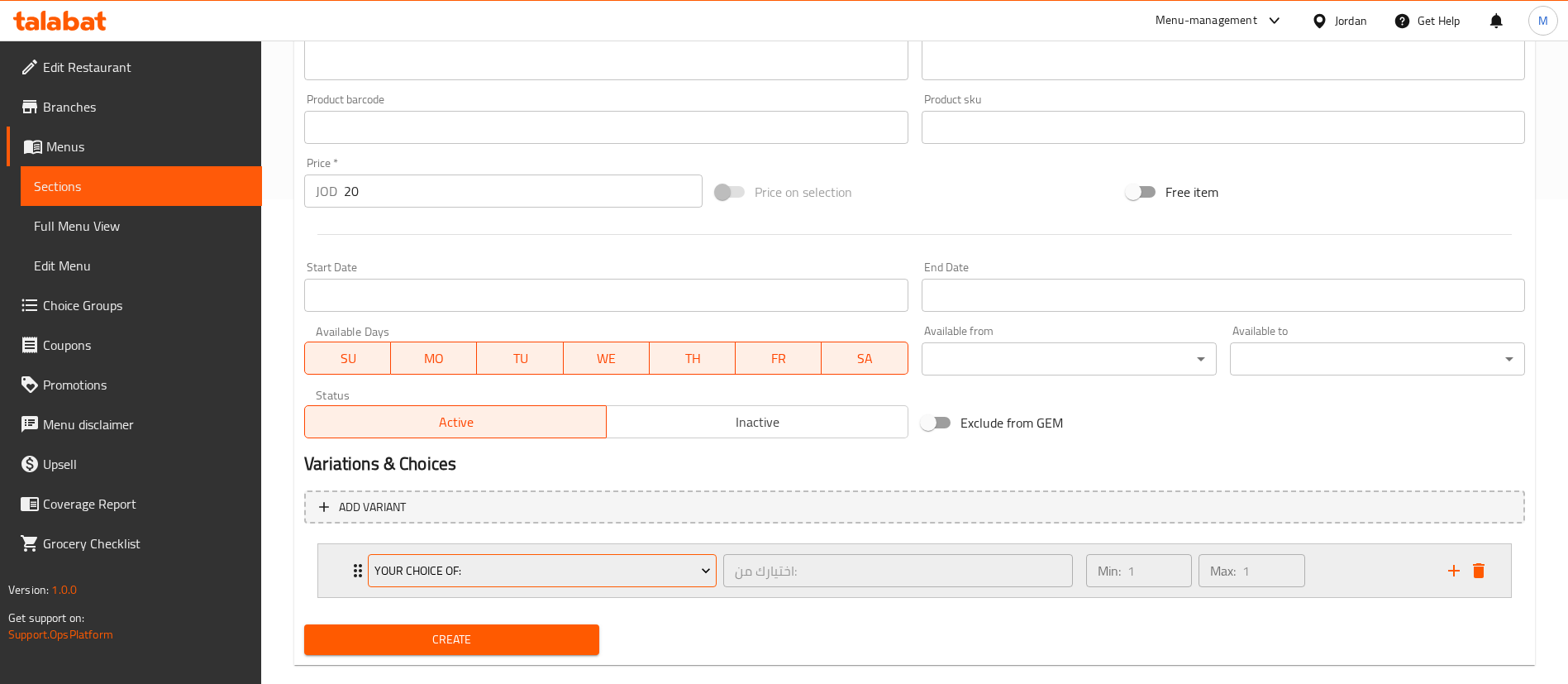
click at [533, 559] on button "your choice of:" at bounding box center [542, 570] width 349 height 33
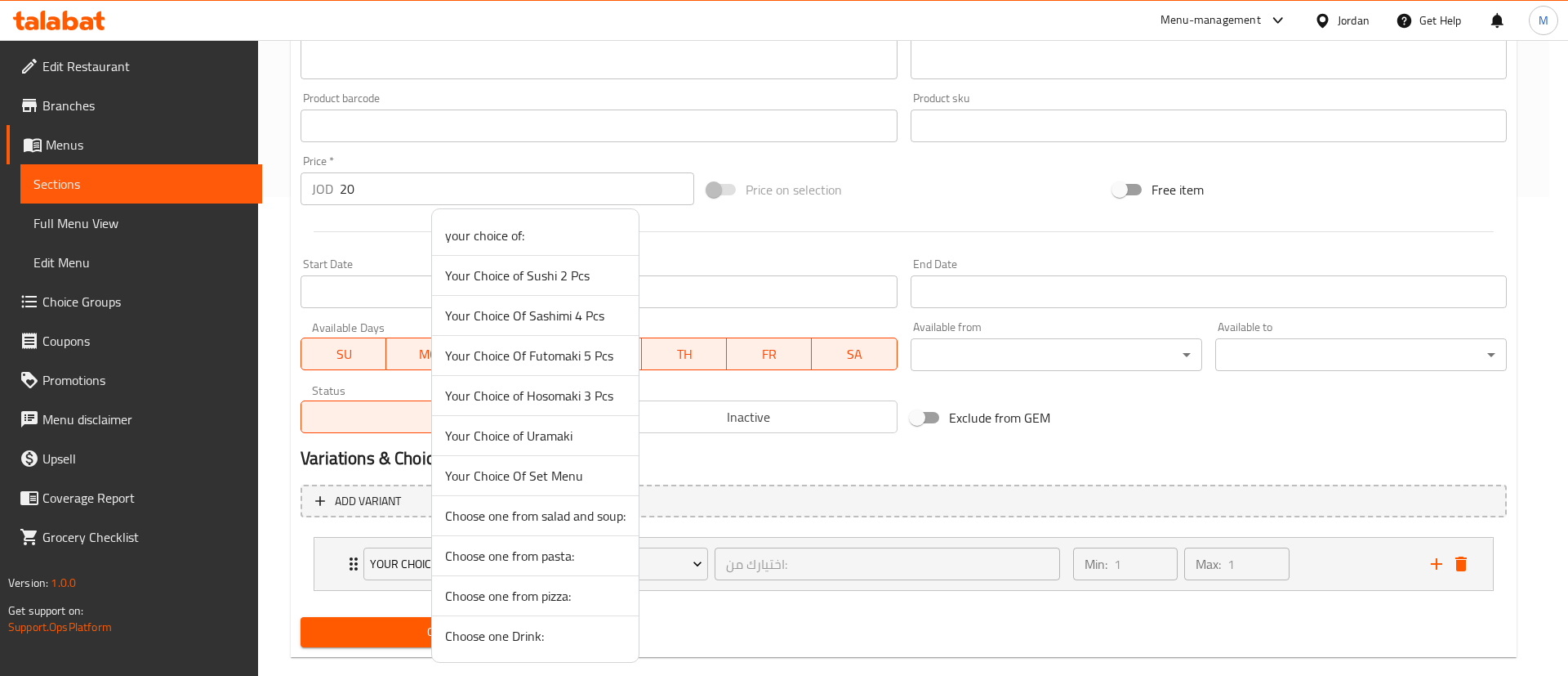
click at [560, 653] on li "Choose one Drink:" at bounding box center [535, 635] width 207 height 39
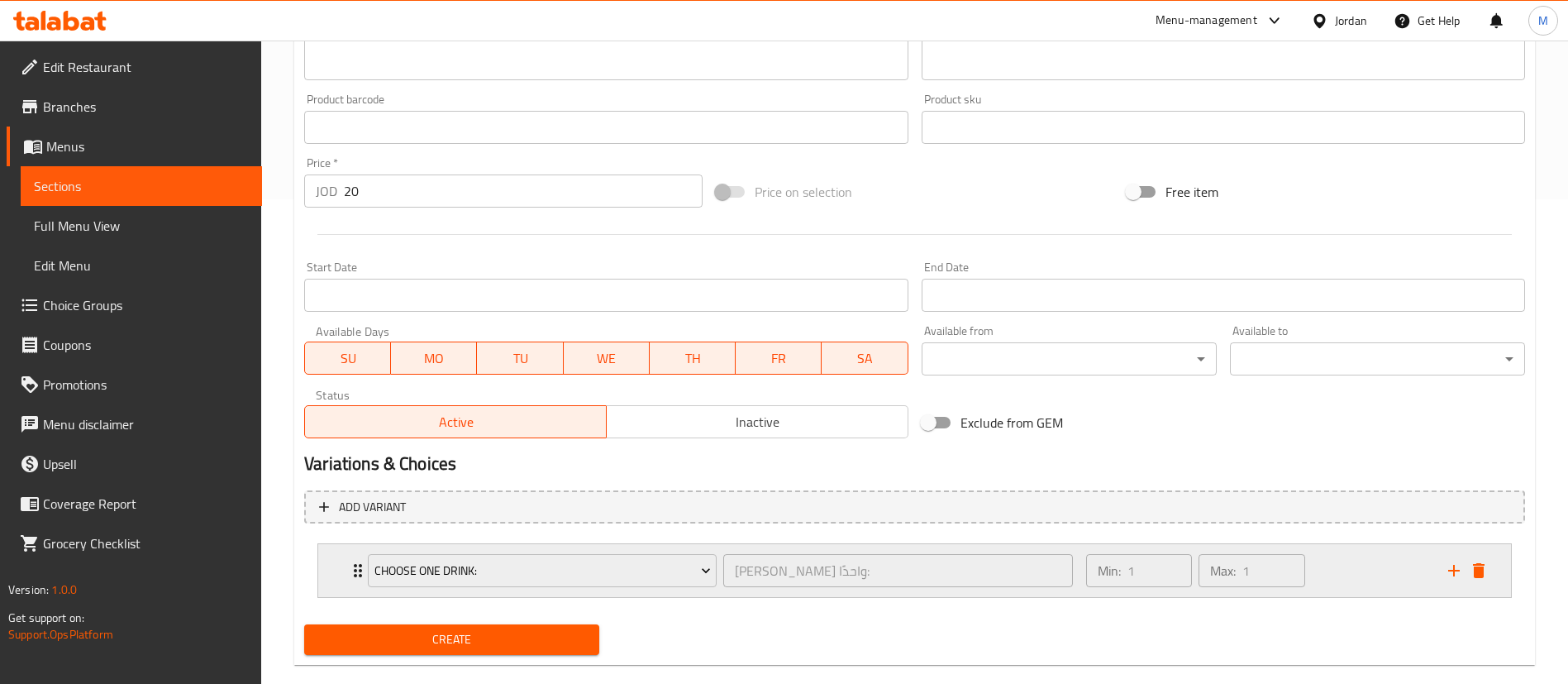
click at [1326, 575] on div "Min: 1 ​ Max: 1 ​" at bounding box center [1256, 570] width 362 height 53
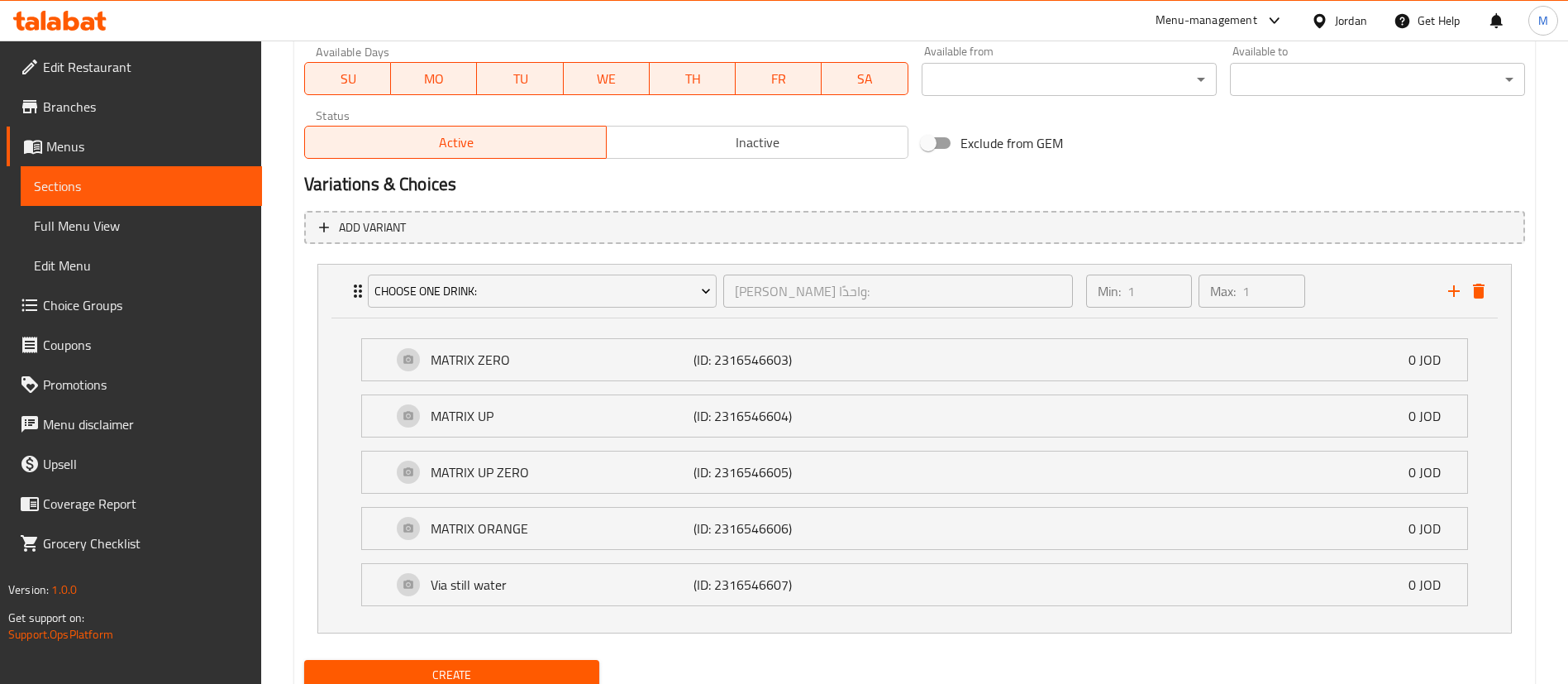
scroll to position [827, 0]
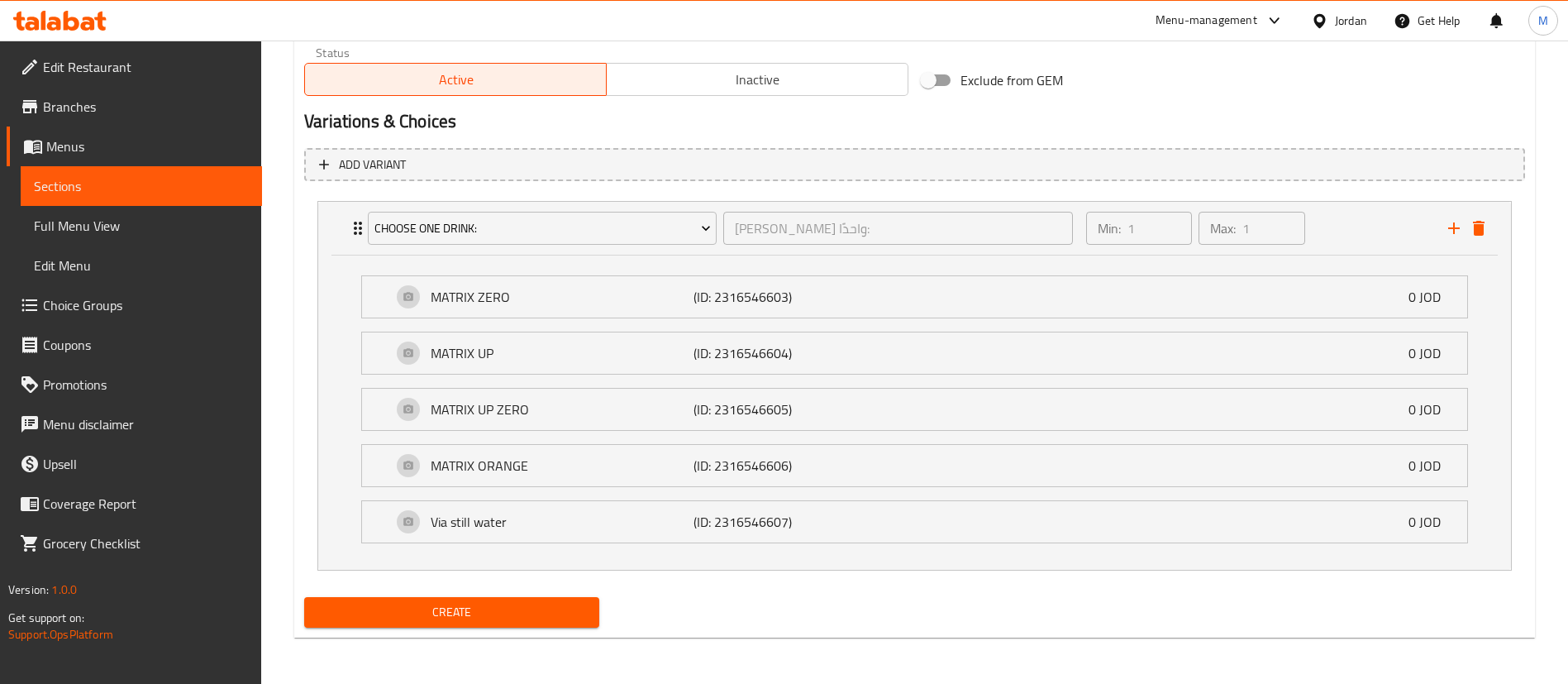
click at [534, 611] on span "Create" at bounding box center [451, 612] width 269 height 21
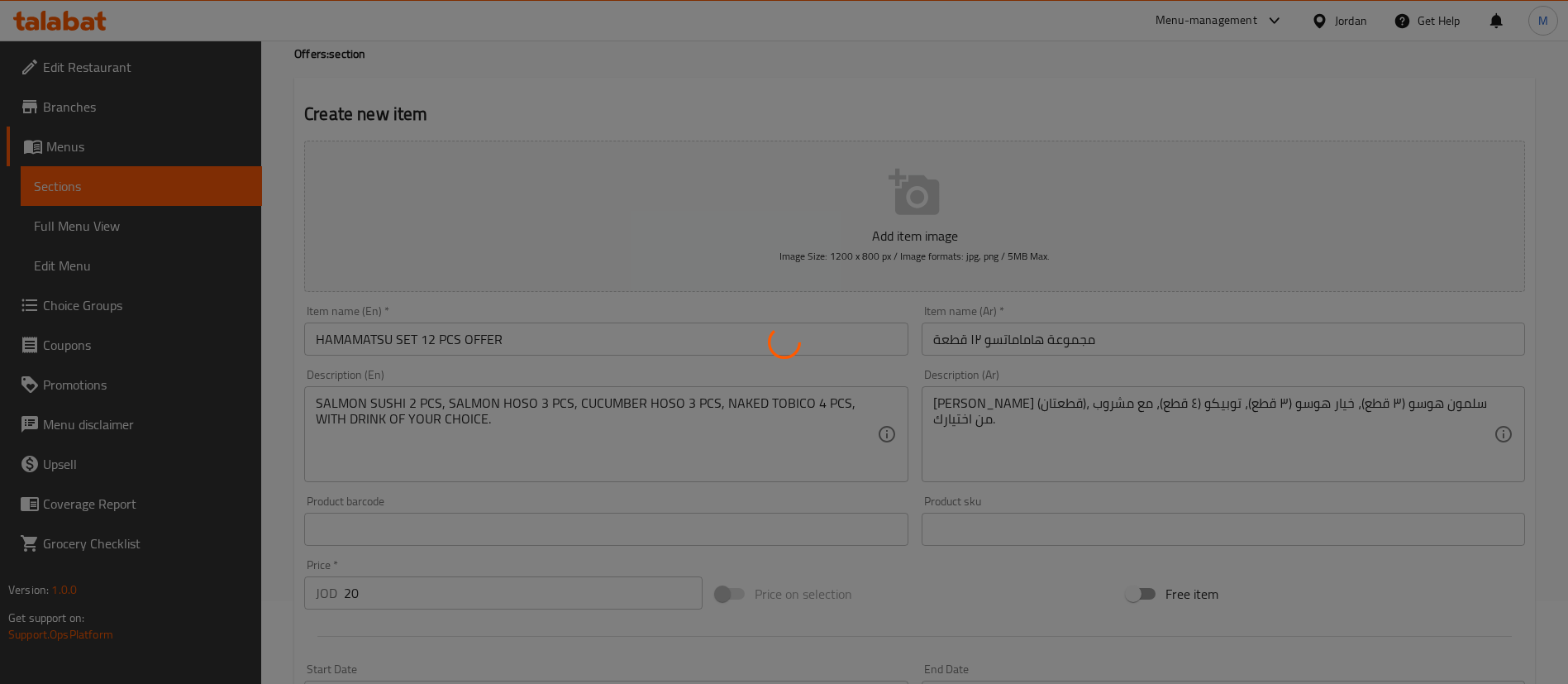
scroll to position [0, 0]
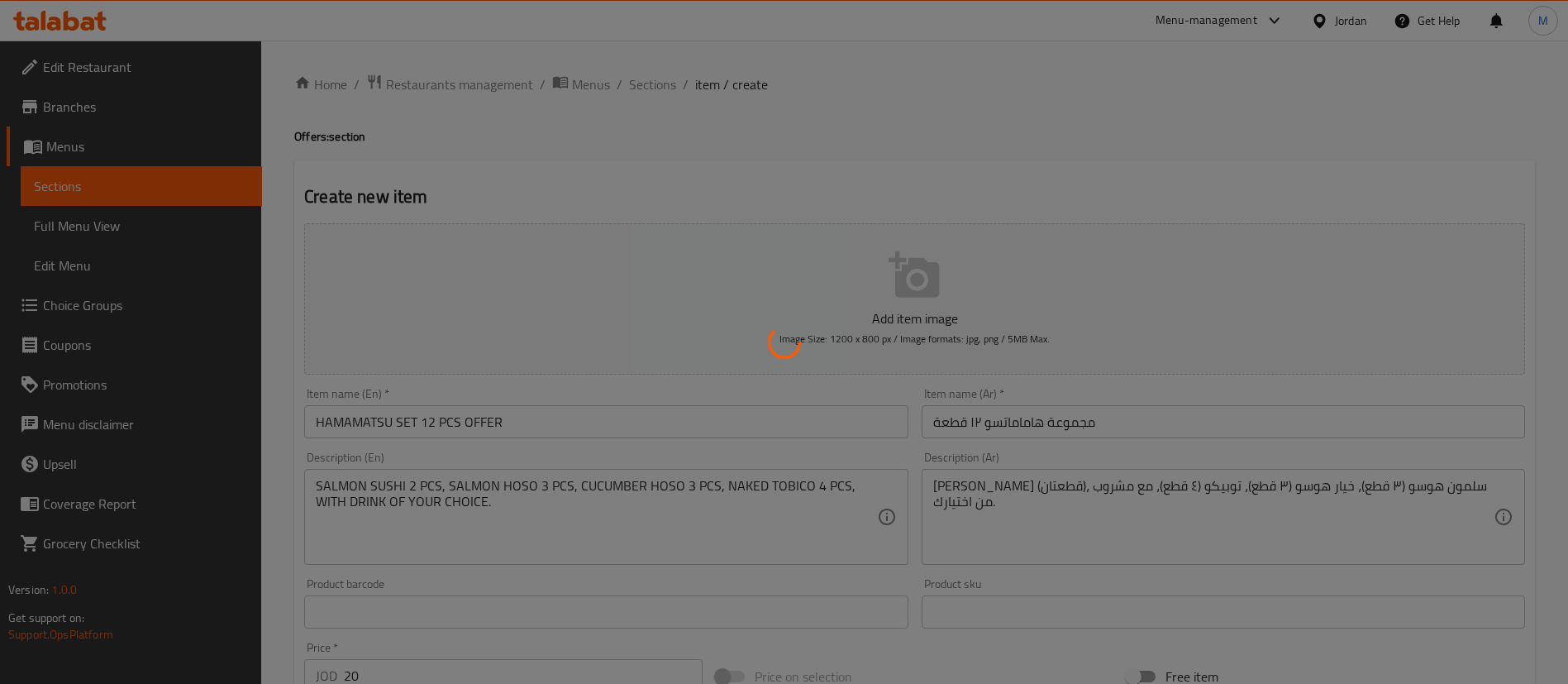
type input "0"
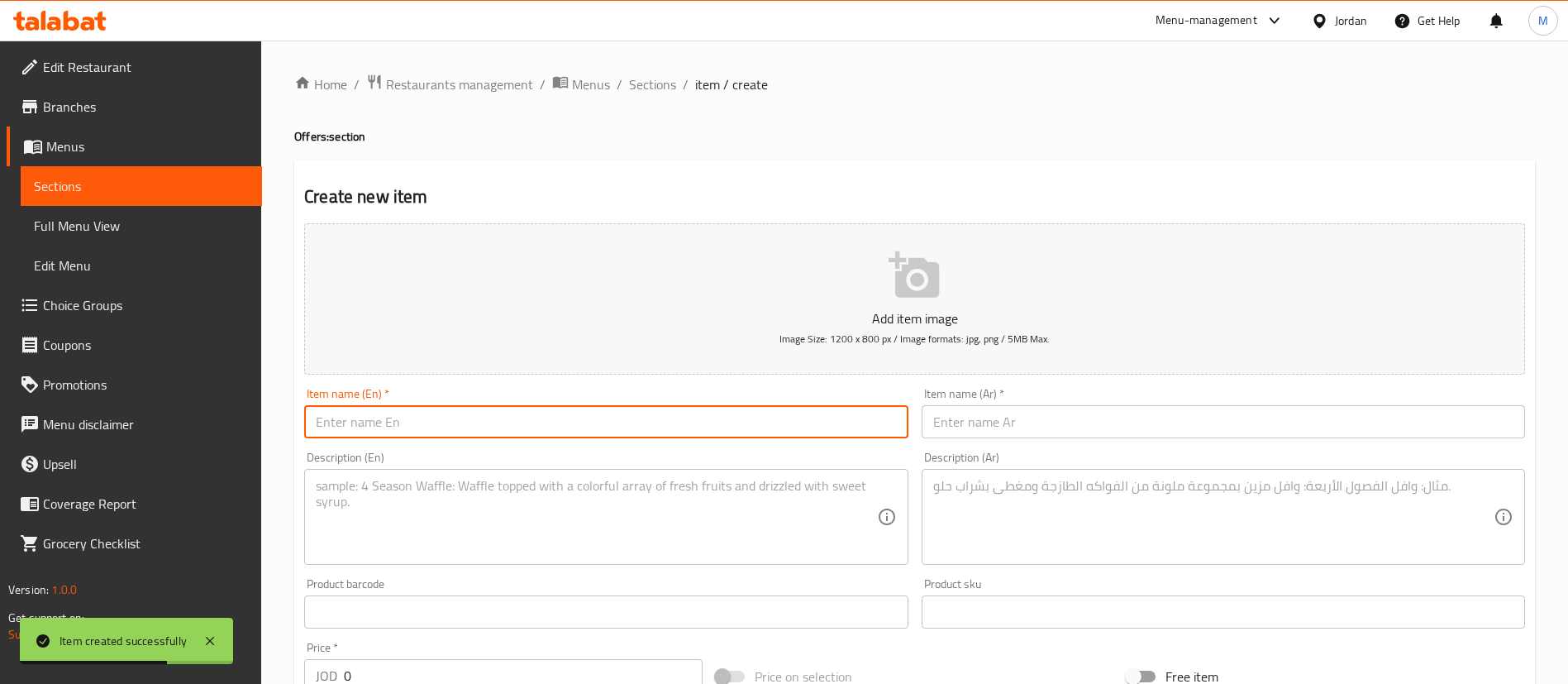
click at [641, 417] on input "text" at bounding box center [606, 422] width 603 height 33
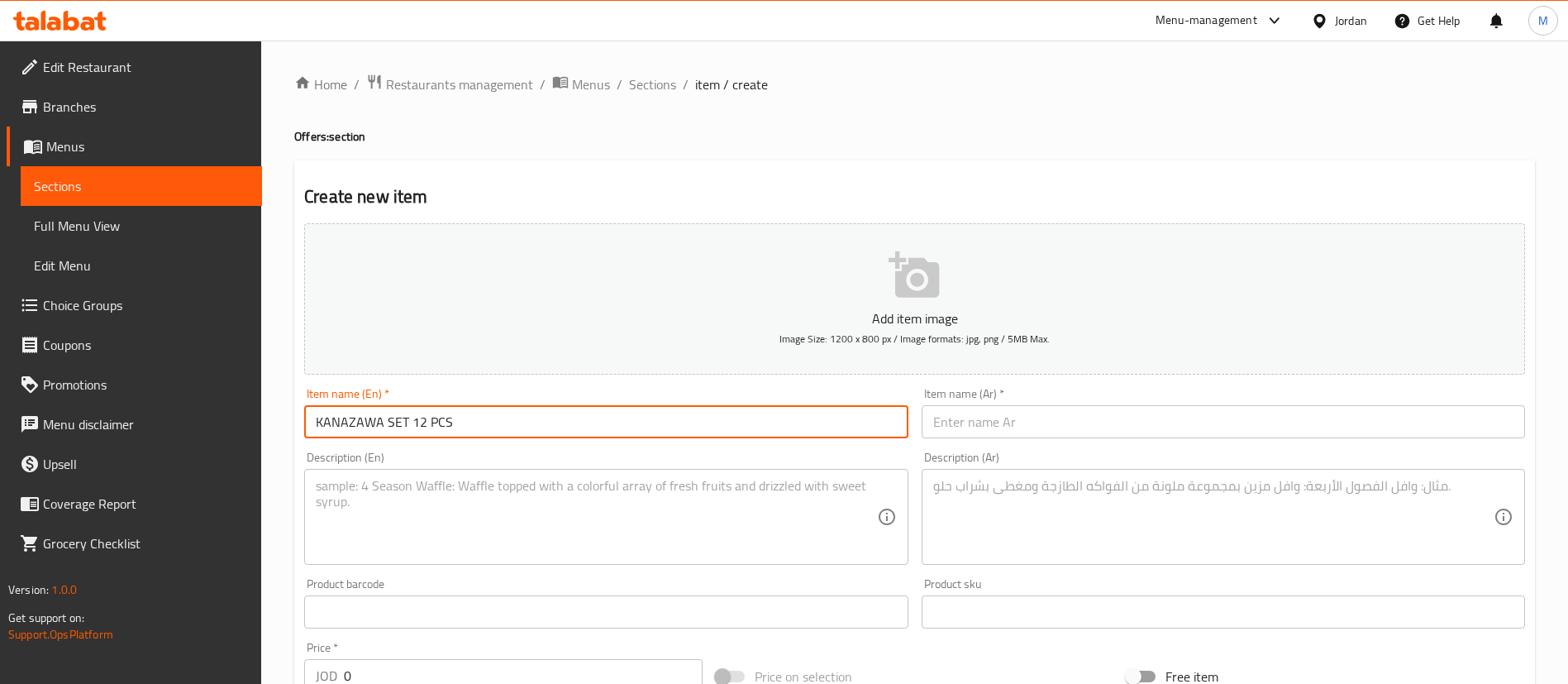
type input "KANAZAWA SET 12 PCS"
click at [627, 535] on textarea at bounding box center [595, 517] width 560 height 79
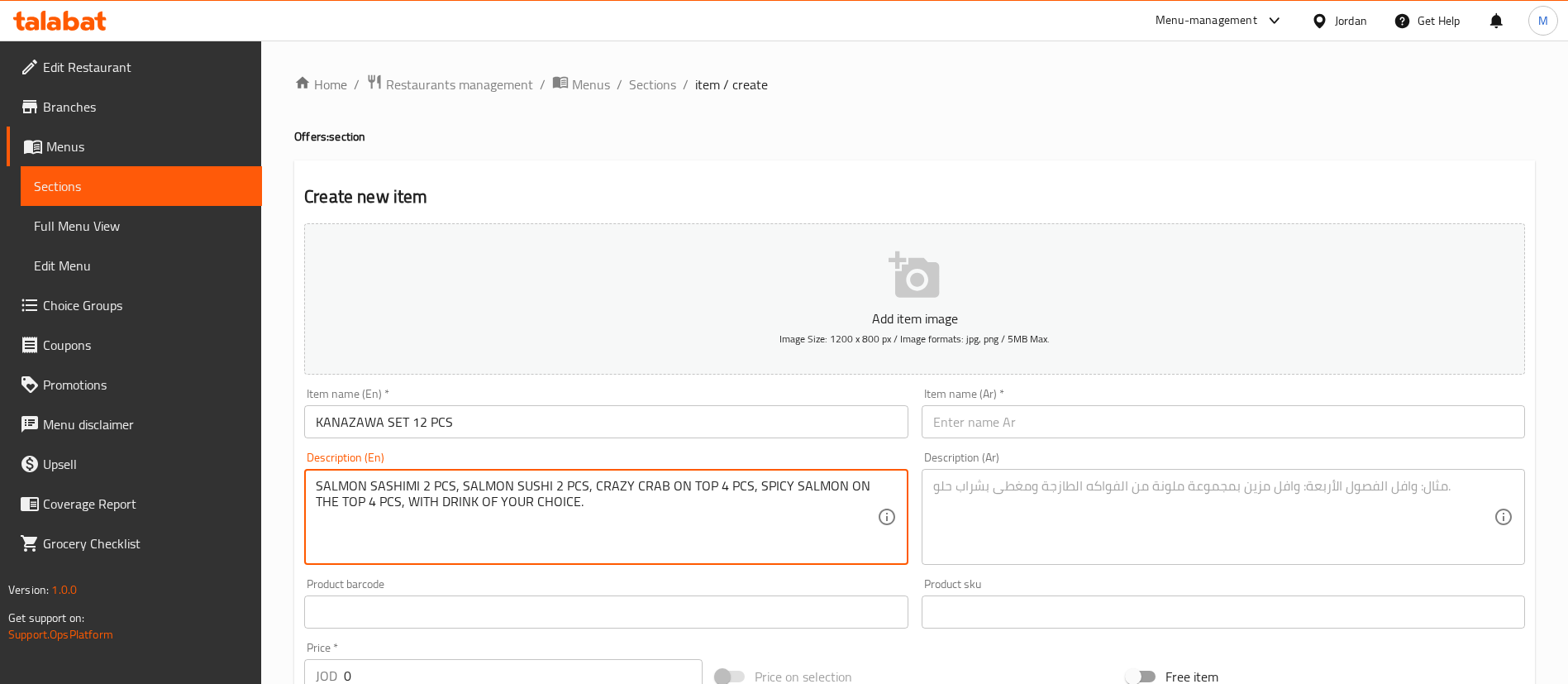
type textarea "SALMON SASHIMI 2 PCS, SALMON SUSHI 2 PCS, CRAZY CRAB ON TOP 4 PCS, SPICY SALMON…"
click at [568, 430] on input "KANAZAWA SET 12 PCS" at bounding box center [606, 422] width 603 height 33
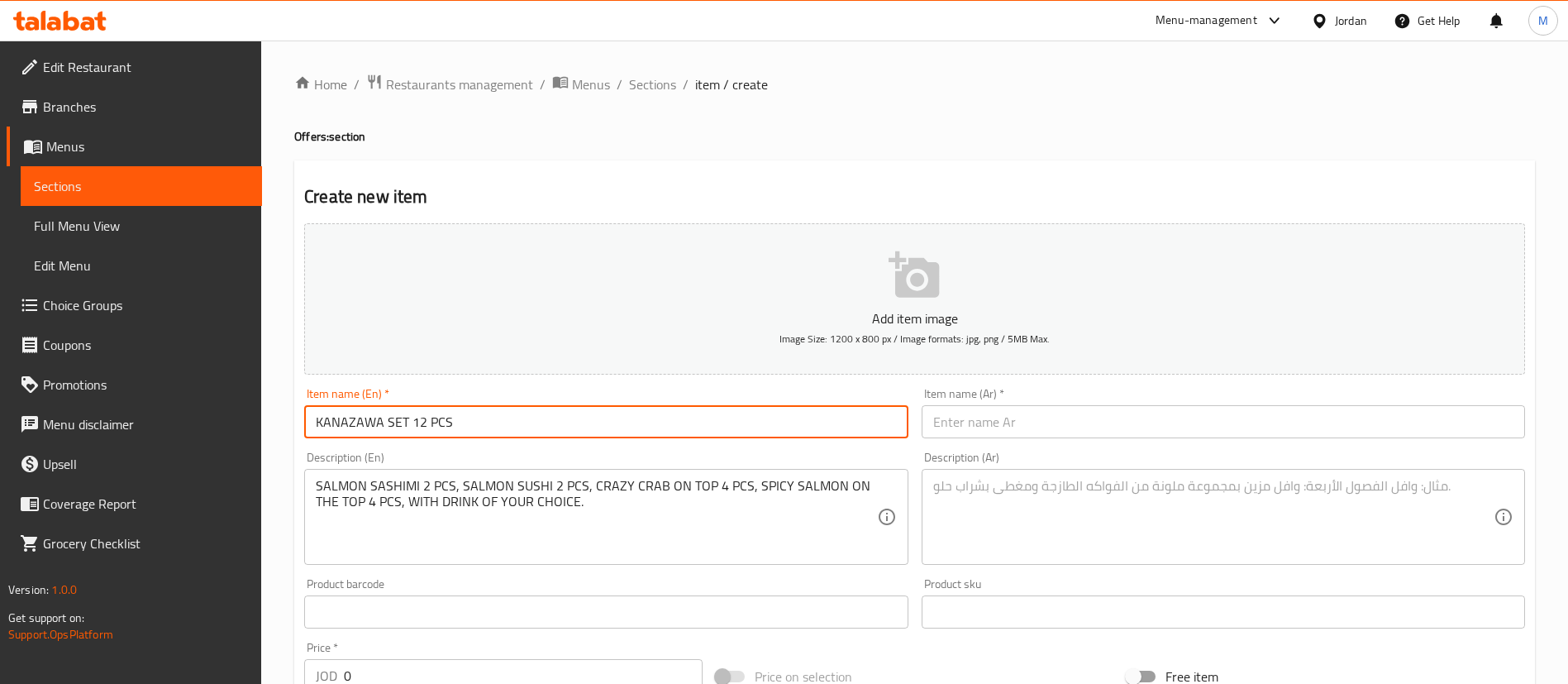
click at [568, 430] on input "KANAZAWA SET 12 PCS" at bounding box center [606, 422] width 603 height 33
click at [568, 429] on input "KANAZAWA SET 12 PCS" at bounding box center [606, 422] width 603 height 33
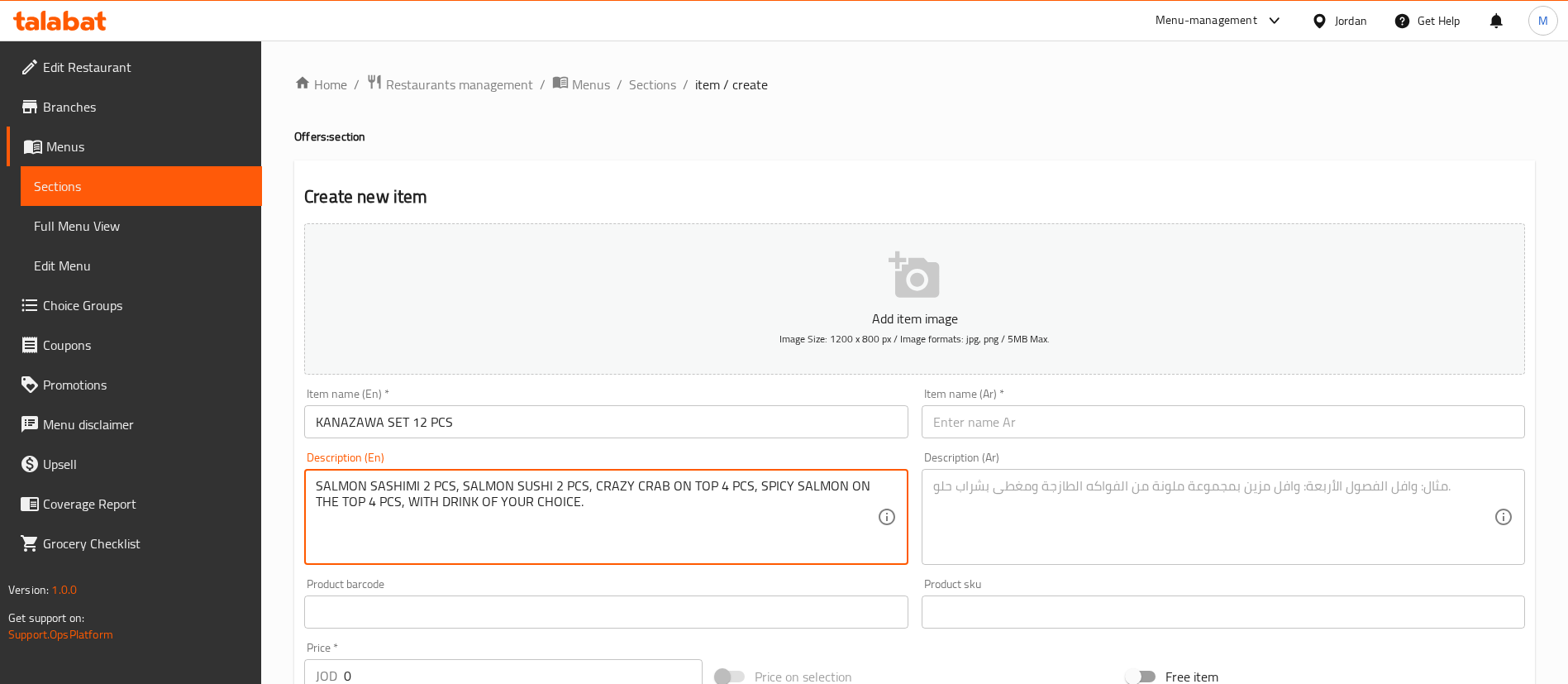
click at [658, 518] on textarea "SALMON SASHIMI 2 PCS, SALMON SUSHI 2 PCS, CRAZY CRAB ON TOP 4 PCS, SPICY SALMON…" at bounding box center [595, 517] width 560 height 79
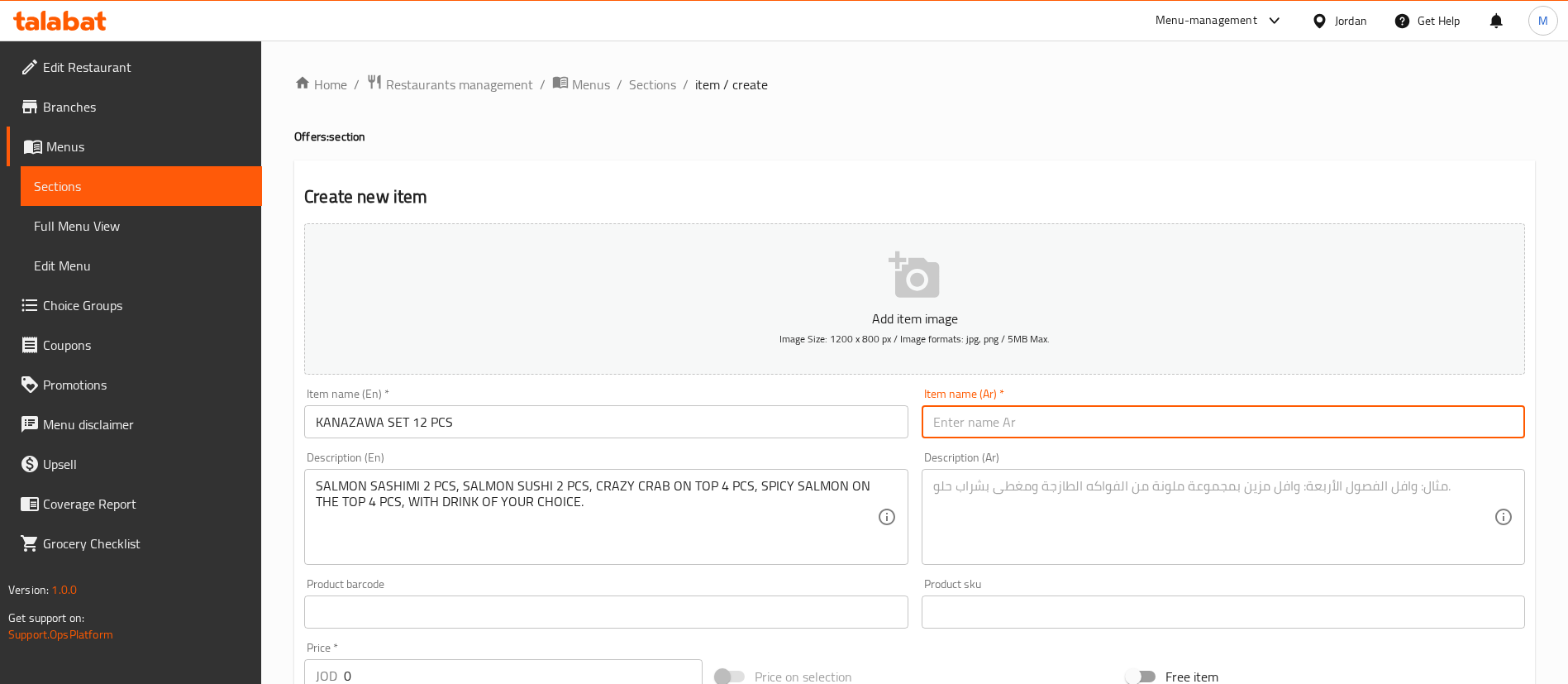
click at [1069, 423] on input "text" at bounding box center [1223, 422] width 603 height 33
paste input "مجموعة كانازاوا ١٢ قطعة"
type input "مجموعة كانازاوا ١٢ قطعة"
click at [1060, 535] on textarea at bounding box center [1212, 517] width 560 height 79
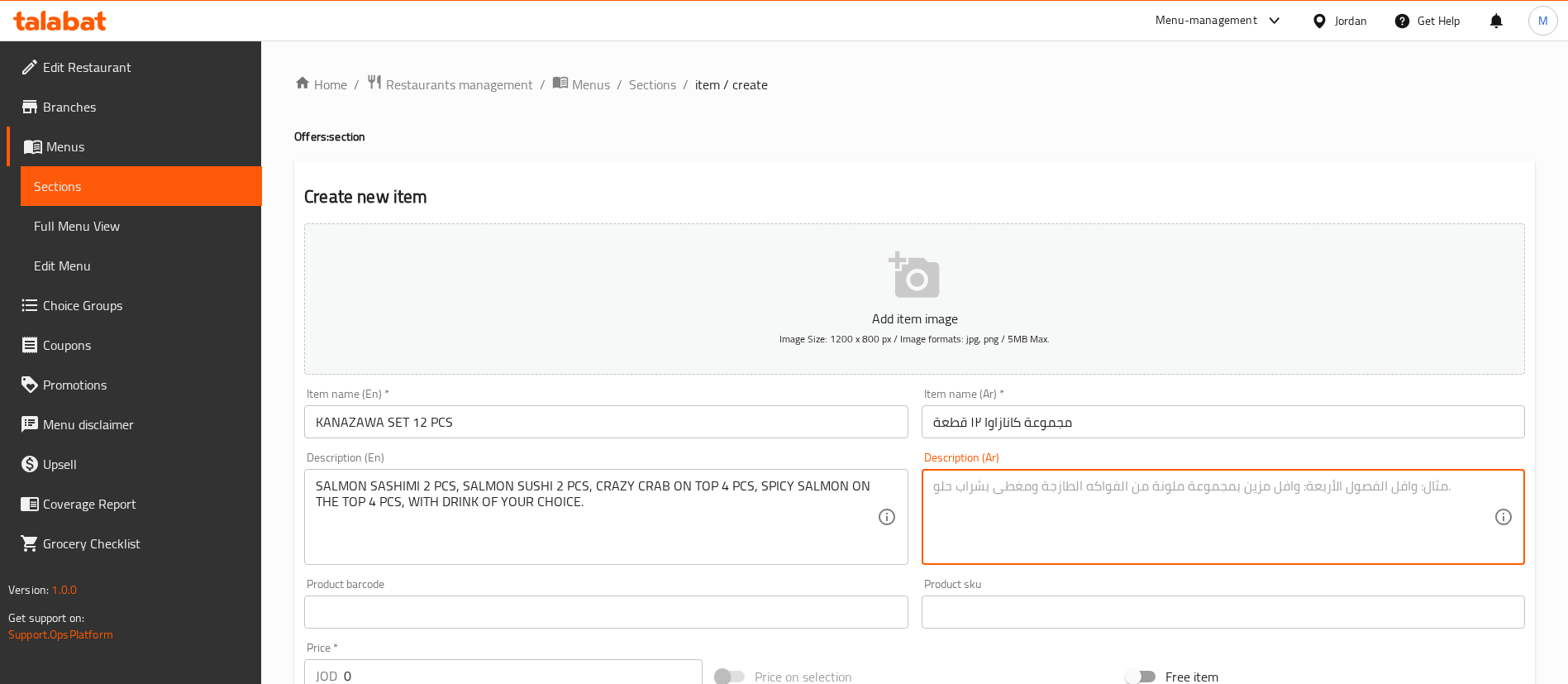
paste textarea "ساشيمي سلمون قطعتان، سوشي سلمون قطعتان، سلطعون مجنون ٤ قطع، سلمون حار ٤ قطع، مع…"
type textarea "ساشيمي سلمون قطعتان، سوشي سلمون قطعتان، سلطعون مجنون ٤ قطع، سلمون حار ٤ قطع، مع…"
click at [564, 668] on input "0" at bounding box center [522, 676] width 358 height 33
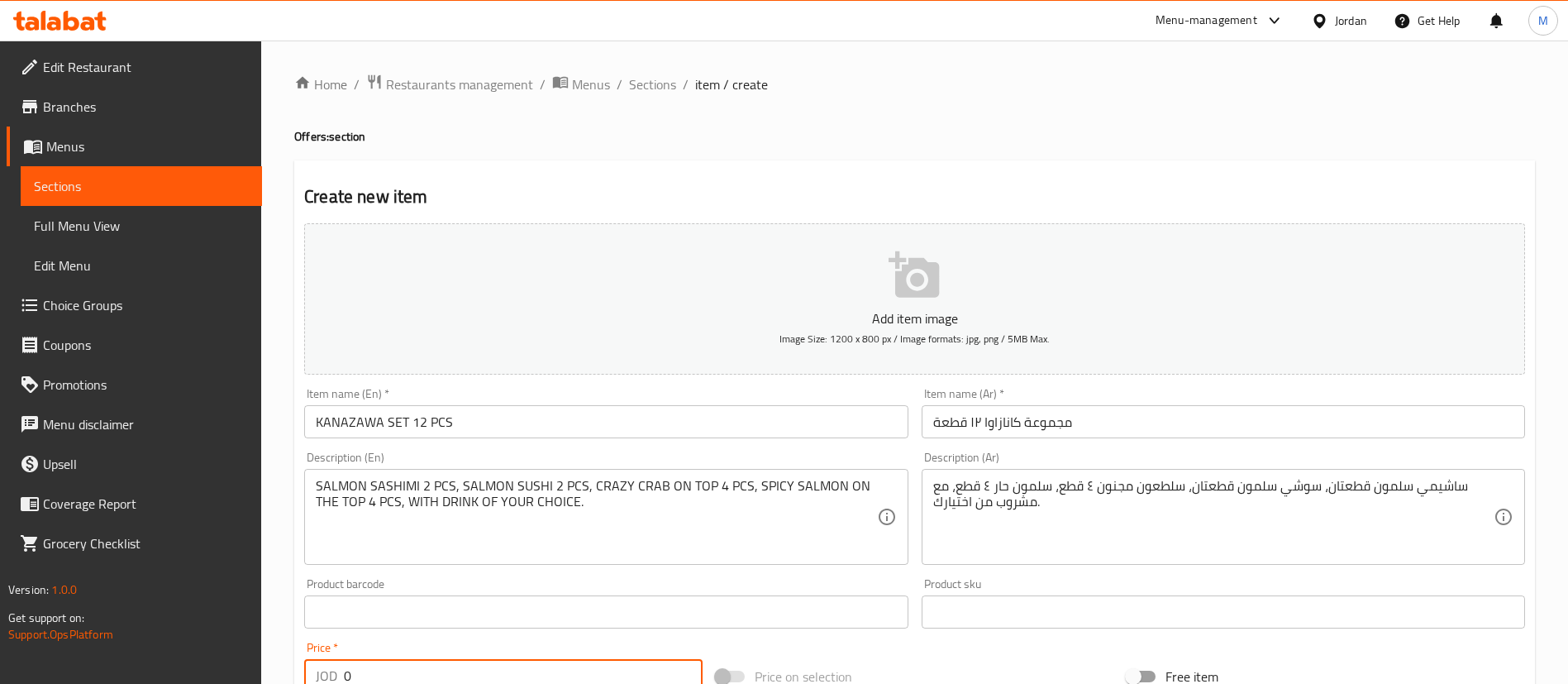
click at [564, 668] on input "0" at bounding box center [522, 676] width 358 height 33
type input "20"
click at [692, 181] on h2 "Create new item" at bounding box center [915, 193] width 1221 height 25
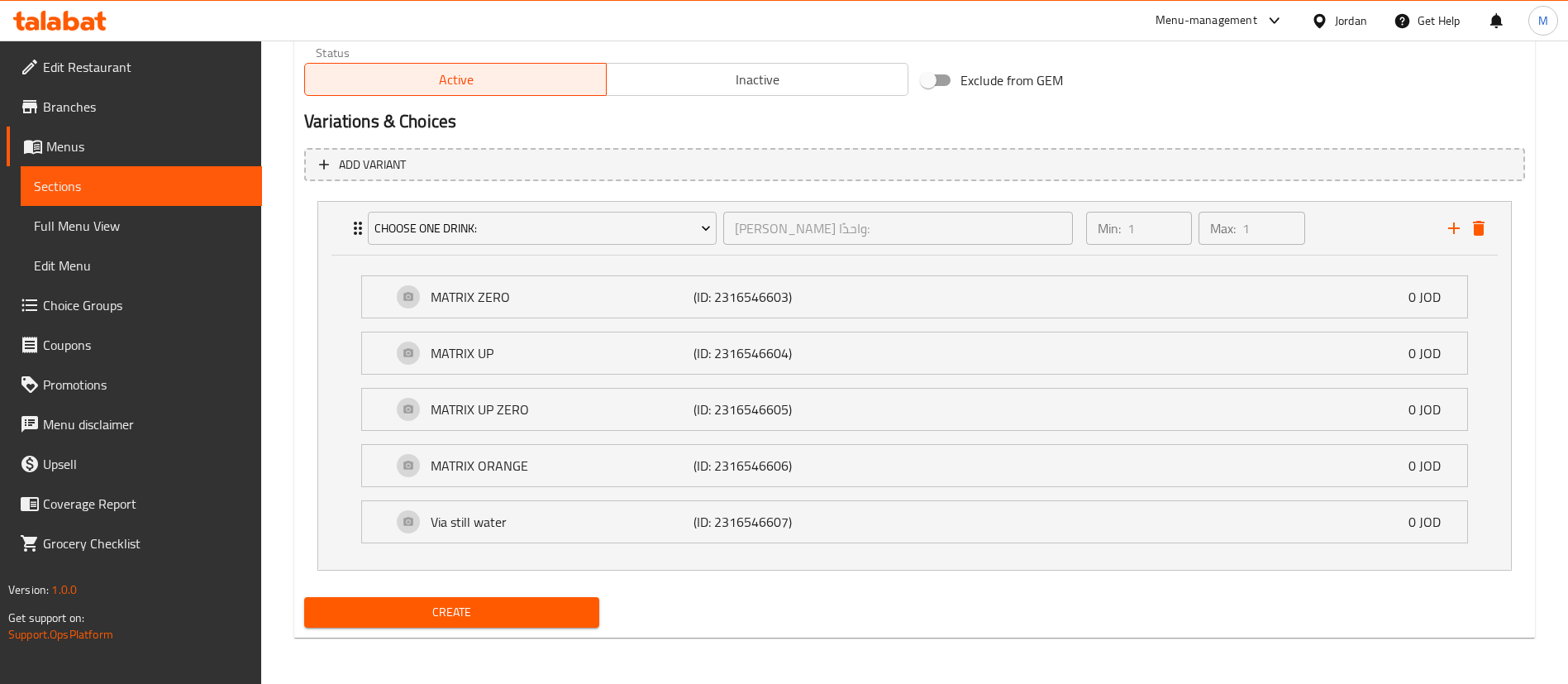
click at [517, 603] on span "Create" at bounding box center [451, 612] width 269 height 21
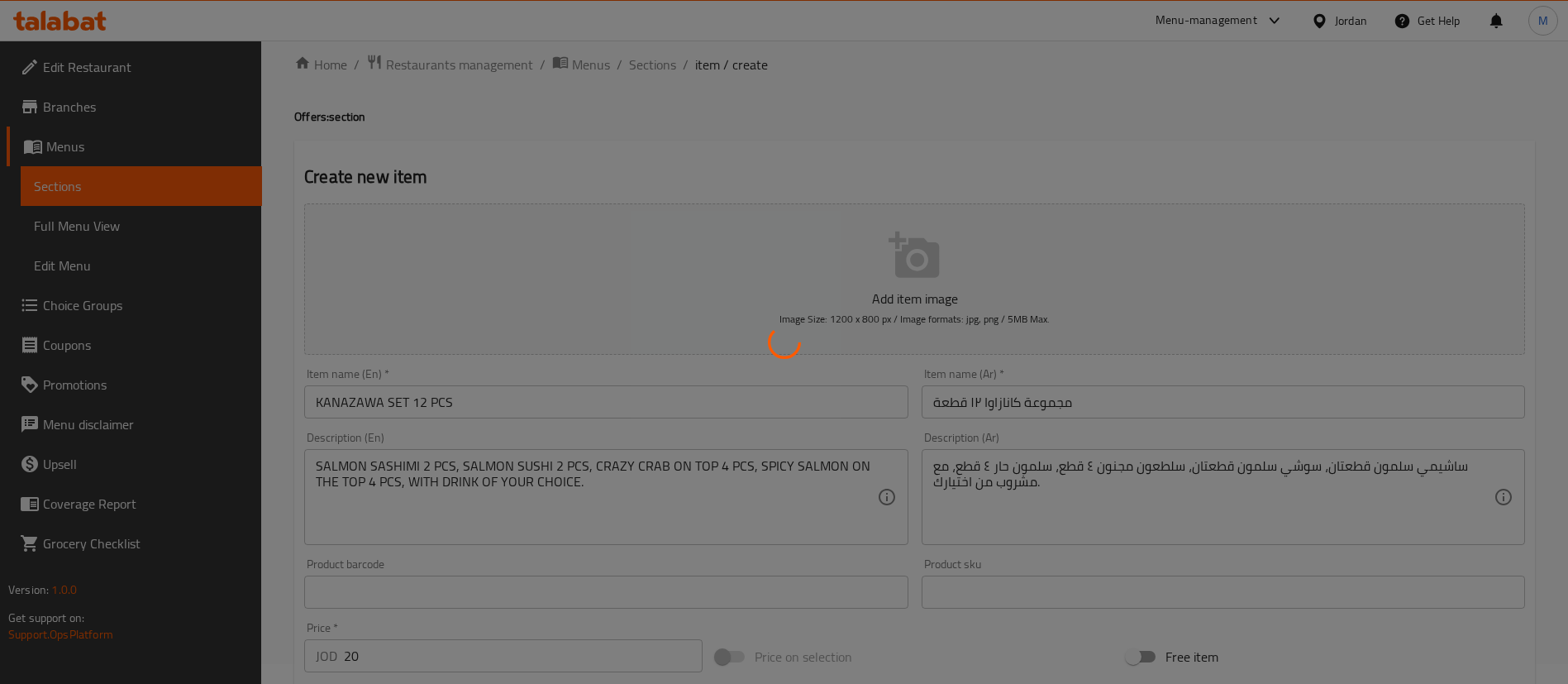
scroll to position [0, 0]
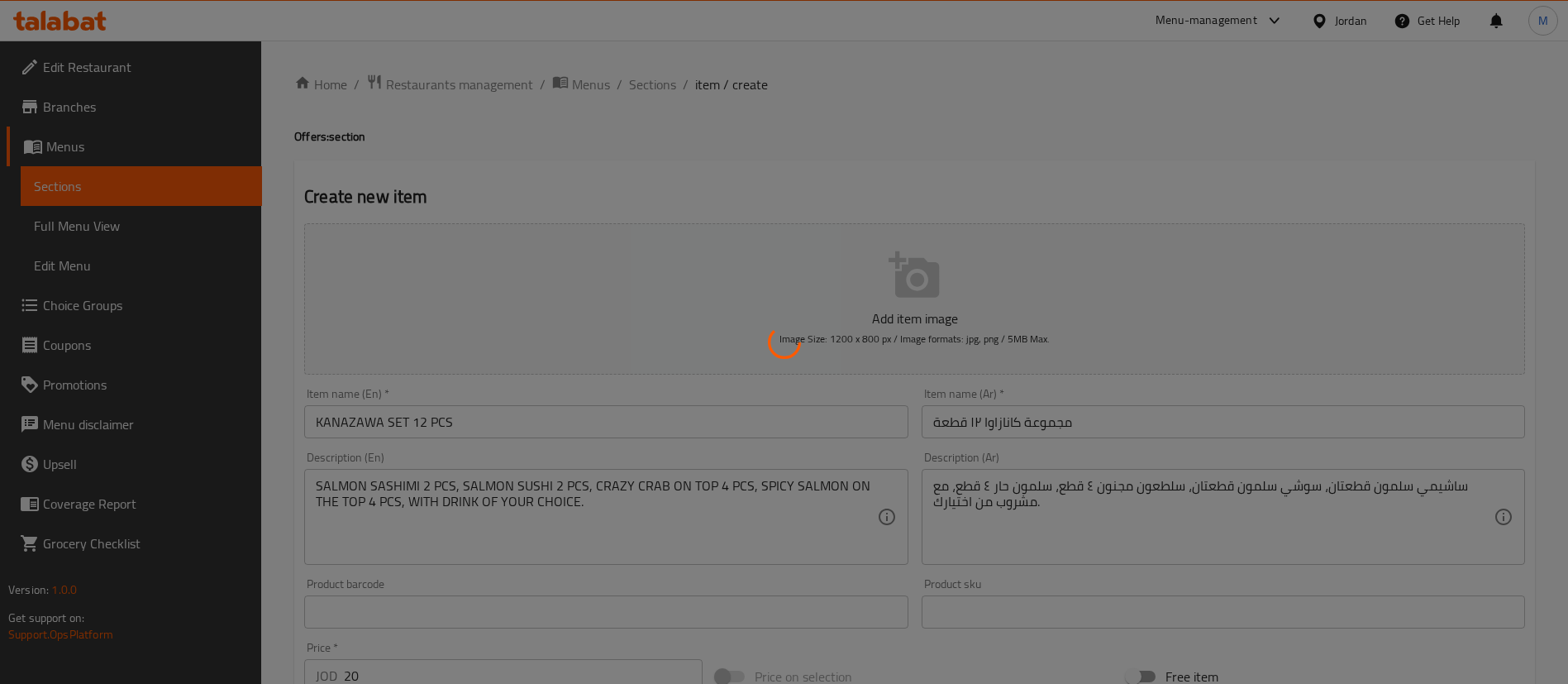
type input "0"
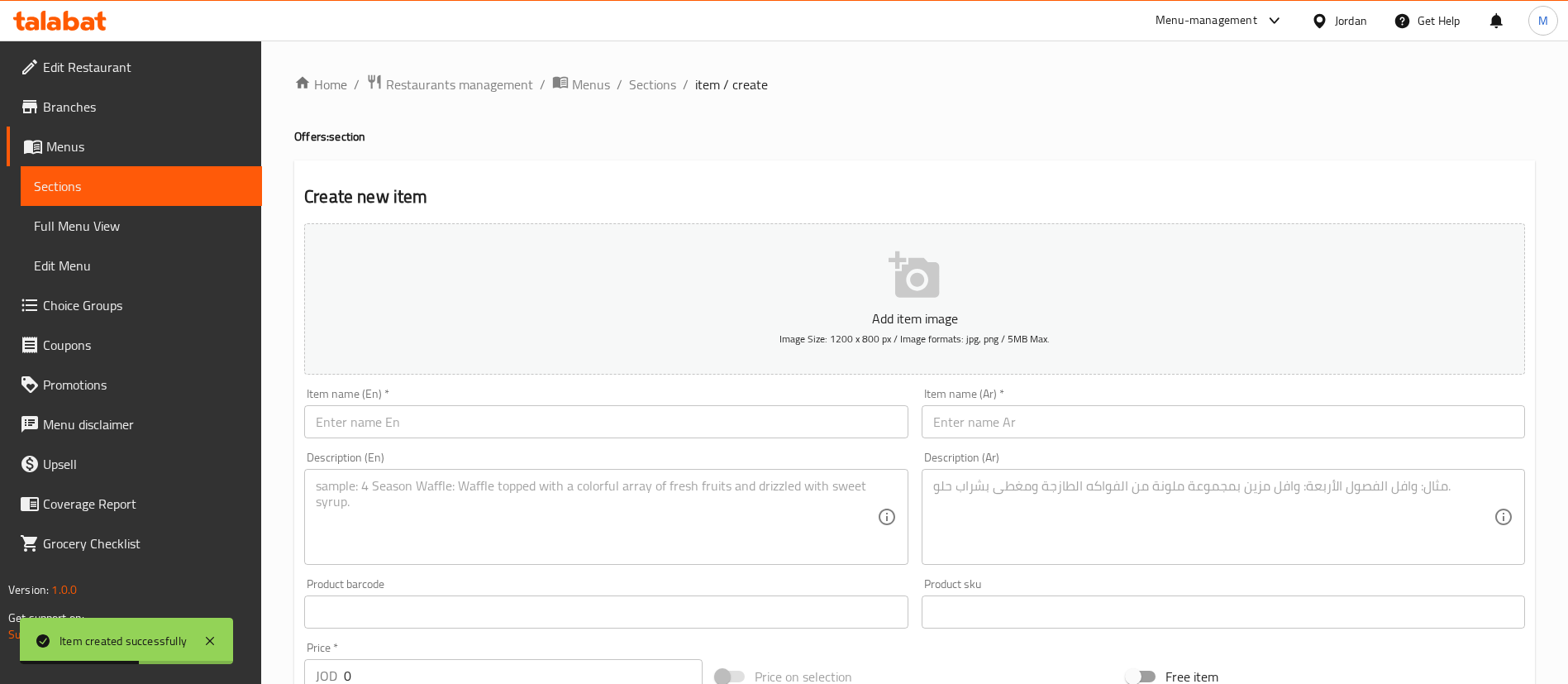
click at [648, 440] on div "Item name (En)   * Item name (En) *" at bounding box center [606, 413] width 617 height 63
click at [647, 429] on input "text" at bounding box center [606, 422] width 603 height 33
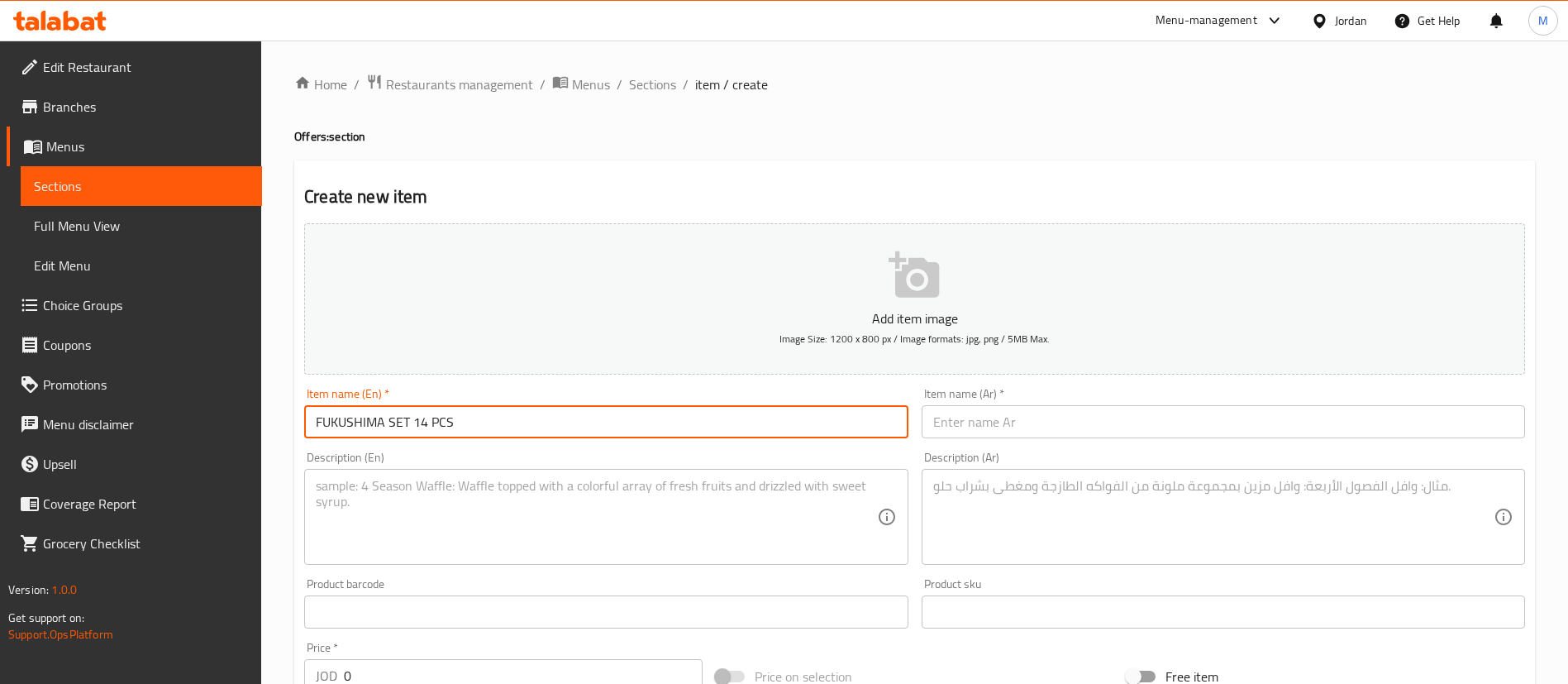
type input "FUKUSHIMA SET 14 PCS"
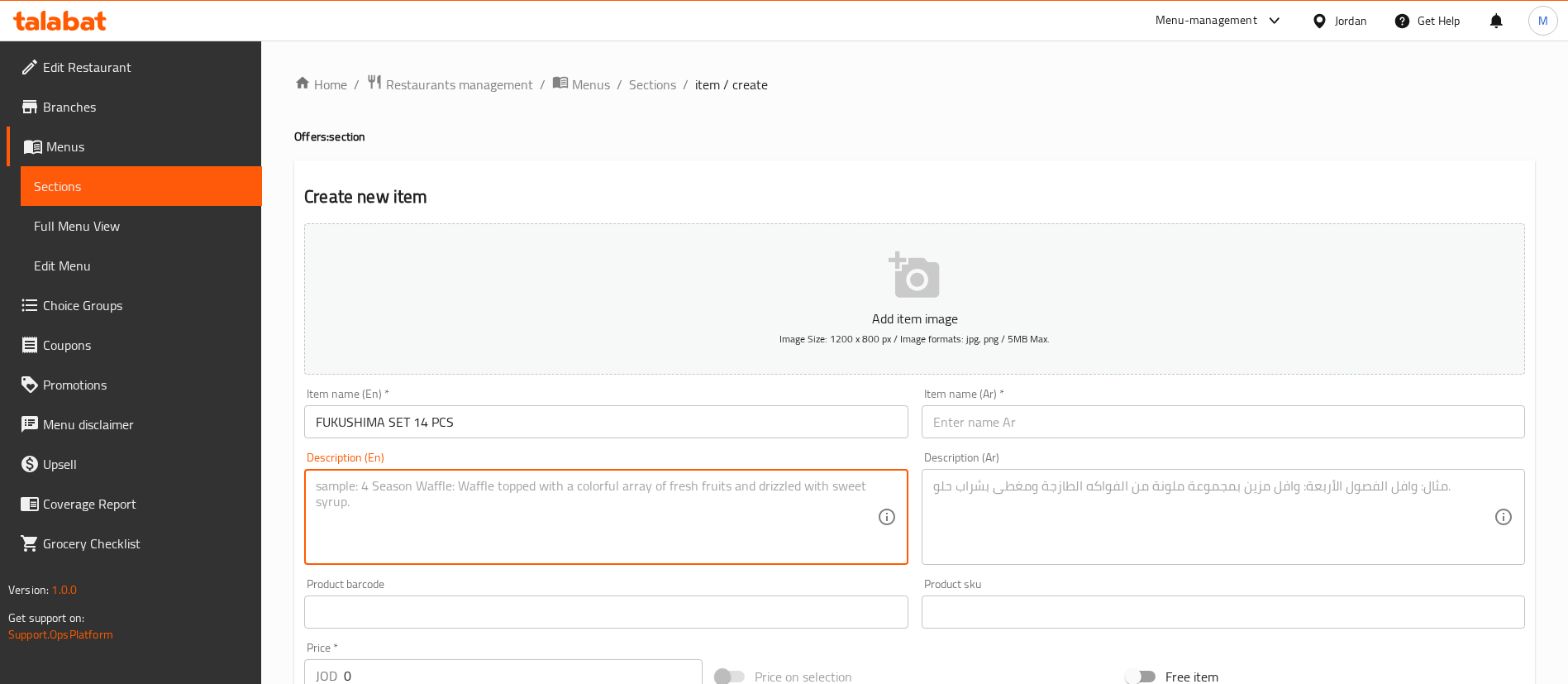
click at [622, 496] on textarea at bounding box center [595, 517] width 560 height 79
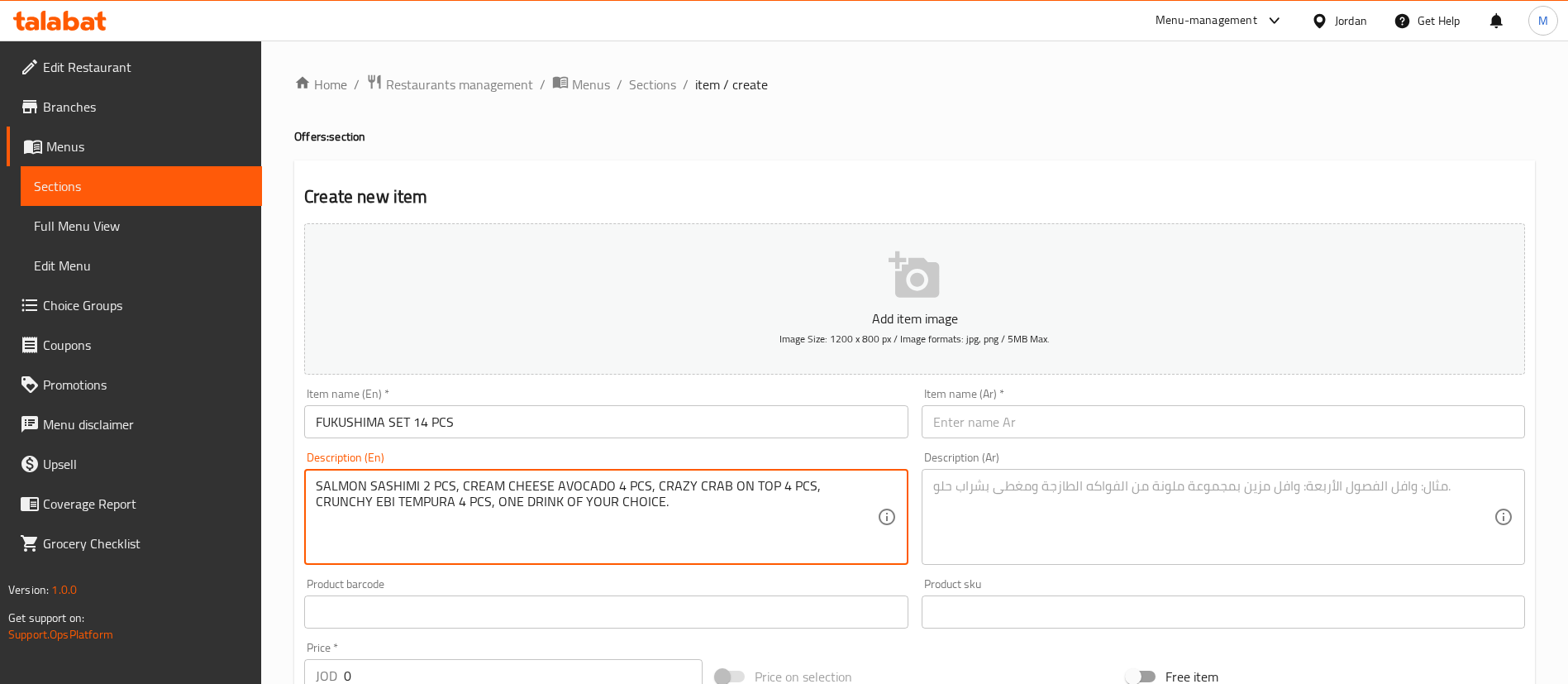
type textarea "SALMON SASHIMI 2 PCS, CREAM CHEESE AVOCADO 4 PCS, CRAZY CRAB ON TOP 4 PCS, CRUN…"
click at [584, 425] on input "FUKUSHIMA SET 14 PCS" at bounding box center [606, 422] width 603 height 33
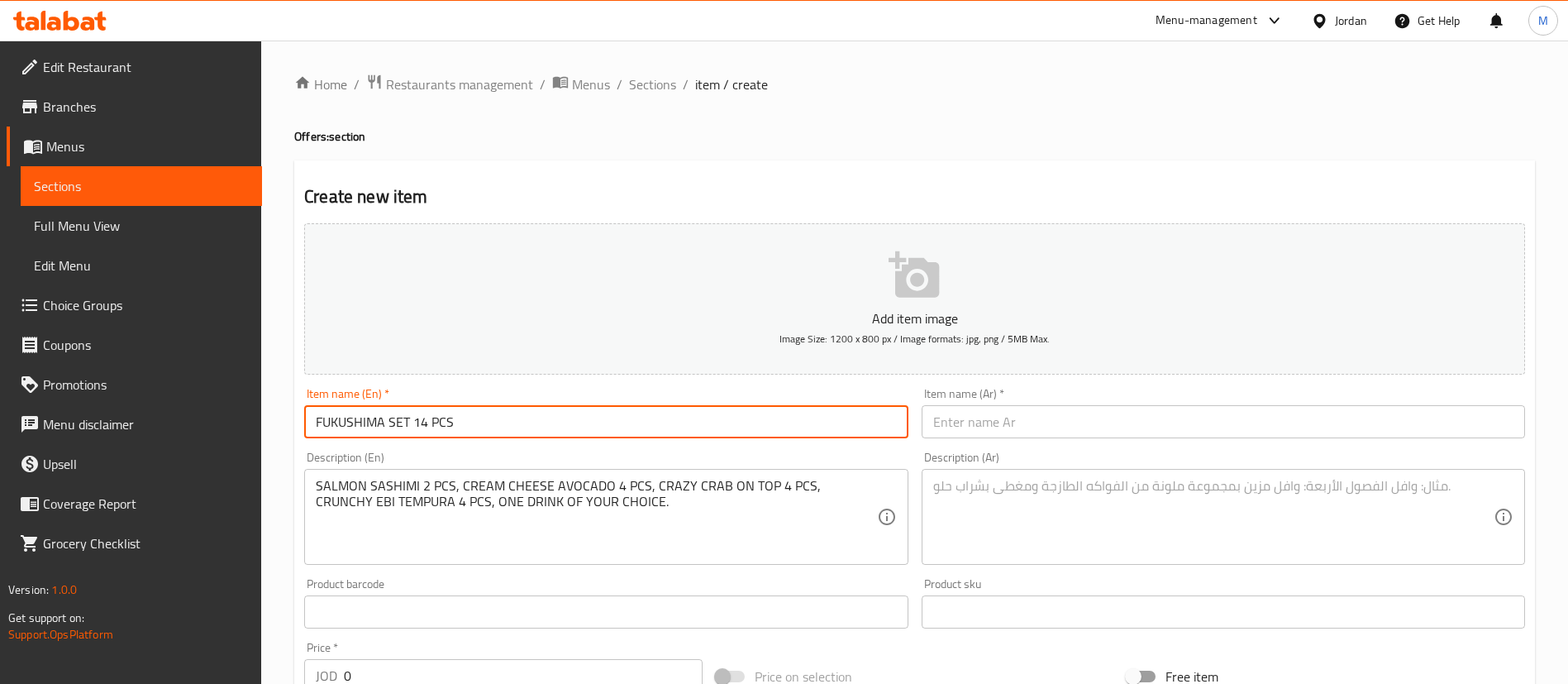
click at [583, 424] on input "FUKUSHIMA SET 14 PCS" at bounding box center [606, 422] width 603 height 33
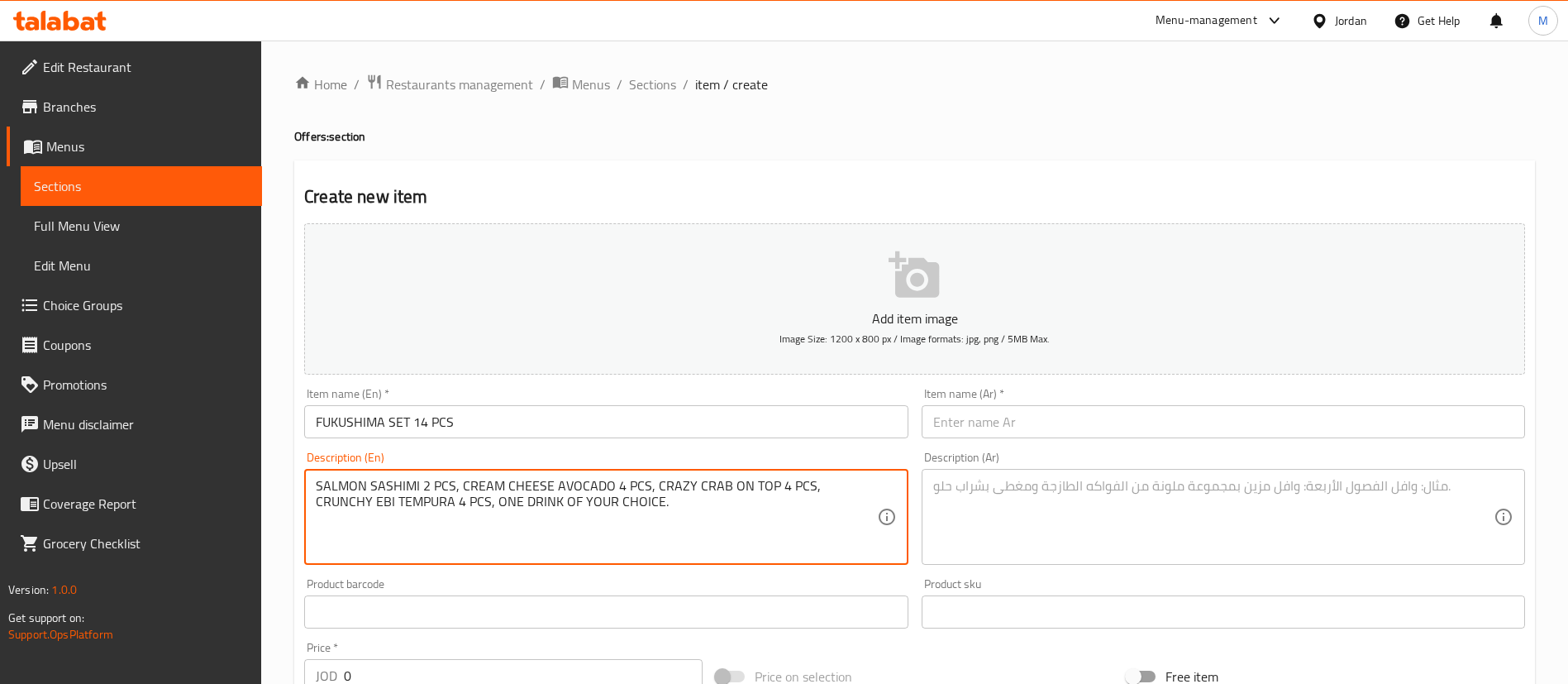
click at [626, 516] on textarea "SALMON SASHIMI 2 PCS, CREAM CHEESE AVOCADO 4 PCS, CRAZY CRAB ON TOP 4 PCS, CRUN…" at bounding box center [595, 517] width 560 height 79
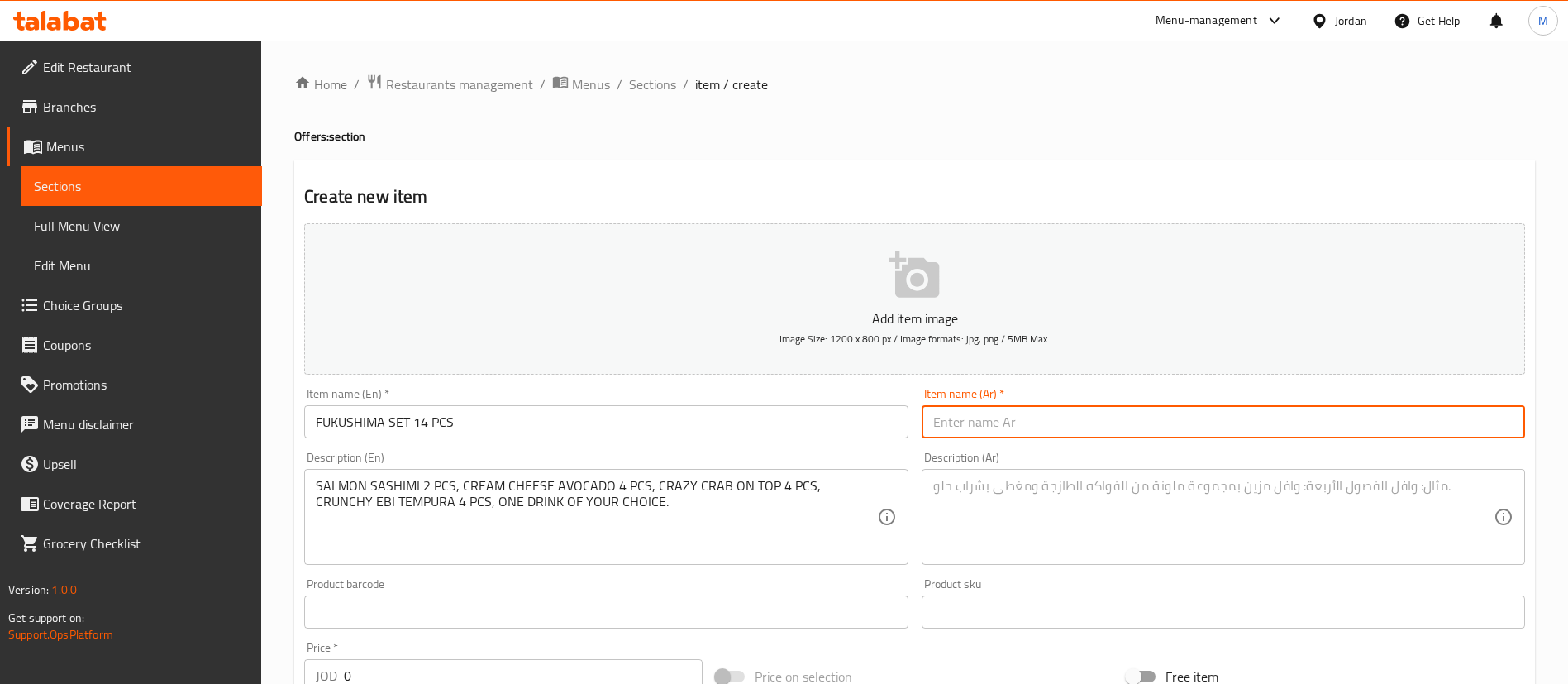
click at [1086, 424] on input "text" at bounding box center [1223, 422] width 603 height 33
paste input "مجموعة فوكوشيما ١٤ قطعة"
type input "مجموعة فوكوشيما ١٤ قطعة"
click at [1076, 526] on textarea at bounding box center [1212, 517] width 560 height 79
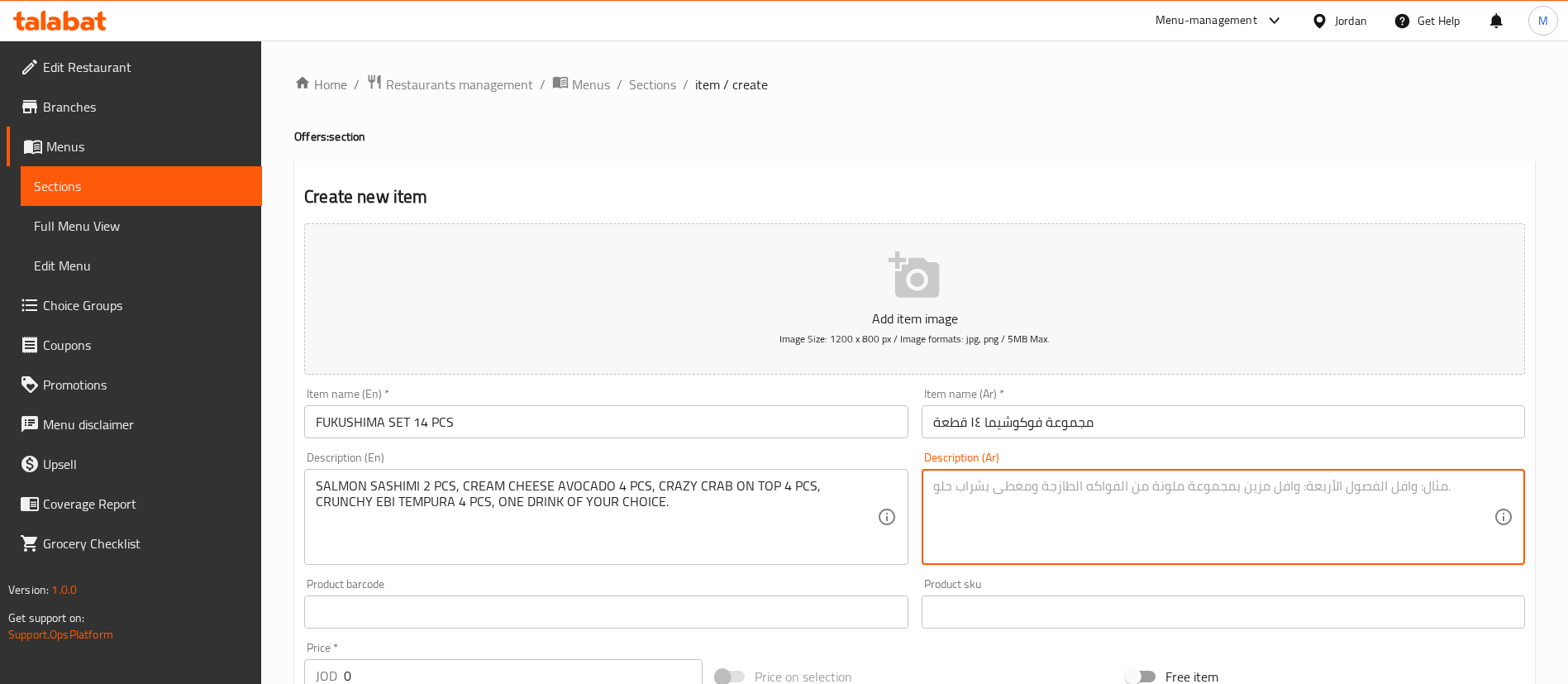
paste textarea "ساشيمي سلمون قطعتان، جبنة كريمية بالأفوكادو ٤ قطع، سلطعون كريزي ٤ قطع، إيبي تمب…"
type textarea "ساشيمي سلمون قطعتان، جبنة كريمية بالأفوكادو ٤ قطع، سلطعون كريزي ٤ قطع، إيبي تمب…"
click at [848, 132] on h4 "Offers: section" at bounding box center [915, 137] width 1241 height 17
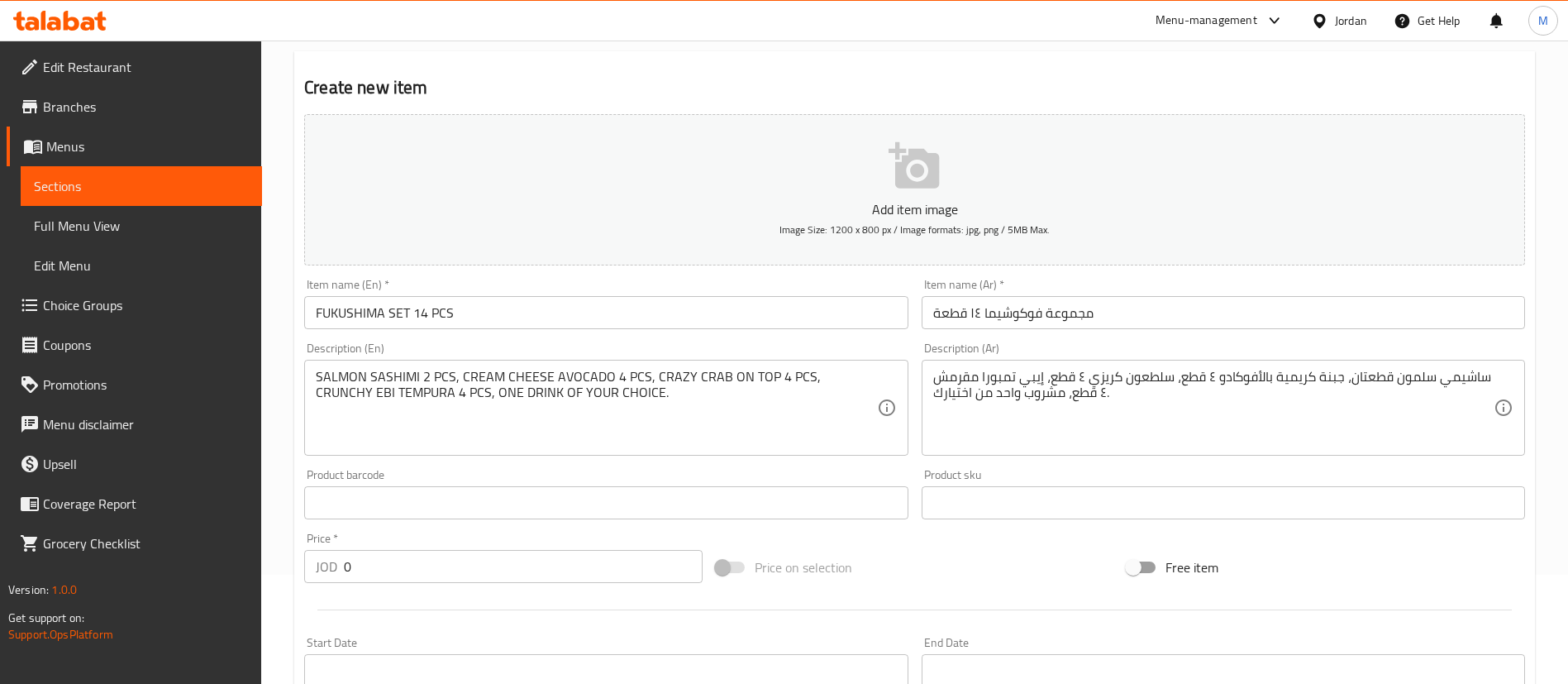
scroll to position [248, 0]
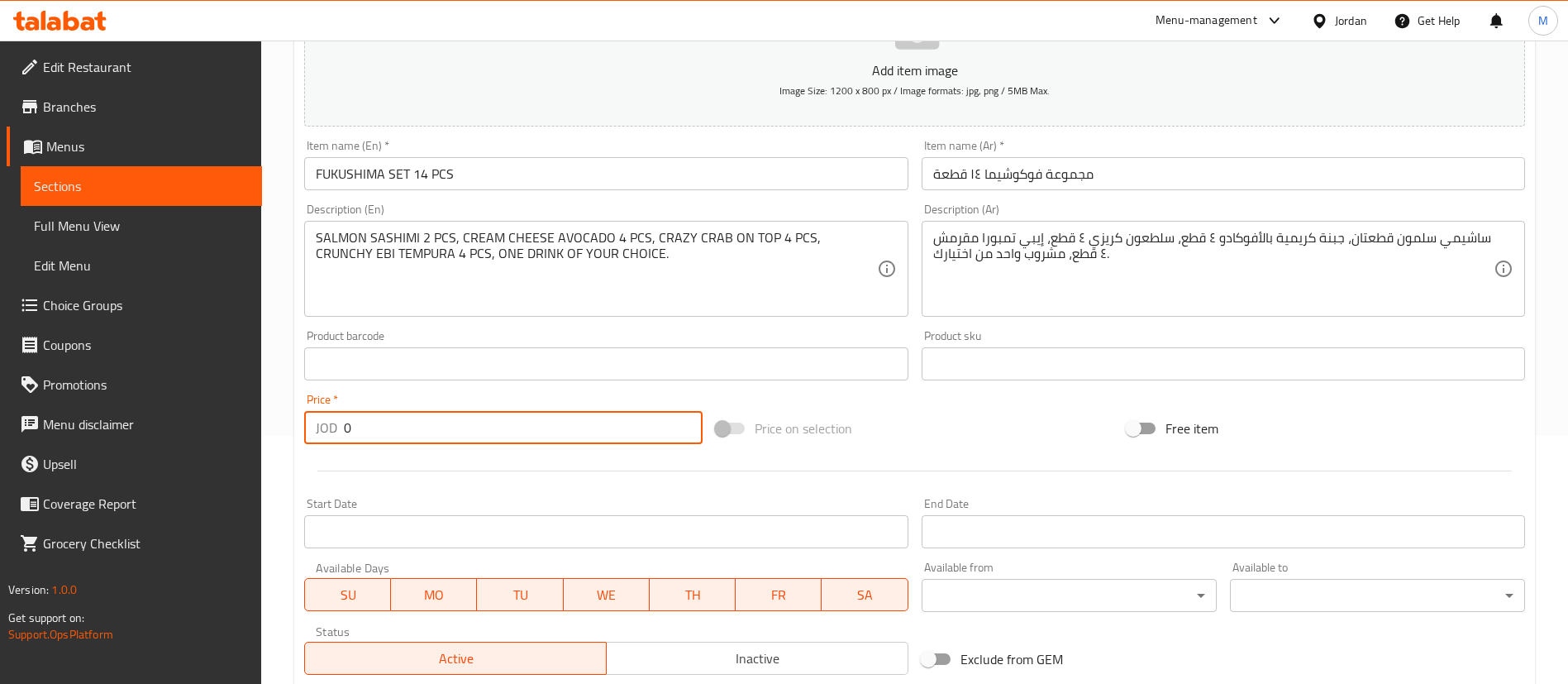
click at [528, 426] on input "0" at bounding box center [522, 427] width 358 height 33
type input "20"
click at [545, 474] on div at bounding box center [915, 470] width 1234 height 40
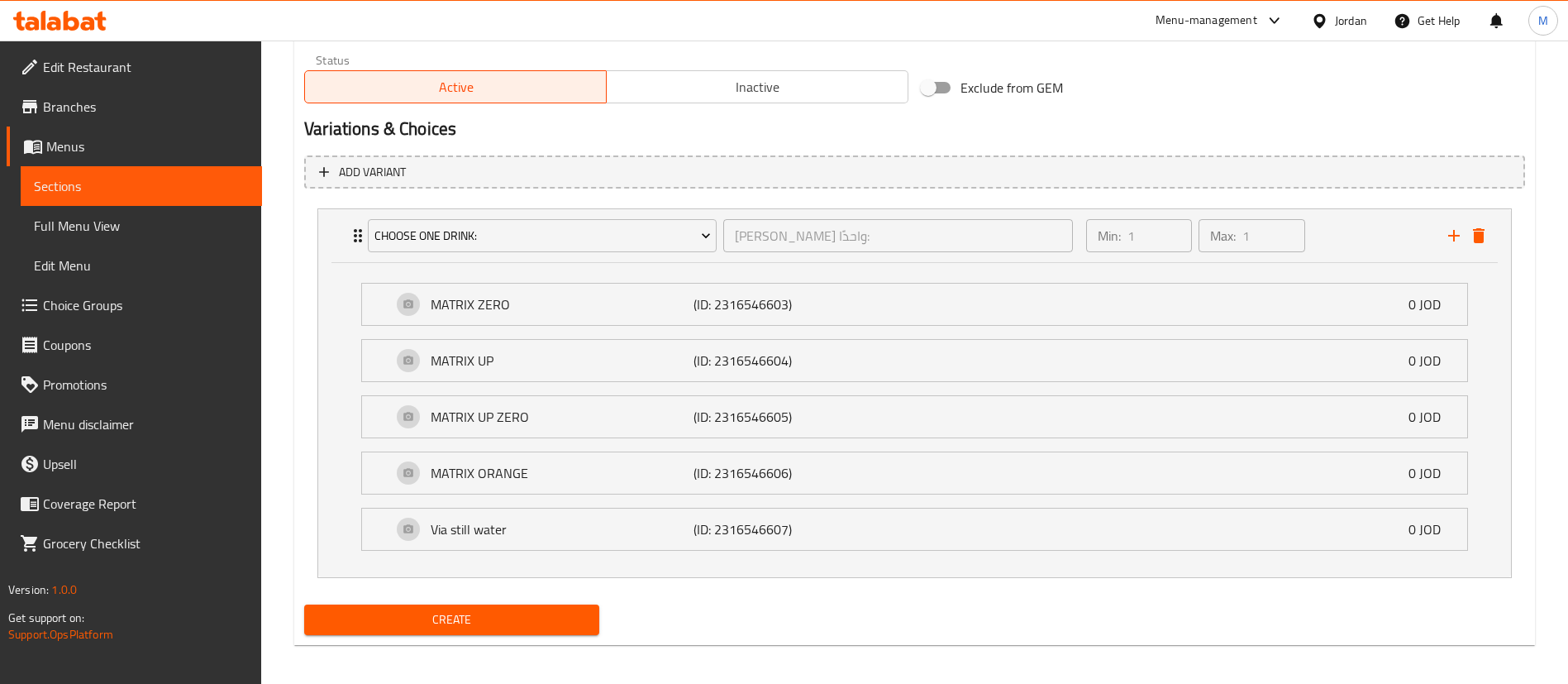
scroll to position [827, 0]
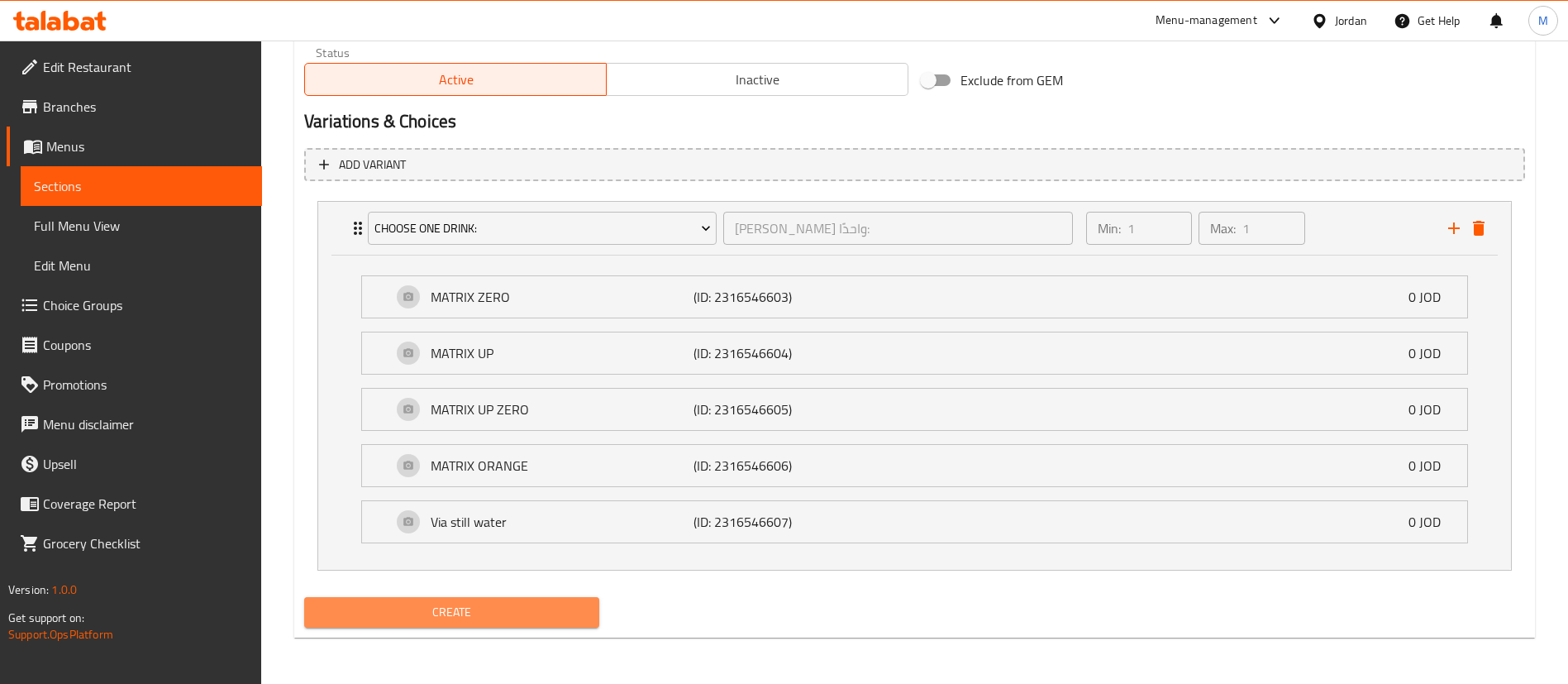
click at [556, 613] on span "Create" at bounding box center [451, 612] width 269 height 21
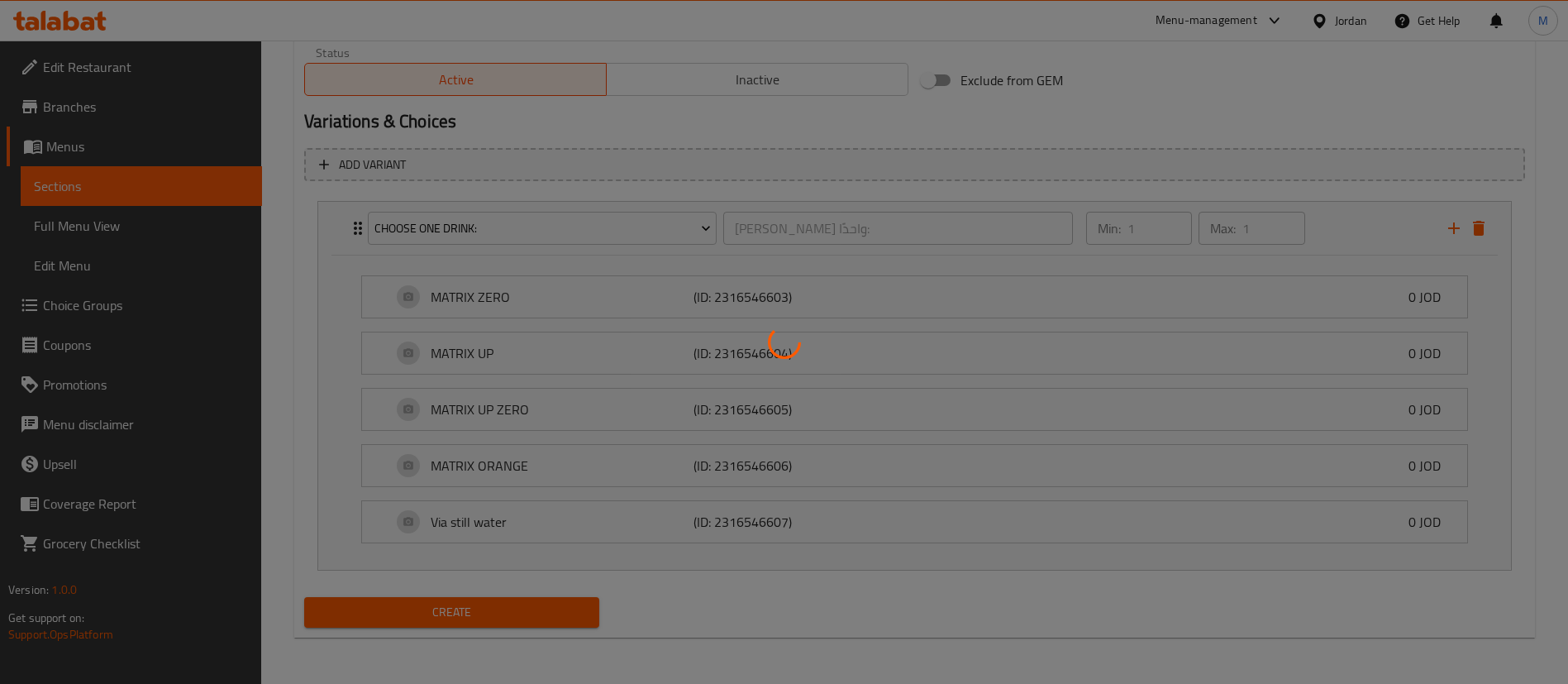
type input "0"
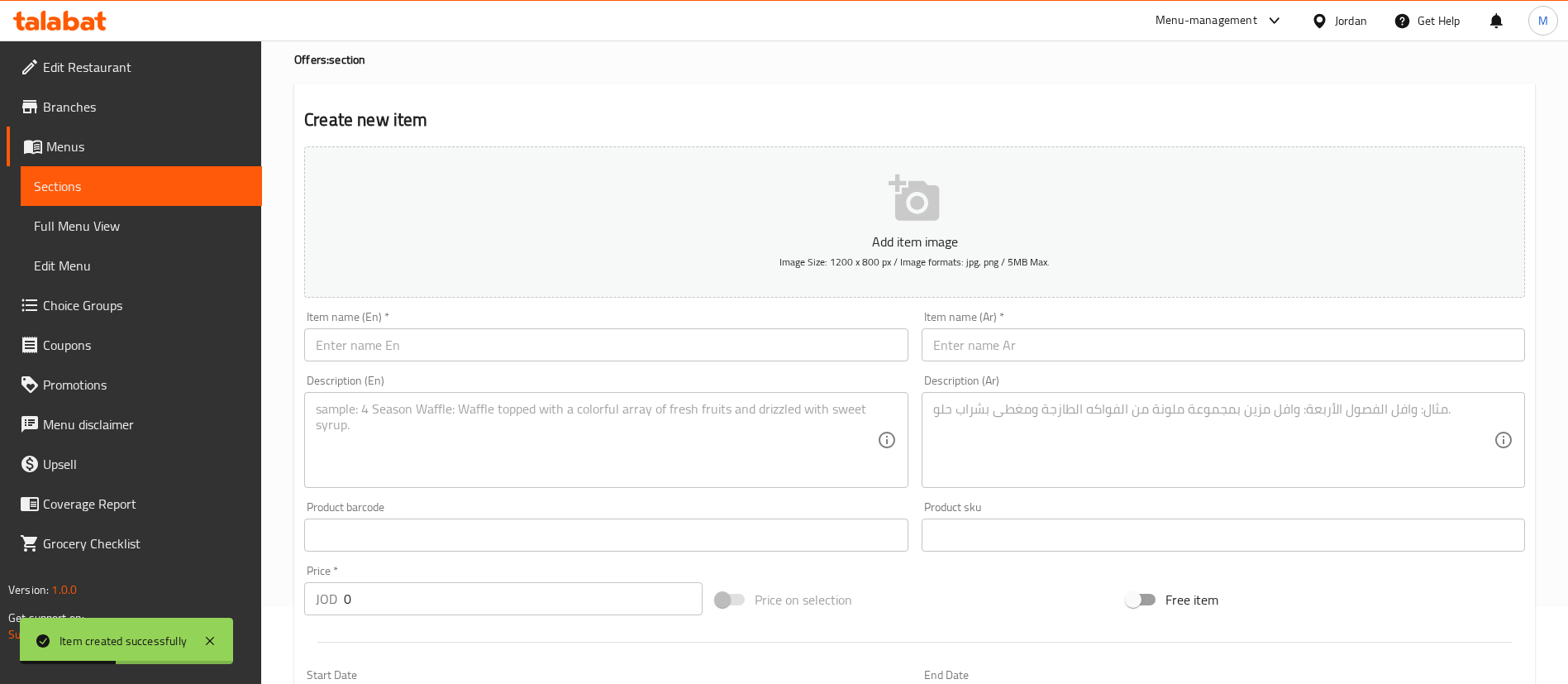
scroll to position [0, 0]
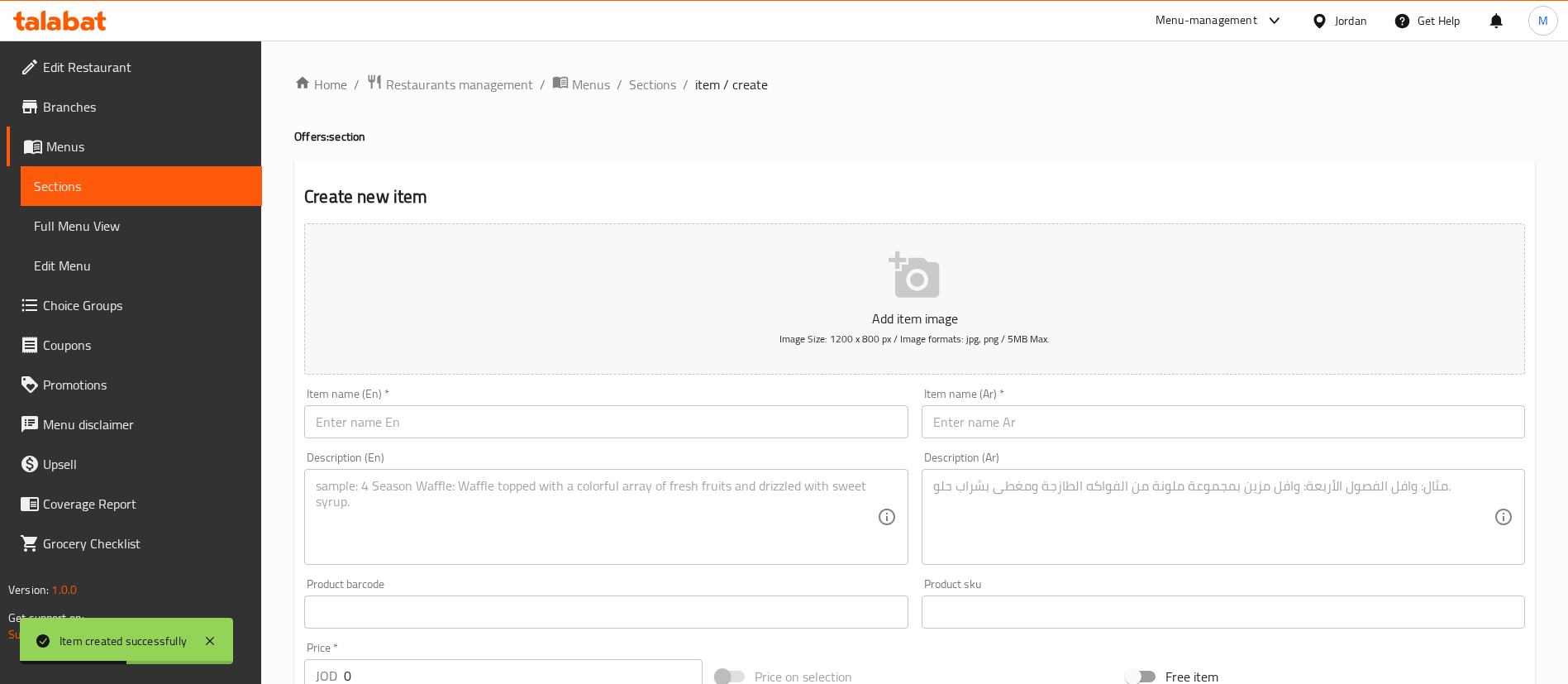
click at [518, 429] on input "text" at bounding box center [606, 422] width 603 height 33
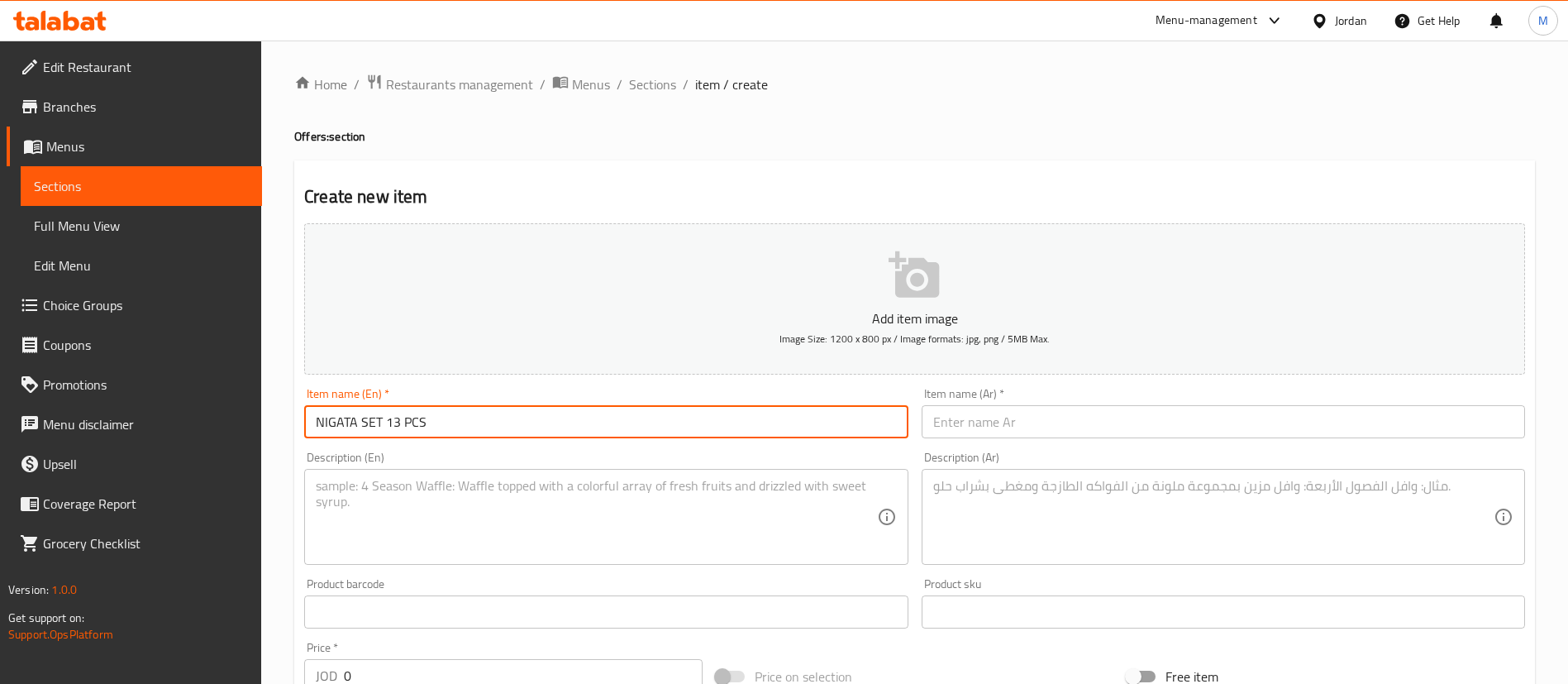
type input "NIGATA SET 13 PCS"
click at [534, 502] on textarea at bounding box center [595, 517] width 560 height 79
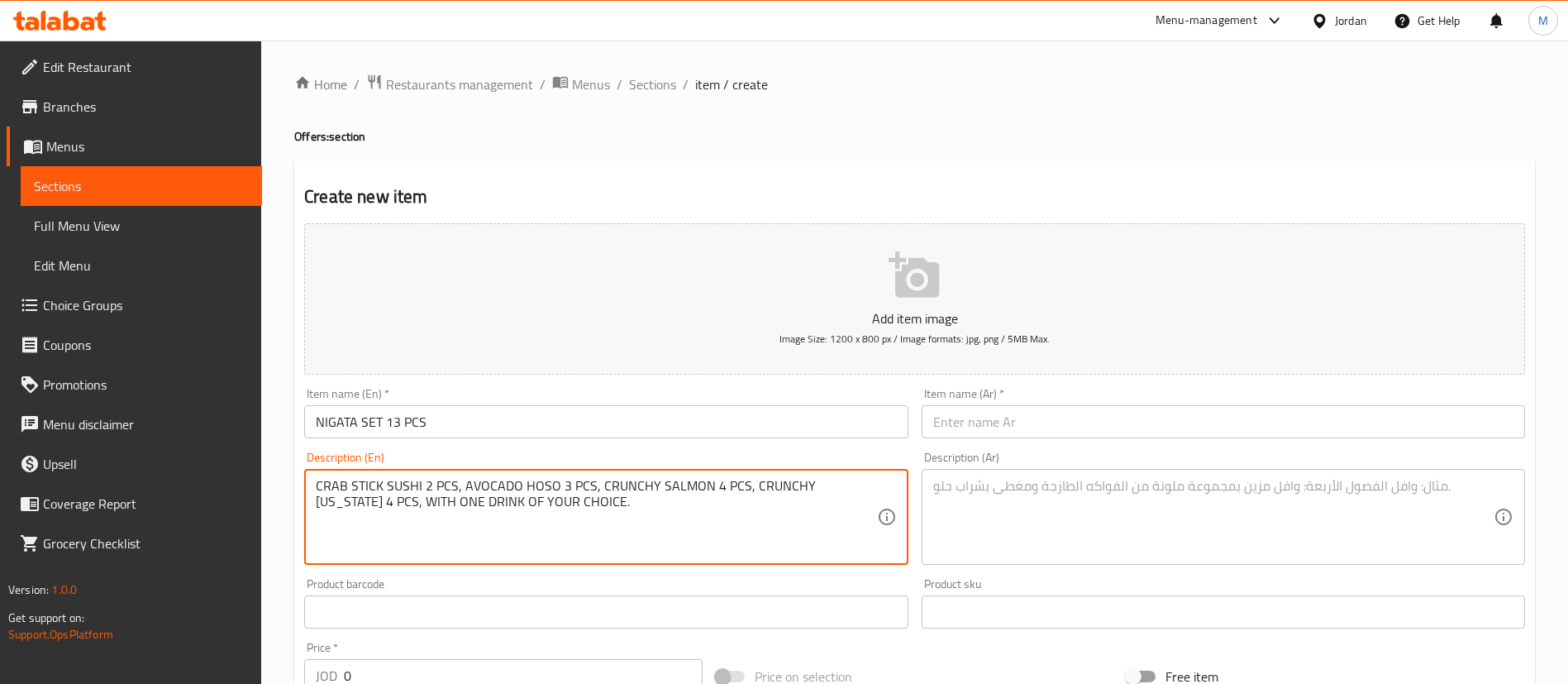
click at [584, 501] on textarea "CRAB STICK SUSHI 2 PCS, AVOCADO HOSO 3 PCS, CRUNCHY SALMON 4 PCS, CRUNCHY CALIF…" at bounding box center [595, 517] width 560 height 79
type textarea "CRAB STICK SUSHI 2 PCS, AVOCADO HOSO 3 PCS, CRUNCHY SALMON 4 PCS, CRUNCHY CALIF…"
click at [547, 425] on input "NIGATA SET 13 PCS" at bounding box center [606, 422] width 603 height 33
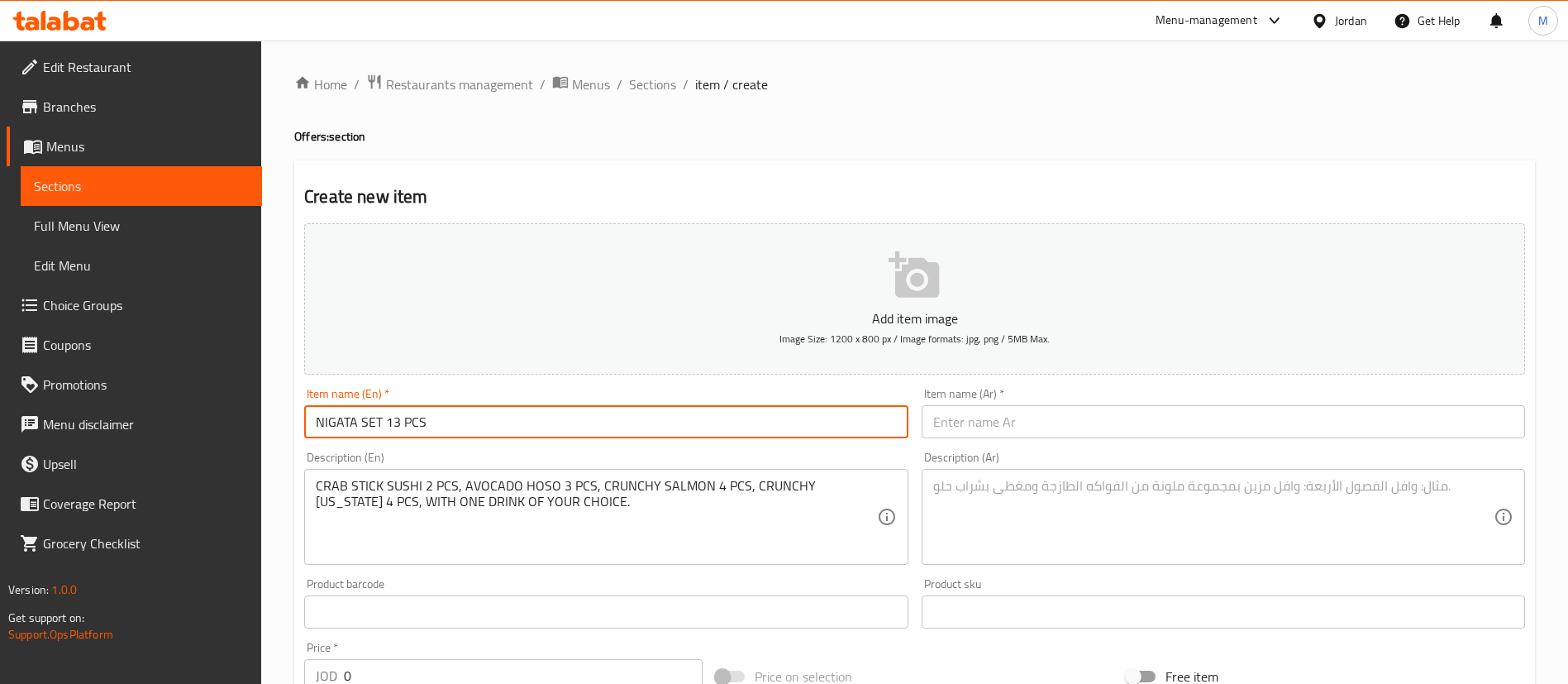
click at [547, 425] on input "NIGATA SET 13 PCS" at bounding box center [606, 422] width 603 height 33
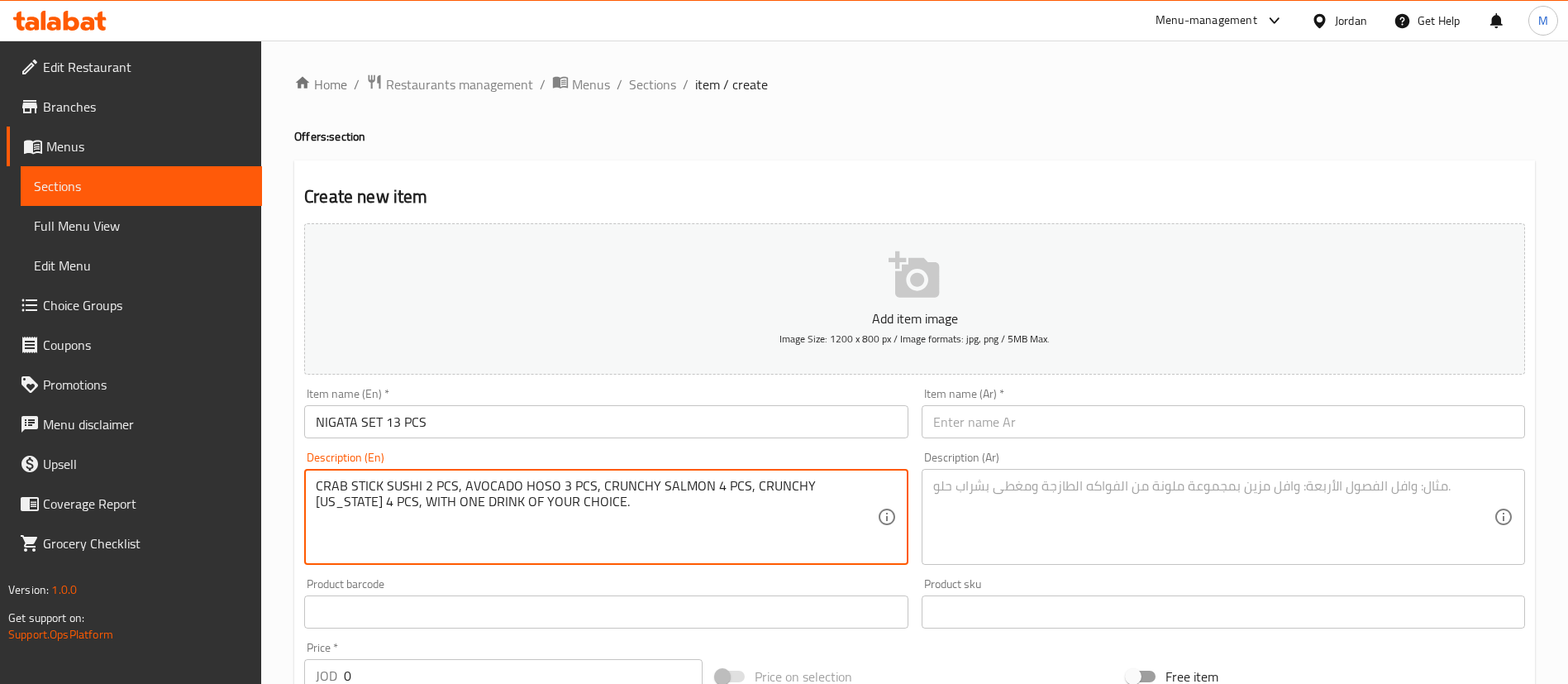
click at [560, 502] on textarea "CRAB STICK SUSHI 2 PCS, AVOCADO HOSO 3 PCS, CRUNCHY SALMON 4 PCS, CRUNCHY CALIF…" at bounding box center [595, 517] width 560 height 79
click at [987, 423] on input "text" at bounding box center [1223, 422] width 603 height 33
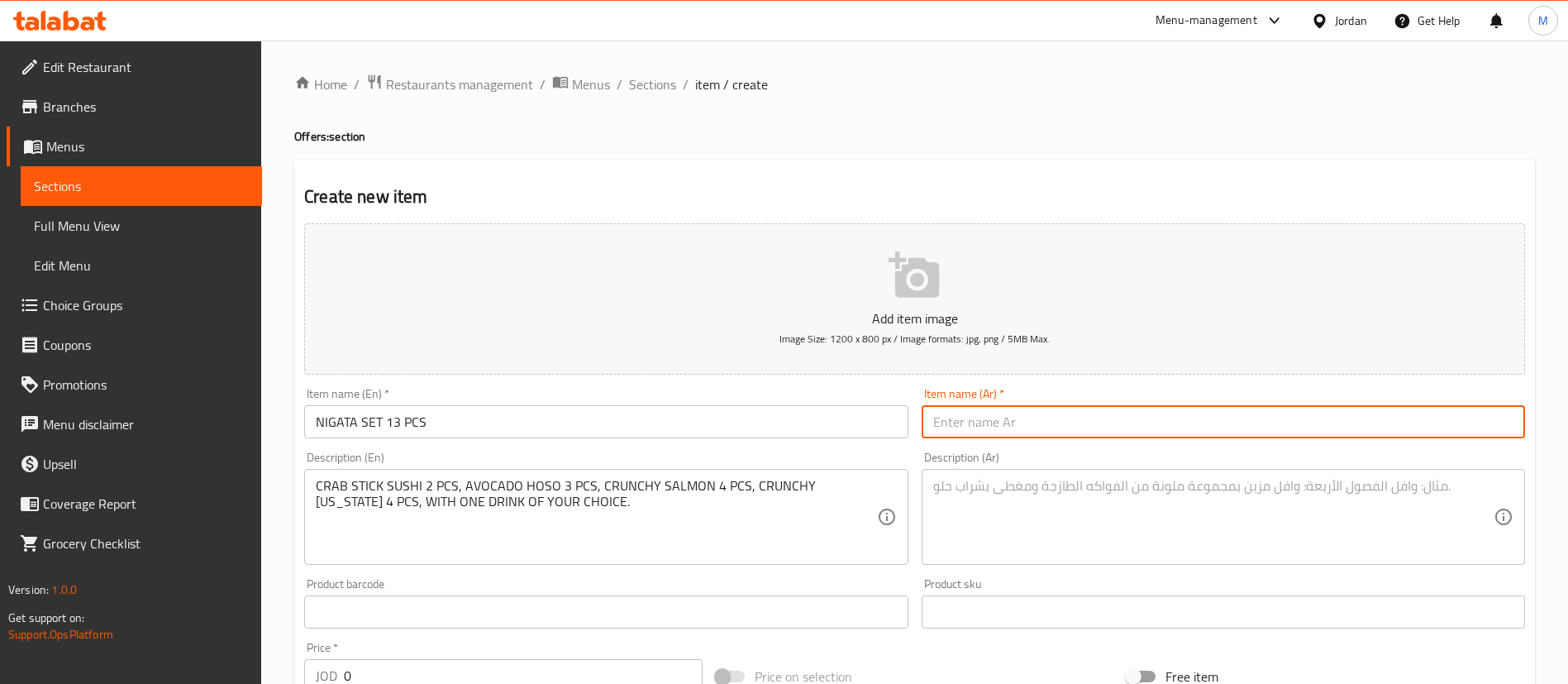
paste input "مجموعة نيغاتا ١٣ قطعة"
type input "مجموعة نيغاتا ١٣ قطعة"
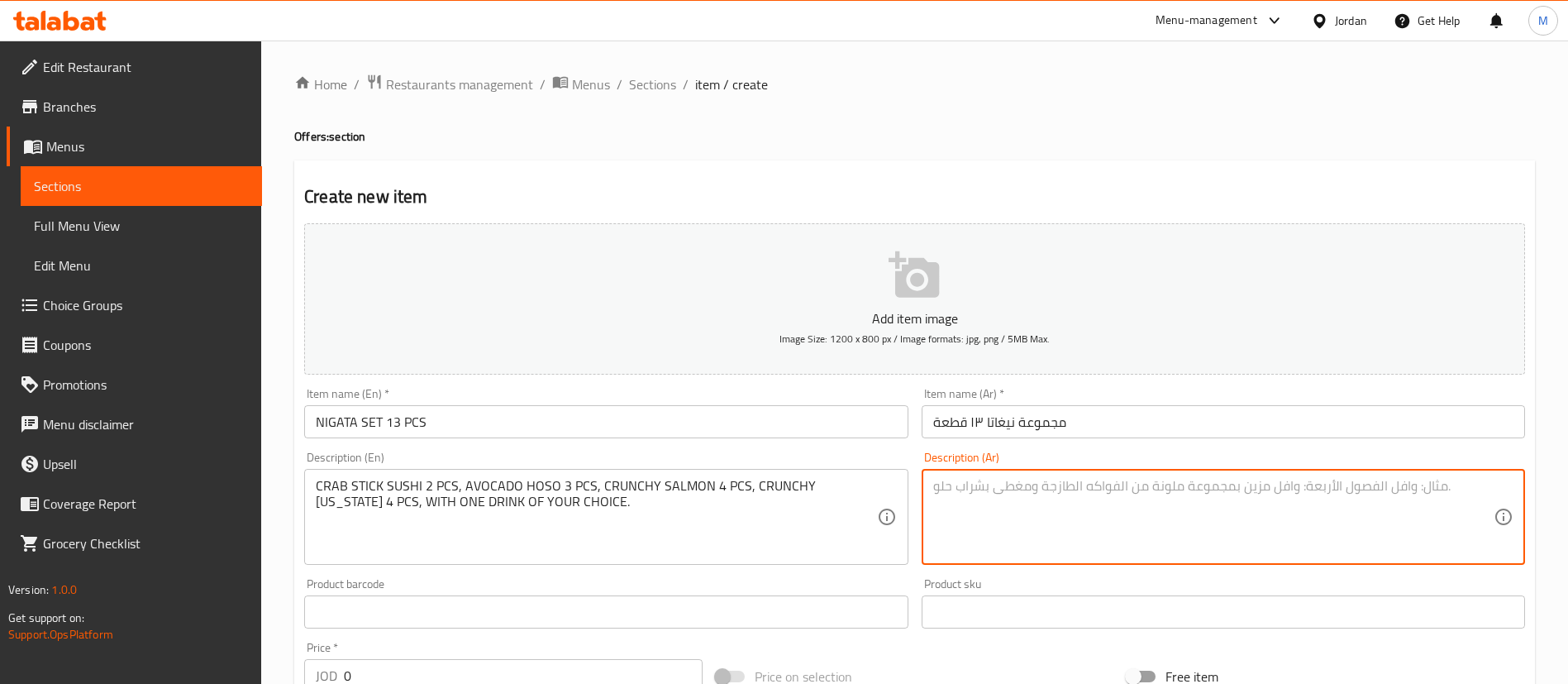
click at [1087, 482] on textarea at bounding box center [1212, 517] width 560 height 79
paste textarea "سوشي أصابع السلطعون قطعتان، هوسو الأفوكادو ٣ قطع، سلمون مقرمش ٤ قطع، كاليفورنيا…"
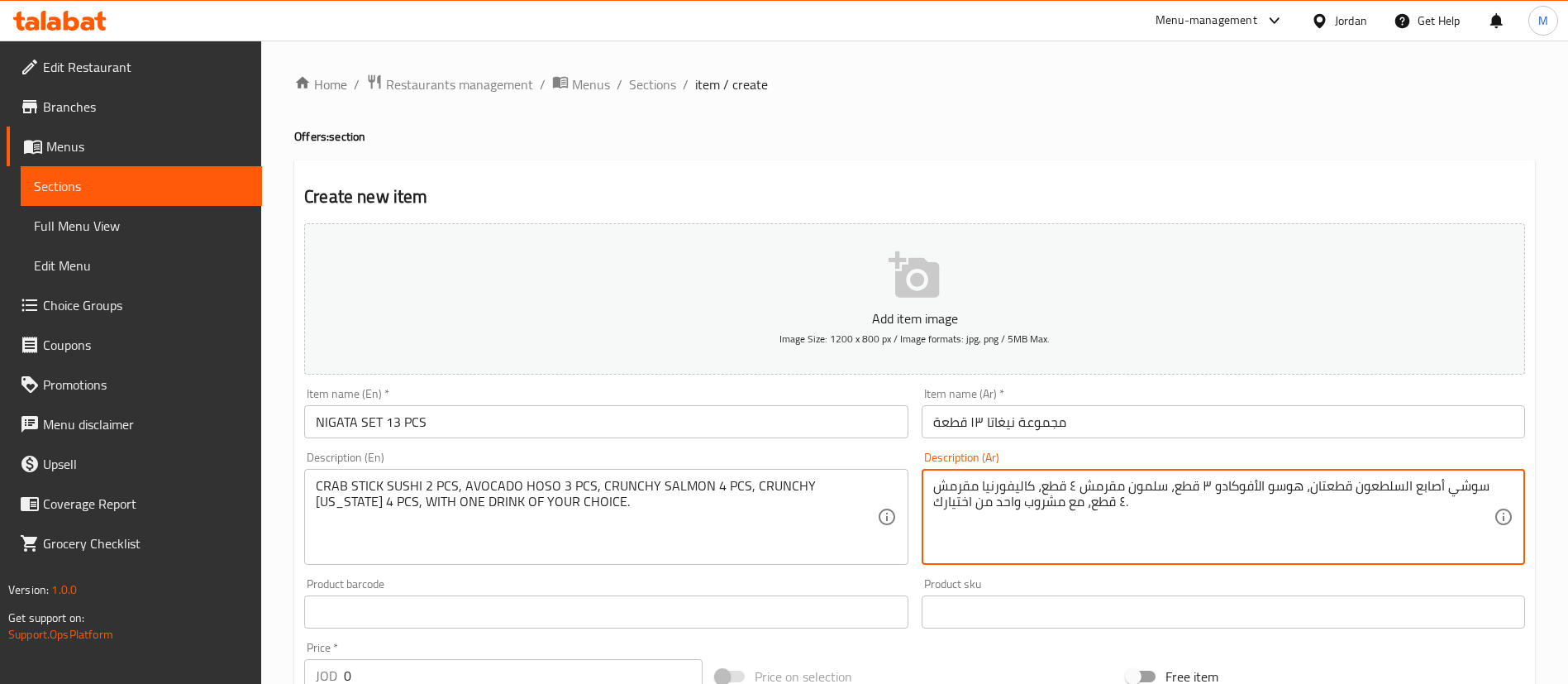
type textarea "سوشي أصابع السلطعون قطعتان، هوسو الأفوكادو ٣ قطع، سلمون مقرمش ٤ قطع، كاليفورنيا…"
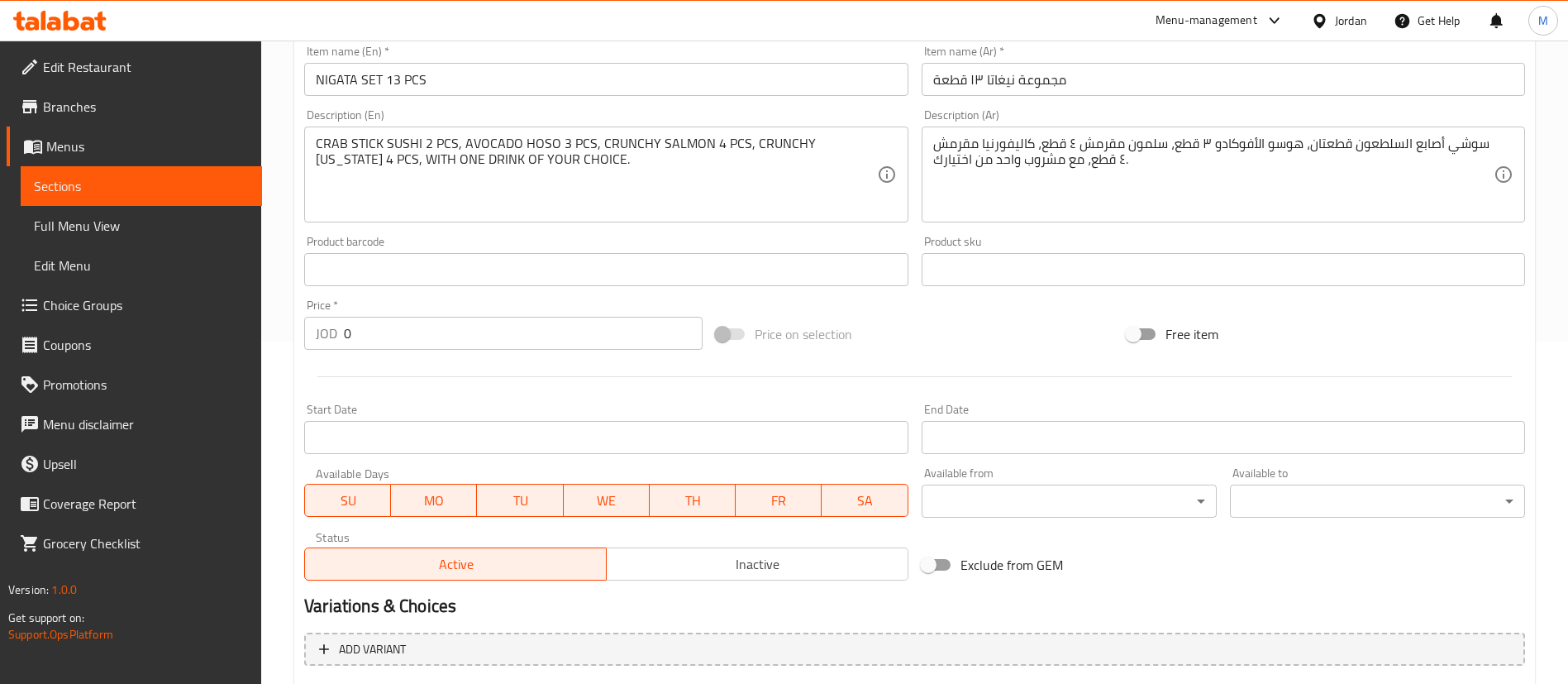
scroll to position [372, 0]
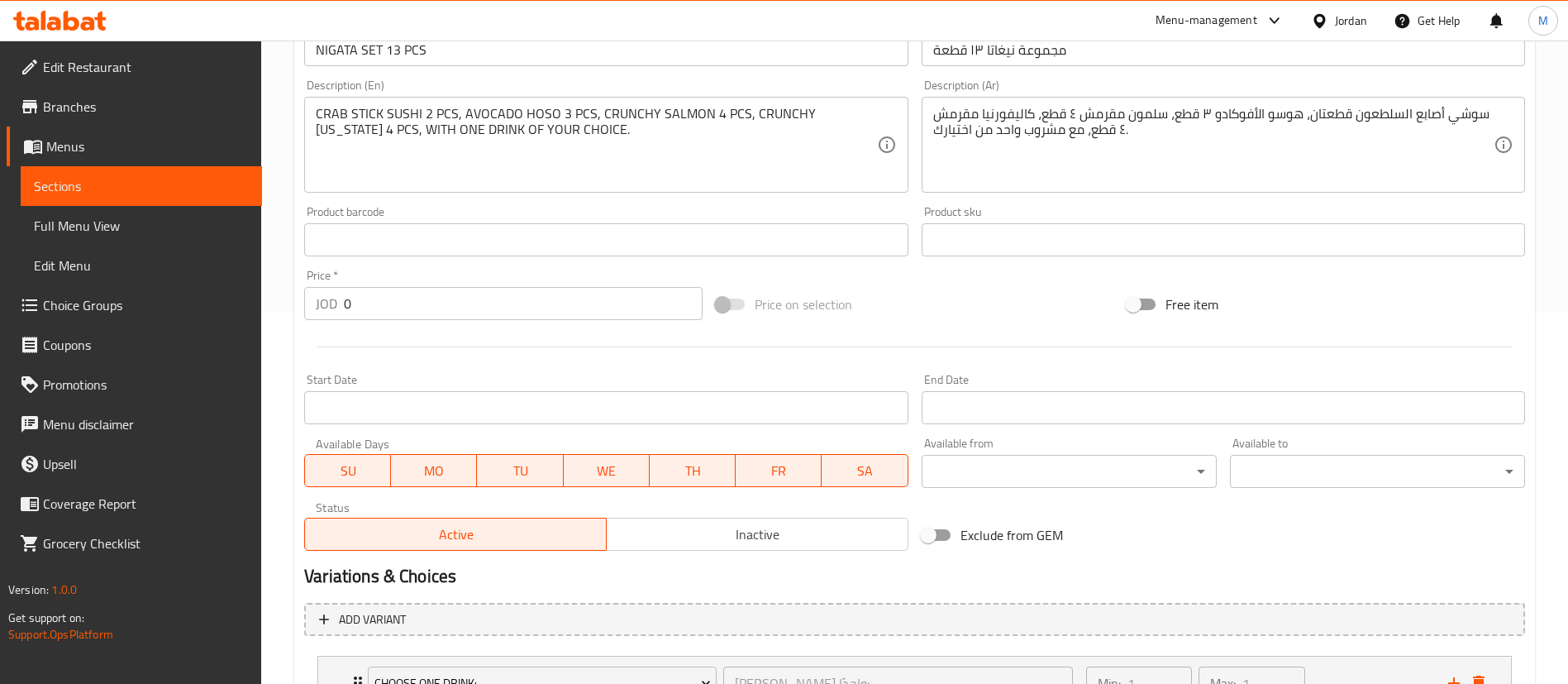
click at [514, 314] on input "0" at bounding box center [522, 303] width 358 height 33
type input "20"
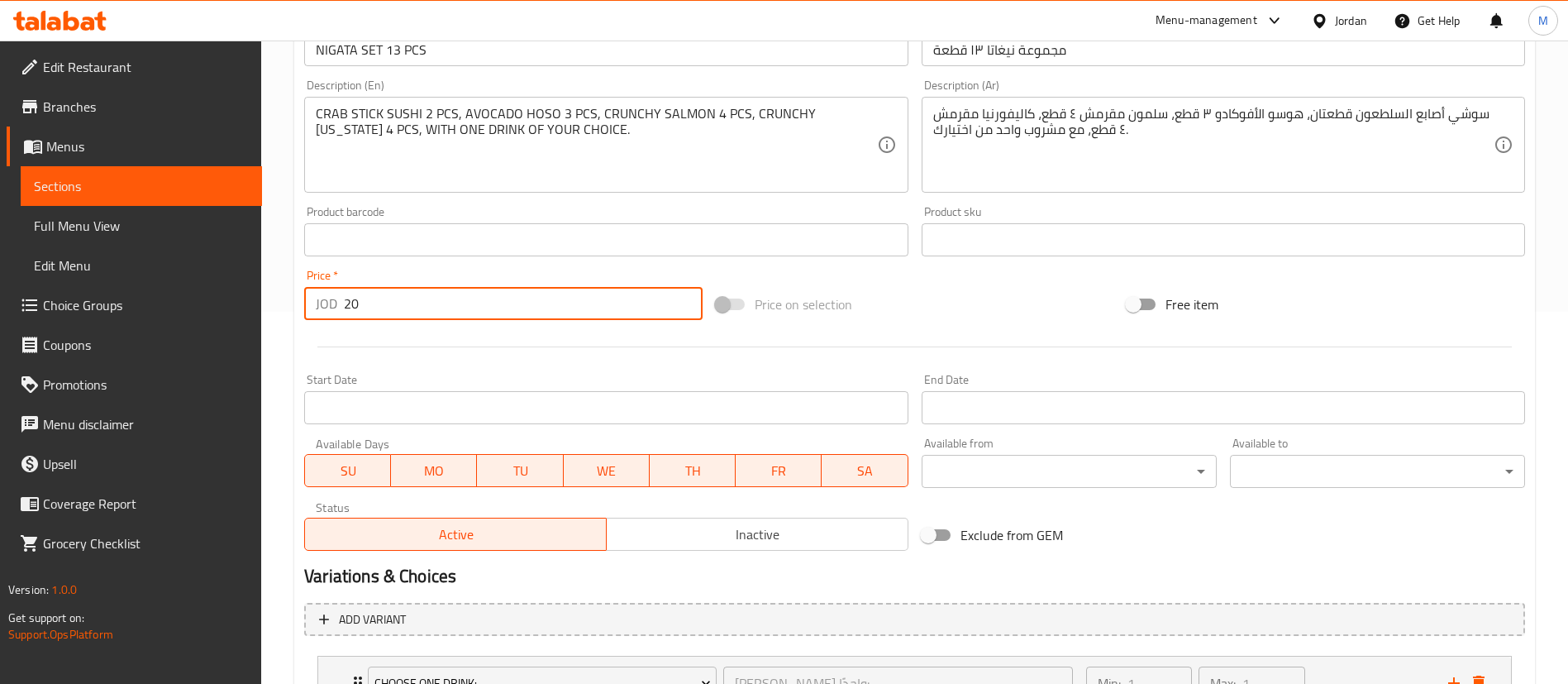
click at [518, 354] on div at bounding box center [915, 347] width 1234 height 40
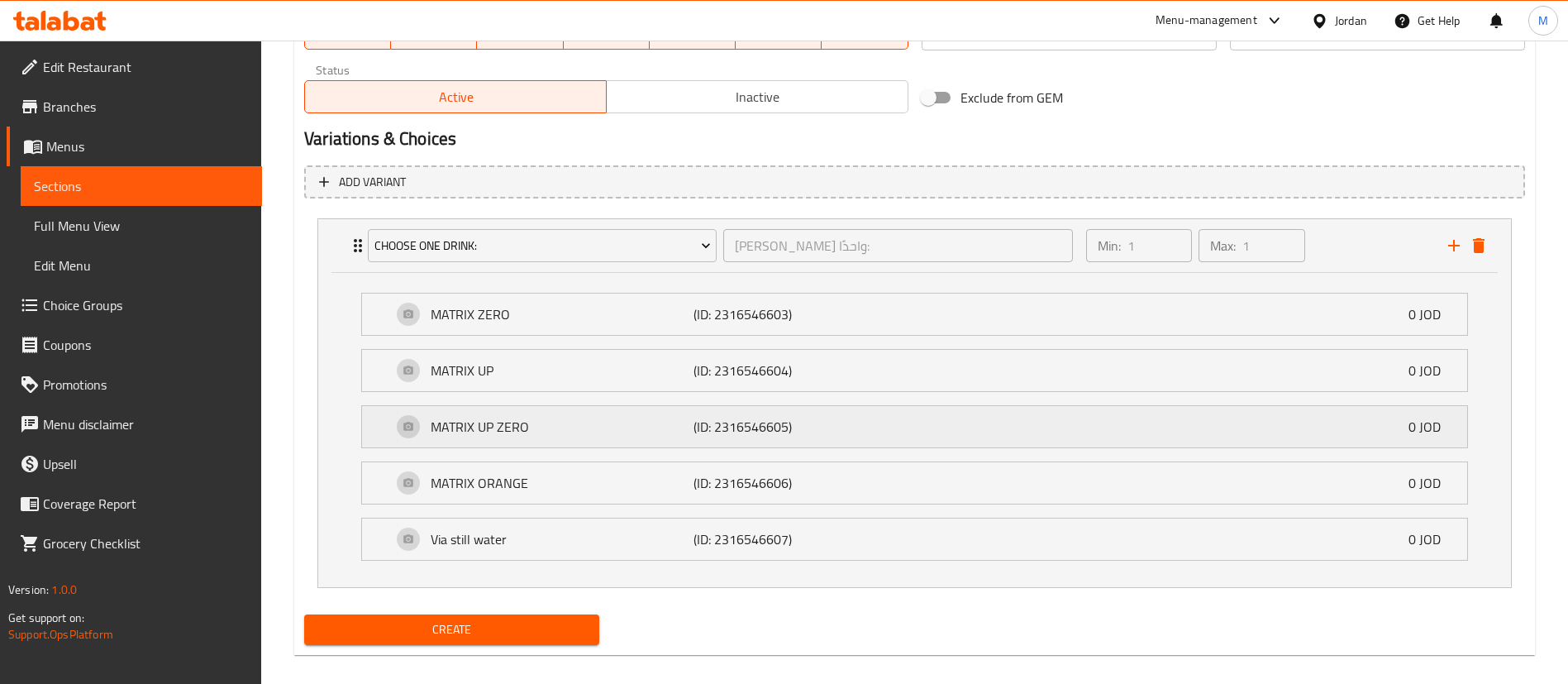
scroll to position [827, 0]
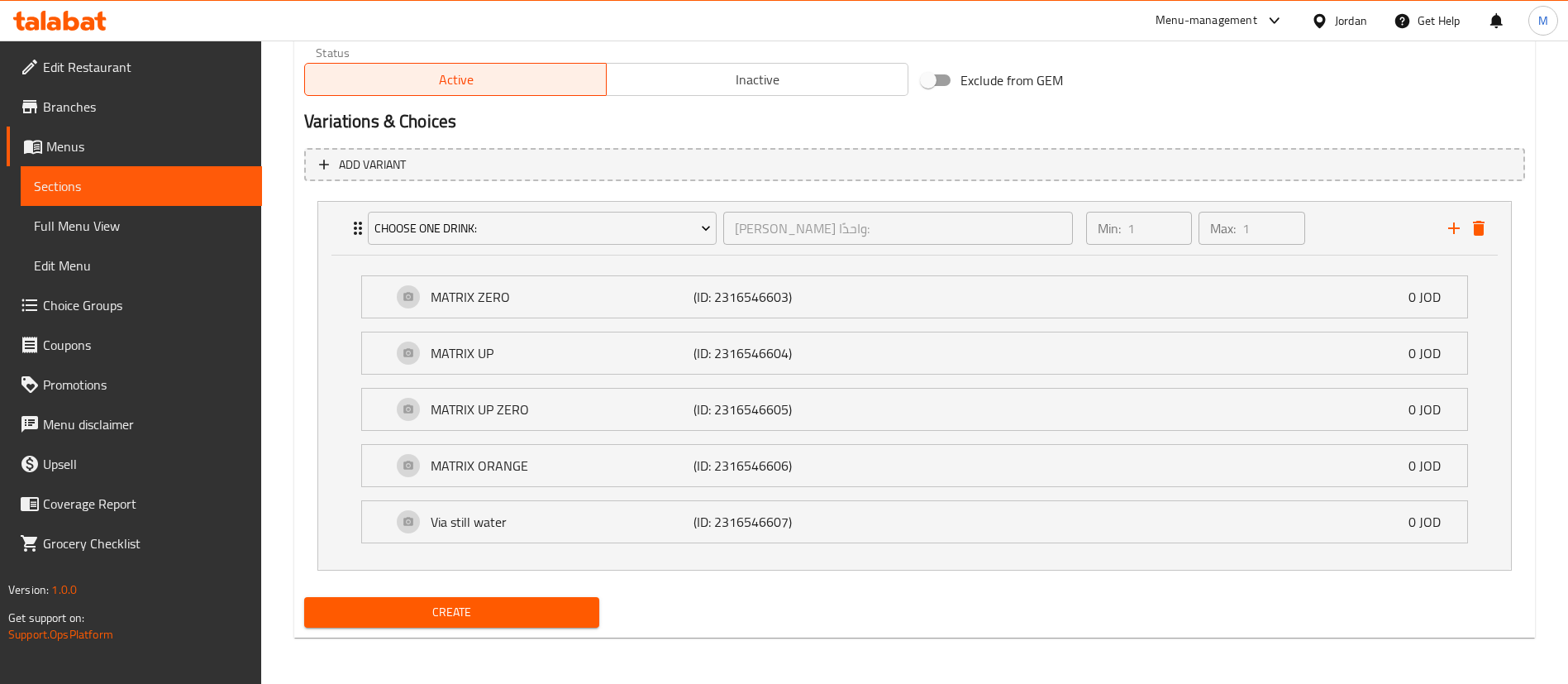
click at [583, 619] on span "Create" at bounding box center [451, 612] width 269 height 21
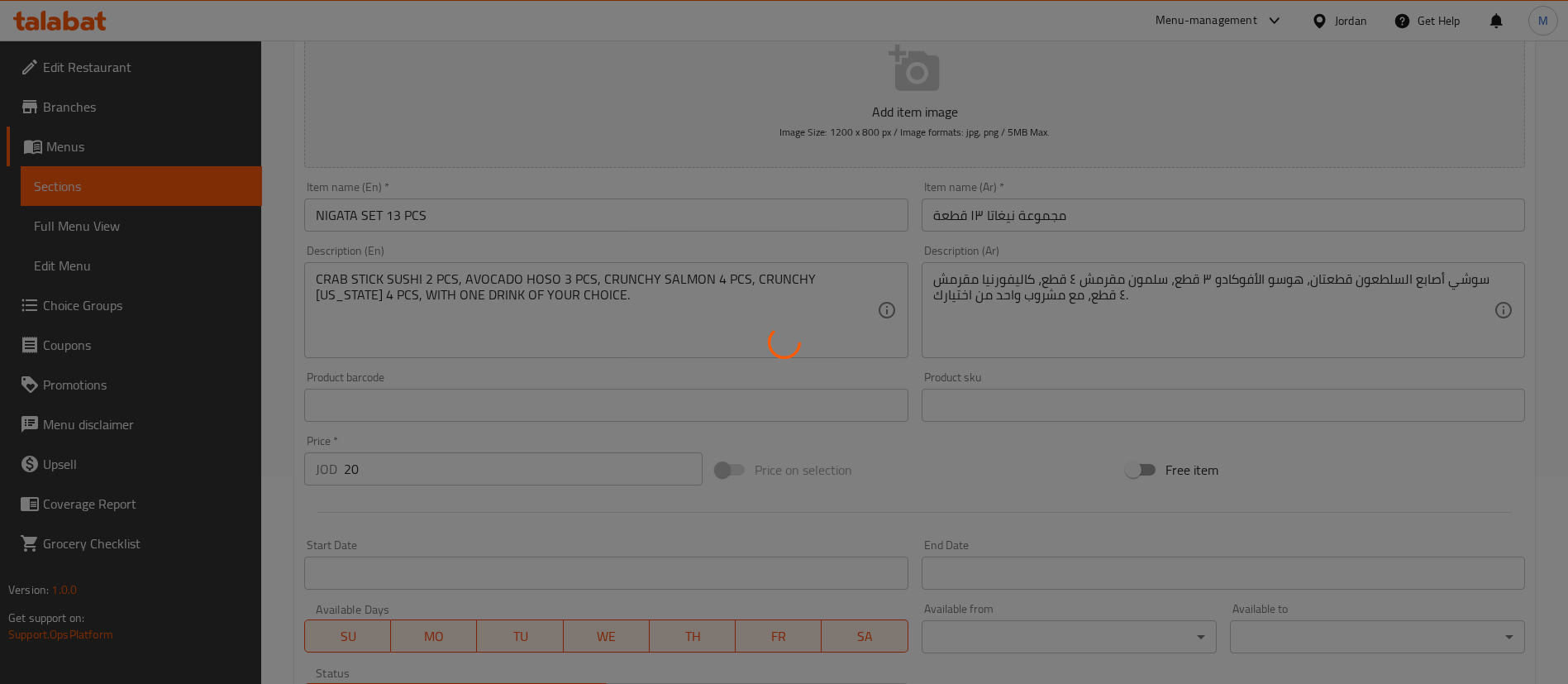
type input "0"
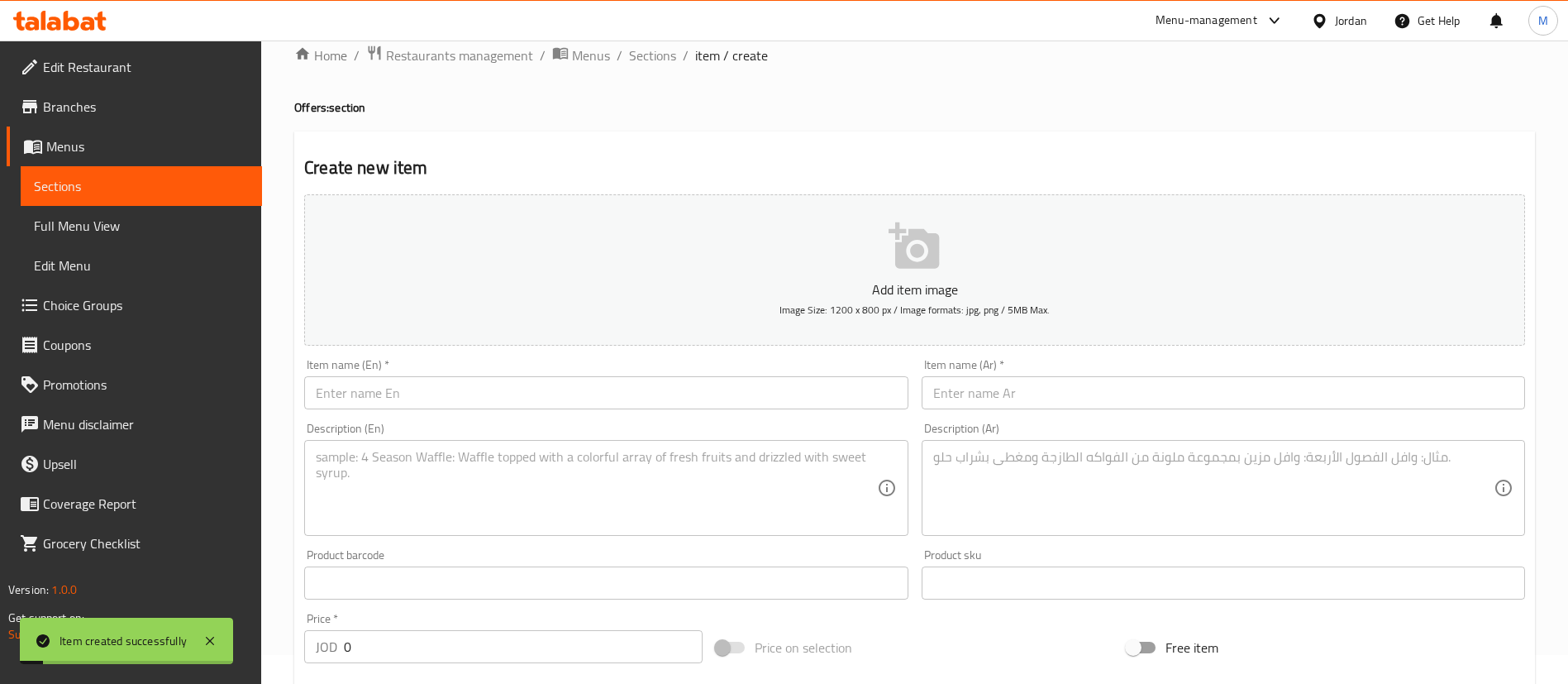
scroll to position [0, 0]
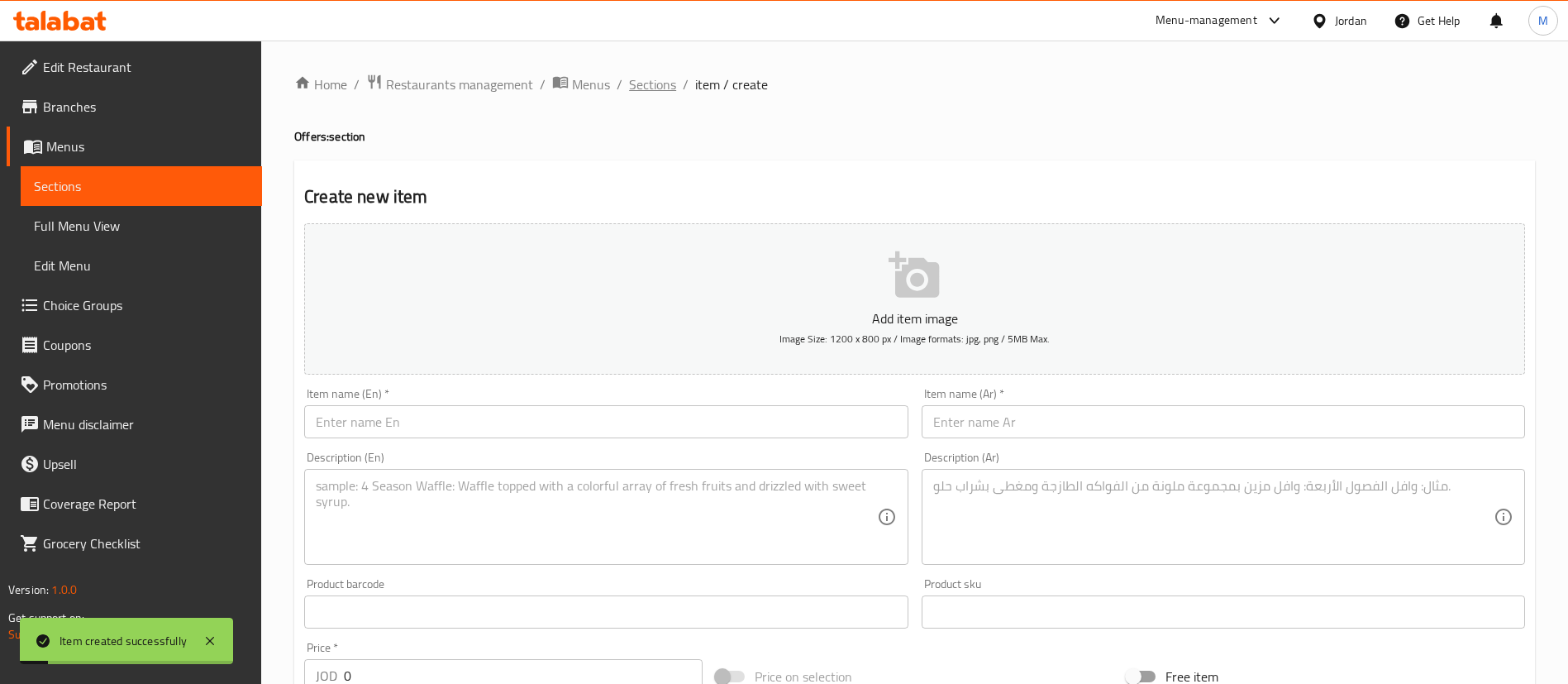
click at [656, 89] on span "Sections" at bounding box center [652, 84] width 47 height 20
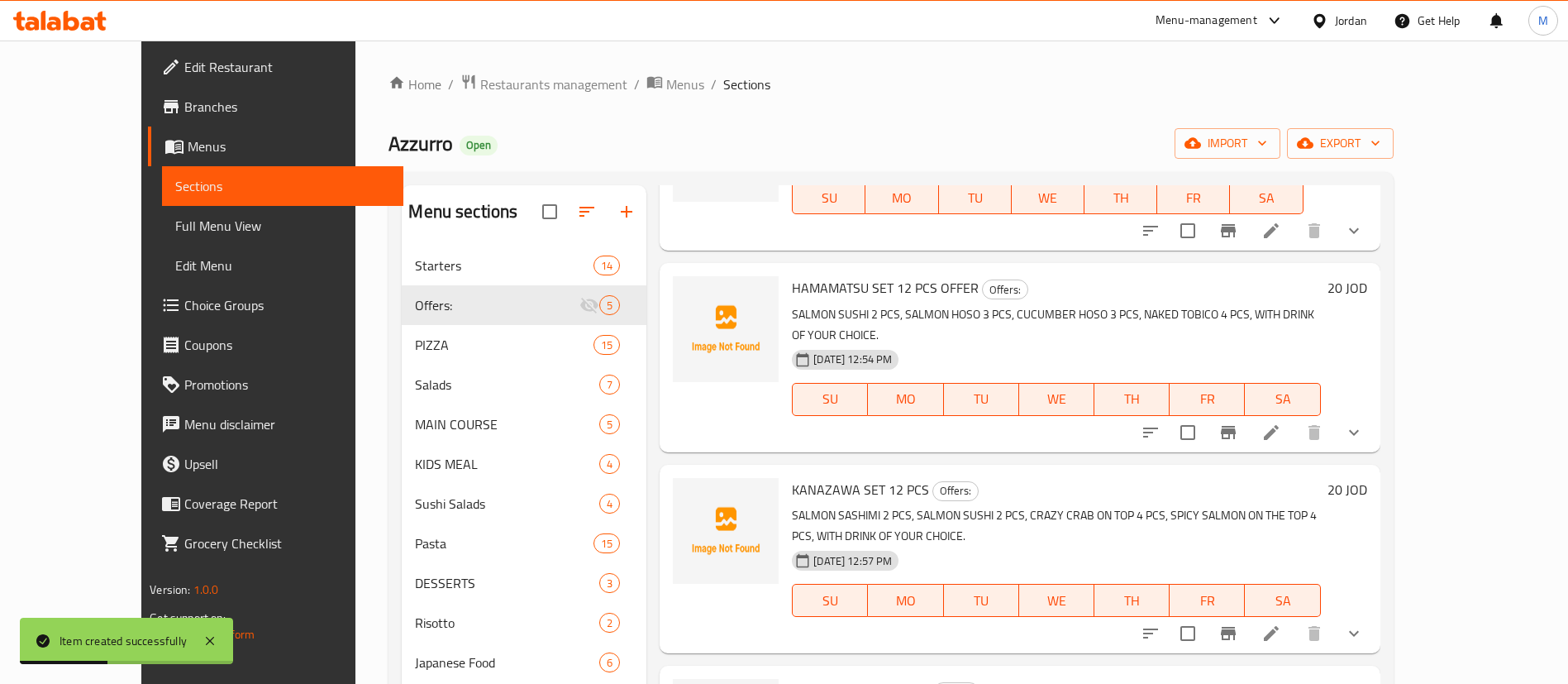
scroll to position [248, 0]
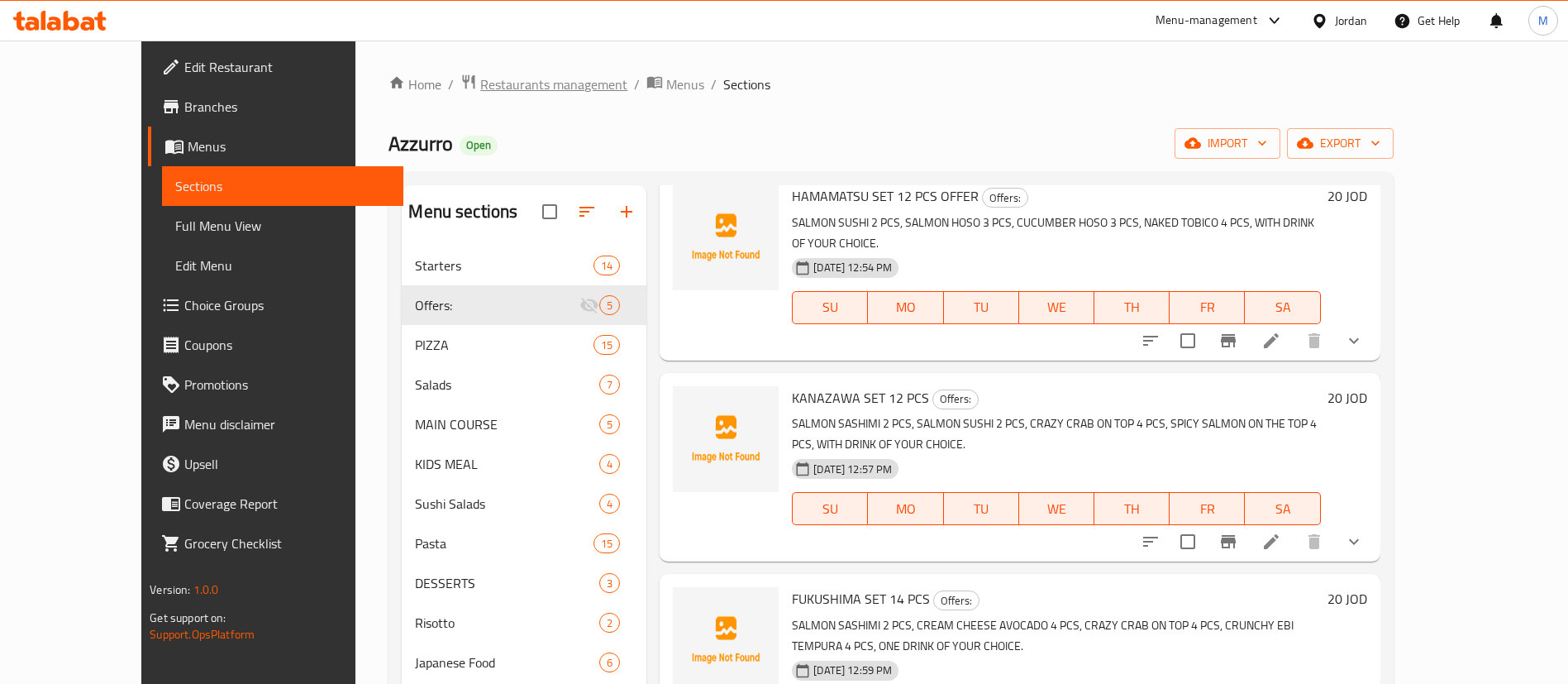
click at [488, 88] on span "Restaurants management" at bounding box center [554, 84] width 148 height 20
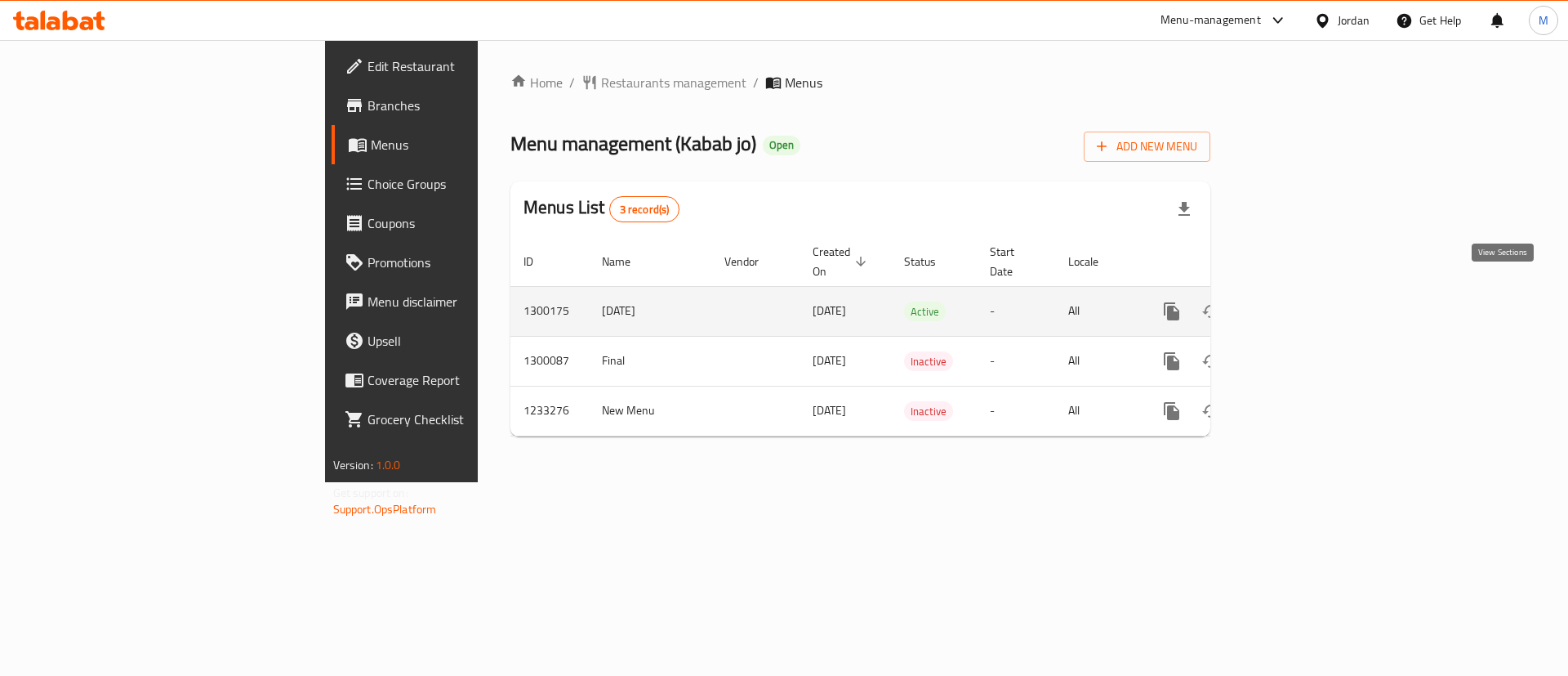
click at [1300, 302] on icon "enhanced table" at bounding box center [1290, 312] width 20 height 20
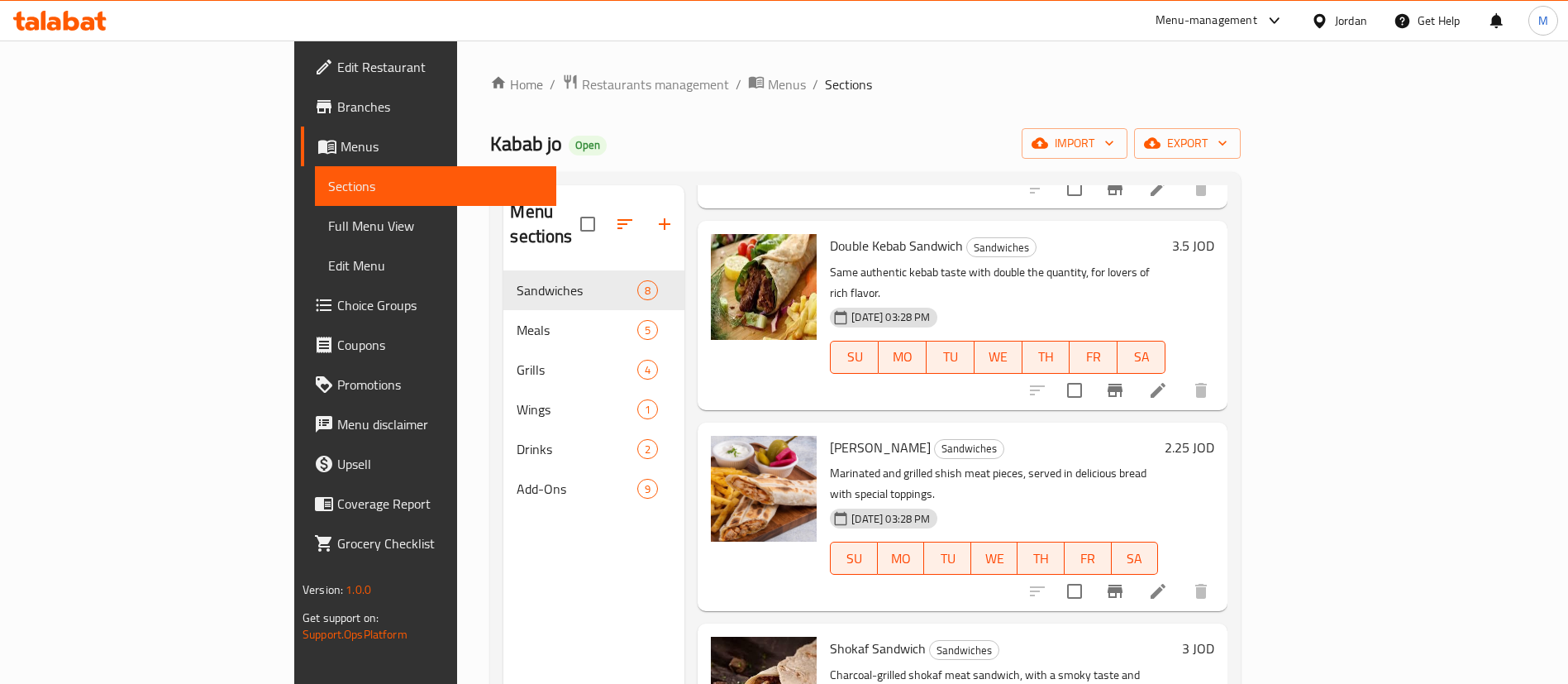
scroll to position [496, 0]
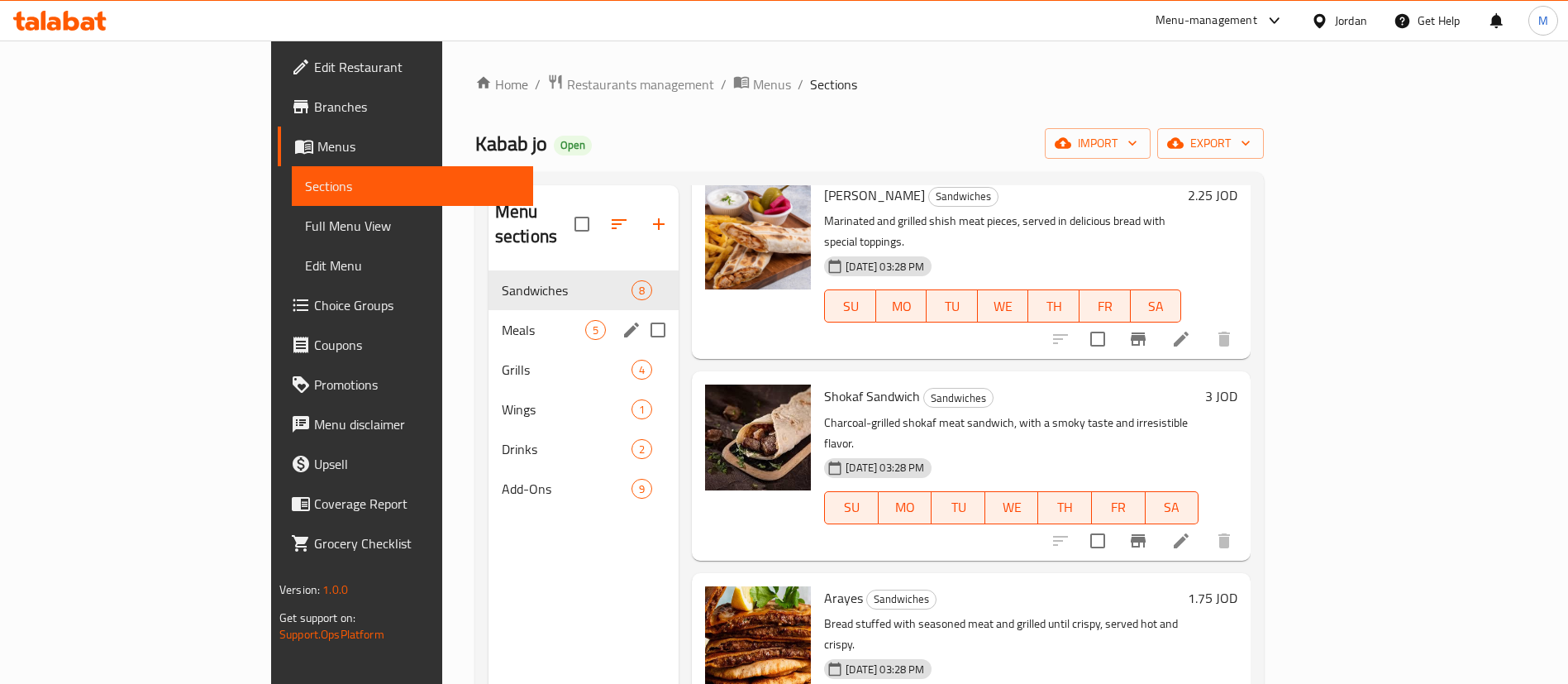
click at [488, 316] on div "Meals 5" at bounding box center [584, 329] width 191 height 39
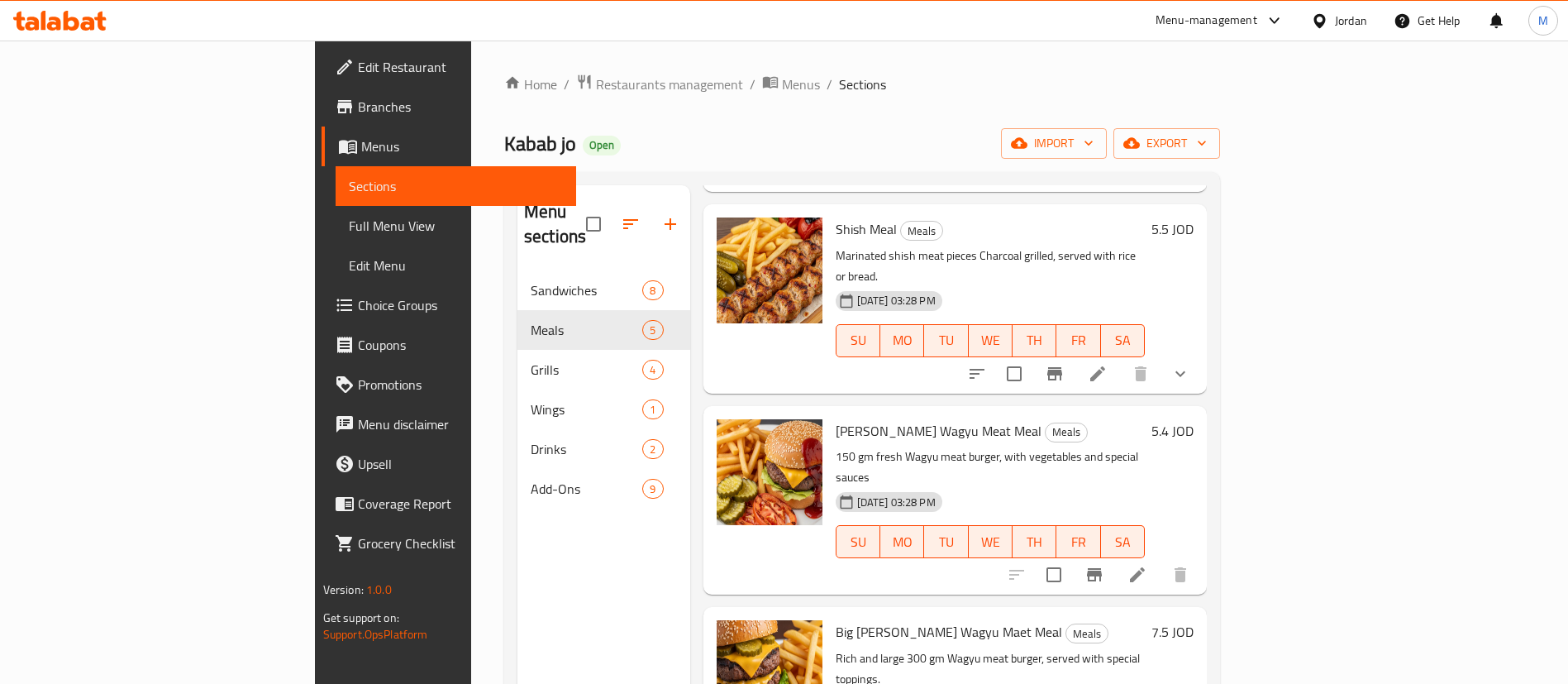
scroll to position [13, 0]
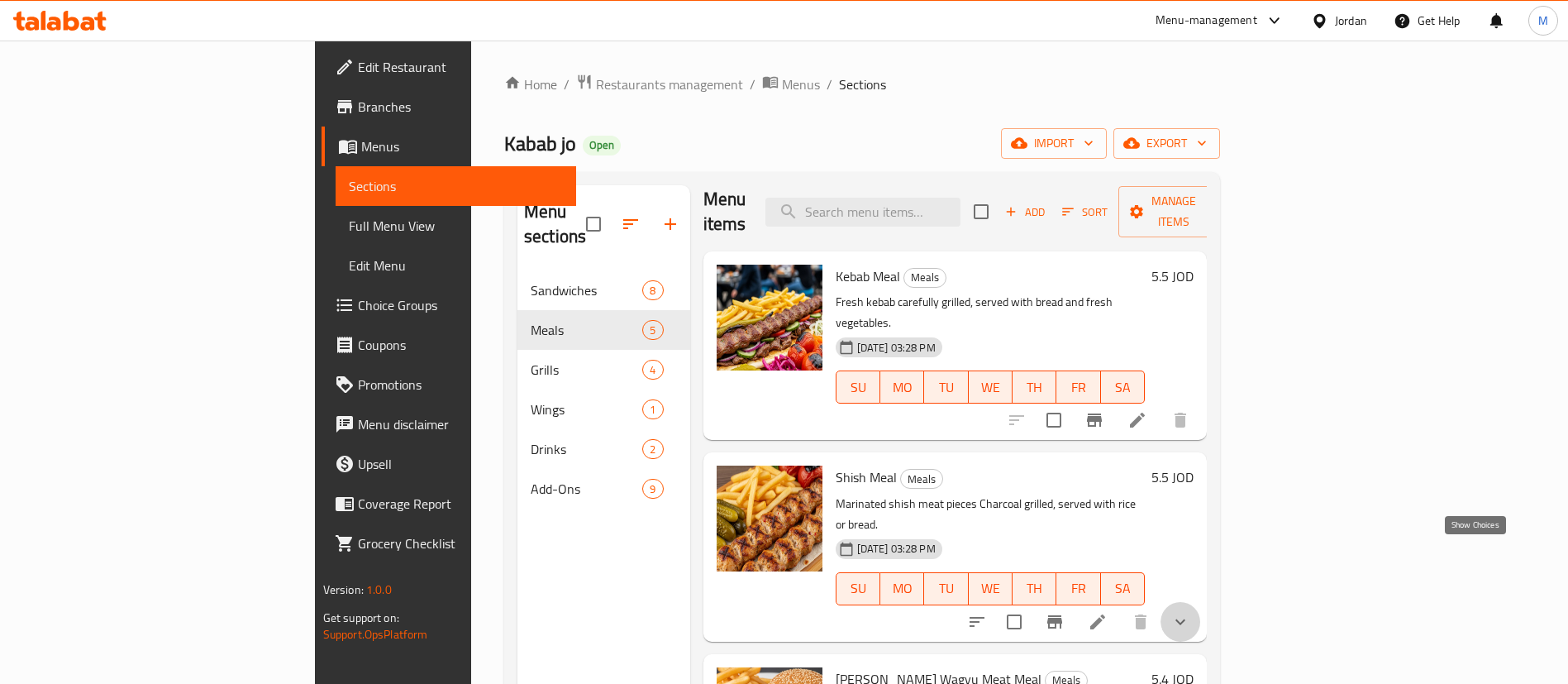
click at [1190, 612] on icon "show more" at bounding box center [1180, 622] width 20 height 20
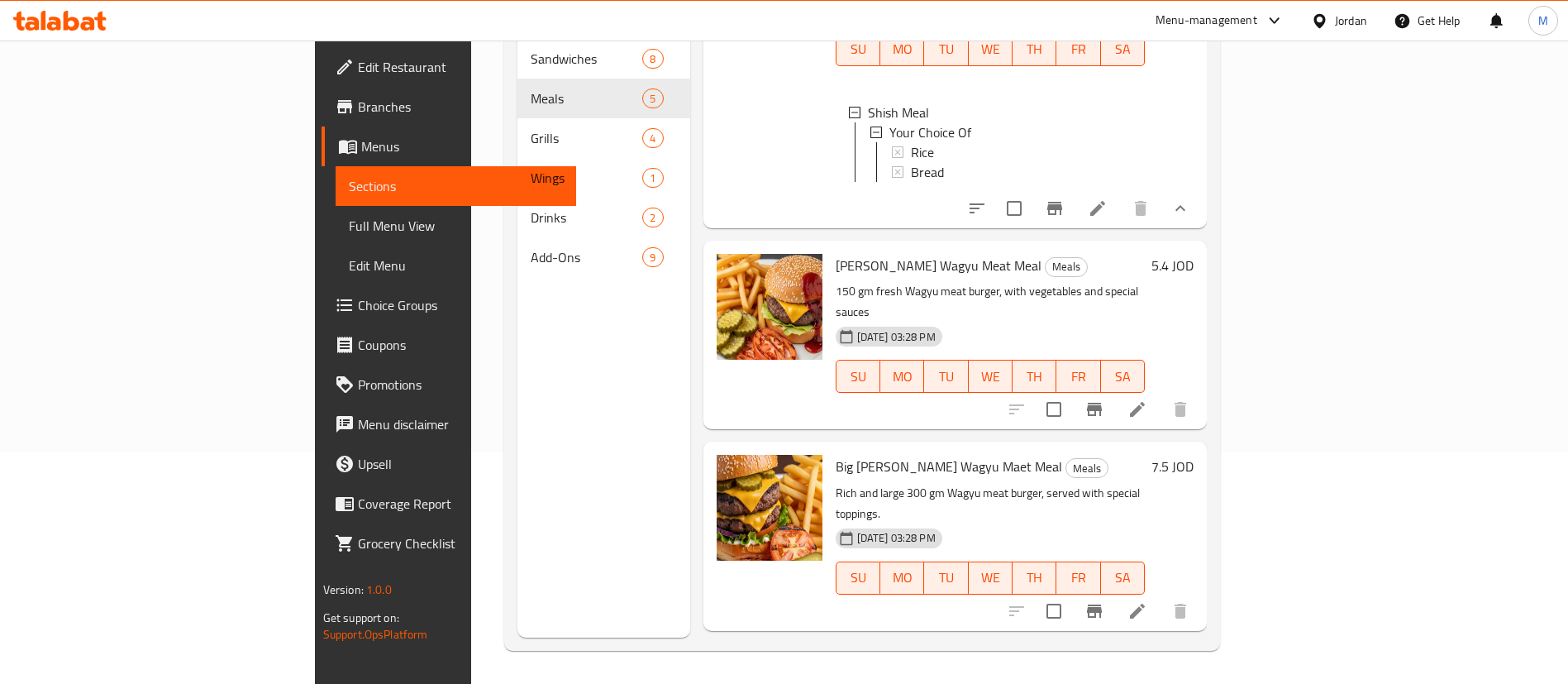
scroll to position [33, 0]
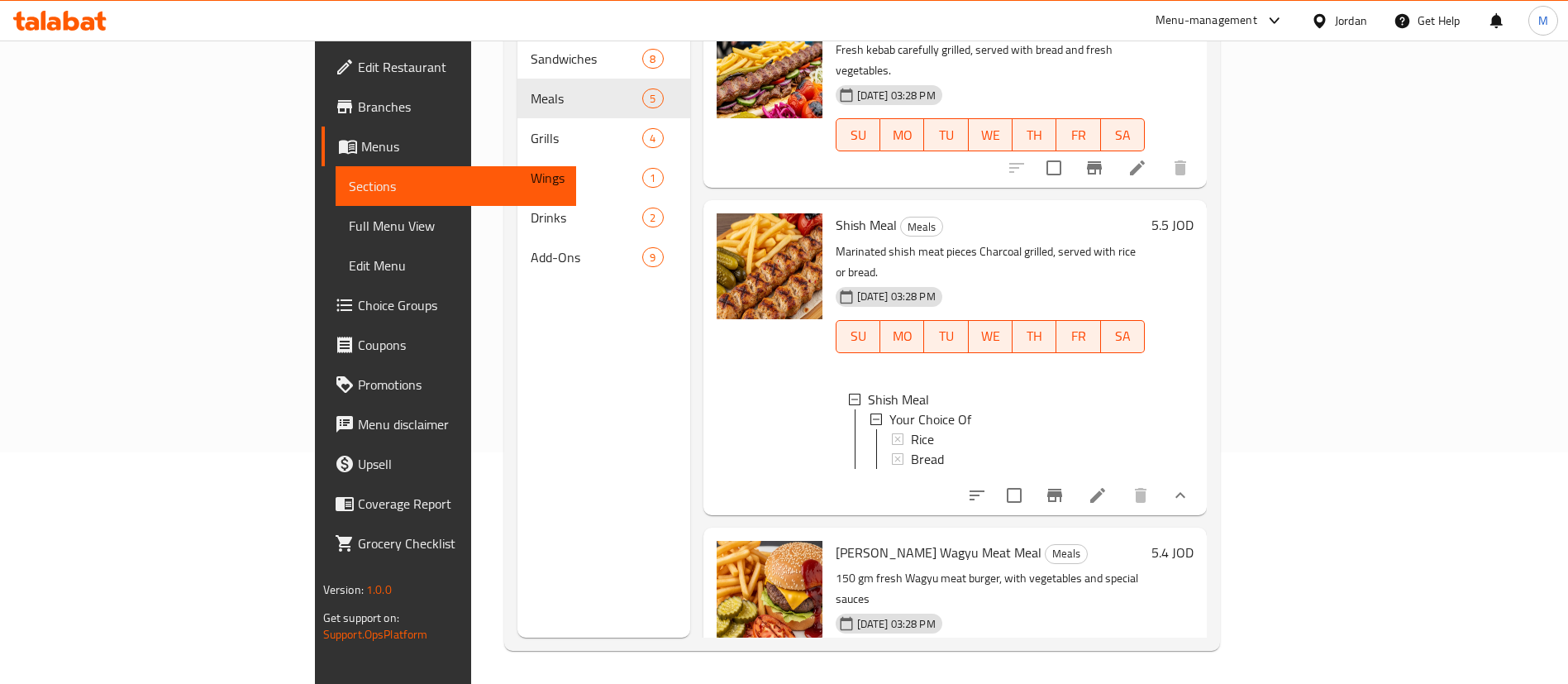
click at [1105, 488] on icon at bounding box center [1097, 495] width 15 height 15
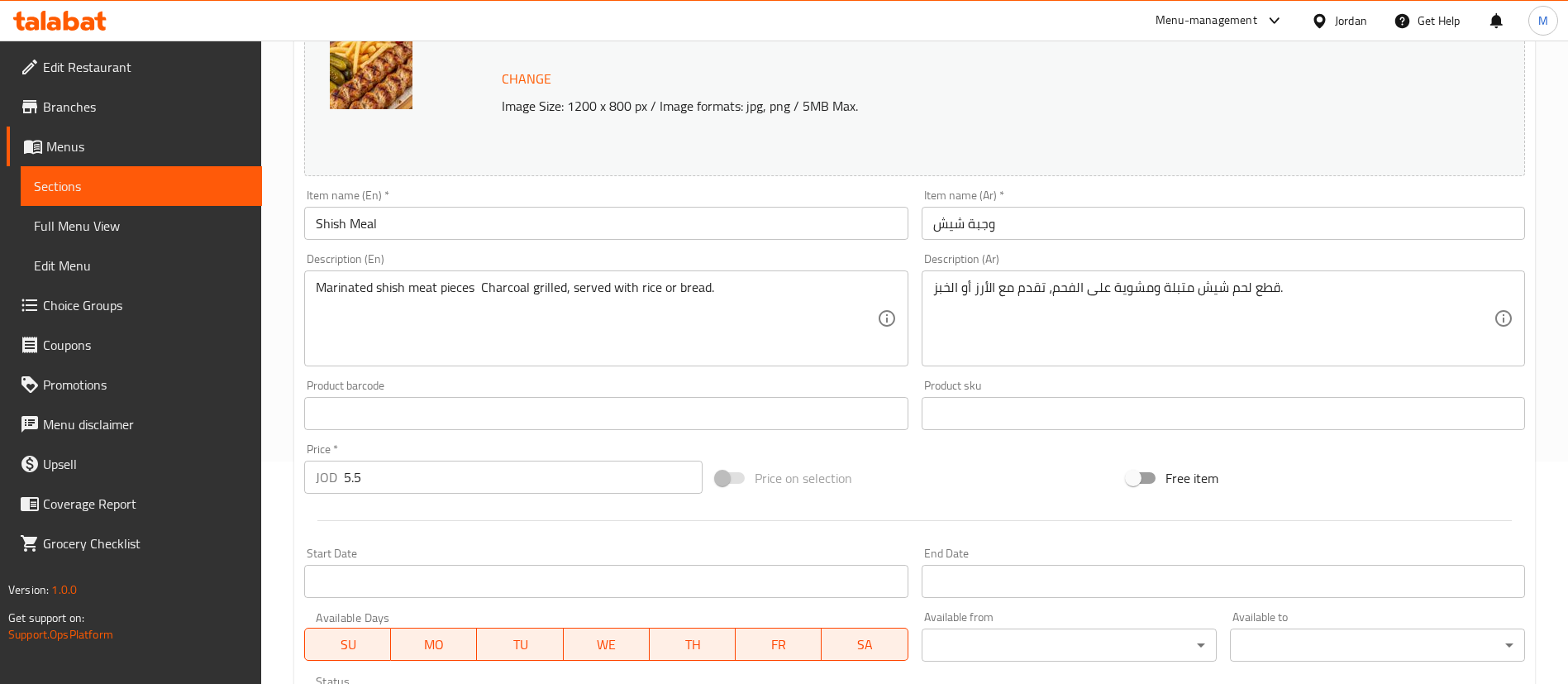
scroll to position [39, 0]
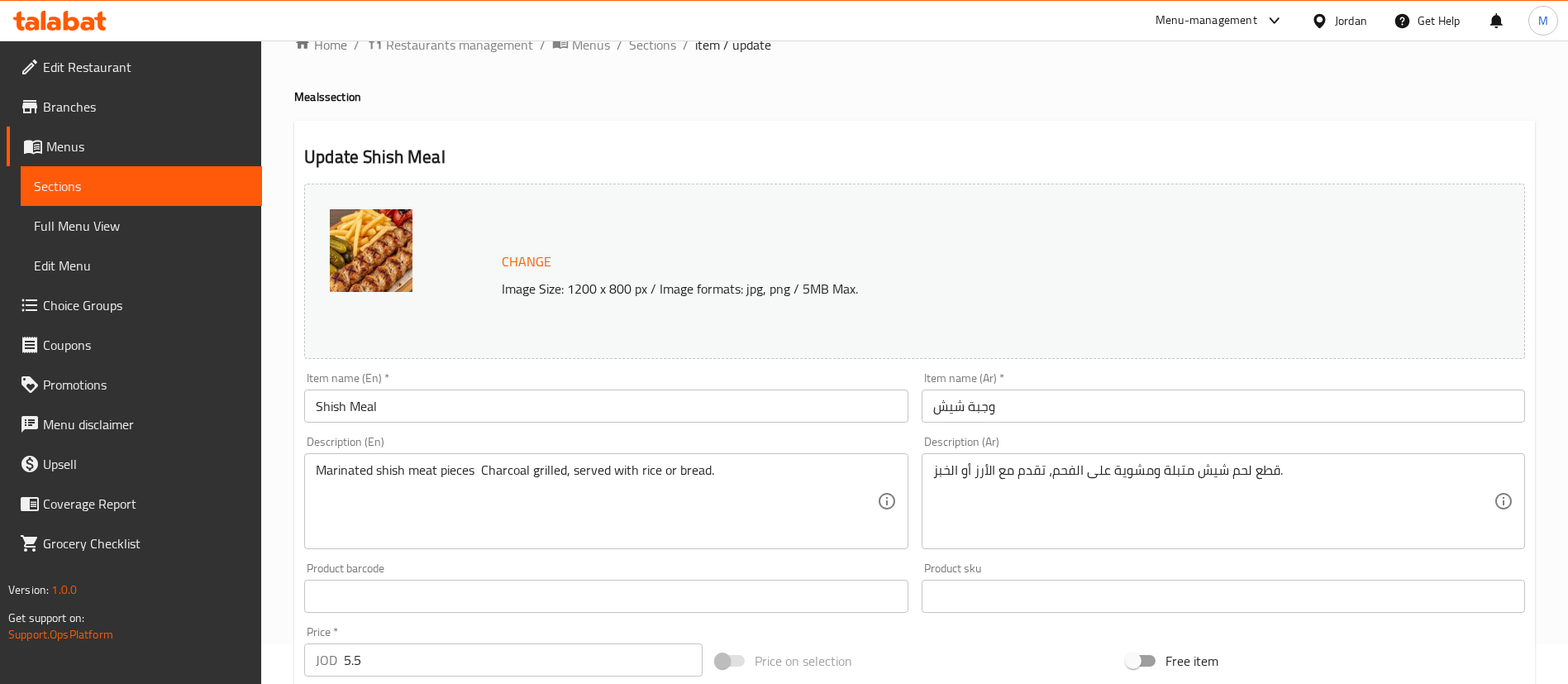
click at [170, 299] on span "Choice Groups" at bounding box center [146, 305] width 206 height 20
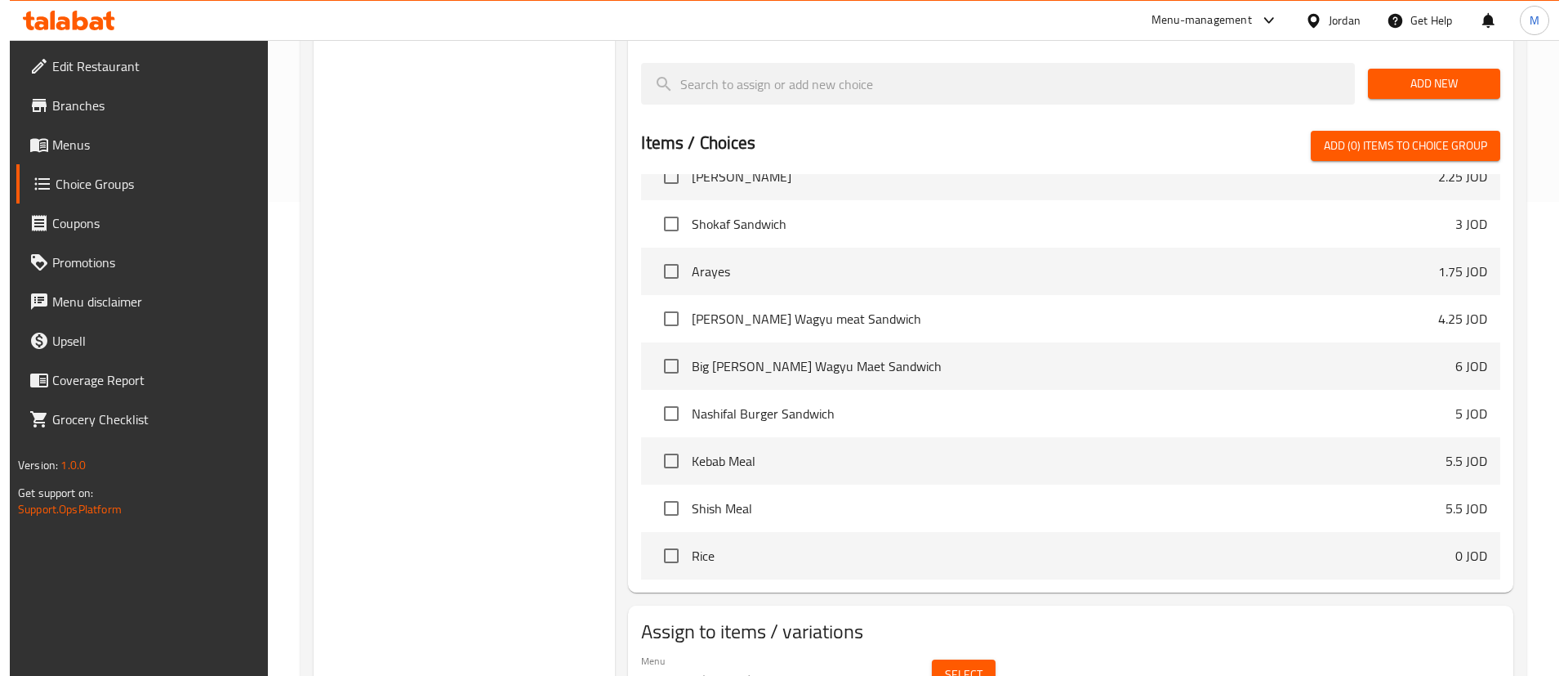
scroll to position [512, 0]
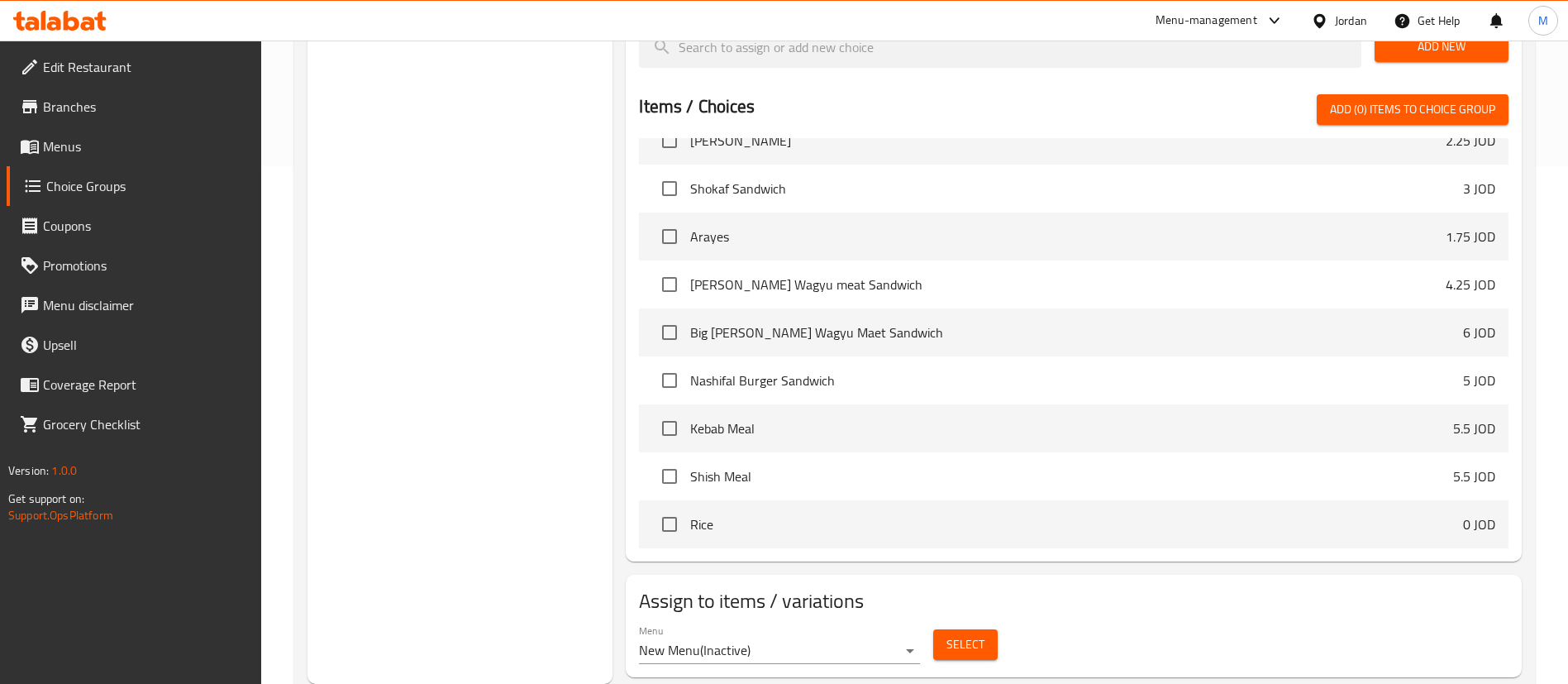
click at [986, 629] on button "Select" at bounding box center [965, 644] width 64 height 30
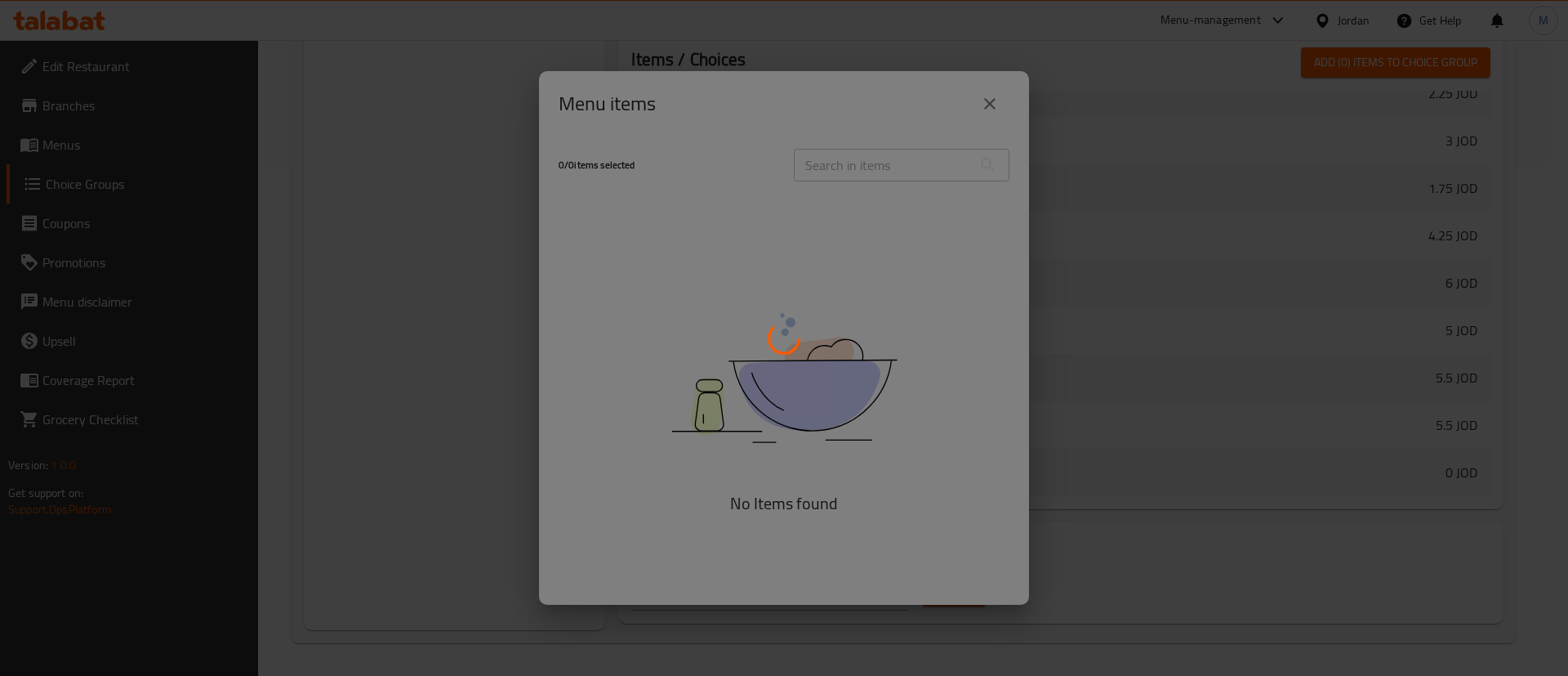
click at [983, 106] on div at bounding box center [784, 338] width 1568 height 676
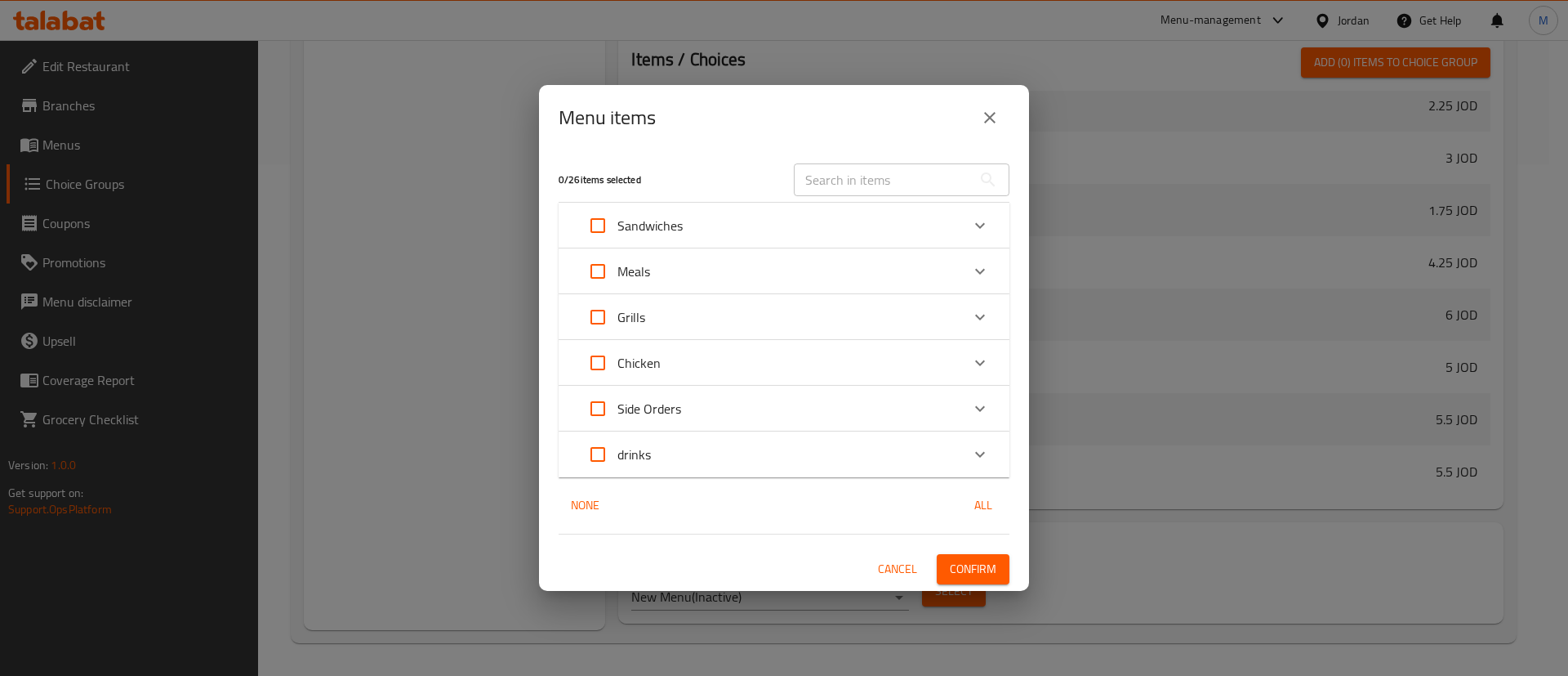
click at [992, 111] on icon "close" at bounding box center [990, 118] width 20 height 20
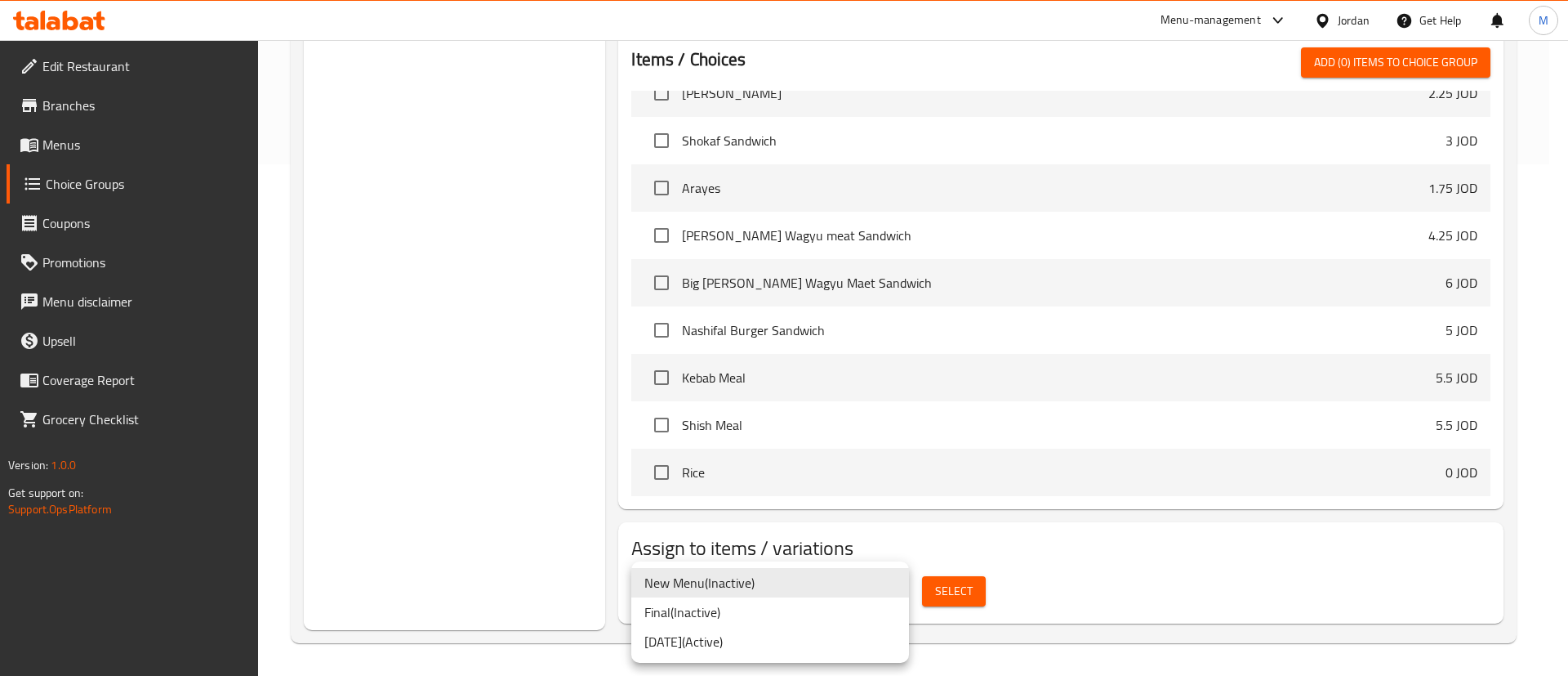
click at [841, 651] on li "14/7/2025 ( Active )" at bounding box center [770, 642] width 278 height 29
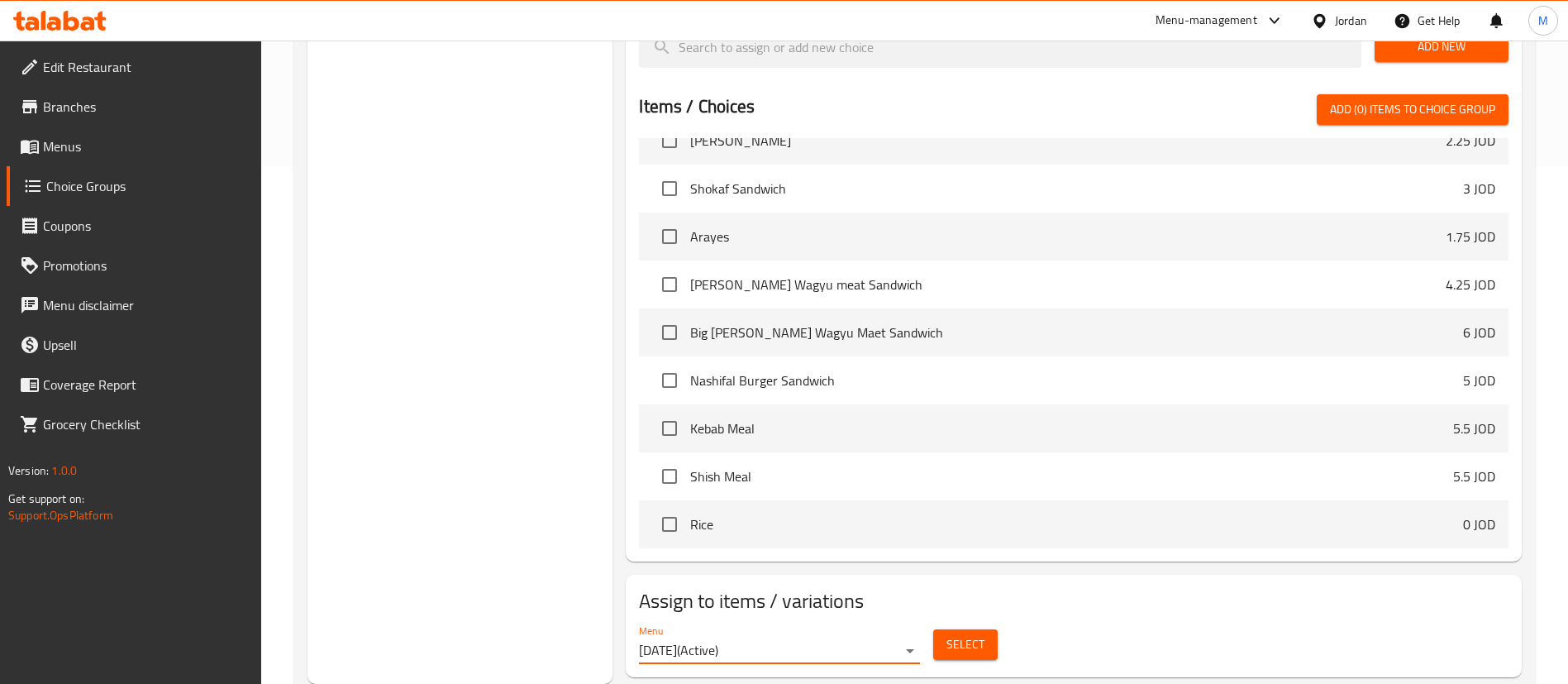
click at [970, 634] on span "Select" at bounding box center [965, 645] width 38 height 21
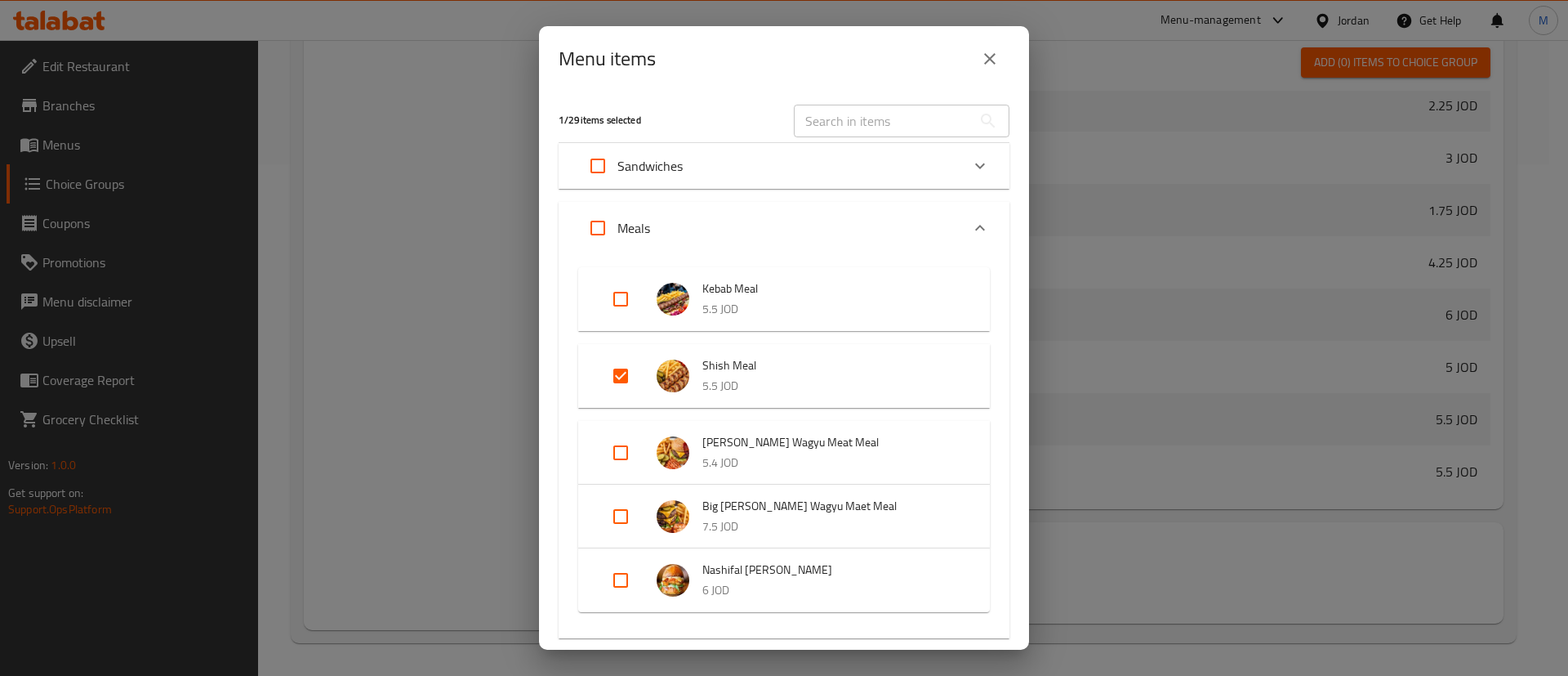
drag, startPoint x: 616, startPoint y: 378, endPoint x: 828, endPoint y: 369, distance: 212.2
click at [615, 379] on input "Expand" at bounding box center [620, 375] width 39 height 39
checkbox input "false"
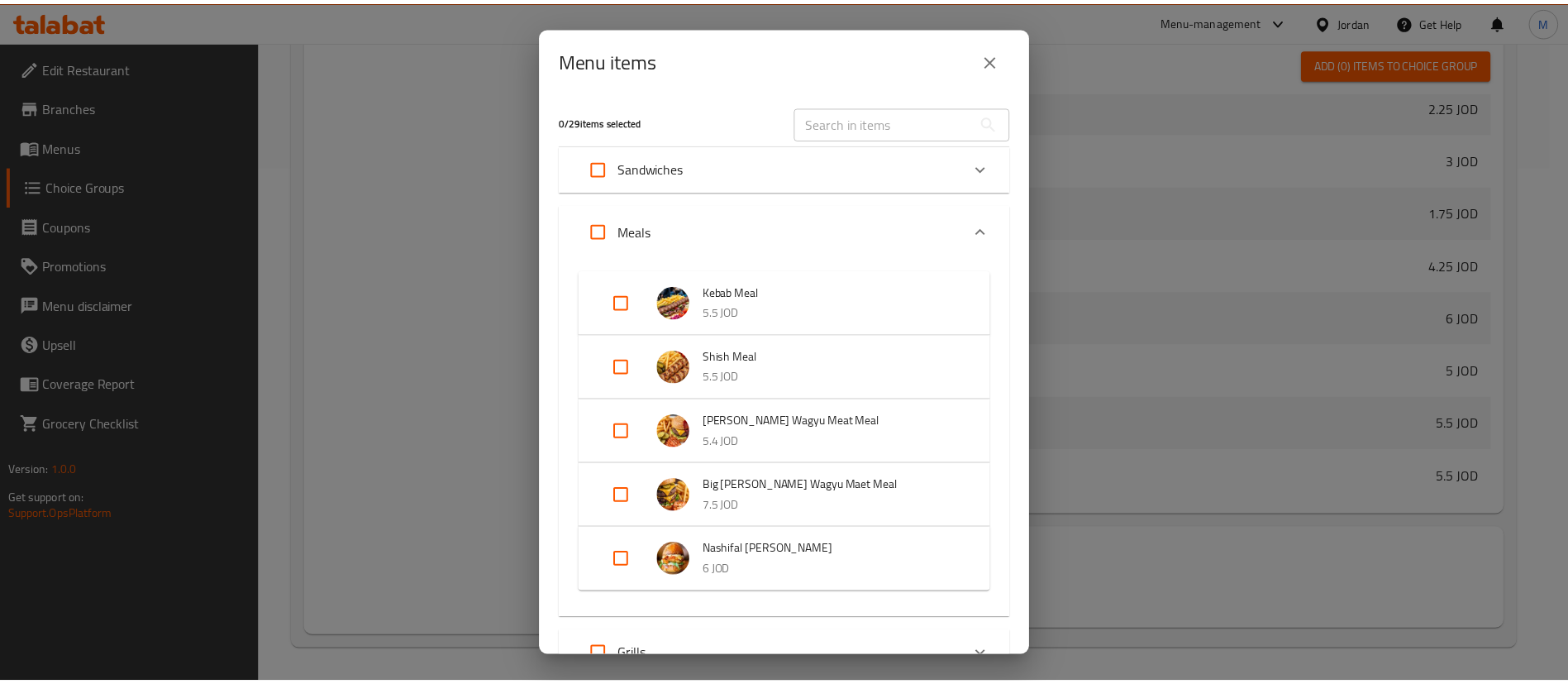
scroll to position [275, 0]
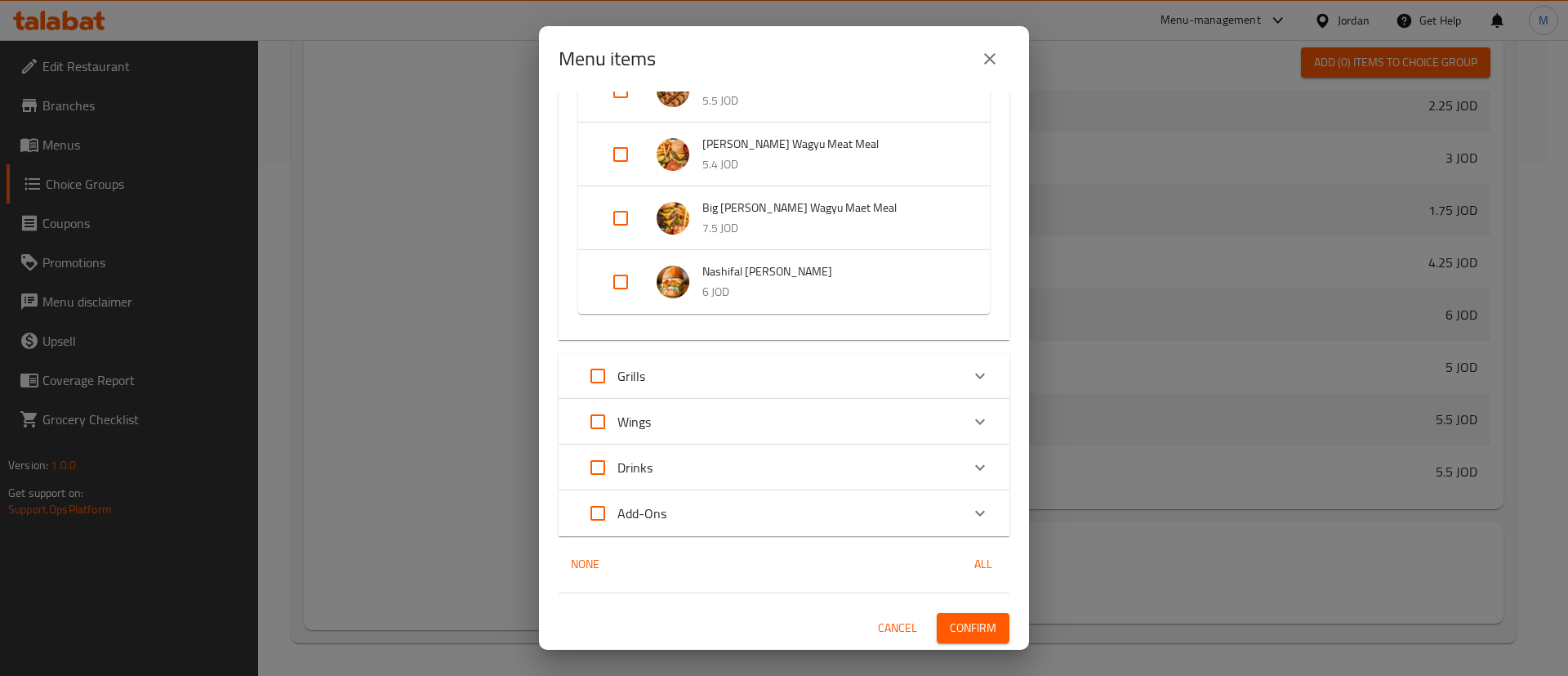
click at [969, 633] on span "Confirm" at bounding box center [973, 628] width 46 height 21
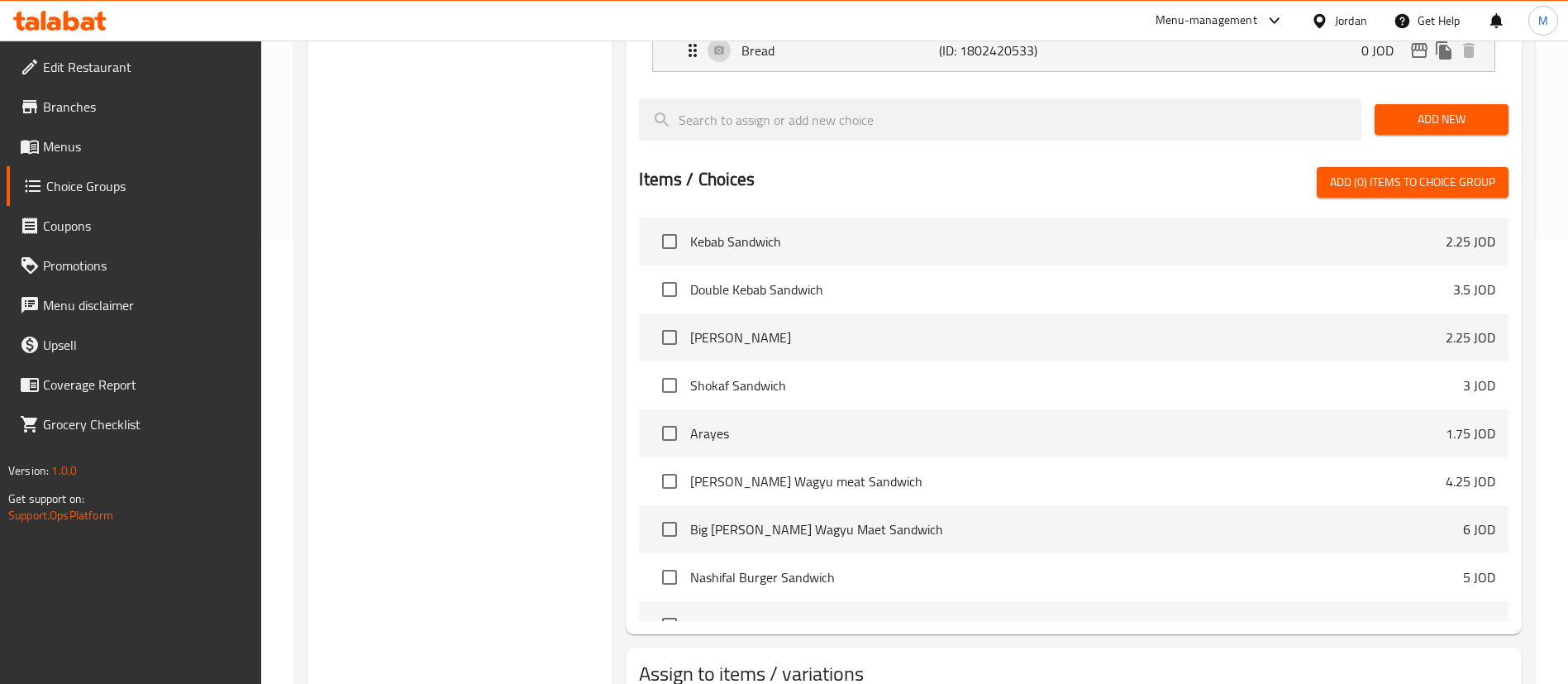
scroll to position [518, 0]
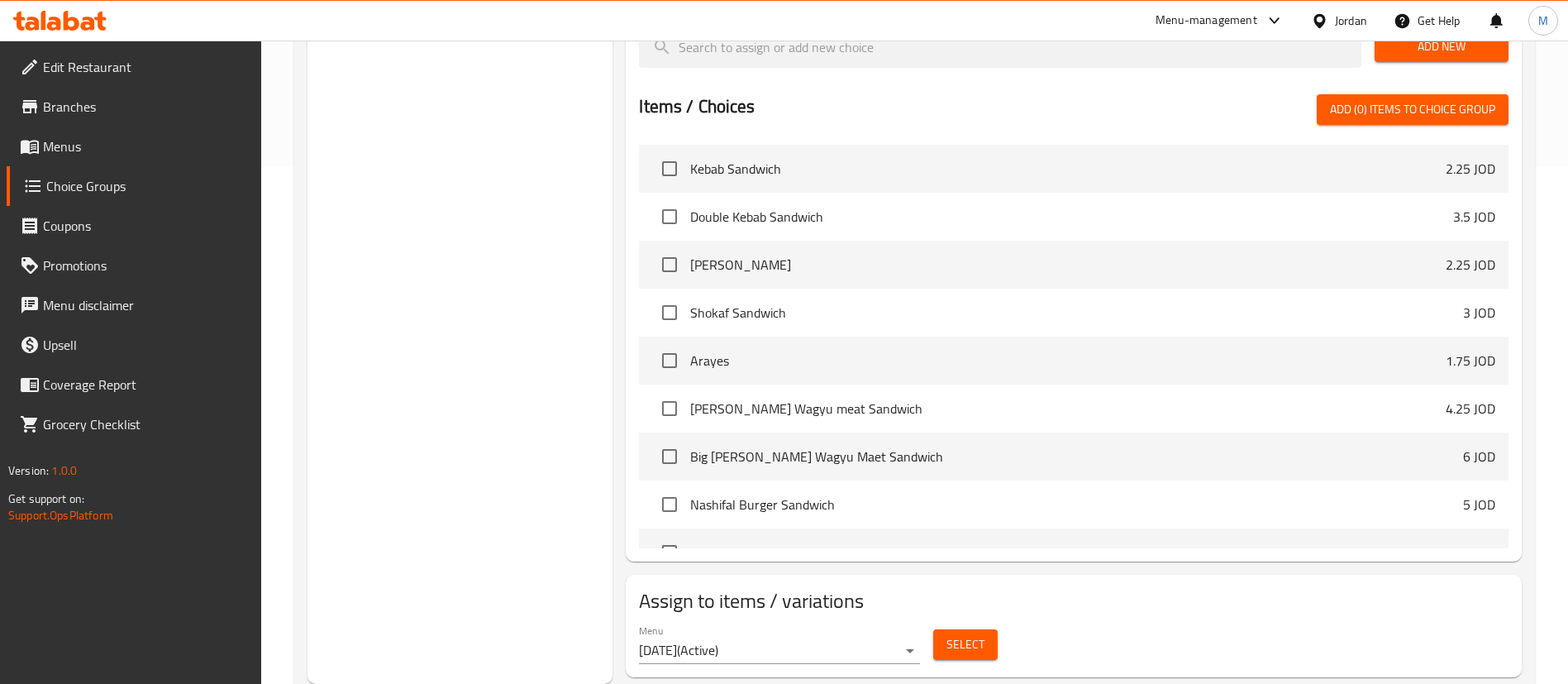
click at [948, 634] on span "Select" at bounding box center [965, 645] width 38 height 21
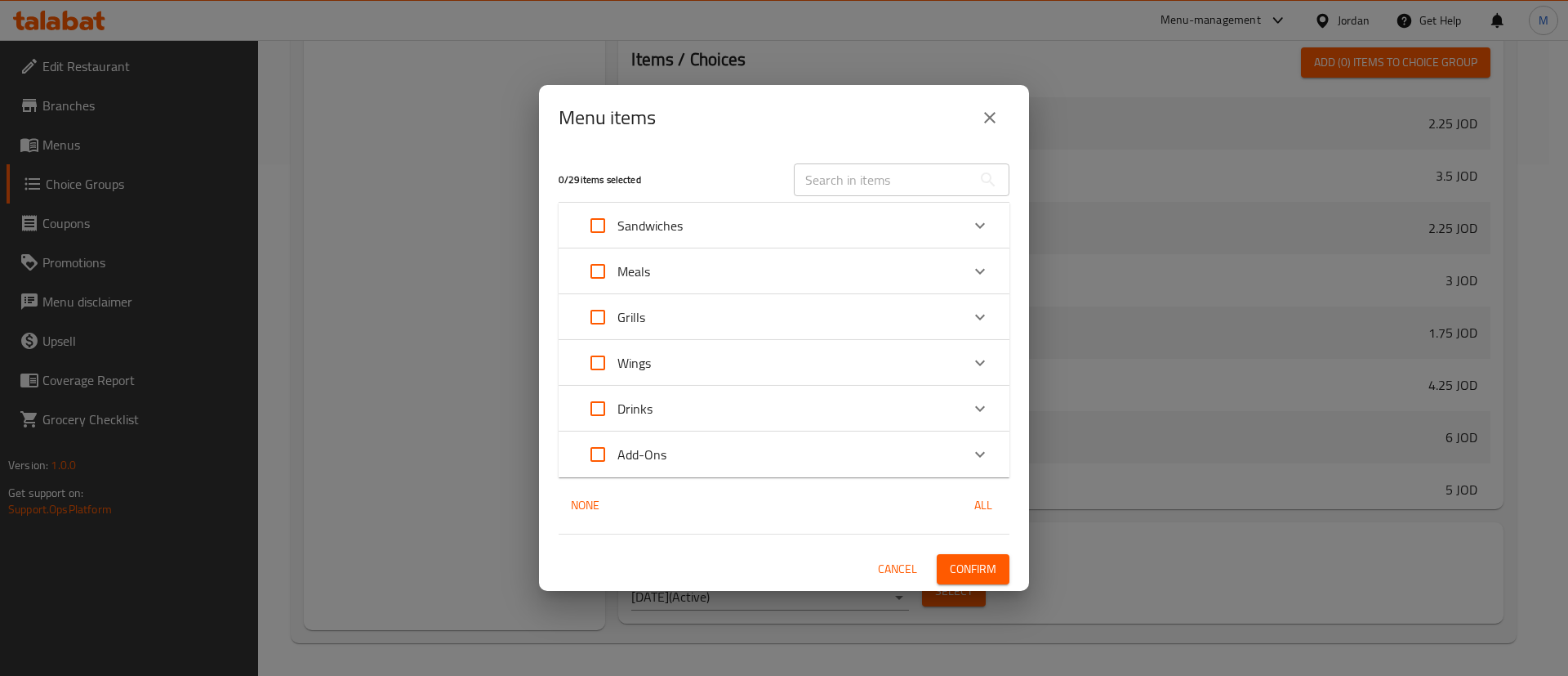
click at [959, 566] on span "Confirm" at bounding box center [973, 569] width 46 height 21
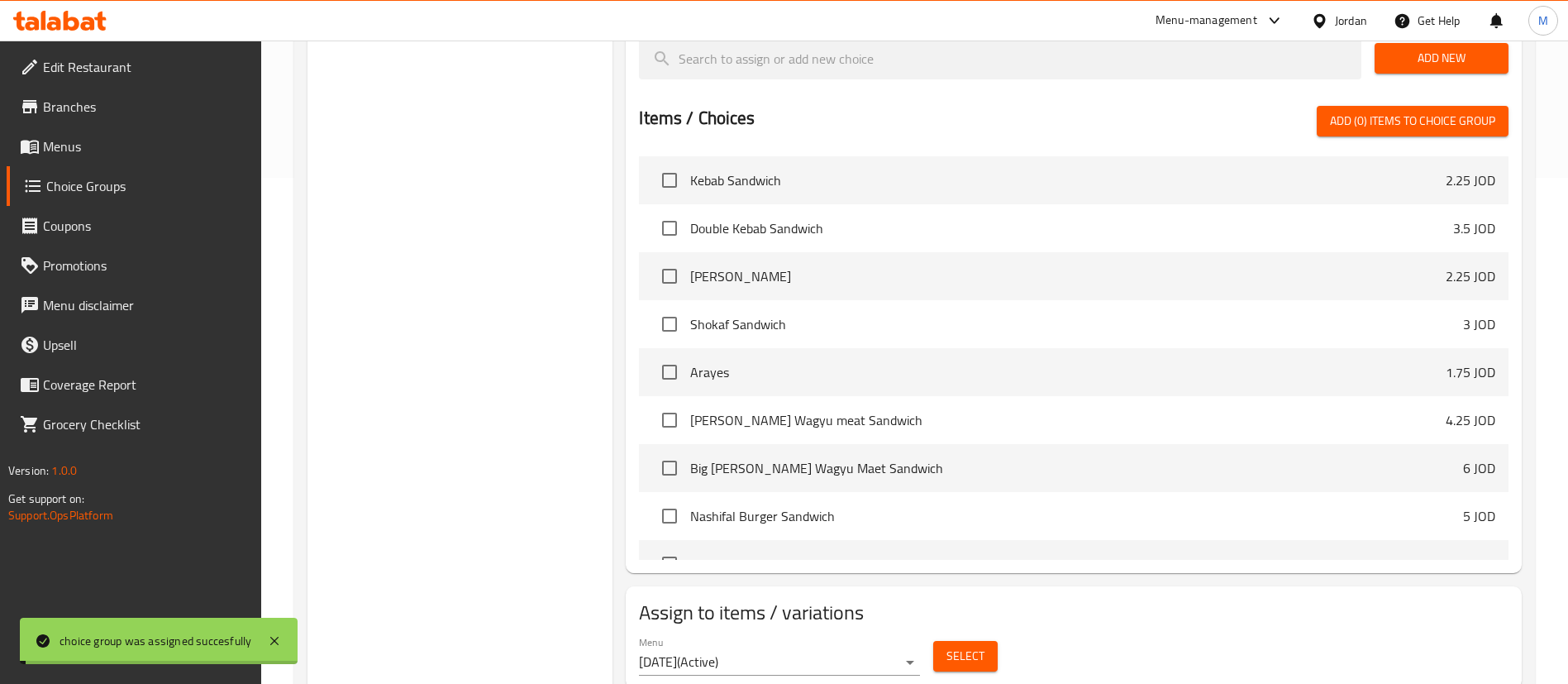
scroll to position [21, 0]
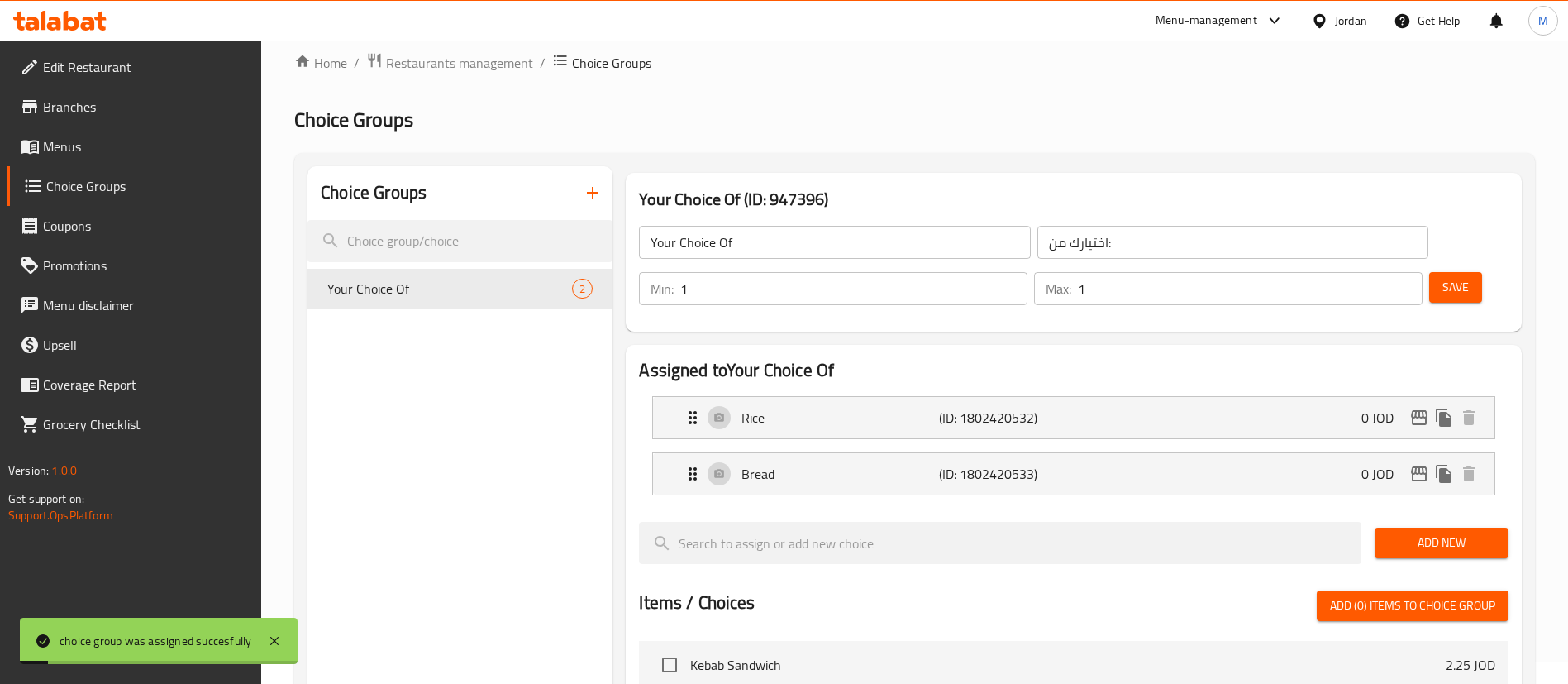
click at [121, 148] on span "Menus" at bounding box center [146, 147] width 206 height 20
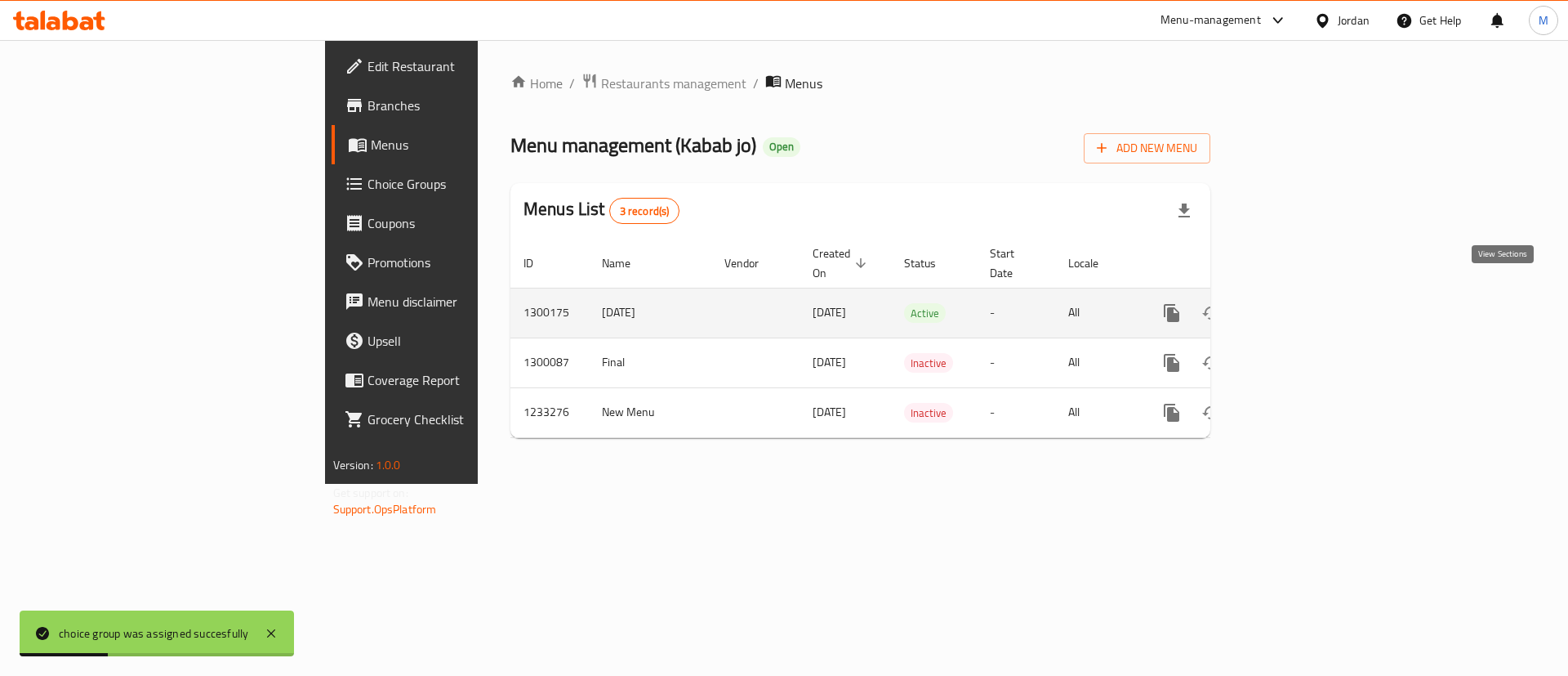
click at [1300, 304] on icon "enhanced table" at bounding box center [1290, 314] width 20 height 20
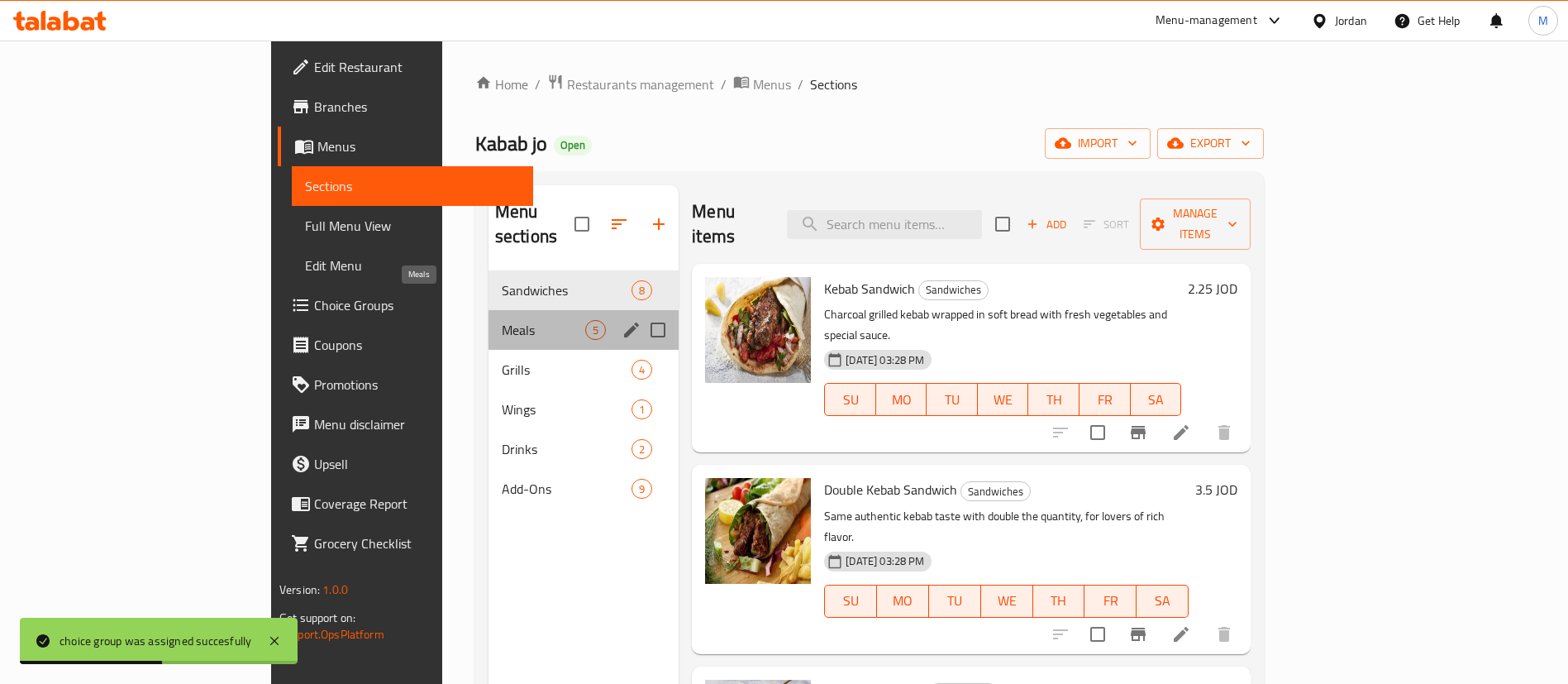
click at [501, 320] on span "Meals" at bounding box center [543, 330] width 83 height 20
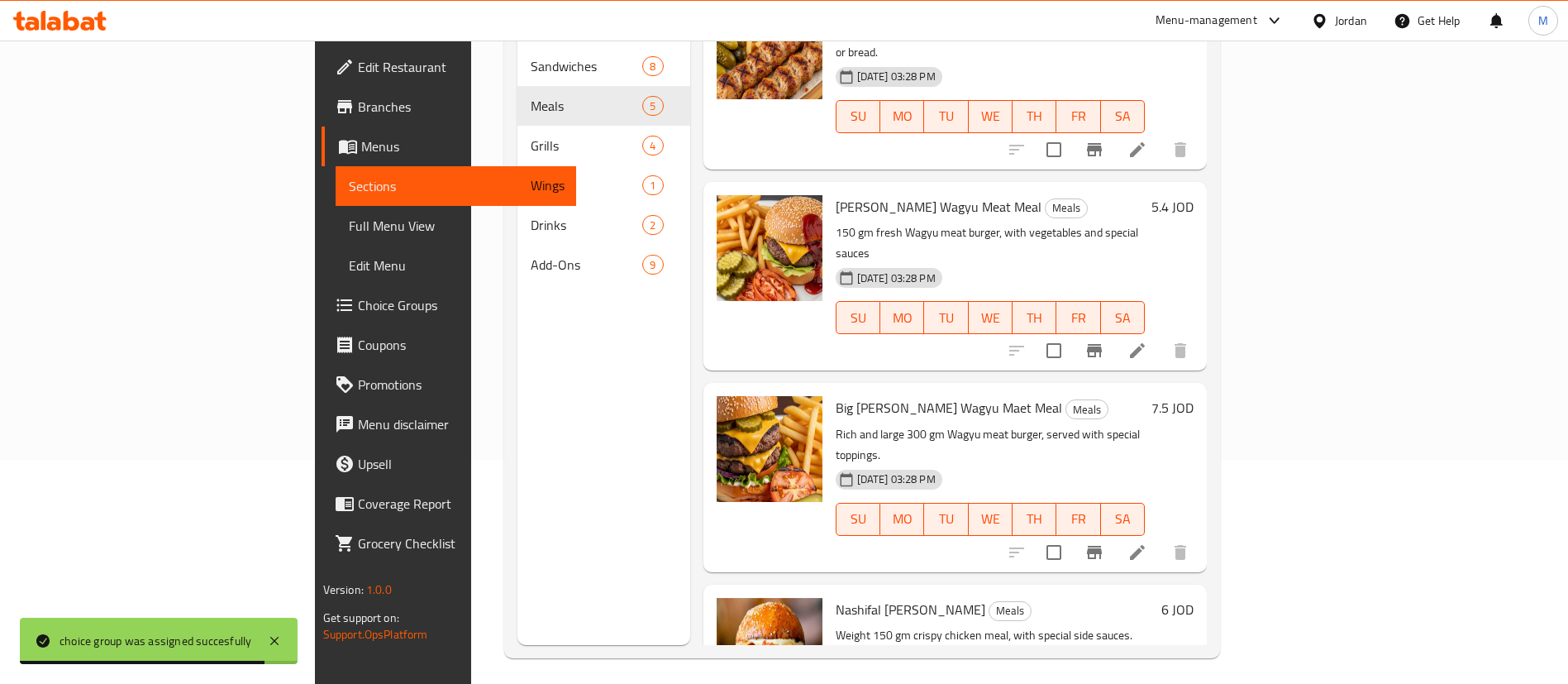
scroll to position [232, 0]
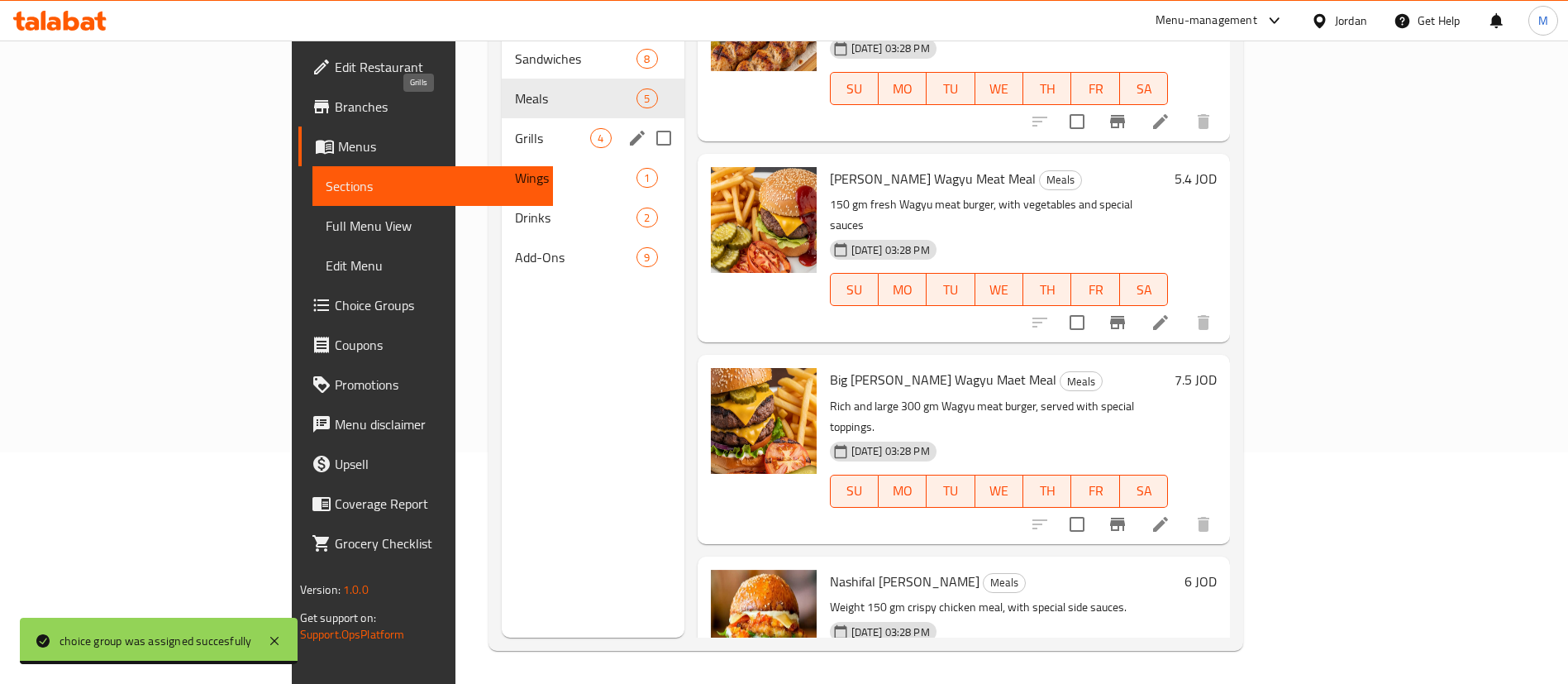
click at [515, 128] on span "Grills" at bounding box center [553, 138] width 75 height 20
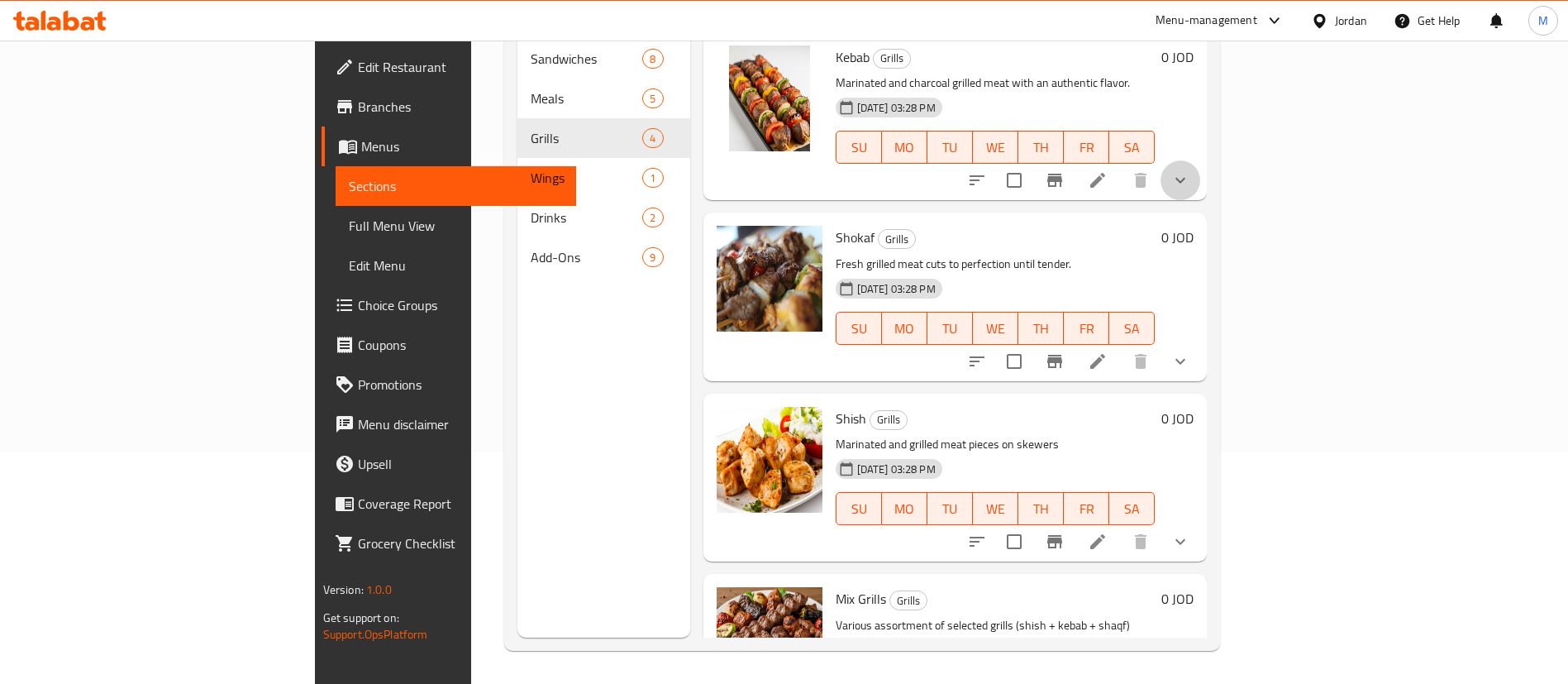
click at [1190, 171] on icon "show more" at bounding box center [1180, 181] width 20 height 20
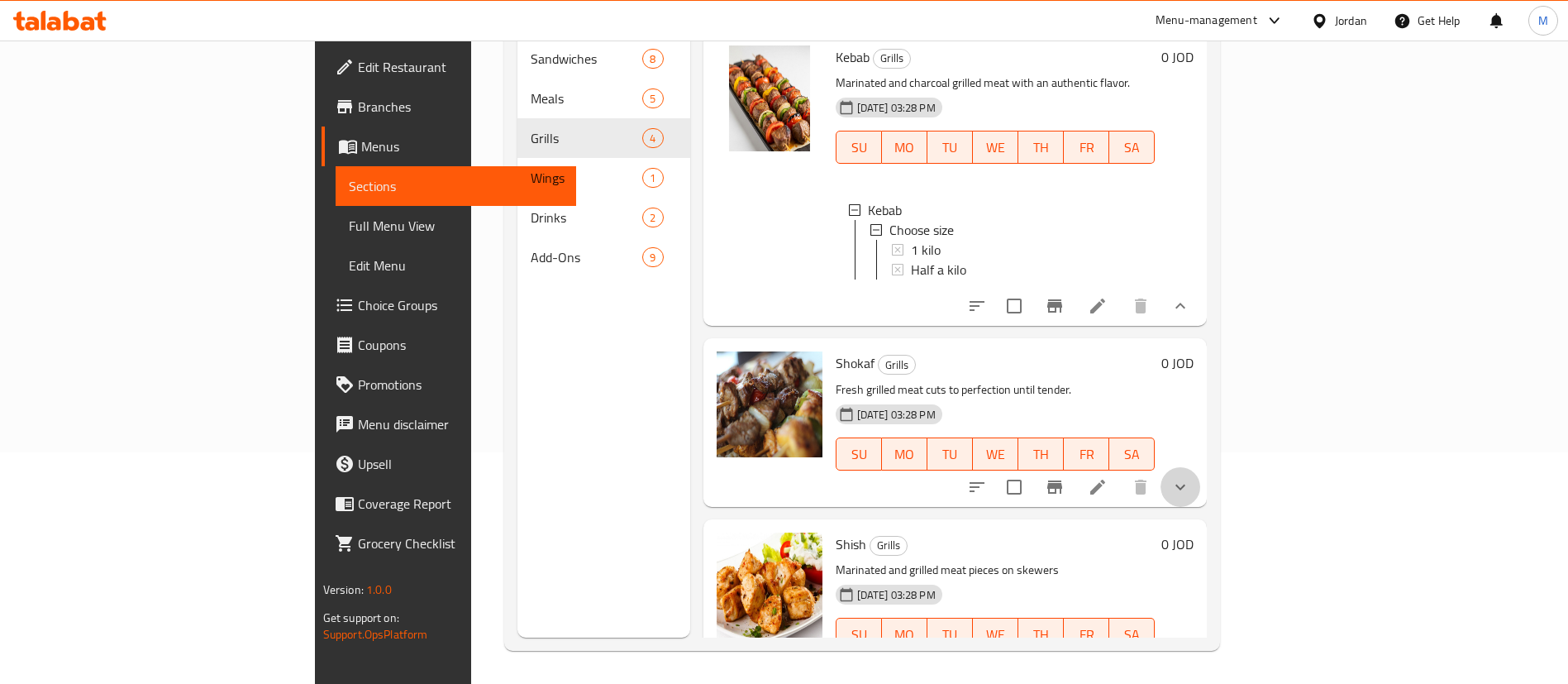
click at [1200, 468] on button "show more" at bounding box center [1179, 487] width 39 height 39
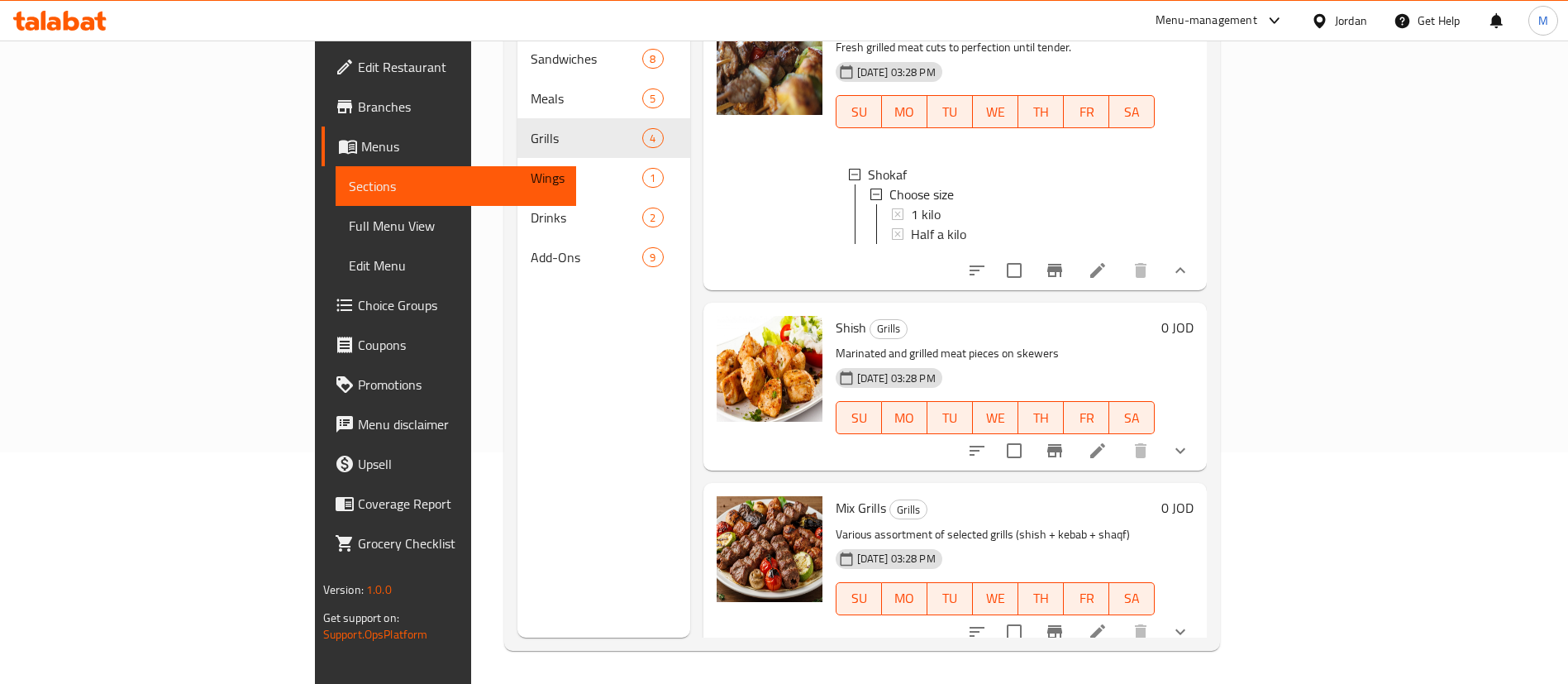
scroll to position [370, 0]
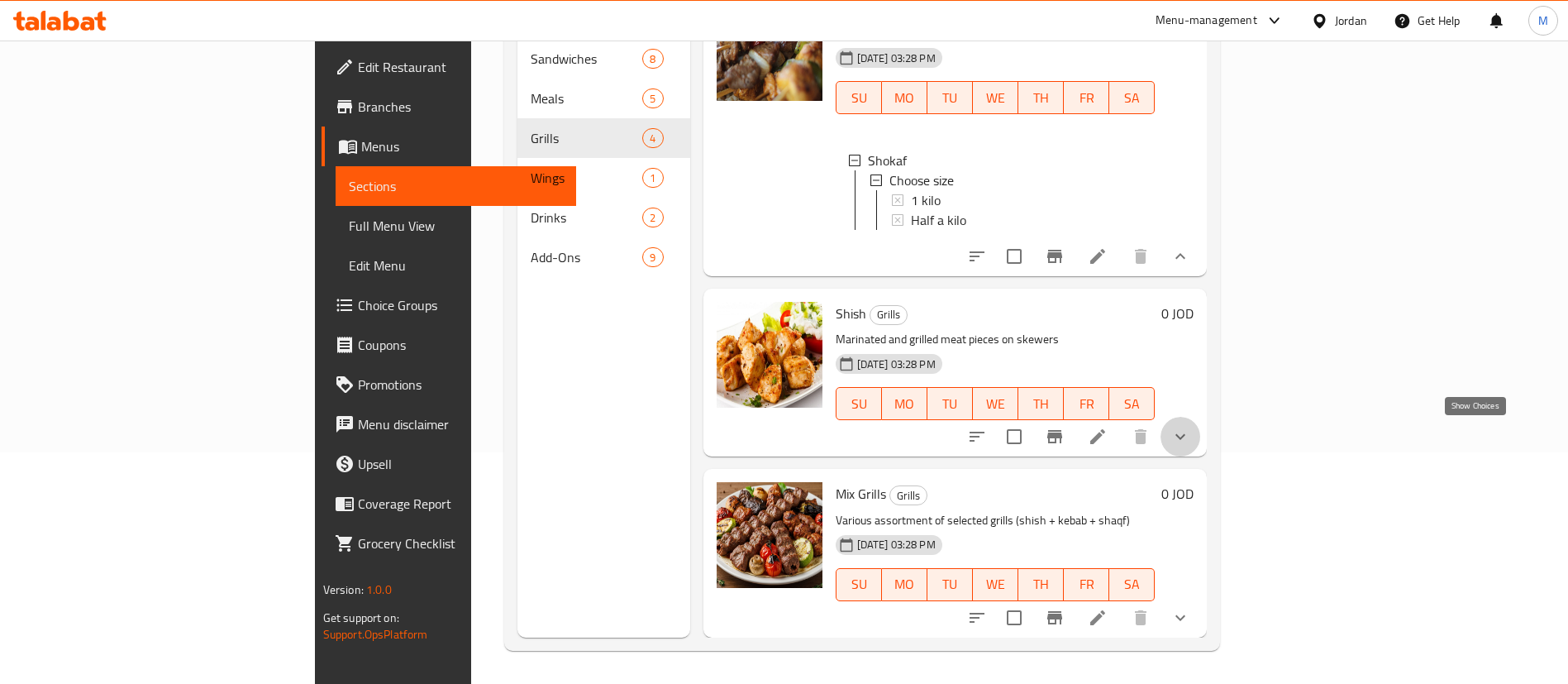
click at [1190, 427] on icon "show more" at bounding box center [1180, 436] width 20 height 20
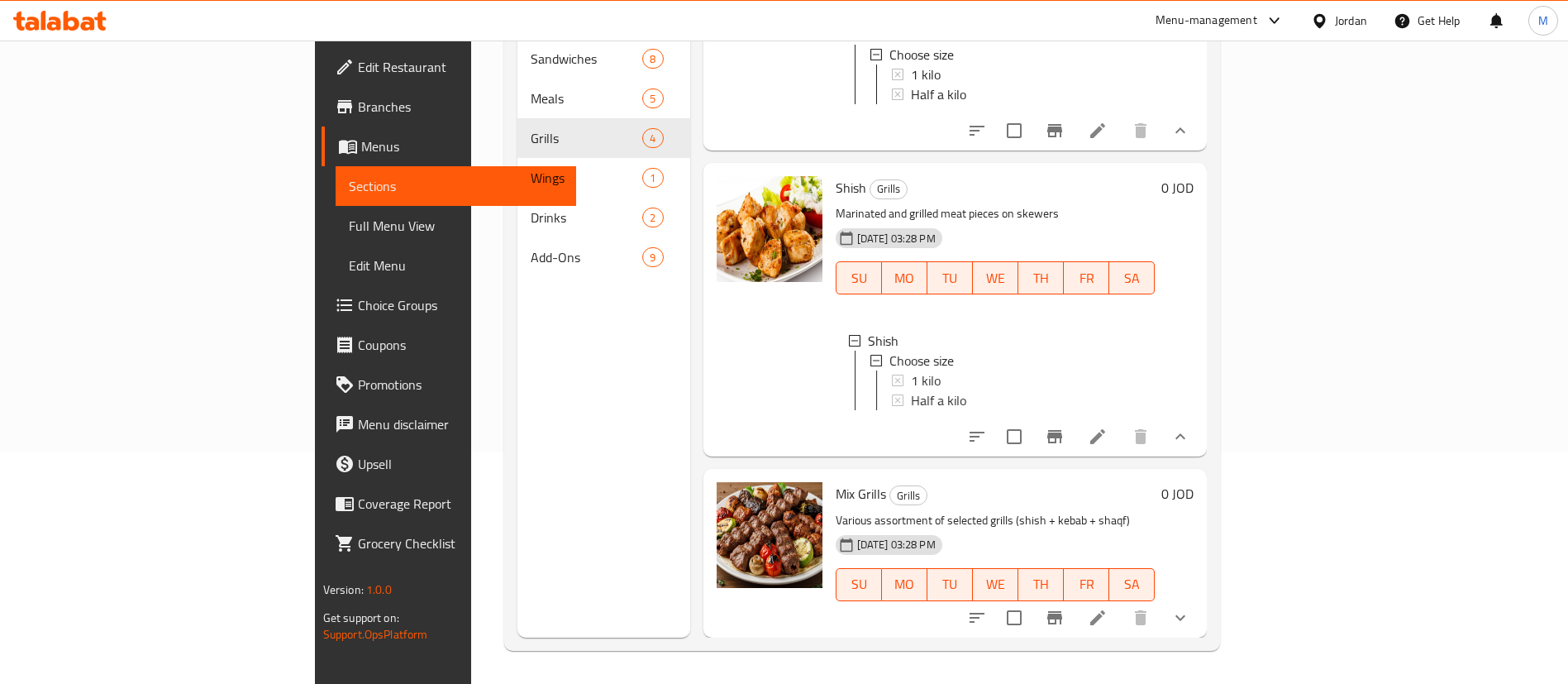
scroll to position [514, 0]
click at [1200, 609] on button "show more" at bounding box center [1179, 617] width 39 height 39
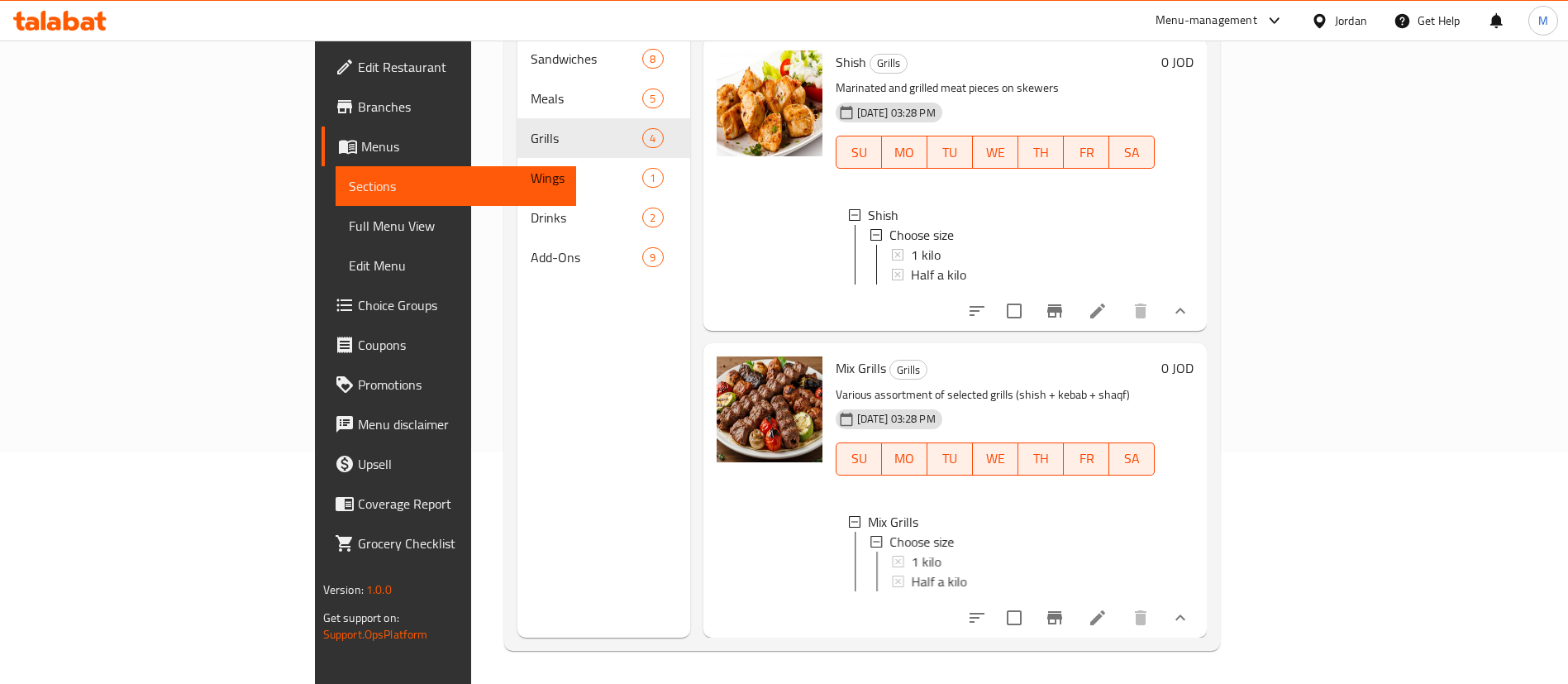
scroll to position [659, 0]
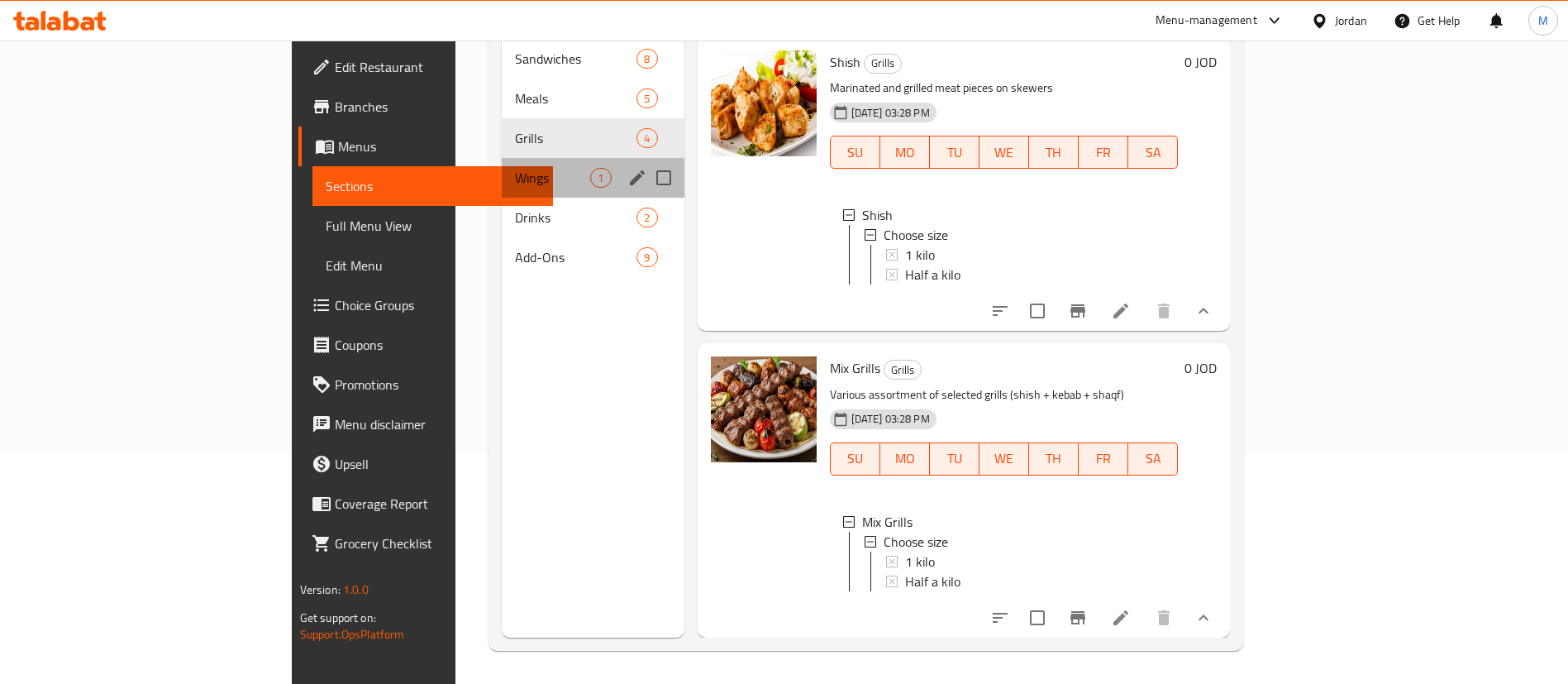
click at [501, 165] on div "Wings 1" at bounding box center [592, 177] width 181 height 39
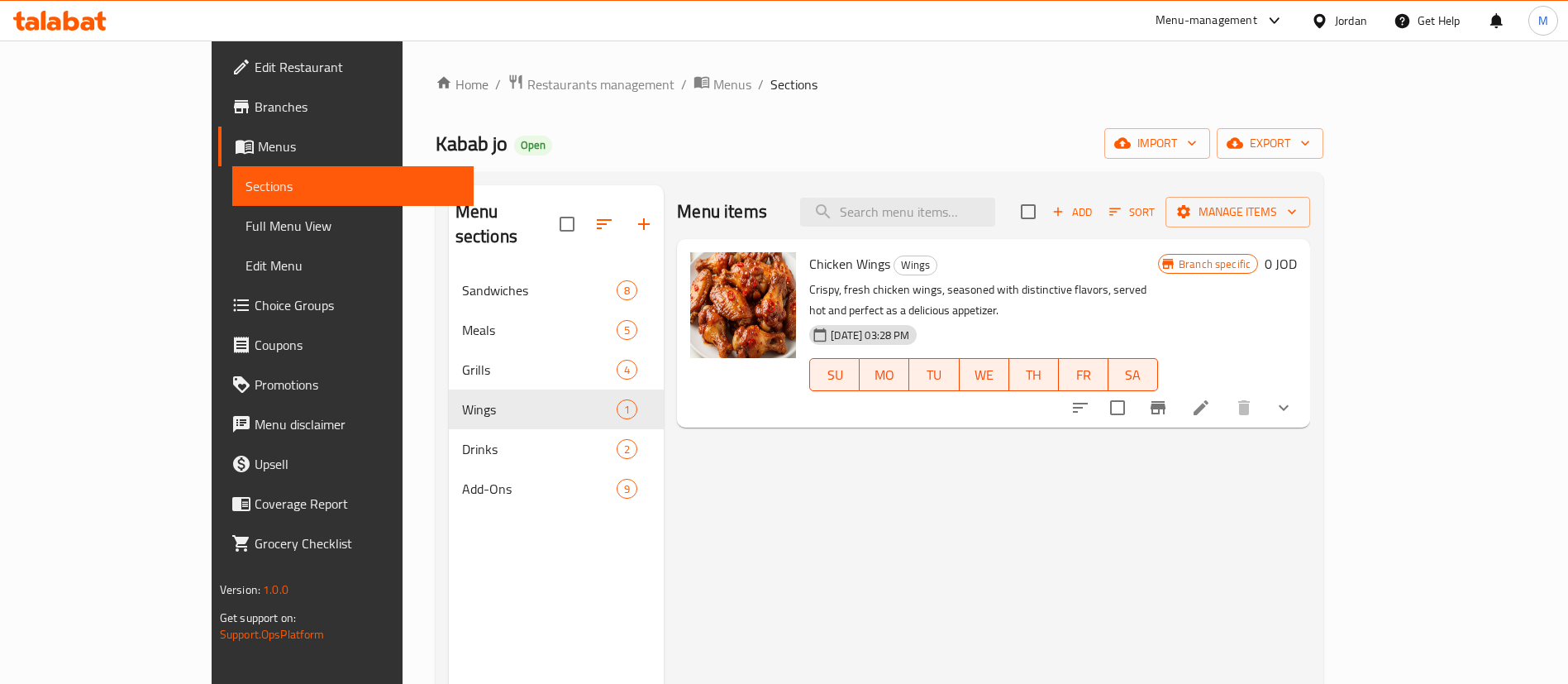
click at [1293, 398] on icon "show more" at bounding box center [1284, 408] width 20 height 20
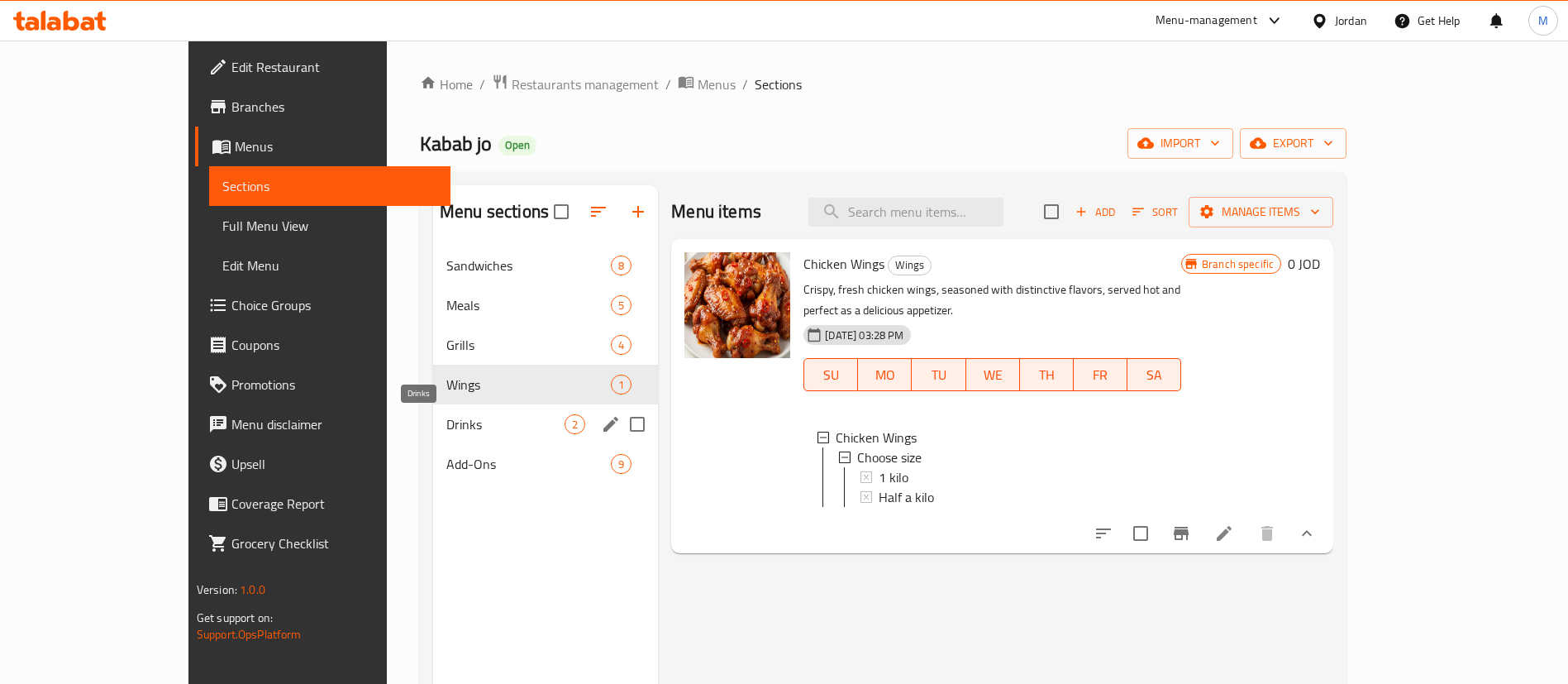
click at [446, 421] on span "Drinks" at bounding box center [505, 425] width 118 height 20
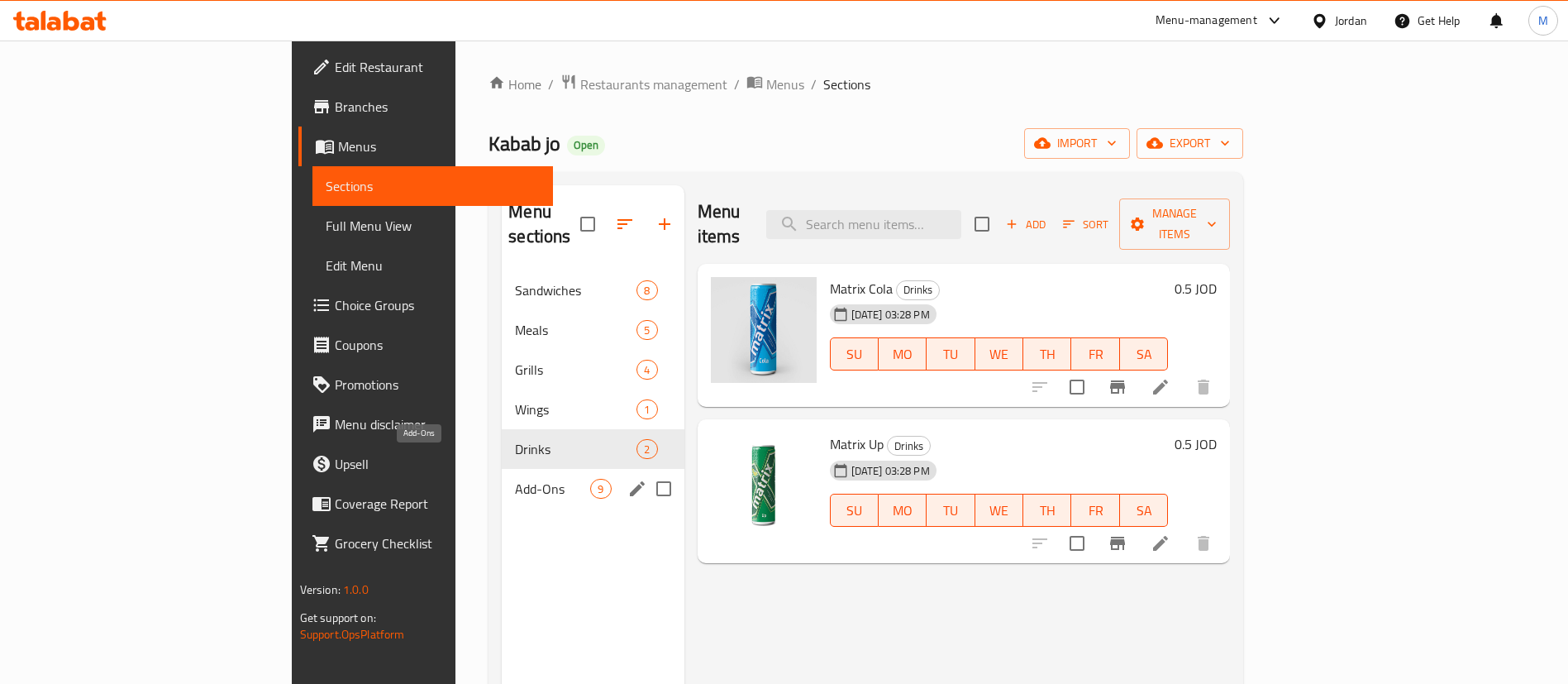
click at [515, 479] on span "Add-Ons" at bounding box center [553, 489] width 75 height 20
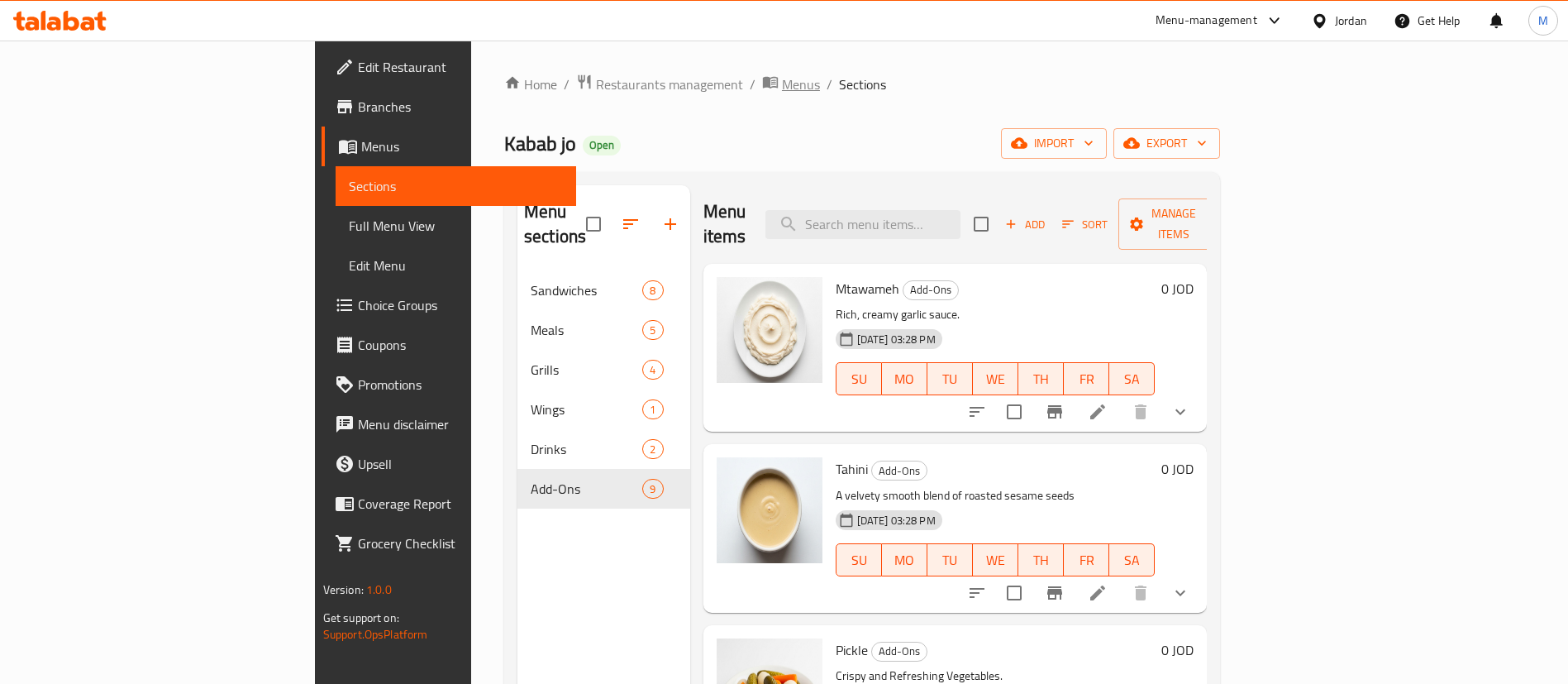
click at [782, 88] on span "Menus" at bounding box center [800, 84] width 38 height 20
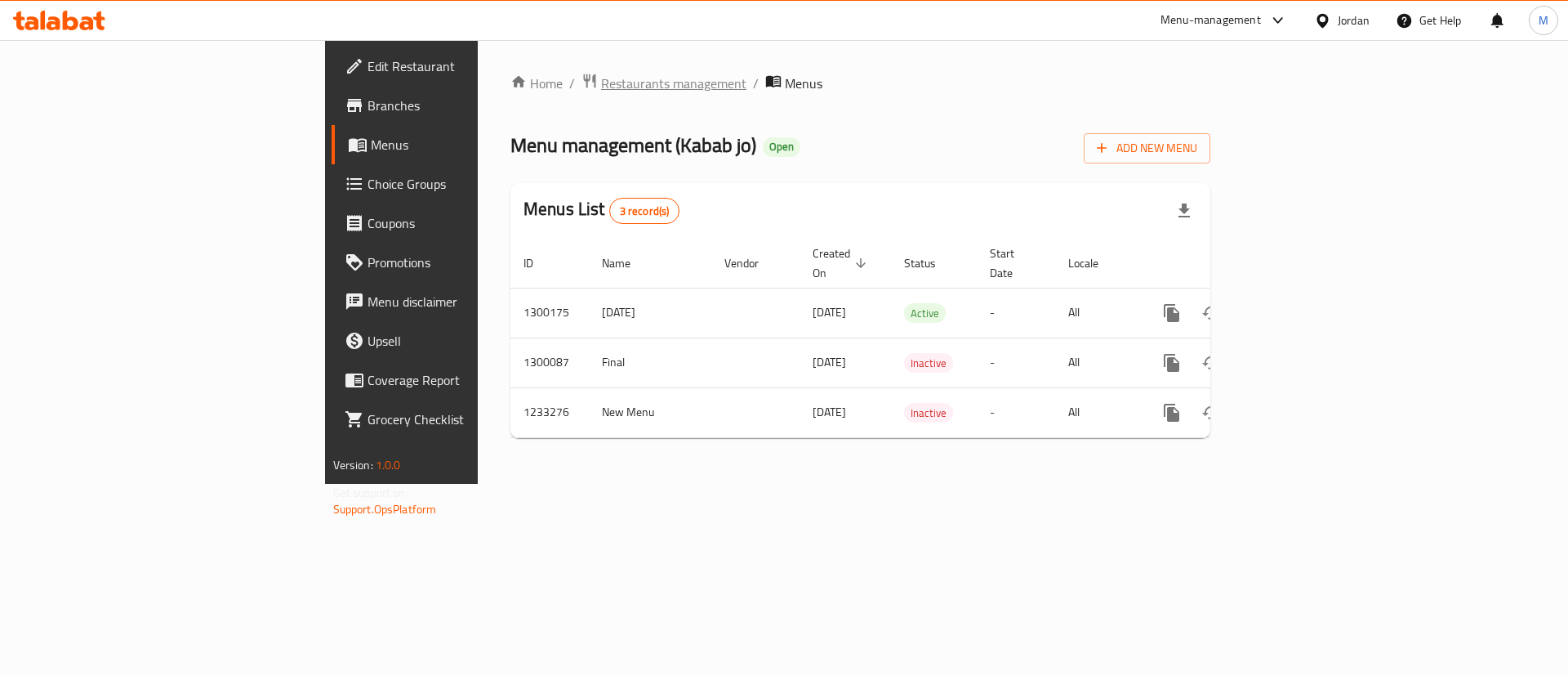
click at [601, 89] on span "Restaurants management" at bounding box center [674, 83] width 146 height 20
